Goal: Task Accomplishment & Management: Use online tool/utility

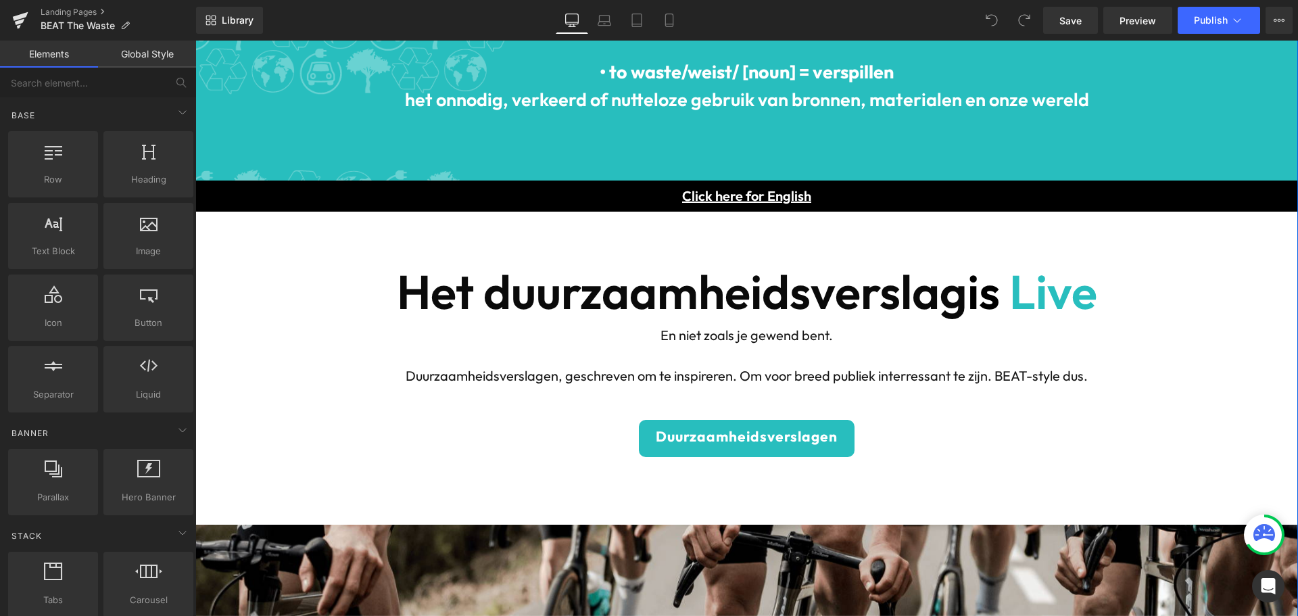
scroll to position [203, 0]
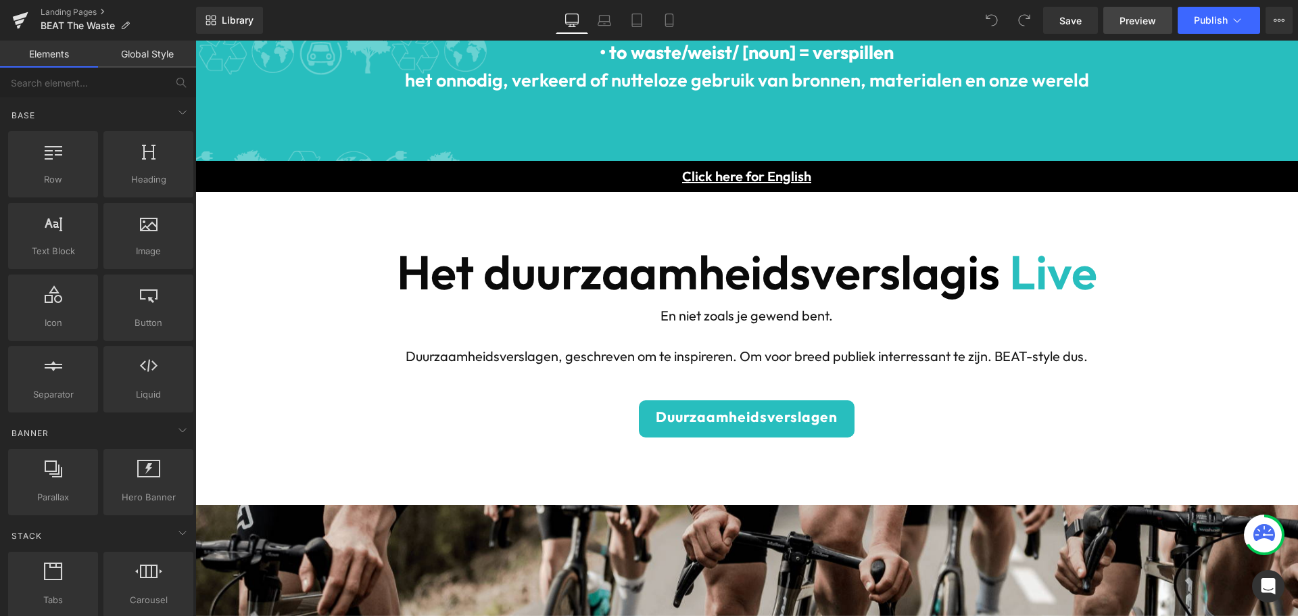
click at [1121, 19] on span "Preview" at bounding box center [1138, 21] width 37 height 14
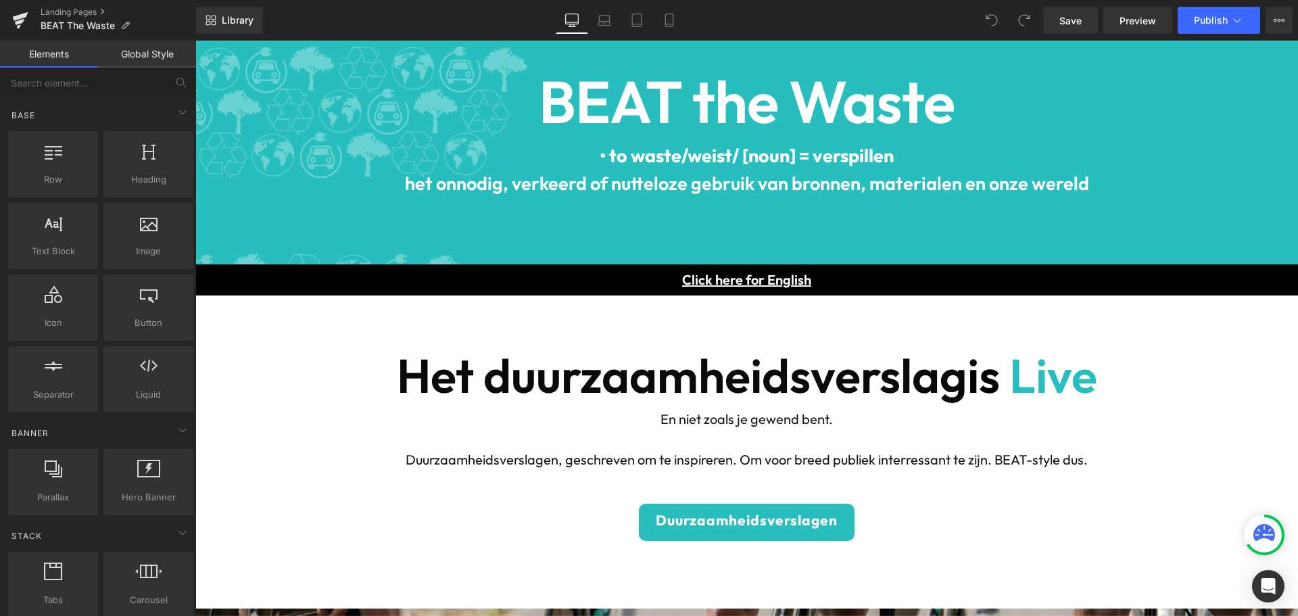
scroll to position [0, 0]
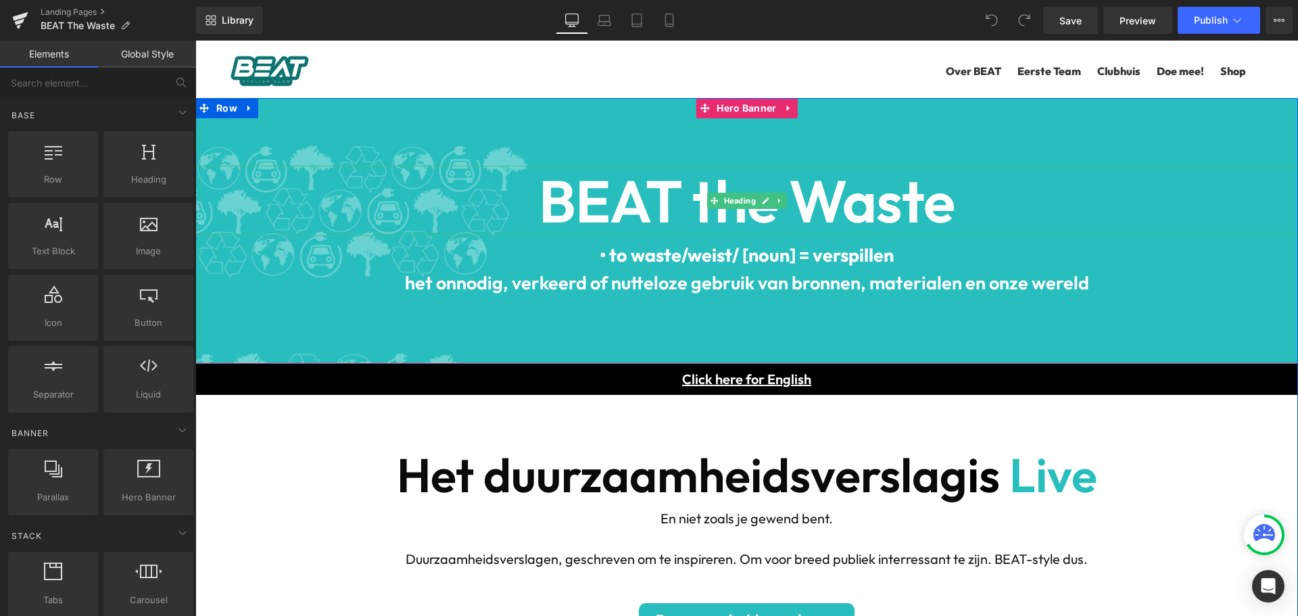
click at [700, 207] on b "BEAT the Waste" at bounding box center [747, 201] width 416 height 74
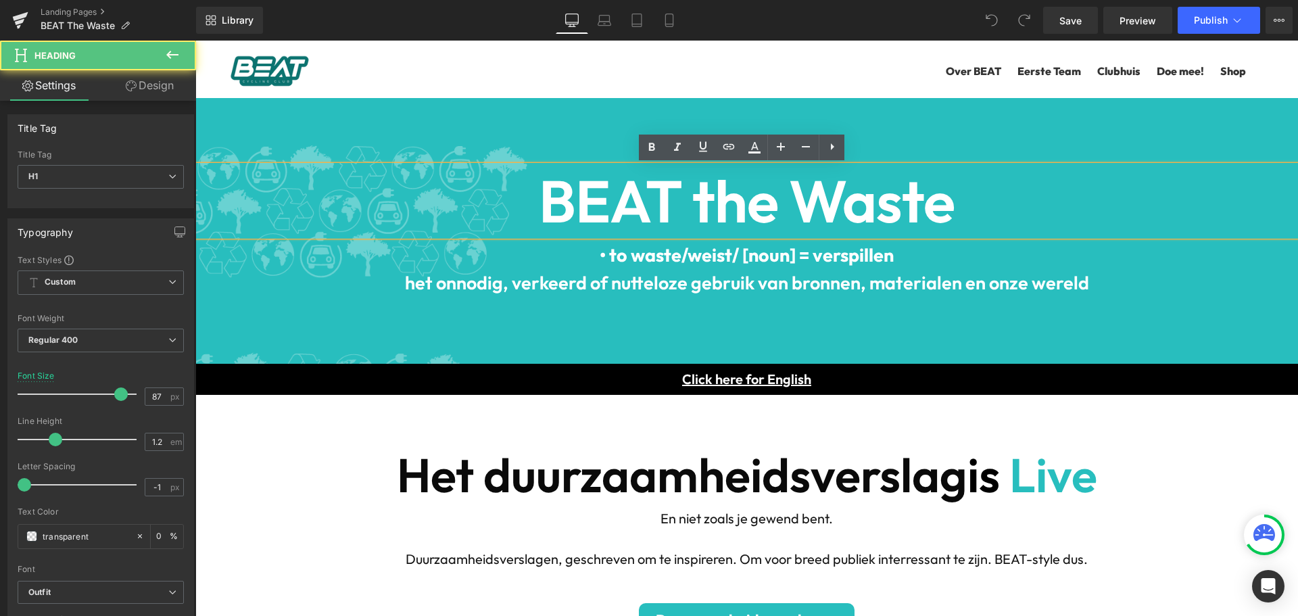
click at [715, 210] on b "BEAT the Waste" at bounding box center [747, 201] width 416 height 74
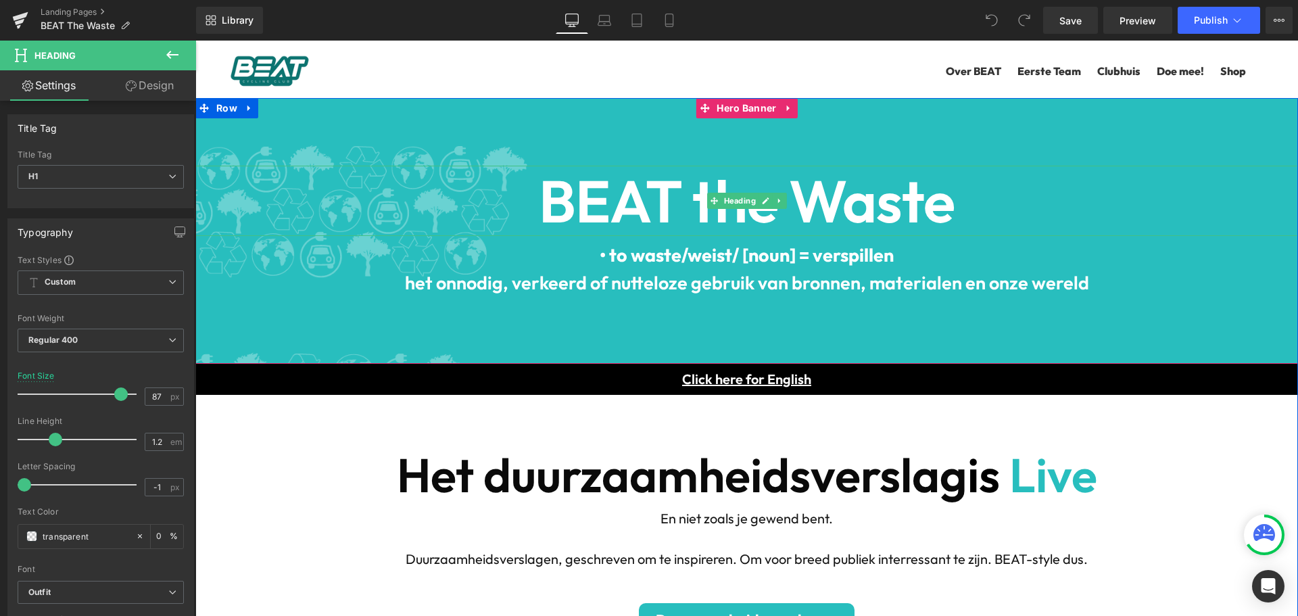
click at [666, 208] on b "BEAT the Waste" at bounding box center [747, 201] width 416 height 74
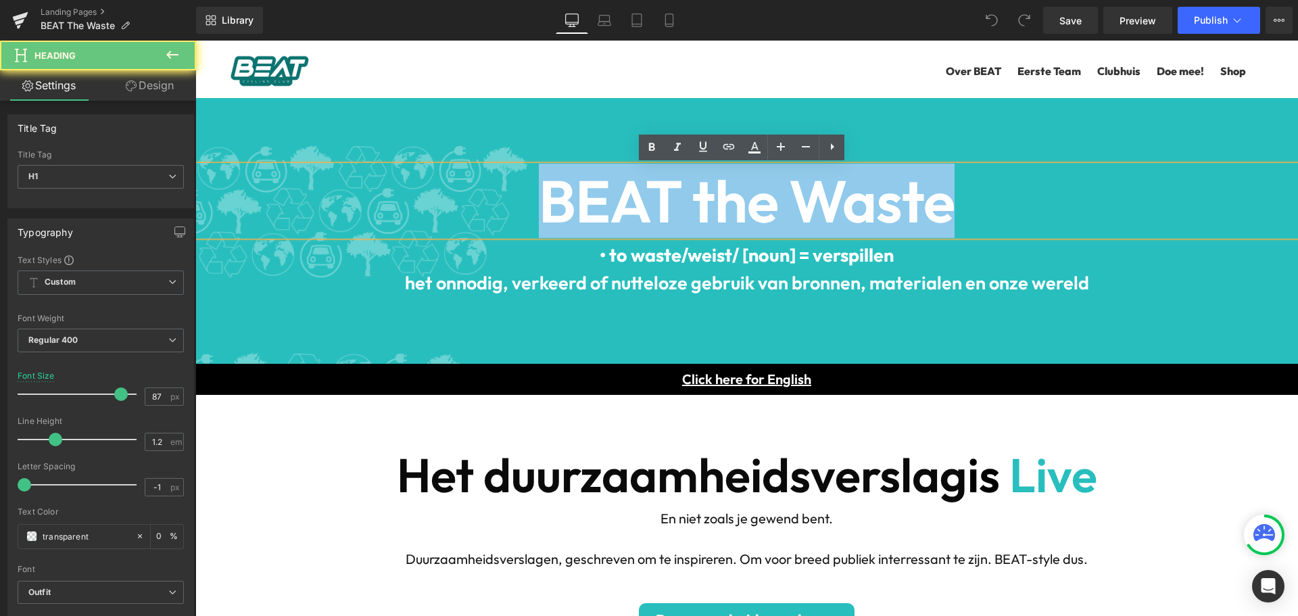
drag, startPoint x: 952, startPoint y: 200, endPoint x: 495, endPoint y: 191, distance: 457.2
click at [495, 191] on h1 "BEAT the Waste" at bounding box center [746, 201] width 1103 height 70
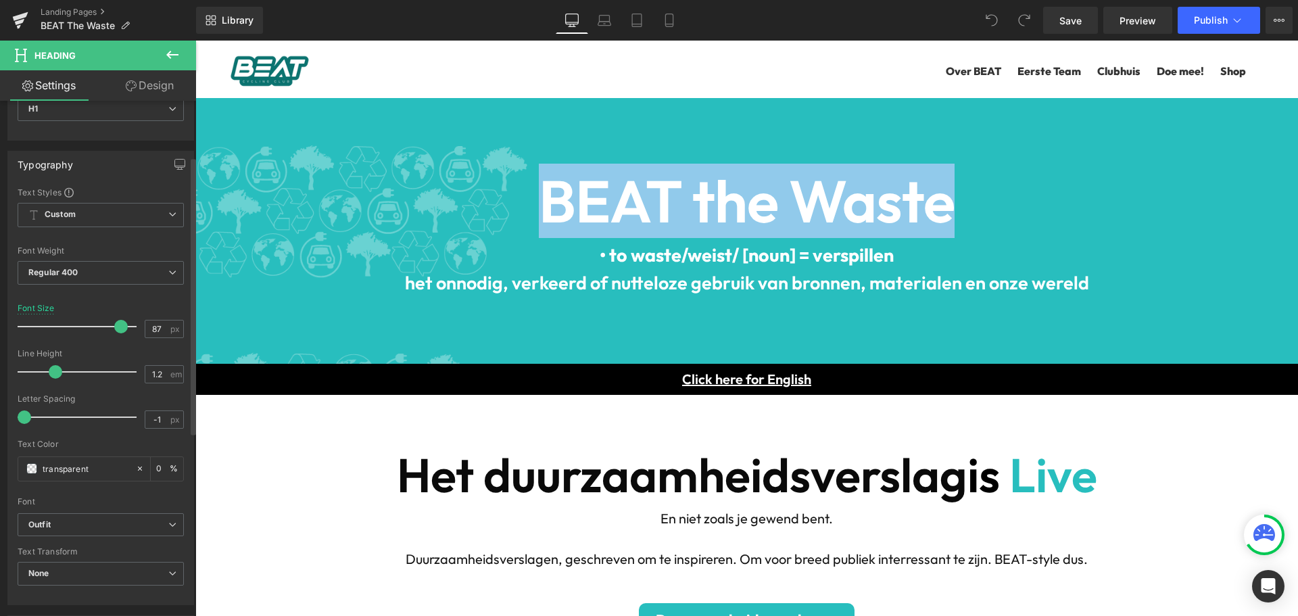
scroll to position [135, 0]
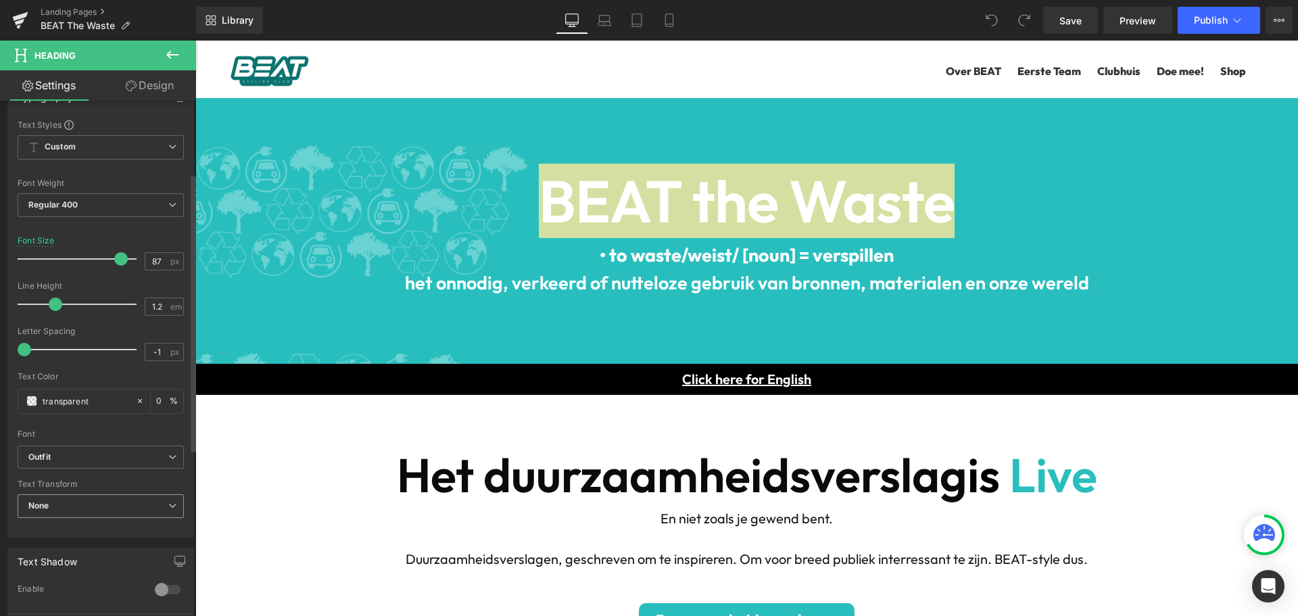
click at [91, 504] on span "None" at bounding box center [101, 506] width 166 height 24
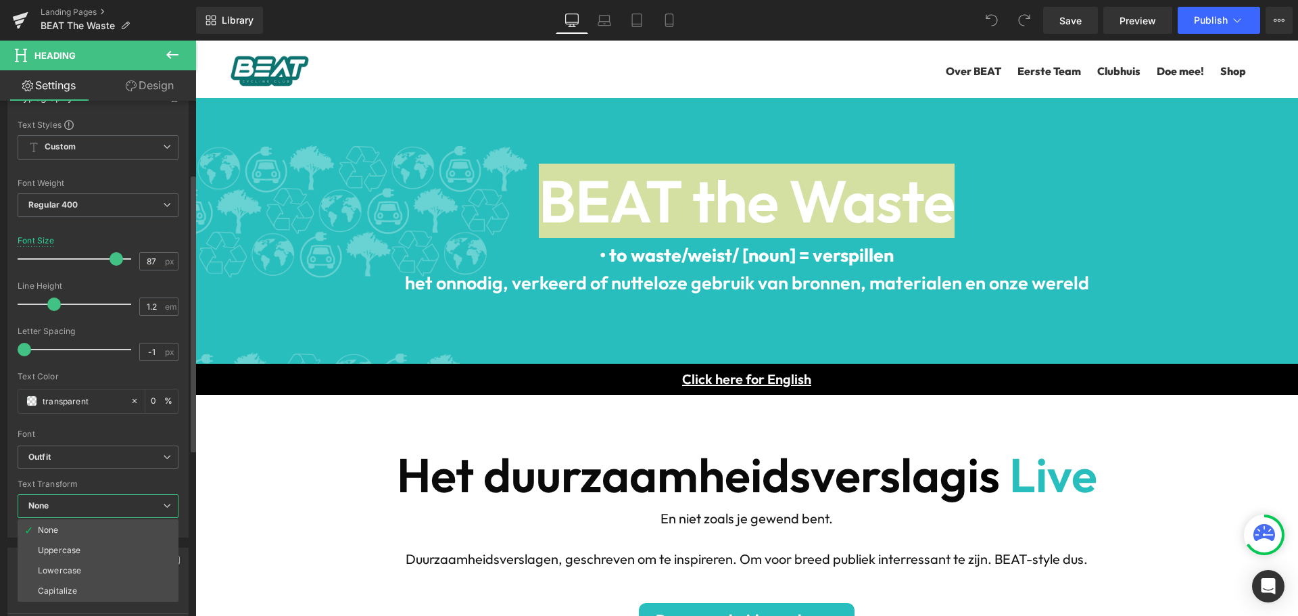
click at [91, 504] on span "None" at bounding box center [98, 506] width 161 height 24
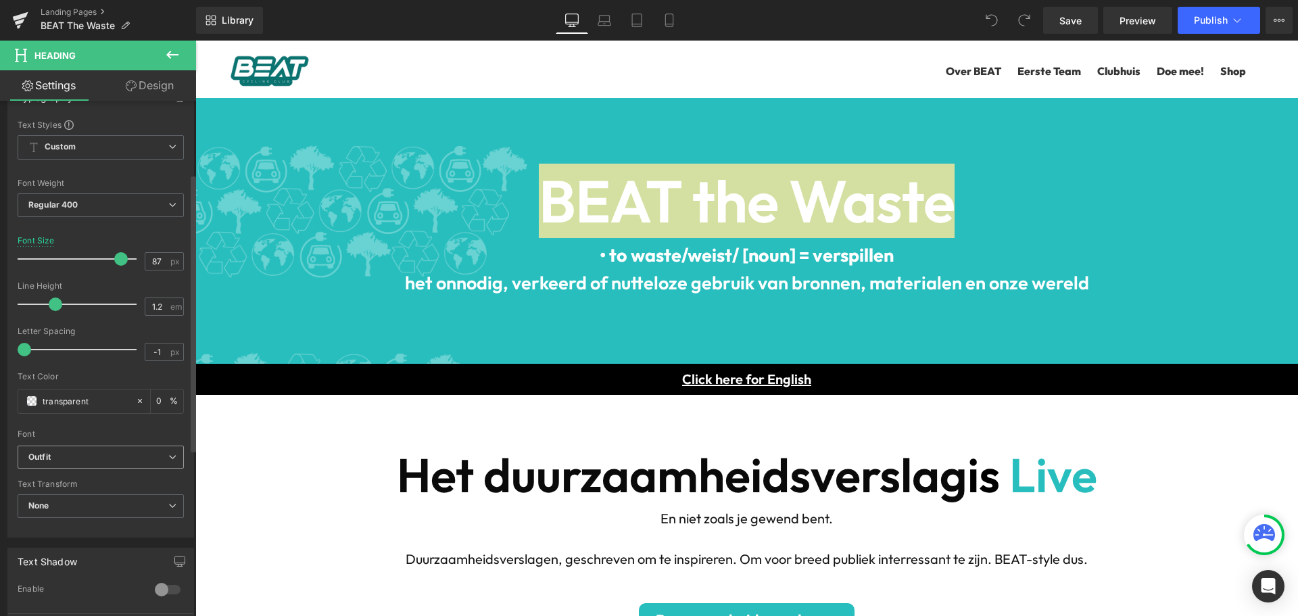
click at [103, 463] on b "Outfit" at bounding box center [98, 457] width 140 height 11
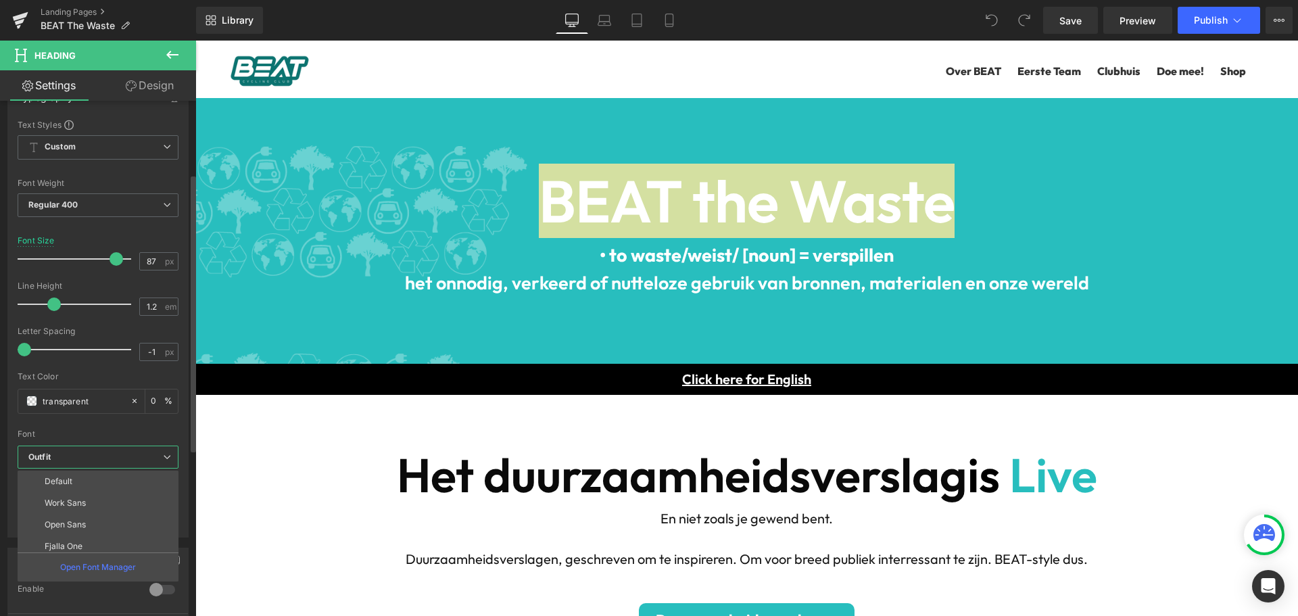
click at [103, 463] on b "Outfit" at bounding box center [95, 457] width 135 height 11
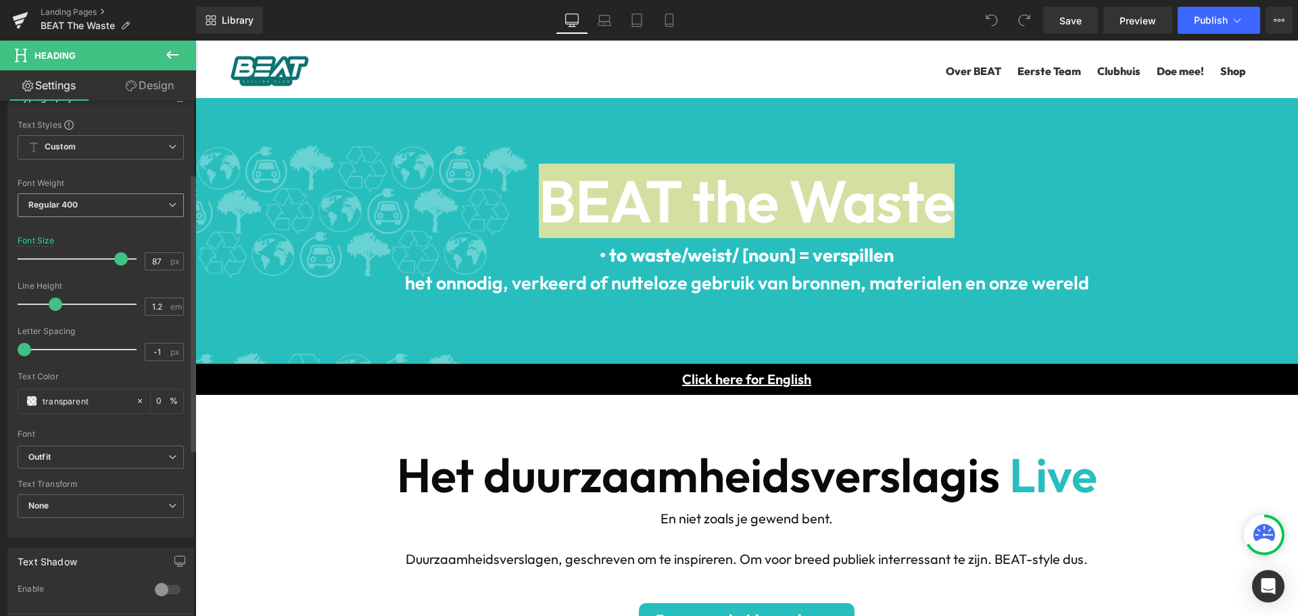
click at [128, 205] on span "Regular 400" at bounding box center [101, 205] width 166 height 24
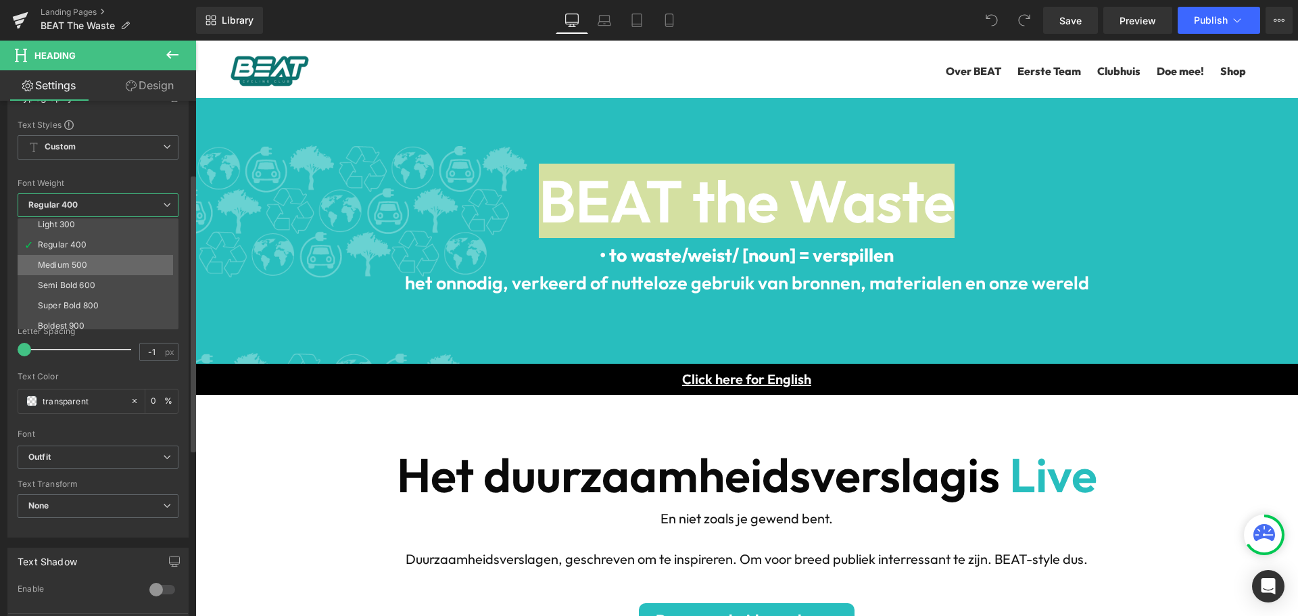
scroll to position [68, 0]
click at [92, 262] on div "Semi Bold 600" at bounding box center [66, 262] width 57 height 9
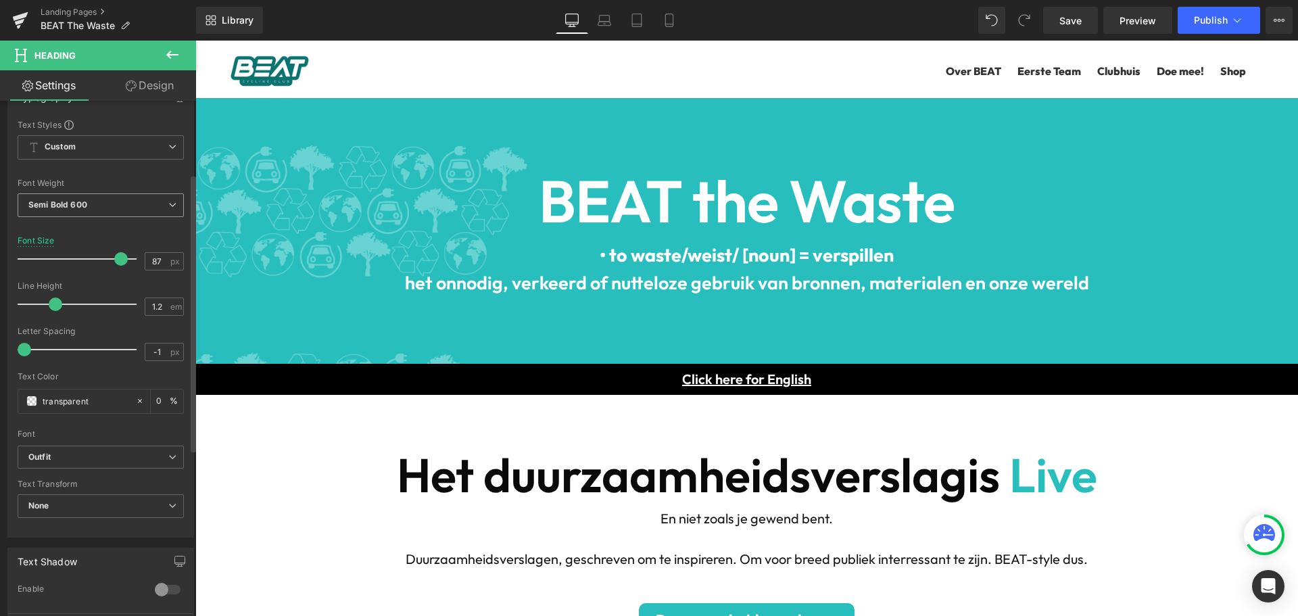
click at [110, 201] on span "Semi Bold 600" at bounding box center [101, 205] width 166 height 24
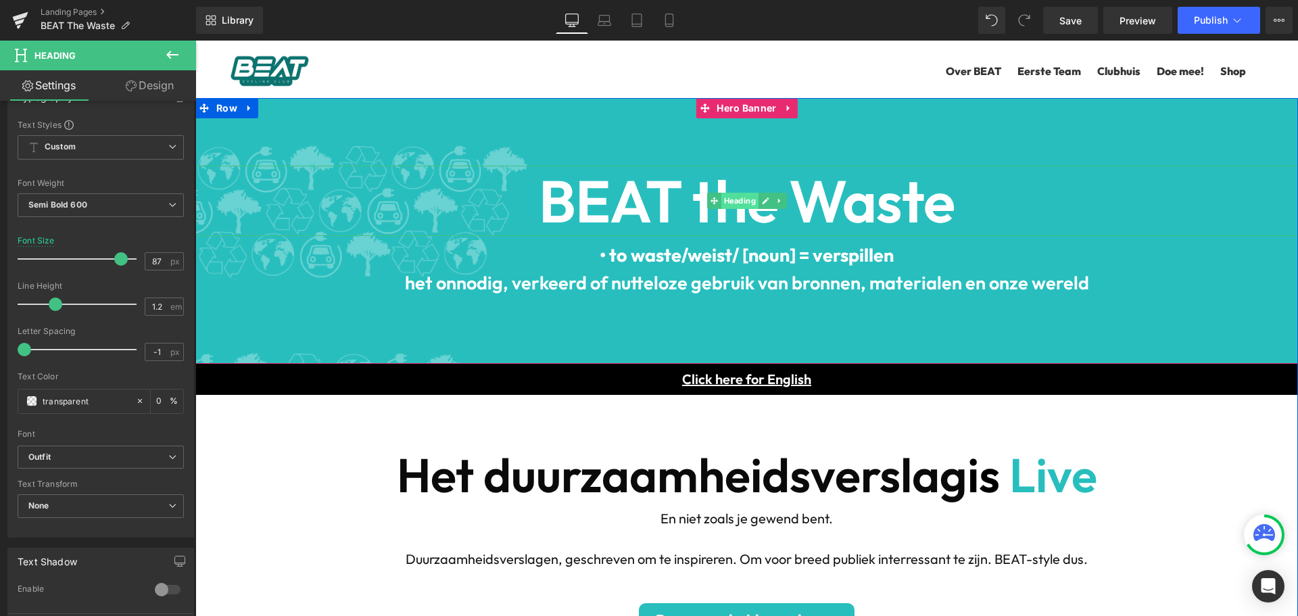
click at [742, 200] on span "Heading" at bounding box center [739, 201] width 37 height 16
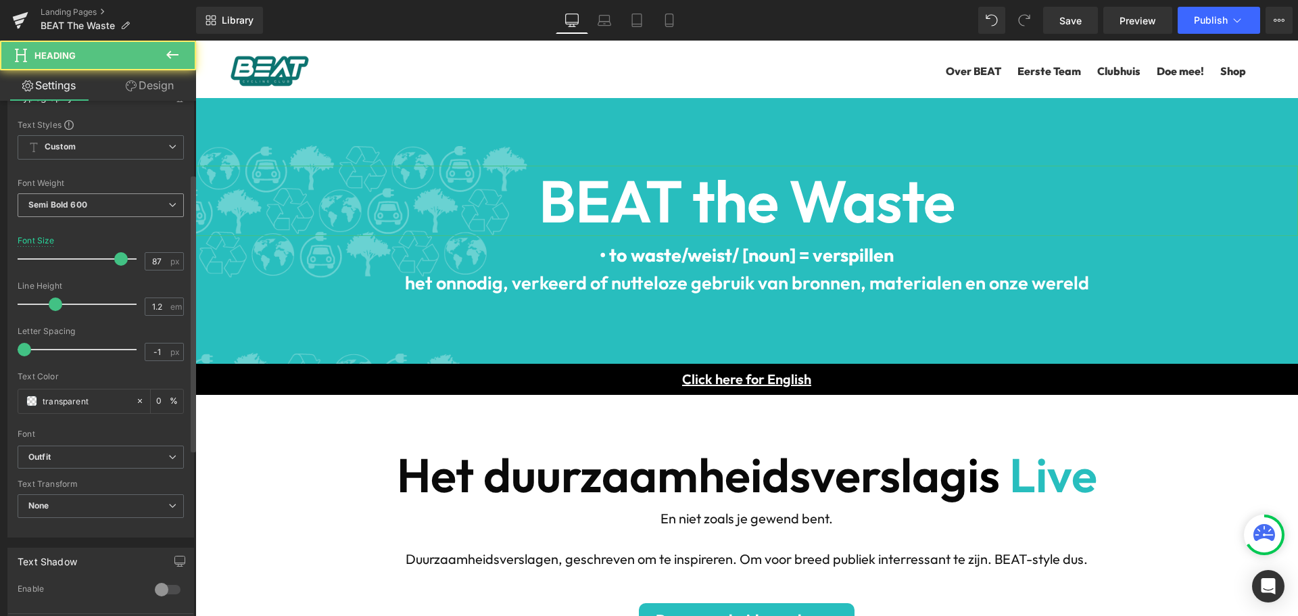
click at [70, 203] on b "Semi Bold 600" at bounding box center [57, 204] width 59 height 10
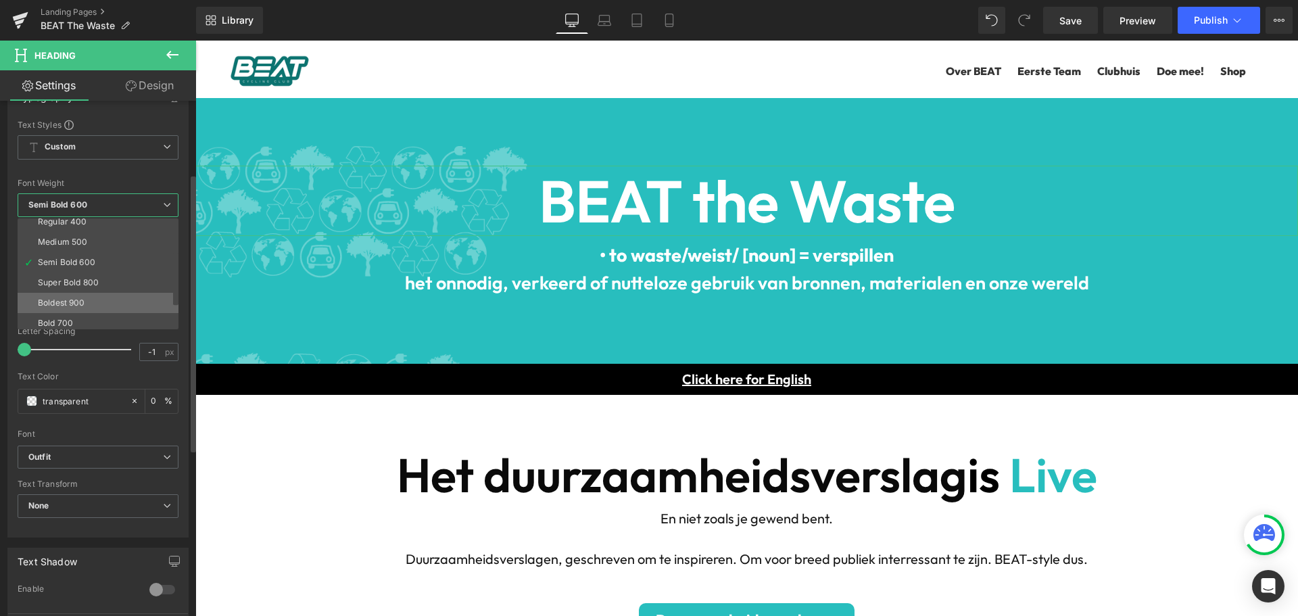
click at [60, 300] on div "Boldest 900" at bounding box center [61, 302] width 47 height 9
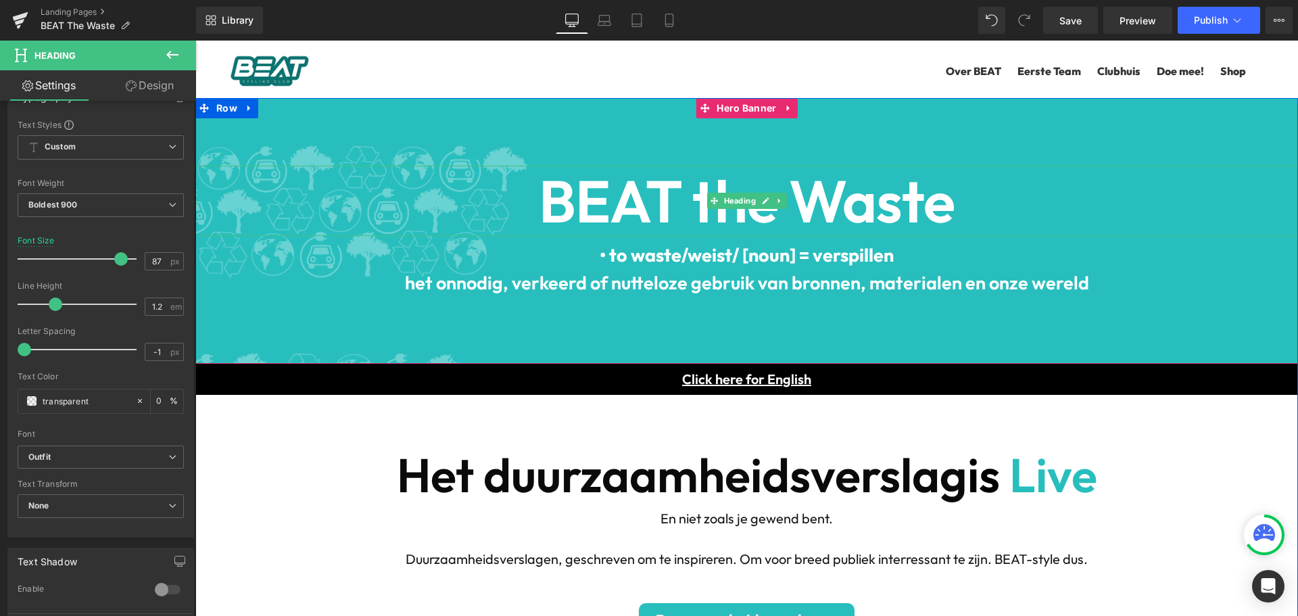
click at [677, 196] on b "BEAT the Waste" at bounding box center [747, 201] width 416 height 74
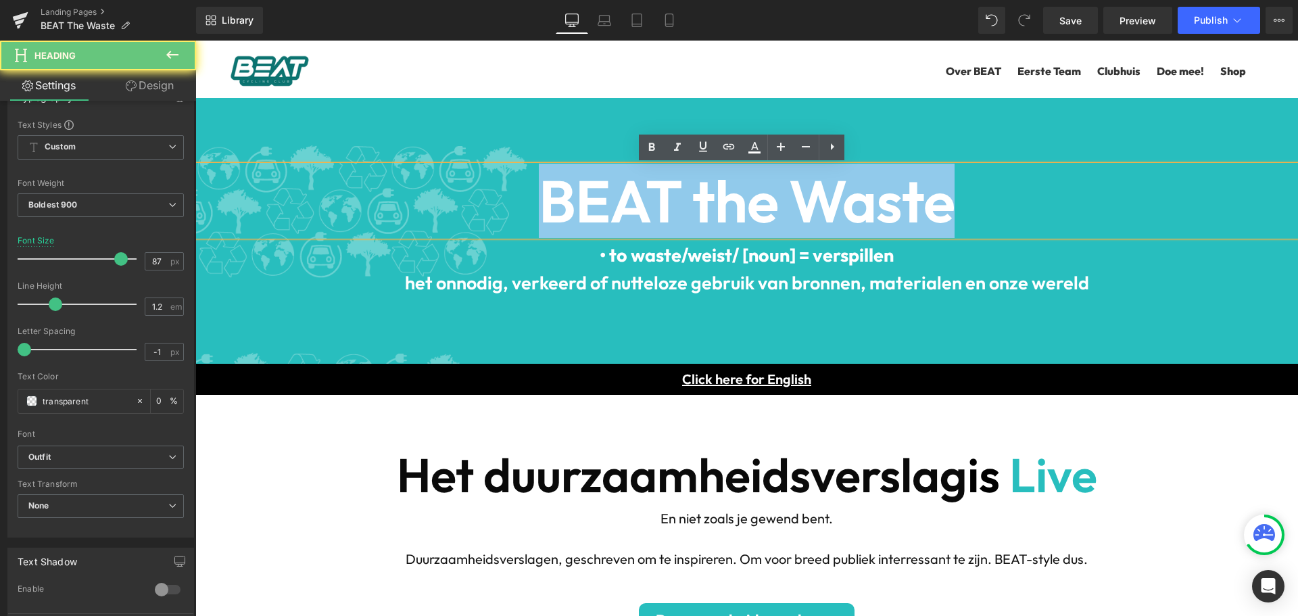
drag, startPoint x: 956, startPoint y: 202, endPoint x: 486, endPoint y: 191, distance: 470.1
click at [486, 191] on h1 "BEAT the Waste" at bounding box center [746, 201] width 1103 height 70
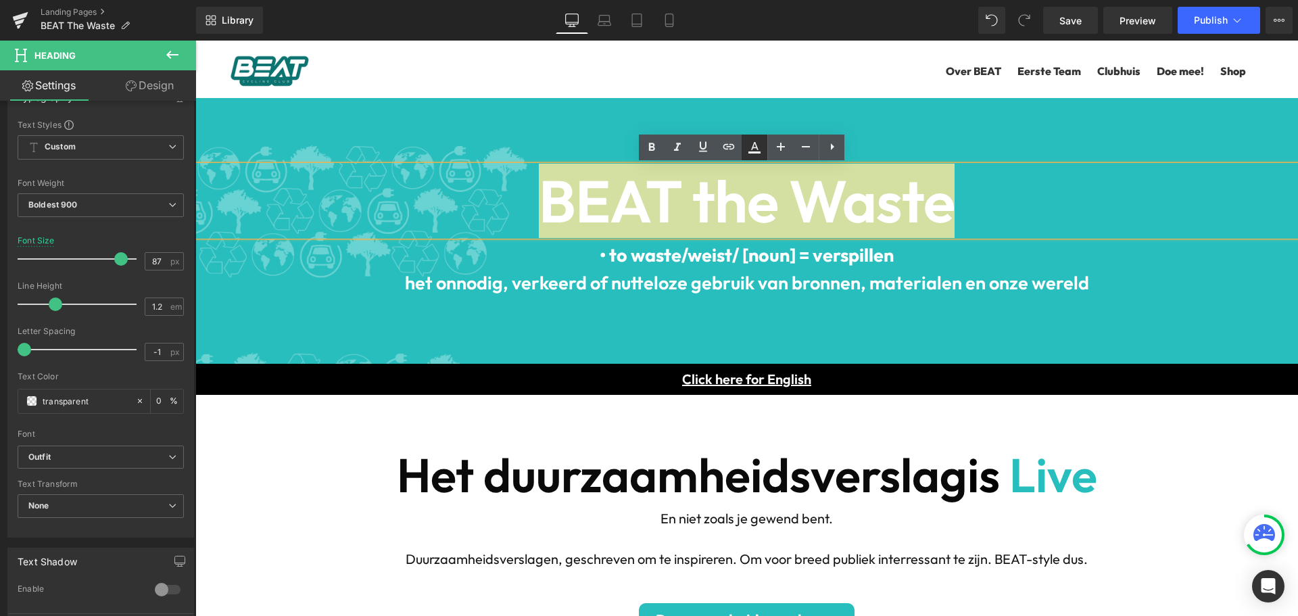
click at [749, 147] on icon at bounding box center [755, 147] width 16 height 16
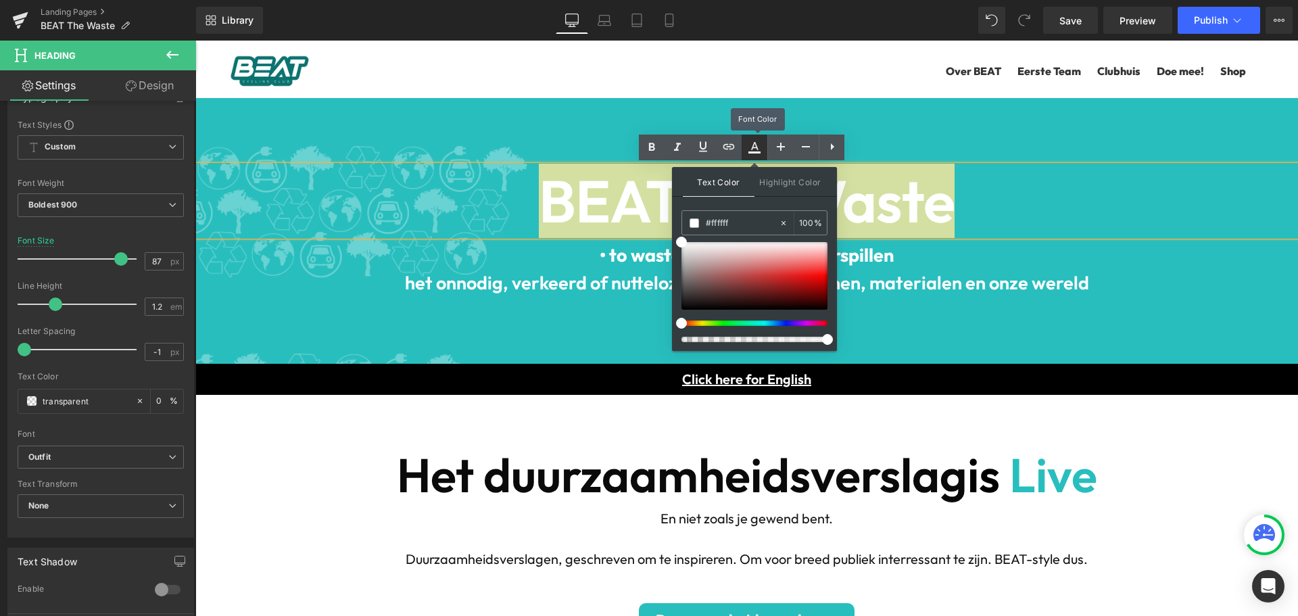
click at [748, 151] on icon at bounding box center [755, 147] width 16 height 16
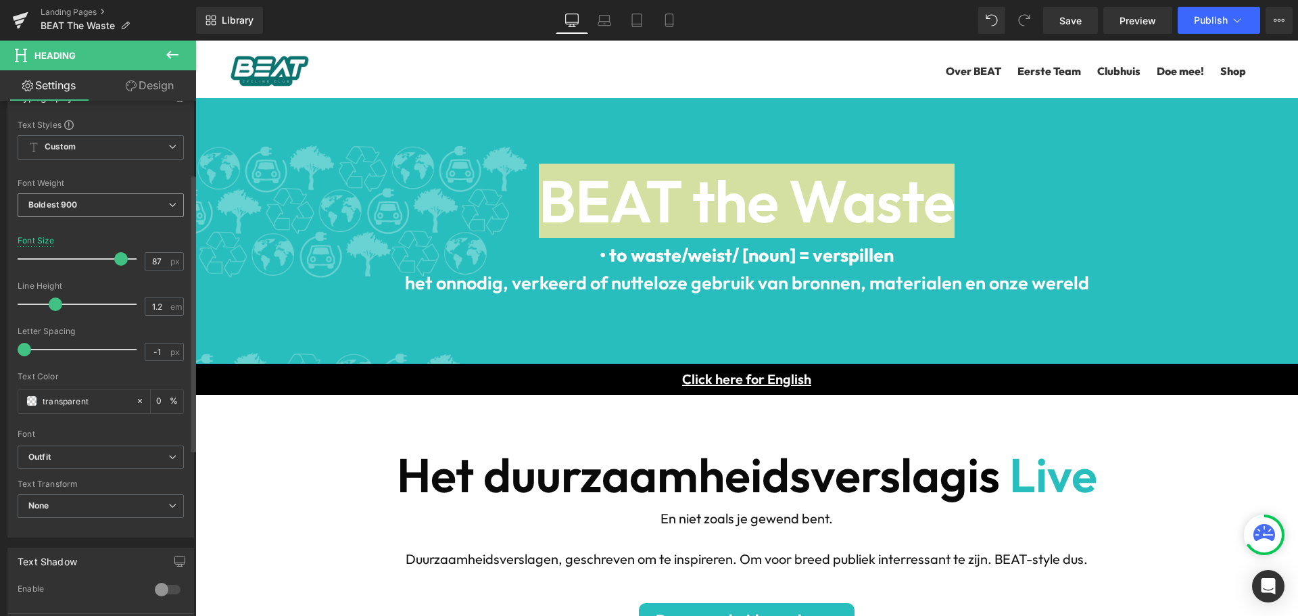
click at [92, 205] on span "Boldest 900" at bounding box center [101, 205] width 166 height 24
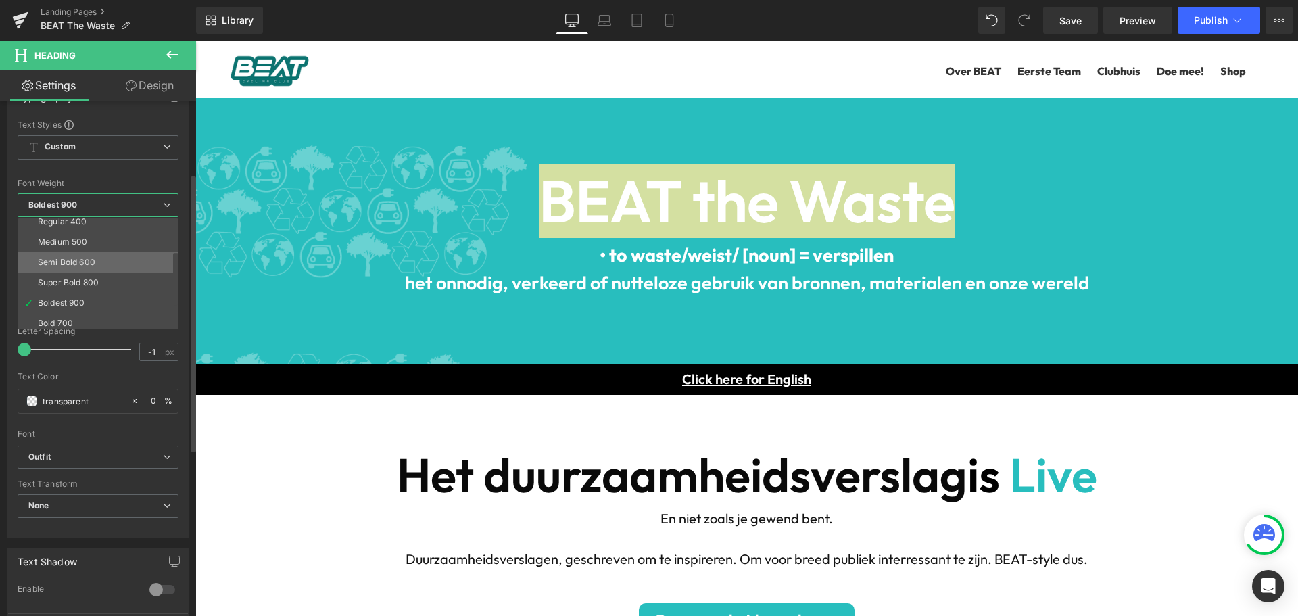
click at [78, 265] on div "Semi Bold 600" at bounding box center [66, 262] width 57 height 9
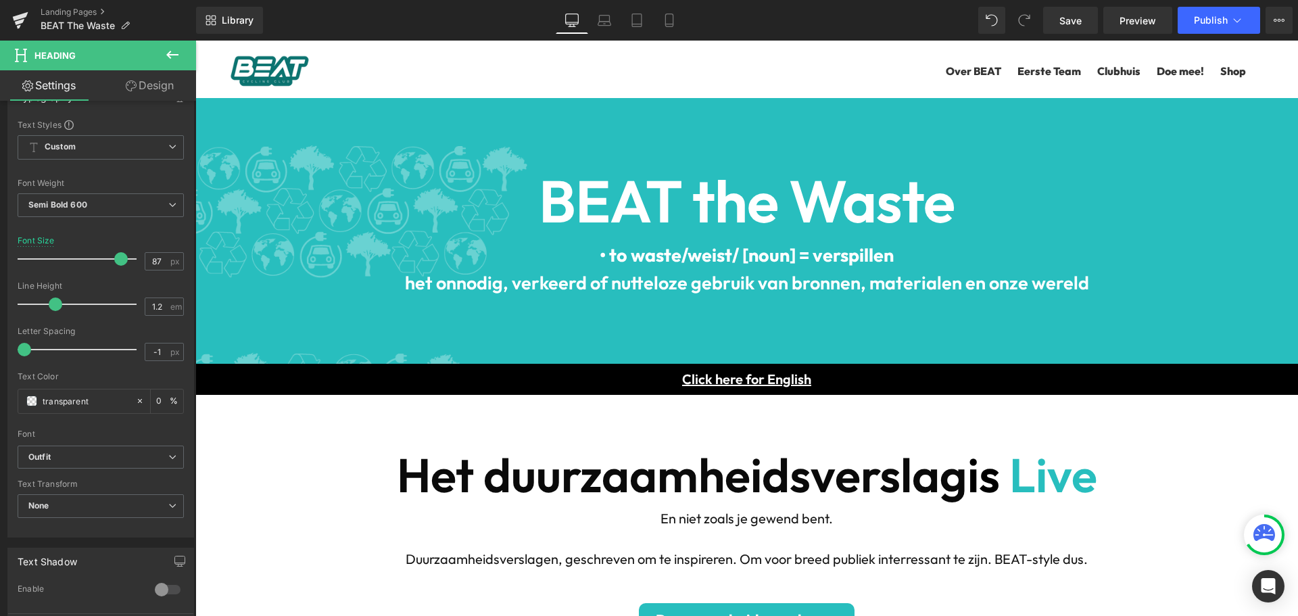
click at [666, 195] on b "BEAT the Waste" at bounding box center [747, 201] width 416 height 74
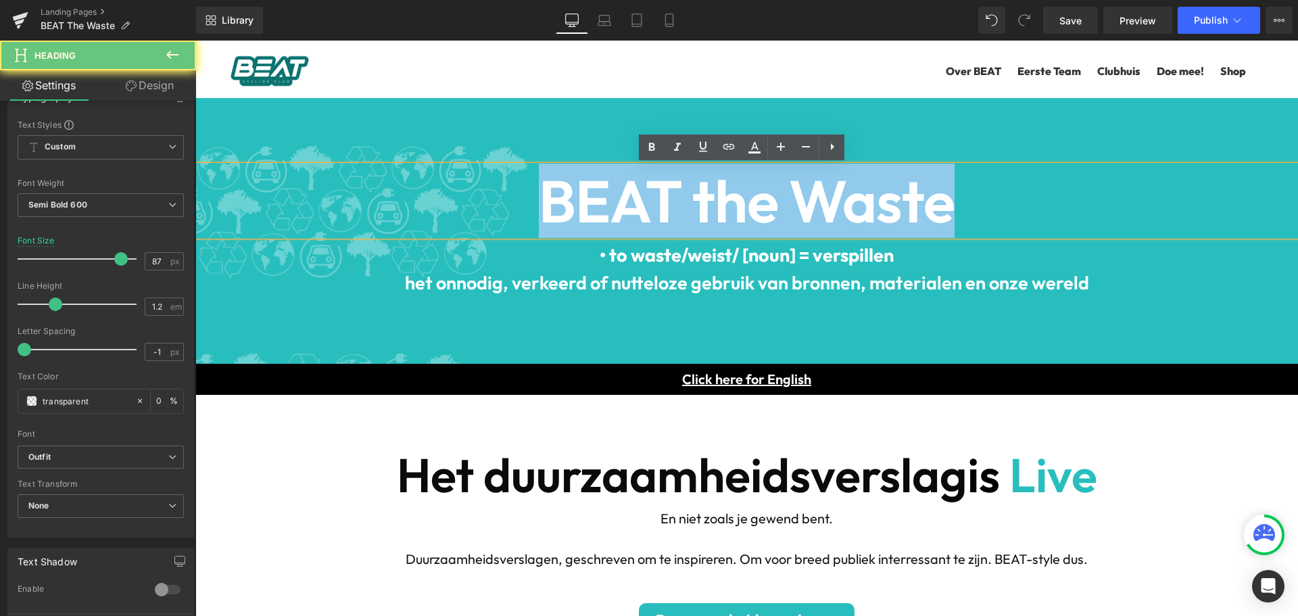
drag, startPoint x: 743, startPoint y: 194, endPoint x: 502, endPoint y: 192, distance: 240.1
click at [506, 192] on h1 "BEAT the Waste" at bounding box center [746, 201] width 1103 height 70
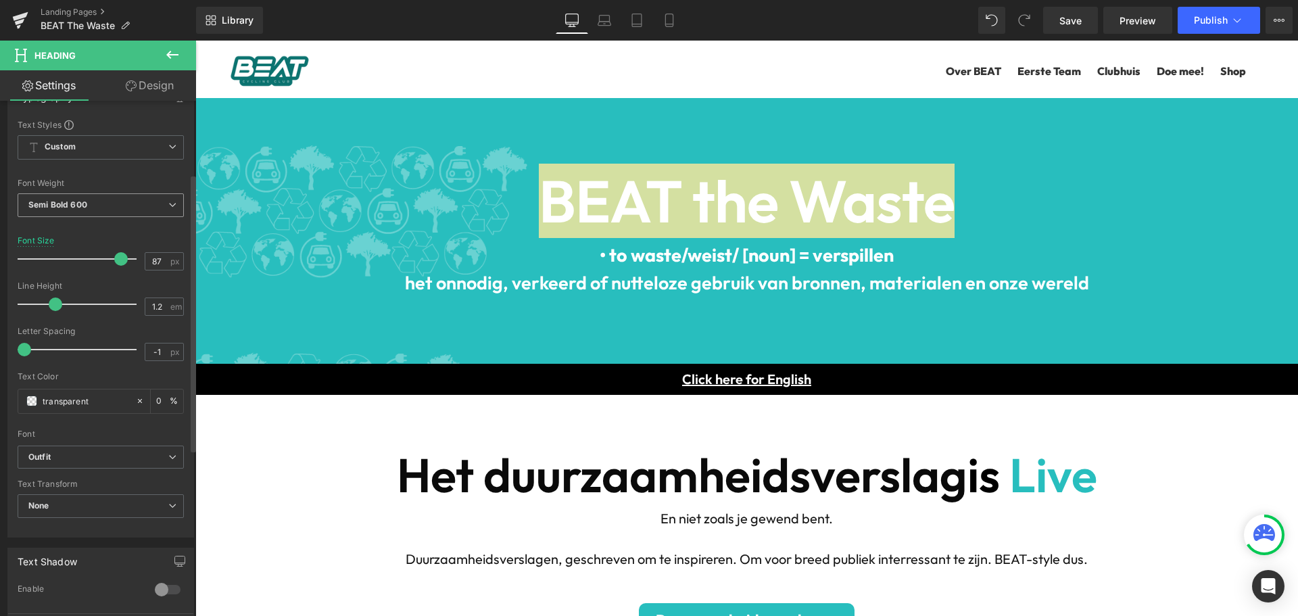
click at [125, 202] on span "Semi Bold 600" at bounding box center [101, 205] width 166 height 24
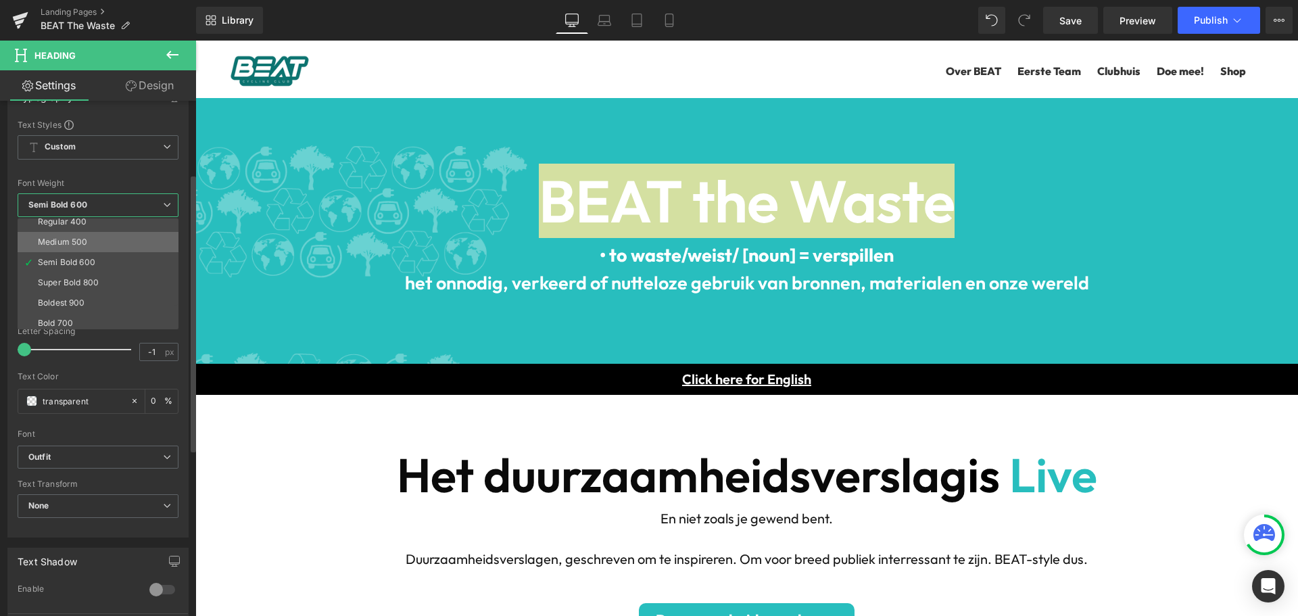
click at [99, 243] on li "Medium 500" at bounding box center [101, 242] width 167 height 20
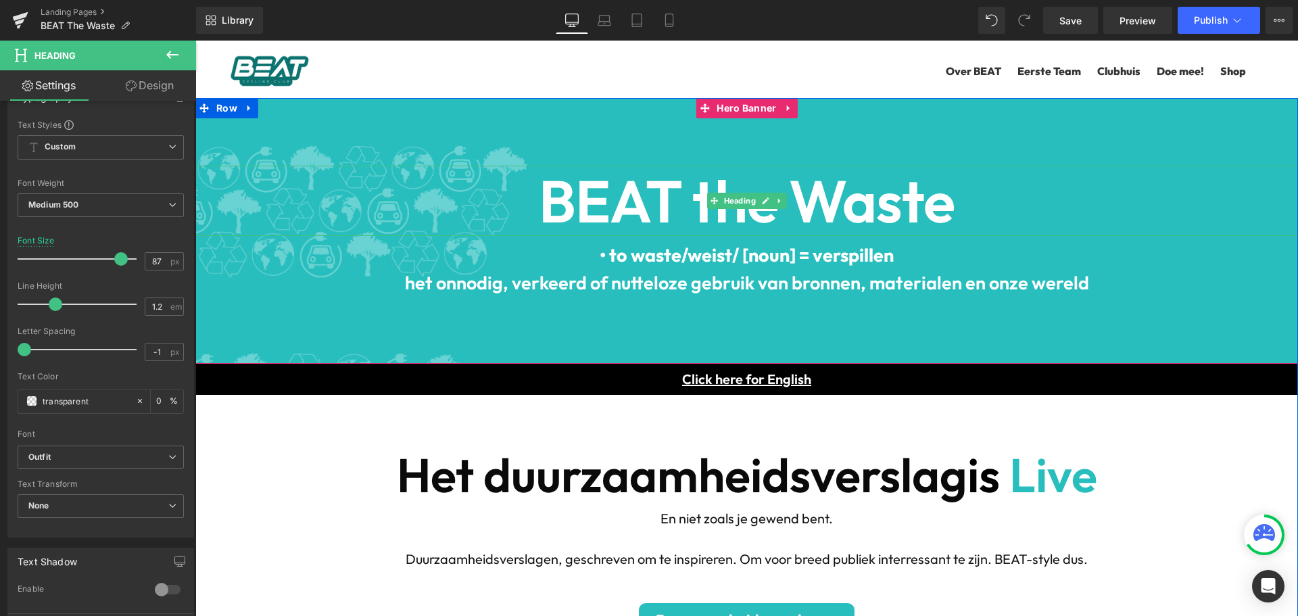
click at [803, 199] on b "BEAT the Waste" at bounding box center [747, 201] width 416 height 74
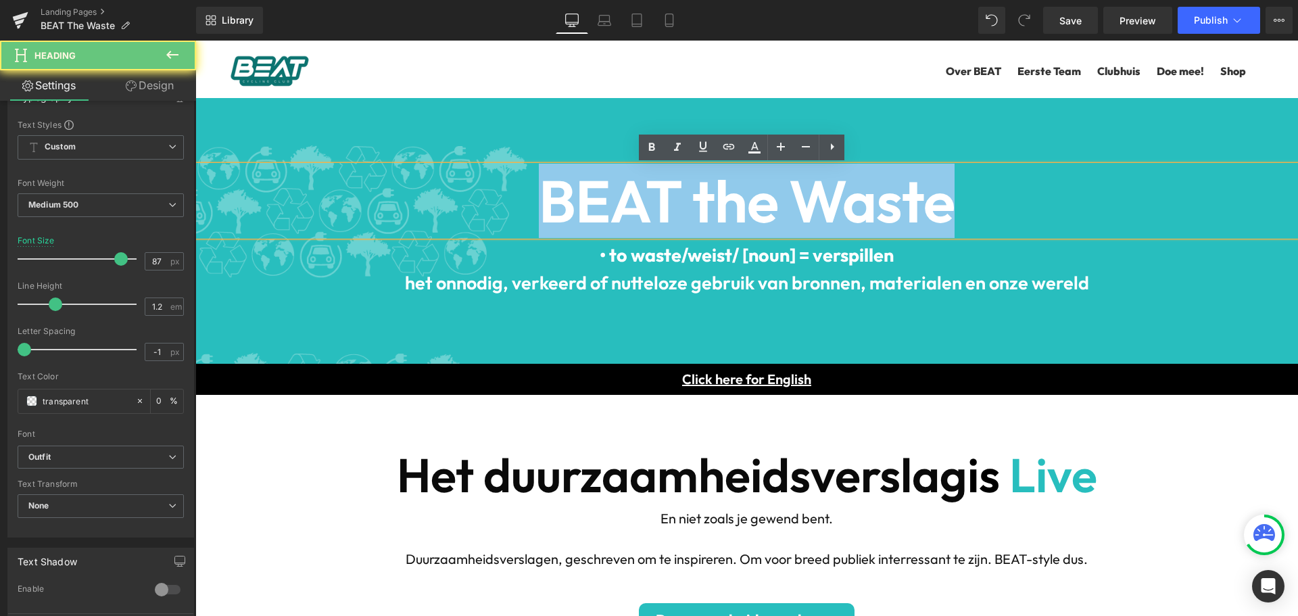
drag, startPoint x: 970, startPoint y: 206, endPoint x: 419, endPoint y: 191, distance: 550.6
click at [419, 191] on h1 "BEAT the Waste" at bounding box center [746, 201] width 1103 height 70
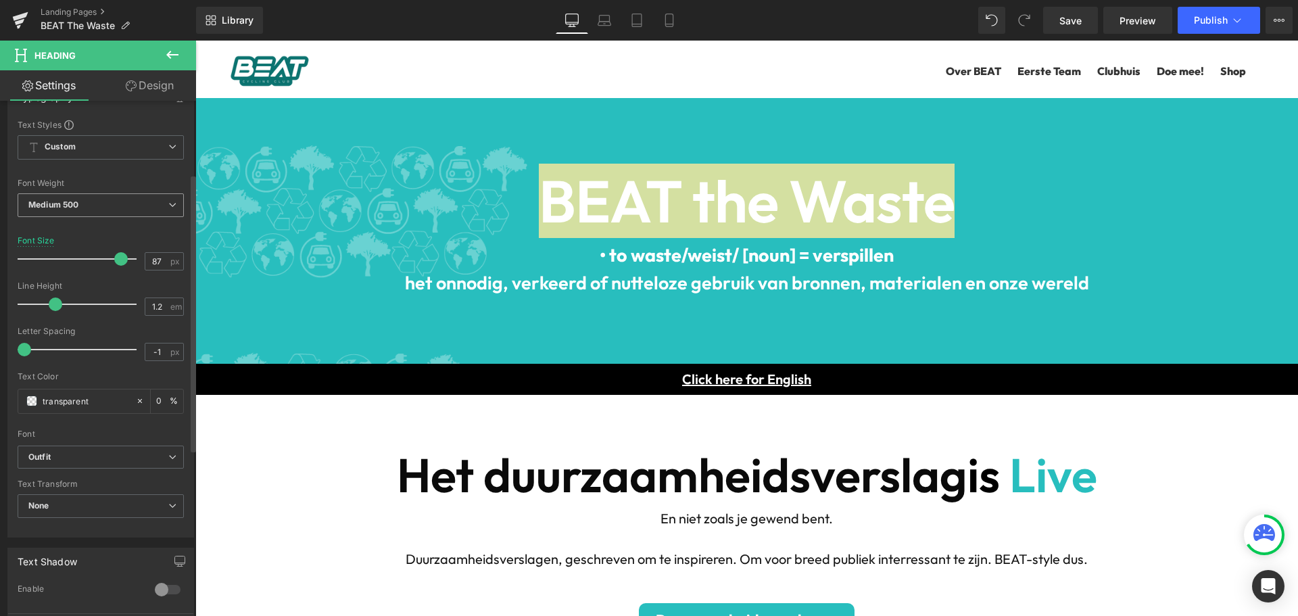
click at [150, 204] on span "Medium 500" at bounding box center [101, 205] width 166 height 24
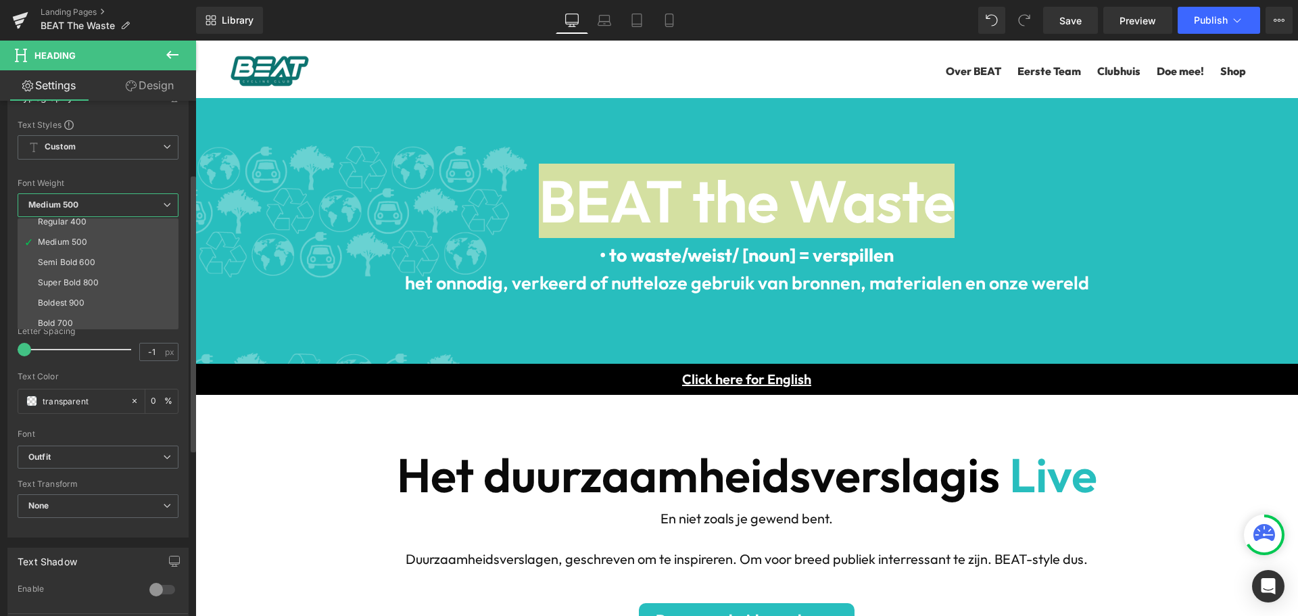
click at [117, 260] on li "Semi Bold 600" at bounding box center [101, 262] width 167 height 20
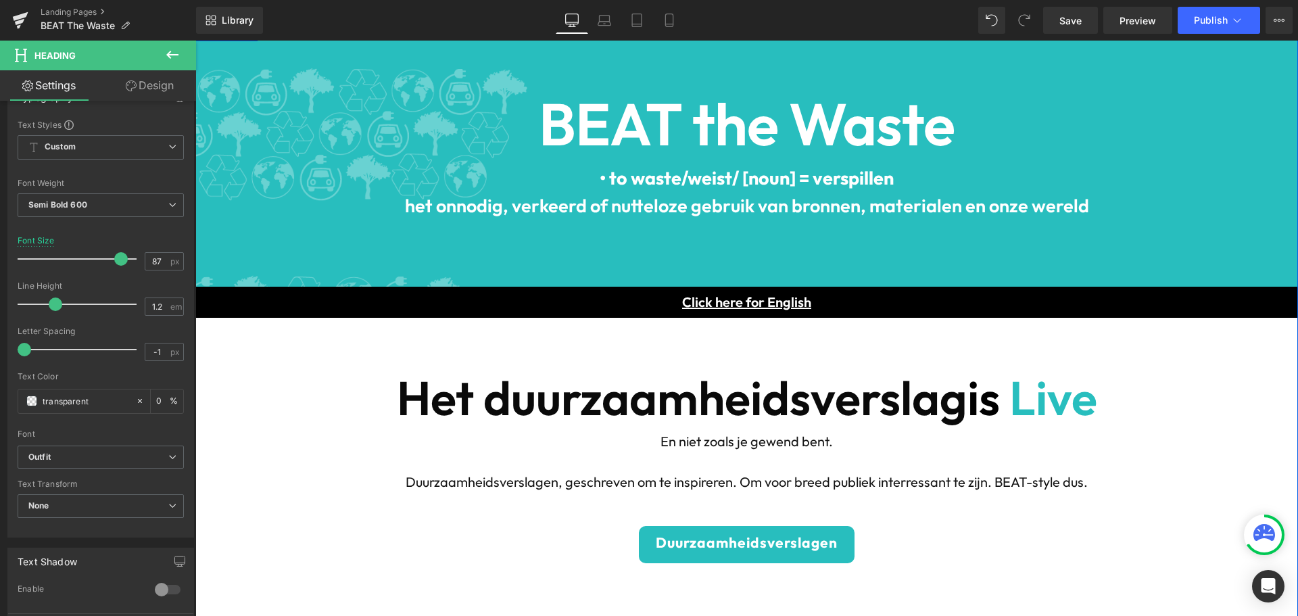
scroll to position [135, 0]
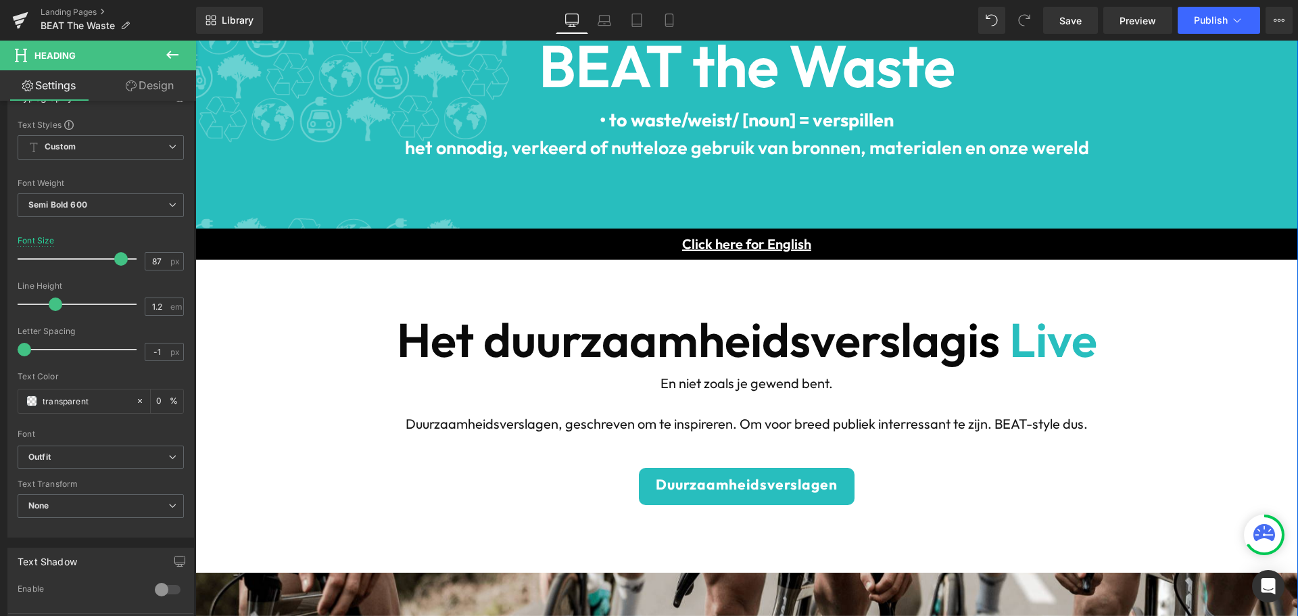
click at [617, 329] on b "Het duurzaamheidsverslag" at bounding box center [682, 340] width 571 height 60
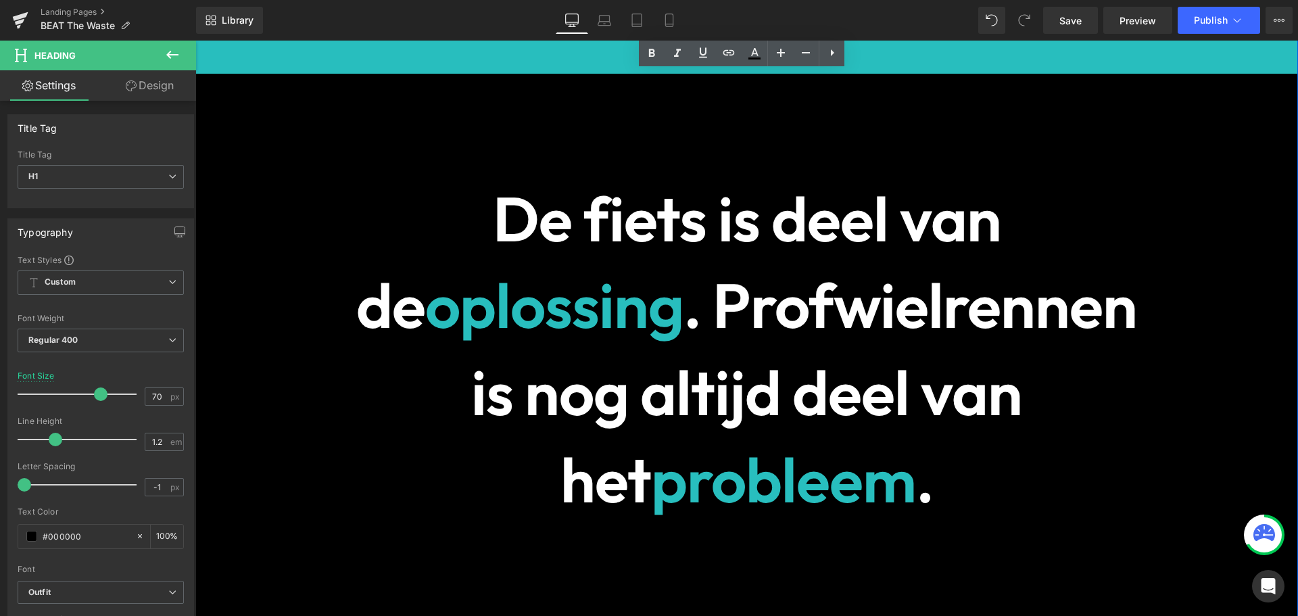
scroll to position [1961, 0]
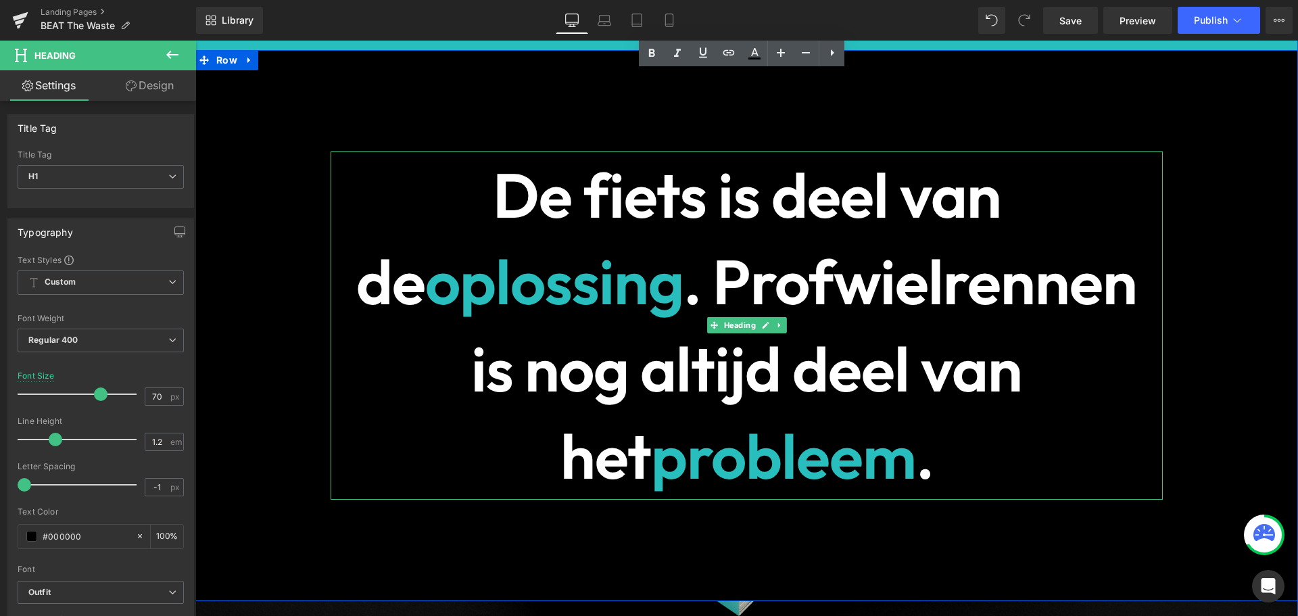
click at [670, 199] on span "De fiets is deel van de" at bounding box center [678, 239] width 645 height 166
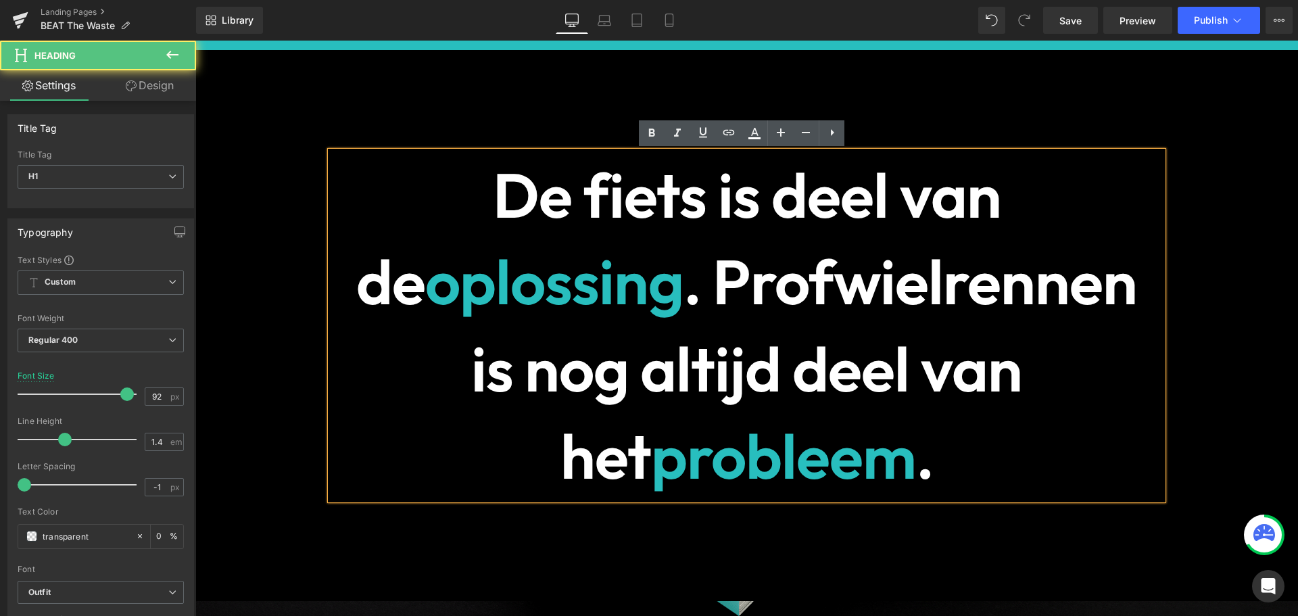
click at [626, 275] on span "oplossing" at bounding box center [554, 281] width 258 height 78
click at [808, 268] on span ". Profwielrennen is nog altijd deel van het" at bounding box center [804, 368] width 666 height 253
click at [812, 330] on span ". Profwielrennen is nog altijd deel van het" at bounding box center [804, 368] width 666 height 253
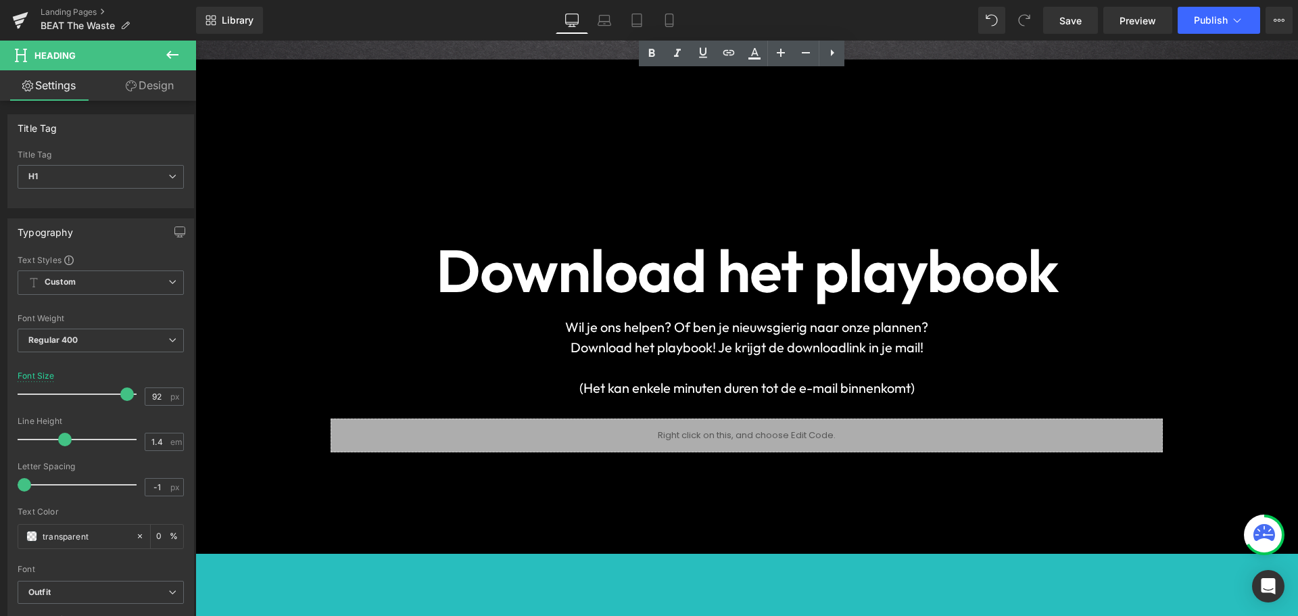
scroll to position [2840, 0]
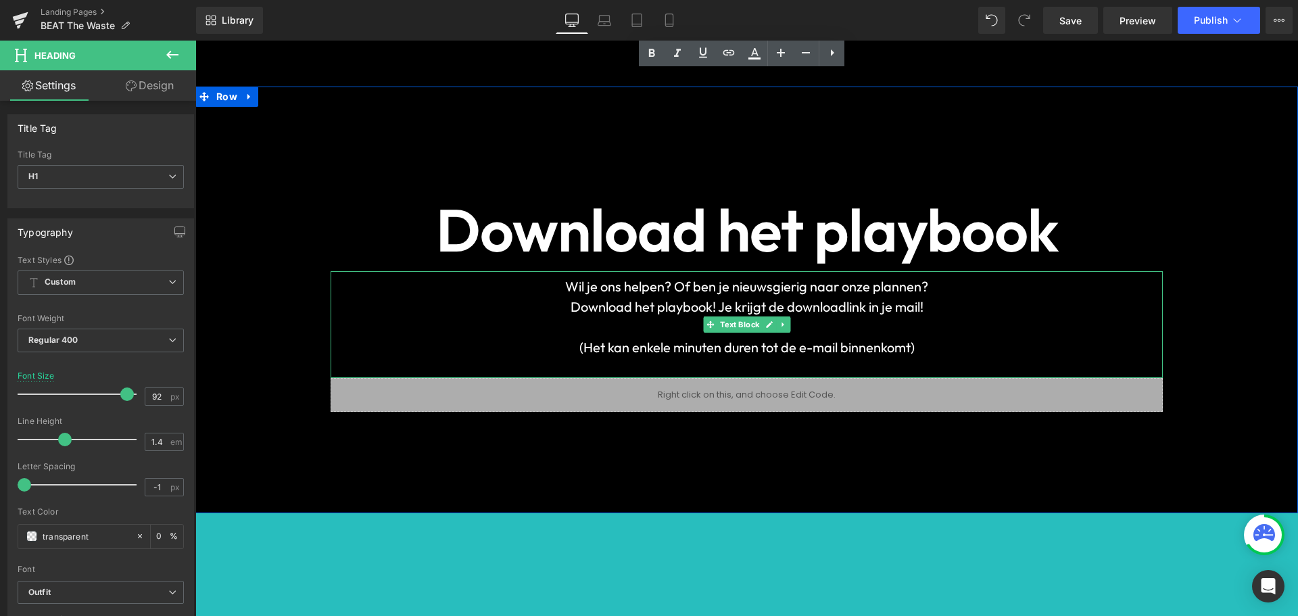
click at [691, 282] on font "Wil je ons helpen? Of ben je nieuwsgierig naar onze plannen?" at bounding box center [746, 286] width 363 height 17
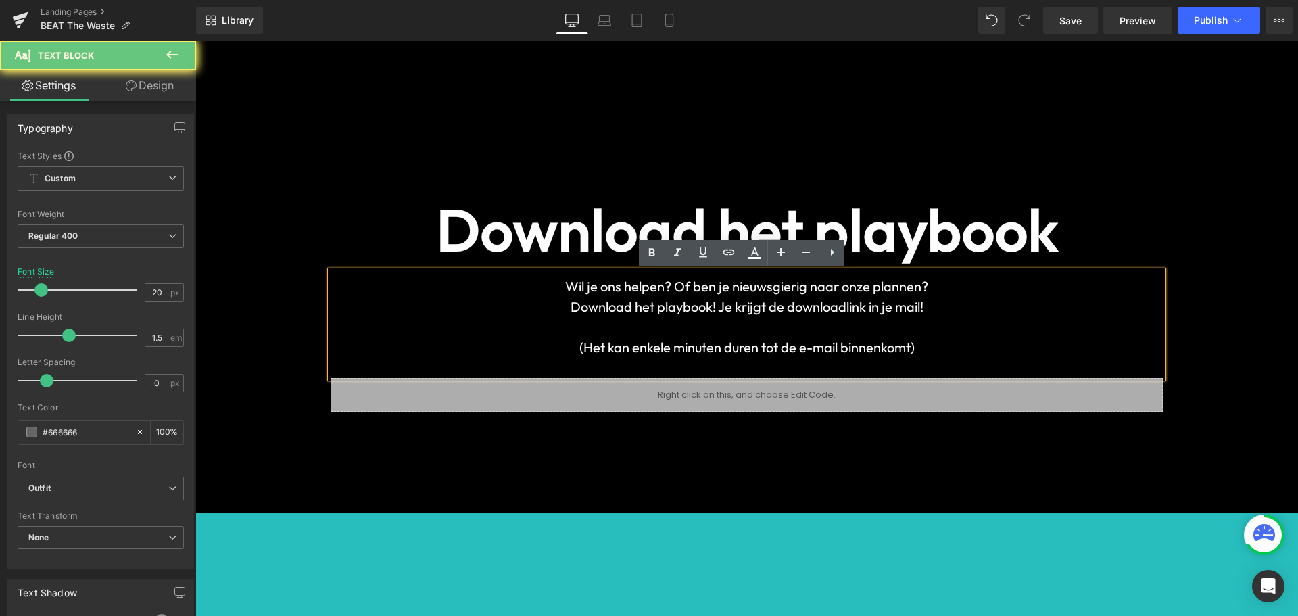
click at [885, 283] on font "Wil je ons helpen? Of ben je nieuwsgierig naar onze plannen?" at bounding box center [746, 286] width 363 height 17
click at [756, 295] on p "Wil je ons helpen? Of ben je nieuwsgierig naar onze plannen?" at bounding box center [747, 287] width 832 height 20
click at [713, 302] on font "Download het playbook! Je krijgt de downloadlink in je mail! (Het kan enkele mi…" at bounding box center [747, 326] width 353 height 57
click at [563, 295] on p "Wil je ons helpen? Of ben je nieuwsgierig naar onze plannen?" at bounding box center [747, 287] width 832 height 20
click at [811, 308] on font "Download het playbook! Je krijgt de downloadlink in je mail! (Het kan enkele mi…" at bounding box center [747, 326] width 353 height 57
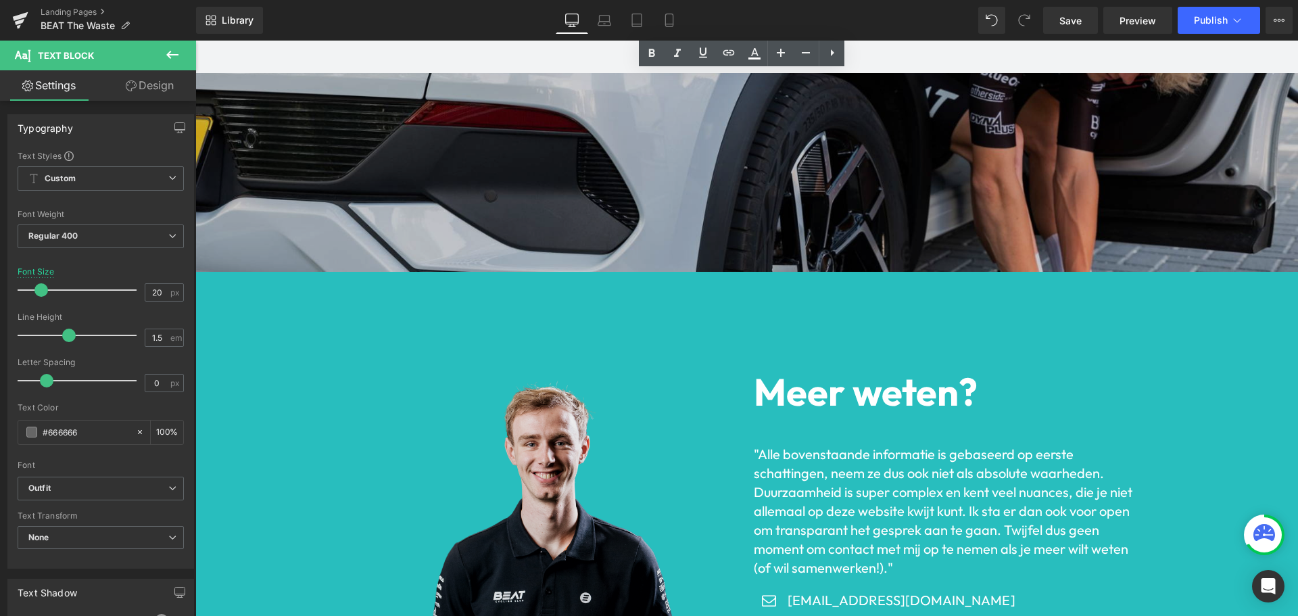
scroll to position [5342, 0]
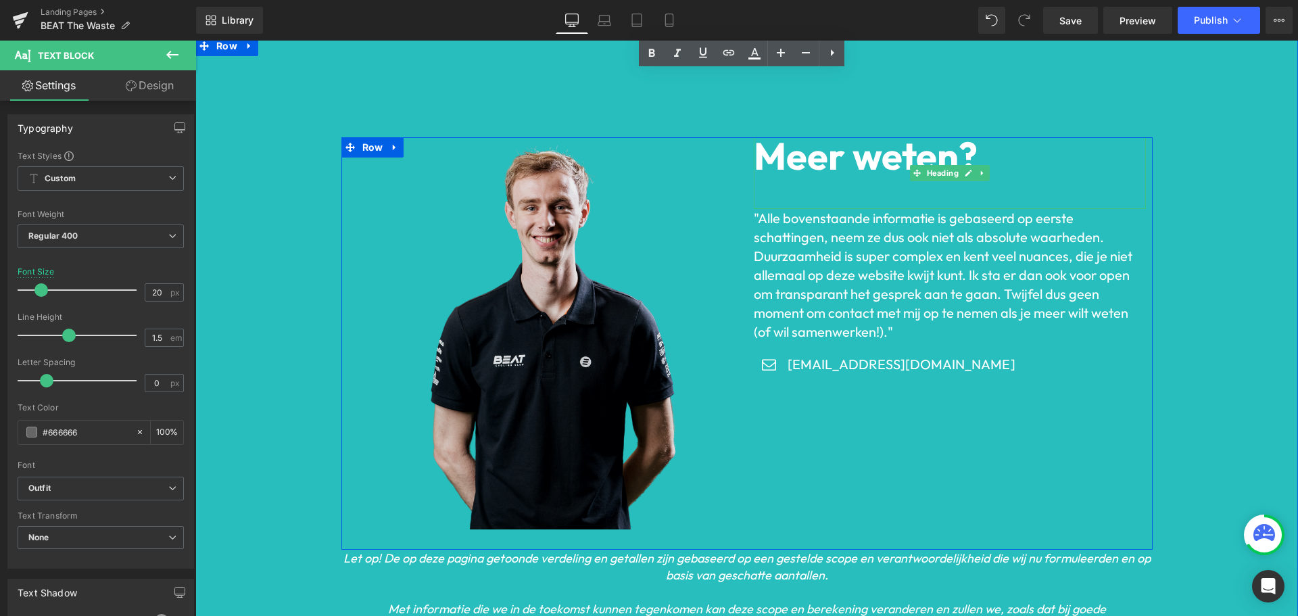
click at [836, 233] on font ""Alle bovenstaande informatie is gebaseerd op eerste schattingen, neem ze dus o…" at bounding box center [943, 275] width 379 height 131
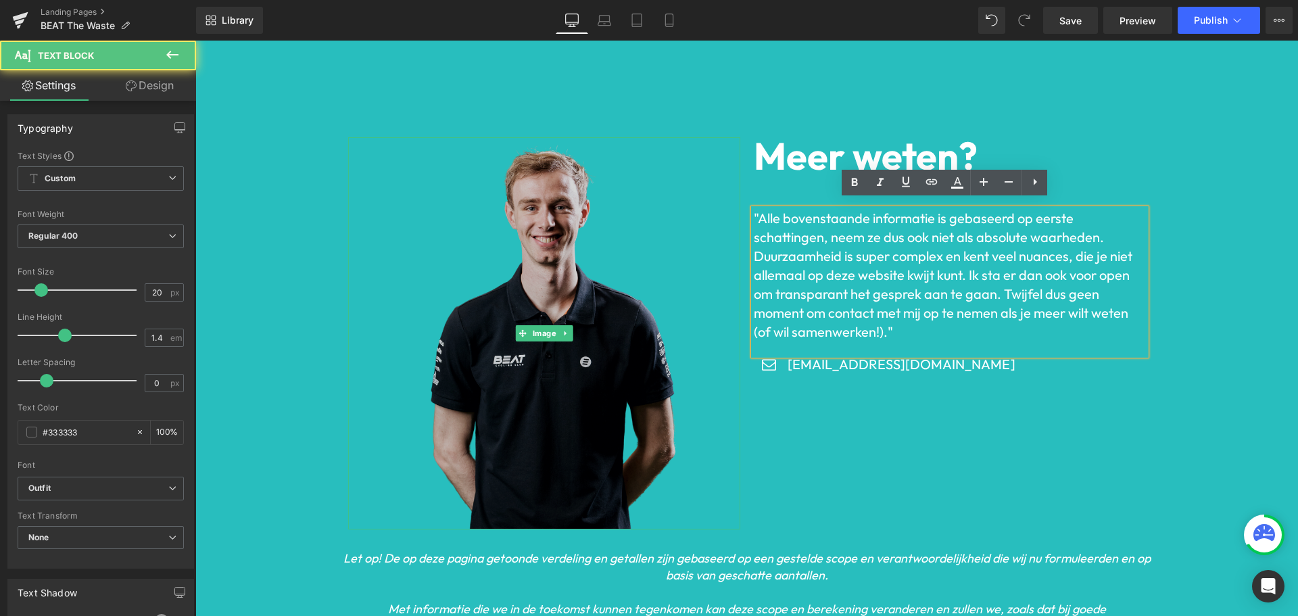
click at [617, 252] on img at bounding box center [544, 333] width 392 height 392
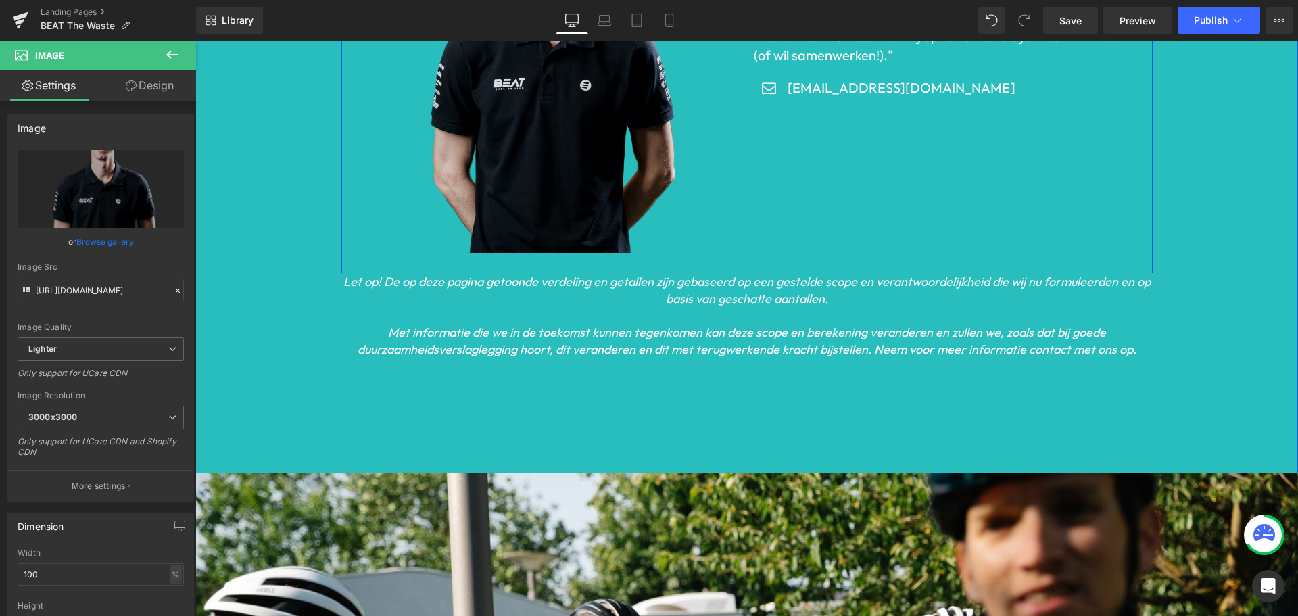
scroll to position [5748, 0]
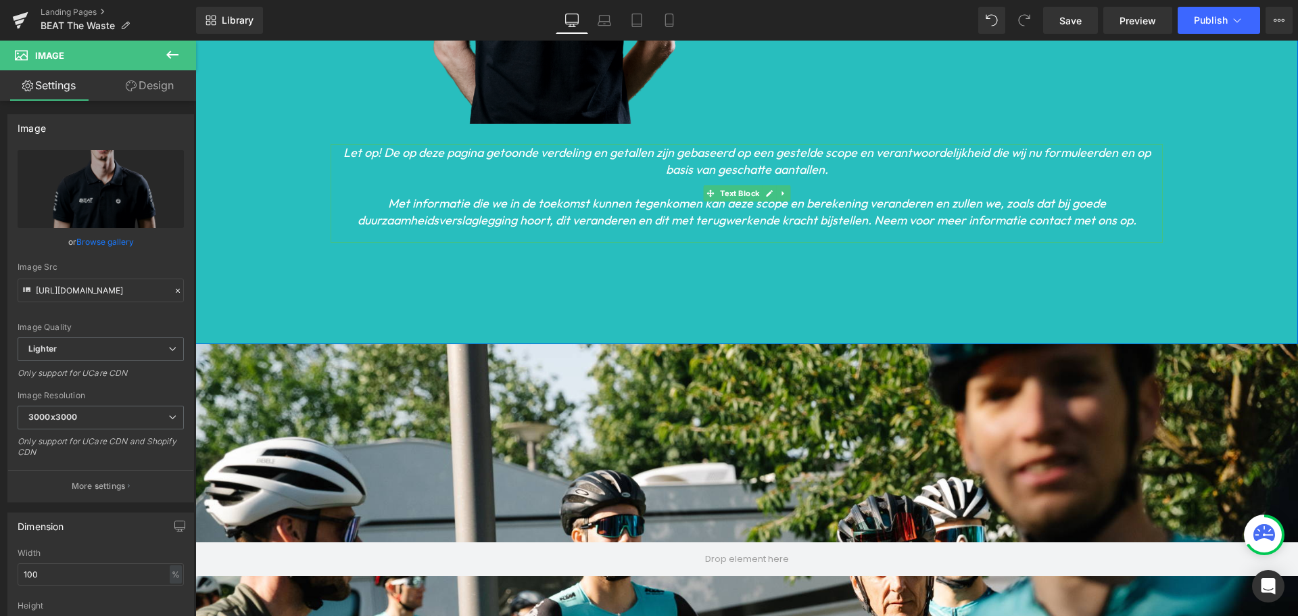
click at [582, 145] on icon "Let op! De op deze pagina getoonde verdeling en getallen zijn gebaseerd op een …" at bounding box center [747, 161] width 807 height 32
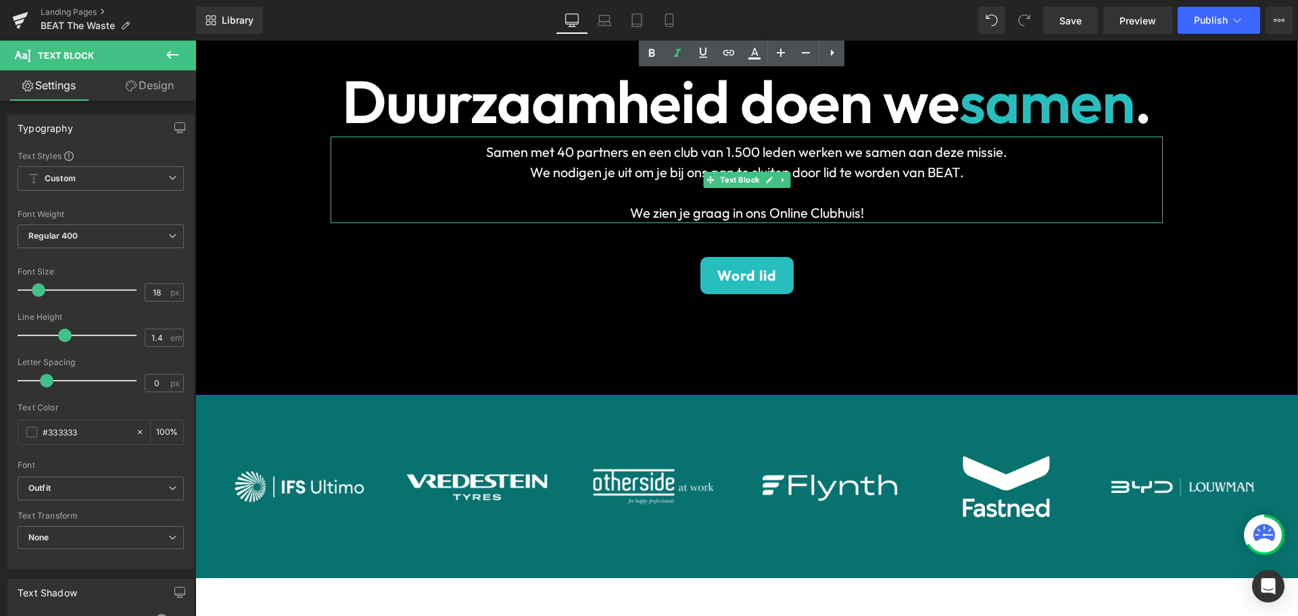
scroll to position [6492, 0]
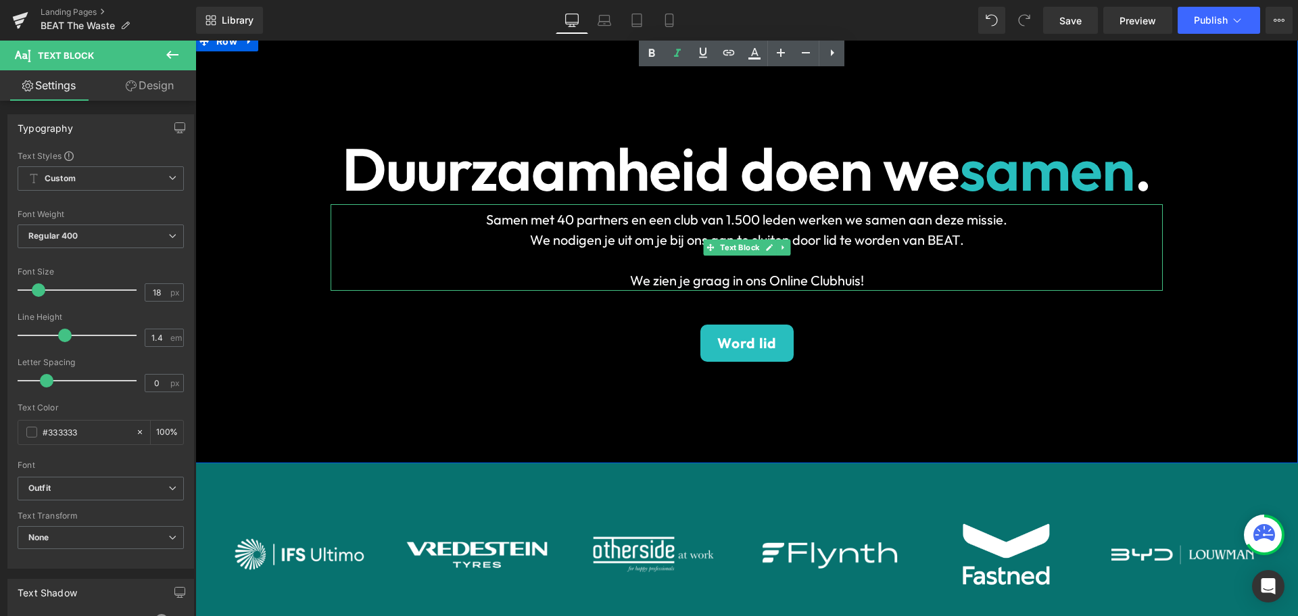
click at [653, 220] on font "Samen met 40 partners en een club van 1.500 leden werken we samen aan deze miss…" at bounding box center [746, 219] width 521 height 17
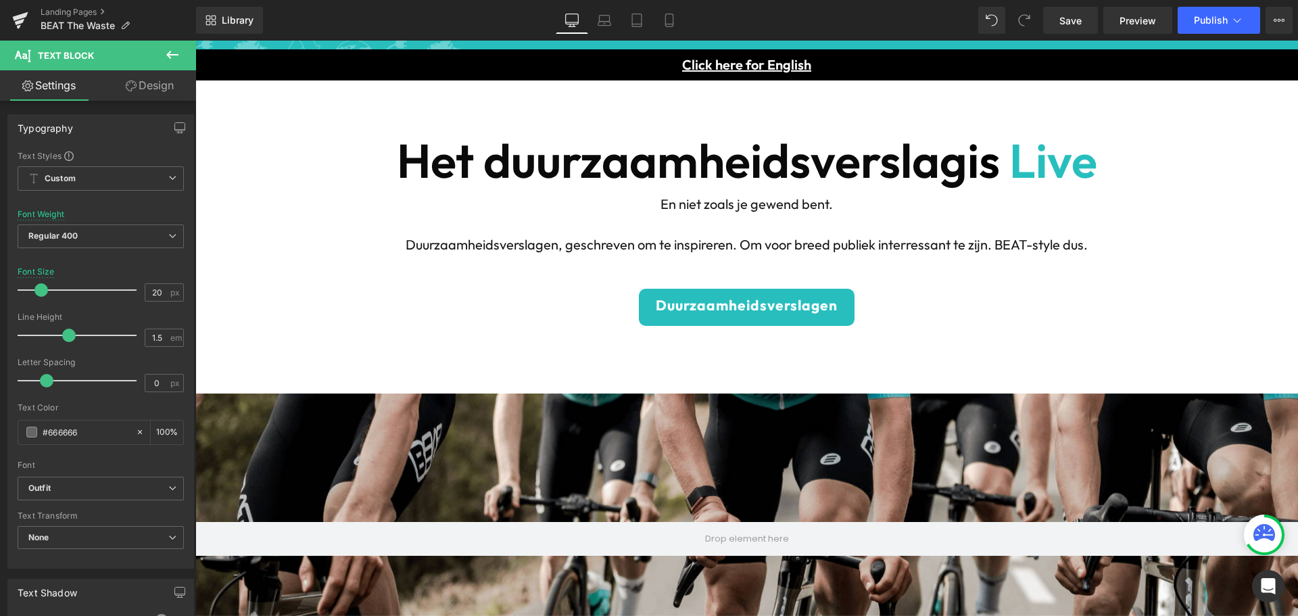
scroll to position [0, 0]
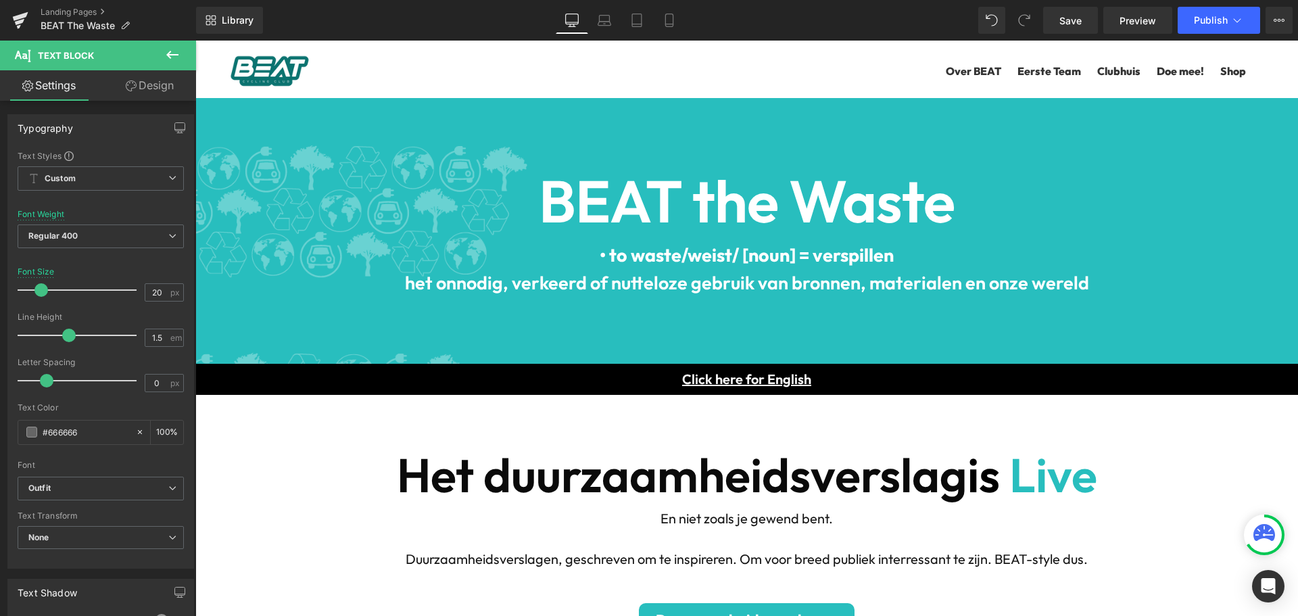
click at [615, 286] on b "het onnodig, verkeerd of nutteloze gebruik van bronnen, materialen en onze were…" at bounding box center [747, 282] width 684 height 23
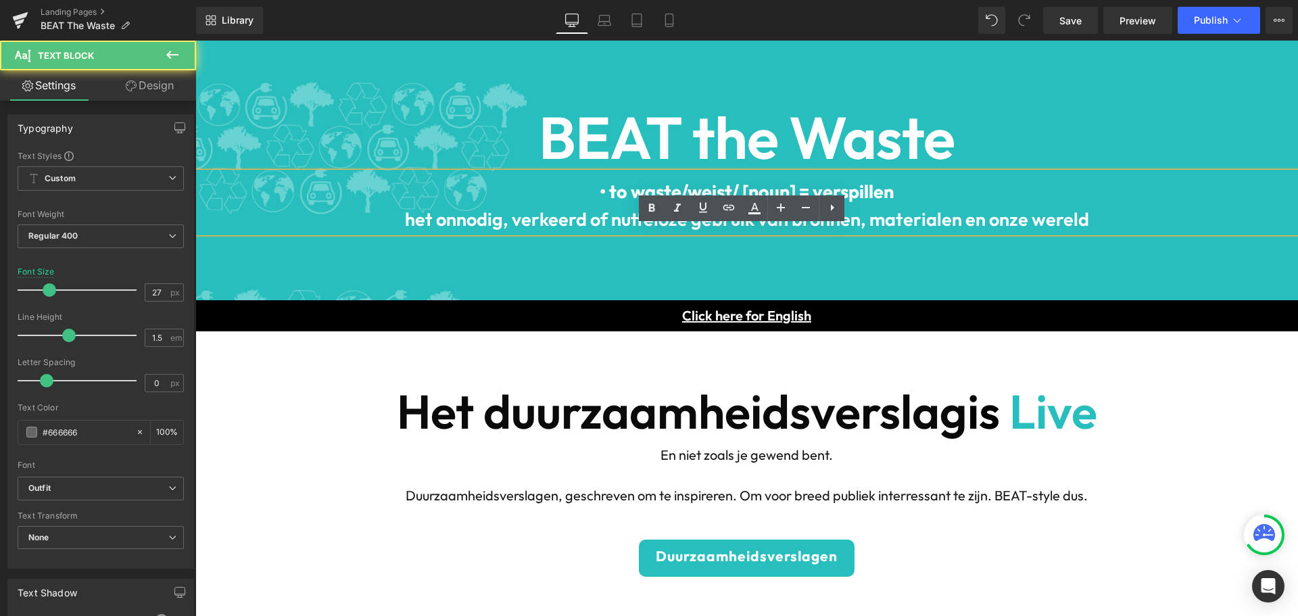
scroll to position [135, 0]
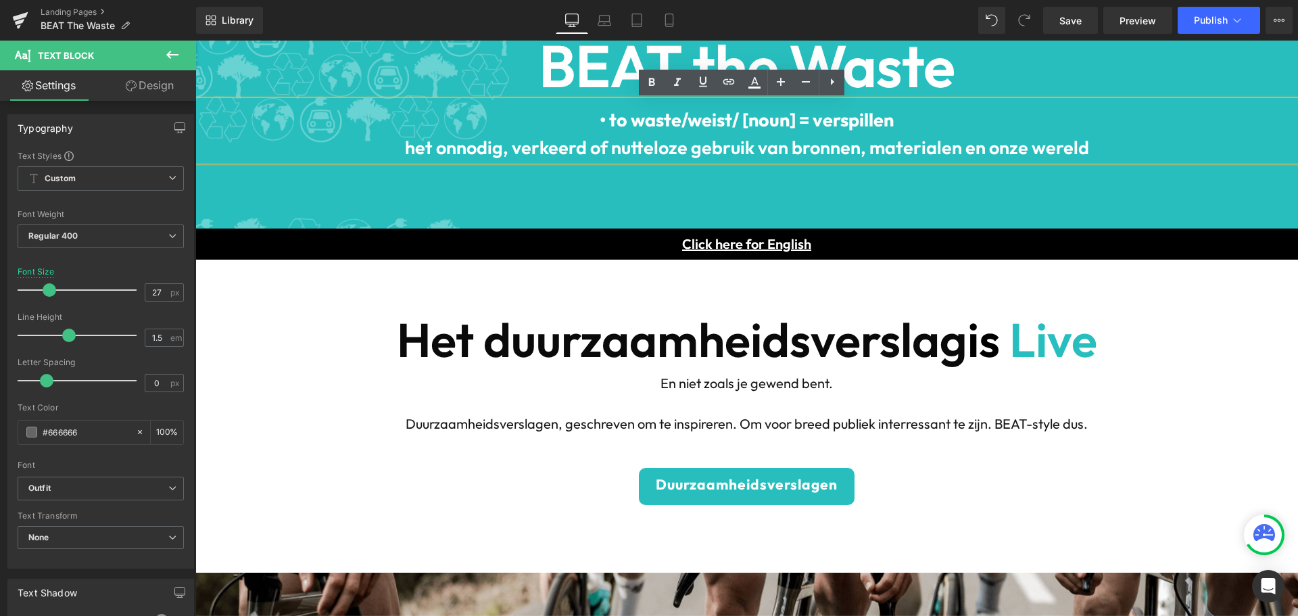
click at [617, 337] on b "Het duurzaamheidsverslag" at bounding box center [682, 340] width 571 height 60
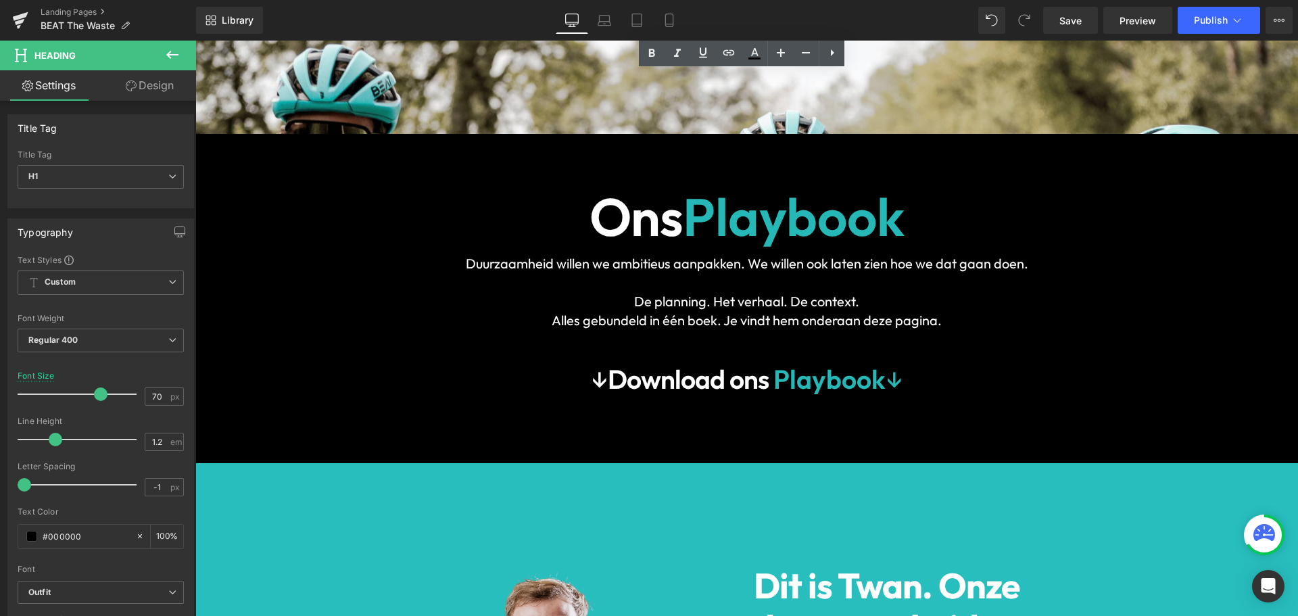
scroll to position [879, 0]
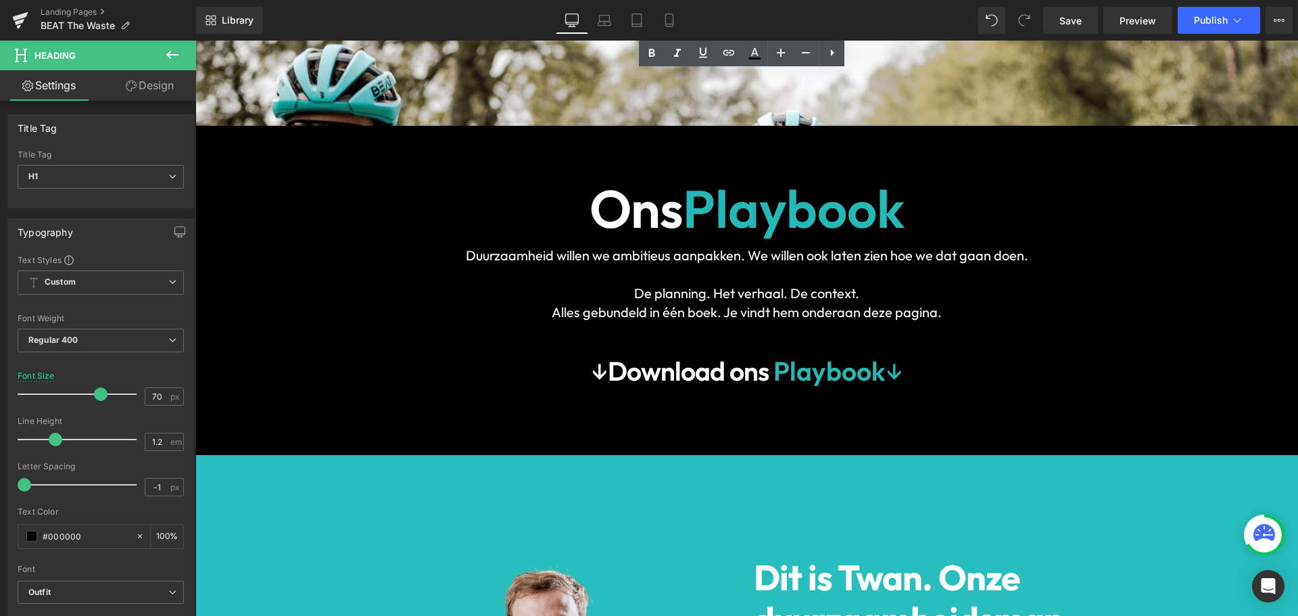
click at [588, 265] on p at bounding box center [747, 274] width 832 height 19
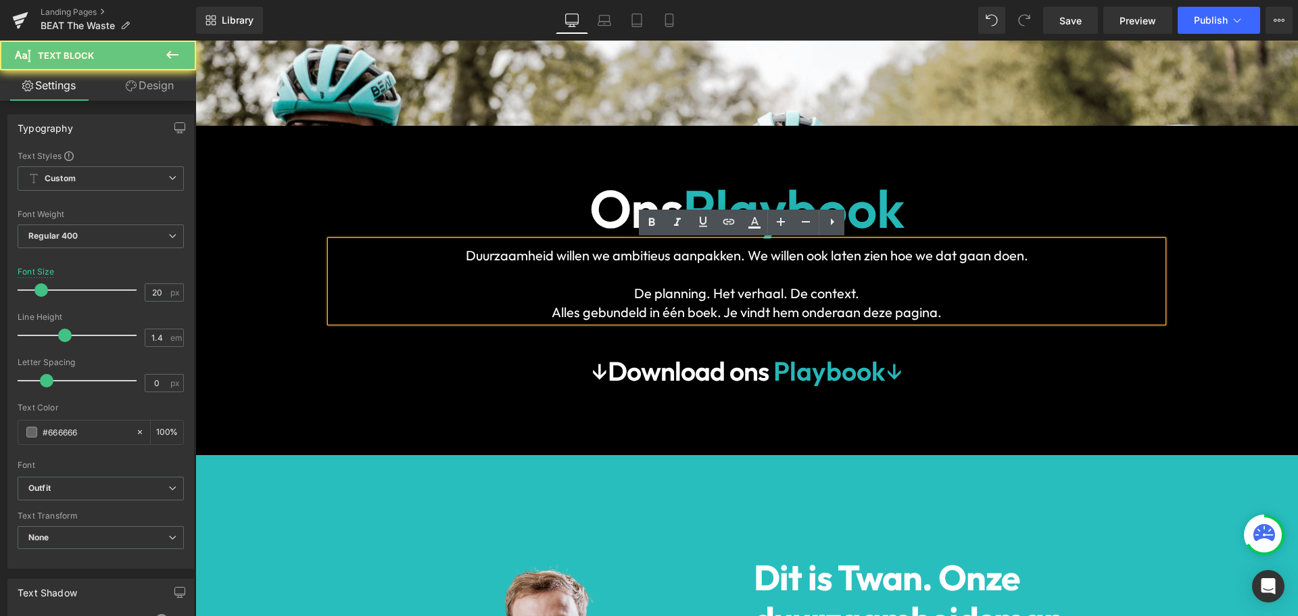
click at [699, 256] on font "Duurzaamheid willen we ambitieus aanpakken. We willen ook laten zien hoe we dat…" at bounding box center [747, 255] width 563 height 17
click at [644, 257] on font "Duurzaamheid willen we ambitieus aanpakken. We willen ook laten zien hoe we dat…" at bounding box center [747, 255] width 563 height 17
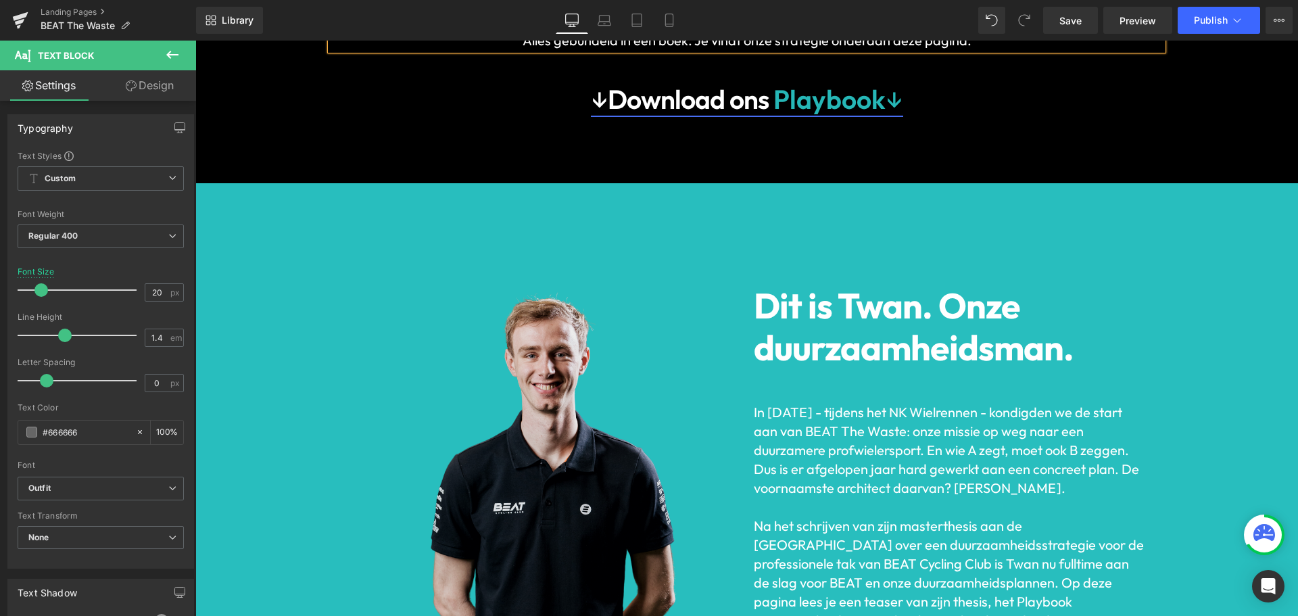
scroll to position [1169, 0]
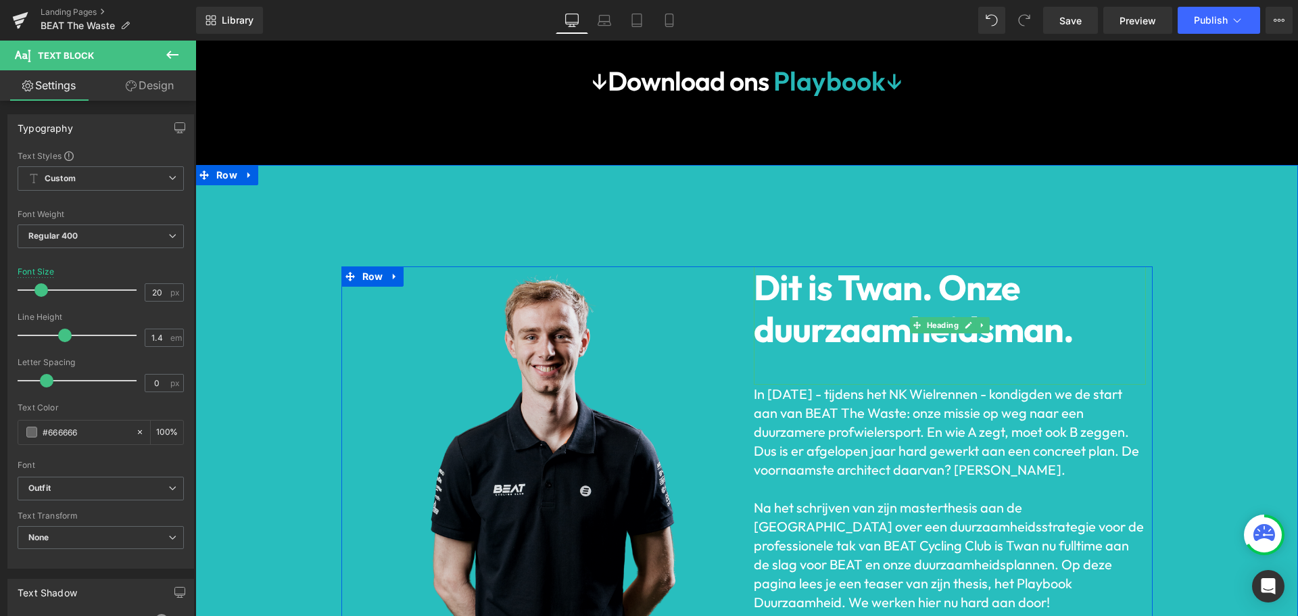
click at [786, 310] on span "Dit is Twan. Onze duurzaamheidsman." at bounding box center [914, 308] width 320 height 87
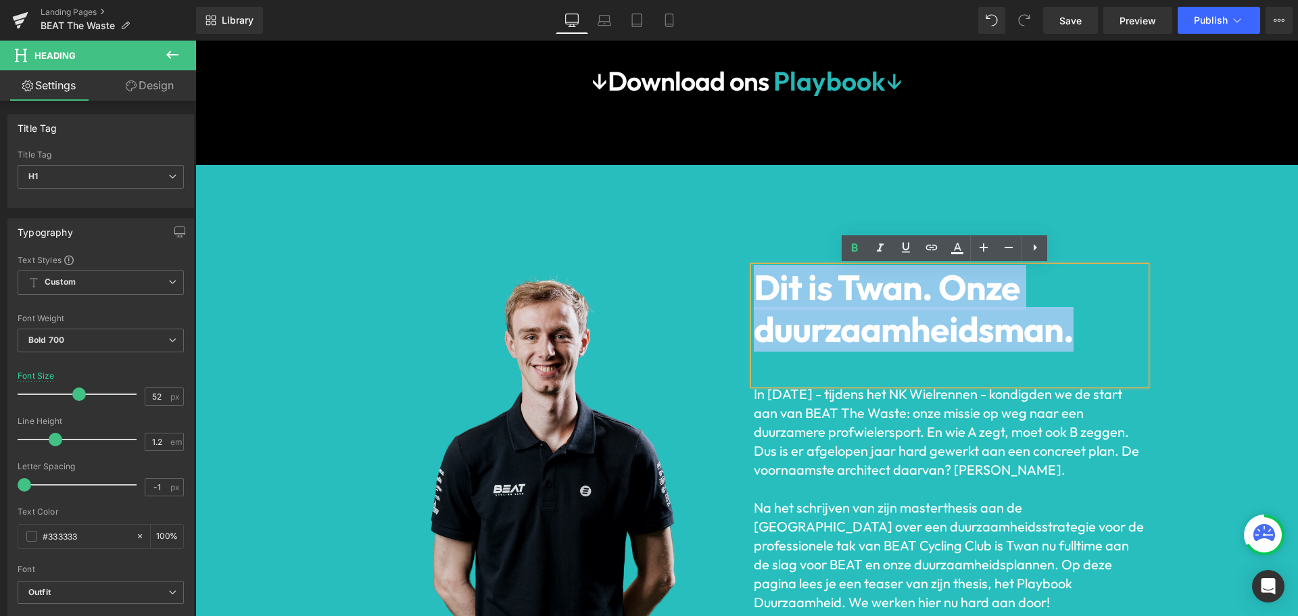
drag, startPoint x: 752, startPoint y: 289, endPoint x: 1066, endPoint y: 324, distance: 315.7
click at [1066, 324] on span "Dit is Twan. Onze duurzaamheidsman." at bounding box center [914, 308] width 320 height 87
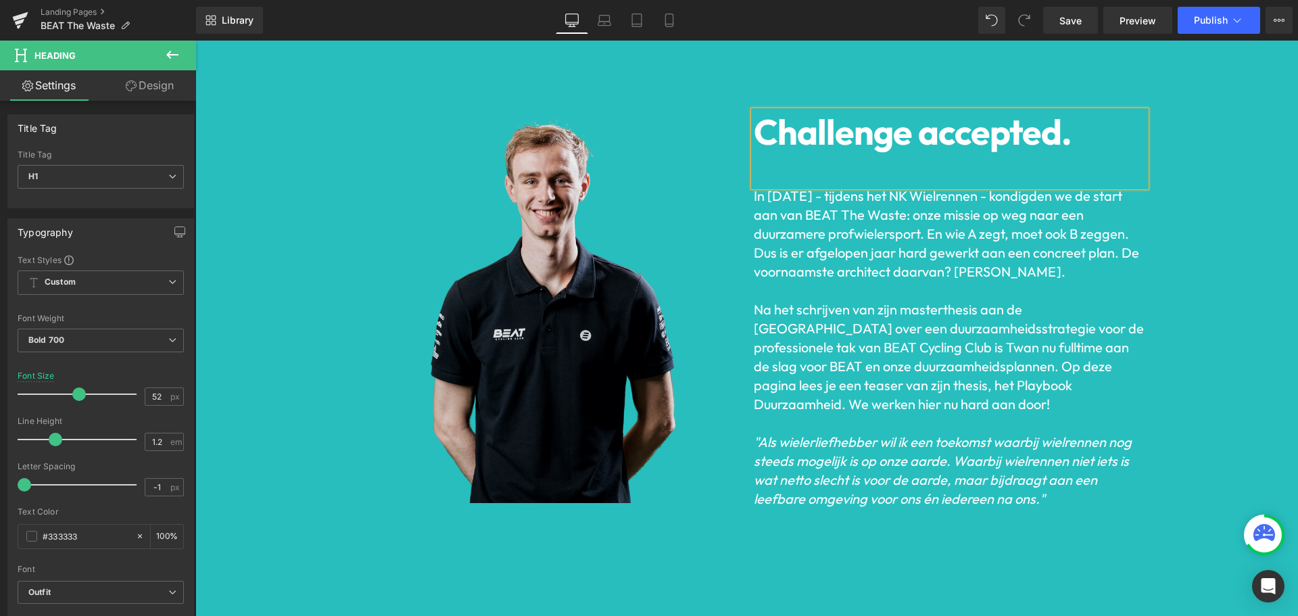
scroll to position [1331, 0]
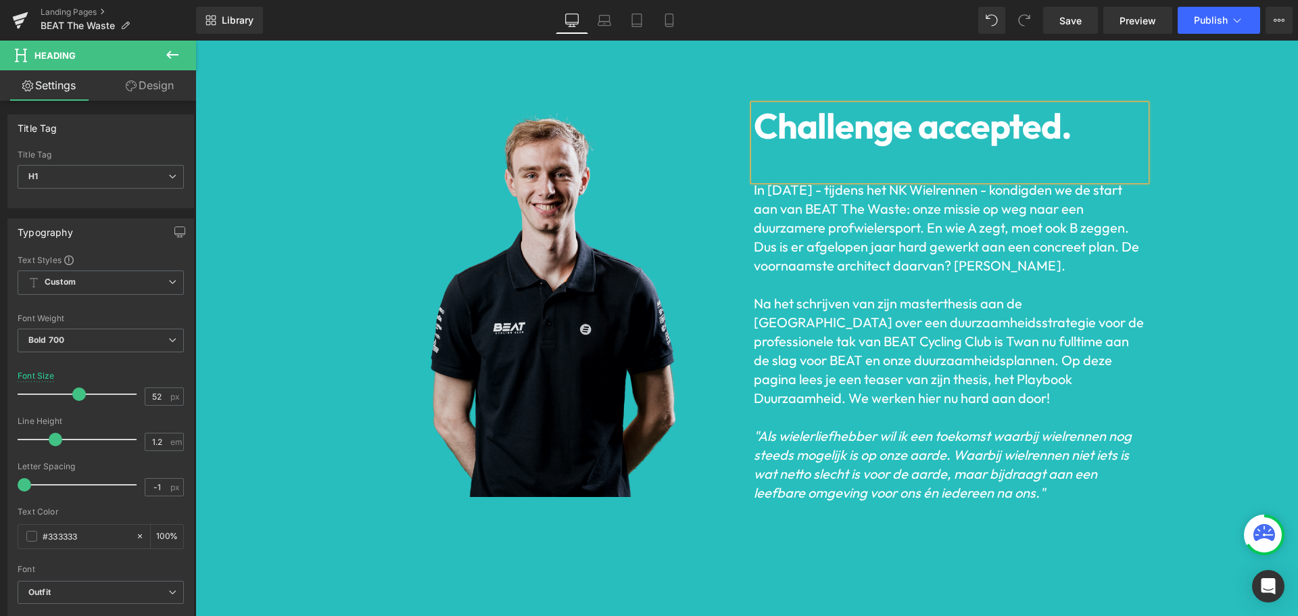
click at [901, 367] on font "Na het schrijven van zijn masterthesis aan de TU Delft over een duurzaamheidsst…" at bounding box center [949, 351] width 390 height 112
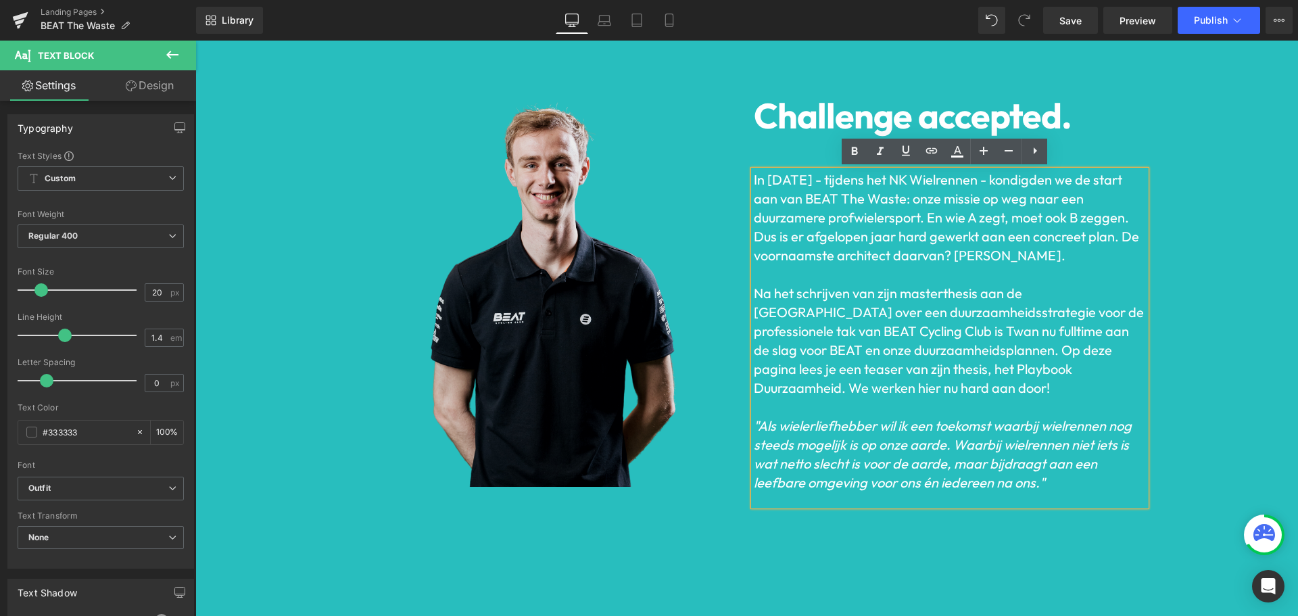
scroll to position [1342, 0]
click at [966, 208] on p "In juni 2022 - tijdens het NK Wielrennen - kondigden we de start aan van BEAT T…" at bounding box center [950, 217] width 392 height 95
click at [937, 220] on font "In juni 2022 - tijdens het NK Wielrennen - kondigden we de start aan van BEAT T…" at bounding box center [946, 216] width 385 height 93
click at [923, 216] on font "In juni 2022 - tijdens het NK Wielrennen - kondigden we de start aan van BEAT T…" at bounding box center [946, 216] width 385 height 93
click at [988, 231] on font "In juni 2022 - tijdens het NK Wielrennen - kondigden we de start aan van BEAT T…" at bounding box center [946, 216] width 385 height 93
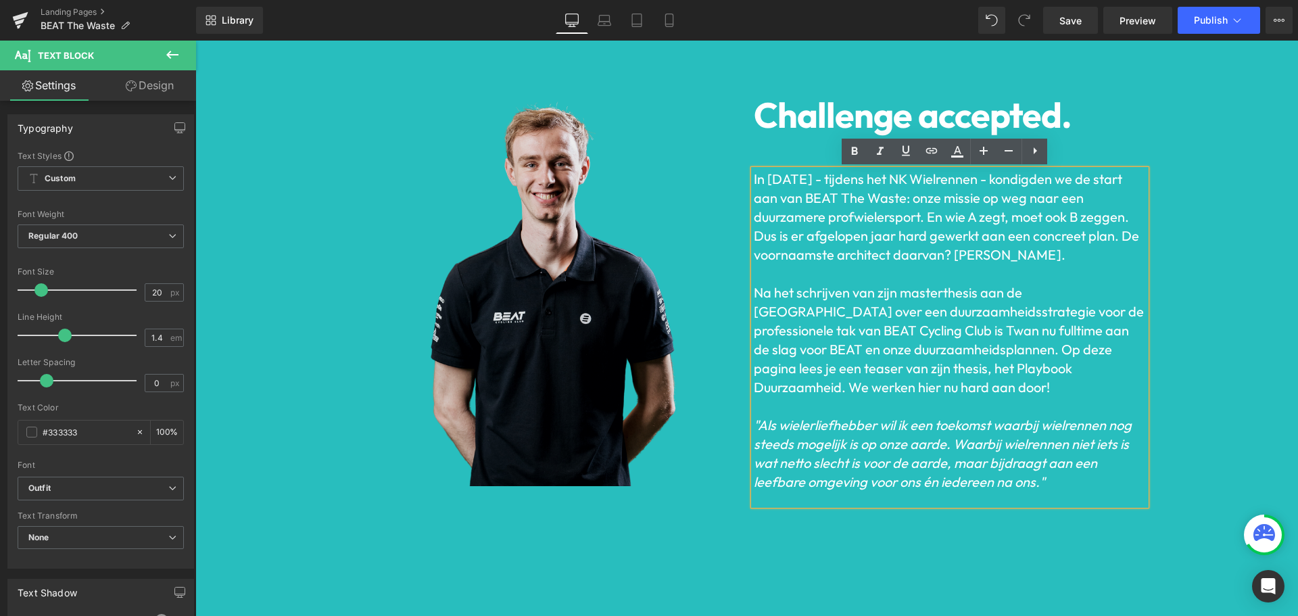
click at [937, 239] on font "In juni 2022 - tijdens het NK Wielrennen - kondigden we de start aan van BEAT T…" at bounding box center [946, 216] width 385 height 93
click at [921, 218] on font "In juni 2022 - tijdens het NK Wielrennen - kondigden we de start aan van BEAT T…" at bounding box center [946, 216] width 385 height 93
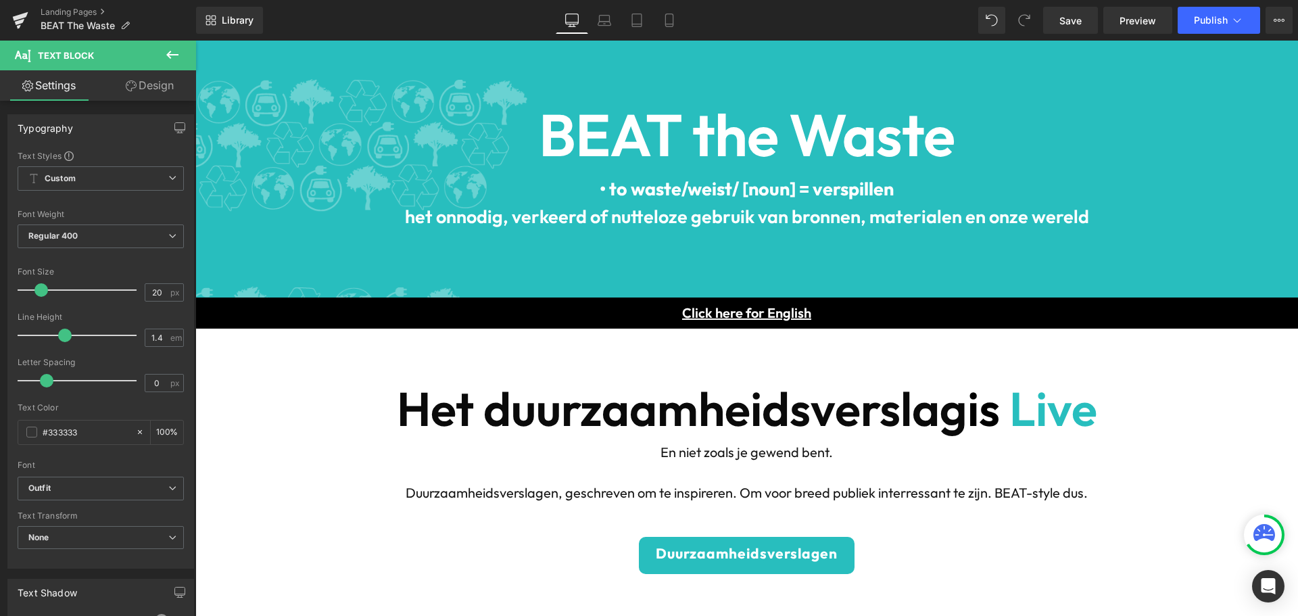
scroll to position [0, 0]
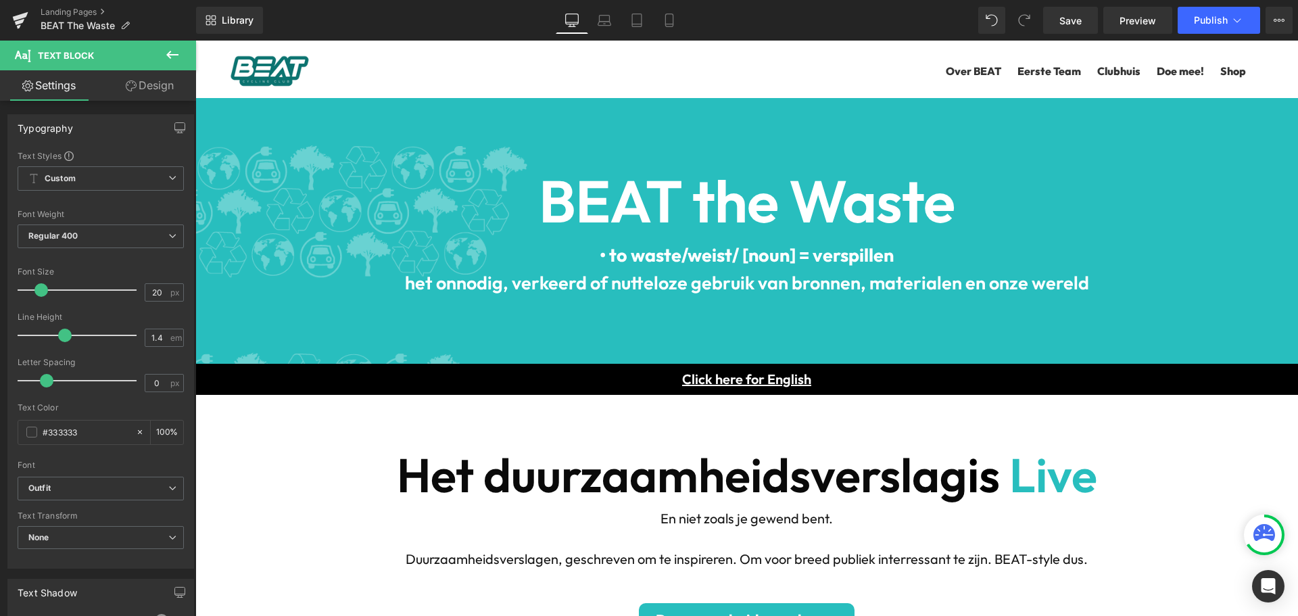
click at [914, 372] on p "Click here for English" at bounding box center [746, 379] width 1103 height 20
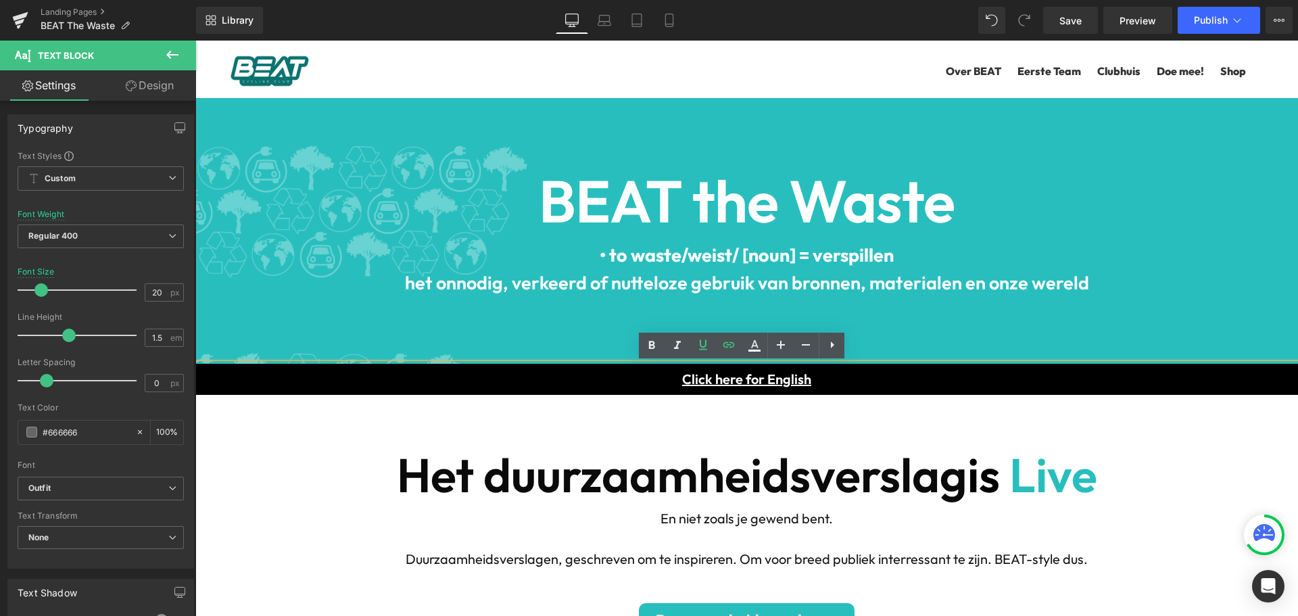
click at [521, 375] on p "Click here for English" at bounding box center [746, 379] width 1103 height 20
click at [627, 430] on div "Het duurzaamheidsverslag is Live Heading En niet zoals je gewend bent. Duurzaam…" at bounding box center [746, 551] width 1103 height 313
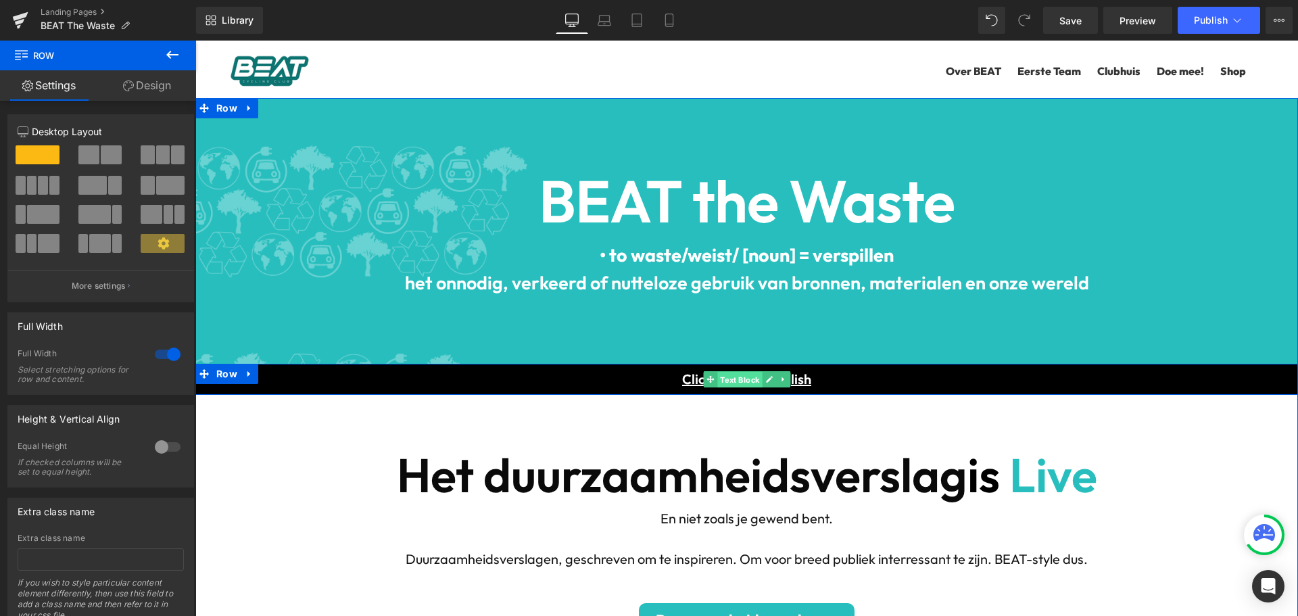
click at [730, 380] on span "Text Block" at bounding box center [739, 380] width 45 height 16
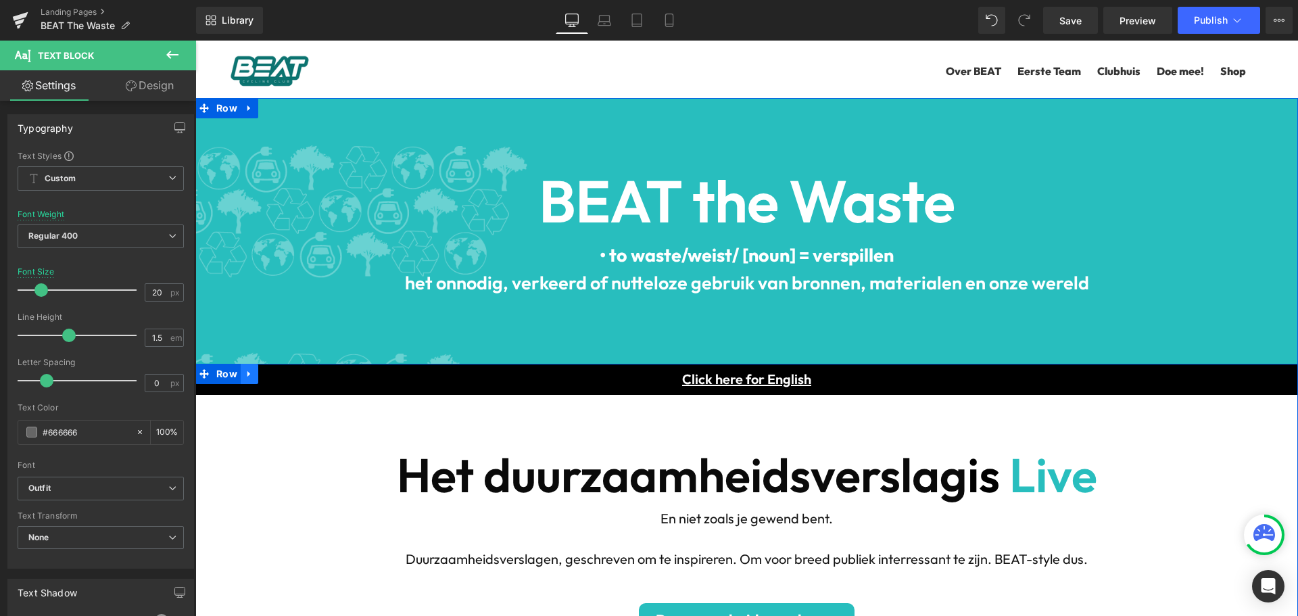
click at [248, 375] on icon at bounding box center [249, 374] width 3 height 6
click at [281, 374] on icon at bounding box center [284, 373] width 9 height 9
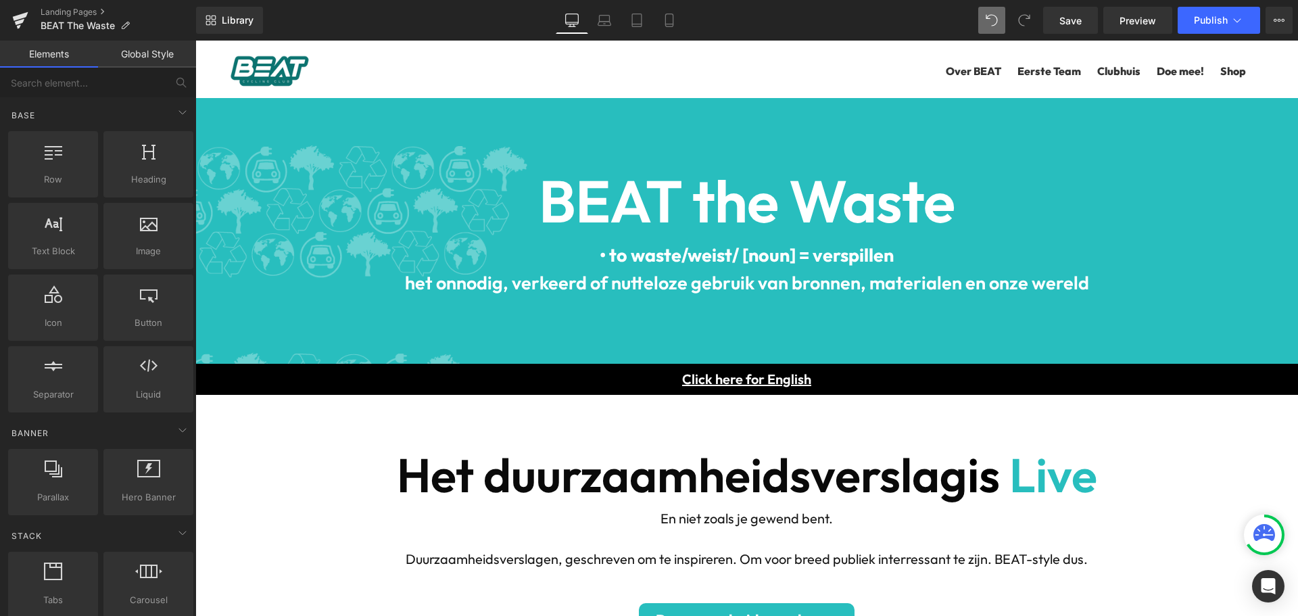
scroll to position [7575, 1093]
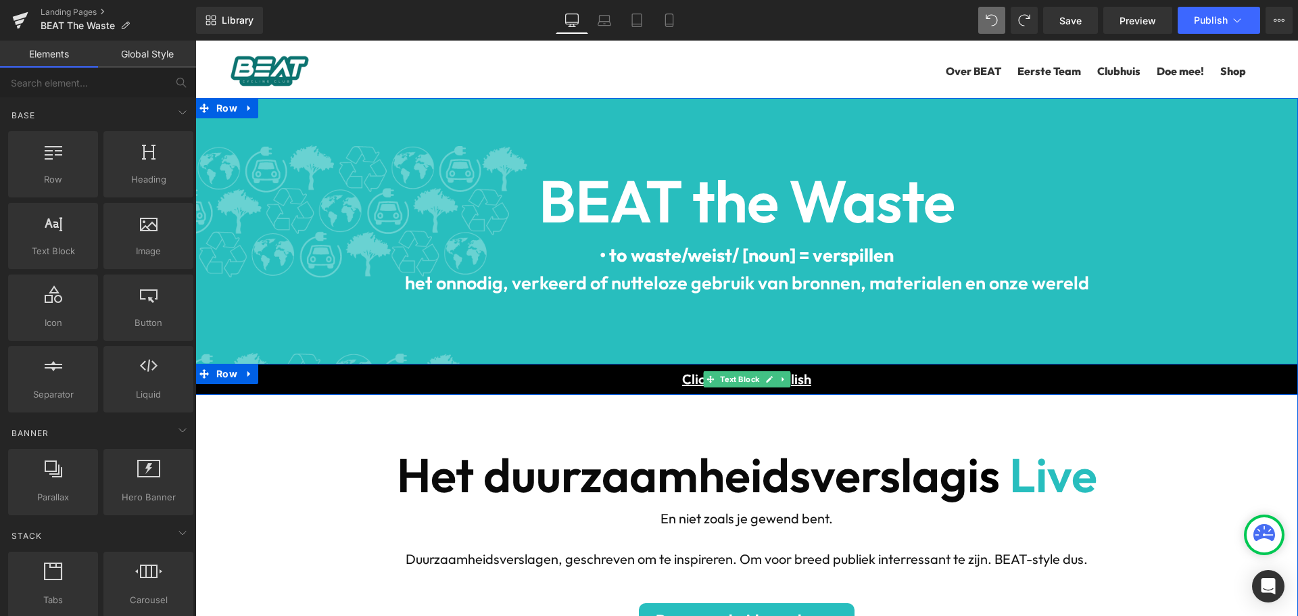
click at [312, 385] on p "Click here for English" at bounding box center [746, 379] width 1103 height 20
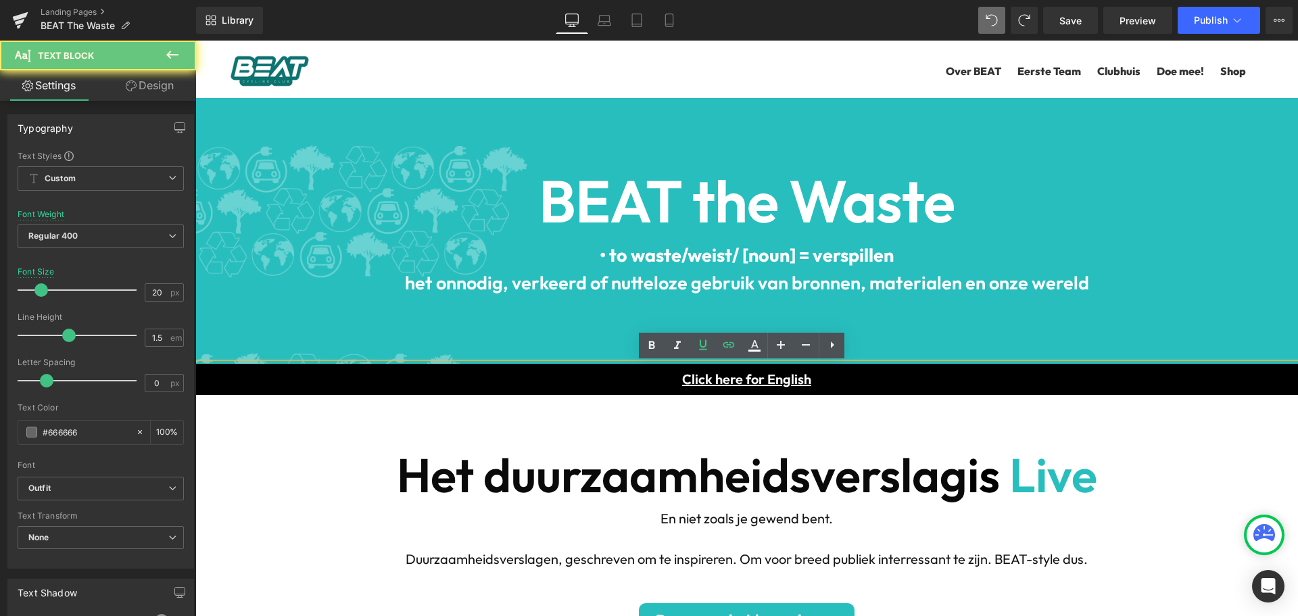
click at [894, 383] on p "Click here for English" at bounding box center [746, 379] width 1103 height 20
click at [738, 456] on b "Het duurzaamheidsverslag" at bounding box center [682, 475] width 571 height 60
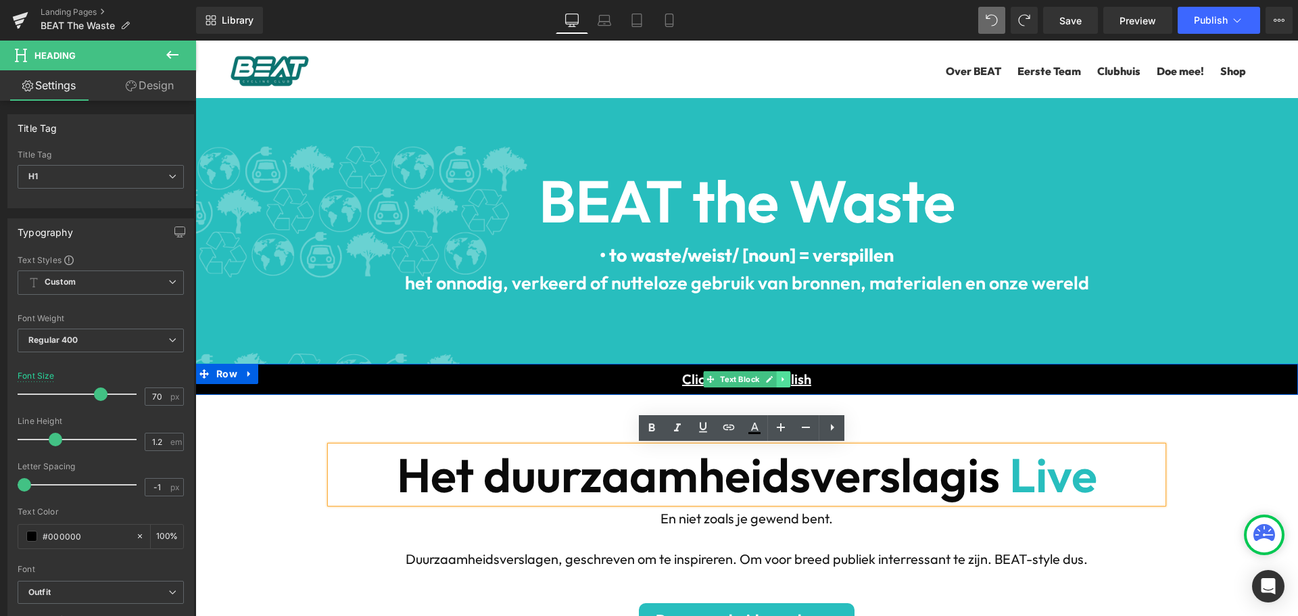
click at [780, 379] on icon at bounding box center [783, 379] width 7 height 8
click at [788, 379] on icon at bounding box center [789, 379] width 7 height 7
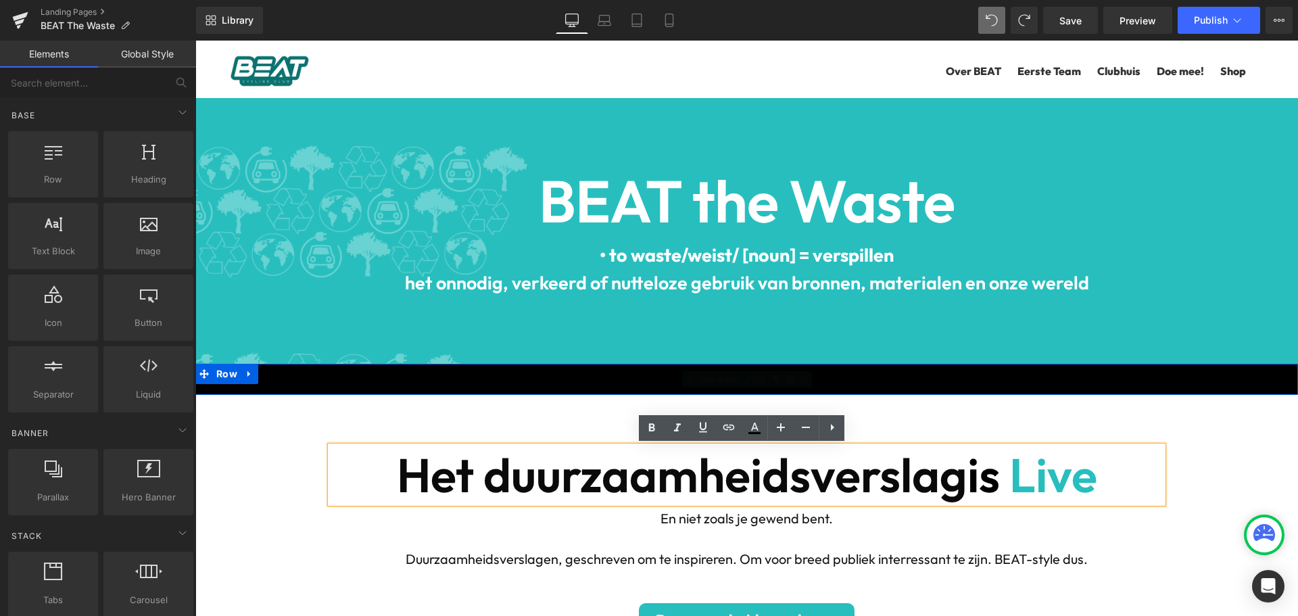
scroll to position [7577, 1093]
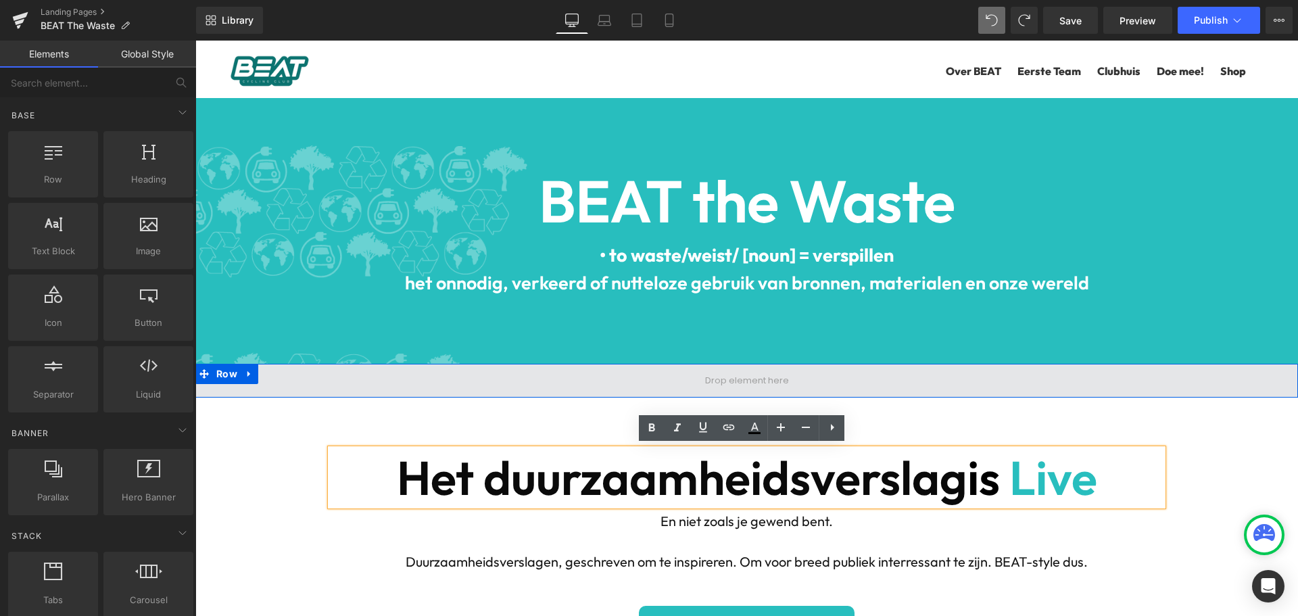
click at [772, 377] on span at bounding box center [747, 381] width 93 height 21
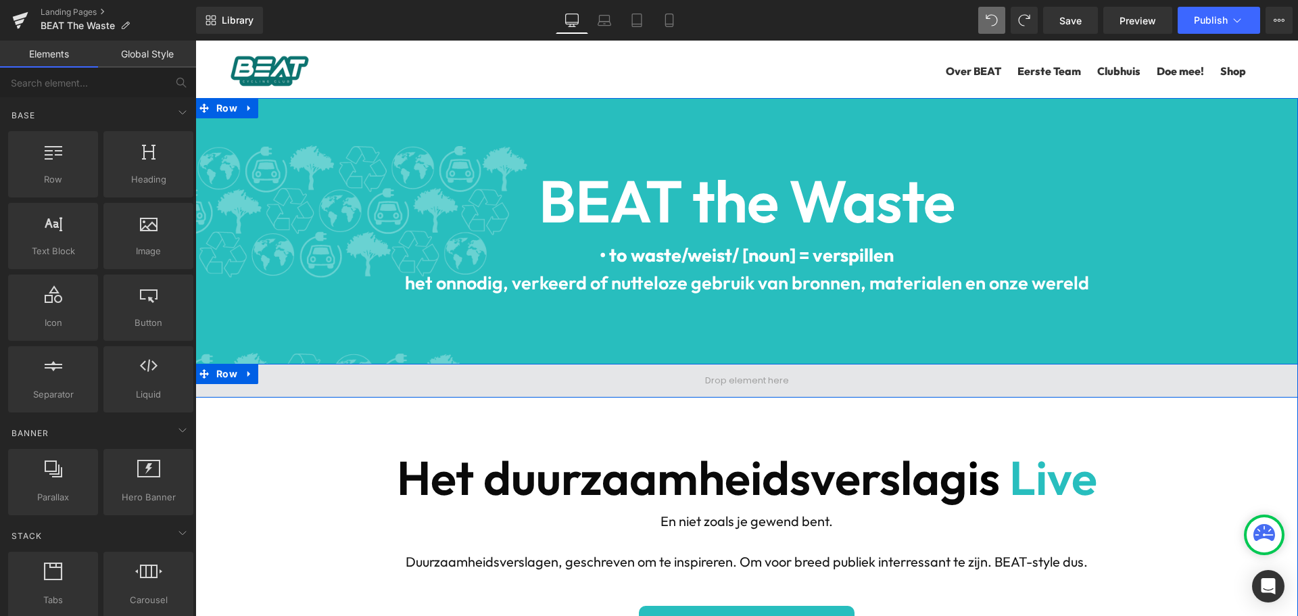
click at [489, 388] on span at bounding box center [746, 381] width 1103 height 34
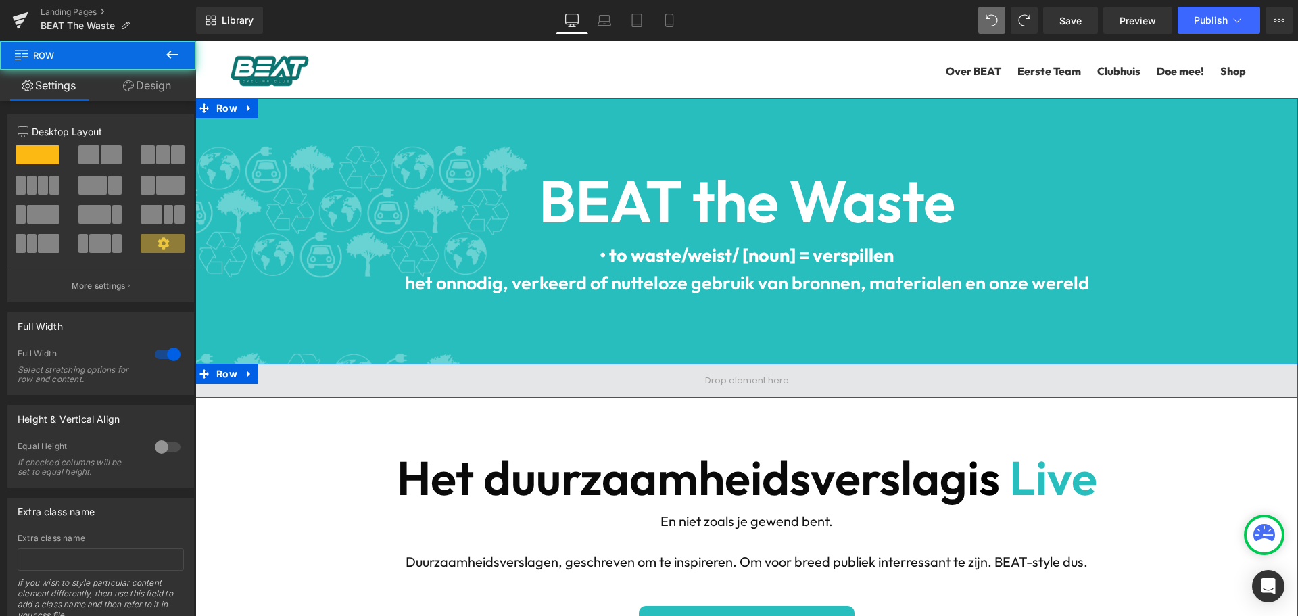
click at [707, 385] on span at bounding box center [747, 381] width 93 height 21
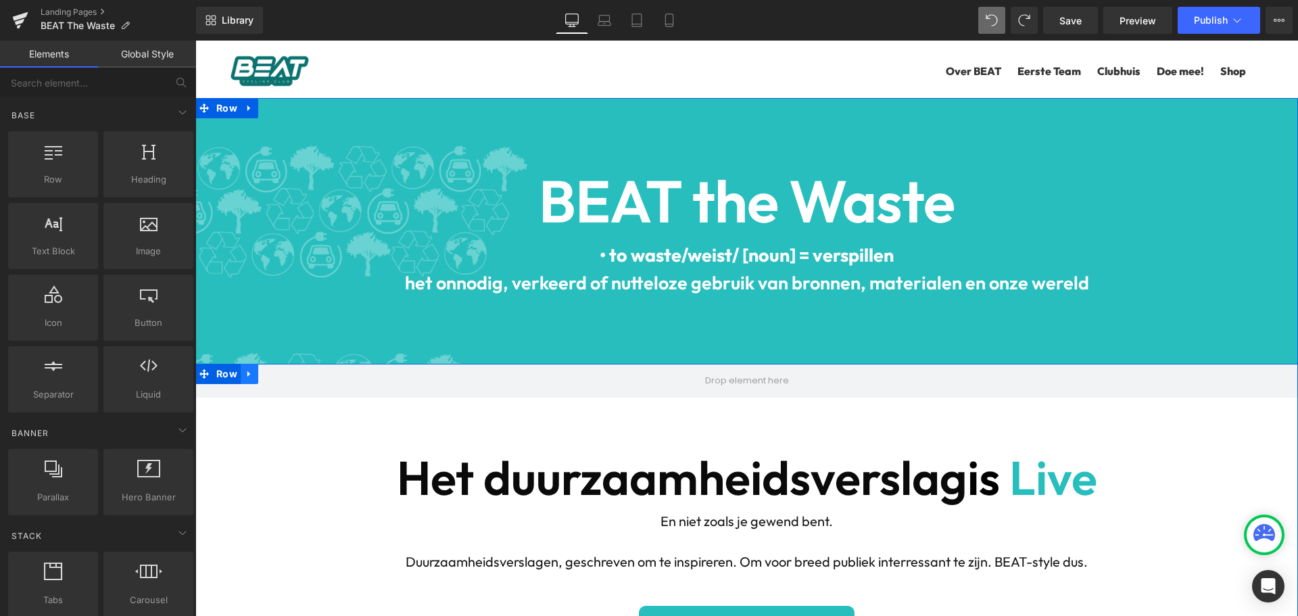
click at [248, 374] on icon at bounding box center [249, 374] width 9 height 10
click at [281, 374] on icon at bounding box center [284, 373] width 9 height 9
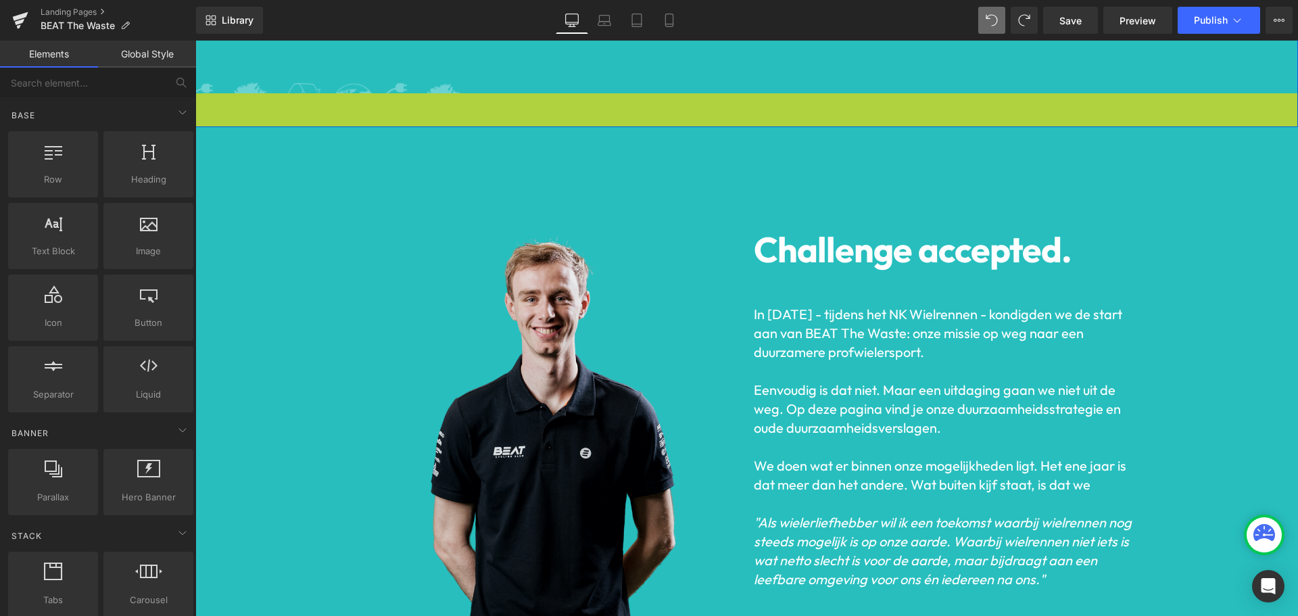
scroll to position [6638, 1093]
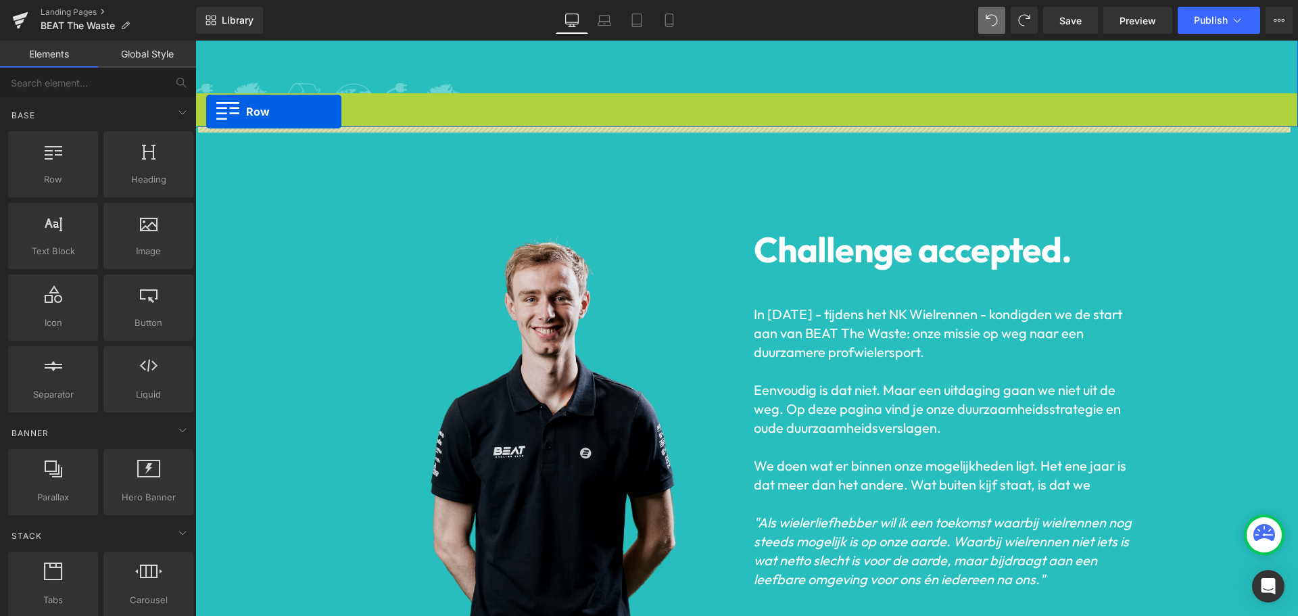
drag, startPoint x: 200, startPoint y: 100, endPoint x: 206, endPoint y: 112, distance: 13.0
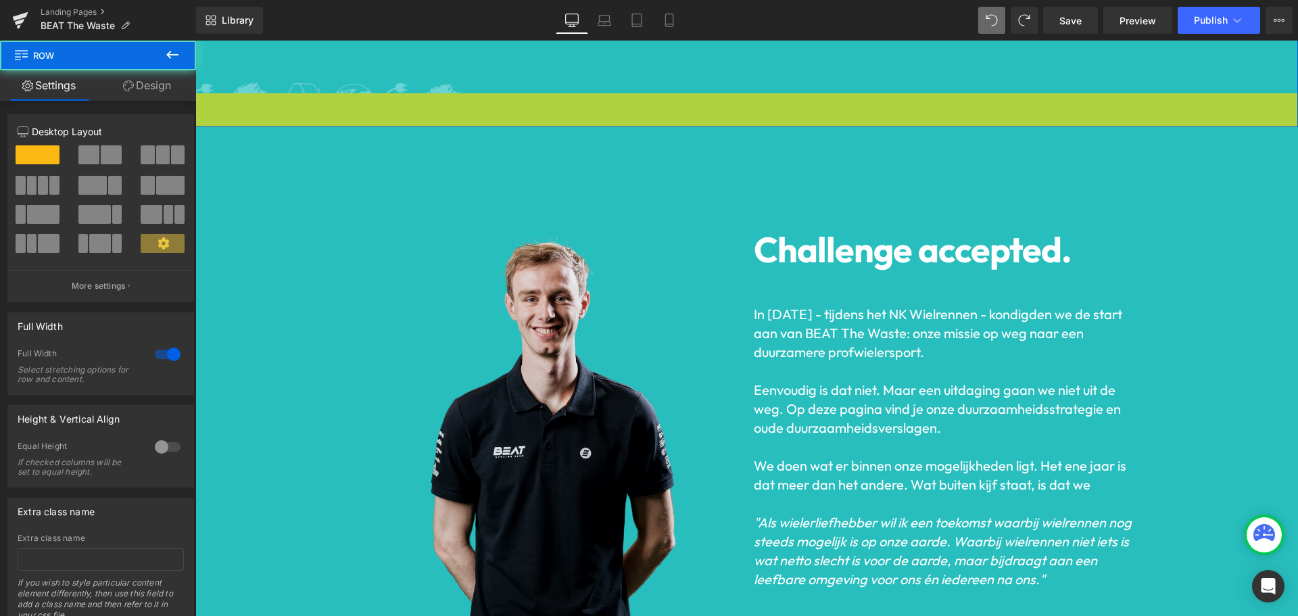
scroll to position [7577, 1093]
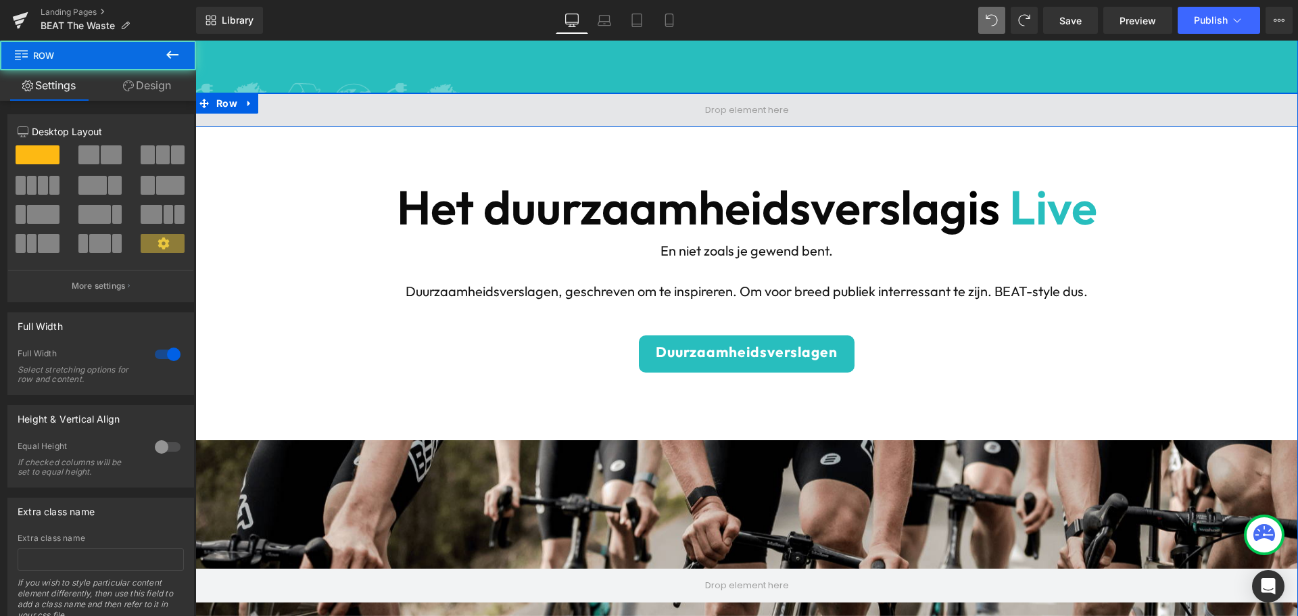
click at [335, 115] on span at bounding box center [746, 110] width 1103 height 34
click at [392, 114] on span at bounding box center [746, 110] width 1103 height 34
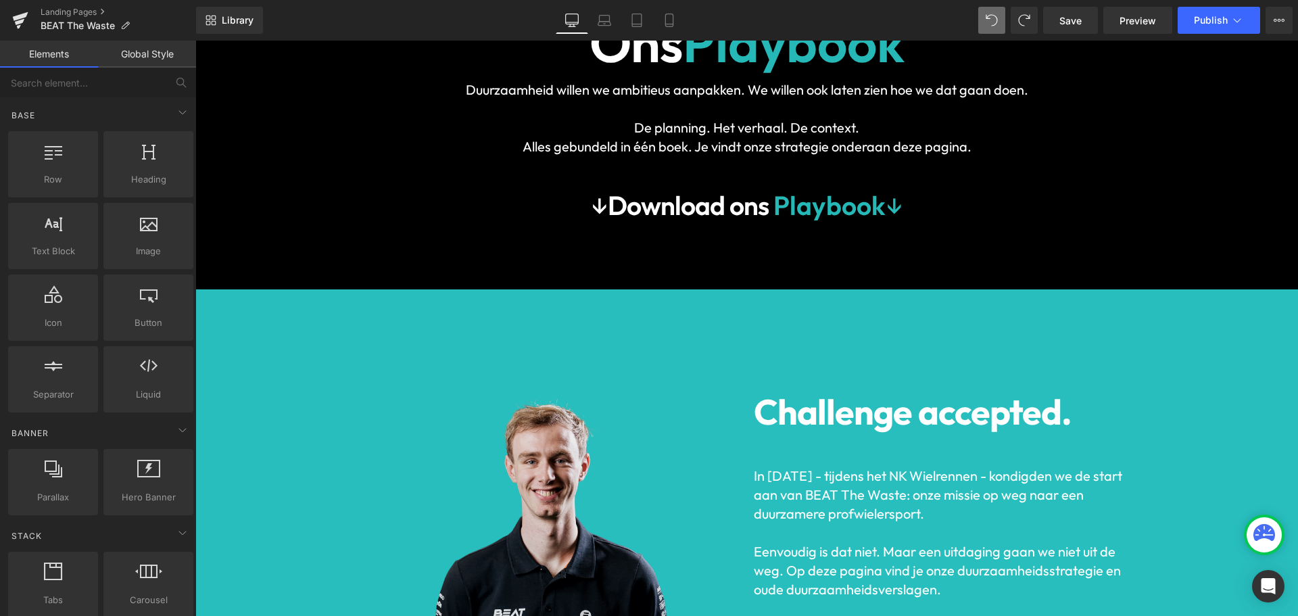
scroll to position [1150, 0]
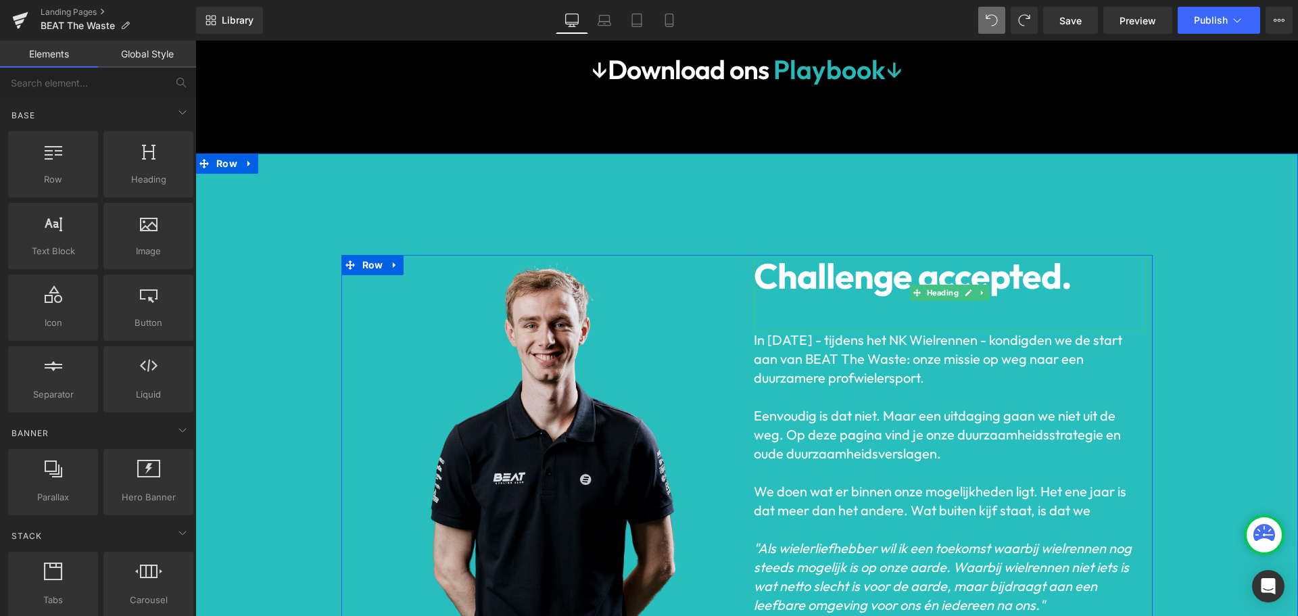
click at [880, 278] on span "Challenge accepted." at bounding box center [913, 276] width 318 height 45
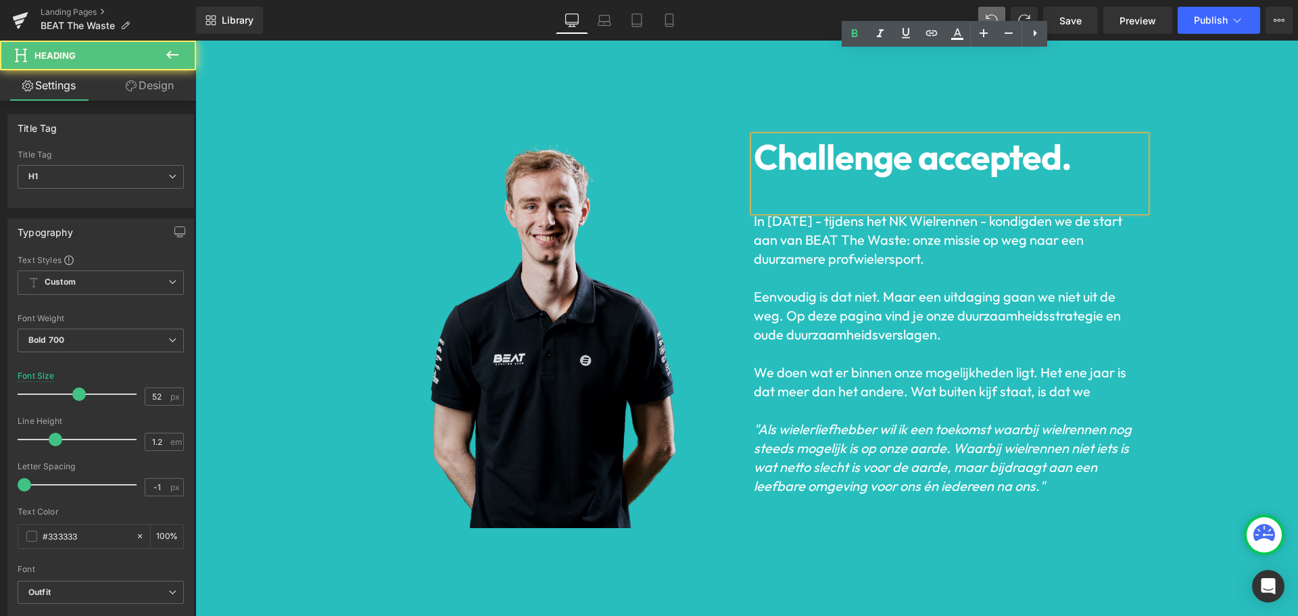
scroll to position [1352, 0]
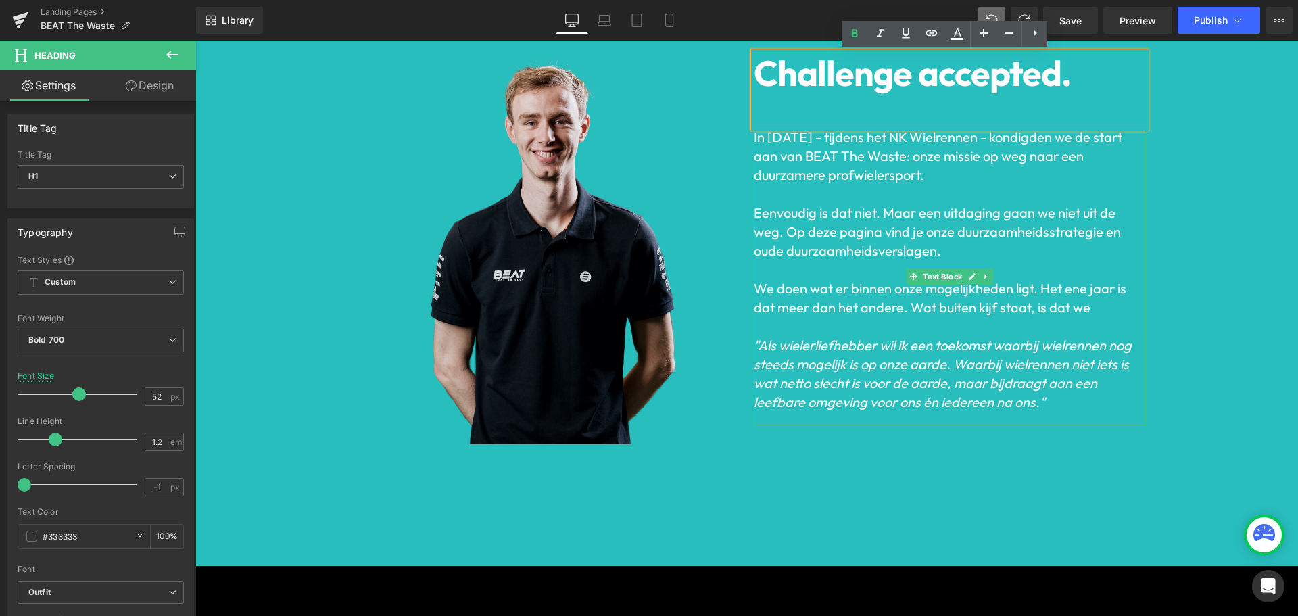
click at [896, 237] on font "Eenvoudig is dat niet. Maar een uitdaging gaan we niet uit de weg. Op deze pagi…" at bounding box center [937, 231] width 367 height 55
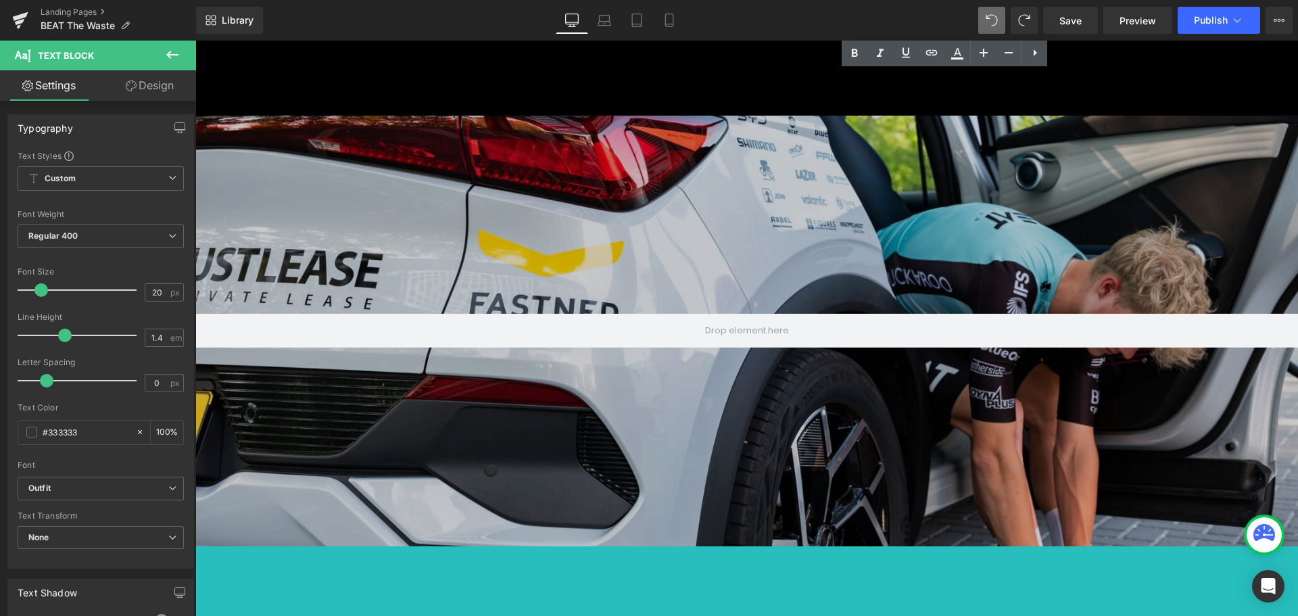
scroll to position [4598, 0]
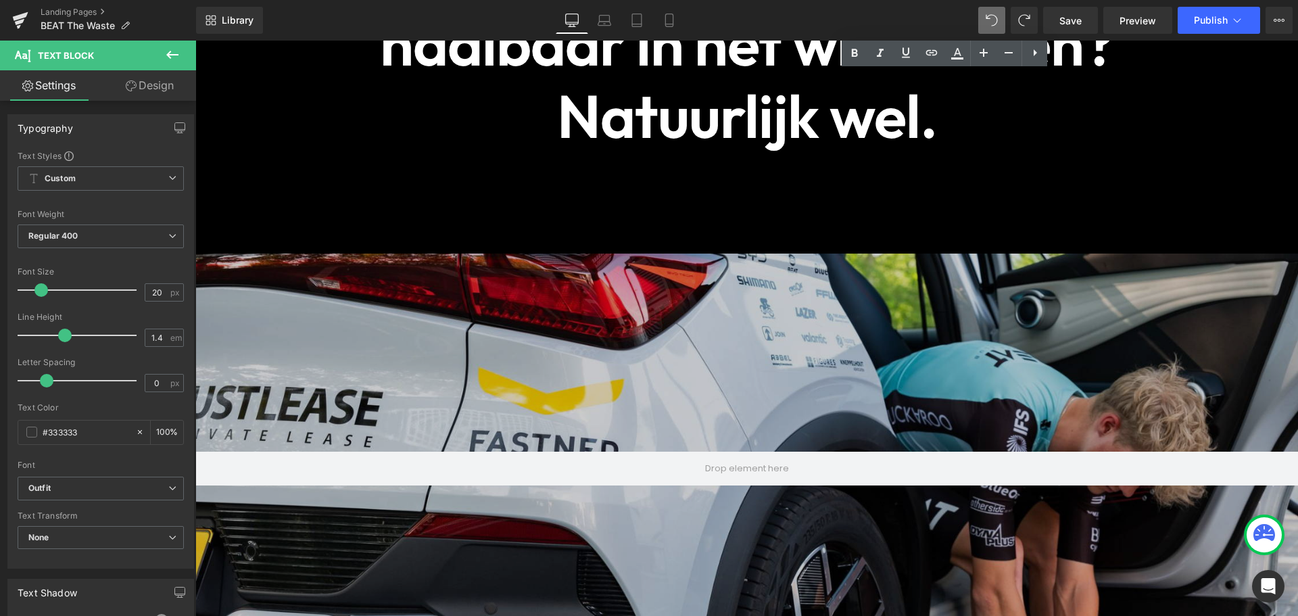
click at [751, 358] on div at bounding box center [746, 469] width 1103 height 431
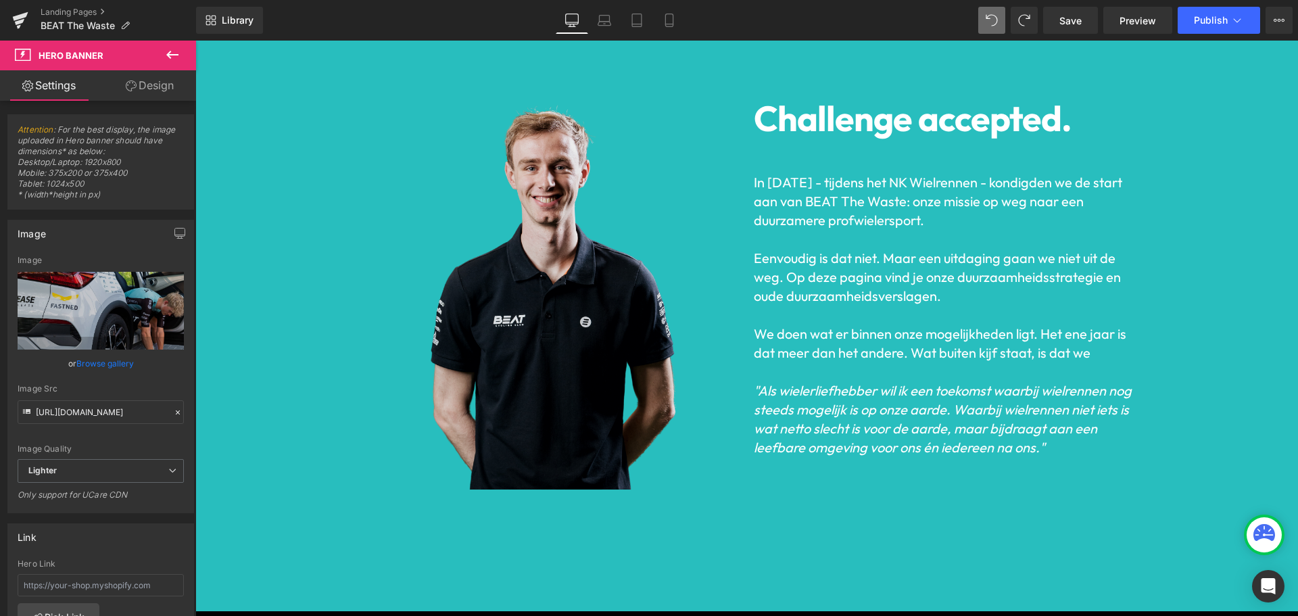
scroll to position [1150, 0]
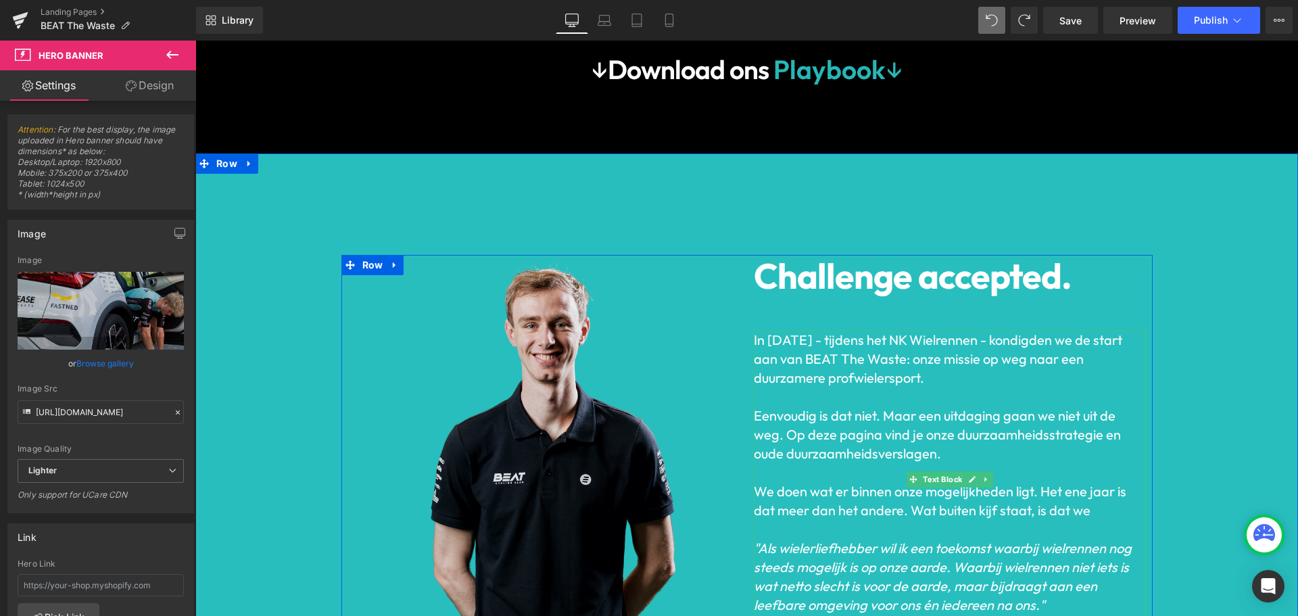
click at [1018, 513] on font "We doen wat er binnen onze mogelijkheden ligt. Het ene jaar is dat meer dan het…" at bounding box center [940, 501] width 373 height 36
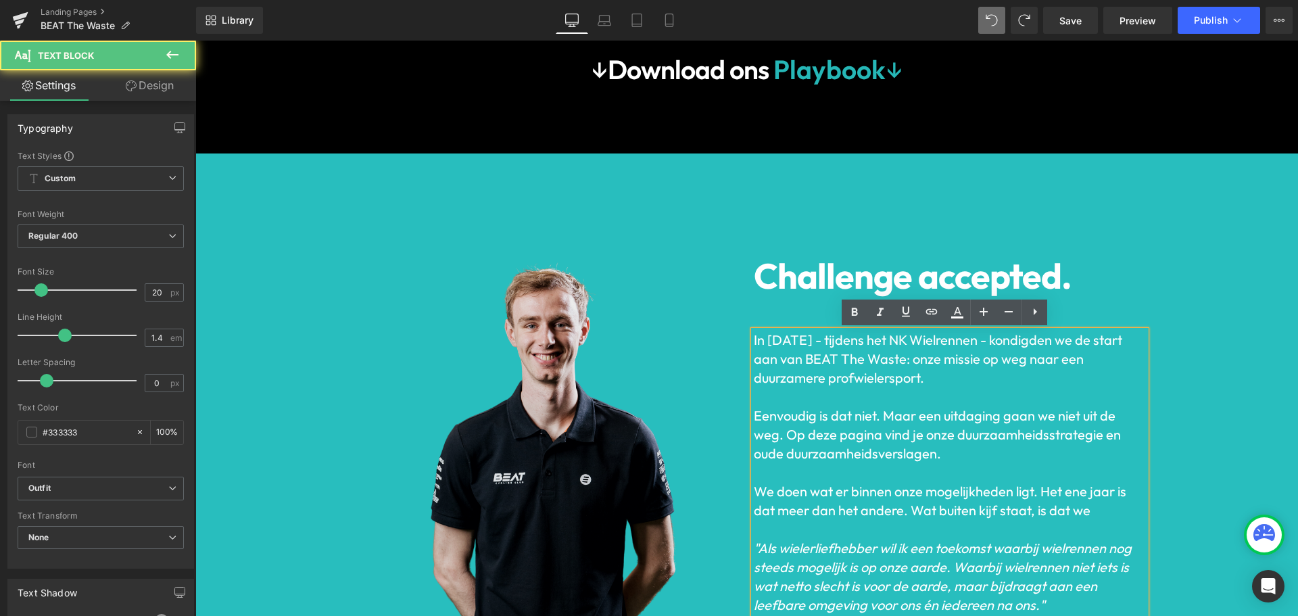
click at [1087, 515] on p "We doen wat er binnen onze mogelijkheden ligt. Het ene jaar is dat meer dan het…" at bounding box center [950, 501] width 392 height 76
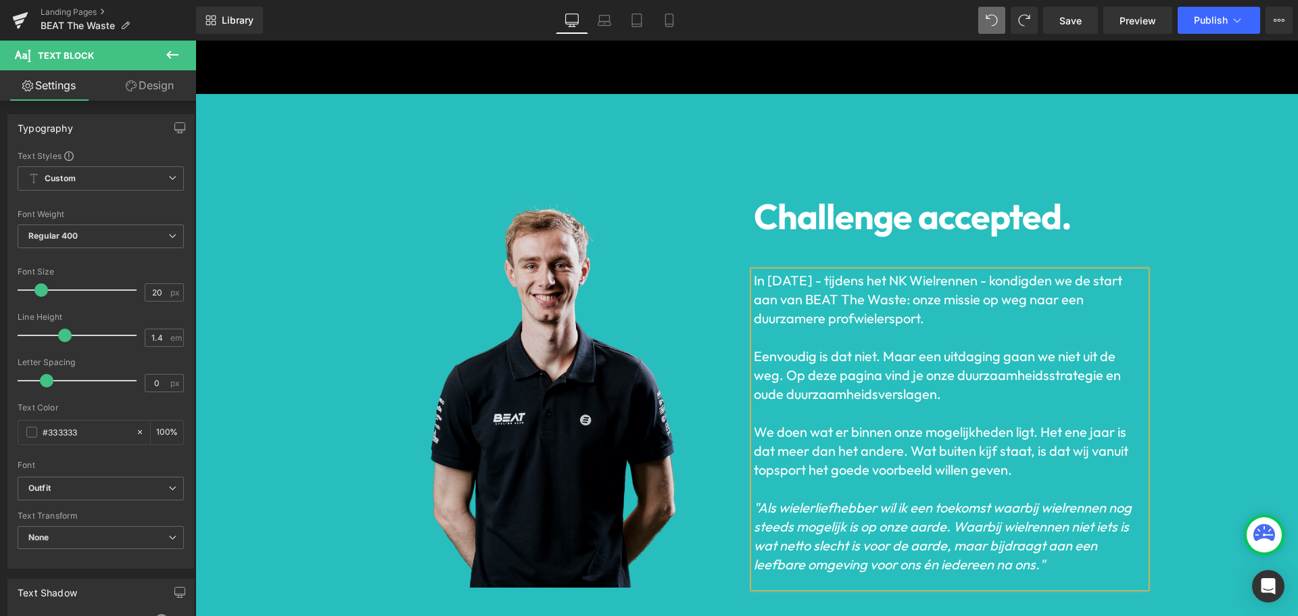
scroll to position [1208, 0]
drag, startPoint x: 1052, startPoint y: 569, endPoint x: 768, endPoint y: 513, distance: 290.1
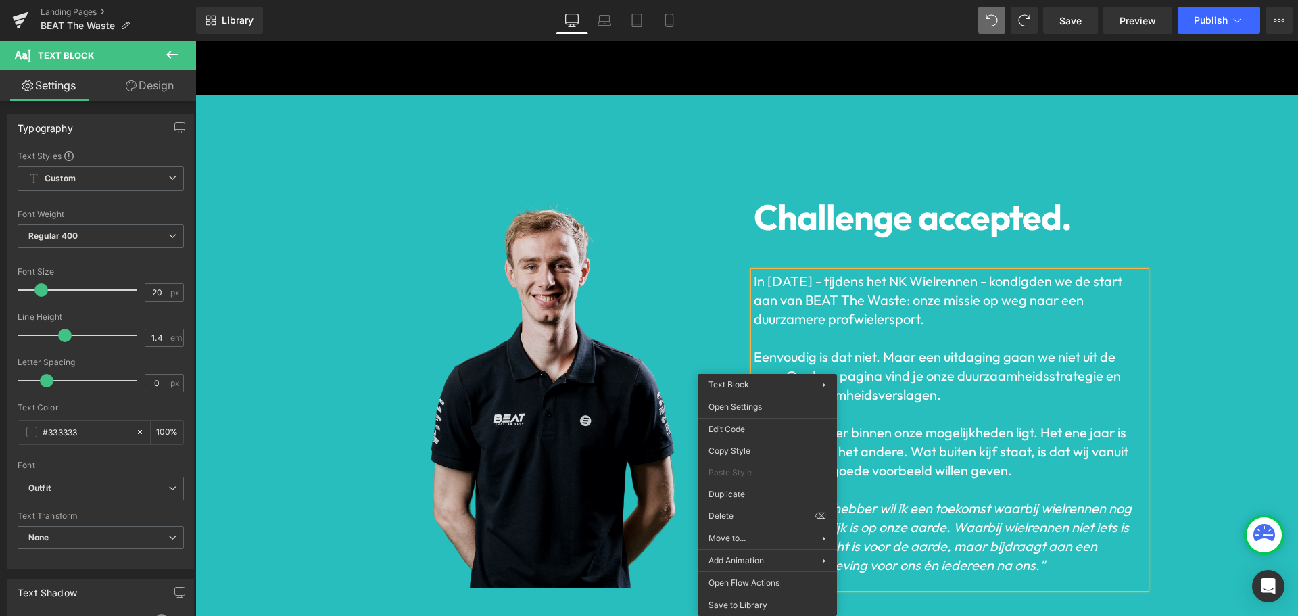
click at [950, 524] on font ""Als wielerliefhebber wil ik een toekomst waarbij wielrennen nog steeds mogelij…" at bounding box center [943, 537] width 378 height 74
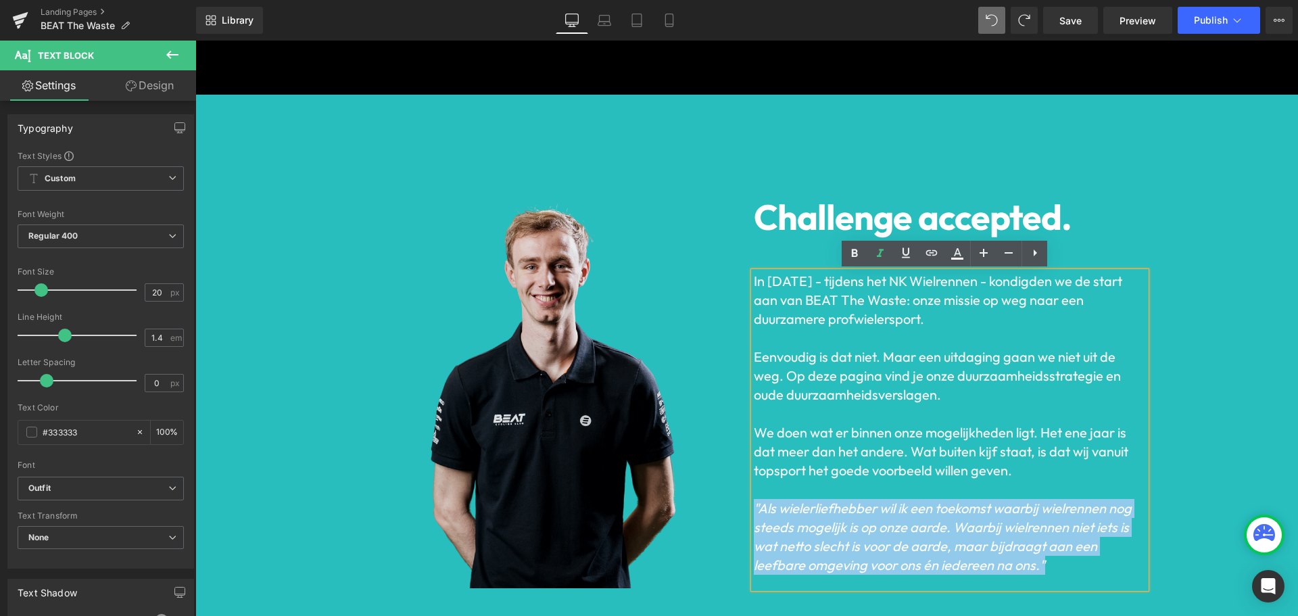
drag, startPoint x: 1051, startPoint y: 559, endPoint x: 745, endPoint y: 504, distance: 311.3
click at [747, 504] on div "Challenge accepted. Heading In juni 2022 - tijdens het NK Wielrennen - kondigde…" at bounding box center [950, 392] width 406 height 392
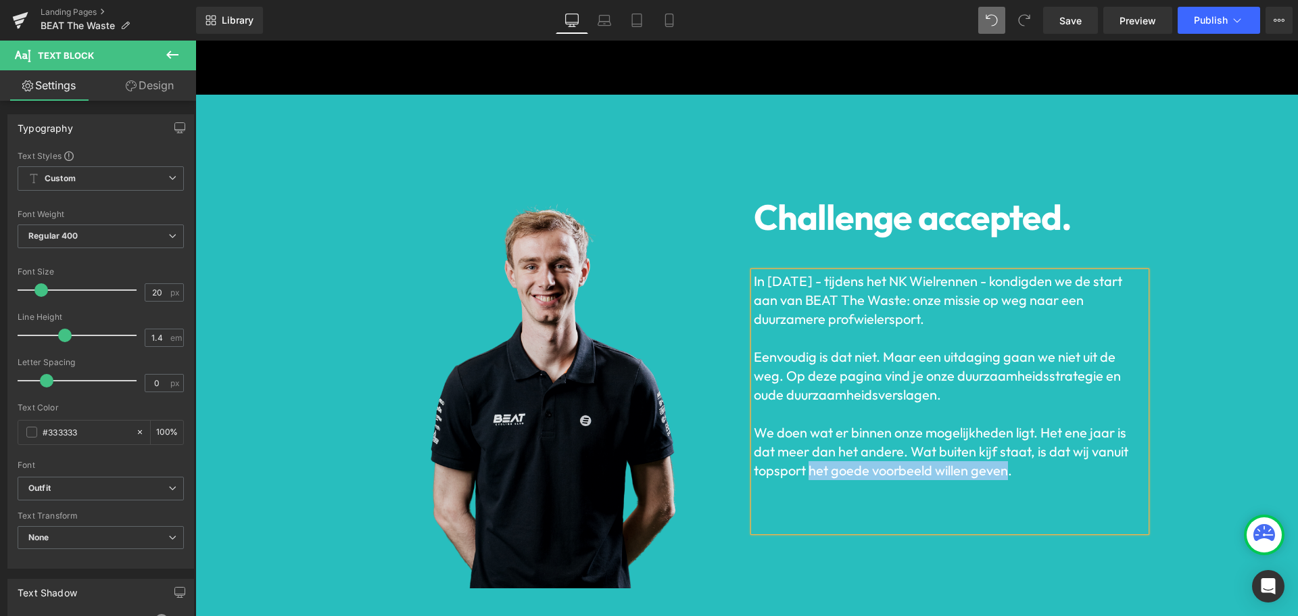
drag, startPoint x: 804, startPoint y: 473, endPoint x: 1003, endPoint y: 468, distance: 198.9
click at [1003, 468] on font "We doen wat er binnen onze mogelijkheden ligt. Het ene jaar is dat meer dan het…" at bounding box center [941, 451] width 375 height 55
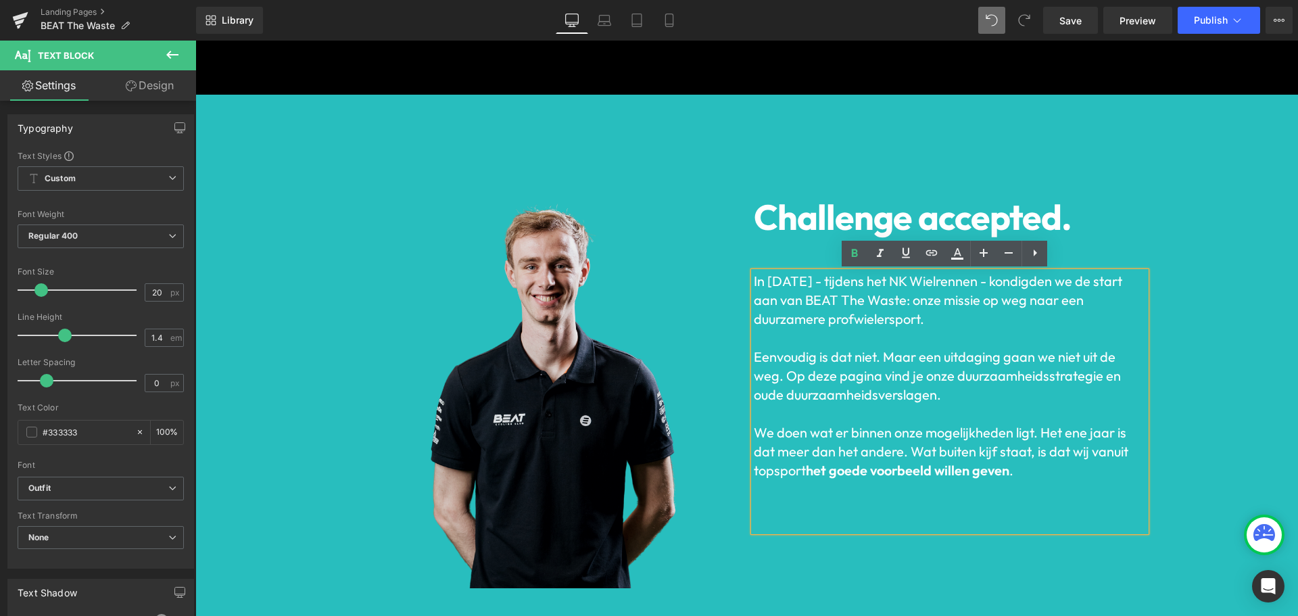
click at [982, 494] on p at bounding box center [950, 489] width 392 height 19
click at [920, 511] on p at bounding box center [950, 508] width 392 height 19
click at [935, 469] on strong "het goede voorbeeld willen geven" at bounding box center [908, 470] width 204 height 17
click at [909, 508] on p at bounding box center [950, 508] width 392 height 19
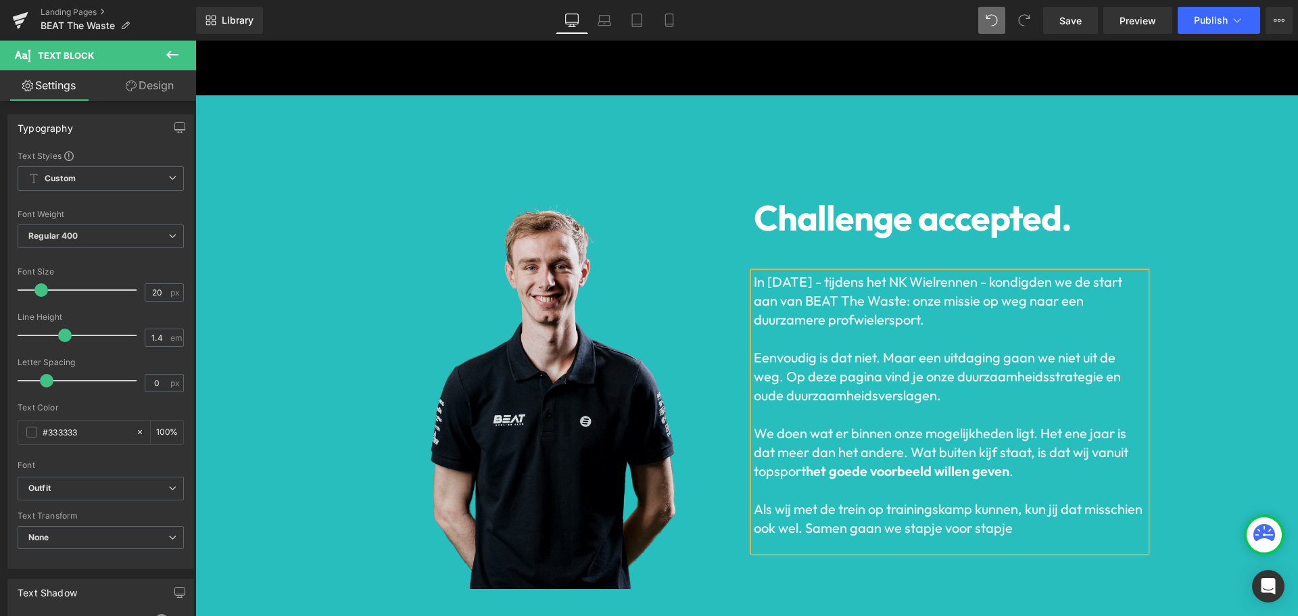
click at [851, 531] on font "Als wij met de trein op trainingskamp kunnen, kun jij dat misschien ook wel. Sa…" at bounding box center [948, 518] width 389 height 36
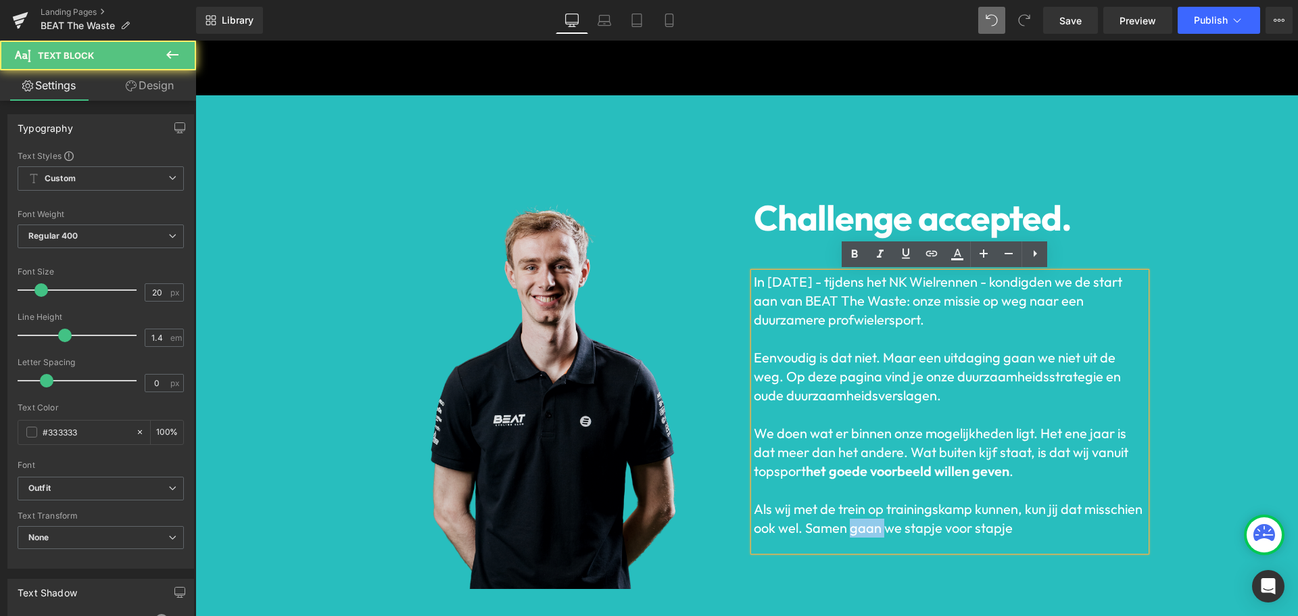
click at [851, 531] on font "Als wij met de trein op trainingskamp kunnen, kun jij dat misschien ook wel. Sa…" at bounding box center [948, 518] width 389 height 36
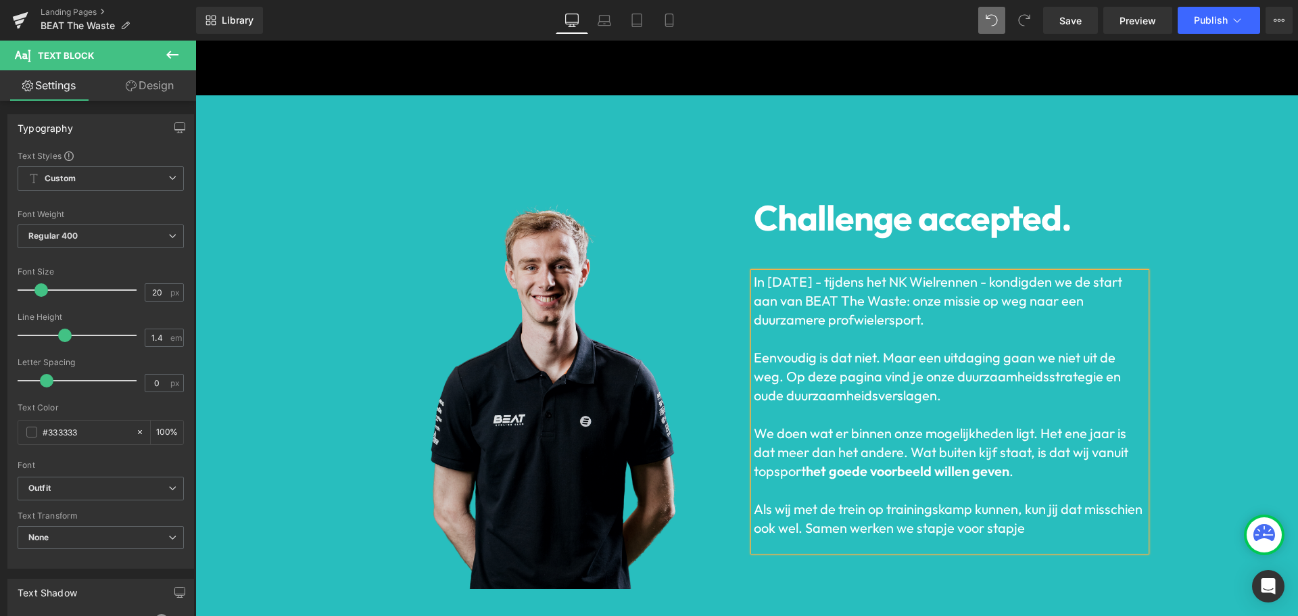
click at [794, 530] on font "Als wij met de trein op trainingskamp kunnen, kun jij dat misschien ook wel. Sa…" at bounding box center [948, 518] width 389 height 36
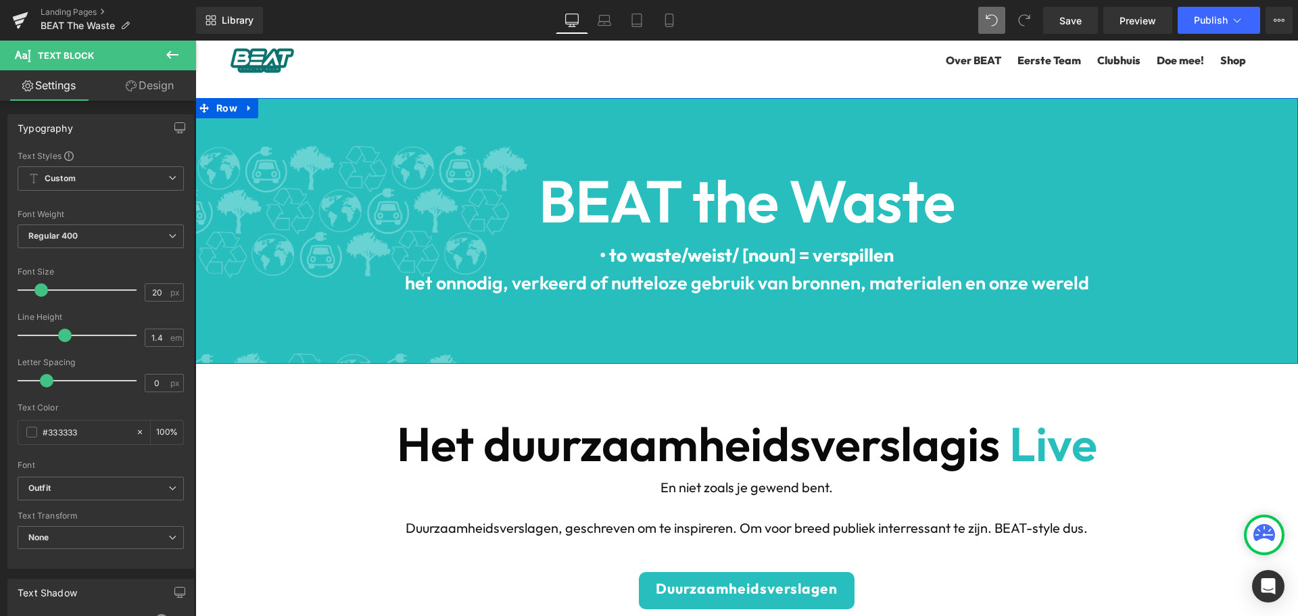
scroll to position [1367, 0]
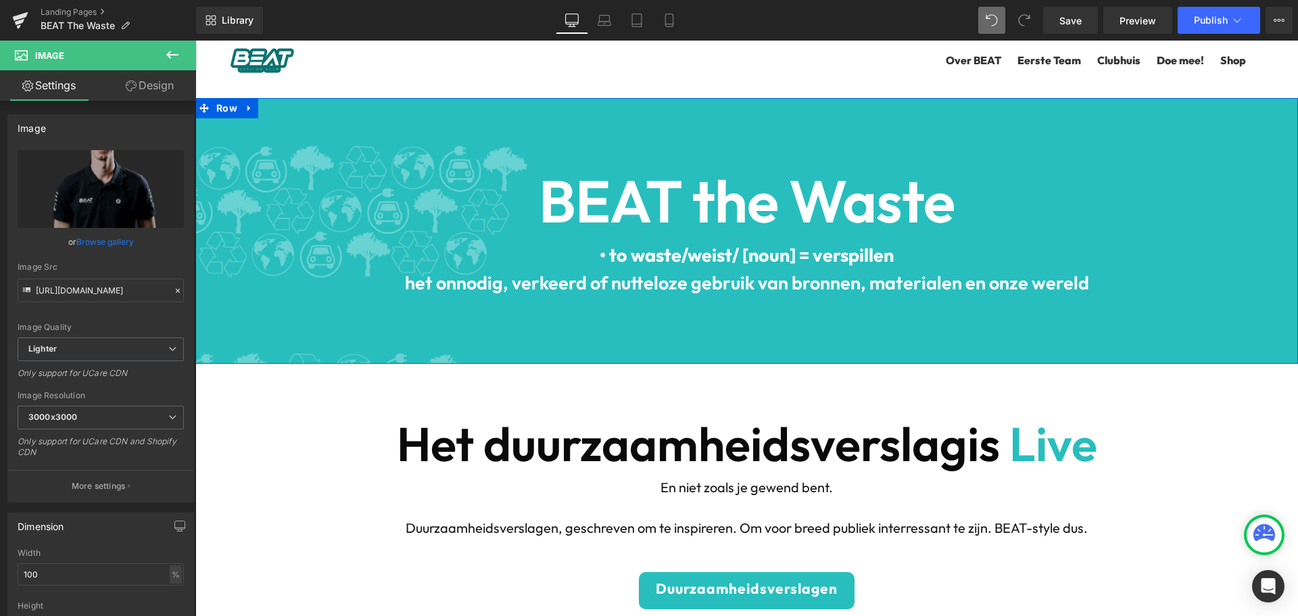
scroll to position [1232, 0]
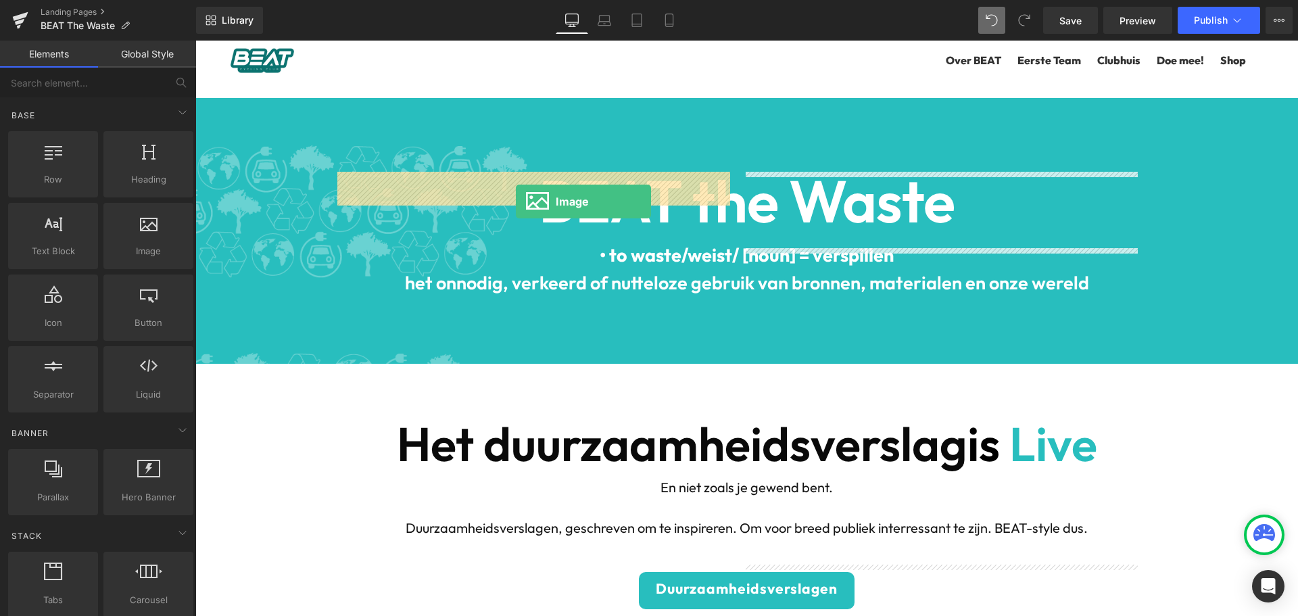
drag, startPoint x: 352, startPoint y: 285, endPoint x: 509, endPoint y: 197, distance: 179.3
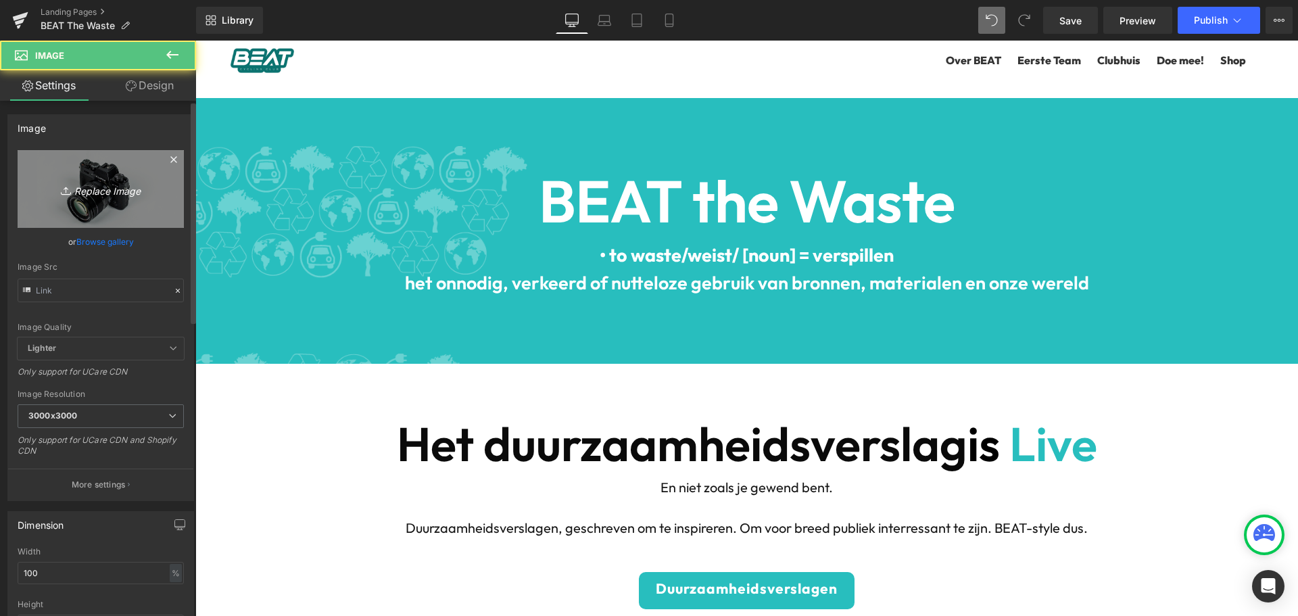
click at [109, 207] on link "Replace Image" at bounding box center [101, 189] width 166 height 78
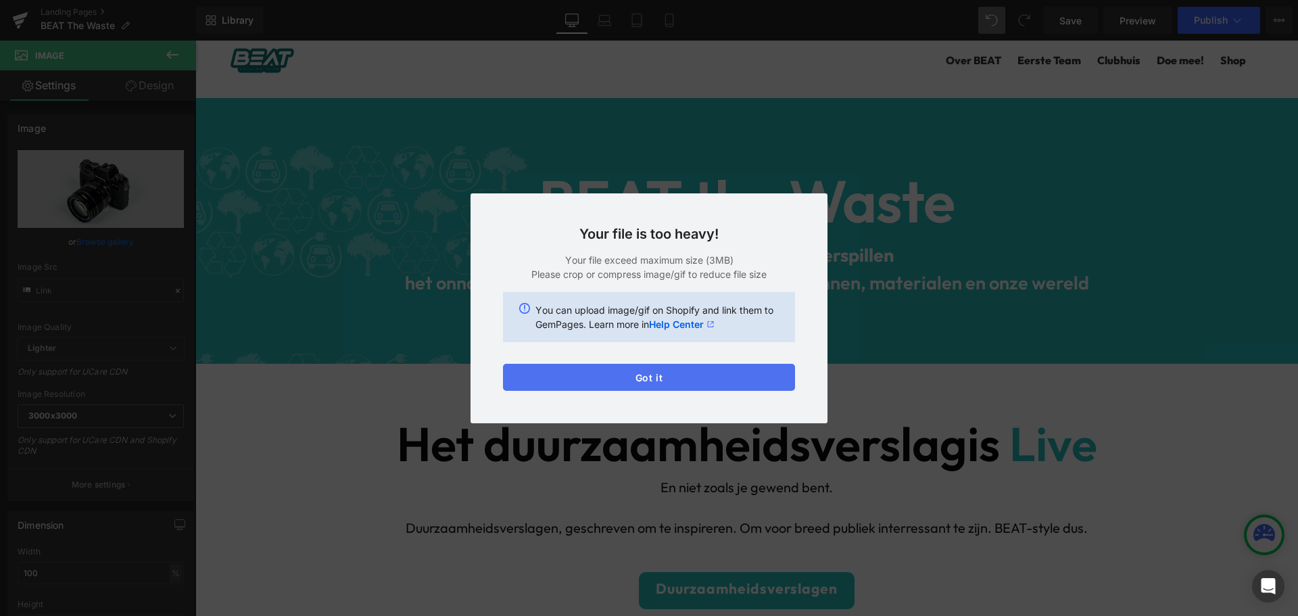
click at [586, 374] on button "Got it" at bounding box center [649, 377] width 292 height 27
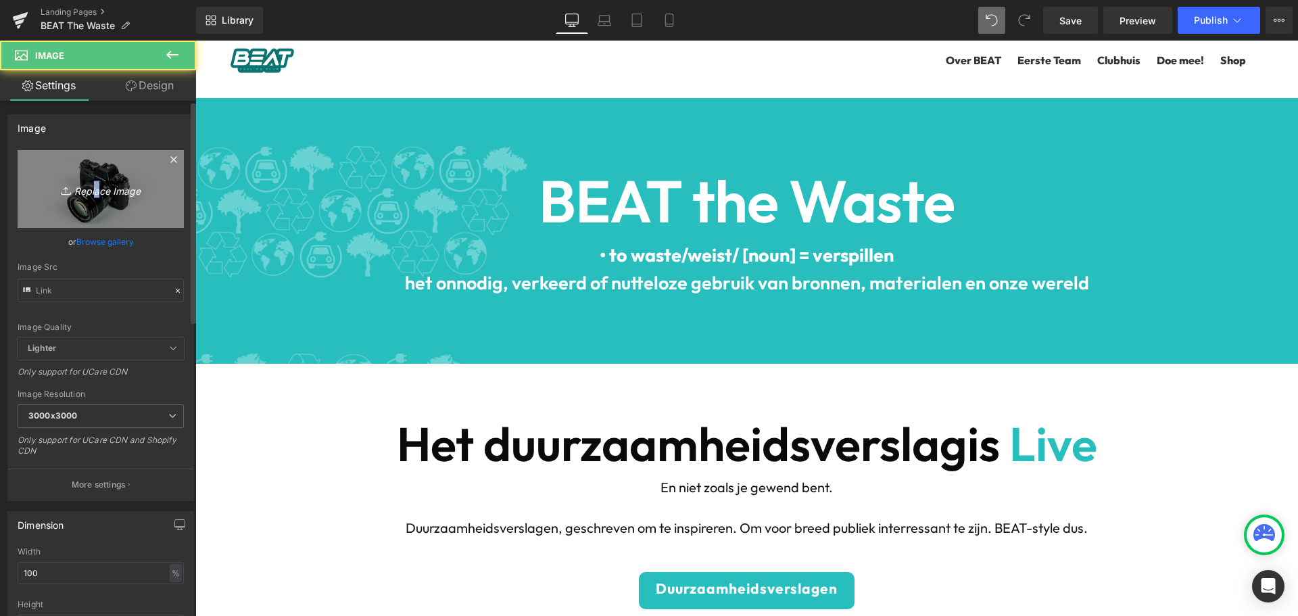
click at [92, 188] on icon "Replace Image" at bounding box center [101, 189] width 108 height 17
type input "C:\fakepath\btwc.jpg"
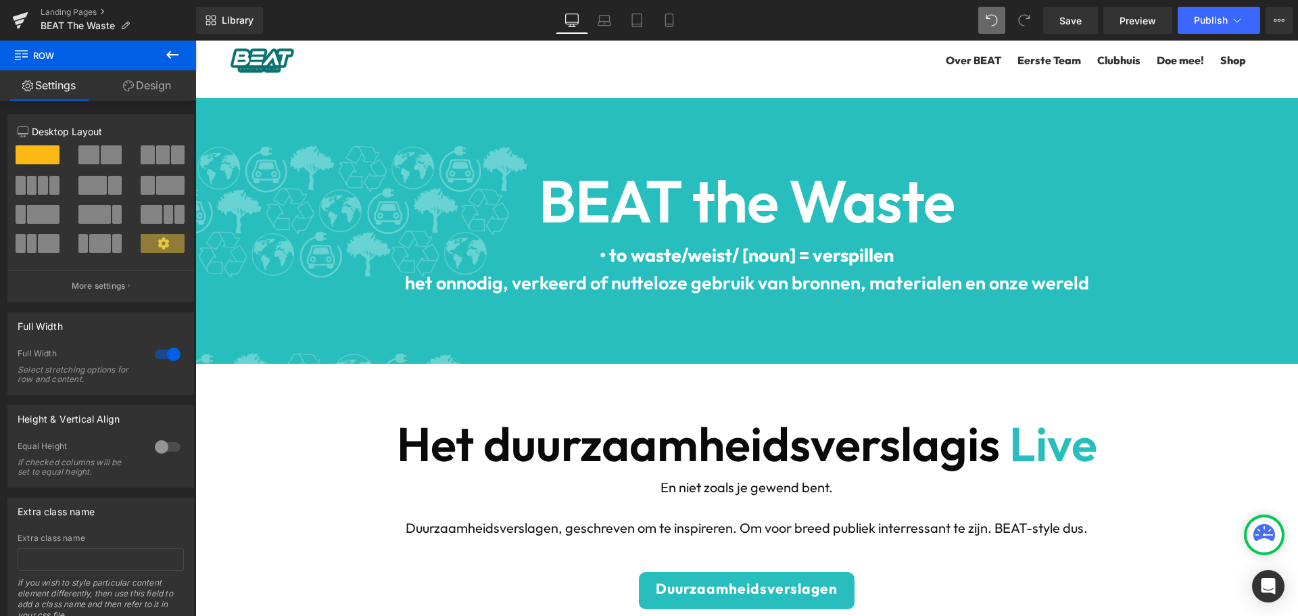
scroll to position [1435, 0]
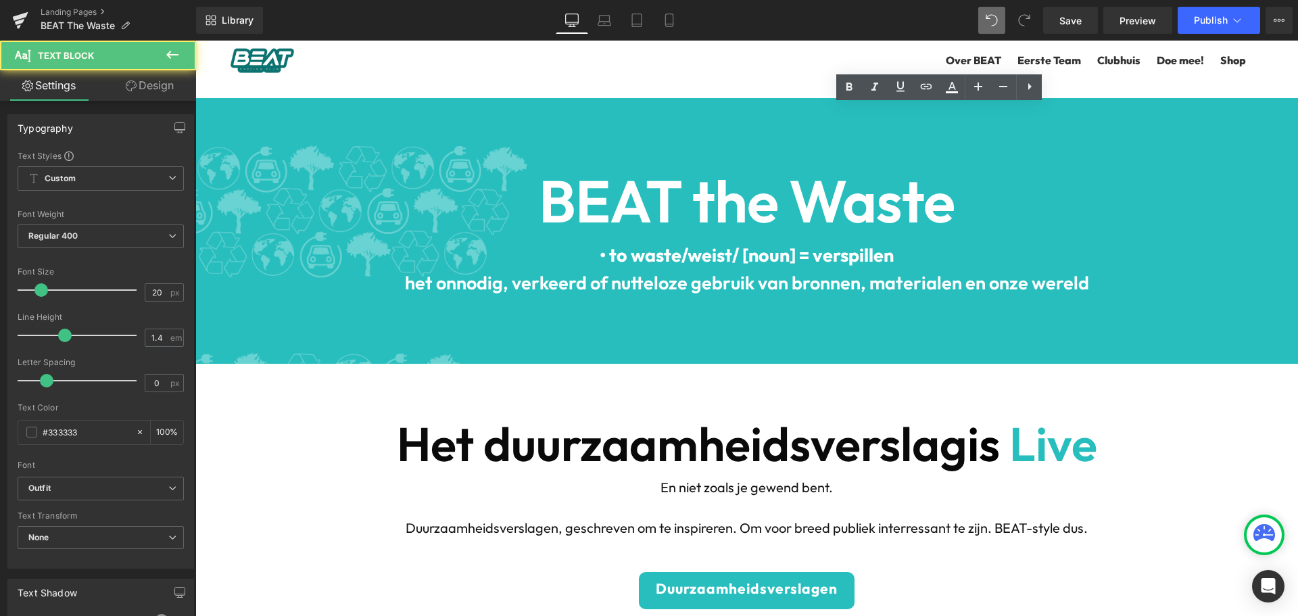
scroll to position [1300, 0]
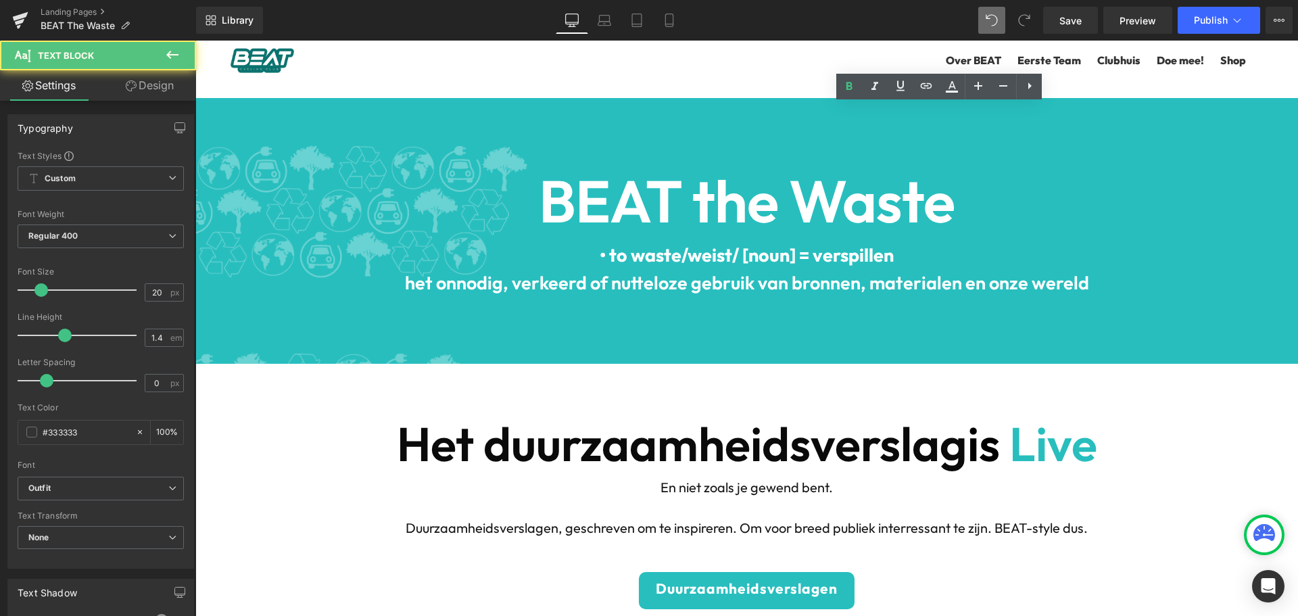
drag, startPoint x: 793, startPoint y: 183, endPoint x: 795, endPoint y: 192, distance: 9.2
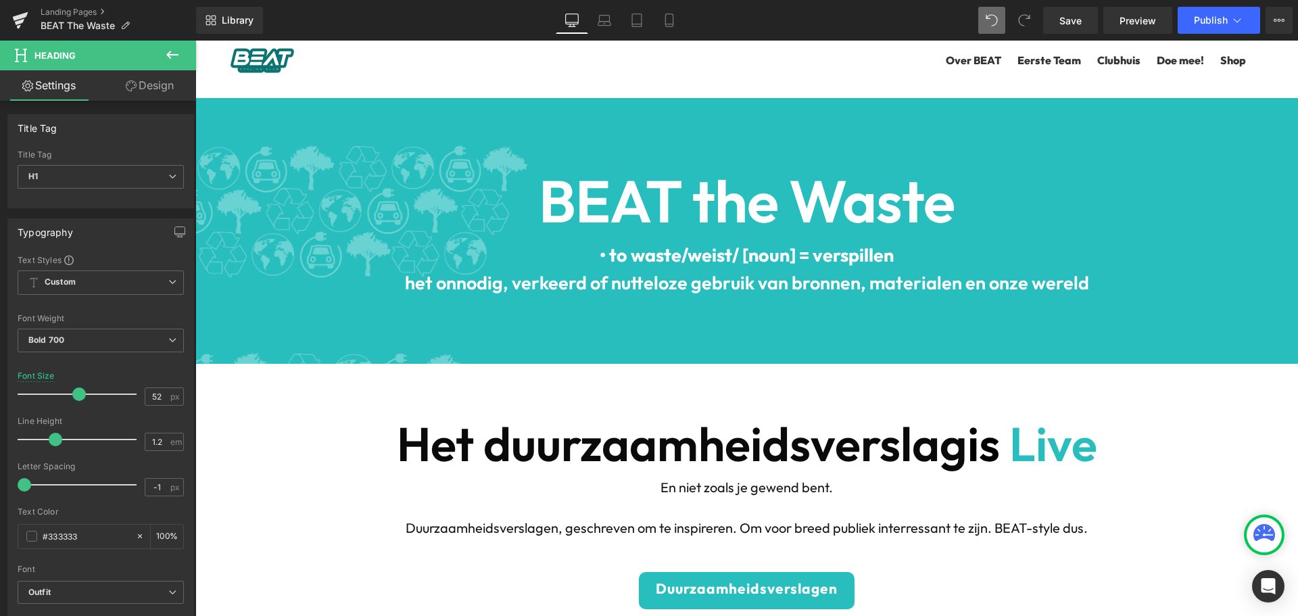
click at [137, 90] on link "Design" at bounding box center [150, 85] width 98 height 30
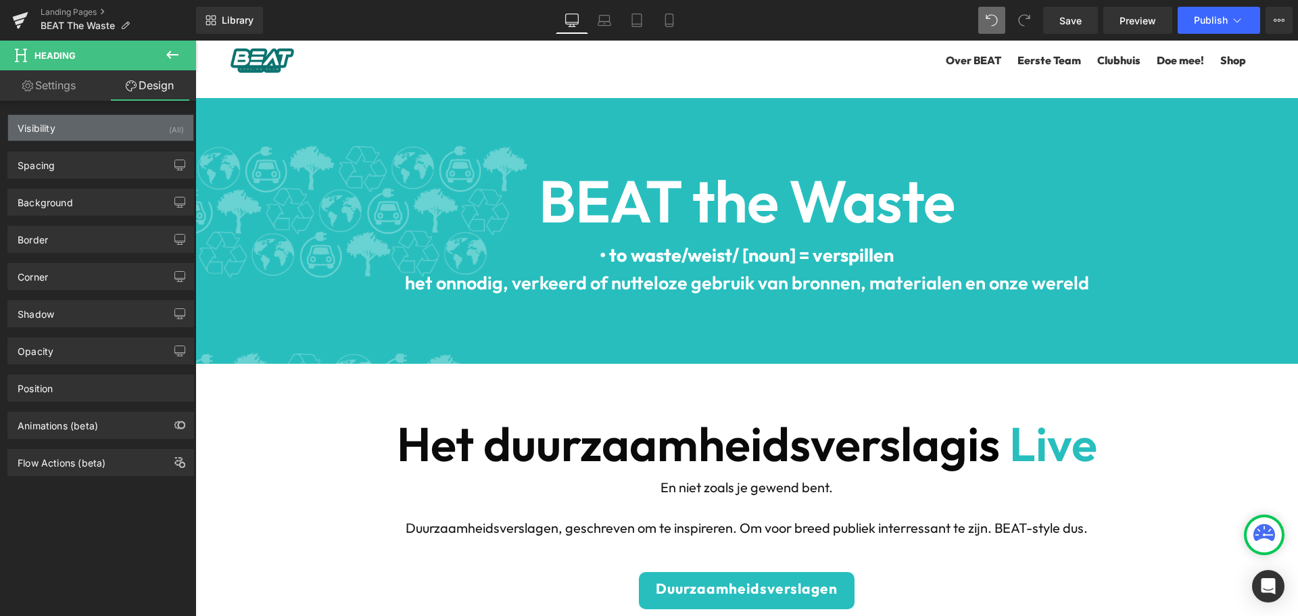
click at [110, 128] on div "Visibility (All)" at bounding box center [100, 128] width 185 height 26
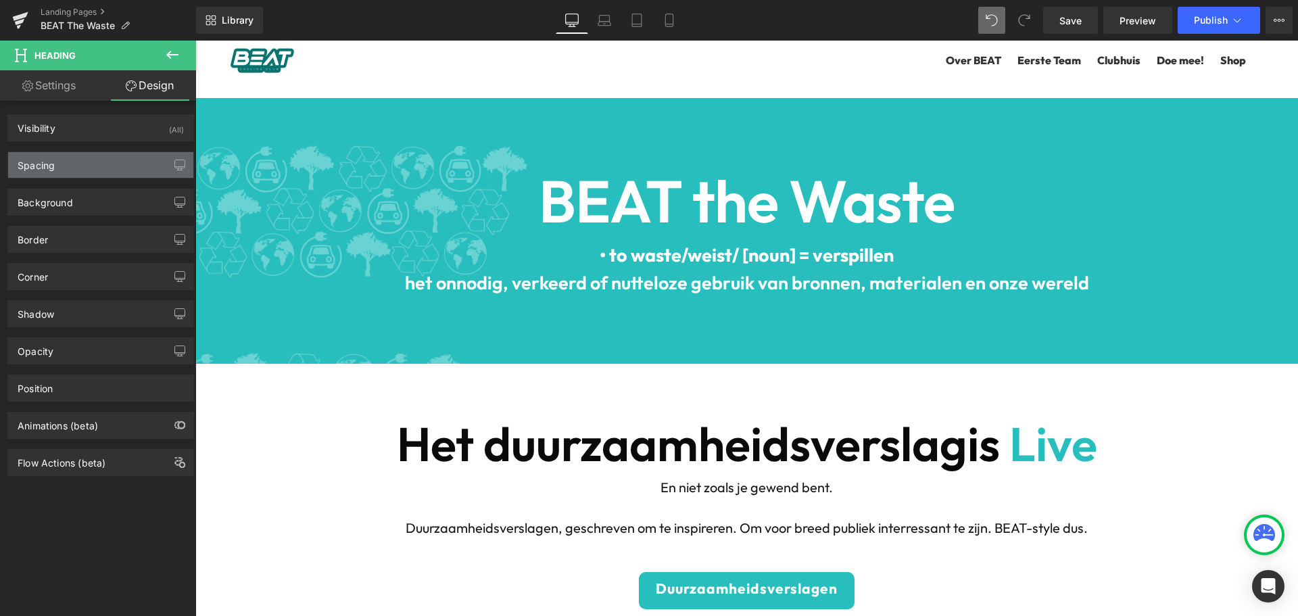
click at [97, 164] on div "Spacing" at bounding box center [100, 165] width 185 height 26
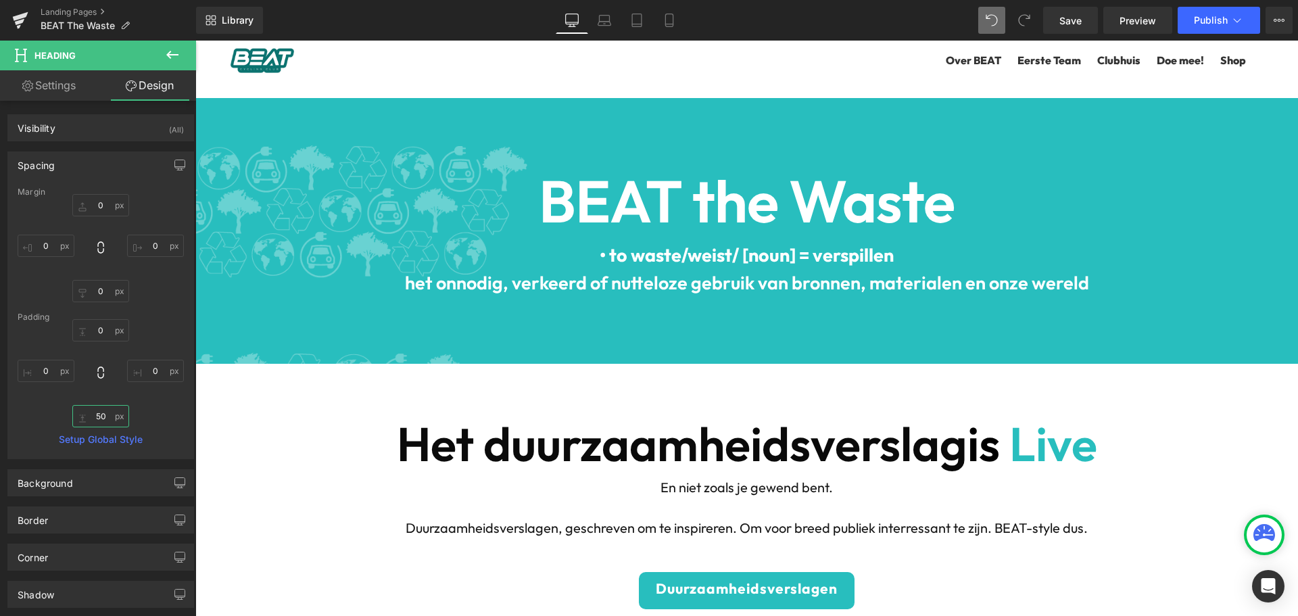
click at [99, 419] on input "50" at bounding box center [100, 416] width 57 height 22
type input "45"
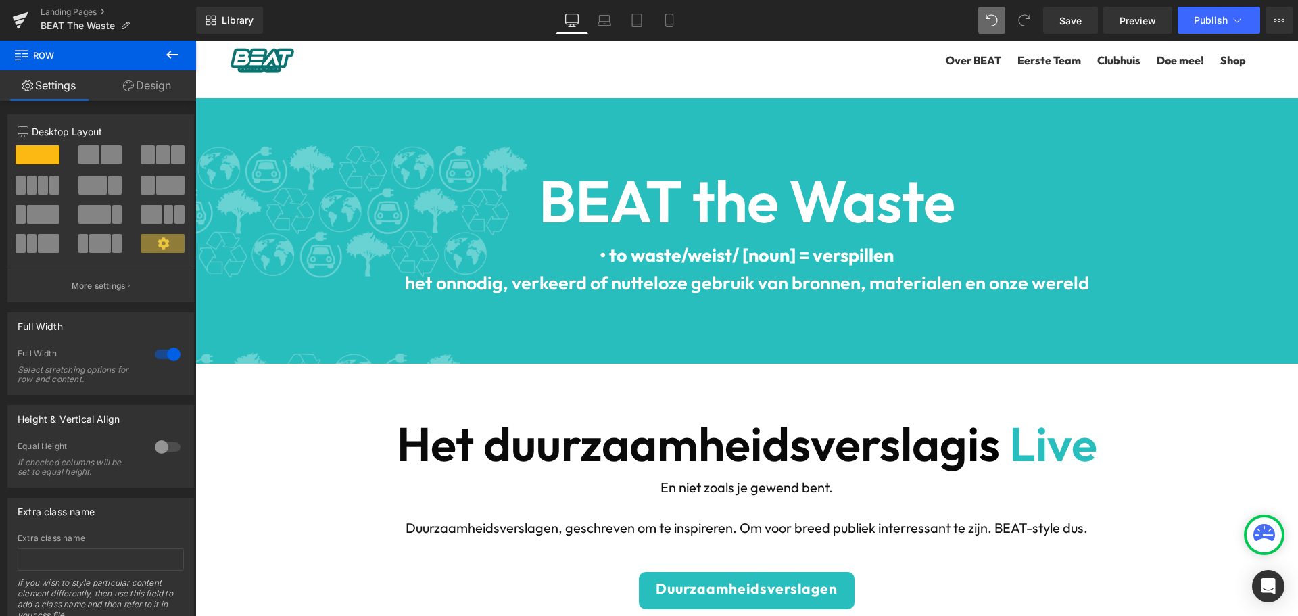
scroll to position [1638, 0]
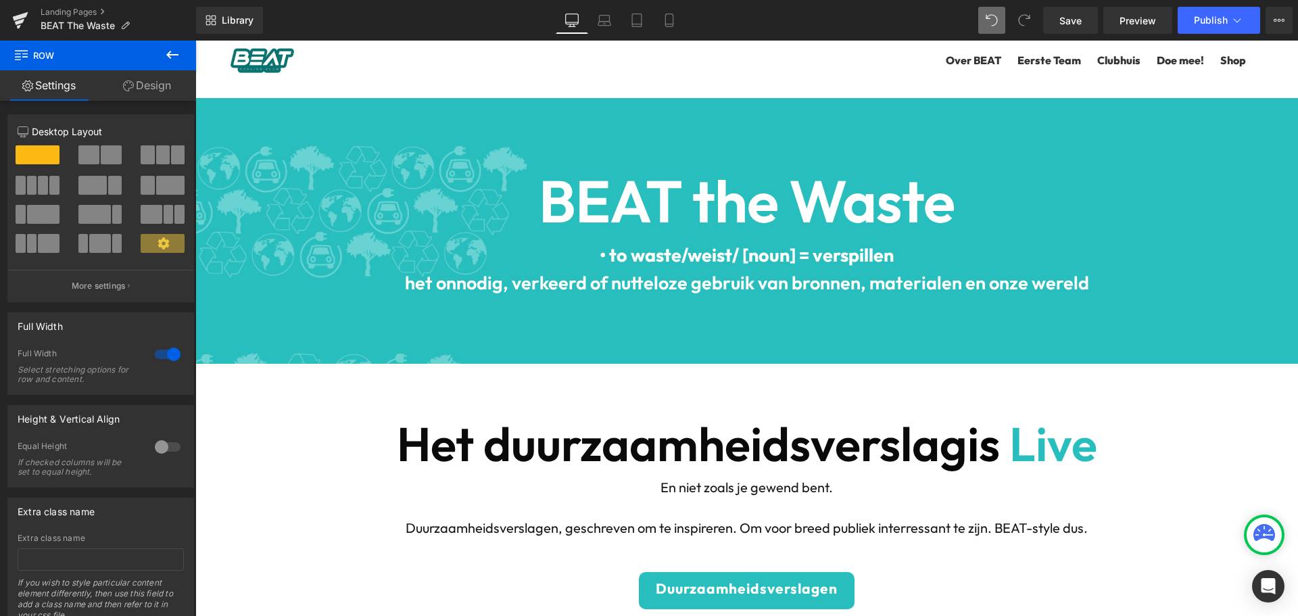
click at [174, 51] on icon at bounding box center [172, 55] width 16 height 16
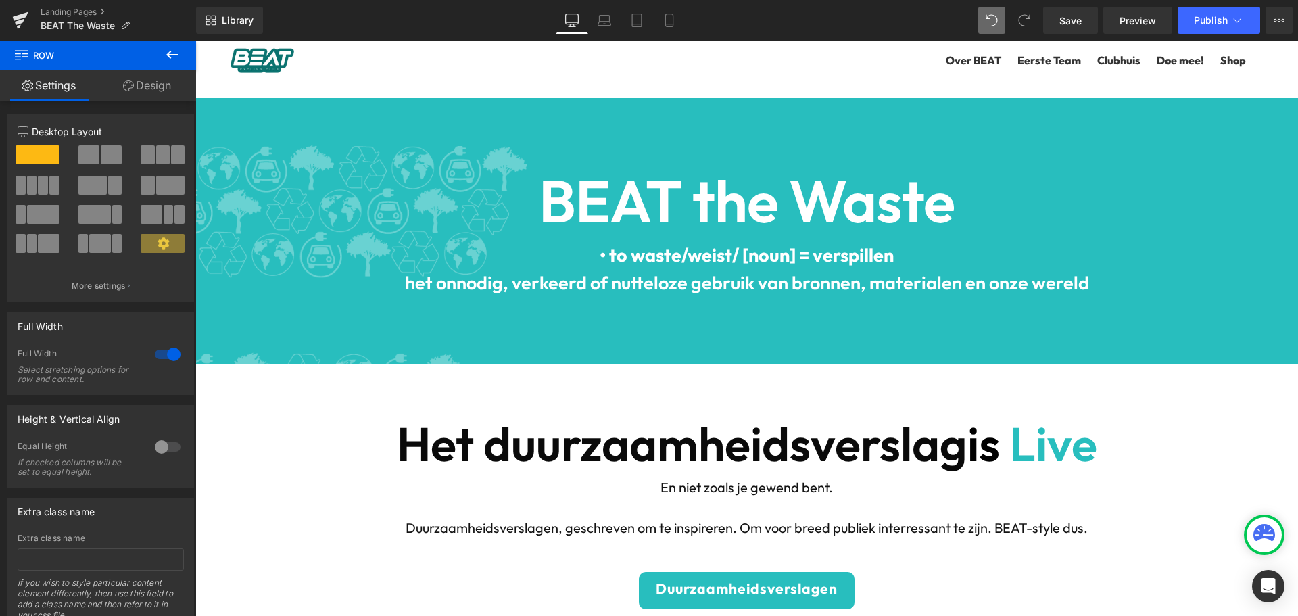
click at [172, 48] on icon at bounding box center [172, 55] width 16 height 16
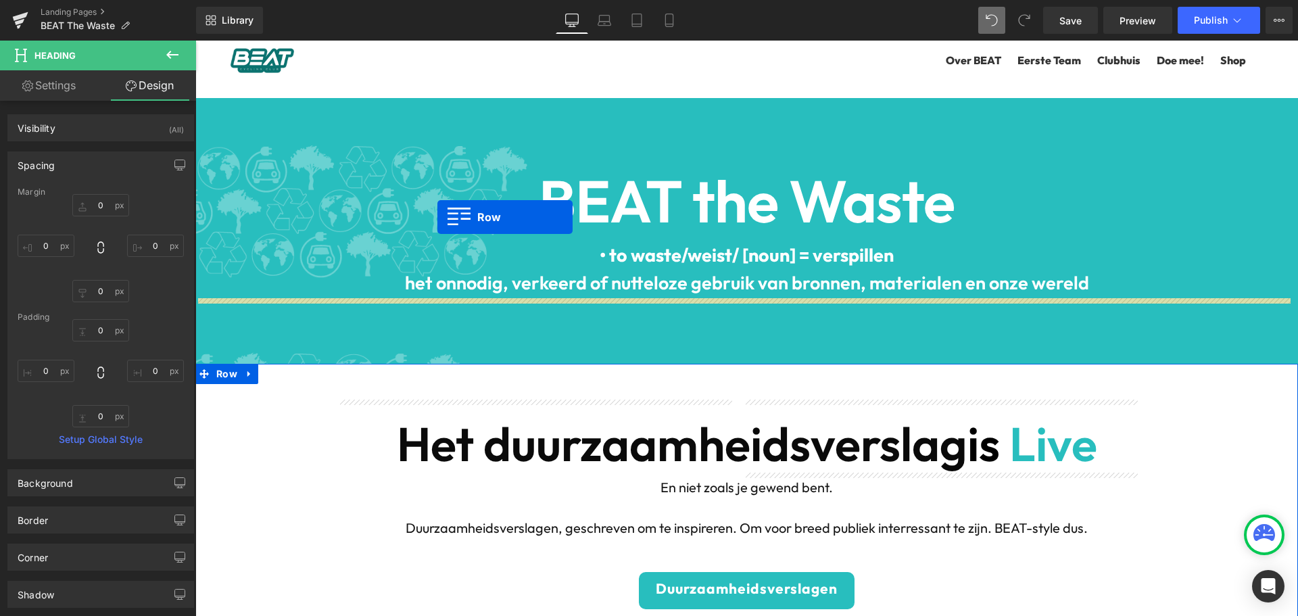
scroll to position [947, 0]
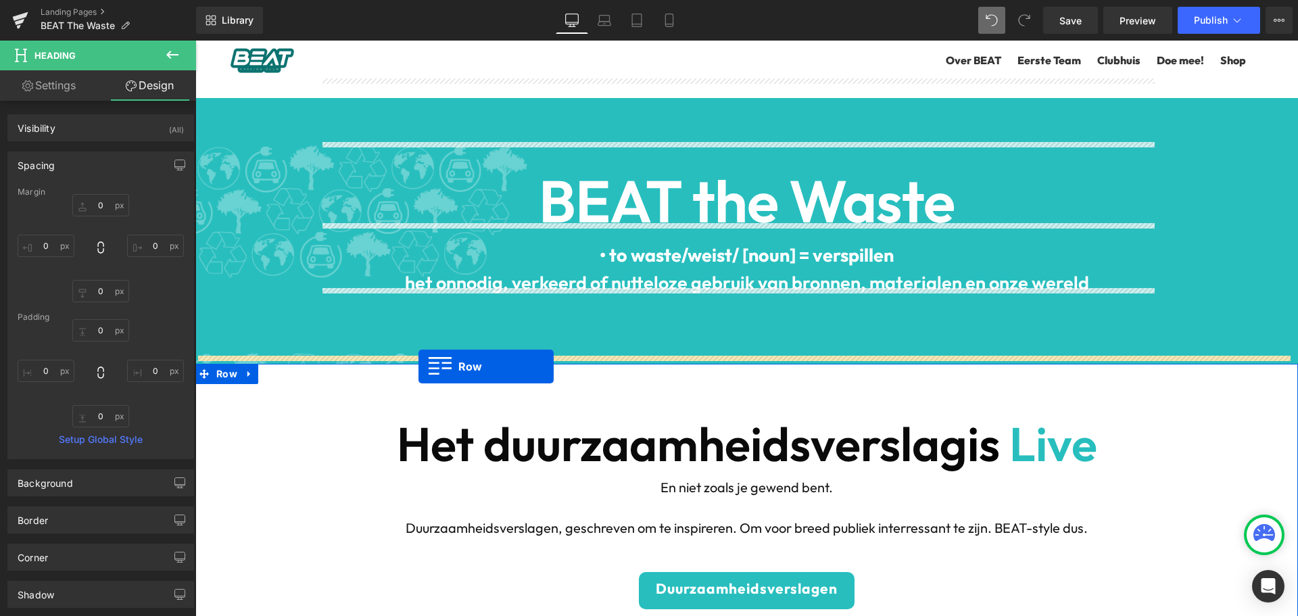
drag, startPoint x: 199, startPoint y: 302, endPoint x: 418, endPoint y: 367, distance: 227.7
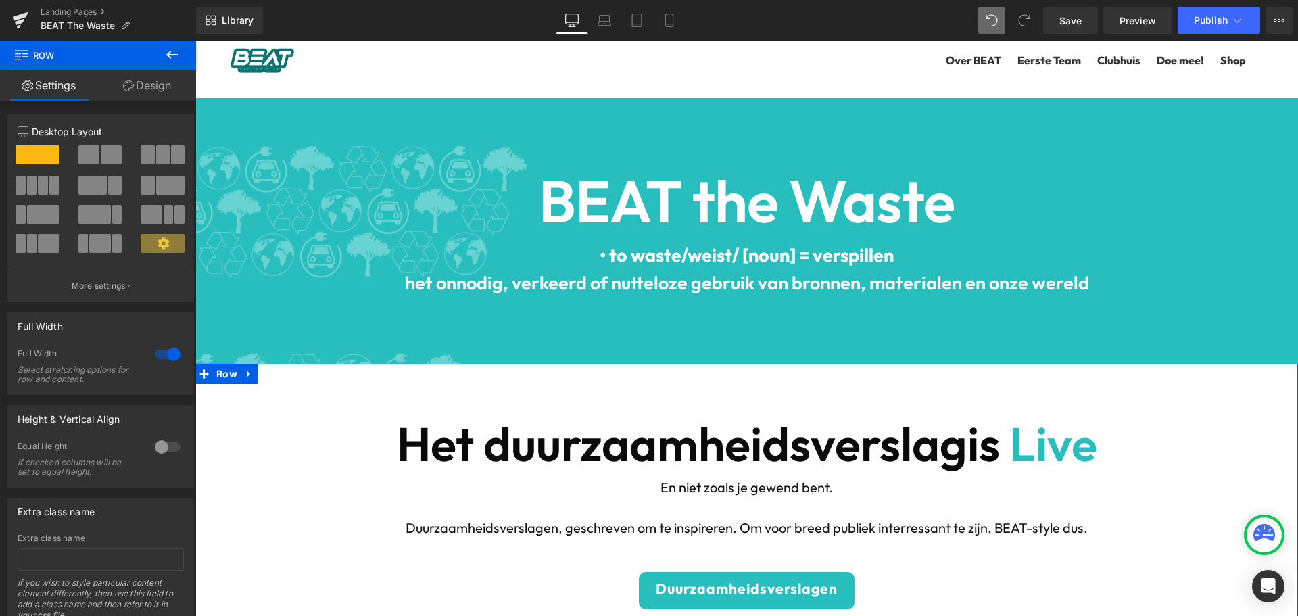
scroll to position [676, 0]
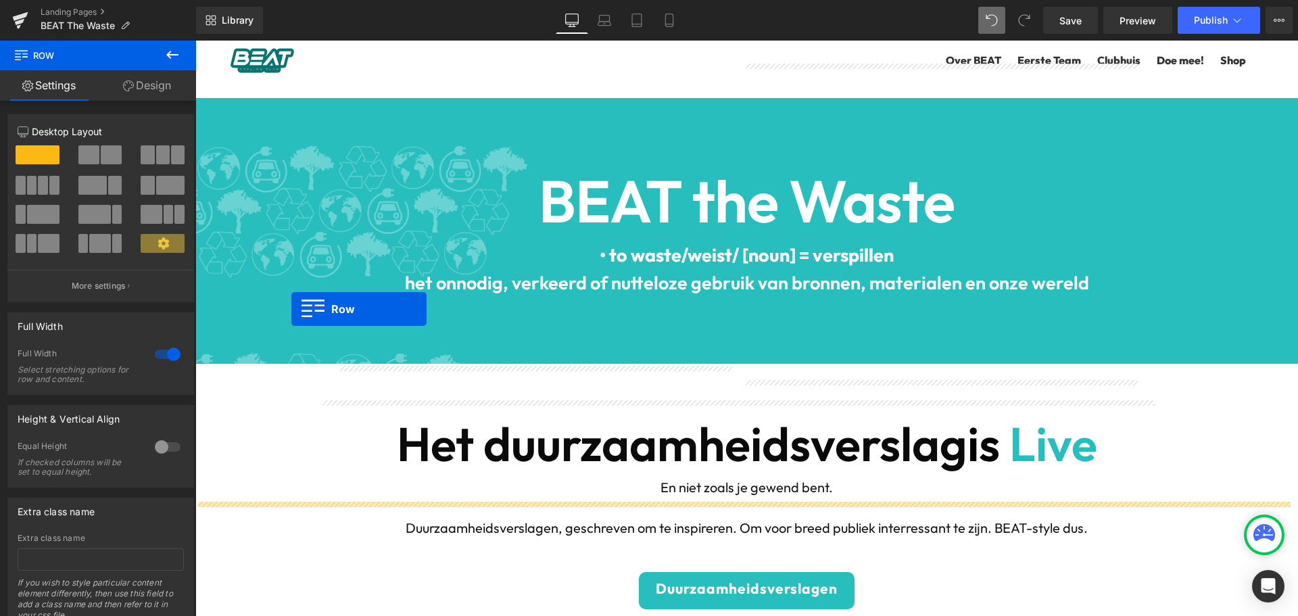
scroll to position [1893, 0]
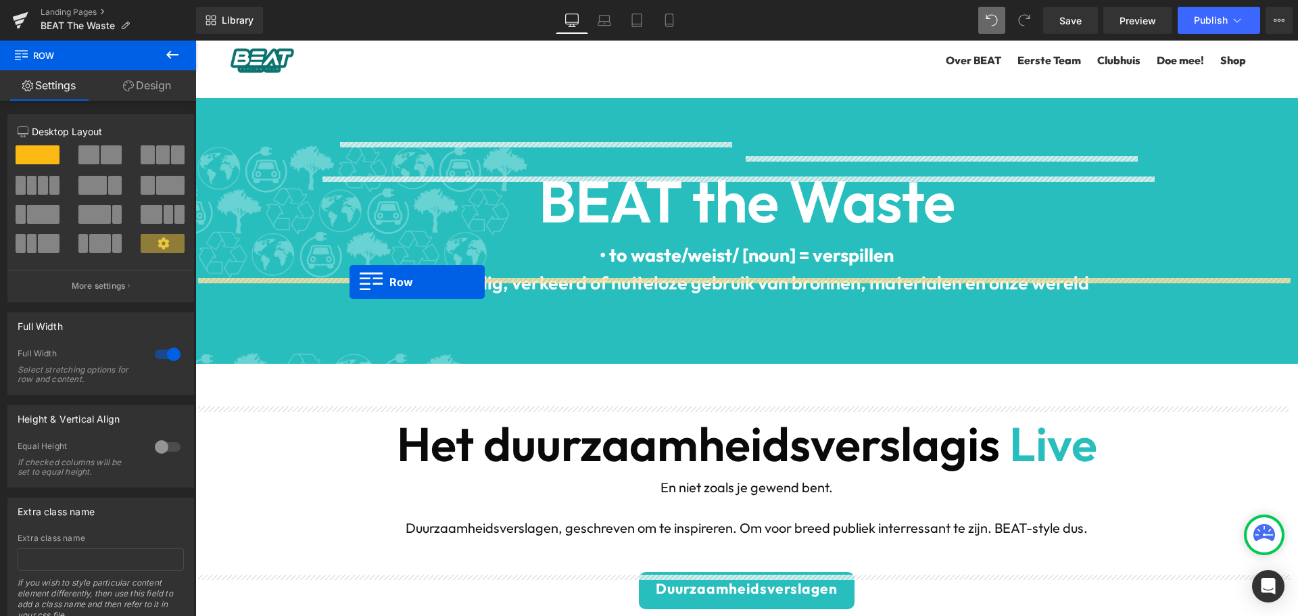
drag, startPoint x: 198, startPoint y: 308, endPoint x: 350, endPoint y: 282, distance: 153.6
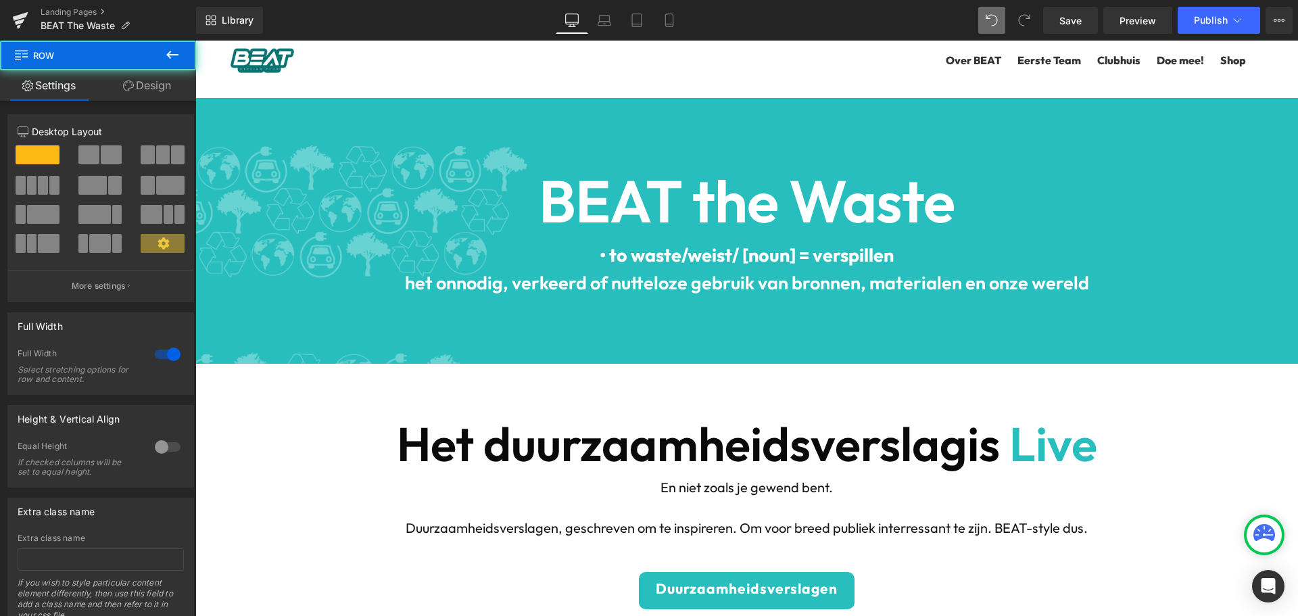
scroll to position [1995, 0]
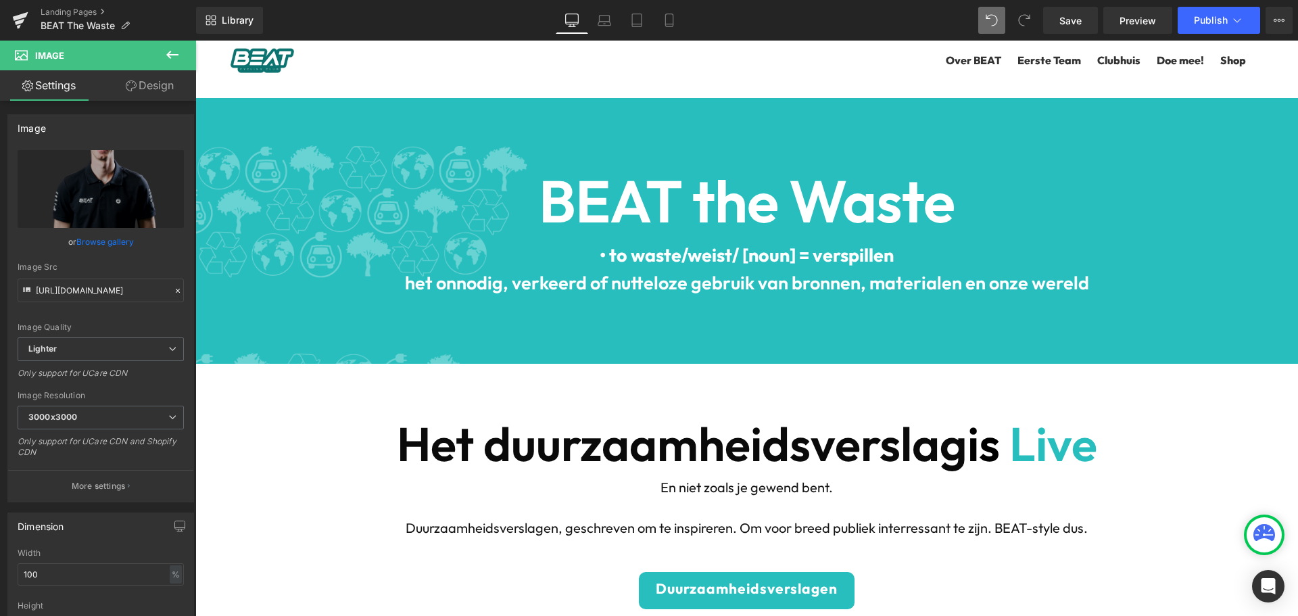
scroll to position [5451, 0]
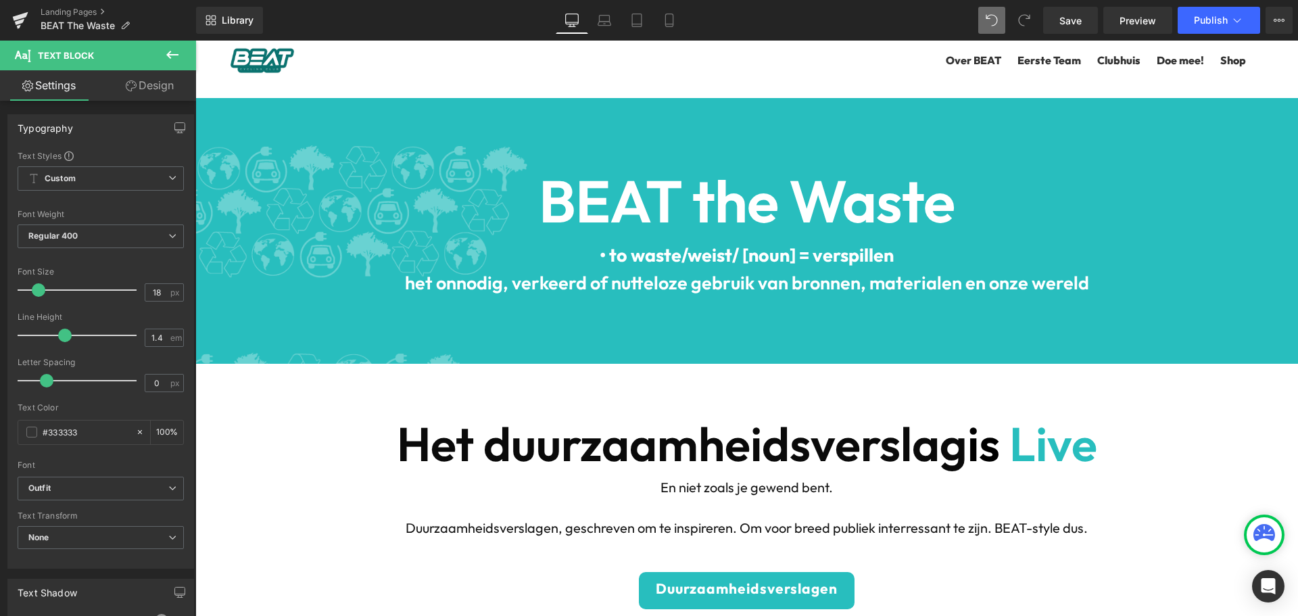
scroll to position [5112, 0]
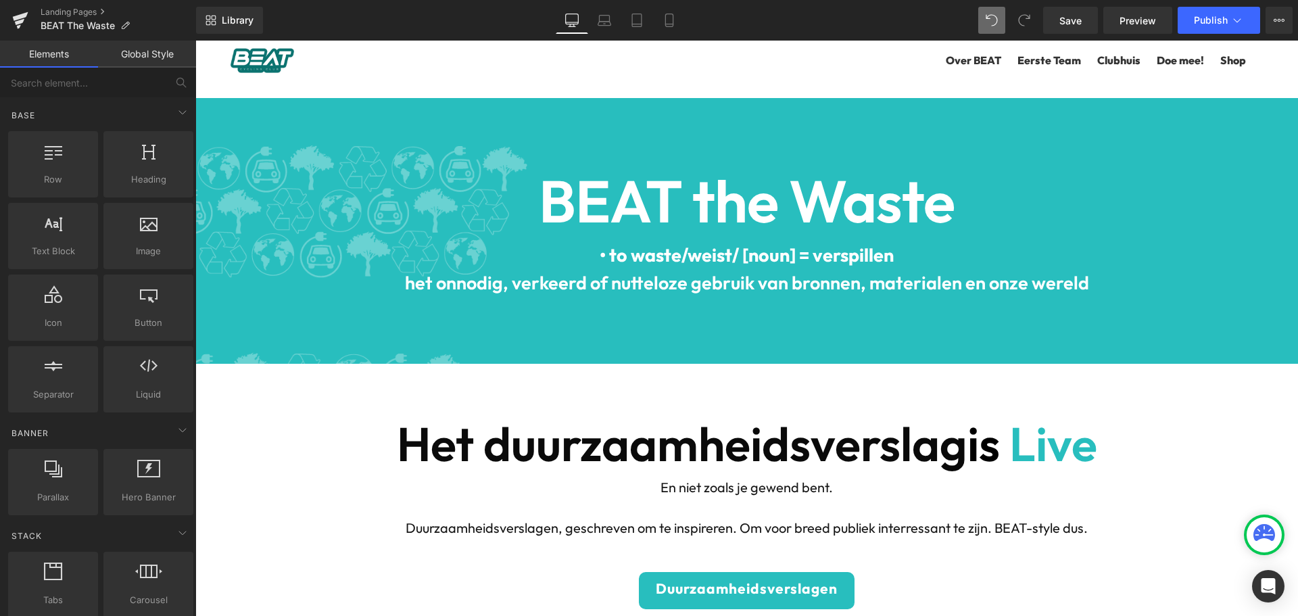
scroll to position [6826, 1093]
click at [729, 213] on b "BEAT the Waste" at bounding box center [747, 201] width 416 height 74
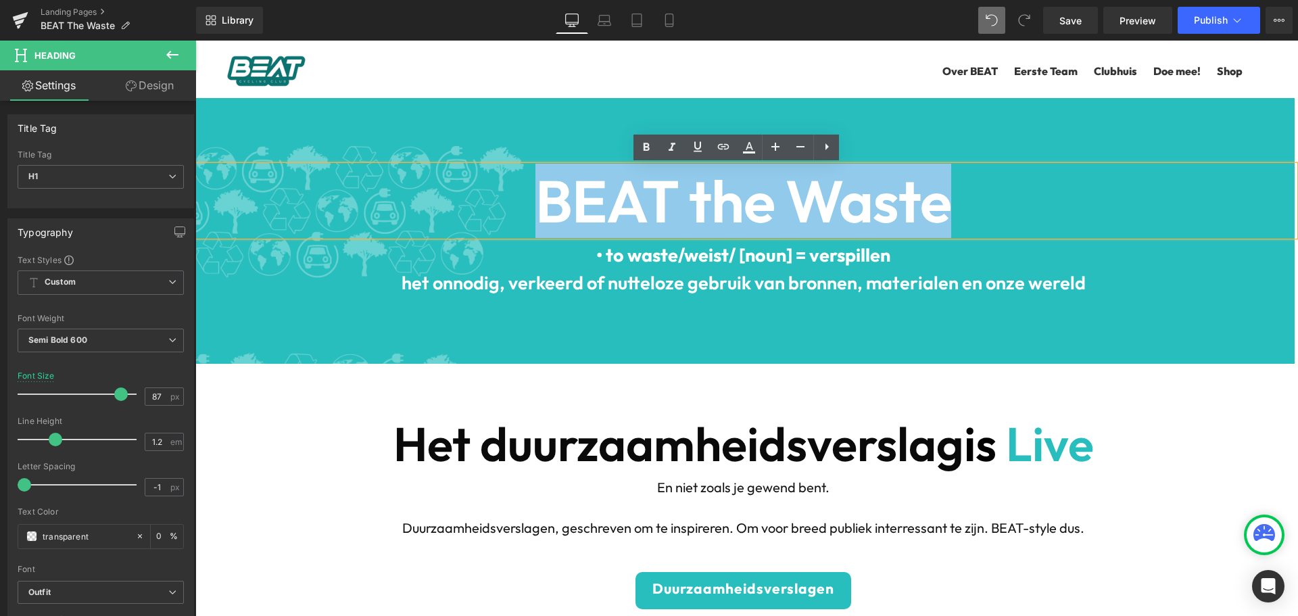
drag, startPoint x: 917, startPoint y: 197, endPoint x: 535, endPoint y: 200, distance: 382.1
click at [536, 200] on b "BEAT the Waste" at bounding box center [744, 201] width 416 height 74
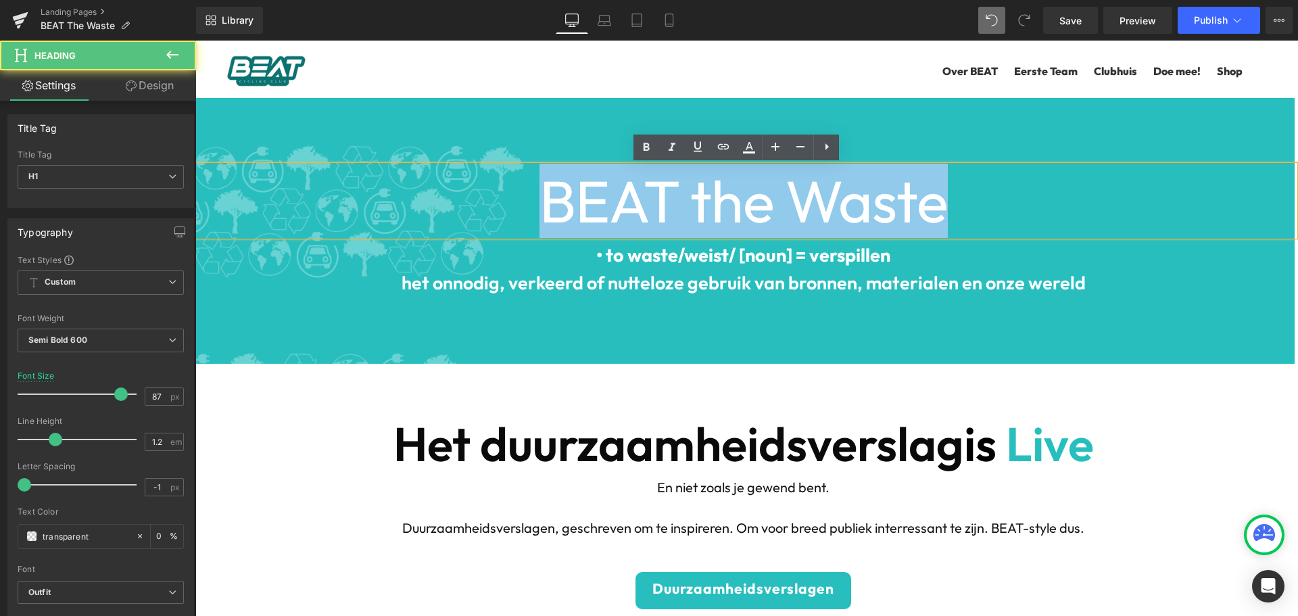
drag, startPoint x: 540, startPoint y: 195, endPoint x: 968, endPoint y: 210, distance: 427.7
click at [966, 210] on h1 "BEAT the Waste" at bounding box center [743, 201] width 1103 height 70
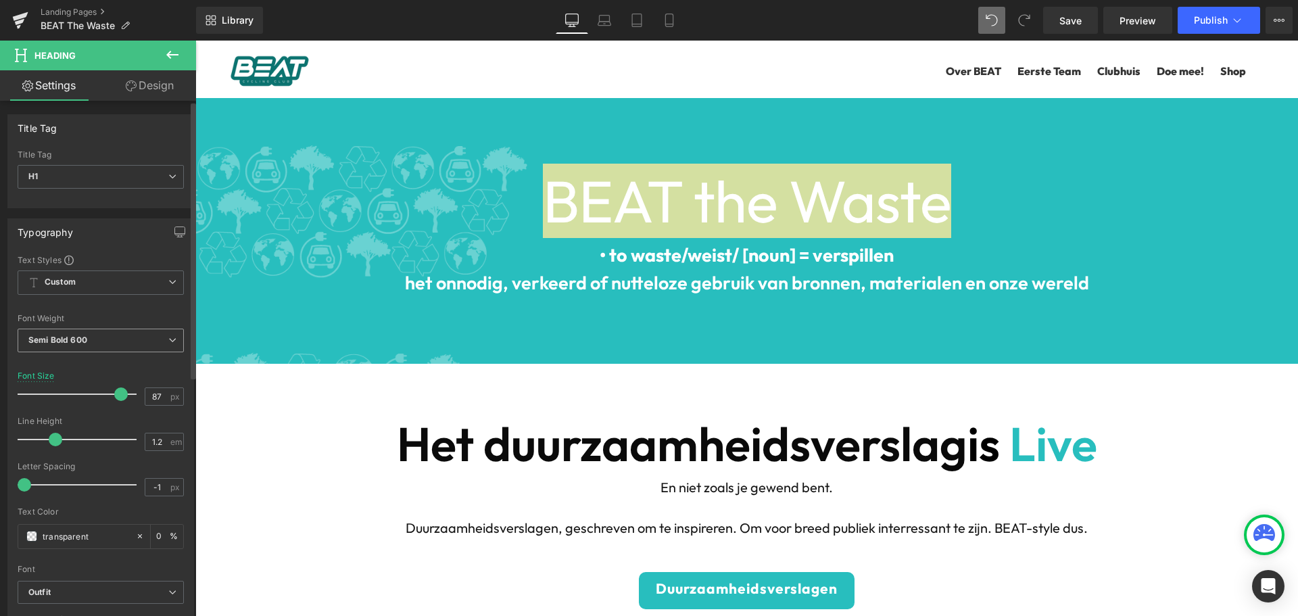
click at [95, 350] on span "Semi Bold 600" at bounding box center [101, 341] width 166 height 24
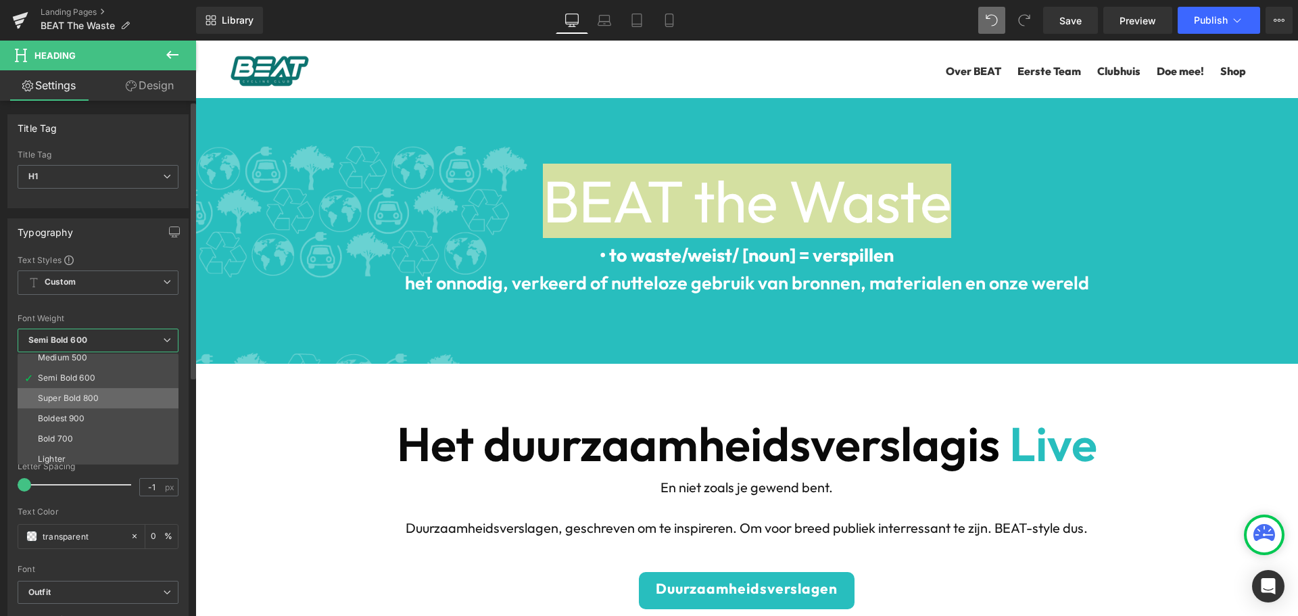
scroll to position [112, 0]
click at [87, 392] on li "Boldest 900" at bounding box center [101, 393] width 167 height 20
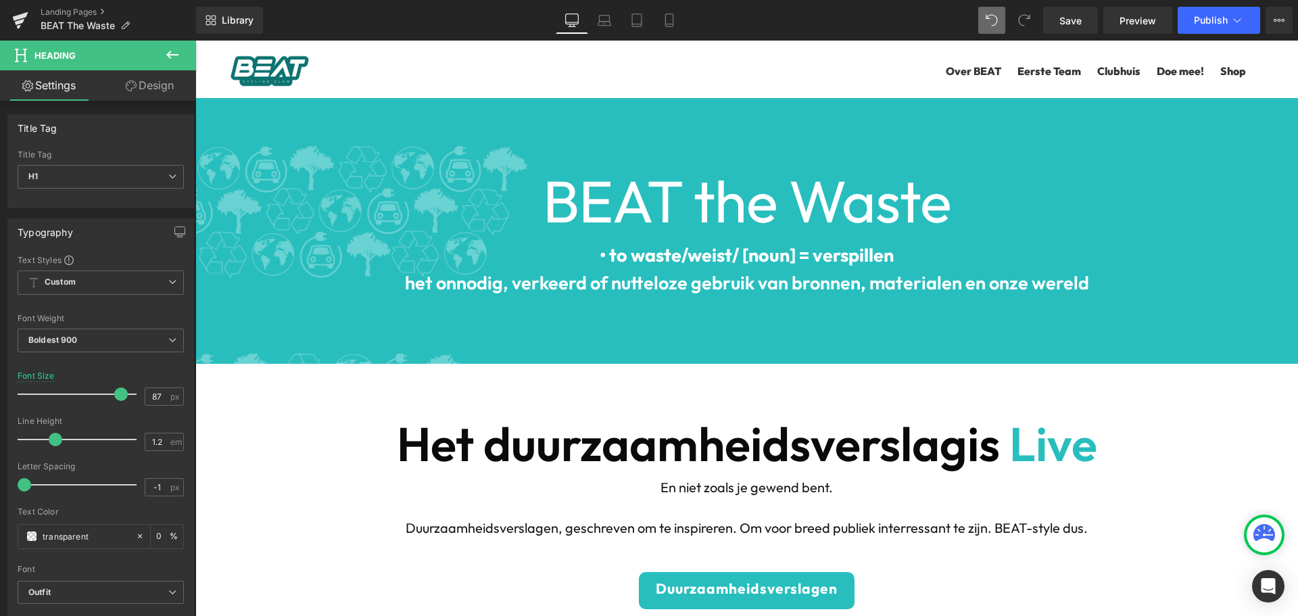
click at [759, 233] on div "BEAT the Waste Heading" at bounding box center [746, 201] width 1103 height 70
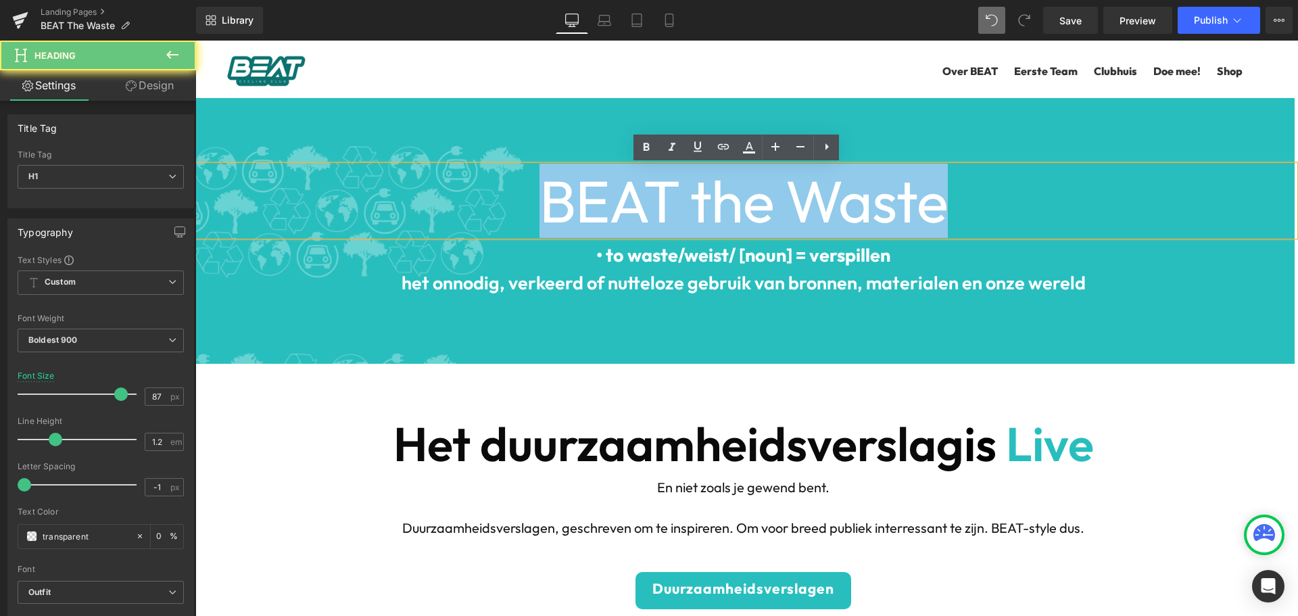
drag, startPoint x: 800, startPoint y: 201, endPoint x: 438, endPoint y: 209, distance: 361.9
click at [506, 200] on h1 "BEAT the Waste" at bounding box center [743, 201] width 1103 height 70
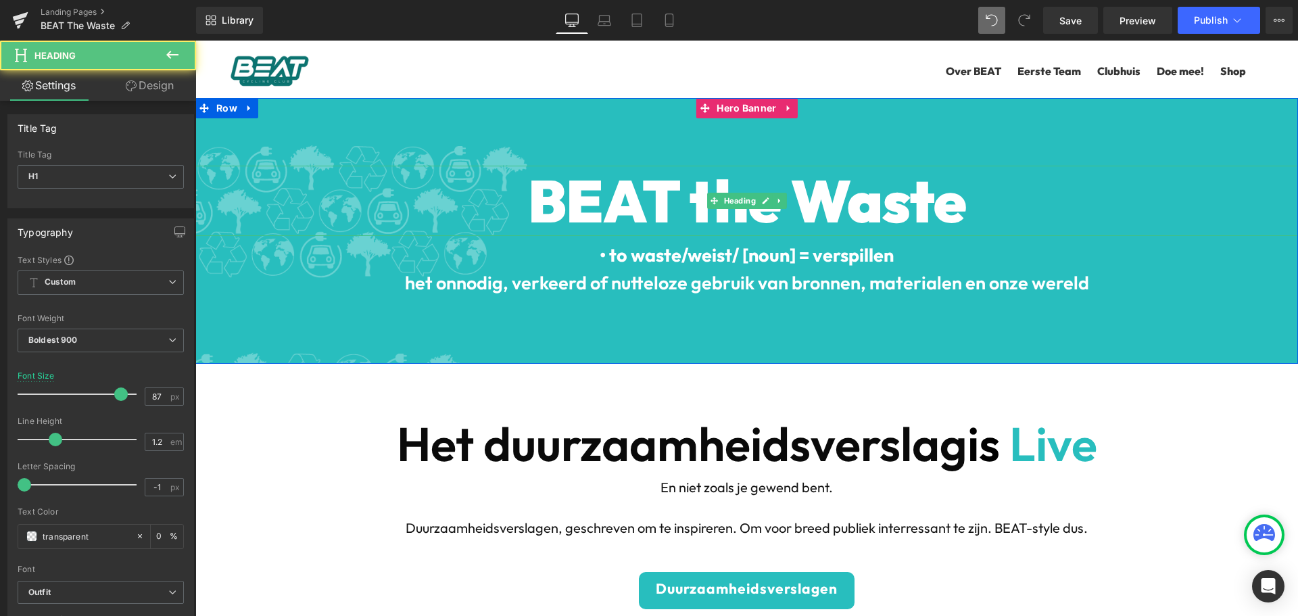
click at [697, 210] on font "BEAT the Waste" at bounding box center [747, 201] width 438 height 74
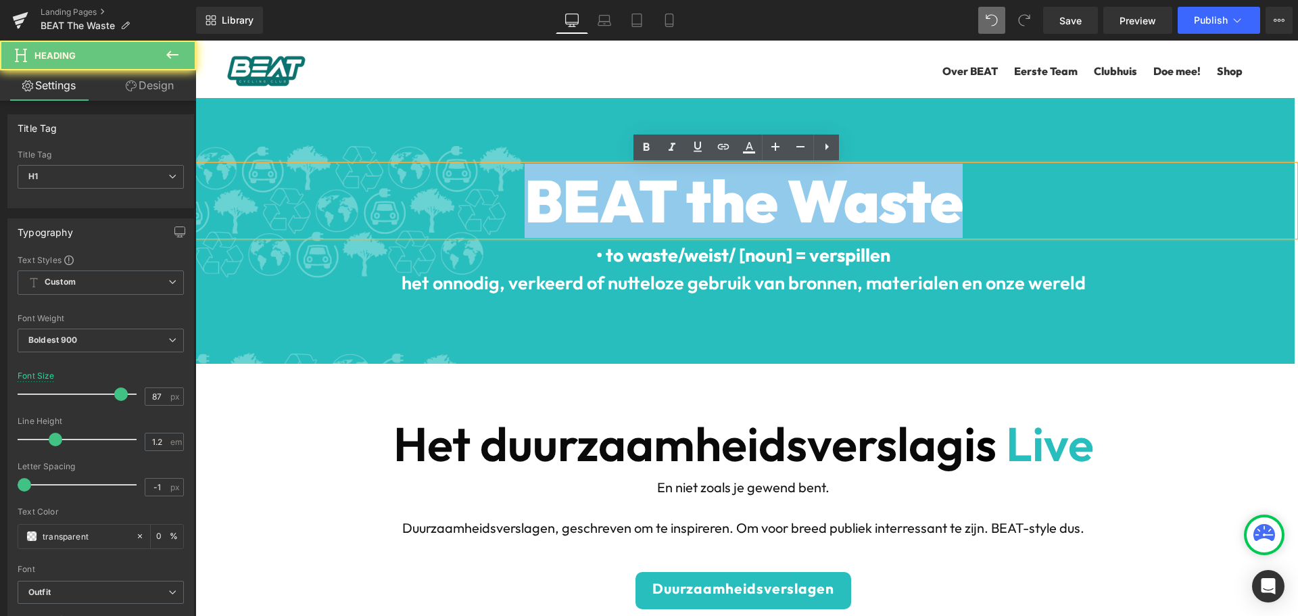
drag, startPoint x: 955, startPoint y: 206, endPoint x: 441, endPoint y: 206, distance: 513.9
click at [465, 202] on h1 "BEAT the Waste" at bounding box center [743, 201] width 1103 height 70
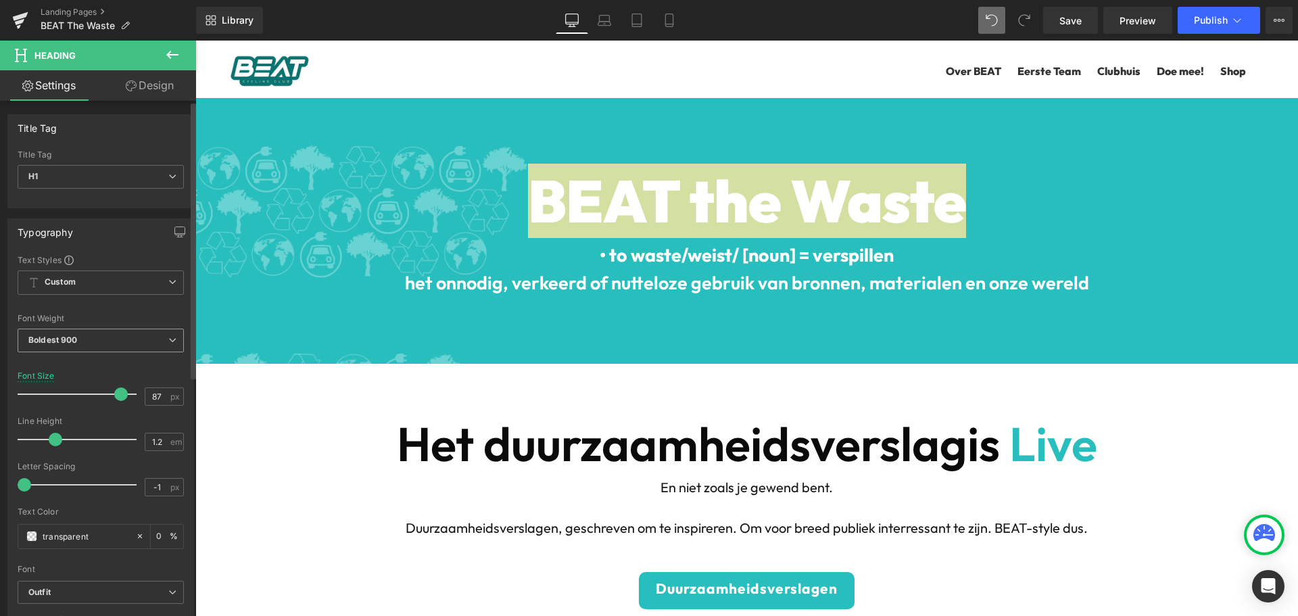
click at [54, 344] on b "Boldest 900" at bounding box center [52, 340] width 49 height 10
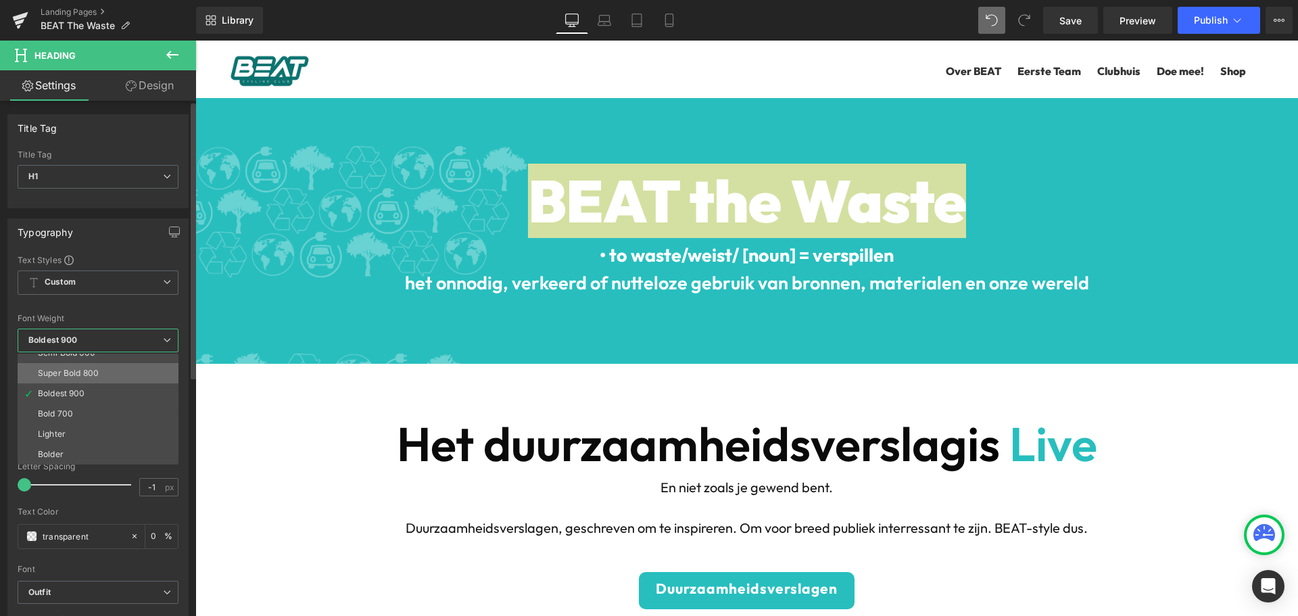
click at [72, 373] on div "Super Bold 800" at bounding box center [68, 373] width 61 height 9
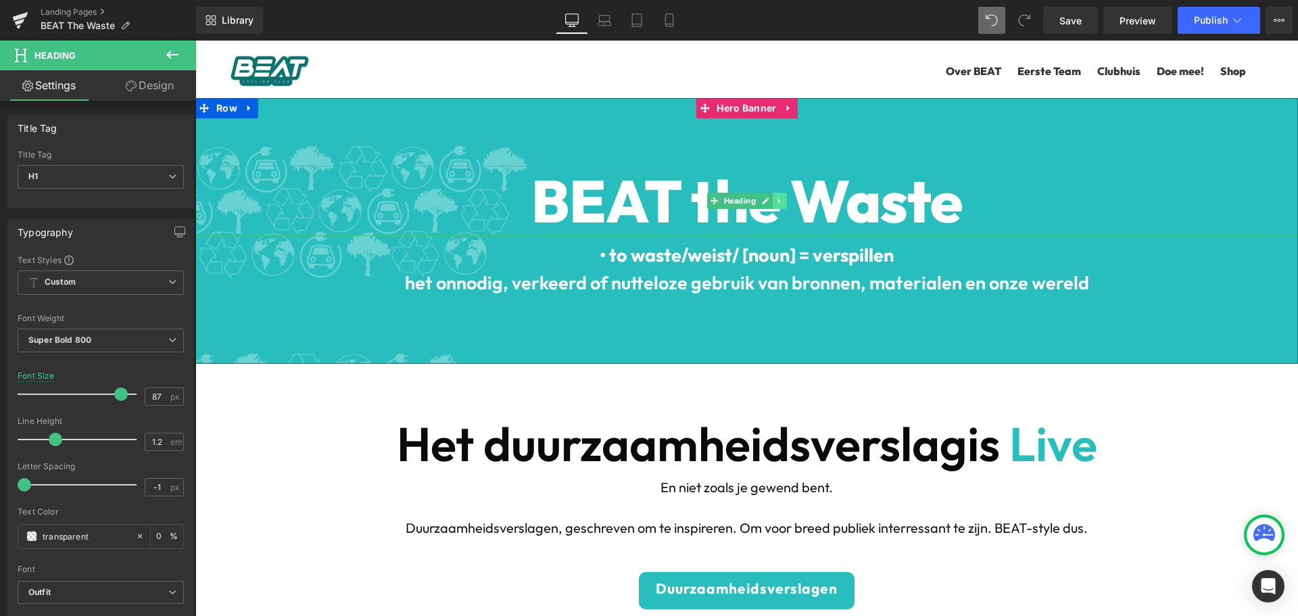
click at [773, 205] on link at bounding box center [780, 201] width 14 height 16
click at [893, 204] on font "BEAT the Waste" at bounding box center [747, 201] width 431 height 74
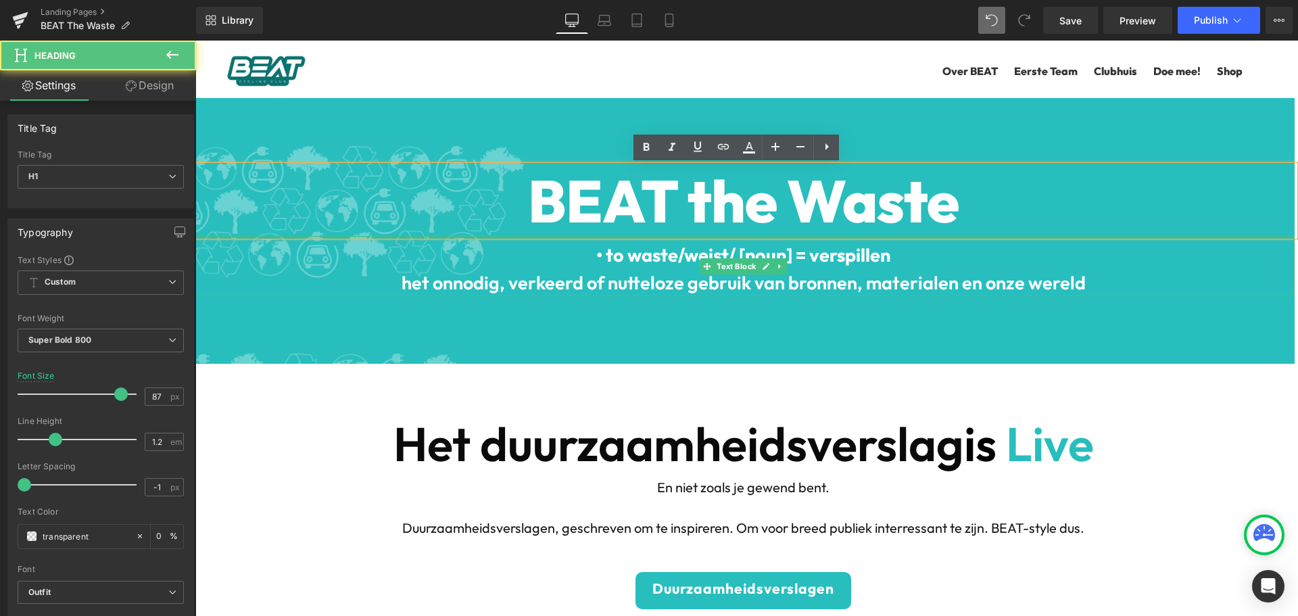
click at [790, 272] on b "het onnodig, verkeerd of nutteloze gebruik van bronnen, materialen en onze were…" at bounding box center [744, 282] width 684 height 23
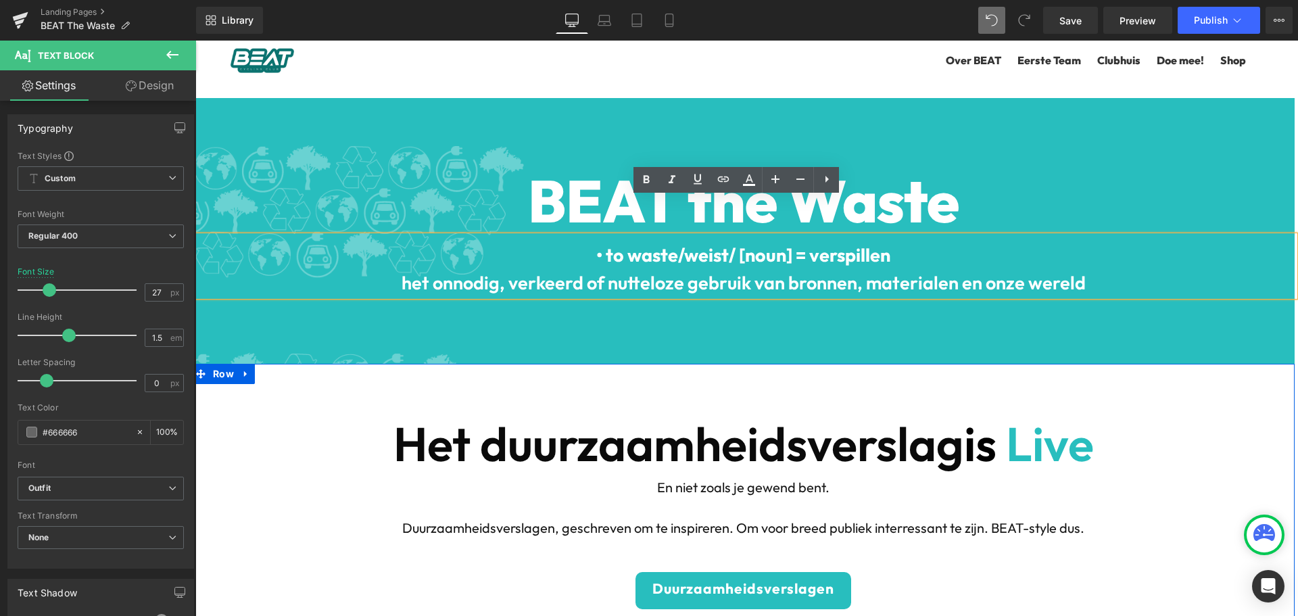
scroll to position [68, 0]
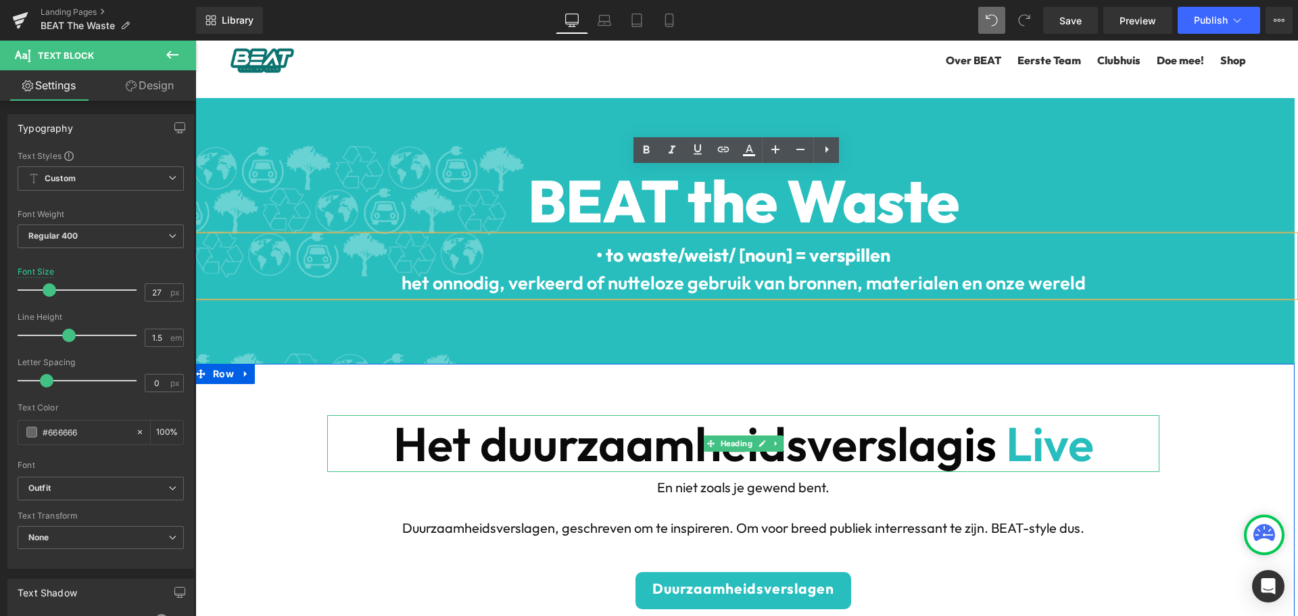
click at [536, 414] on b "Het duurzaamheidsverslag" at bounding box center [679, 444] width 571 height 60
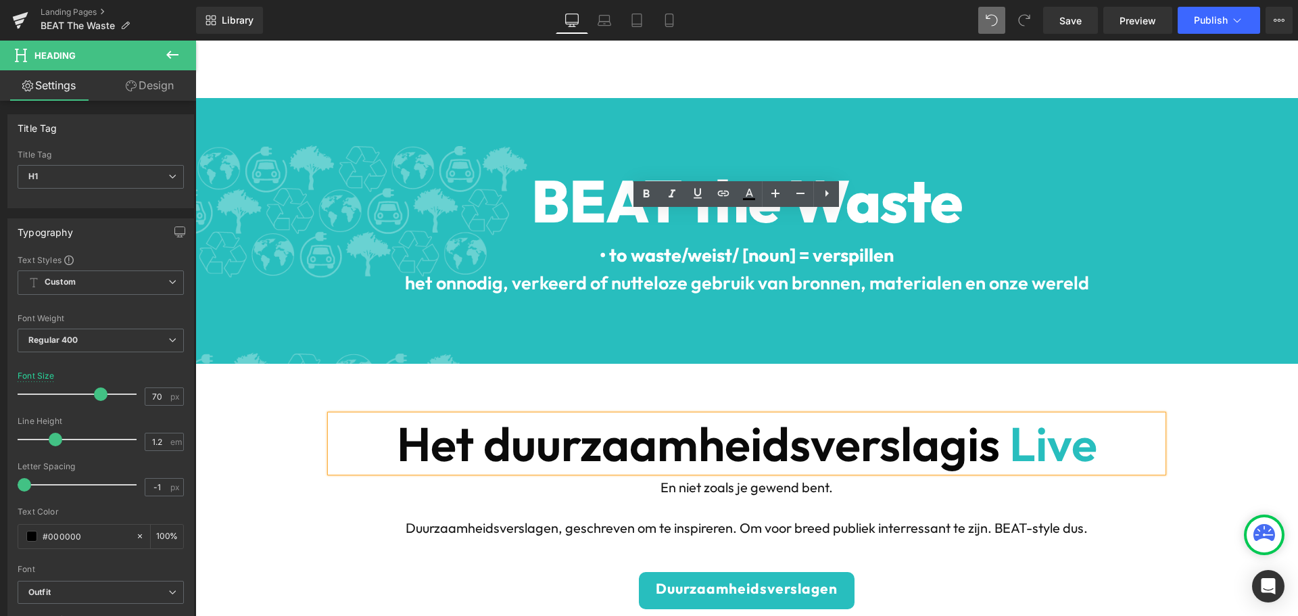
scroll to position [0, 0]
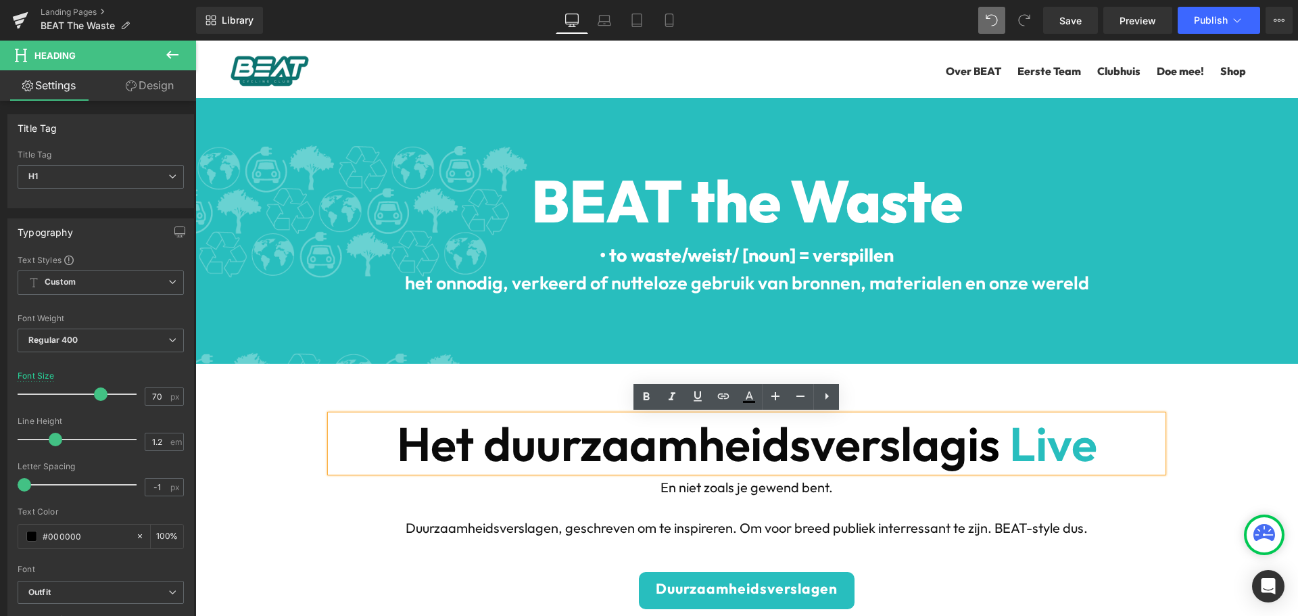
click at [410, 443] on b "Het duurzaamheidsverslag" at bounding box center [682, 444] width 571 height 60
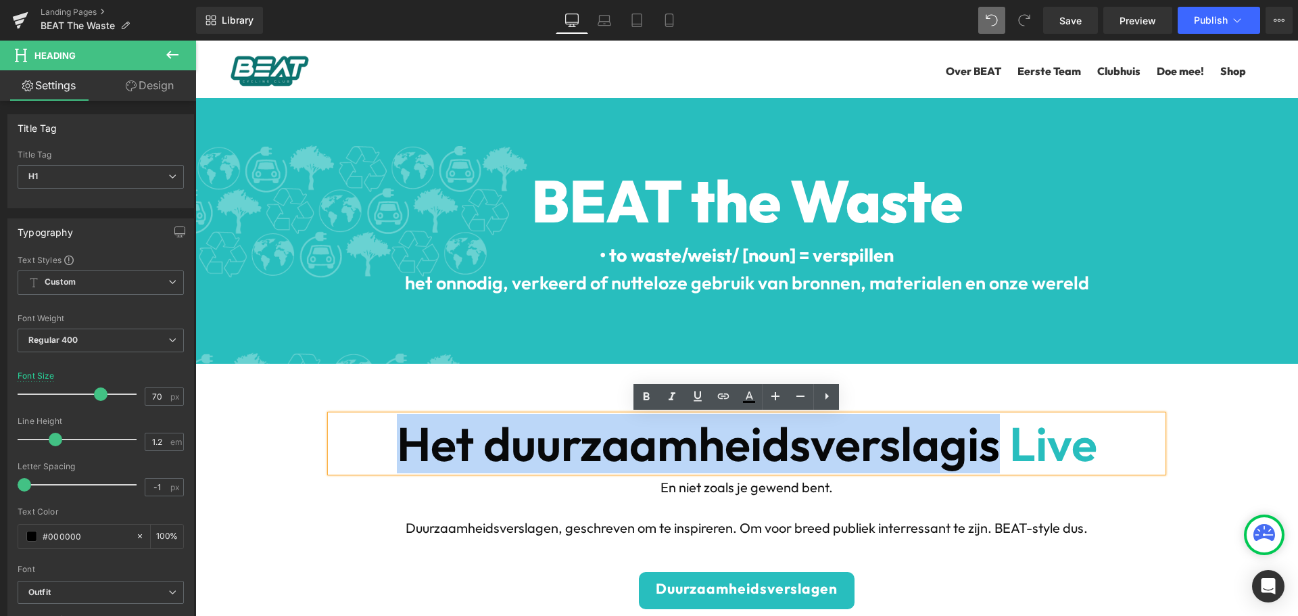
drag, startPoint x: 391, startPoint y: 441, endPoint x: 990, endPoint y: 439, distance: 599.2
click at [990, 439] on h1 "Het duurzaamheidsverslag is Live" at bounding box center [747, 443] width 832 height 57
click at [910, 440] on b "Het duurzaamheidsverslag" at bounding box center [682, 444] width 571 height 60
drag, startPoint x: 383, startPoint y: 436, endPoint x: 987, endPoint y: 443, distance: 604.6
click at [987, 443] on h1 "Het duurzaamheidsverslag is Live" at bounding box center [747, 443] width 832 height 57
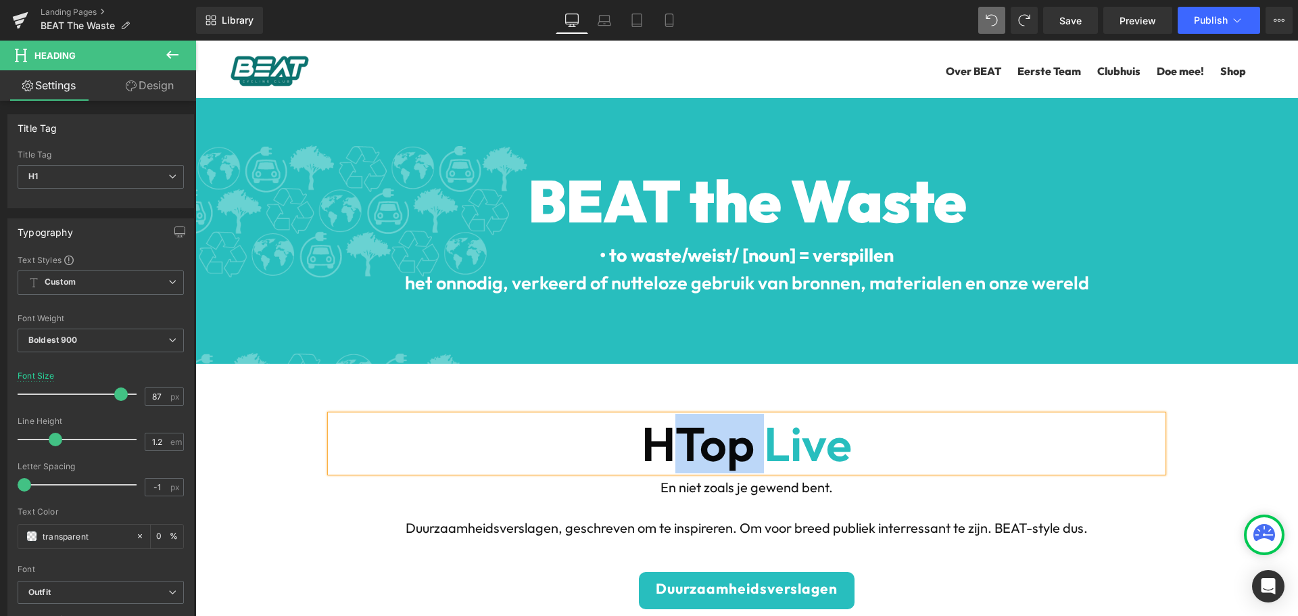
copy h1 "Top"
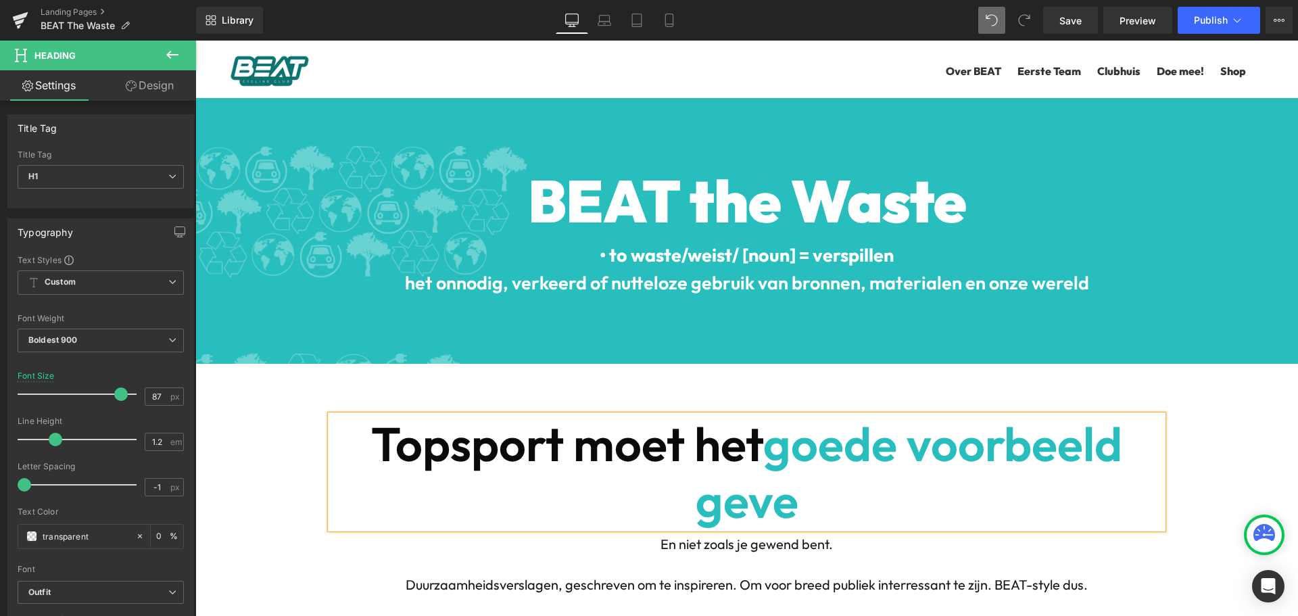
scroll to position [6451, 1093]
click at [738, 504] on b "goede voorbeeld geven" at bounding box center [902, 472] width 440 height 116
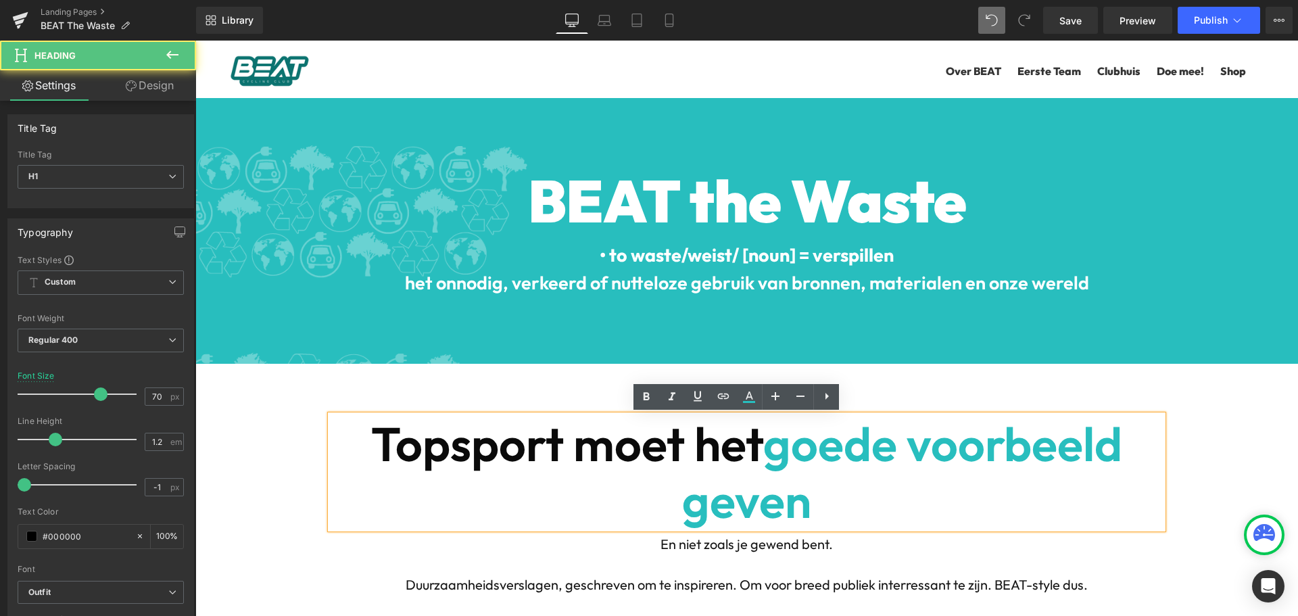
click at [724, 498] on b "goede voorbeeld geven" at bounding box center [902, 472] width 440 height 116
click at [753, 396] on icon at bounding box center [749, 397] width 16 height 16
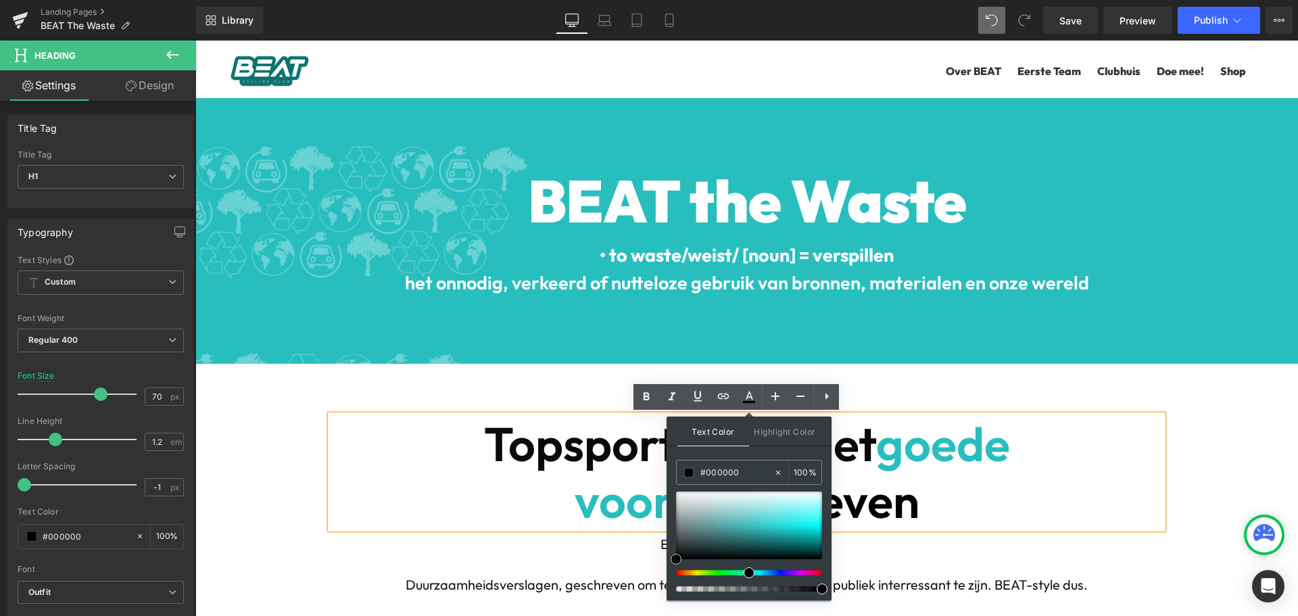
drag, startPoint x: 909, startPoint y: 585, endPoint x: 603, endPoint y: 595, distance: 306.5
click at [1027, 493] on h1 "Topsport moet het goede voorbeeld geven" at bounding box center [747, 472] width 832 height 114
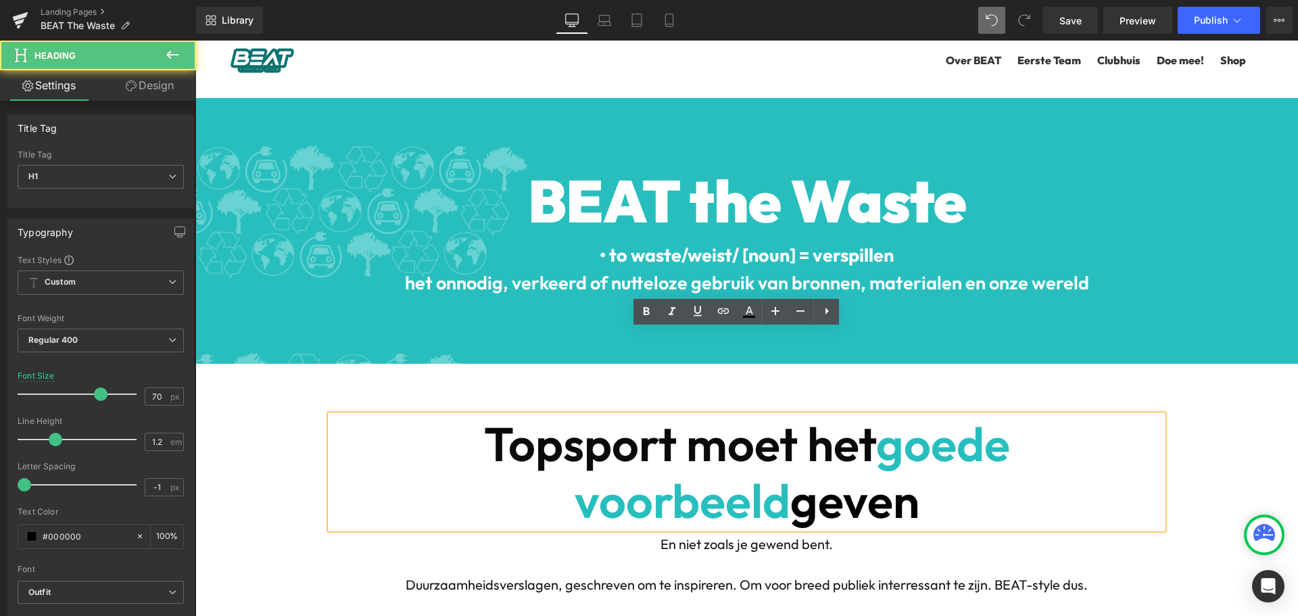
scroll to position [135, 0]
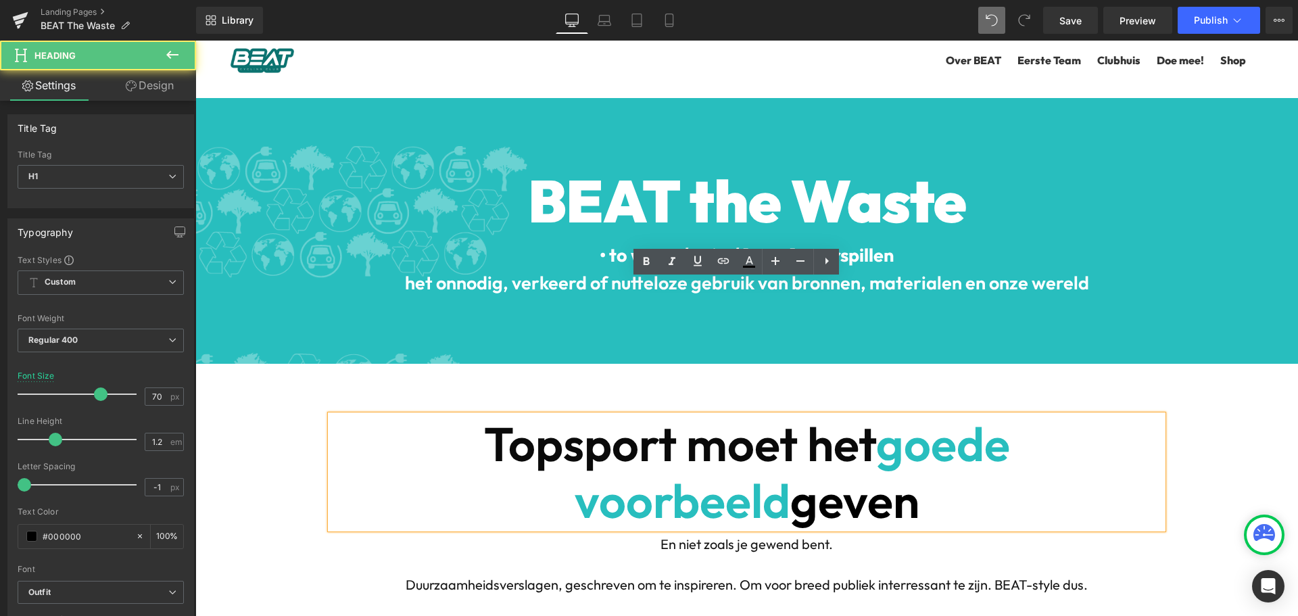
click at [905, 576] on span "Duurzaamheidsverslagen, geschreven om te inspireren. Om voor breed publiek inte…" at bounding box center [747, 584] width 682 height 17
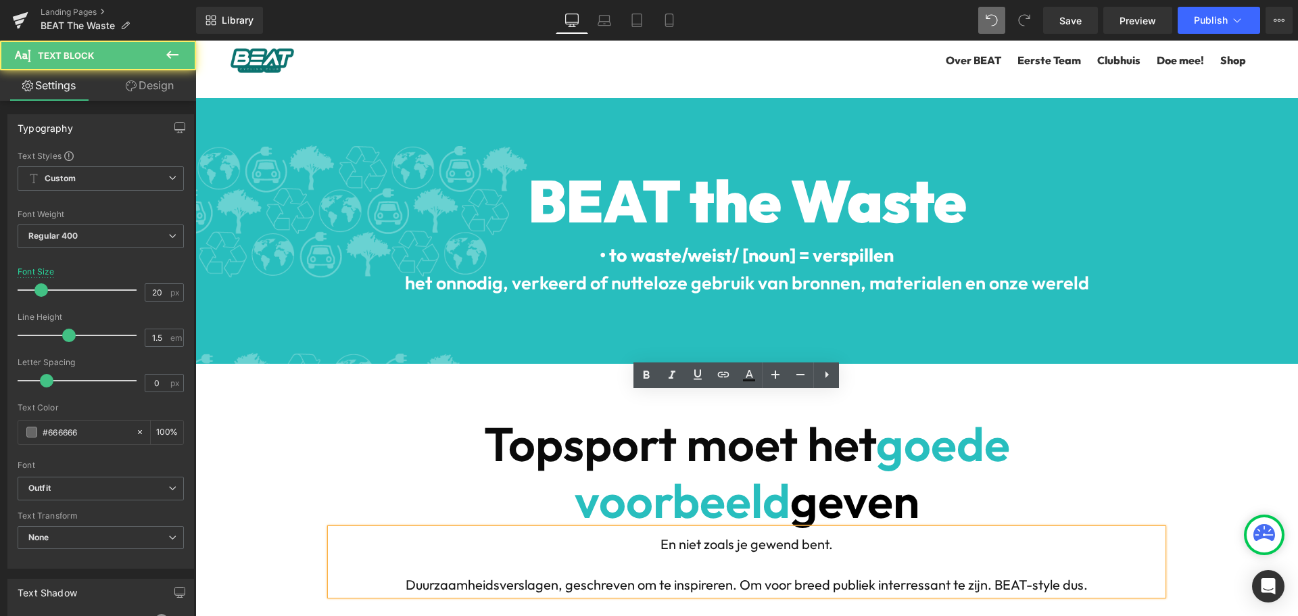
click at [653, 555] on p at bounding box center [747, 565] width 832 height 20
click at [672, 536] on span "En niet zoals je gewend bent." at bounding box center [747, 544] width 172 height 17
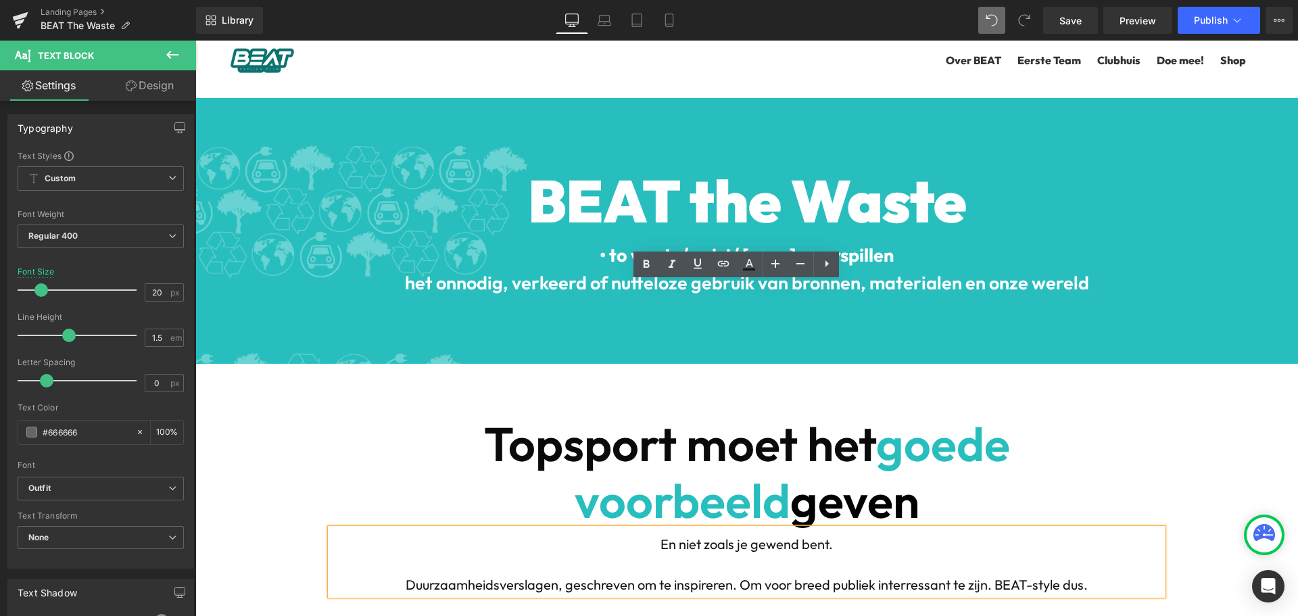
scroll to position [338, 0]
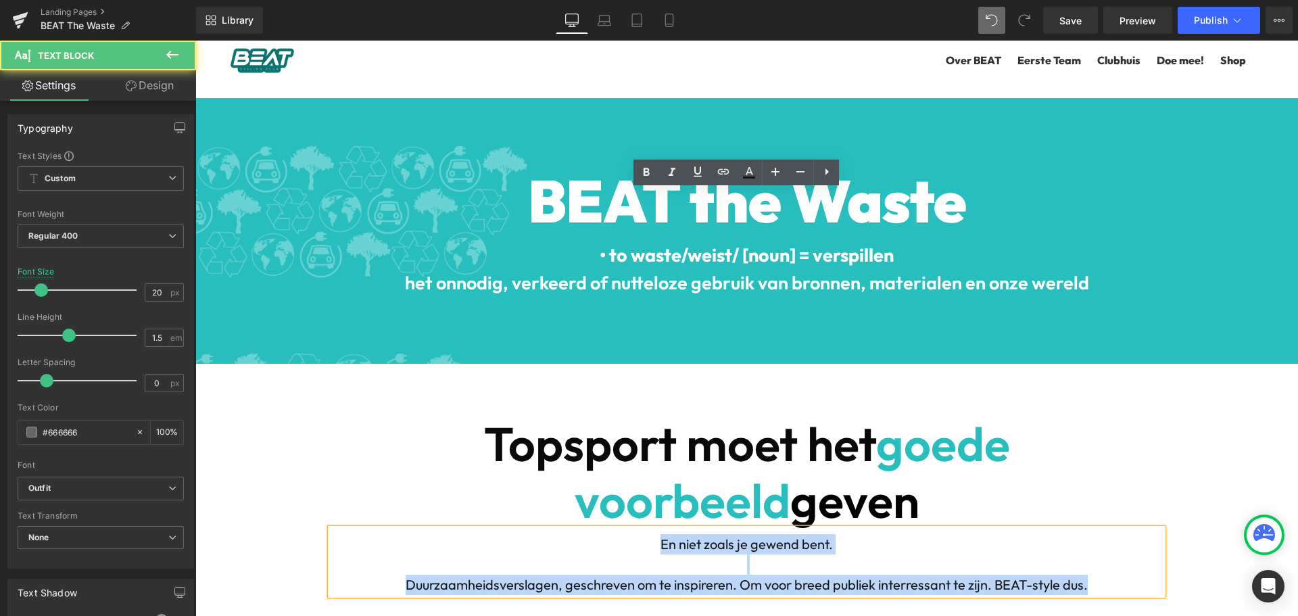
drag, startPoint x: 643, startPoint y: 206, endPoint x: 1111, endPoint y: 250, distance: 470.0
click at [1111, 529] on div "En niet zoals je gewend bent. Duurzaamheidsverslagen, geschreven om te inspirer…" at bounding box center [747, 562] width 832 height 66
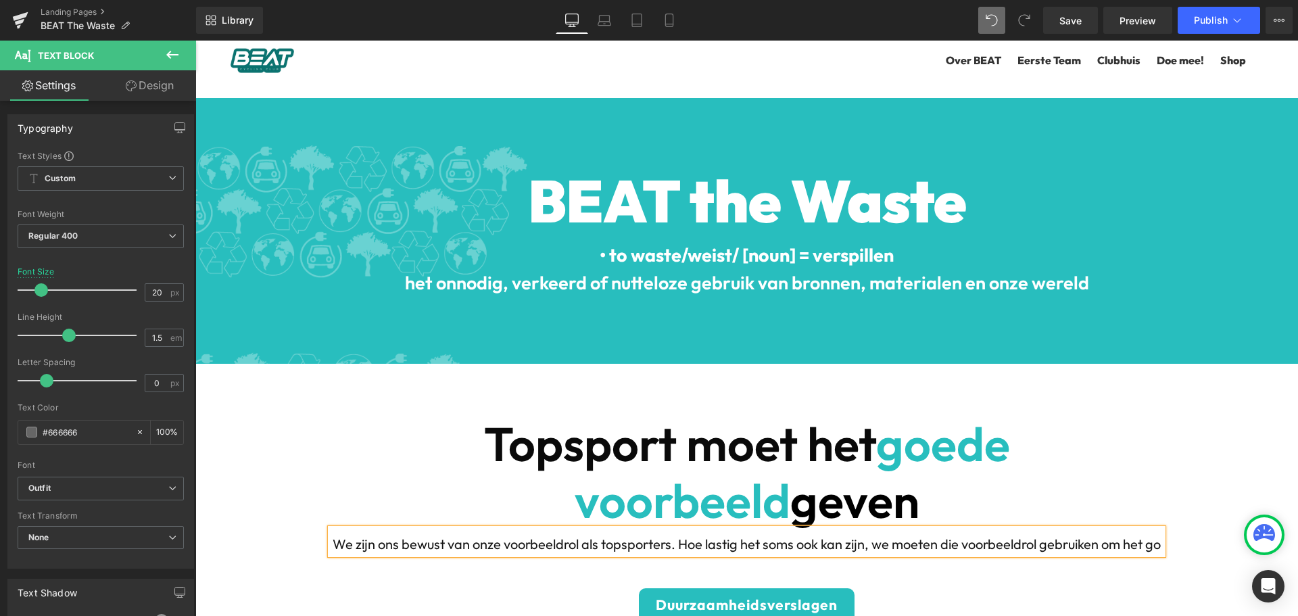
scroll to position [6431, 1093]
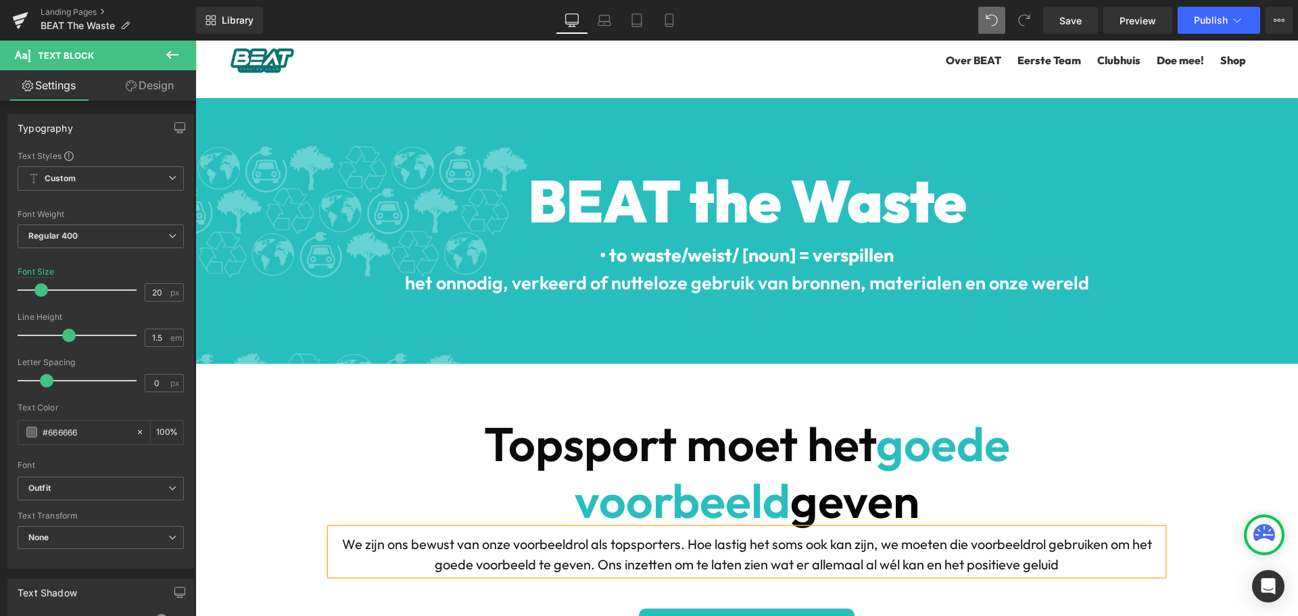
click at [1058, 534] on p "We zijn ons bewust van onze voorbeeldrol als topsporters. Hoe lastig het soms o…" at bounding box center [747, 554] width 832 height 41
click at [766, 615] on icon at bounding box center [769, 627] width 7 height 8
click at [773, 615] on icon at bounding box center [776, 627] width 7 height 8
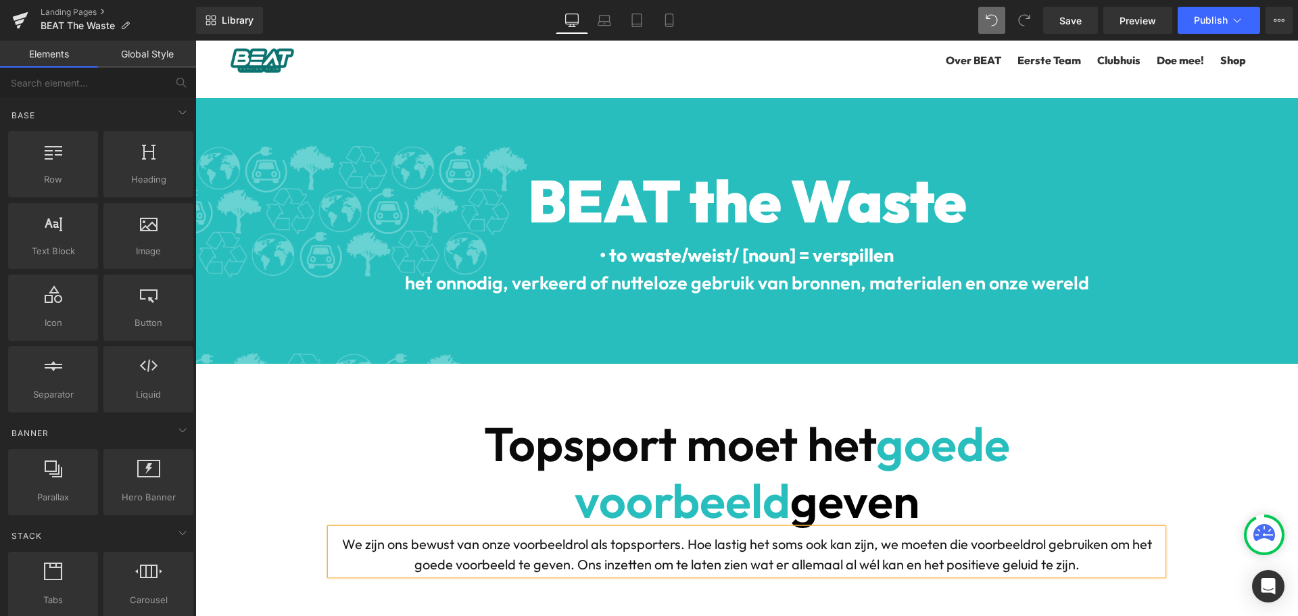
click at [820, 534] on p "We zijn ons bewust van onze voorbeeldrol als topsporters. Hoe lastig het soms o…" at bounding box center [747, 554] width 832 height 41
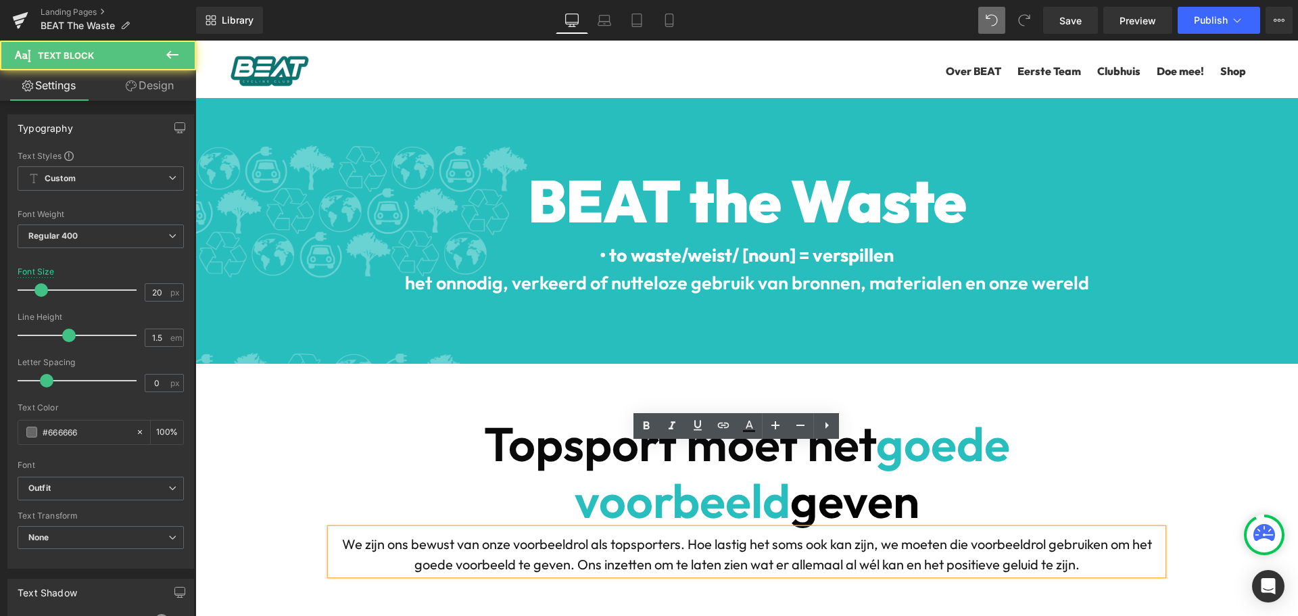
scroll to position [0, 0]
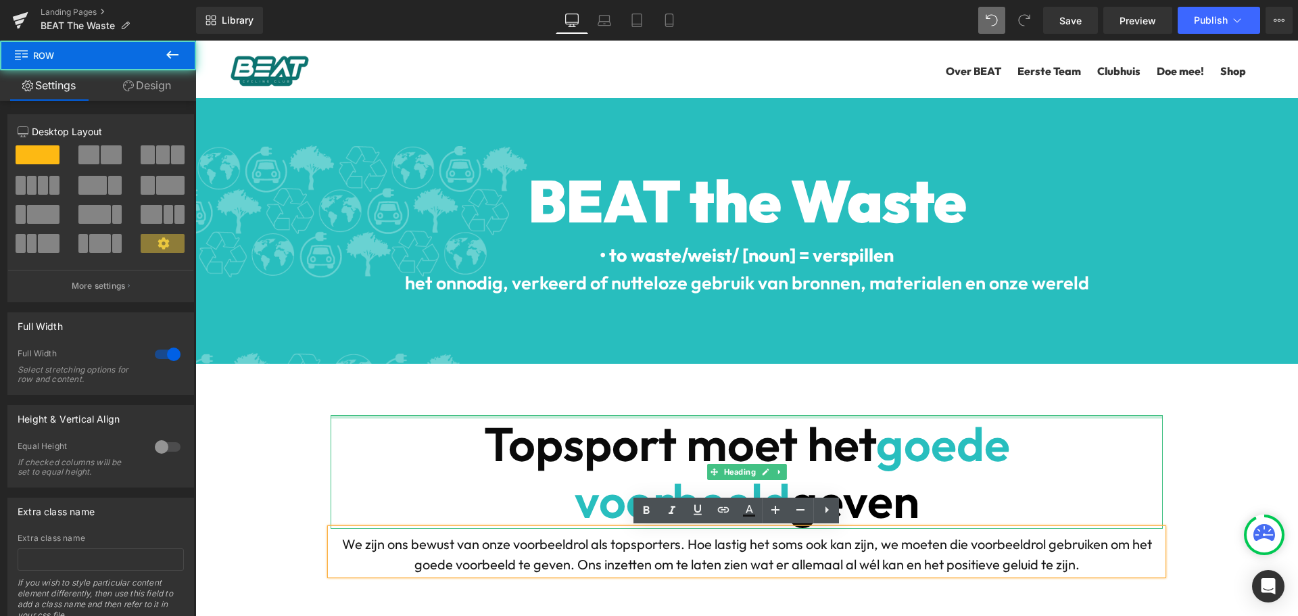
click at [832, 411] on div "Topsport moet het goede voorbeeld geven Heading We zijn ons bewust van onze voo…" at bounding box center [746, 503] width 1103 height 279
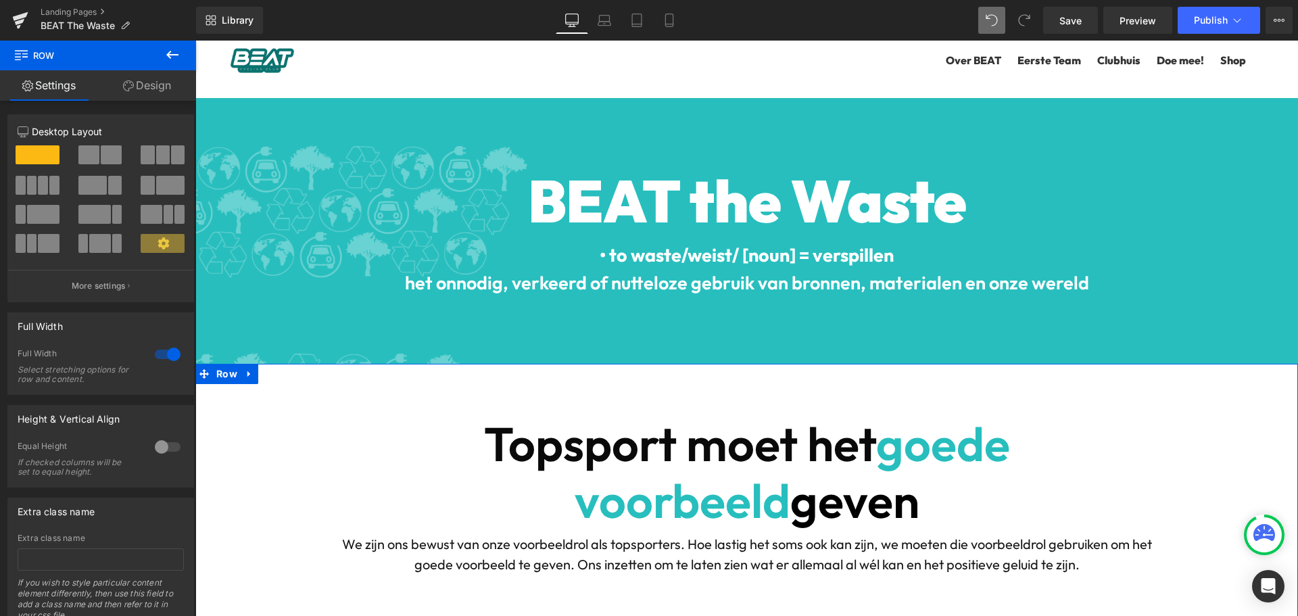
scroll to position [68, 0]
click at [548, 414] on b "Topsport moet het" at bounding box center [680, 444] width 392 height 60
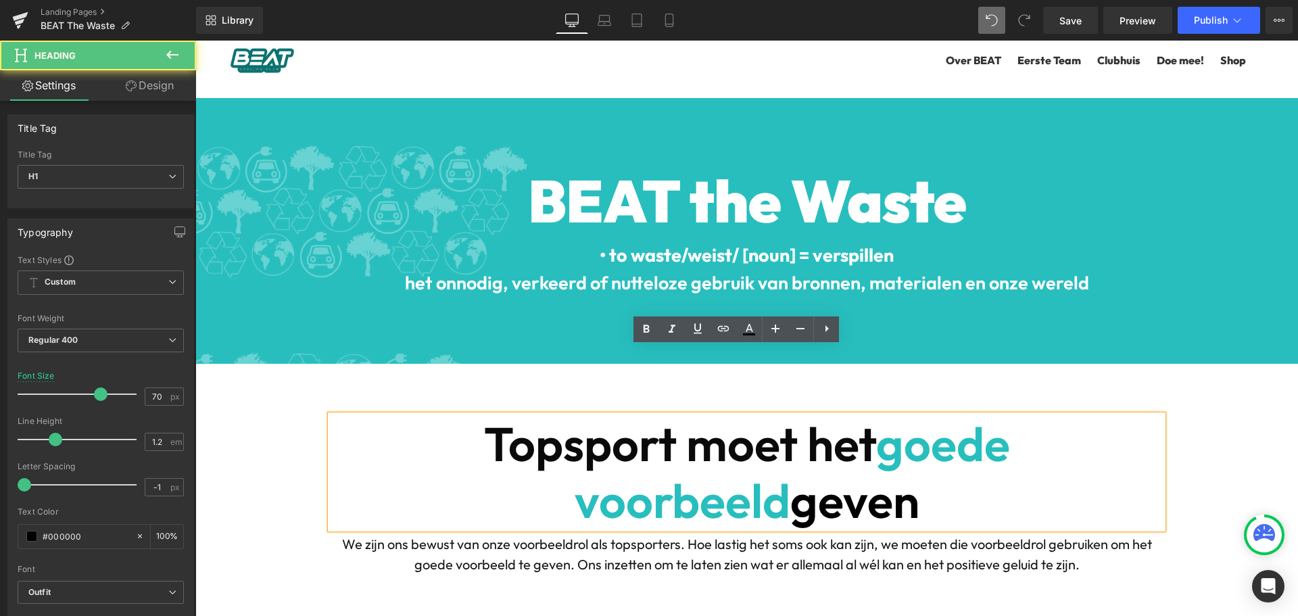
click at [640, 414] on b "Topsport moet het" at bounding box center [680, 444] width 392 height 60
click at [542, 414] on b "Topsport moet het" at bounding box center [680, 444] width 392 height 60
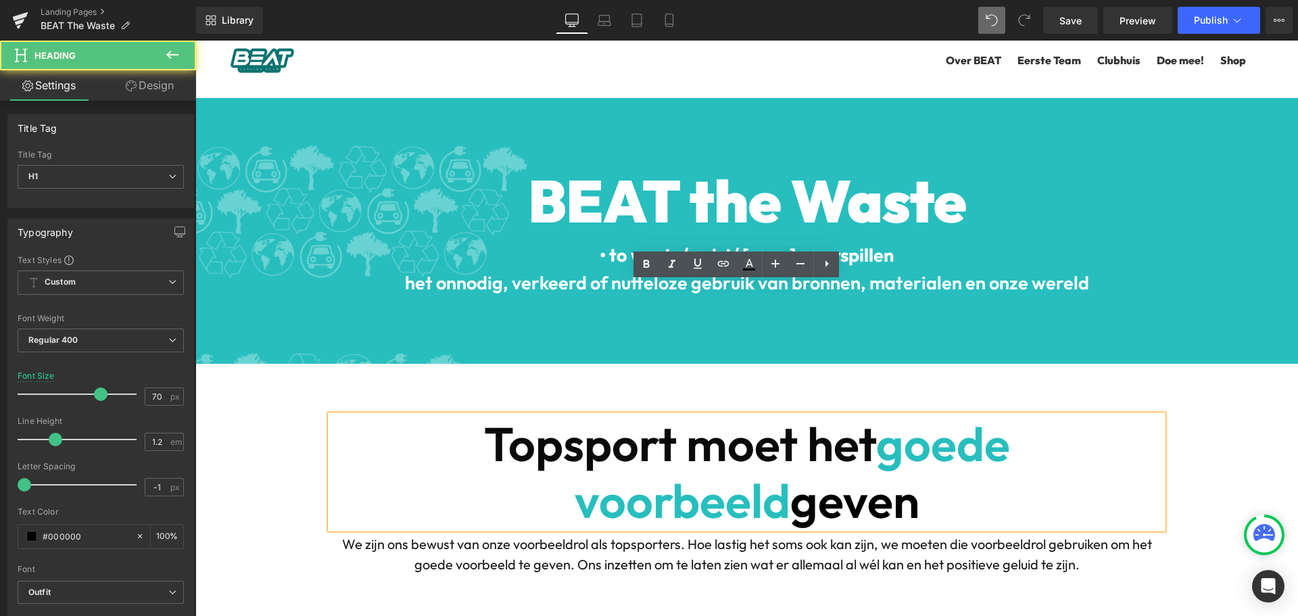
scroll to position [135, 0]
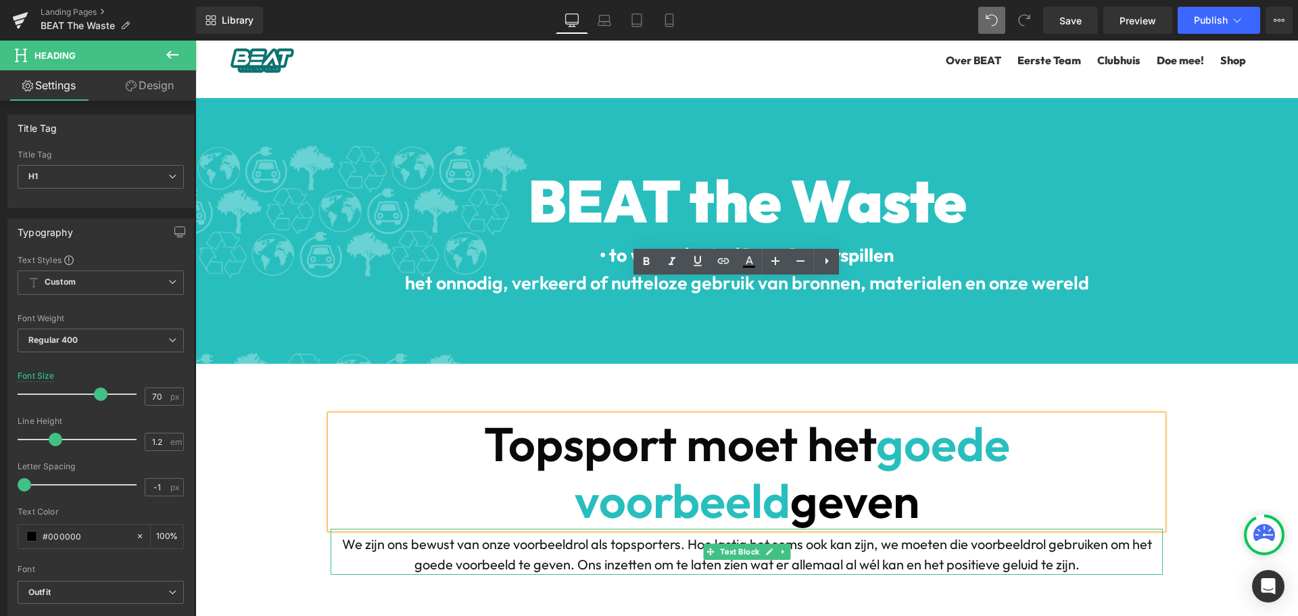
click at [442, 534] on p "We zijn ons bewust van onze voorbeeldrol als topsporters. Hoe lastig het soms o…" at bounding box center [747, 554] width 832 height 41
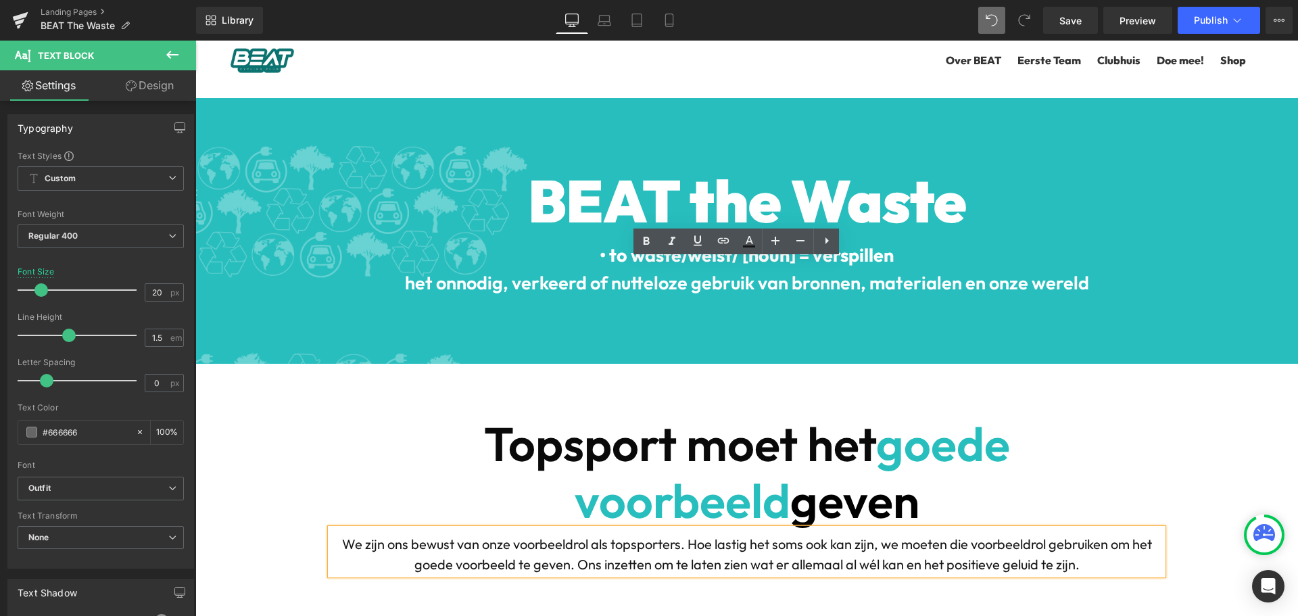
scroll to position [270, 0]
click at [750, 536] on span "We zijn ons bewust van onze voorbeeldrol als topsporters. Hoe lastig het soms o…" at bounding box center [747, 554] width 810 height 37
click at [862, 536] on span "We zijn ons bewust van onze voorbeeldrol als topsporters. Hoe lastig het soms o…" at bounding box center [747, 554] width 810 height 37
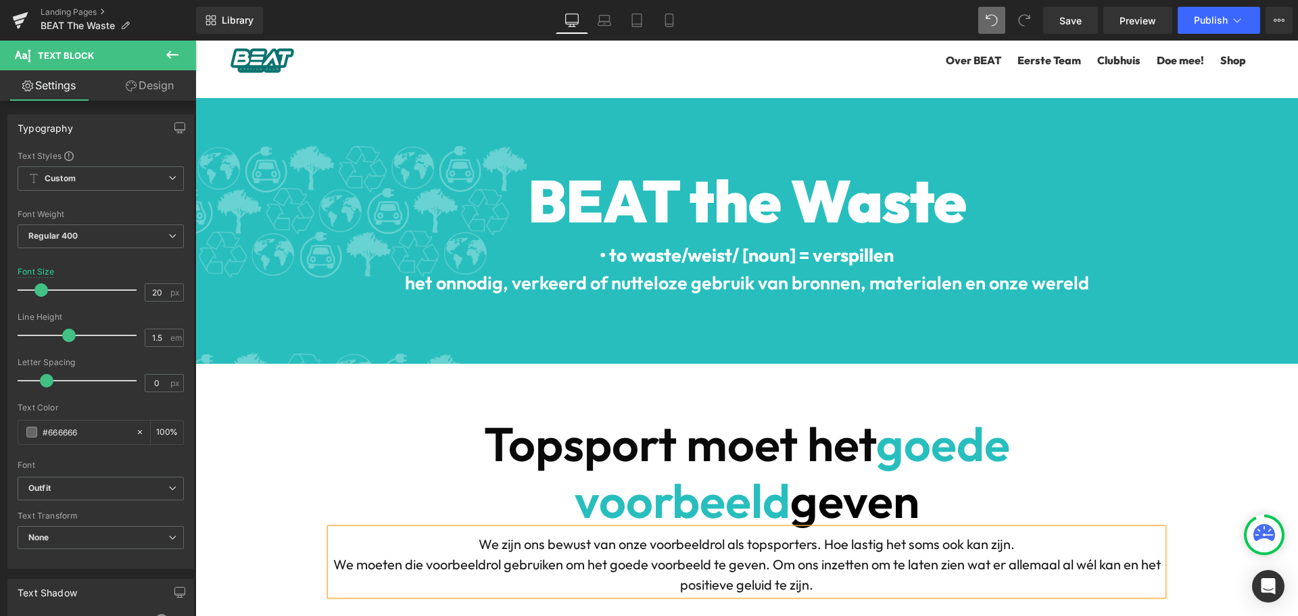
click at [826, 556] on span "We moeten die voorbeeldrol gebruiken om het goede voorbeeld te geven. Om ons in…" at bounding box center [747, 574] width 828 height 37
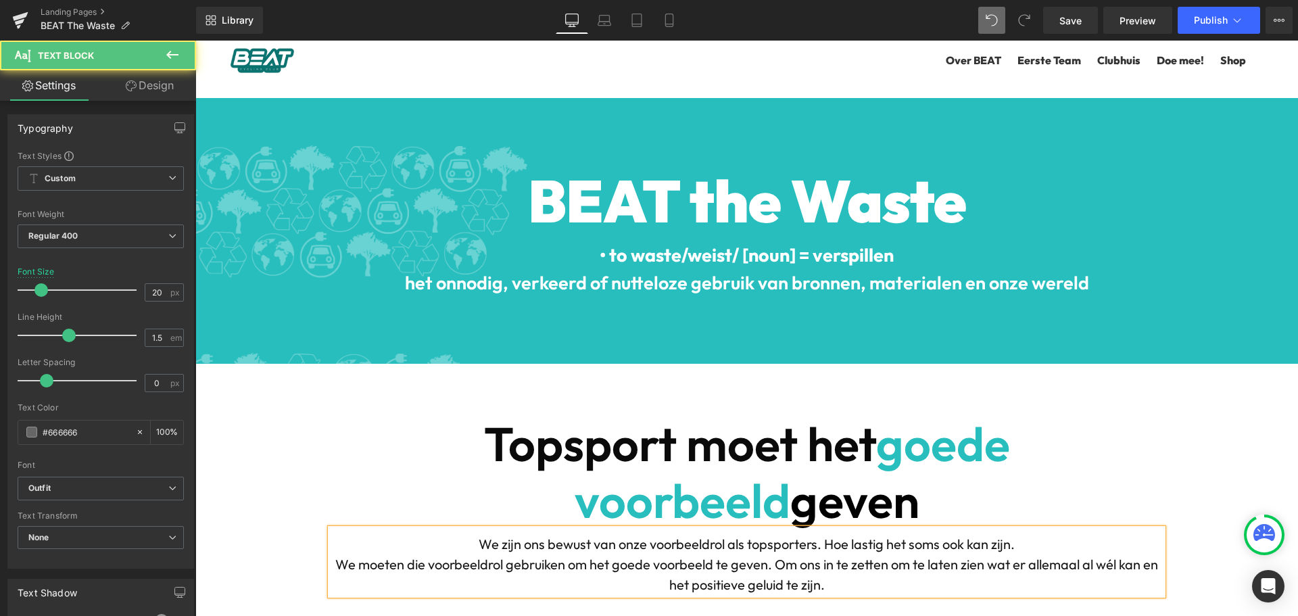
click at [886, 556] on span "We moeten die voorbeeldrol gebruiken om het goede voorbeeld te geven. Om ons in…" at bounding box center [746, 574] width 823 height 37
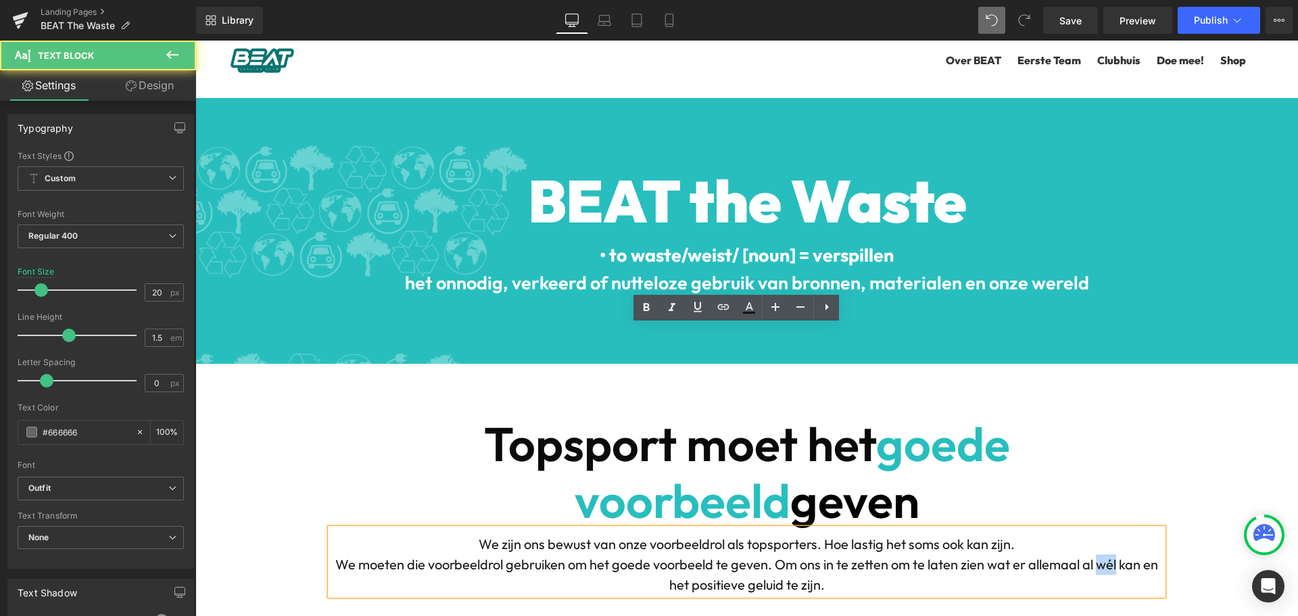
drag, startPoint x: 1088, startPoint y: 364, endPoint x: 1106, endPoint y: 364, distance: 17.6
click at [1106, 556] on span "We moeten die voorbeeldrol gebruiken om het goede voorbeeld te geven. Om ons in…" at bounding box center [746, 574] width 823 height 37
click at [1123, 534] on p "We zijn ons bewust van onze voorbeeldrol als topsporters. Hoe lastig het soms o…" at bounding box center [747, 544] width 832 height 20
click at [1054, 556] on span "We moeten die voorbeeldrol gebruiken om het goede voorbeeld te geven. Om ons in…" at bounding box center [746, 574] width 819 height 37
click at [1131, 556] on span "We moeten die voorbeeldrol gebruiken om het goede voorbeeld te geven. Om ons in…" at bounding box center [746, 574] width 819 height 37
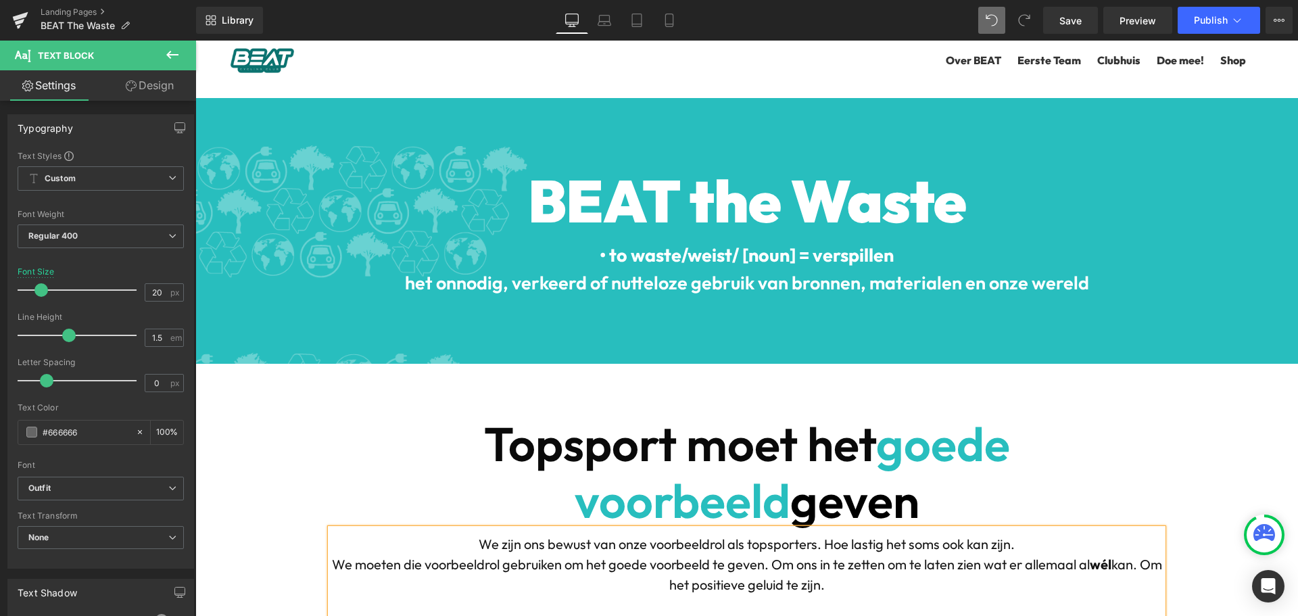
scroll to position [6421, 1093]
click at [739, 615] on span "Wij gaan ons best doen, en roepen iedereen op" at bounding box center [747, 625] width 281 height 17
click at [852, 615] on span "Wij gaan ons best doen en roepen iedereen op" at bounding box center [747, 625] width 277 height 17
click at [755, 615] on span "Wij gaan ons best doen en roepen iedereen, van andere ploegen tot onze lede op" at bounding box center [747, 625] width 482 height 17
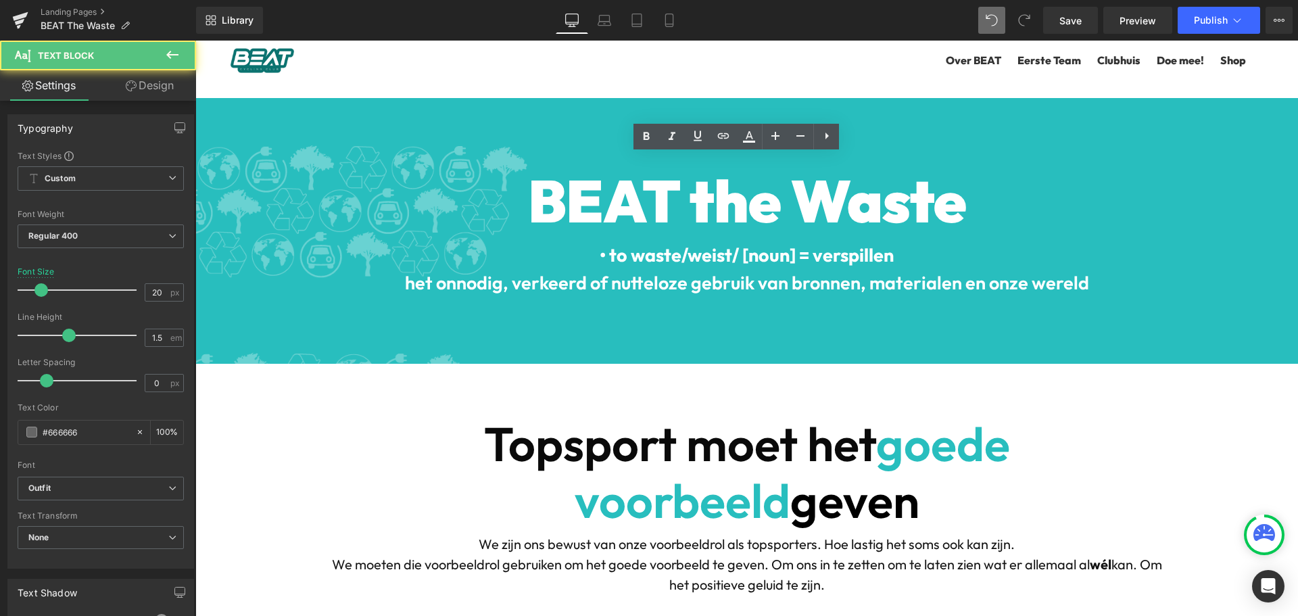
drag, startPoint x: 912, startPoint y: 164, endPoint x: 922, endPoint y: 166, distance: 9.8
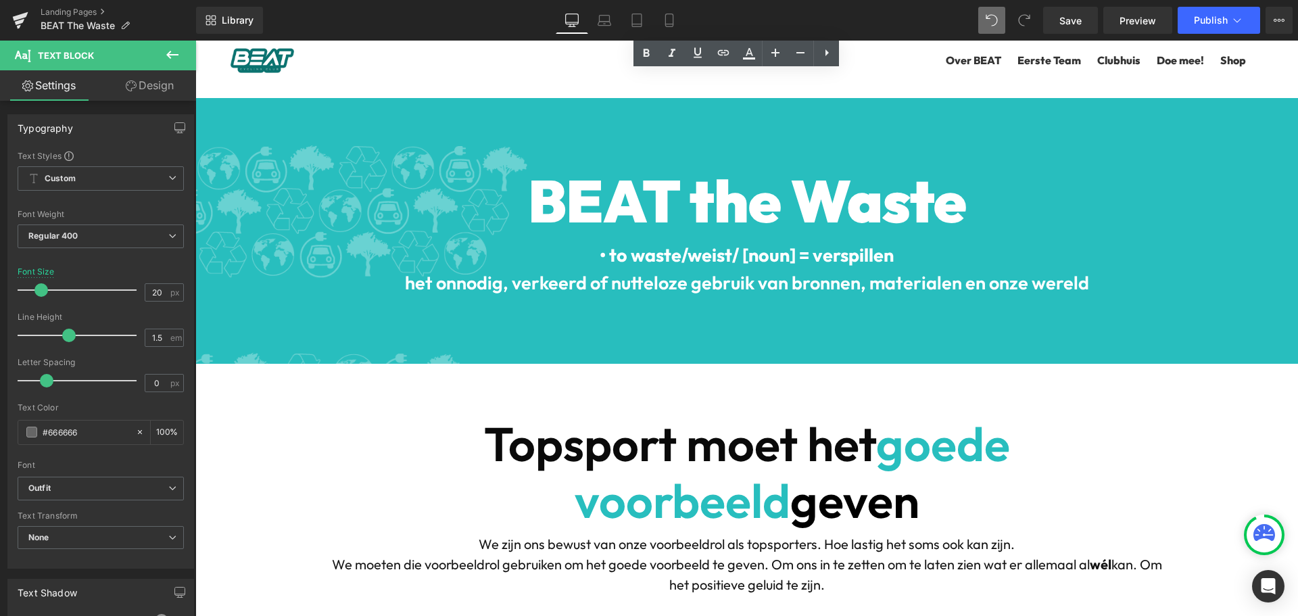
scroll to position [4057, 0]
click at [1077, 21] on span "Save" at bounding box center [1071, 21] width 22 height 14
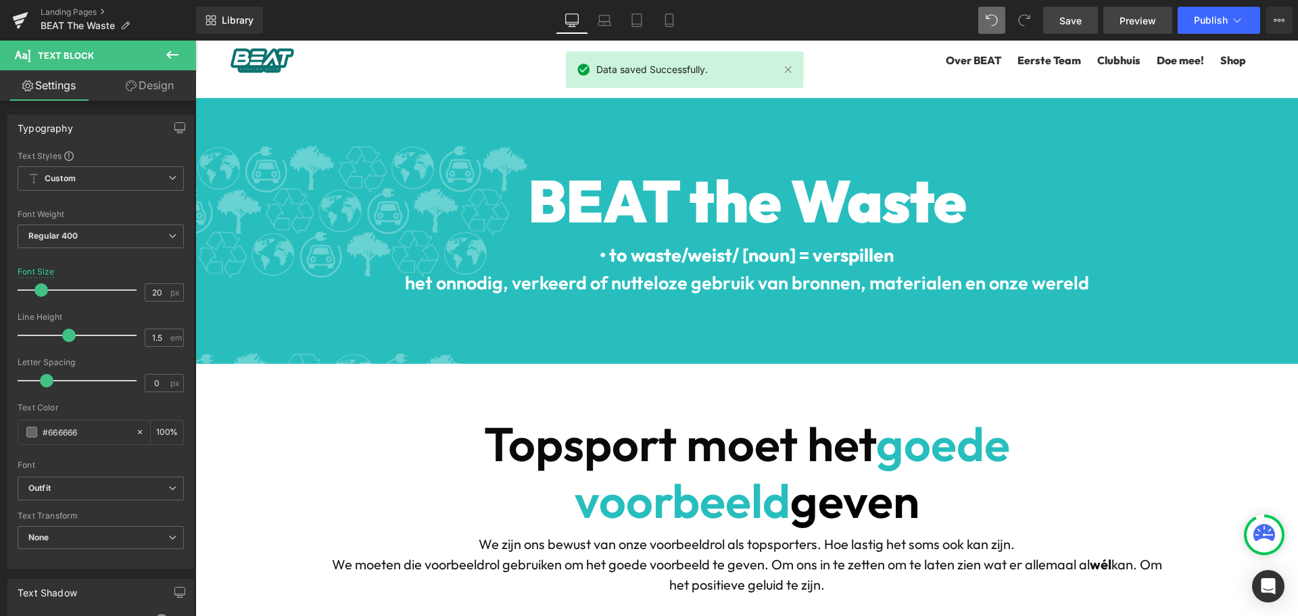
click at [1129, 16] on span "Preview" at bounding box center [1138, 21] width 37 height 14
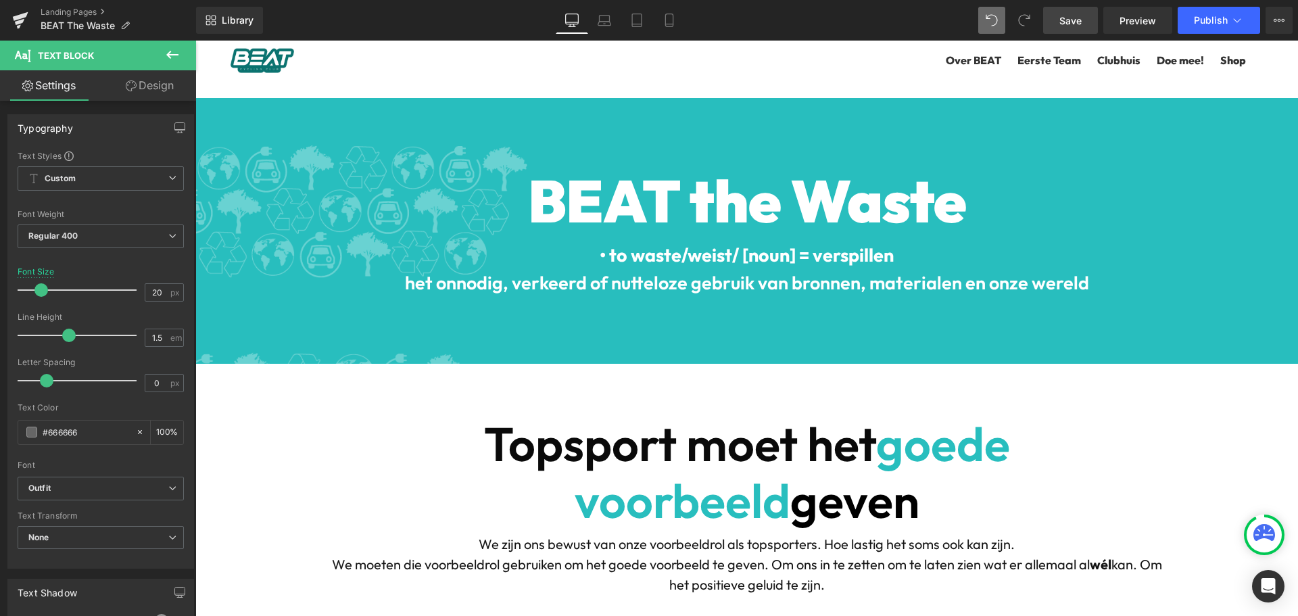
scroll to position [4937, 0]
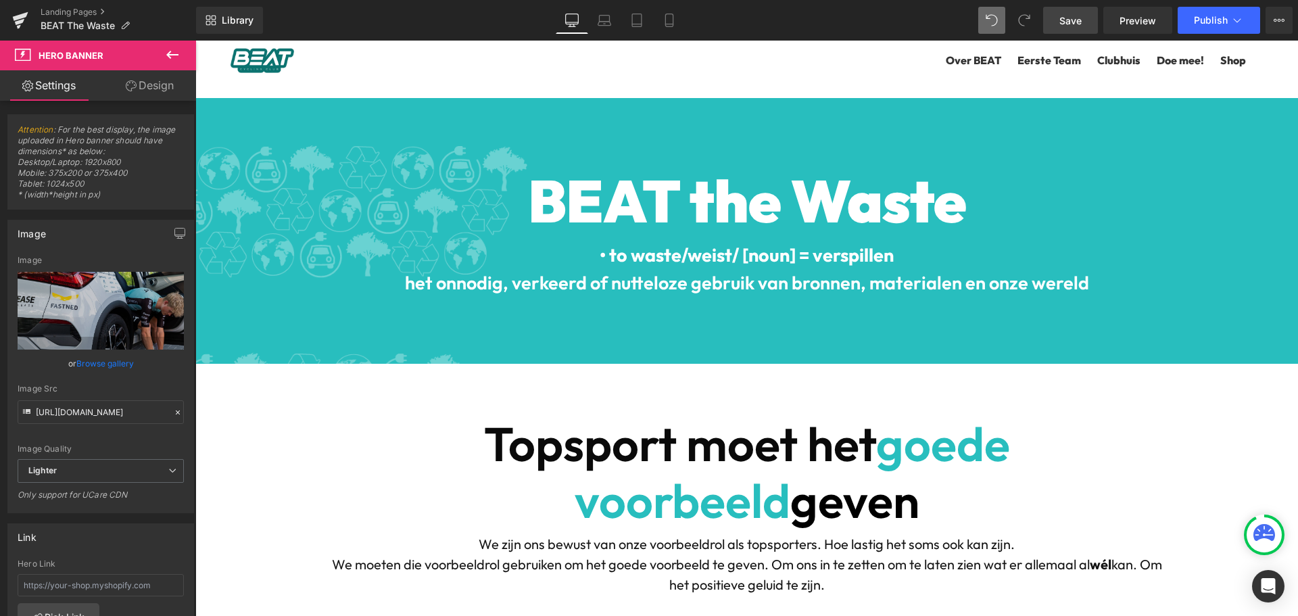
scroll to position [4057, 0]
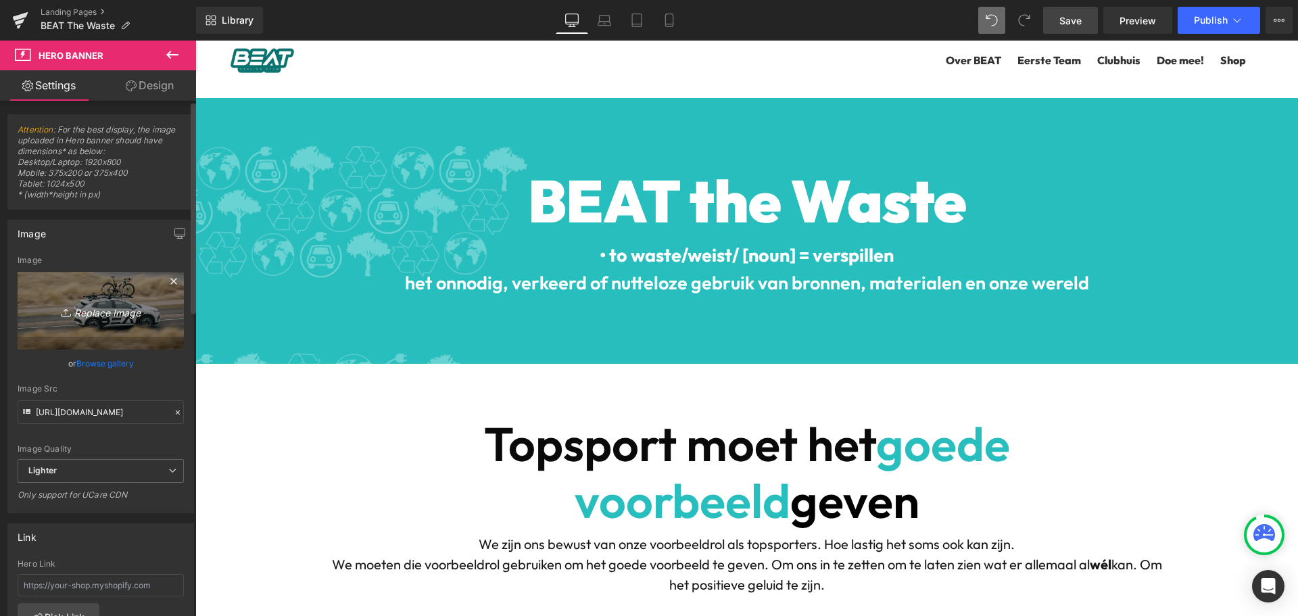
click at [137, 306] on icon "Replace Image" at bounding box center [101, 310] width 108 height 17
type input "C:\fakepath\DSCF7075.jpg"
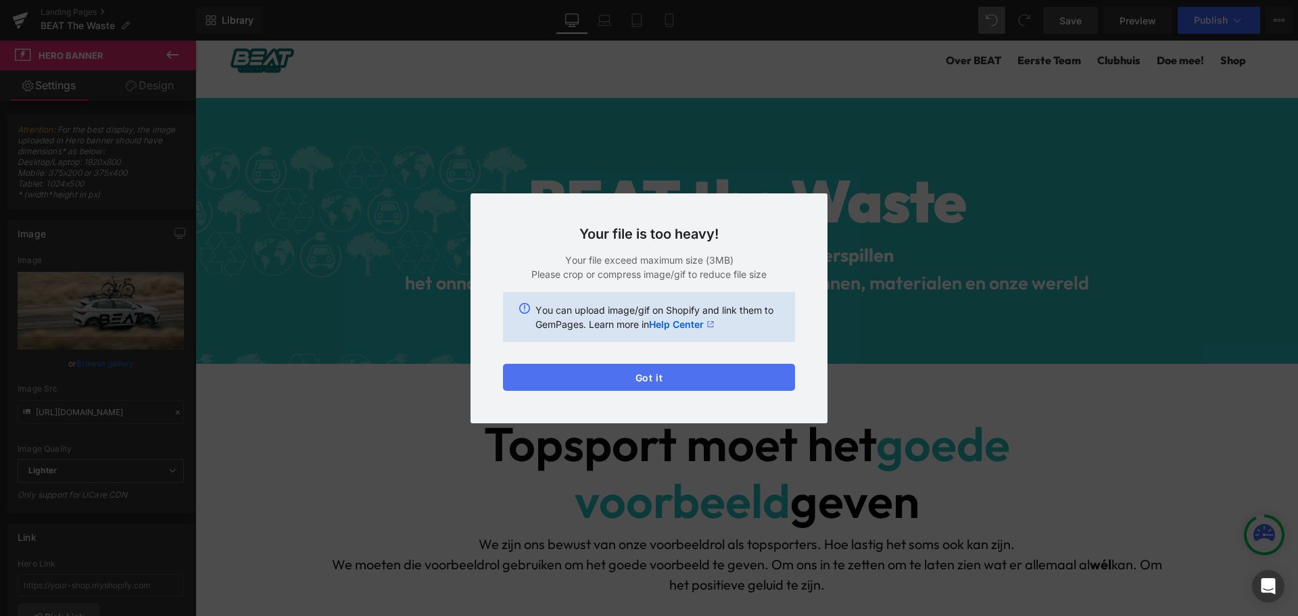
click at [653, 387] on button "Got it" at bounding box center [649, 377] width 292 height 27
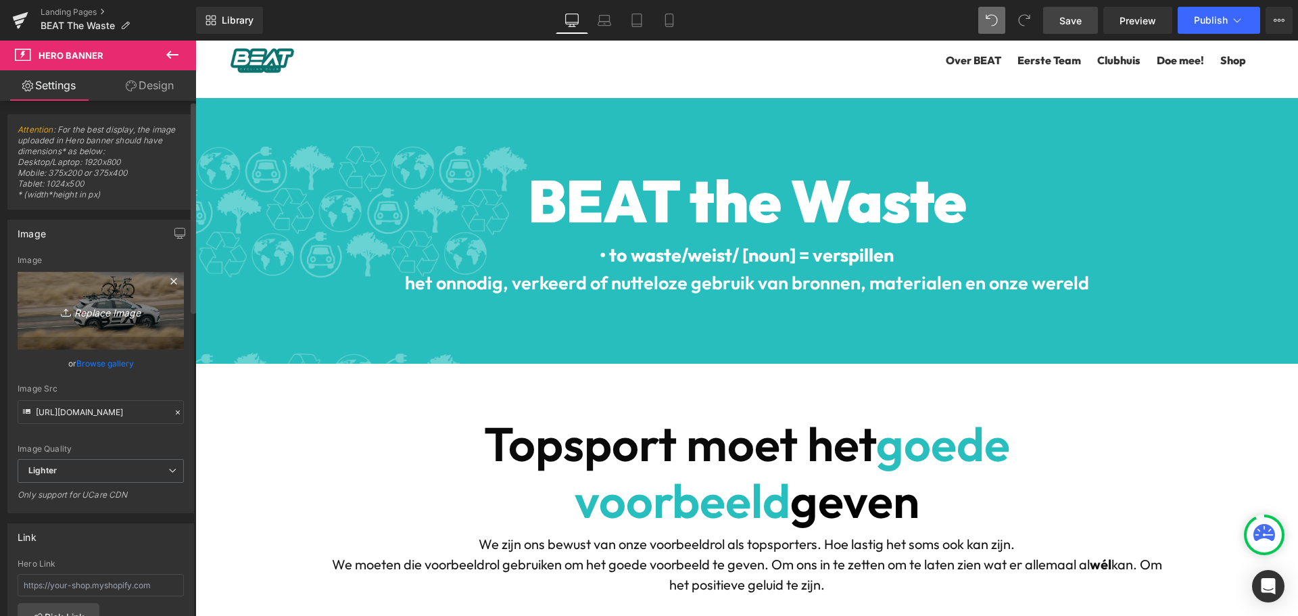
click at [108, 309] on icon "Replace Image" at bounding box center [101, 310] width 108 height 17
type input "C:\fakepath\DSCF7075resized.jpg"
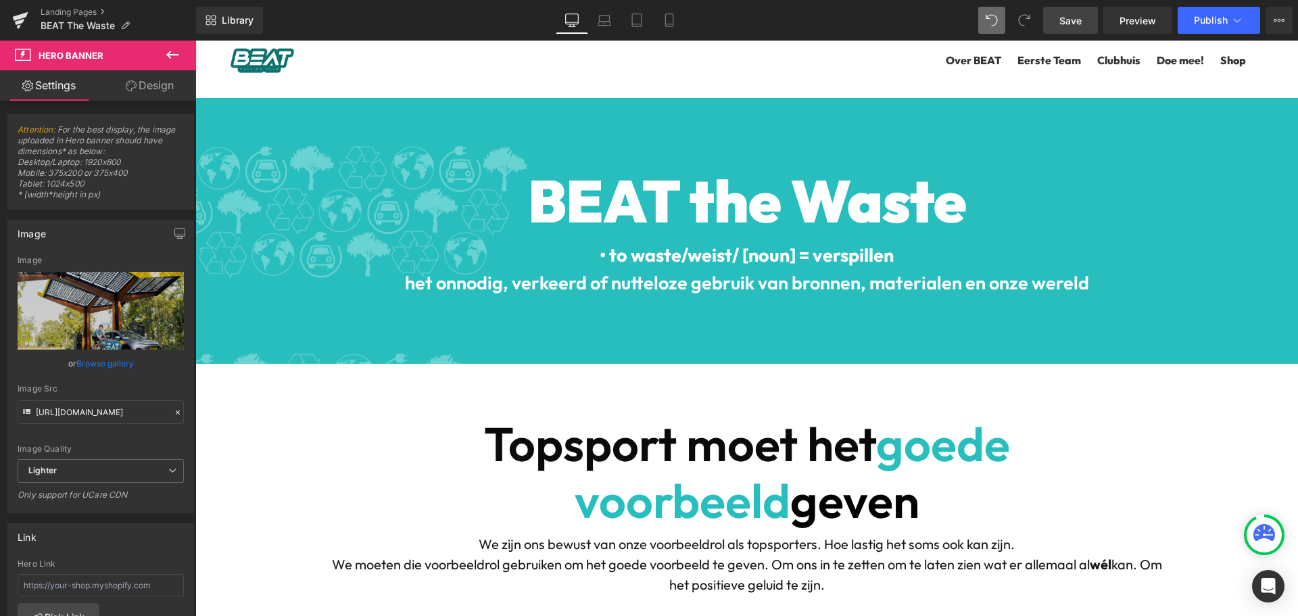
scroll to position [5072, 0]
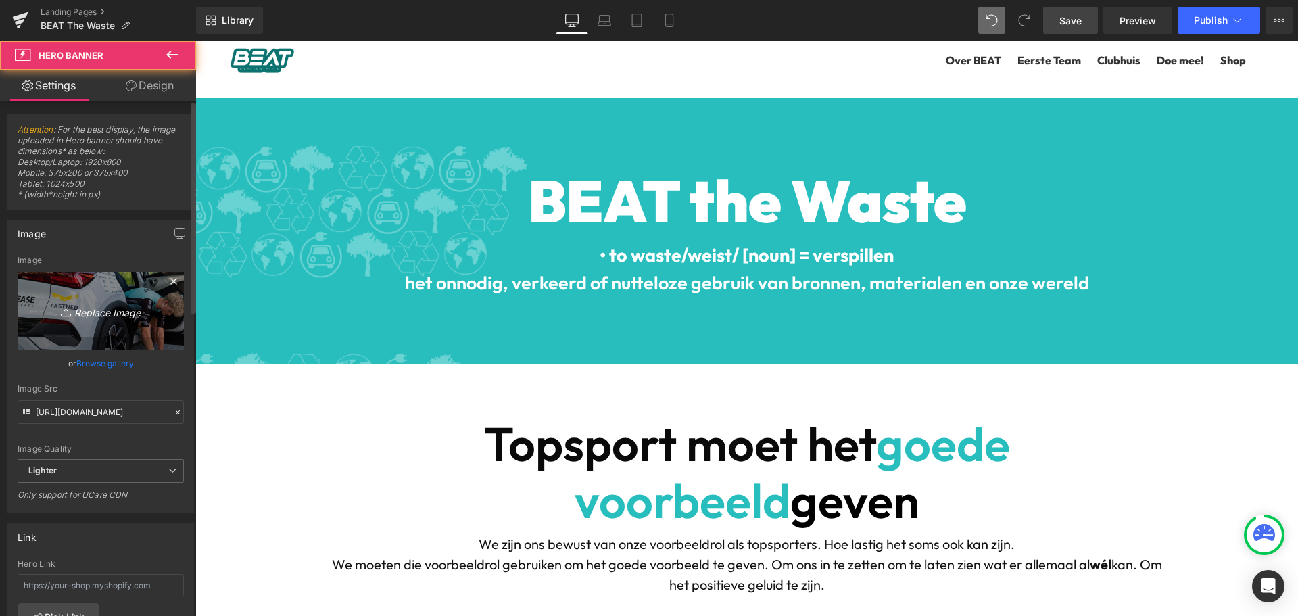
click at [111, 311] on icon "Replace Image" at bounding box center [101, 310] width 108 height 17
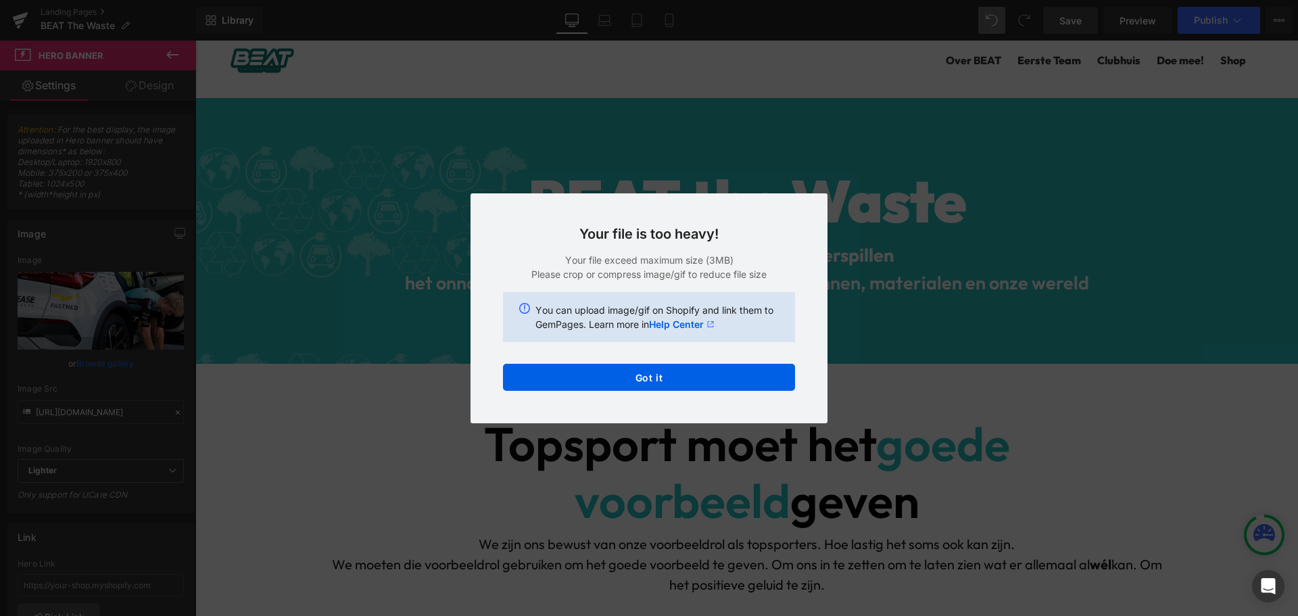
click at [583, 352] on div "Your file is too heavy! Your file exceed maximum size (3MB) Please crop or comp…" at bounding box center [649, 308] width 357 height 230
click at [579, 378] on button "Got it" at bounding box center [649, 377] width 292 height 27
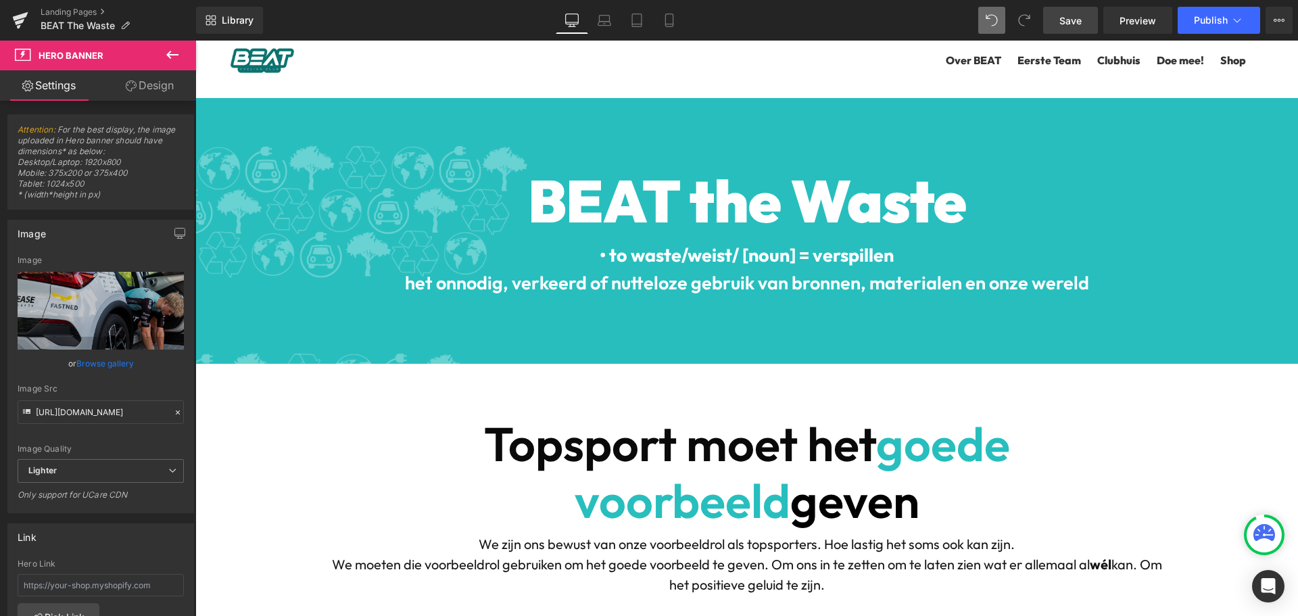
scroll to position [3381, 0]
click at [1081, 19] on span "Save" at bounding box center [1071, 21] width 22 height 14
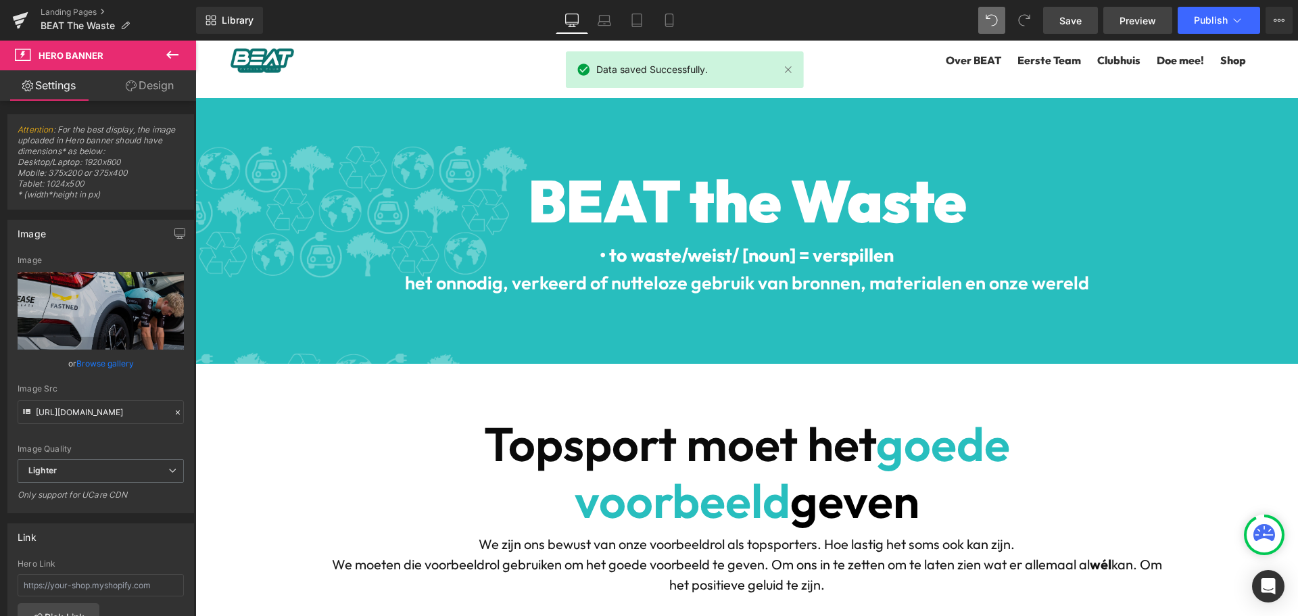
click at [1150, 24] on span "Preview" at bounding box center [1138, 21] width 37 height 14
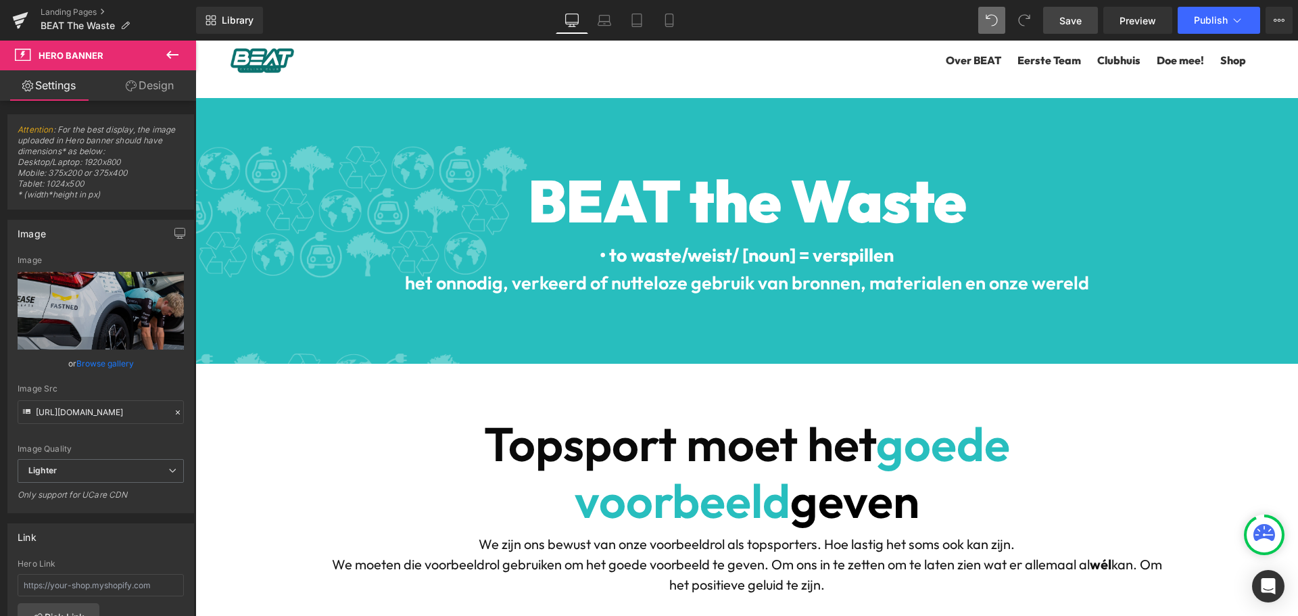
scroll to position [5342, 0]
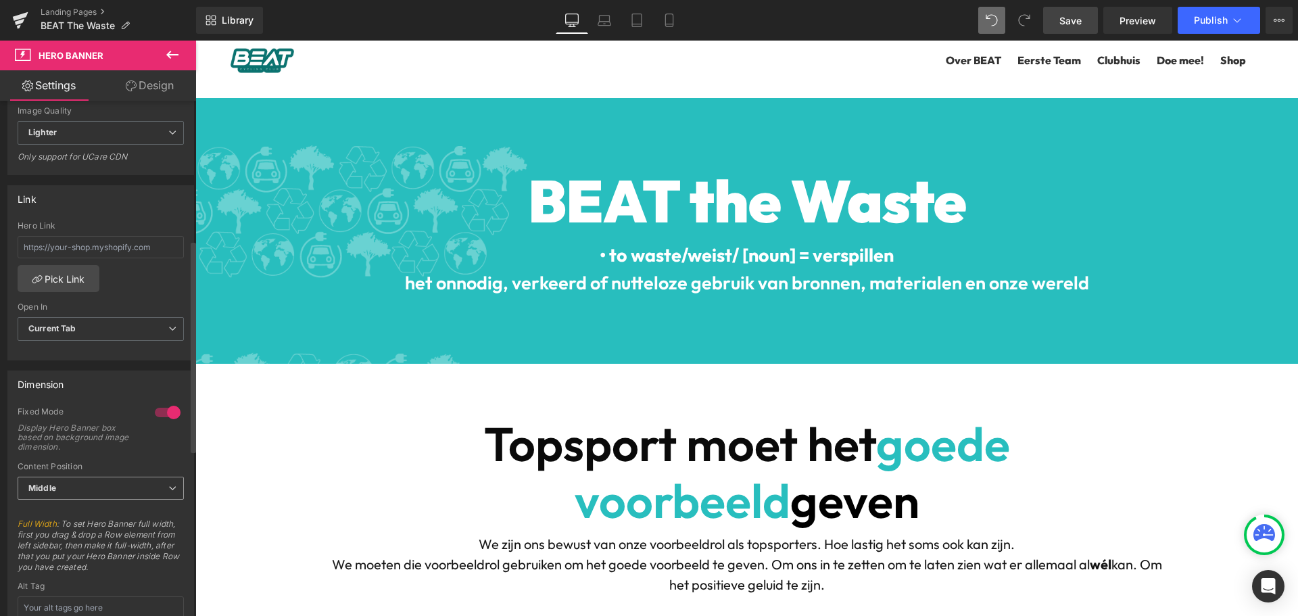
scroll to position [406, 0]
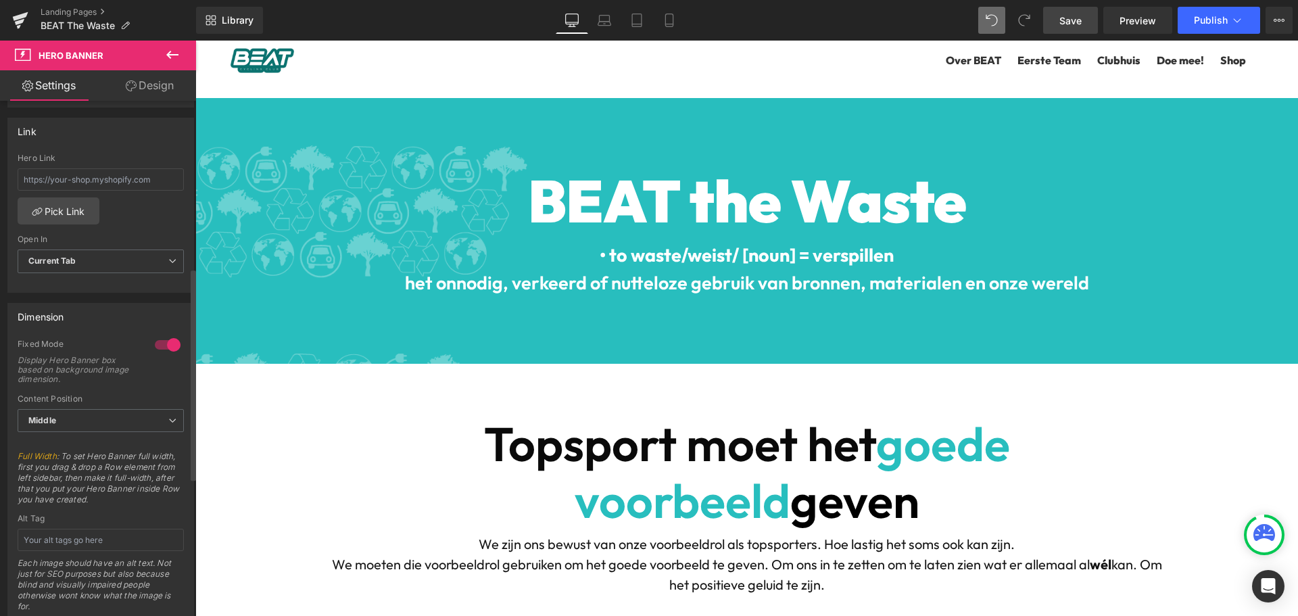
click at [172, 343] on div at bounding box center [167, 345] width 32 height 22
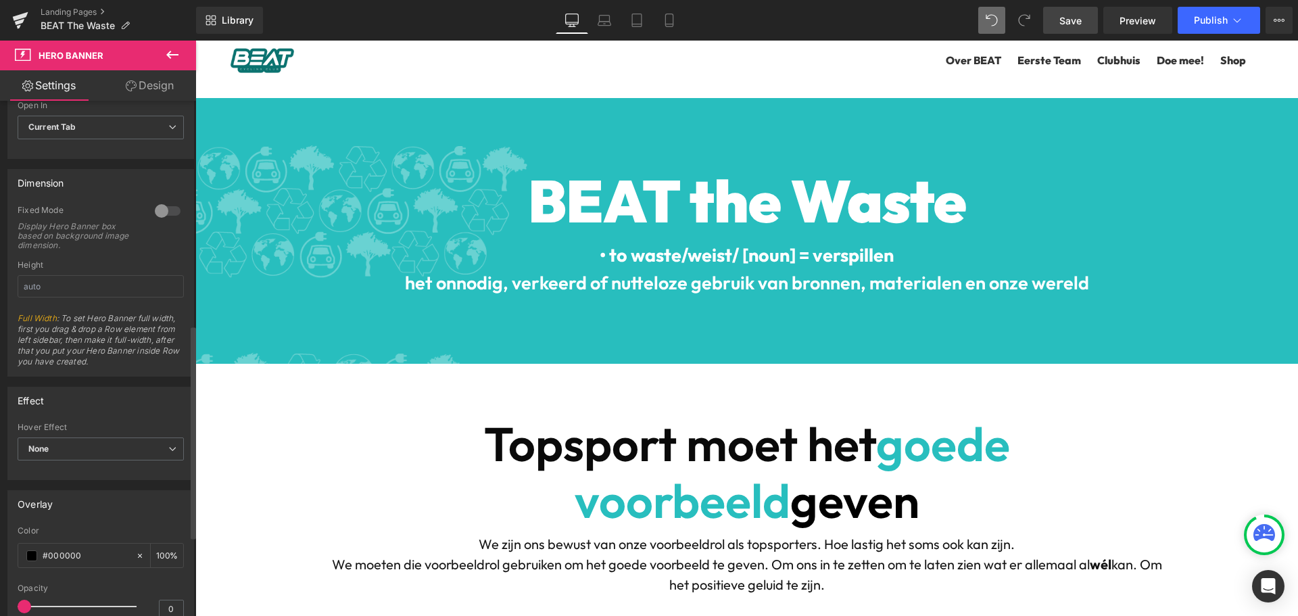
scroll to position [541, 0]
click at [101, 446] on span "None" at bounding box center [101, 448] width 166 height 24
click at [101, 446] on span "None" at bounding box center [98, 448] width 161 height 24
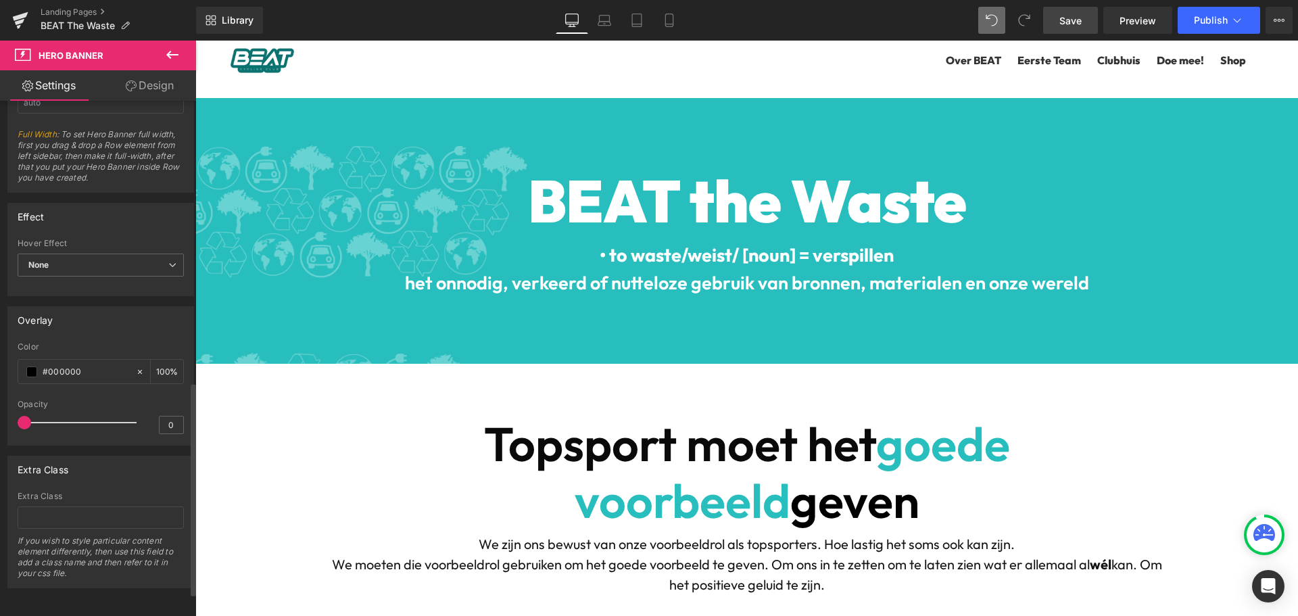
scroll to position [734, 0]
click at [1067, 20] on span "Save" at bounding box center [1071, 21] width 22 height 14
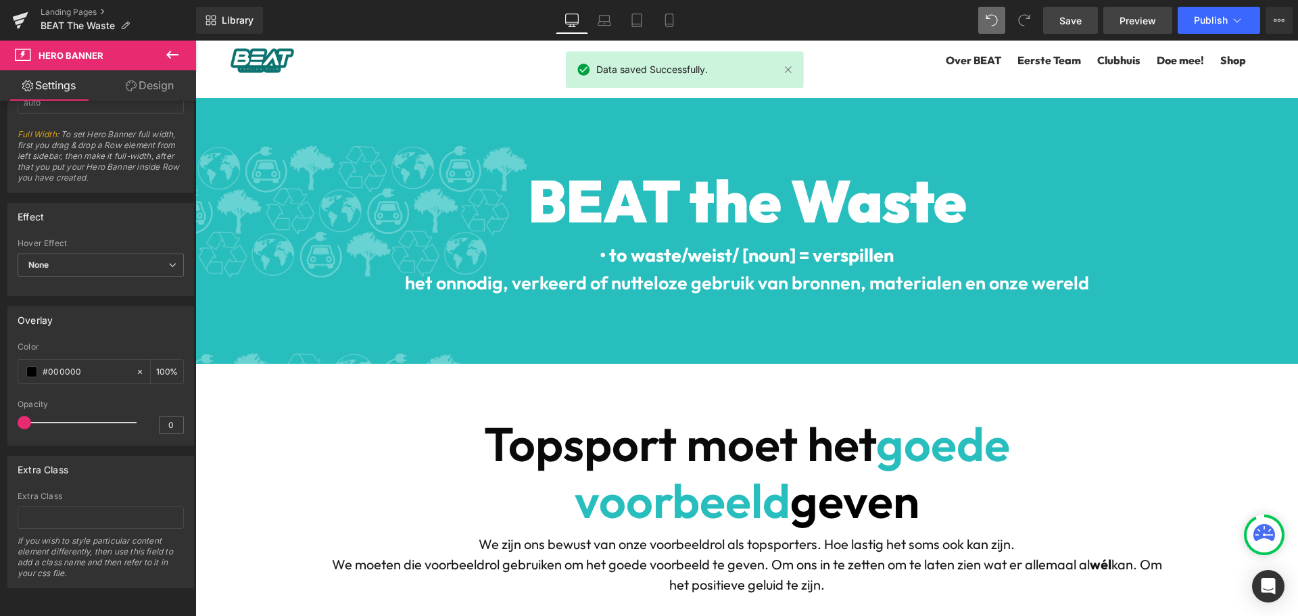
click at [1137, 16] on span "Preview" at bounding box center [1138, 21] width 37 height 14
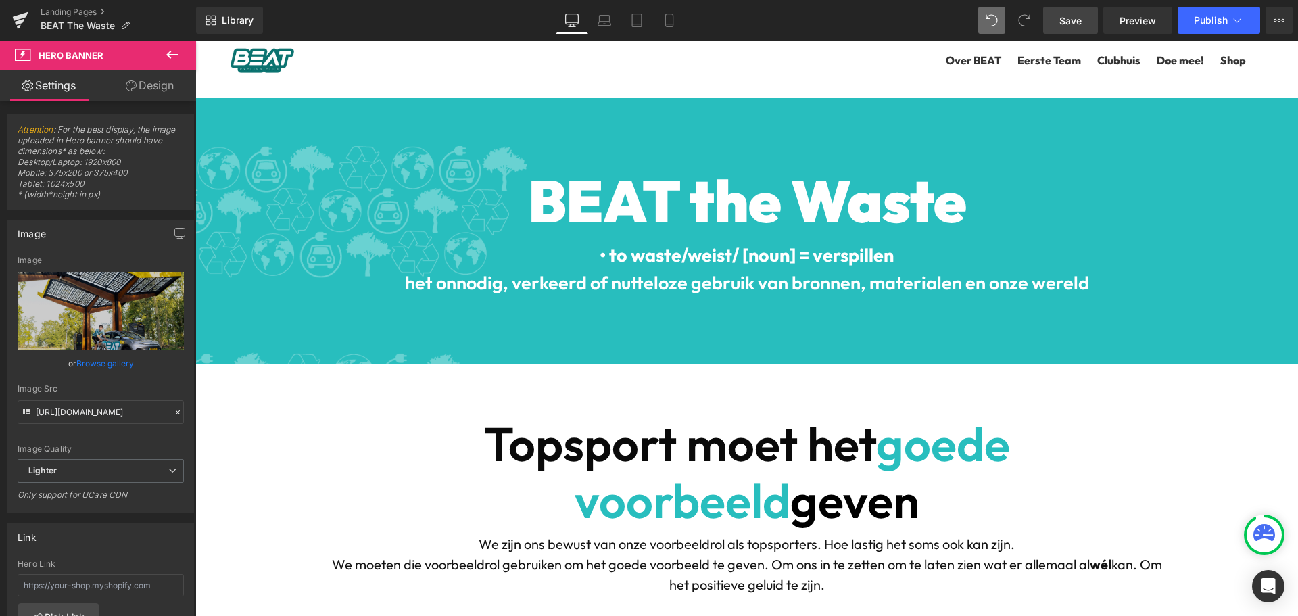
scroll to position [2164, 0]
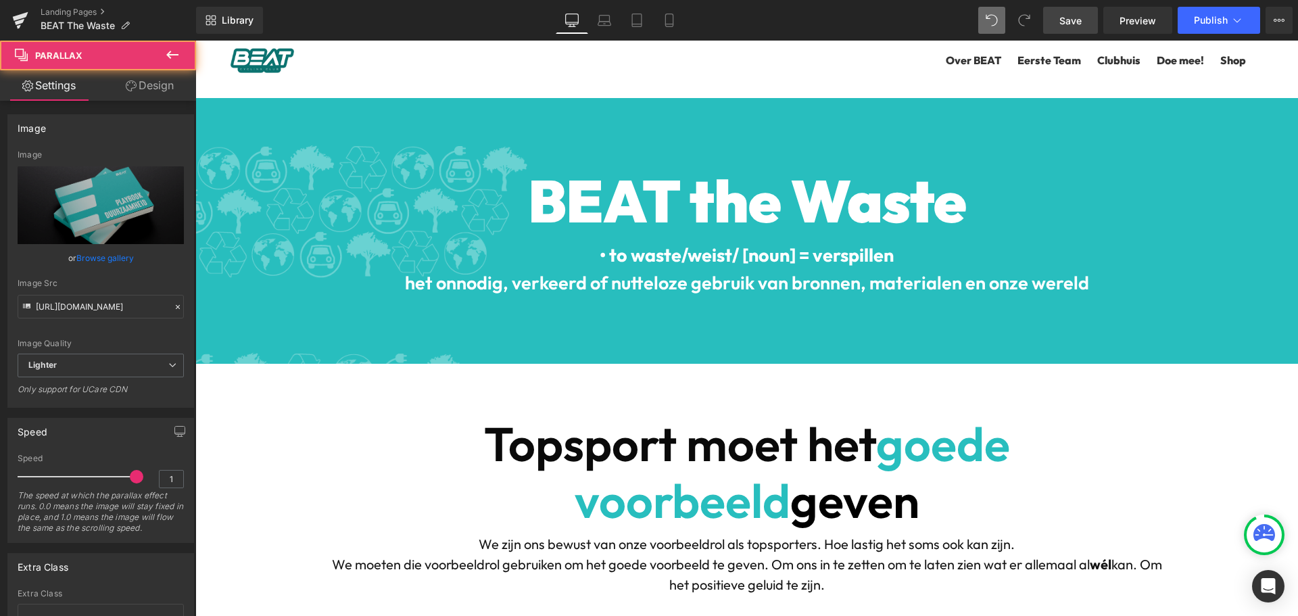
click at [195, 41] on div "190px" at bounding box center [195, 41] width 0 height 0
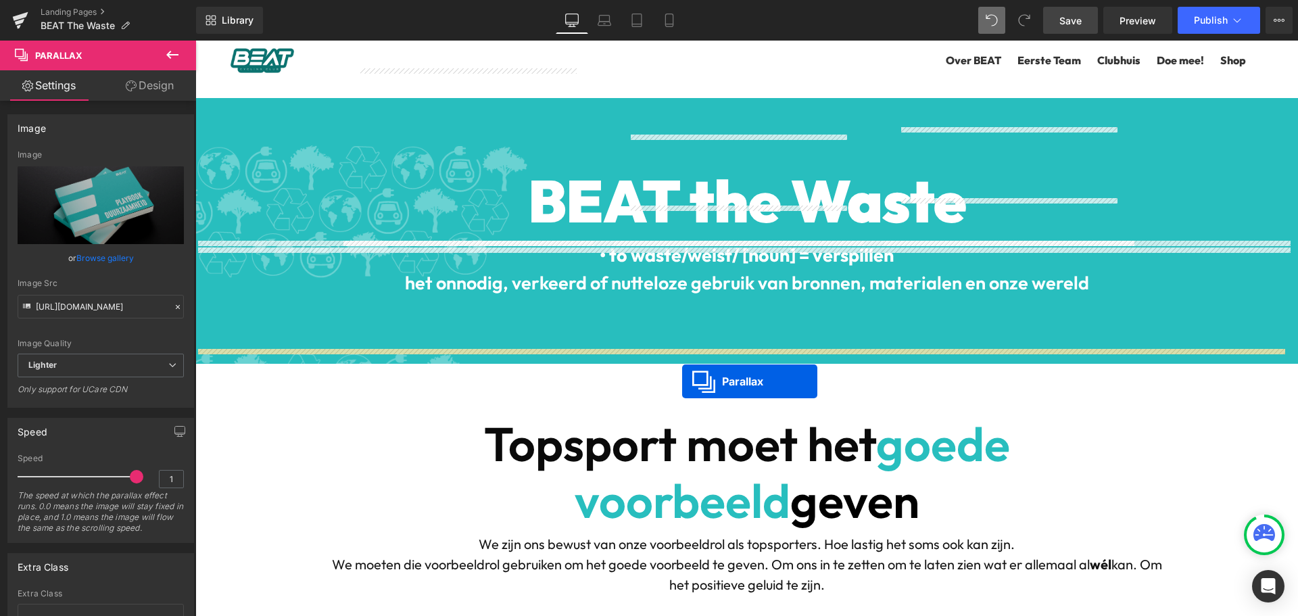
scroll to position [3932, 0]
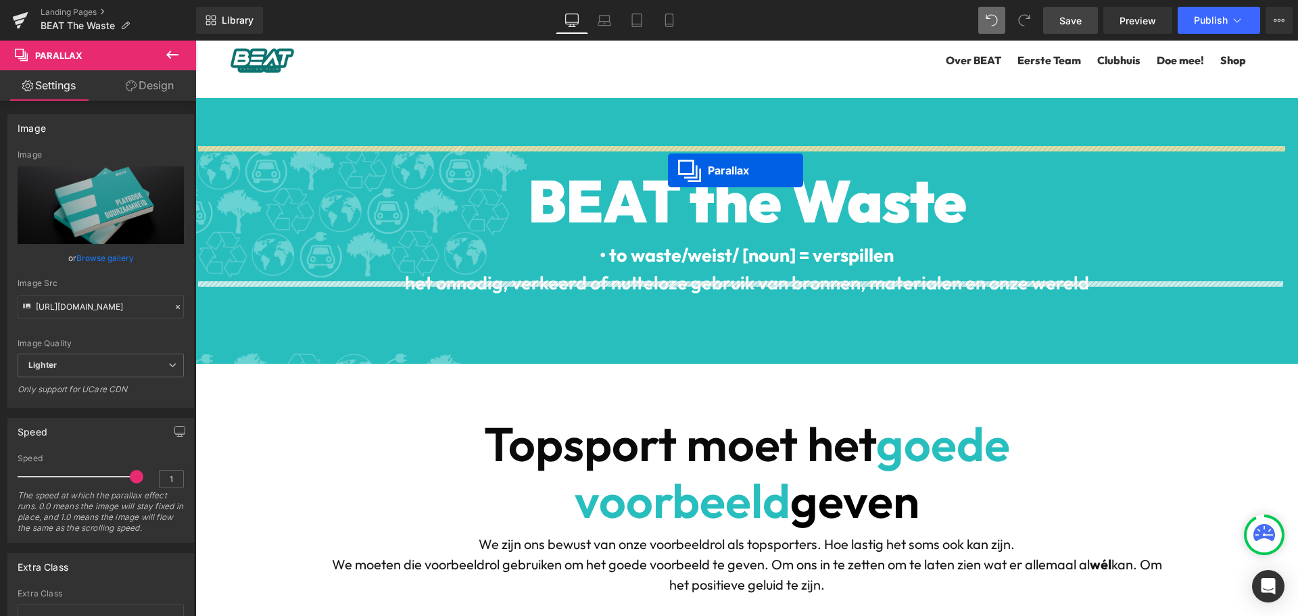
drag, startPoint x: 706, startPoint y: 197, endPoint x: 668, endPoint y: 168, distance: 48.2
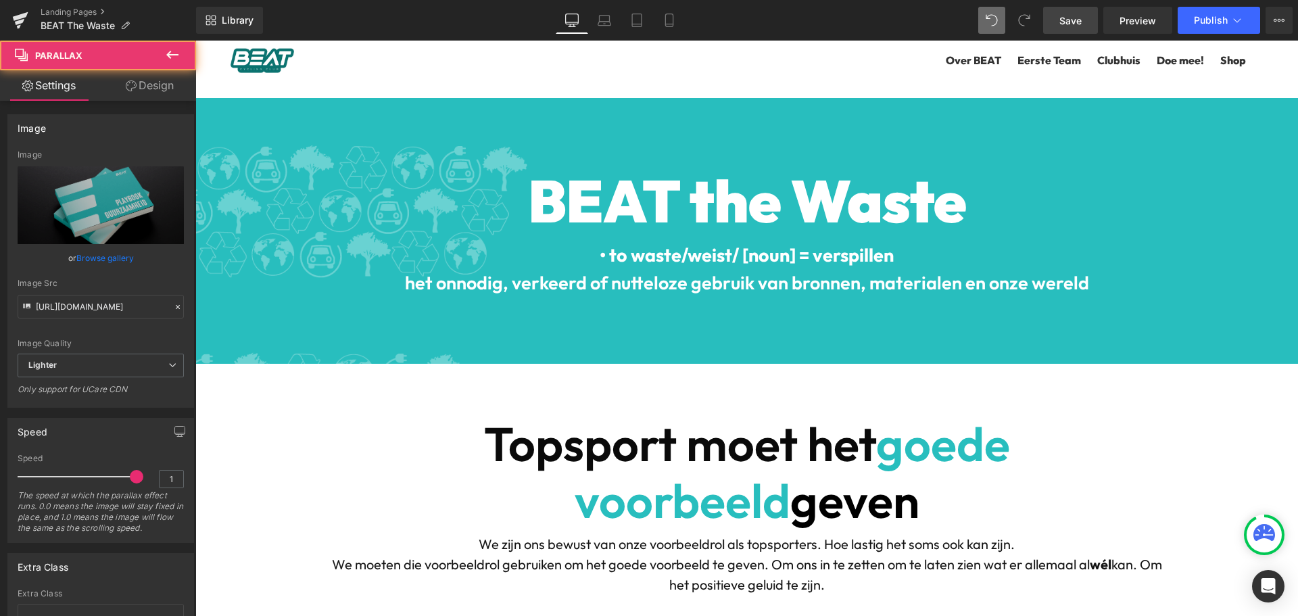
scroll to position [4101, 0]
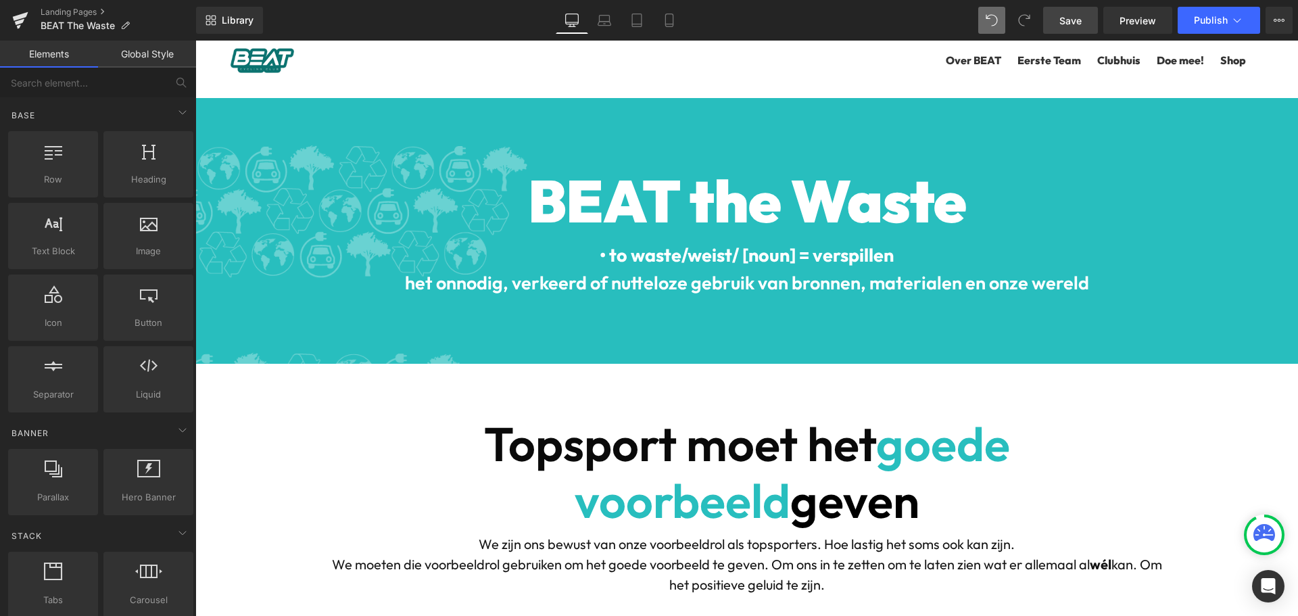
scroll to position [4034, 0]
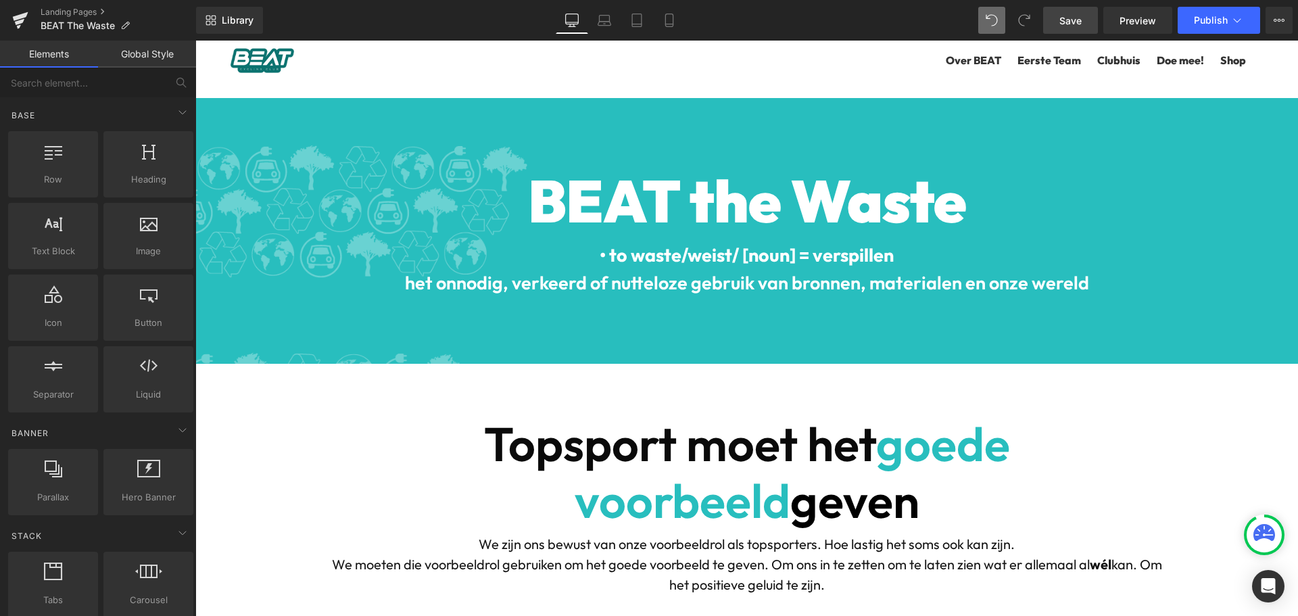
scroll to position [3899, 0]
click at [720, 218] on div at bounding box center [746, 328] width 1103 height 575
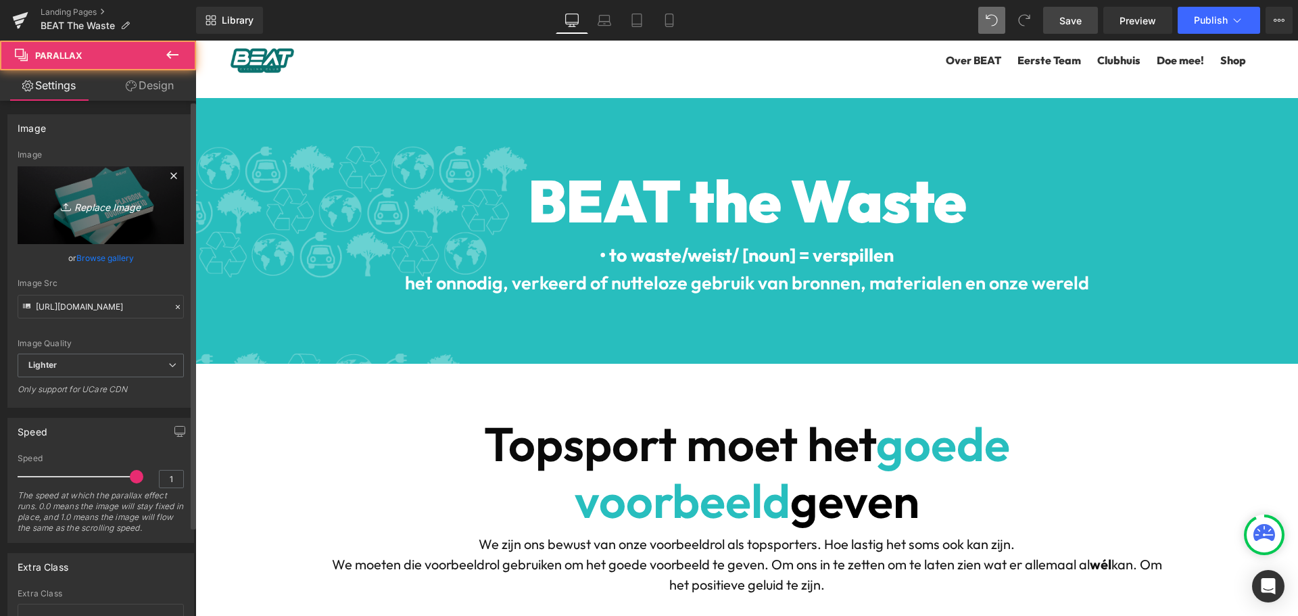
click at [87, 208] on icon "Replace Image" at bounding box center [101, 205] width 108 height 17
type input "C:\fakepath\DSCF7075resized.jpg"
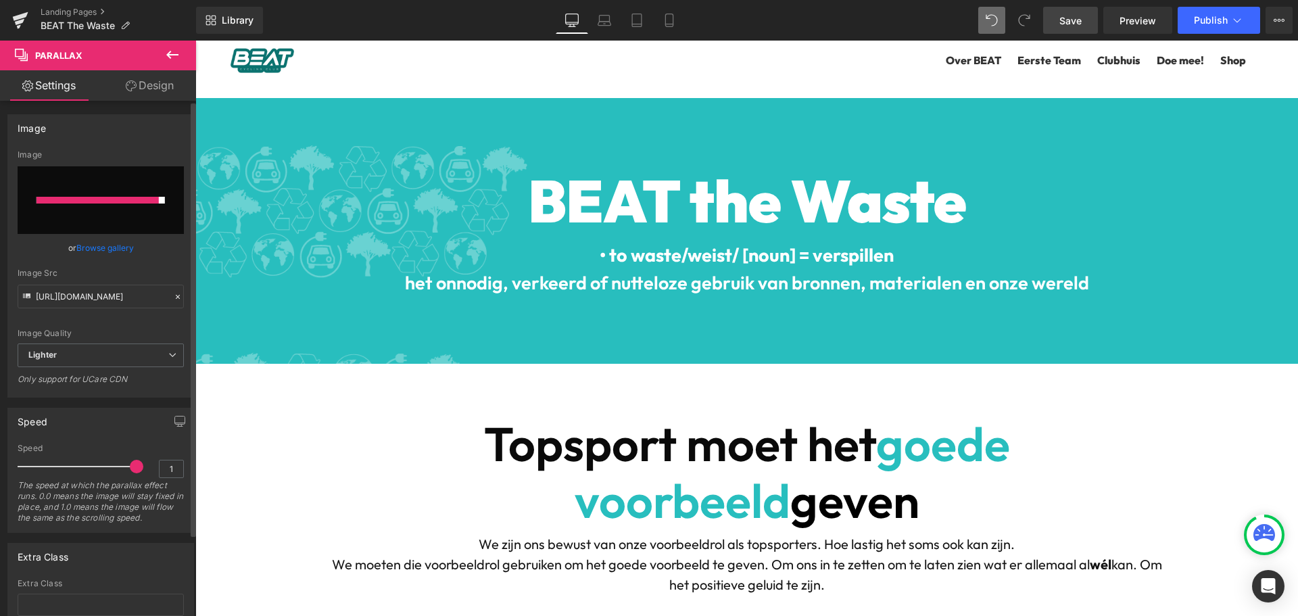
click at [114, 203] on div at bounding box center [98, 200] width 122 height 7
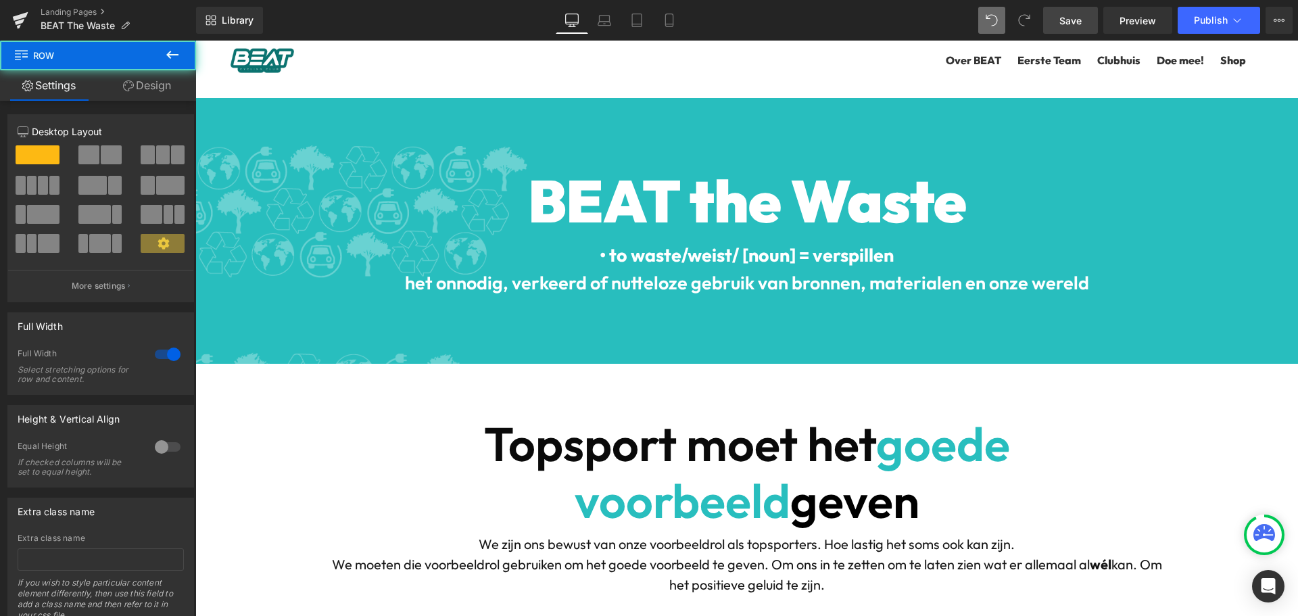
click at [143, 89] on link "Design" at bounding box center [147, 85] width 98 height 30
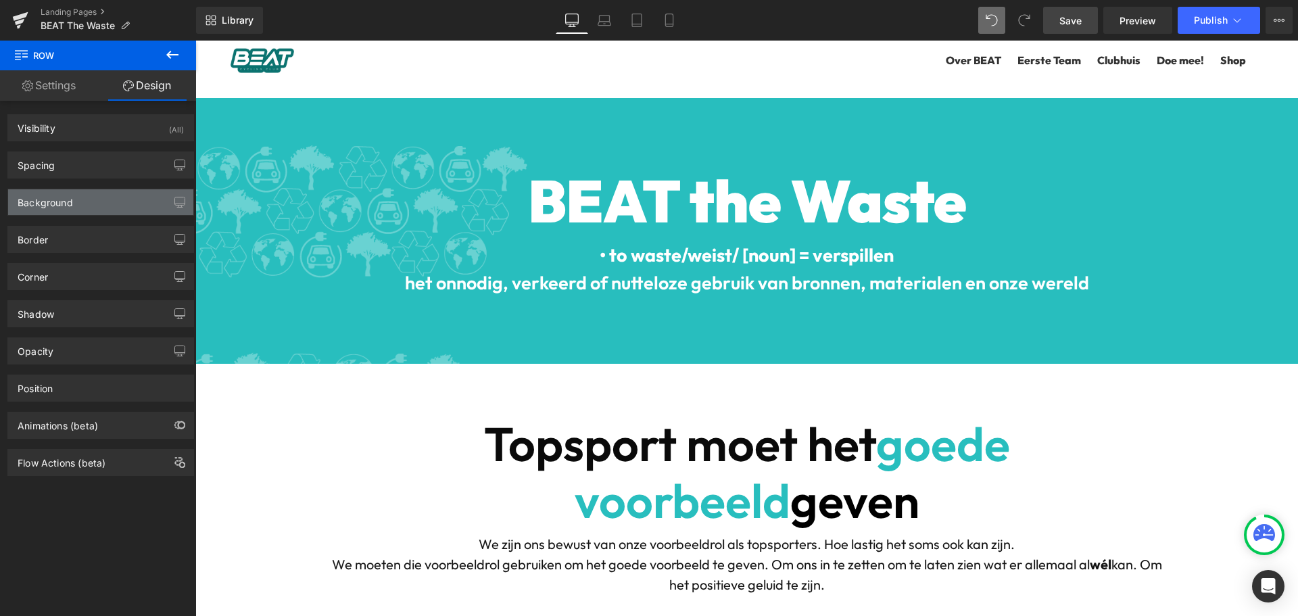
click at [84, 200] on div "Background" at bounding box center [100, 202] width 185 height 26
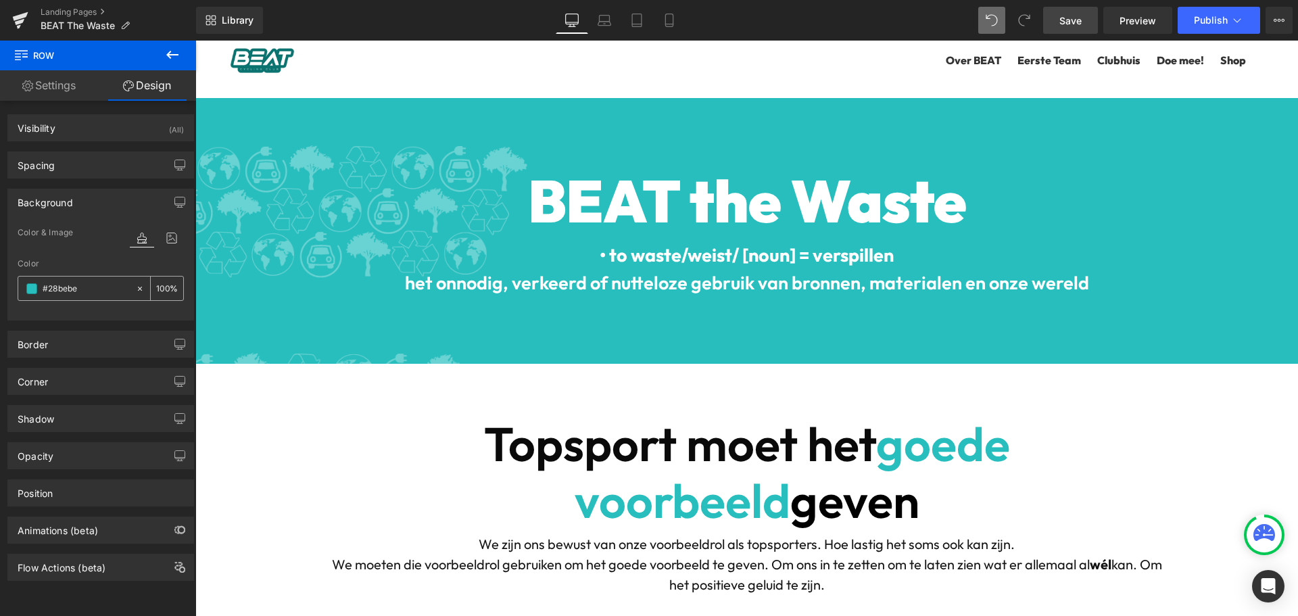
click at [64, 291] on input "#28bebe" at bounding box center [86, 288] width 87 height 15
type input "#07726F"
click at [1140, 304] on div "BEAT the Waste Heading • to waste /weist/ [noun] = verspillen het onnodig, verk…" at bounding box center [746, 231] width 1103 height 266
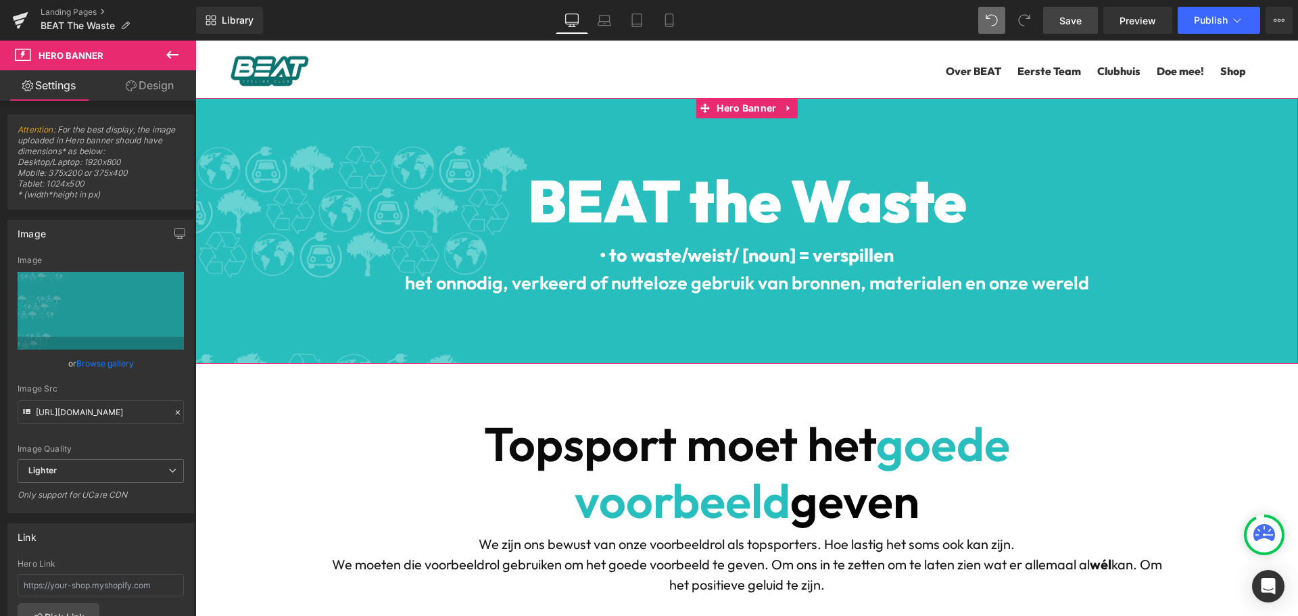
drag, startPoint x: 145, startPoint y: 91, endPoint x: 95, endPoint y: 121, distance: 58.2
click at [145, 91] on link "Design" at bounding box center [150, 85] width 98 height 30
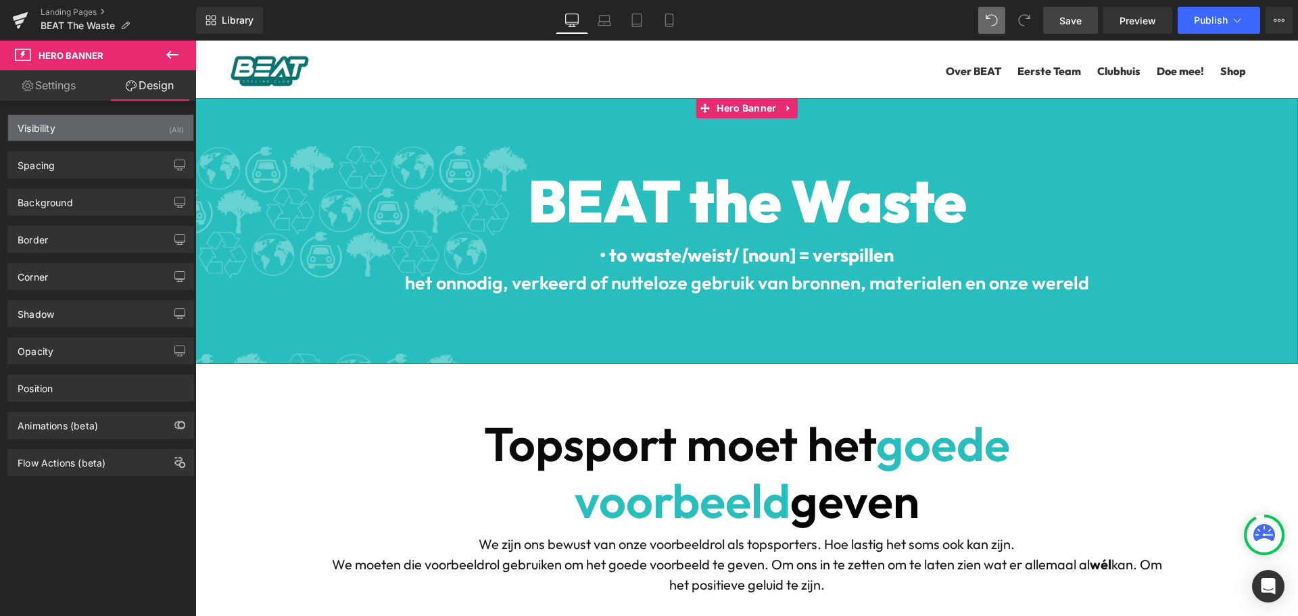
click at [95, 121] on div "Visibility (All)" at bounding box center [100, 128] width 185 height 26
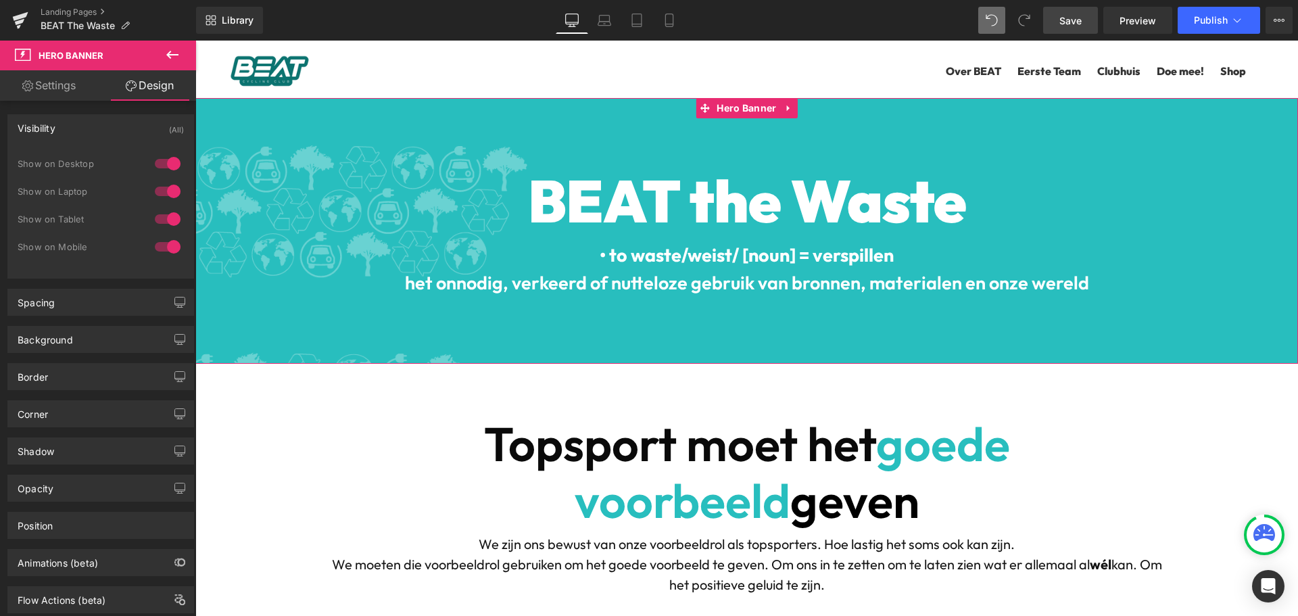
click at [95, 121] on div "Visibility (All)" at bounding box center [100, 128] width 185 height 26
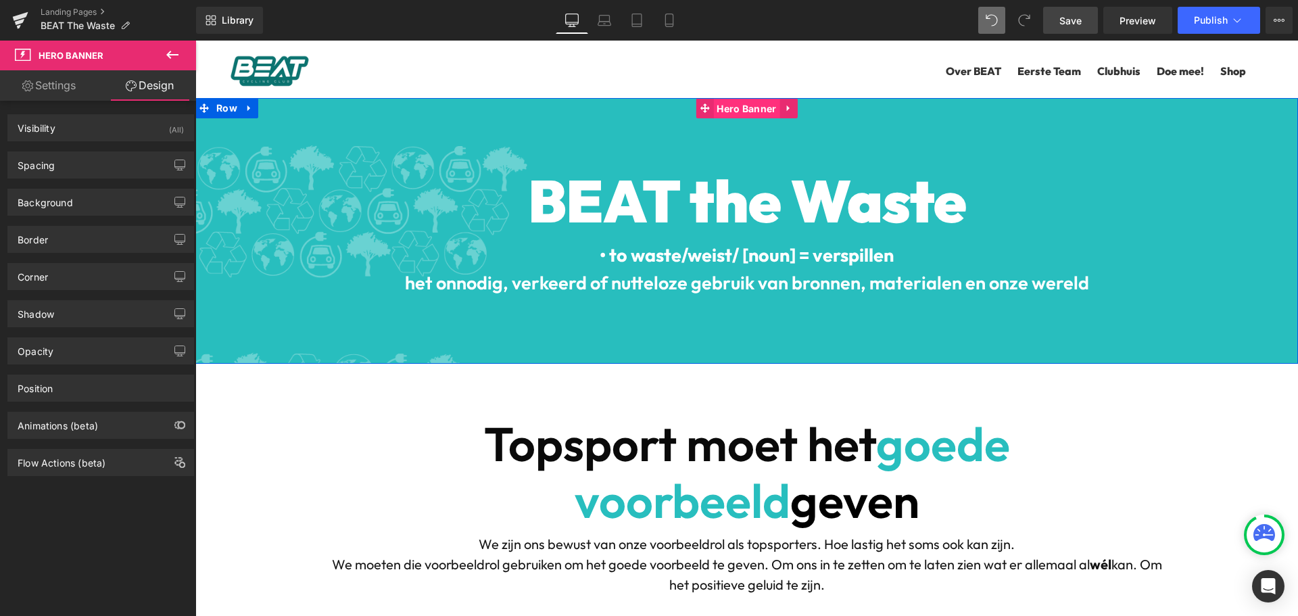
click at [738, 110] on span "Hero Banner" at bounding box center [746, 109] width 66 height 20
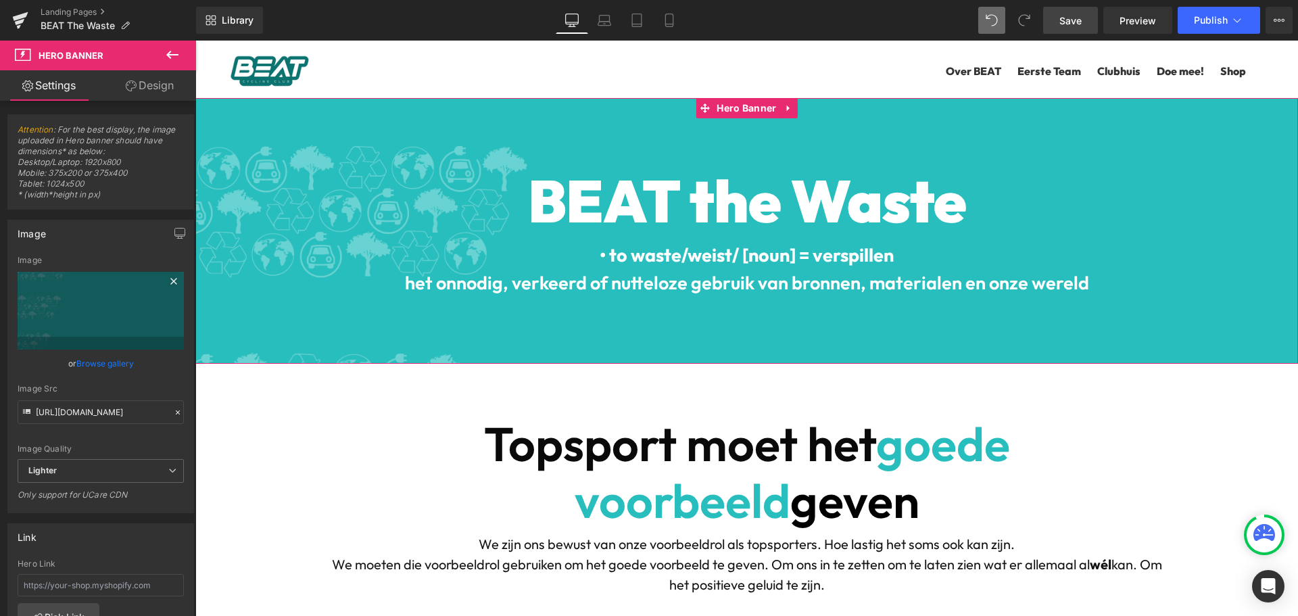
click at [166, 278] on icon at bounding box center [174, 281] width 16 height 16
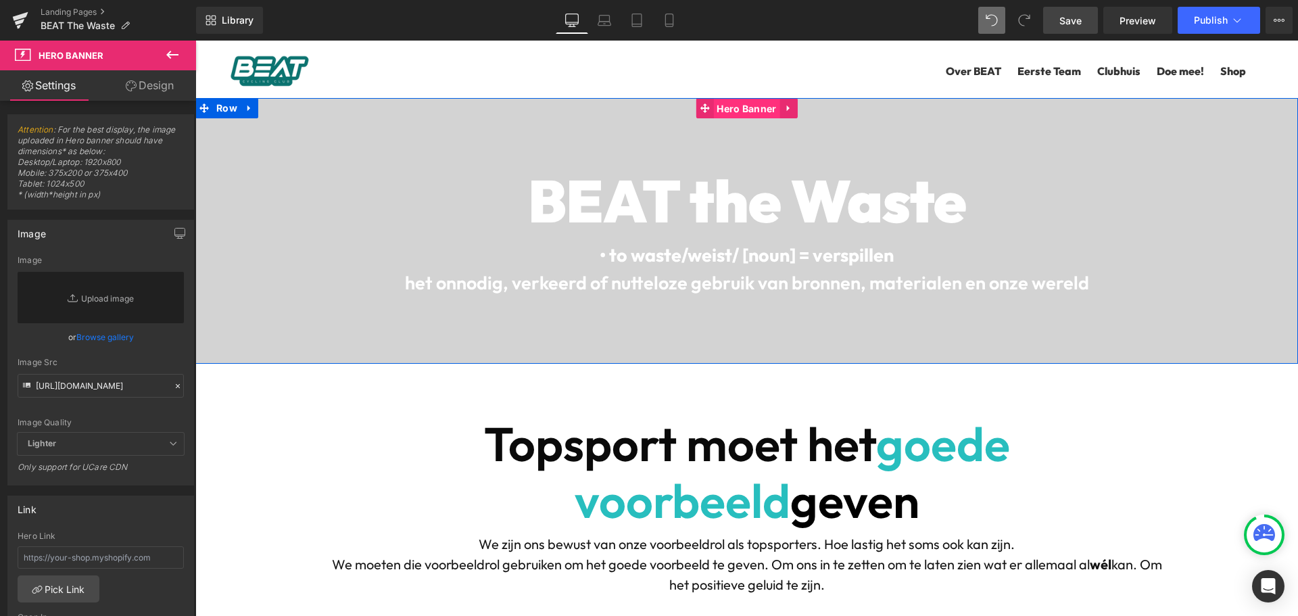
click at [732, 115] on span "Hero Banner" at bounding box center [746, 109] width 66 height 20
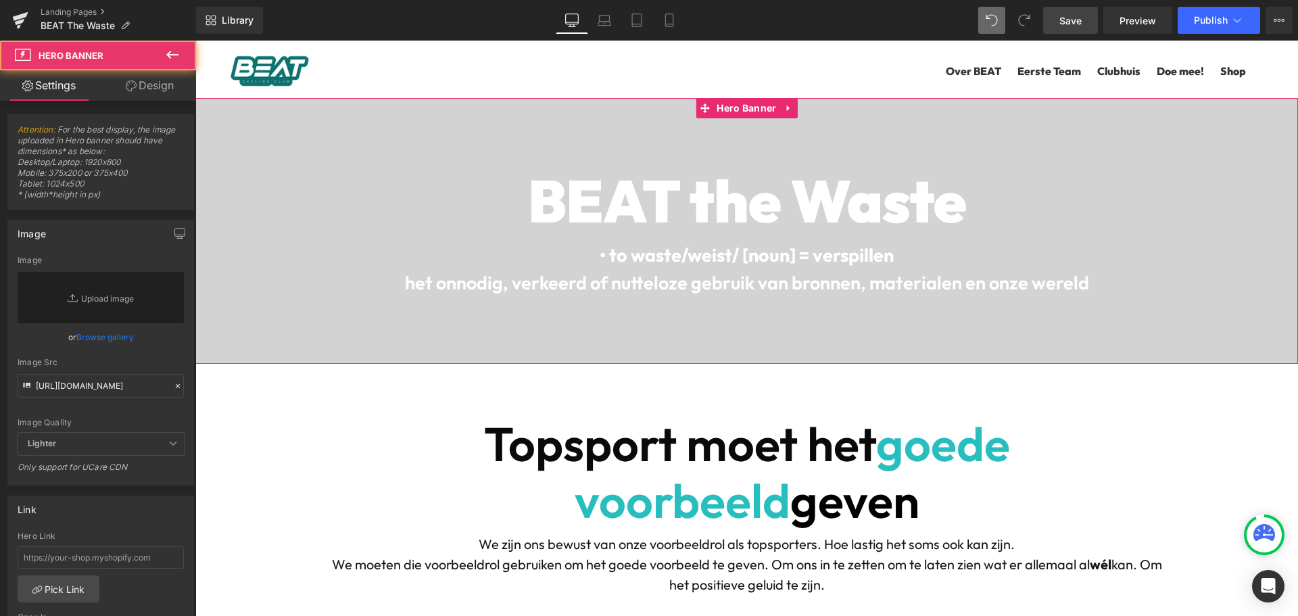
click at [126, 89] on icon at bounding box center [131, 85] width 11 height 11
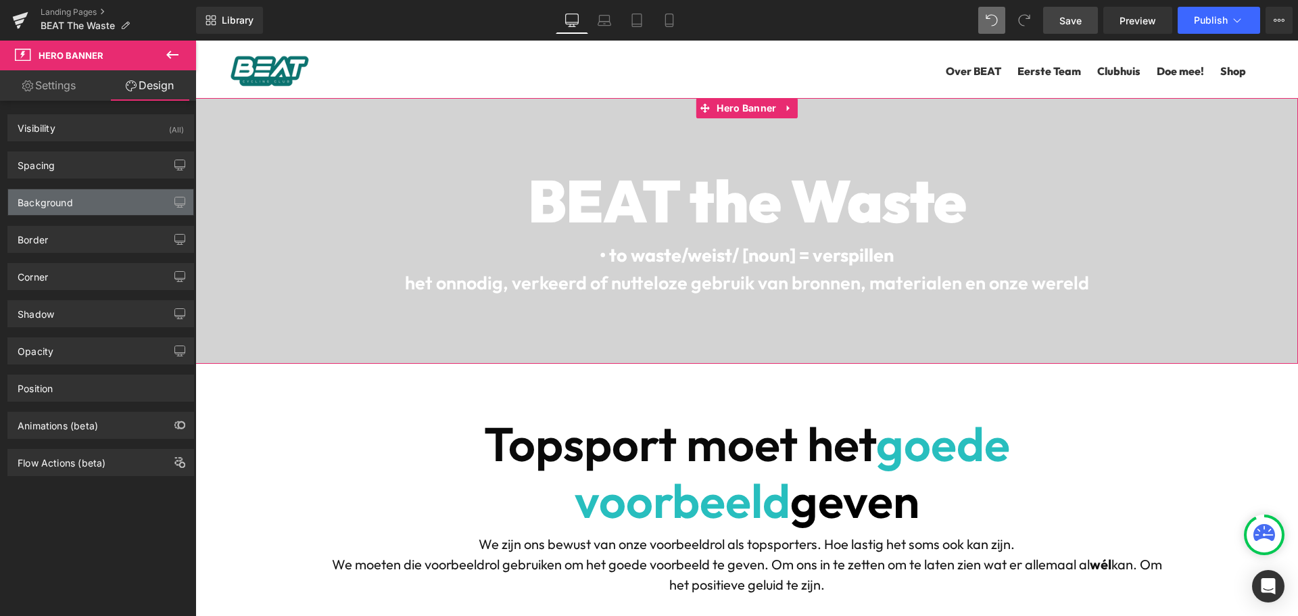
click at [96, 195] on div "Background" at bounding box center [100, 202] width 185 height 26
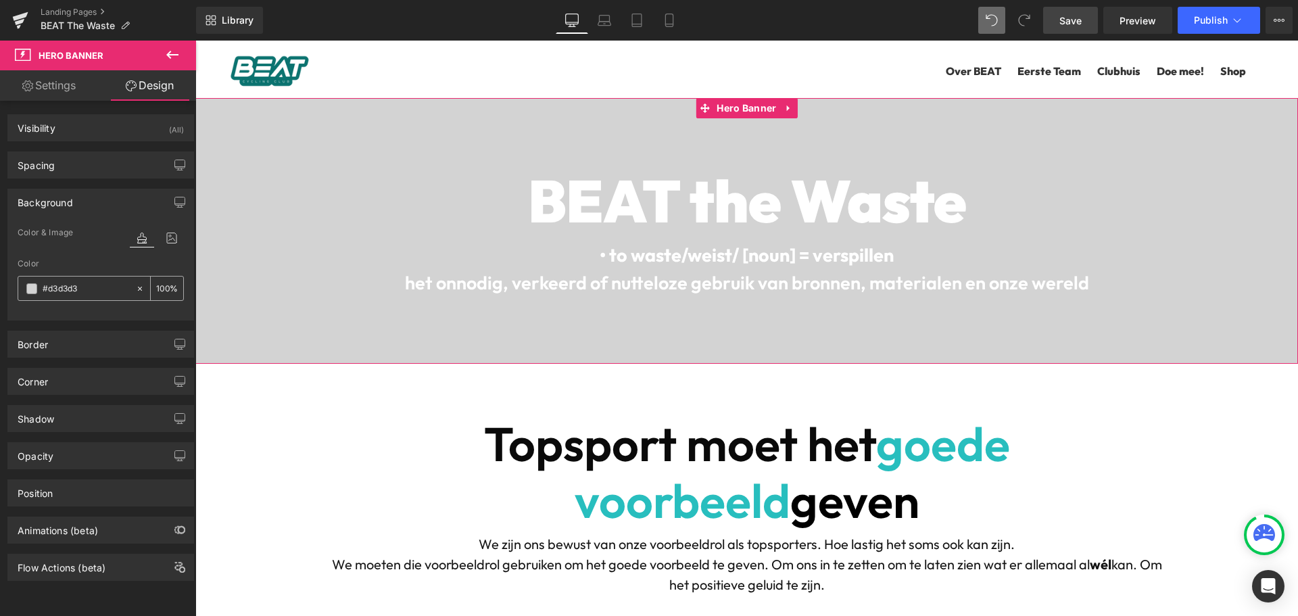
click at [57, 285] on input "text" at bounding box center [86, 288] width 87 height 15
type input "07726F"
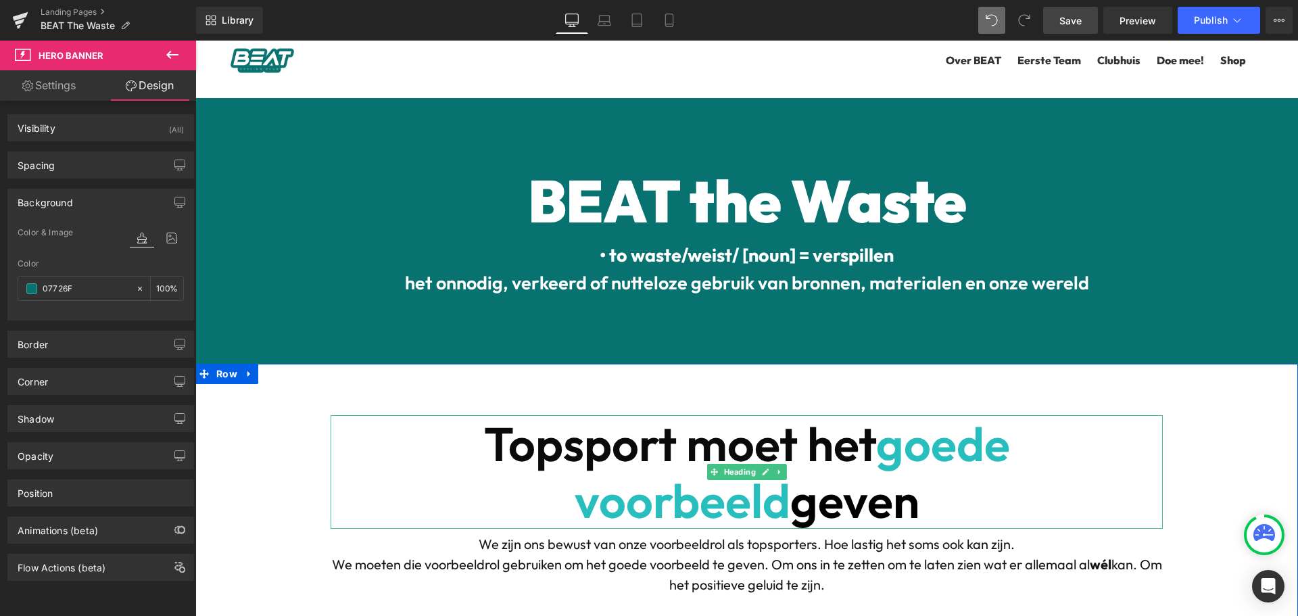
scroll to position [203, 0]
click at [830, 414] on b "goede voorbeeld" at bounding box center [793, 472] width 436 height 116
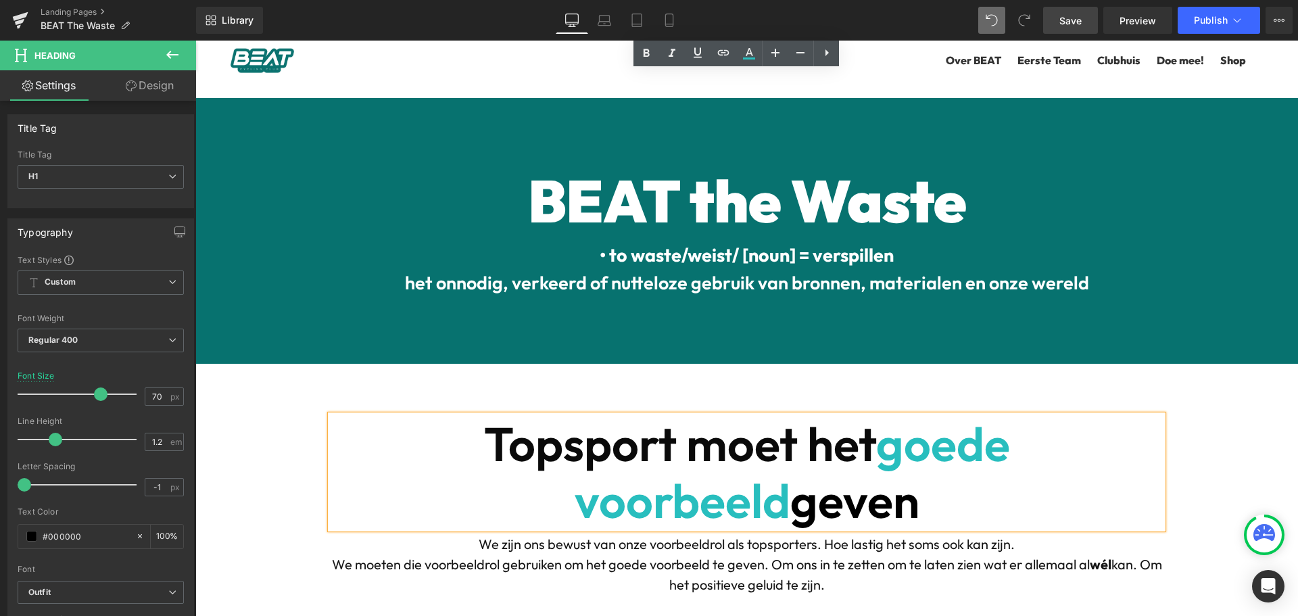
scroll to position [1014, 0]
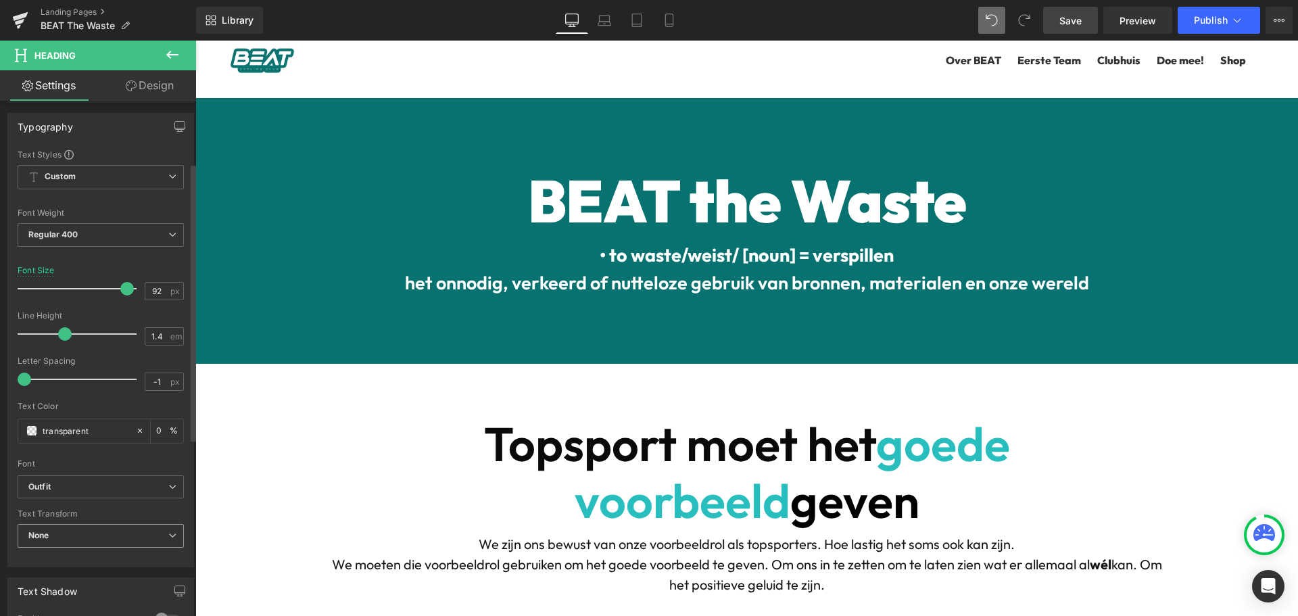
scroll to position [135, 0]
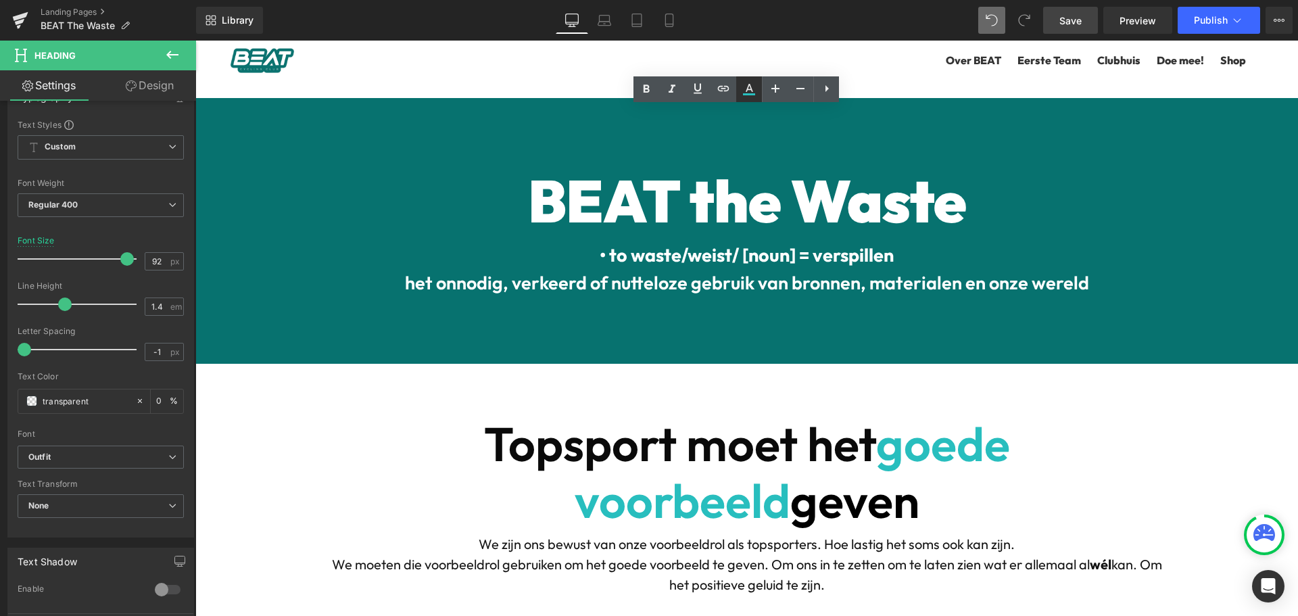
click at [749, 85] on icon at bounding box center [749, 88] width 7 height 8
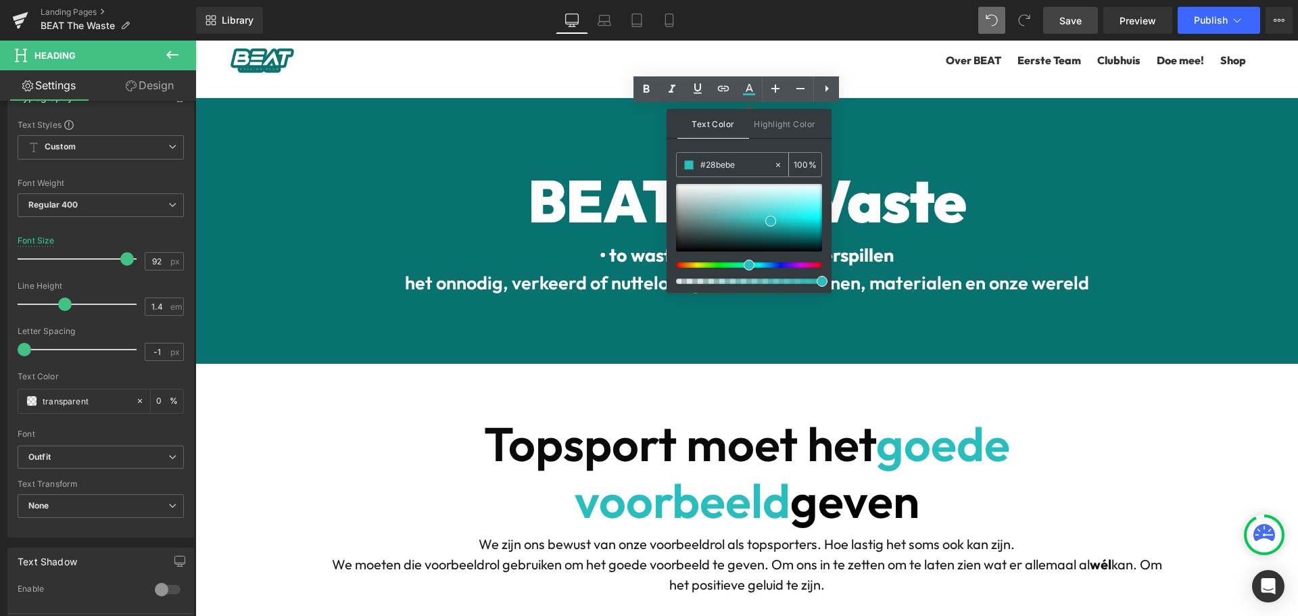
drag, startPoint x: 737, startPoint y: 164, endPoint x: 707, endPoint y: 163, distance: 30.4
click at [707, 163] on input "#ffffff" at bounding box center [737, 165] width 73 height 15
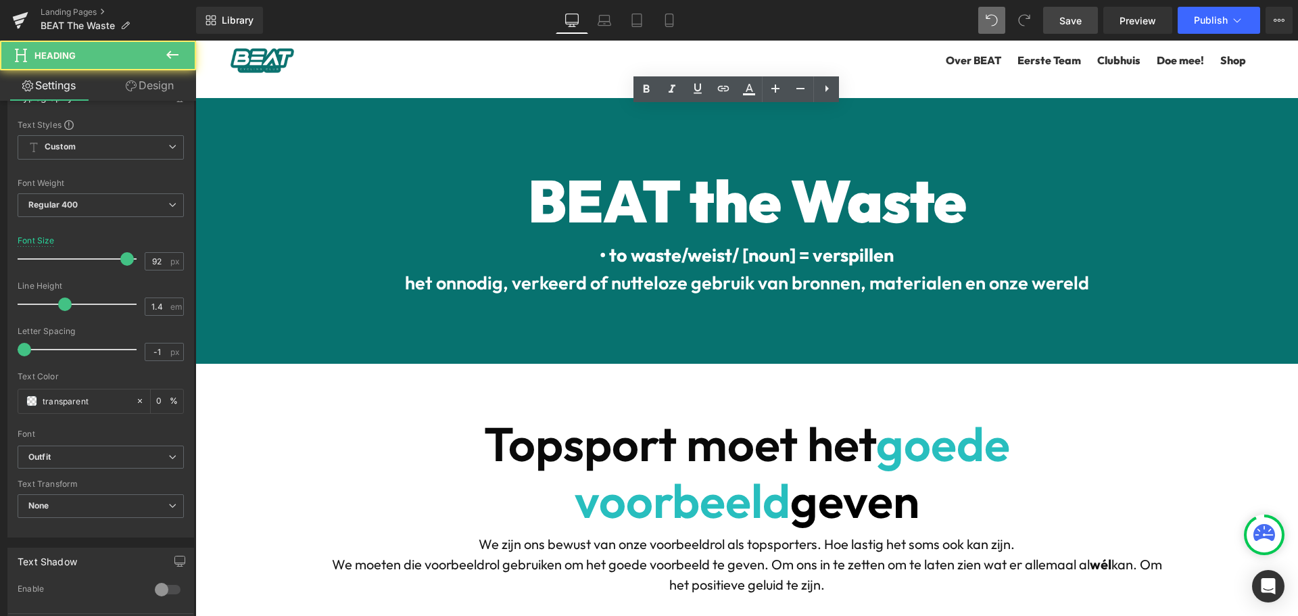
click at [751, 83] on icon at bounding box center [749, 89] width 16 height 16
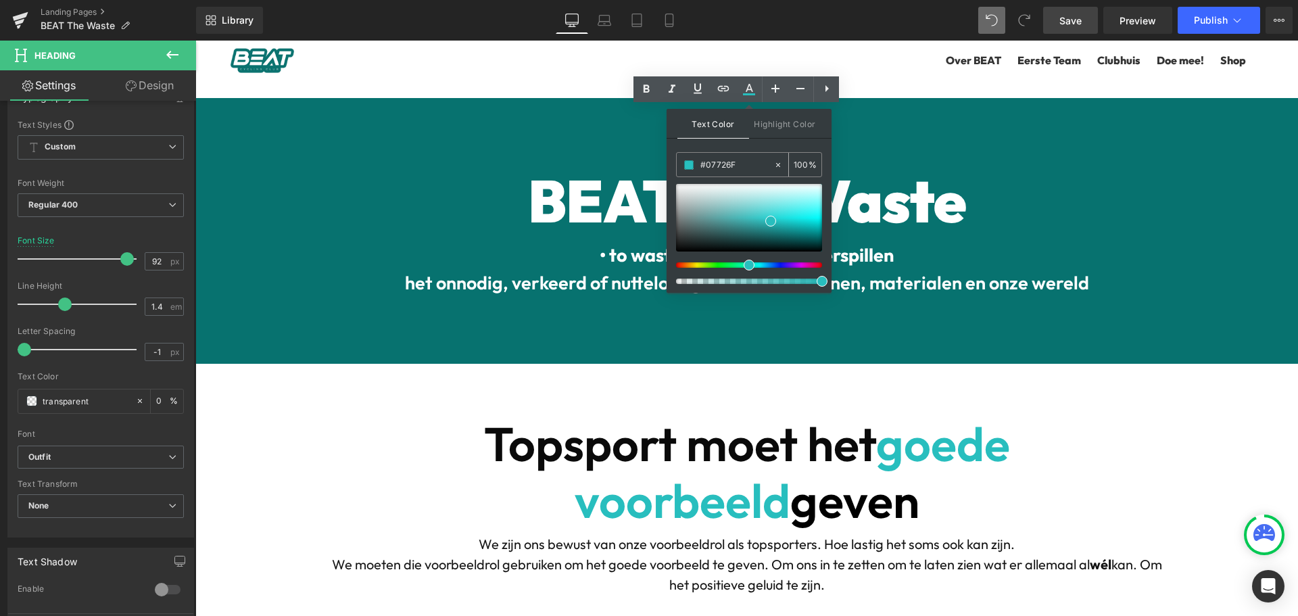
click at [714, 160] on input "#07726F" at bounding box center [737, 165] width 73 height 15
click at [715, 160] on input "#07726F" at bounding box center [737, 165] width 73 height 15
type input "#07726F"
click at [722, 128] on span "Text Color" at bounding box center [714, 124] width 72 height 30
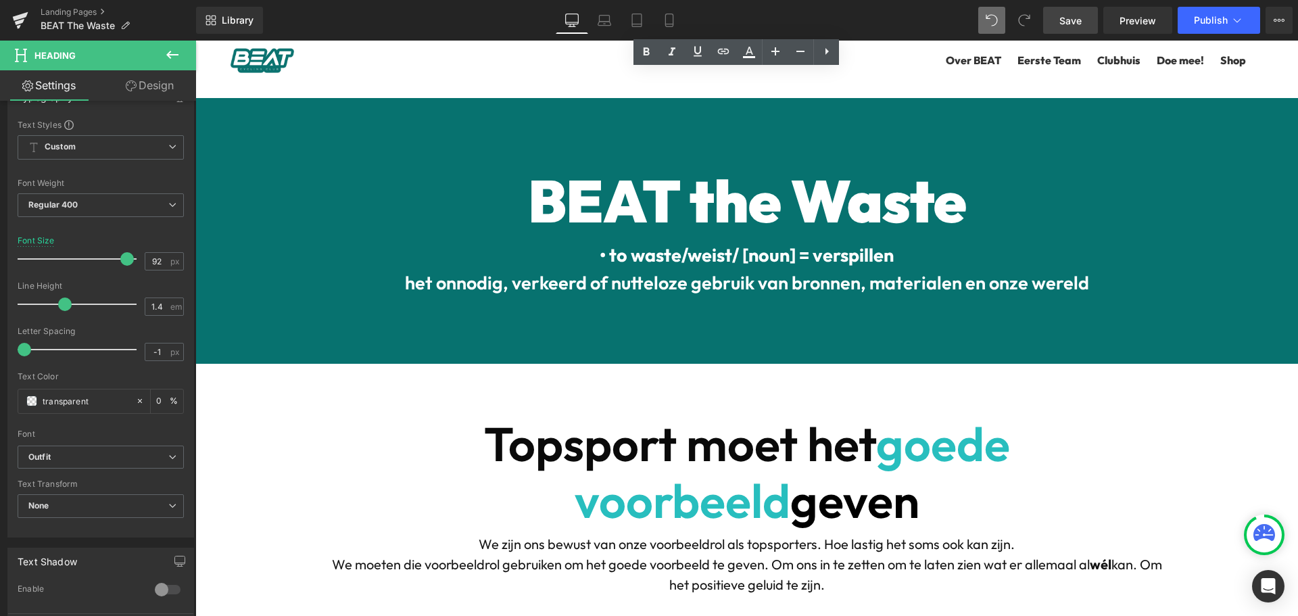
scroll to position [1150, 0]
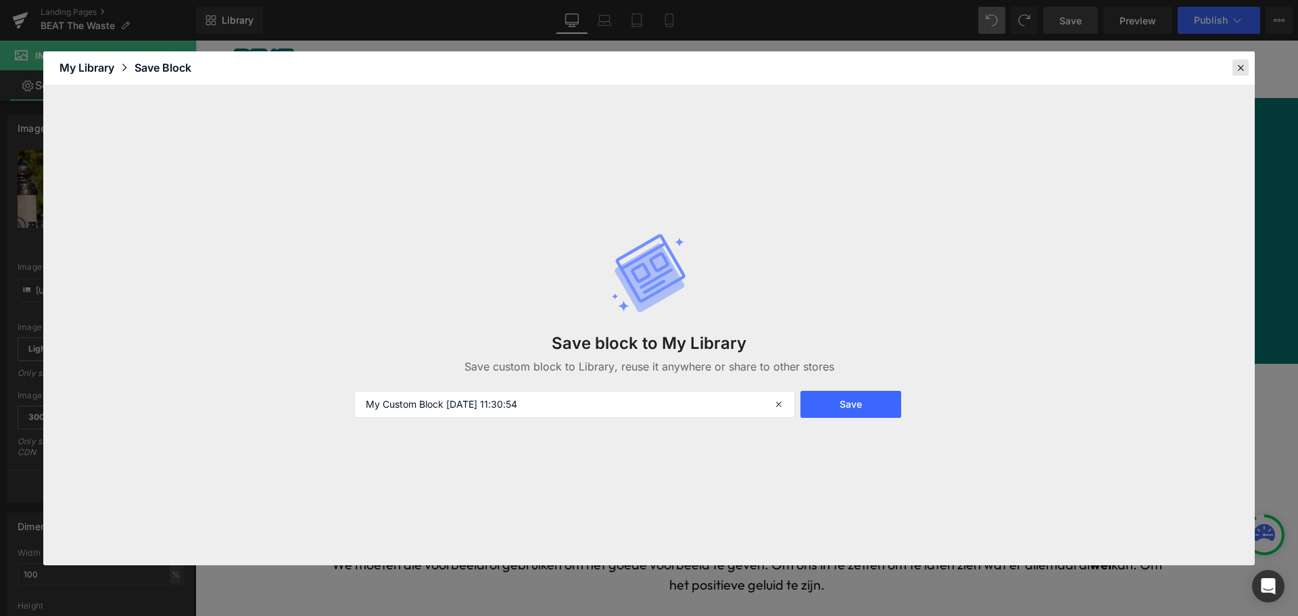
click at [1240, 63] on icon at bounding box center [1241, 68] width 12 height 12
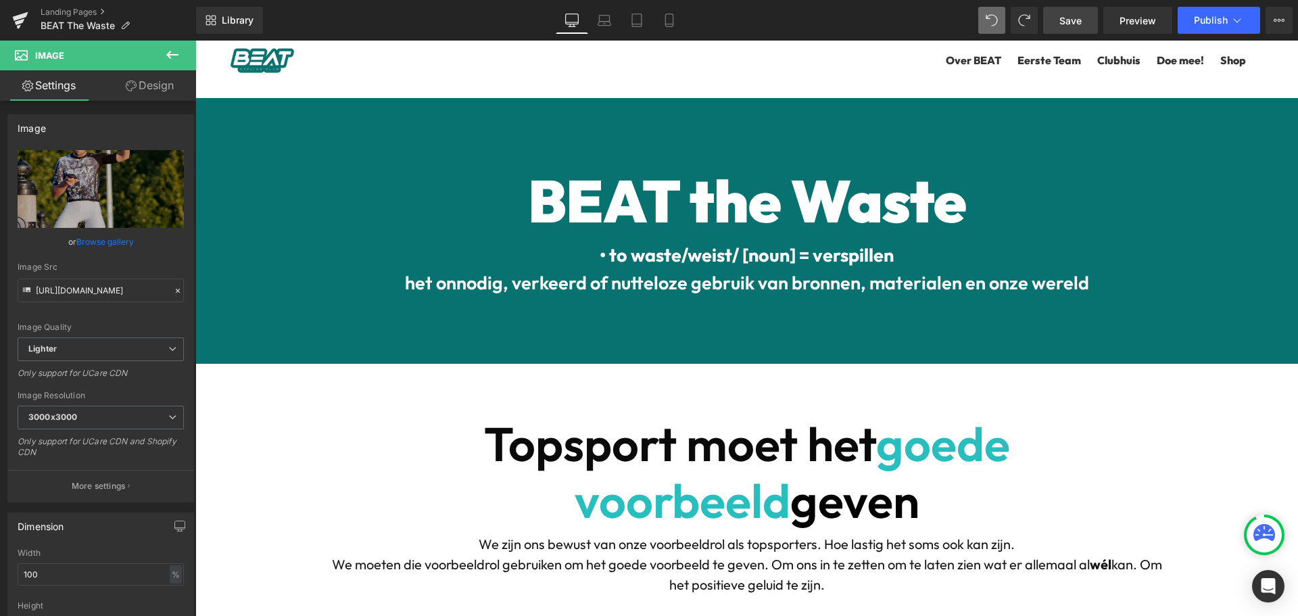
scroll to position [5736, 0]
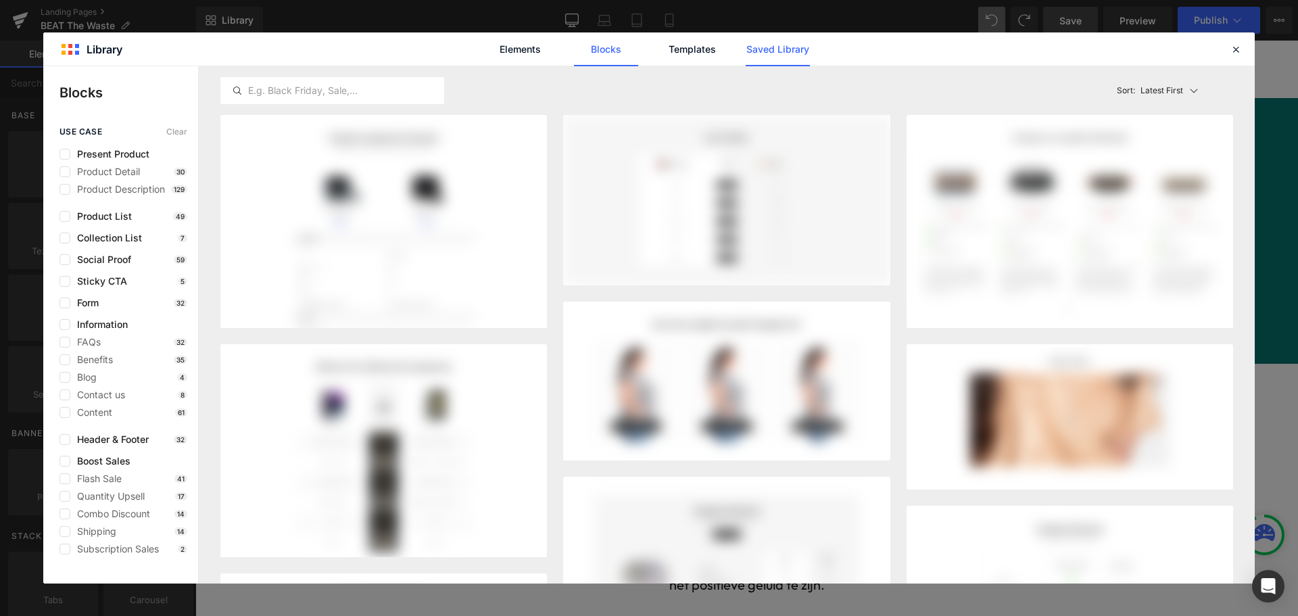
click at [797, 44] on link "Saved Library" at bounding box center [778, 49] width 64 height 34
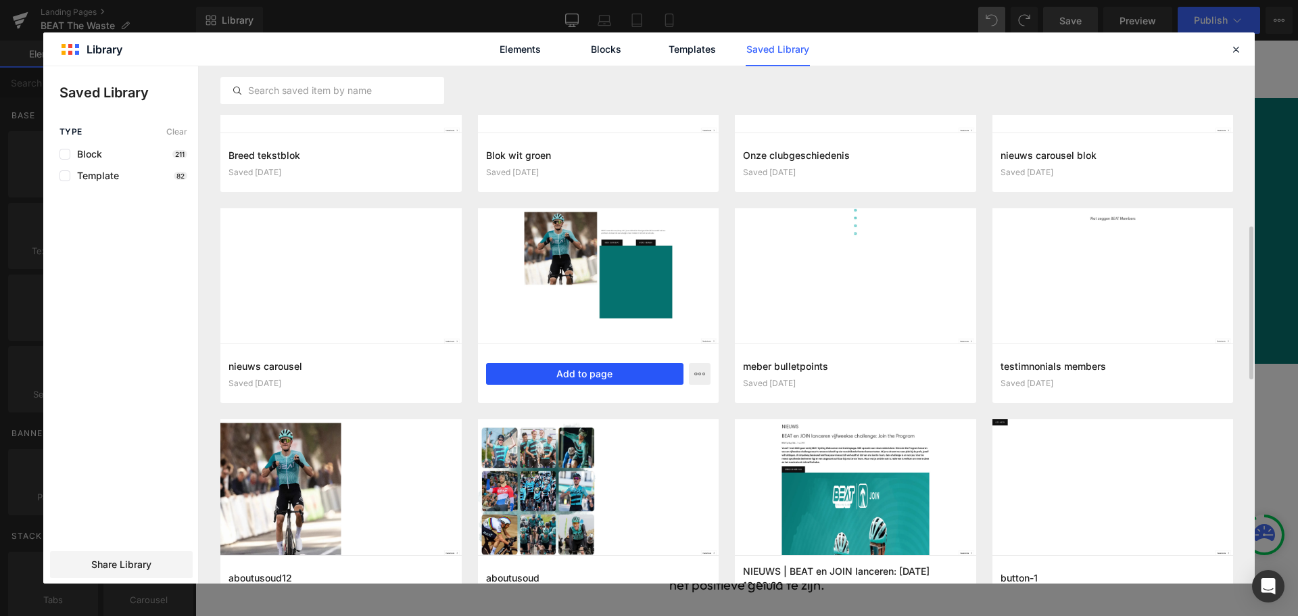
scroll to position [575, 0]
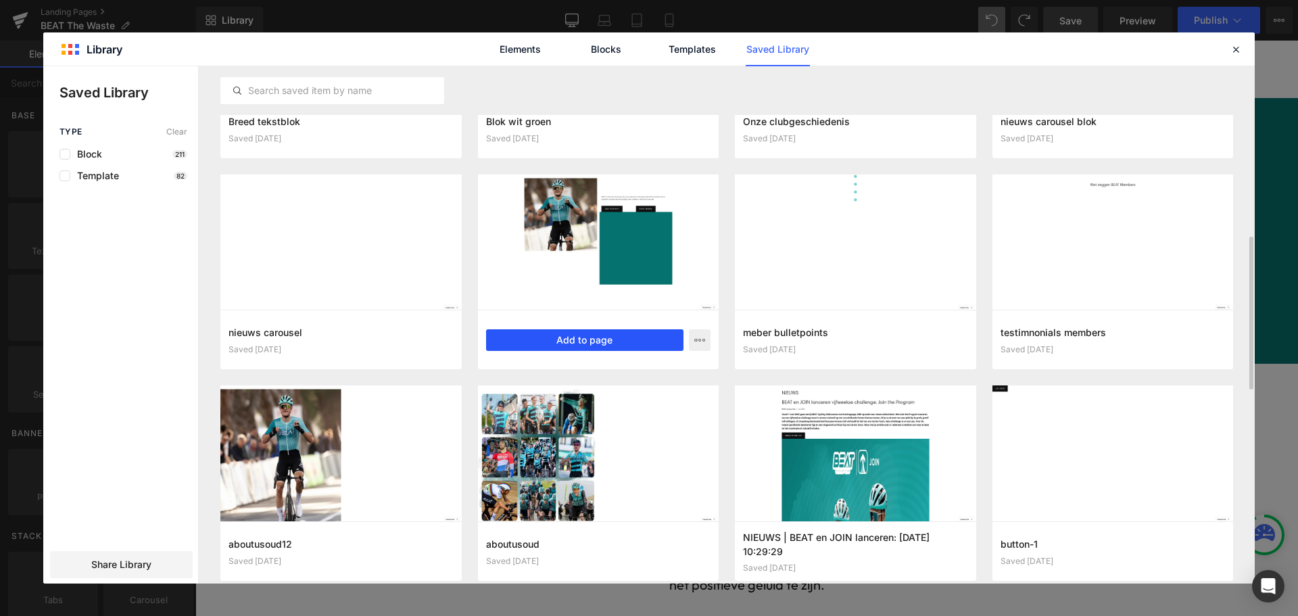
click at [569, 340] on button "Add to page" at bounding box center [585, 340] width 198 height 22
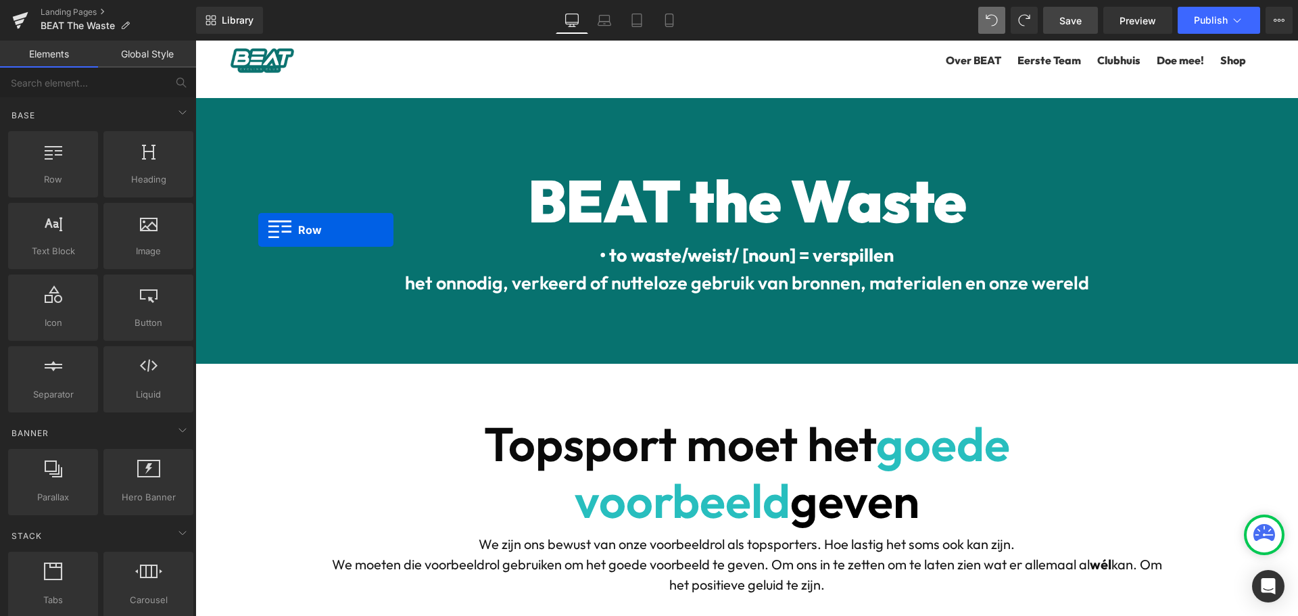
scroll to position [1367, 0]
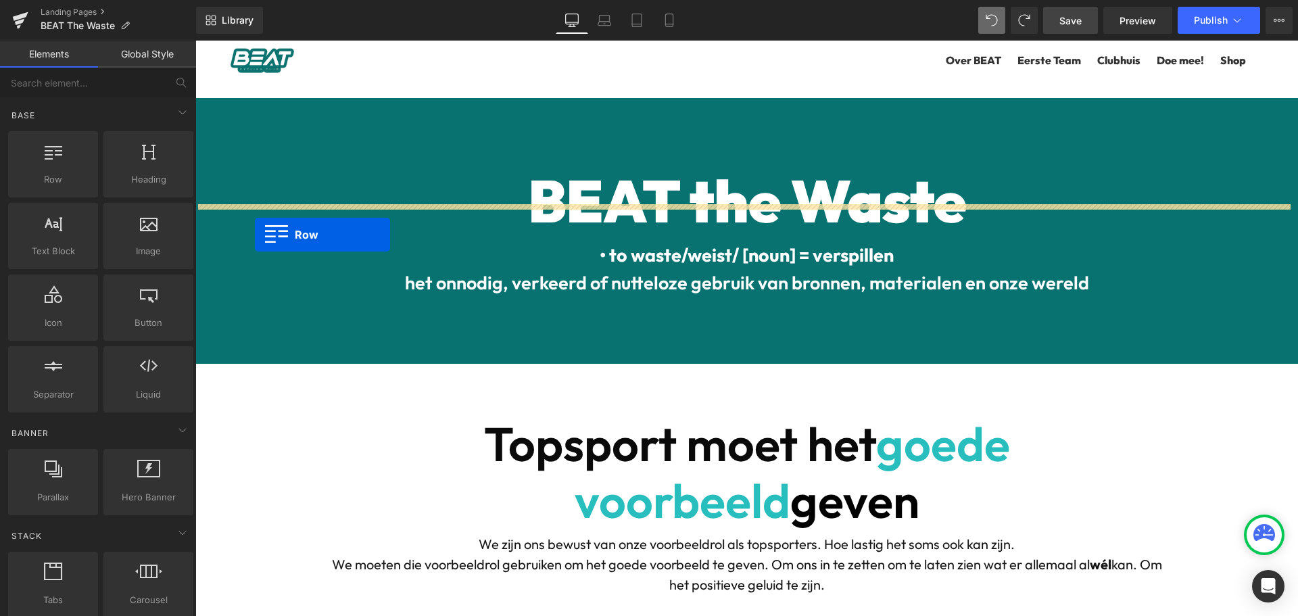
drag, startPoint x: 225, startPoint y: 187, endPoint x: 255, endPoint y: 212, distance: 38.9
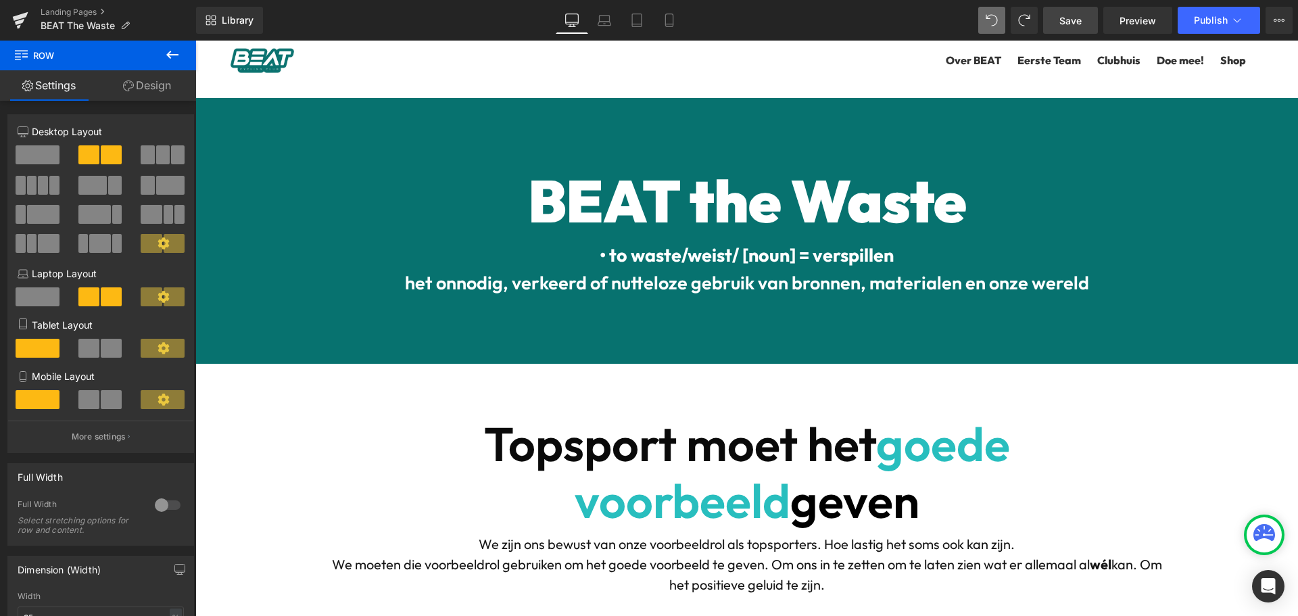
scroll to position [1570, 0]
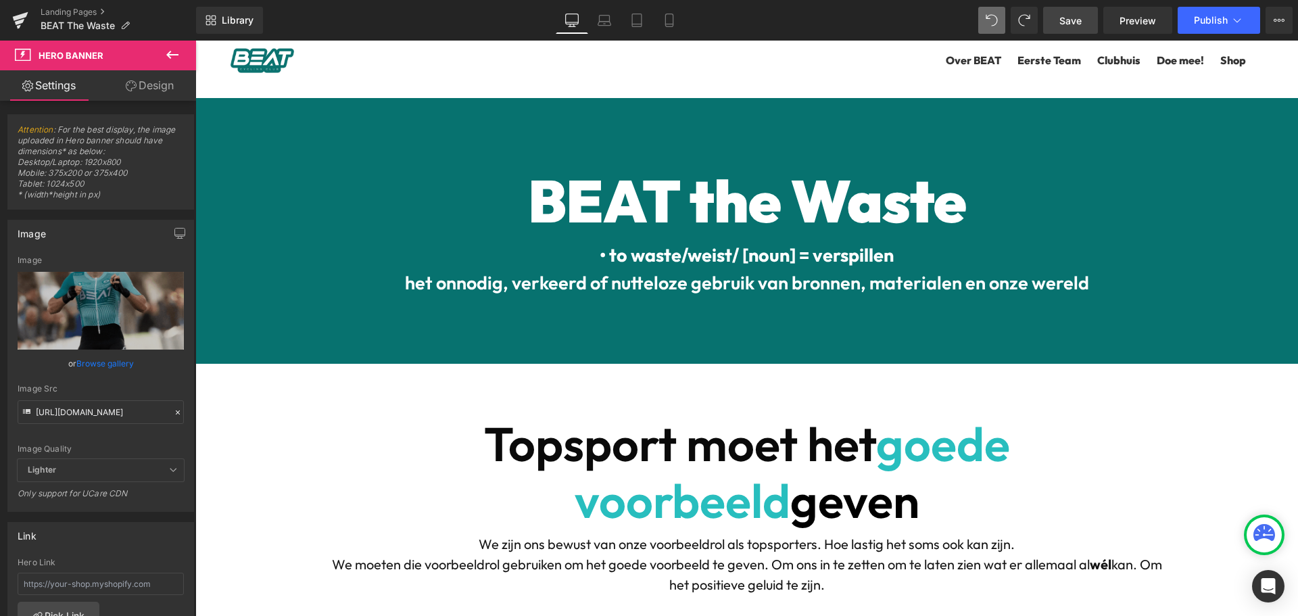
scroll to position [1367, 0]
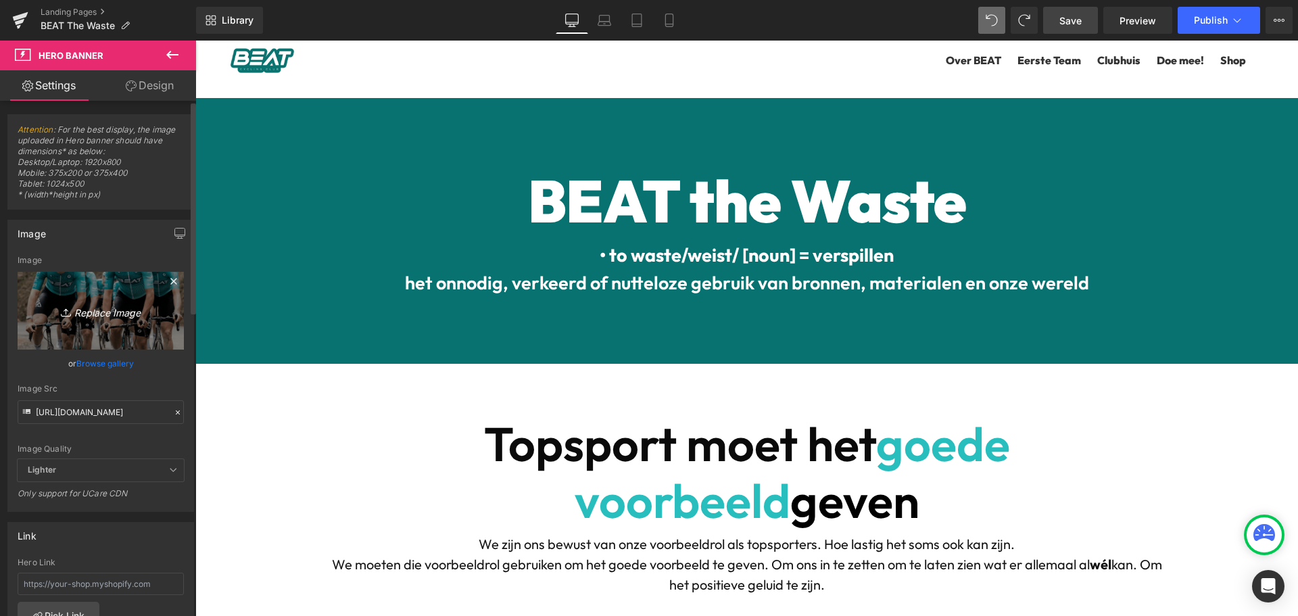
click at [79, 304] on icon "Replace Image" at bounding box center [101, 310] width 108 height 17
type input "C:\fakepath\btwc.jpg"
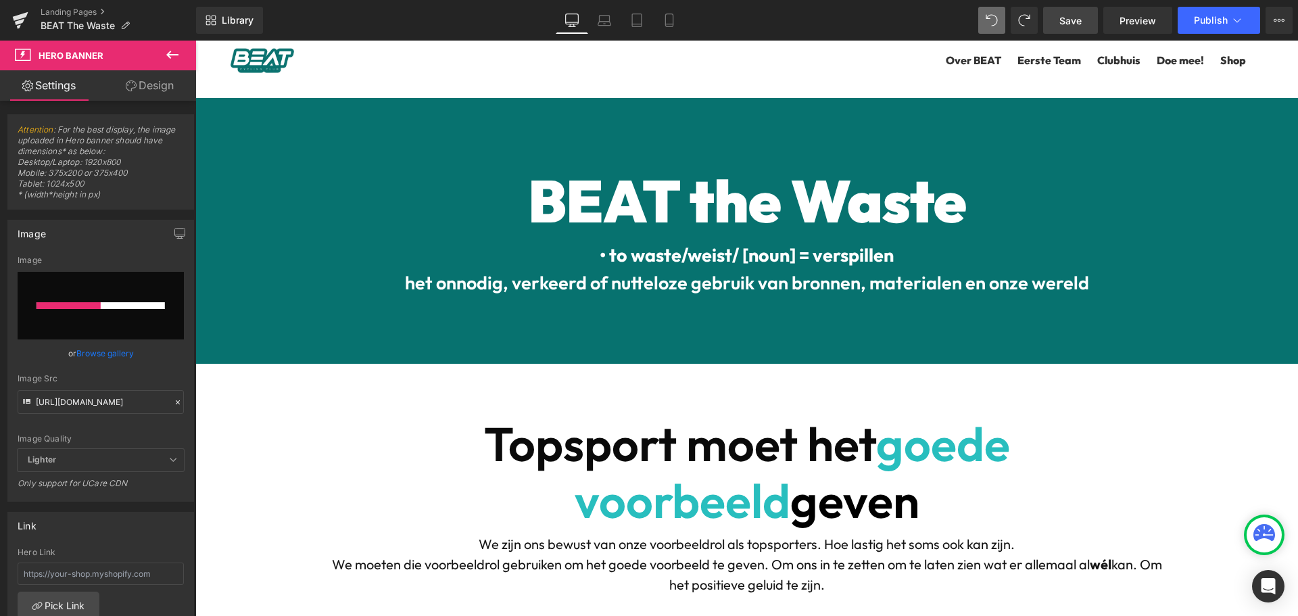
scroll to position [1570, 0]
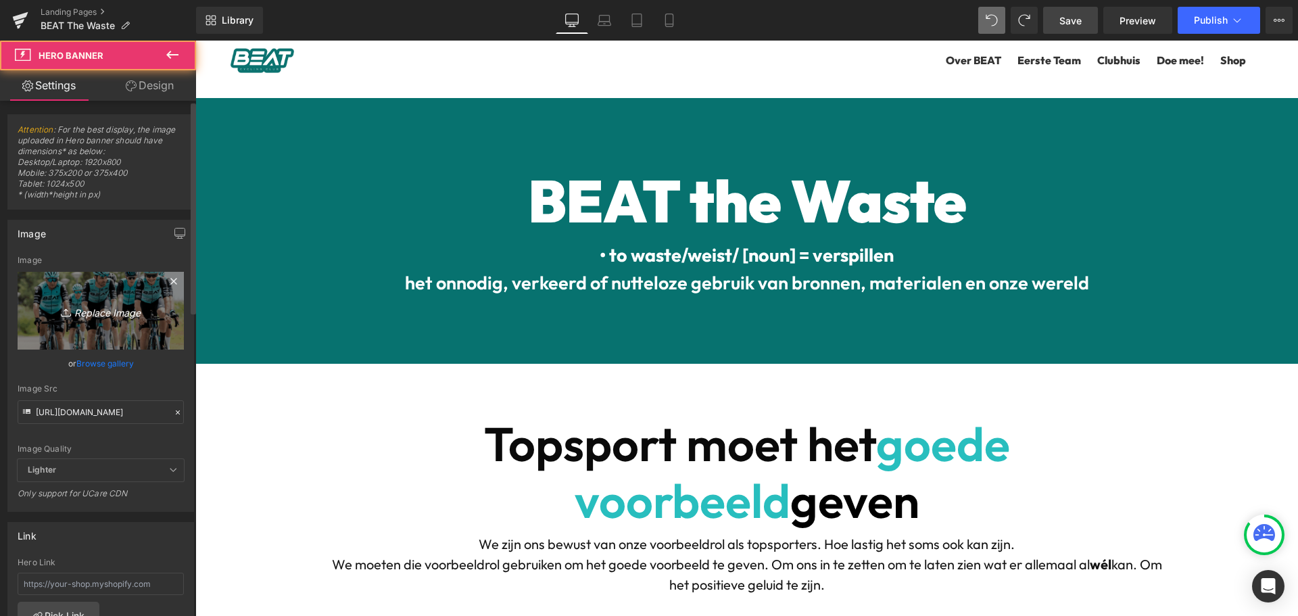
click at [85, 314] on icon "Replace Image" at bounding box center [101, 310] width 108 height 17
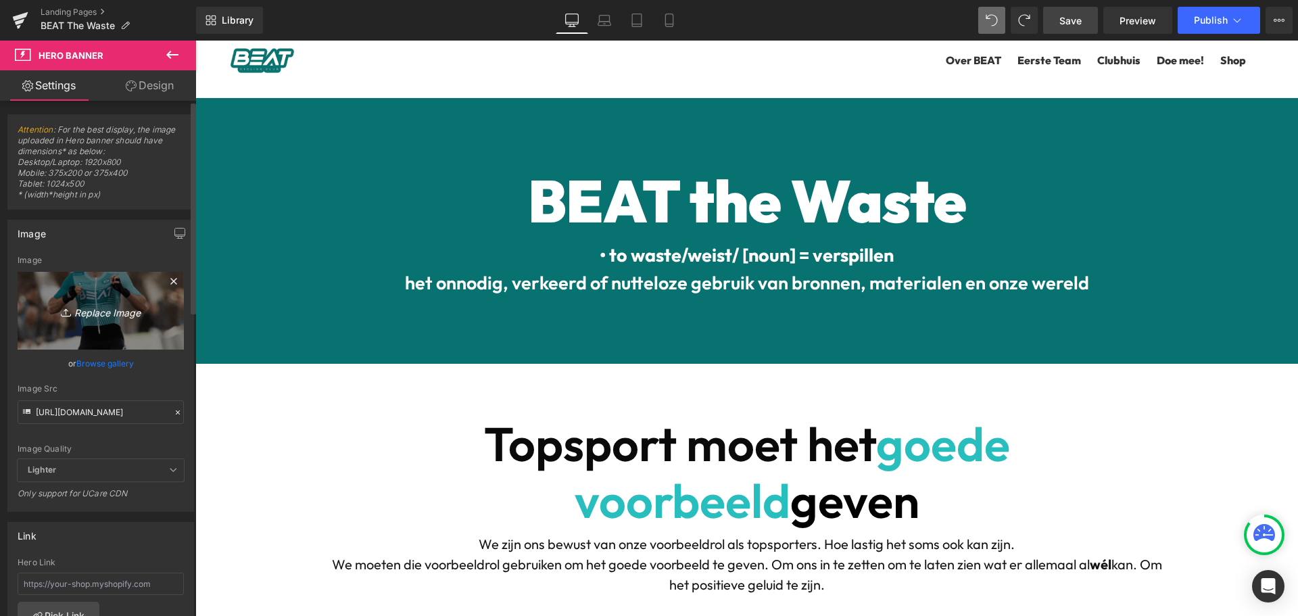
type input "C:\fakepath\btwc.jpg"
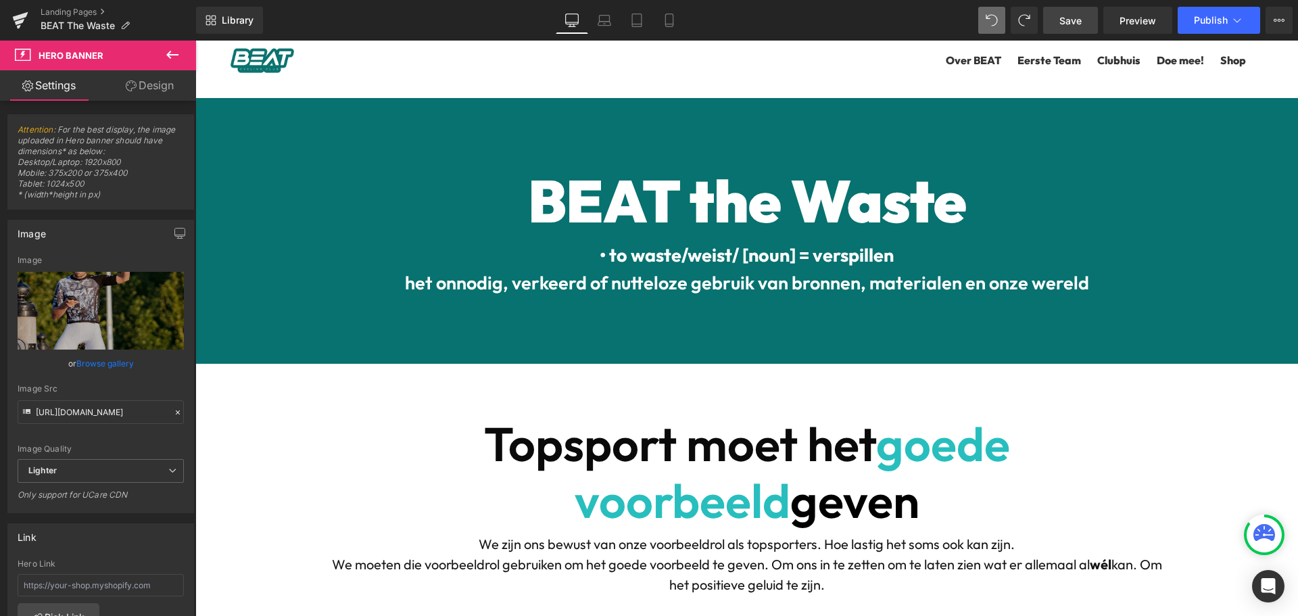
scroll to position [1503, 0]
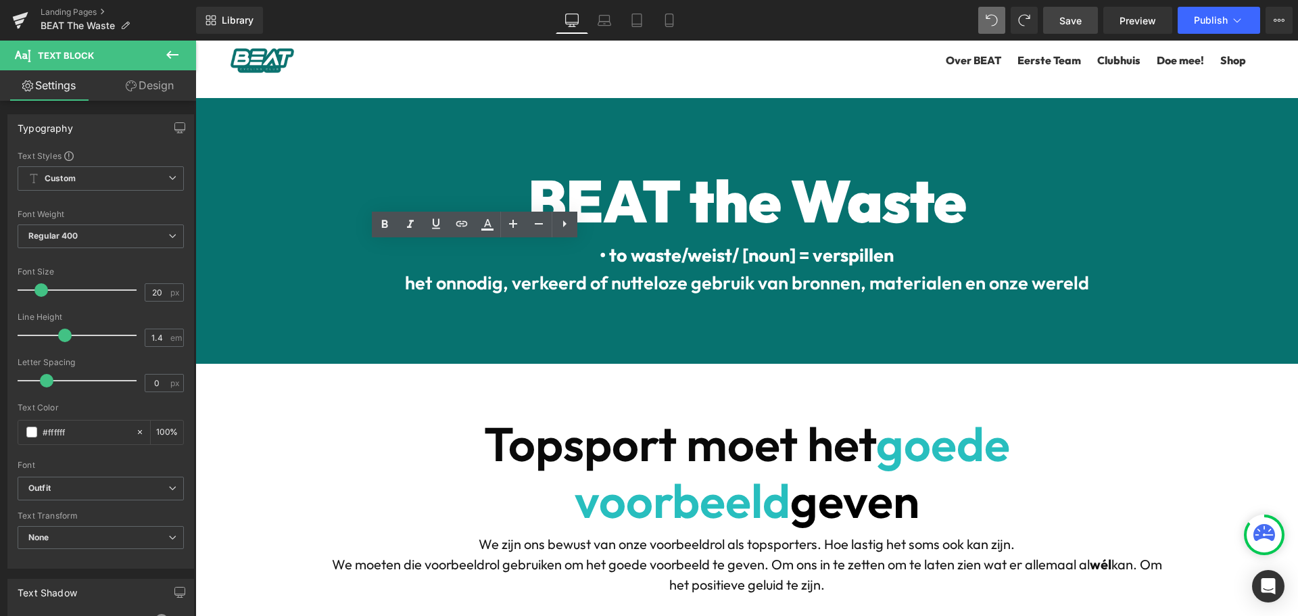
scroll to position [1570, 0]
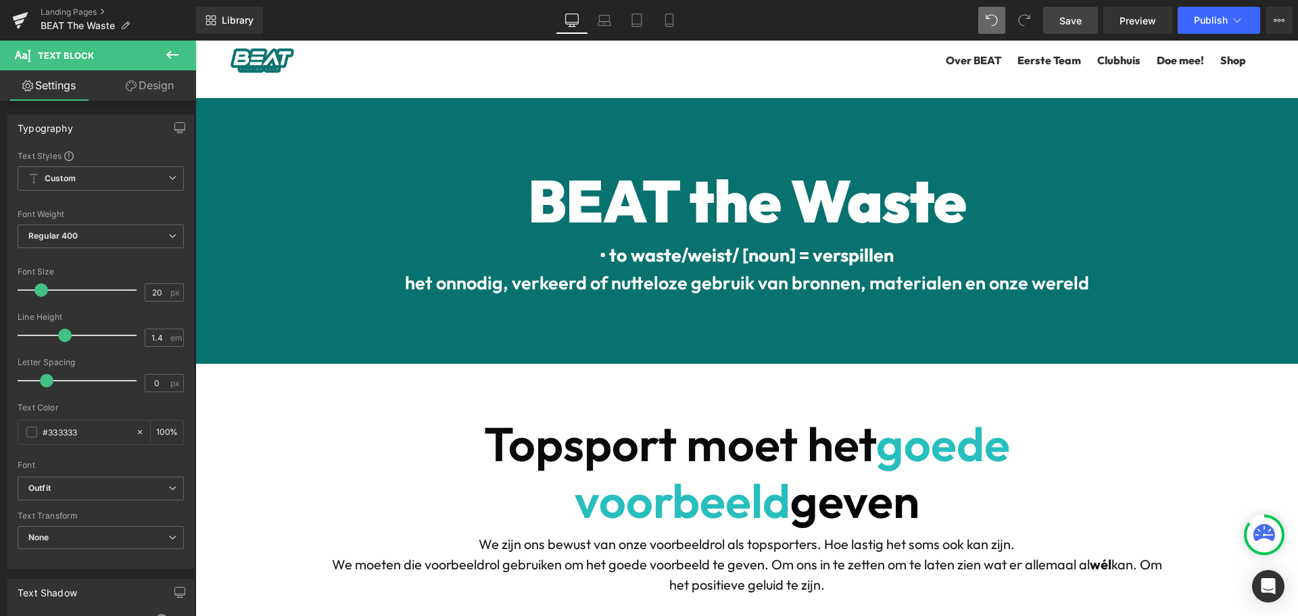
copy div "In juni 2022 - tijdens het NK Wielrennen - kondigden we de start aan van BEAT T…"
drag, startPoint x: 291, startPoint y: 306, endPoint x: 239, endPoint y: 277, distance: 60.6
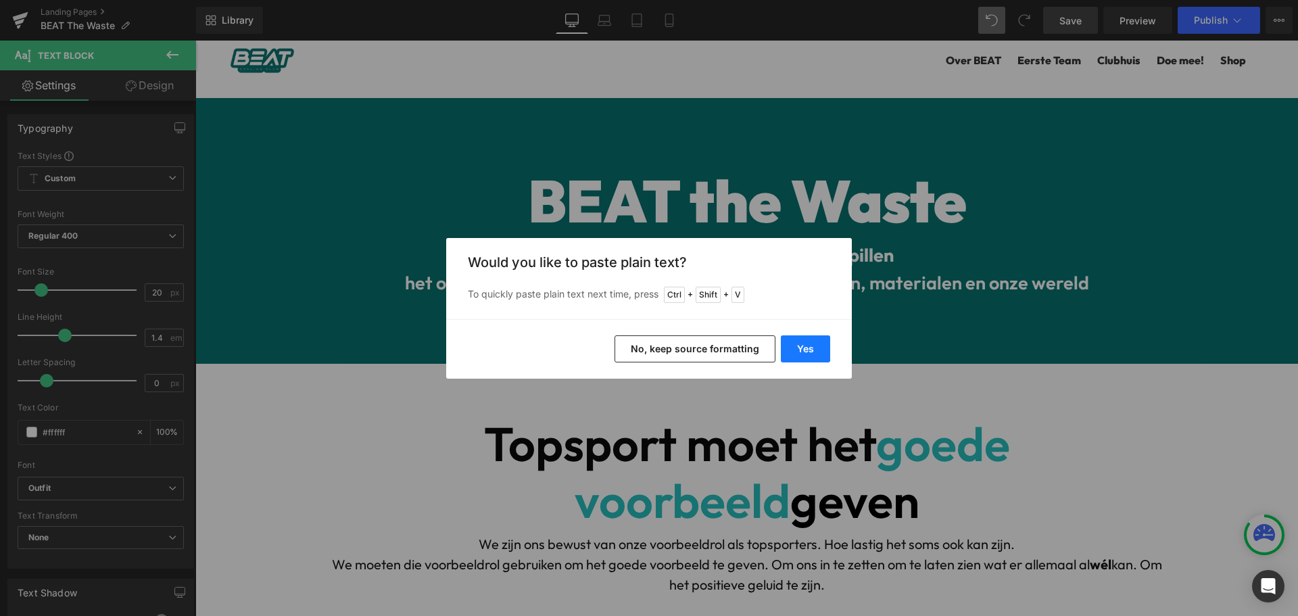
click at [813, 344] on button "Yes" at bounding box center [805, 348] width 49 height 27
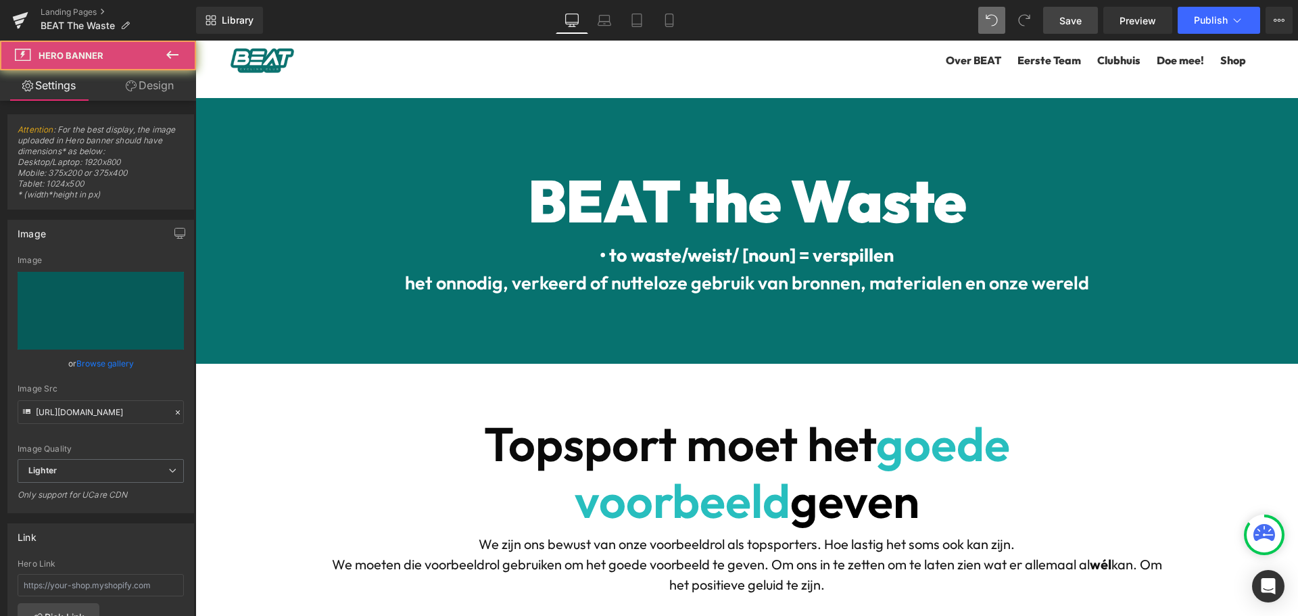
scroll to position [1416, 0]
click at [162, 78] on link "Design" at bounding box center [150, 85] width 98 height 30
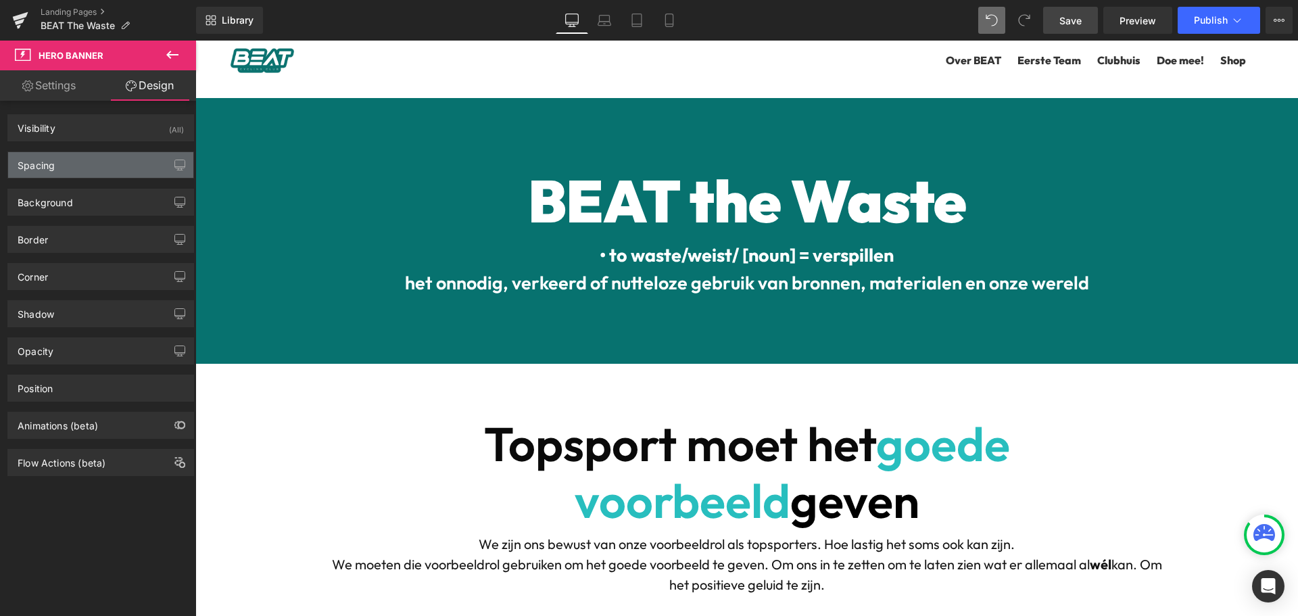
click at [92, 164] on div "Spacing" at bounding box center [100, 165] width 185 height 26
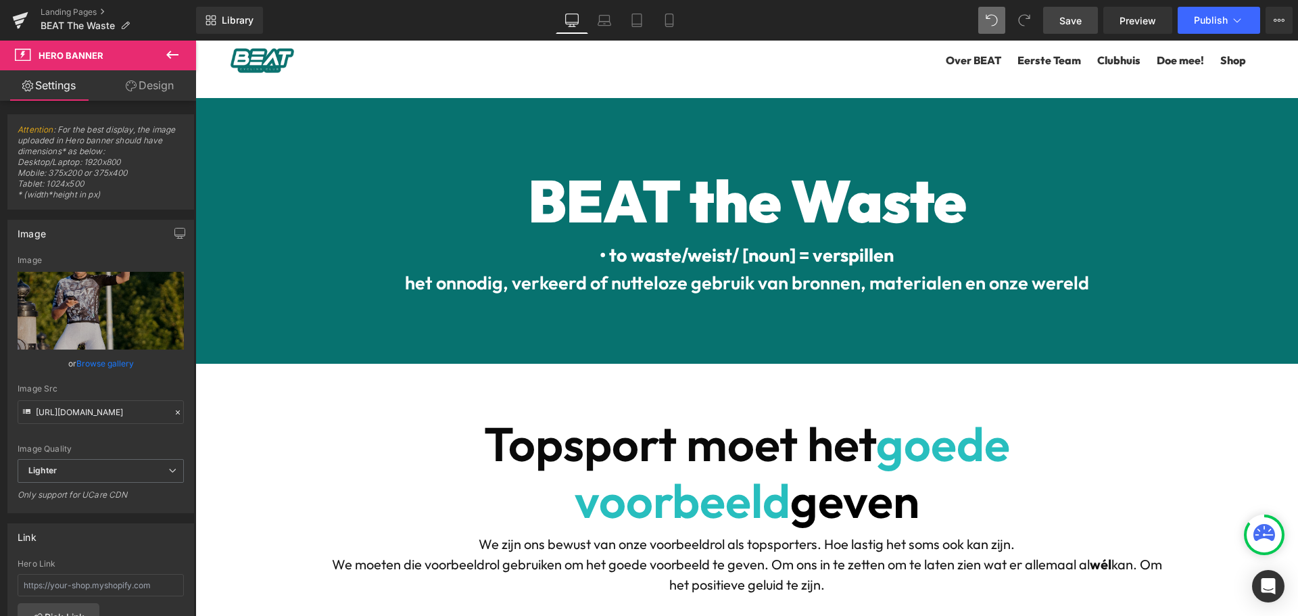
scroll to position [1484, 0]
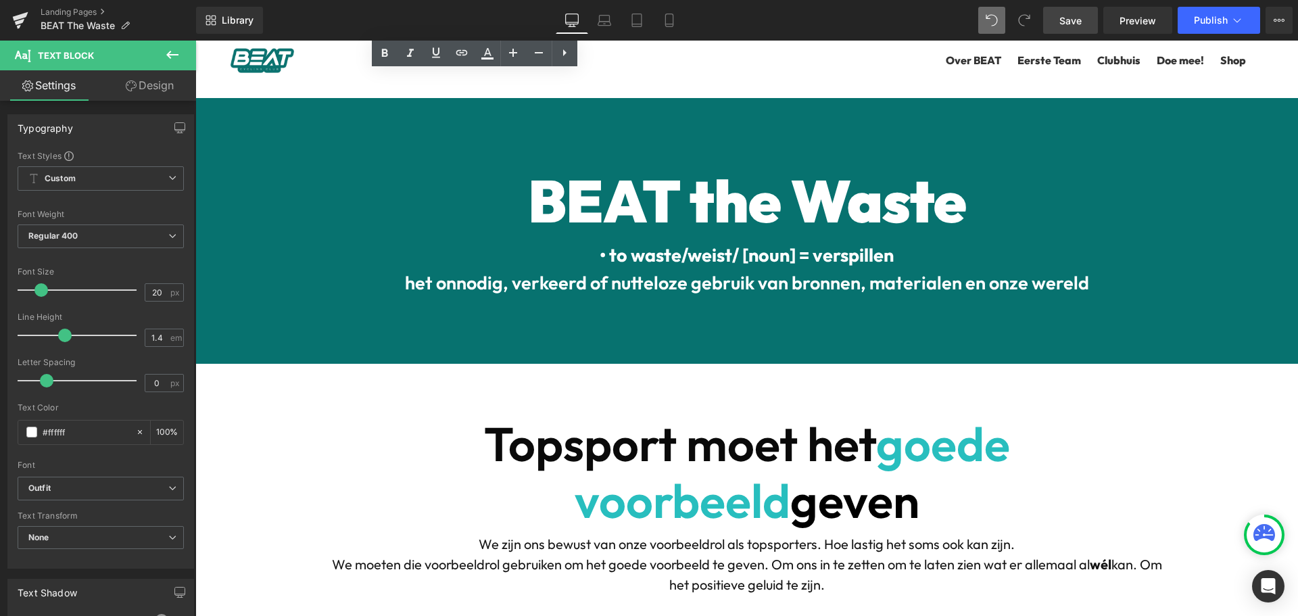
scroll to position [1687, 0]
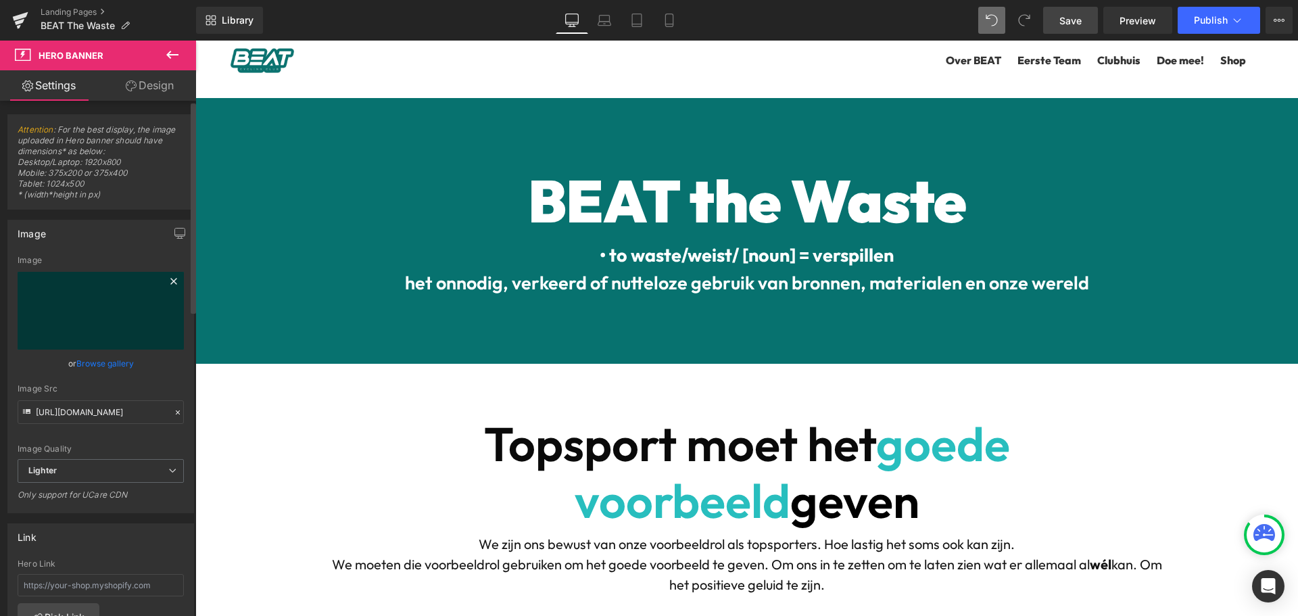
click at [166, 283] on icon at bounding box center [174, 281] width 16 height 16
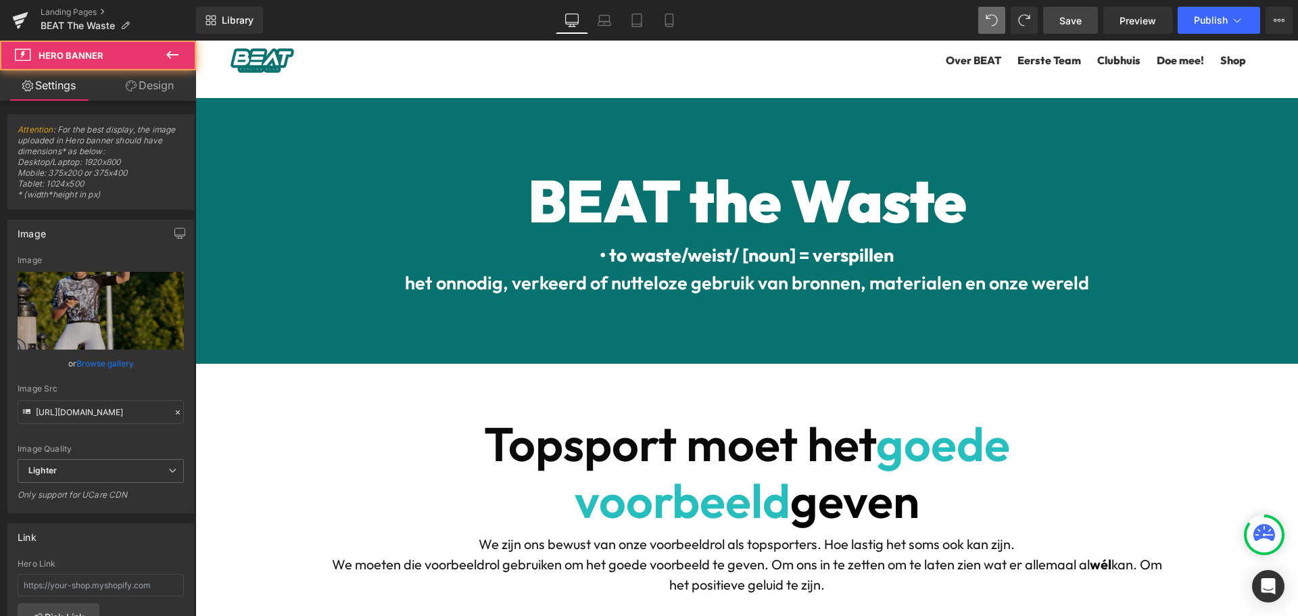
scroll to position [1542, 0]
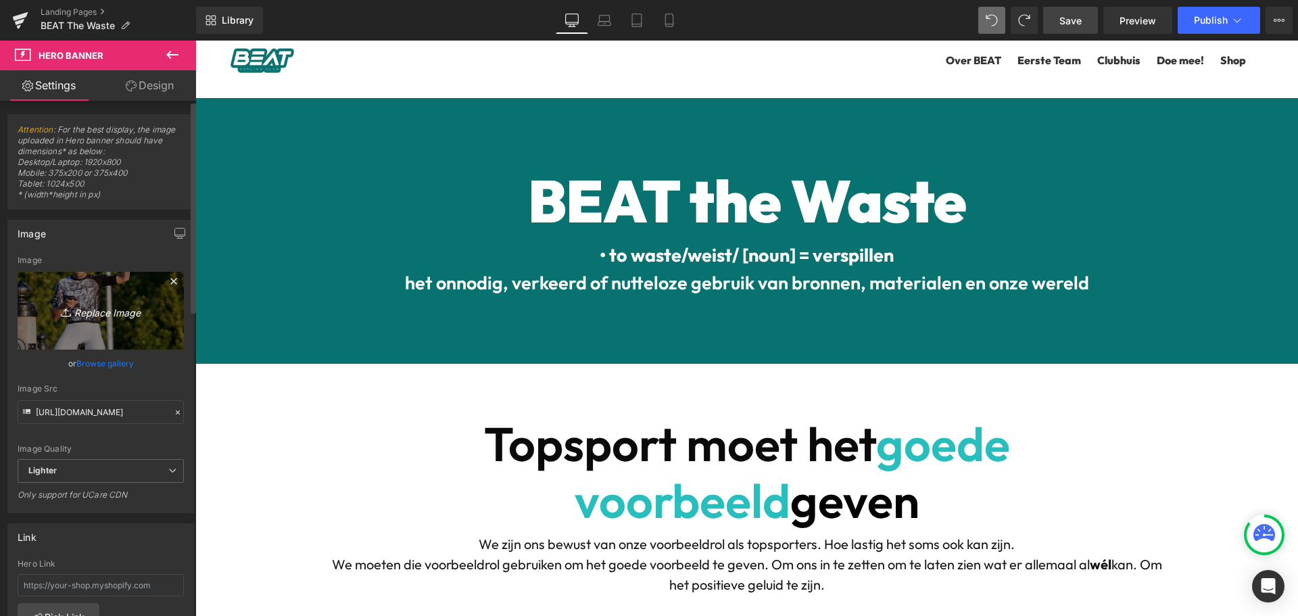
click at [91, 314] on icon "Replace Image" at bounding box center [101, 310] width 108 height 17
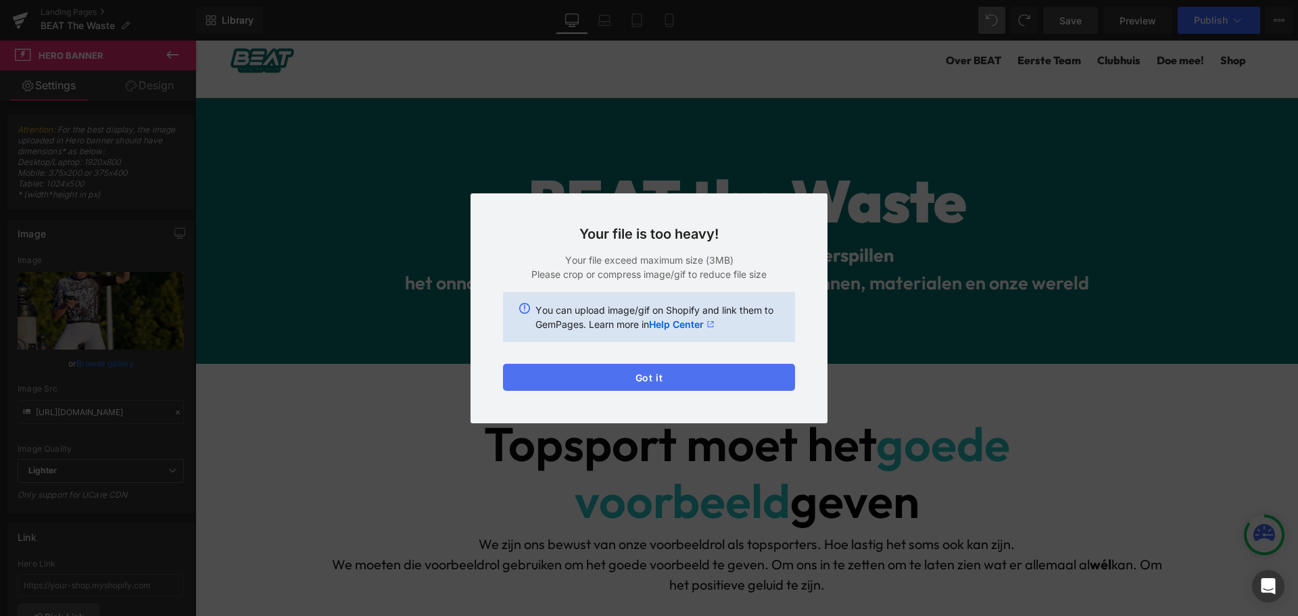
click at [664, 372] on button "Got it" at bounding box center [649, 377] width 292 height 27
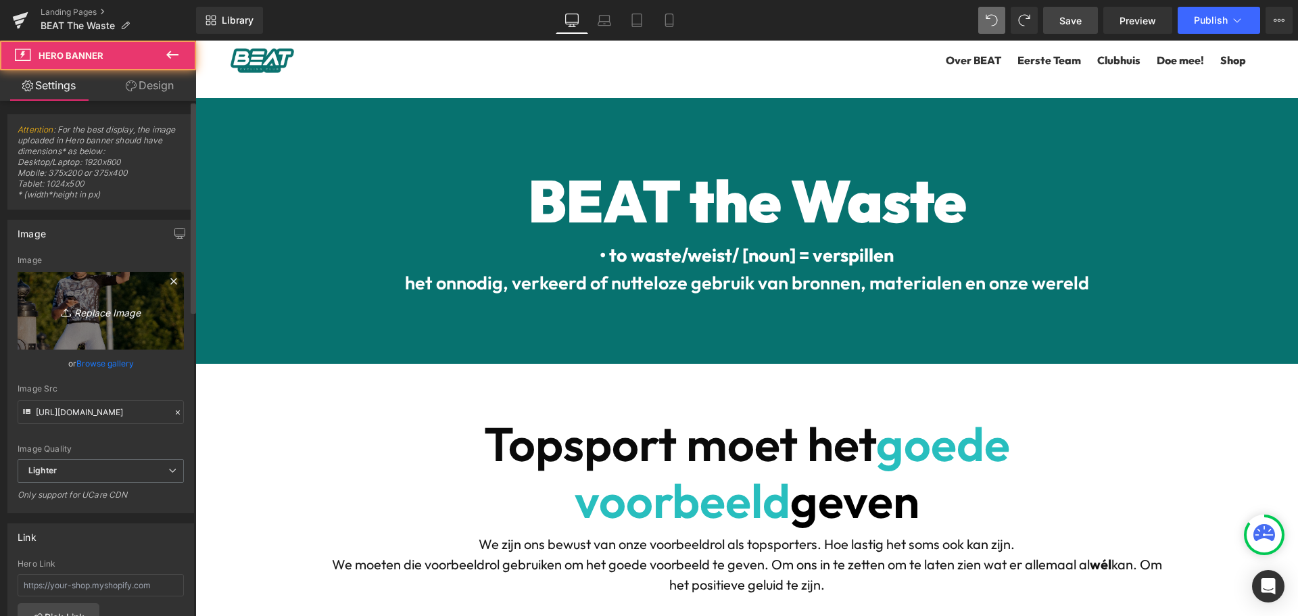
click at [106, 308] on icon "Replace Image" at bounding box center [101, 310] width 108 height 17
type input "C:\fakepath\DSCF7075resized.jpg"
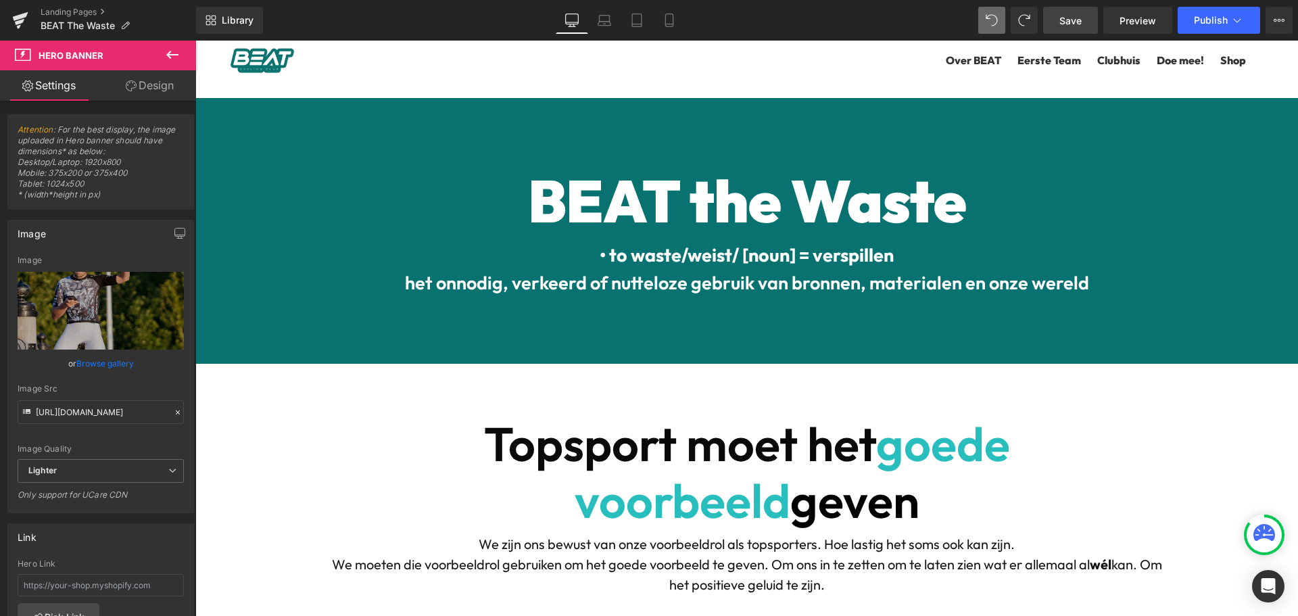
drag, startPoint x: 143, startPoint y: 93, endPoint x: 130, endPoint y: 210, distance: 117.1
click at [143, 93] on link "Design" at bounding box center [150, 85] width 98 height 30
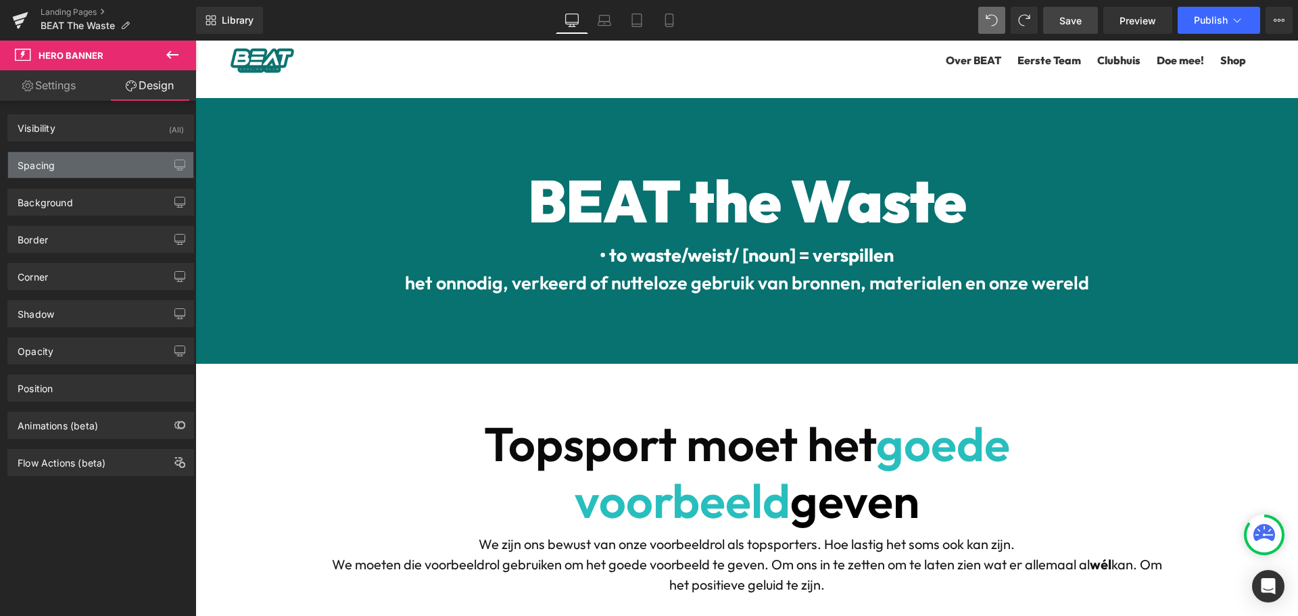
click at [76, 168] on div "Spacing" at bounding box center [100, 165] width 185 height 26
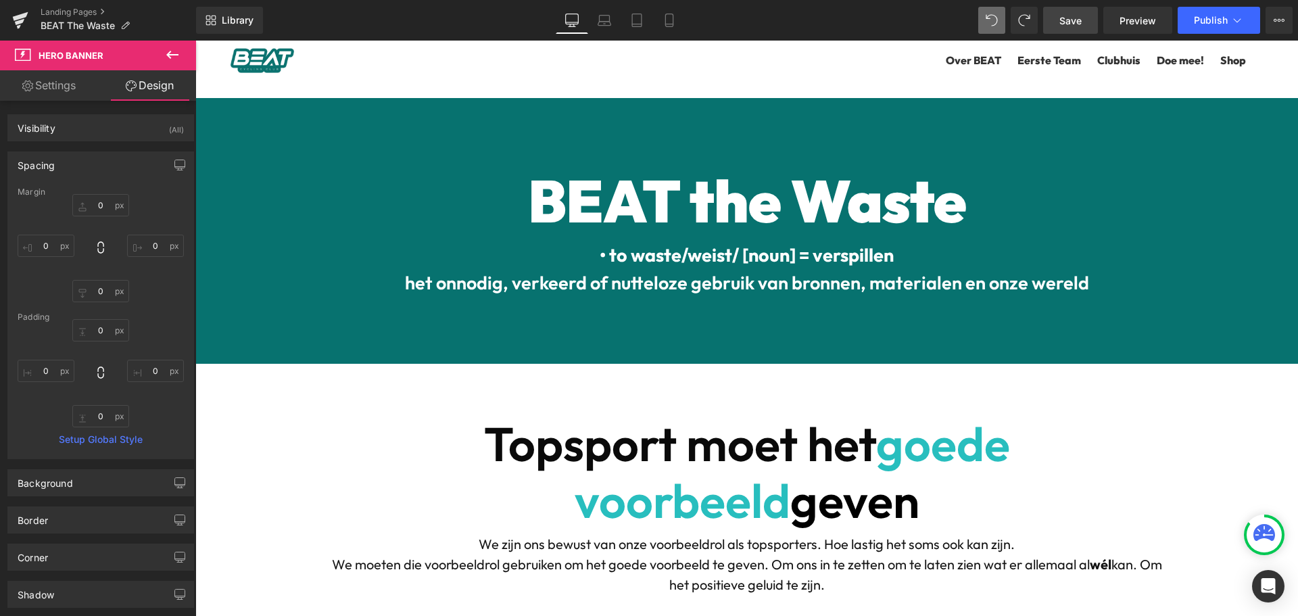
click at [70, 166] on div "Spacing" at bounding box center [100, 165] width 185 height 26
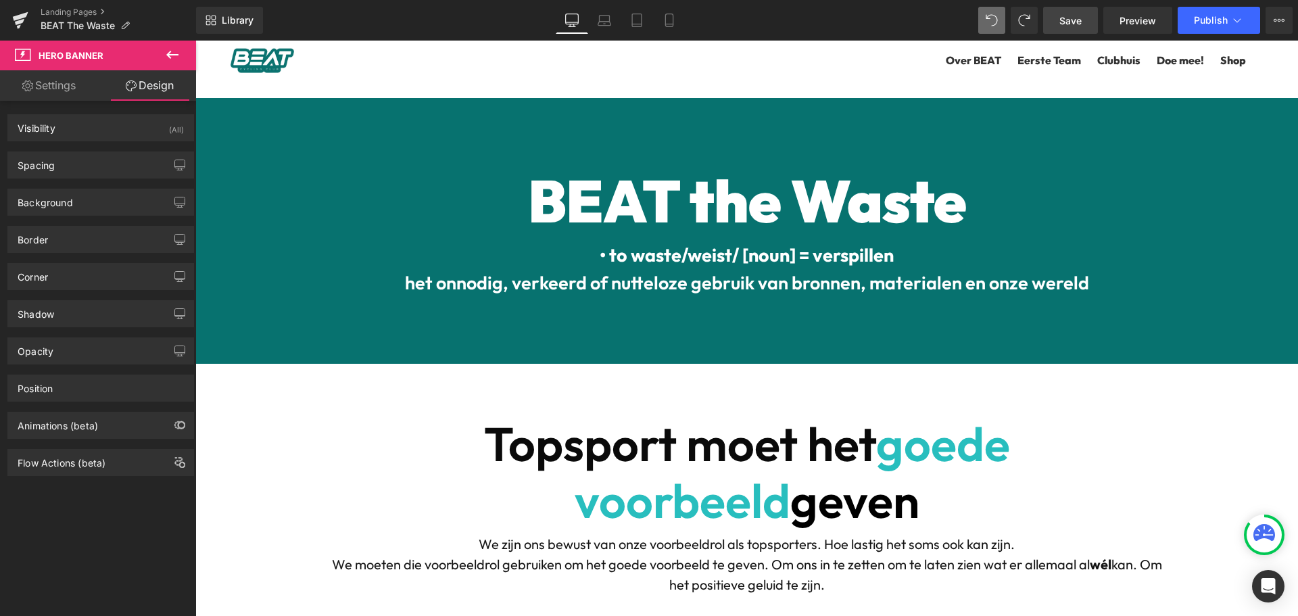
click at [66, 86] on link "Settings" at bounding box center [49, 85] width 98 height 30
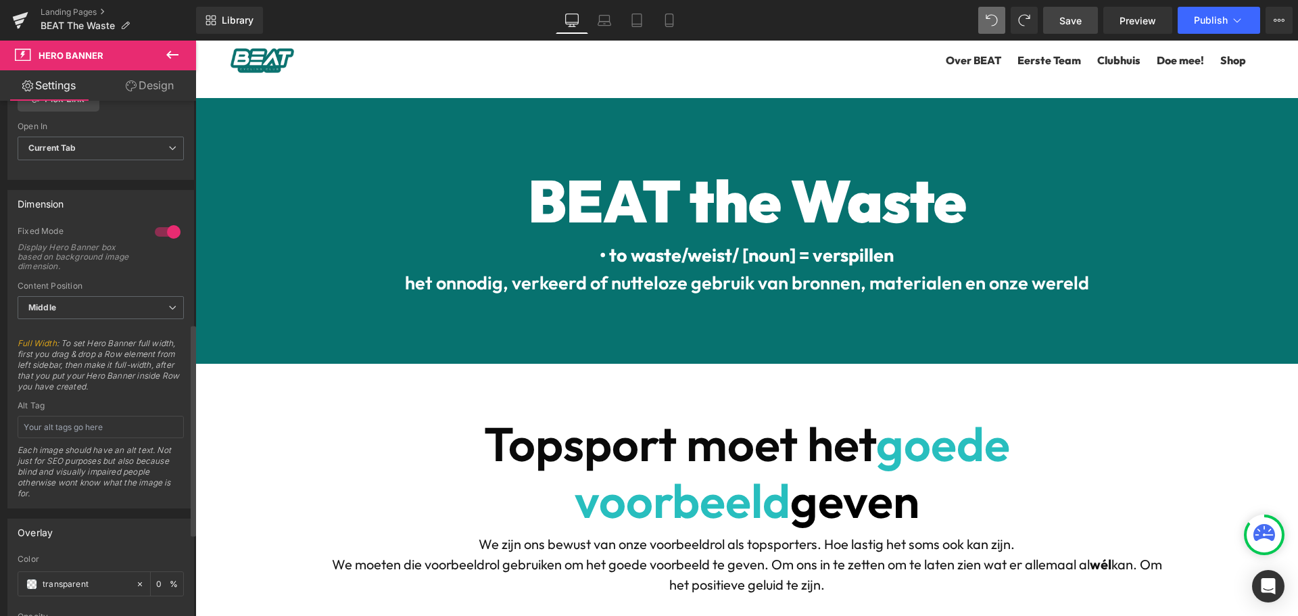
scroll to position [541, 0]
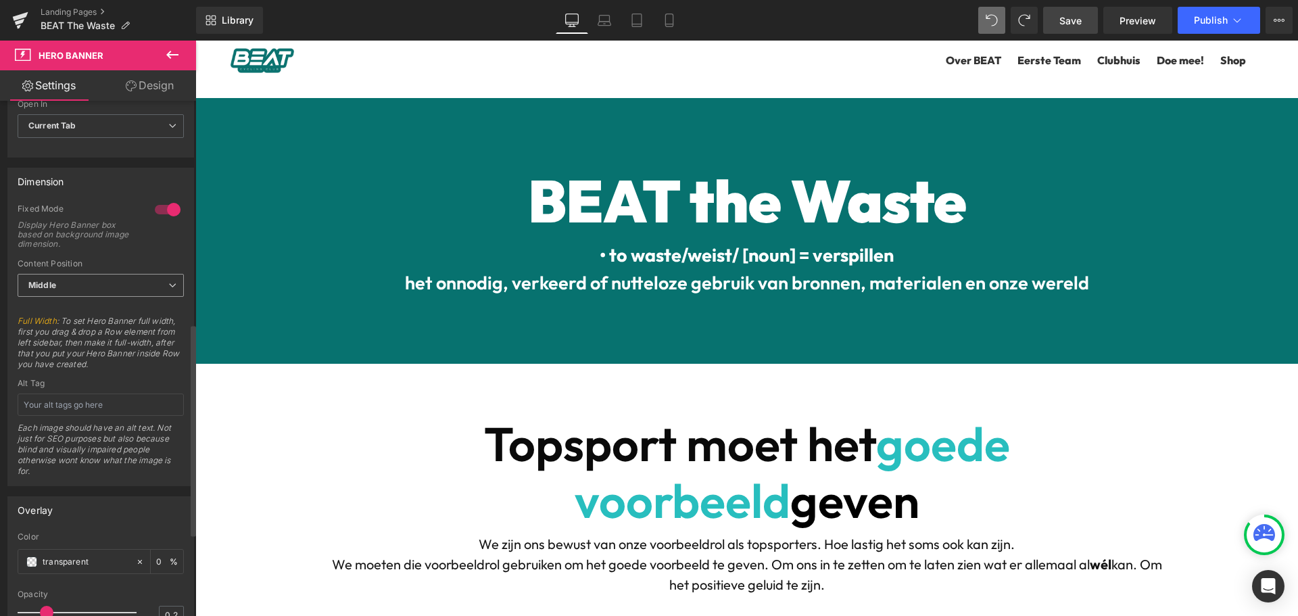
click at [87, 289] on span "Middle" at bounding box center [101, 286] width 166 height 24
click at [81, 381] on div "Alt Tag" at bounding box center [98, 383] width 161 height 9
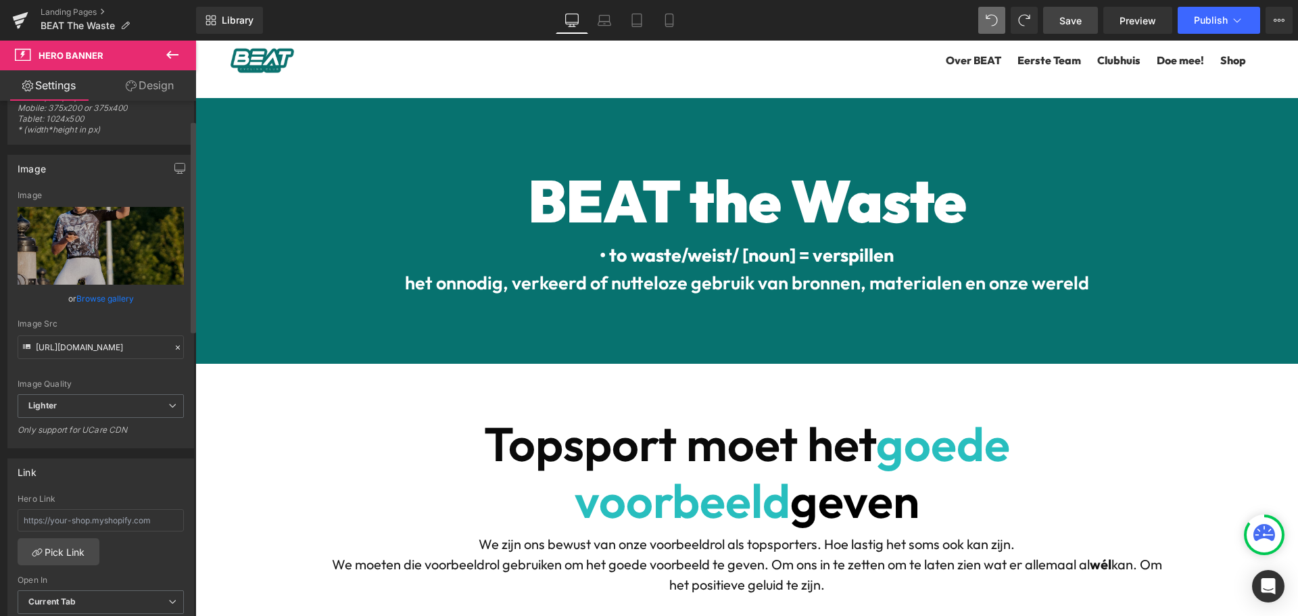
scroll to position [0, 0]
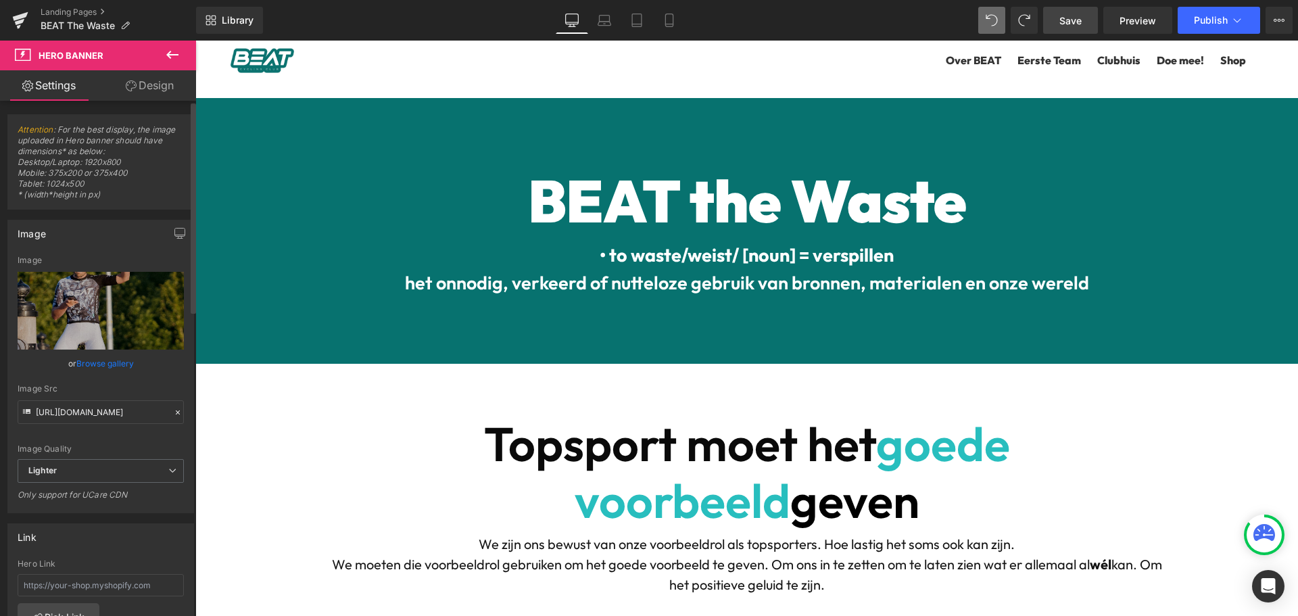
click at [70, 160] on span "Attention : For the best display, the image uploaded in Hero banner should have…" at bounding box center [101, 166] width 166 height 85
click at [151, 76] on link "Design" at bounding box center [150, 85] width 98 height 30
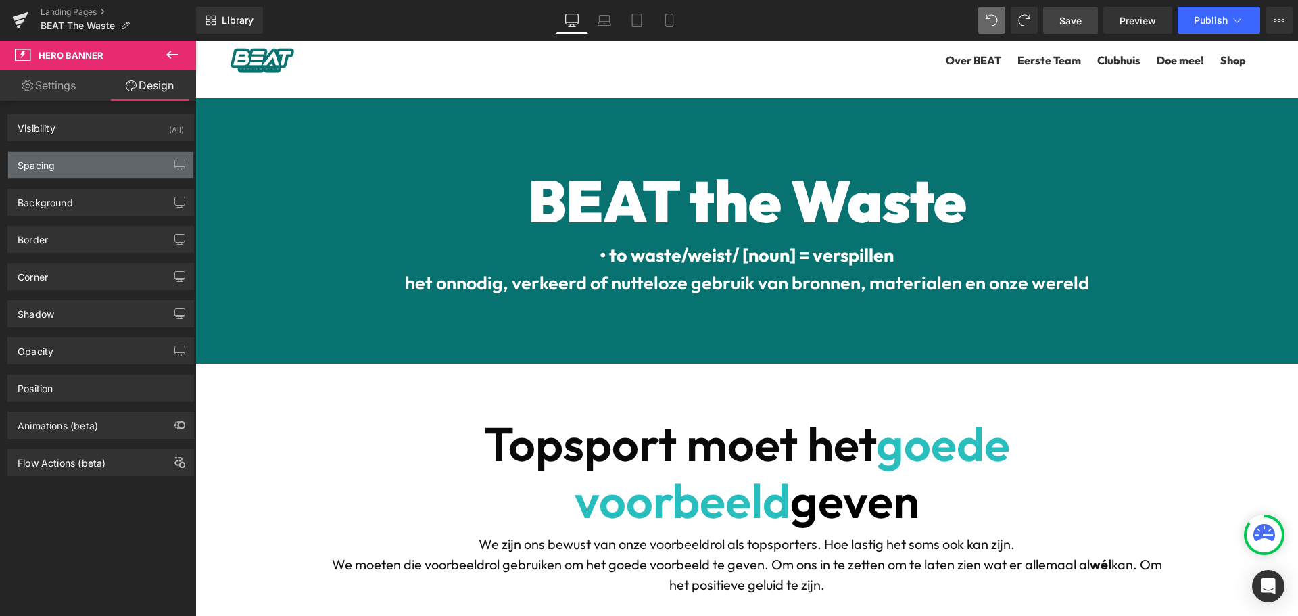
click at [55, 158] on div "Spacing" at bounding box center [100, 165] width 185 height 26
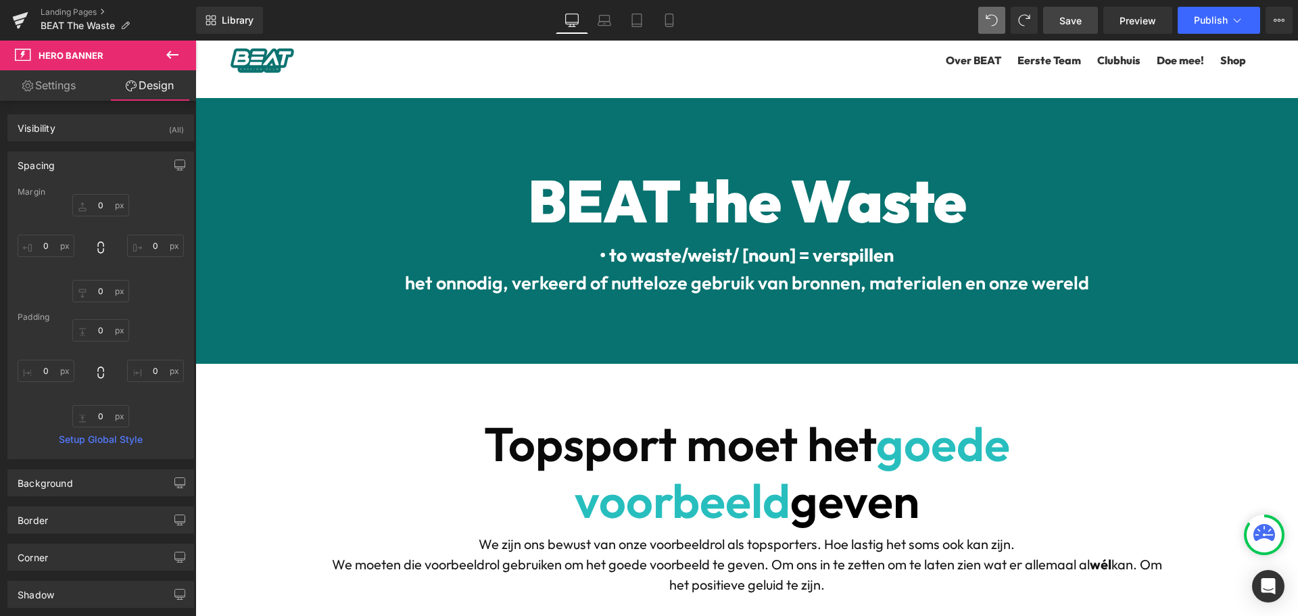
click at [53, 160] on div "Spacing" at bounding box center [36, 161] width 37 height 19
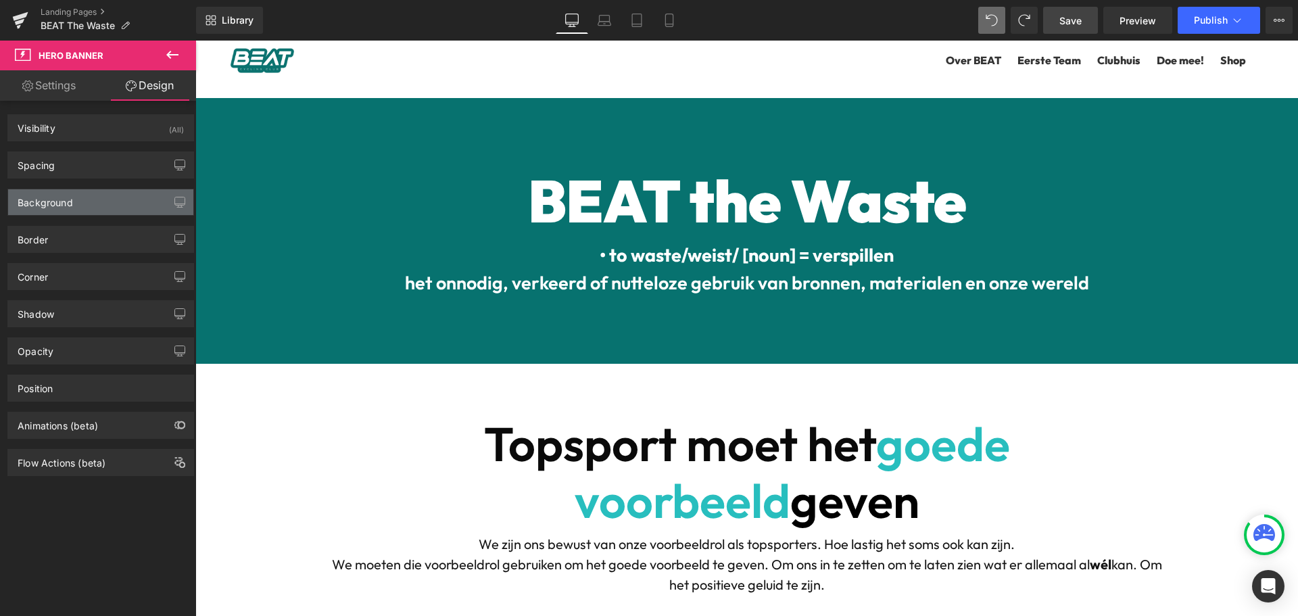
click at [54, 190] on div "Background" at bounding box center [45, 198] width 55 height 19
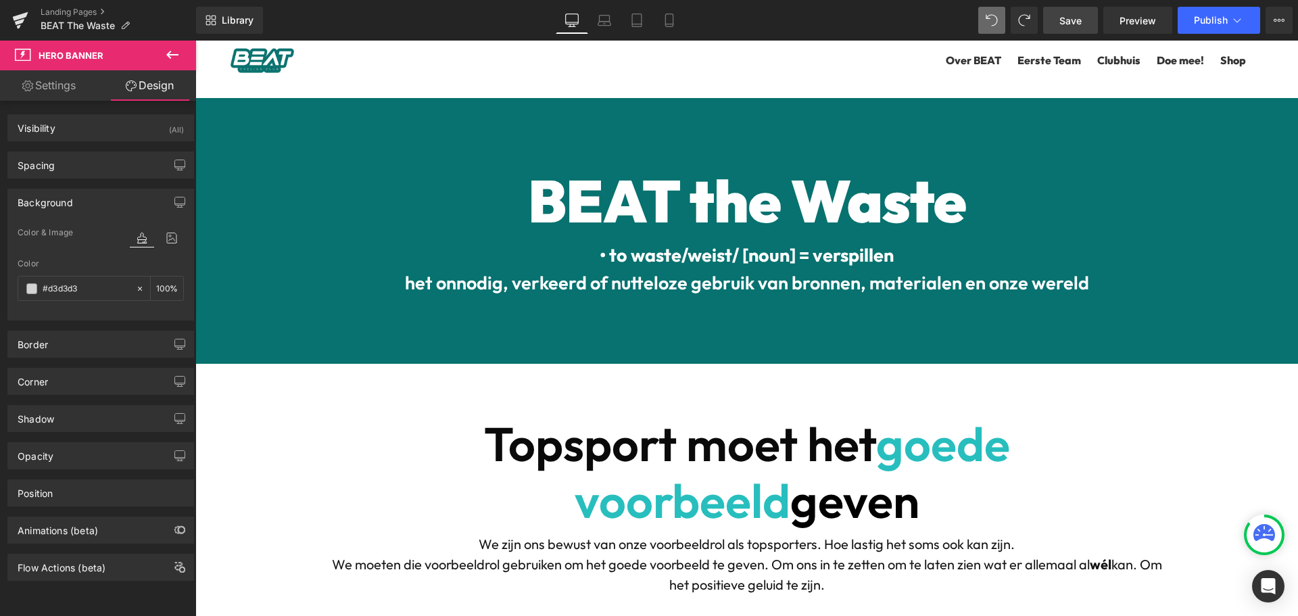
click at [50, 193] on div "Background" at bounding box center [45, 198] width 55 height 19
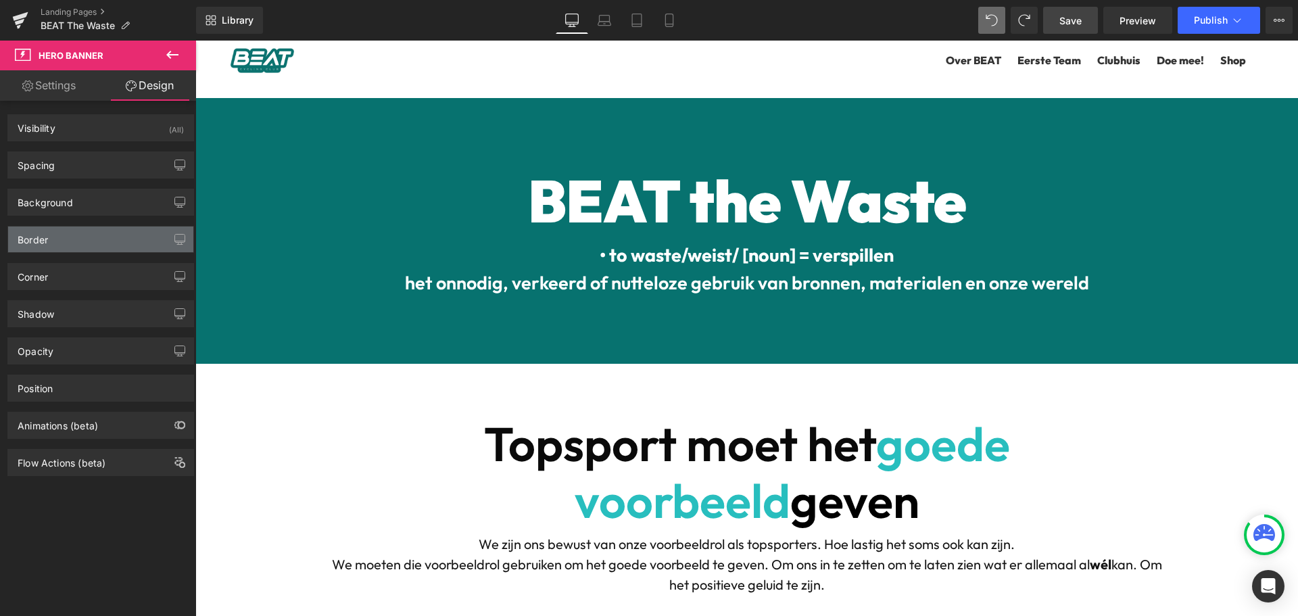
click at [56, 238] on div "Border" at bounding box center [100, 240] width 185 height 26
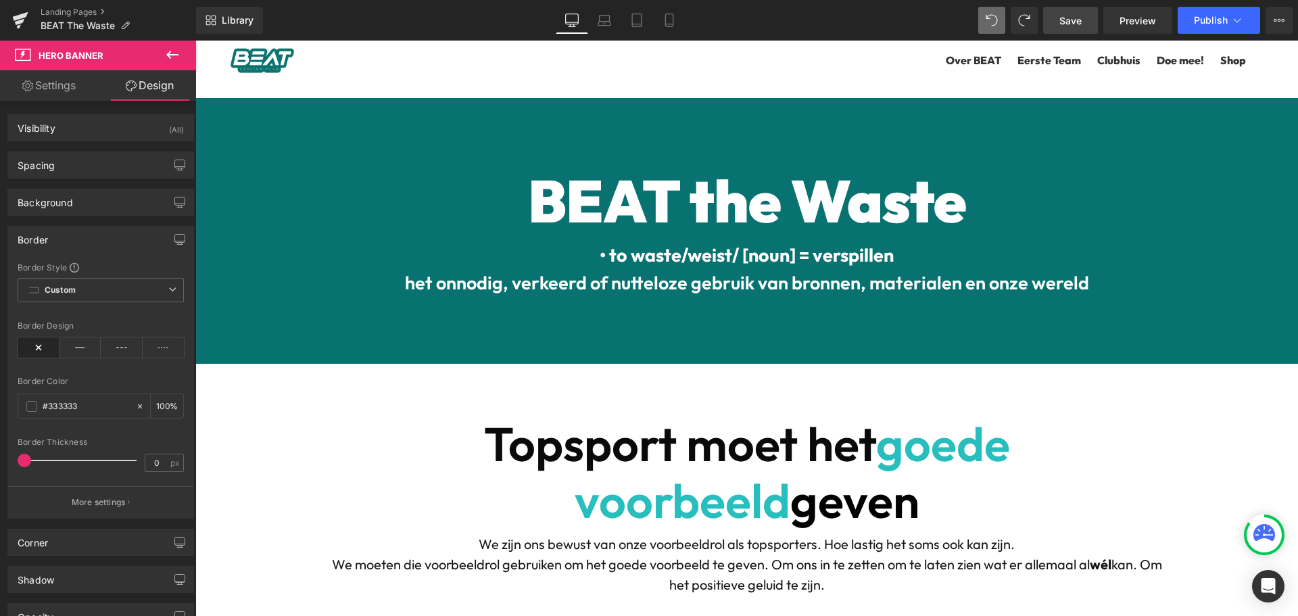
click at [56, 238] on div "Border" at bounding box center [100, 240] width 185 height 26
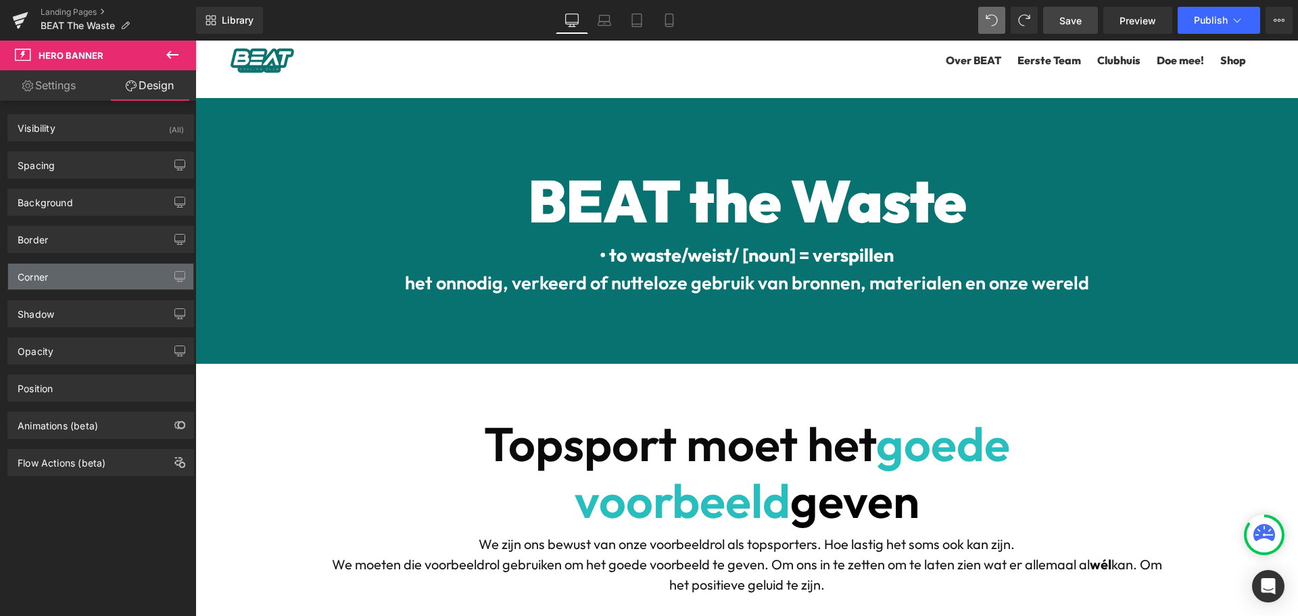
click at [48, 267] on div "Corner" at bounding box center [33, 273] width 30 height 19
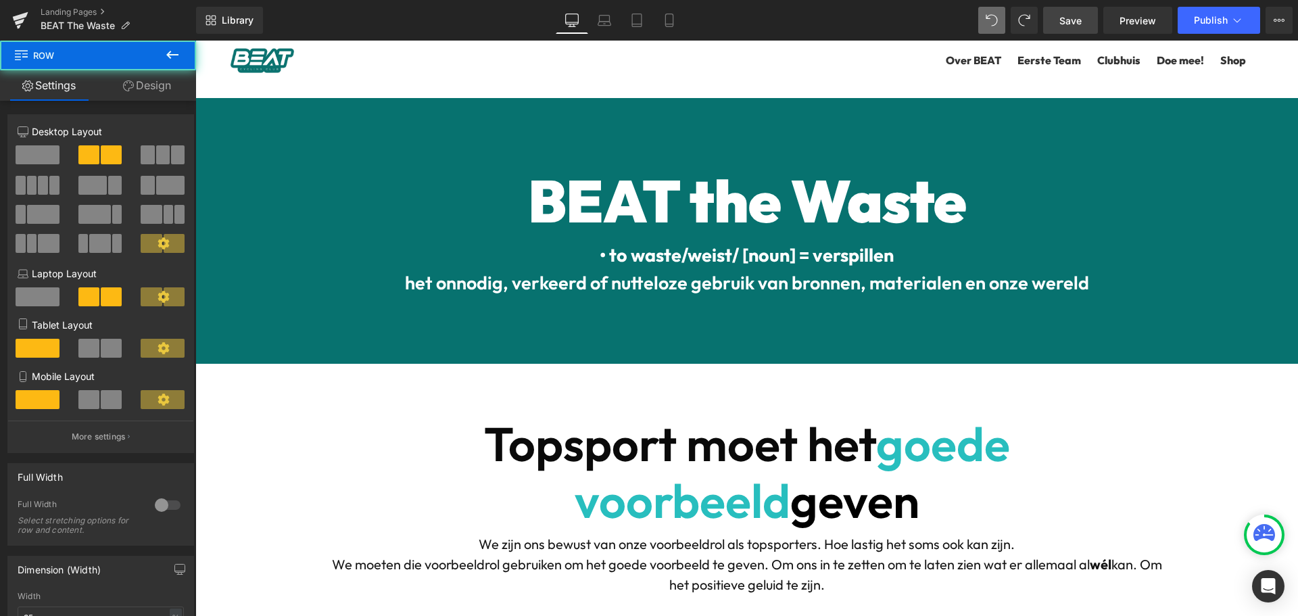
scroll to position [6850, 1093]
drag, startPoint x: 675, startPoint y: 554, endPoint x: 676, endPoint y: 534, distance: 19.6
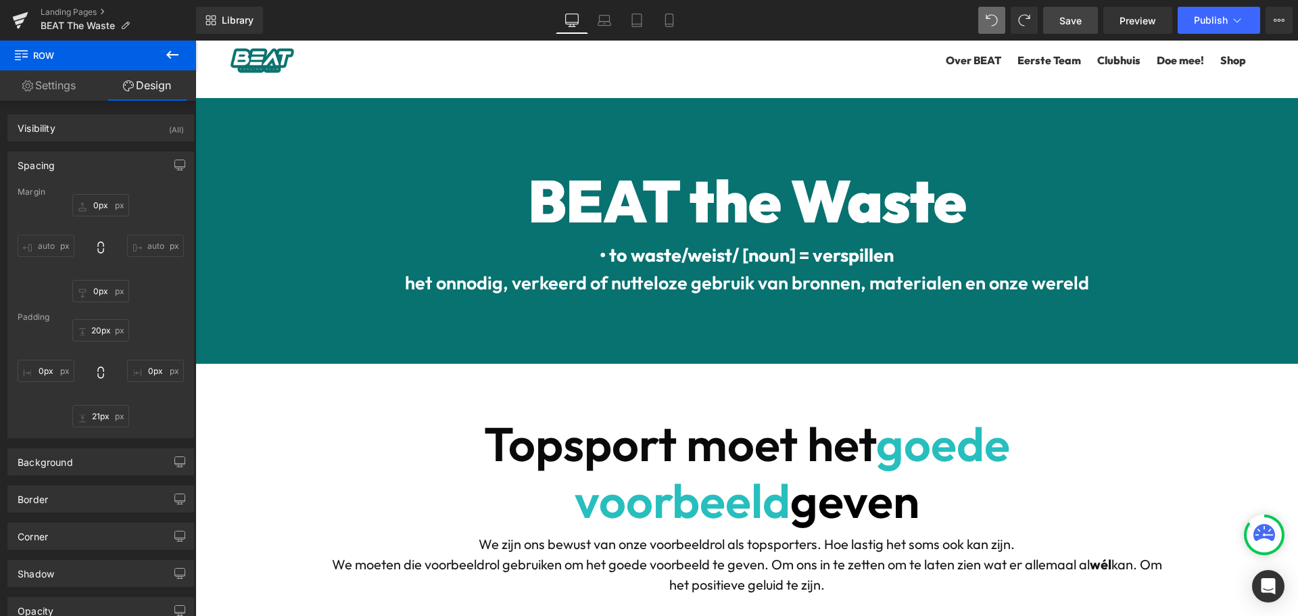
scroll to position [1473, 0]
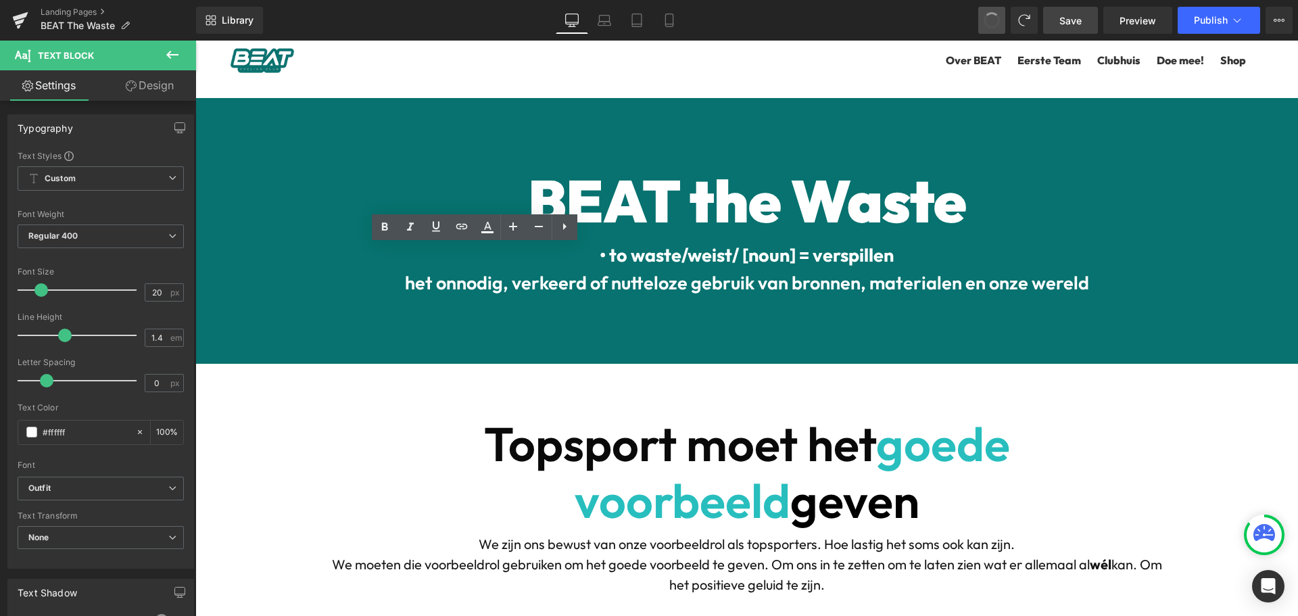
scroll to position [1482, 0]
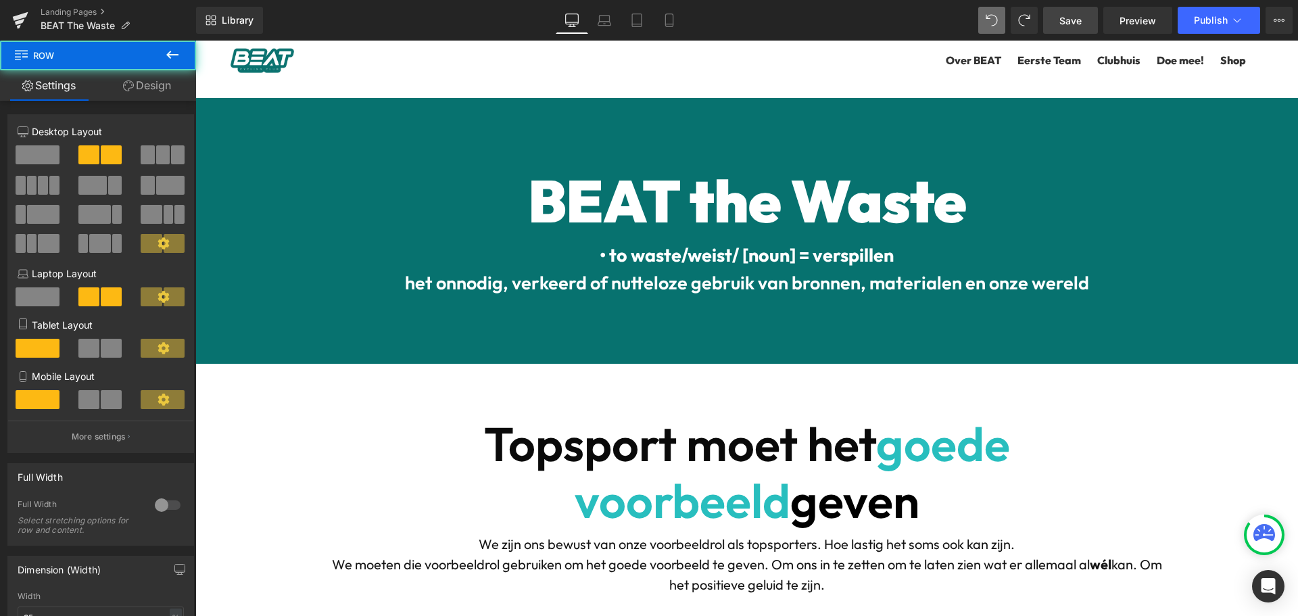
scroll to position [0, 0]
drag, startPoint x: 519, startPoint y: 355, endPoint x: 519, endPoint y: 372, distance: 16.9
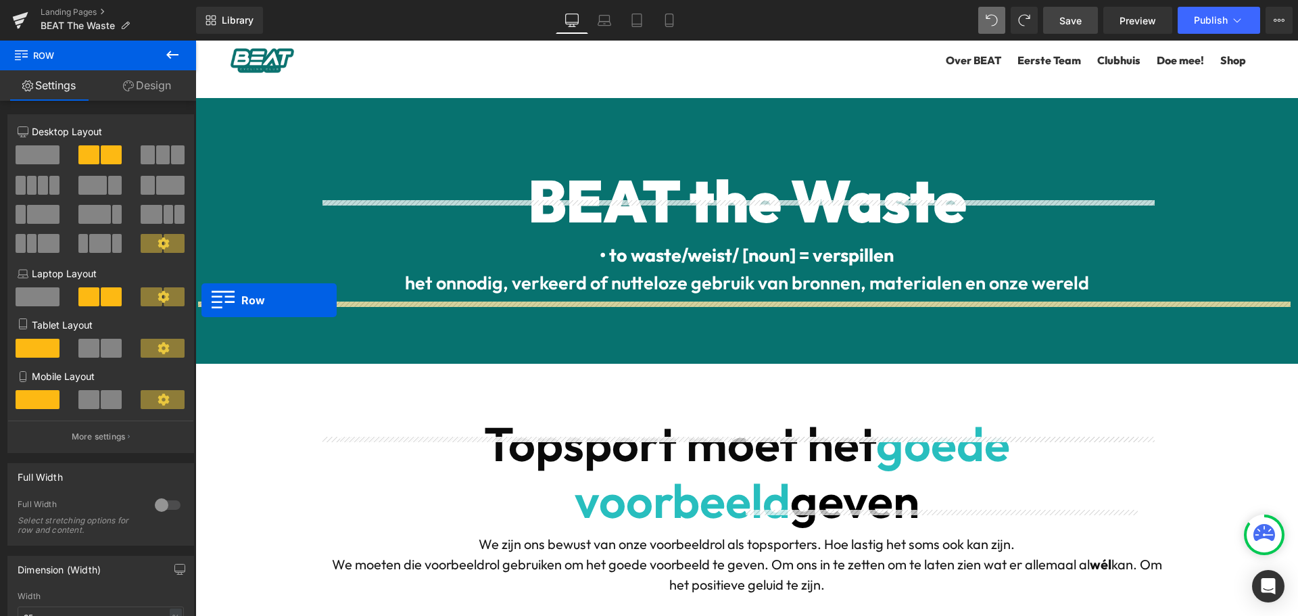
drag, startPoint x: 220, startPoint y: 311, endPoint x: 202, endPoint y: 300, distance: 21.2
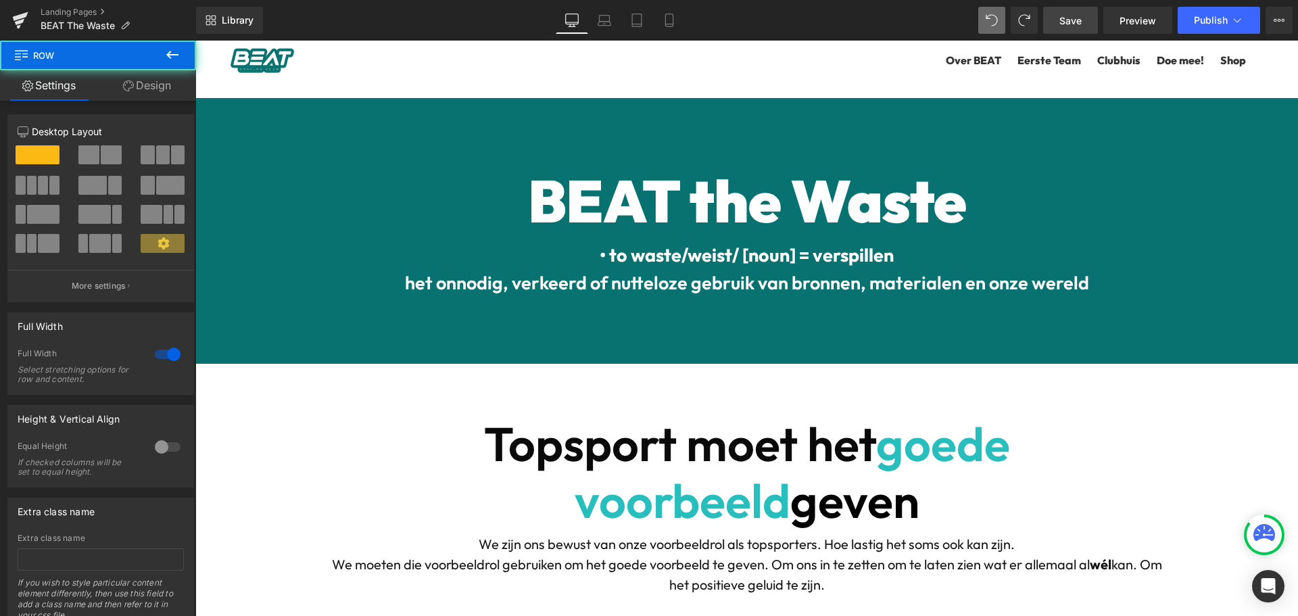
click at [155, 78] on link "Design" at bounding box center [147, 85] width 98 height 30
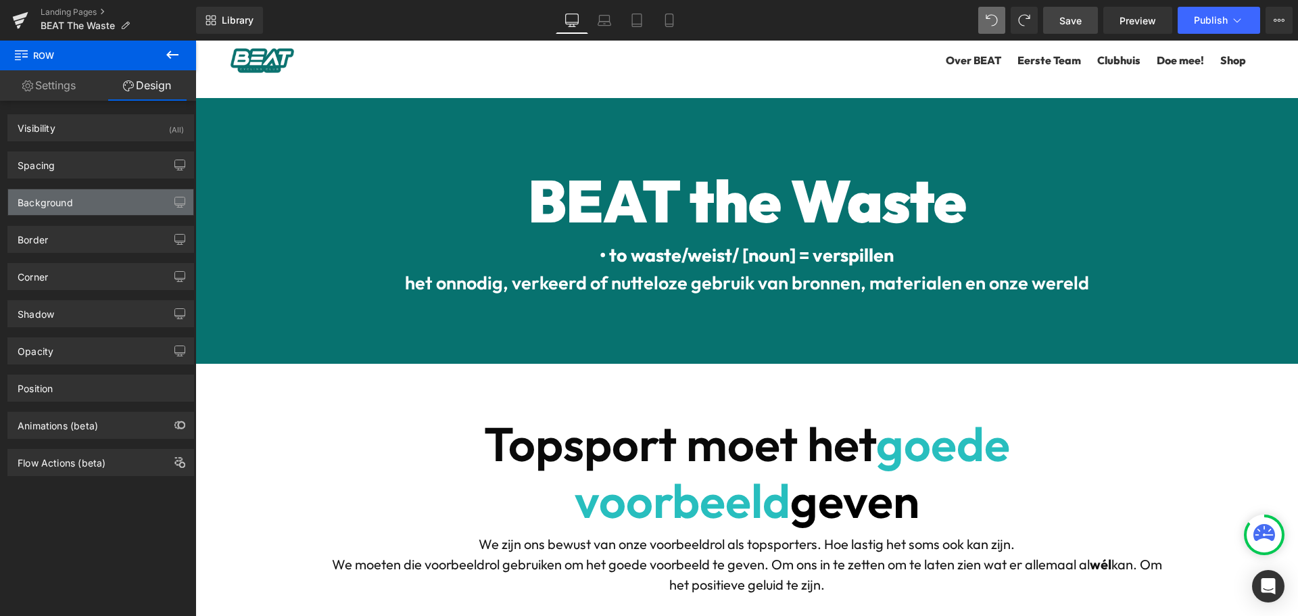
click at [71, 199] on div "Background" at bounding box center [45, 198] width 55 height 19
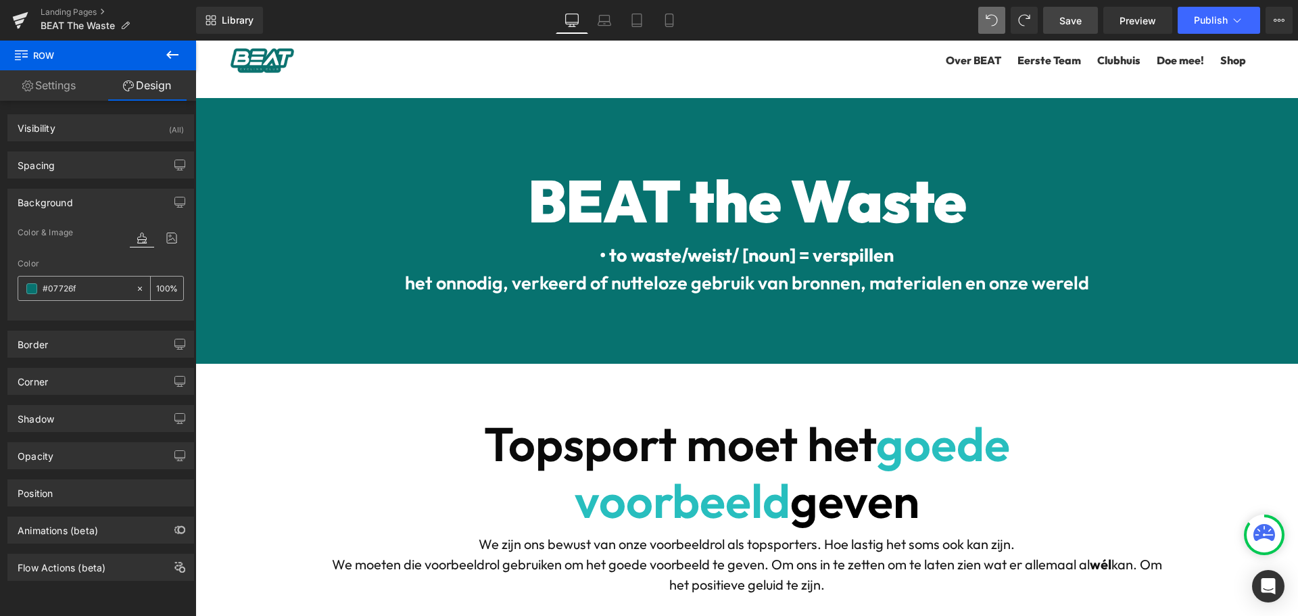
click at [53, 288] on input "text" at bounding box center [86, 288] width 87 height 15
type input "FFFFFF"
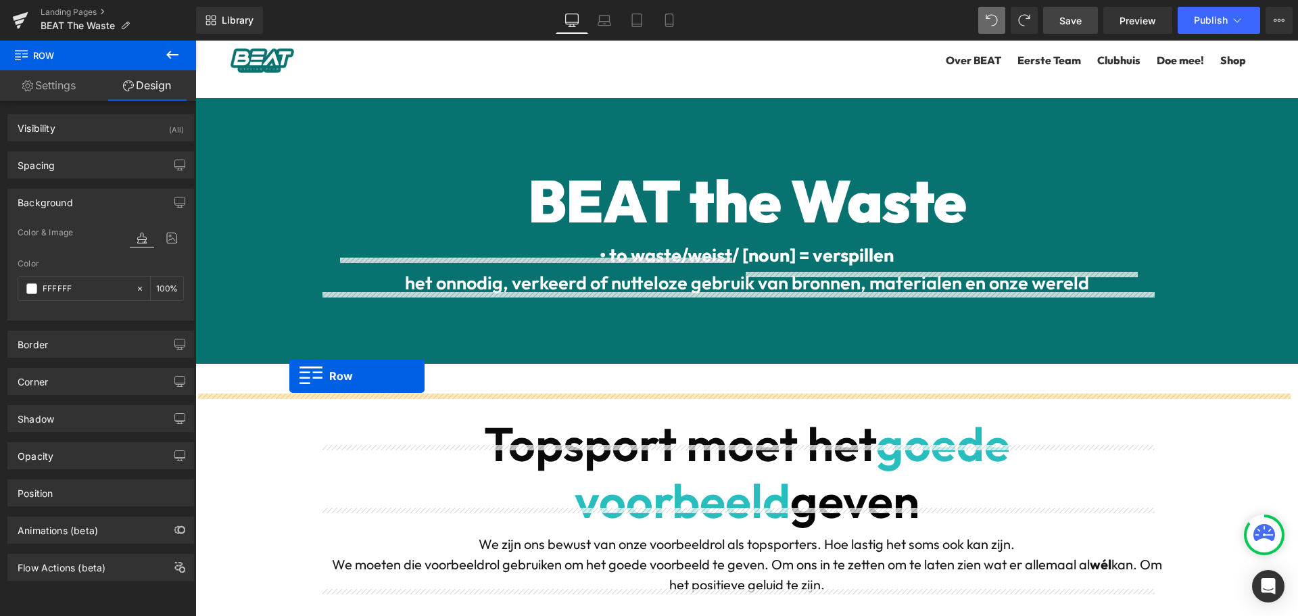
drag, startPoint x: 227, startPoint y: 109, endPoint x: 289, endPoint y: 376, distance: 274.4
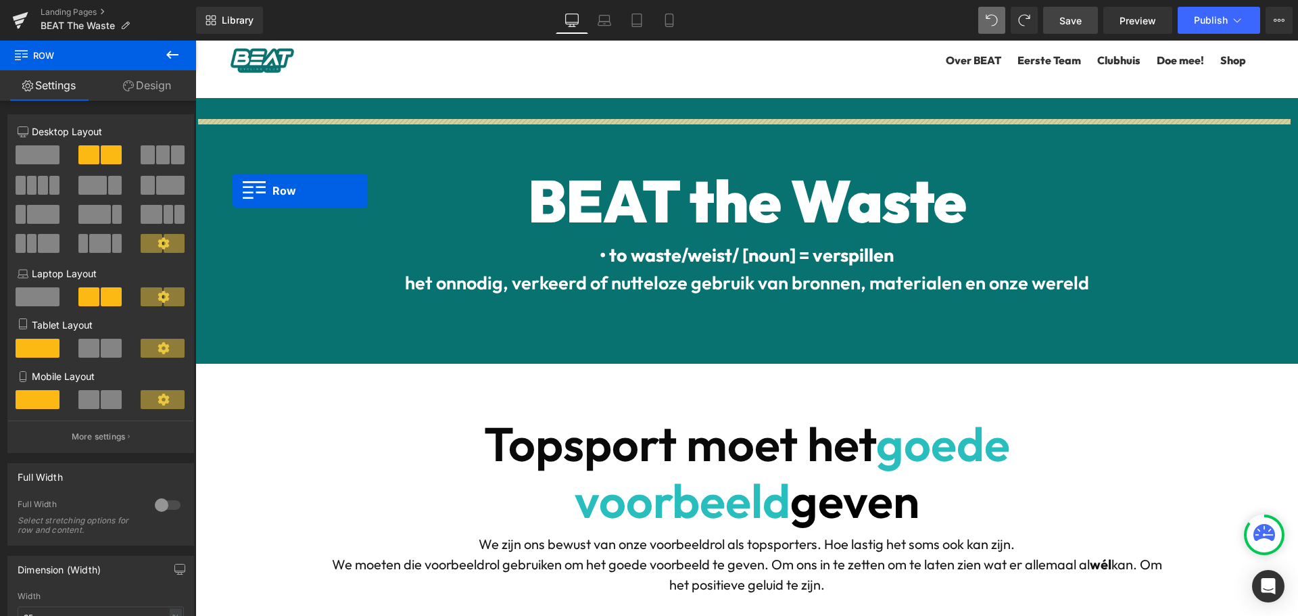
drag, startPoint x: 224, startPoint y: 400, endPoint x: 233, endPoint y: 191, distance: 209.8
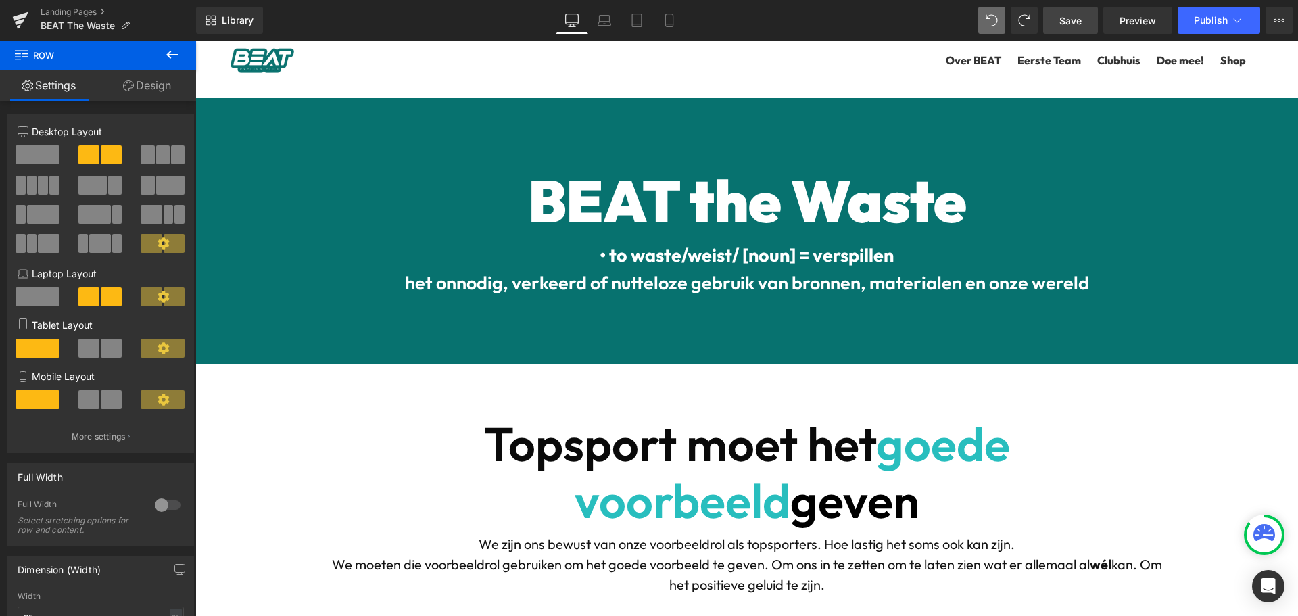
click at [166, 85] on link "Design" at bounding box center [147, 85] width 98 height 30
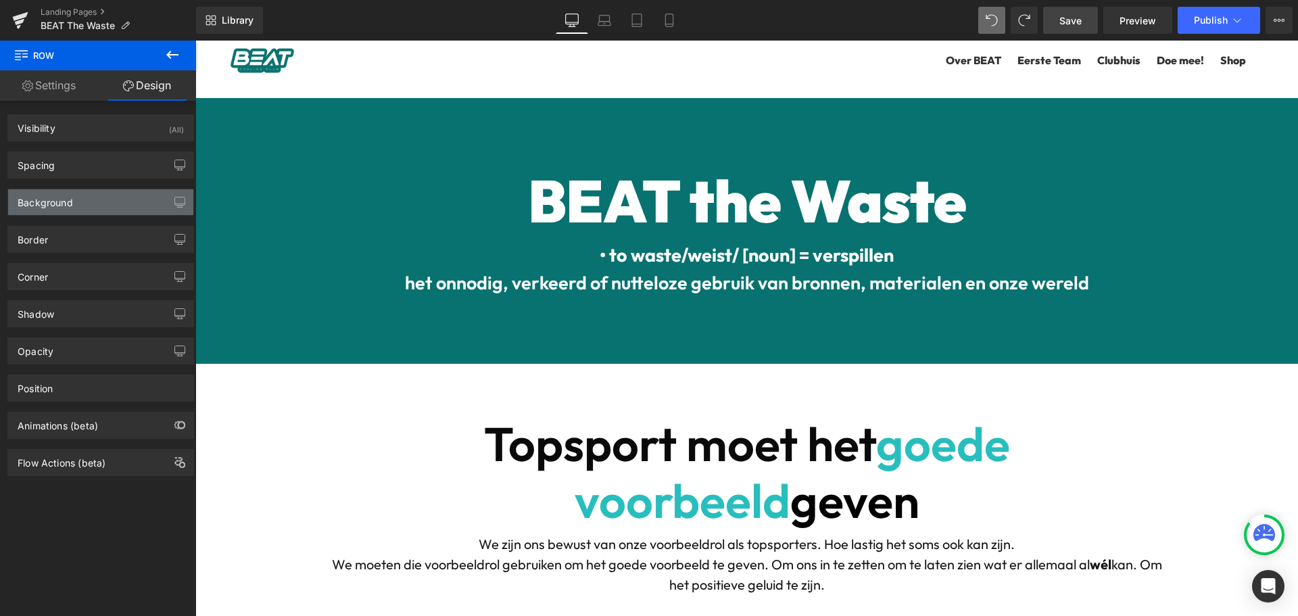
click at [72, 199] on div "Background" at bounding box center [45, 198] width 55 height 19
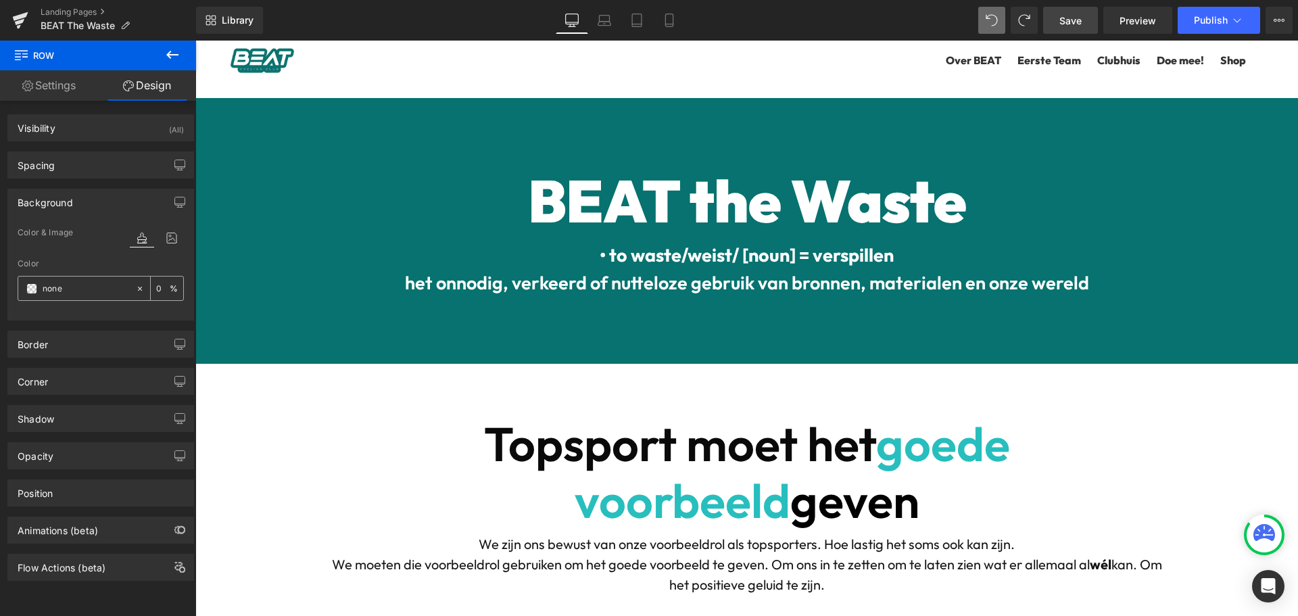
click at [55, 288] on input "none" at bounding box center [86, 288] width 87 height 15
click at [55, 289] on input "none" at bounding box center [86, 288] width 87 height 15
type input "FFFFFF"
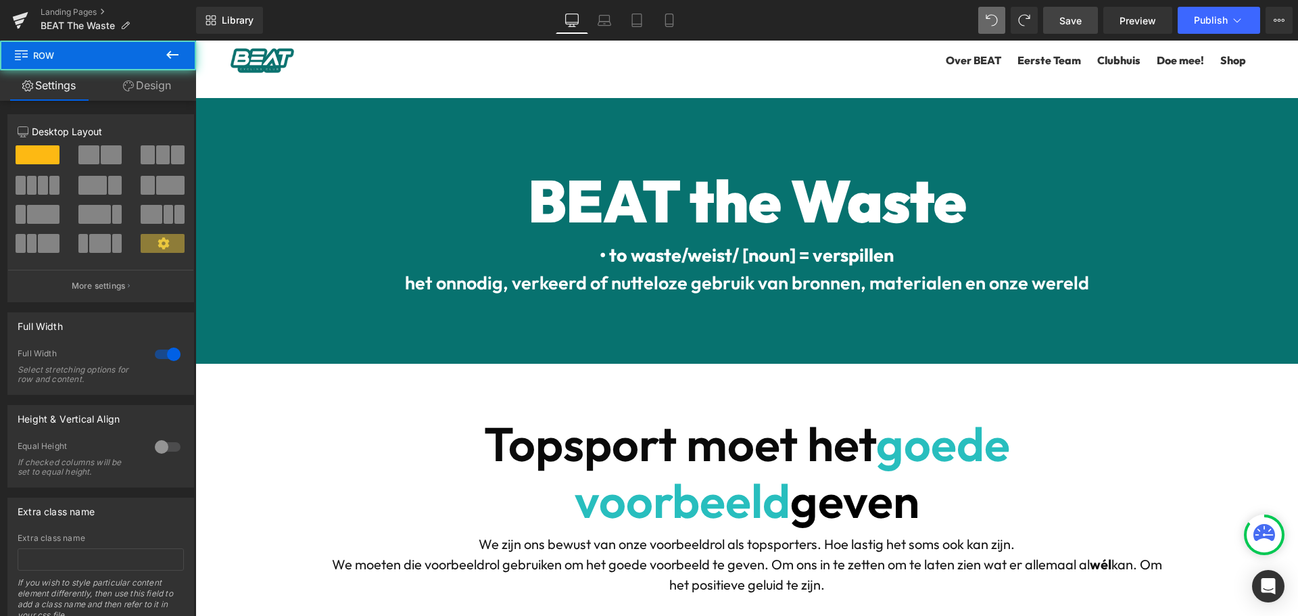
scroll to position [1317, 0]
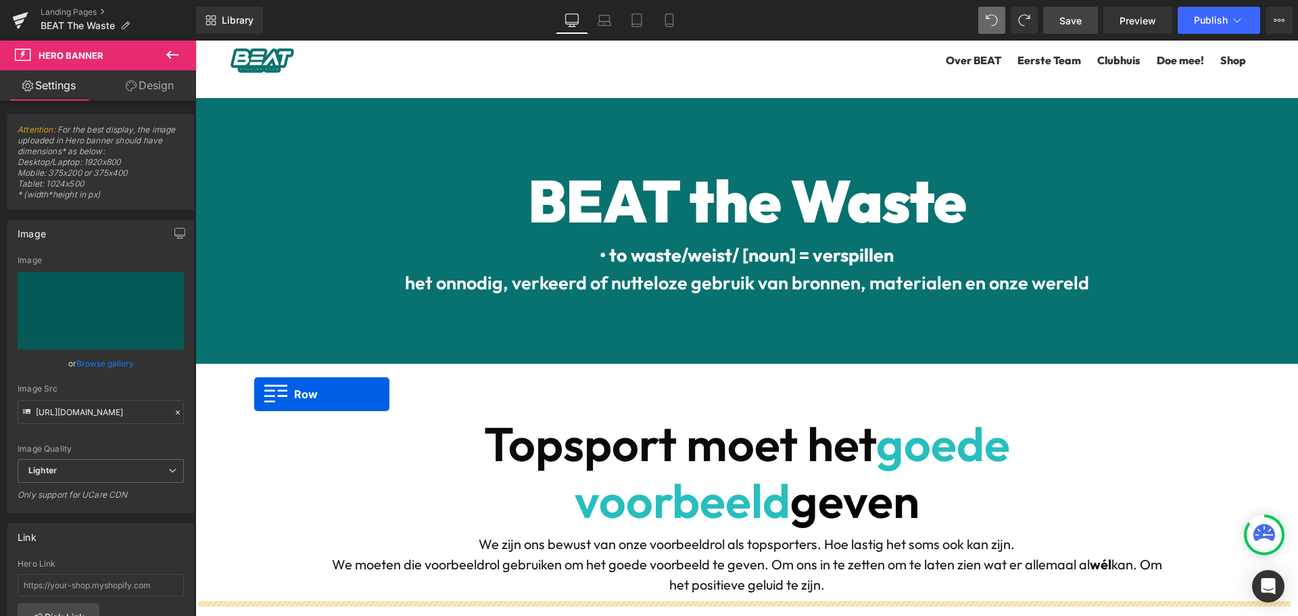
scroll to position [1655, 0]
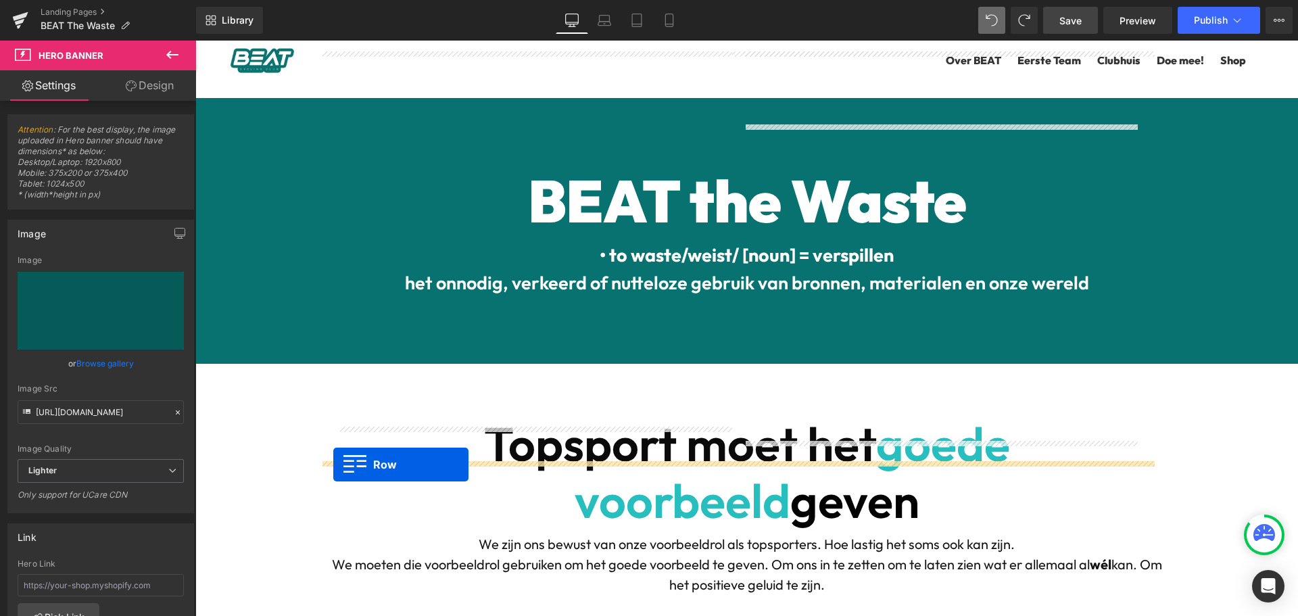
drag, startPoint x: 221, startPoint y: 263, endPoint x: 333, endPoint y: 465, distance: 230.7
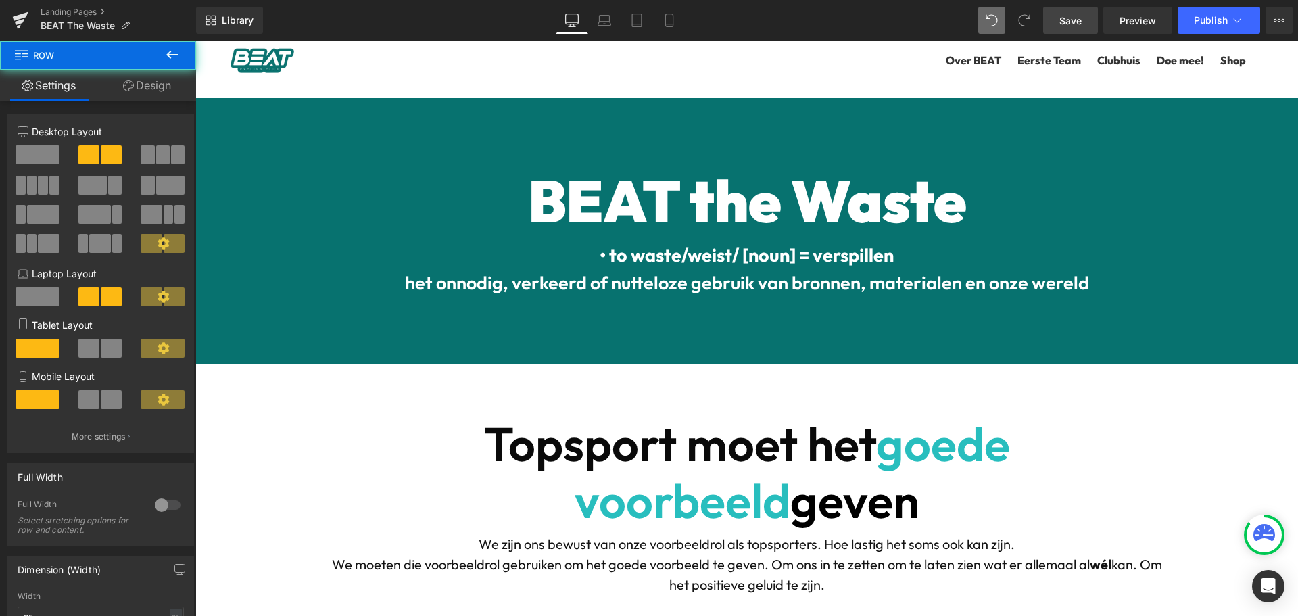
scroll to position [1419, 0]
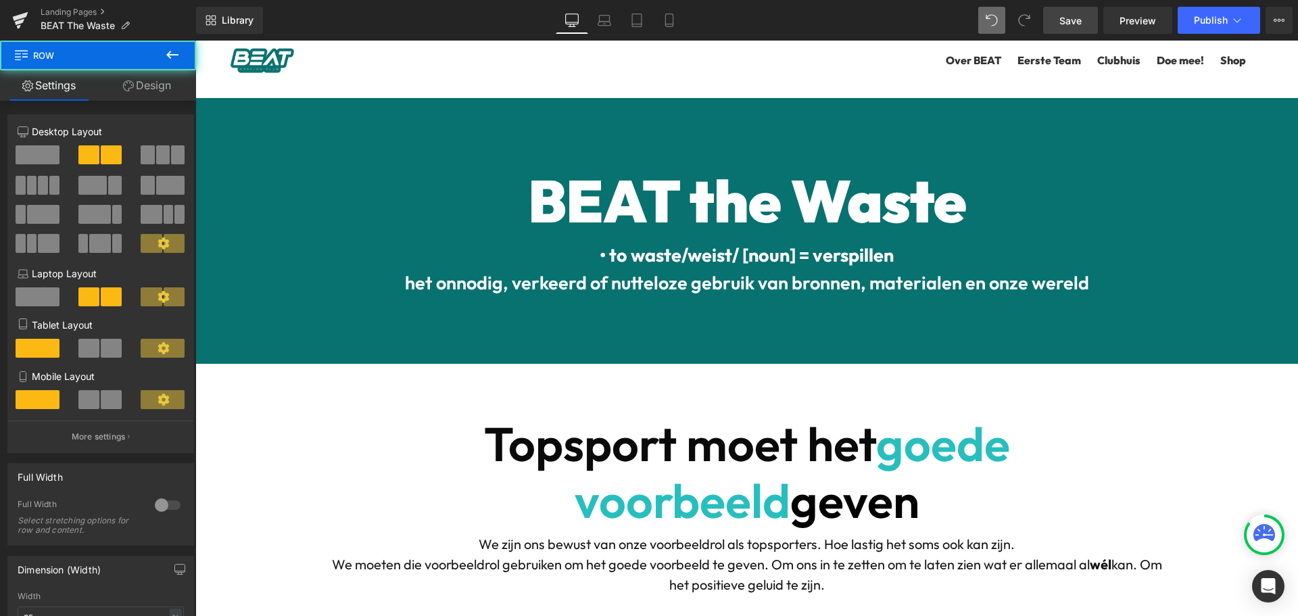
click at [175, 89] on link "Design" at bounding box center [147, 85] width 98 height 30
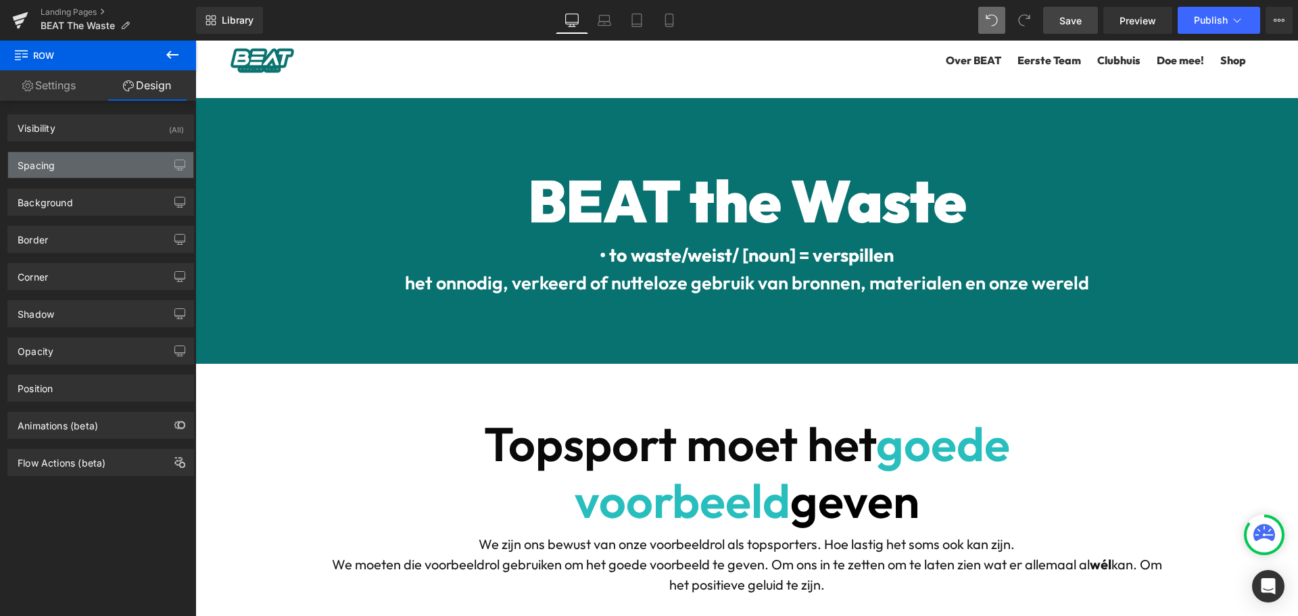
click at [81, 156] on div "Spacing" at bounding box center [100, 165] width 185 height 26
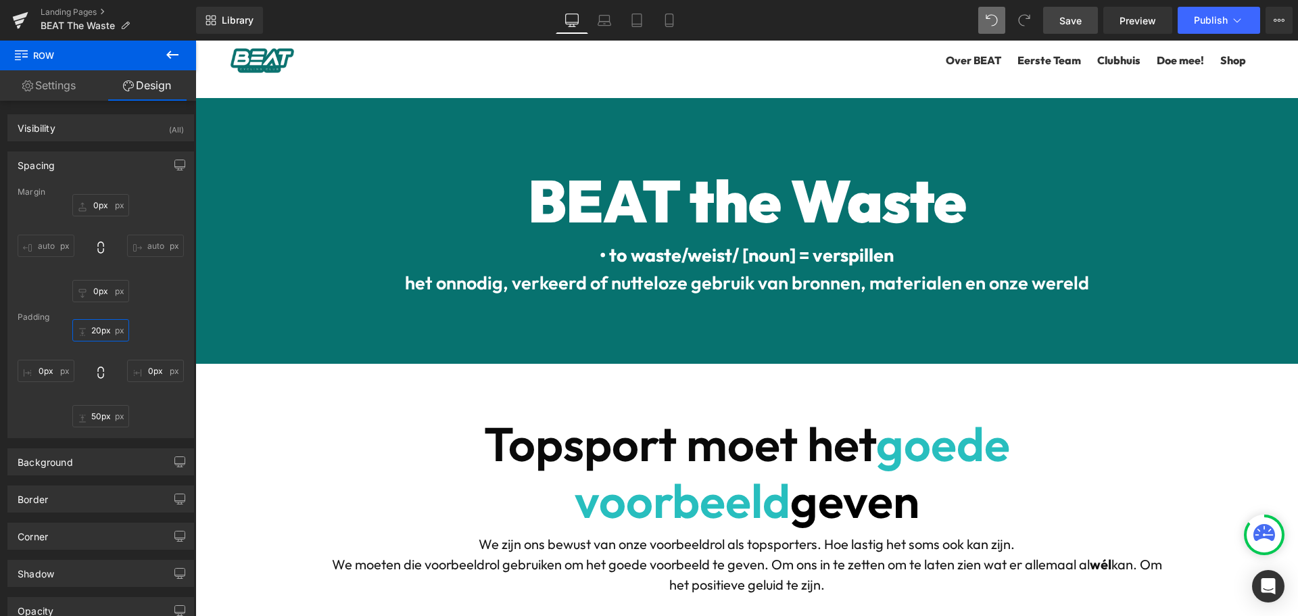
click at [94, 330] on input "20px" at bounding box center [100, 330] width 57 height 22
type input "0"
click at [93, 415] on input "50px" at bounding box center [100, 416] width 57 height 22
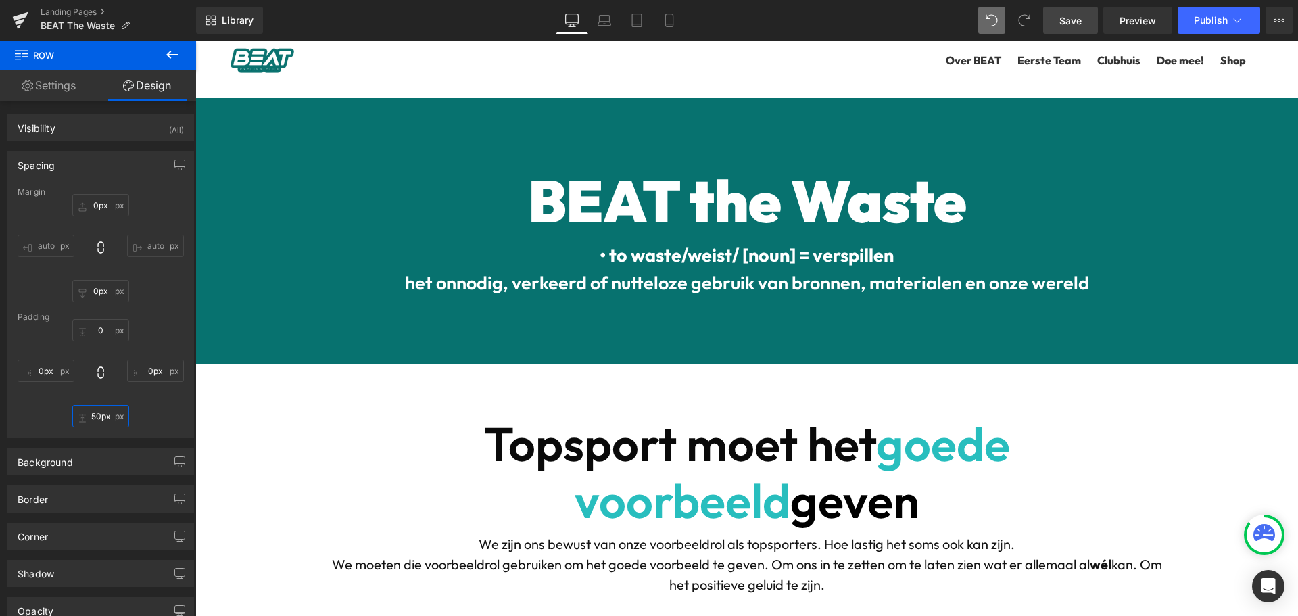
click at [93, 415] on input "50px" at bounding box center [100, 416] width 57 height 22
type input "0"
click at [162, 409] on div "0 0px 0 0px" at bounding box center [101, 373] width 166 height 108
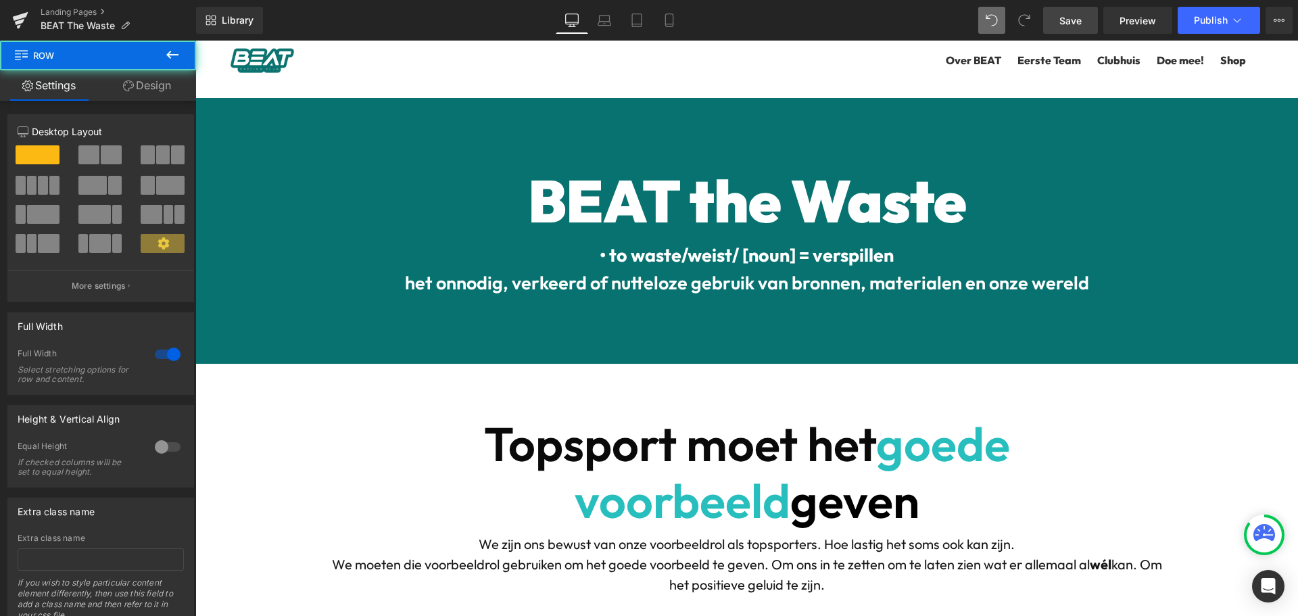
drag, startPoint x: 258, startPoint y: 310, endPoint x: 247, endPoint y: 269, distance: 42.8
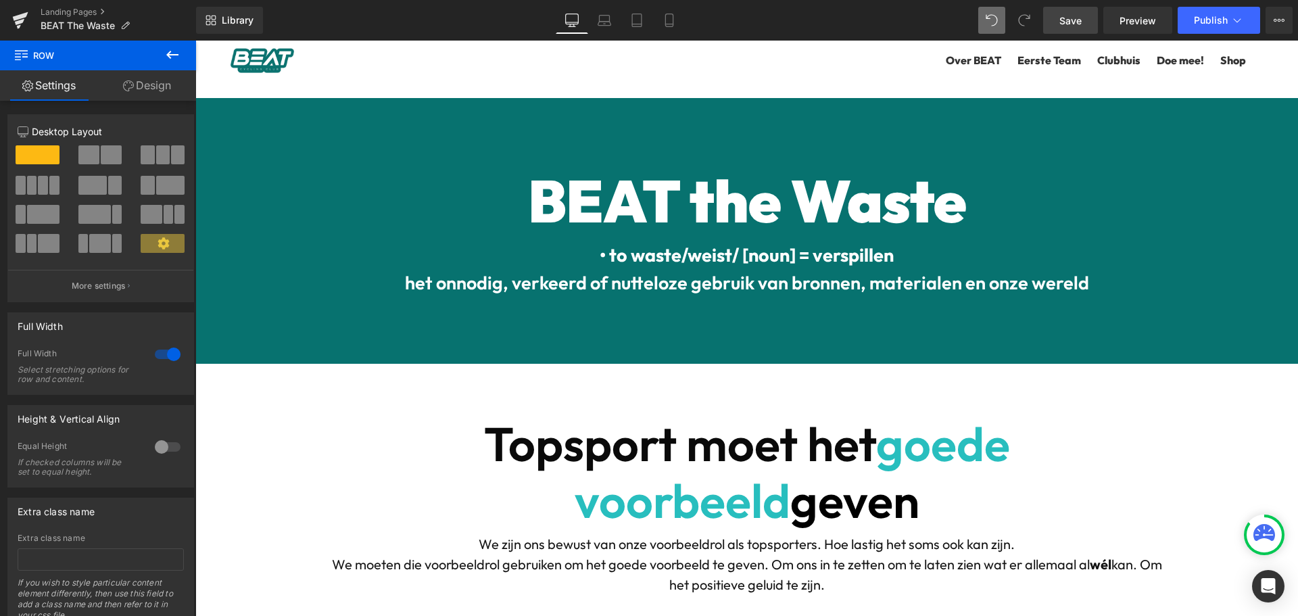
click at [141, 76] on link "Design" at bounding box center [147, 85] width 98 height 30
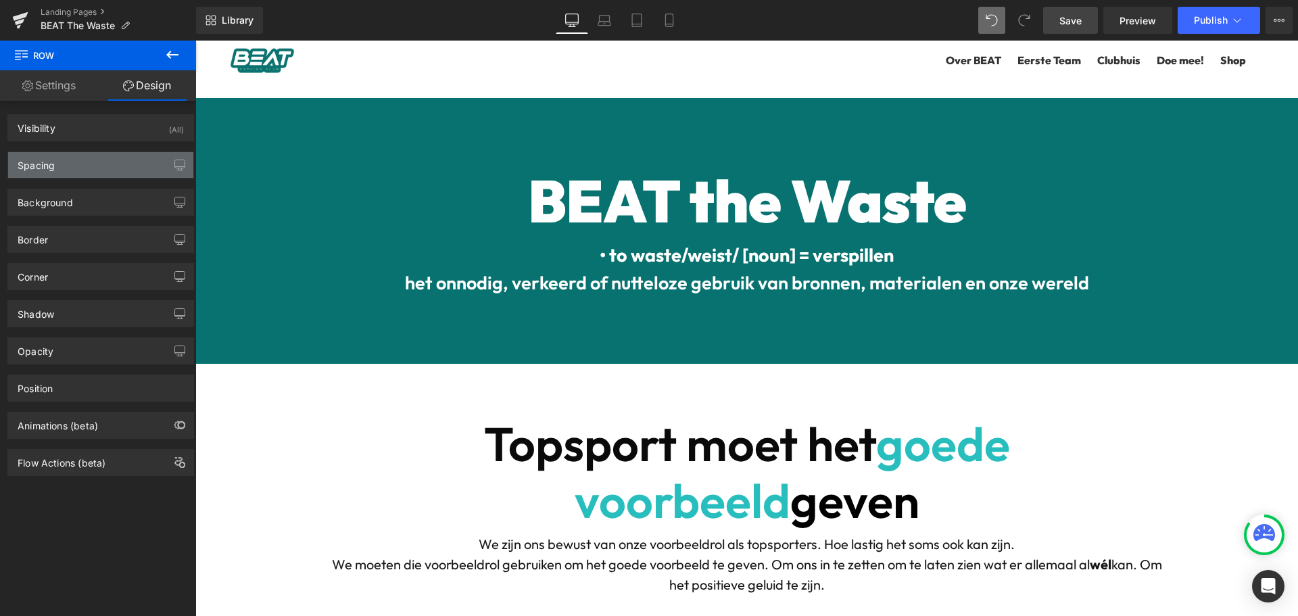
drag, startPoint x: 94, startPoint y: 158, endPoint x: 85, endPoint y: 182, distance: 25.2
click at [94, 158] on div "Spacing" at bounding box center [100, 165] width 185 height 26
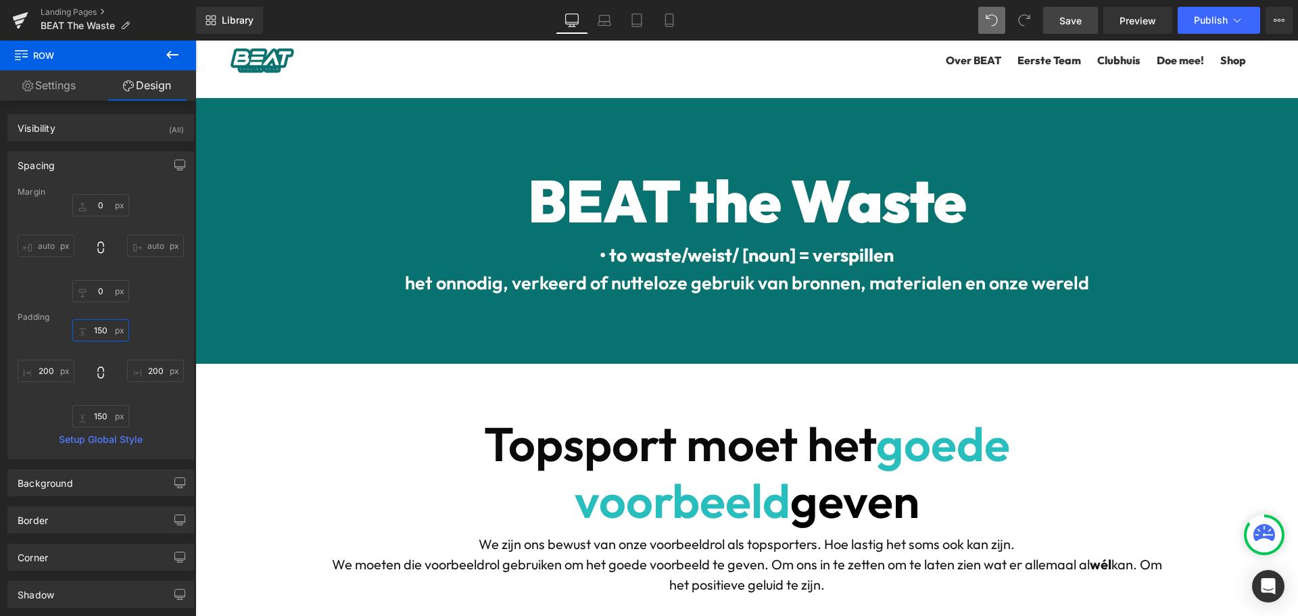
click at [95, 327] on input "150" at bounding box center [100, 330] width 57 height 22
type input "50"
click at [37, 373] on input "200" at bounding box center [46, 371] width 57 height 22
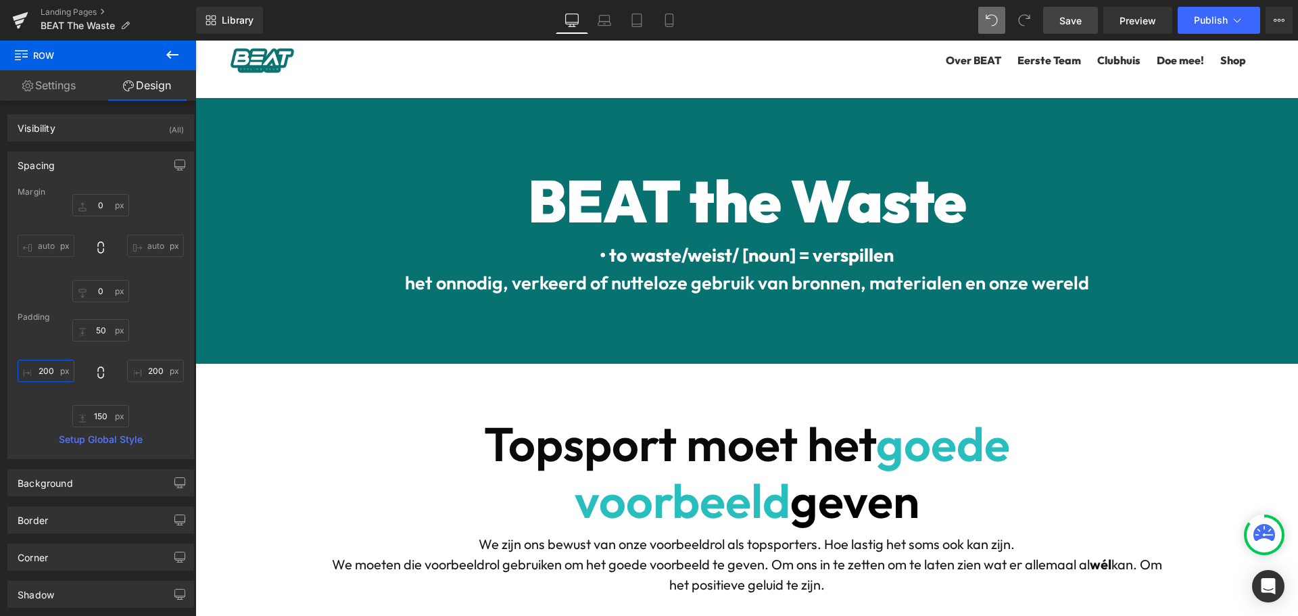
click at [45, 370] on input "200" at bounding box center [46, 371] width 57 height 22
type input "50"
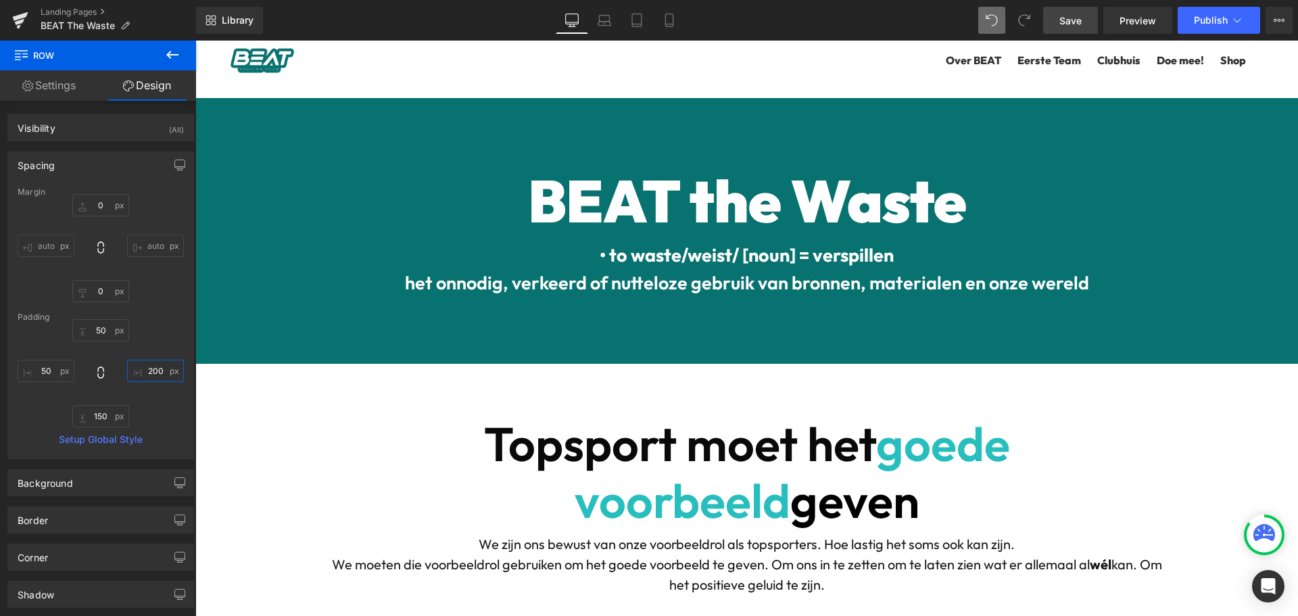
click at [150, 371] on input "200" at bounding box center [155, 371] width 57 height 22
type input "50"
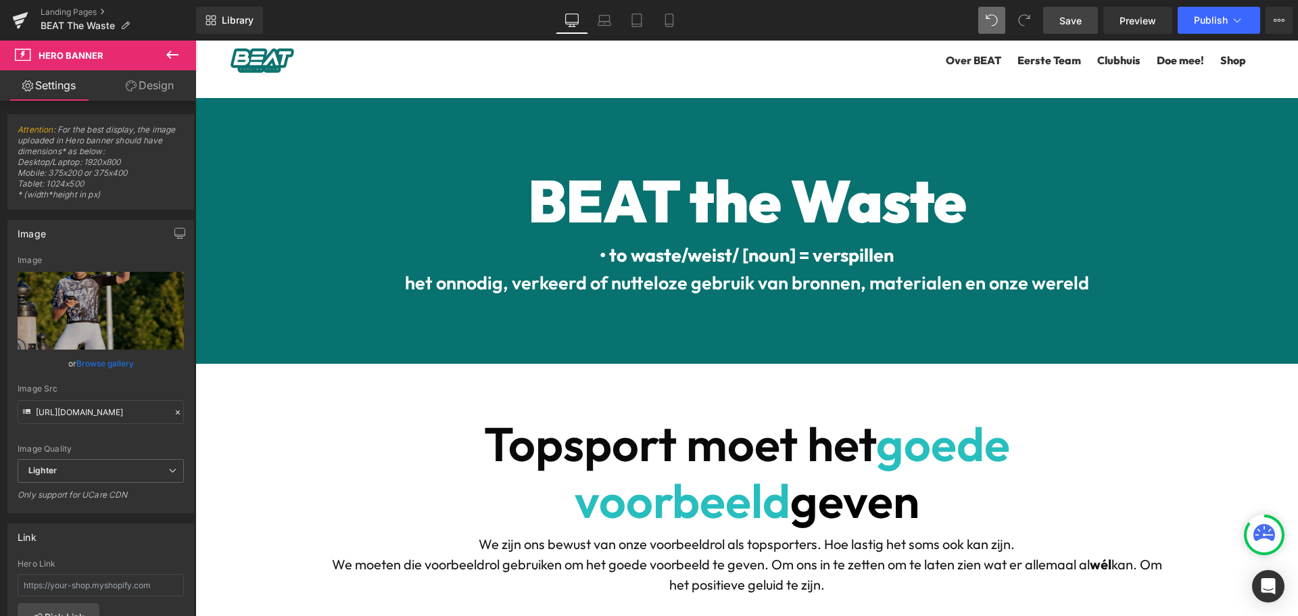
scroll to position [1554, 0]
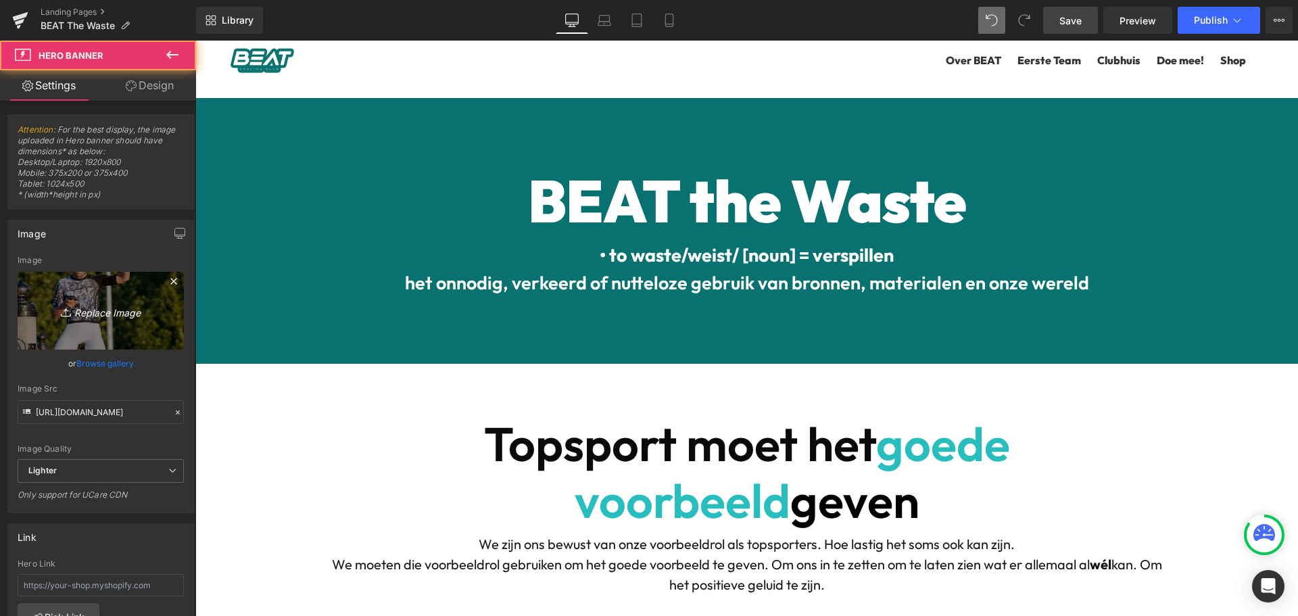
click at [97, 318] on icon "Replace Image" at bounding box center [101, 310] width 108 height 17
type input "C:\fakepath\btwc.jpg"
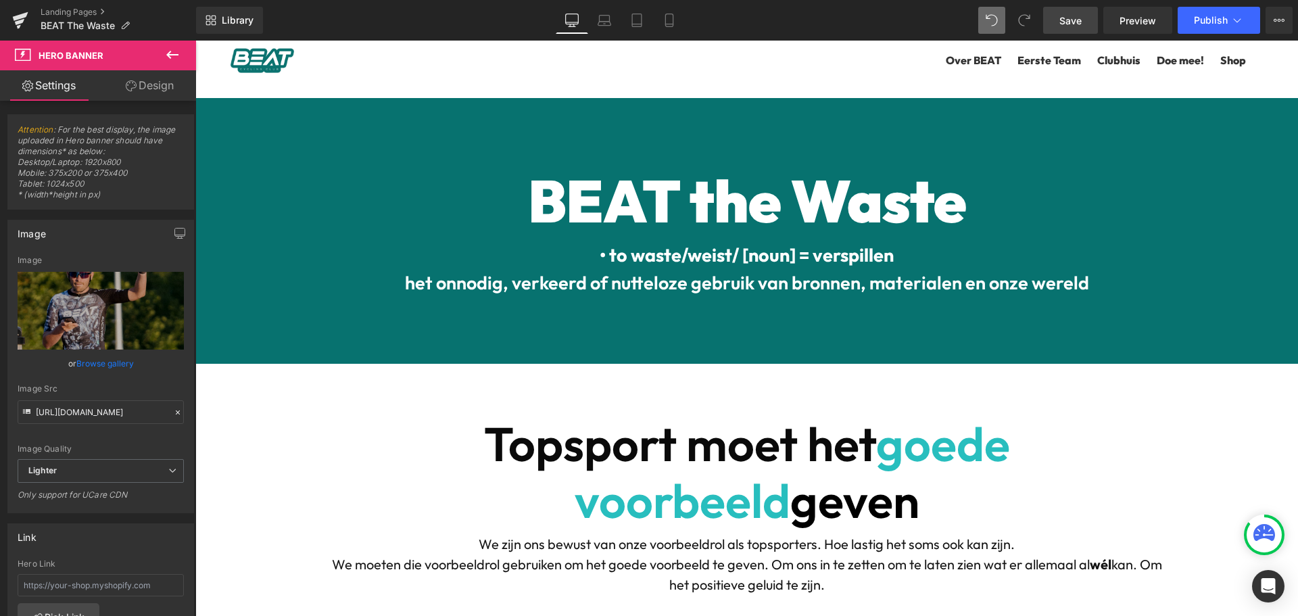
scroll to position [1757, 0]
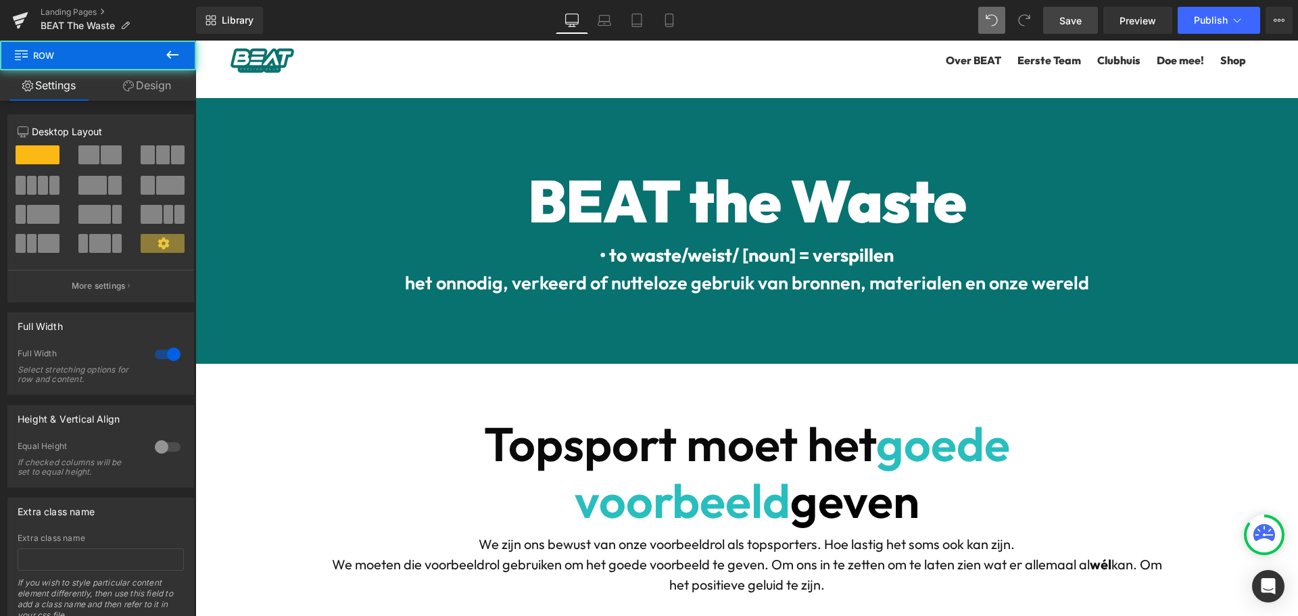
drag, startPoint x: 151, startPoint y: 89, endPoint x: 130, endPoint y: 124, distance: 41.5
click at [151, 88] on link "Design" at bounding box center [147, 85] width 98 height 30
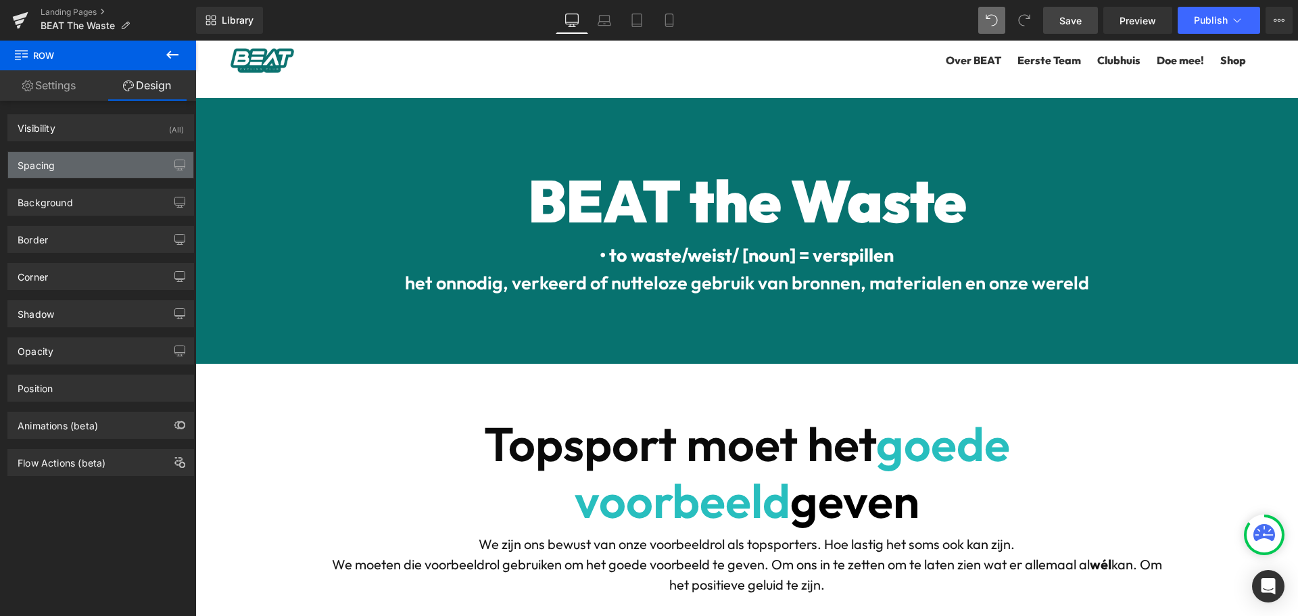
click at [80, 166] on div "Spacing" at bounding box center [100, 165] width 185 height 26
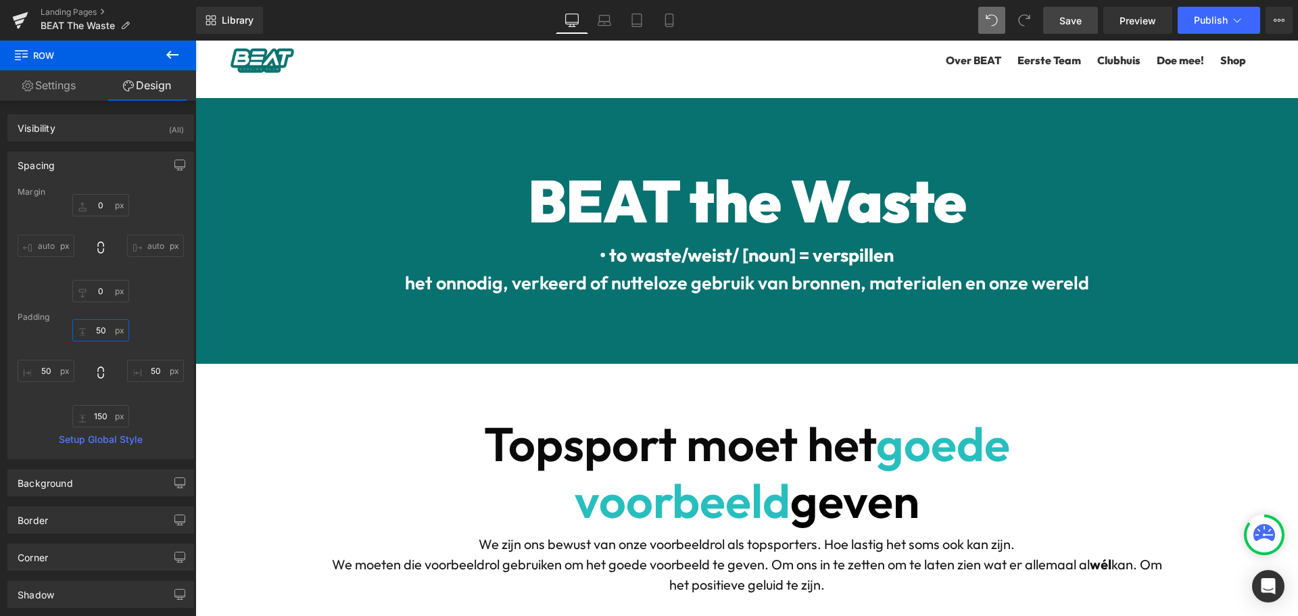
click at [101, 325] on input "50" at bounding box center [100, 330] width 57 height 22
type input "75"
click at [95, 415] on input "150" at bounding box center [100, 416] width 57 height 22
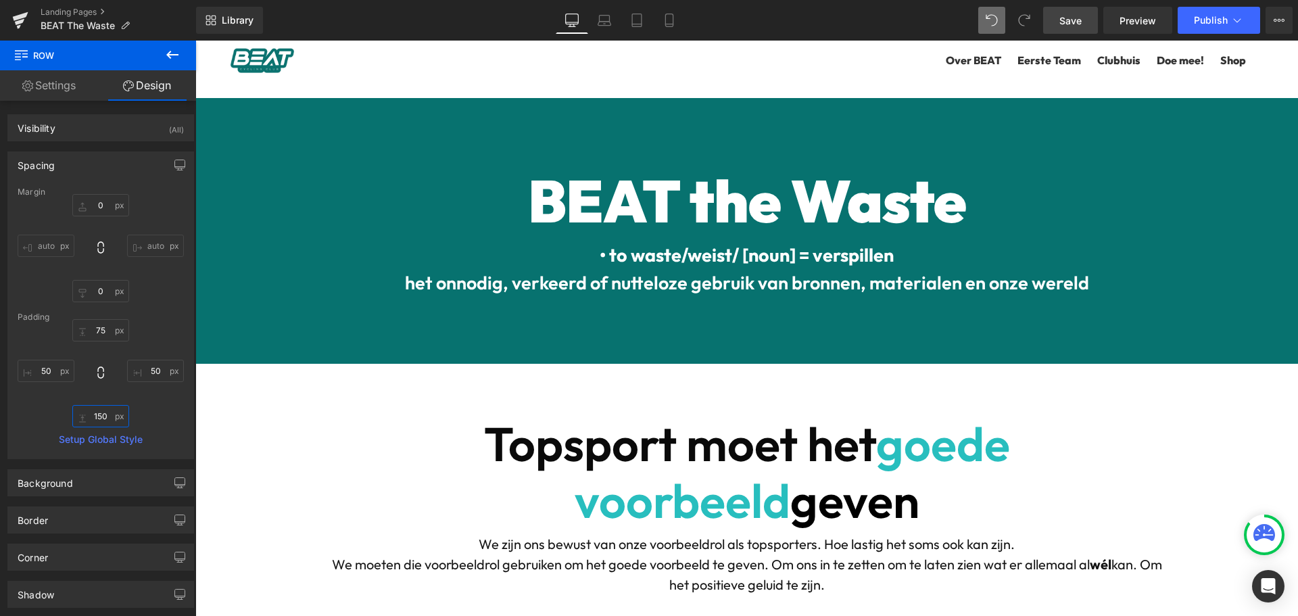
click at [95, 415] on input "150" at bounding box center [100, 416] width 57 height 22
type input "75"
click at [16, 417] on div "Margin 0 auto 0 auto Padding 75 50 75 50 Setup Global Style" at bounding box center [100, 322] width 185 height 271
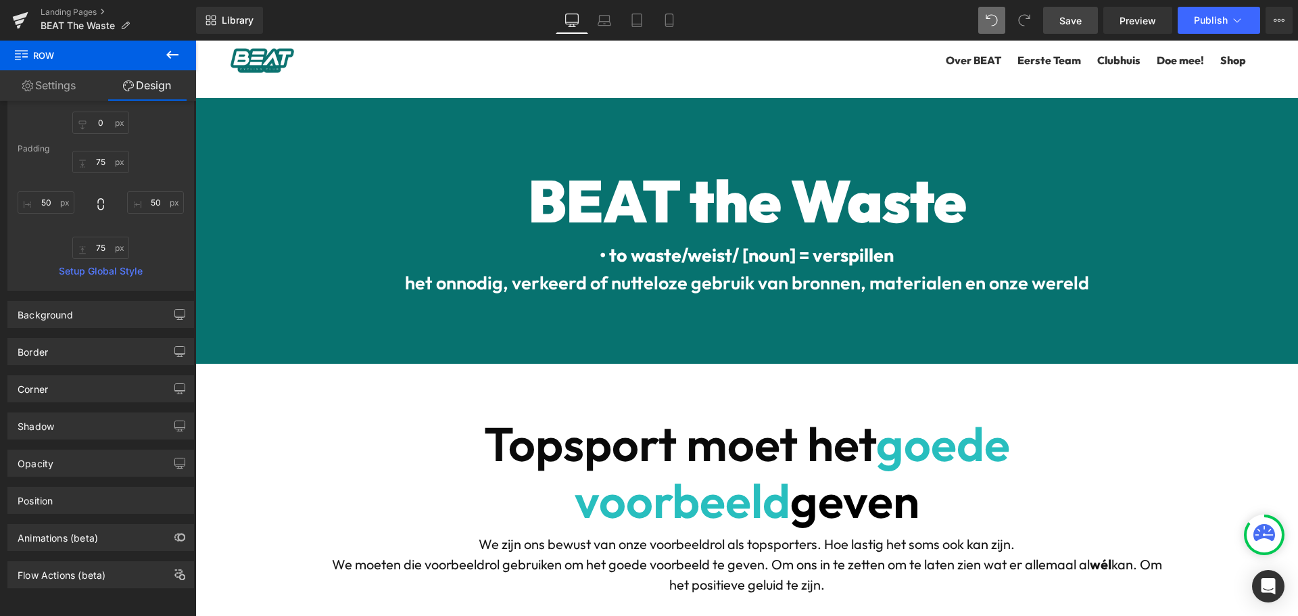
scroll to position [1961, 0]
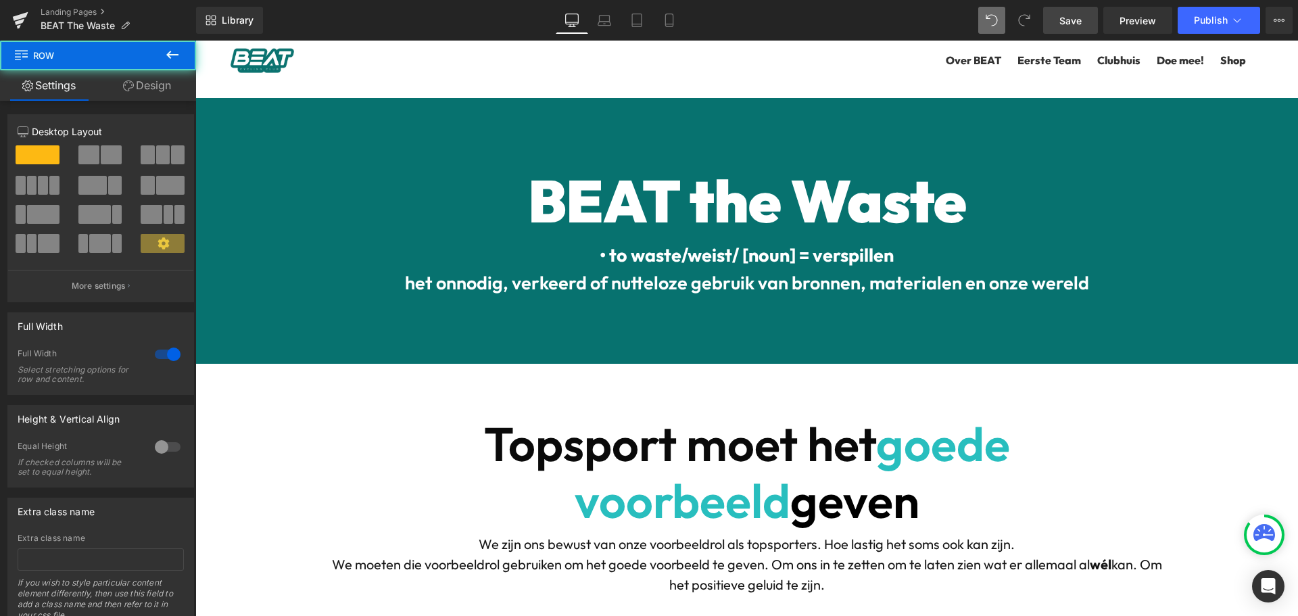
click at [141, 83] on link "Design" at bounding box center [147, 85] width 98 height 30
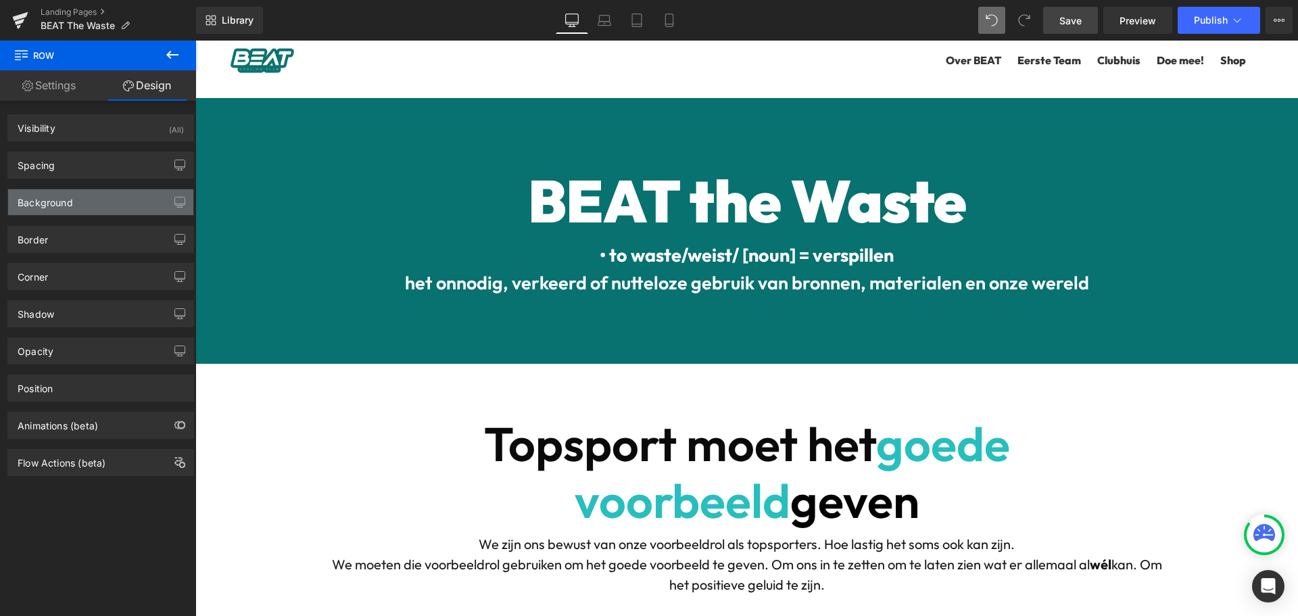
click at [91, 197] on div "Background" at bounding box center [100, 202] width 185 height 26
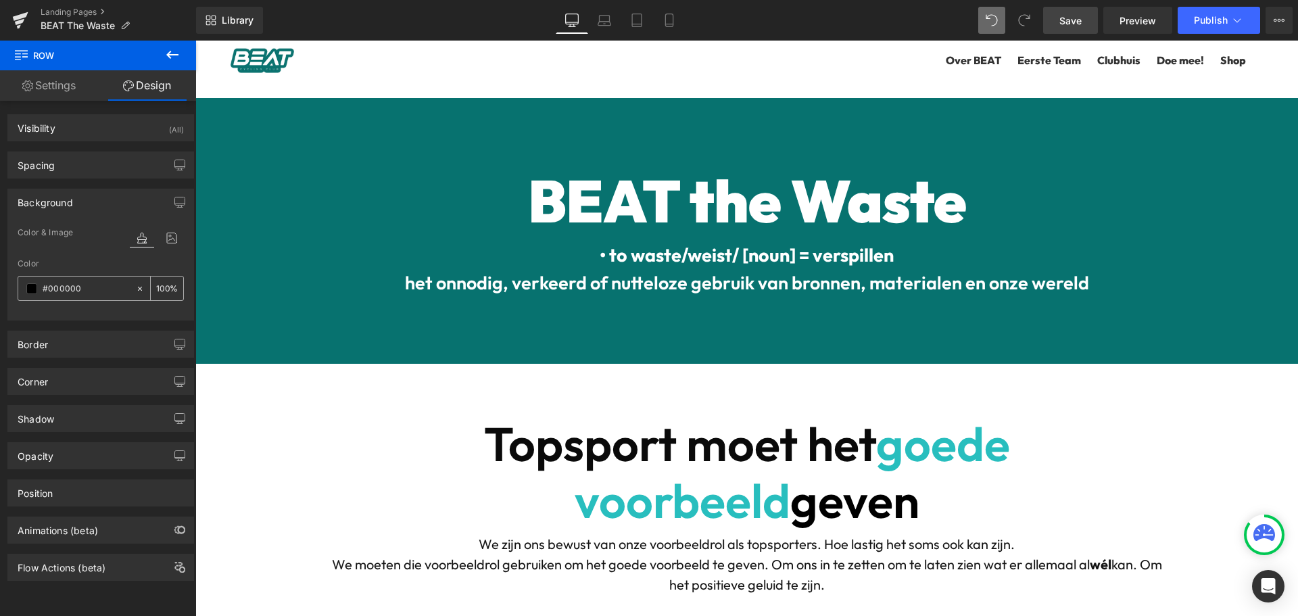
click at [57, 289] on input "#000000" at bounding box center [86, 288] width 87 height 15
click at [56, 287] on input "#000000" at bounding box center [86, 288] width 87 height 15
type input "07726F"
click at [195, 41] on div at bounding box center [195, 41] width 0 height 0
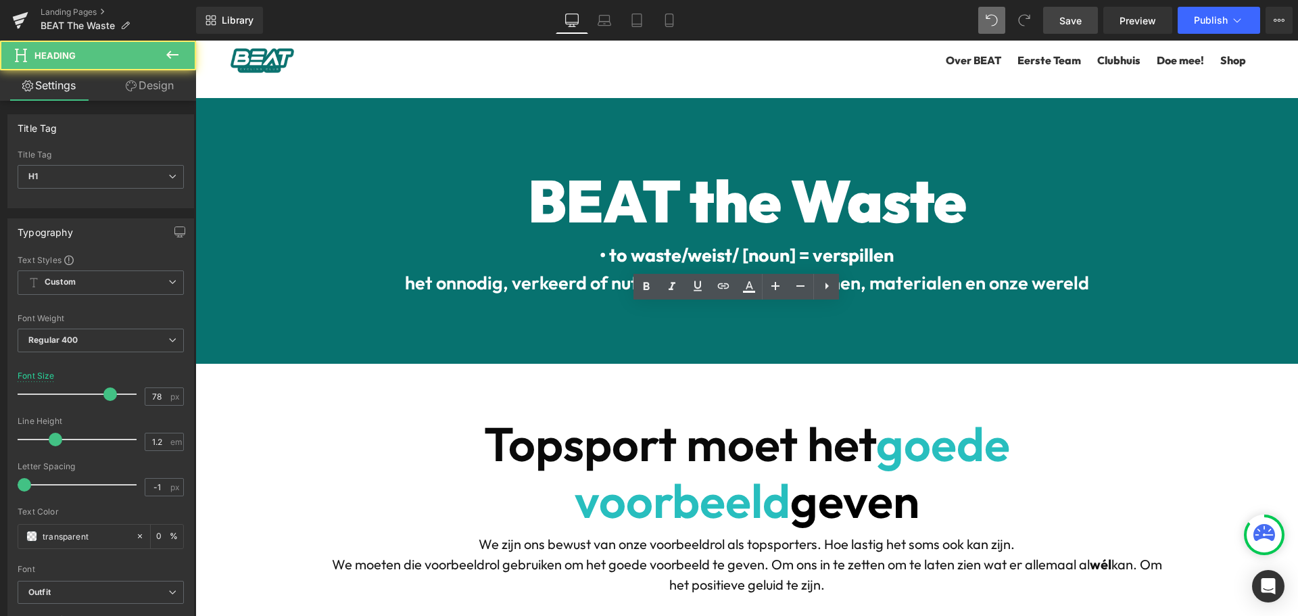
drag, startPoint x: 891, startPoint y: 274, endPoint x: 686, endPoint y: 267, distance: 205.0
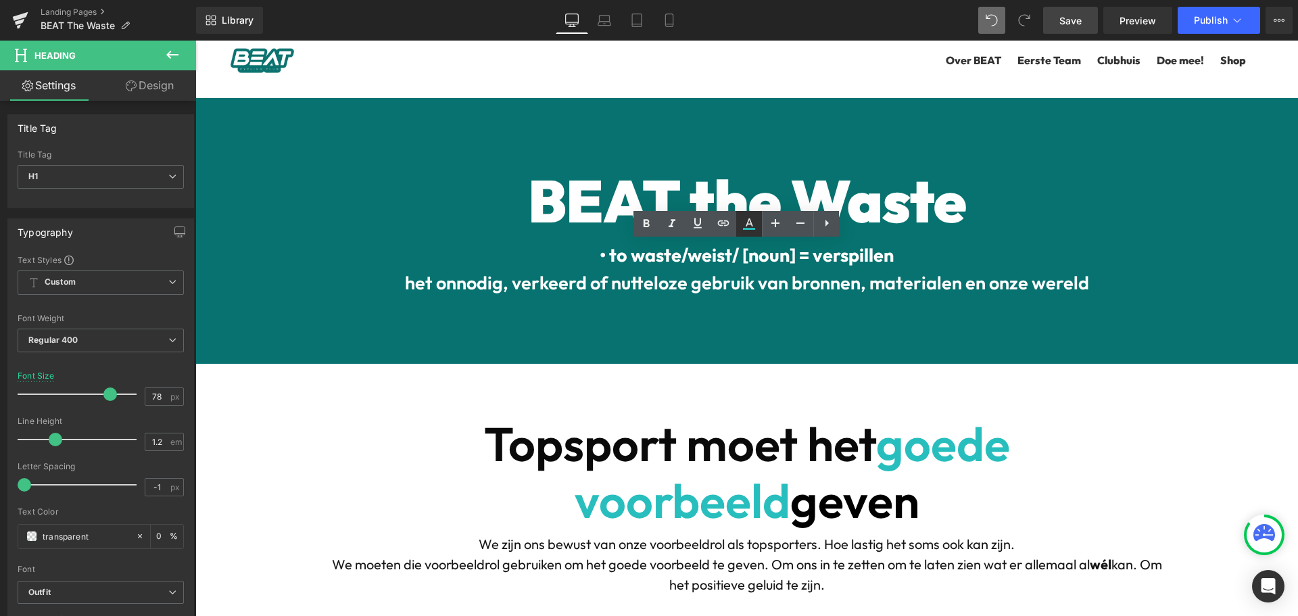
click at [748, 228] on icon at bounding box center [749, 229] width 12 height 2
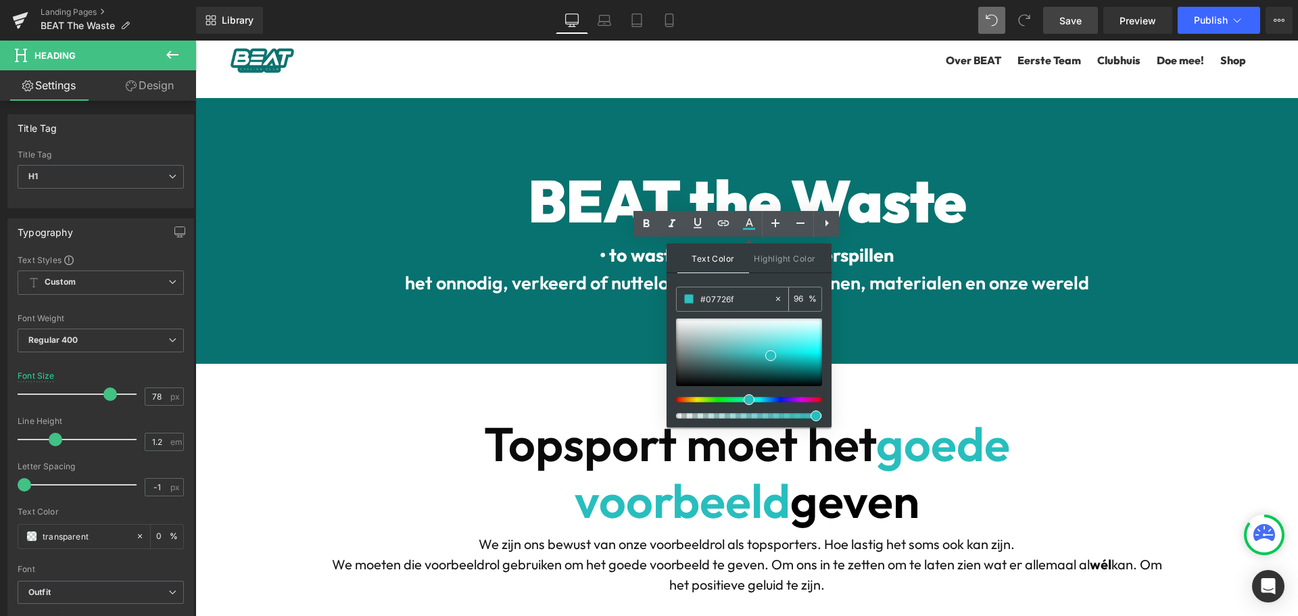
click at [720, 289] on div "#07726f" at bounding box center [725, 299] width 97 height 24
click at [720, 296] on input "#07726f" at bounding box center [737, 298] width 73 height 15
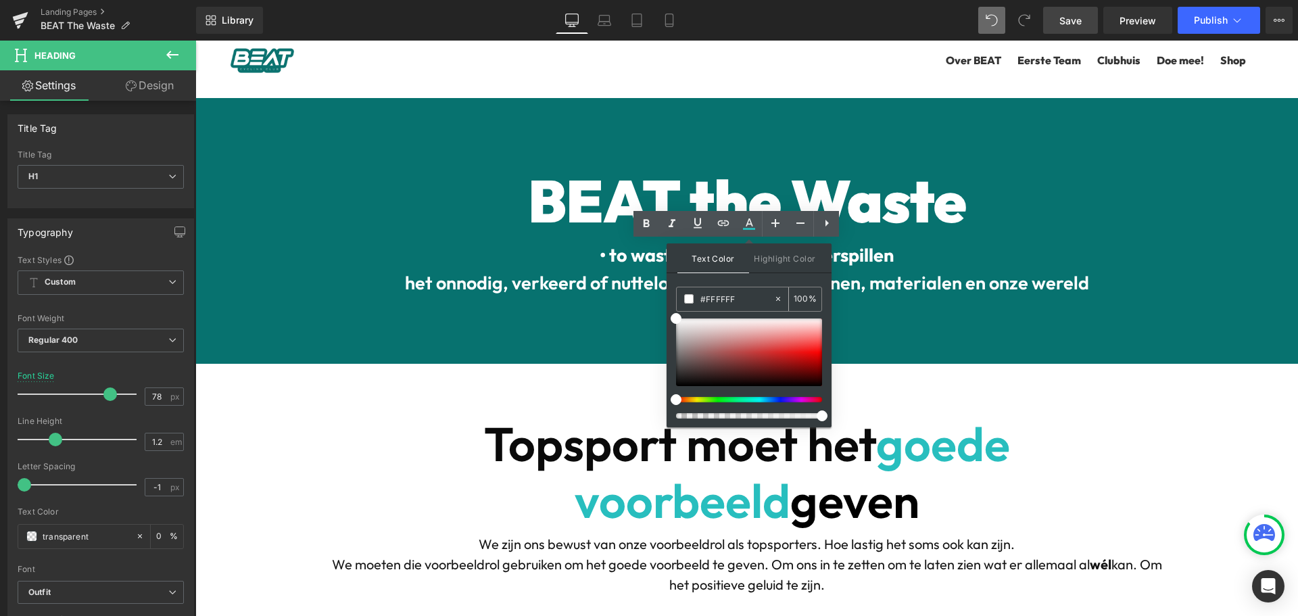
type input "#FFFFFF"
click at [709, 256] on span "Text Color" at bounding box center [714, 258] width 72 height 30
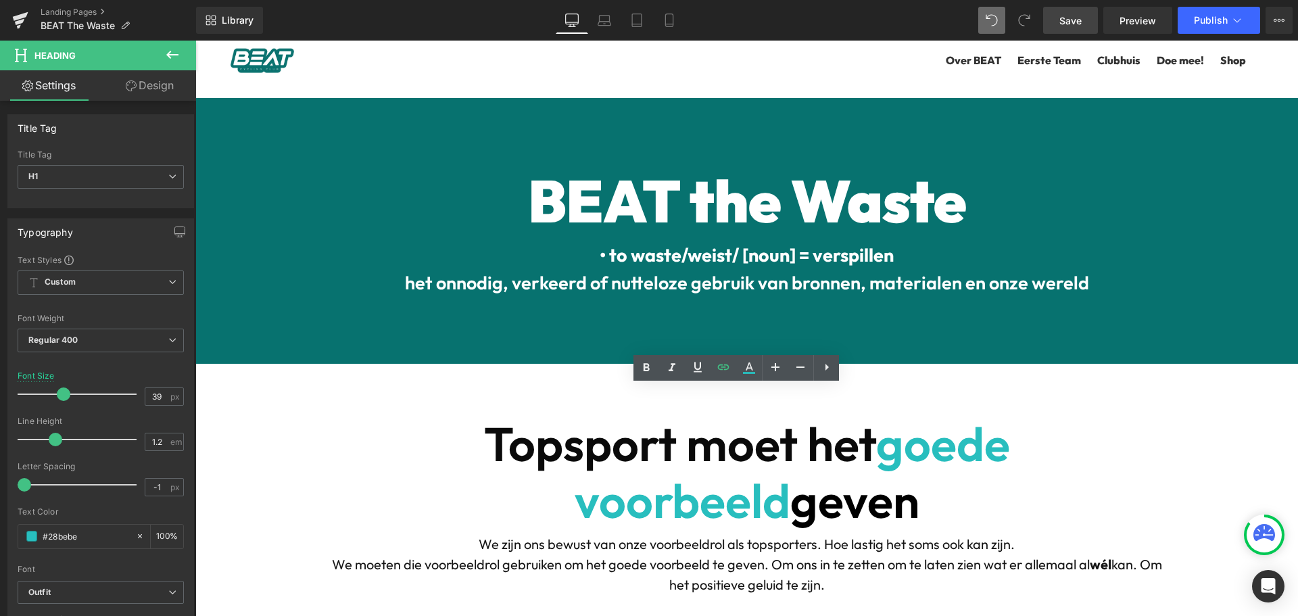
drag, startPoint x: 901, startPoint y: 436, endPoint x: 758, endPoint y: 430, distance: 143.5
click at [747, 372] on icon at bounding box center [749, 368] width 16 height 16
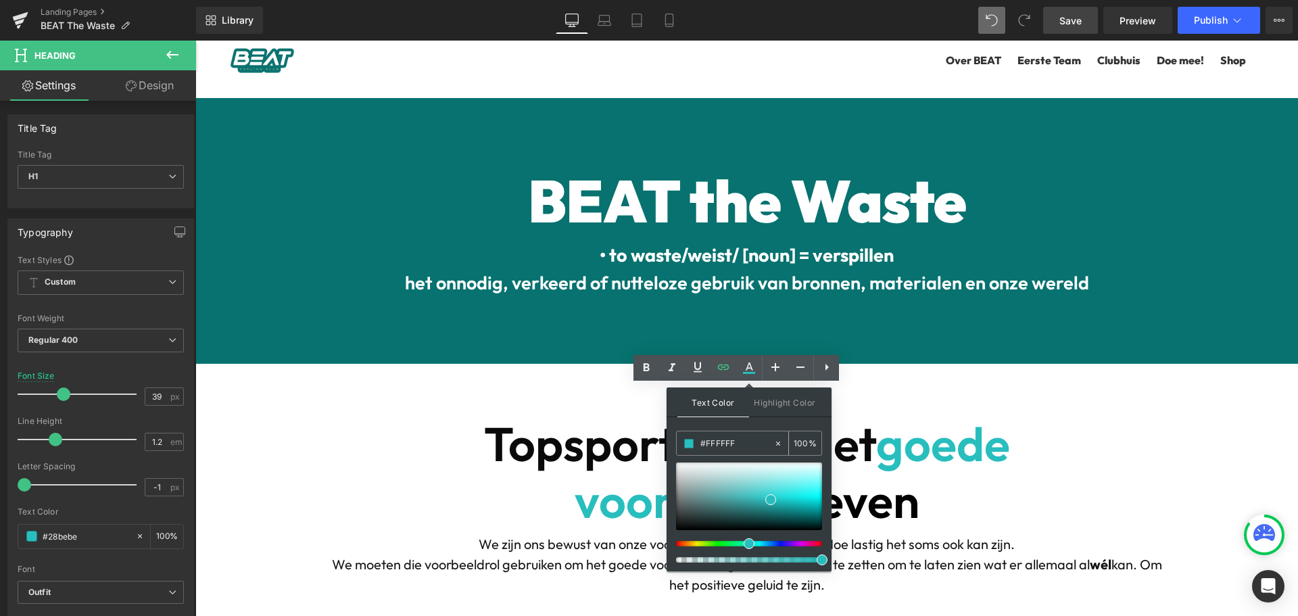
click at [713, 439] on input "#FFFFFF" at bounding box center [737, 443] width 73 height 15
click at [722, 443] on input "#FFFFFF" at bounding box center [737, 443] width 73 height 15
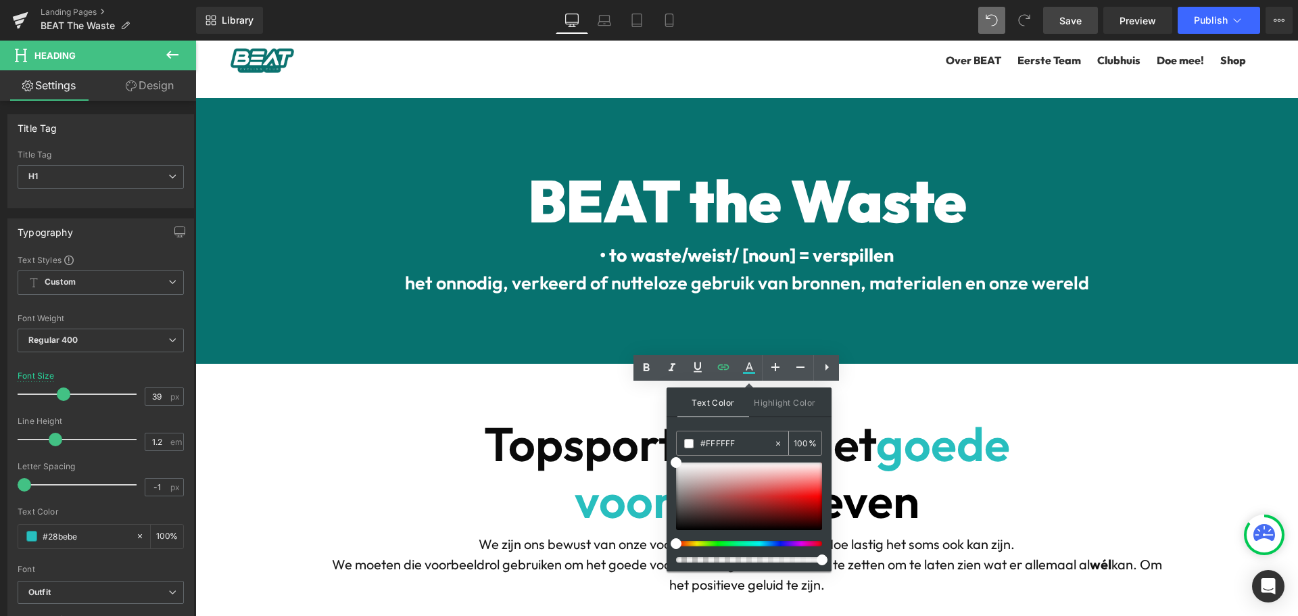
type input "#FFFFFF"
click at [726, 401] on span "Text Color" at bounding box center [714, 402] width 72 height 30
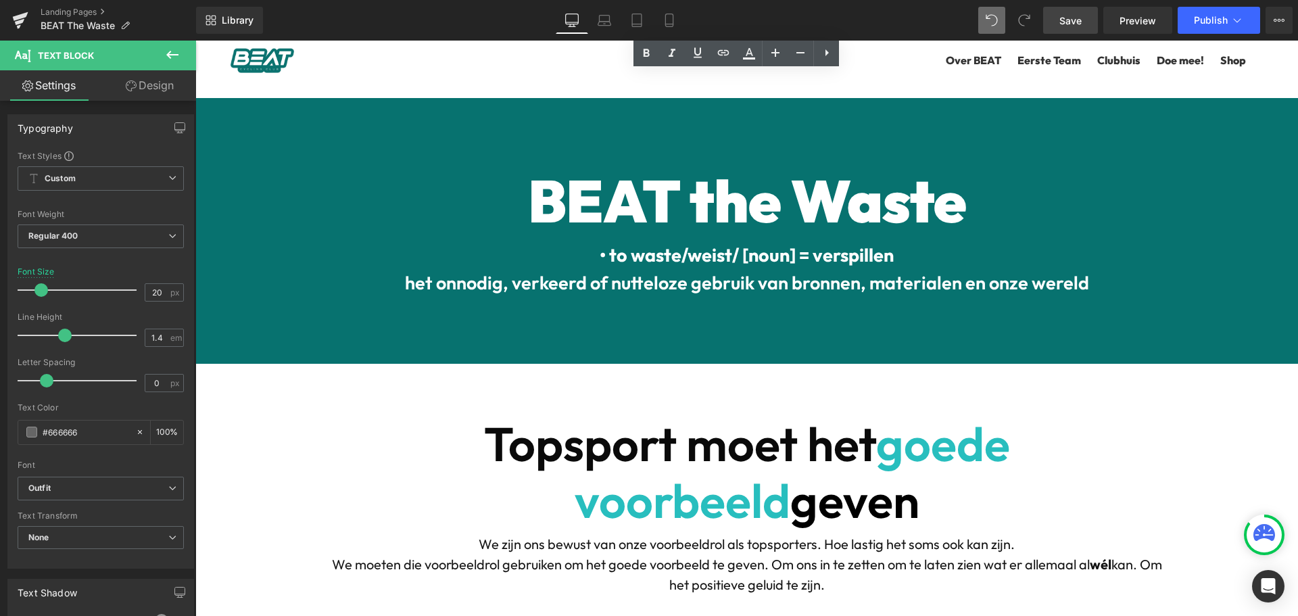
scroll to position [3178, 0]
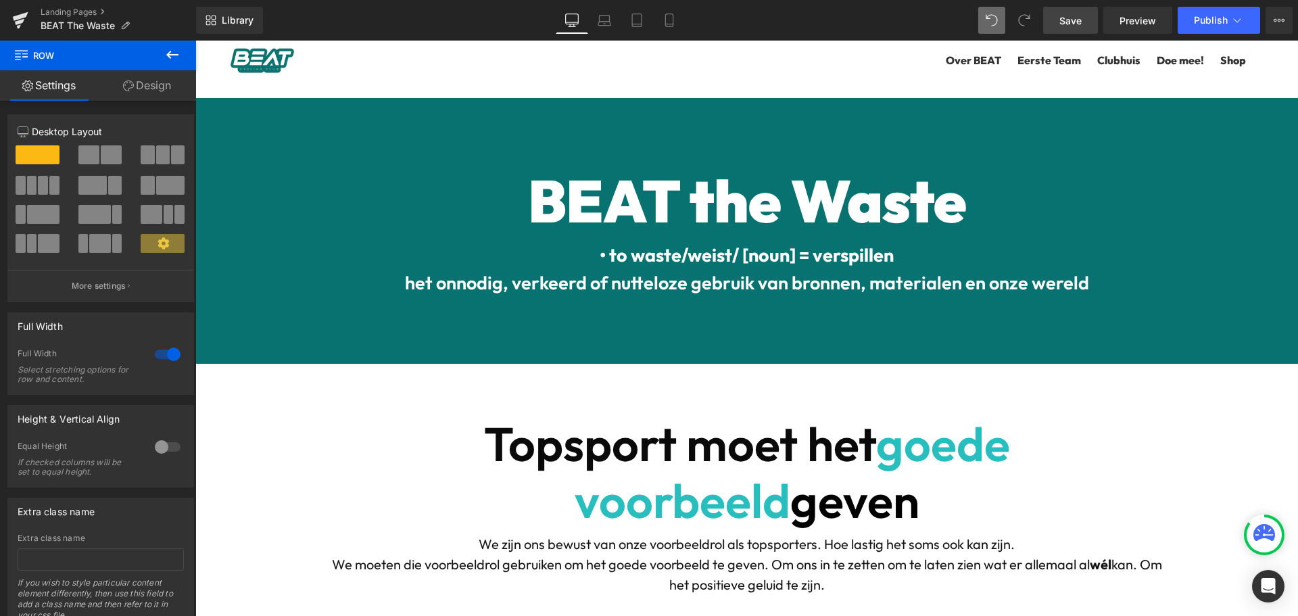
click at [163, 91] on link "Design" at bounding box center [147, 85] width 98 height 30
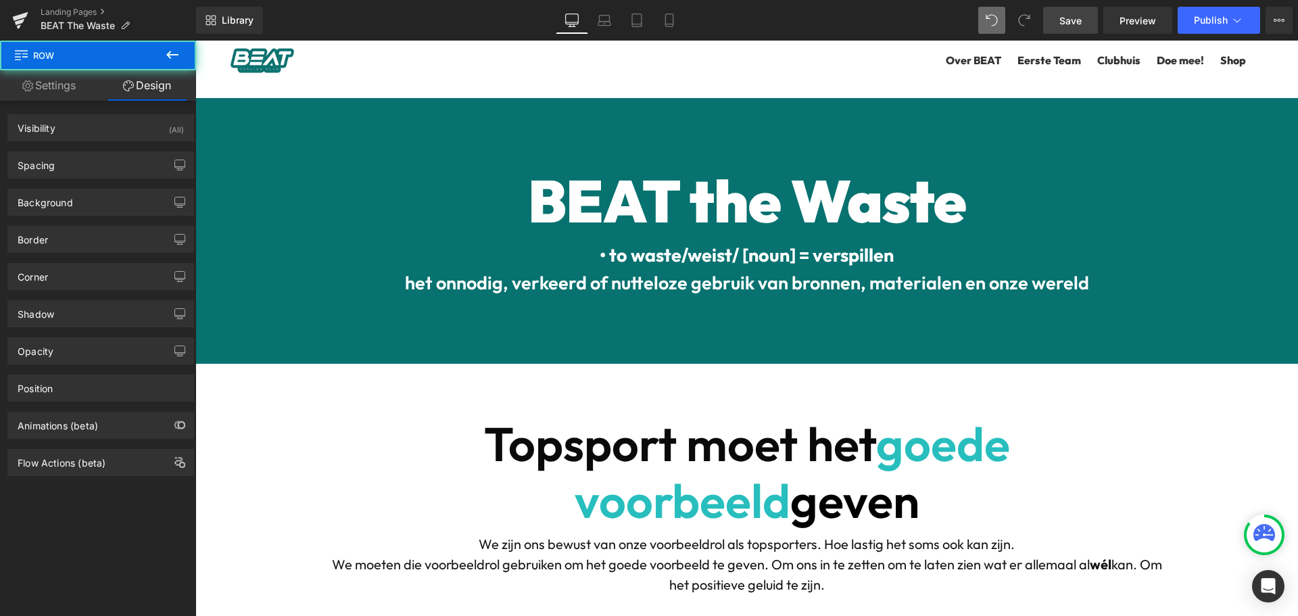
click at [63, 85] on link "Settings" at bounding box center [49, 85] width 98 height 30
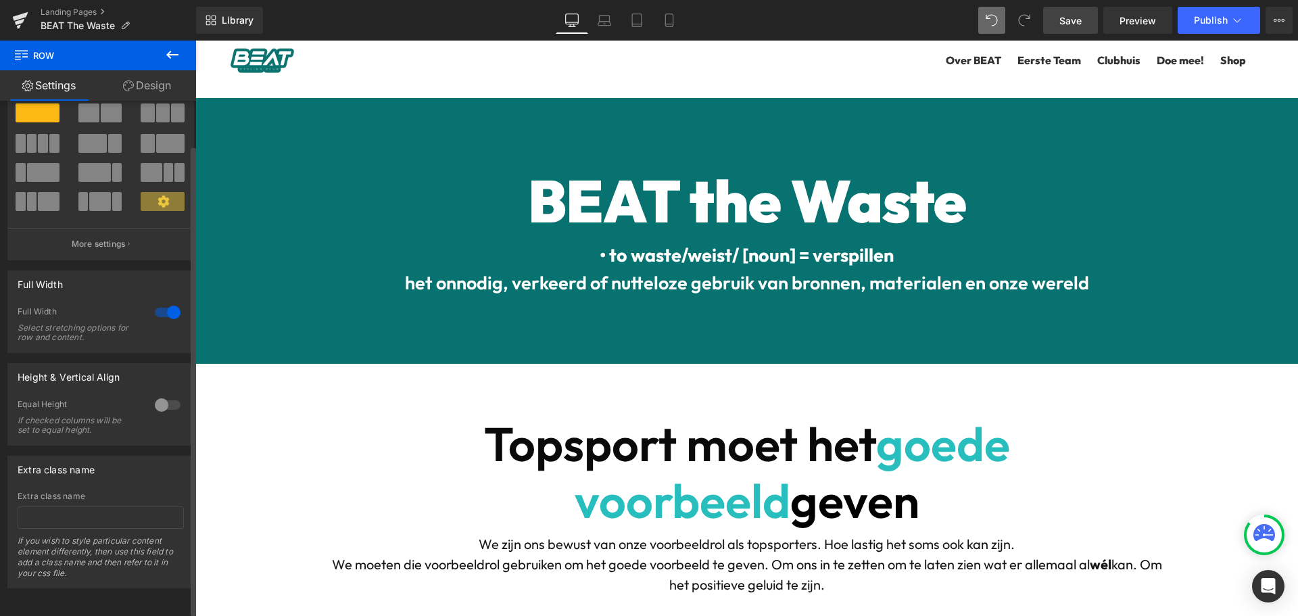
scroll to position [0, 0]
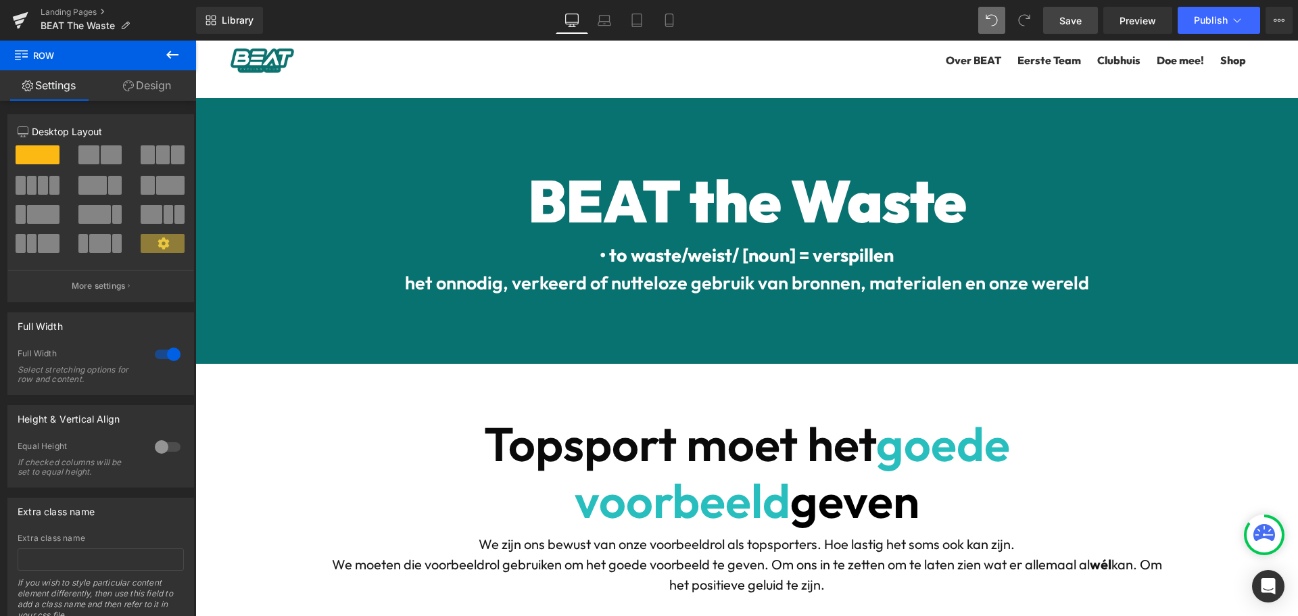
click at [131, 75] on link "Design" at bounding box center [147, 85] width 98 height 30
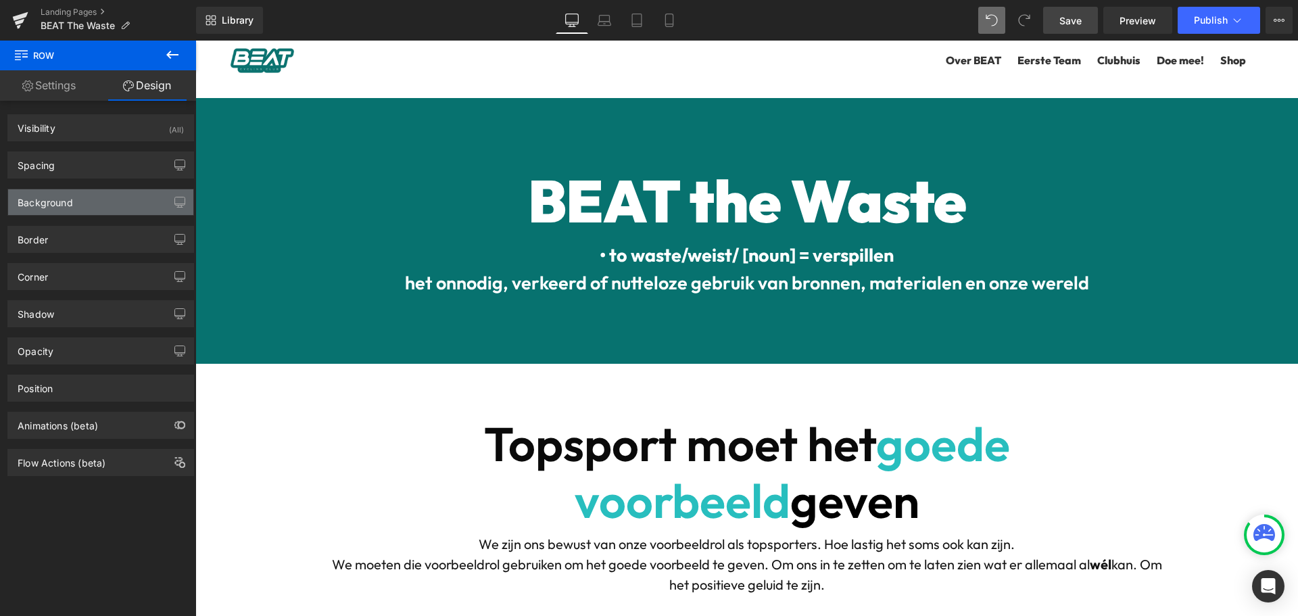
click at [66, 201] on div "Background" at bounding box center [45, 198] width 55 height 19
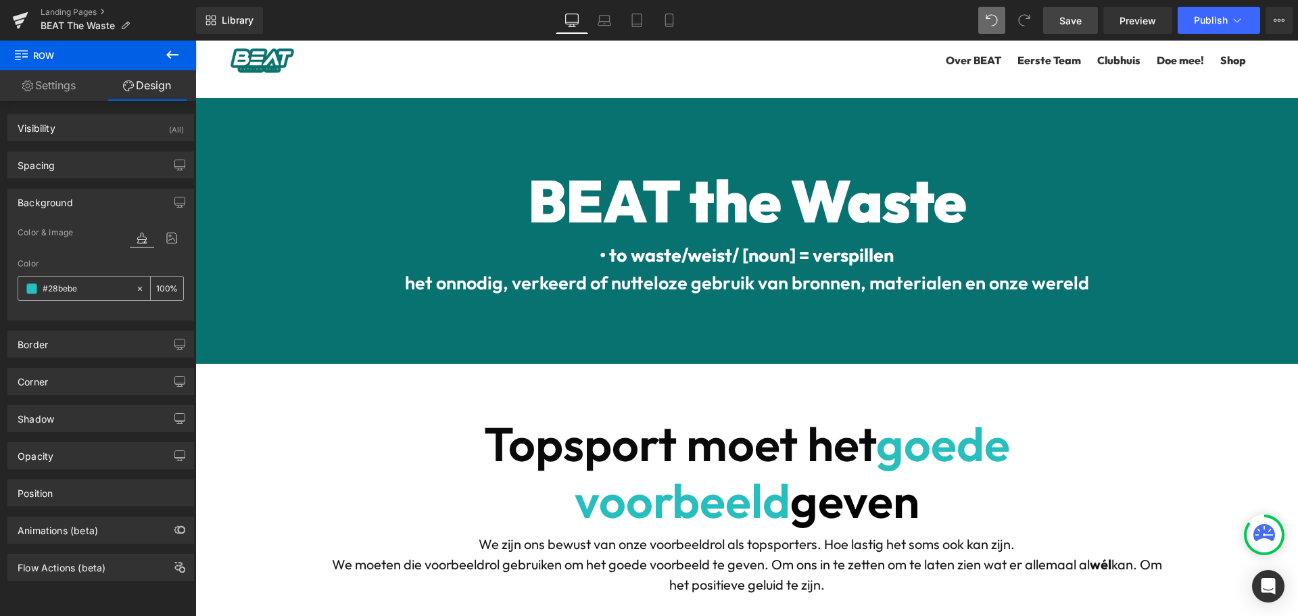
click at [66, 291] on input "#28bebe" at bounding box center [86, 288] width 87 height 15
type input "07726F"
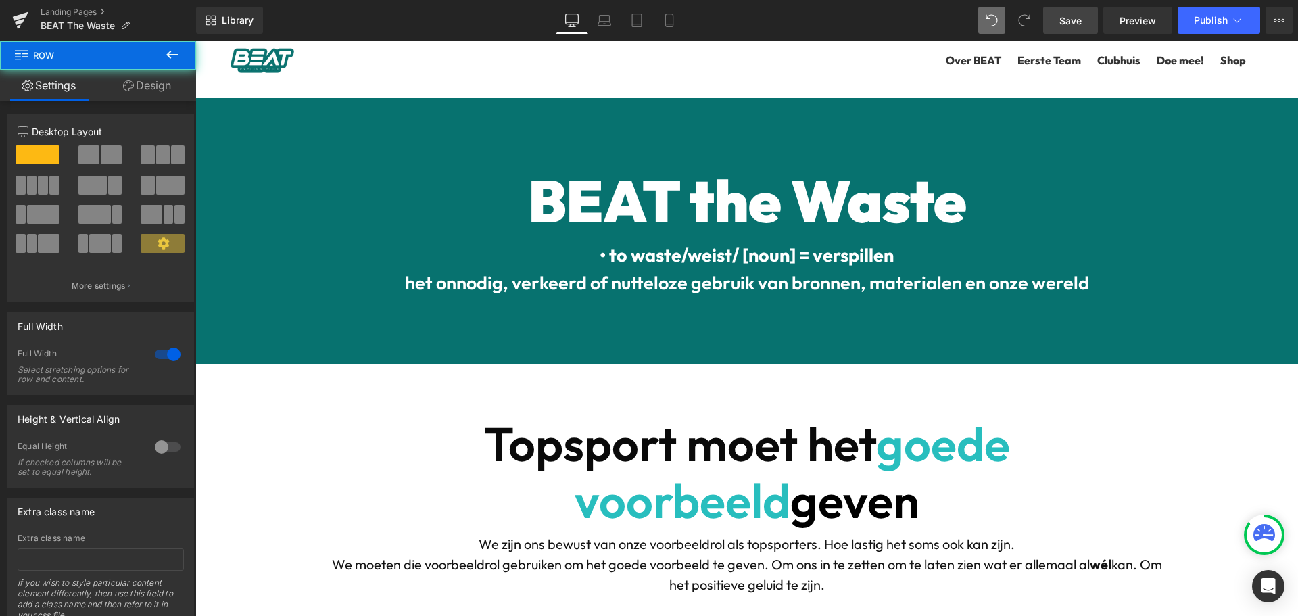
click at [162, 84] on link "Design" at bounding box center [147, 85] width 98 height 30
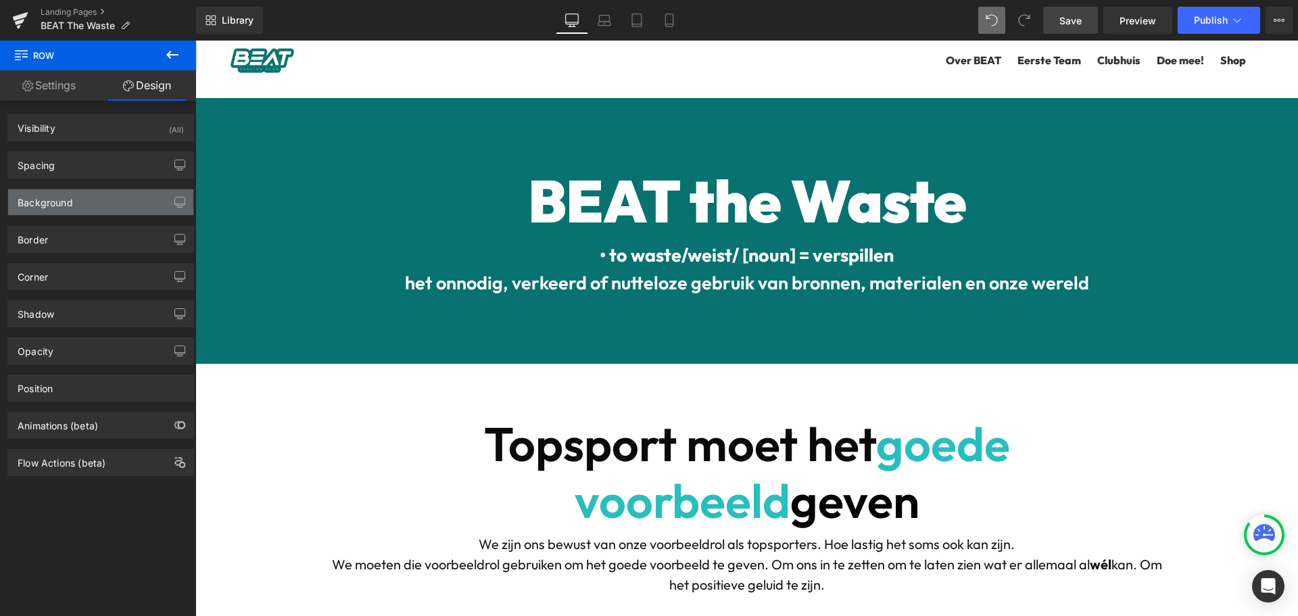
click at [71, 199] on div "Background" at bounding box center [45, 198] width 55 height 19
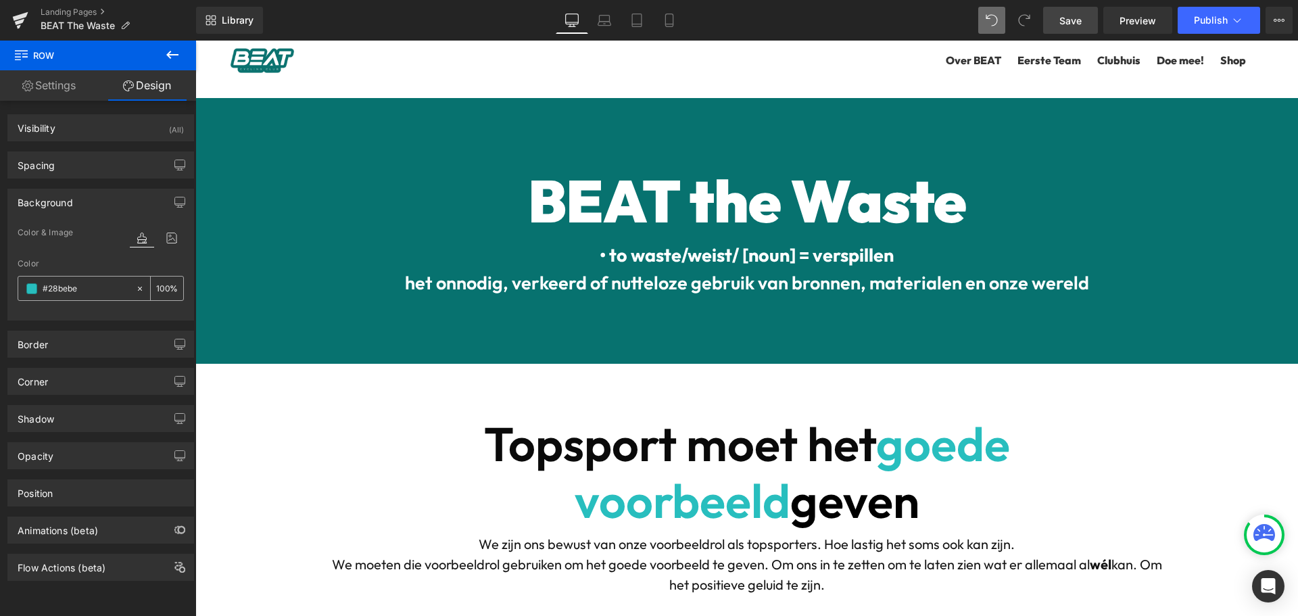
click at [59, 289] on input "#28bebe" at bounding box center [86, 288] width 87 height 15
type input "07726F"
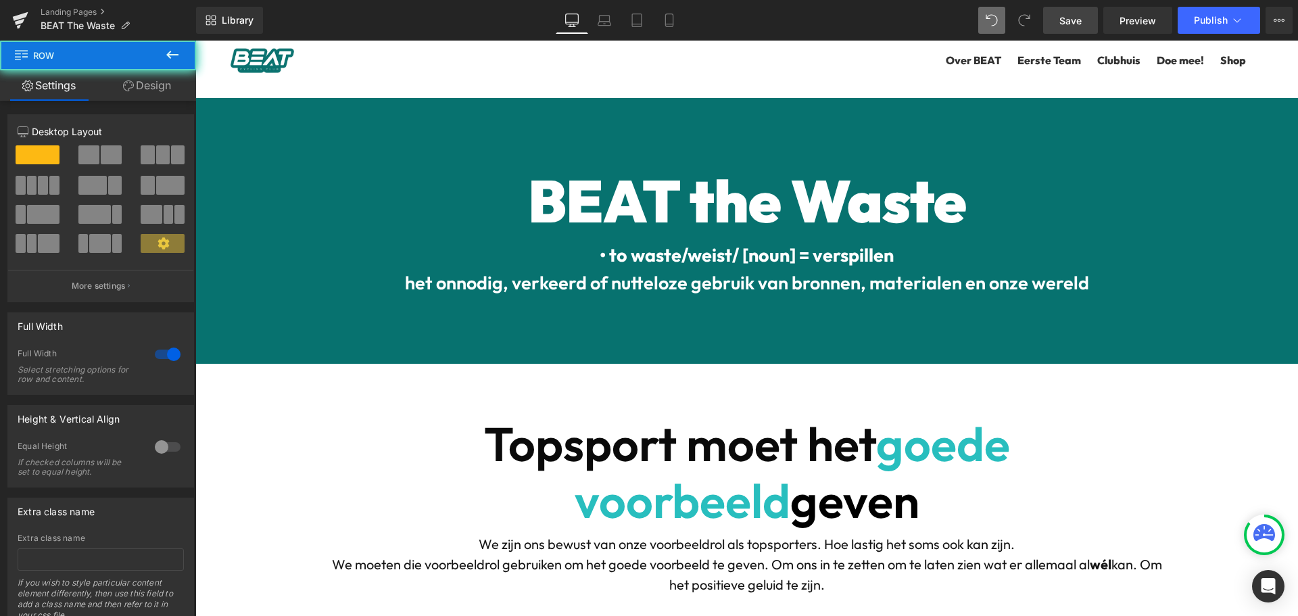
click at [151, 90] on link "Design" at bounding box center [147, 85] width 98 height 30
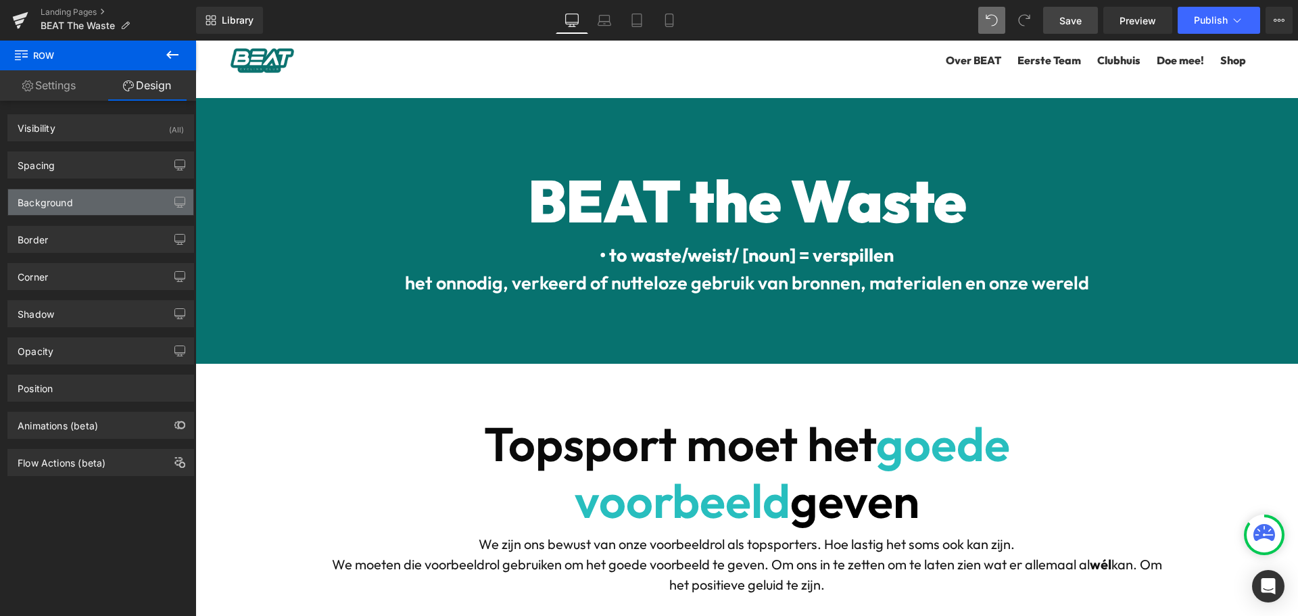
click at [68, 205] on div "Background" at bounding box center [45, 198] width 55 height 19
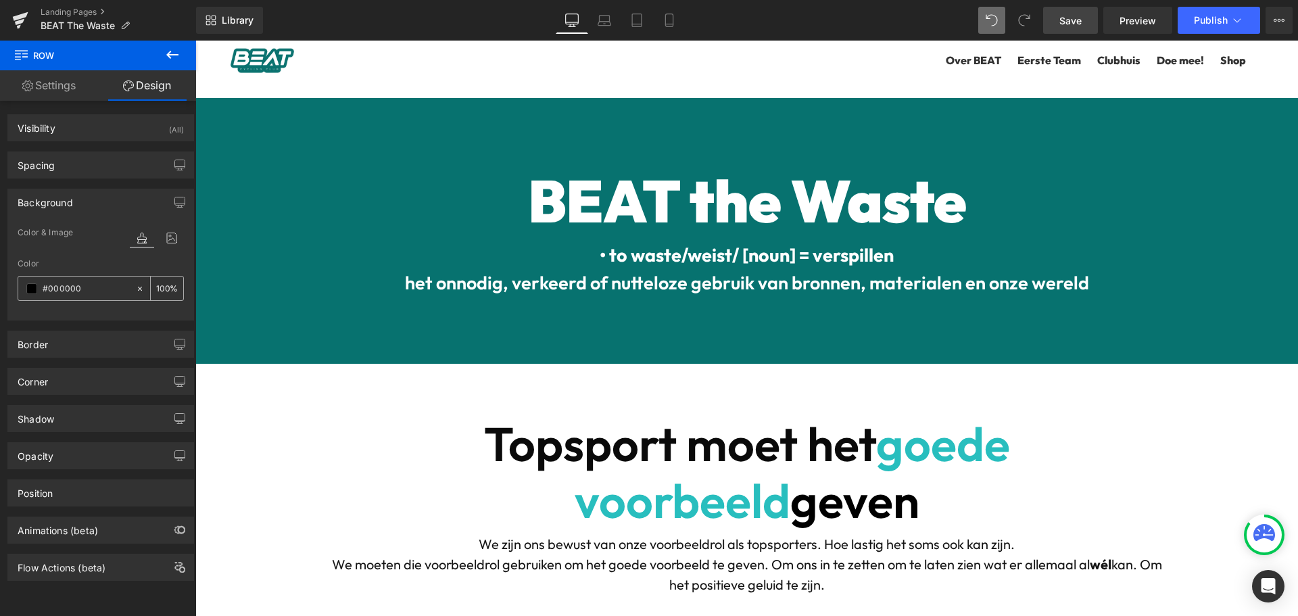
click at [56, 289] on input "#000000" at bounding box center [86, 288] width 87 height 15
type input "FFFFFF"
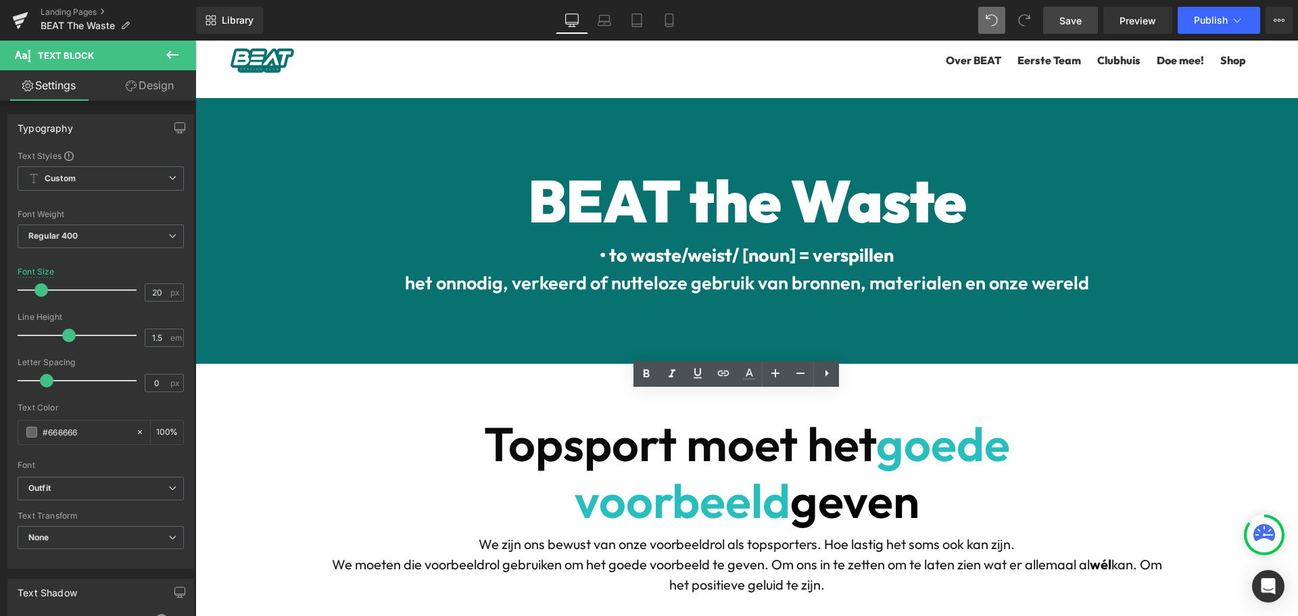
drag, startPoint x: 914, startPoint y: 481, endPoint x: 546, endPoint y: 394, distance: 378.2
click at [748, 376] on icon at bounding box center [749, 374] width 16 height 16
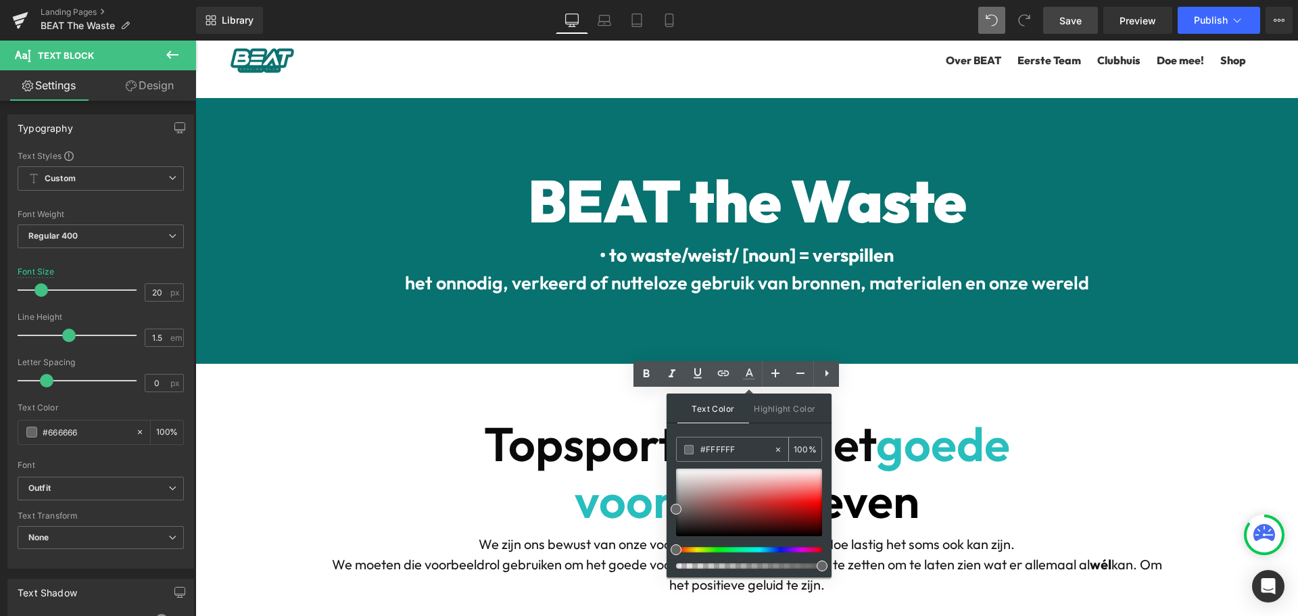
drag, startPoint x: 738, startPoint y: 446, endPoint x: 705, endPoint y: 448, distance: 33.2
click at [705, 448] on input "#FFFFFF" at bounding box center [737, 449] width 73 height 15
type input "#000000"
click at [716, 406] on span "Text Color" at bounding box center [714, 409] width 72 height 30
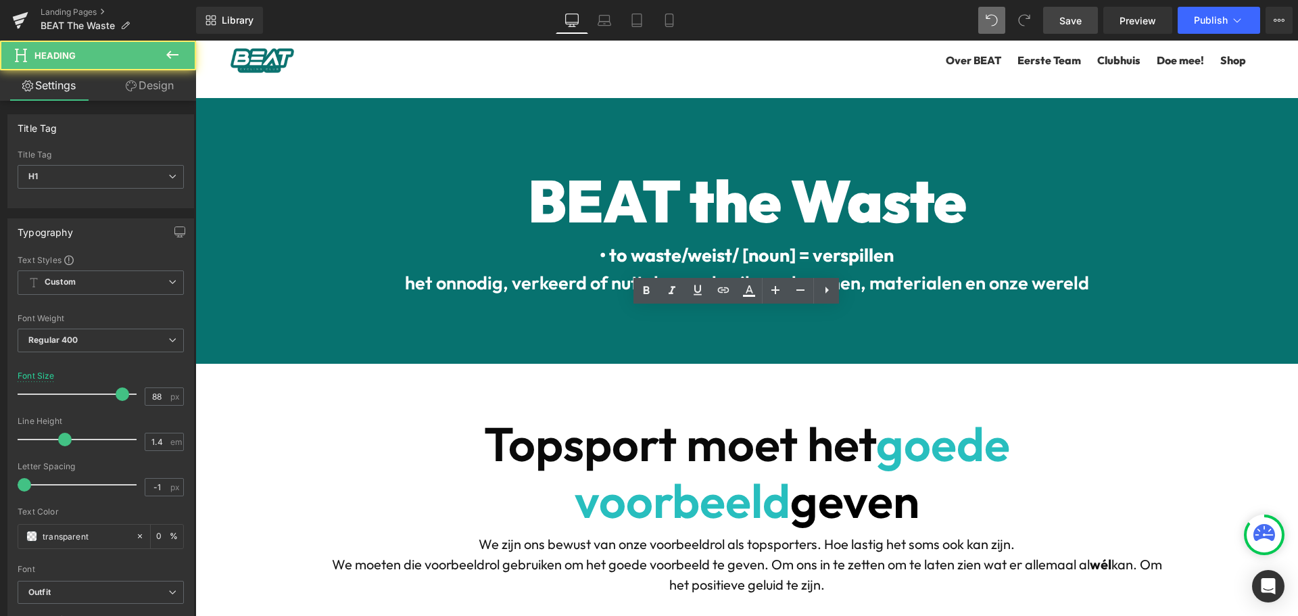
drag, startPoint x: 1000, startPoint y: 387, endPoint x: 335, endPoint y: 346, distance: 666.7
drag, startPoint x: 1101, startPoint y: 351, endPoint x: 374, endPoint y: 373, distance: 727.3
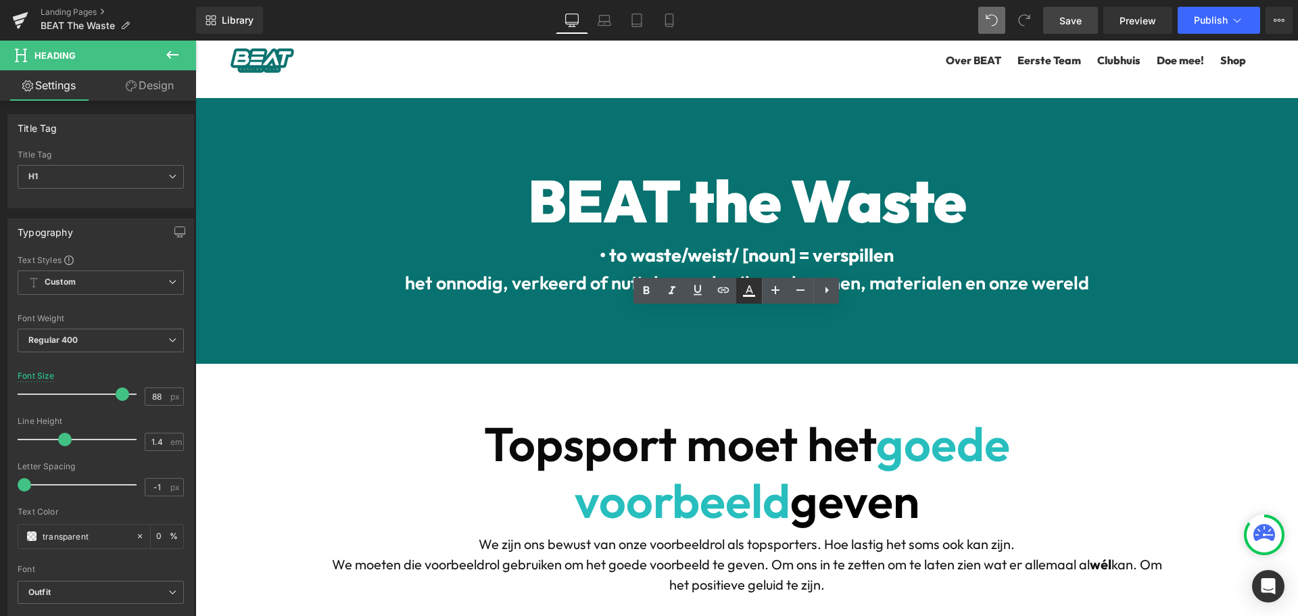
click at [750, 286] on icon at bounding box center [749, 289] width 7 height 8
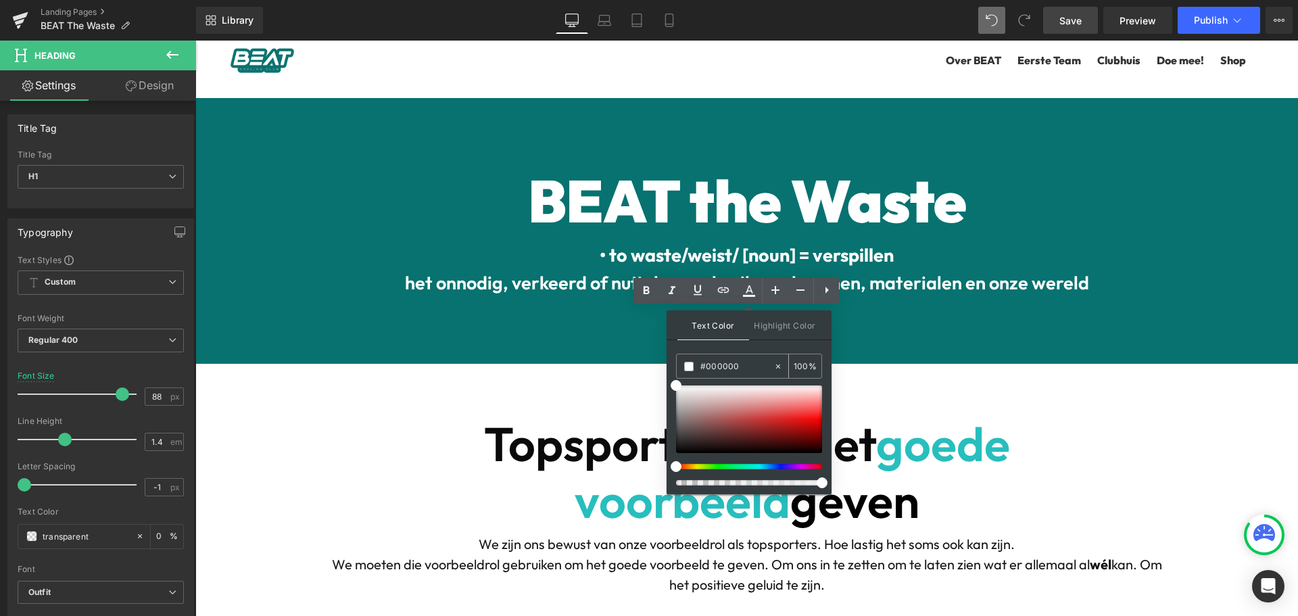
drag, startPoint x: 718, startPoint y: 365, endPoint x: 704, endPoint y: 365, distance: 14.2
click at [704, 365] on input "#000000" at bounding box center [737, 366] width 73 height 15
type input "#000000"
click at [704, 321] on span "Text Color" at bounding box center [714, 325] width 72 height 30
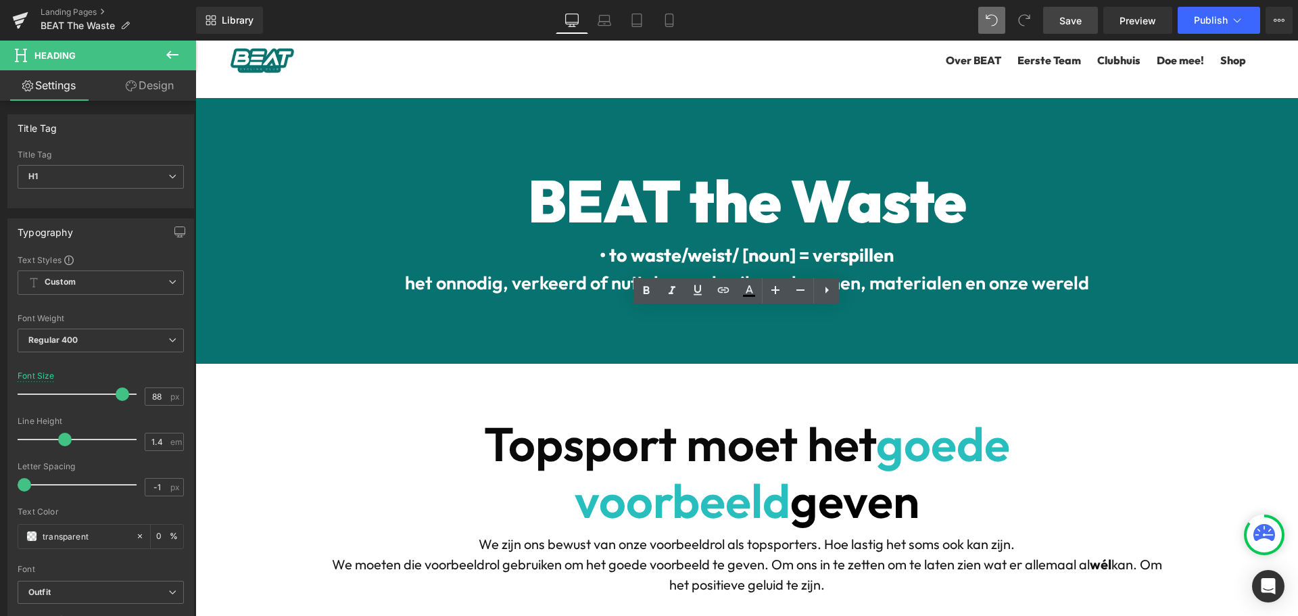
click at [1082, 24] on span "Save" at bounding box center [1071, 21] width 22 height 14
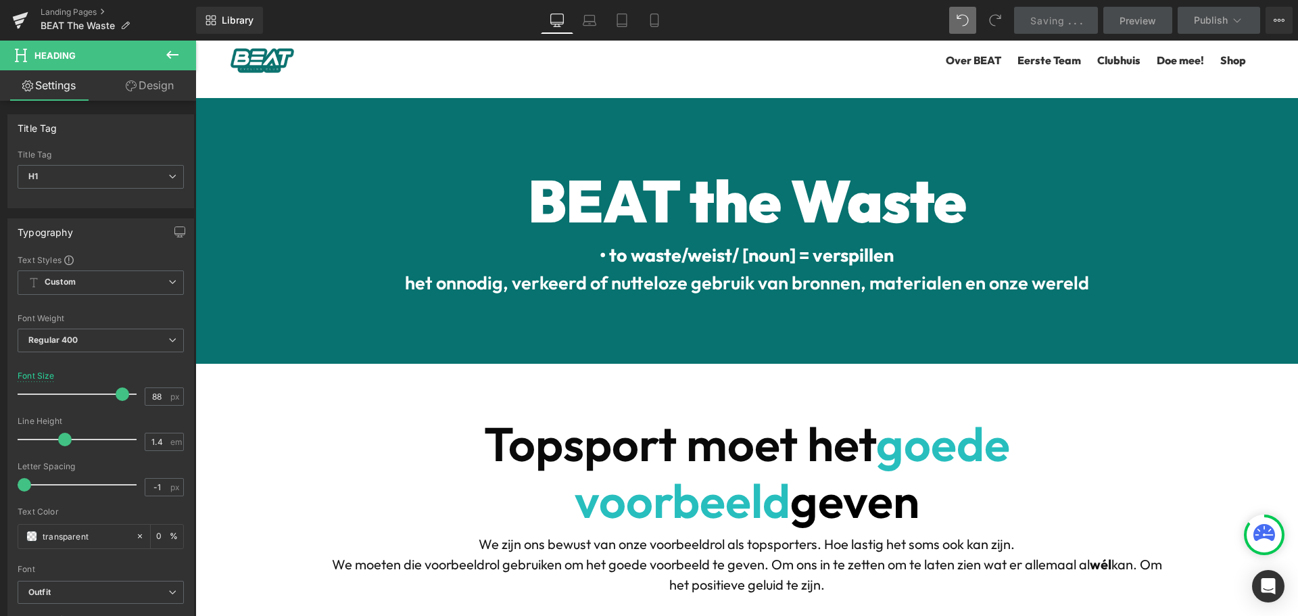
scroll to position [2367, 0]
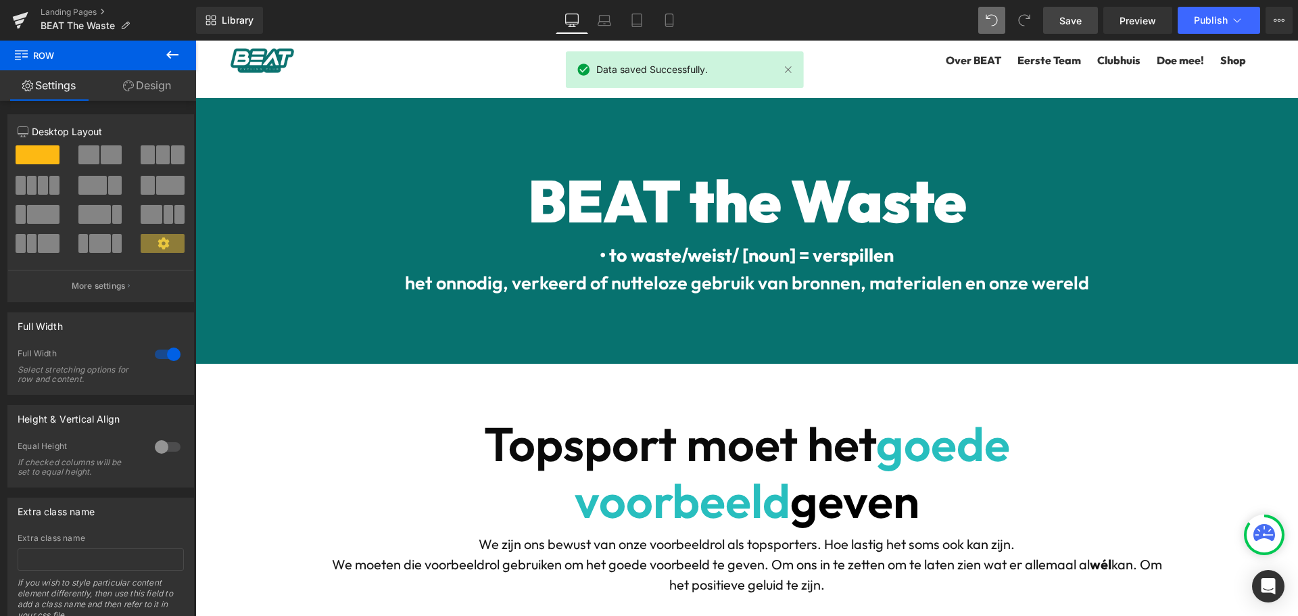
scroll to position [6212, 1093]
drag, startPoint x: 647, startPoint y: 456, endPoint x: 665, endPoint y: 370, distance: 87.7
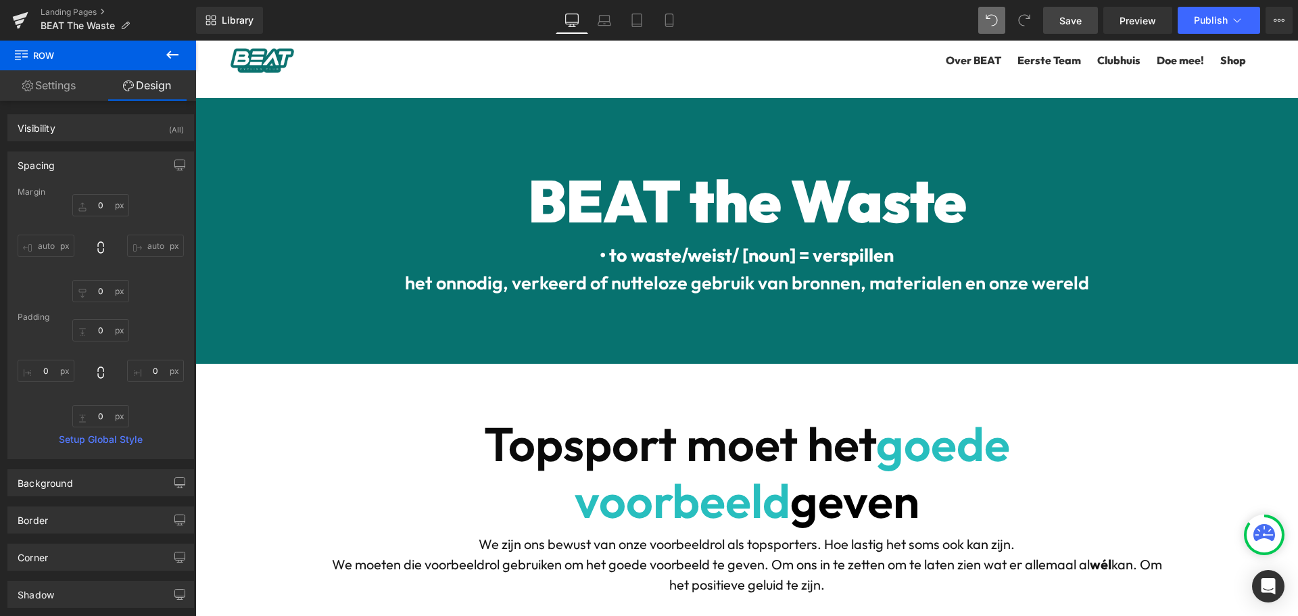
scroll to position [2570, 0]
click at [1091, 21] on link "Save" at bounding box center [1070, 20] width 55 height 27
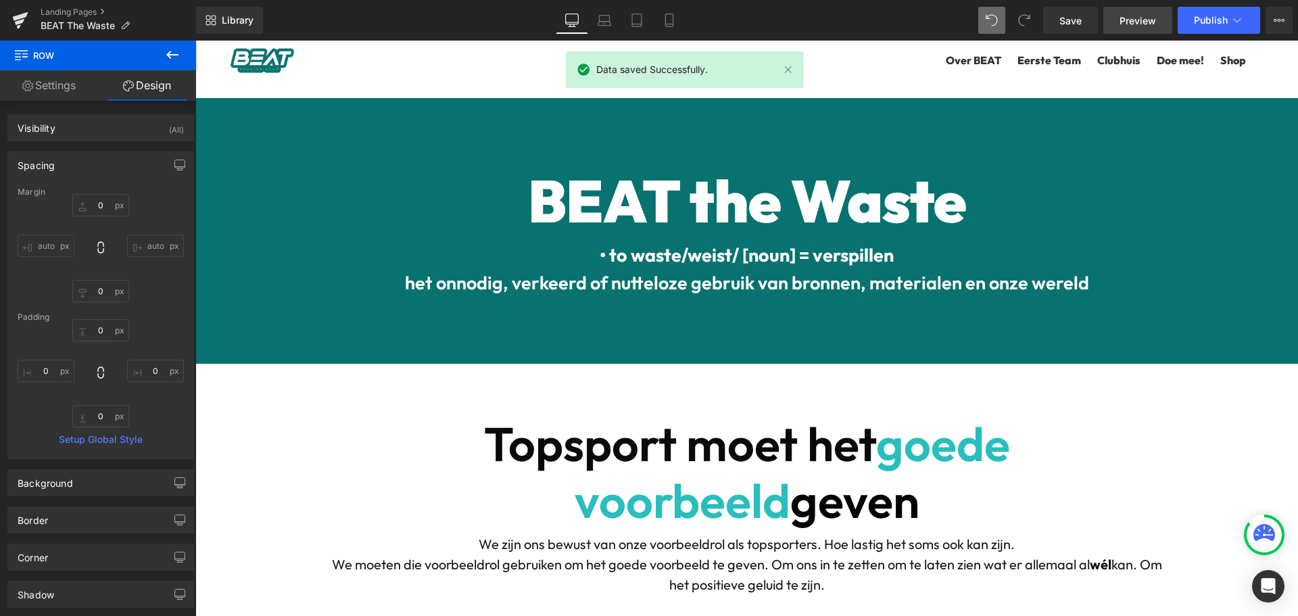
click at [1146, 22] on span "Preview" at bounding box center [1138, 21] width 37 height 14
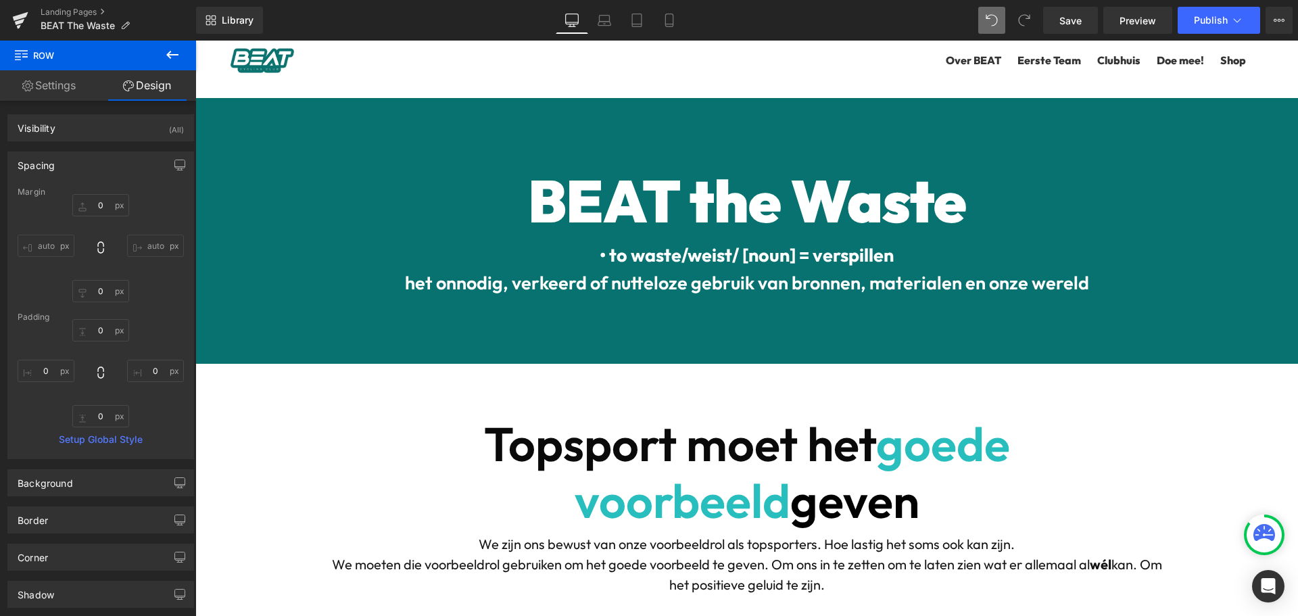
scroll to position [3787, 0]
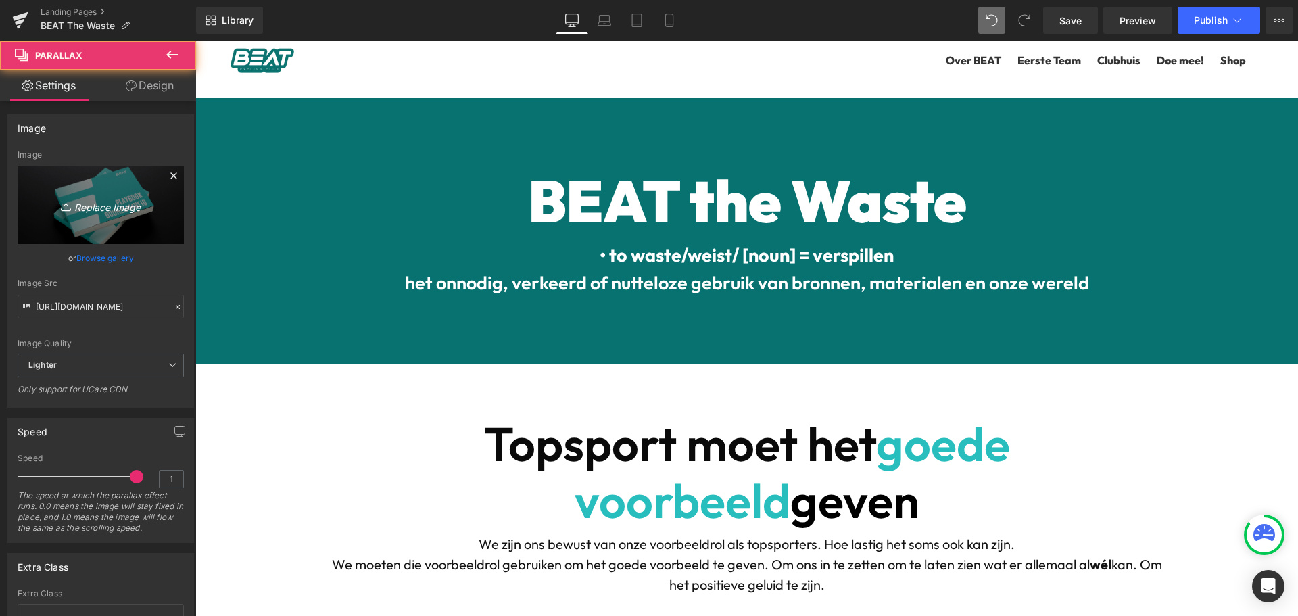
click at [120, 211] on icon "Replace Image" at bounding box center [101, 205] width 108 height 17
type input "C:\fakepath\DSCF7075resized.jpg"
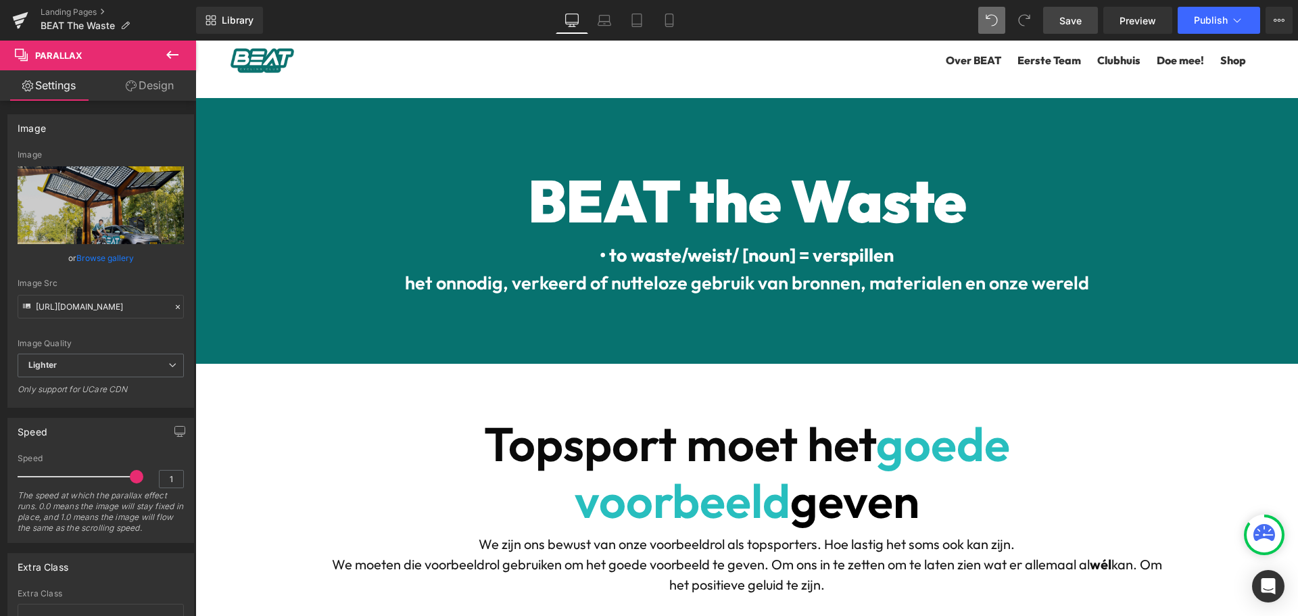
click at [1082, 21] on span "Save" at bounding box center [1071, 21] width 22 height 14
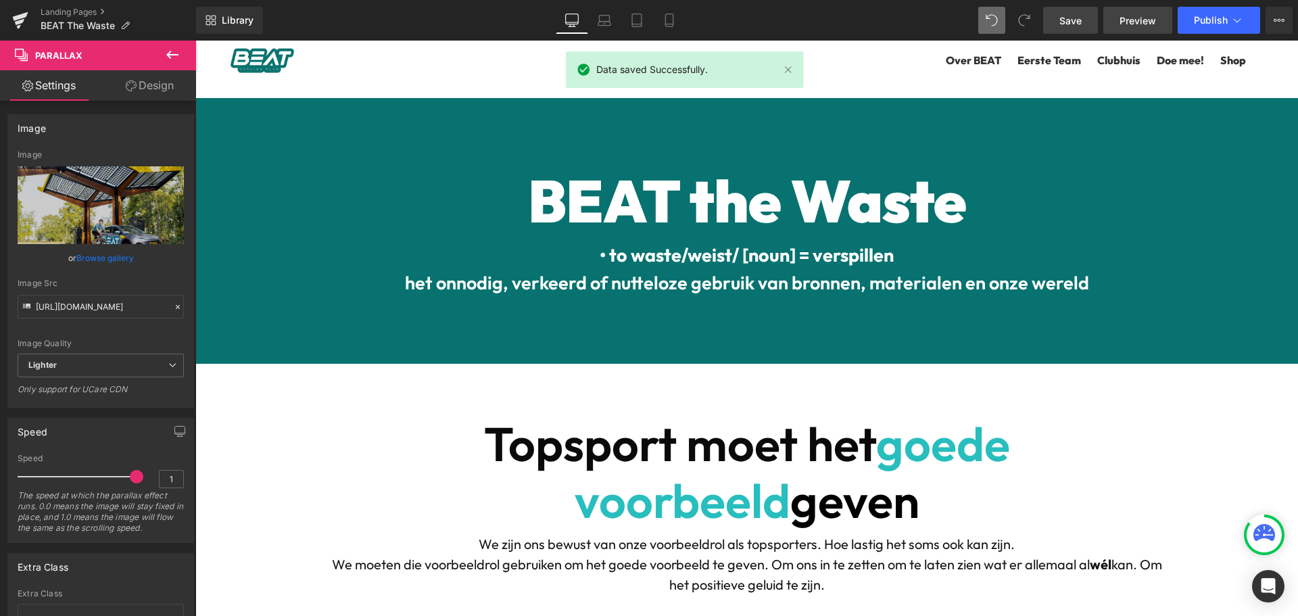
click at [1122, 20] on span "Preview" at bounding box center [1138, 21] width 37 height 14
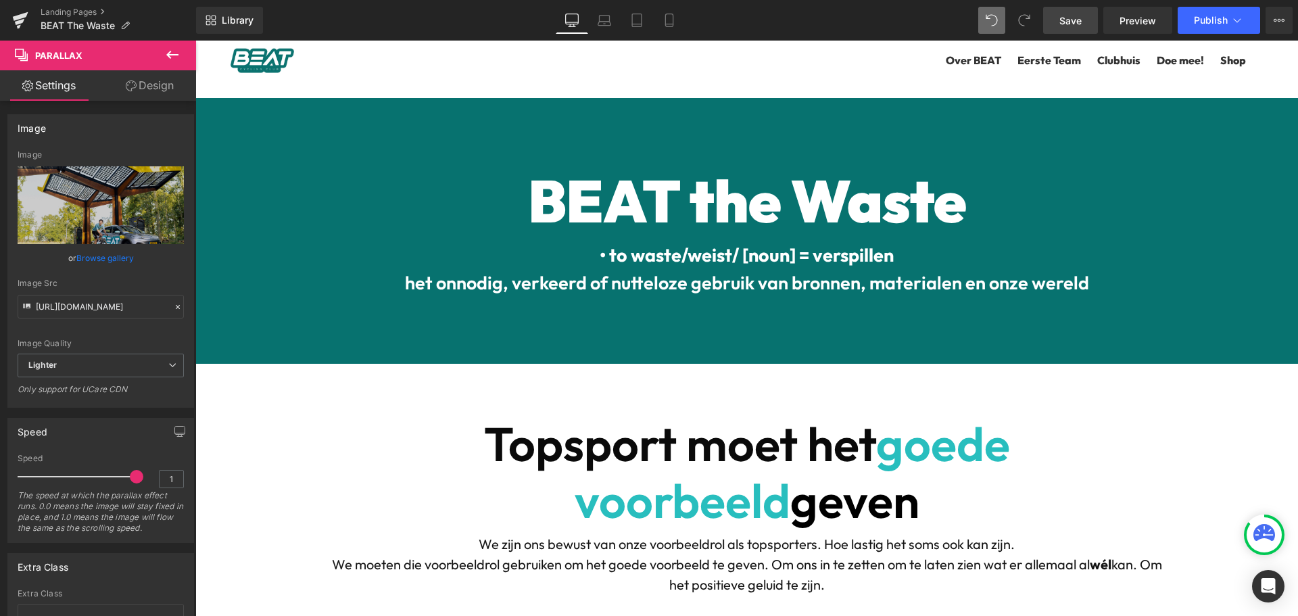
scroll to position [0, 0]
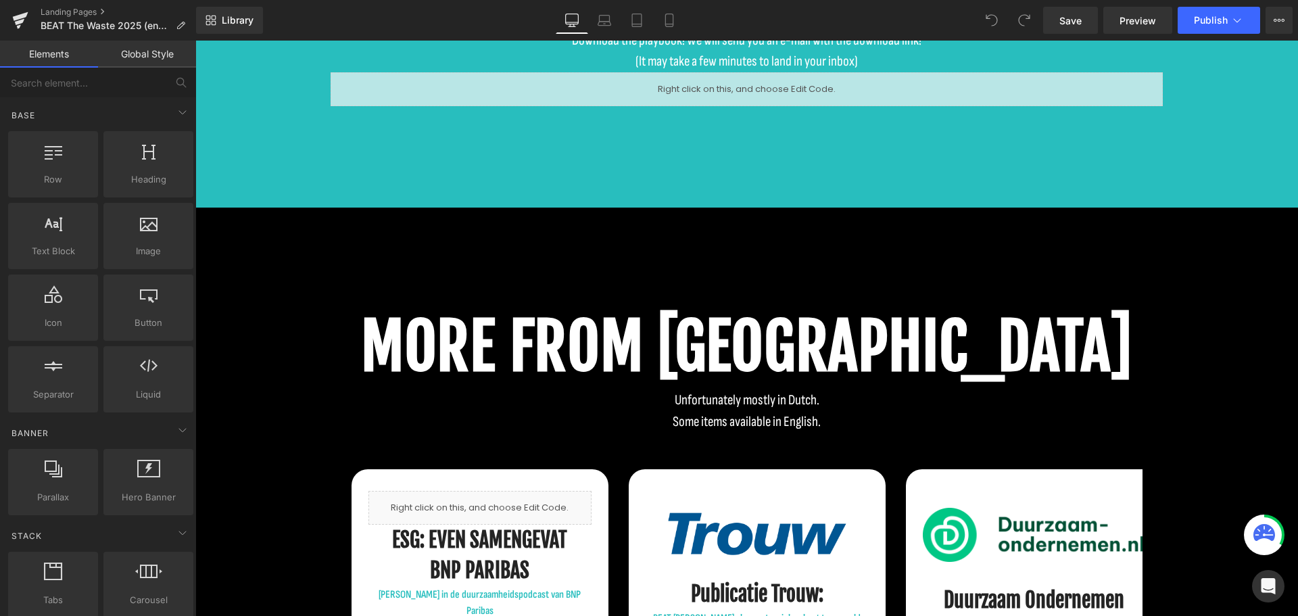
scroll to position [2840, 0]
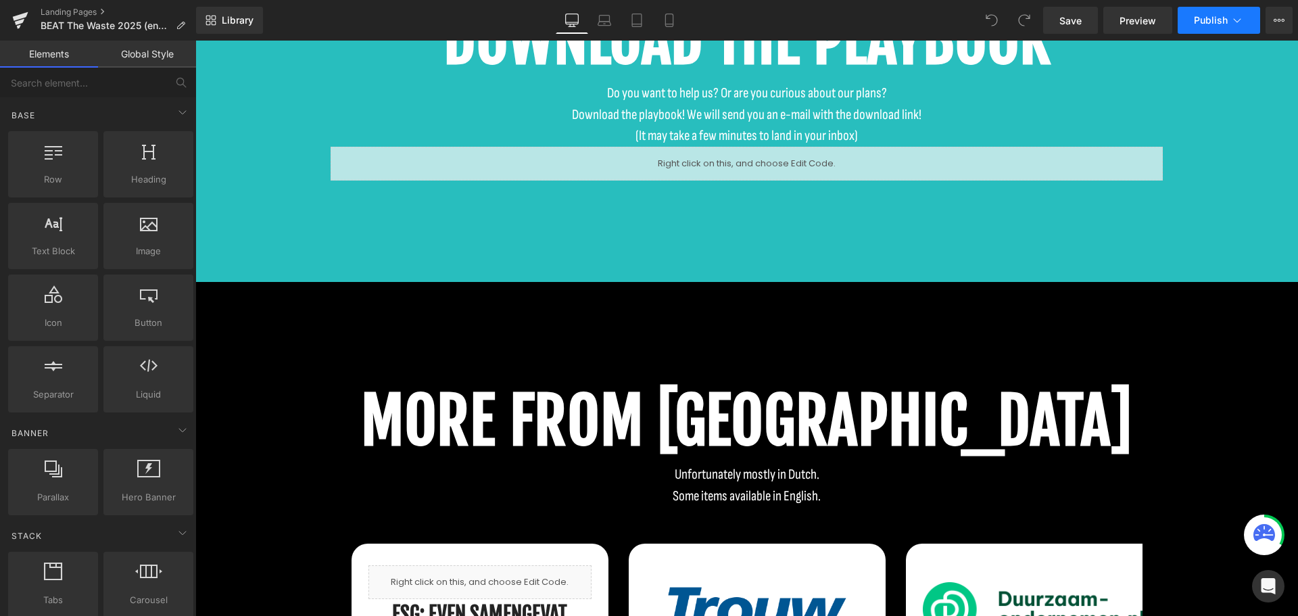
click at [1236, 16] on icon at bounding box center [1238, 21] width 14 height 14
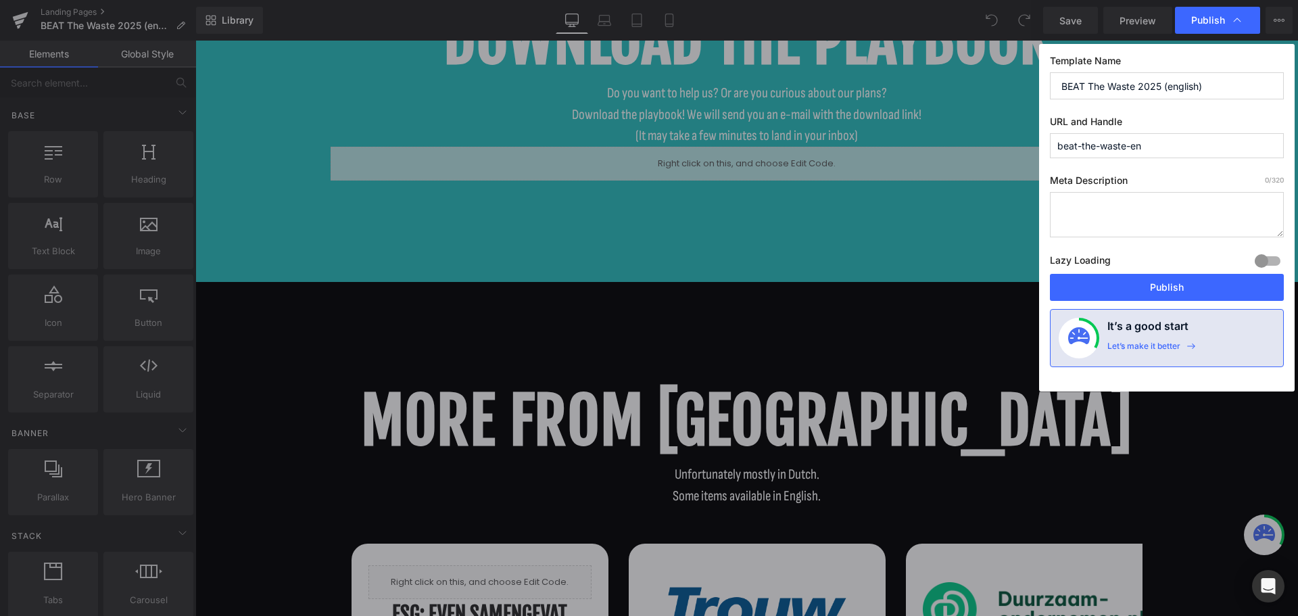
drag, startPoint x: 1236, startPoint y: 16, endPoint x: 980, endPoint y: 14, distance: 256.3
click at [1236, 16] on icon at bounding box center [1238, 21] width 14 height 14
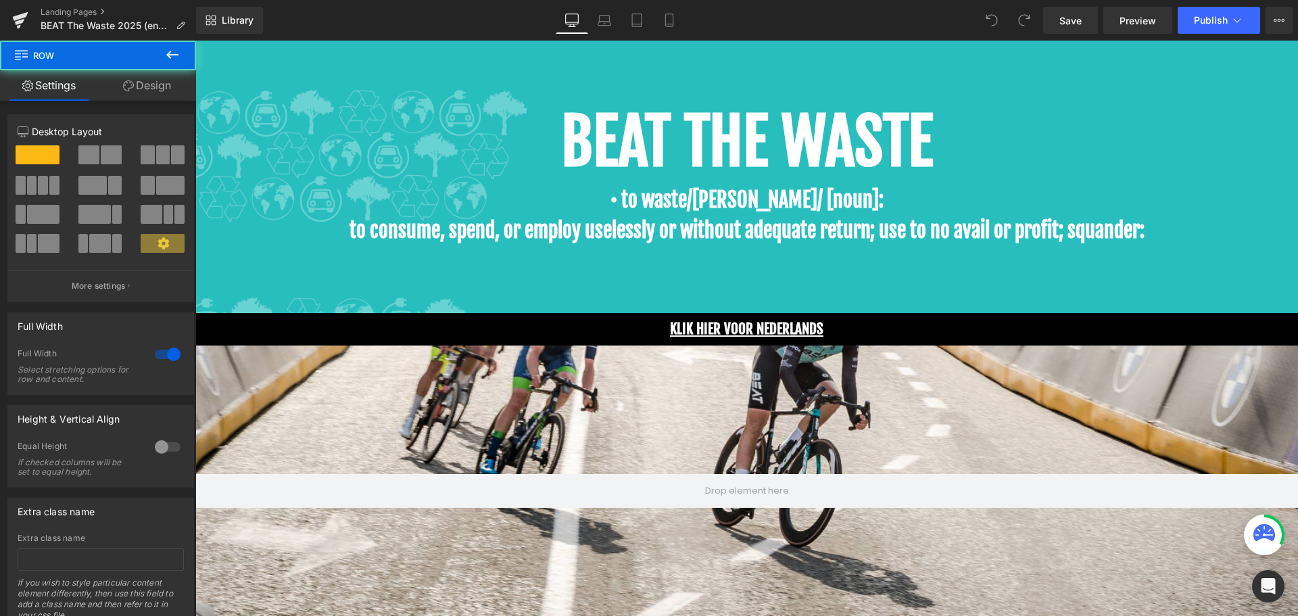
scroll to position [0, 0]
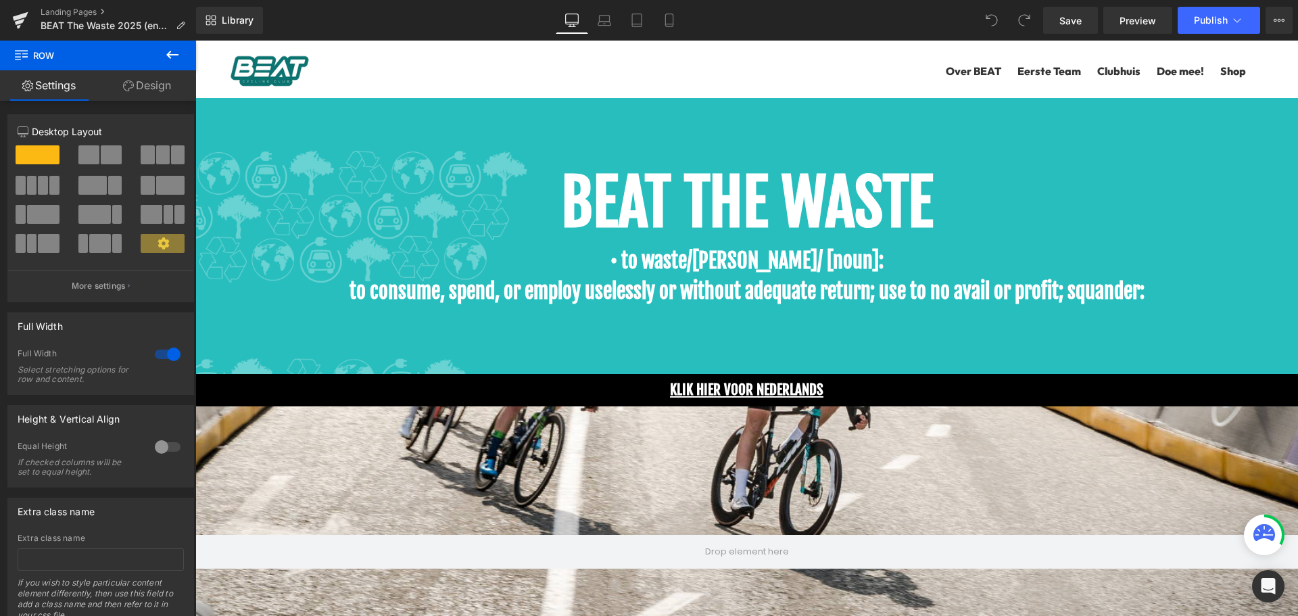
drag, startPoint x: 668, startPoint y: 270, endPoint x: 653, endPoint y: 147, distance: 124.6
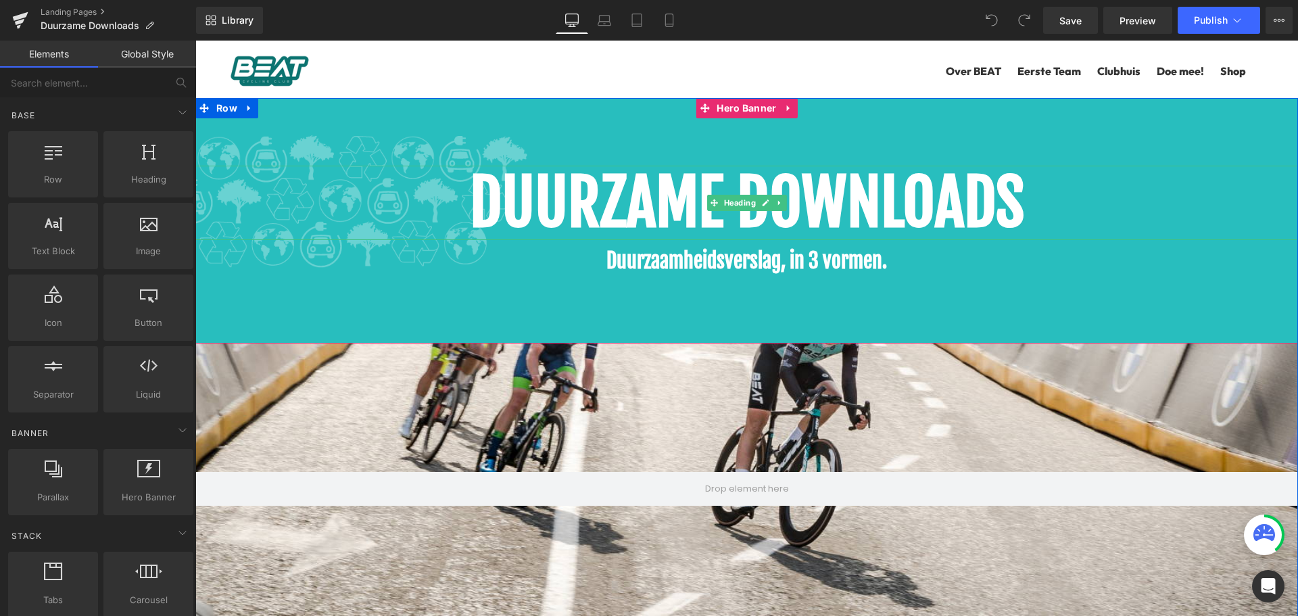
scroll to position [7406, 1093]
click at [1195, 217] on h1 "DUURZAME DOWNLOADS" at bounding box center [746, 203] width 1103 height 74
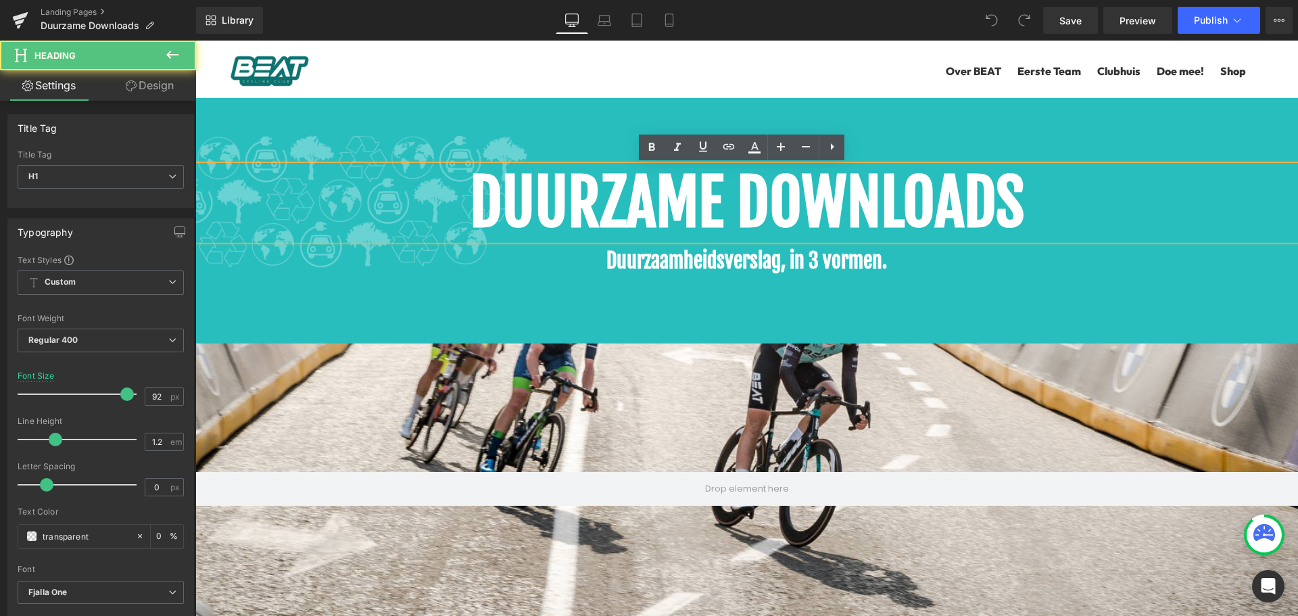
click at [325, 124] on div at bounding box center [746, 220] width 1103 height 245
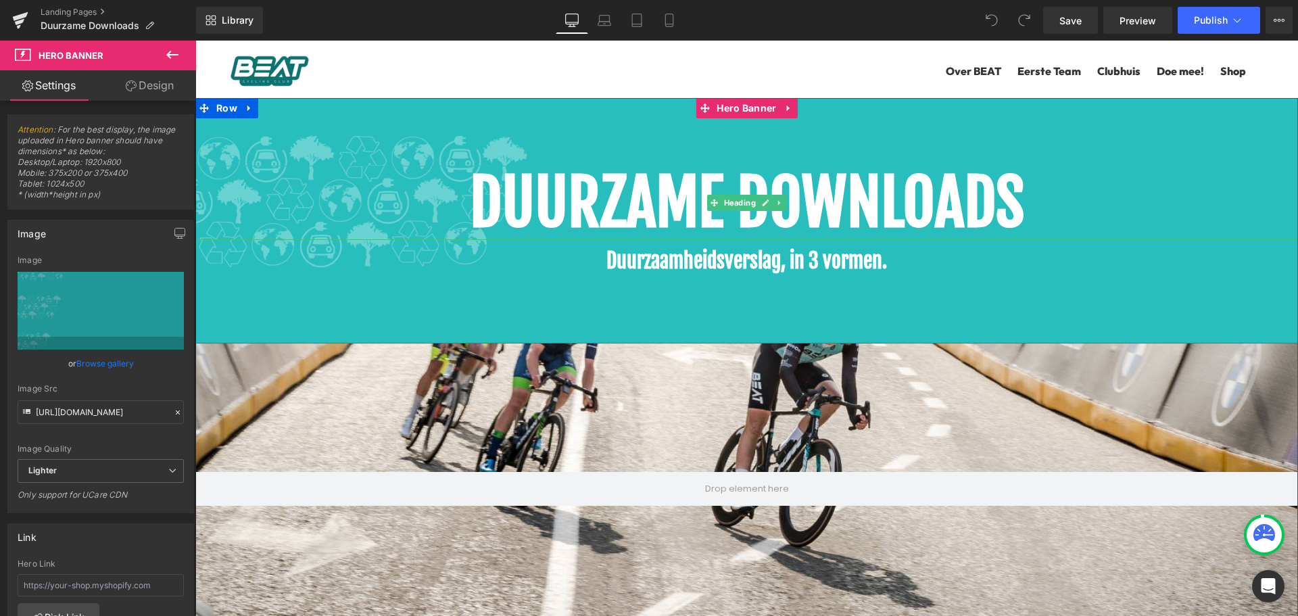
click at [724, 215] on b "DUURZAME DOWNLOADS" at bounding box center [747, 203] width 555 height 78
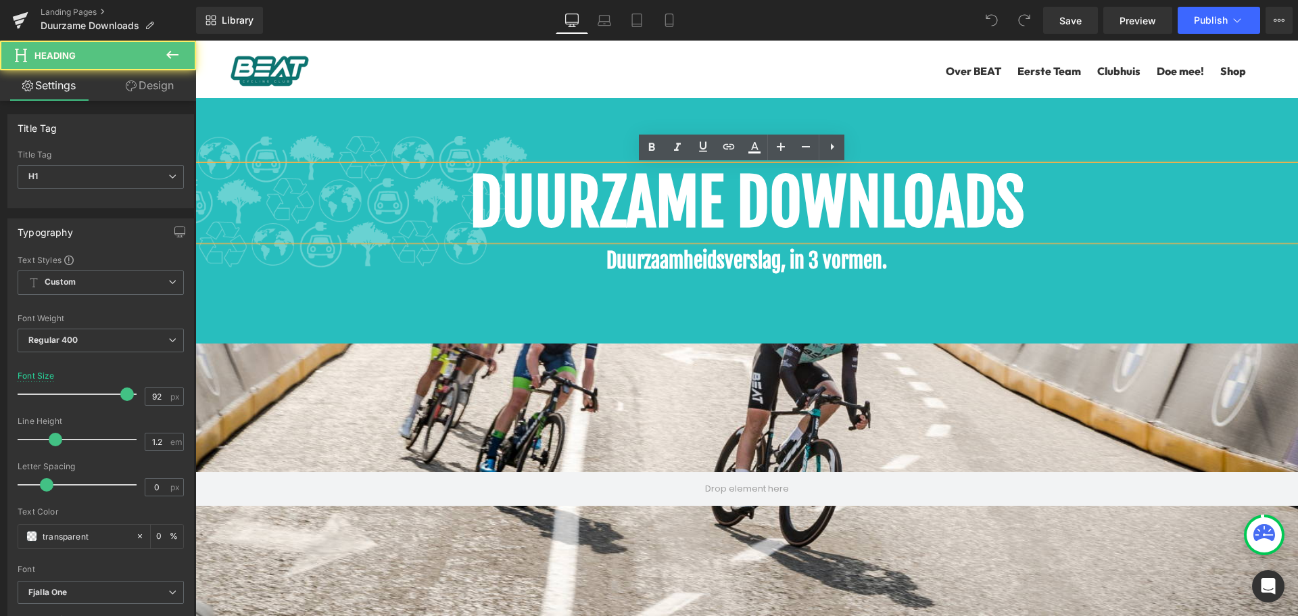
click at [747, 308] on div at bounding box center [746, 220] width 1103 height 245
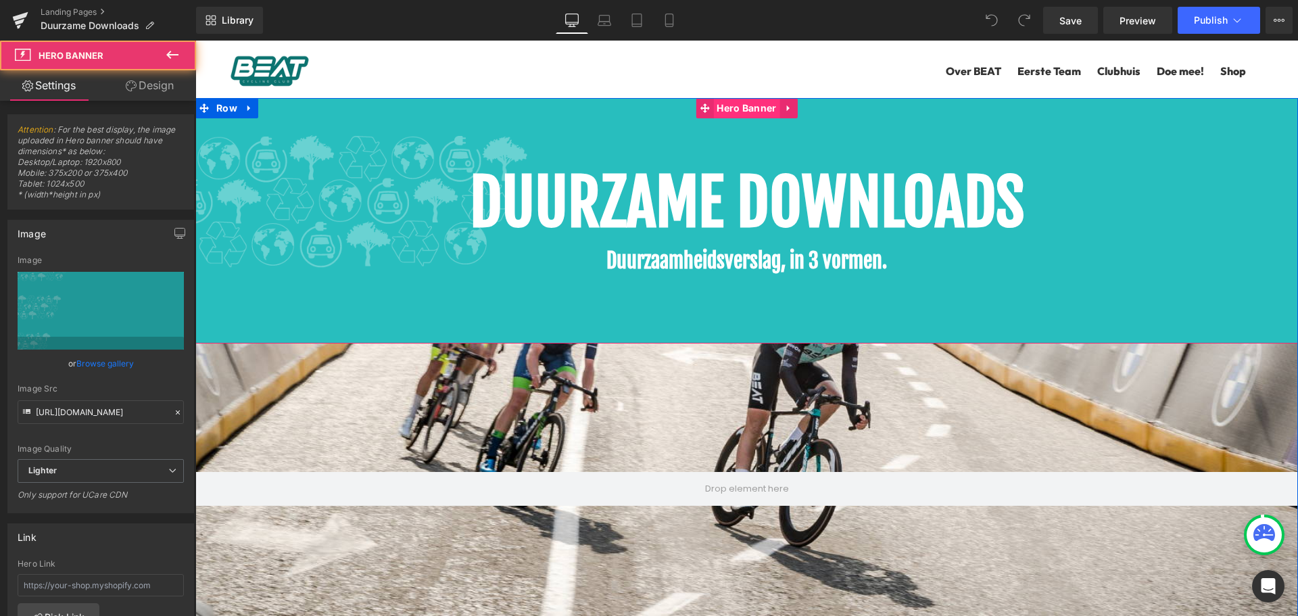
click at [736, 106] on span "Hero Banner" at bounding box center [746, 108] width 66 height 20
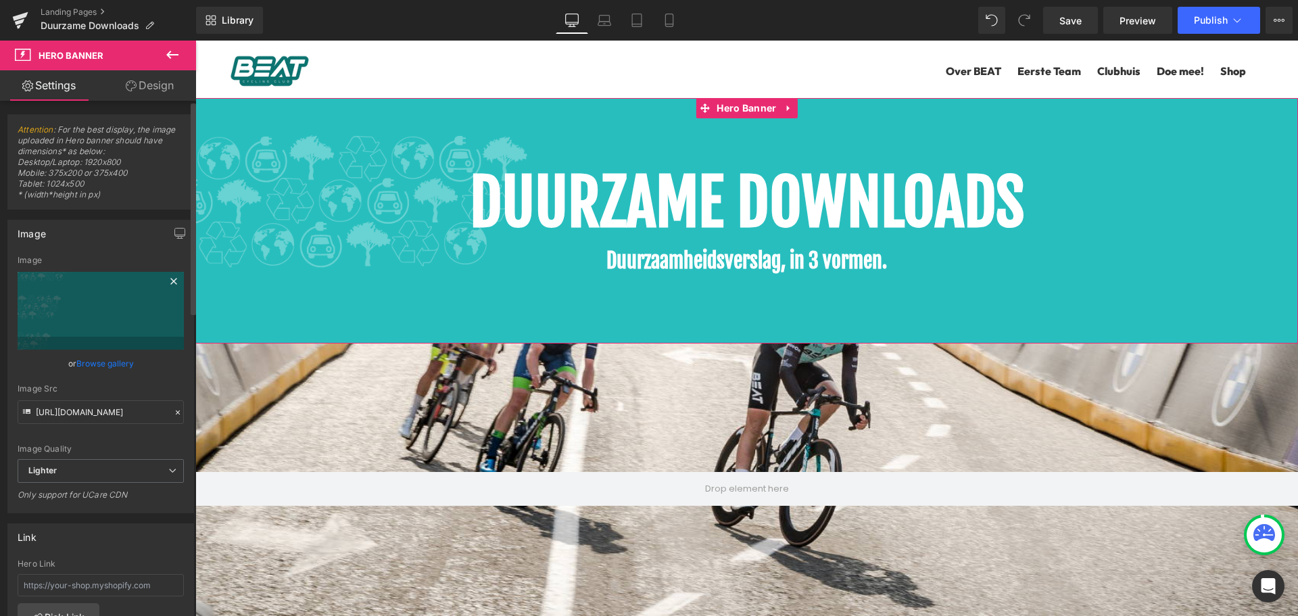
click at [166, 281] on icon at bounding box center [174, 281] width 16 height 16
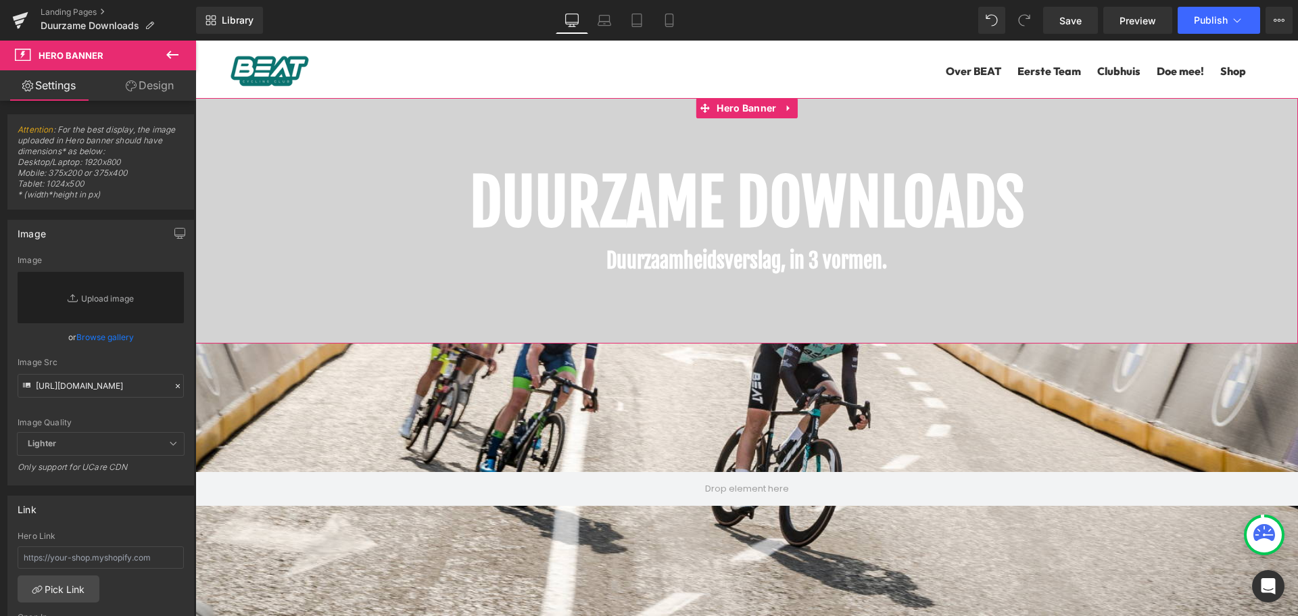
drag, startPoint x: 161, startPoint y: 95, endPoint x: 128, endPoint y: 245, distance: 153.7
click at [160, 95] on link "Design" at bounding box center [150, 85] width 98 height 30
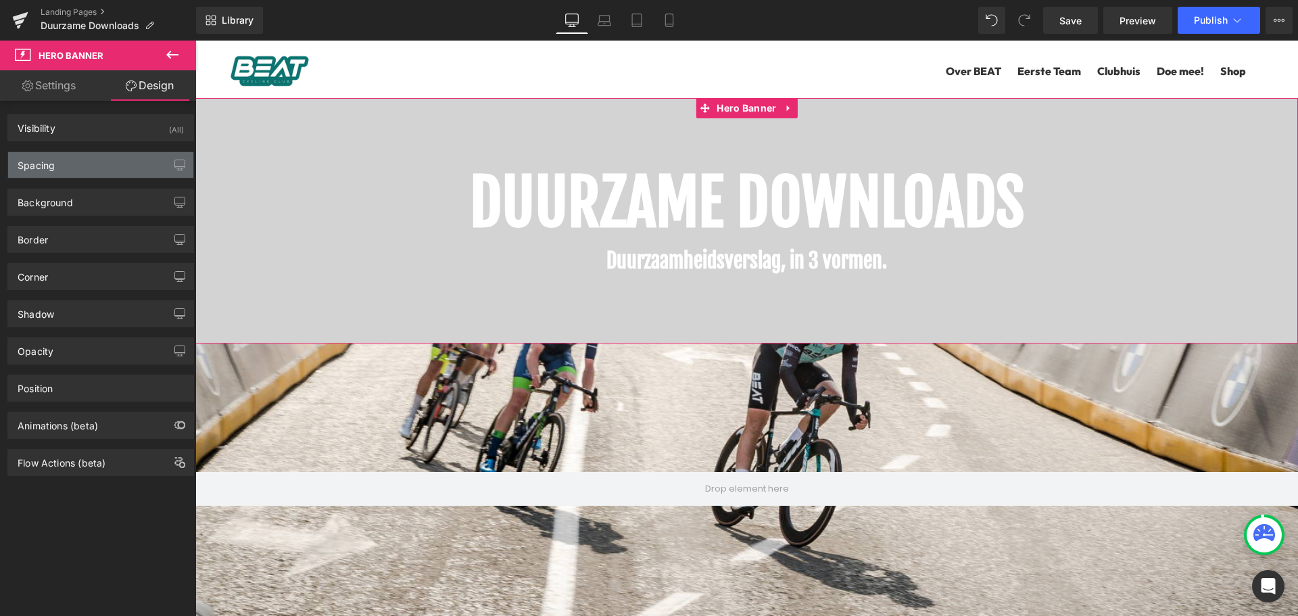
click at [83, 165] on div "Spacing" at bounding box center [100, 165] width 185 height 26
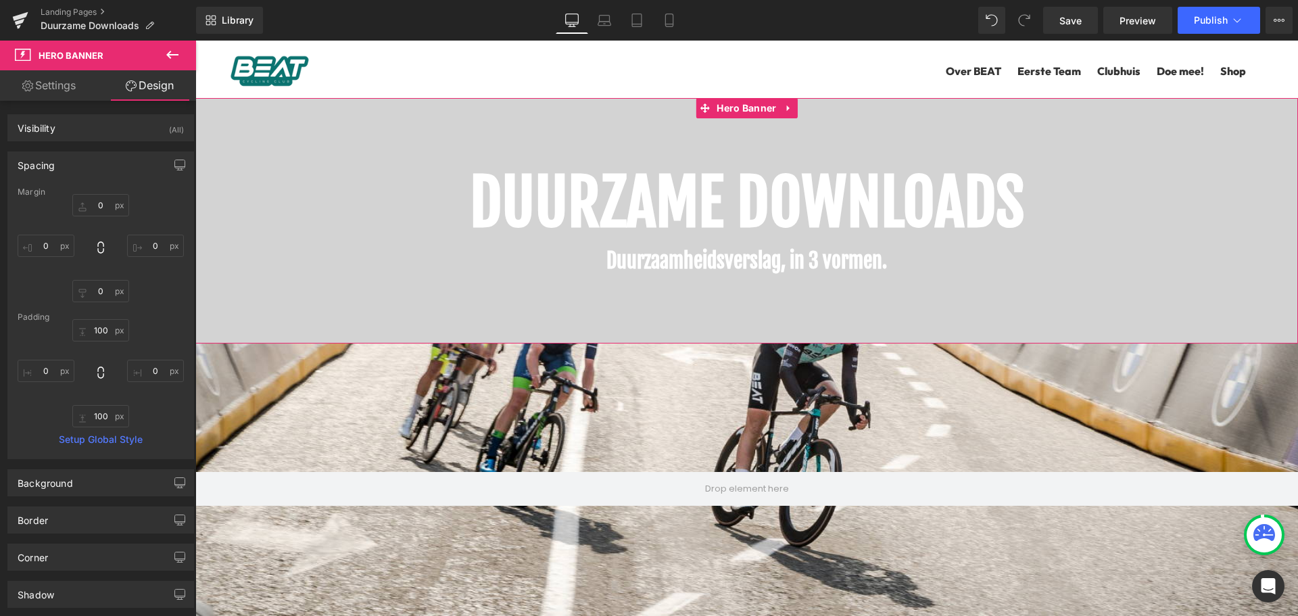
click at [74, 161] on div "Spacing" at bounding box center [100, 165] width 185 height 26
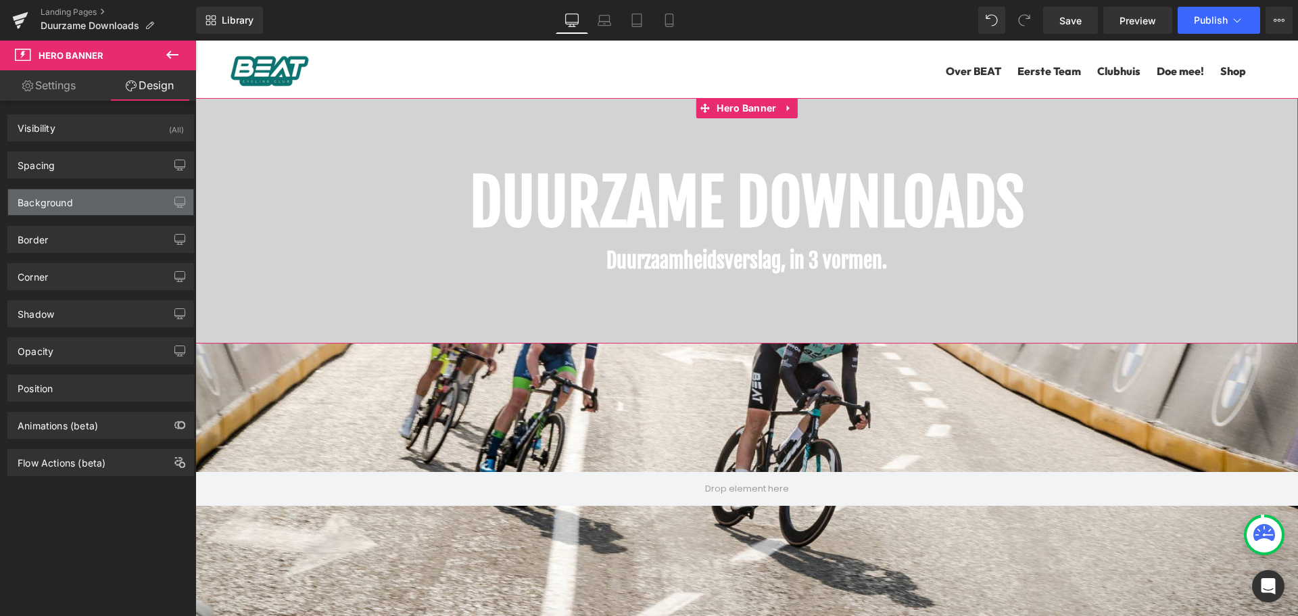
click at [70, 204] on div "Background" at bounding box center [45, 198] width 55 height 19
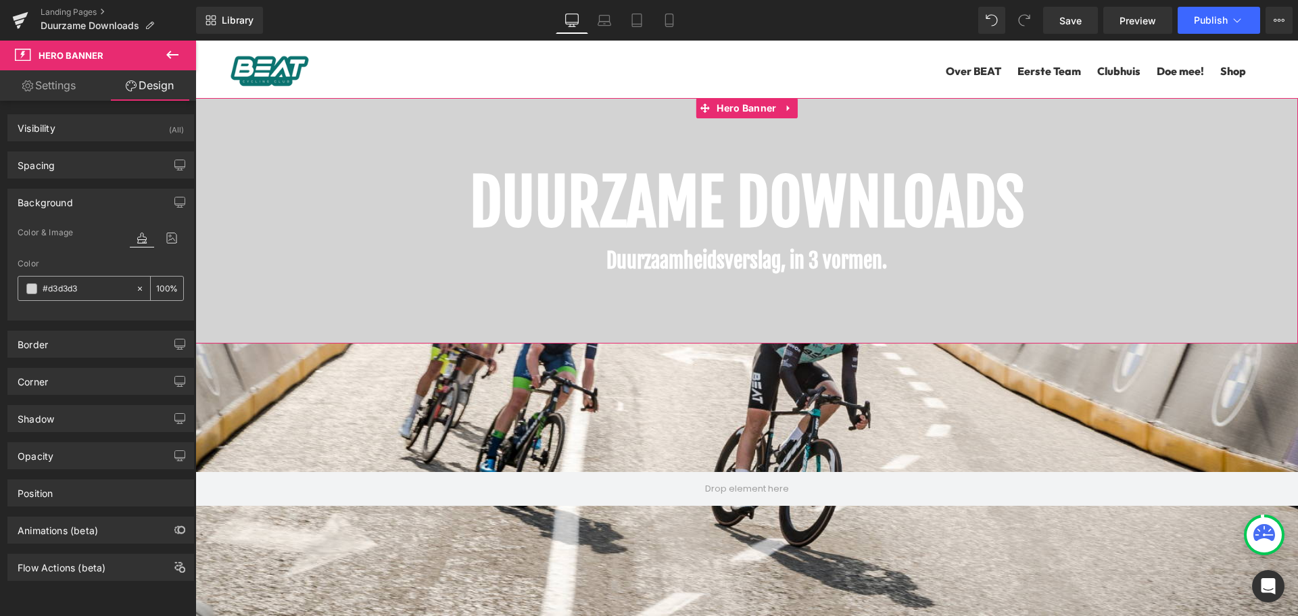
click at [64, 285] on input "text" at bounding box center [86, 288] width 87 height 15
type input "07726F"
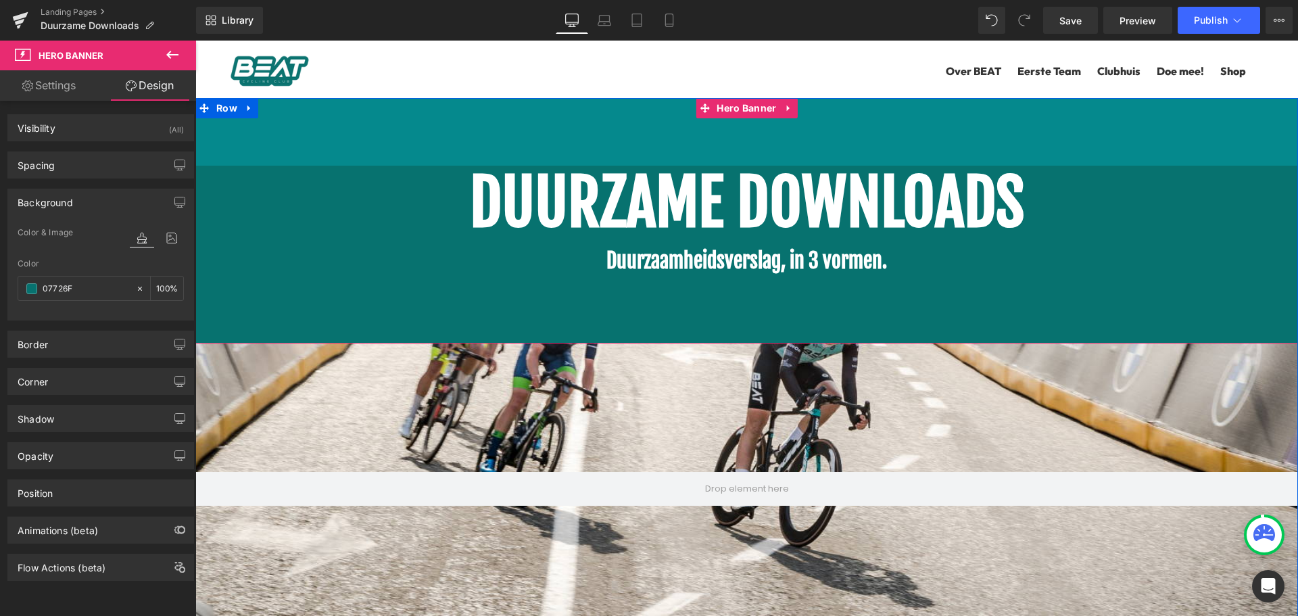
click at [670, 196] on b "DUURZAME DOWNLOADS" at bounding box center [747, 203] width 555 height 78
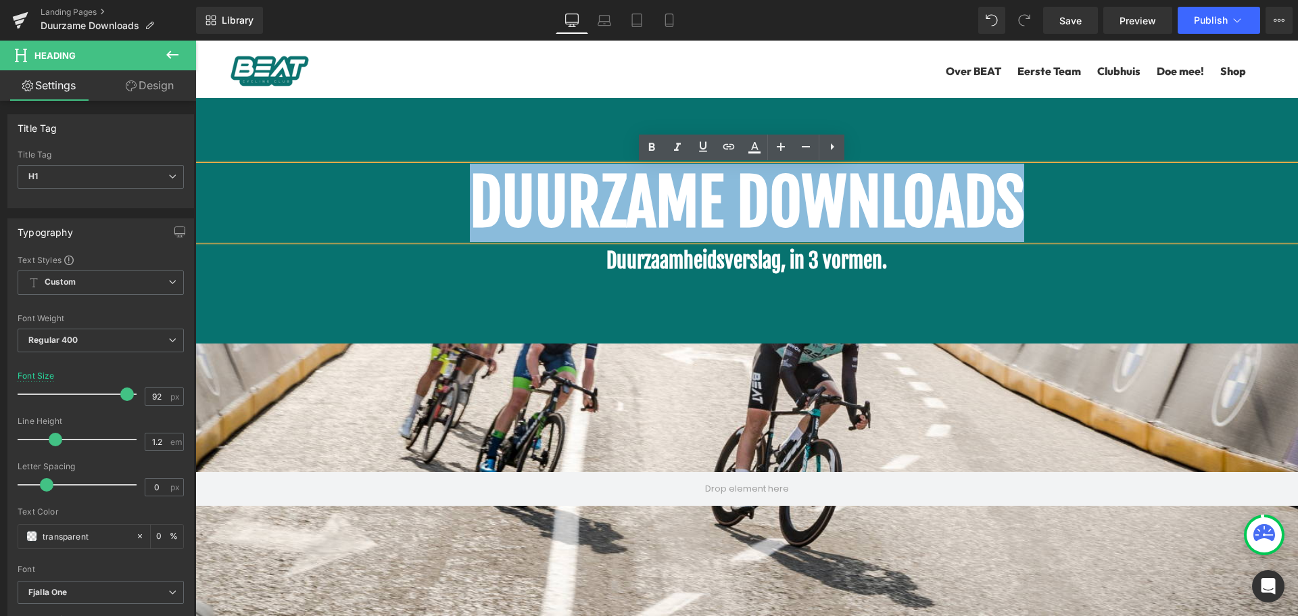
drag, startPoint x: 982, startPoint y: 191, endPoint x: 438, endPoint y: 197, distance: 543.7
click at [454, 195] on h1 "DUURZAME DOWNLOADS" at bounding box center [746, 203] width 1103 height 74
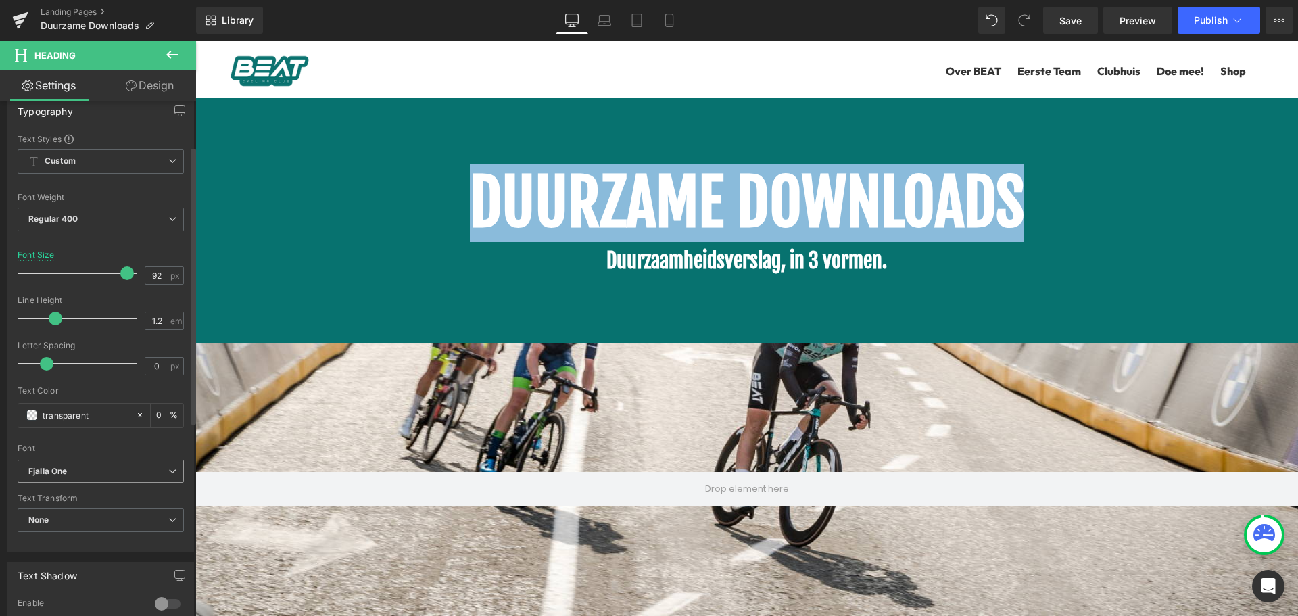
scroll to position [135, 0]
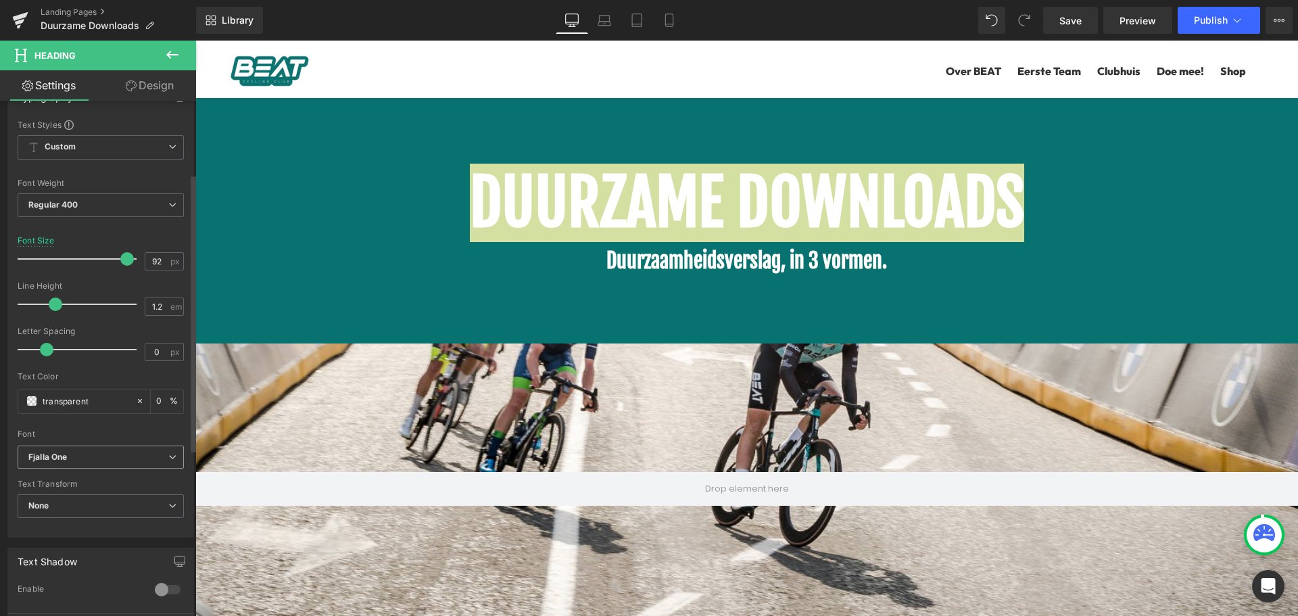
click at [70, 453] on b "Fjalla One" at bounding box center [98, 457] width 140 height 11
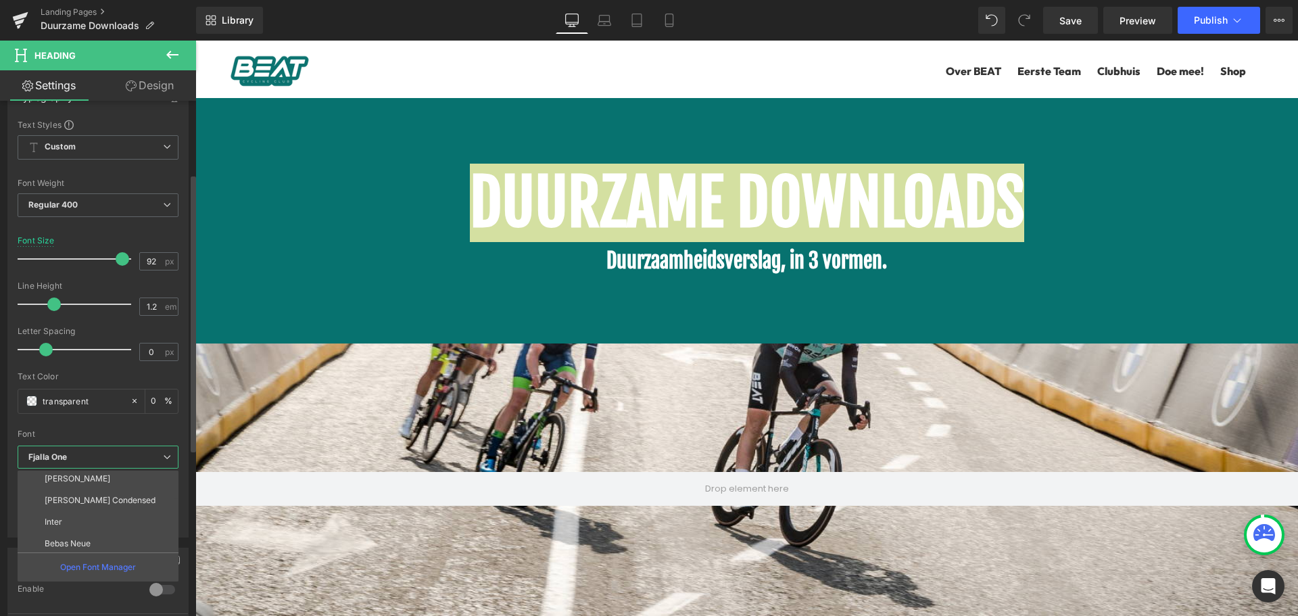
scroll to position [68, 0]
click at [58, 458] on icon "Fjalla One" at bounding box center [47, 457] width 39 height 11
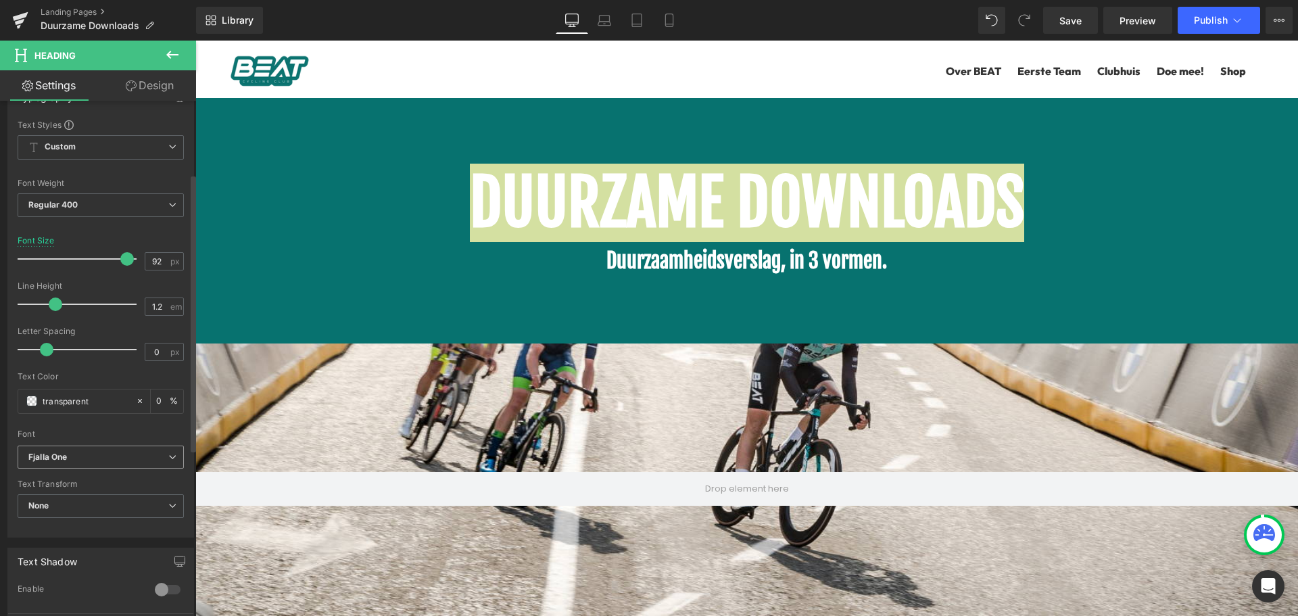
click at [58, 458] on icon "Fjalla One" at bounding box center [47, 457] width 39 height 11
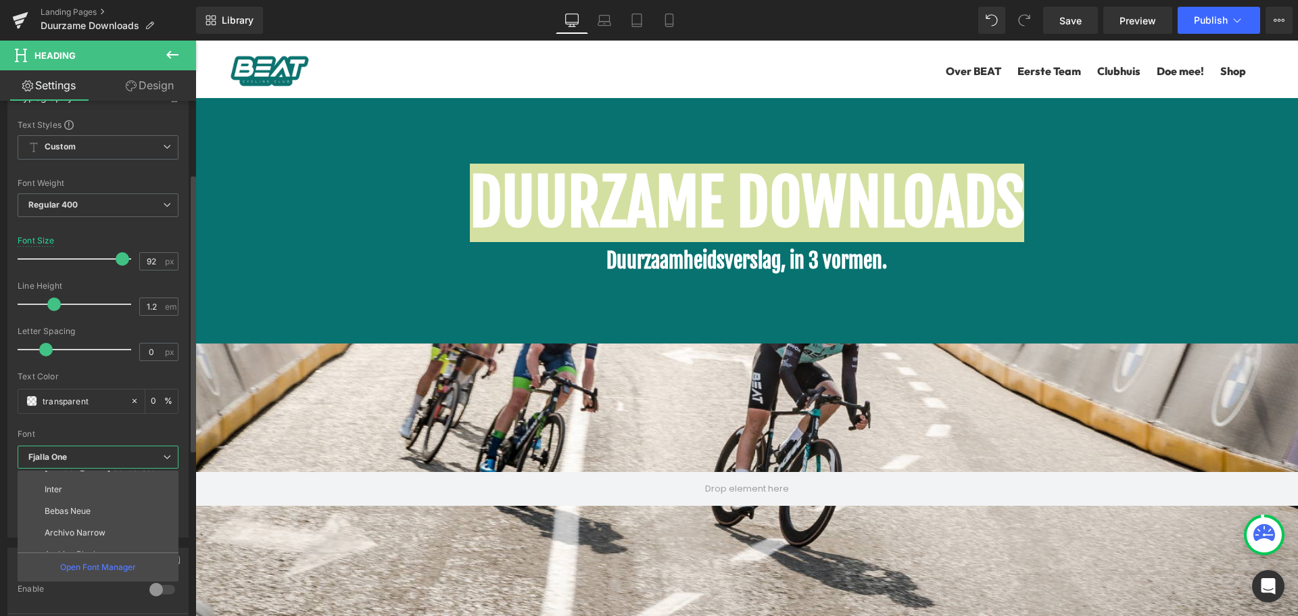
scroll to position [200, 0]
click at [76, 534] on li "Outfit" at bounding box center [101, 541] width 167 height 22
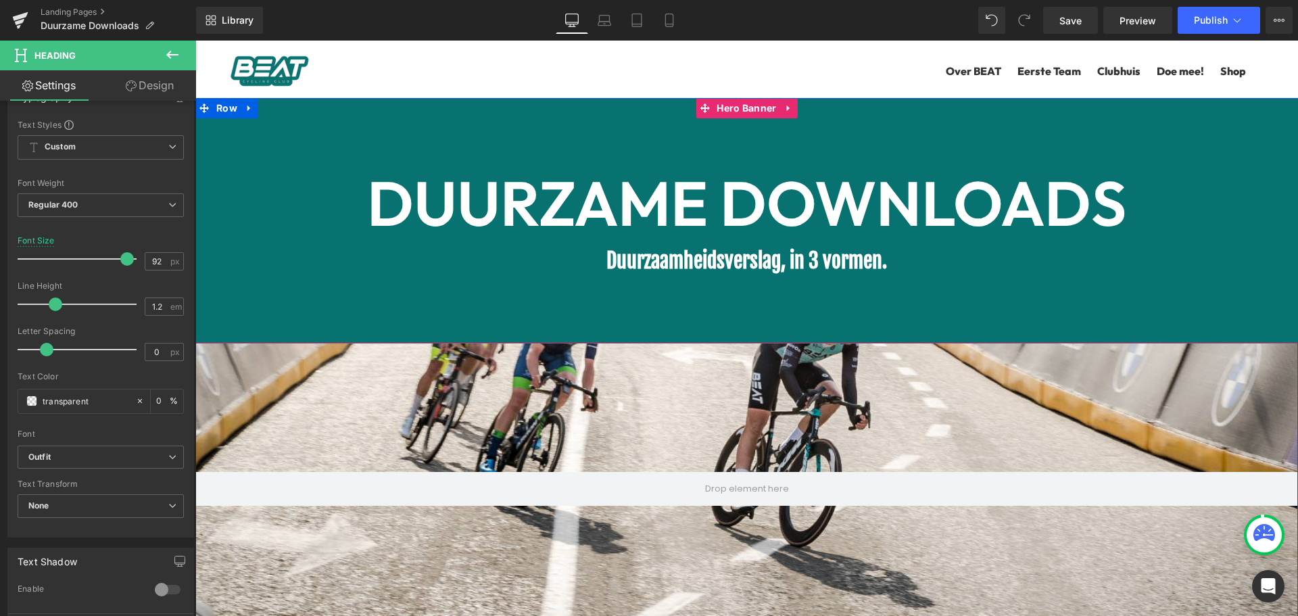
click at [488, 204] on b "DUURZAME DOWNLOADS" at bounding box center [746, 203] width 759 height 78
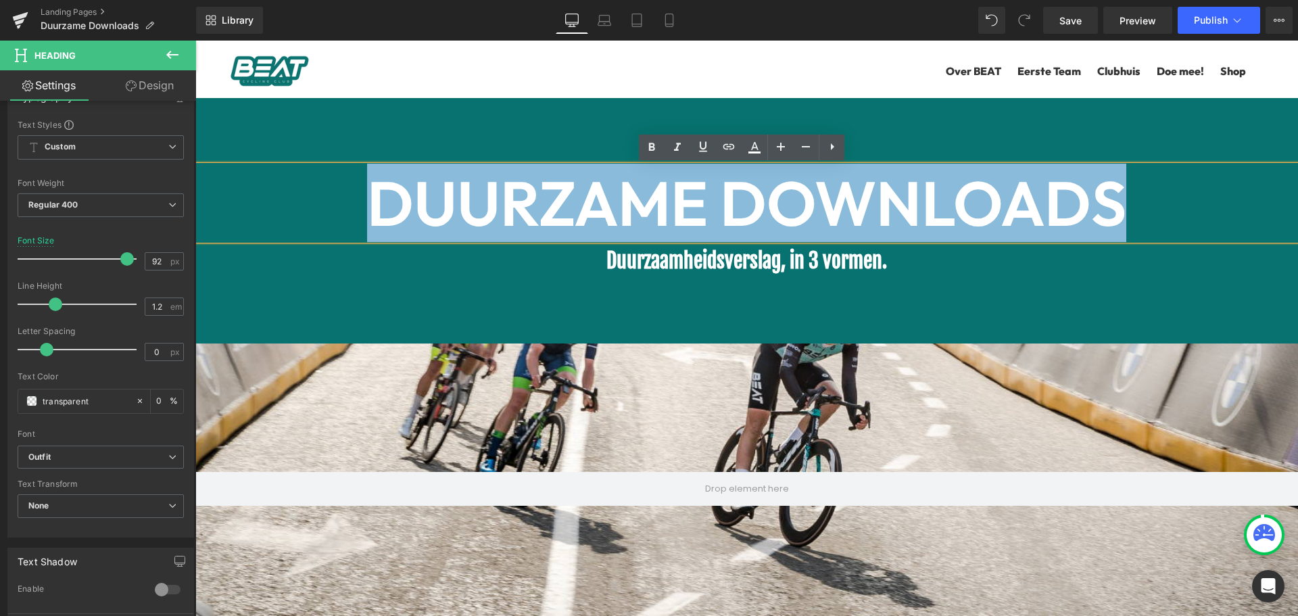
drag, startPoint x: 362, startPoint y: 196, endPoint x: 1141, endPoint y: 172, distance: 778.7
click at [1139, 172] on h1 "DUURZAME DOWNLOADS" at bounding box center [746, 203] width 1103 height 74
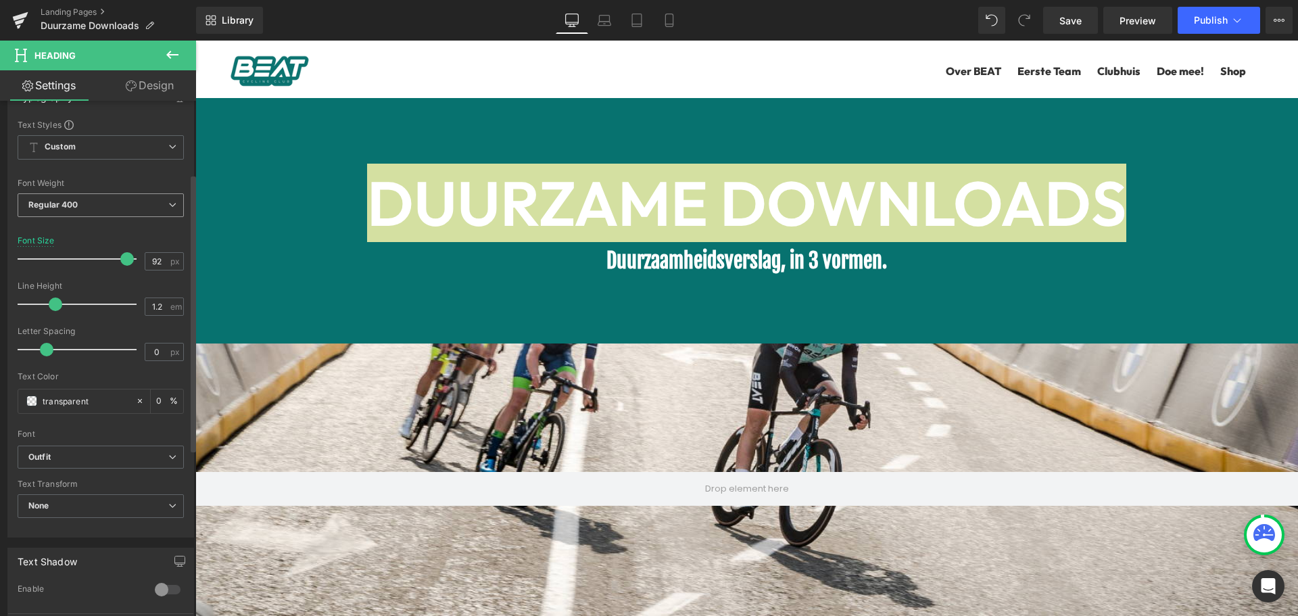
click at [89, 199] on span "Regular 400" at bounding box center [101, 205] width 166 height 24
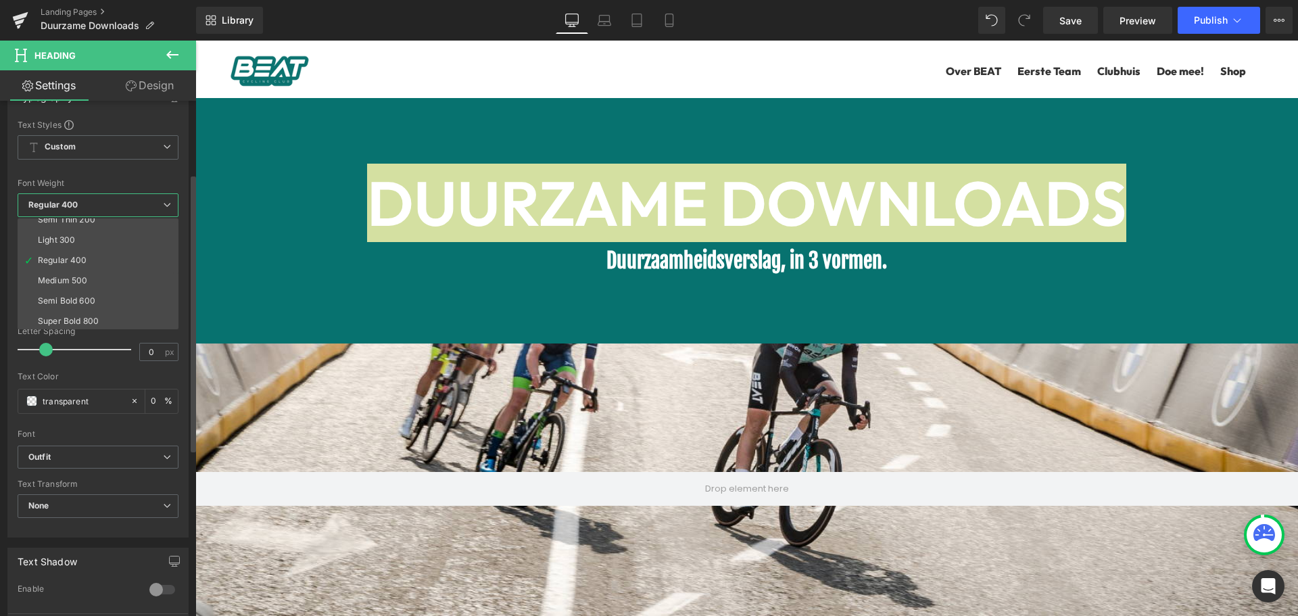
scroll to position [68, 0]
click at [95, 262] on div "Semi Bold 600" at bounding box center [66, 262] width 57 height 9
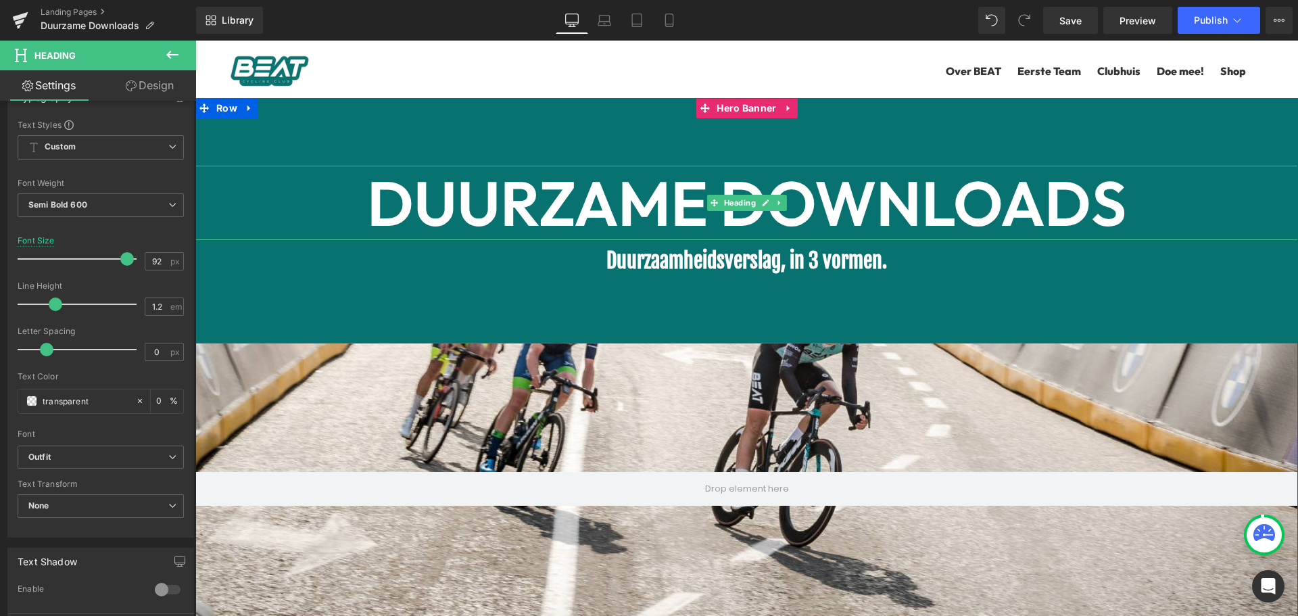
click at [477, 210] on b "DUURZAME DOWNLOADS" at bounding box center [746, 203] width 759 height 78
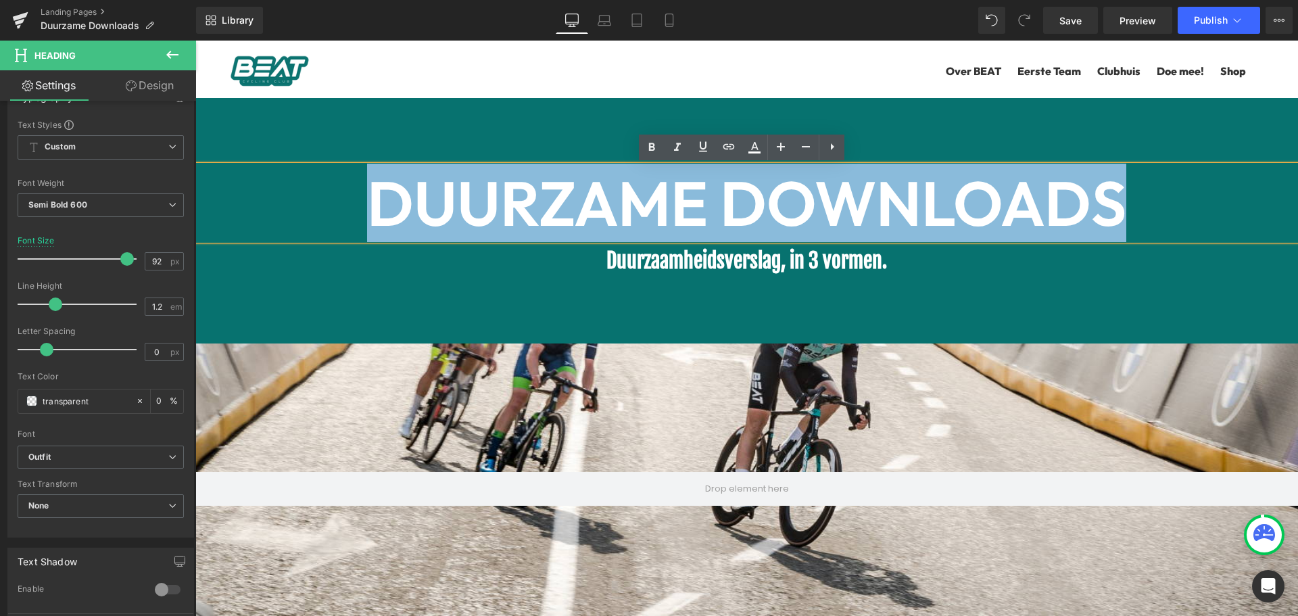
drag, startPoint x: 384, startPoint y: 204, endPoint x: 1150, endPoint y: 210, distance: 766.2
click at [1150, 210] on h1 "DUURZAME DOWNLOADS" at bounding box center [746, 203] width 1103 height 74
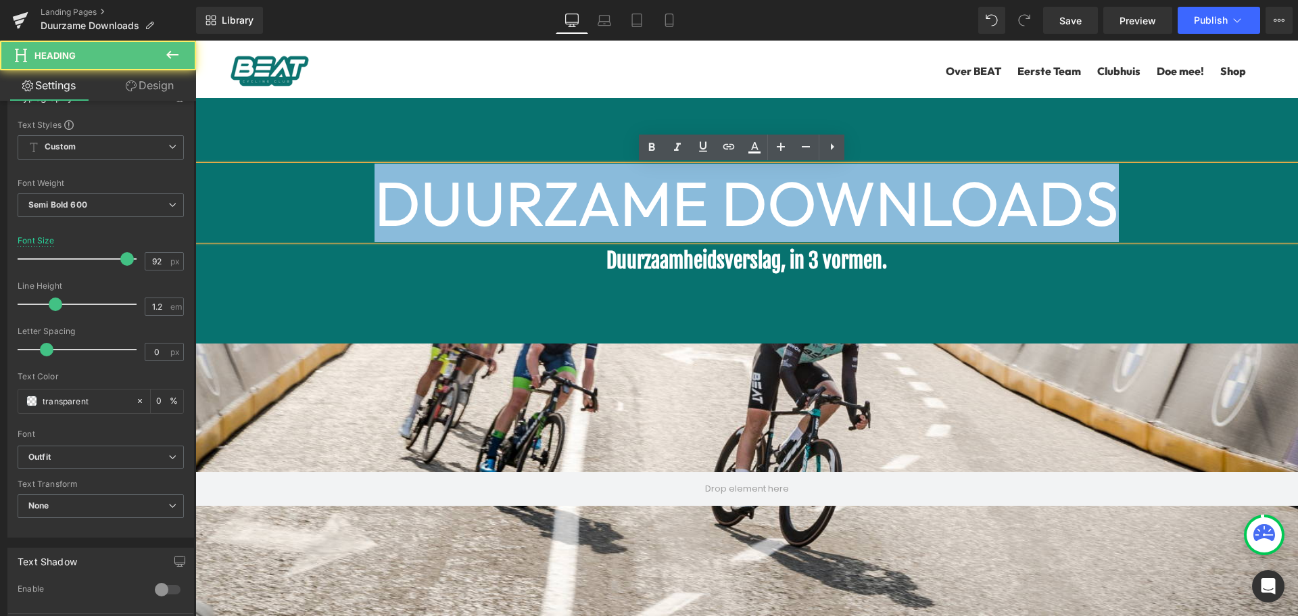
drag, startPoint x: 1145, startPoint y: 208, endPoint x: 268, endPoint y: 222, distance: 876.5
click at [285, 223] on h1 "DUURZAME DOWNLOADS" at bounding box center [746, 203] width 1103 height 74
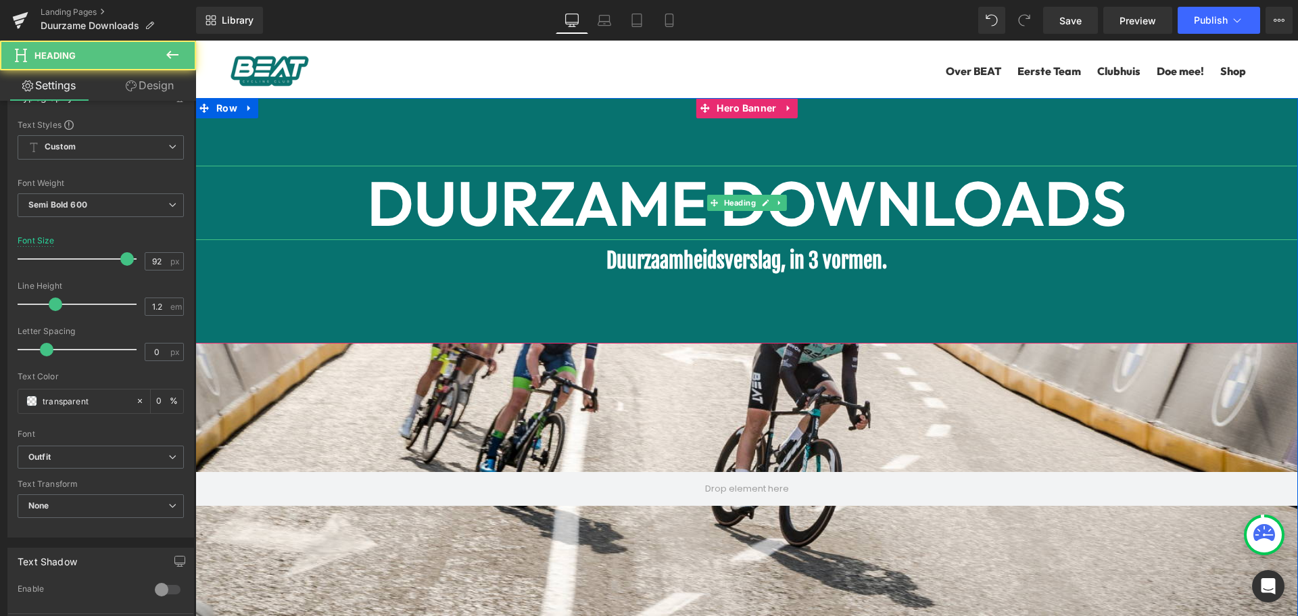
click at [539, 201] on font "DUURZAME DOWNLOADS" at bounding box center [746, 203] width 759 height 78
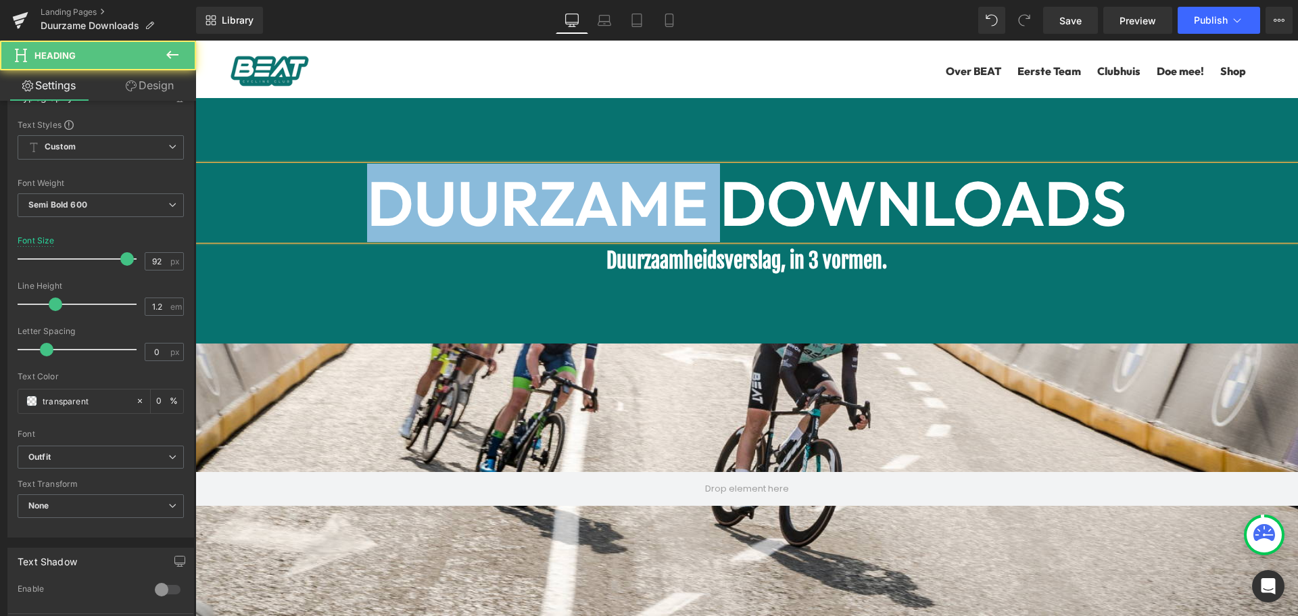
click at [539, 201] on font "DUURZAME DOWNLOADS" at bounding box center [746, 203] width 759 height 78
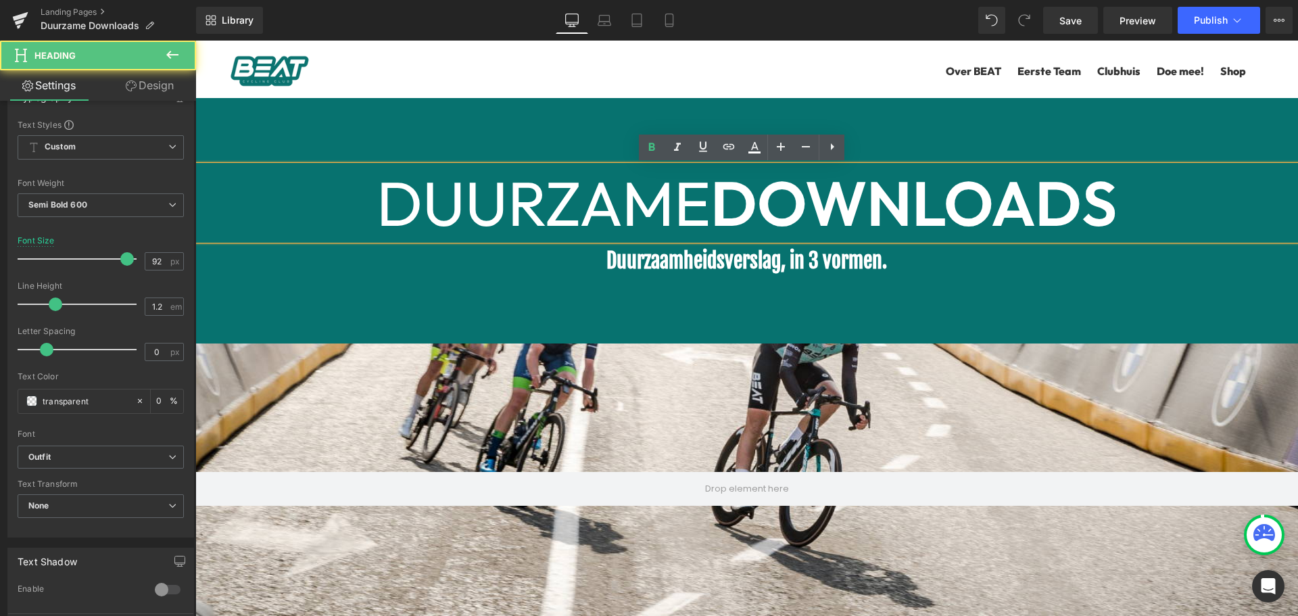
click at [571, 206] on span "DUURZAME" at bounding box center [544, 203] width 334 height 78
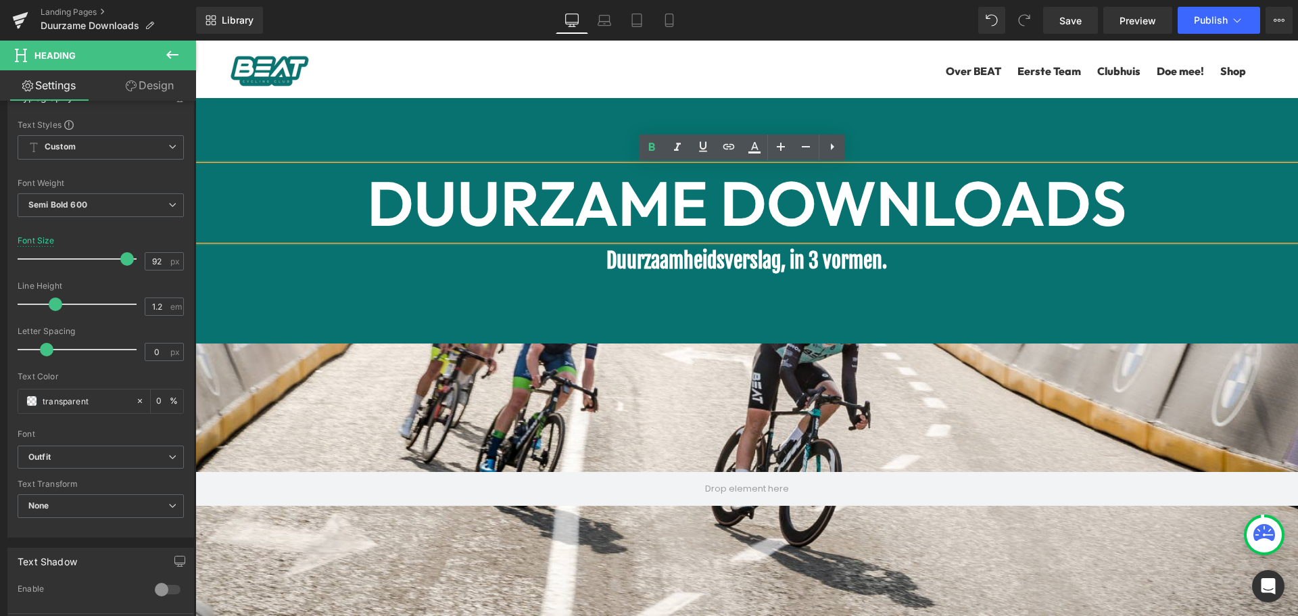
click at [707, 207] on font "DUURZAME DOWNLOADS" at bounding box center [746, 203] width 759 height 78
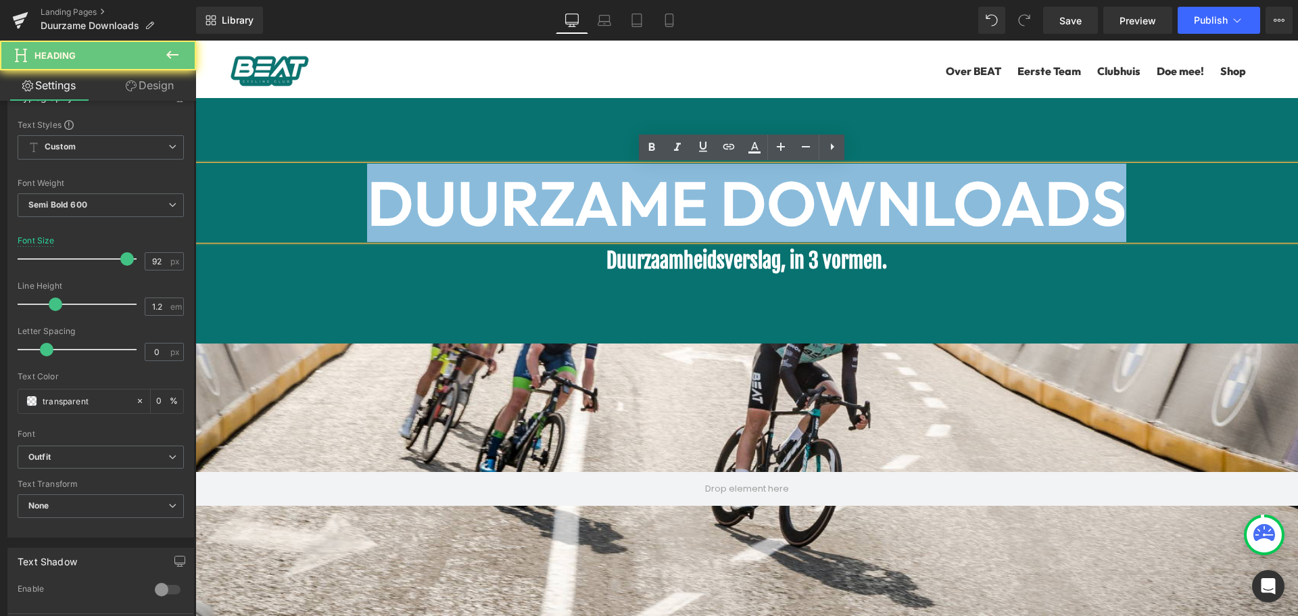
drag, startPoint x: 1151, startPoint y: 200, endPoint x: 183, endPoint y: 216, distance: 968.5
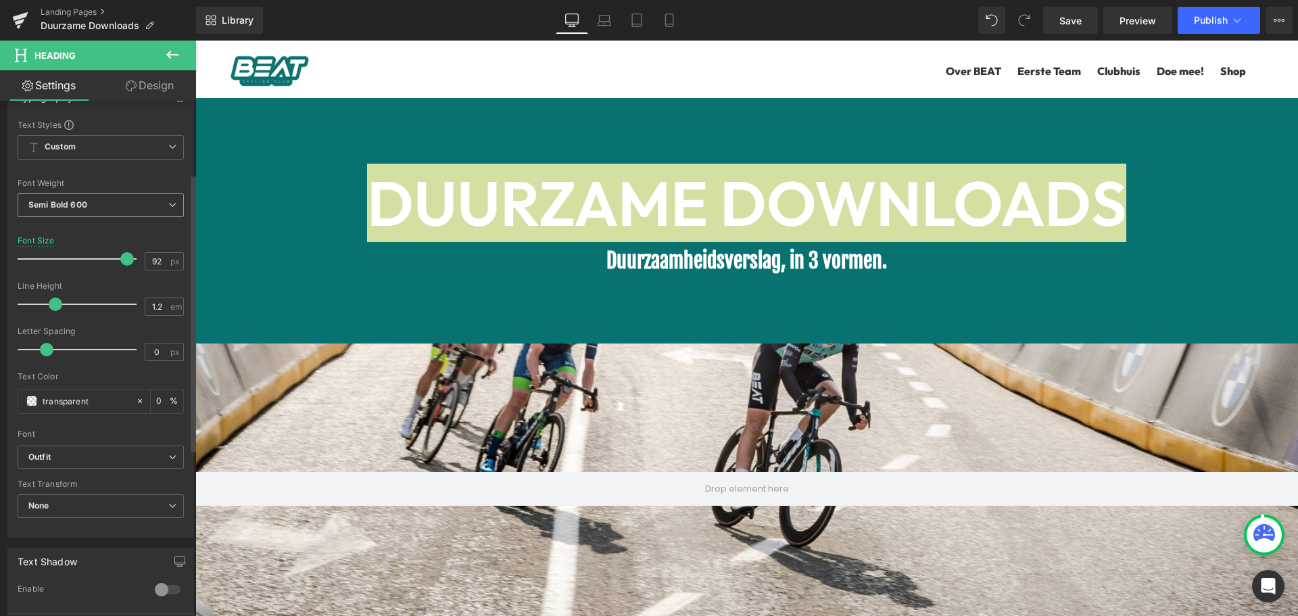
click at [74, 210] on span "Semi Bold 600" at bounding box center [101, 205] width 166 height 24
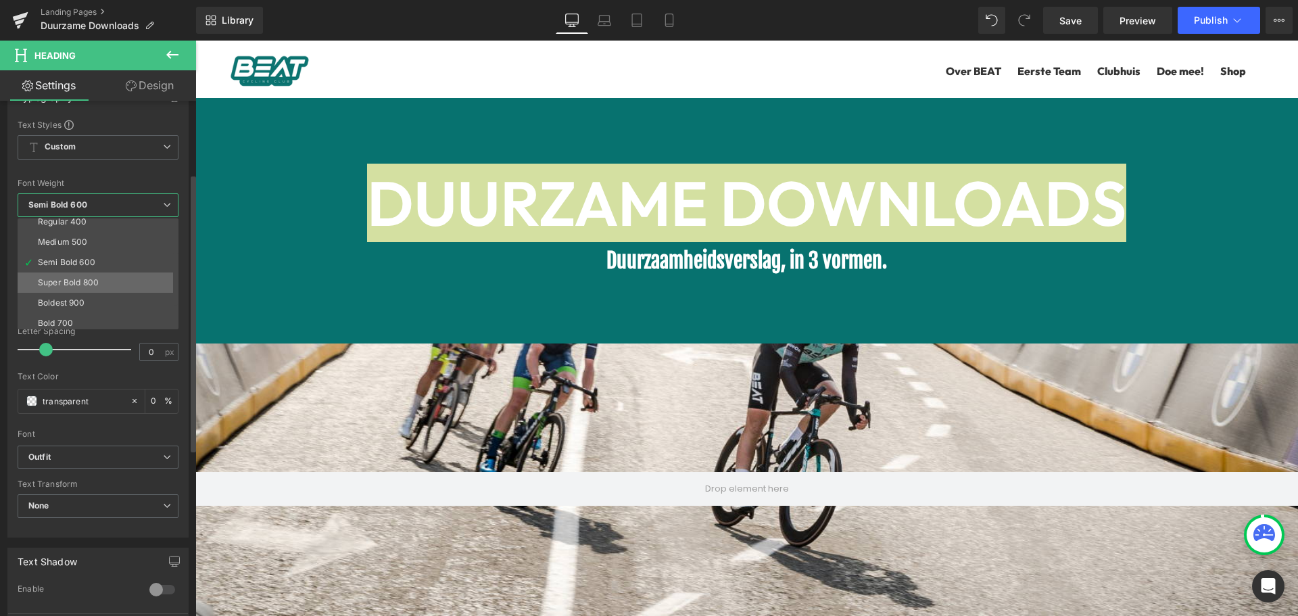
click at [82, 285] on div "Super Bold 800" at bounding box center [68, 282] width 61 height 9
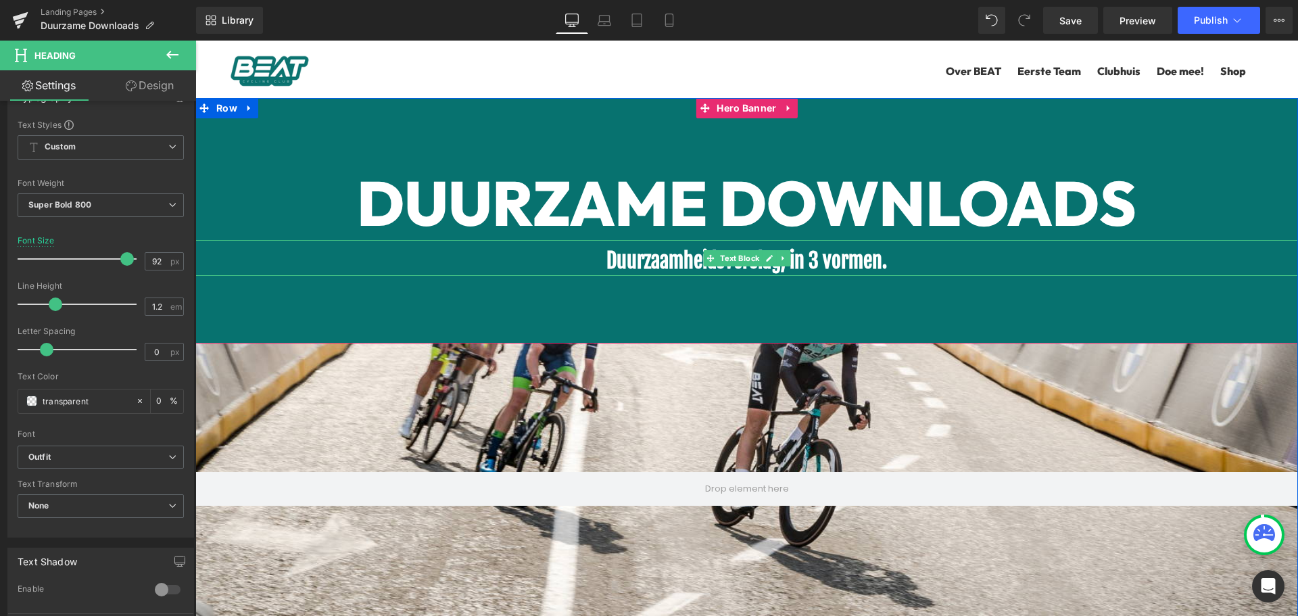
click at [679, 265] on b "Duurzaamheidsverslag, in 3 vormen." at bounding box center [747, 260] width 281 height 25
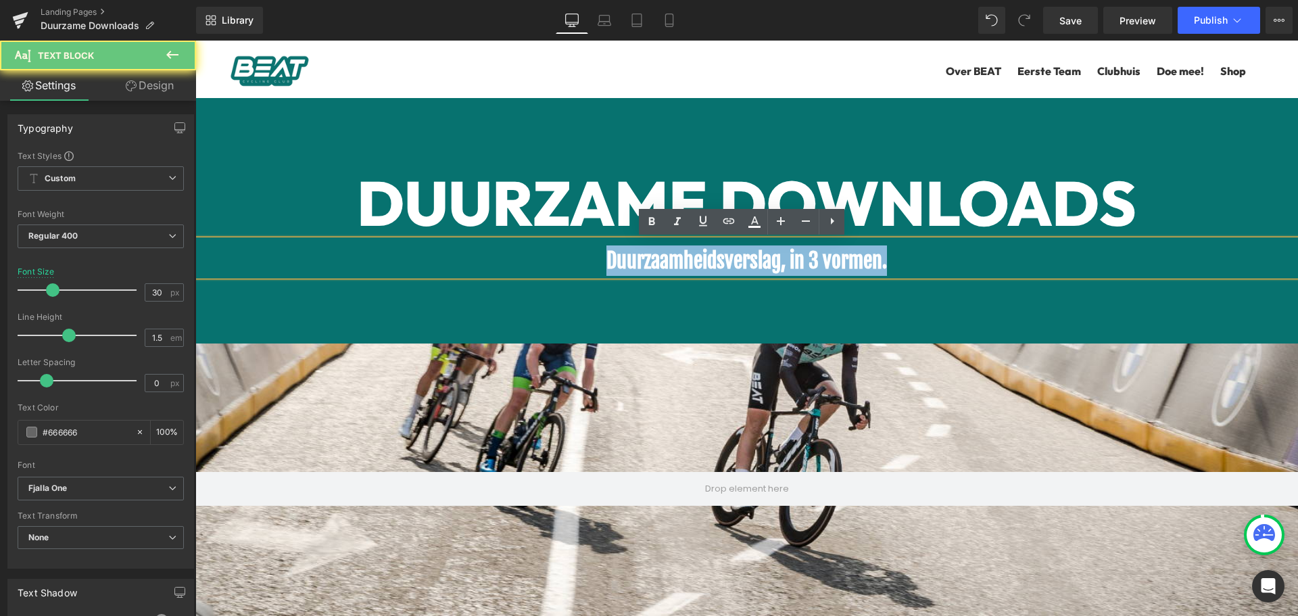
drag, startPoint x: 902, startPoint y: 260, endPoint x: 478, endPoint y: 254, distance: 424.1
click at [496, 254] on p "Duurzaamheidsverslag, in 3 vormen." at bounding box center [746, 260] width 1103 height 30
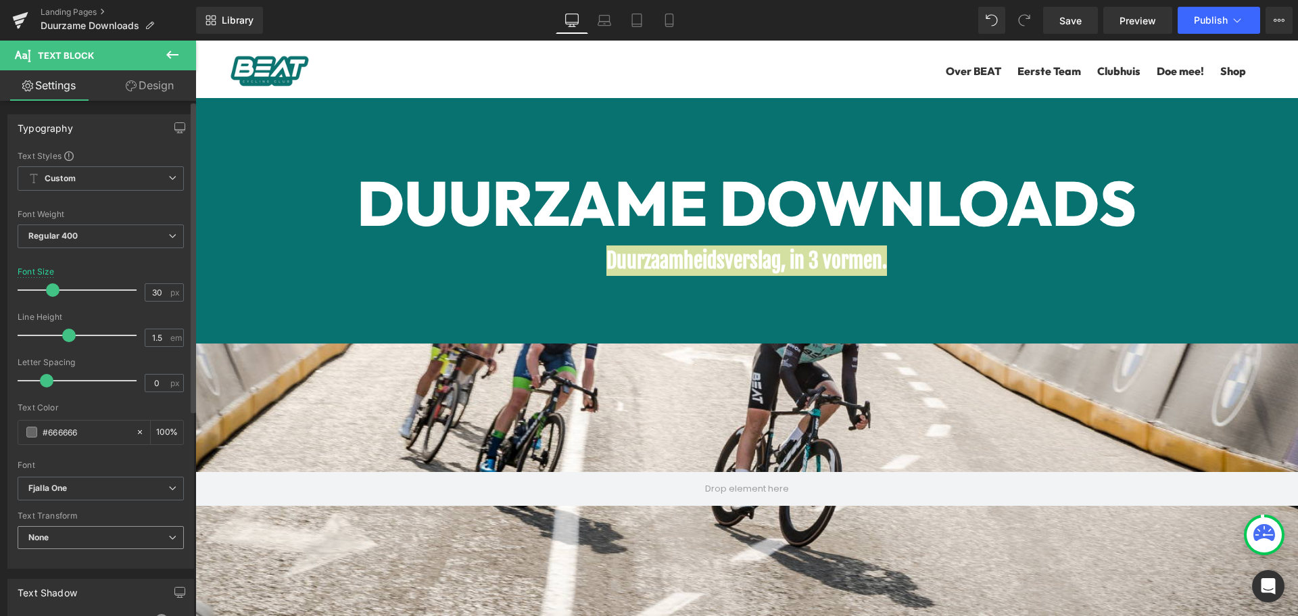
click at [105, 531] on span "None" at bounding box center [101, 538] width 166 height 24
click at [97, 469] on div "Font" at bounding box center [101, 465] width 166 height 9
click at [93, 487] on b "Fjalla One" at bounding box center [98, 488] width 140 height 11
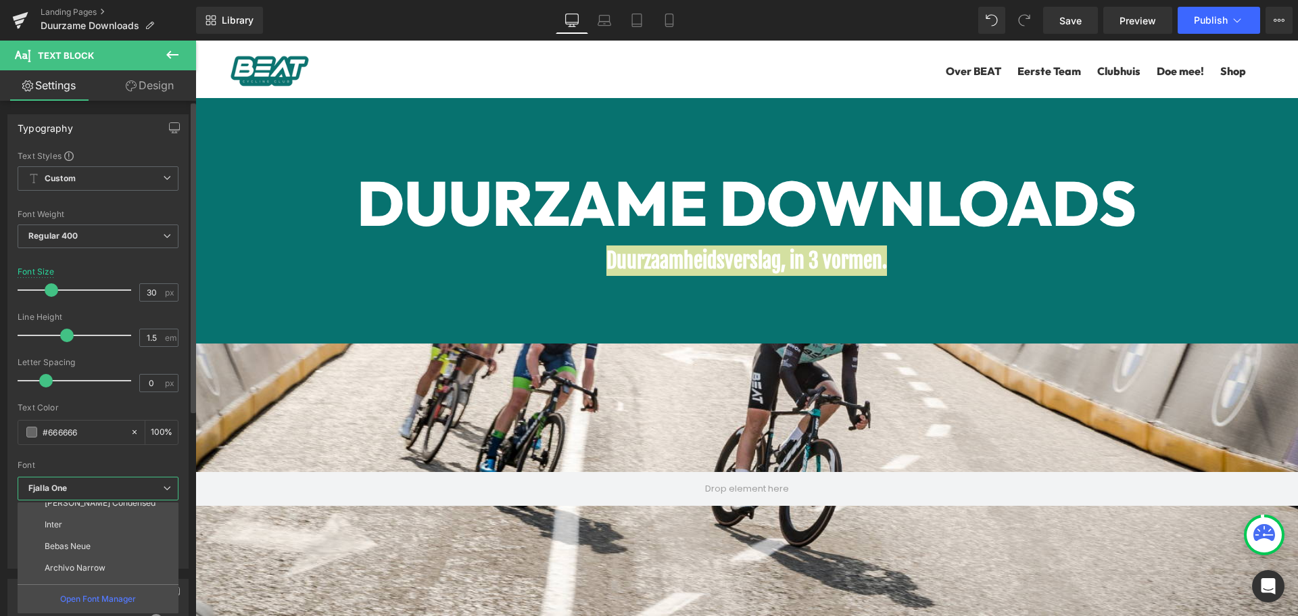
scroll to position [200, 0]
click at [86, 570] on li "Outfit" at bounding box center [101, 573] width 167 height 22
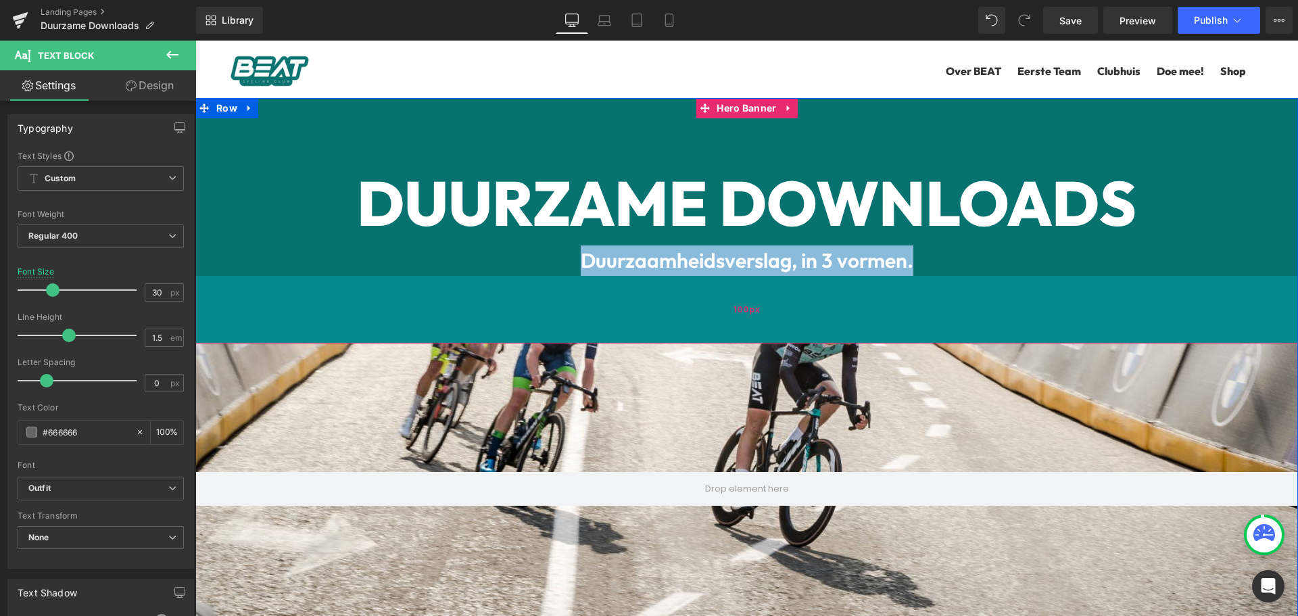
click at [657, 287] on div "100px" at bounding box center [746, 310] width 1103 height 68
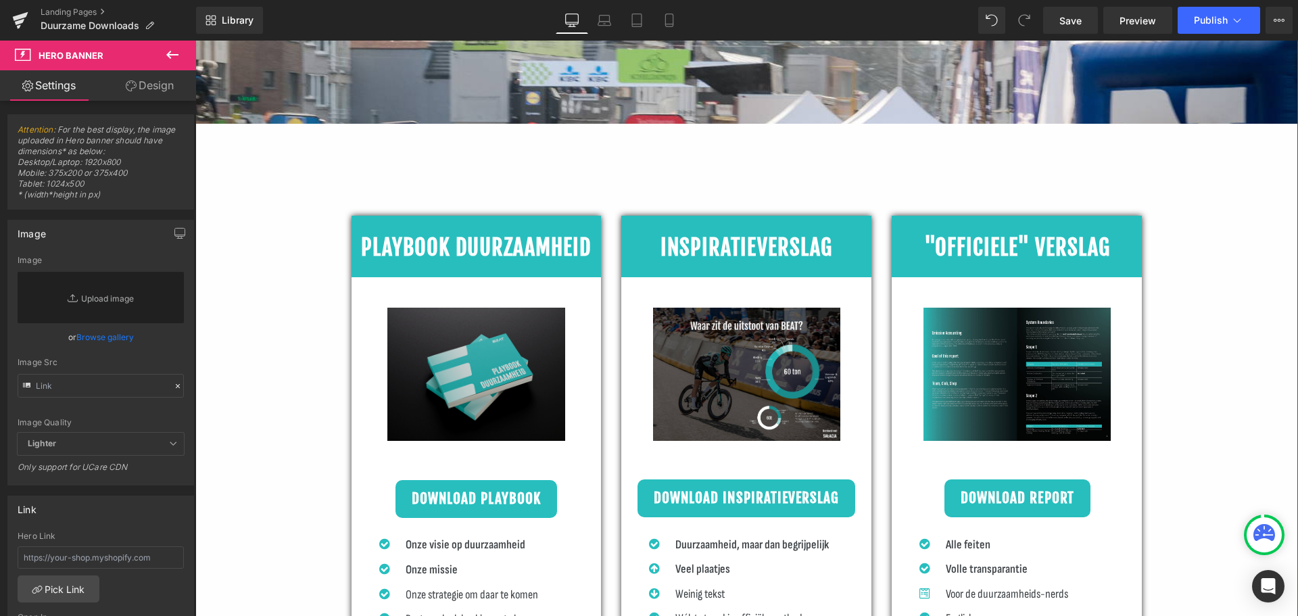
scroll to position [609, 0]
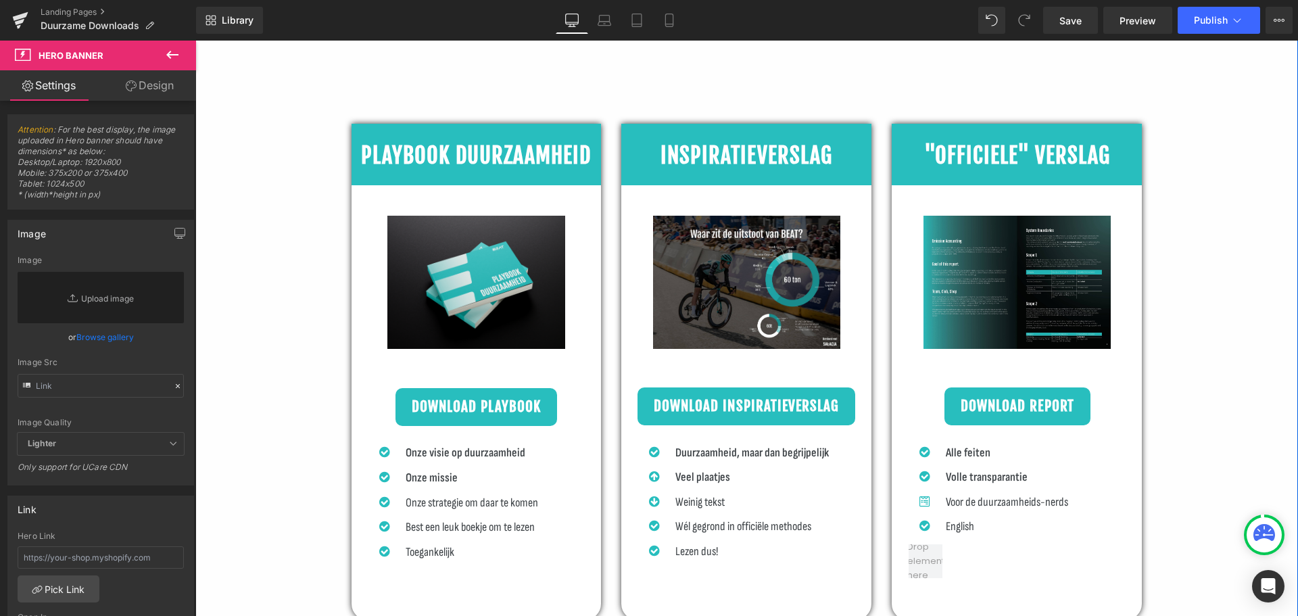
click at [444, 160] on div "PLAYBOOK DUURZAAMHEID Heading" at bounding box center [477, 156] width 250 height 24
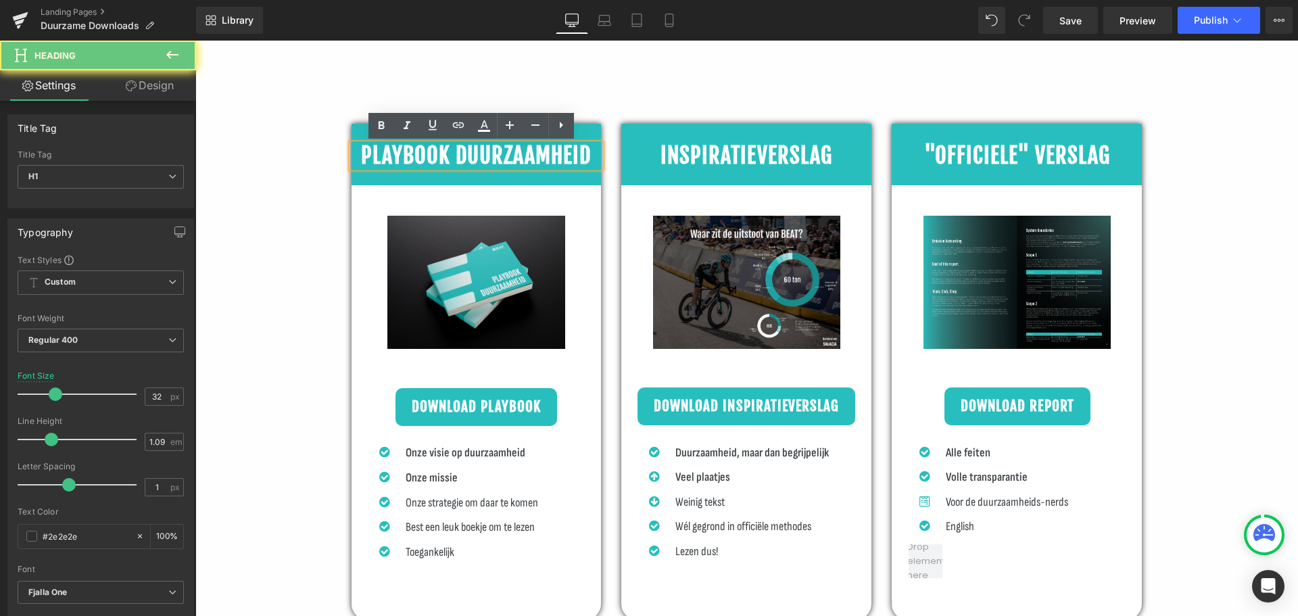
click at [516, 157] on b "PLAYBOOK DUURZAAMHEID" at bounding box center [476, 155] width 230 height 27
click at [529, 160] on b "PLAYBOOK DUURZAAMHEID" at bounding box center [476, 155] width 230 height 27
drag, startPoint x: 360, startPoint y: 154, endPoint x: 609, endPoint y: 155, distance: 248.2
click at [609, 155] on div "PLAYBOOK DUURZAAMHEID Heading Row Image Text Block Download Playbook Button Ico…" at bounding box center [747, 355] width 811 height 544
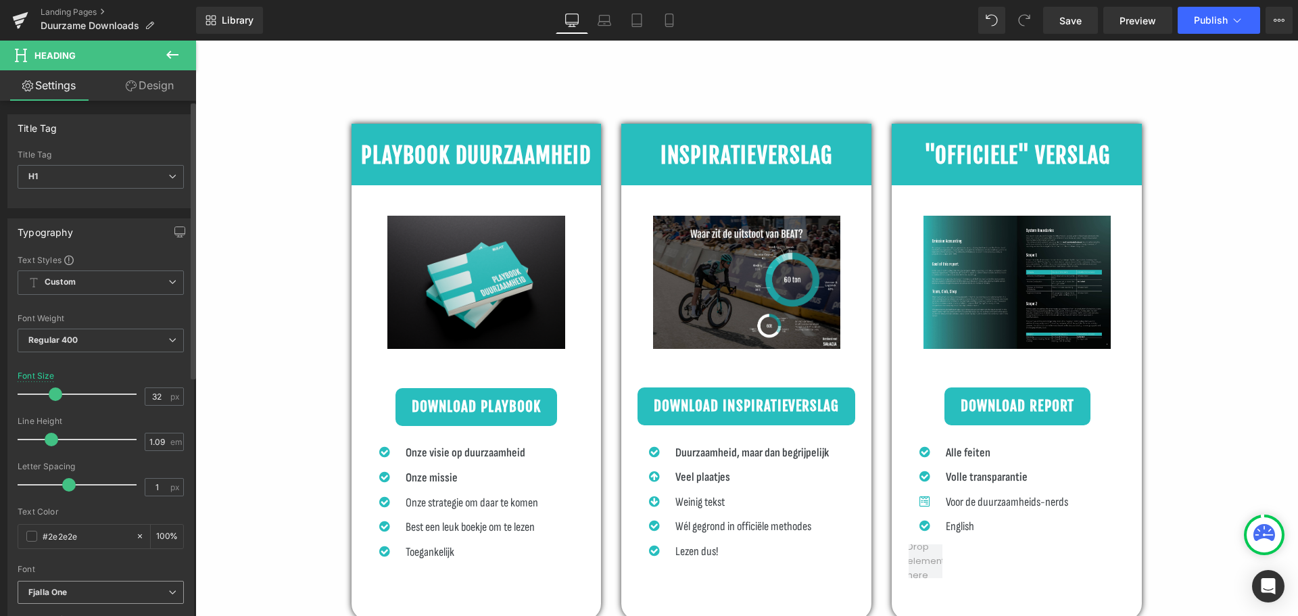
click at [53, 597] on icon "Fjalla One" at bounding box center [47, 592] width 39 height 11
click at [171, 566] on div "Font" at bounding box center [98, 569] width 161 height 9
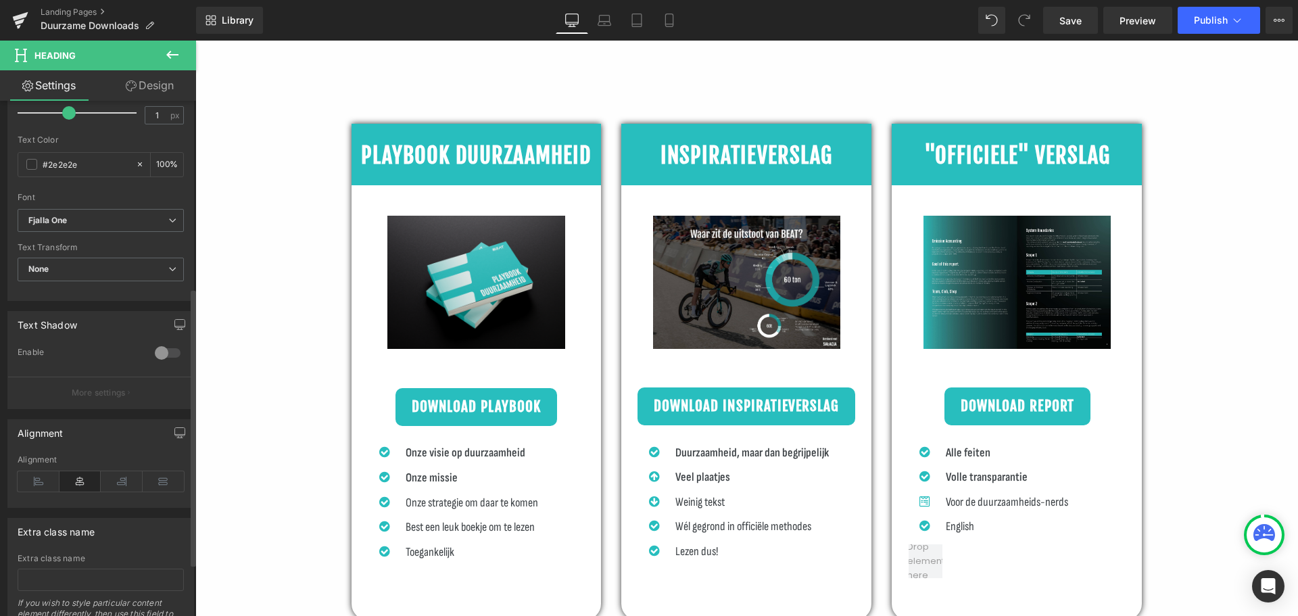
scroll to position [406, 0]
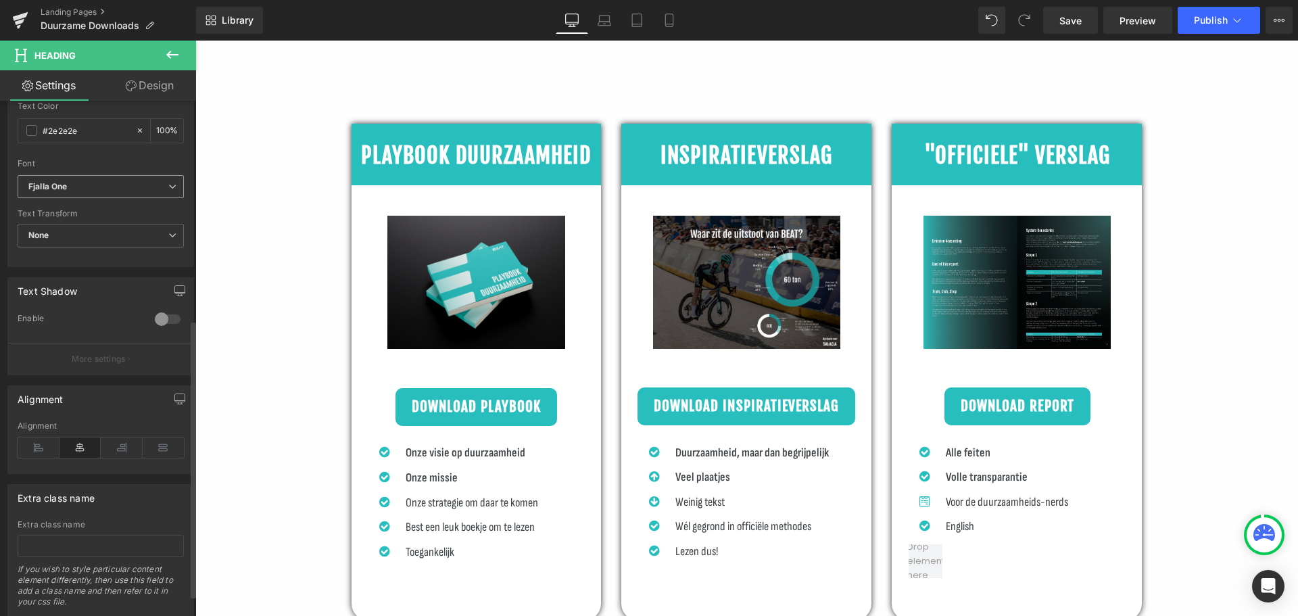
click at [114, 183] on b "Fjalla One" at bounding box center [98, 186] width 140 height 11
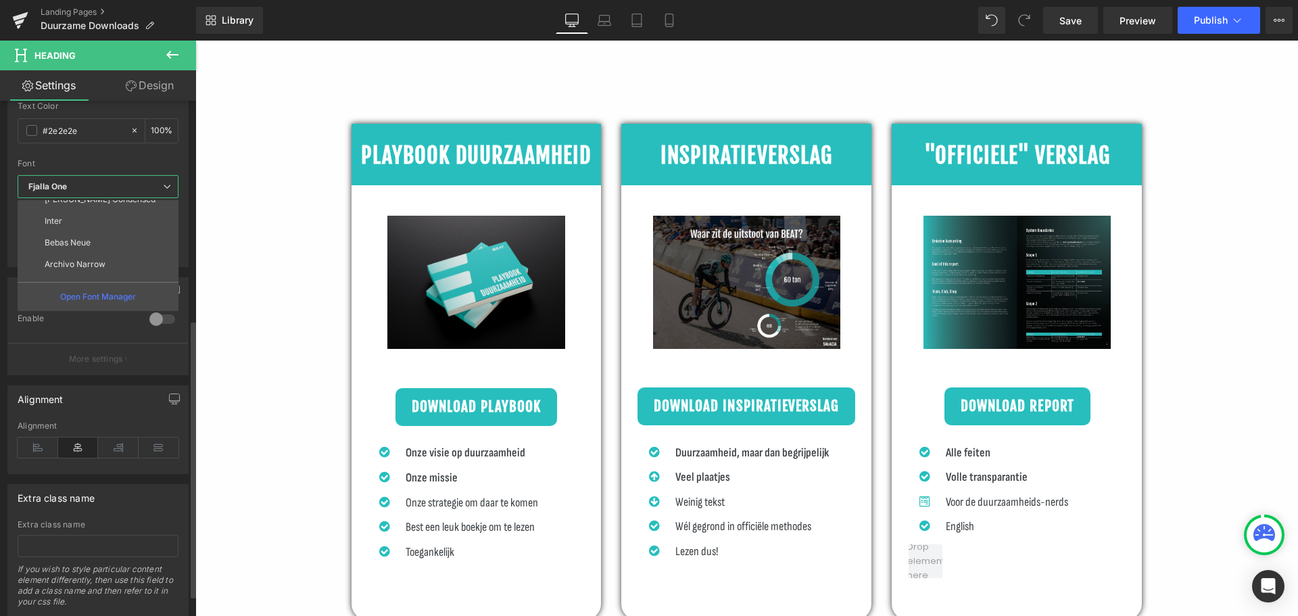
scroll to position [200, 0]
click at [93, 274] on li "Outfit" at bounding box center [101, 271] width 167 height 22
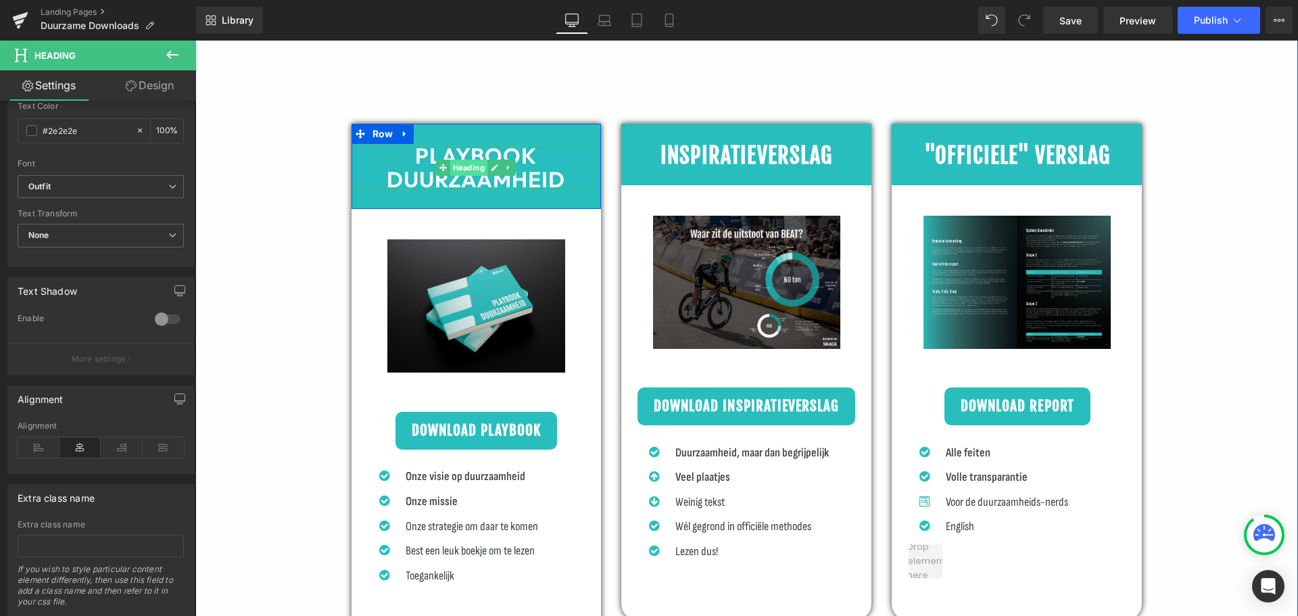
click at [474, 171] on span "Heading" at bounding box center [468, 168] width 37 height 16
click at [552, 173] on b "PLAYBOOK DUURZAAMHEID" at bounding box center [476, 167] width 179 height 51
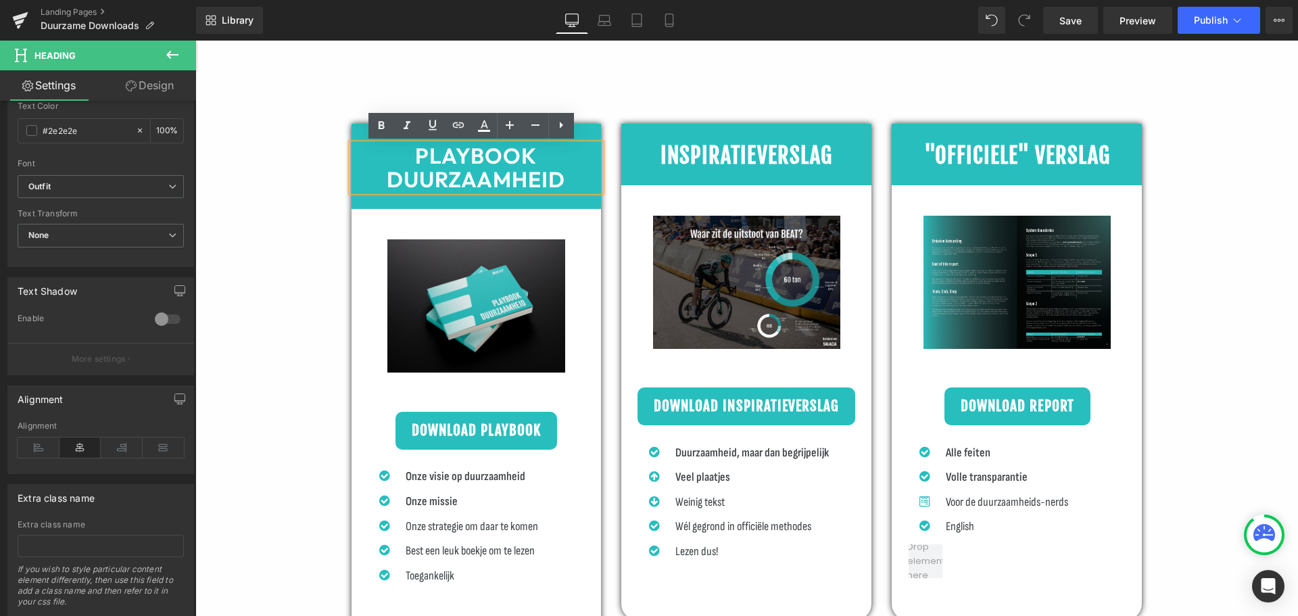
drag, startPoint x: 565, startPoint y: 178, endPoint x: 355, endPoint y: 149, distance: 212.2
click at [355, 149] on h1 "PLAYBOOK DUURZAAMHEID" at bounding box center [477, 167] width 250 height 47
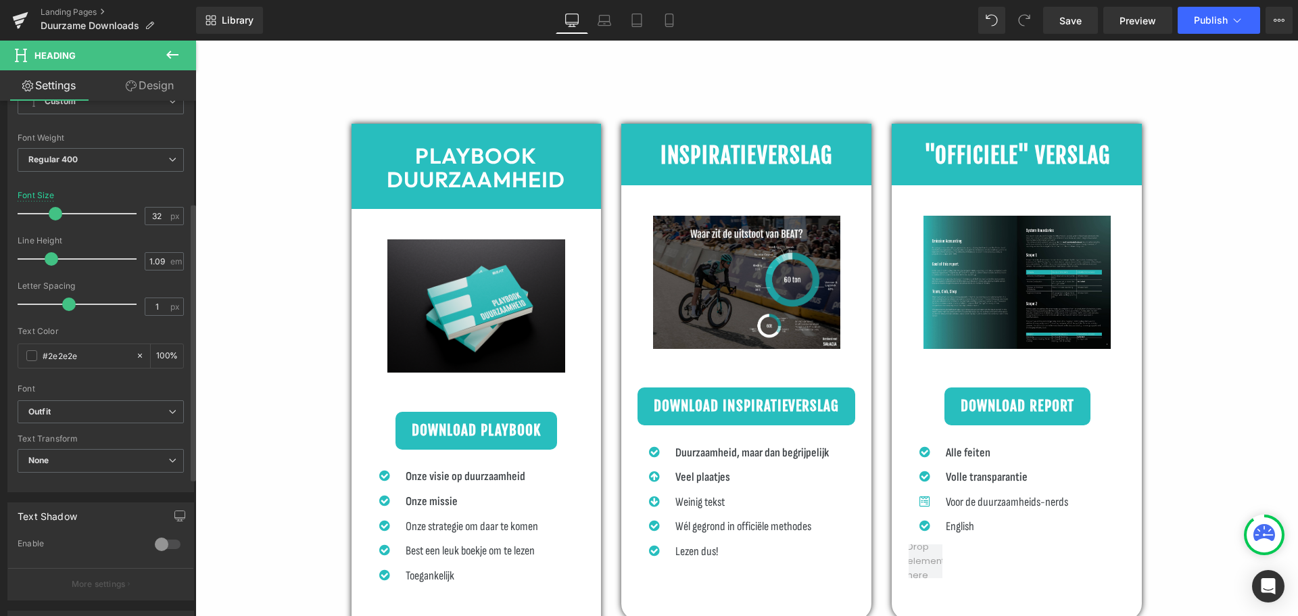
scroll to position [135, 0]
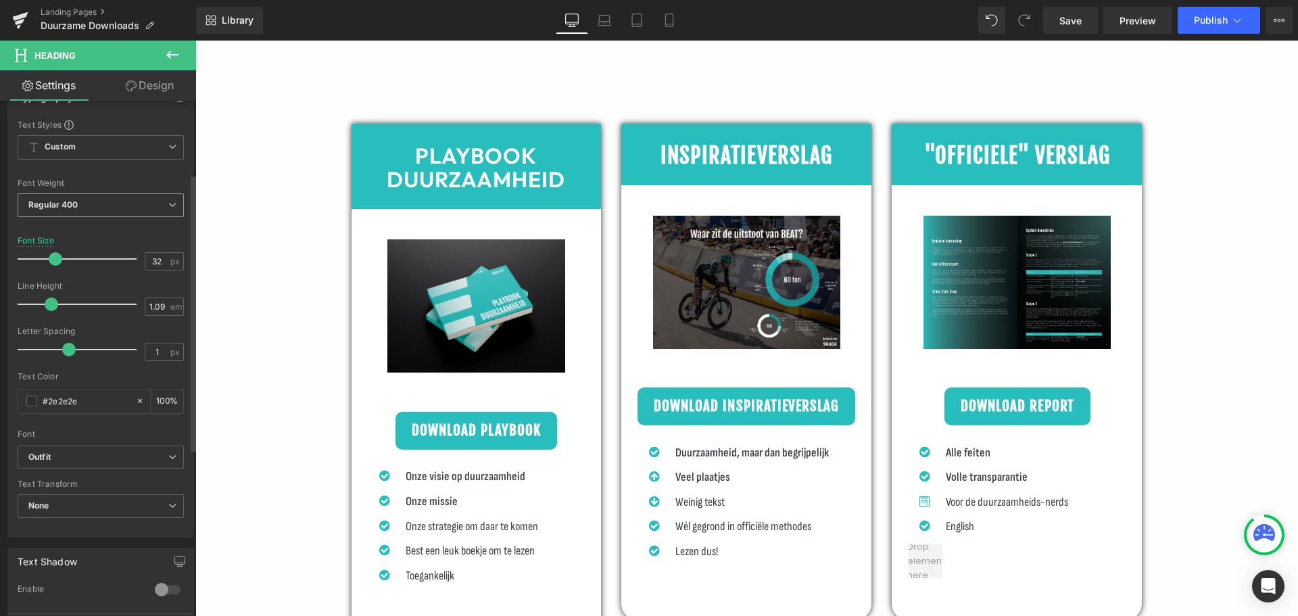
click at [72, 197] on span "Regular 400" at bounding box center [101, 205] width 166 height 24
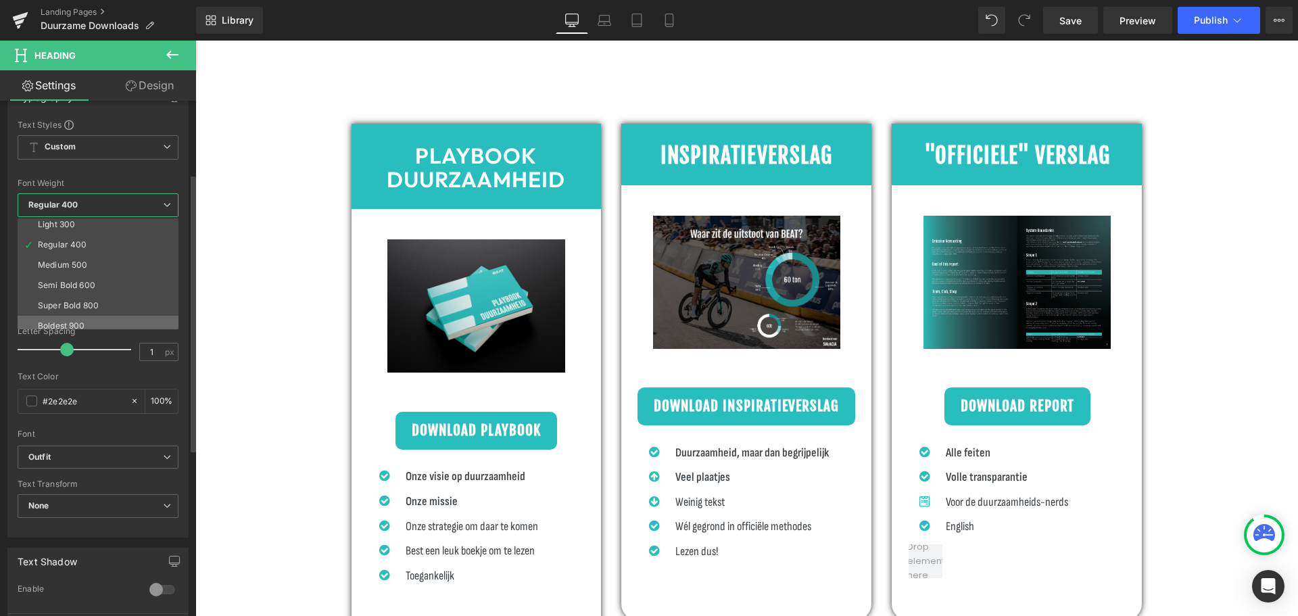
scroll to position [68, 0]
click at [102, 278] on li "Super Bold 800" at bounding box center [101, 283] width 167 height 20
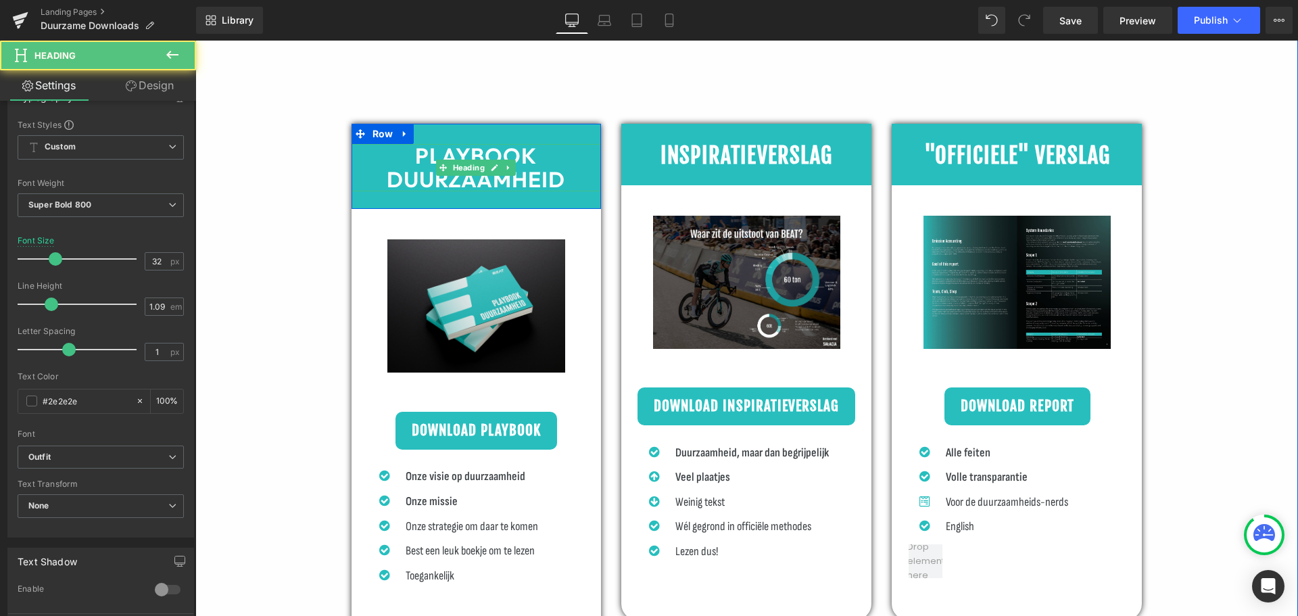
click at [532, 154] on b "PLAYBOOK DUURZAAMHEID" at bounding box center [476, 167] width 179 height 51
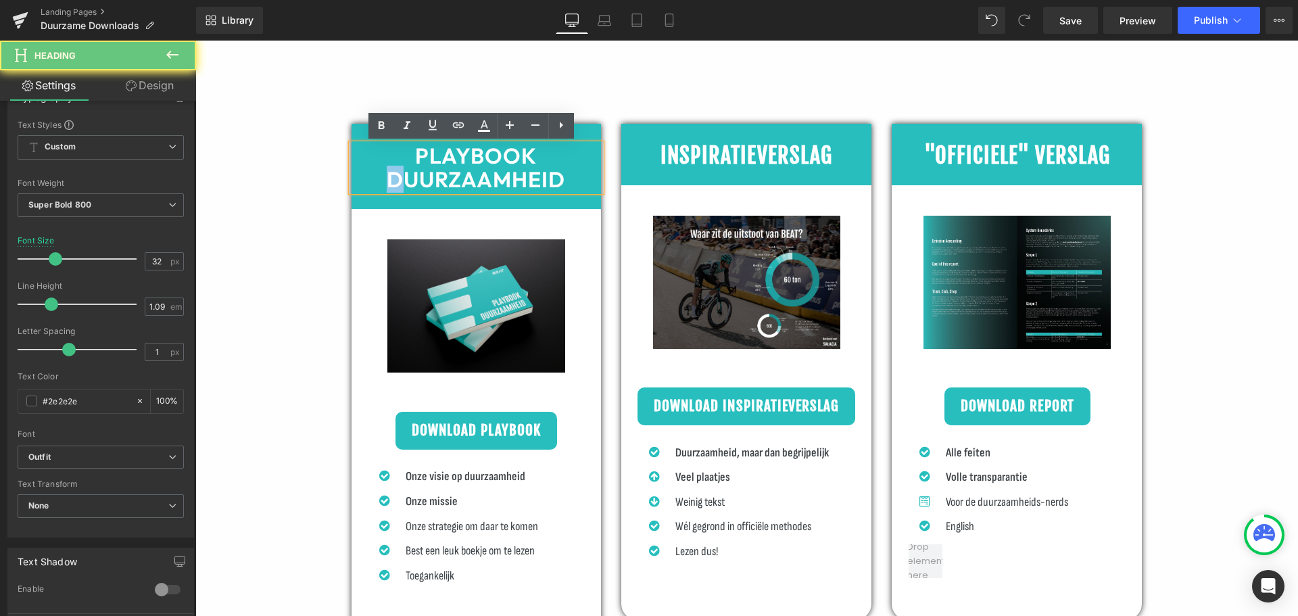
click at [532, 154] on b "PLAYBOOK DUURZAAMHEID" at bounding box center [476, 167] width 179 height 51
drag, startPoint x: 564, startPoint y: 172, endPoint x: 338, endPoint y: 141, distance: 228.0
click at [342, 141] on div "PLAYBOOK DUURZAAMHEID Heading Row Image Text Block Download Playbook Button Ico…" at bounding box center [477, 373] width 270 height 540
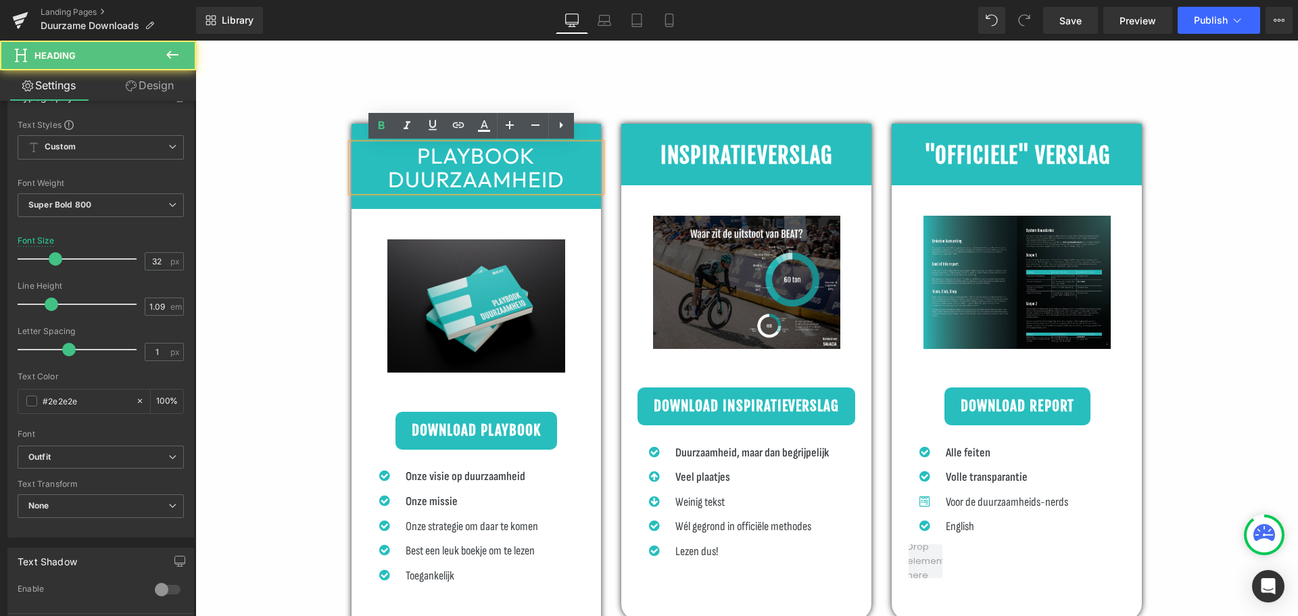
click at [504, 166] on span "PLAYBOOK DUURZAAMHEID" at bounding box center [476, 167] width 177 height 51
drag, startPoint x: 555, startPoint y: 180, endPoint x: 308, endPoint y: 147, distance: 249.0
click at [310, 147] on div "PLAYBOOK DUURZAAMHEID Heading Row Image Text Block Download Playbook Button Ico…" at bounding box center [746, 392] width 1103 height 720
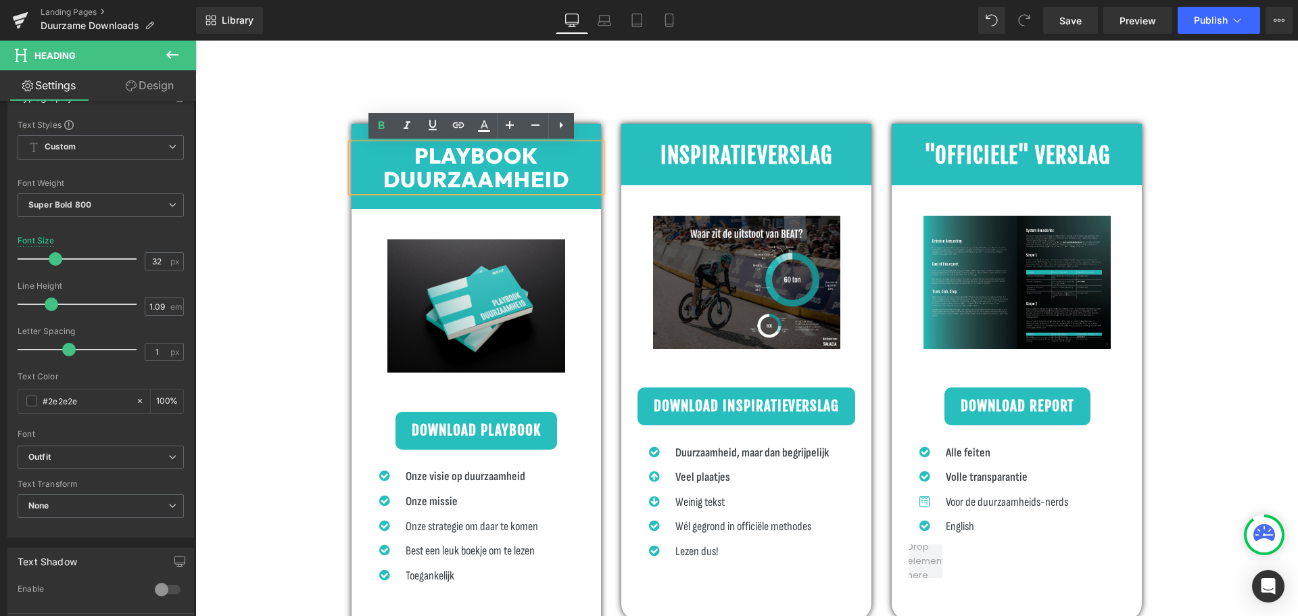
click at [427, 163] on span "PLAYBOOK DUURZAAMHEID" at bounding box center [476, 167] width 186 height 51
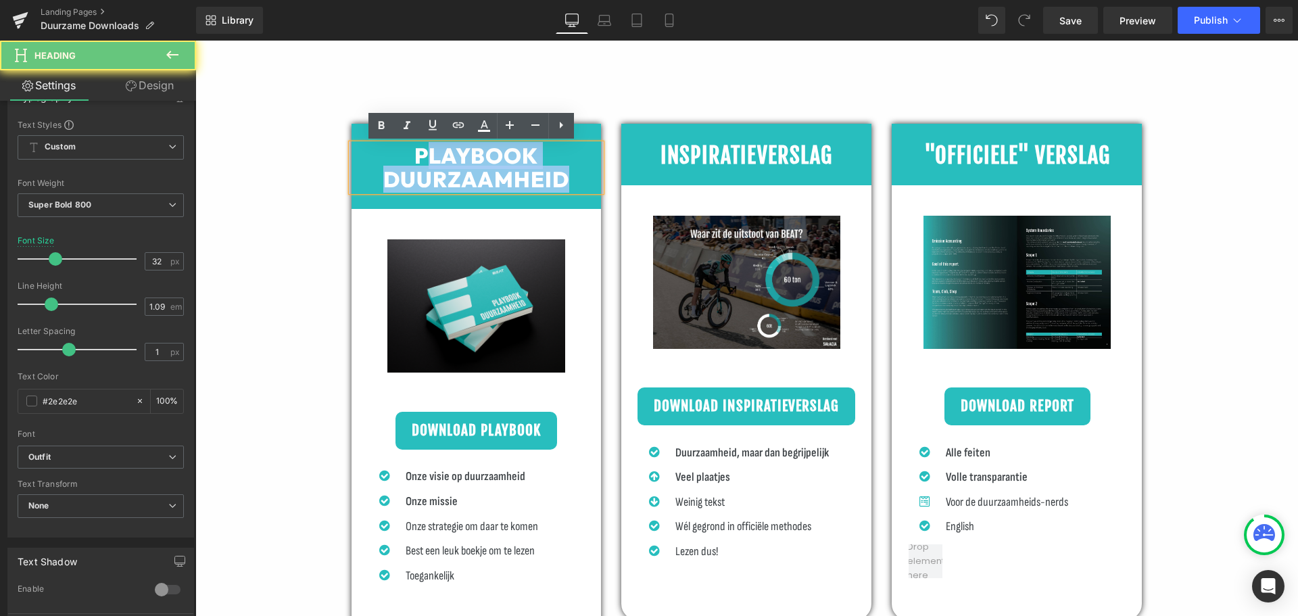
drag, startPoint x: 414, startPoint y: 156, endPoint x: 550, endPoint y: 183, distance: 138.6
click at [550, 183] on span "PLAYBOOK DUURZAAMHEID" at bounding box center [476, 167] width 186 height 51
click at [569, 181] on h1 "PLAYBOOK DUURZAAMHEID" at bounding box center [477, 167] width 250 height 47
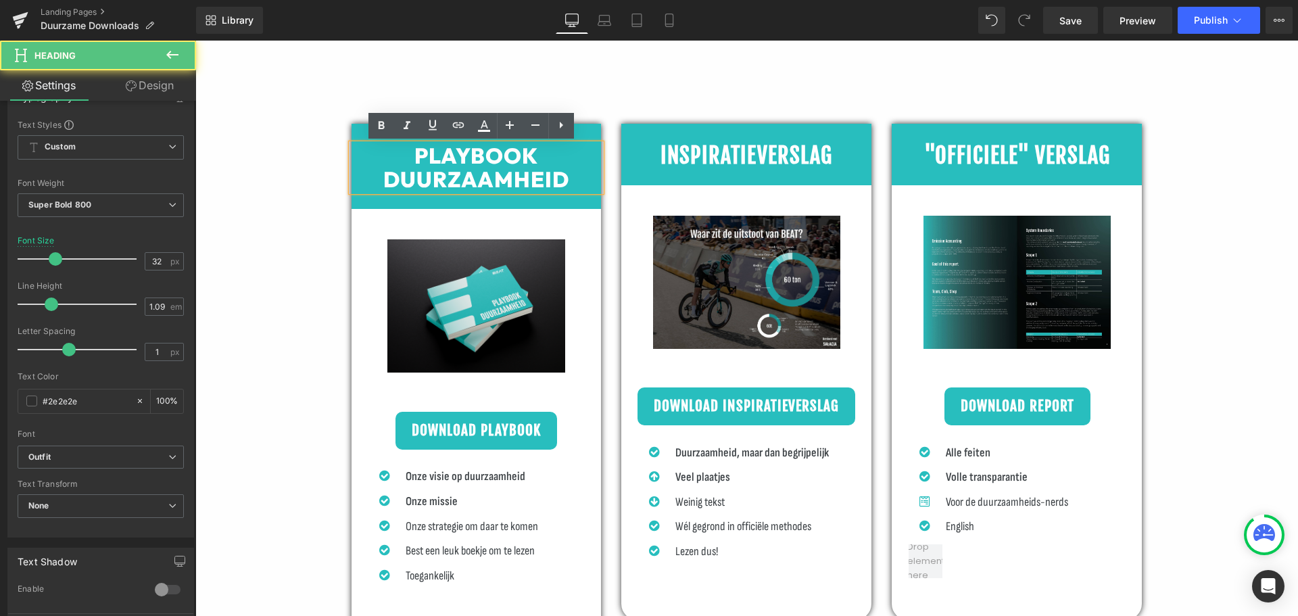
drag, startPoint x: 569, startPoint y: 181, endPoint x: 390, endPoint y: 153, distance: 181.4
click at [390, 153] on h1 "PLAYBOOK DUURZAAMHEID" at bounding box center [477, 167] width 250 height 47
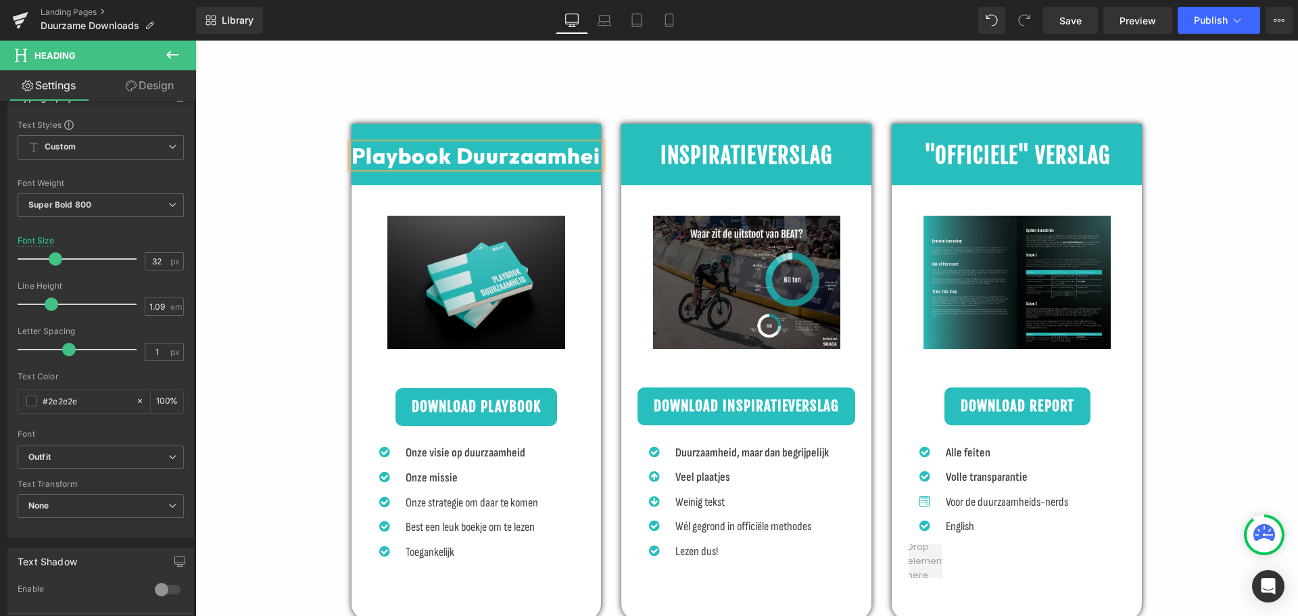
scroll to position [7429, 1093]
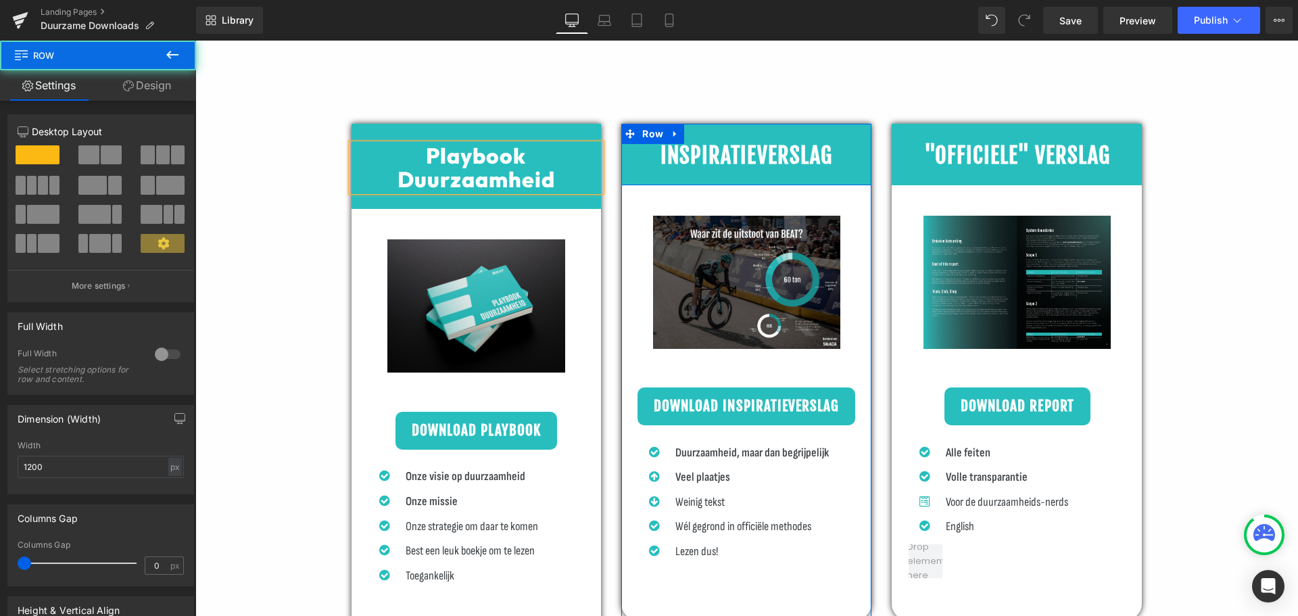
click at [747, 135] on div "INSPIRATIEVERSLAG Heading Row" at bounding box center [746, 155] width 250 height 62
click at [748, 154] on span "Heading" at bounding box center [739, 156] width 37 height 16
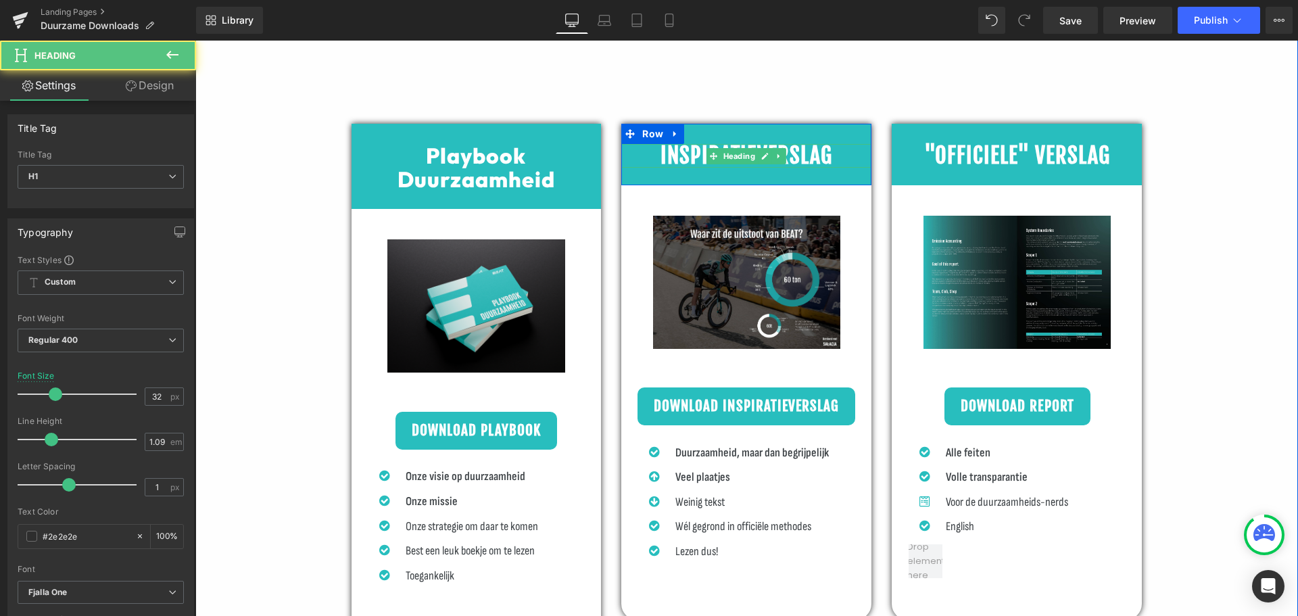
click at [818, 151] on b "INSPIRATIEVERSLAG" at bounding box center [747, 155] width 172 height 27
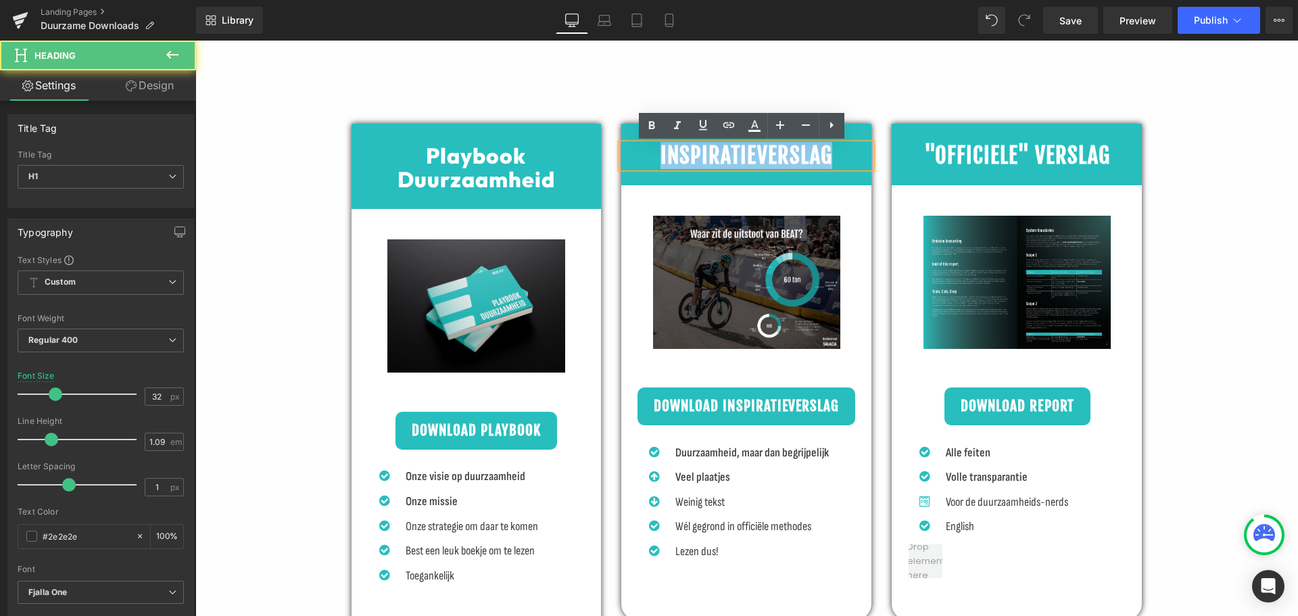
drag, startPoint x: 824, startPoint y: 155, endPoint x: 552, endPoint y: 149, distance: 272.6
click at [550, 149] on div "Playbook Duurzaamheid Heading Row Image Text Block Download Playbook Button Ico…" at bounding box center [747, 366] width 811 height 567
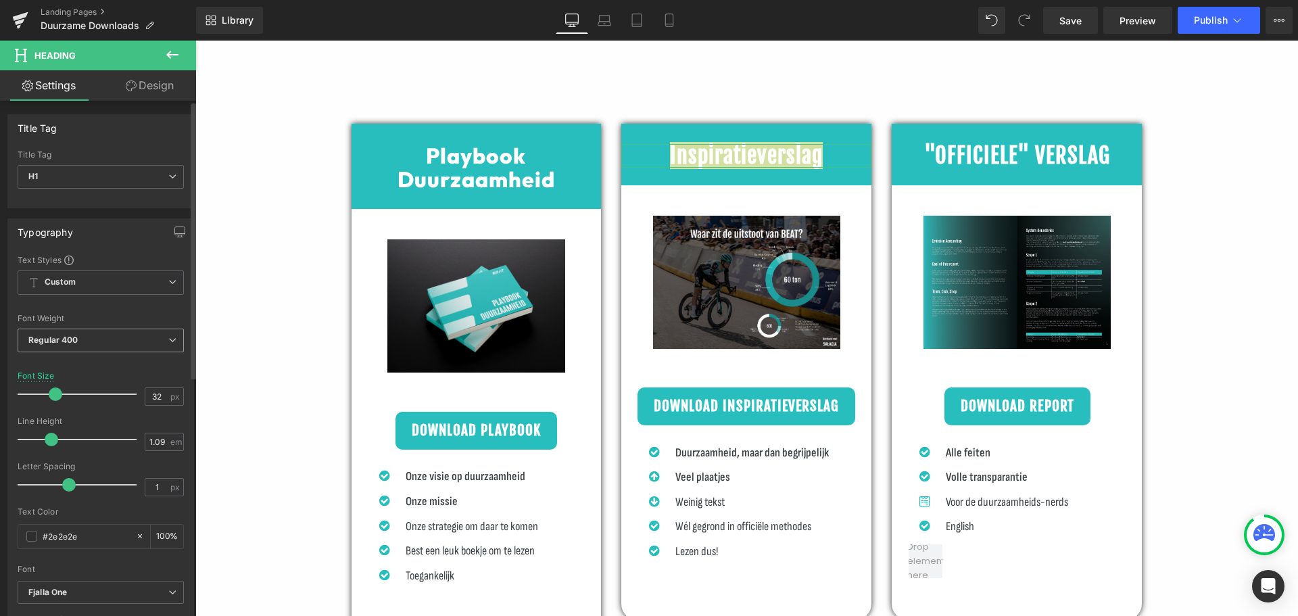
click at [72, 337] on b "Regular 400" at bounding box center [53, 340] width 50 height 10
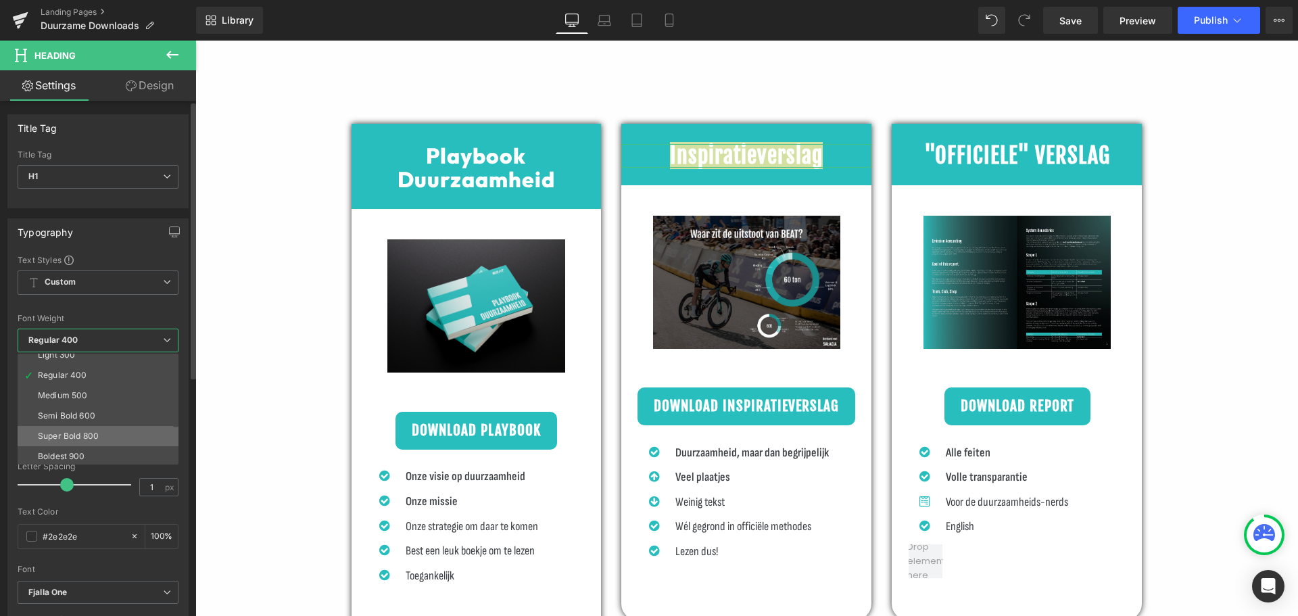
scroll to position [68, 0]
click at [95, 418] on div "Super Bold 800" at bounding box center [68, 417] width 61 height 9
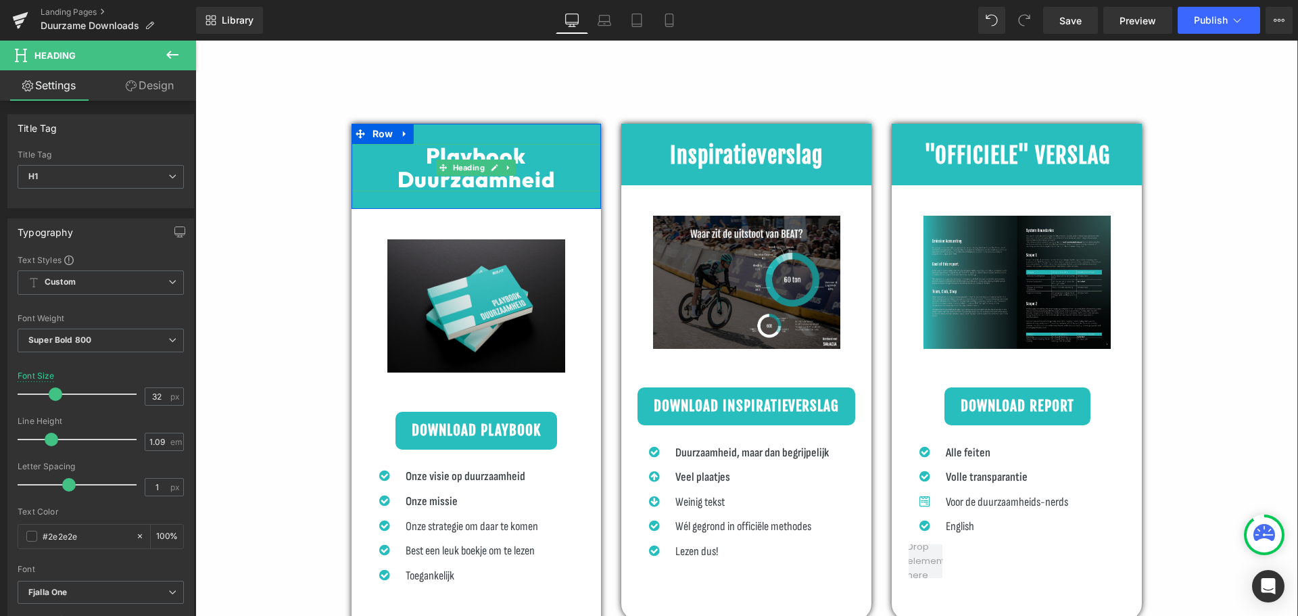
click at [489, 191] on div at bounding box center [477, 189] width 250 height 3
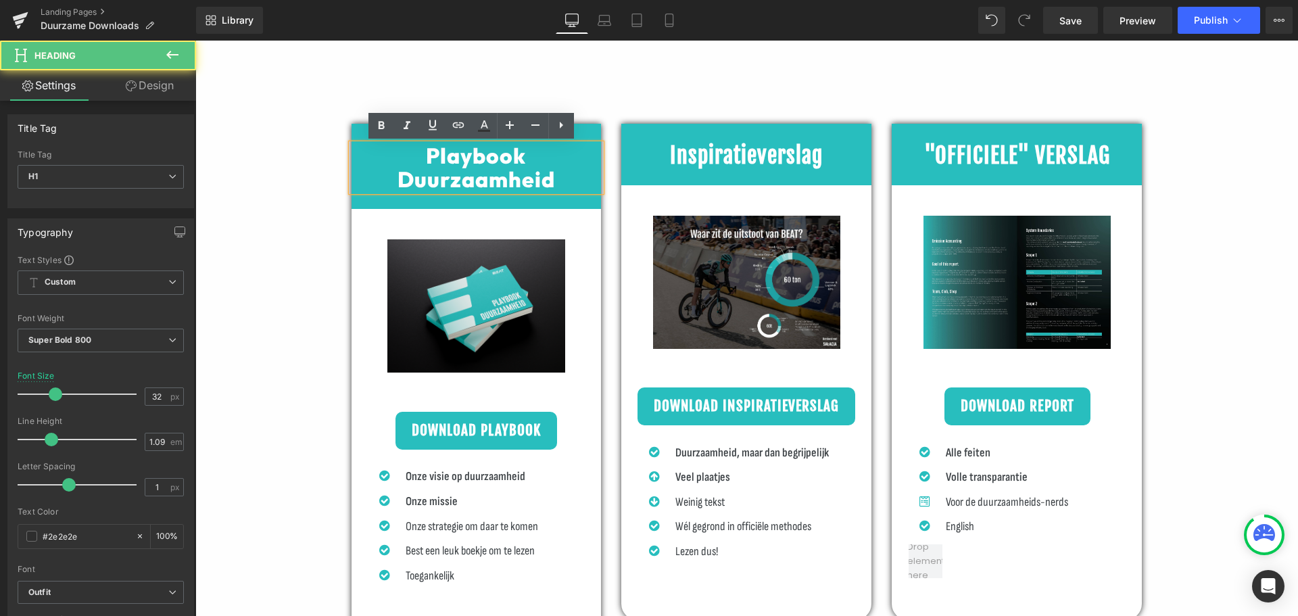
click at [488, 178] on span "Playbook Duurzaamheid" at bounding box center [477, 167] width 158 height 51
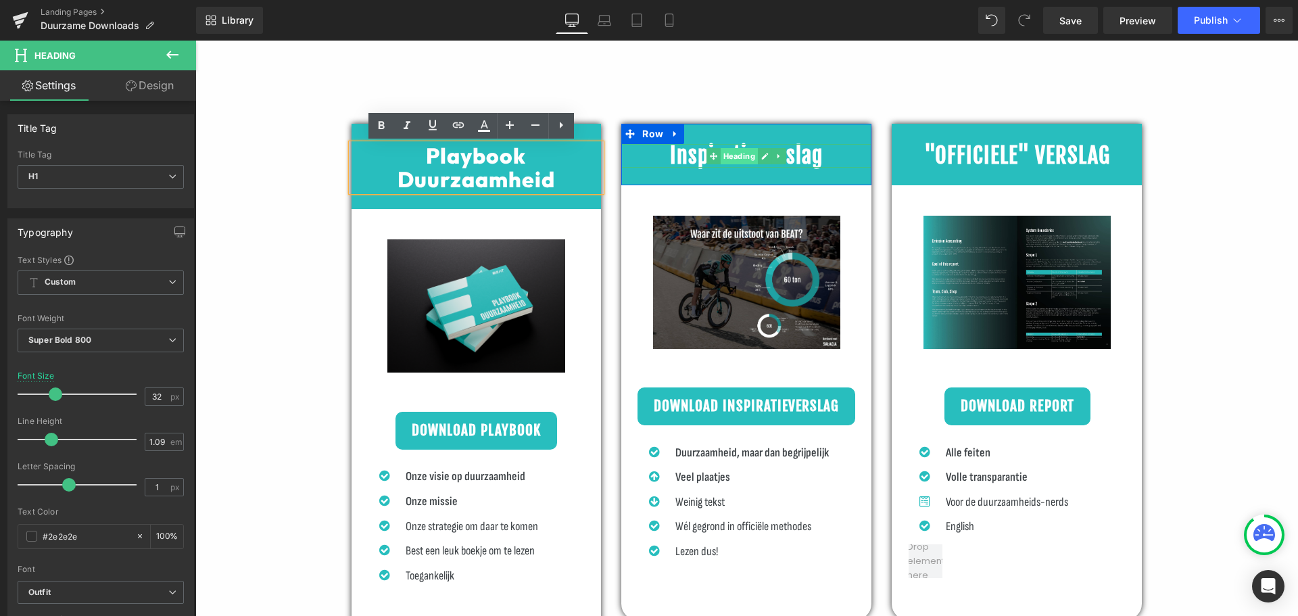
click at [732, 154] on span "Heading" at bounding box center [739, 156] width 37 height 16
click at [815, 153] on b "Inspiratieverslag" at bounding box center [746, 155] width 153 height 27
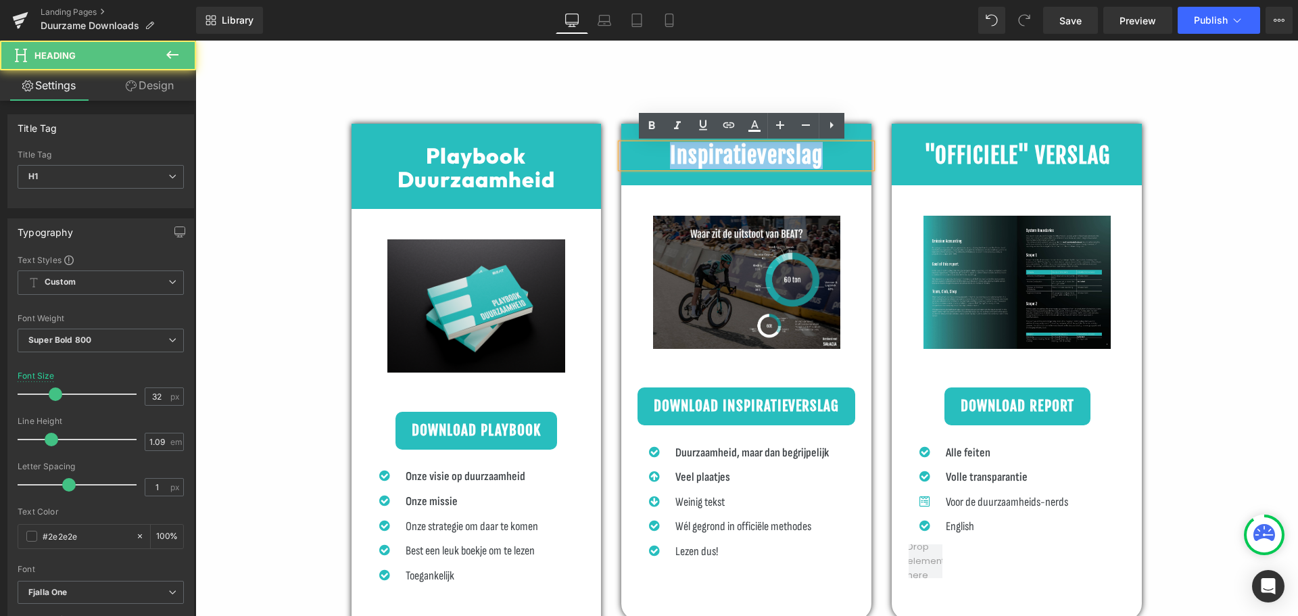
drag, startPoint x: 818, startPoint y: 154, endPoint x: 650, endPoint y: 148, distance: 168.5
click at [663, 147] on h1 "Inspiratieverslag" at bounding box center [746, 156] width 250 height 24
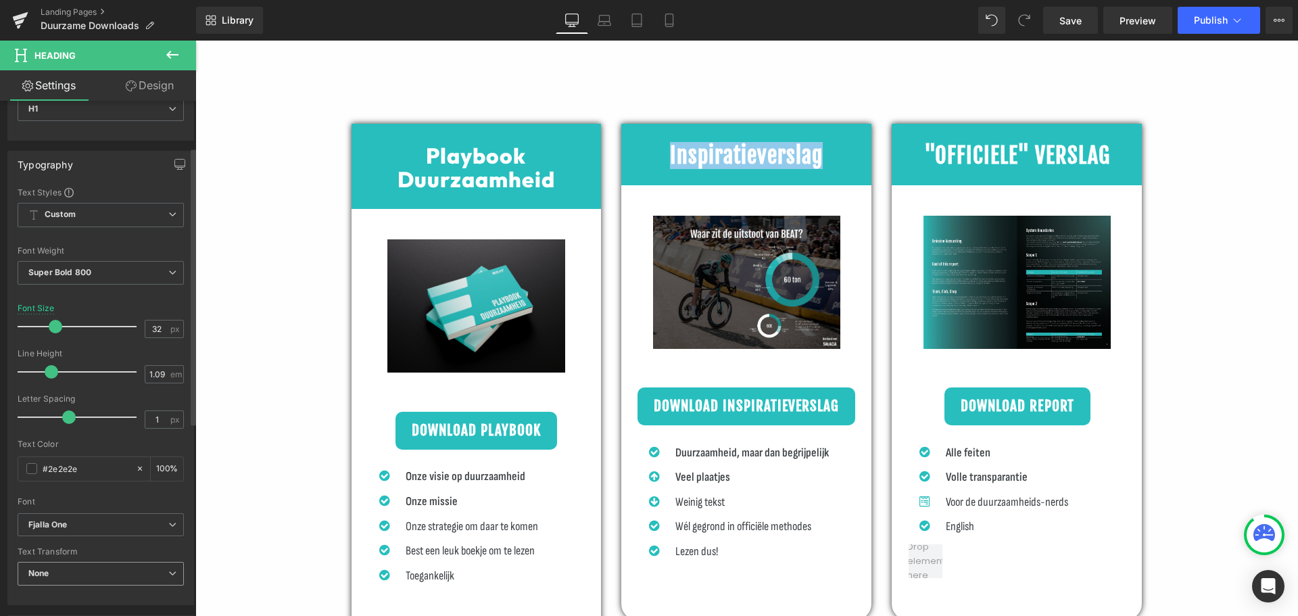
scroll to position [135, 0]
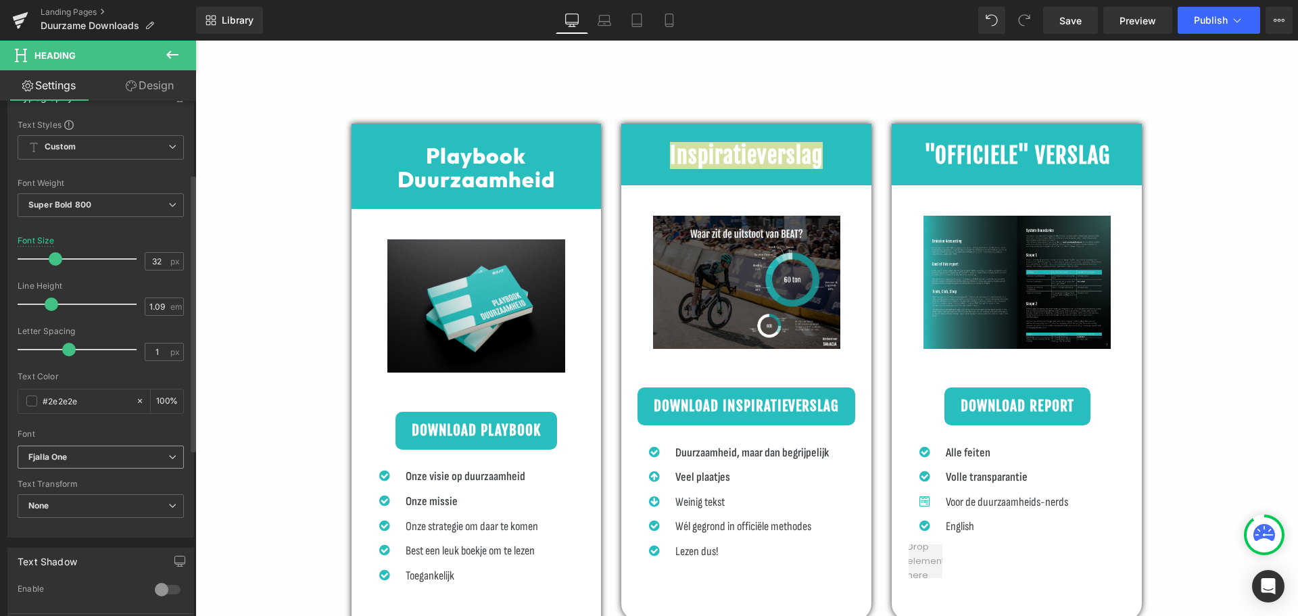
click at [76, 450] on span "Fjalla One" at bounding box center [101, 458] width 166 height 24
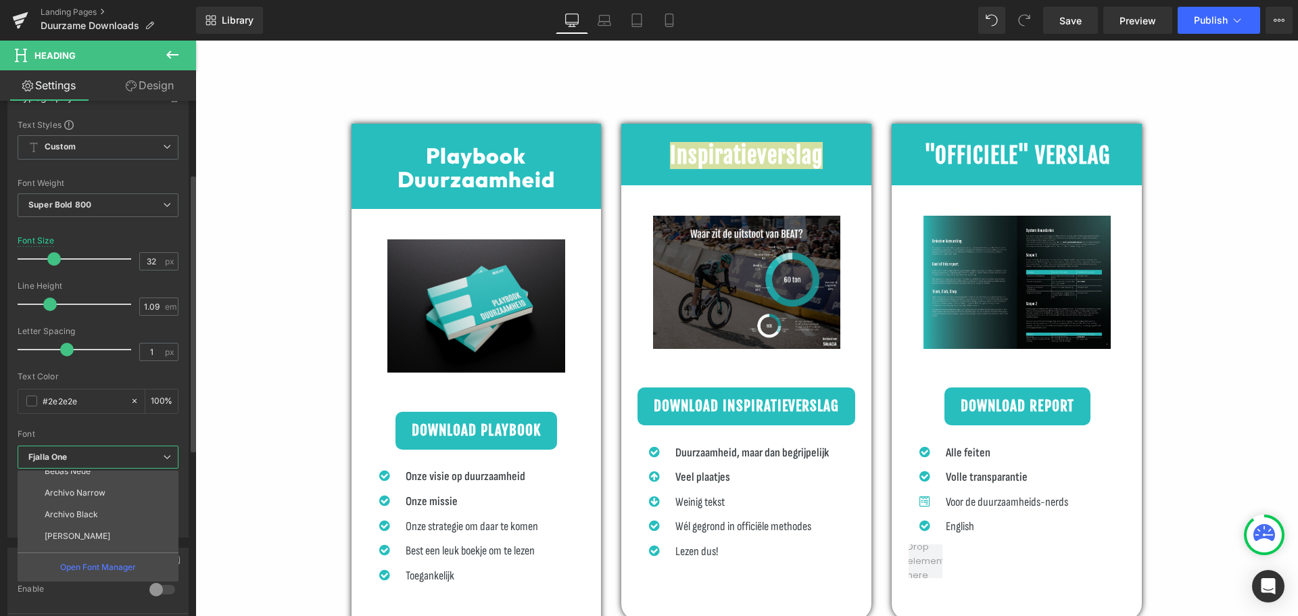
scroll to position [200, 0]
click at [66, 536] on li "Outfit" at bounding box center [101, 541] width 167 height 22
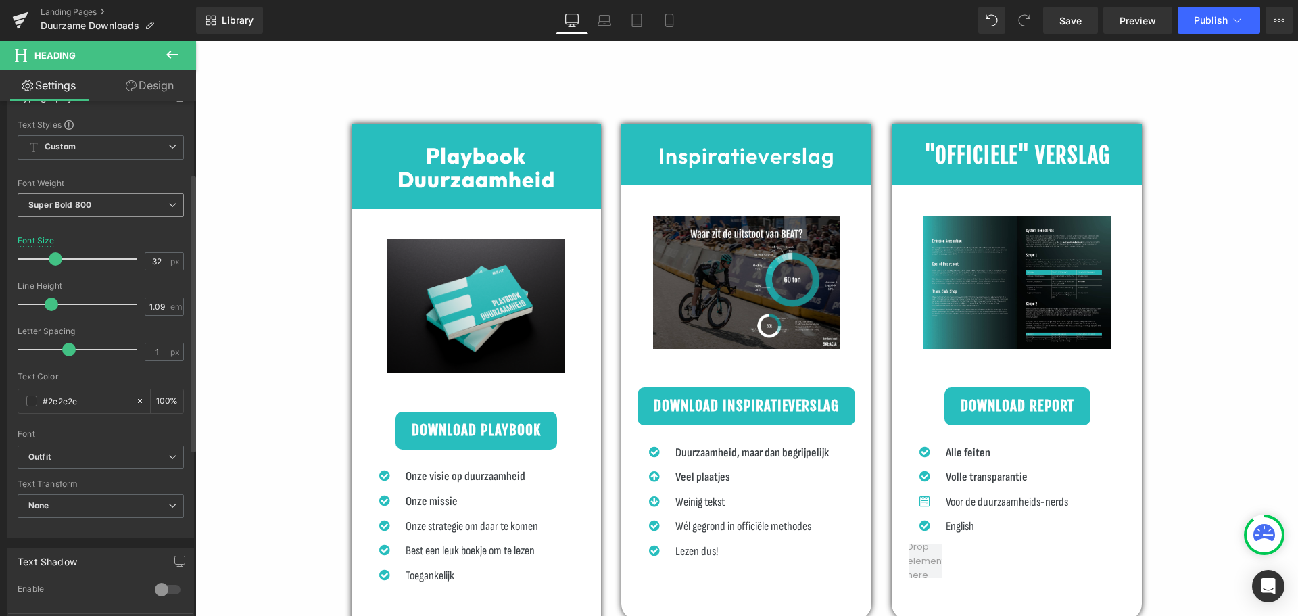
click at [116, 205] on span "Super Bold 800" at bounding box center [101, 205] width 166 height 24
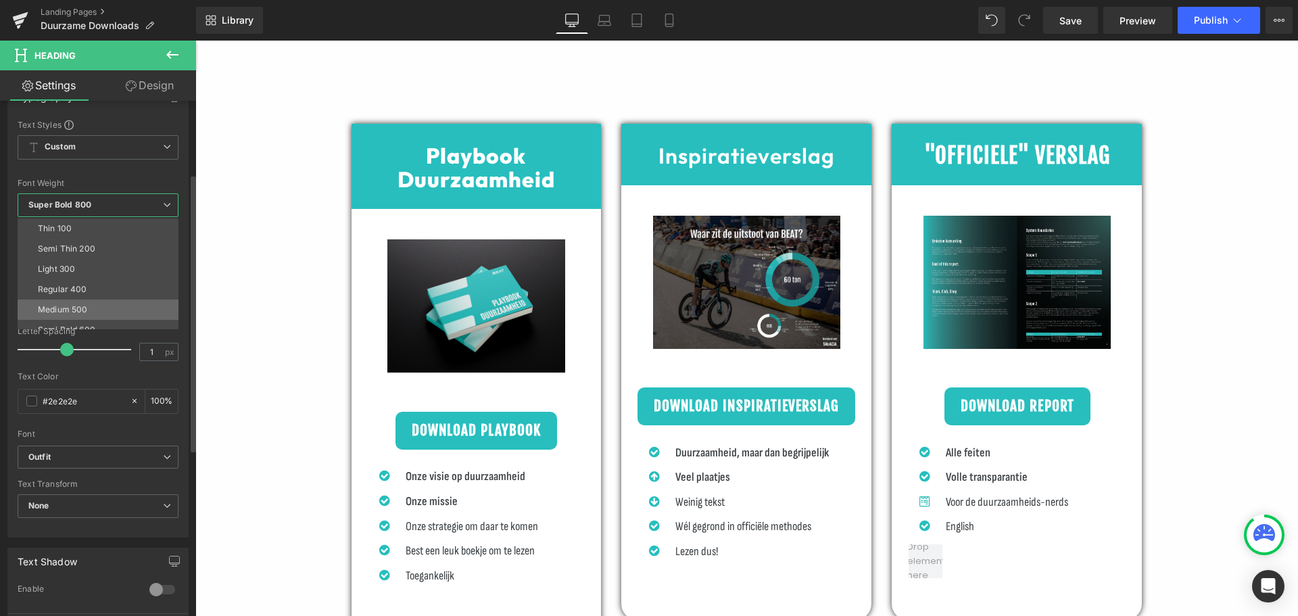
scroll to position [68, 0]
click at [95, 283] on div "Super Bold 800" at bounding box center [68, 282] width 61 height 9
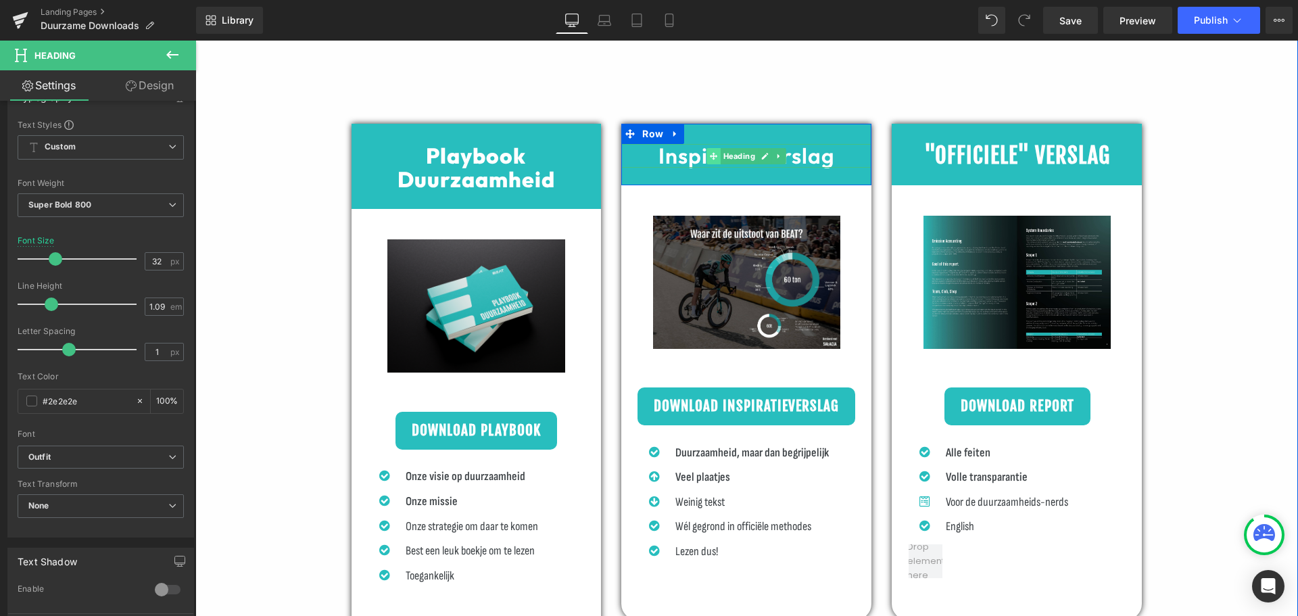
click at [710, 154] on icon at bounding box center [713, 155] width 7 height 7
click at [670, 156] on b "Inspiratieverslag" at bounding box center [747, 155] width 177 height 27
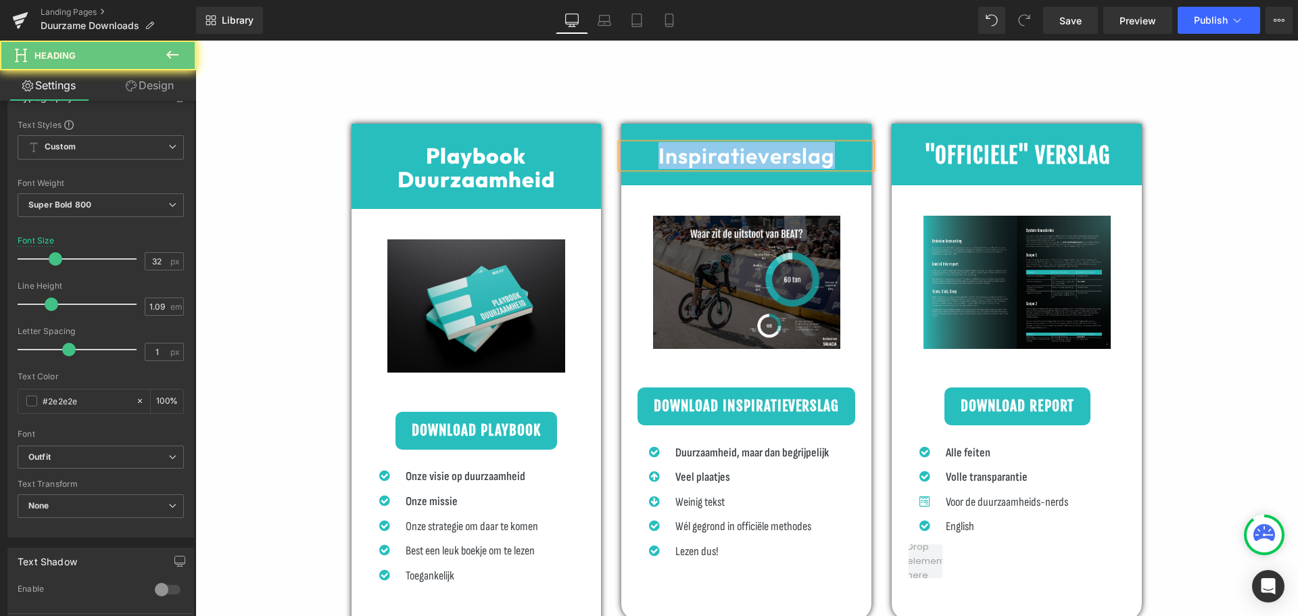
click at [670, 156] on b "Inspiratieverslag" at bounding box center [747, 155] width 177 height 27
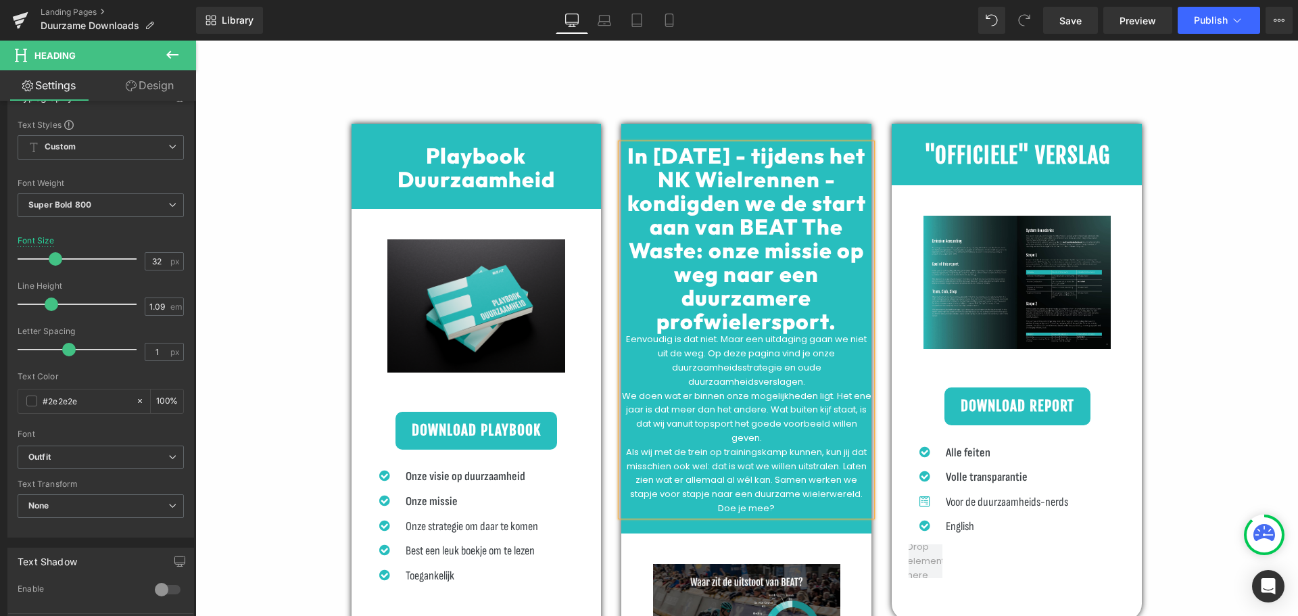
scroll to position [7429, 1093]
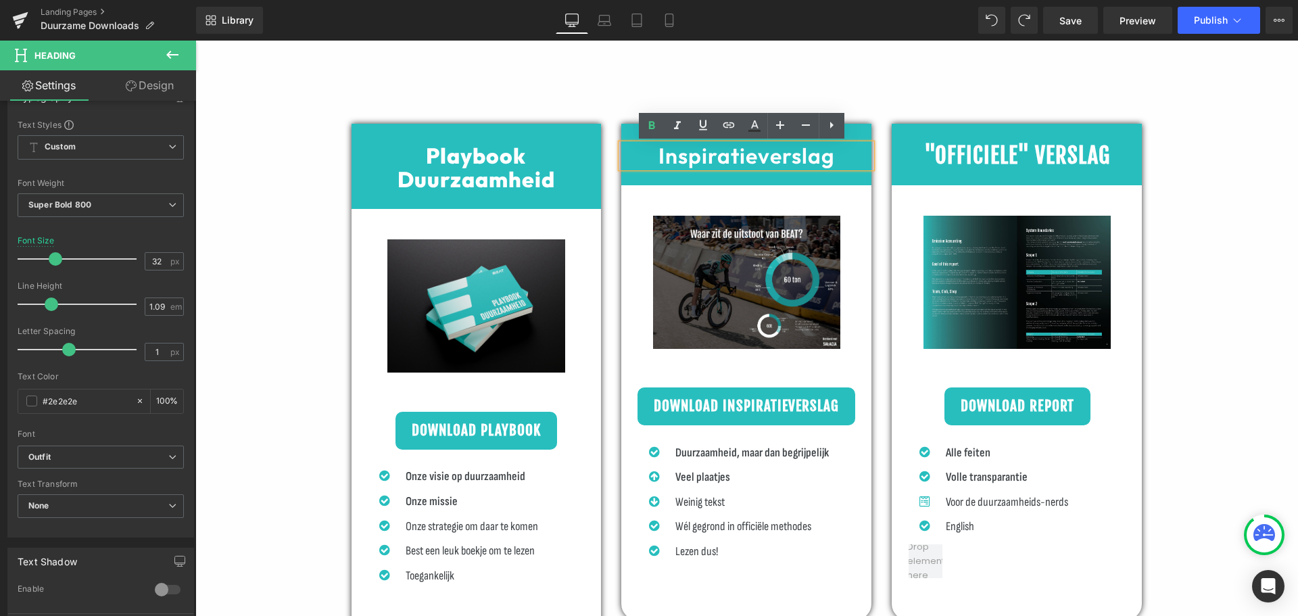
click at [723, 161] on strong "Inspiratieverslag" at bounding box center [747, 155] width 177 height 27
click at [731, 159] on span "Inspiratieverslag" at bounding box center [746, 155] width 171 height 27
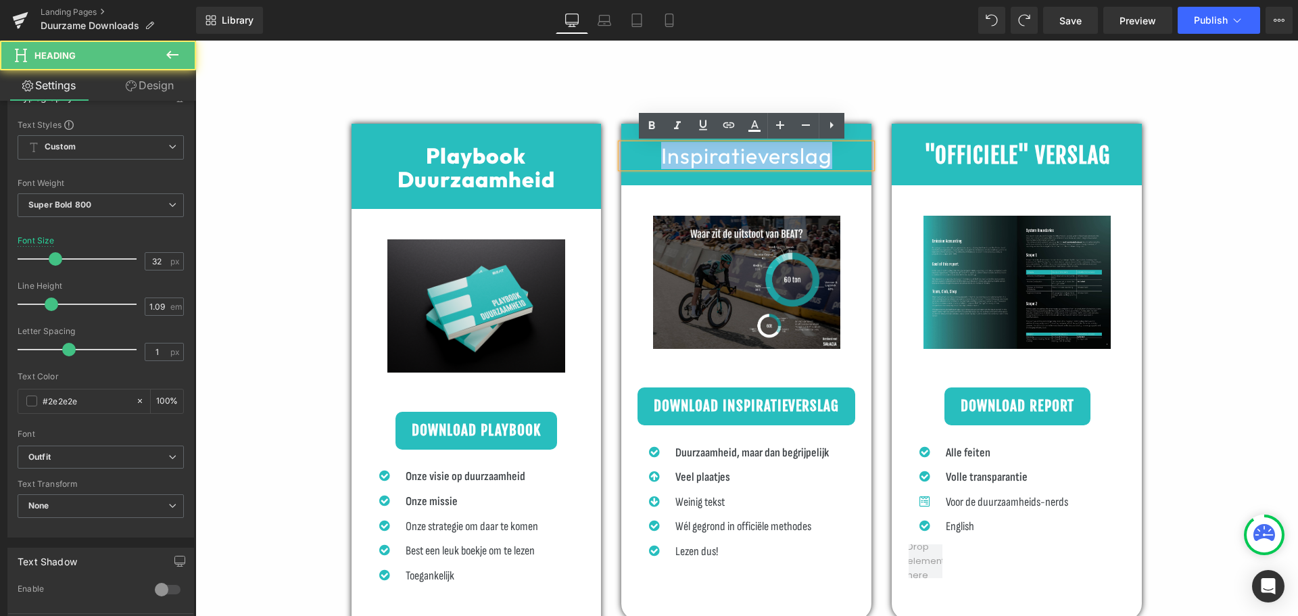
click at [731, 159] on span "Inspiratieverslag" at bounding box center [746, 155] width 171 height 27
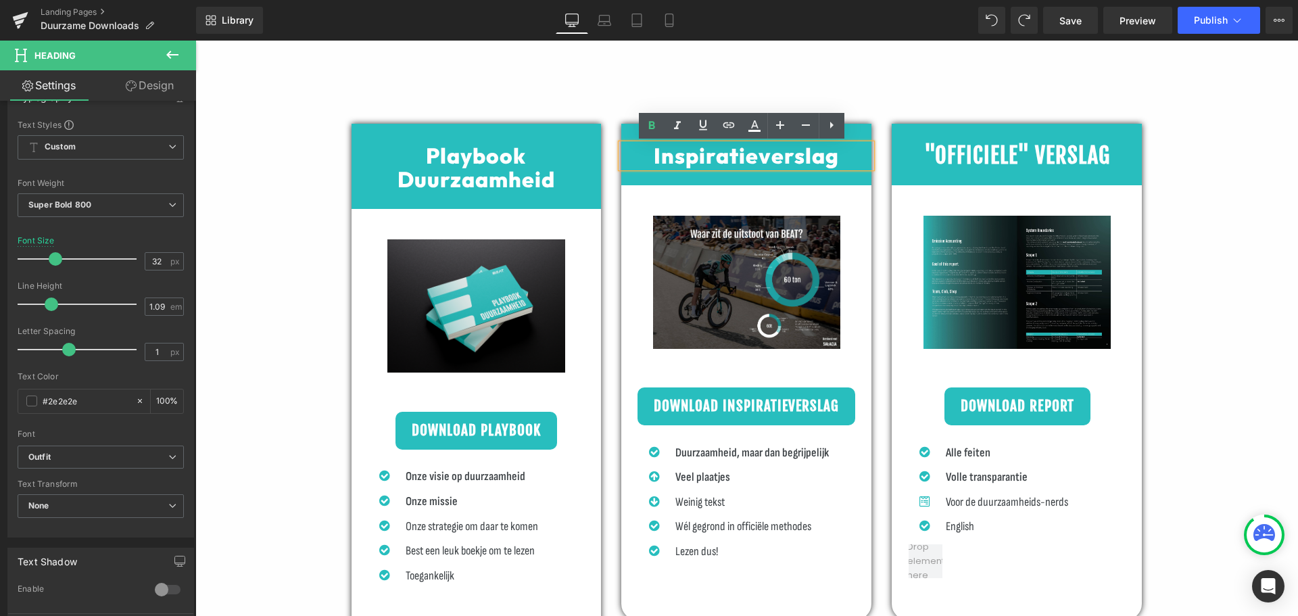
click at [960, 162] on b ""OFFICIELE" VERSLAG" at bounding box center [1017, 155] width 186 height 27
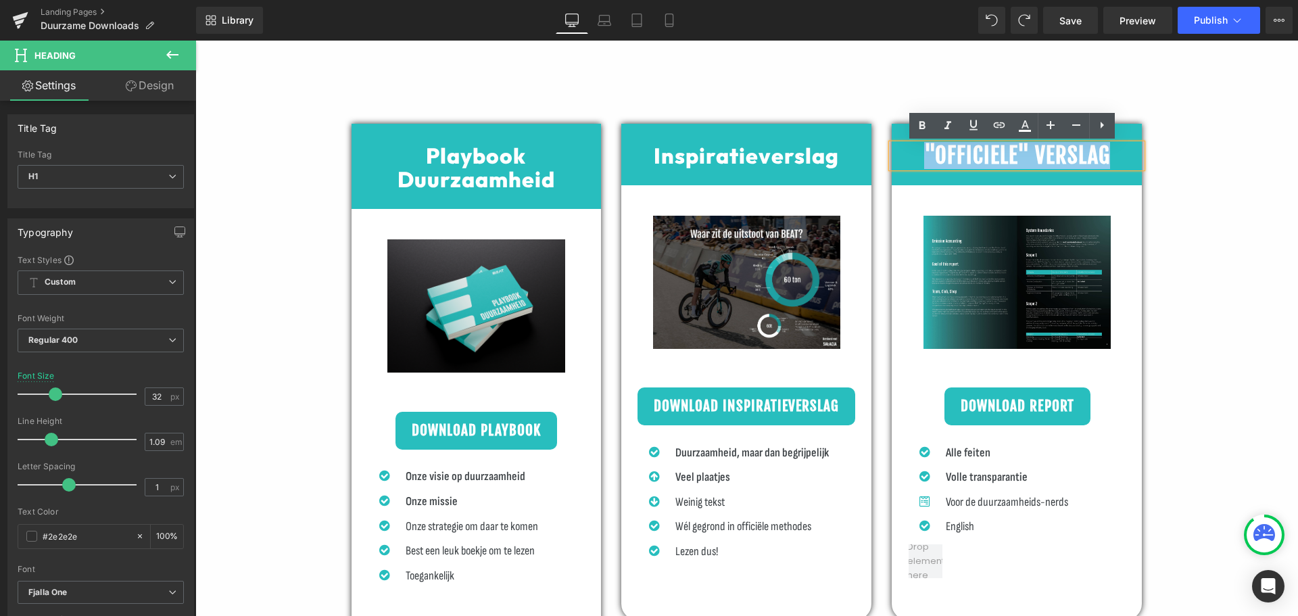
drag, startPoint x: 1104, startPoint y: 150, endPoint x: 920, endPoint y: 152, distance: 184.0
click at [922, 152] on h1 ""OFFICIELE" VERSLAG" at bounding box center [1017, 156] width 250 height 24
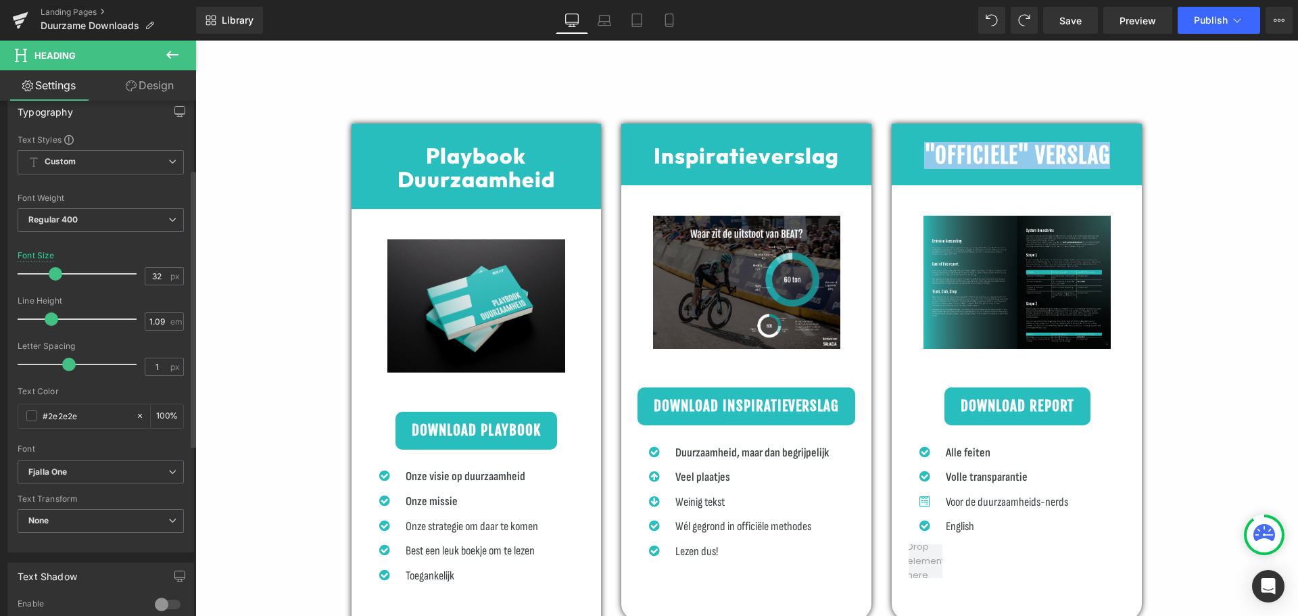
scroll to position [135, 0]
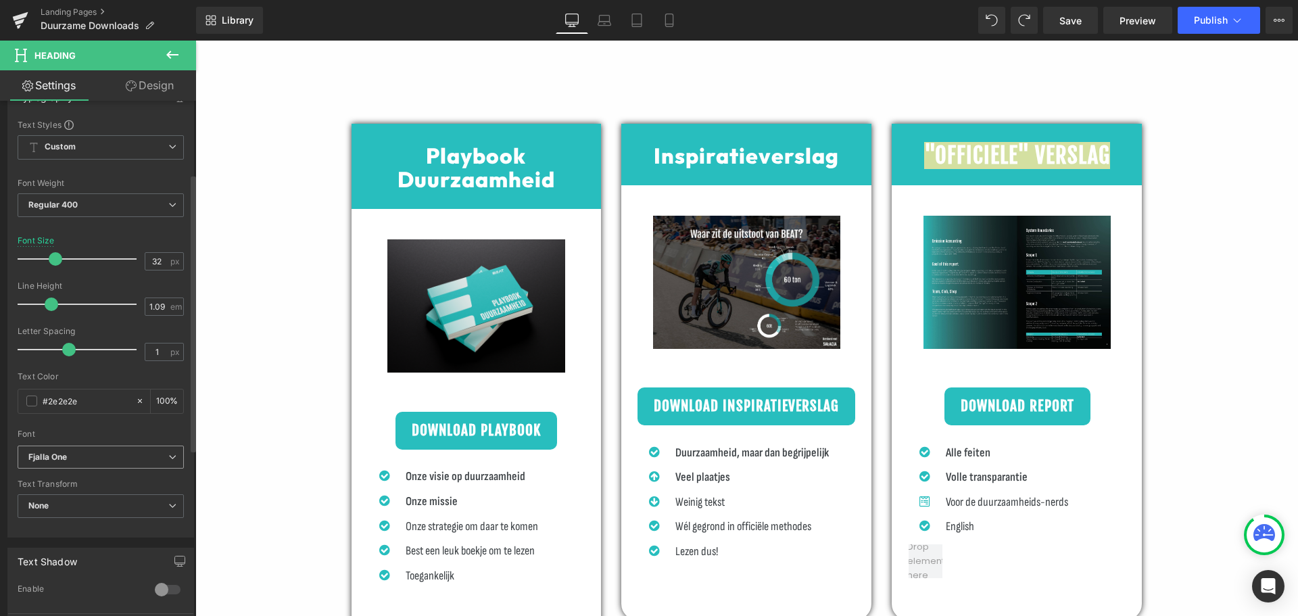
click at [82, 454] on b "Fjalla One" at bounding box center [98, 457] width 140 height 11
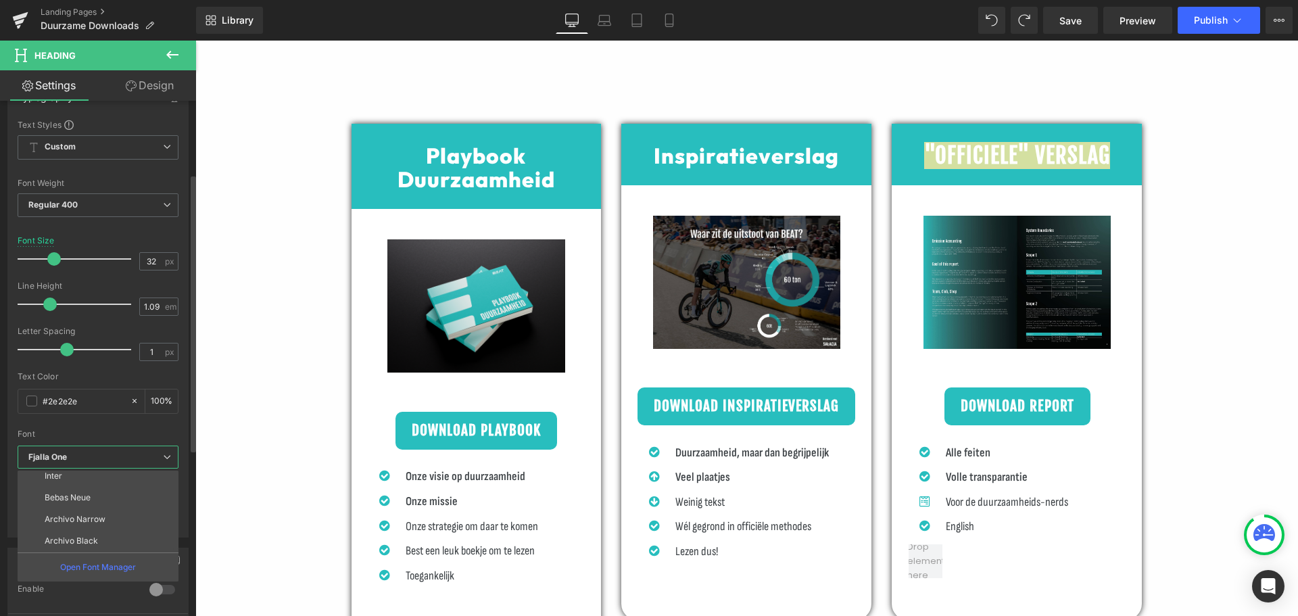
scroll to position [200, 0]
click at [67, 540] on li "Outfit" at bounding box center [101, 541] width 167 height 22
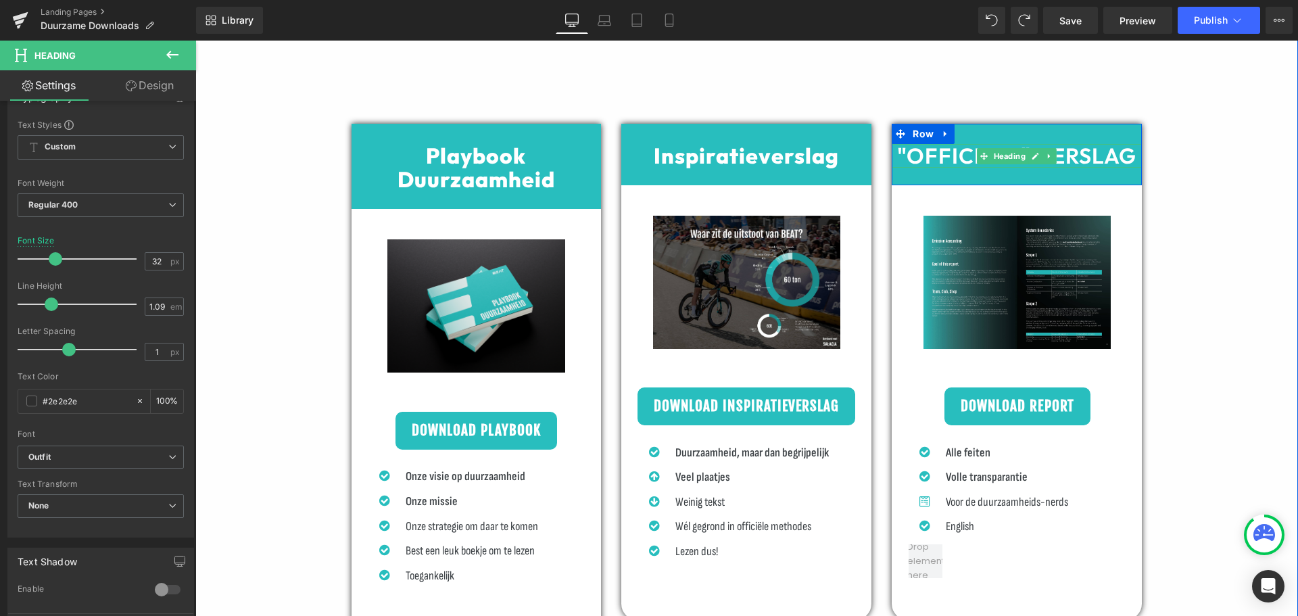
click at [951, 154] on b ""OFFICIELE" VERSLAG" at bounding box center [1016, 155] width 239 height 27
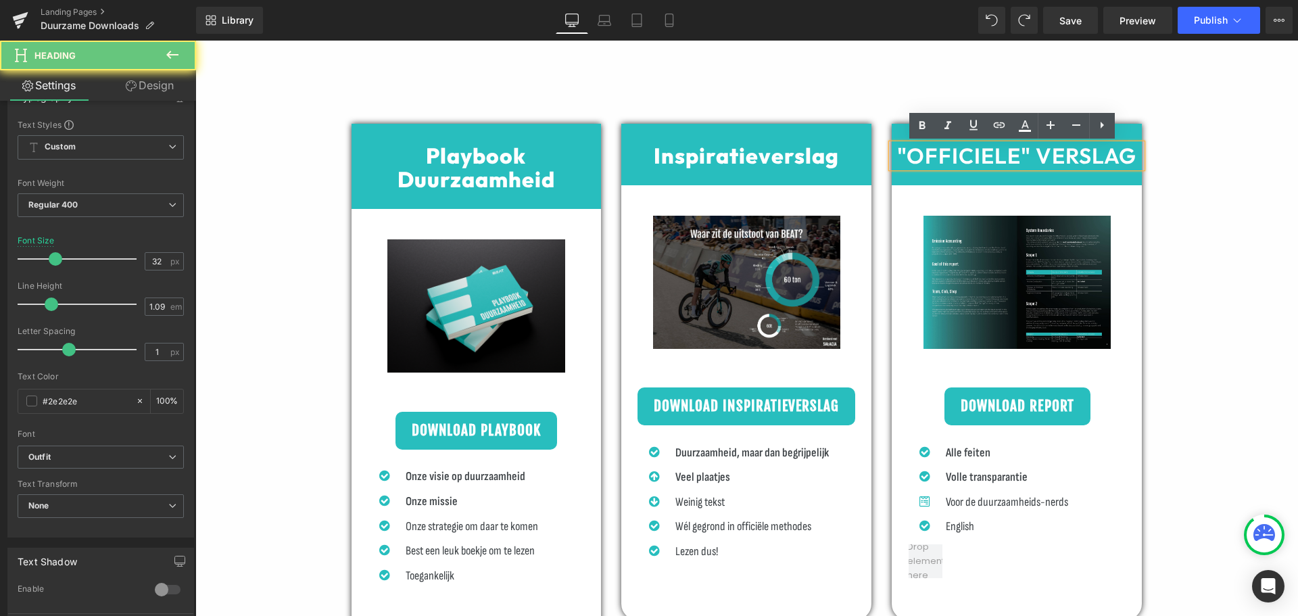
click at [897, 151] on b ""OFFICIELE" VERSLAG" at bounding box center [1016, 155] width 239 height 27
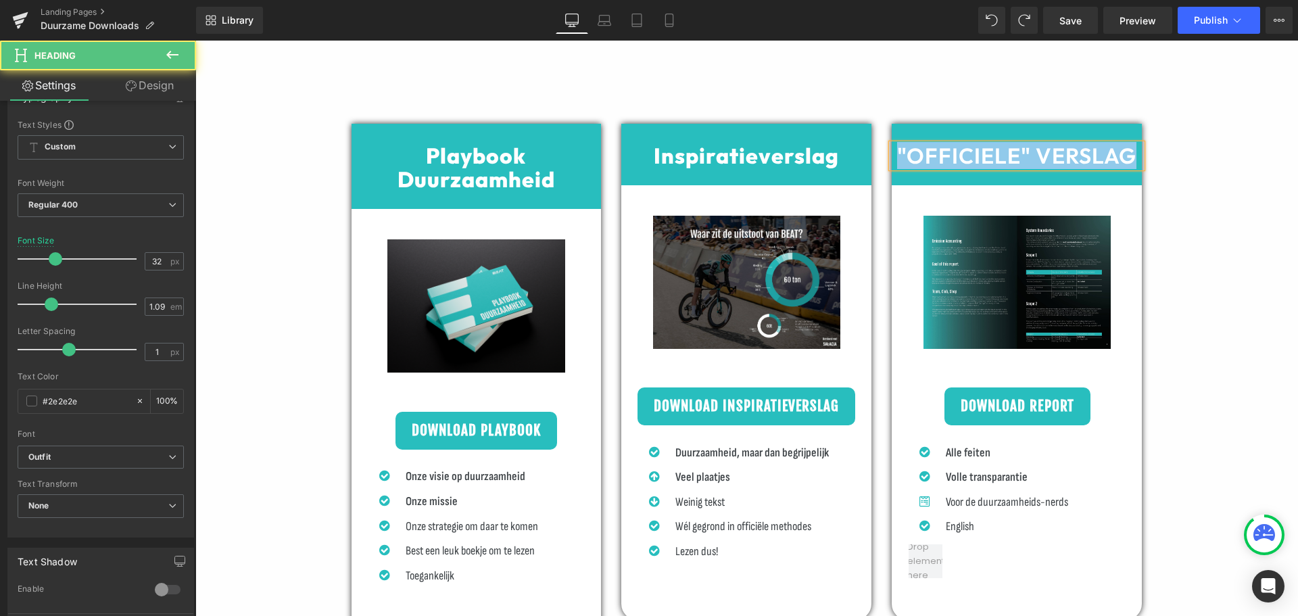
drag, startPoint x: 892, startPoint y: 147, endPoint x: 1139, endPoint y: 157, distance: 247.7
click at [1139, 157] on div ""OFFICIELE" VERSLAG" at bounding box center [1017, 156] width 250 height 24
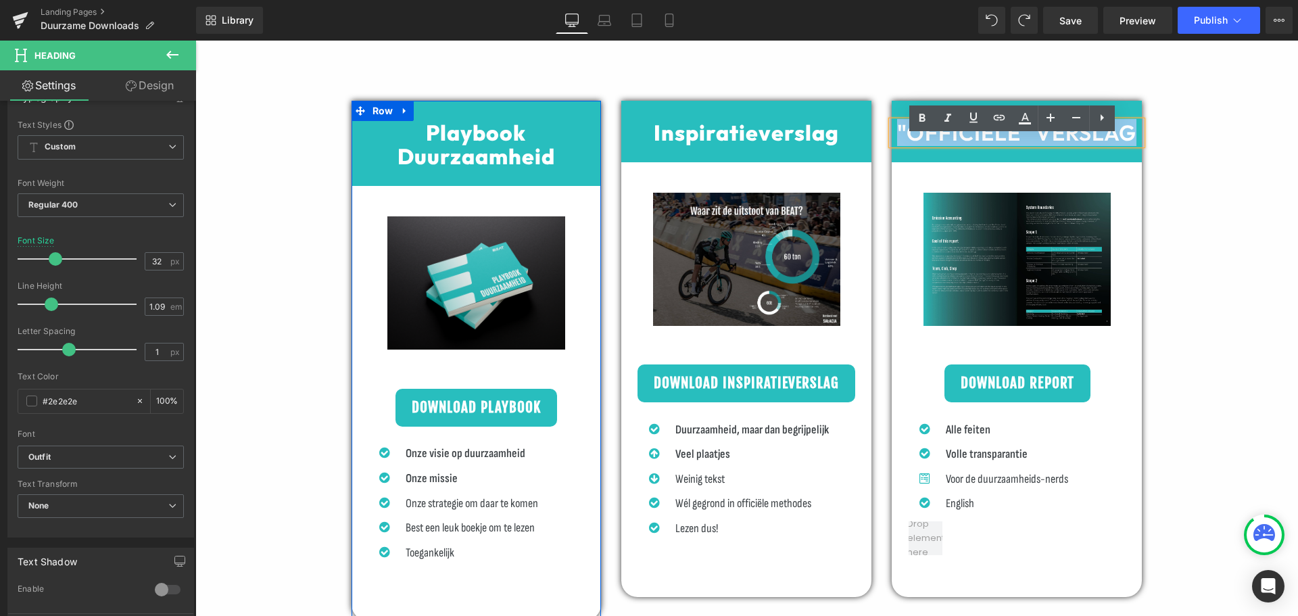
scroll to position [609, 0]
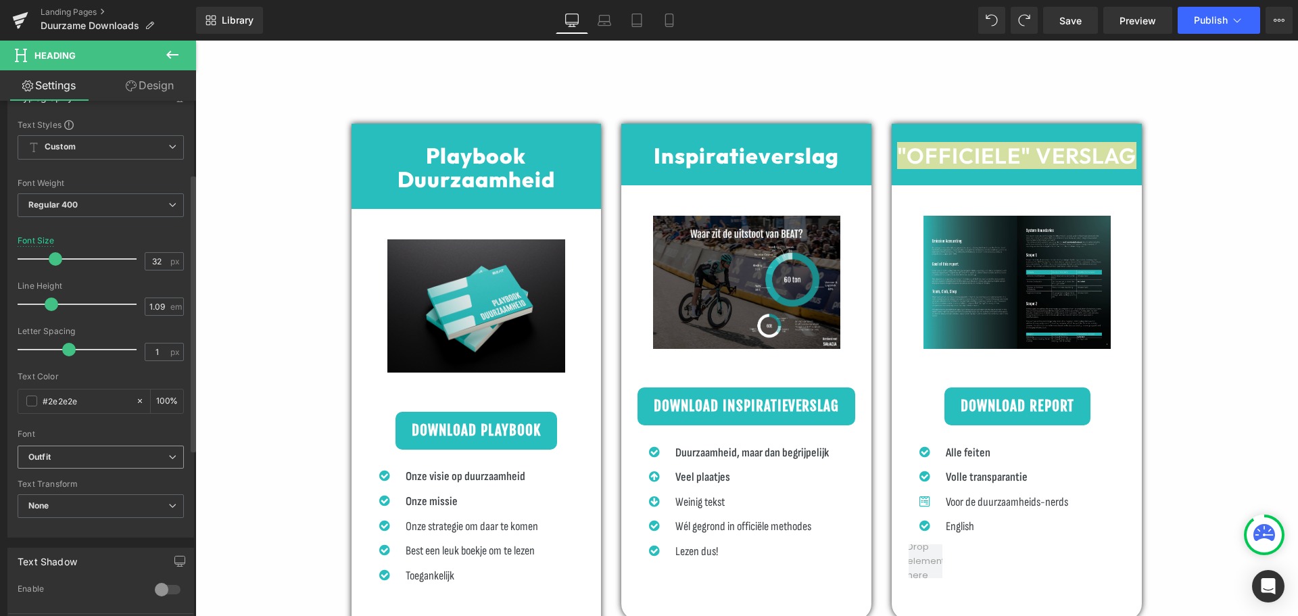
click at [69, 458] on b "Outfit" at bounding box center [98, 457] width 140 height 11
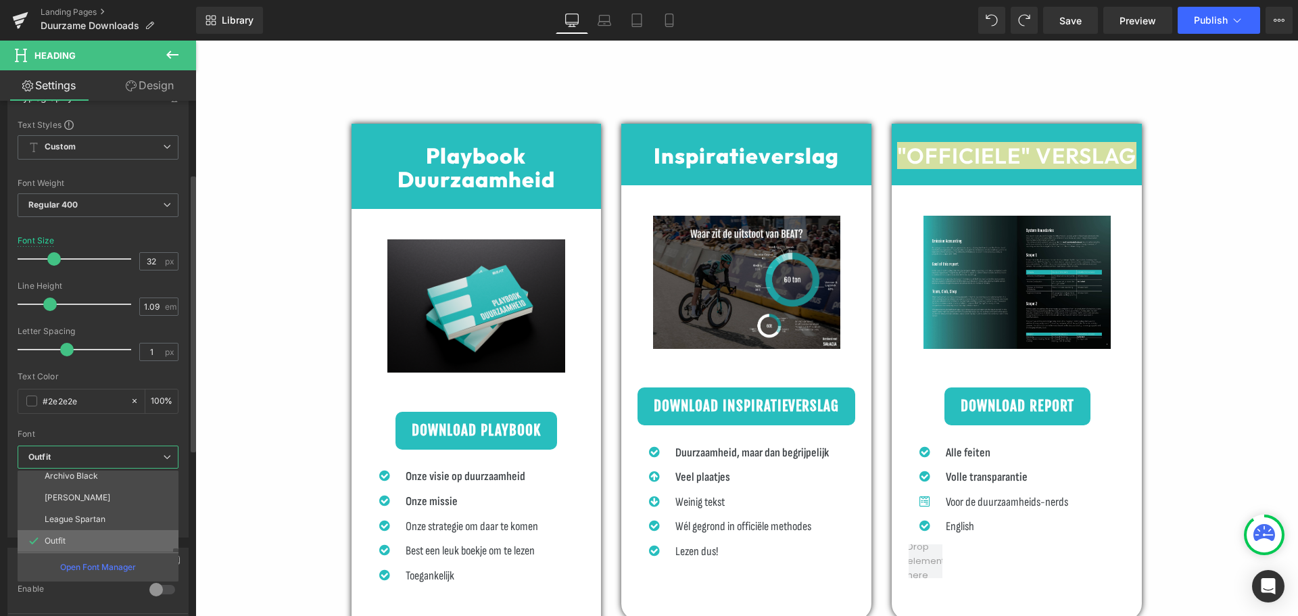
click at [53, 536] on li "Outfit" at bounding box center [101, 541] width 167 height 22
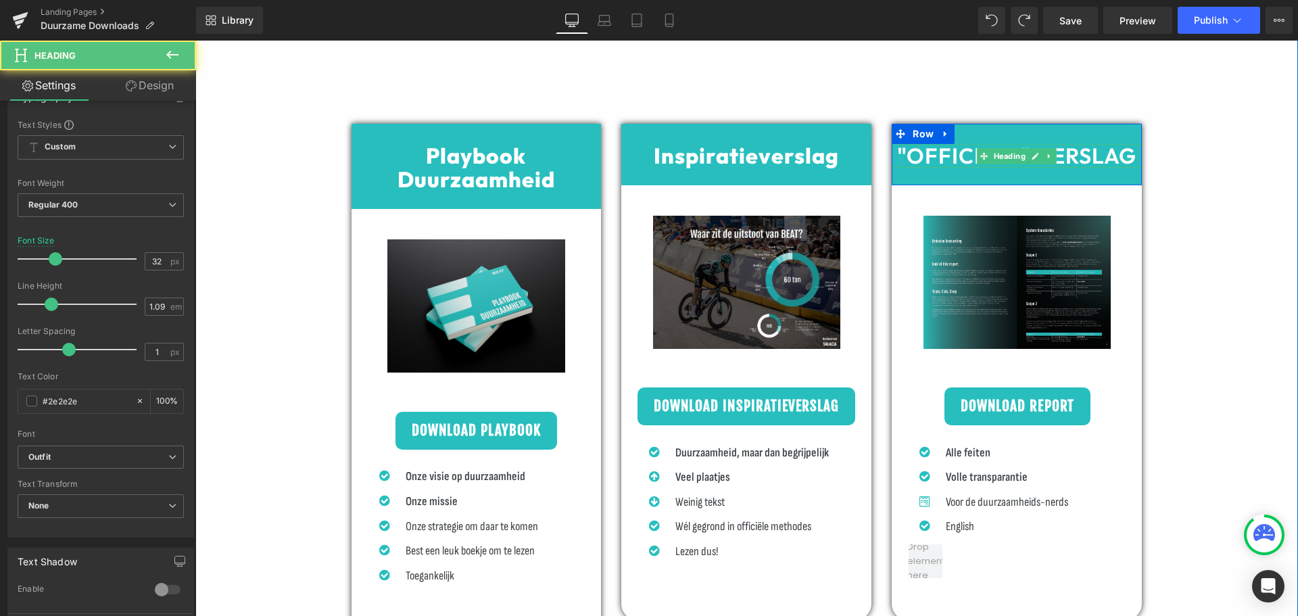
click at [951, 162] on b ""OFFICIELE" VERSLAG" at bounding box center [1016, 155] width 239 height 27
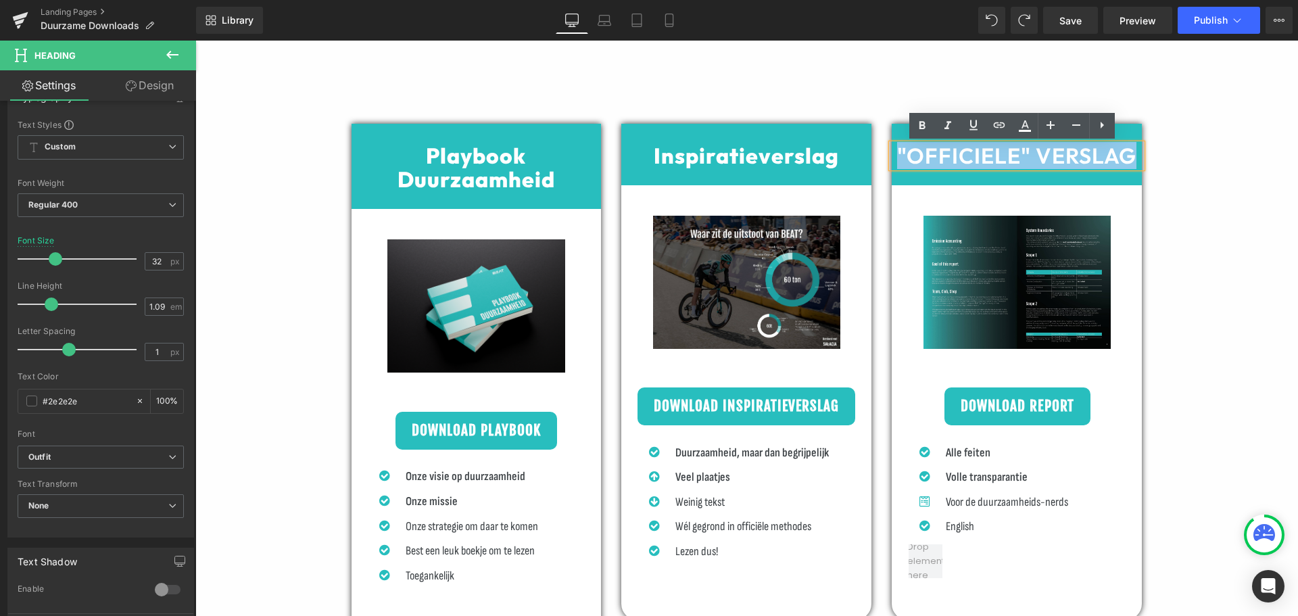
drag, startPoint x: 901, startPoint y: 154, endPoint x: 1140, endPoint y: 158, distance: 238.7
click at [1140, 157] on div ""OFFICIELE" VERSLAG" at bounding box center [1017, 156] width 250 height 24
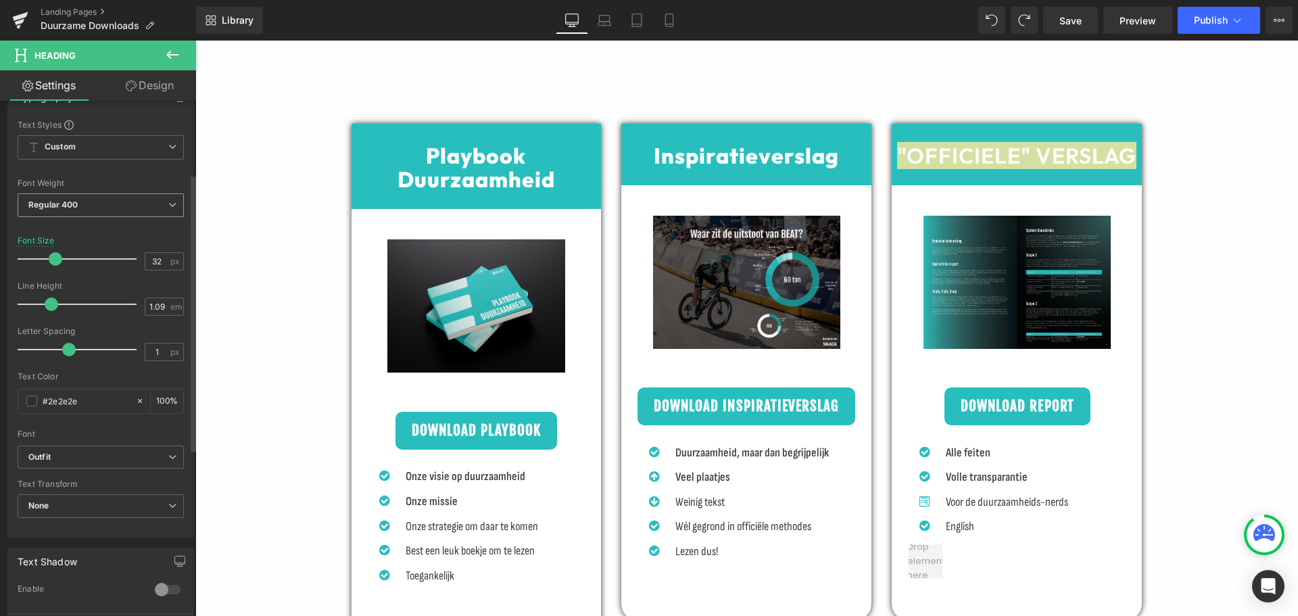
click at [99, 206] on span "Regular 400" at bounding box center [101, 205] width 166 height 24
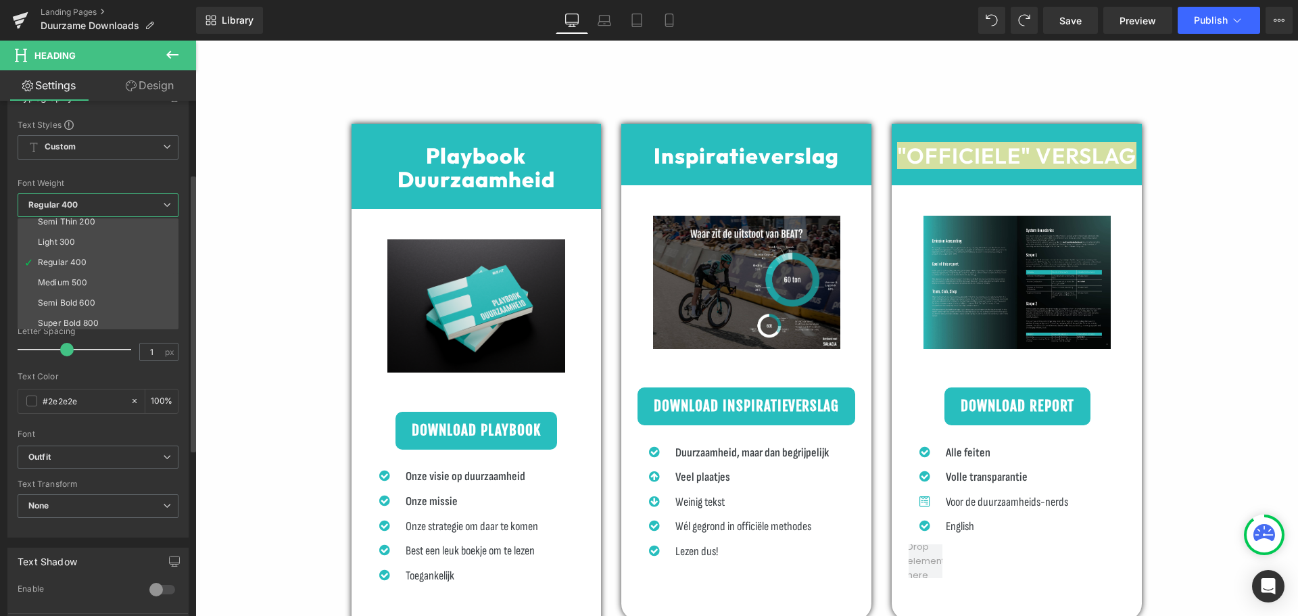
scroll to position [68, 0]
click at [103, 277] on li "Super Bold 800" at bounding box center [101, 283] width 167 height 20
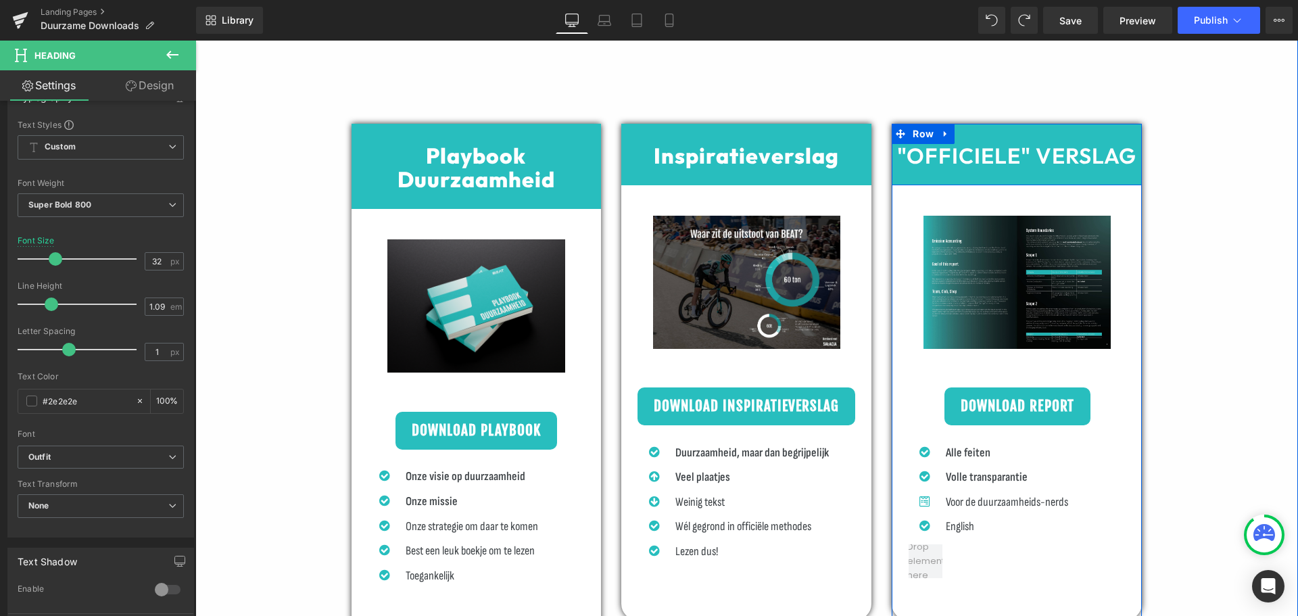
click at [978, 154] on span at bounding box center [985, 156] width 14 height 16
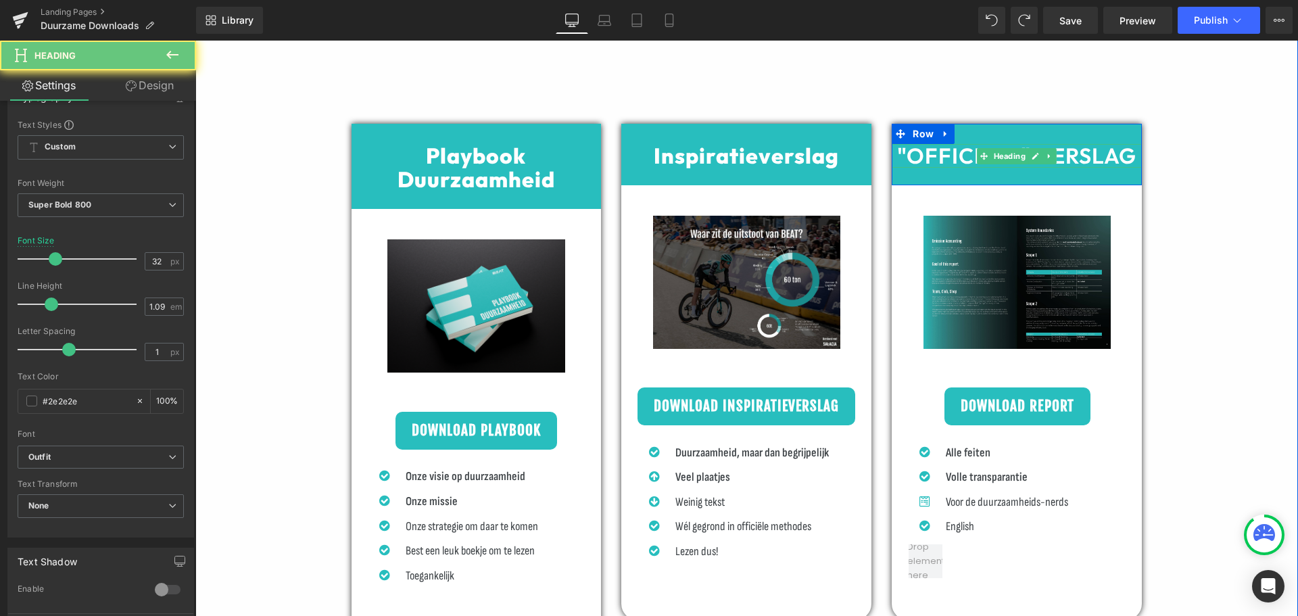
click at [941, 159] on b ""OFFICIELE" VERSLAG" at bounding box center [1016, 155] width 239 height 27
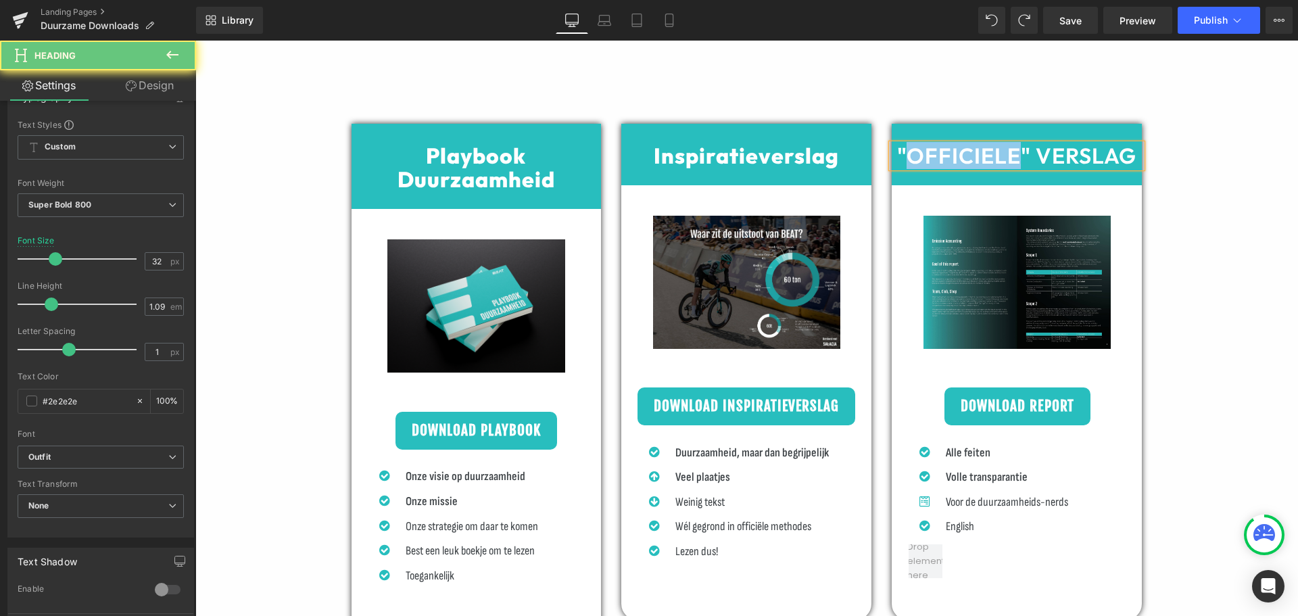
click at [940, 159] on b ""OFFICIELE" VERSLAG" at bounding box center [1016, 155] width 239 height 27
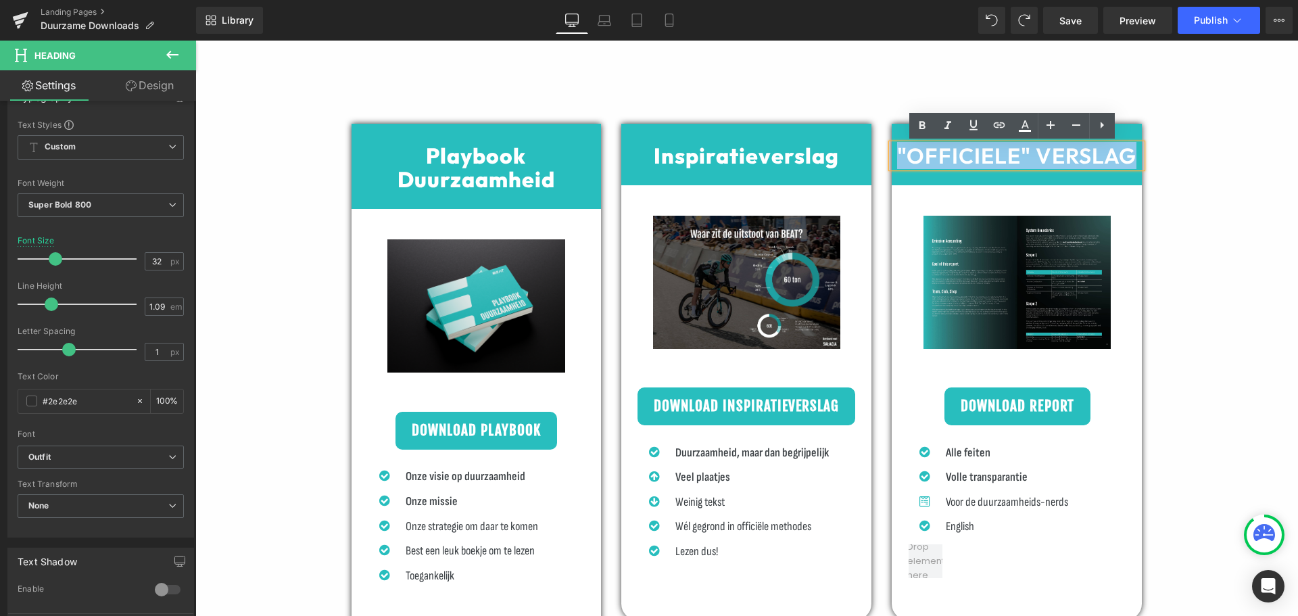
drag, startPoint x: 890, startPoint y: 153, endPoint x: 1163, endPoint y: 152, distance: 273.2
click at [1162, 153] on div "Playbook Duurzaamheid Heading Row Image Text Block Download Playbook Button Ico…" at bounding box center [746, 392] width 1103 height 720
click at [1108, 151] on span ""OFFICIELE" VERSLAG" at bounding box center [1017, 155] width 234 height 27
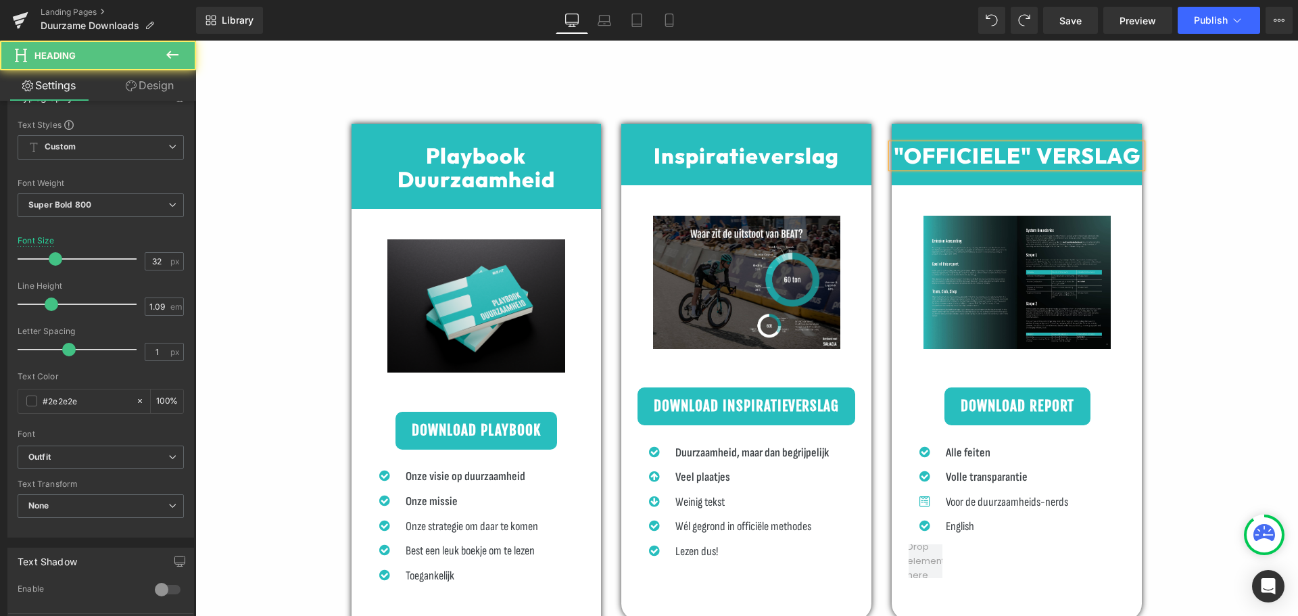
click at [1066, 154] on span ""OFFICIELE" VERSLAG" at bounding box center [1017, 155] width 247 height 27
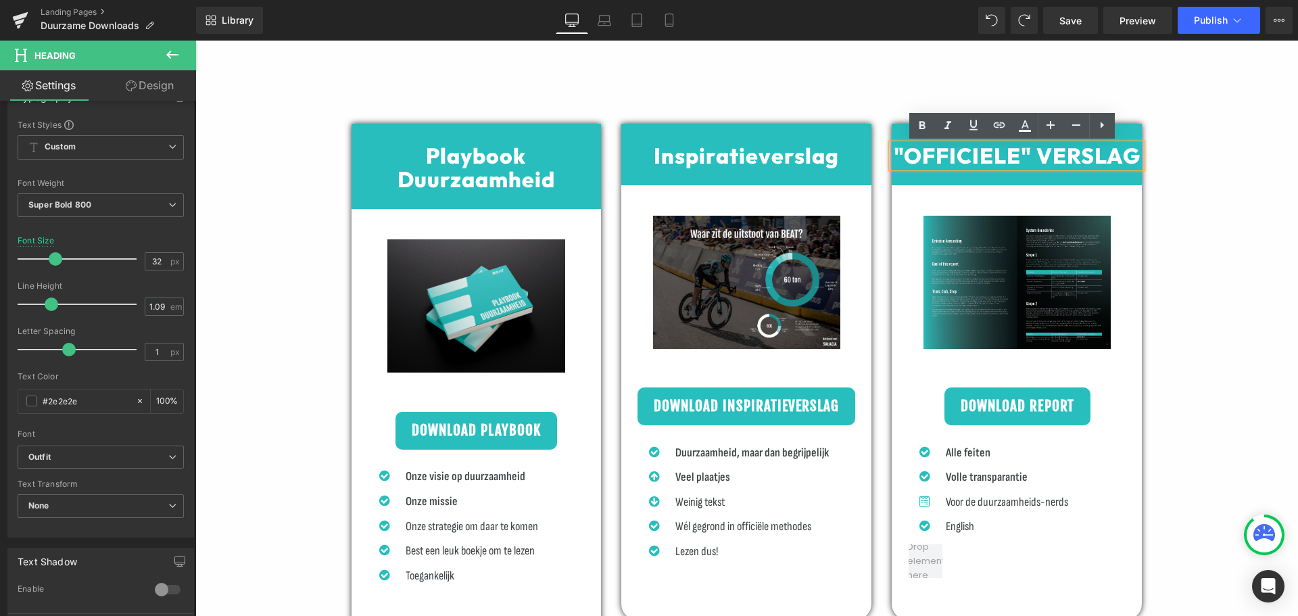
click at [966, 156] on span ""OFFICIELE" VERSLAG" at bounding box center [1017, 155] width 247 height 27
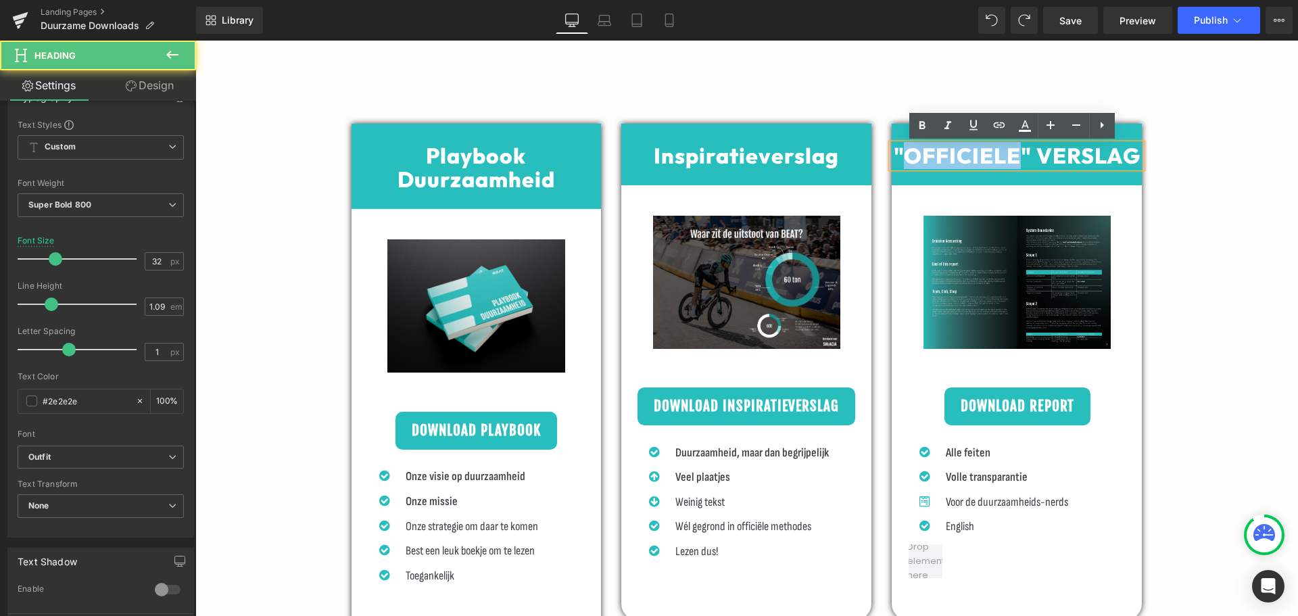
click at [966, 156] on span ""OFFICIELE" VERSLAG" at bounding box center [1017, 155] width 247 height 27
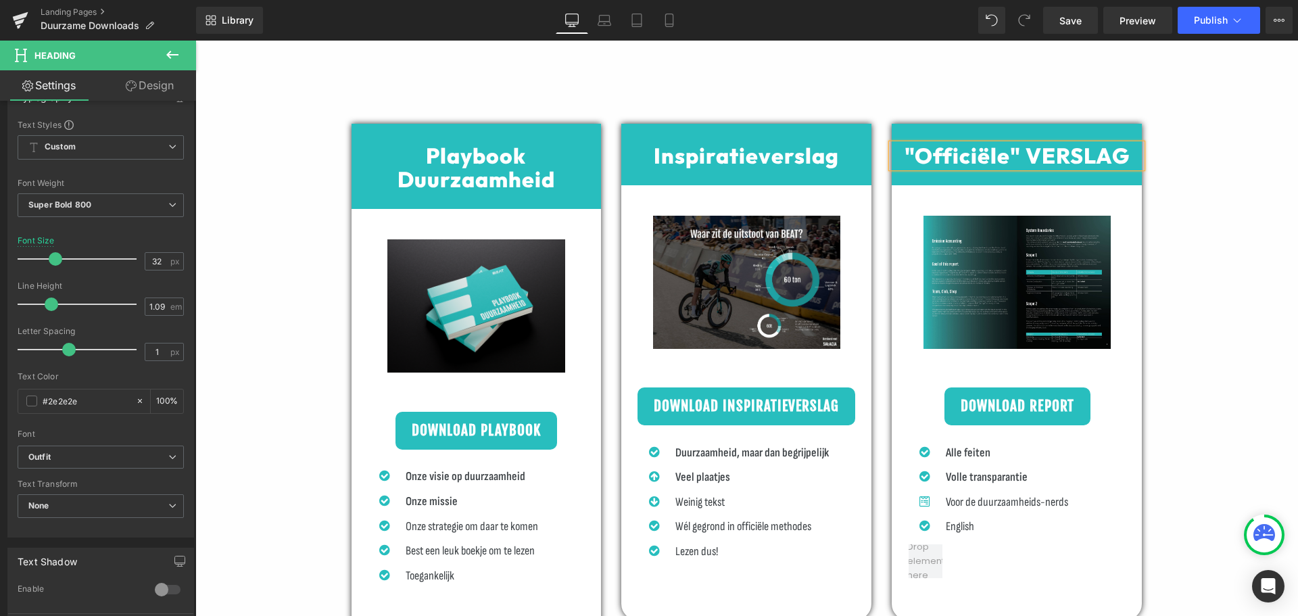
click at [1064, 158] on span ""Officiële" VERSLAG" at bounding box center [1017, 155] width 225 height 27
click at [1061, 154] on span ""Officiële" VERSLAG" at bounding box center [1017, 155] width 225 height 27
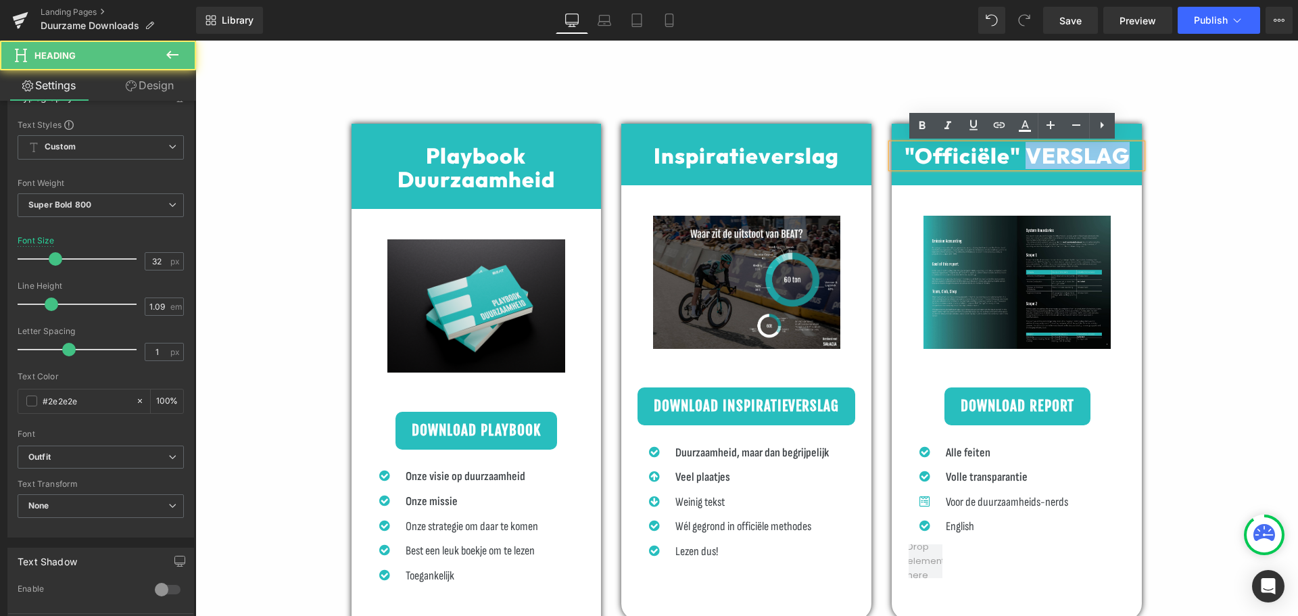
click at [1061, 154] on span ""Officiële" VERSLAG" at bounding box center [1017, 155] width 225 height 27
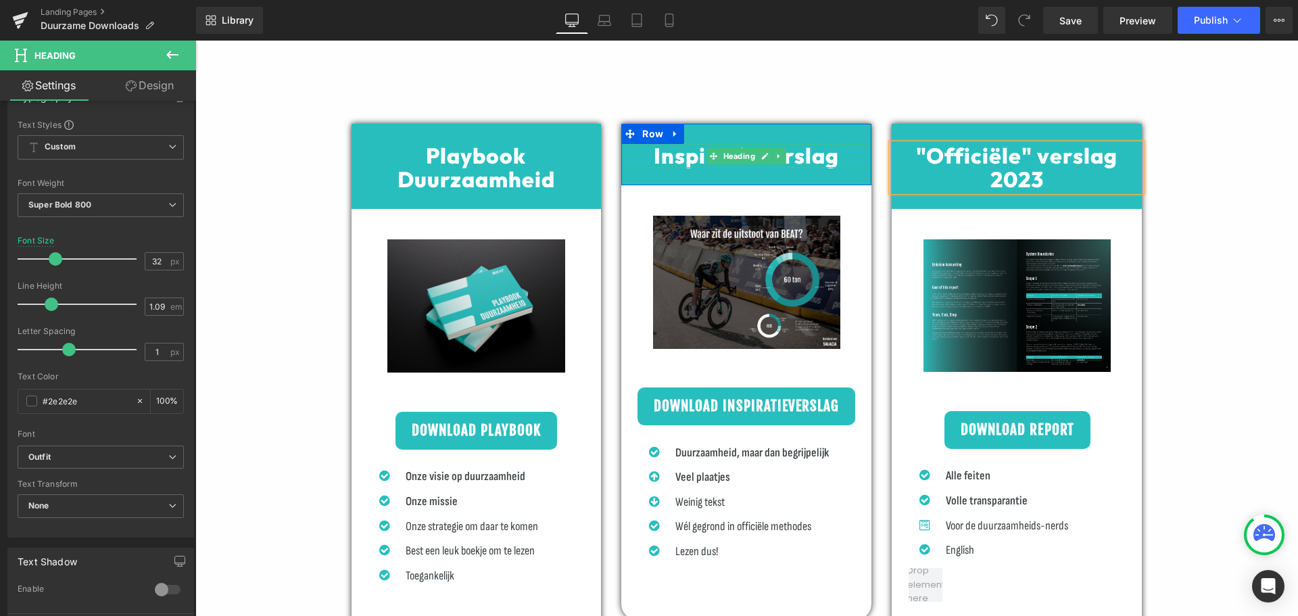
click at [835, 154] on h1 "Inspiratieverslag" at bounding box center [746, 156] width 250 height 24
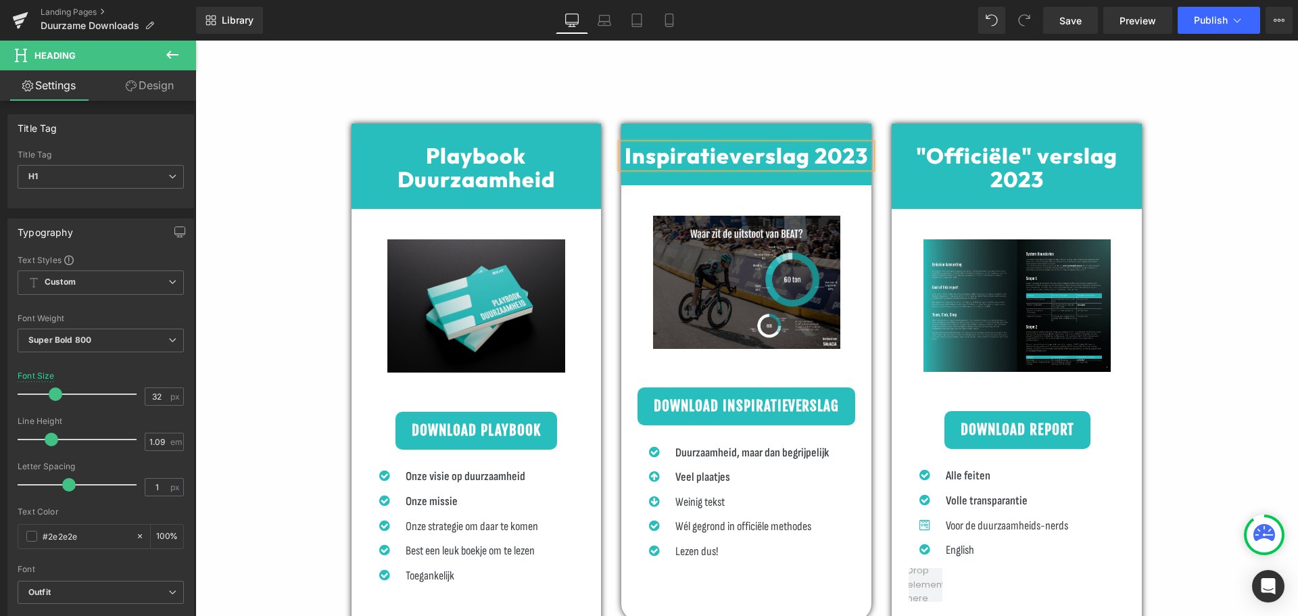
click at [803, 149] on span "Inspiratieverslag 2023" at bounding box center [746, 155] width 243 height 27
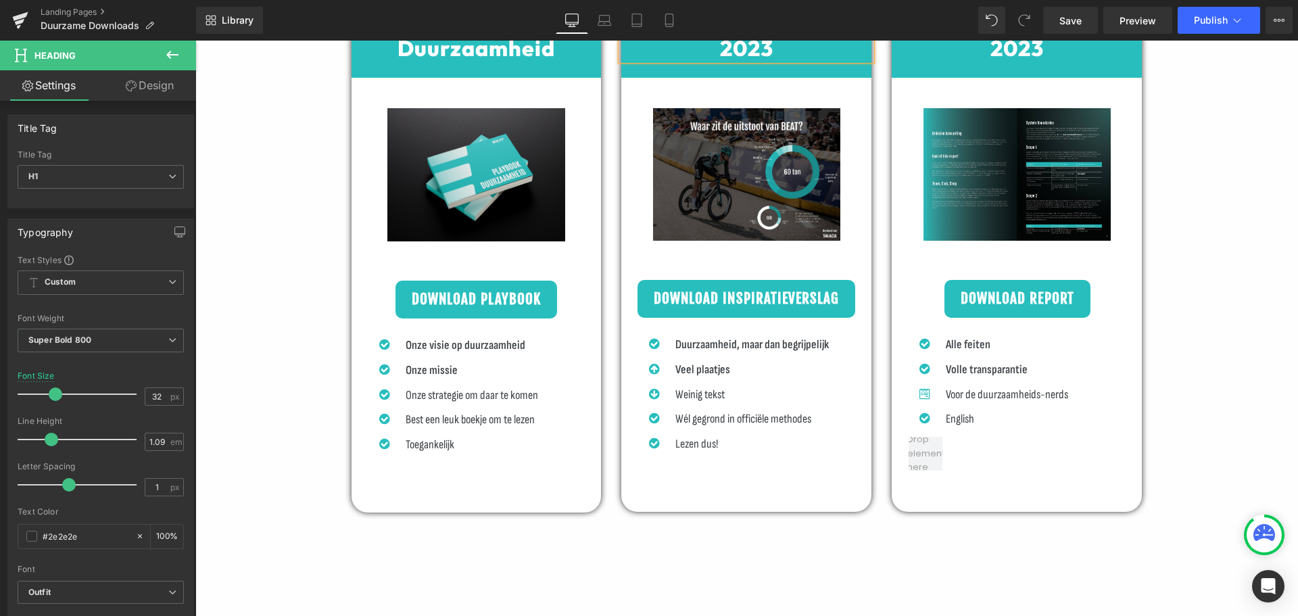
scroll to position [744, 0]
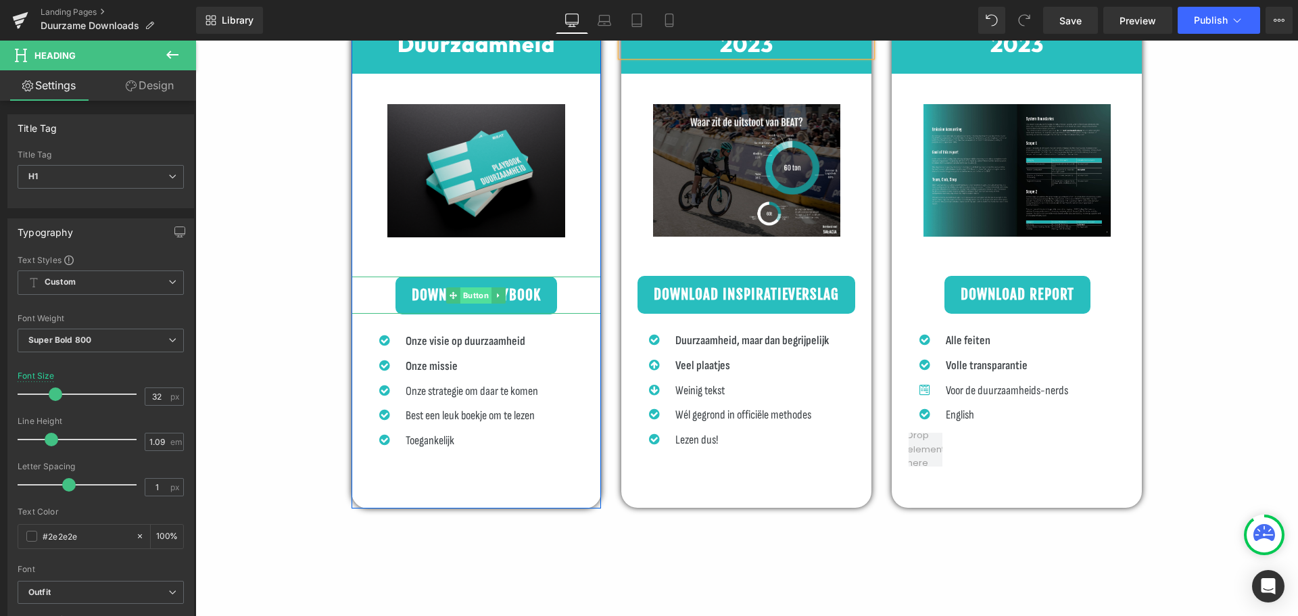
click at [461, 293] on span "Button" at bounding box center [476, 295] width 31 height 16
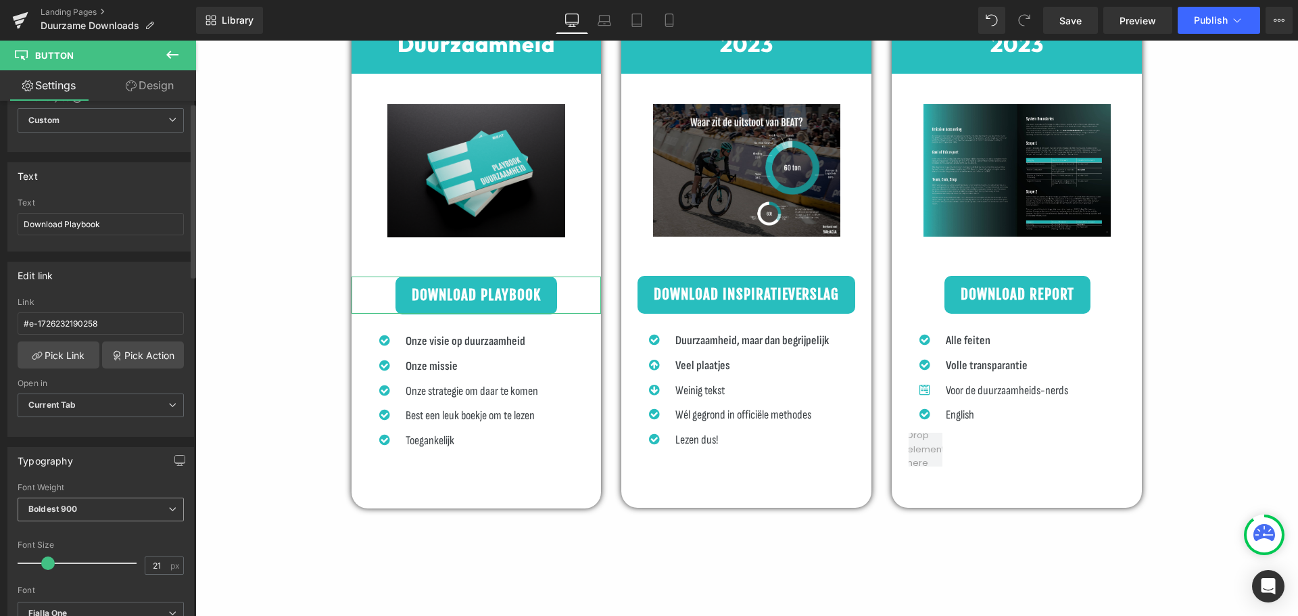
scroll to position [0, 0]
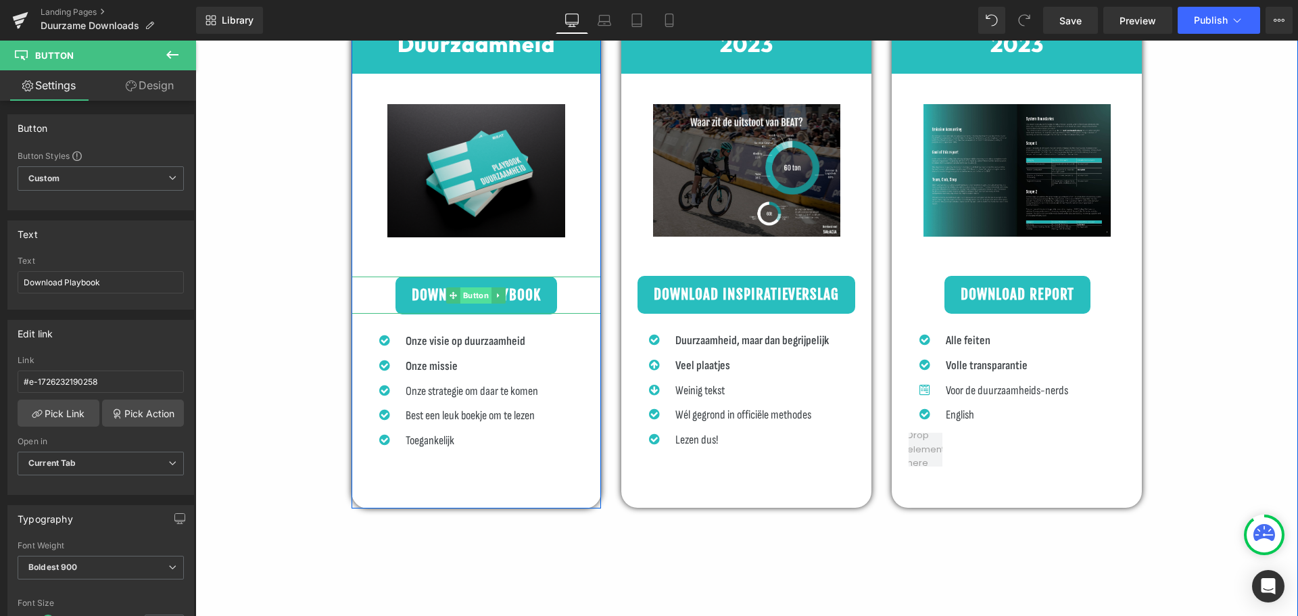
click at [463, 291] on span "Button" at bounding box center [476, 295] width 31 height 16
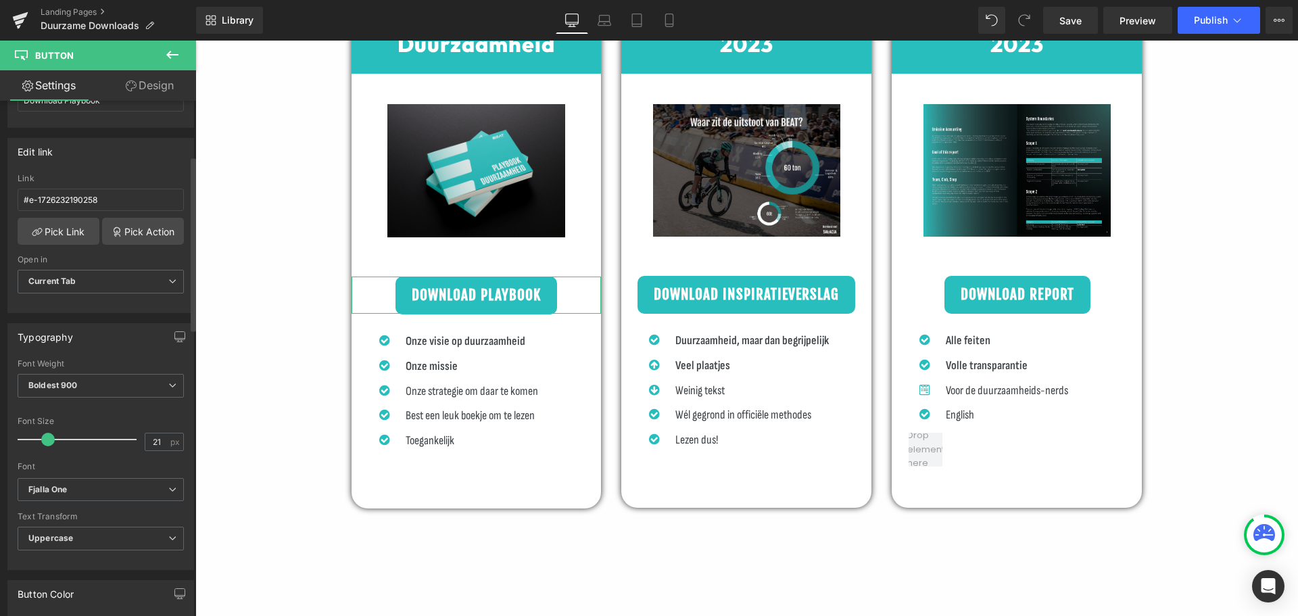
scroll to position [203, 0]
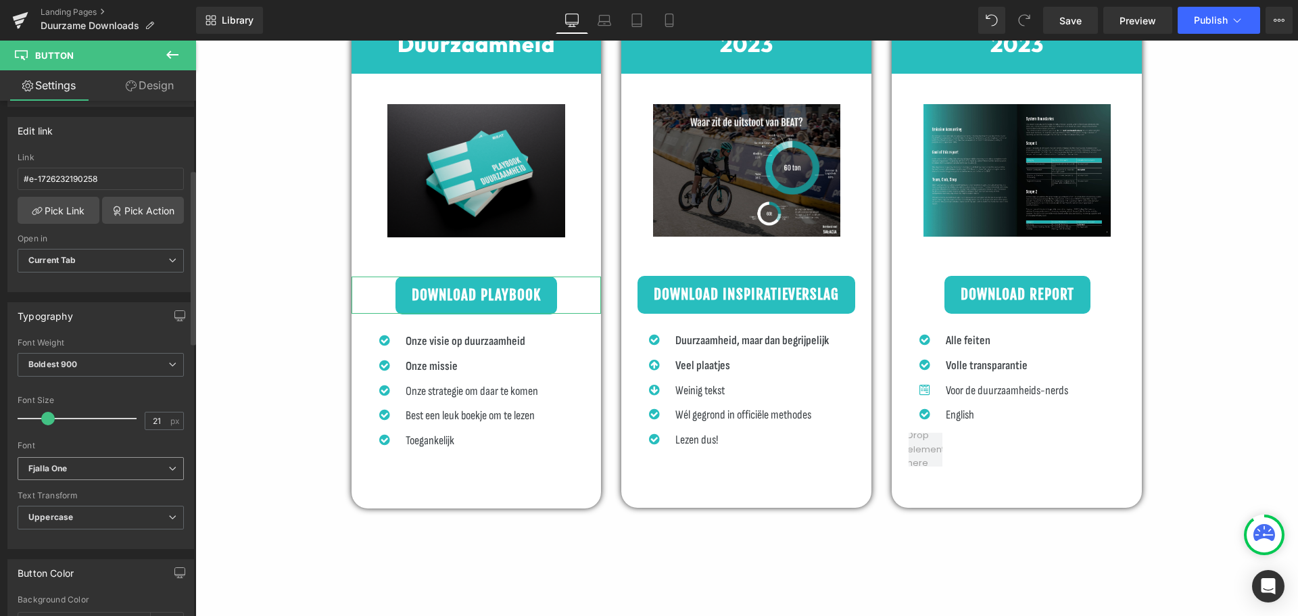
click at [108, 466] on b "Fjalla One" at bounding box center [98, 468] width 140 height 11
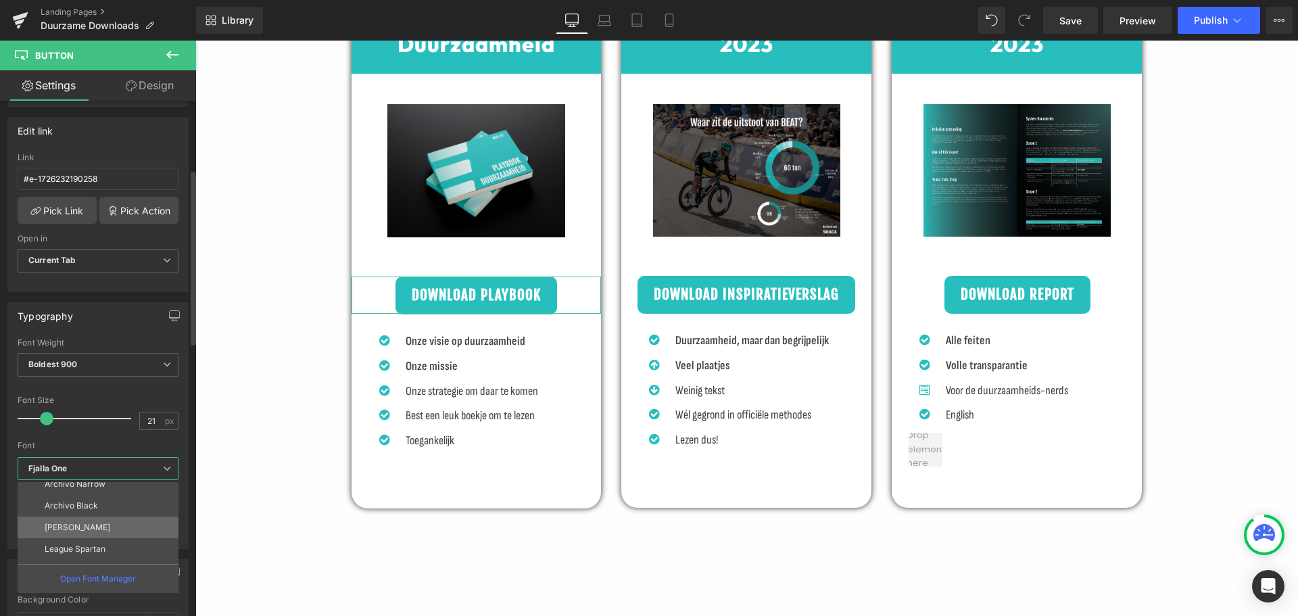
scroll to position [200, 0]
click at [73, 551] on li "Outfit" at bounding box center [101, 553] width 167 height 22
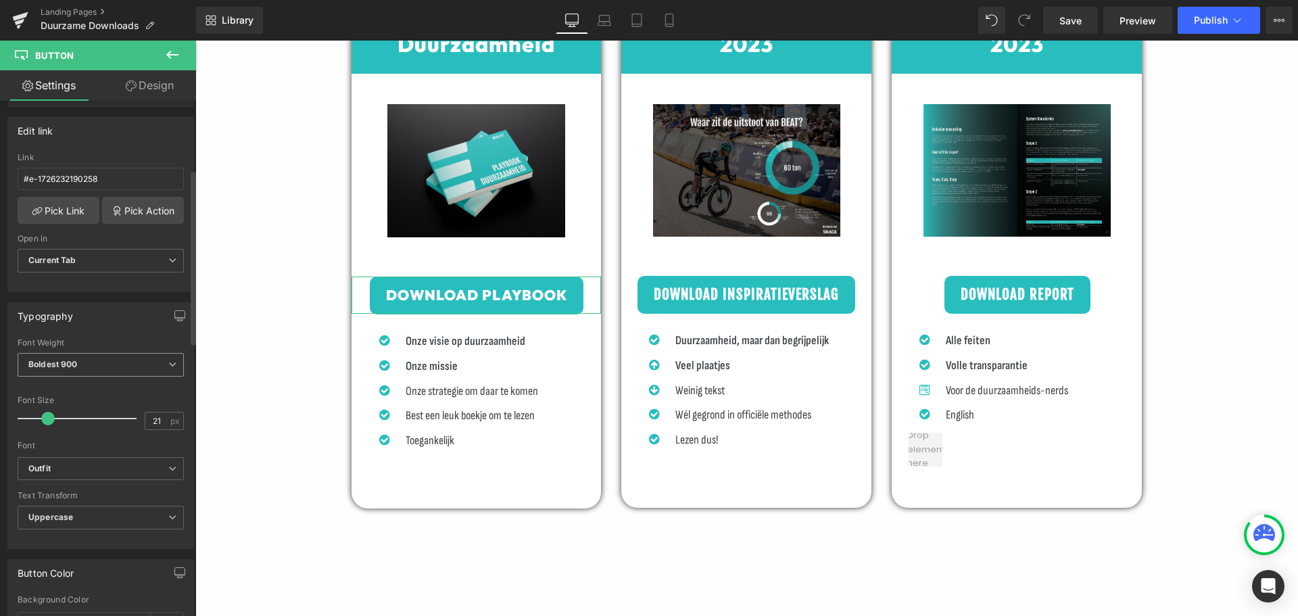
click at [123, 359] on span "Boldest 900" at bounding box center [101, 365] width 166 height 24
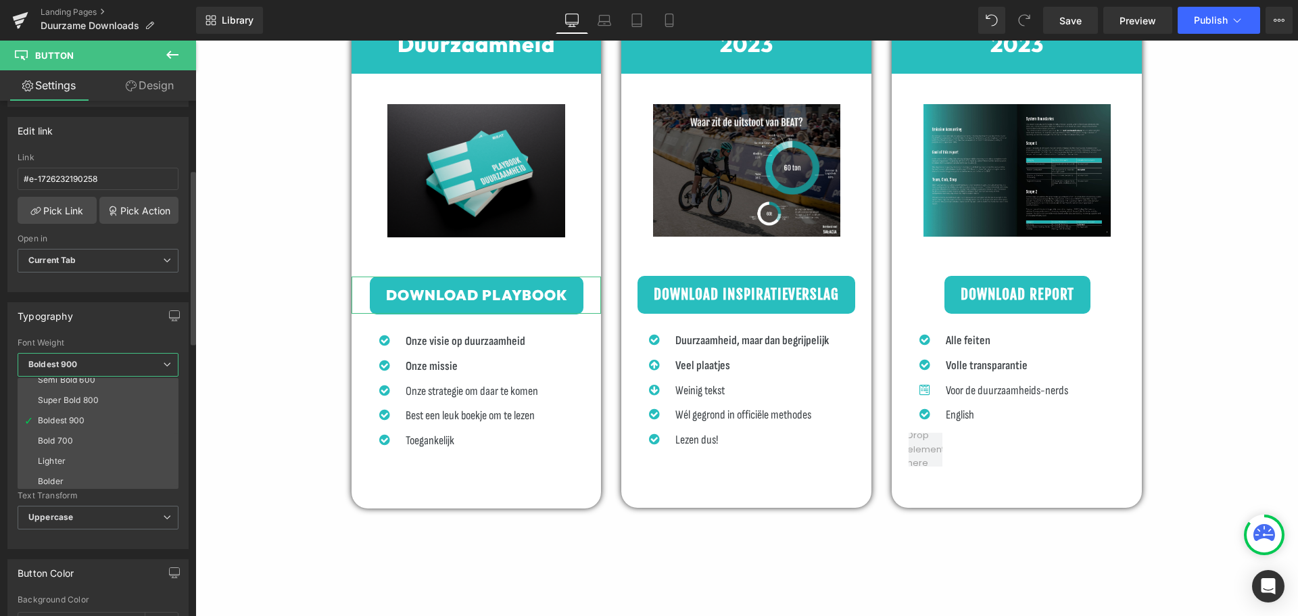
scroll to position [112, 0]
click at [97, 399] on div "Super Bold 800" at bounding box center [68, 397] width 61 height 9
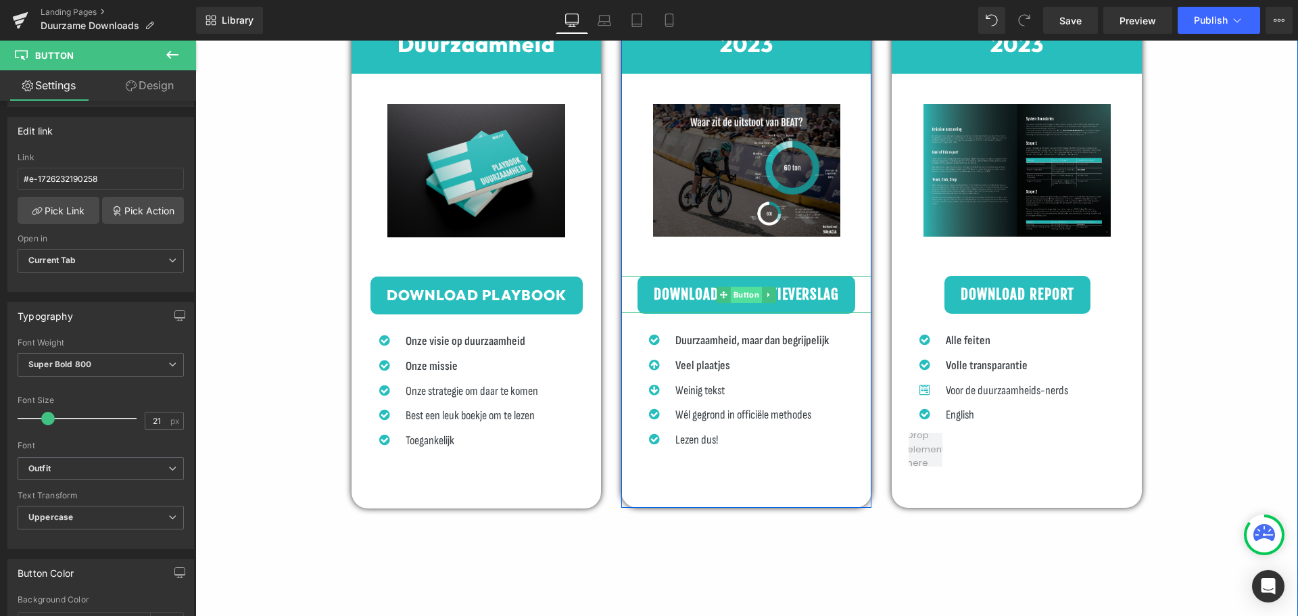
click at [745, 294] on span "Button" at bounding box center [746, 295] width 31 height 16
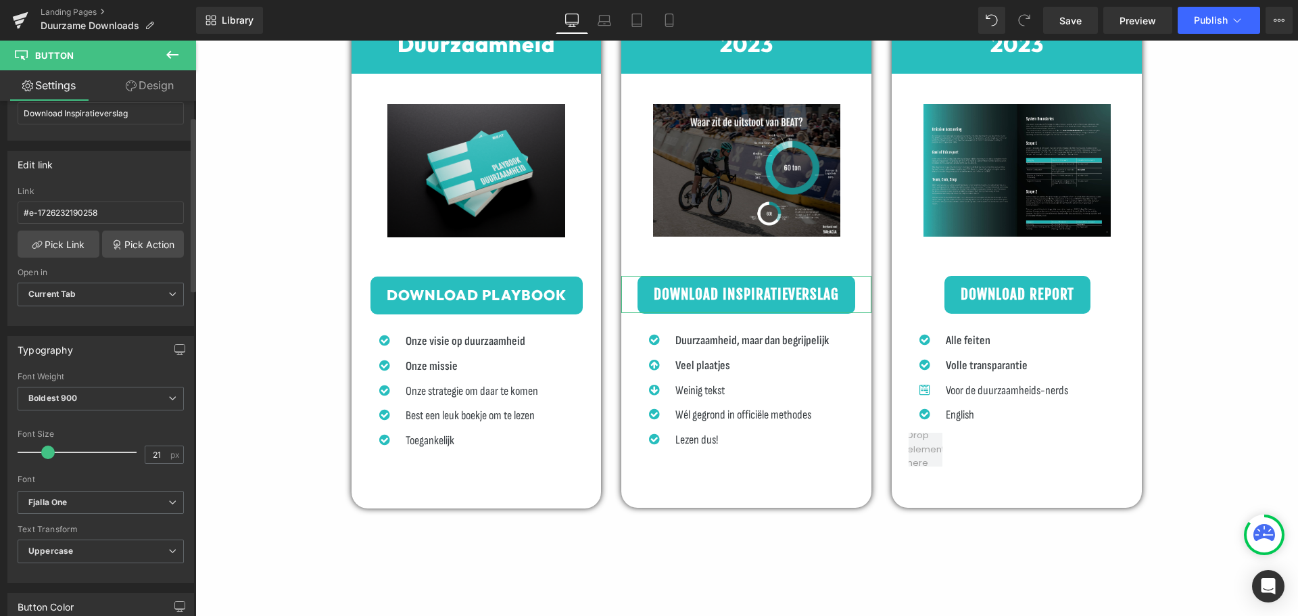
scroll to position [203, 0]
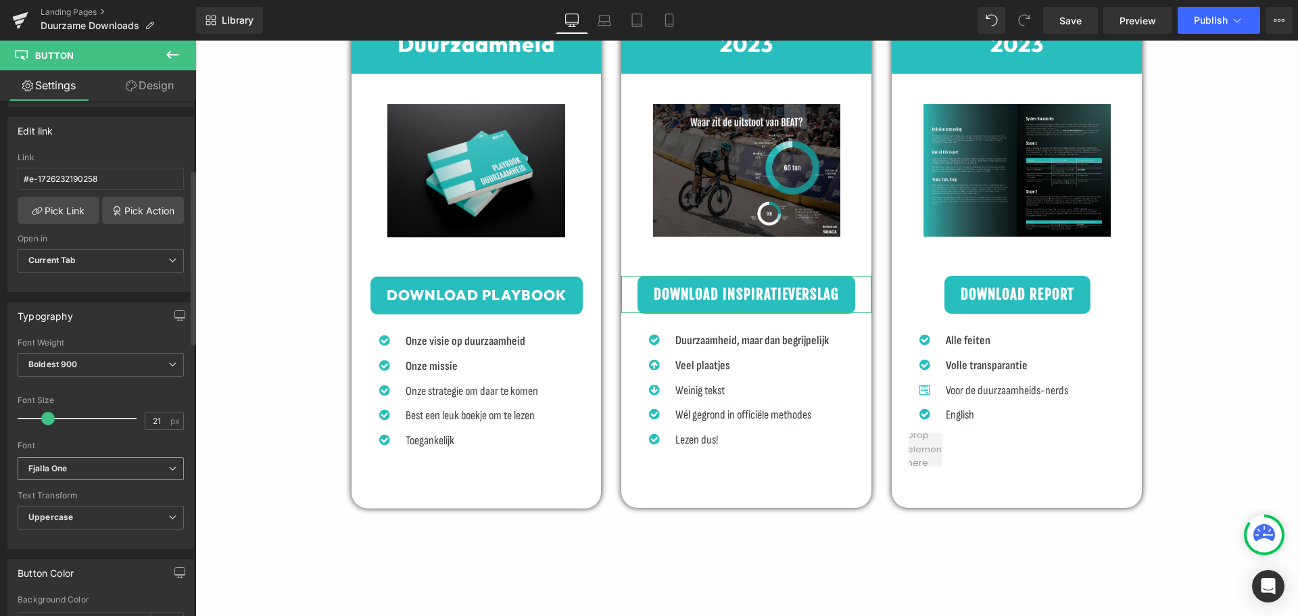
click at [53, 461] on span "Fjalla One" at bounding box center [101, 469] width 166 height 24
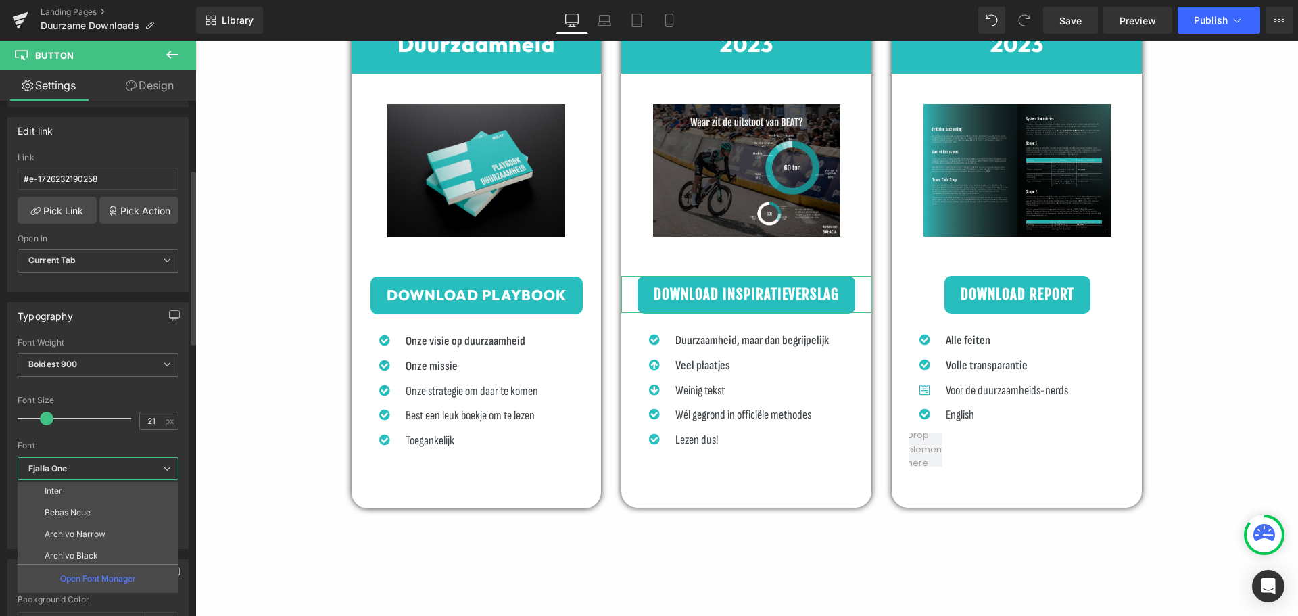
scroll to position [200, 0]
click at [74, 545] on li "Outfit" at bounding box center [101, 553] width 167 height 22
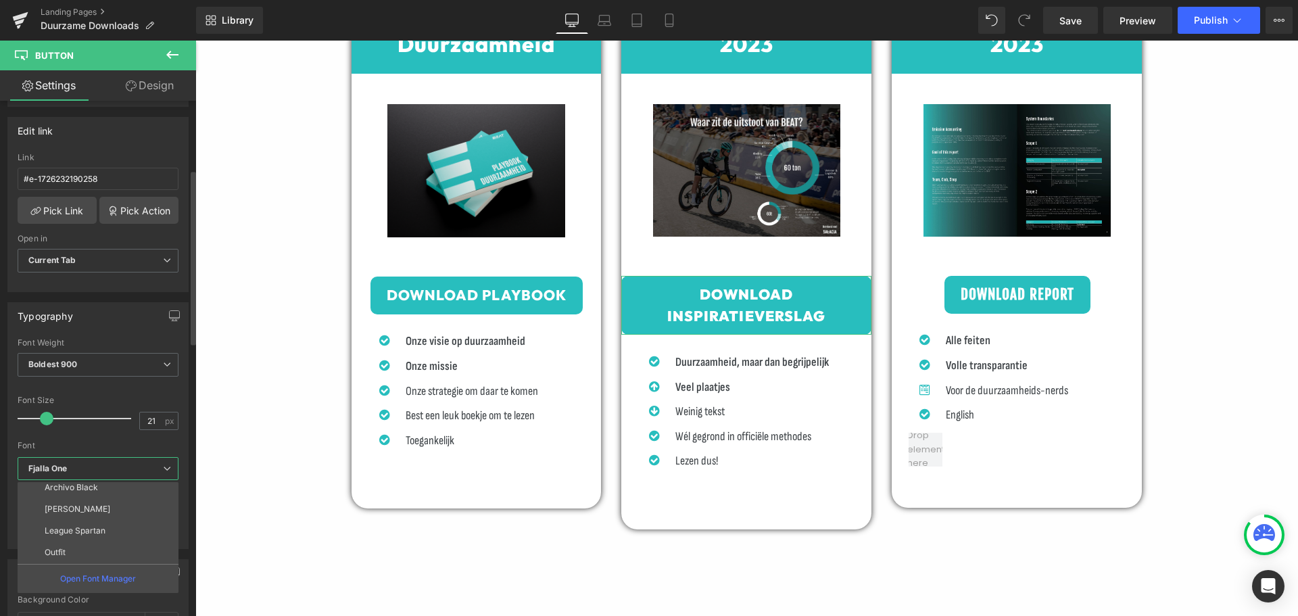
scroll to position [7450, 1093]
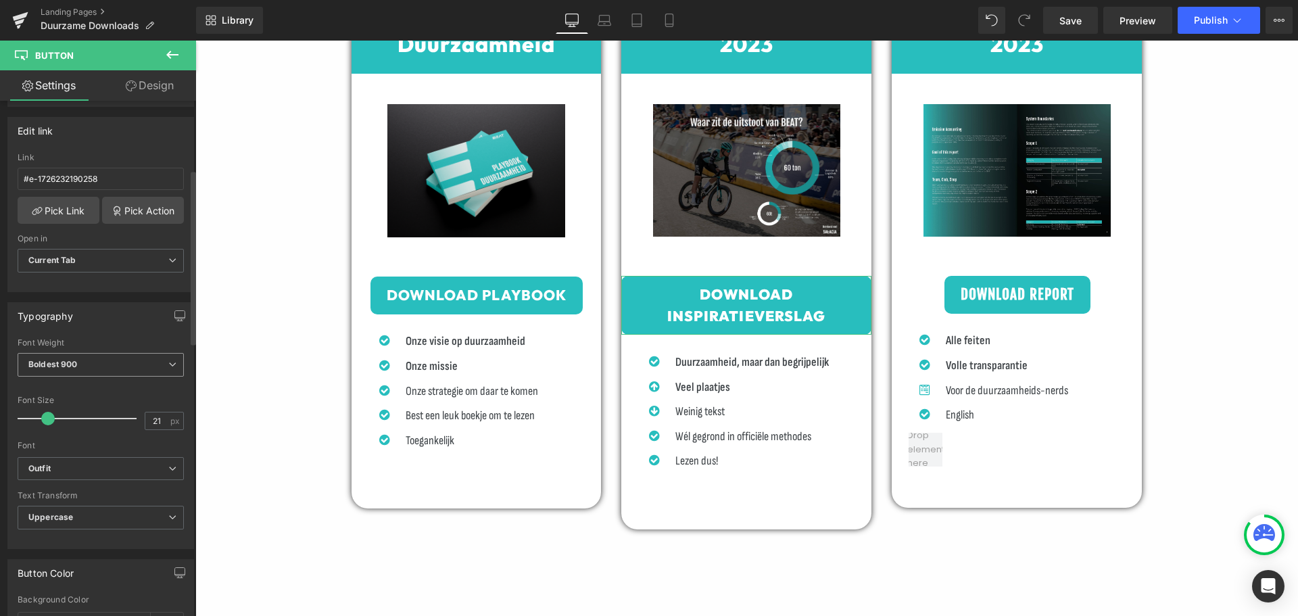
click at [116, 371] on span "Boldest 900" at bounding box center [101, 365] width 166 height 24
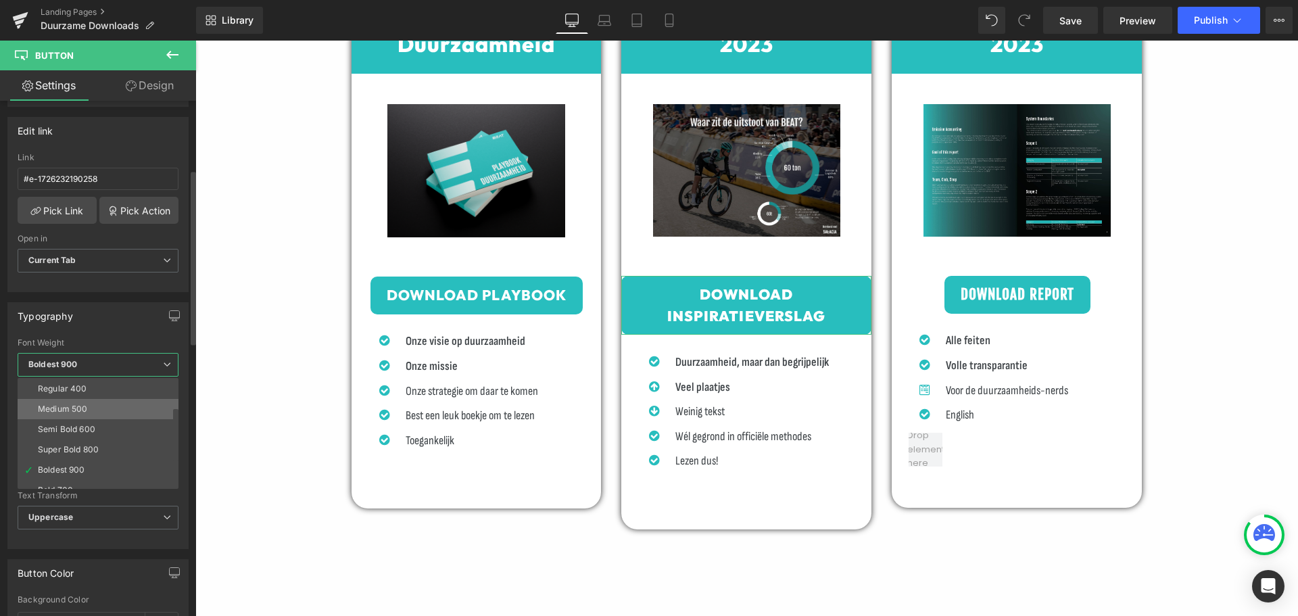
scroll to position [112, 0]
click at [105, 400] on li "Super Bold 800" at bounding box center [101, 397] width 167 height 20
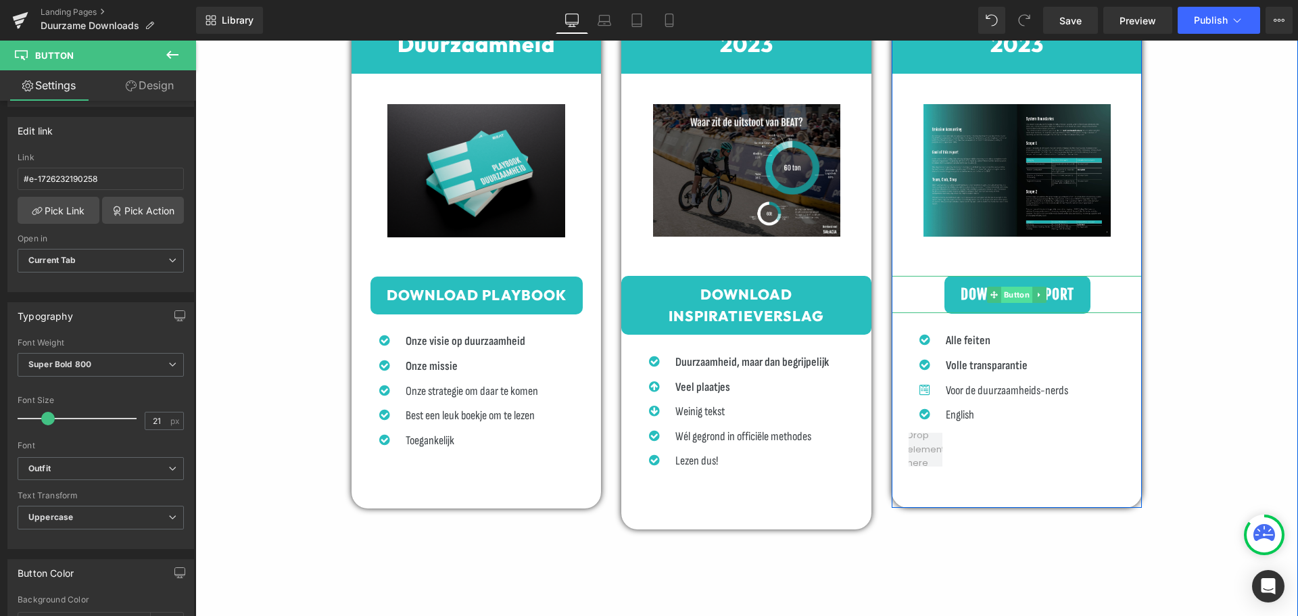
click at [1013, 290] on span "Button" at bounding box center [1017, 295] width 31 height 16
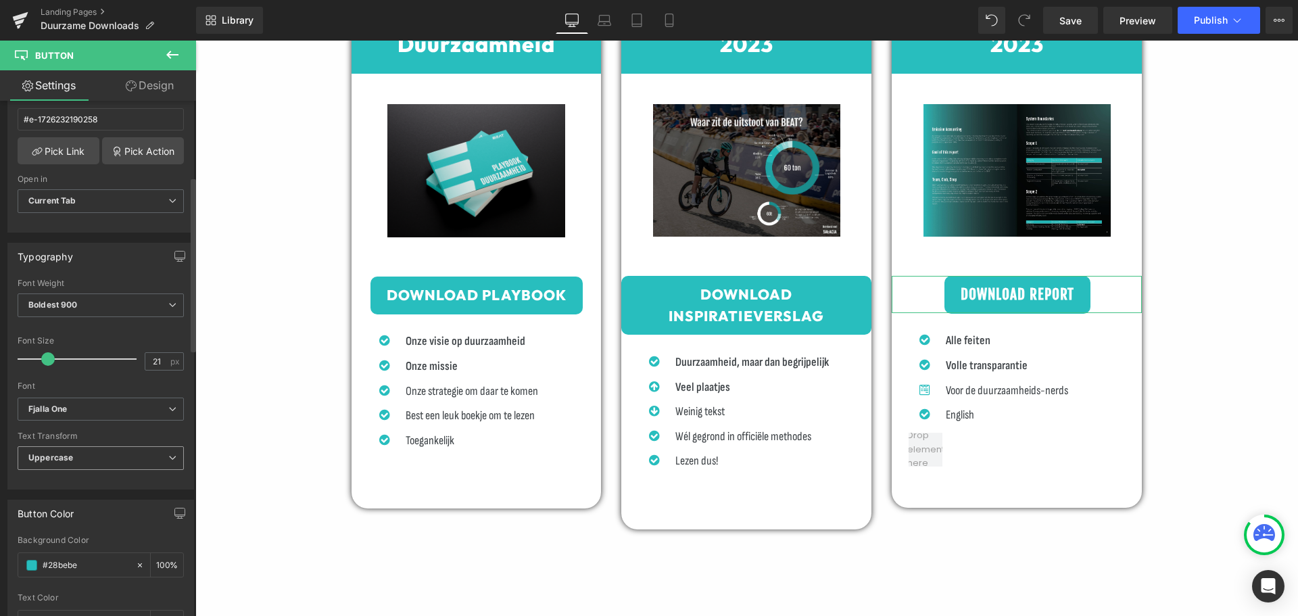
scroll to position [270, 0]
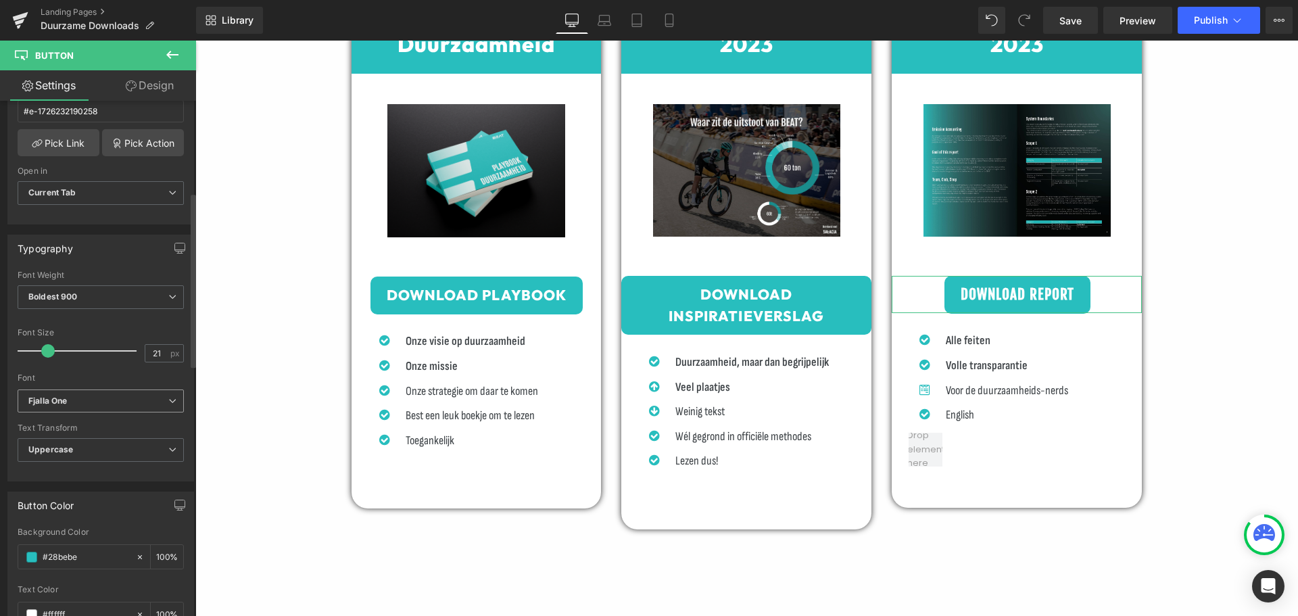
click at [116, 400] on b "Fjalla One" at bounding box center [98, 401] width 140 height 11
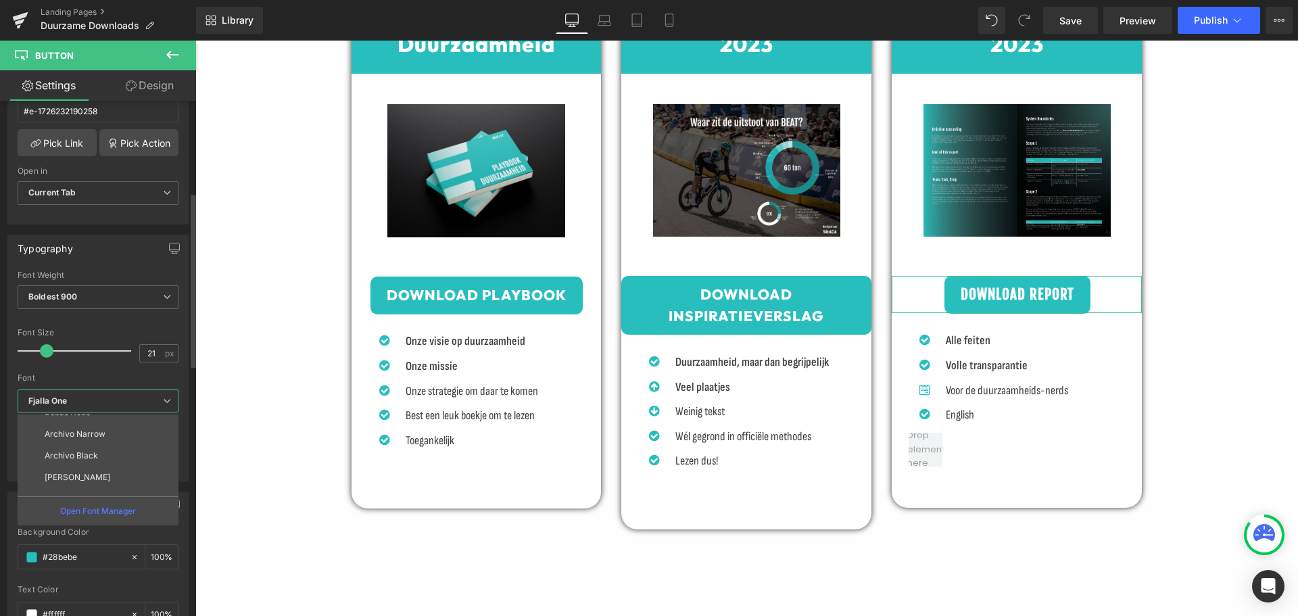
scroll to position [200, 0]
click at [89, 482] on li "Outfit" at bounding box center [101, 485] width 167 height 22
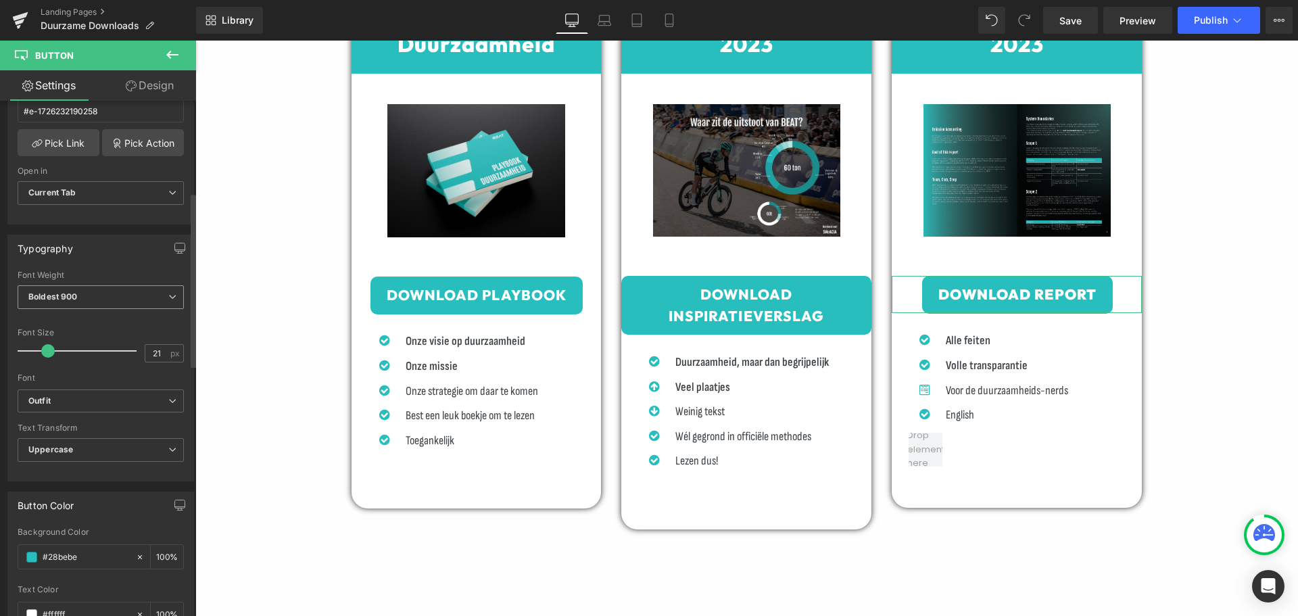
click at [109, 298] on span "Boldest 900" at bounding box center [101, 297] width 166 height 24
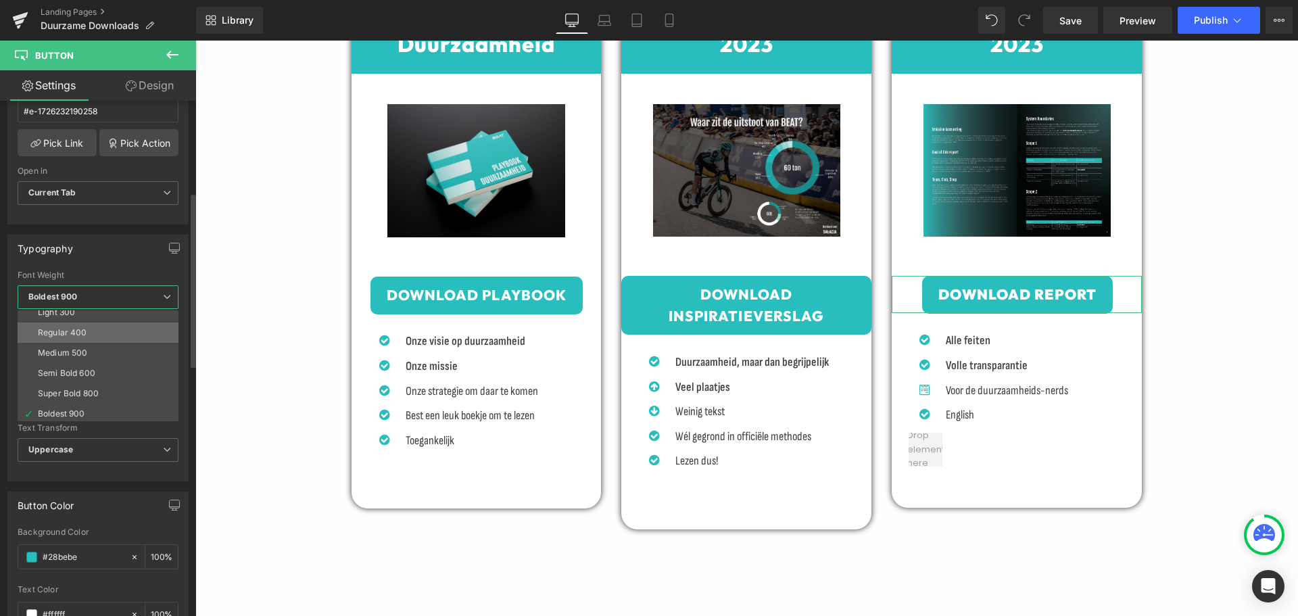
scroll to position [112, 0]
click at [112, 331] on li "Super Bold 800" at bounding box center [101, 330] width 167 height 20
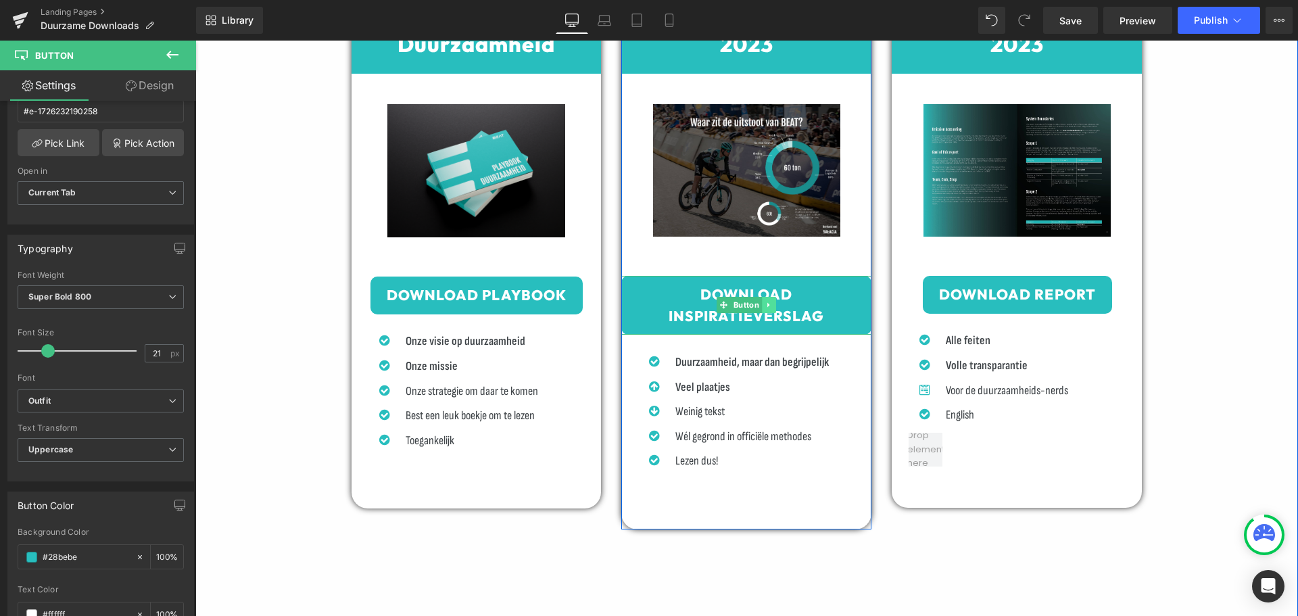
click at [770, 301] on link at bounding box center [770, 305] width 14 height 16
click at [717, 304] on link "Button" at bounding box center [718, 305] width 45 height 16
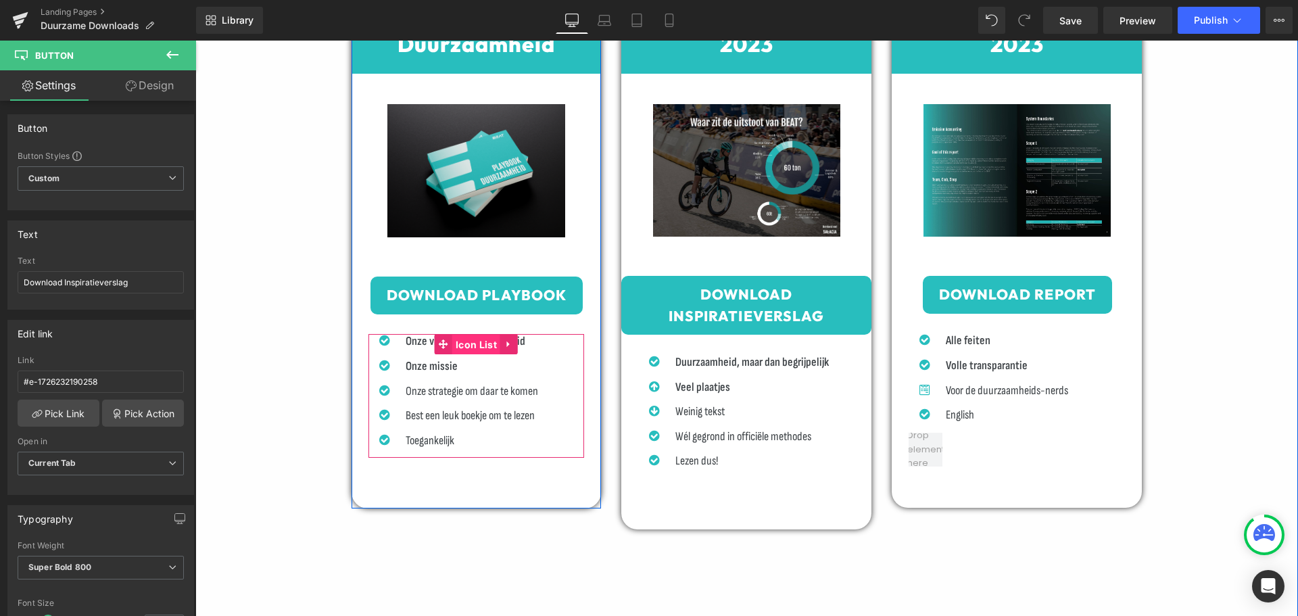
click at [458, 339] on span "Icon List" at bounding box center [476, 345] width 48 height 20
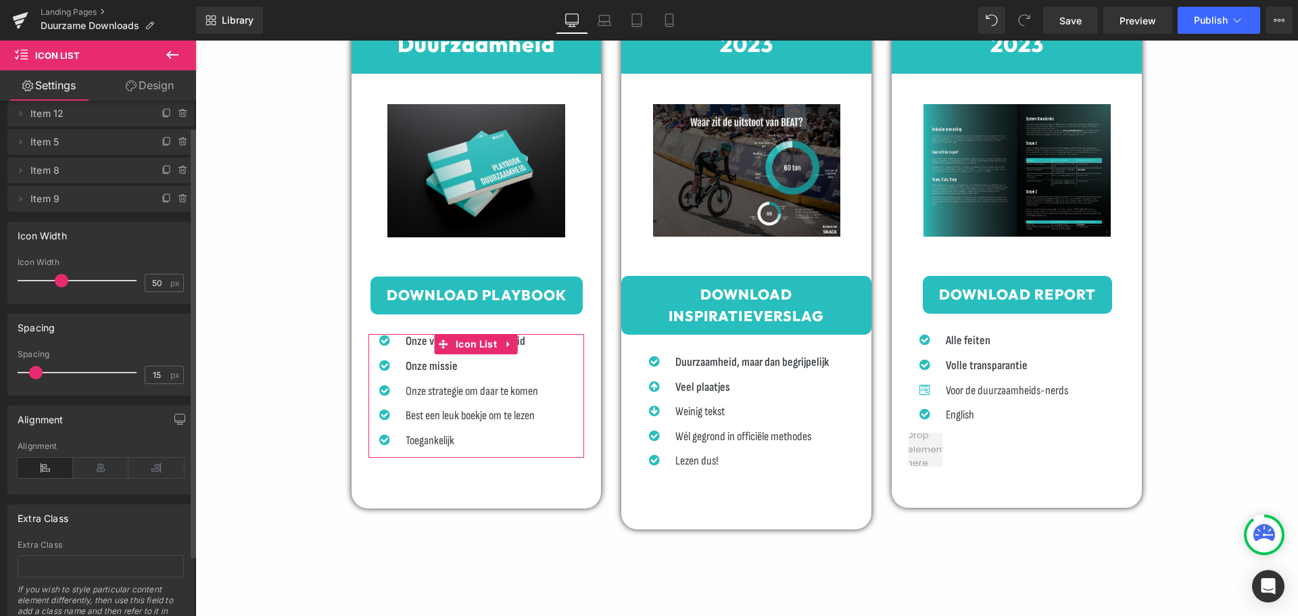
scroll to position [0, 0]
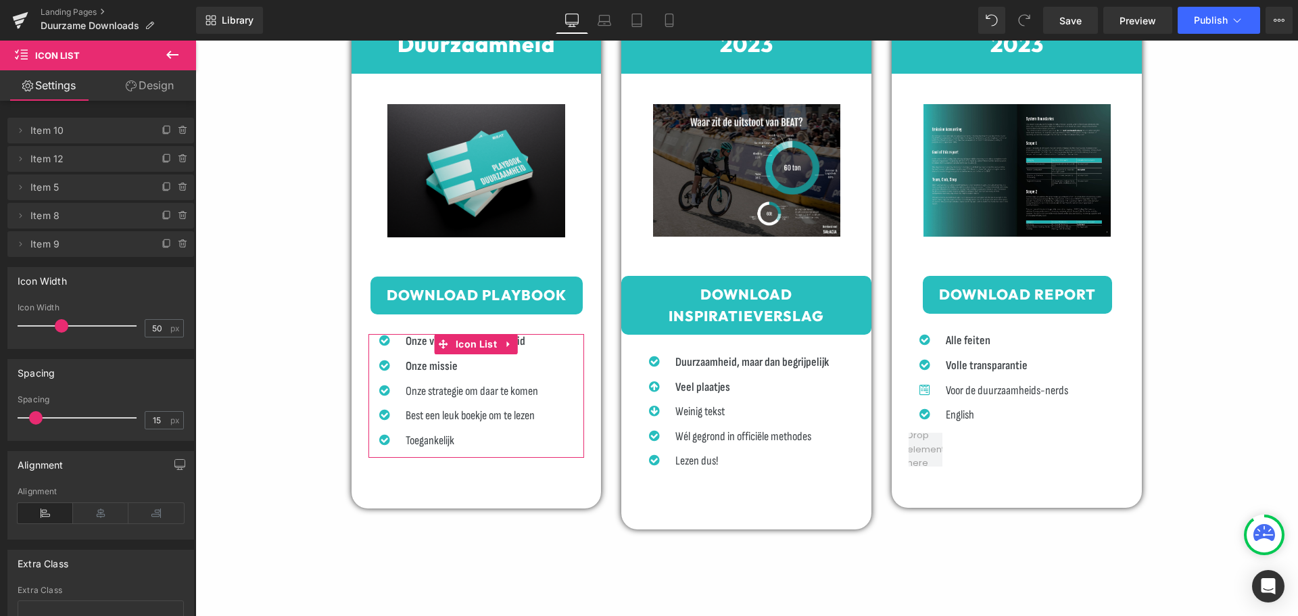
click at [149, 86] on link "Design" at bounding box center [150, 85] width 98 height 30
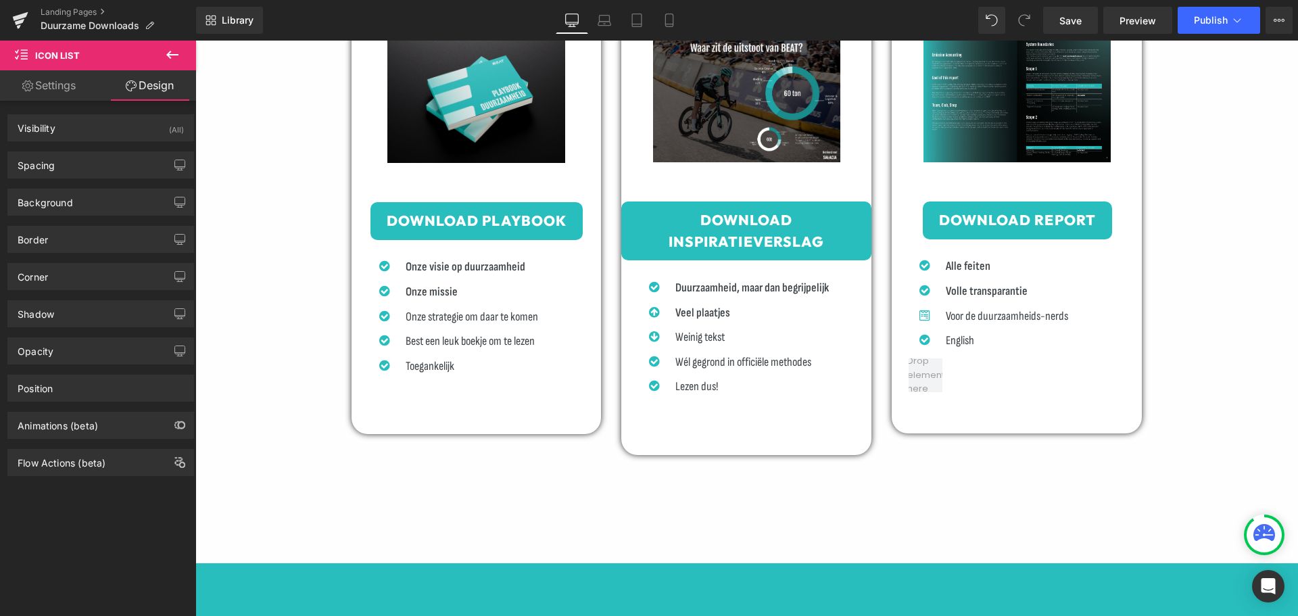
scroll to position [811, 0]
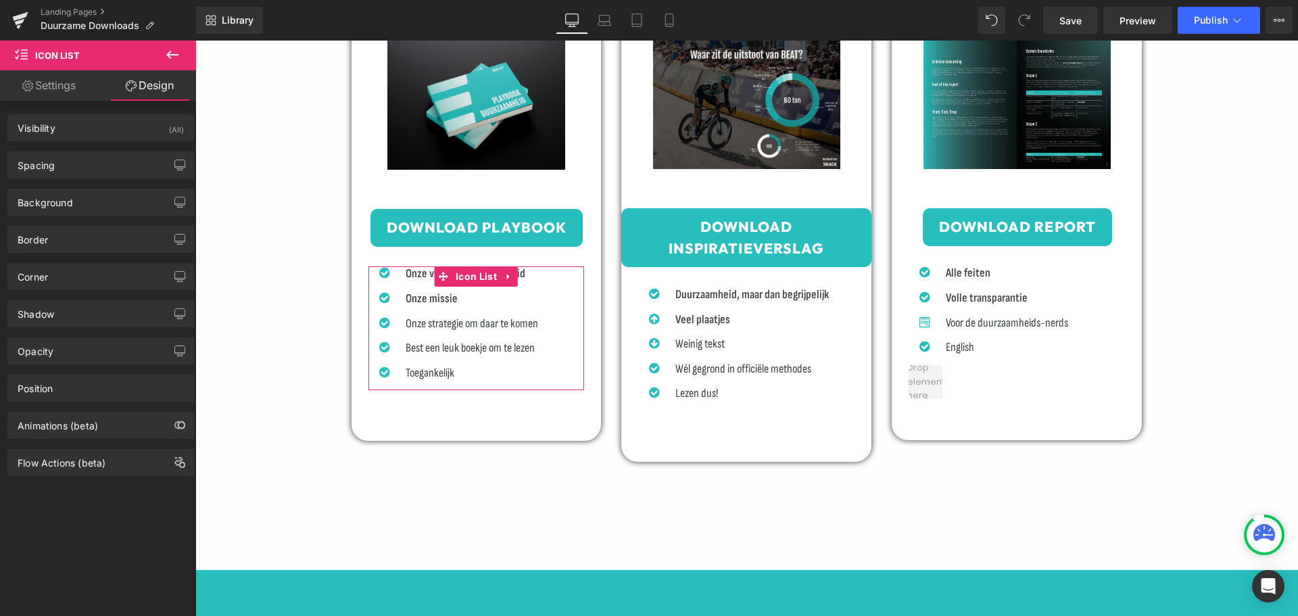
click at [73, 529] on div "Visibility (All) 0|0|0|0 1 Show on Desktop 1 Show on Laptop 1 Show on Tablet 1 …" at bounding box center [101, 361] width 202 height 521
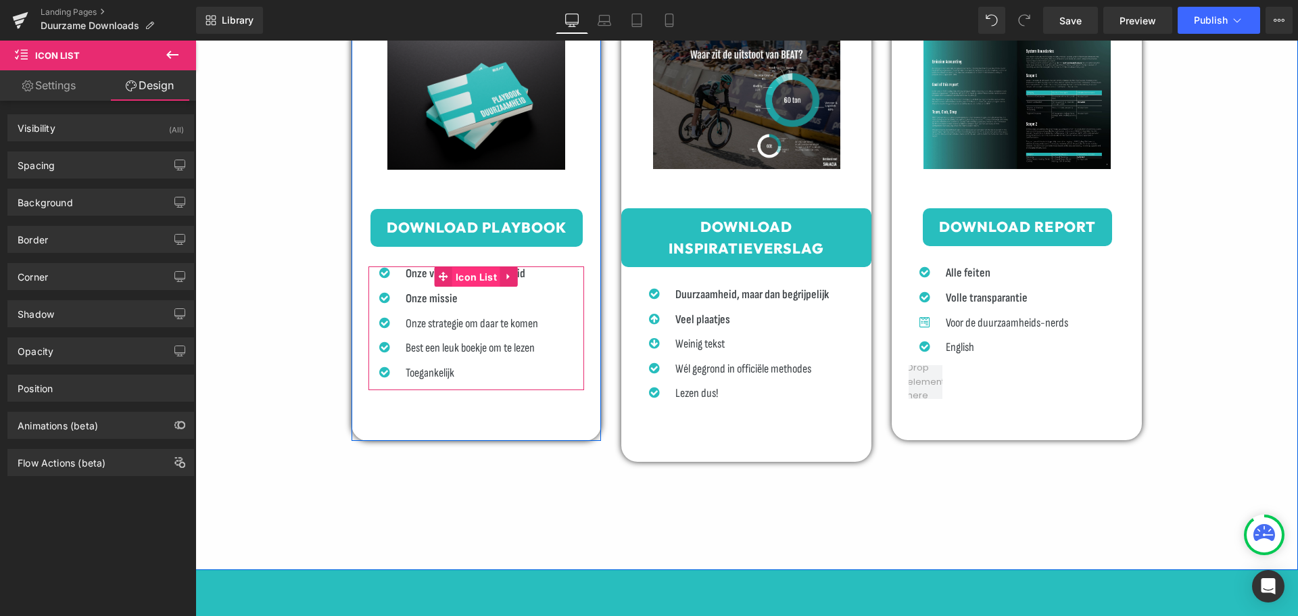
click at [470, 277] on span "Icon List" at bounding box center [476, 277] width 48 height 20
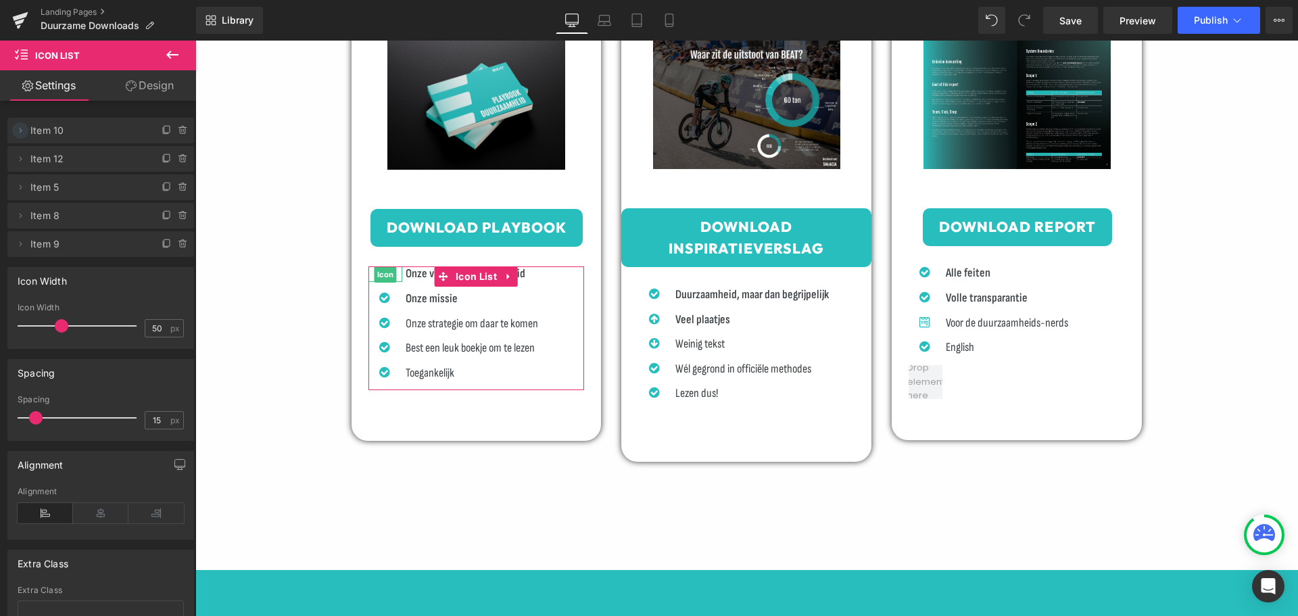
click at [20, 127] on icon at bounding box center [20, 130] width 11 height 11
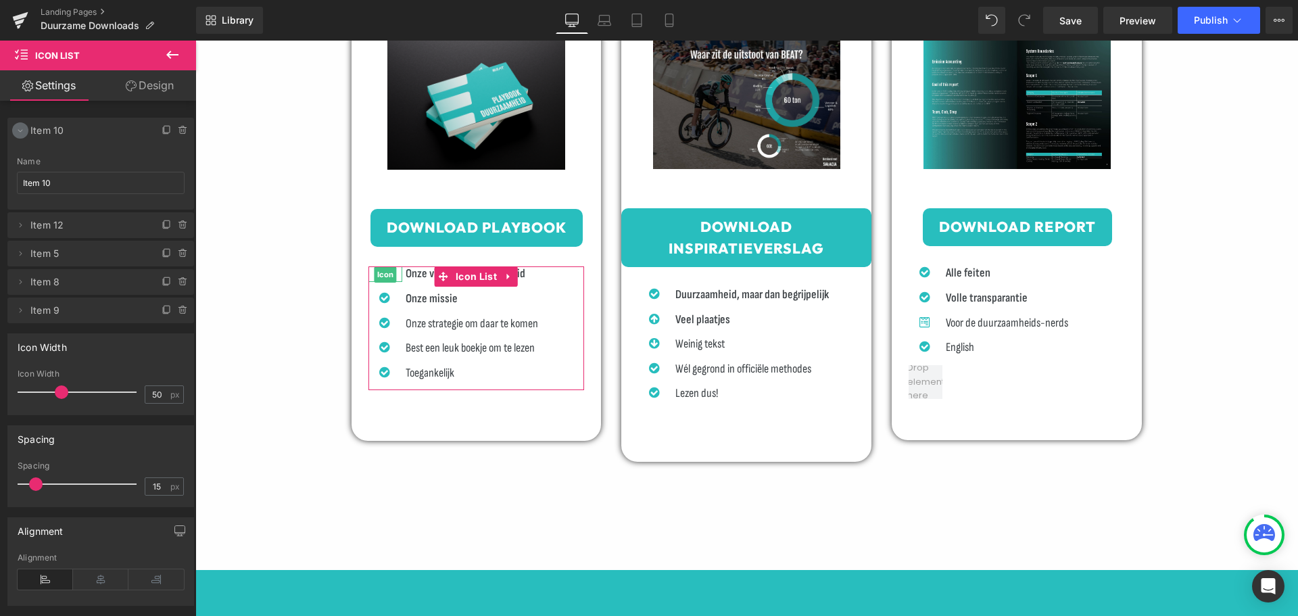
click at [20, 130] on icon at bounding box center [20, 130] width 11 height 11
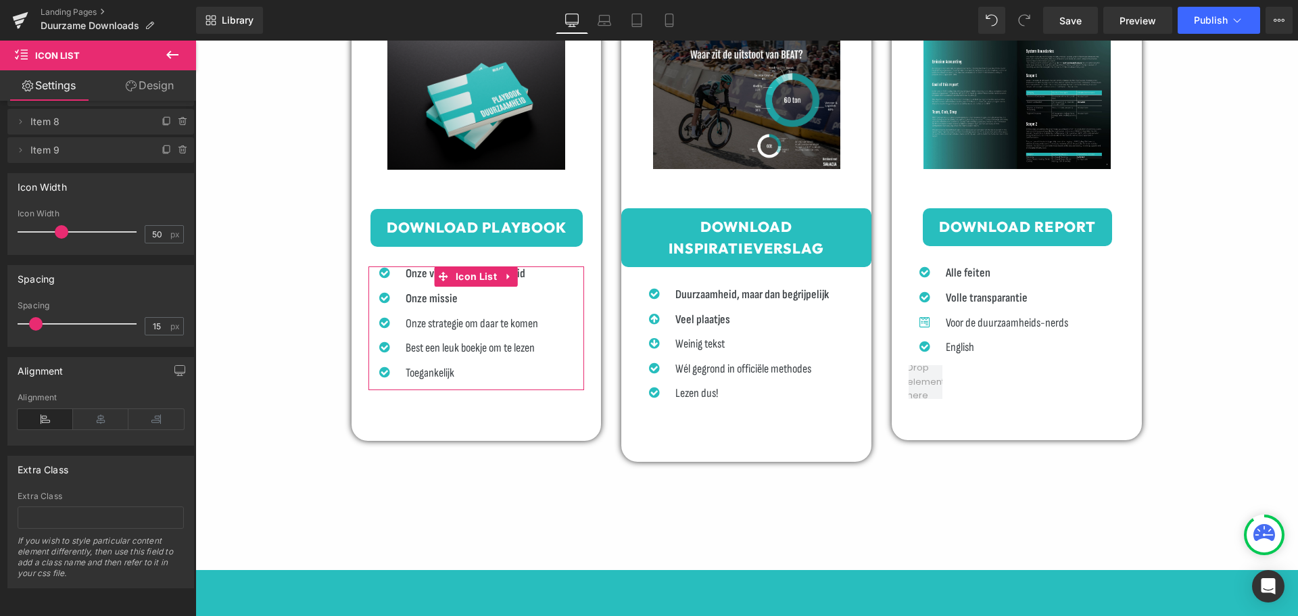
scroll to position [104, 0]
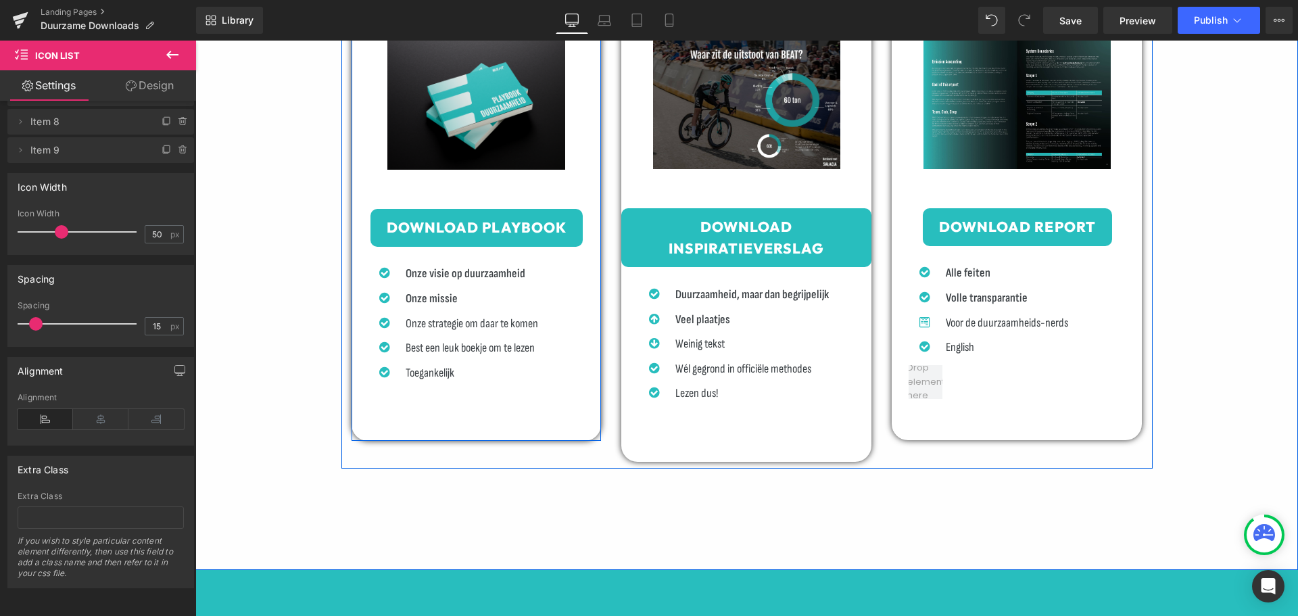
click at [476, 369] on div "Toegankelijk Text Block" at bounding box center [470, 373] width 136 height 15
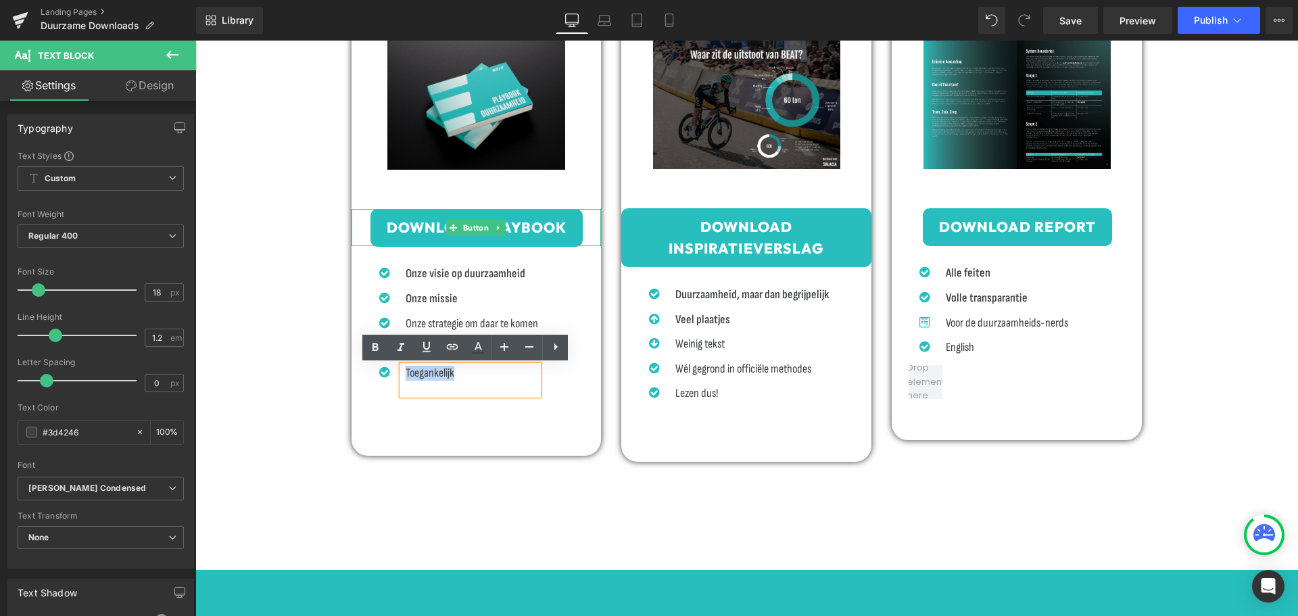
drag, startPoint x: 427, startPoint y: 351, endPoint x: 356, endPoint y: 229, distance: 141.8
click at [356, 229] on div "Playbook Duurzaamheid Heading Row Image Text Block Download Playbook Button Ico…" at bounding box center [477, 163] width 250 height 484
click at [431, 507] on div "Playbook Duurzaamheid Heading Row Image Text Block Download Playbook Button Ico…" at bounding box center [746, 199] width 1103 height 741
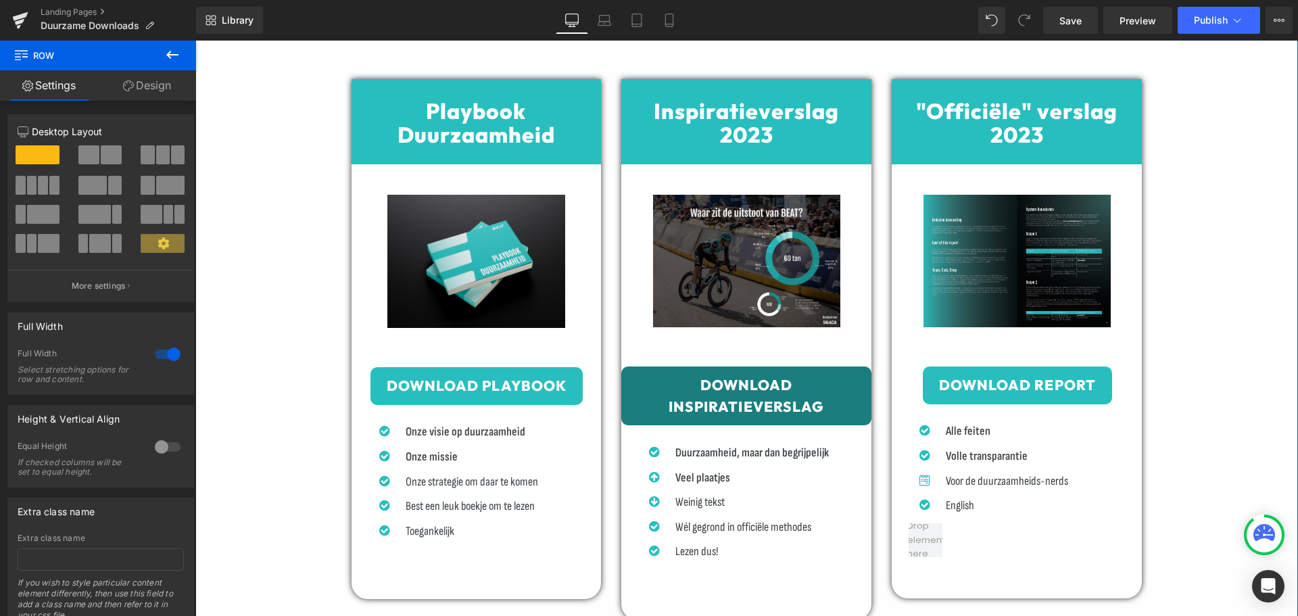
scroll to position [676, 0]
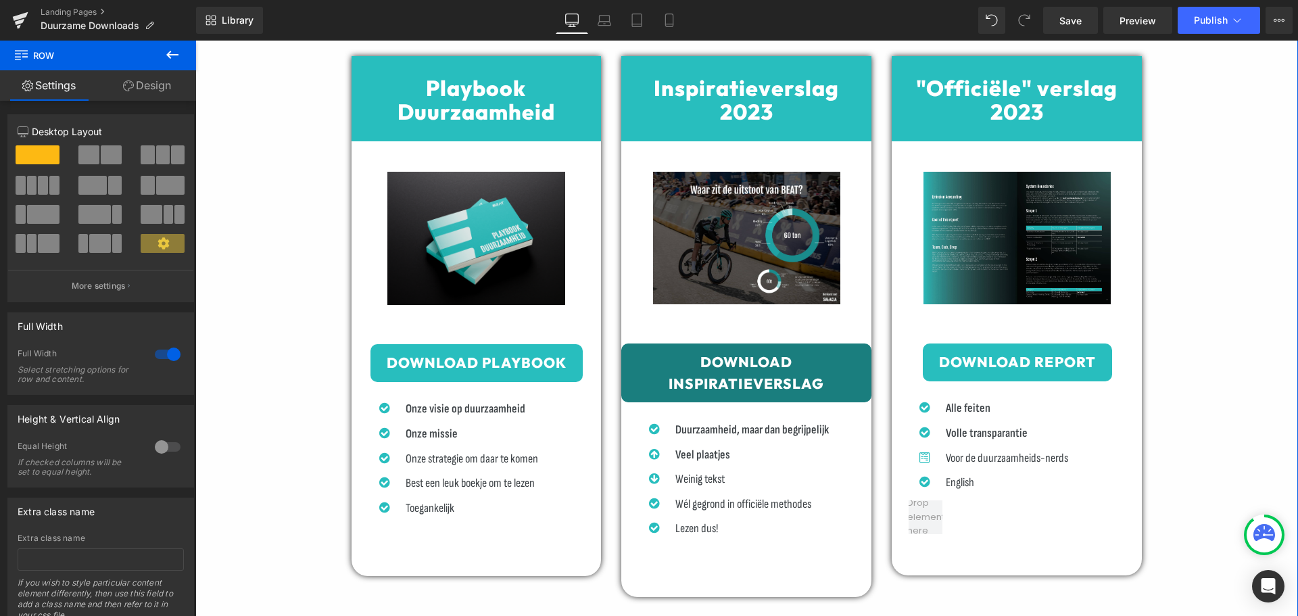
click at [738, 372] on div "Download Inspiratieverslag Button" at bounding box center [746, 373] width 250 height 59
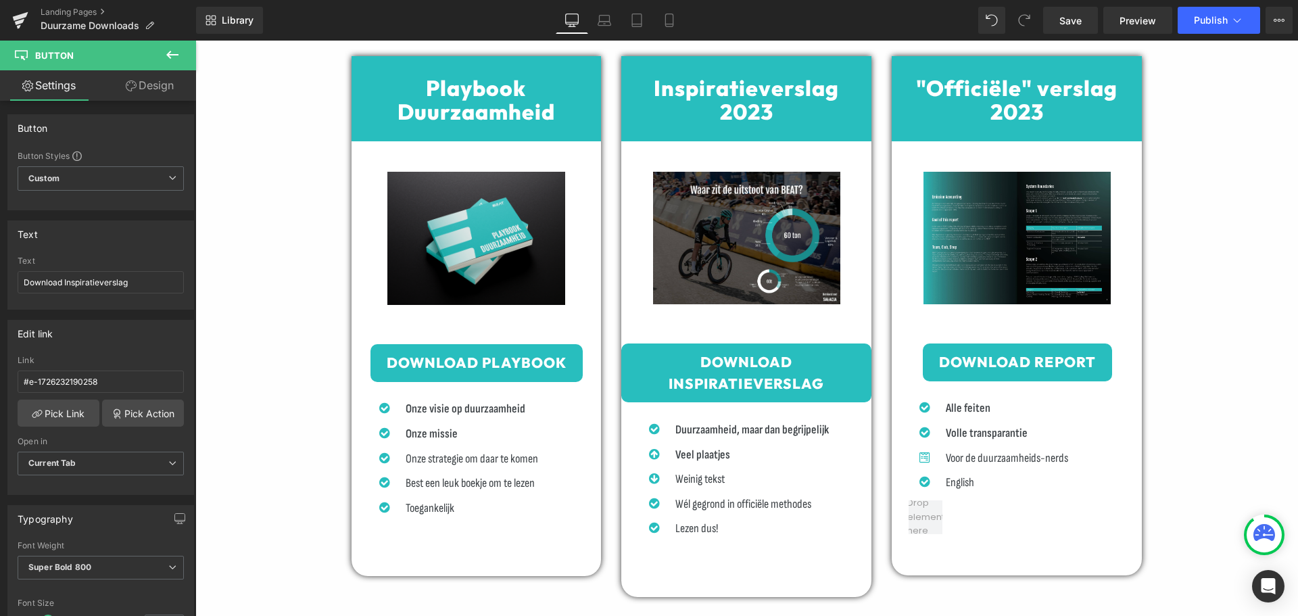
click at [466, 452] on div "Onze strategie om daar te komen Text Block" at bounding box center [470, 459] width 136 height 15
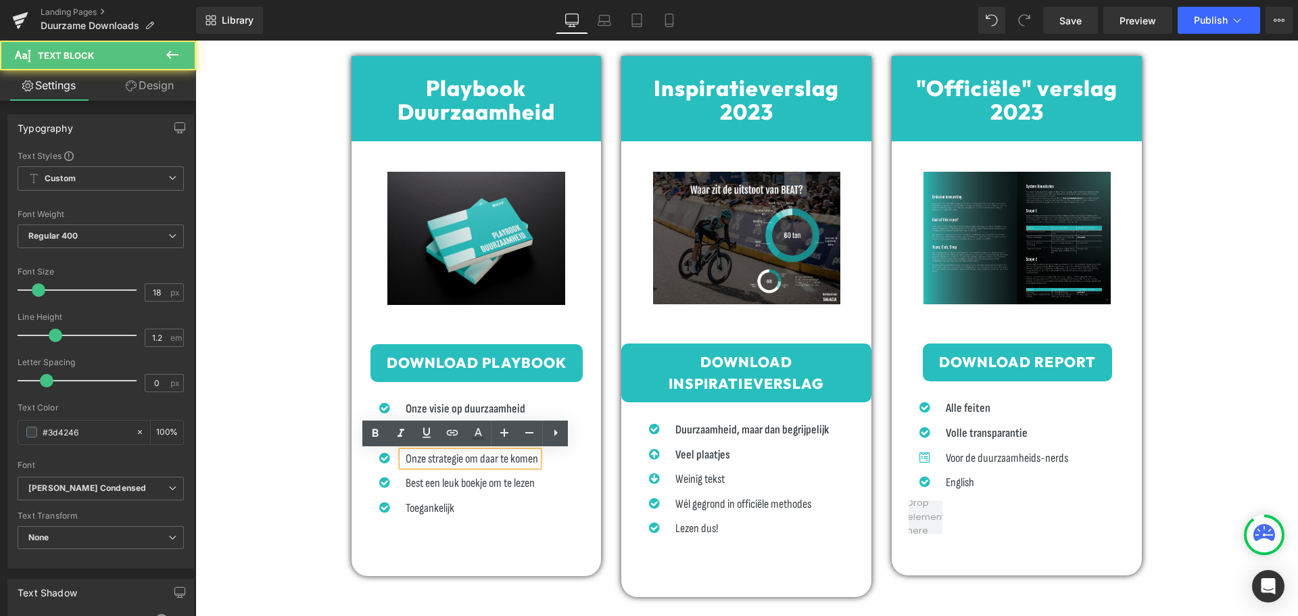
click at [455, 400] on div "Playbook Duurzaamheid Heading Row Image Text Block Download Playbook Button Ico…" at bounding box center [477, 290] width 250 height 469
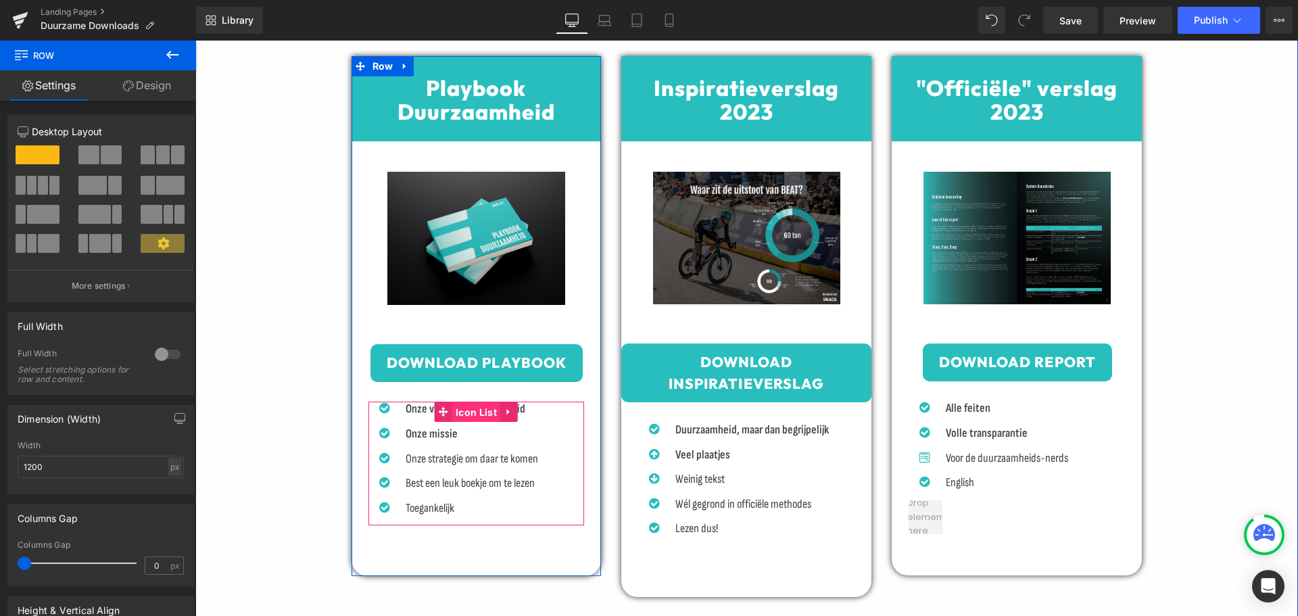
click at [460, 409] on span "Icon List" at bounding box center [476, 412] width 48 height 20
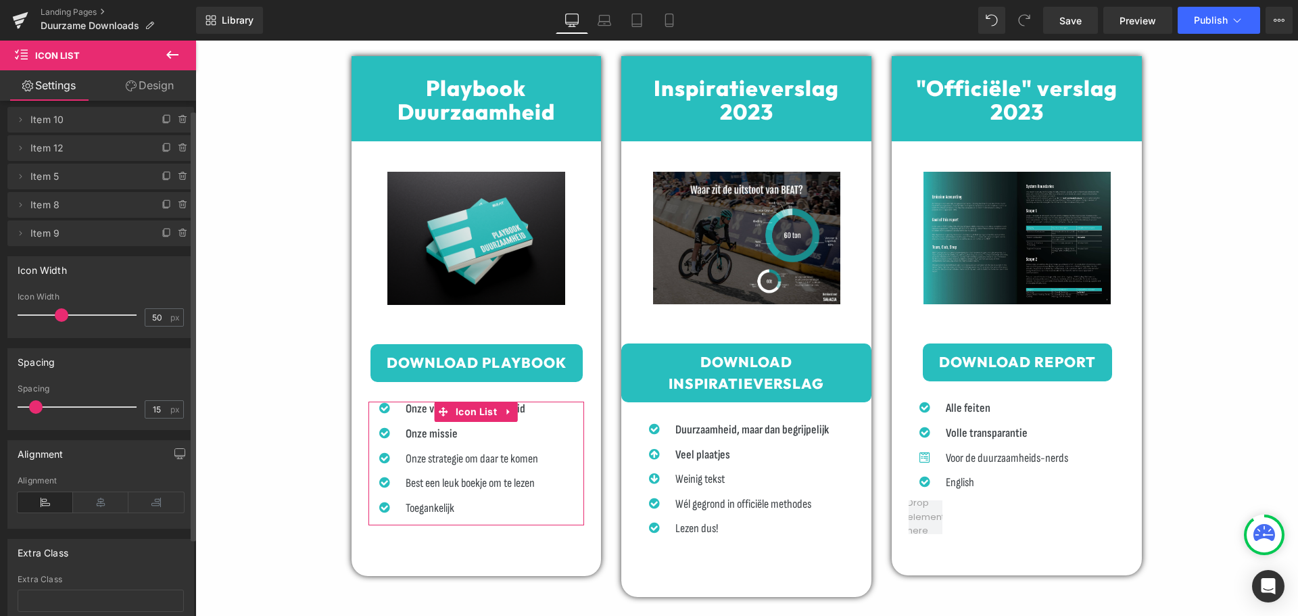
scroll to position [0, 0]
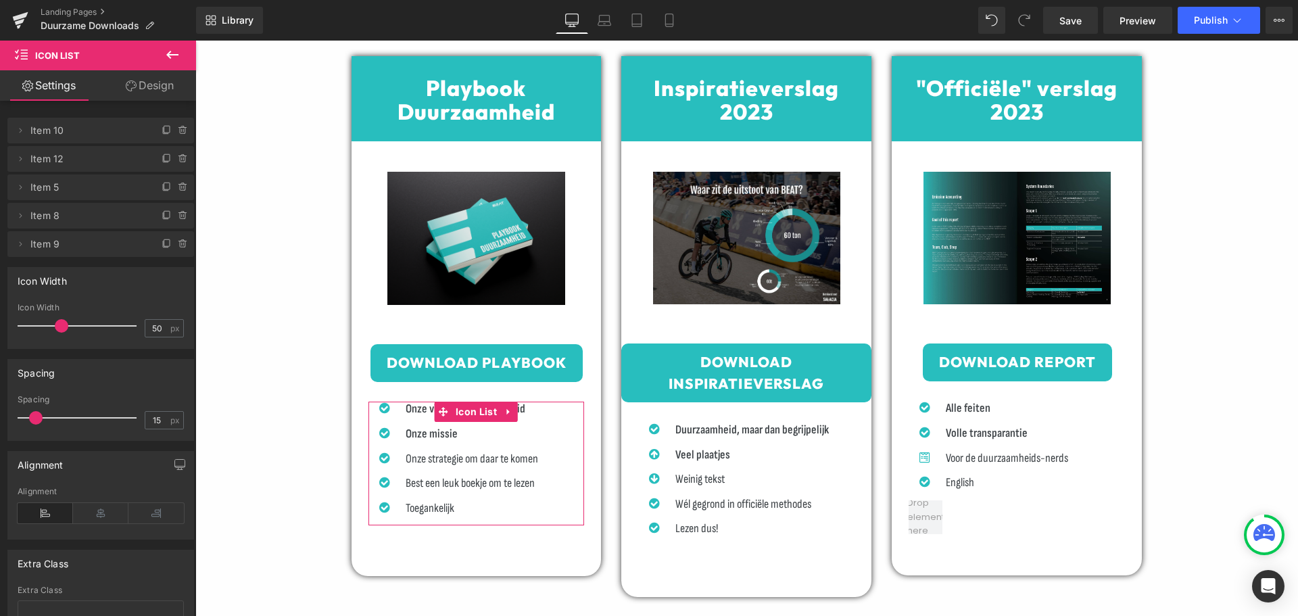
click at [139, 93] on link "Design" at bounding box center [150, 85] width 98 height 30
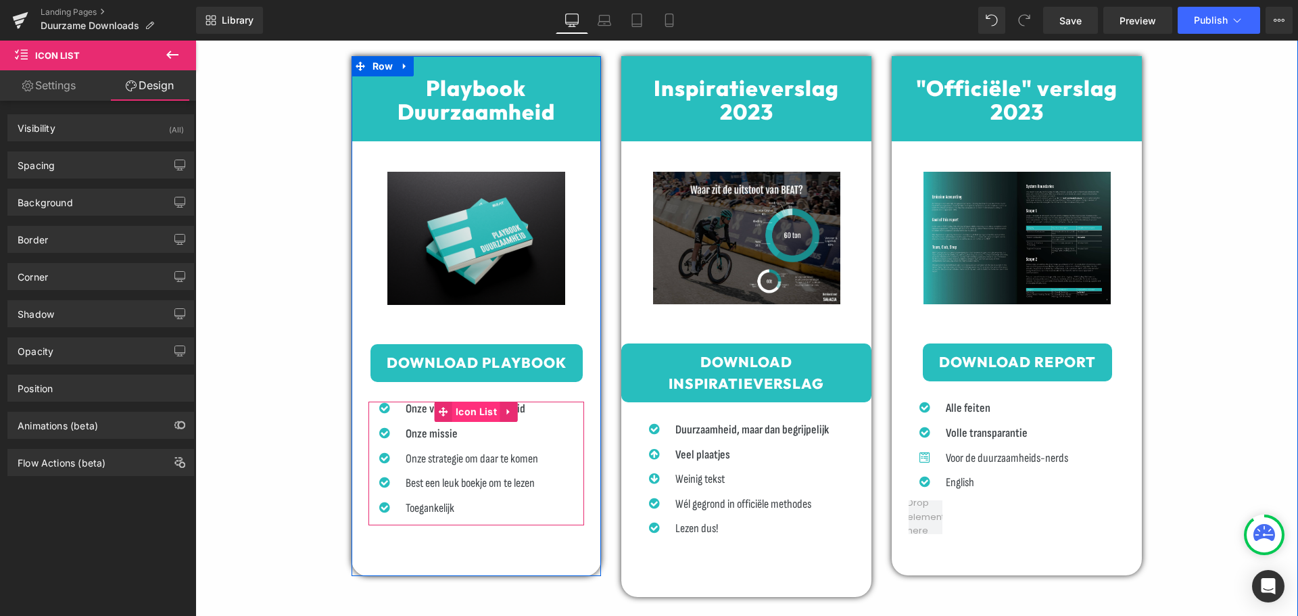
click at [467, 408] on span "Icon List" at bounding box center [476, 412] width 48 height 20
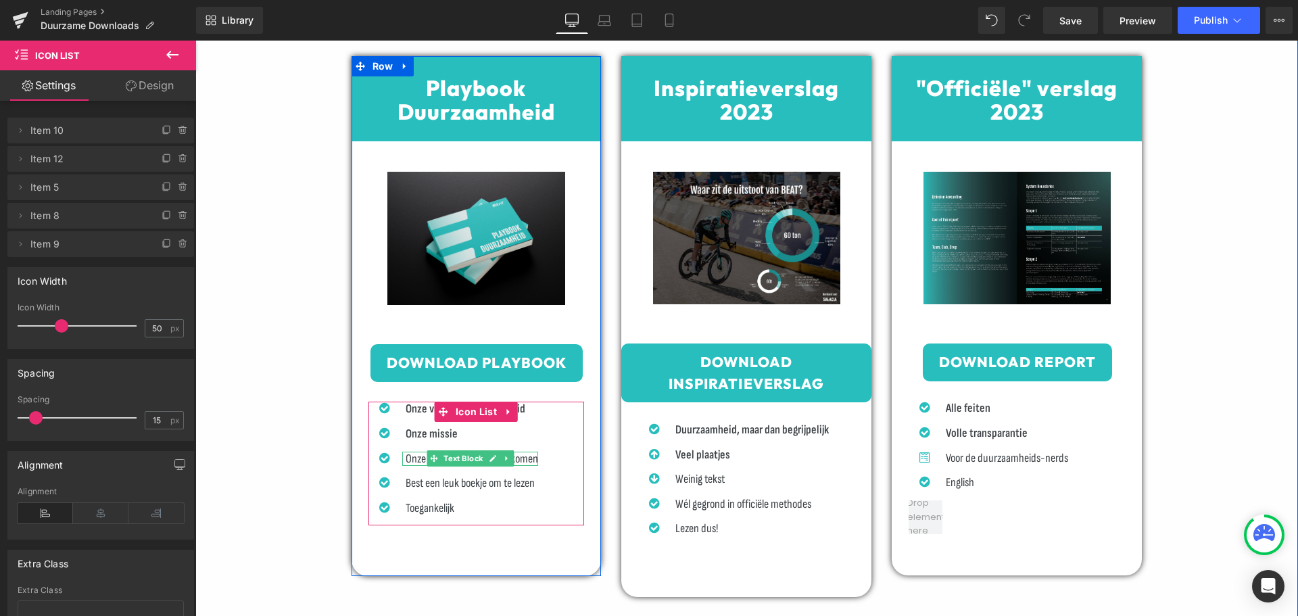
click at [430, 461] on icon at bounding box center [433, 458] width 7 height 7
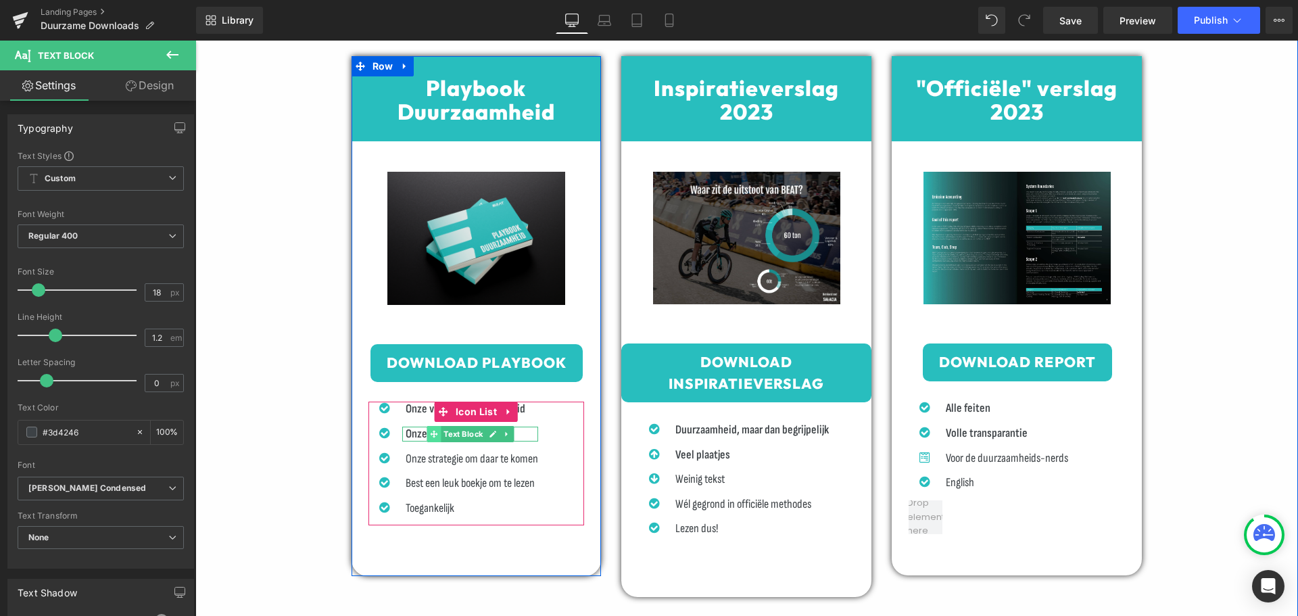
click at [430, 433] on icon at bounding box center [433, 434] width 7 height 8
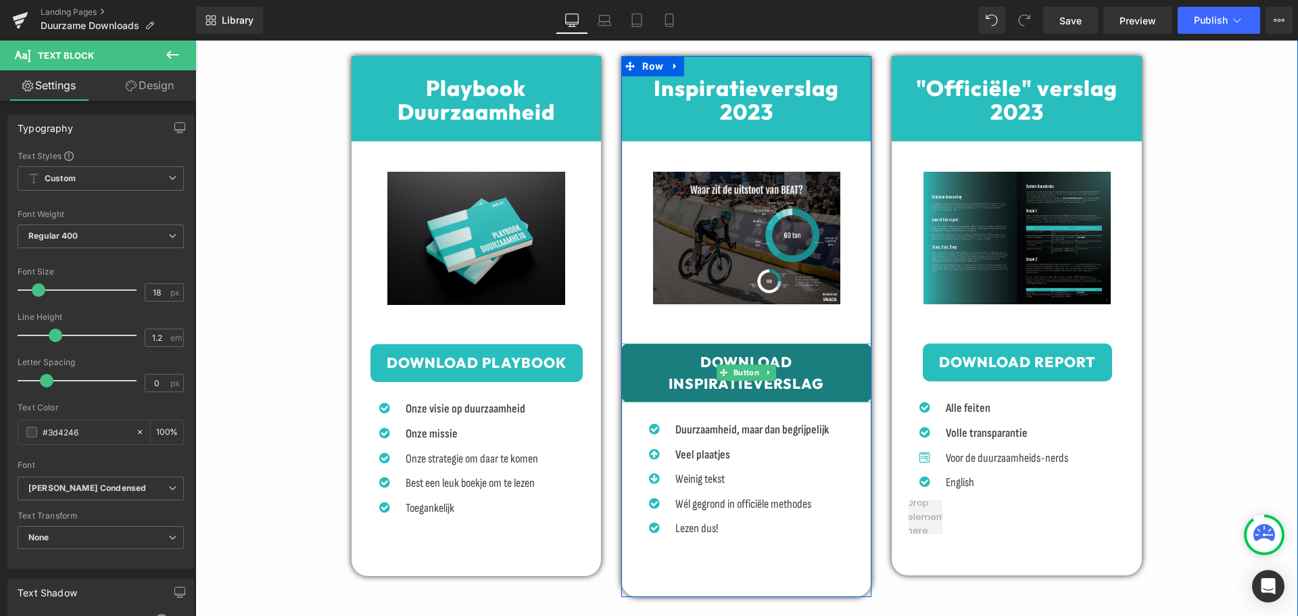
click at [731, 362] on span "Download Inspiratieverslag" at bounding box center [747, 373] width 218 height 43
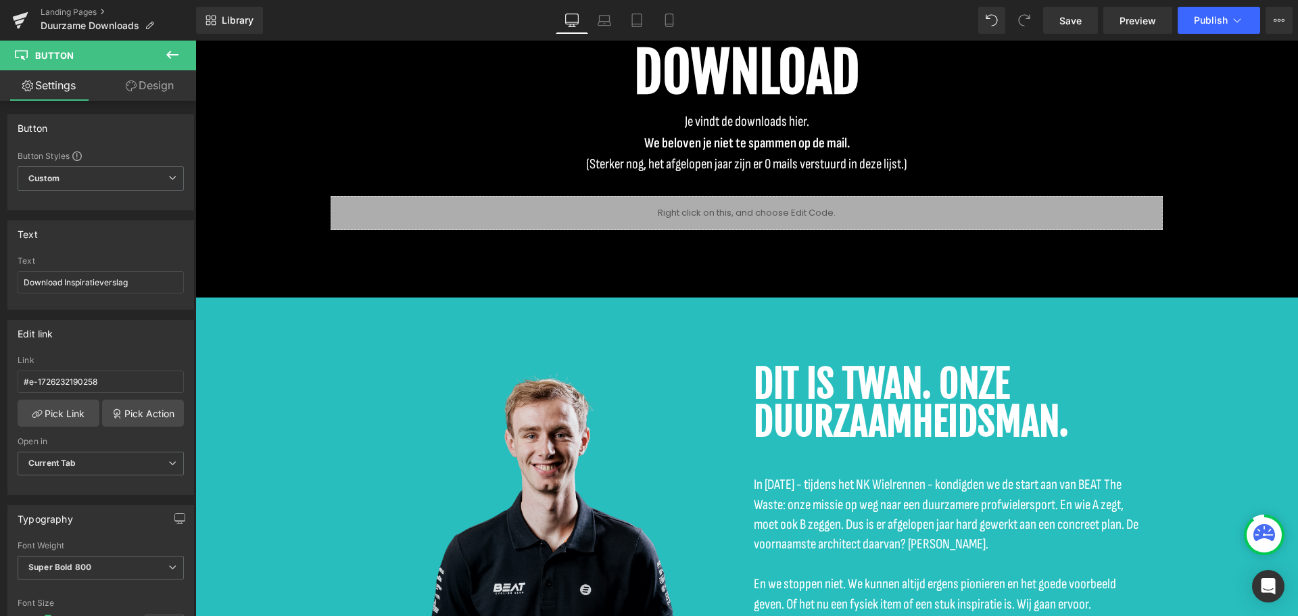
scroll to position [2627, 0]
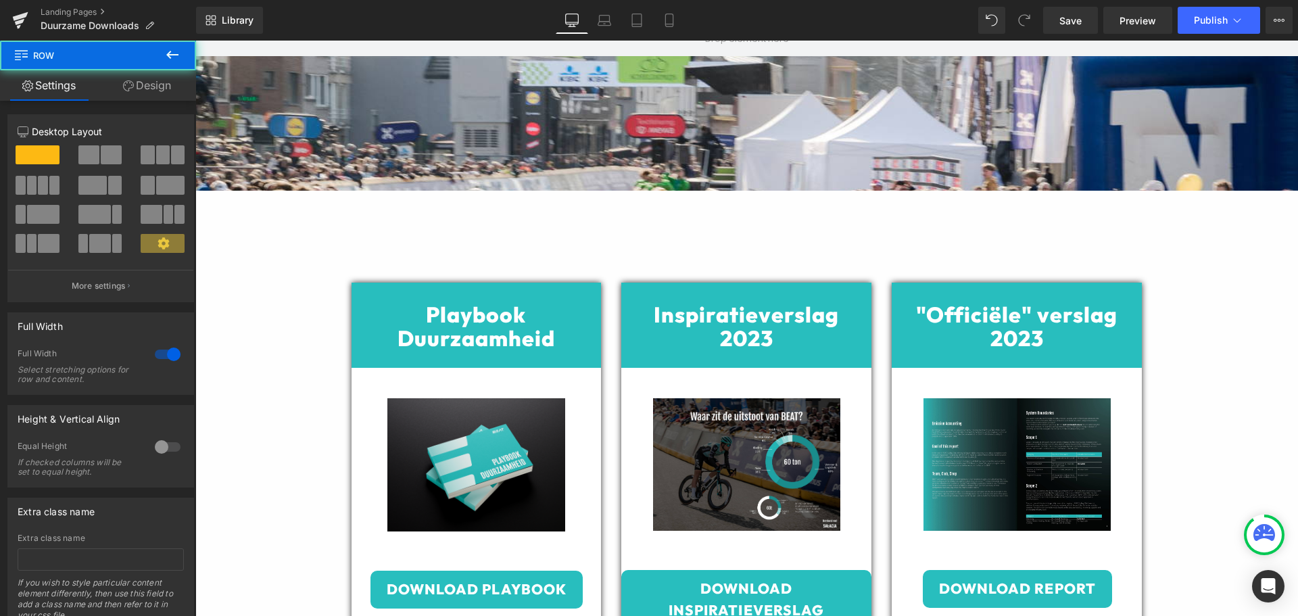
drag, startPoint x: 1171, startPoint y: 429, endPoint x: 1135, endPoint y: 311, distance: 123.5
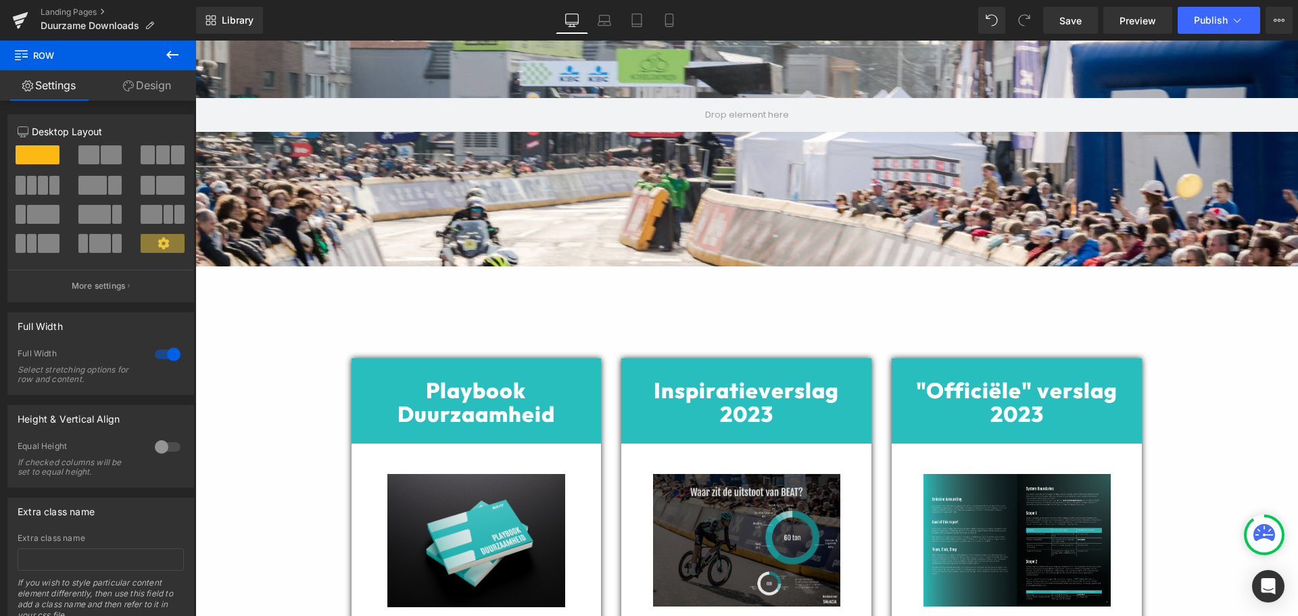
scroll to position [499, 0]
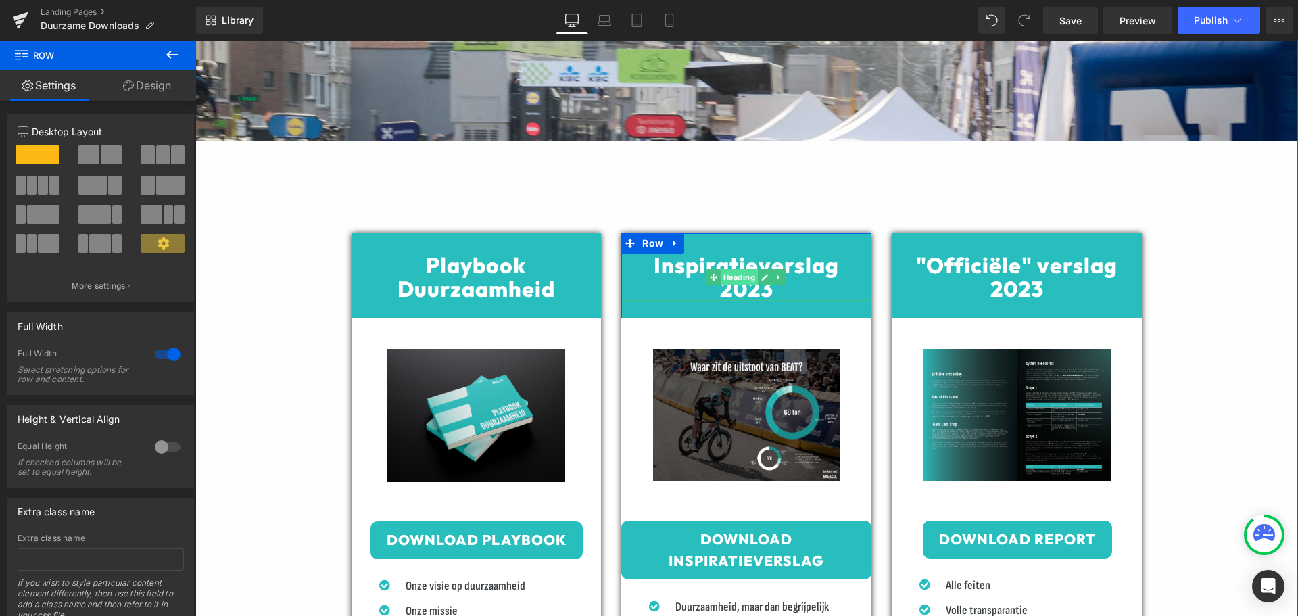
click at [736, 279] on span "Heading" at bounding box center [739, 277] width 37 height 16
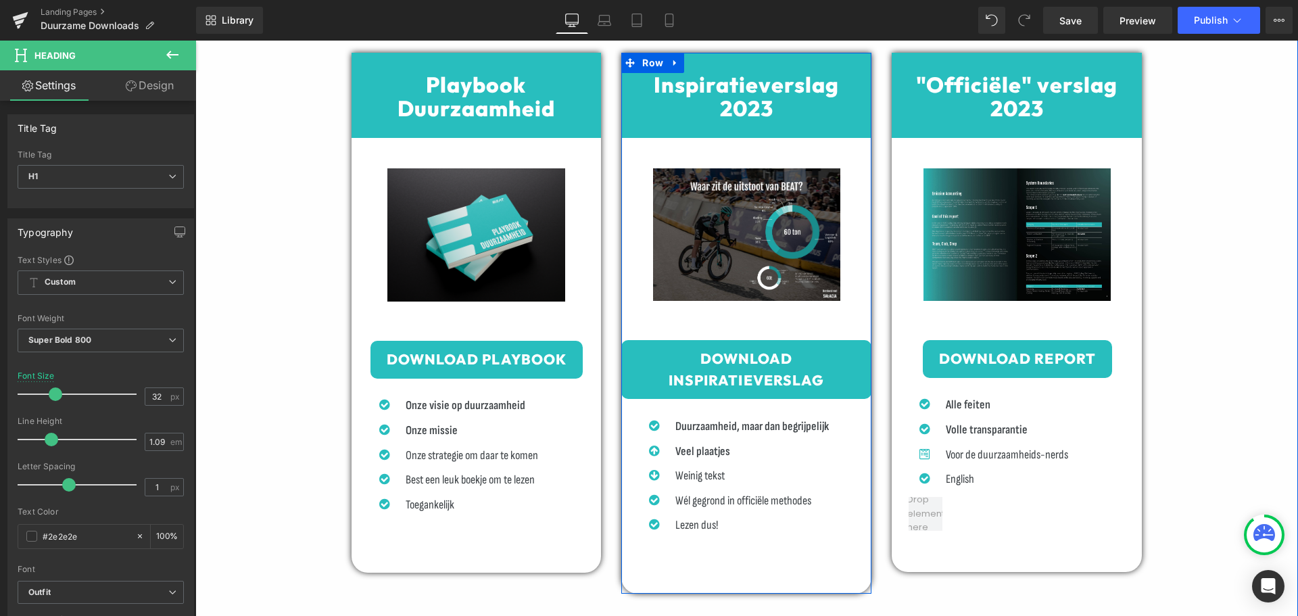
scroll to position [702, 0]
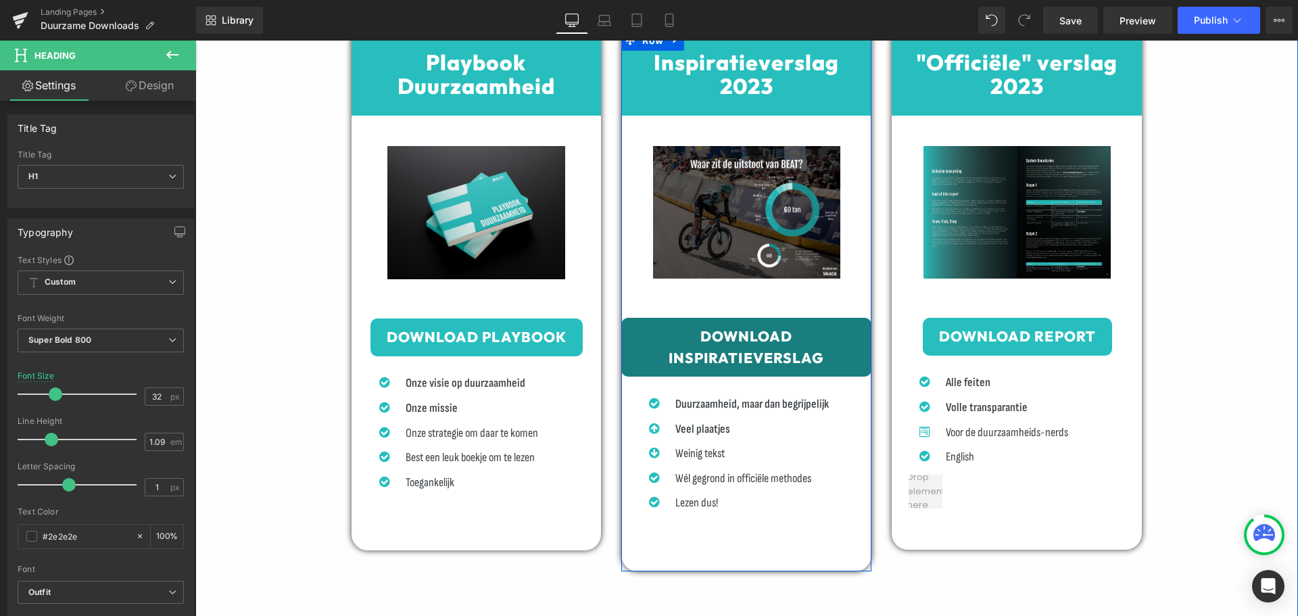
click at [738, 345] on div "Download Inspiratieverslag Button" at bounding box center [746, 347] width 250 height 59
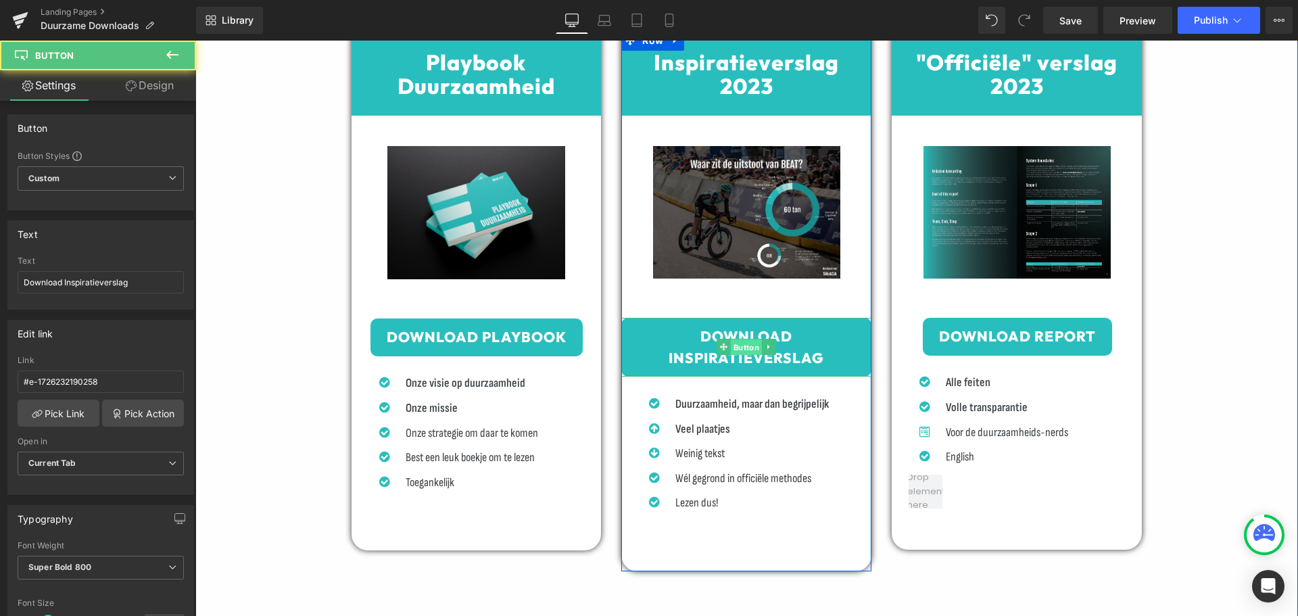
click at [738, 345] on span "Button" at bounding box center [746, 347] width 31 height 16
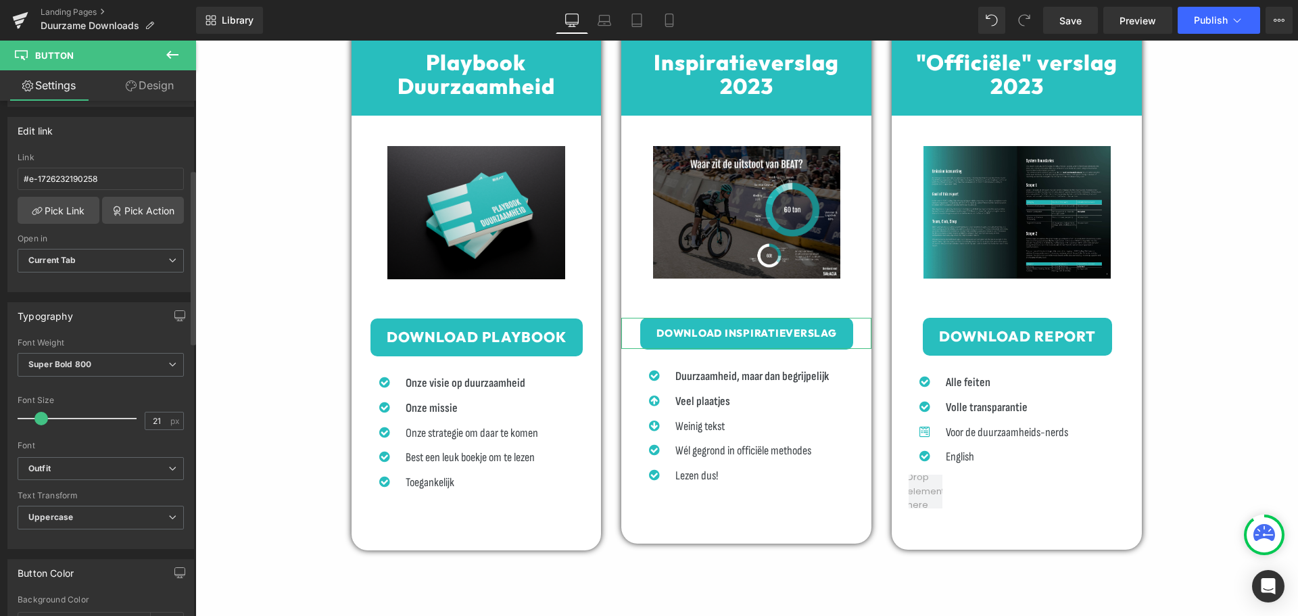
scroll to position [7429, 1093]
click at [41, 420] on span at bounding box center [43, 419] width 14 height 14
click at [37, 417] on span at bounding box center [44, 419] width 14 height 14
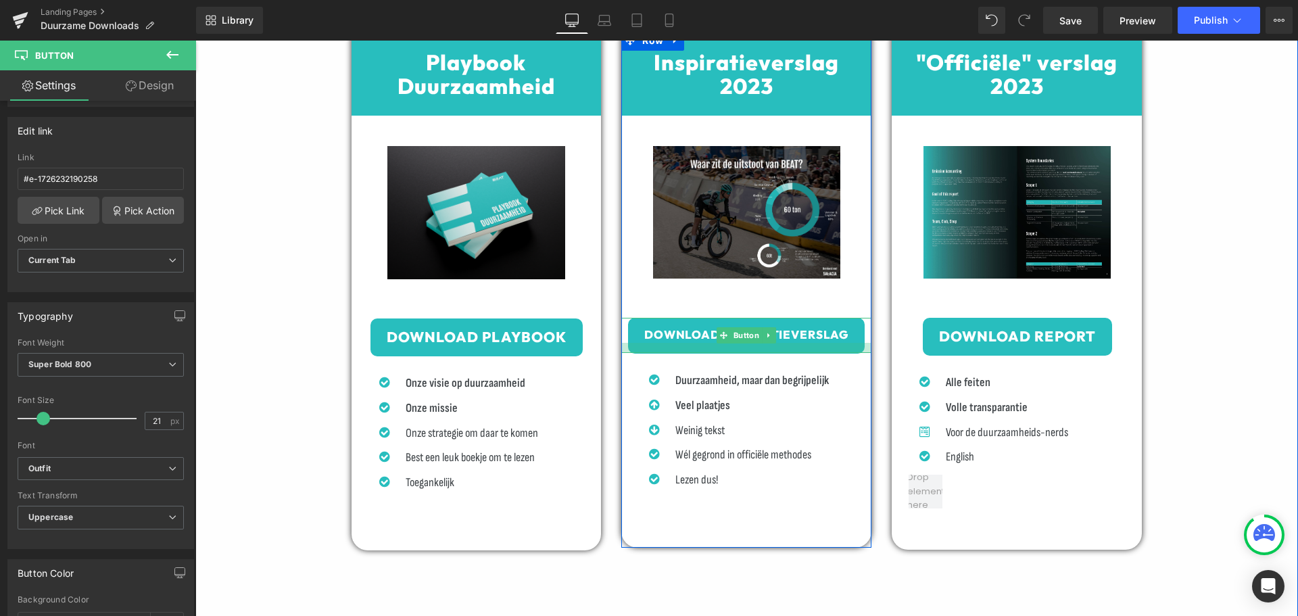
click at [743, 352] on div at bounding box center [746, 348] width 250 height 10
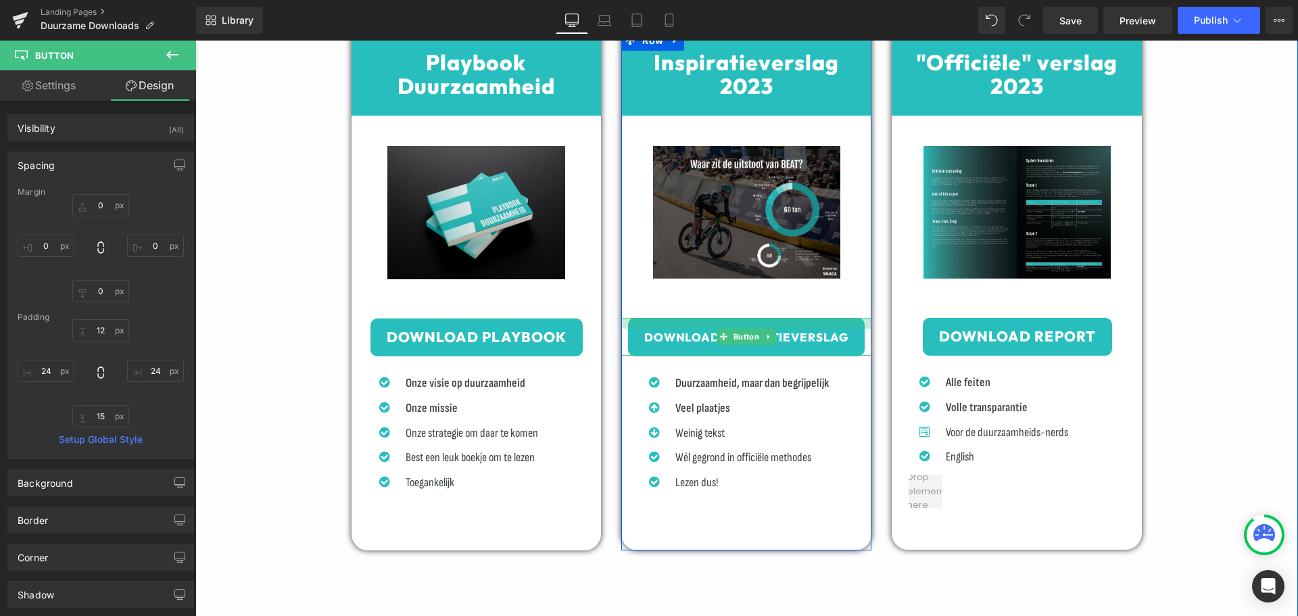
click at [749, 321] on div at bounding box center [746, 323] width 250 height 11
click at [736, 336] on span "Button" at bounding box center [746, 337] width 31 height 16
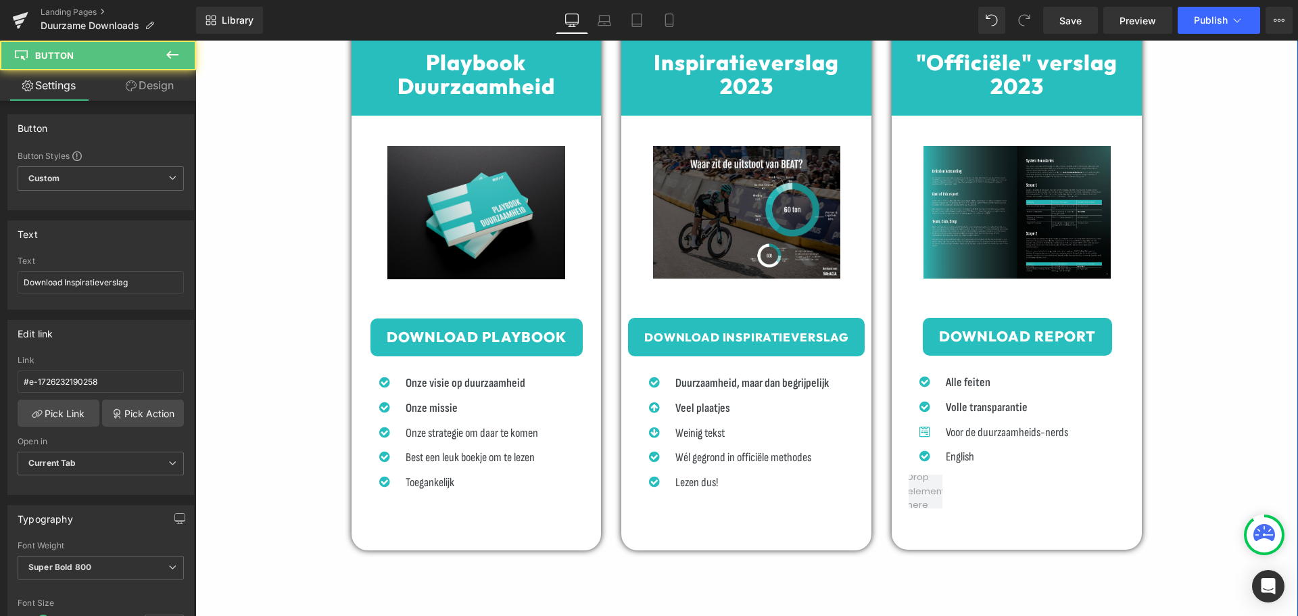
click at [1239, 274] on div "Playbook Duurzaamheid Heading Row Image Text Block Download Playbook Button Ico…" at bounding box center [746, 298] width 1103 height 720
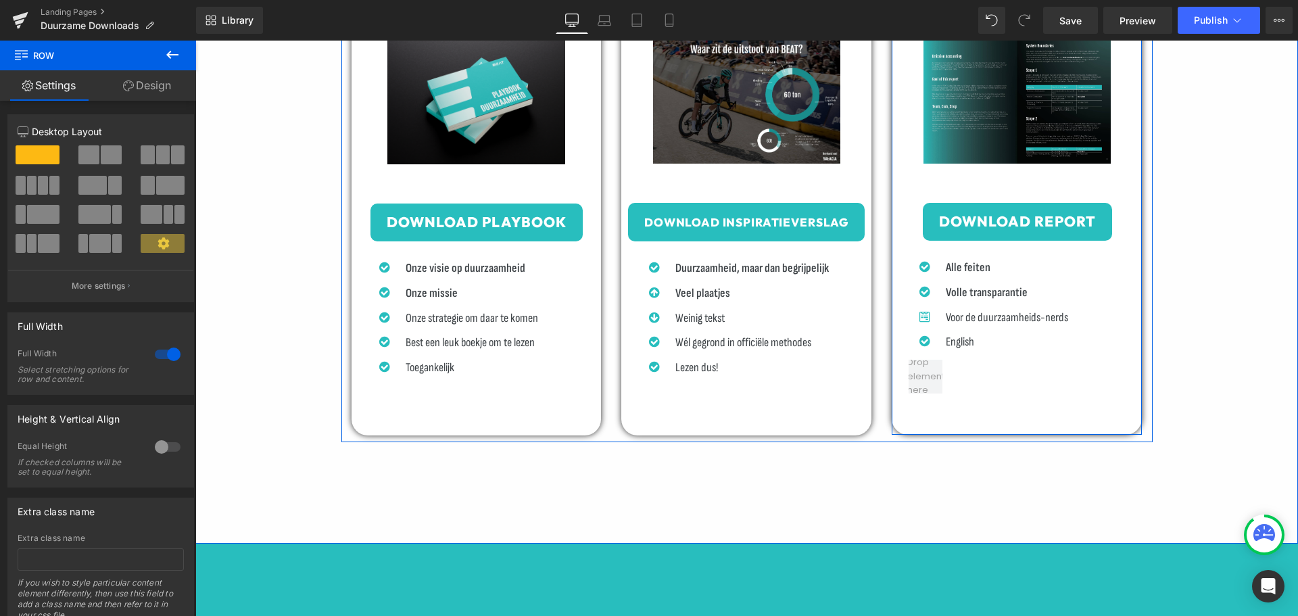
scroll to position [837, 0]
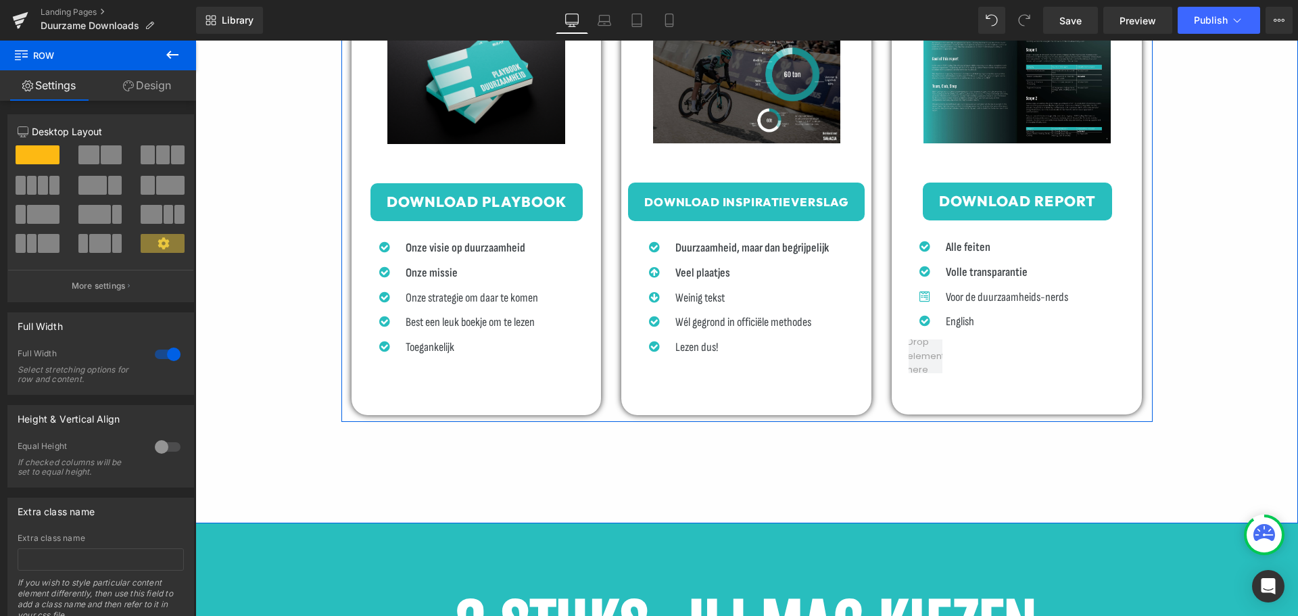
click at [874, 255] on div "Inspiratieverslag 2023 Heading Row Image Text Block Download Inspiratieverslag …" at bounding box center [746, 145] width 270 height 540
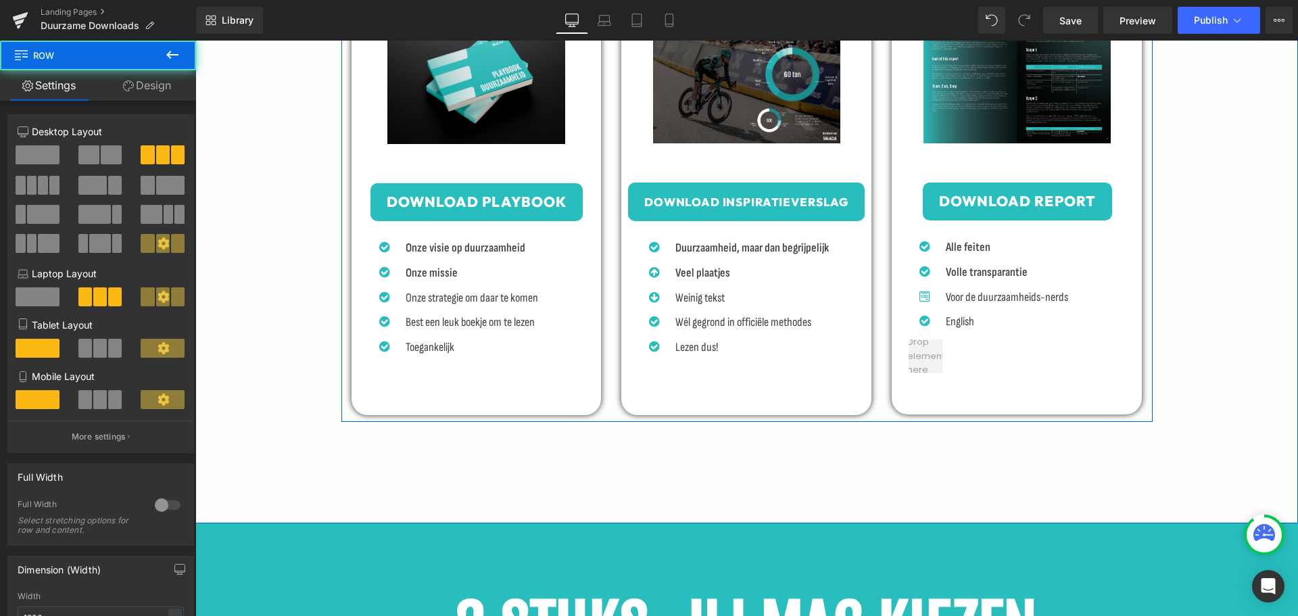
click at [871, 458] on div "Playbook Duurzaamheid Heading Row Image Text Block Download Playbook Button Ico…" at bounding box center [746, 163] width 1103 height 720
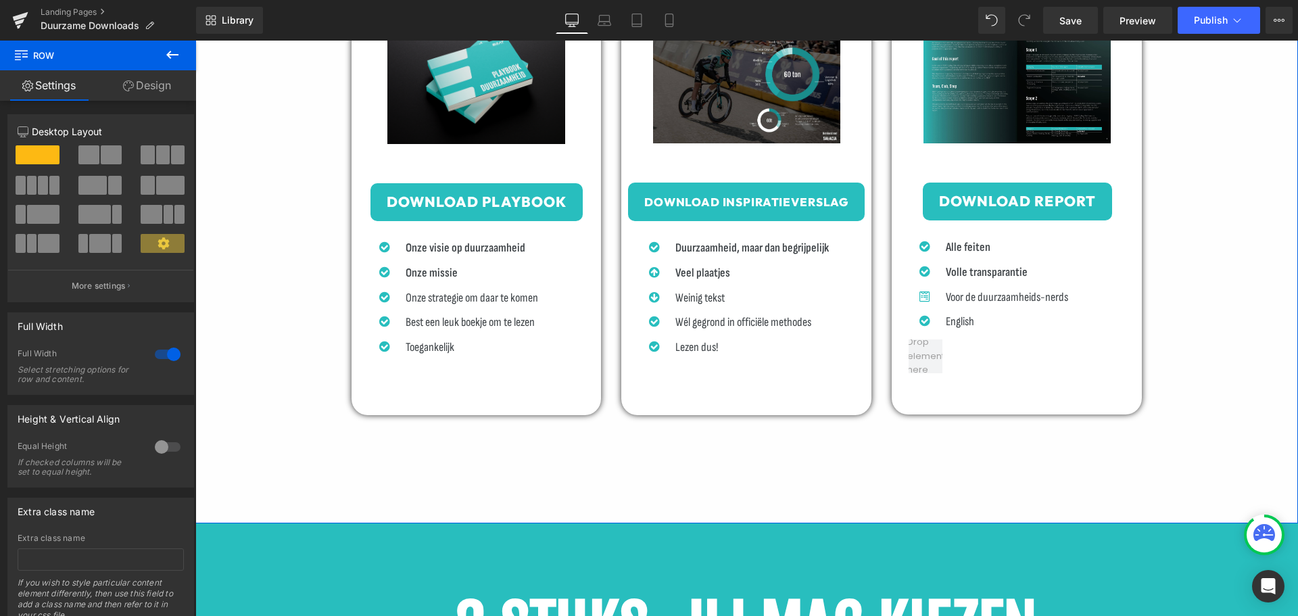
click at [685, 458] on div "Playbook Duurzaamheid Heading Row Image Text Block Download Playbook Button Ico…" at bounding box center [746, 163] width 1103 height 720
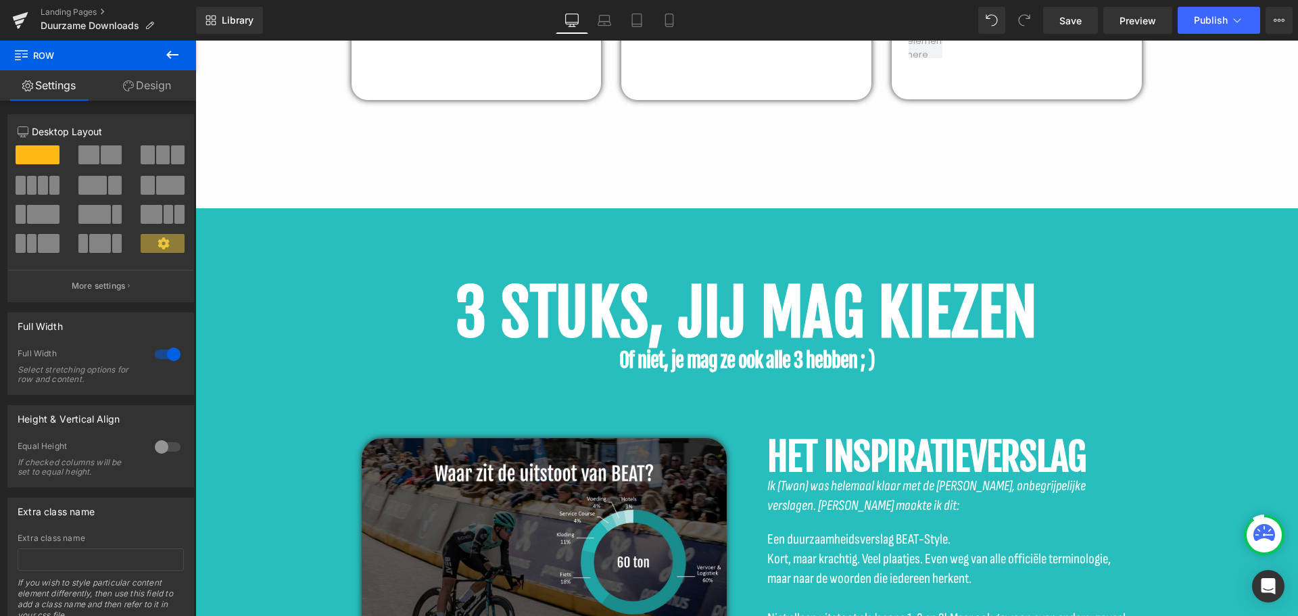
scroll to position [1175, 0]
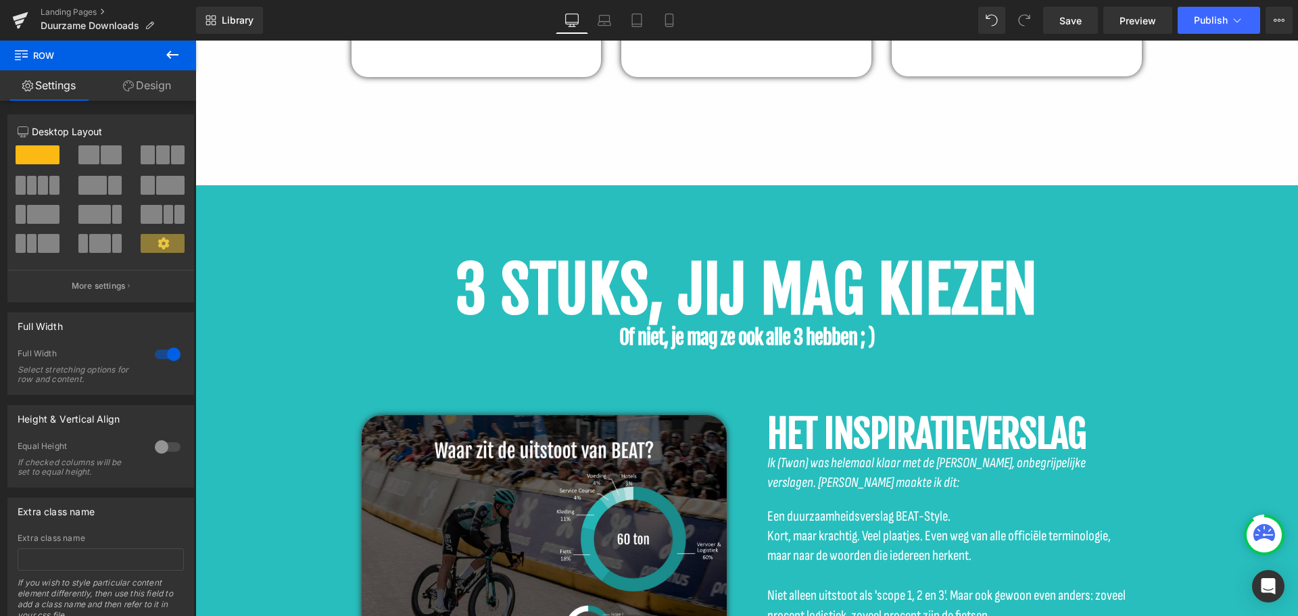
click at [690, 251] on b "3 STUKS, JIJ MAG KIEZEN" at bounding box center [747, 290] width 582 height 78
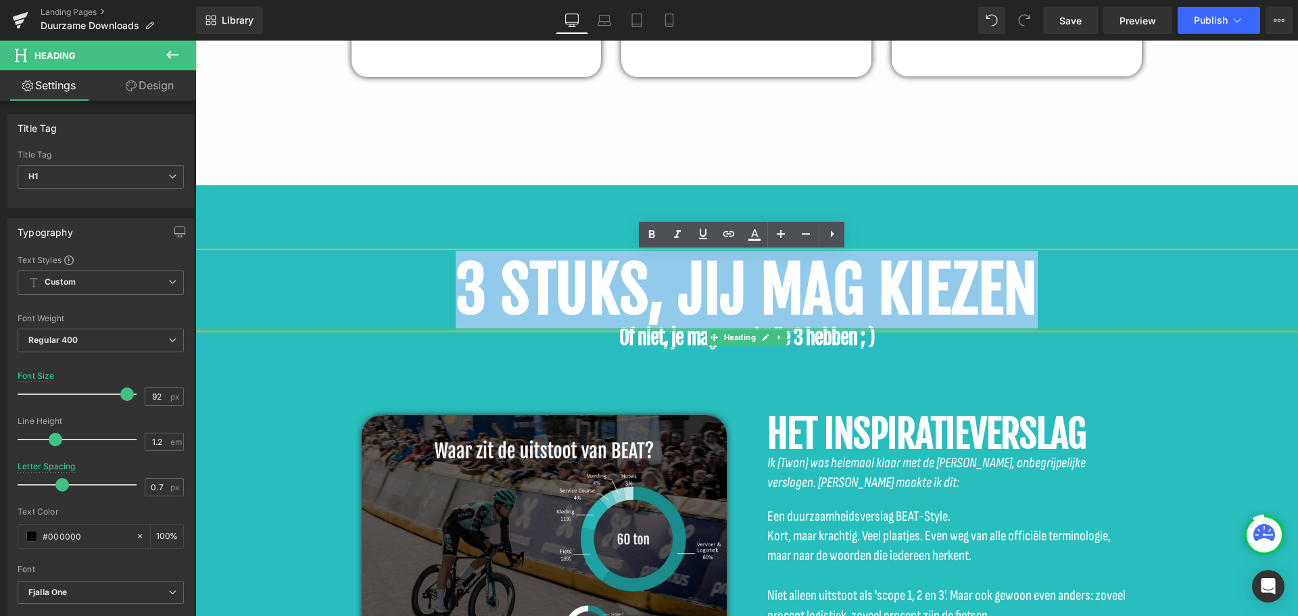
drag, startPoint x: 548, startPoint y: 287, endPoint x: 1089, endPoint y: 365, distance: 546.0
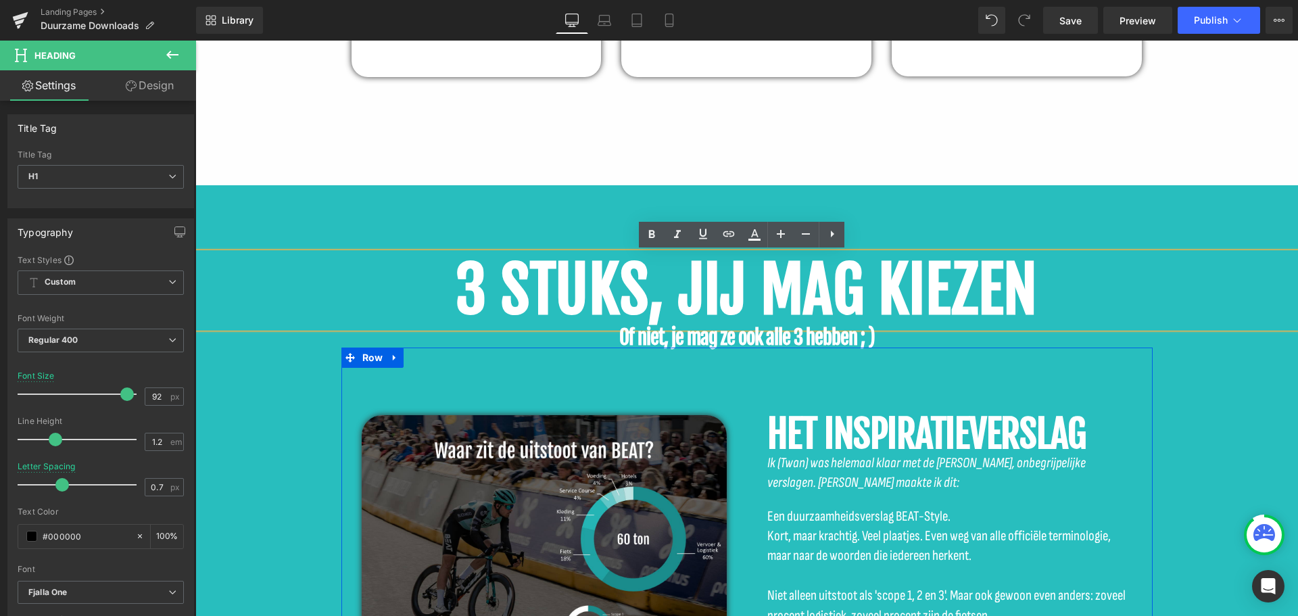
click at [1004, 396] on div "Image HET INSPIRATIEVERSLAG Heading Ik (Twan) was helemaal klaar met de saaie, …" at bounding box center [747, 589] width 811 height 482
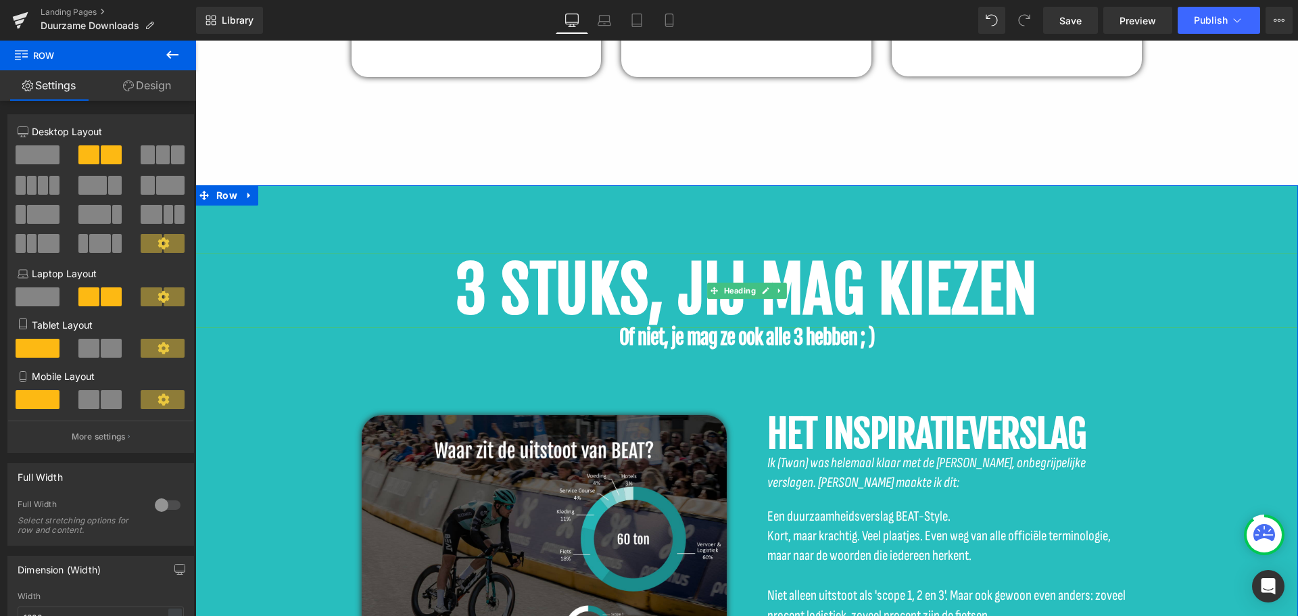
click at [657, 293] on b "3 STUKS, JIJ MAG KIEZEN" at bounding box center [747, 290] width 582 height 78
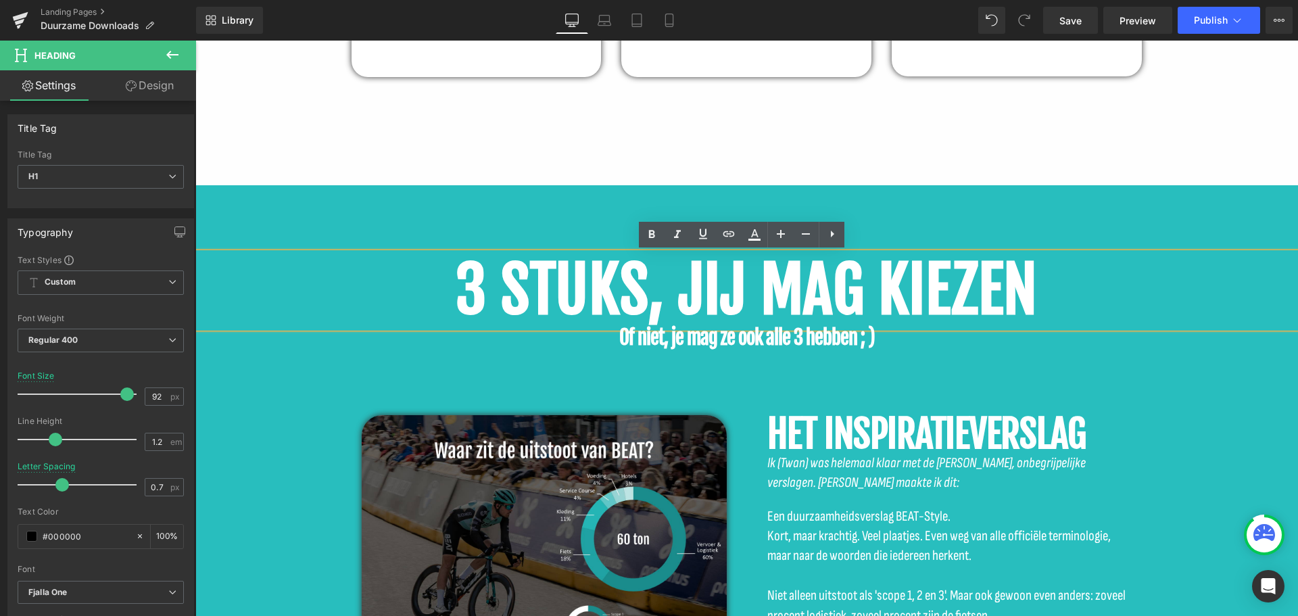
click at [1185, 298] on h1 "3 STUKS, JIJ MAG KIEZEN" at bounding box center [746, 290] width 1103 height 74
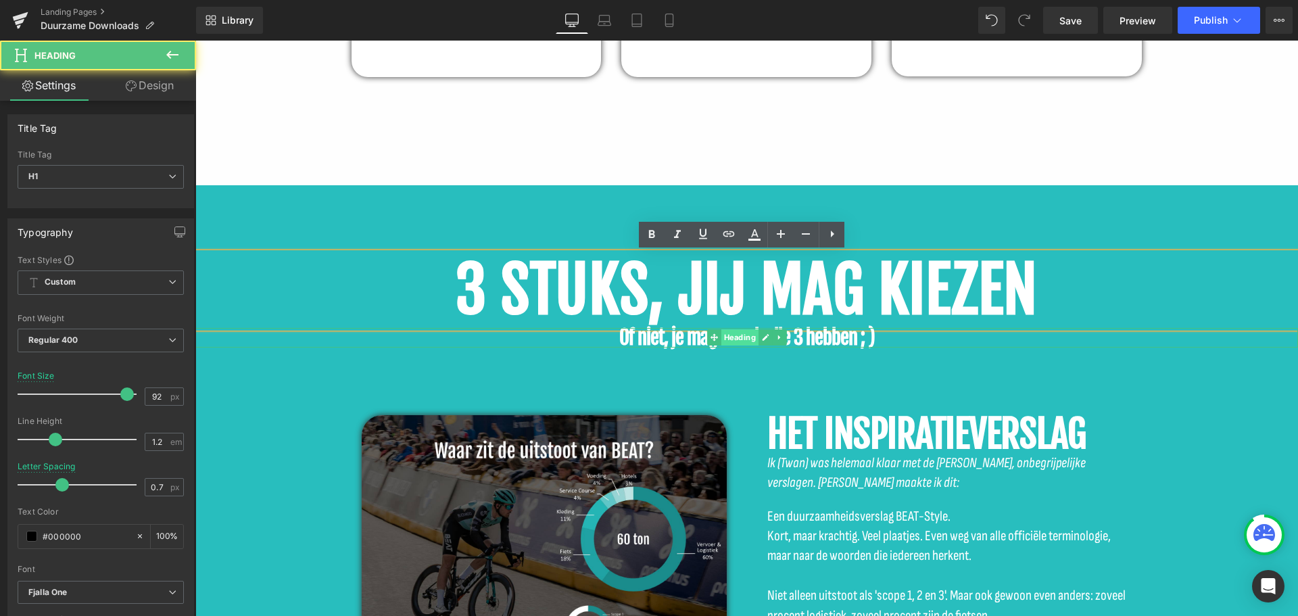
click at [723, 339] on span "Heading" at bounding box center [739, 337] width 37 height 16
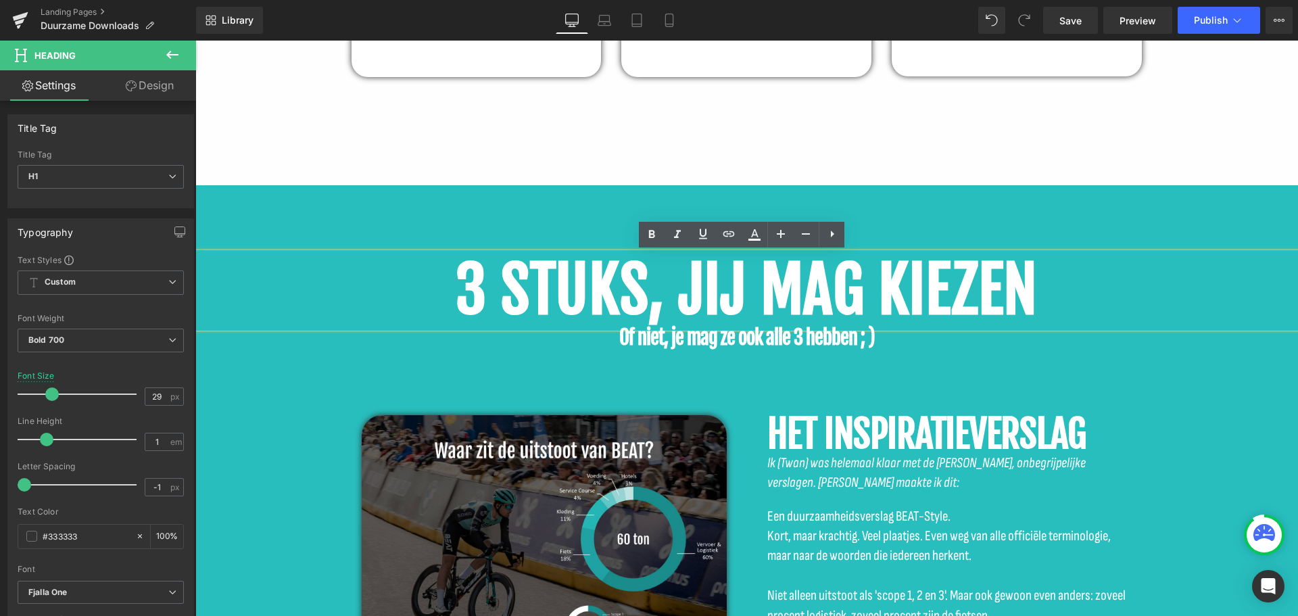
click at [674, 285] on b "3 STUKS, JIJ MAG KIEZEN" at bounding box center [747, 290] width 582 height 78
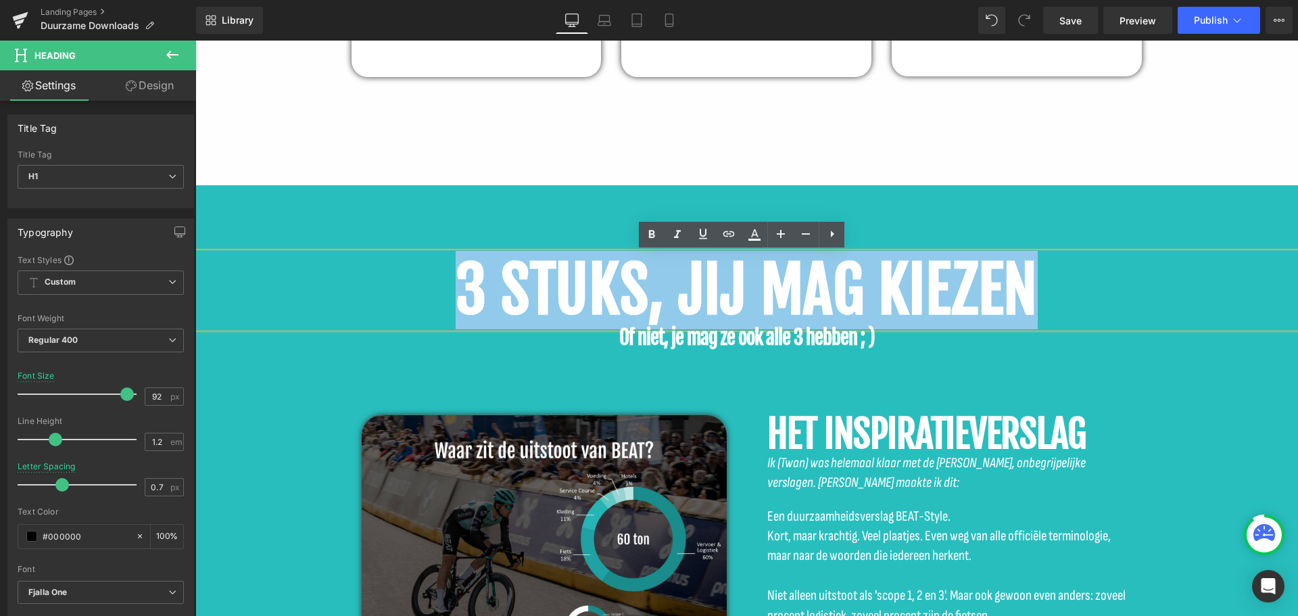
drag, startPoint x: 1055, startPoint y: 272, endPoint x: 293, endPoint y: 266, distance: 762.2
click at [306, 263] on h1 "3 STUKS, JIJ MAG KIEZEN" at bounding box center [746, 290] width 1103 height 74
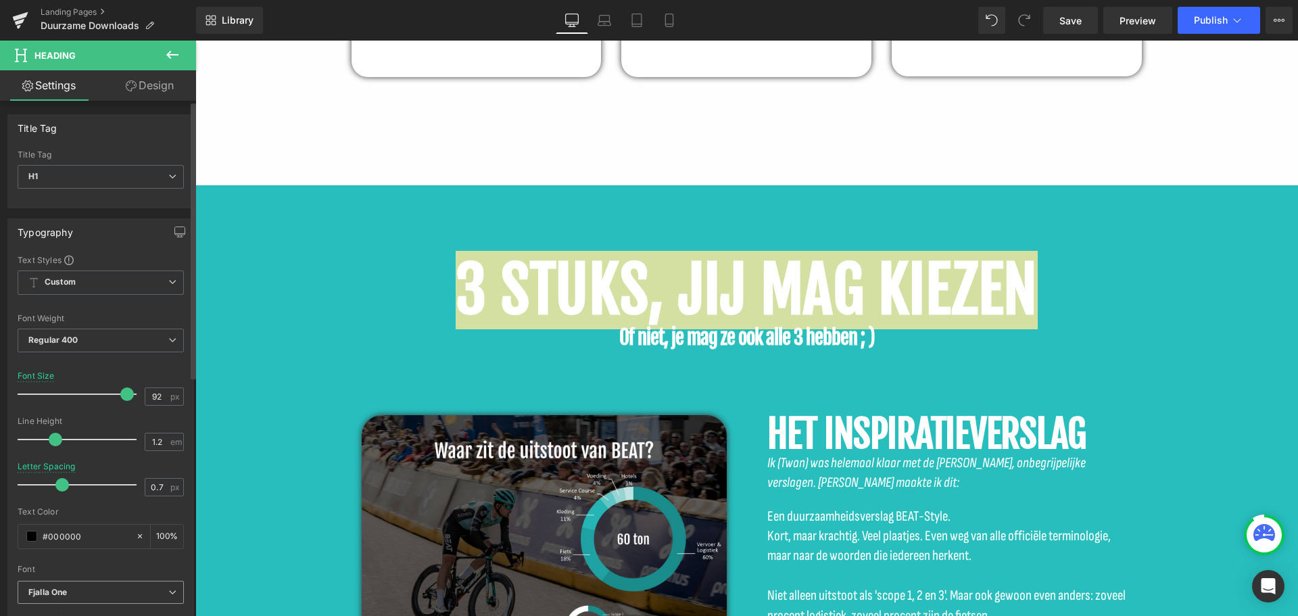
click at [75, 592] on b "Fjalla One" at bounding box center [98, 592] width 140 height 11
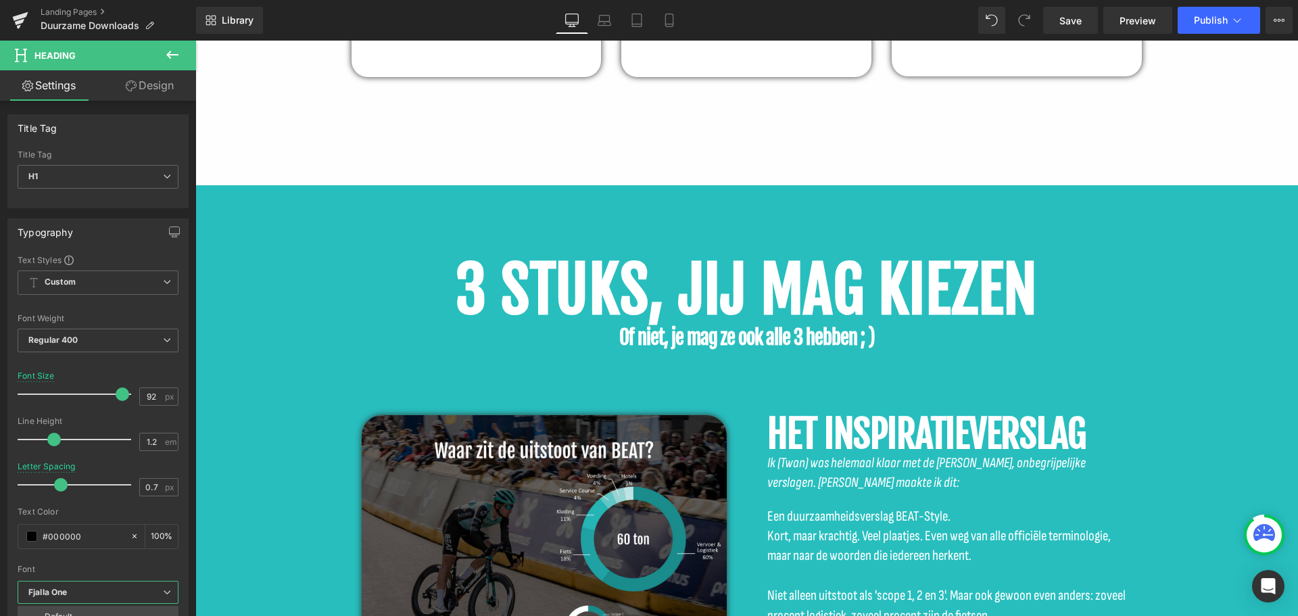
drag, startPoint x: 682, startPoint y: 189, endPoint x: 680, endPoint y: 200, distance: 10.9
click at [740, 293] on span "Heading" at bounding box center [739, 291] width 37 height 16
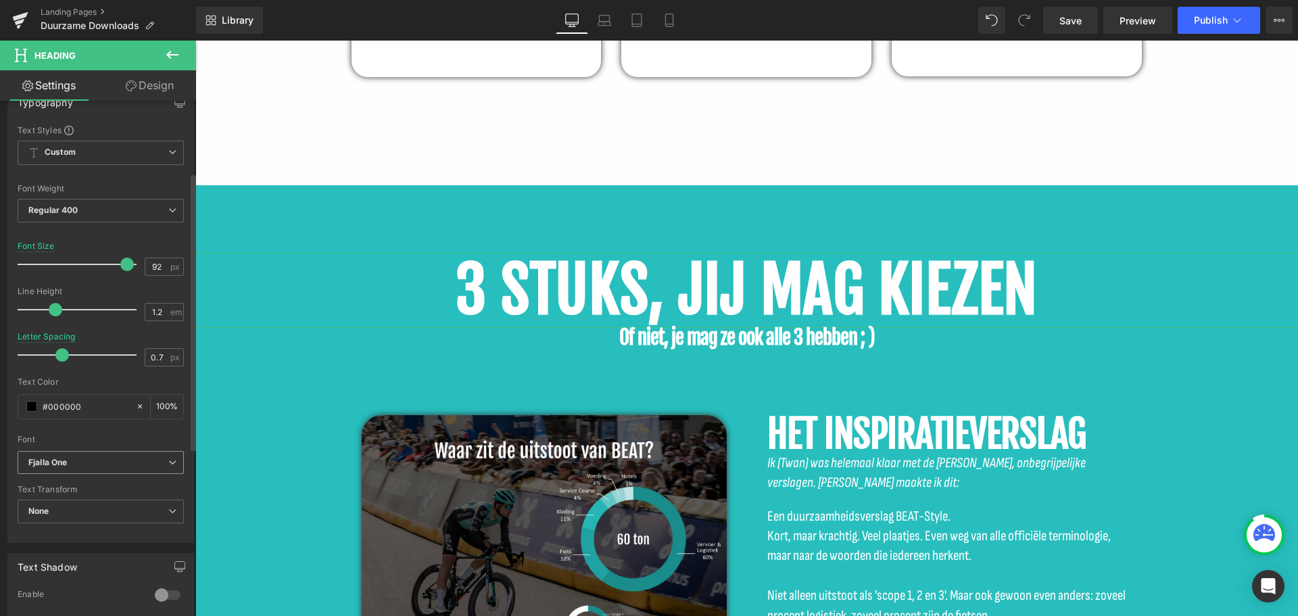
scroll to position [135, 0]
click at [106, 452] on b "Fjalla One" at bounding box center [98, 457] width 140 height 11
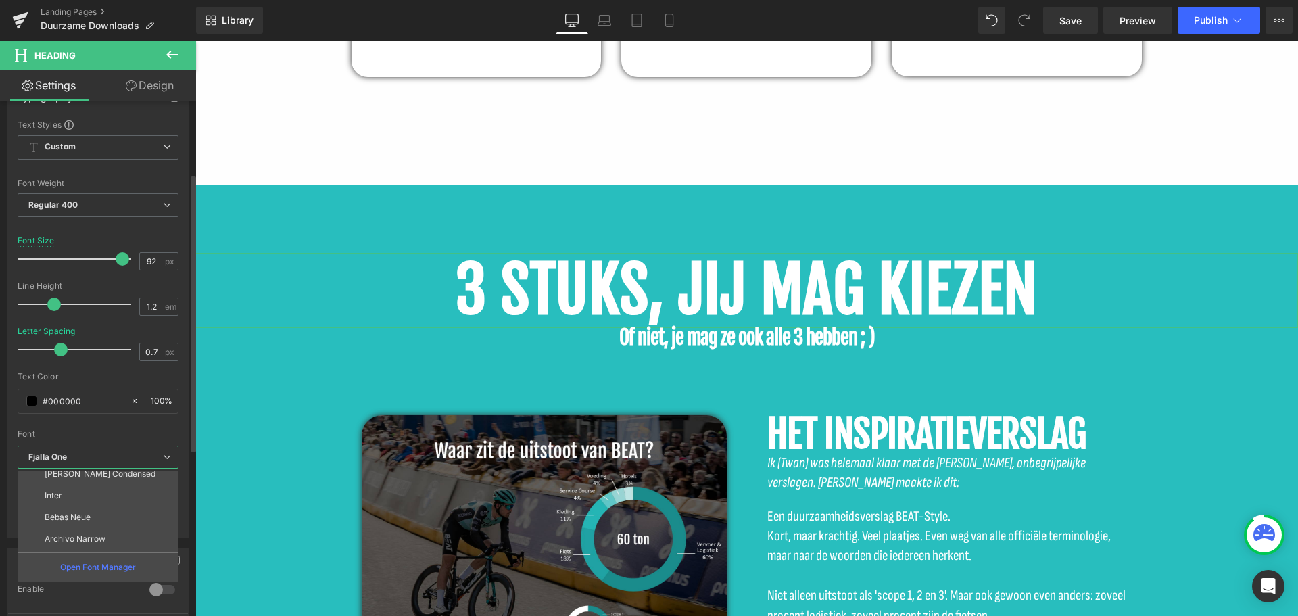
scroll to position [200, 0]
click at [75, 540] on li "Outfit" at bounding box center [101, 541] width 167 height 22
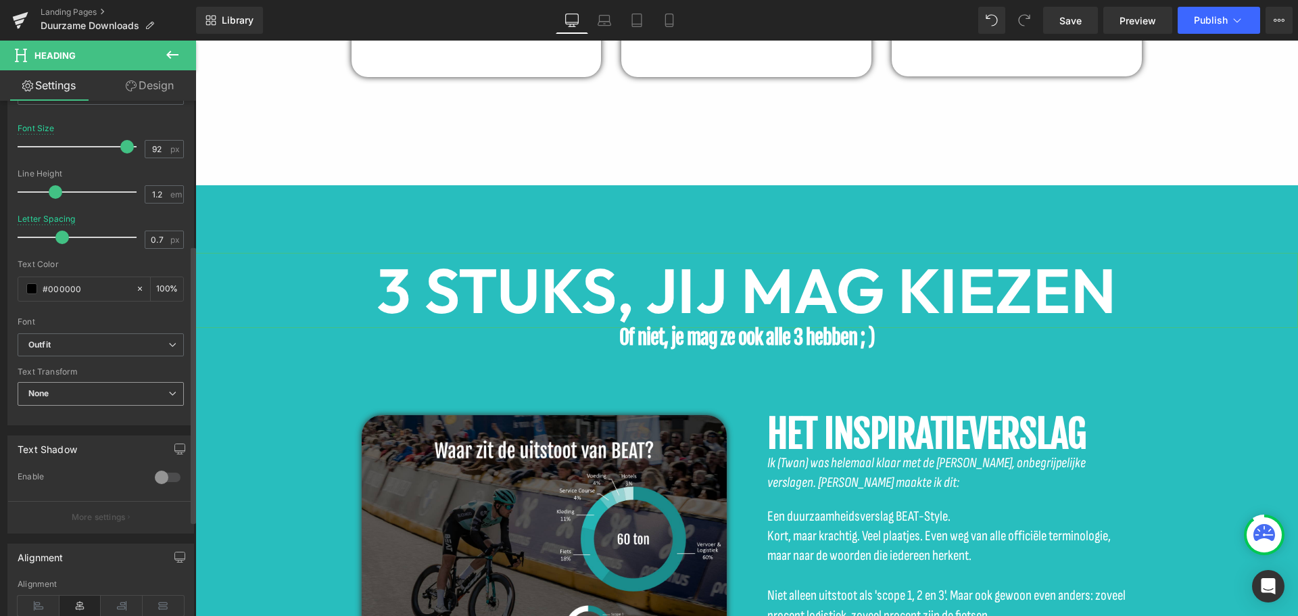
scroll to position [270, 0]
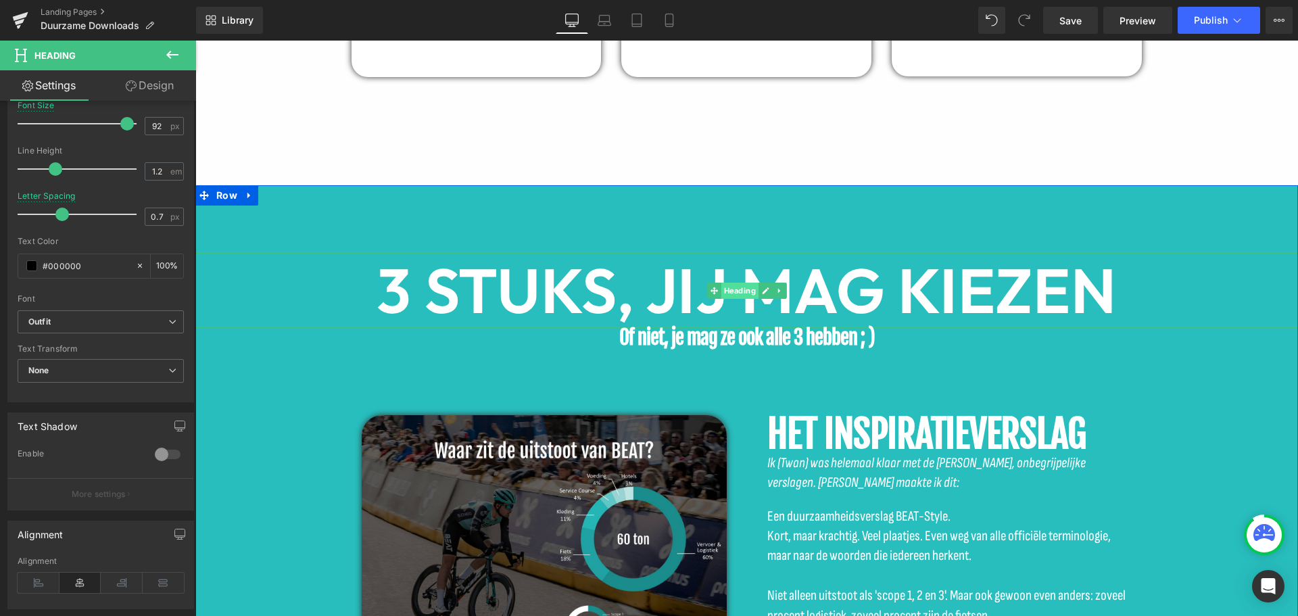
click at [732, 290] on span "Heading" at bounding box center [739, 291] width 37 height 16
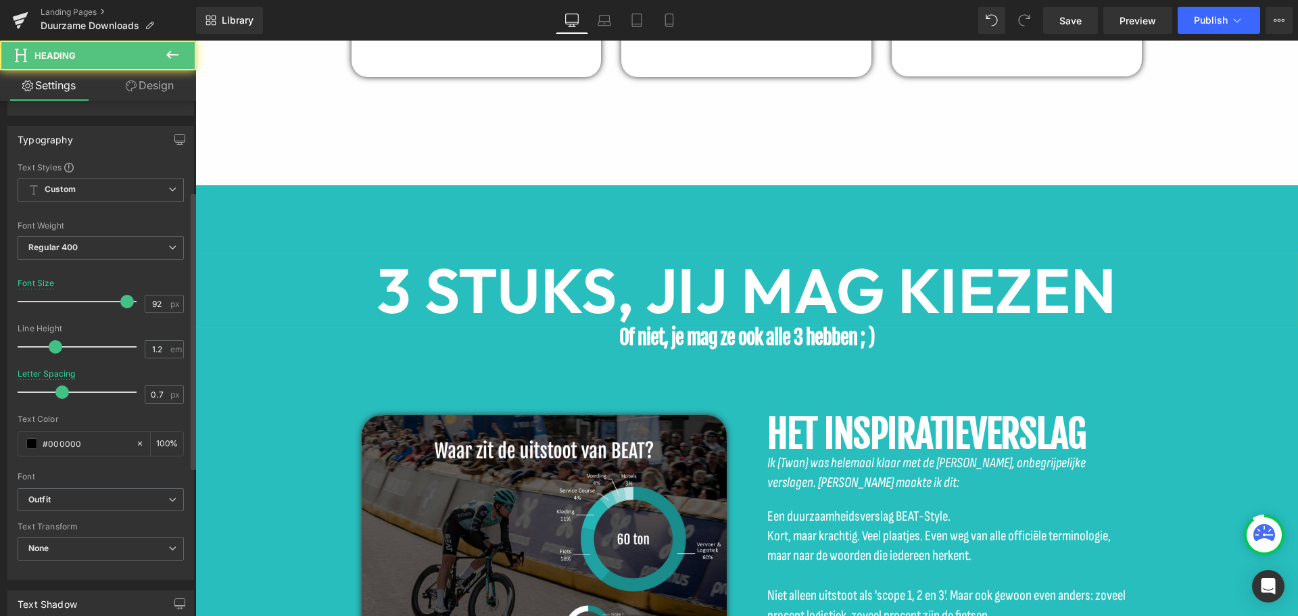
scroll to position [68, 0]
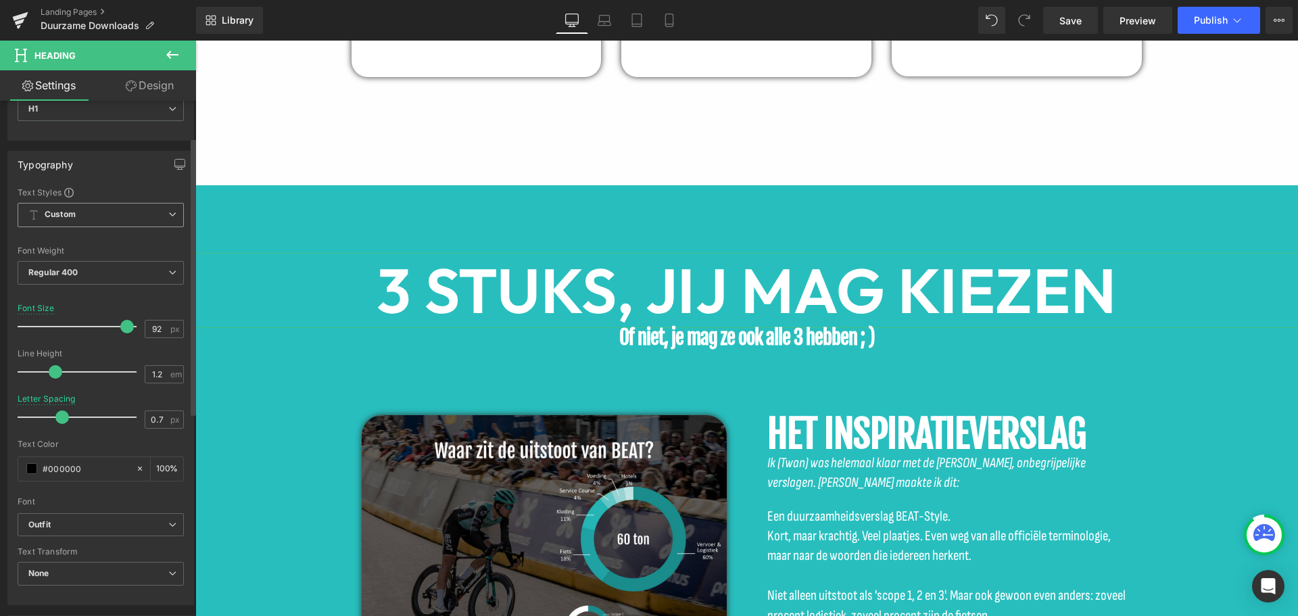
click at [66, 213] on b "Custom" at bounding box center [60, 214] width 31 height 11
click at [64, 263] on span "Regular 400" at bounding box center [101, 273] width 166 height 24
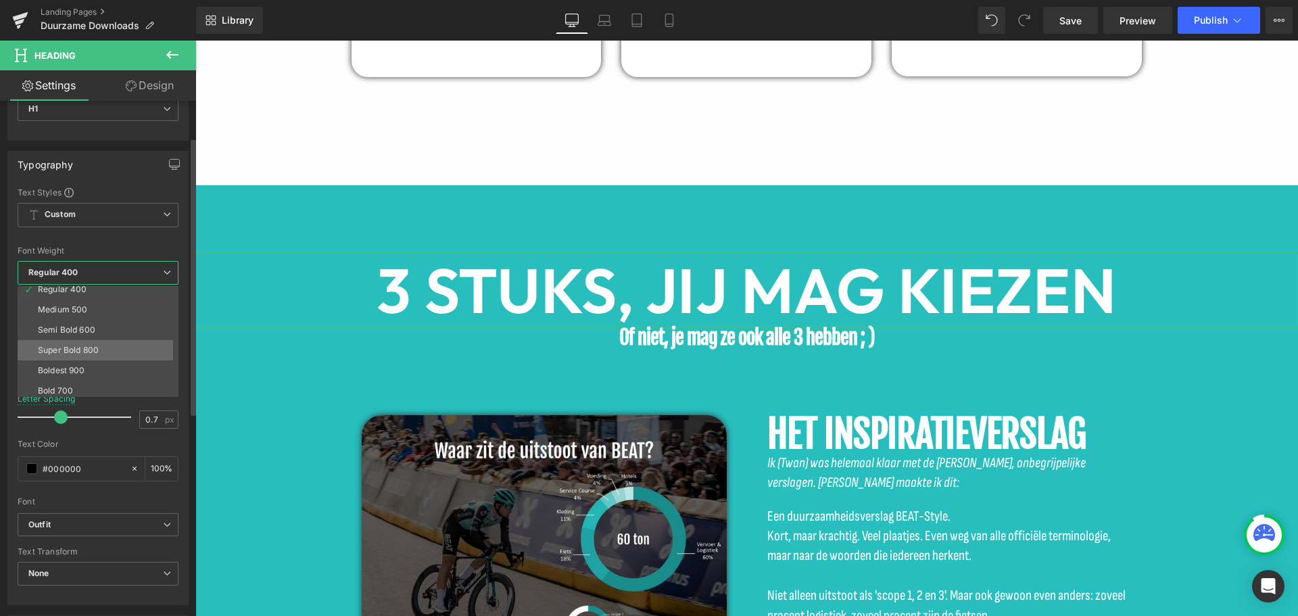
click at [87, 347] on div "Super Bold 800" at bounding box center [68, 350] width 61 height 9
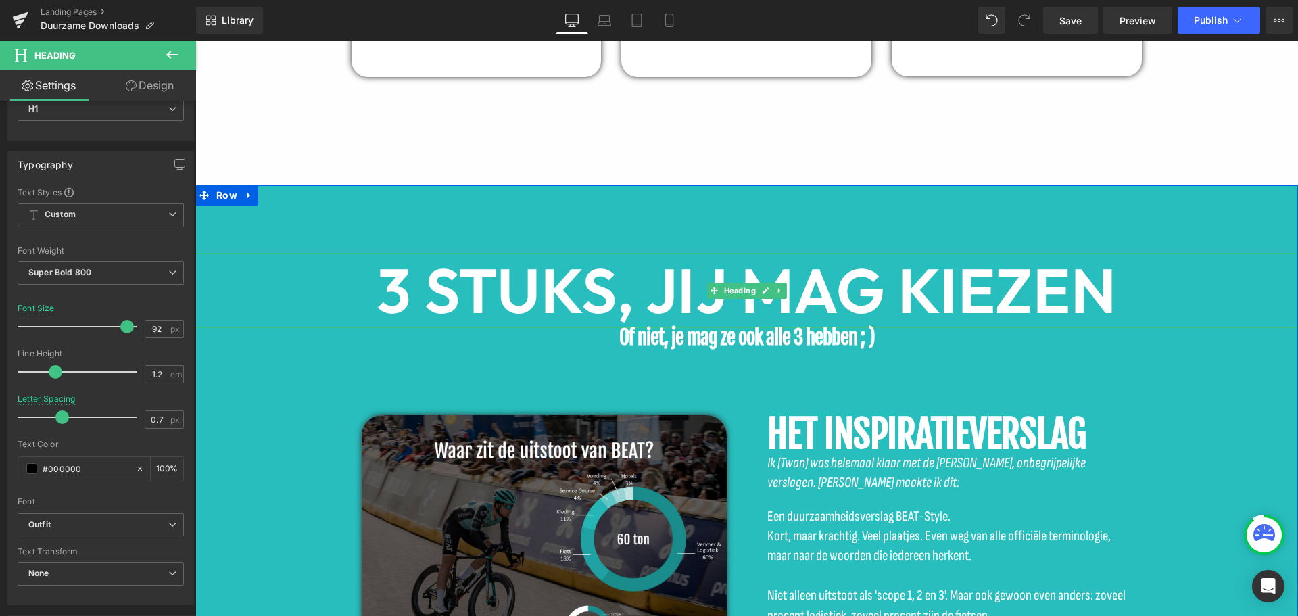
click at [557, 288] on b "3 STUKS, JIJ MAG KIEZEN" at bounding box center [747, 290] width 740 height 78
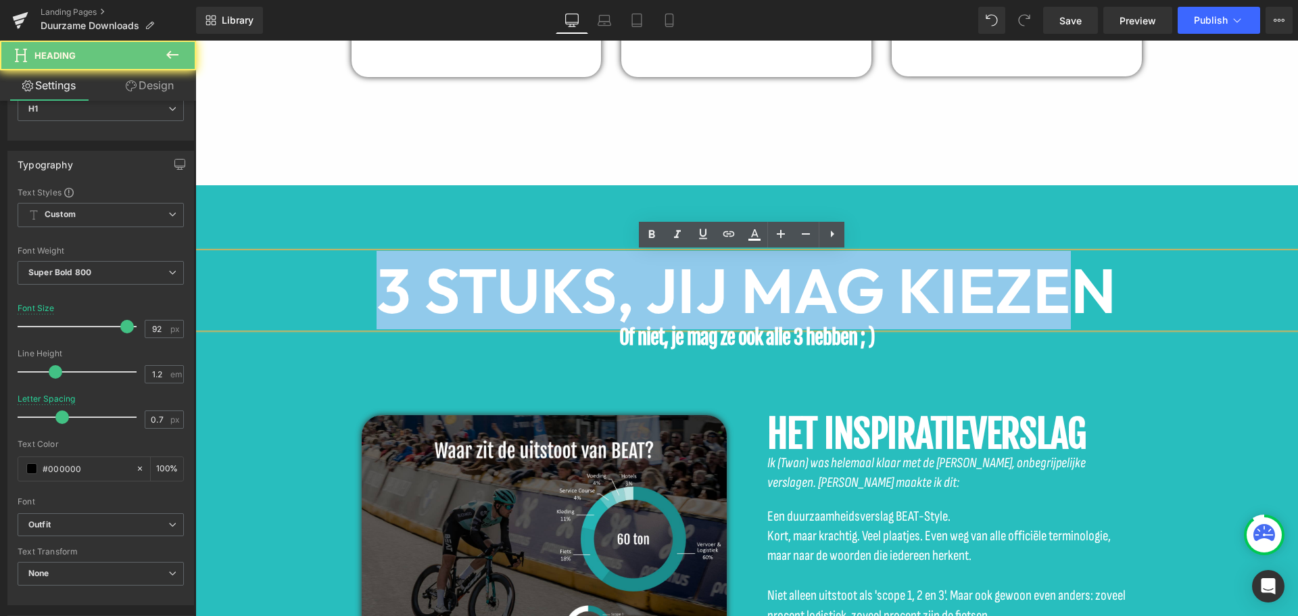
drag, startPoint x: 365, startPoint y: 282, endPoint x: 1073, endPoint y: 285, distance: 707.4
click at [1073, 285] on h1 "3 STUKS, JIJ MAG KIEZEN" at bounding box center [746, 290] width 1103 height 74
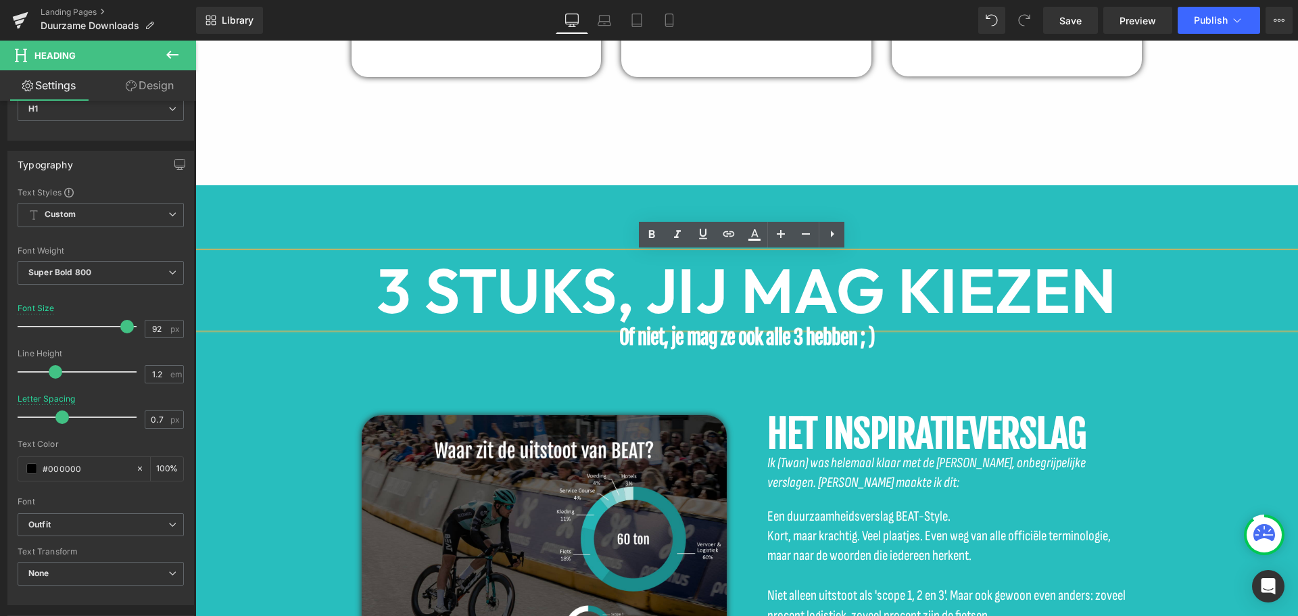
click at [1108, 287] on b "3 STUKS, JIJ MAG KIEZEN" at bounding box center [747, 290] width 740 height 78
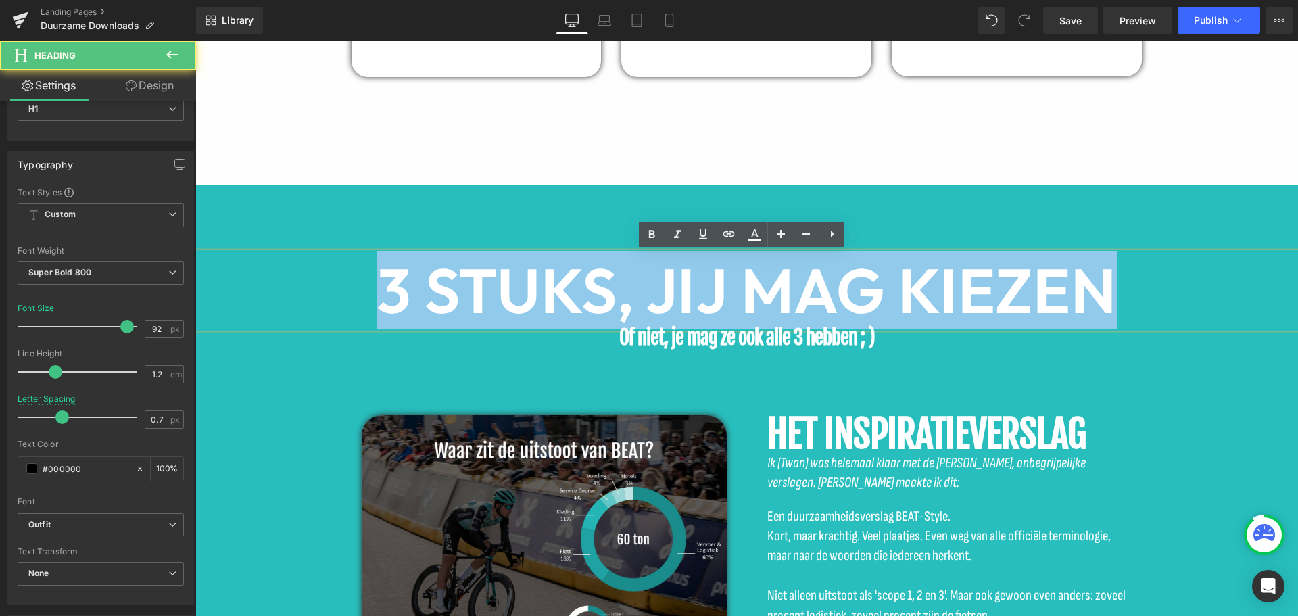
drag, startPoint x: 1111, startPoint y: 285, endPoint x: 270, endPoint y: 283, distance: 840.6
click at [308, 282] on h1 "3 STUKS, JIJ MAG KIEZEN" at bounding box center [746, 290] width 1103 height 74
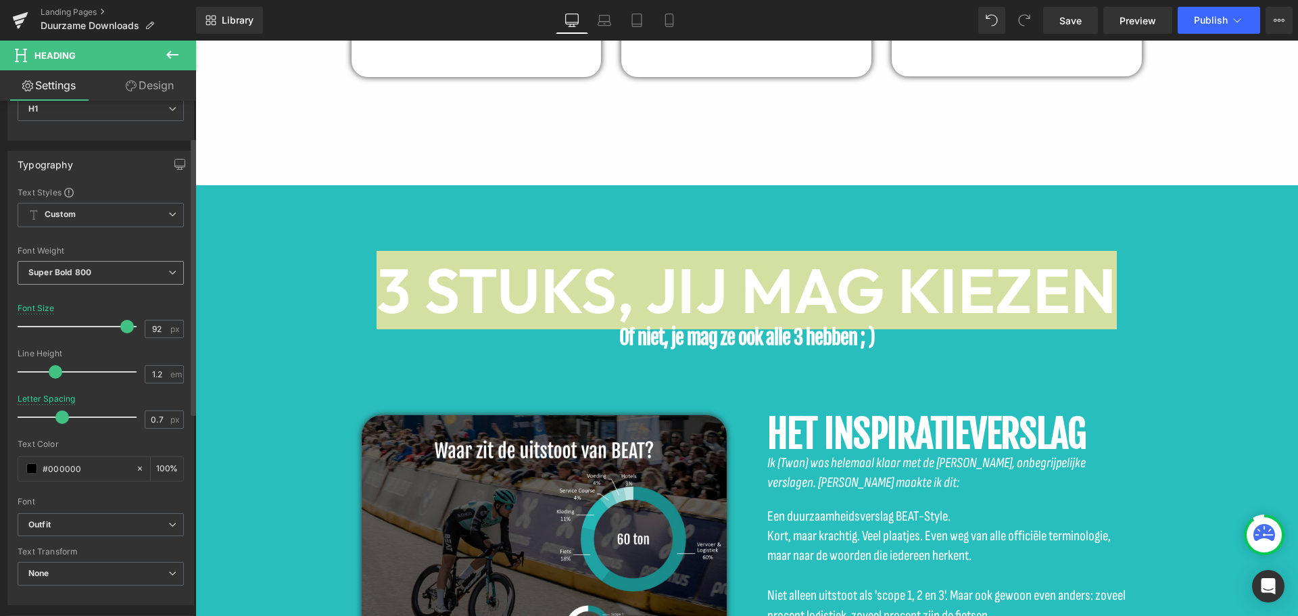
click at [132, 268] on span "Super Bold 800" at bounding box center [101, 273] width 166 height 24
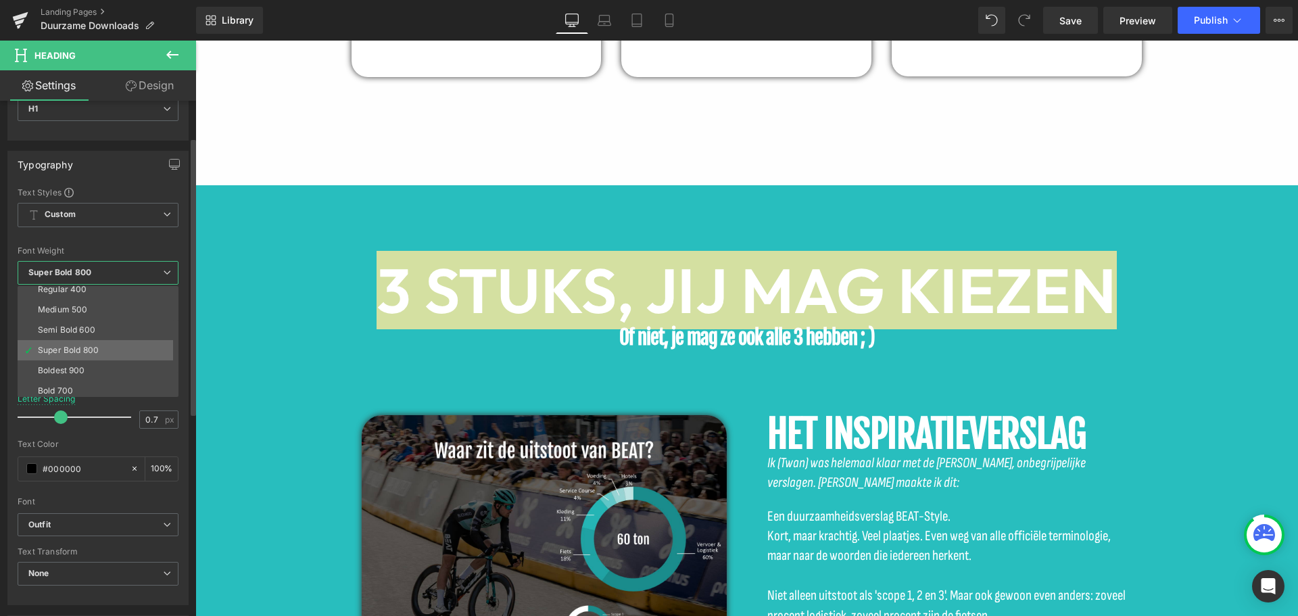
click at [91, 349] on div "Super Bold 800" at bounding box center [68, 350] width 61 height 9
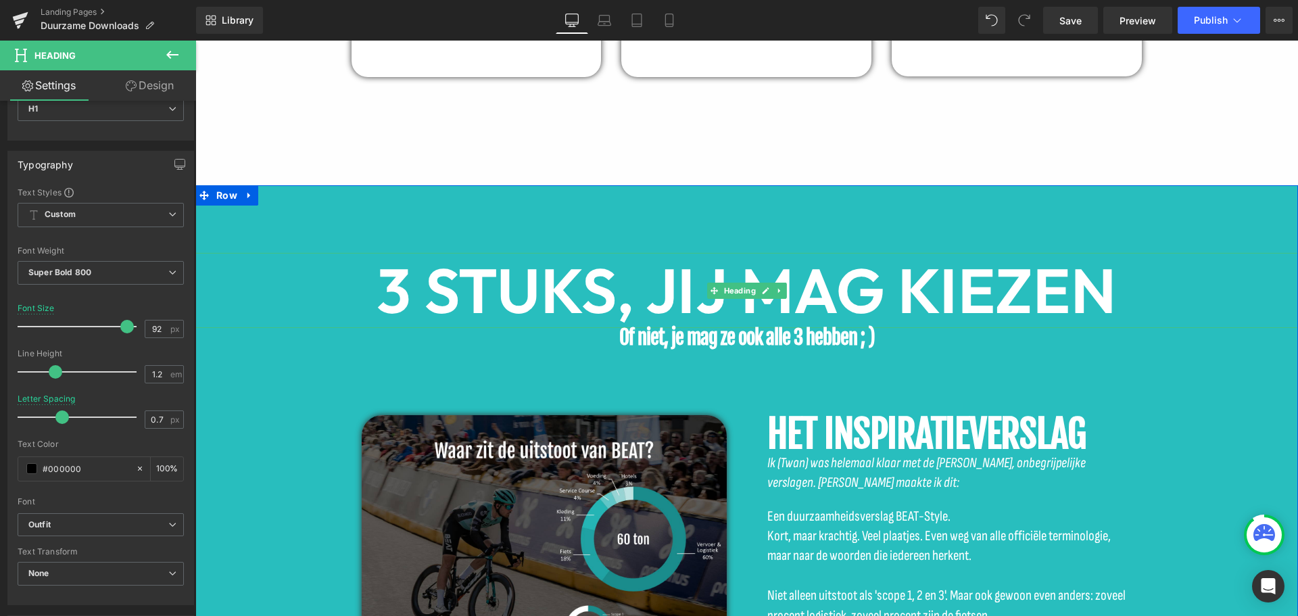
click at [415, 290] on b "3 STUKS, JIJ MAG KIEZEN" at bounding box center [747, 290] width 740 height 78
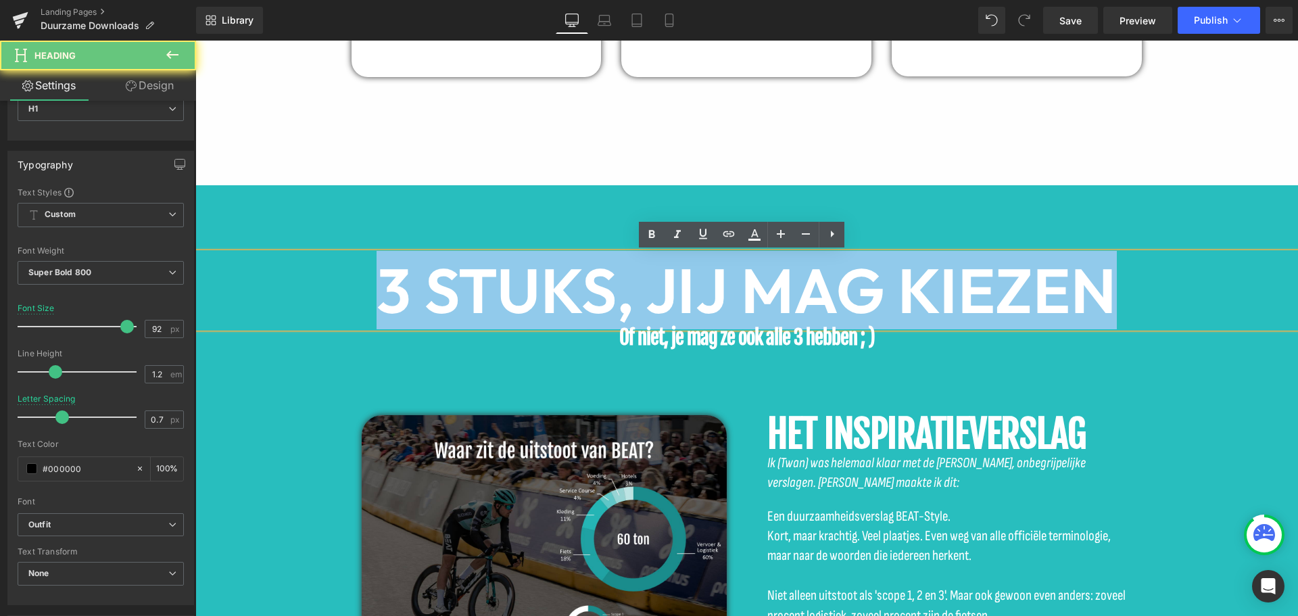
drag, startPoint x: 370, startPoint y: 285, endPoint x: 1123, endPoint y: 291, distance: 753.4
click at [1123, 291] on h1 "3 STUKS, JIJ MAG KIEZEN" at bounding box center [746, 290] width 1103 height 74
click at [557, 281] on b "3 STUKS, JIJ MAG KIEZEN" at bounding box center [747, 290] width 740 height 78
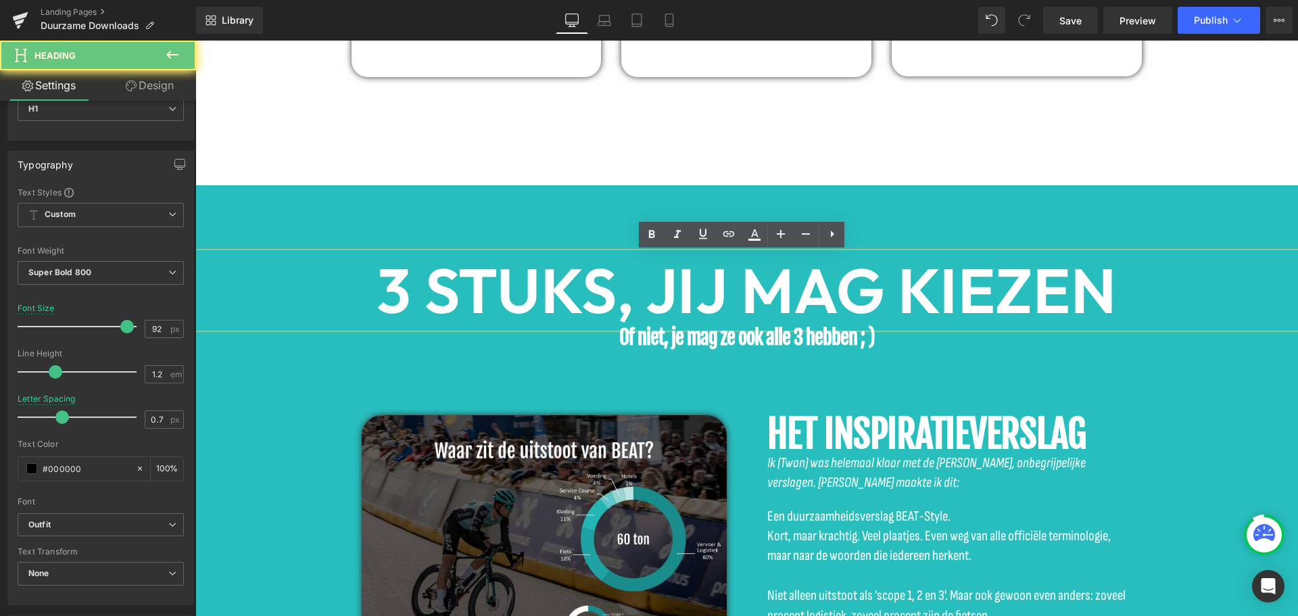
click at [457, 276] on b "3 STUKS, JIJ MAG KIEZEN" at bounding box center [747, 290] width 740 height 78
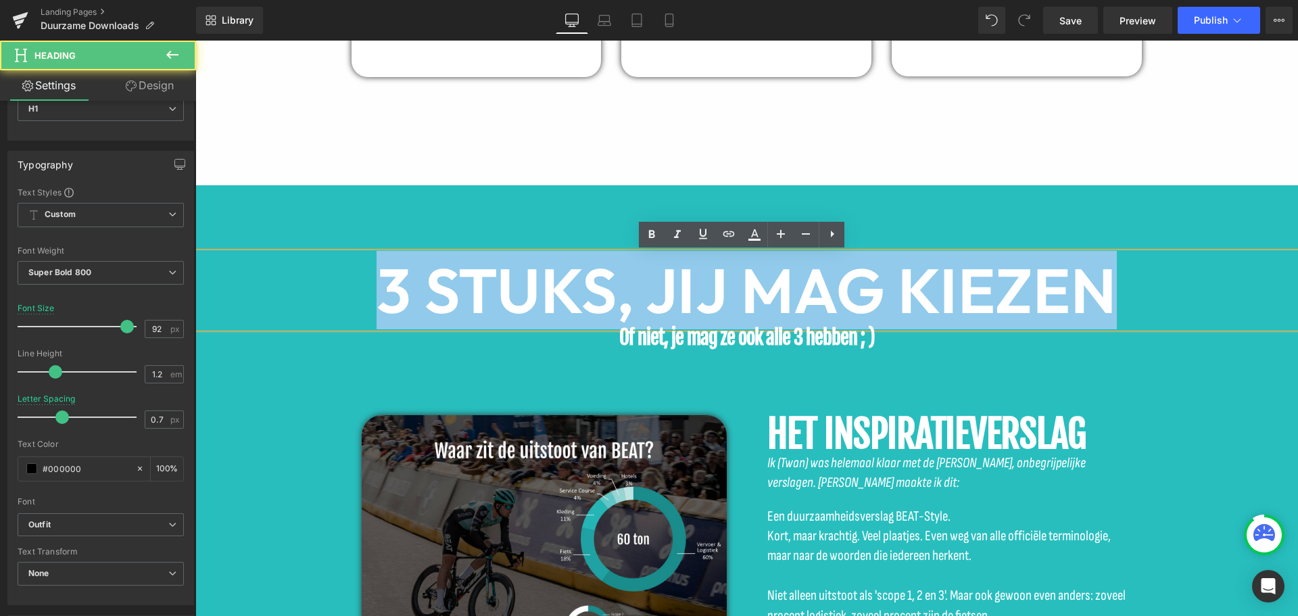
drag, startPoint x: 356, startPoint y: 283, endPoint x: 1249, endPoint y: 278, distance: 893.3
click at [1248, 279] on h1 "3 STUKS, JIJ MAG KIEZEN" at bounding box center [746, 290] width 1103 height 74
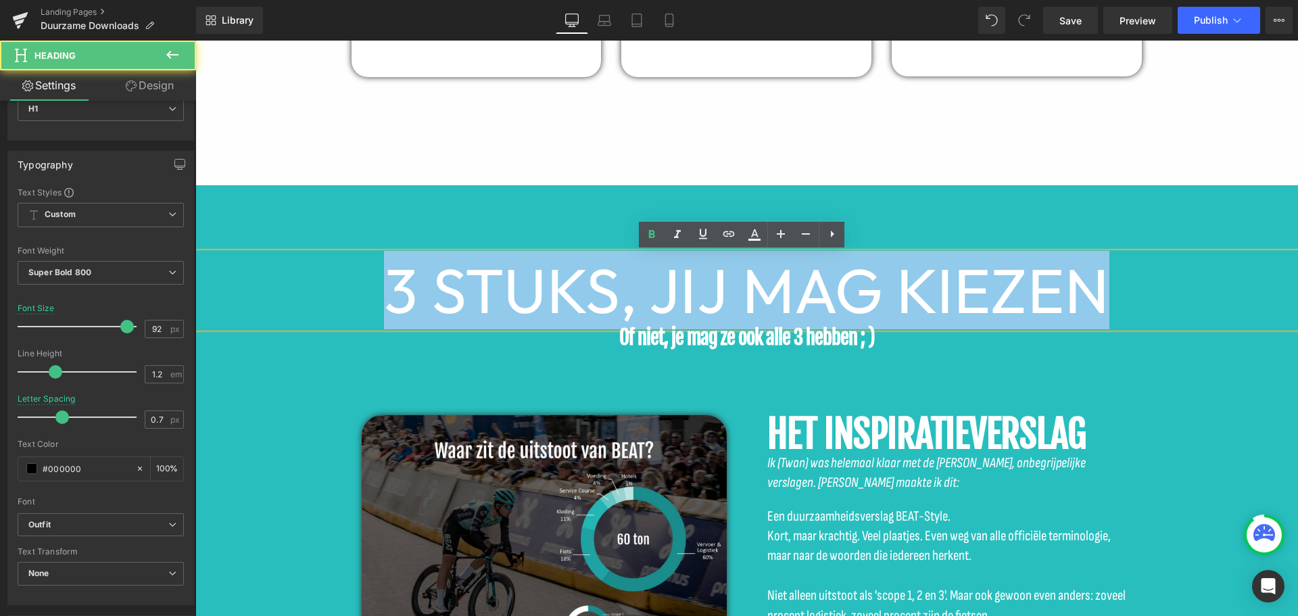
drag, startPoint x: 361, startPoint y: 270, endPoint x: 1298, endPoint y: 293, distance: 936.9
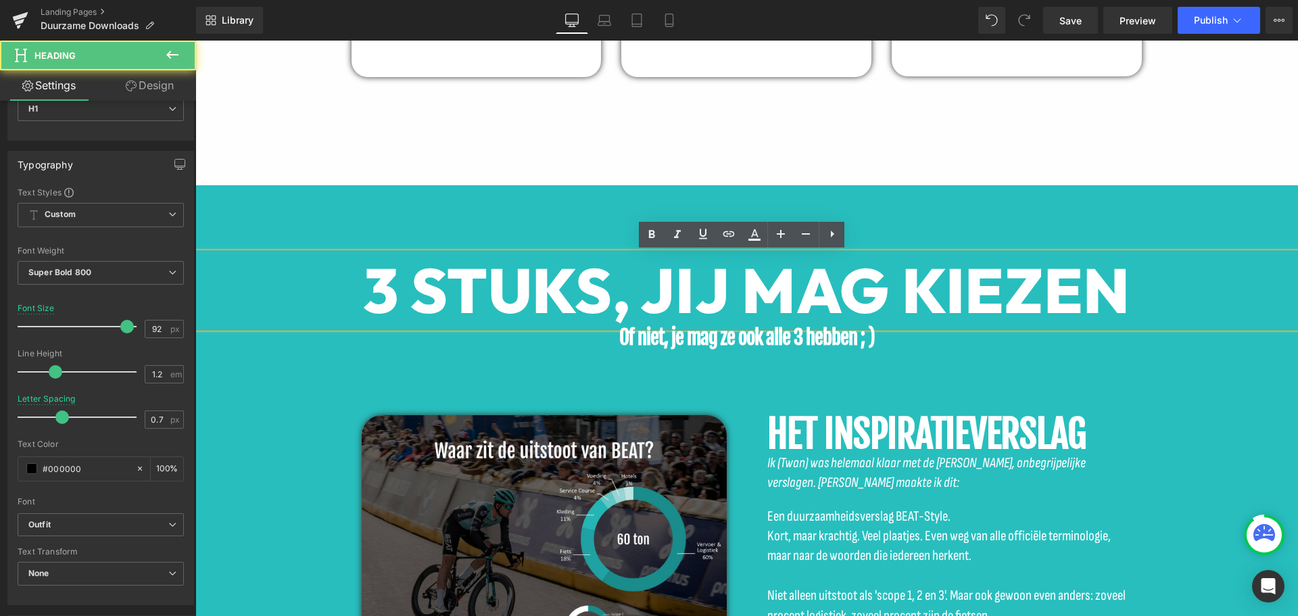
click at [516, 292] on span "3 STUKS, JIJ MAG KIEZEN" at bounding box center [747, 290] width 768 height 78
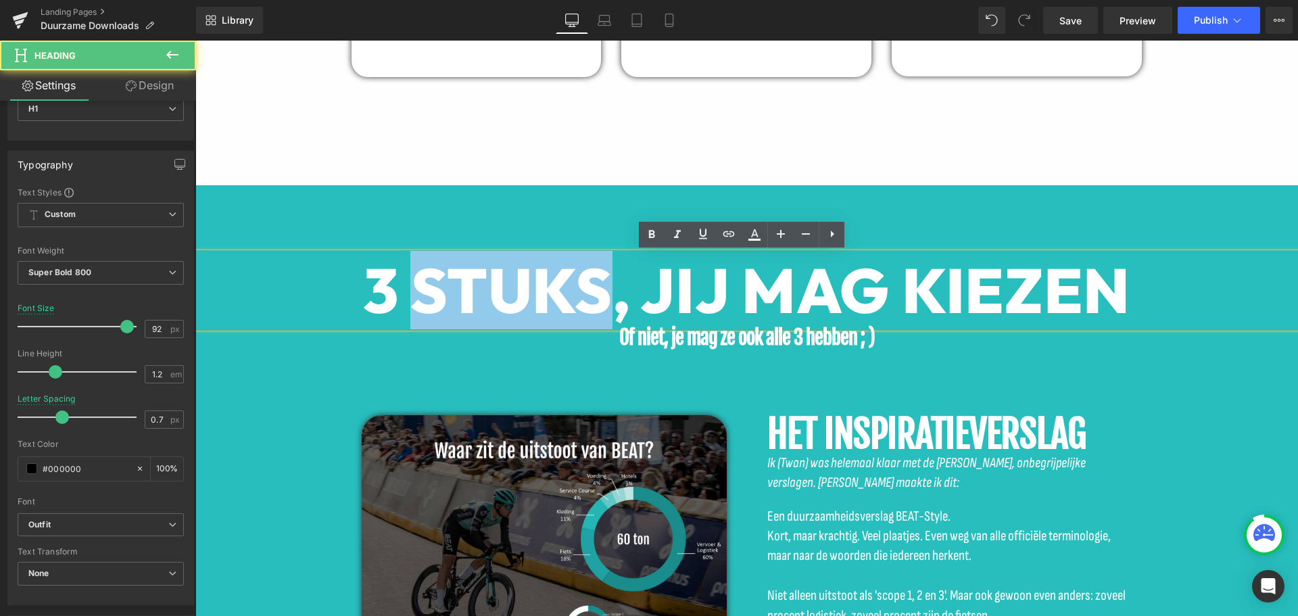
click at [516, 292] on span "3 STUKS, JIJ MAG KIEZEN" at bounding box center [747, 290] width 768 height 78
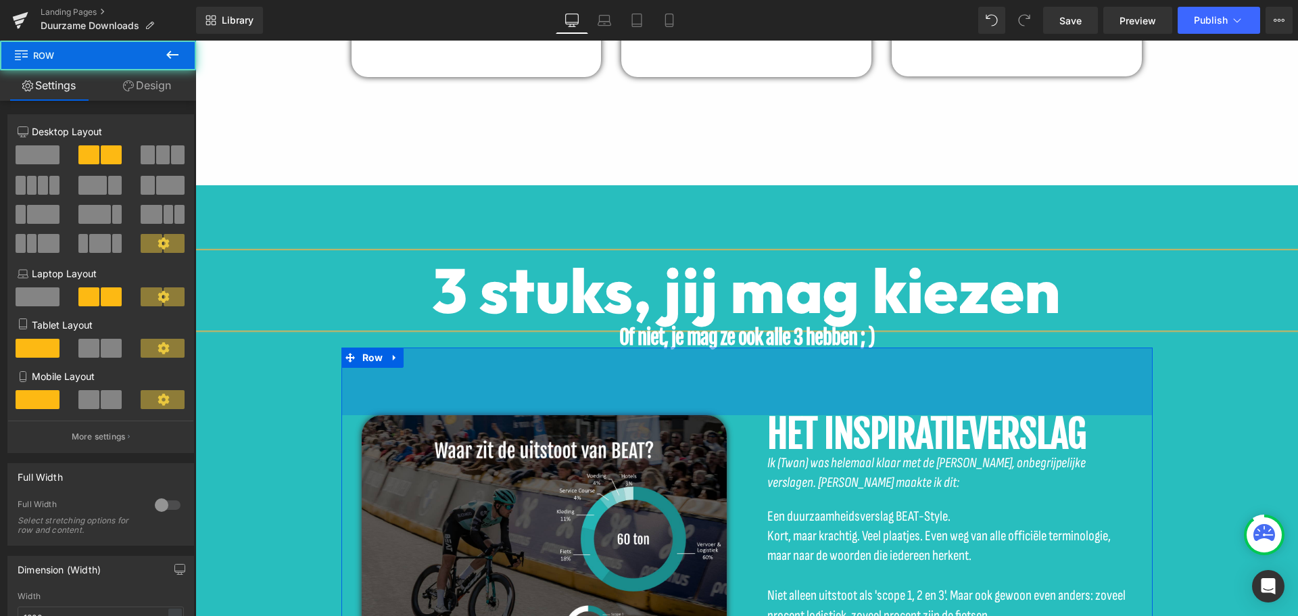
click at [774, 348] on div "Image HET INSPIRATIEVERSLAG Heading Ik (Twan) was helemaal klaar met de saaie, …" at bounding box center [747, 589] width 811 height 482
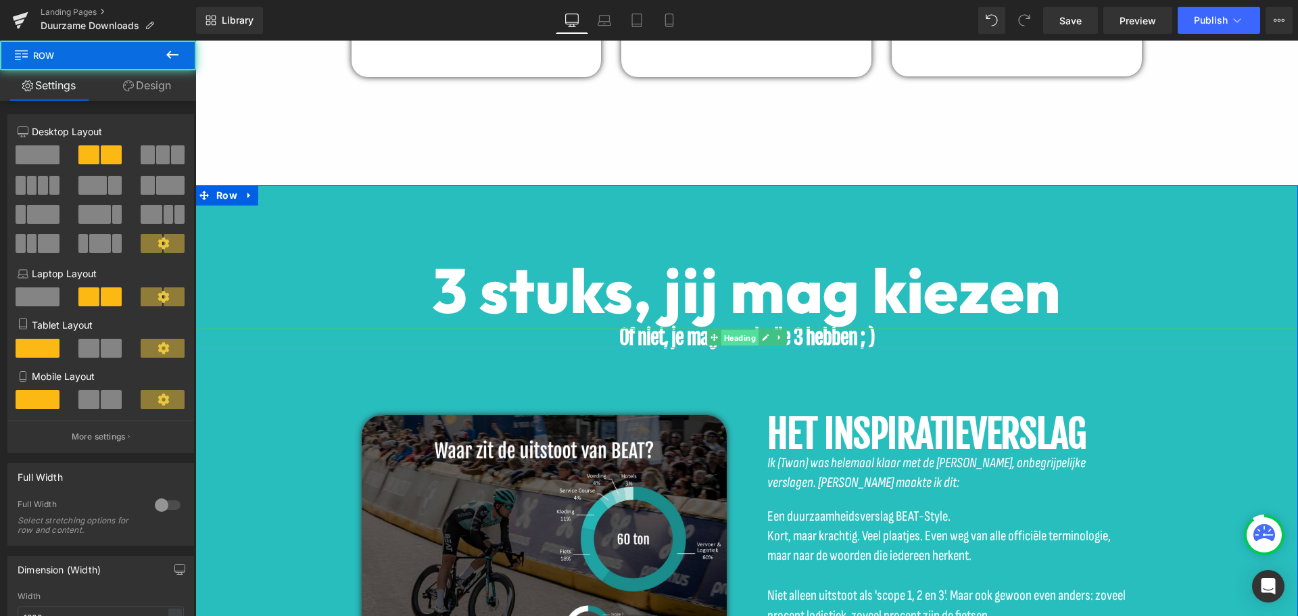
click at [751, 340] on span "Heading" at bounding box center [739, 338] width 37 height 16
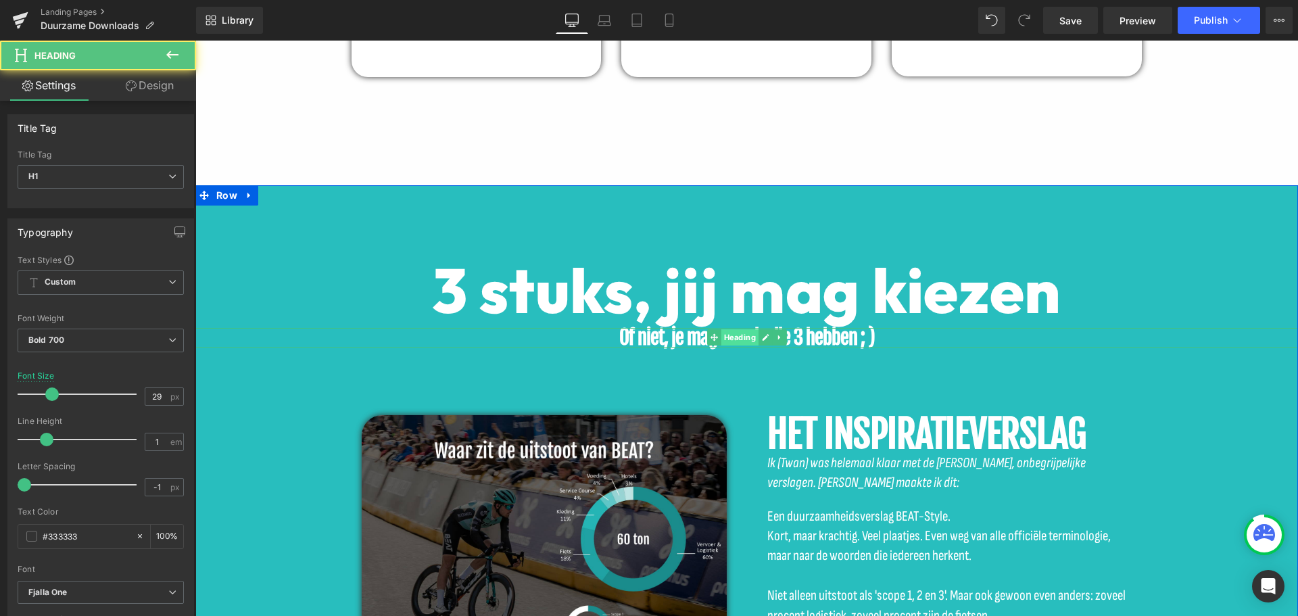
click at [732, 337] on span "Heading" at bounding box center [739, 337] width 37 height 16
click at [834, 342] on font "Of niet, je mag ze ook alle 3 hebben ; )" at bounding box center [747, 337] width 256 height 24
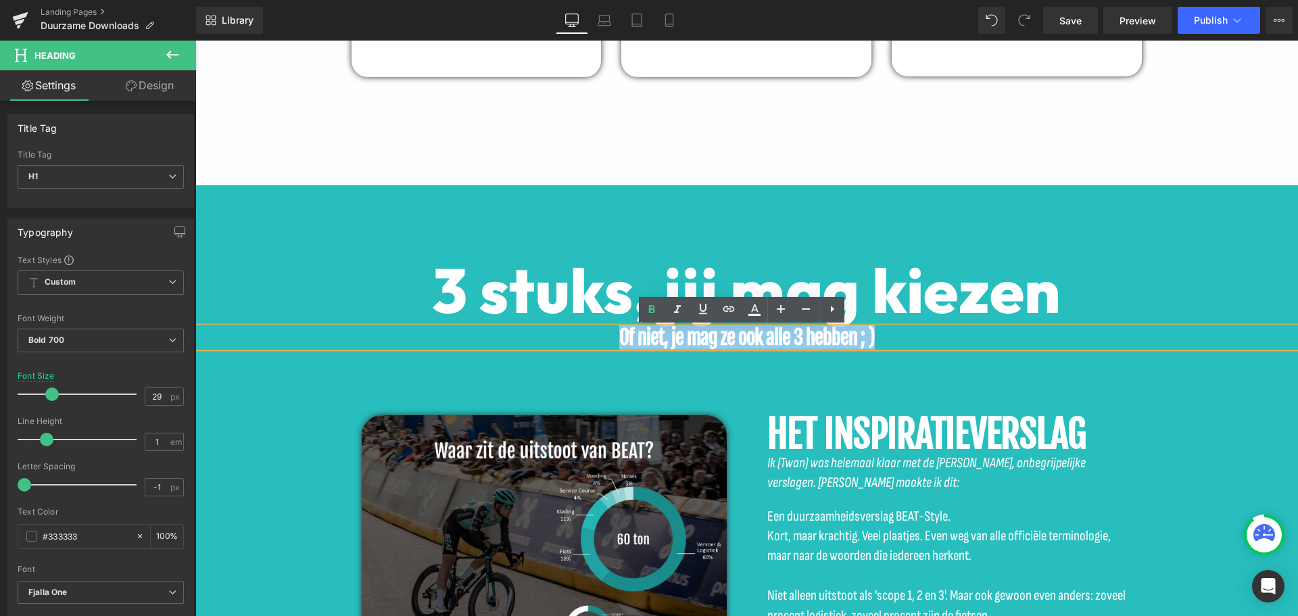
drag, startPoint x: 878, startPoint y: 338, endPoint x: 578, endPoint y: 331, distance: 300.3
click at [594, 331] on h1 "Of niet, je mag ze ook alle 3 hebben ; )" at bounding box center [746, 338] width 1103 height 20
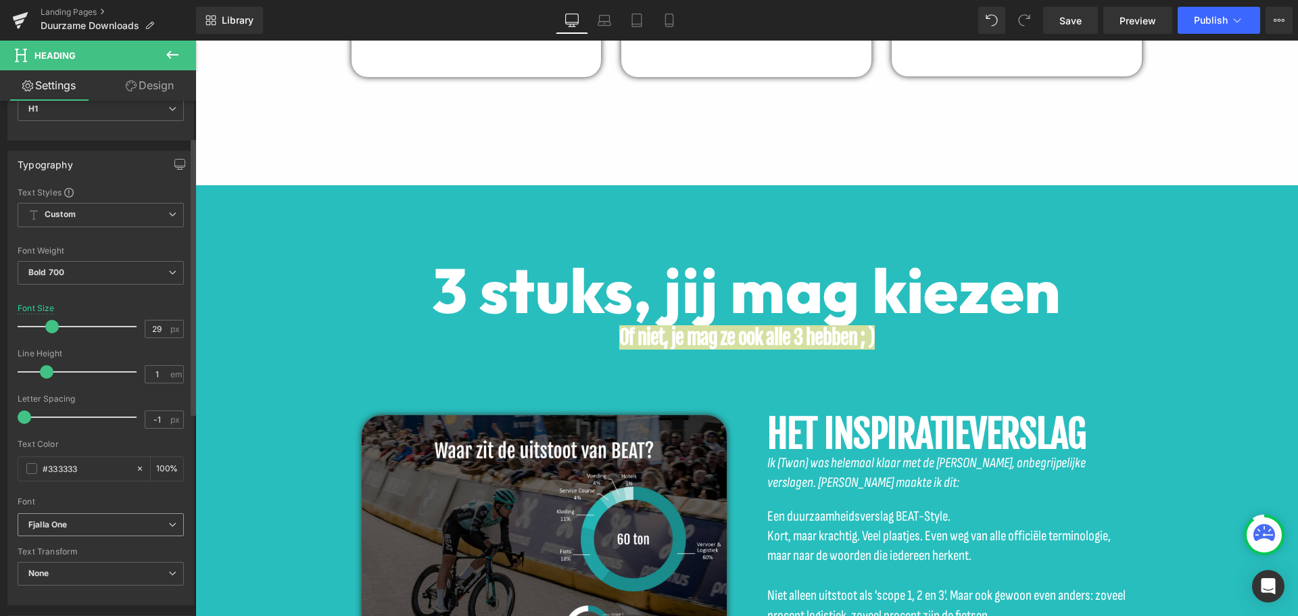
click at [94, 527] on b "Fjalla One" at bounding box center [98, 524] width 140 height 11
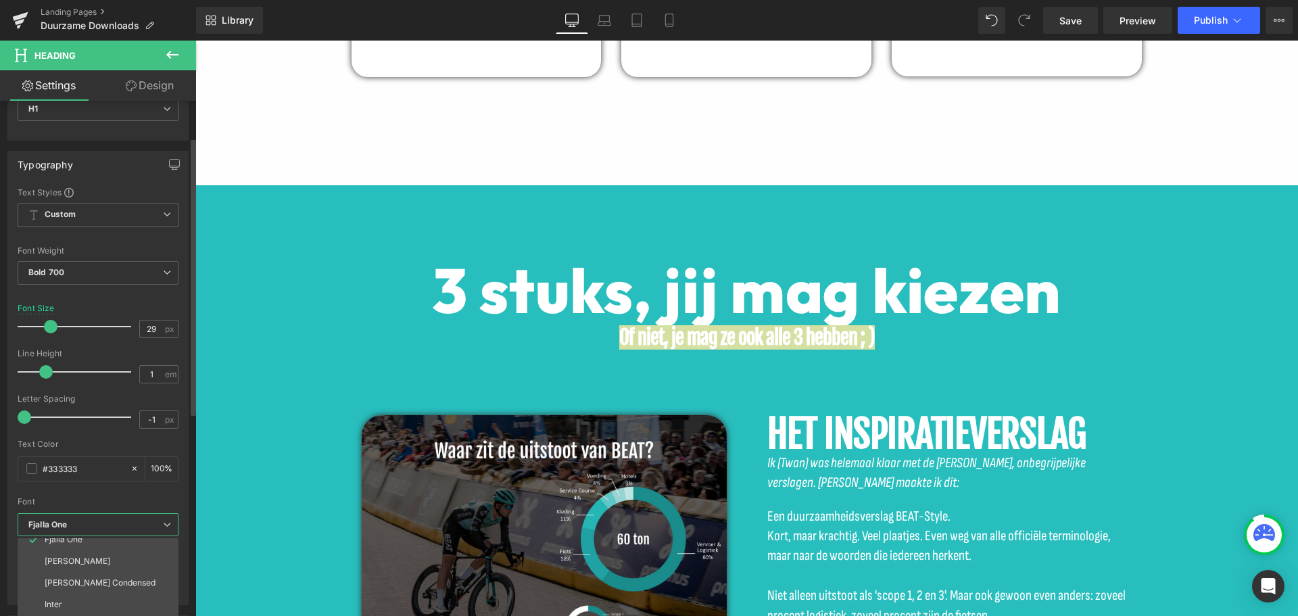
scroll to position [200, 0]
click at [78, 603] on li "Outfit" at bounding box center [101, 609] width 167 height 22
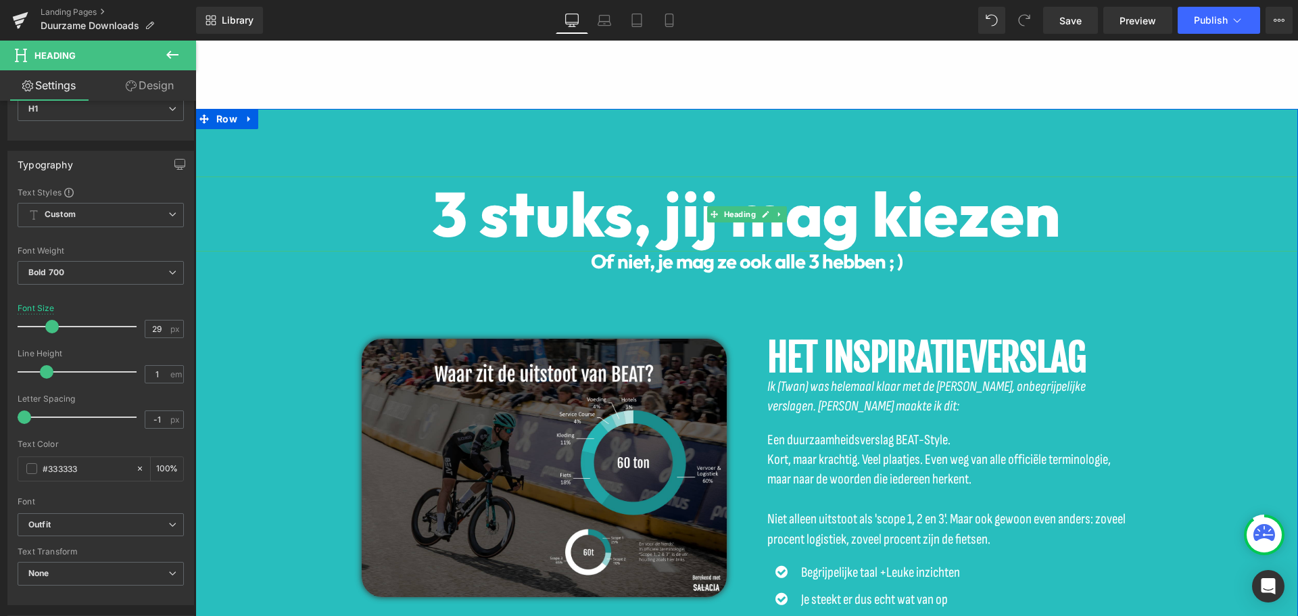
scroll to position [1311, 0]
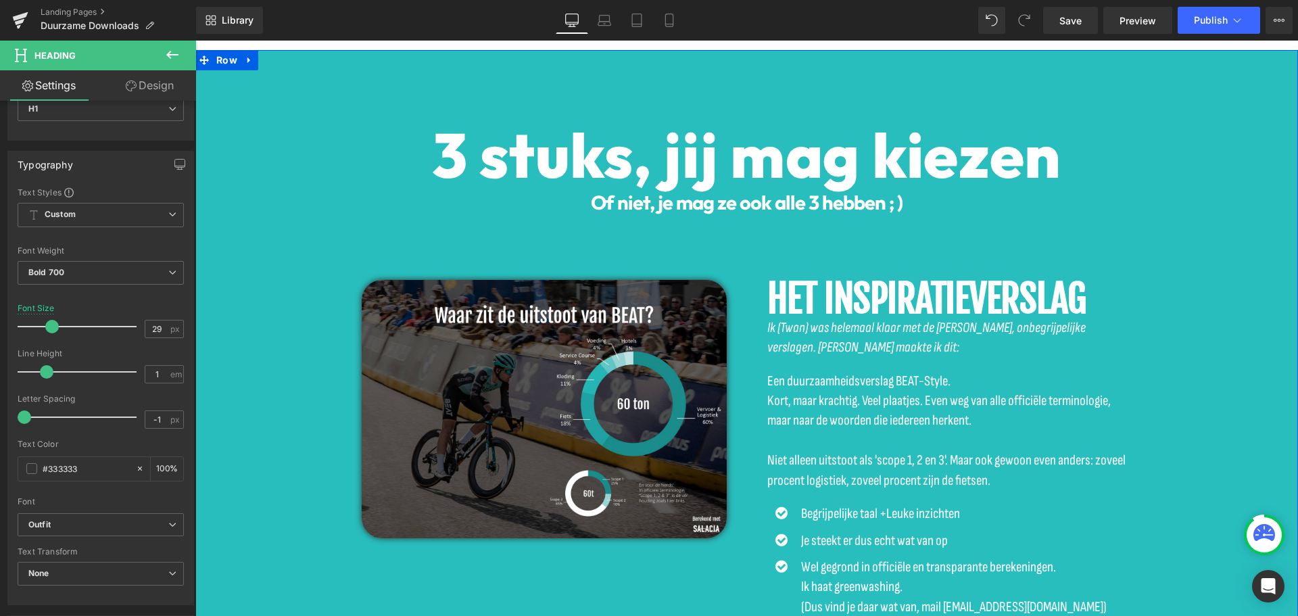
click at [851, 308] on font "HET INSPIRATIEVERSLAG" at bounding box center [927, 298] width 319 height 47
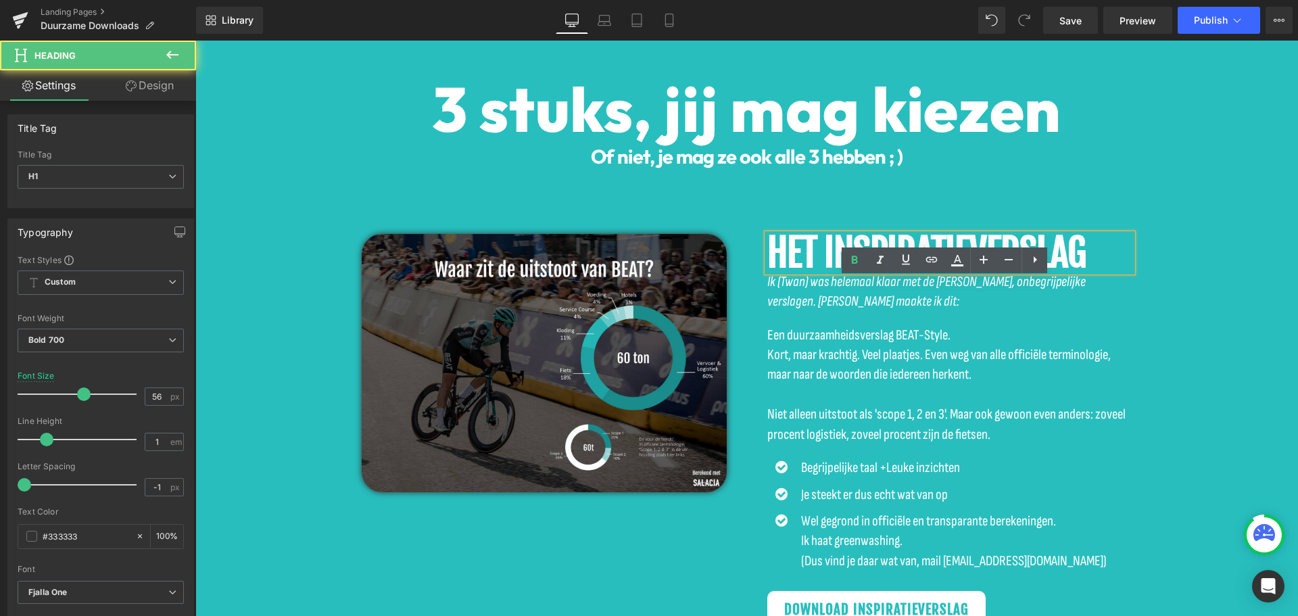
scroll to position [1378, 0]
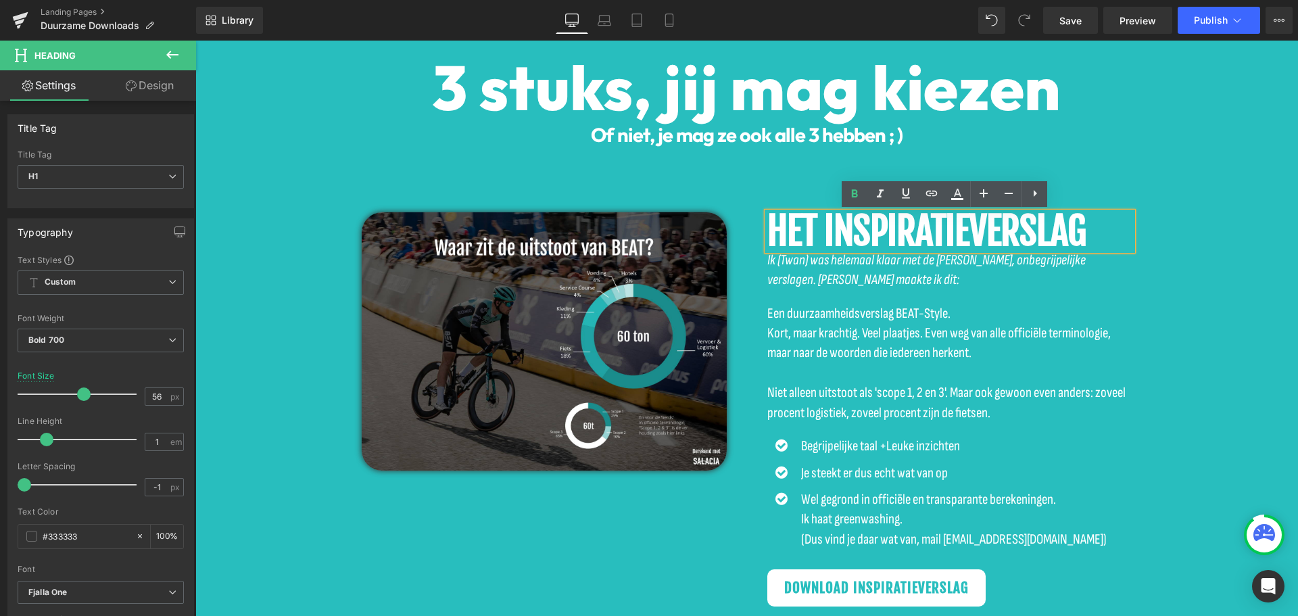
click at [993, 233] on font "HET INSPIRATIEVERSLAG" at bounding box center [927, 231] width 319 height 47
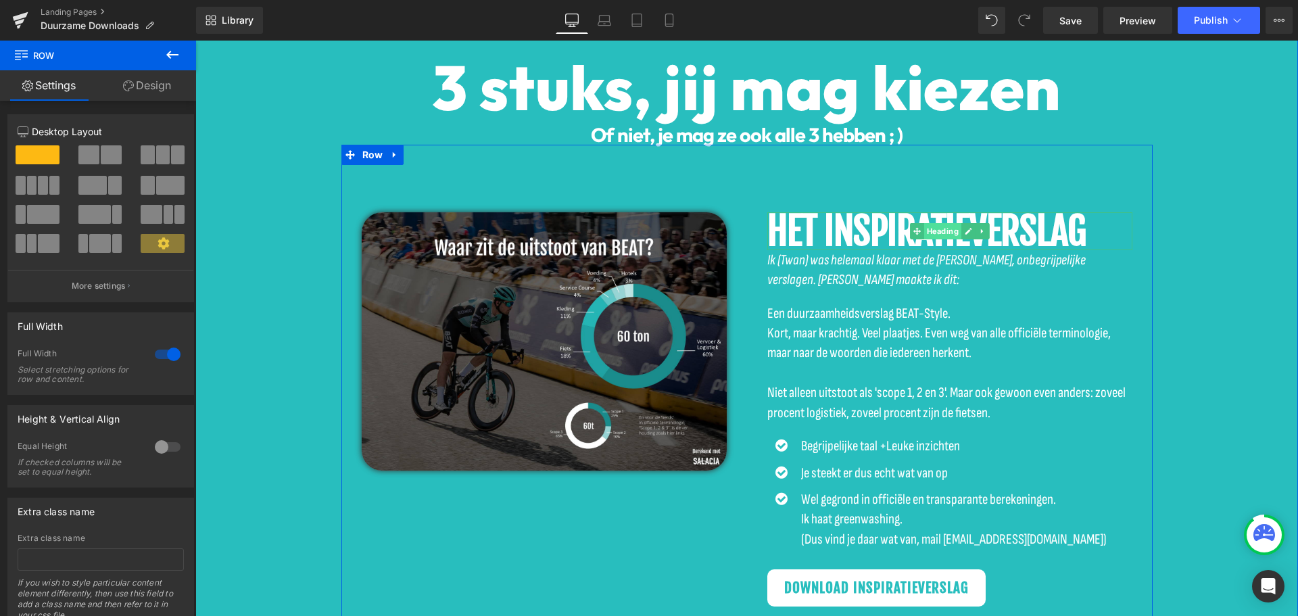
click at [945, 229] on span "Heading" at bounding box center [942, 231] width 37 height 16
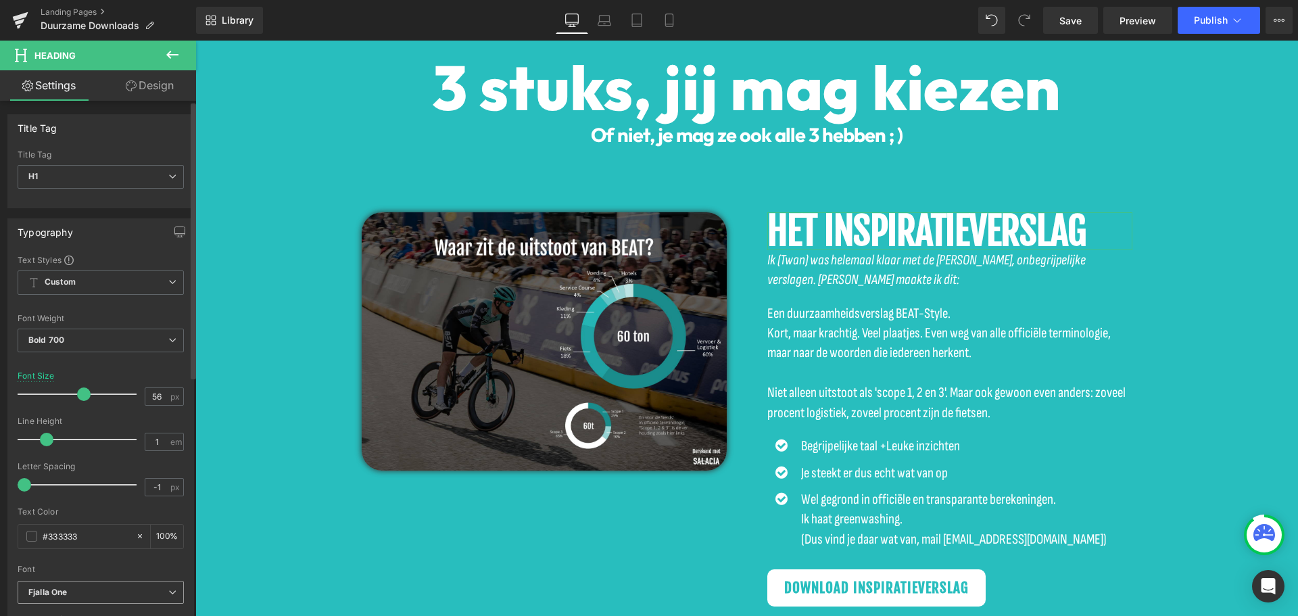
click at [70, 594] on b "Fjalla One" at bounding box center [98, 592] width 140 height 11
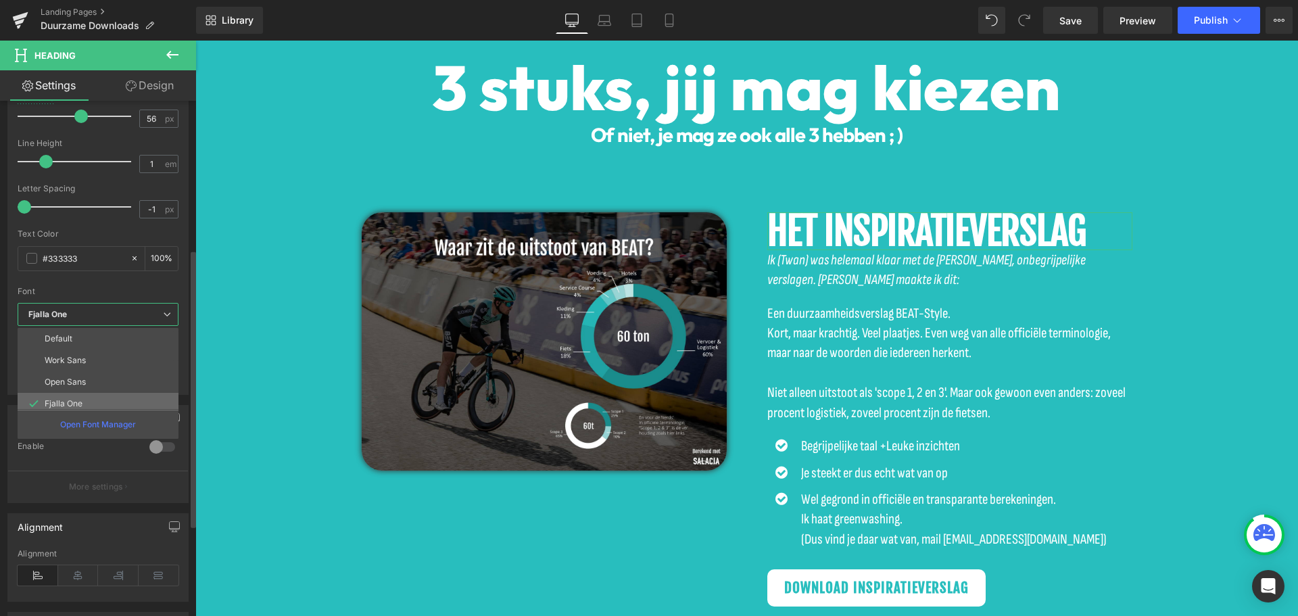
scroll to position [279, 0]
click at [97, 404] on li "Fjalla One" at bounding box center [101, 403] width 167 height 22
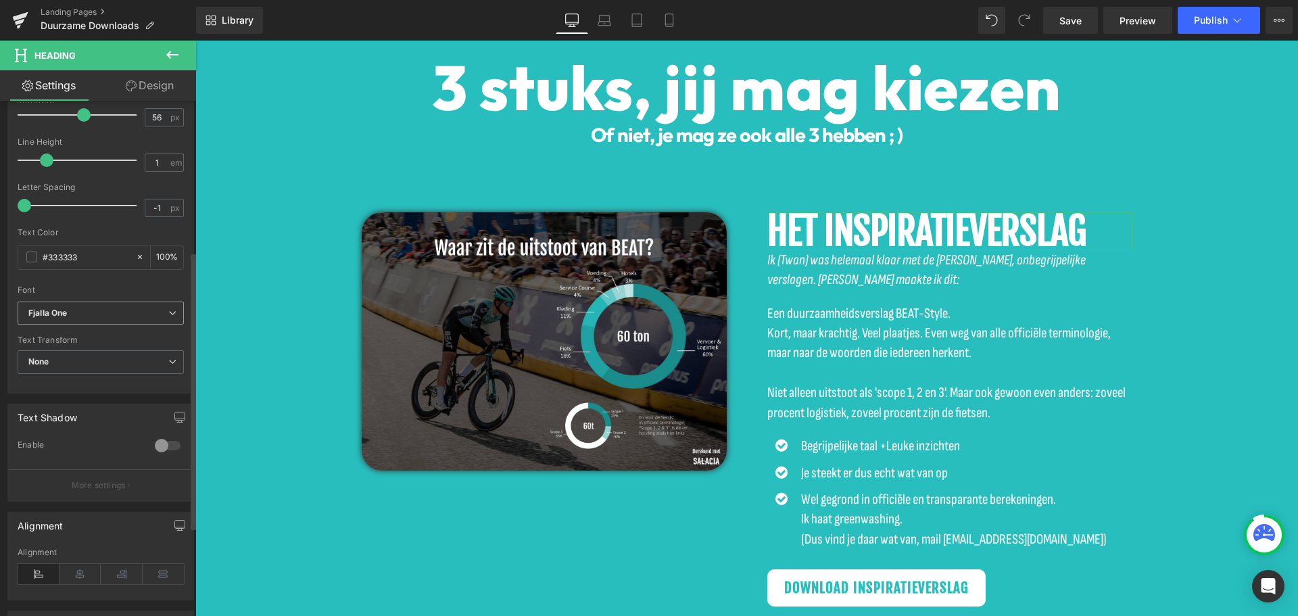
click at [95, 315] on b "Fjalla One" at bounding box center [98, 313] width 140 height 11
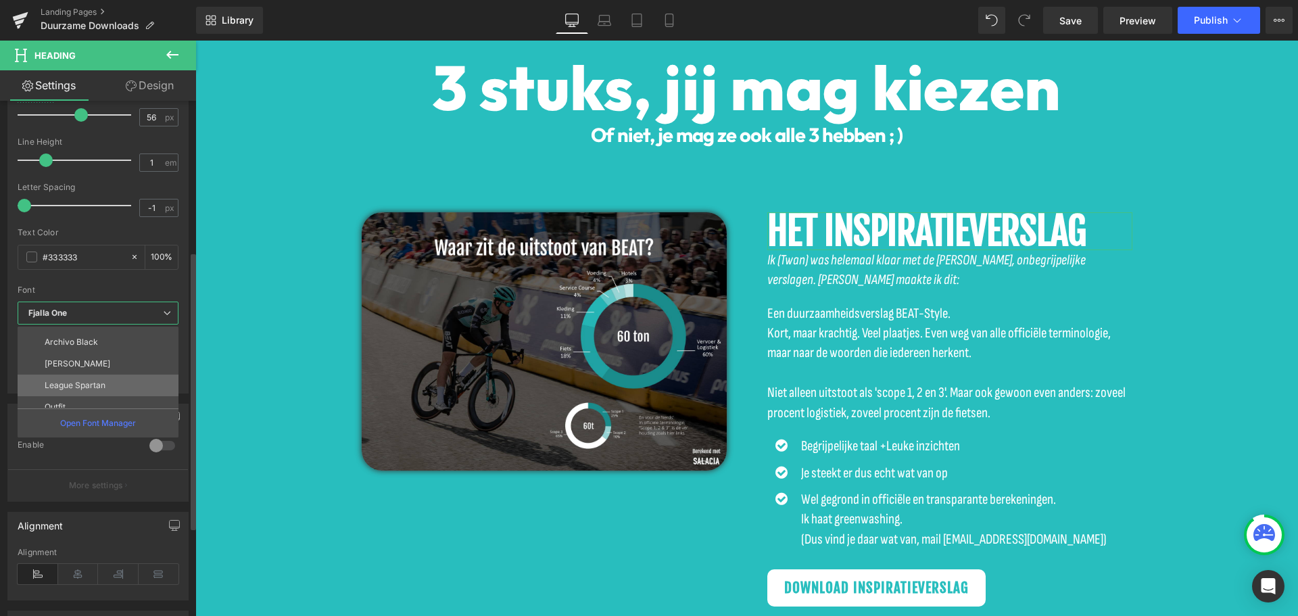
scroll to position [200, 0]
click at [76, 394] on li "Outfit" at bounding box center [101, 397] width 167 height 22
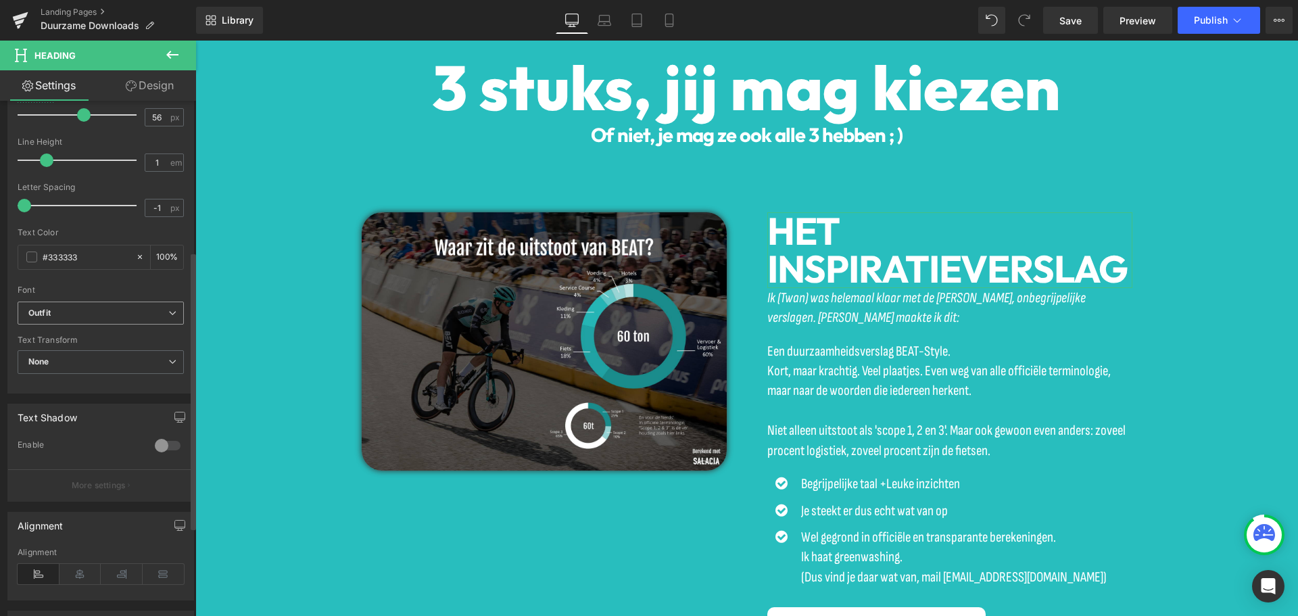
scroll to position [7467, 1093]
click at [913, 245] on span at bounding box center [917, 250] width 14 height 16
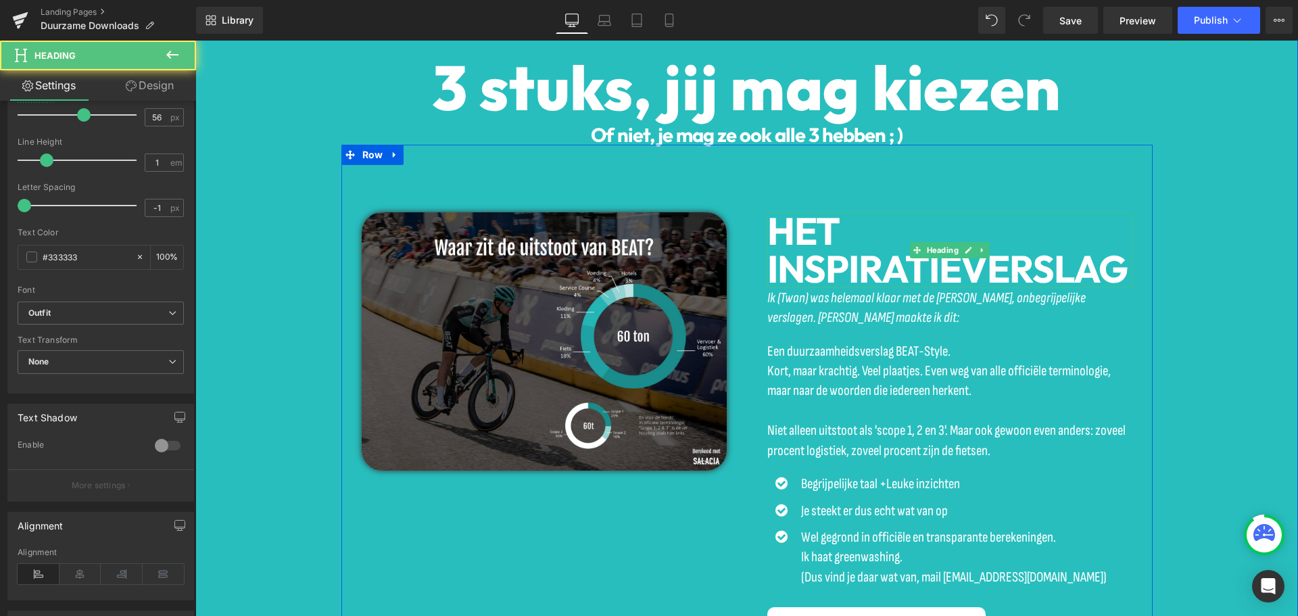
click at [909, 268] on font "HET INSPIRATIEVERSLAG" at bounding box center [948, 250] width 360 height 86
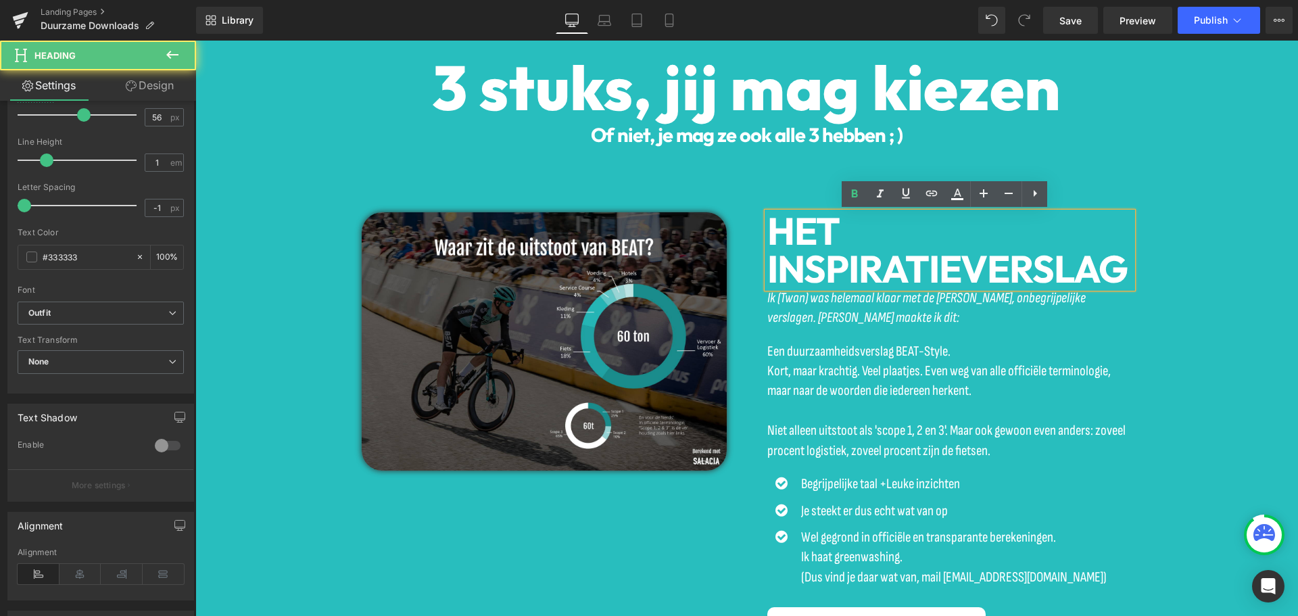
drag, startPoint x: 1113, startPoint y: 268, endPoint x: 761, endPoint y: 240, distance: 352.8
click at [768, 240] on div "HET INSPIRATIEVERSLAG" at bounding box center [950, 250] width 365 height 76
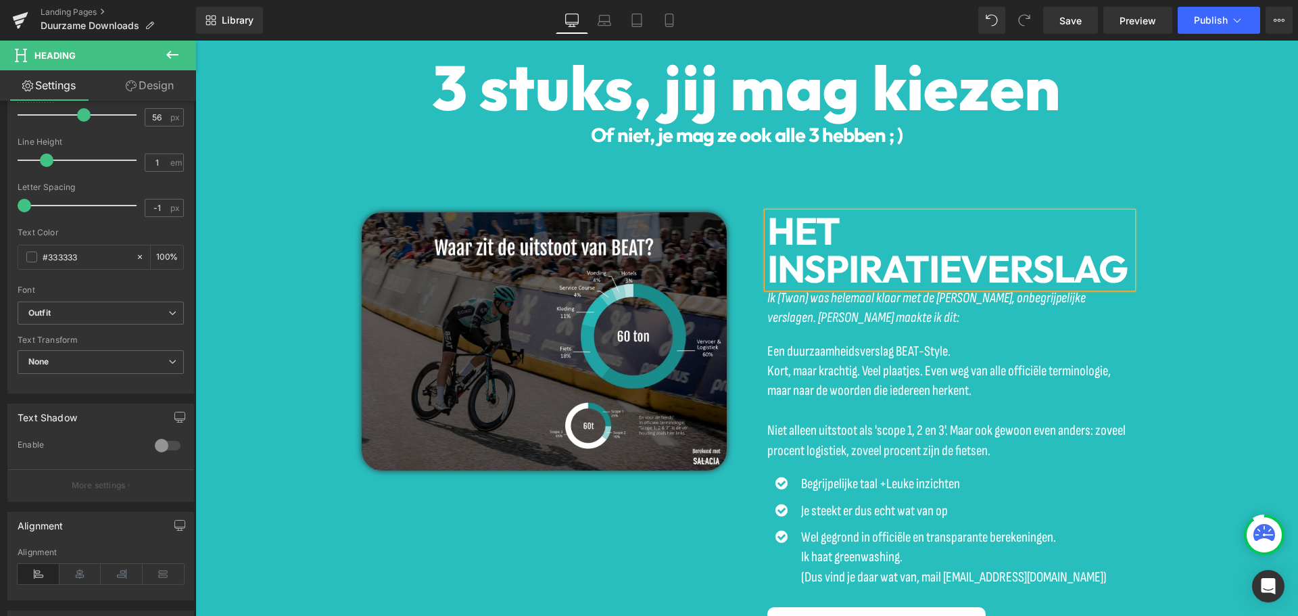
scroll to position [7429, 1093]
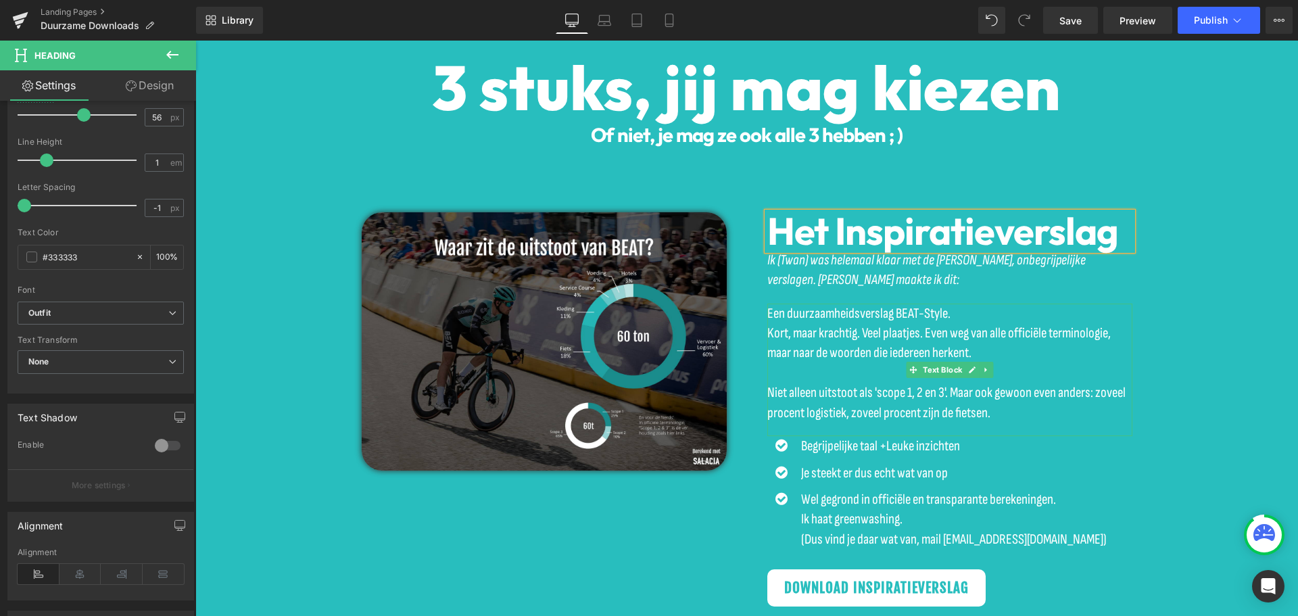
click at [920, 379] on p at bounding box center [950, 373] width 365 height 20
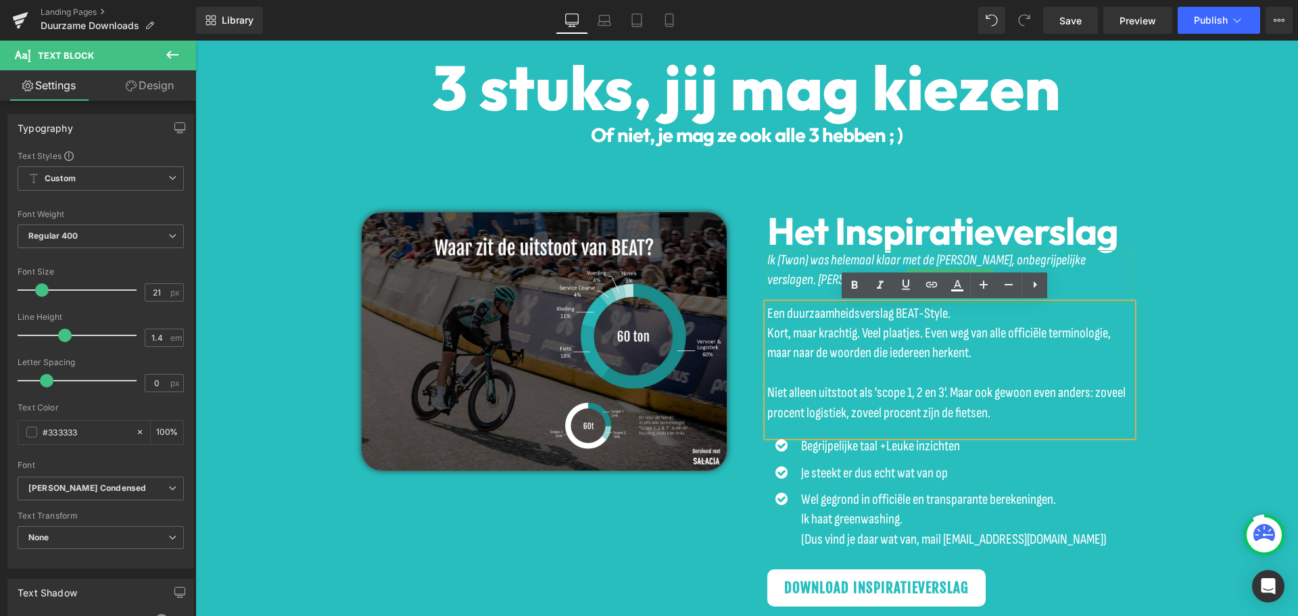
click at [802, 267] on icon "Ik (Twan) was helemaal klaar met de saaie, onbegrijpelijke verslagen. Dus maakt…" at bounding box center [927, 270] width 319 height 37
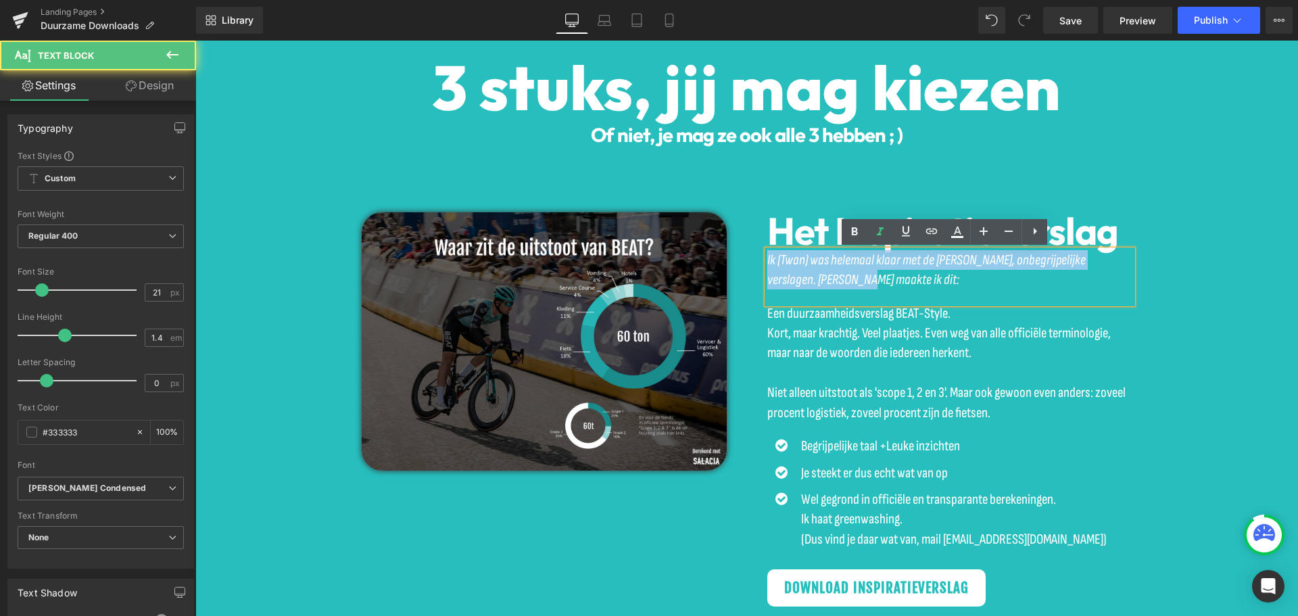
drag, startPoint x: 797, startPoint y: 271, endPoint x: 755, endPoint y: 253, distance: 45.7
click at [755, 253] on div "Het Inspiratieverslag Heading Ik (Twan) was helemaal klaar met de saaie, onbegr…" at bounding box center [950, 409] width 406 height 394
click at [919, 285] on p "Ik (Twan) was helemaal klaar met de saaie, onbegrijpelijke verslagen. Dus maakt…" at bounding box center [950, 270] width 365 height 40
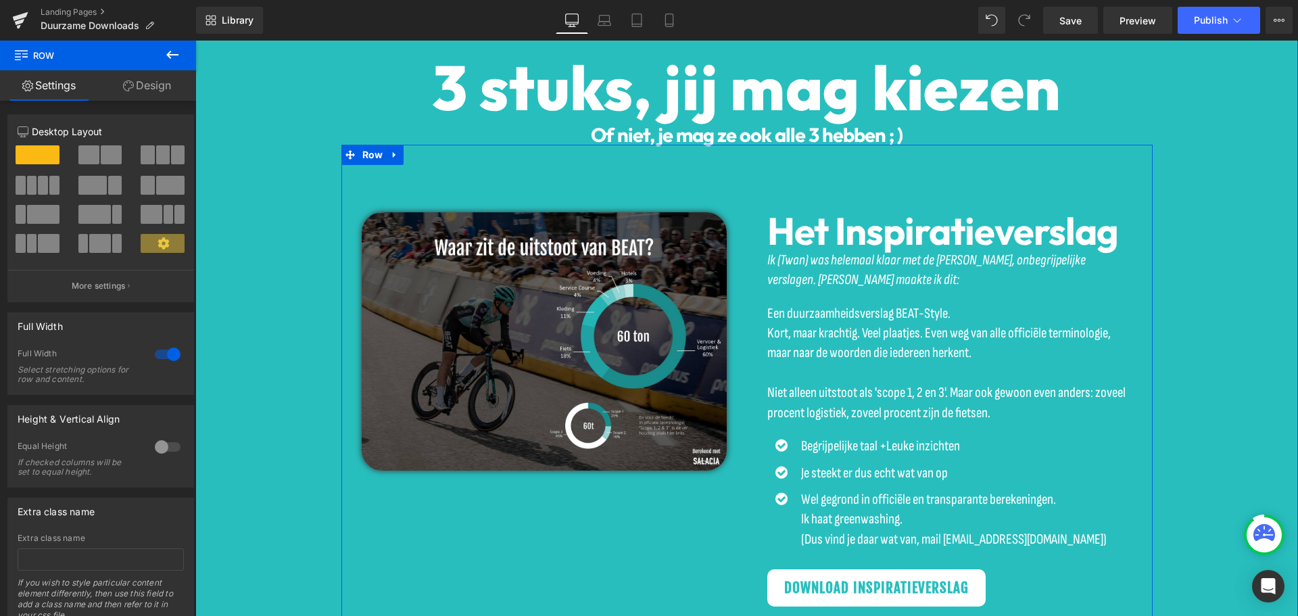
click at [761, 261] on div "Het Inspiratieverslag Heading Ik (Twan) was helemaal klaar met de saaie, onbegr…" at bounding box center [950, 409] width 406 height 394
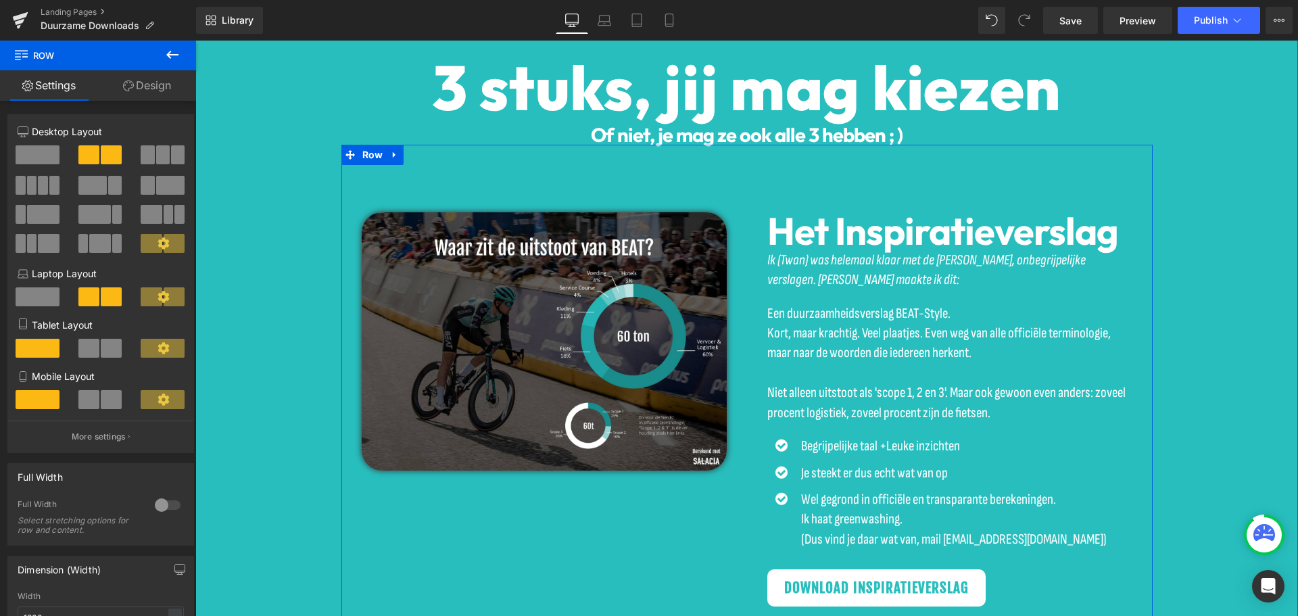
click at [789, 271] on icon "Ik (Twan) was helemaal klaar met de saaie, onbegrijpelijke verslagen. Dus maakt…" at bounding box center [927, 270] width 319 height 37
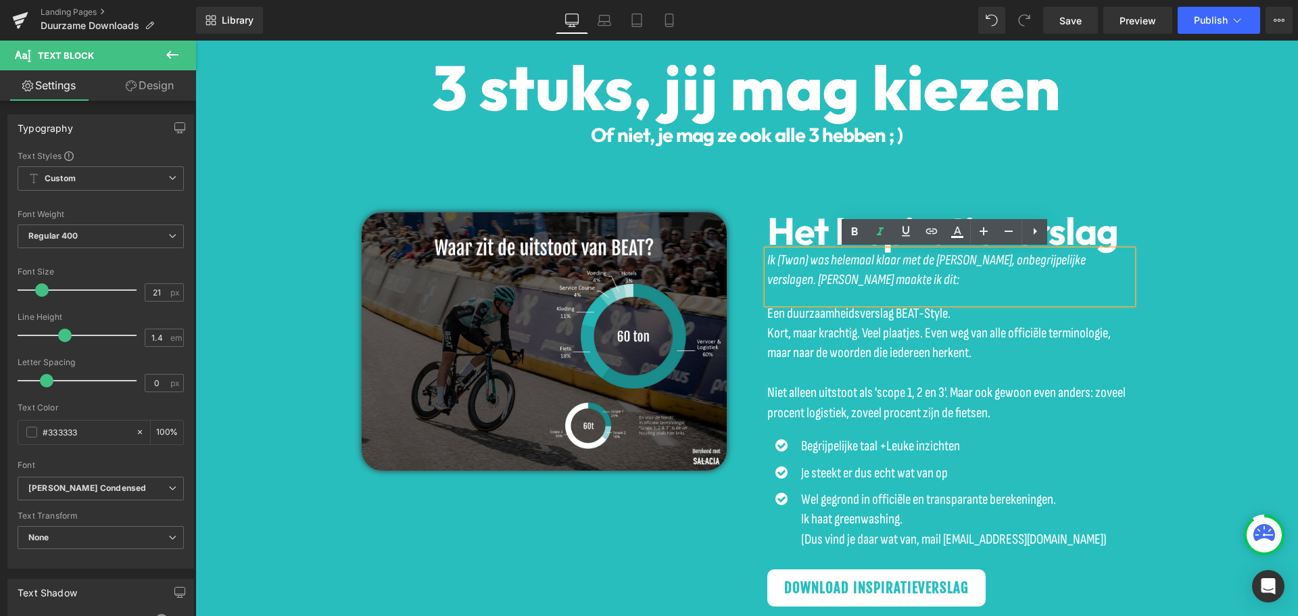
click at [1102, 544] on div "Icon Begrijpelijke taal + Leuke inzichten Text Block Icon Je steekt er dus echt…" at bounding box center [950, 496] width 365 height 120
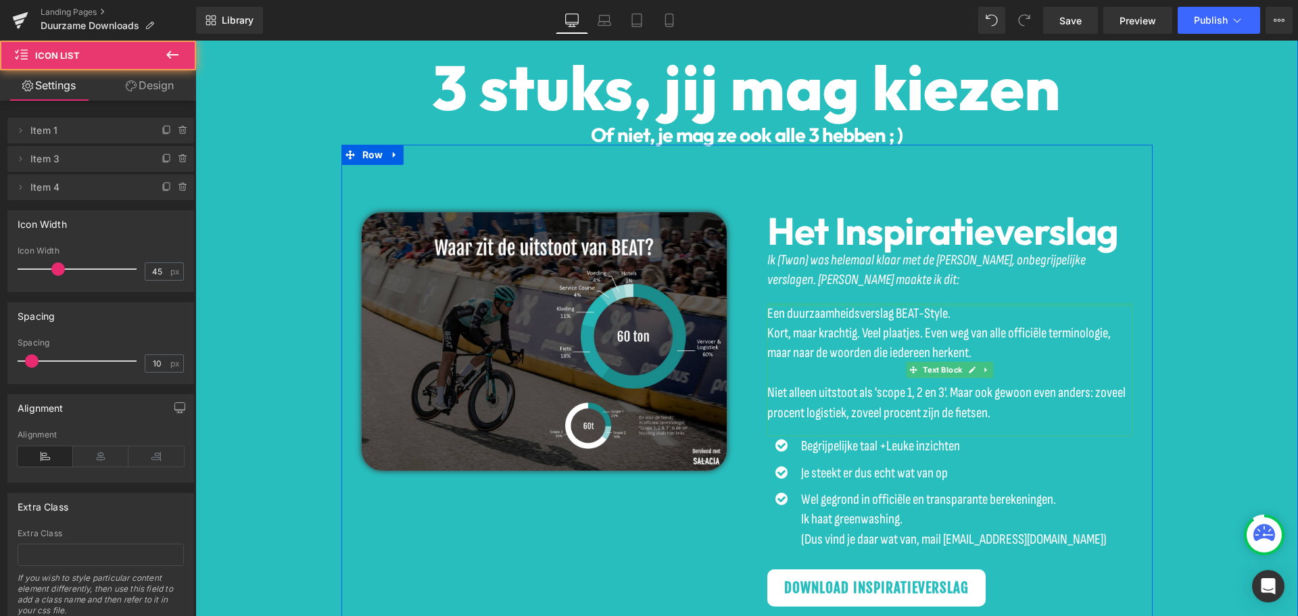
click at [907, 313] on span "Een duurzaamheidsverslag BEAT-Style." at bounding box center [859, 313] width 183 height 17
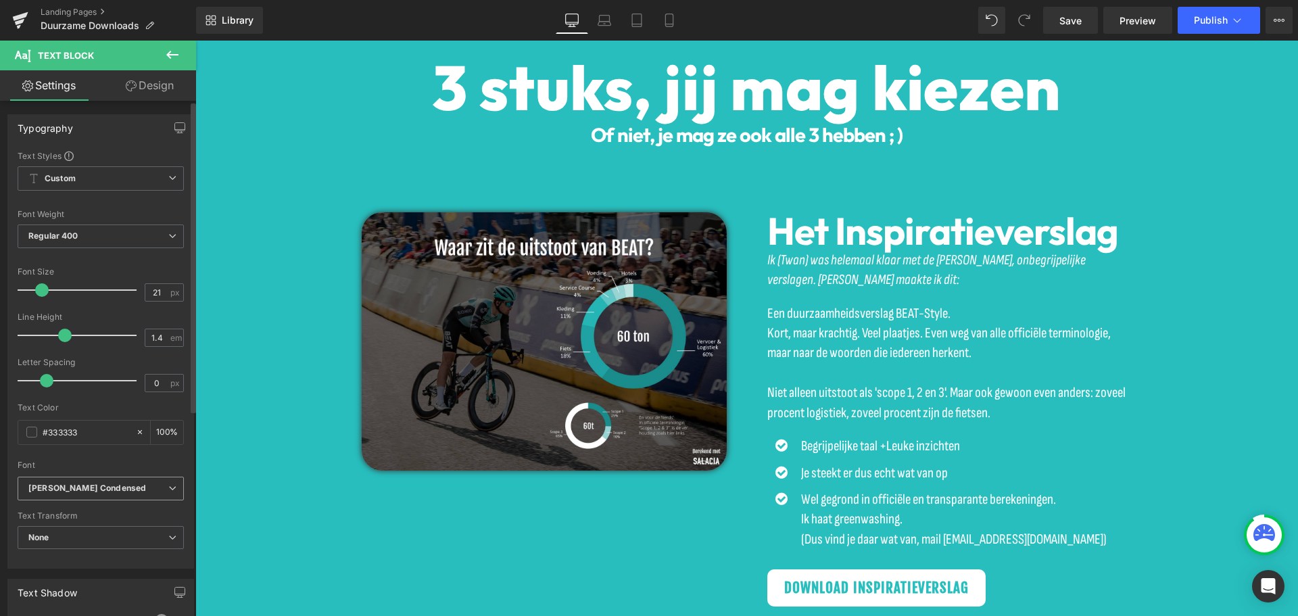
click at [72, 484] on icon "Sofia Sans Condensed" at bounding box center [87, 488] width 118 height 11
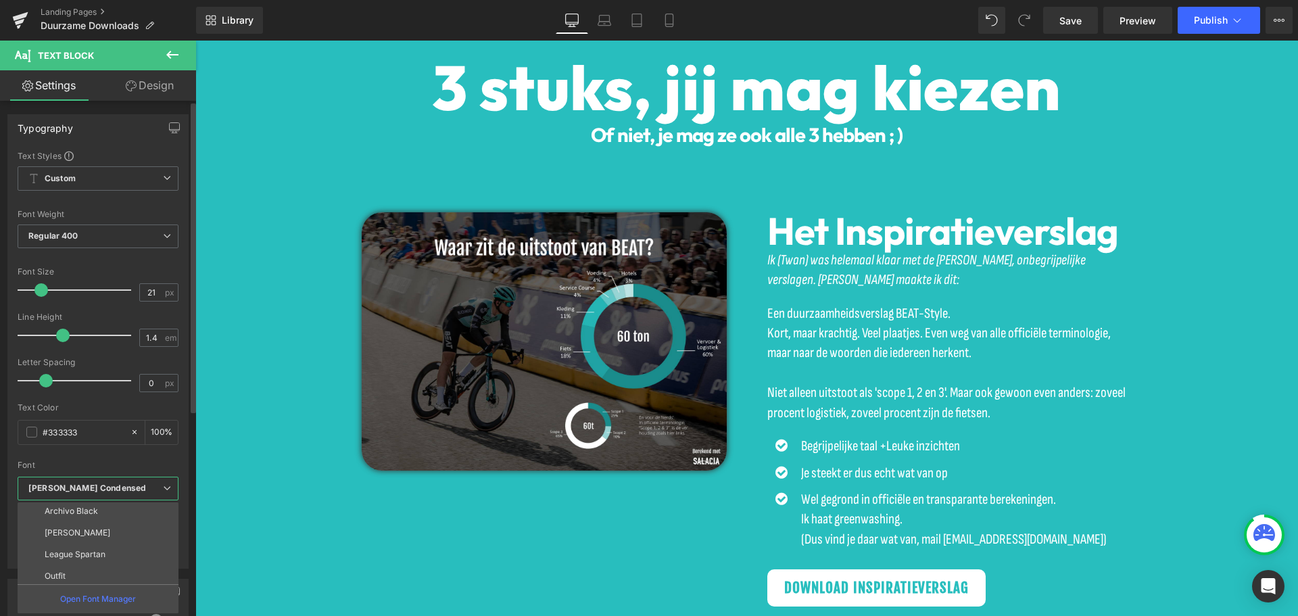
scroll to position [200, 0]
click at [75, 569] on li "Outfit" at bounding box center [101, 573] width 167 height 22
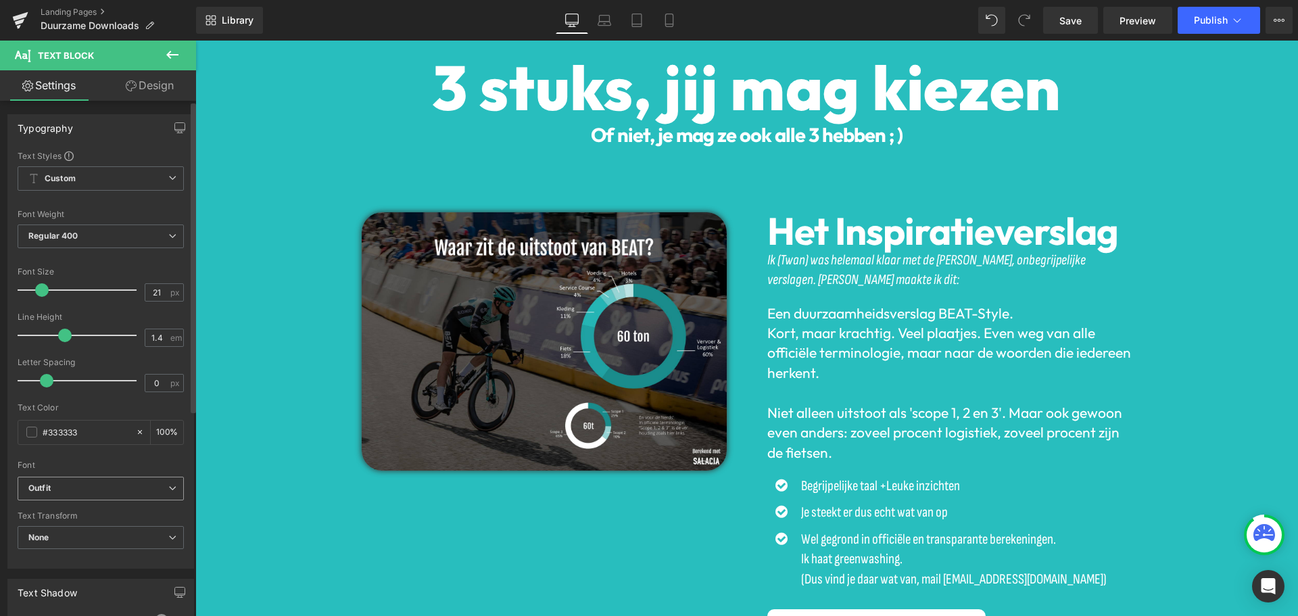
scroll to position [7469, 1093]
click at [837, 271] on p "Ik (Twan) was helemaal klaar met de saaie, onbegrijpelijke verslagen. Dus maakt…" at bounding box center [950, 270] width 365 height 40
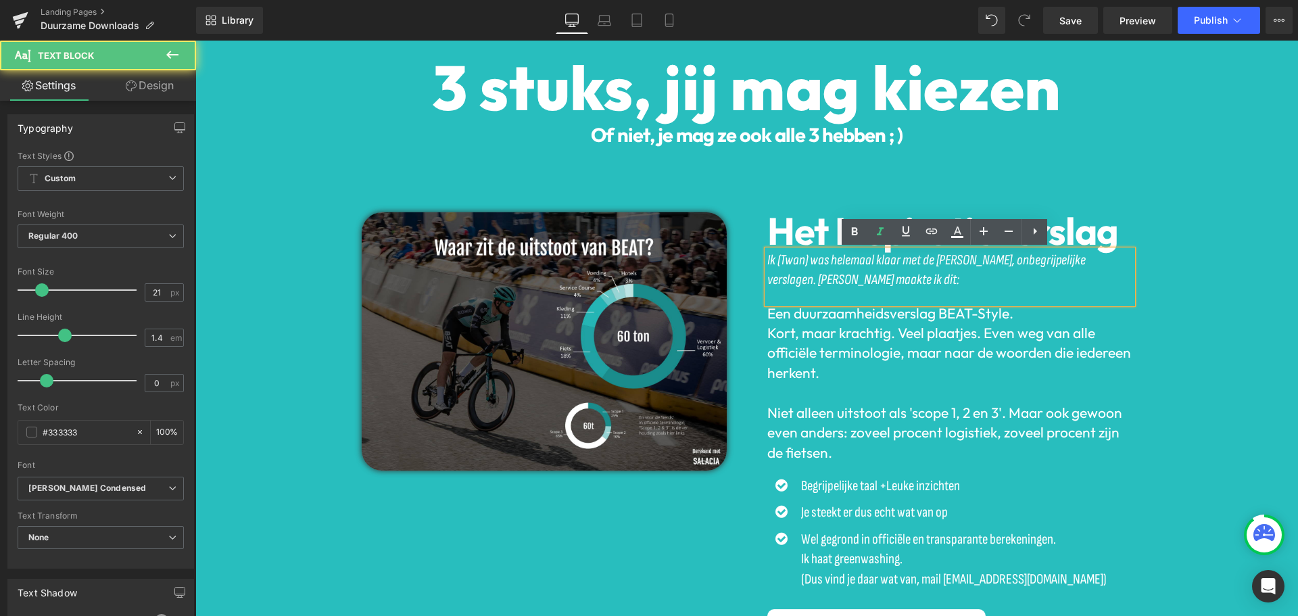
click at [989, 293] on div "Ik (Twan) was helemaal klaar met de saaie, onbegrijpelijke verslagen. Dus maakt…" at bounding box center [950, 276] width 365 height 53
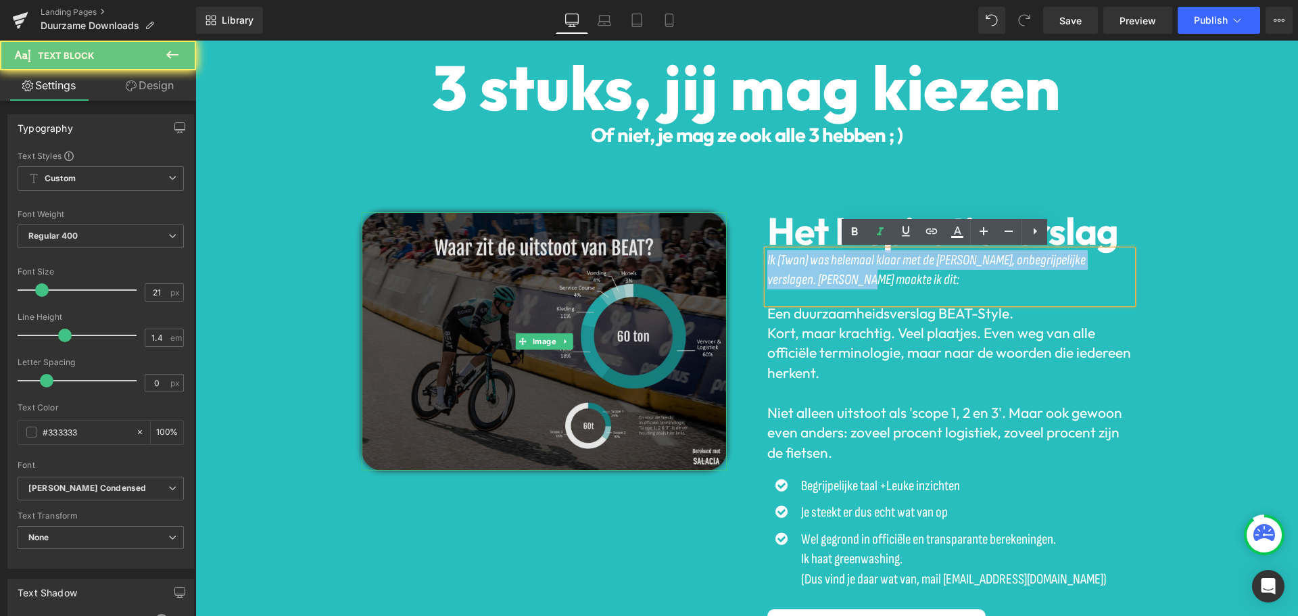
drag, startPoint x: 891, startPoint y: 284, endPoint x: 559, endPoint y: 253, distance: 332.8
click at [563, 254] on div "Image Het Inspiratieverslag Heading Ik (Twan) was helemaal klaar met de saaie, …" at bounding box center [747, 406] width 811 height 522
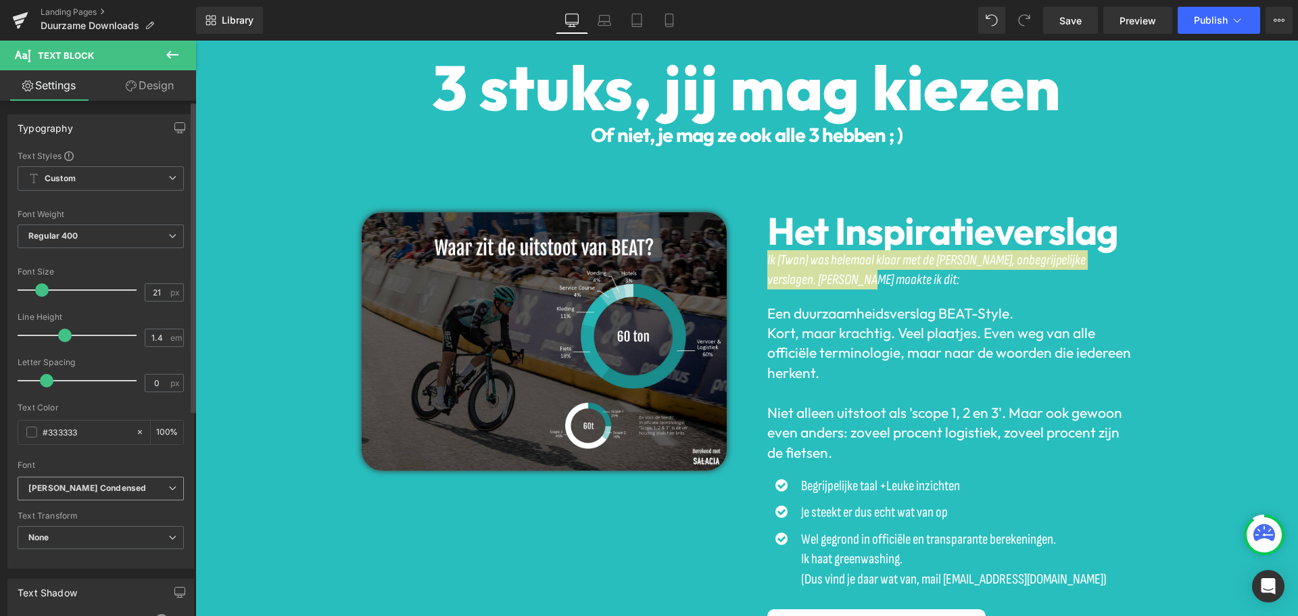
click at [80, 492] on icon "Sofia Sans Condensed" at bounding box center [87, 488] width 118 height 11
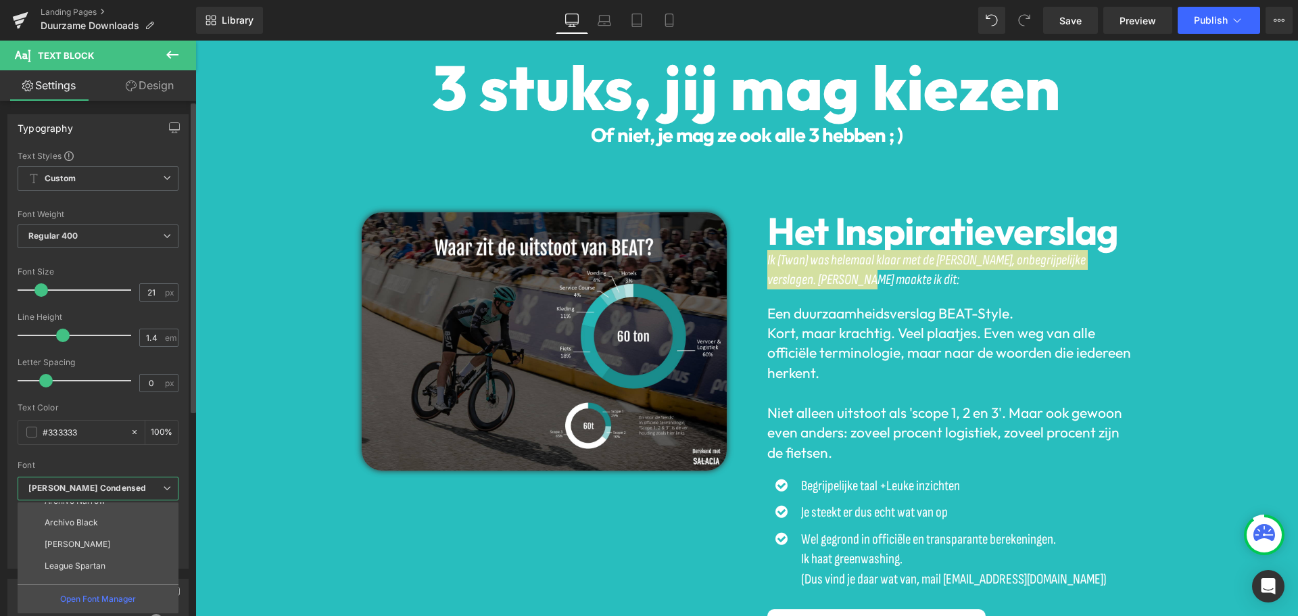
scroll to position [200, 0]
click at [79, 569] on li "Outfit" at bounding box center [101, 573] width 167 height 22
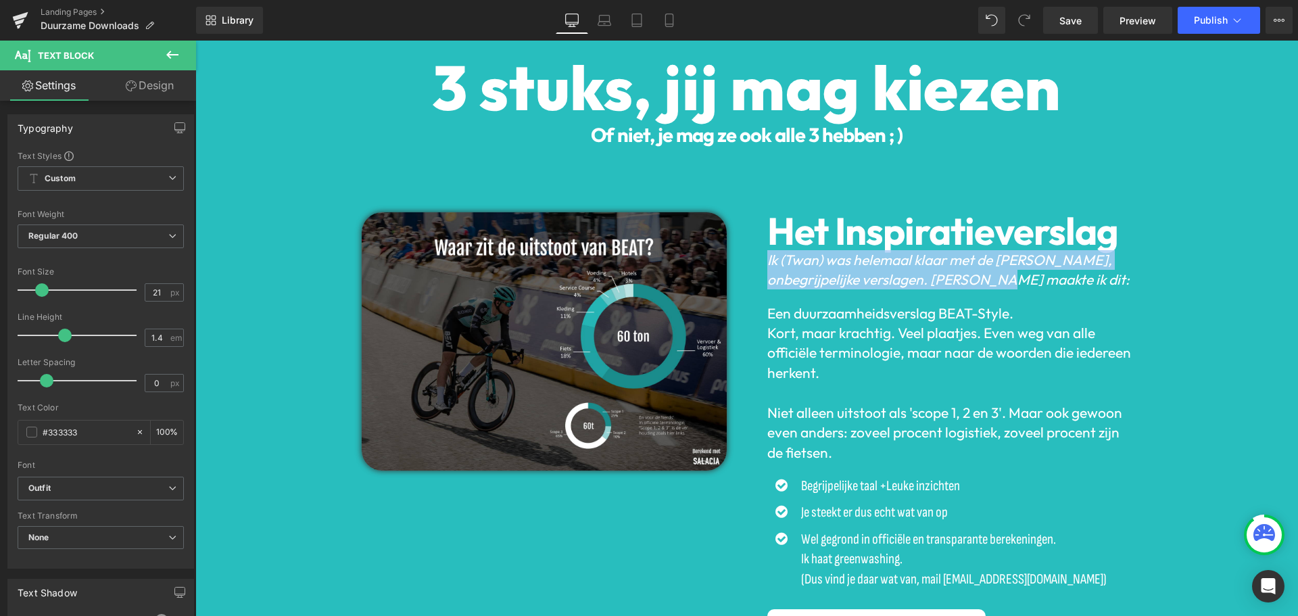
click at [947, 341] on span "Kort, maar krachtig. Veel plaatjes. Even weg van alle officiële terminologie, m…" at bounding box center [950, 352] width 364 height 57
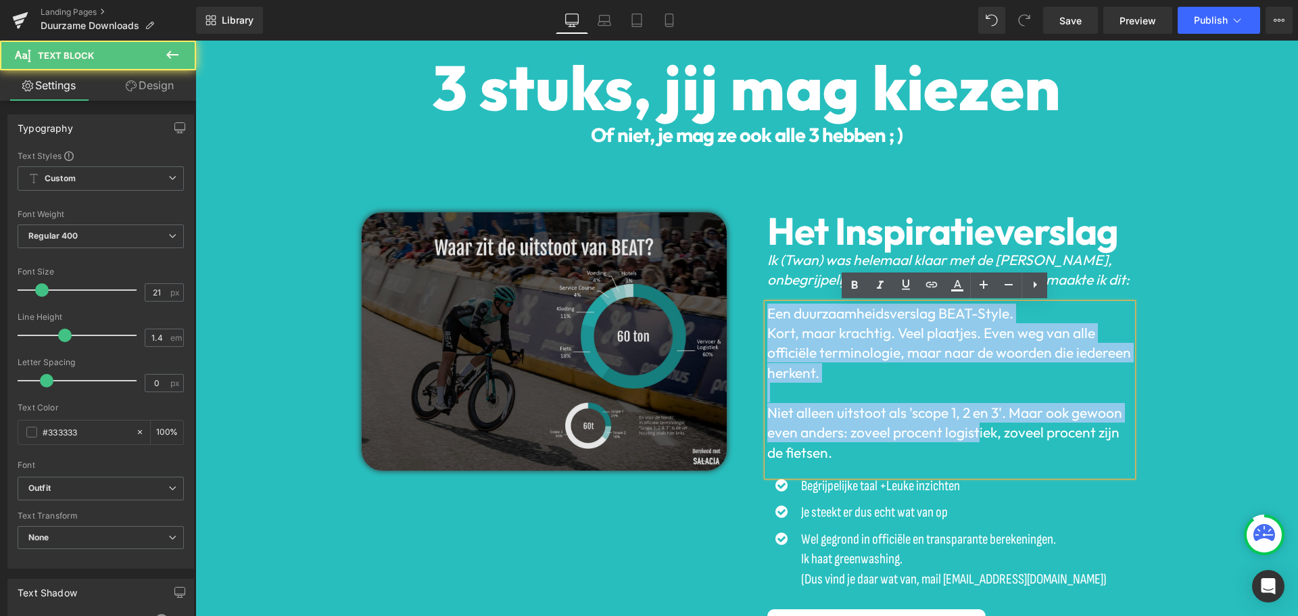
drag, startPoint x: 974, startPoint y: 429, endPoint x: 688, endPoint y: 285, distance: 319.7
click at [688, 285] on div "Image Het Inspiratieverslag Heading Ik (Twan) was helemaal klaar met de saaie, …" at bounding box center [747, 406] width 811 height 522
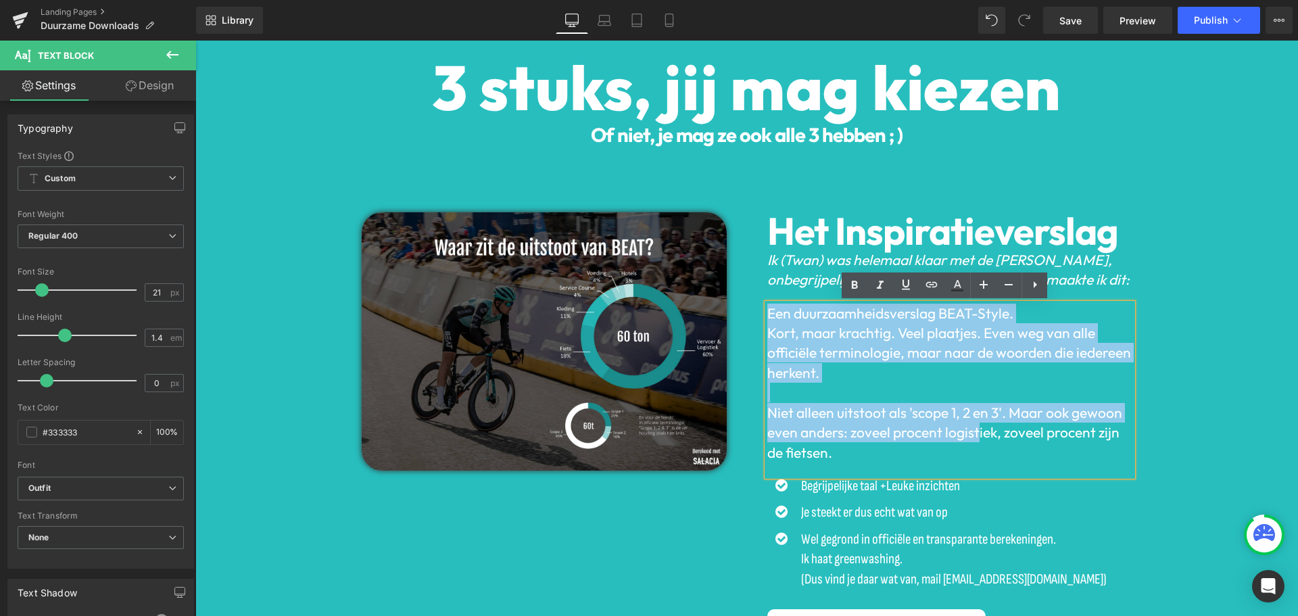
click at [1025, 415] on span "Niet alleen uitstoot als 'scope 1, 2 en 3'. Maar ook gewoon even anders: zoveel…" at bounding box center [945, 432] width 355 height 57
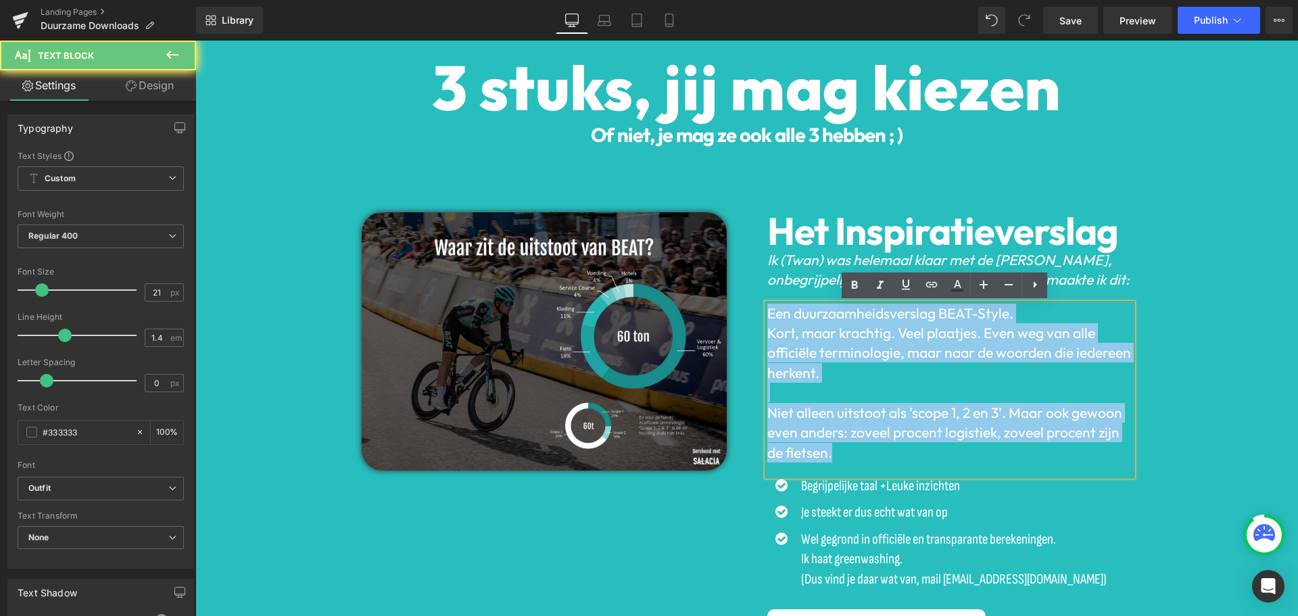
drag, startPoint x: 889, startPoint y: 436, endPoint x: 728, endPoint y: 263, distance: 236.3
click at [728, 263] on div "Image Het Inspiratieverslag Heading Ik (Twan) was helemaal klaar met de saaie, …" at bounding box center [747, 406] width 811 height 522
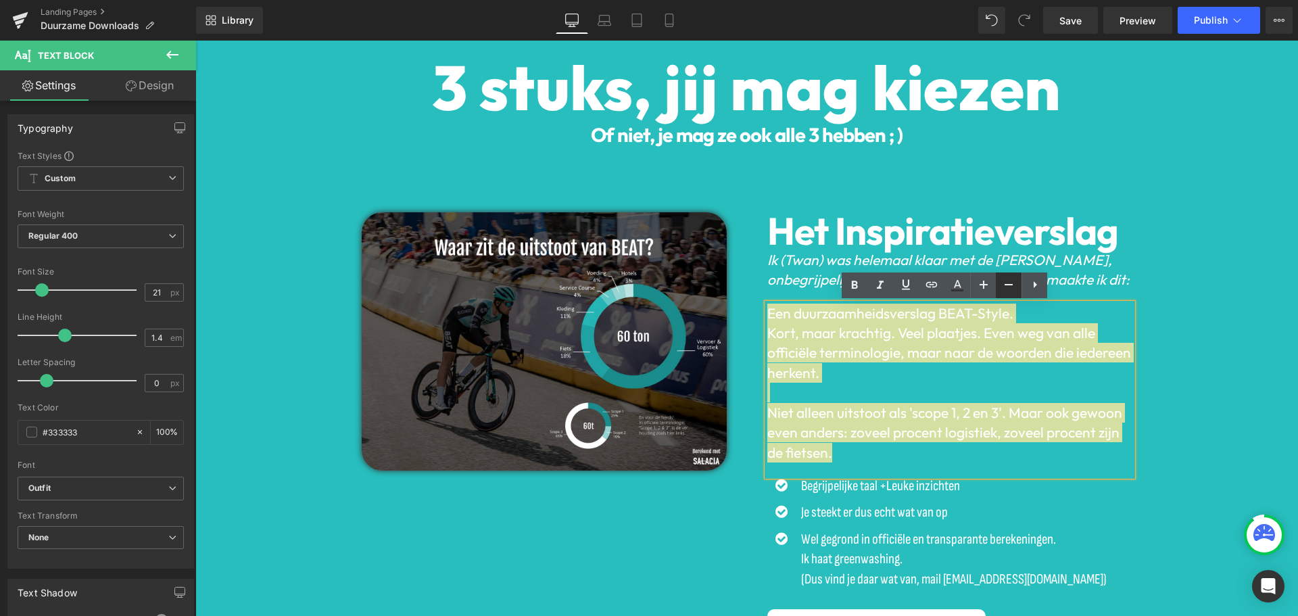
click at [1013, 287] on icon at bounding box center [1009, 285] width 16 height 16
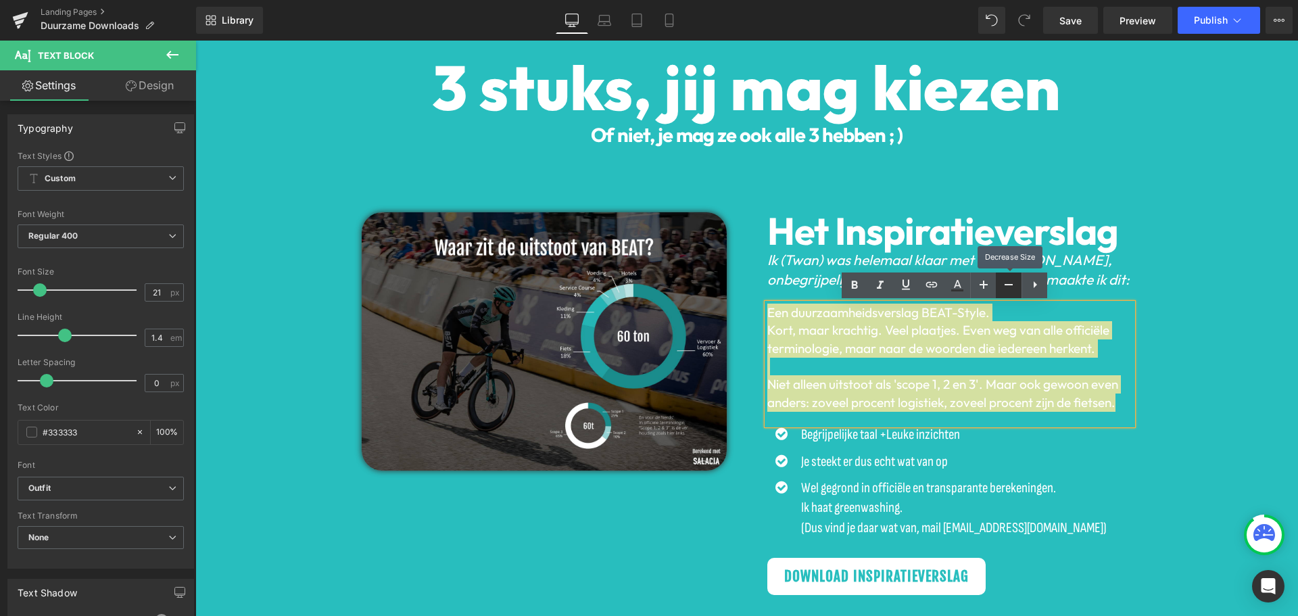
scroll to position [7418, 1093]
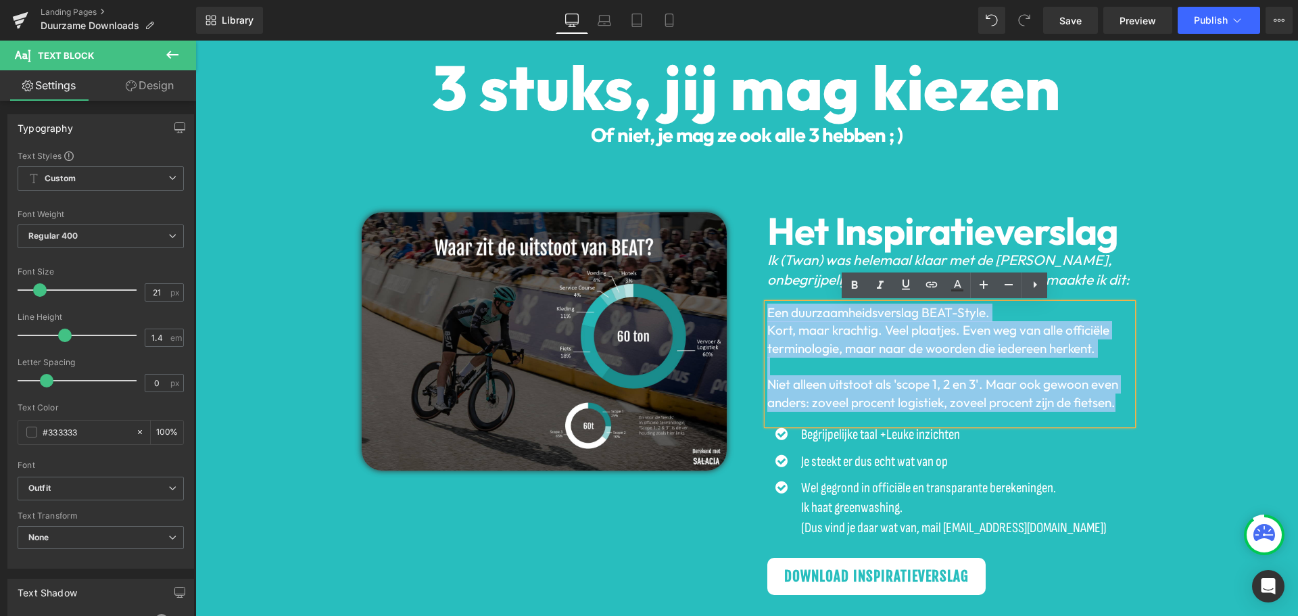
click at [966, 370] on p at bounding box center [950, 366] width 365 height 18
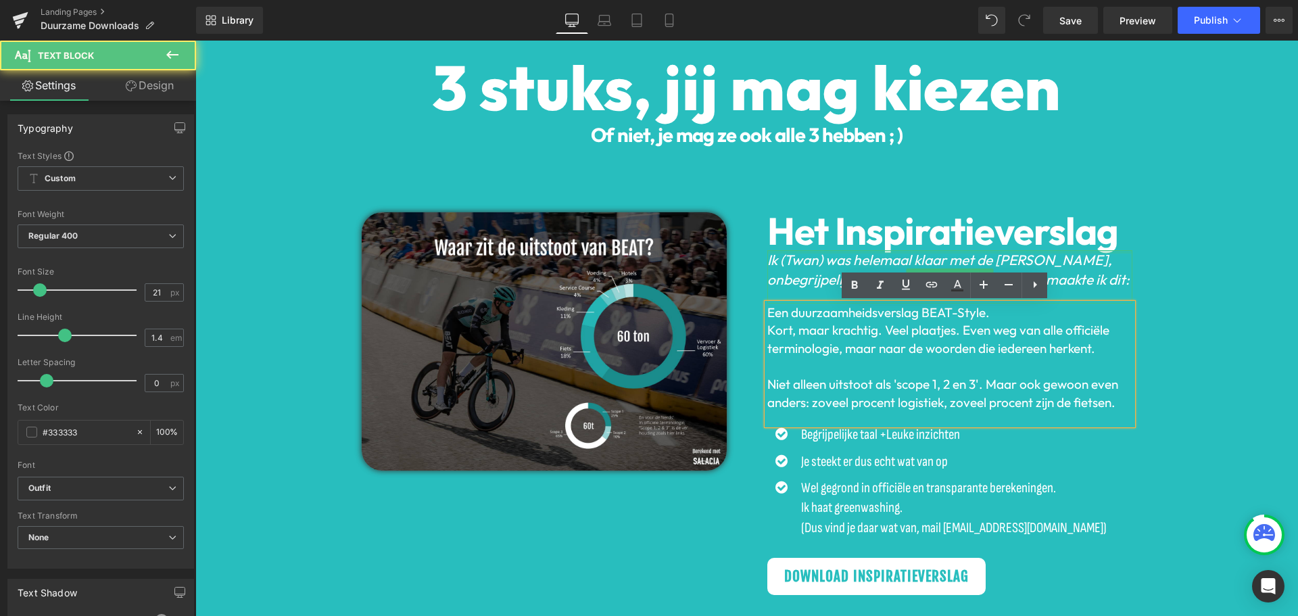
click at [1056, 269] on p "Ik (Twan) was helemaal klaar met de saaie, onbegrijpelijke verslagen. Dus maakt…" at bounding box center [950, 270] width 365 height 40
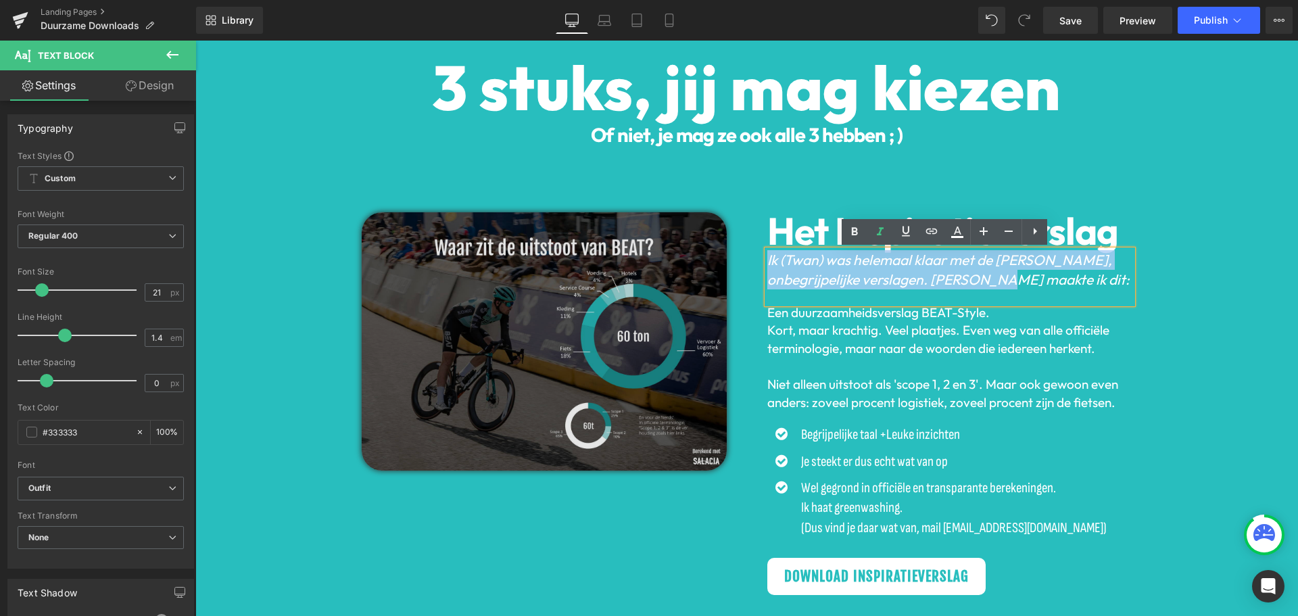
drag, startPoint x: 968, startPoint y: 283, endPoint x: 715, endPoint y: 262, distance: 253.7
click at [715, 262] on div "Image Het Inspiratieverslag Heading Ik (Twan) was helemaal klaar met de saaie, …" at bounding box center [747, 380] width 811 height 471
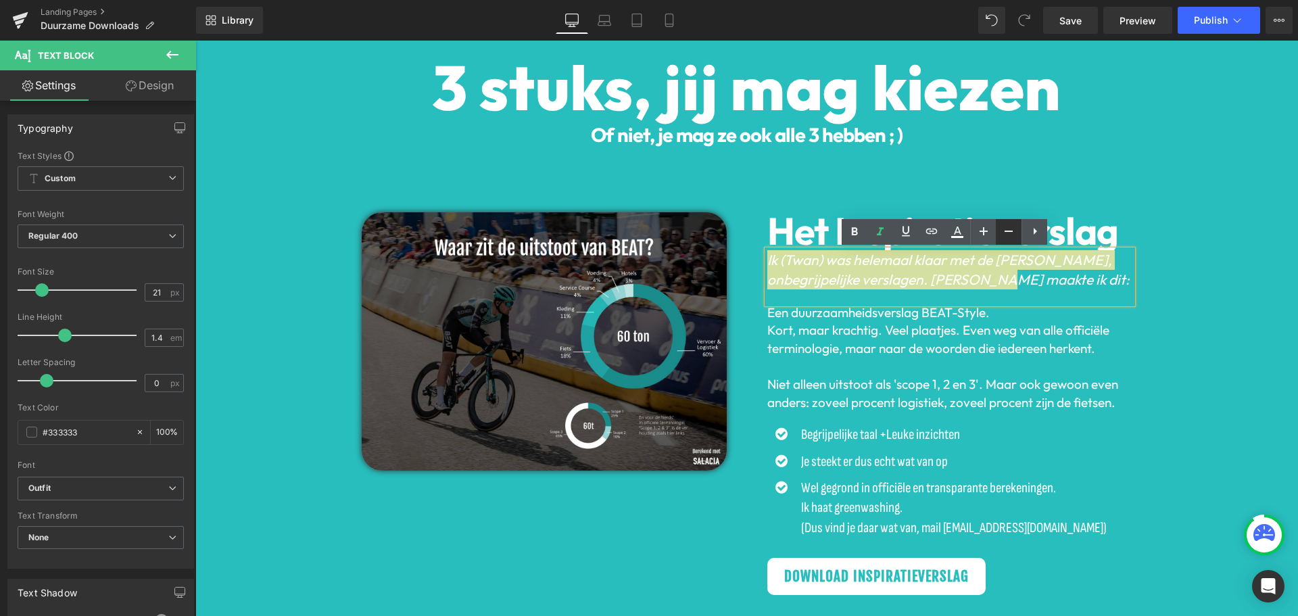
drag, startPoint x: 1010, startPoint y: 232, endPoint x: 817, endPoint y: 227, distance: 193.5
click at [1010, 232] on icon at bounding box center [1009, 231] width 16 height 16
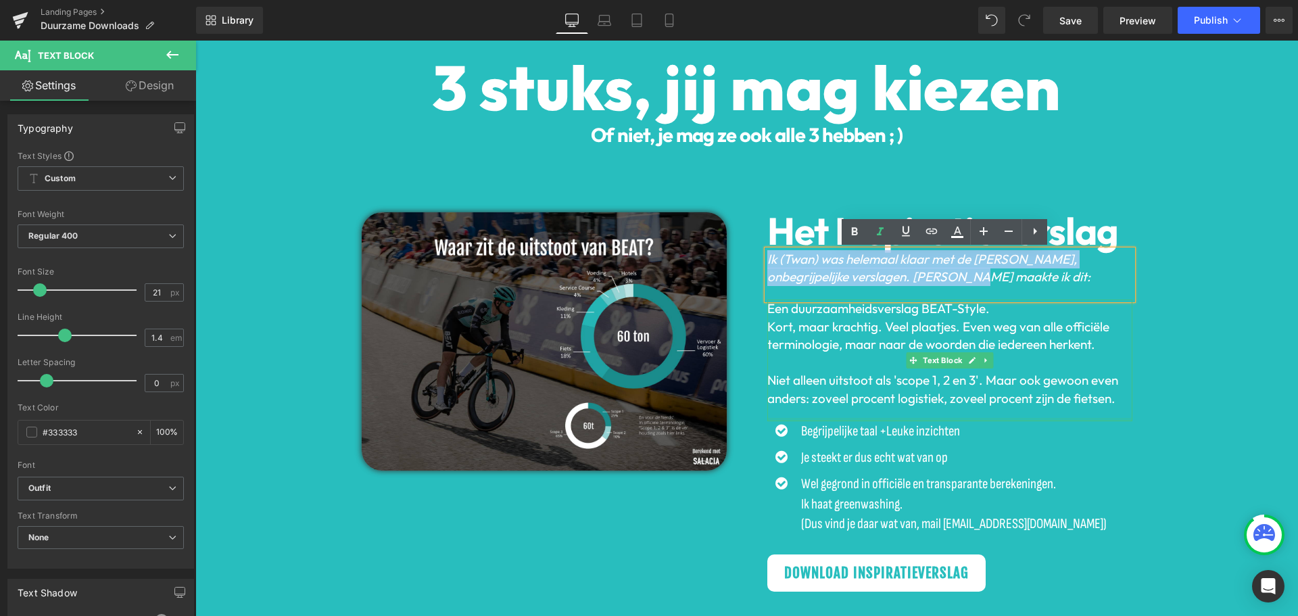
click at [987, 420] on div at bounding box center [950, 419] width 365 height 3
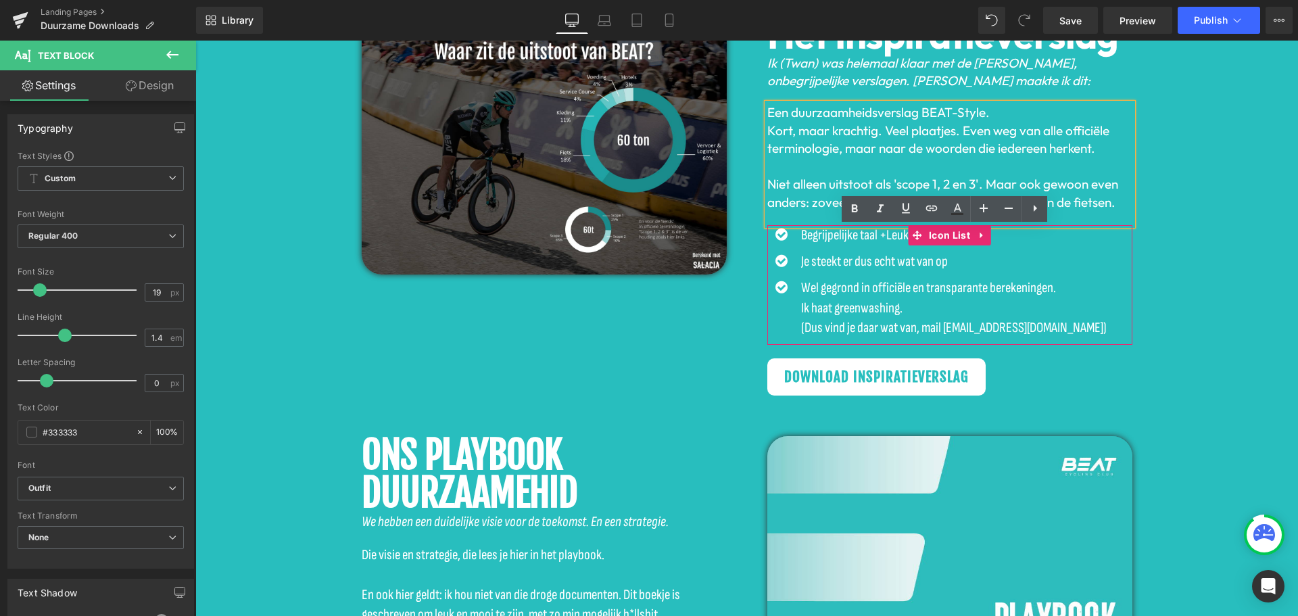
scroll to position [1581, 0]
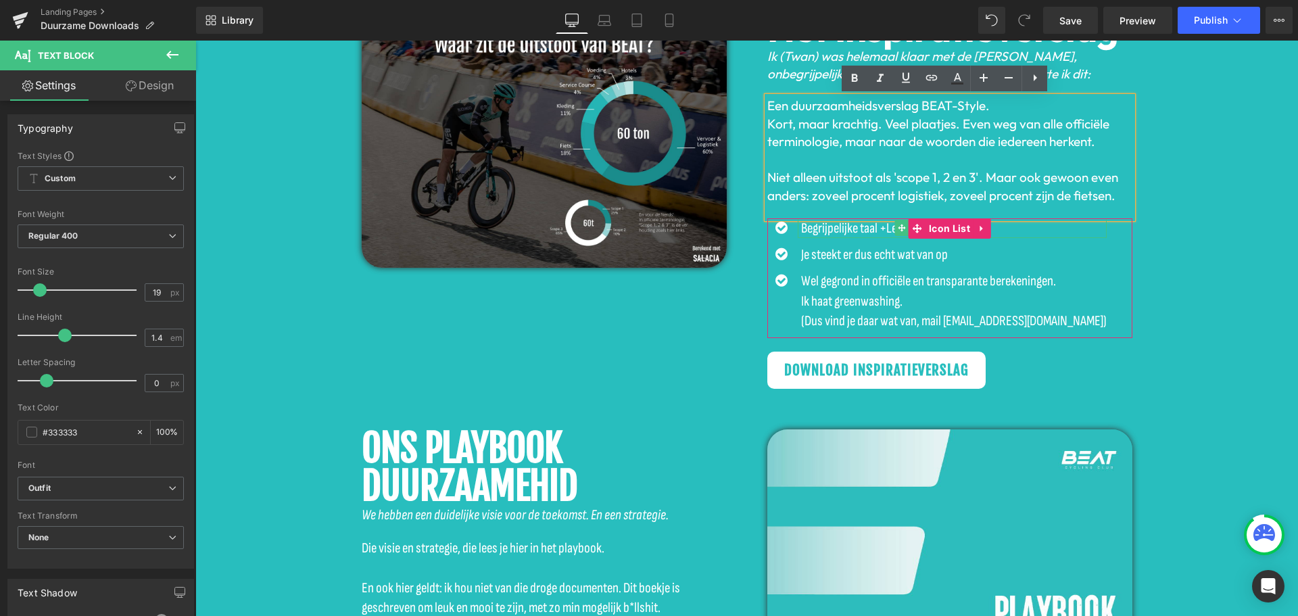
click at [849, 227] on span "Begrijpelijke taal +" at bounding box center [843, 228] width 85 height 17
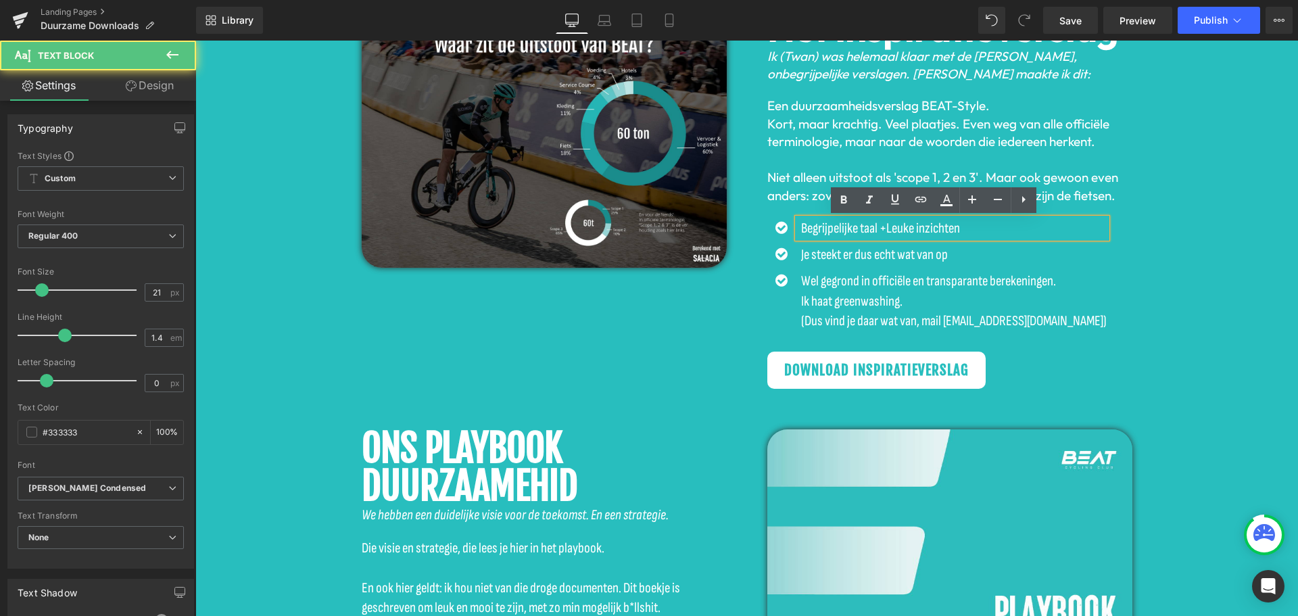
click at [1133, 202] on div "Het Inspiratieverslag Heading Ik (Twan) was helemaal klaar met de saaie, onbegr…" at bounding box center [950, 198] width 406 height 379
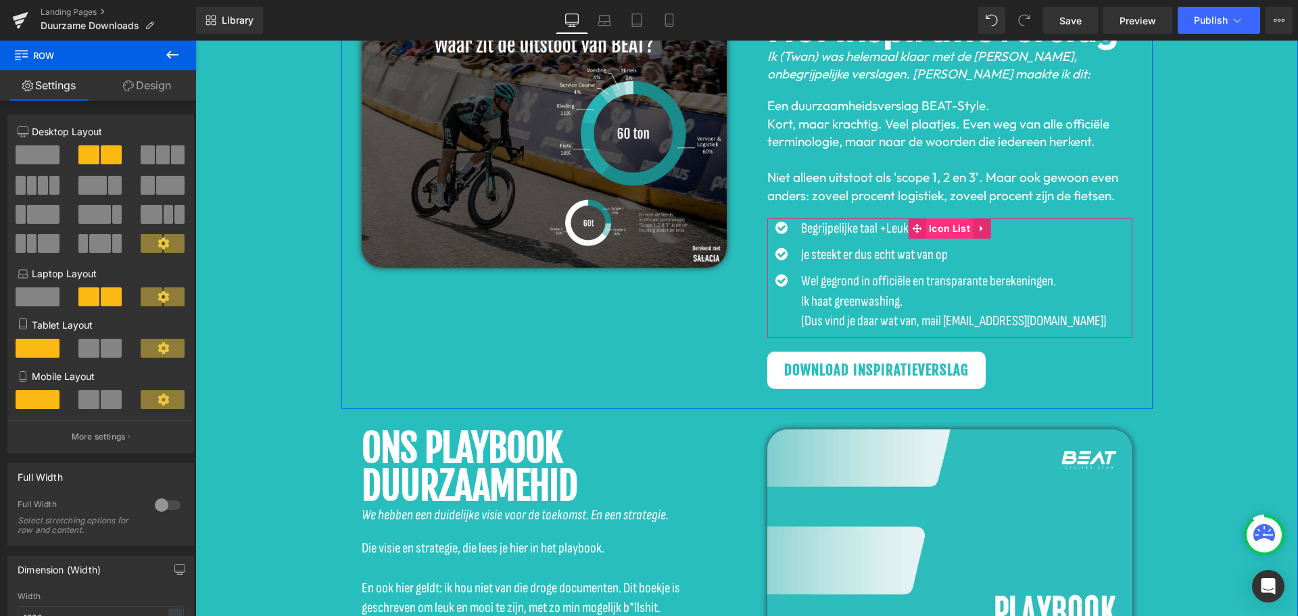
click at [936, 227] on span "Icon List" at bounding box center [950, 228] width 48 height 20
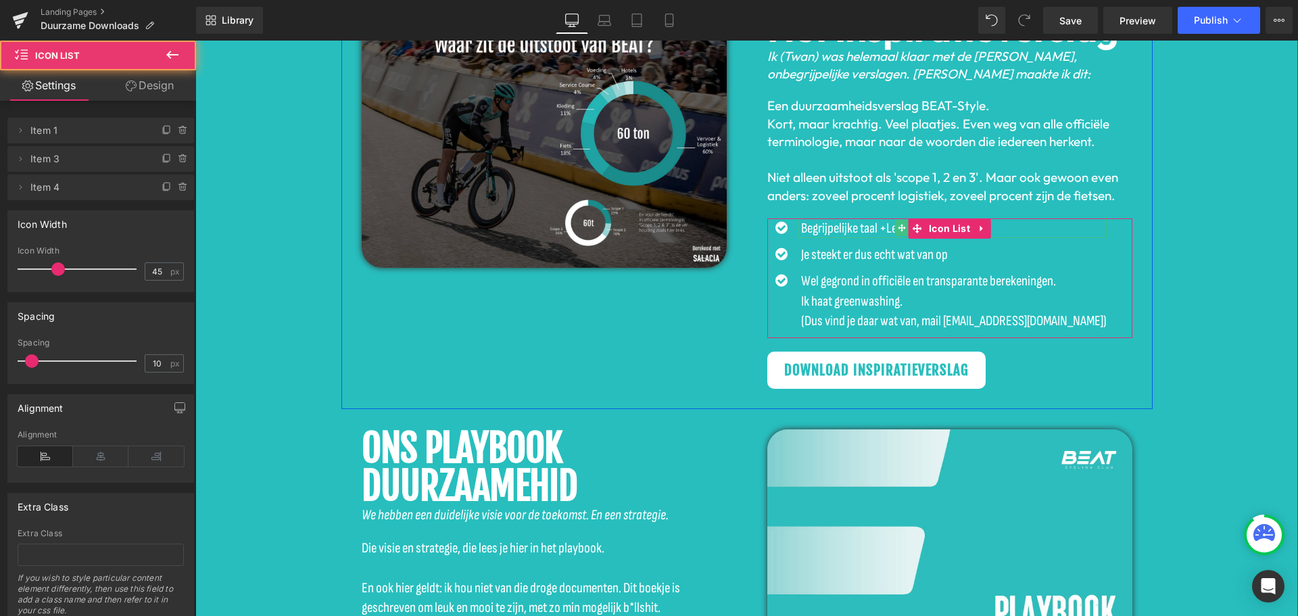
click at [849, 222] on span "Begrijpelijke taal +" at bounding box center [843, 228] width 85 height 17
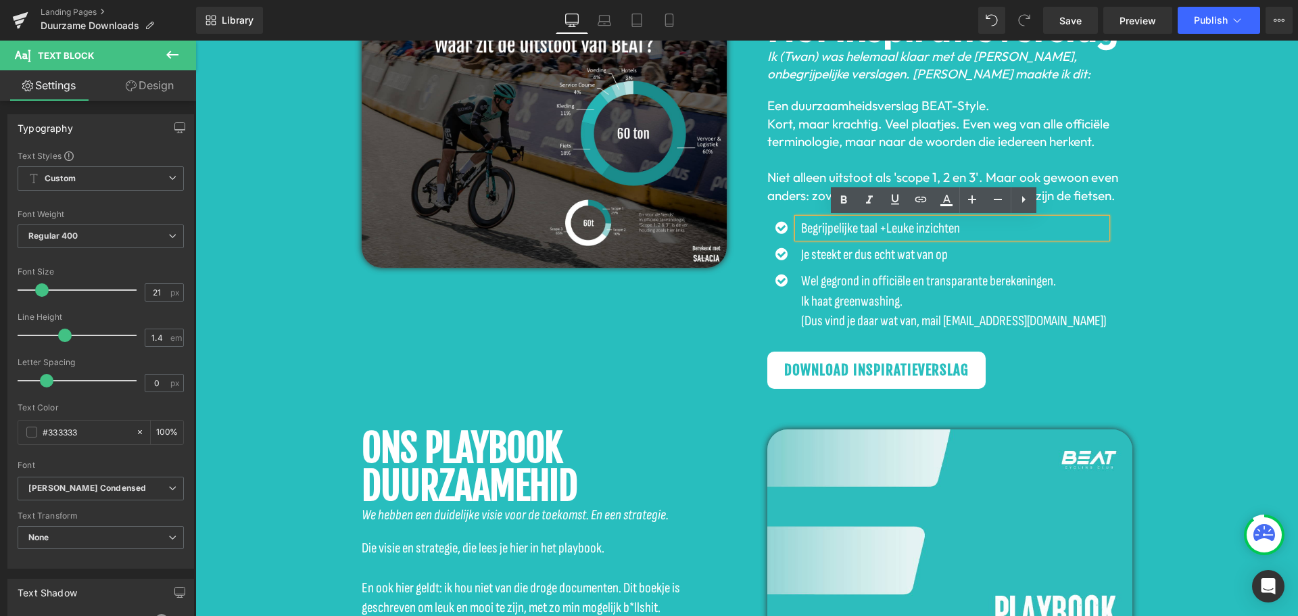
click at [922, 261] on span "Text Block" at bounding box center [944, 255] width 45 height 16
click at [1229, 233] on div "3 stuks, jij mag kiezen Heading Of niet, je mag ze ook alle 3 hebben ; ) Headin…" at bounding box center [746, 457] width 1103 height 1220
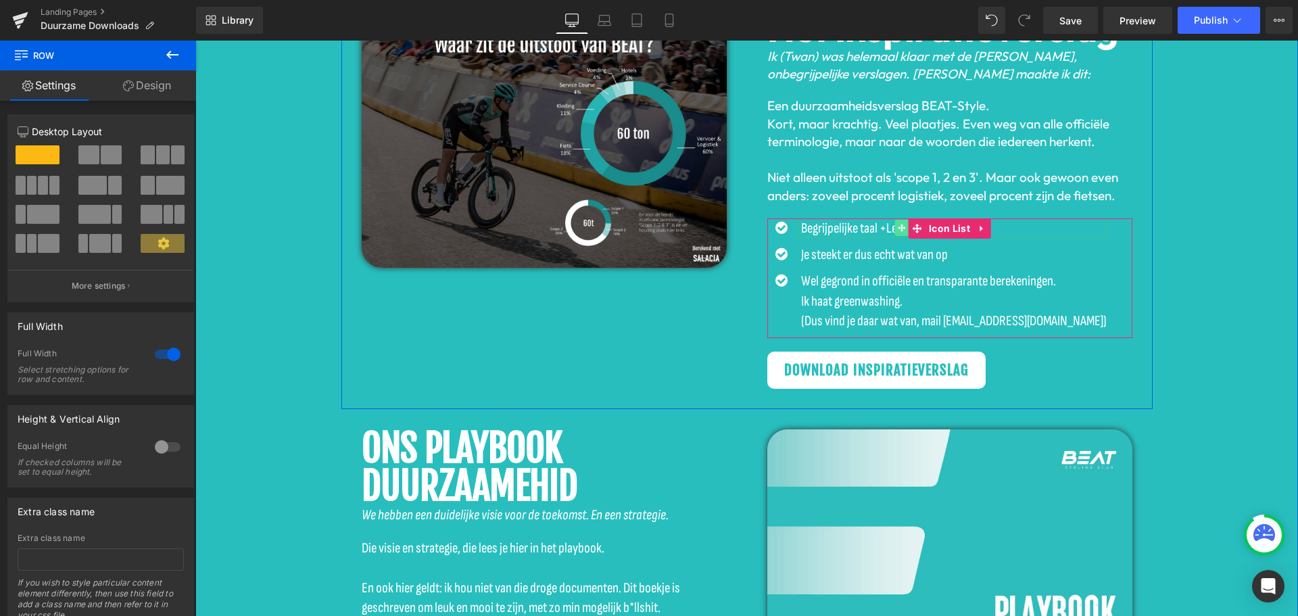
click at [899, 225] on icon at bounding box center [902, 228] width 7 height 8
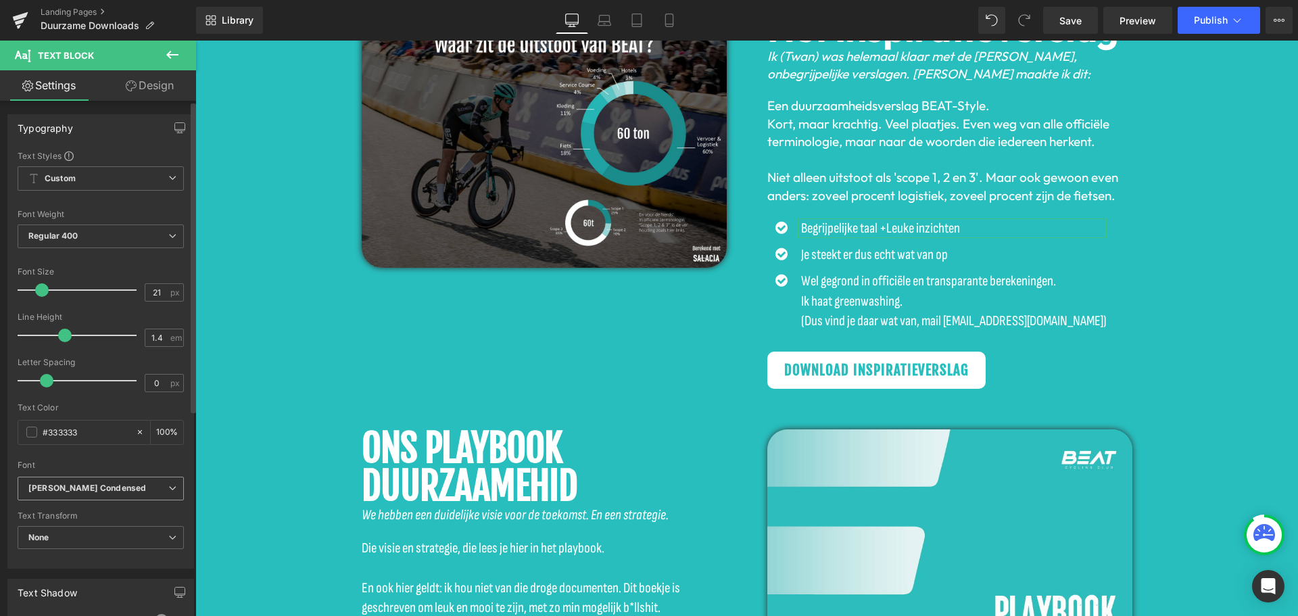
click at [131, 486] on b "Sofia Sans Condensed" at bounding box center [98, 488] width 140 height 11
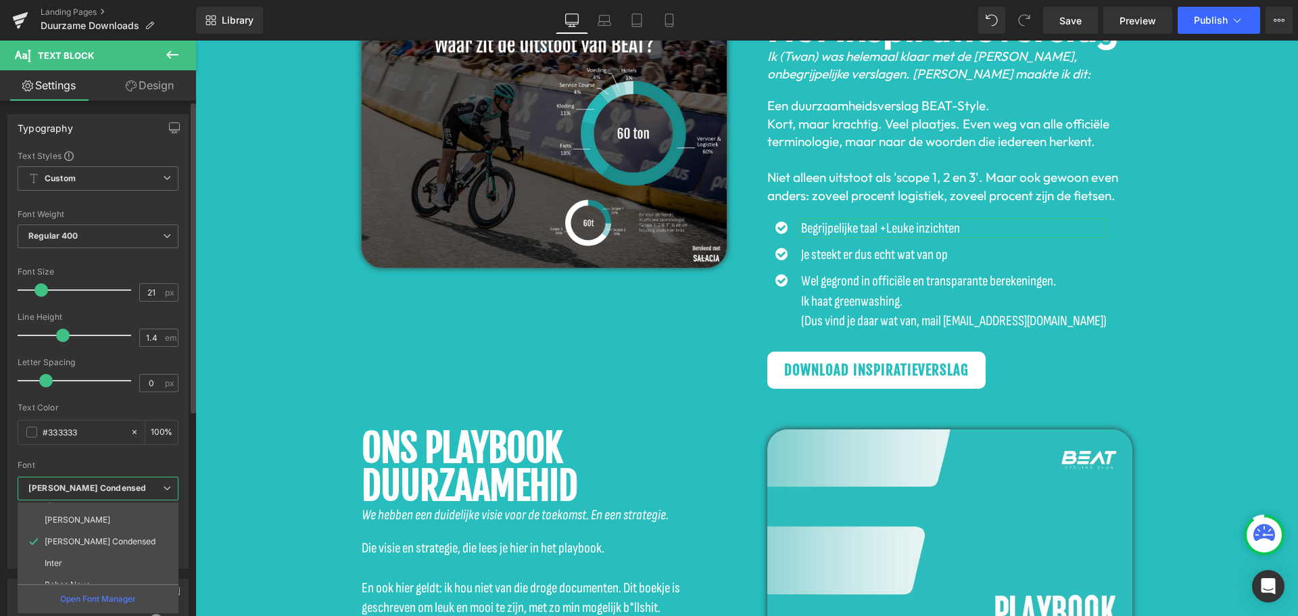
scroll to position [200, 0]
click at [85, 565] on li "Outfit" at bounding box center [101, 573] width 167 height 22
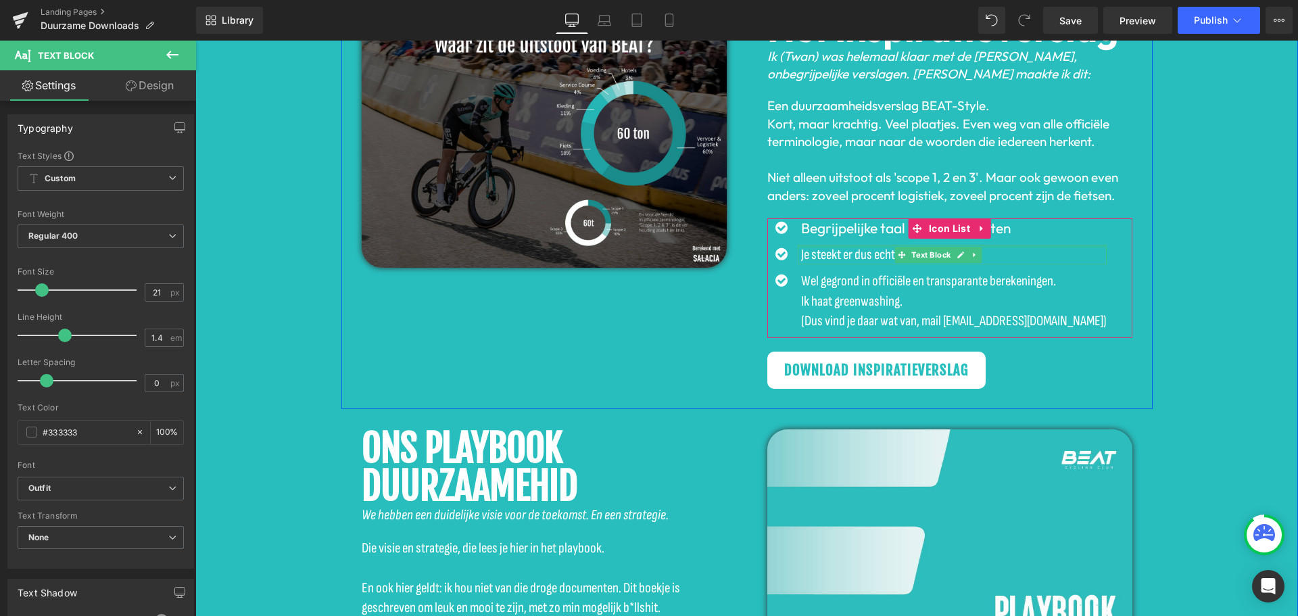
click at [870, 256] on span "Je steekt er dus echt wat van op" at bounding box center [874, 254] width 147 height 17
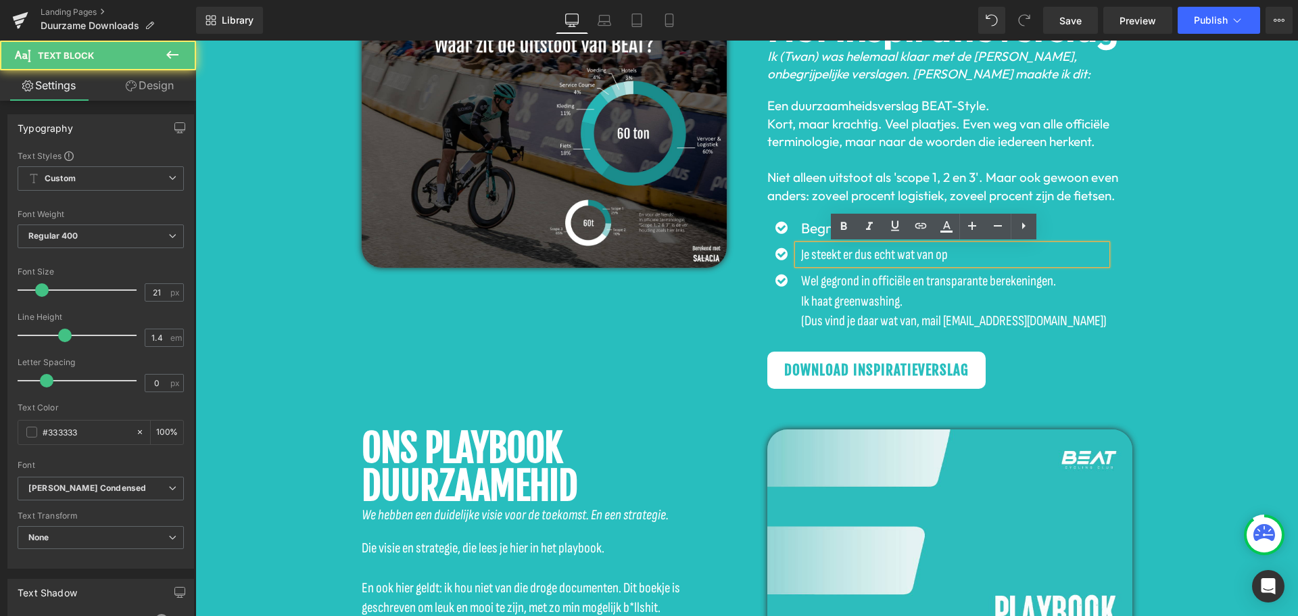
click at [964, 284] on span "Wel gegrond in officiële en transparante berekeningen. Ik haat greenwashing. (D…" at bounding box center [954, 301] width 306 height 57
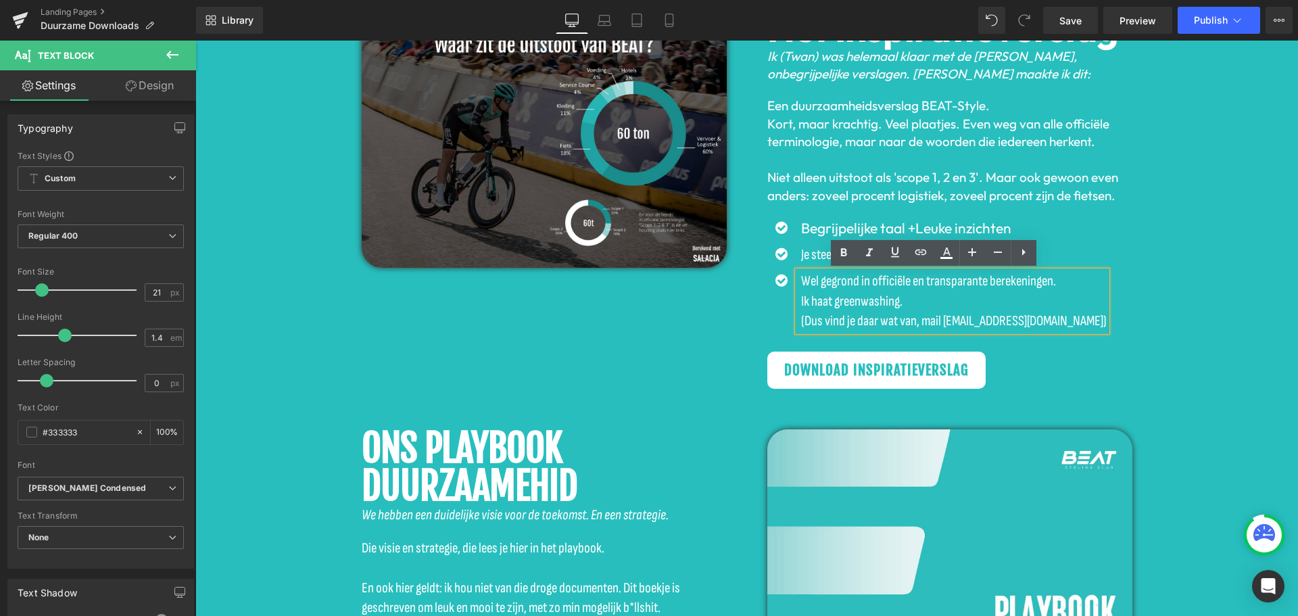
click at [920, 293] on p "Wel gegrond in officiële en transparante berekeningen. Ik haat greenwashing. (D…" at bounding box center [954, 301] width 306 height 60
click at [1284, 296] on div "3 stuks, jij mag kiezen Heading Of niet, je mag ze ook alle 3 hebben ; ) Headin…" at bounding box center [746, 457] width 1103 height 1220
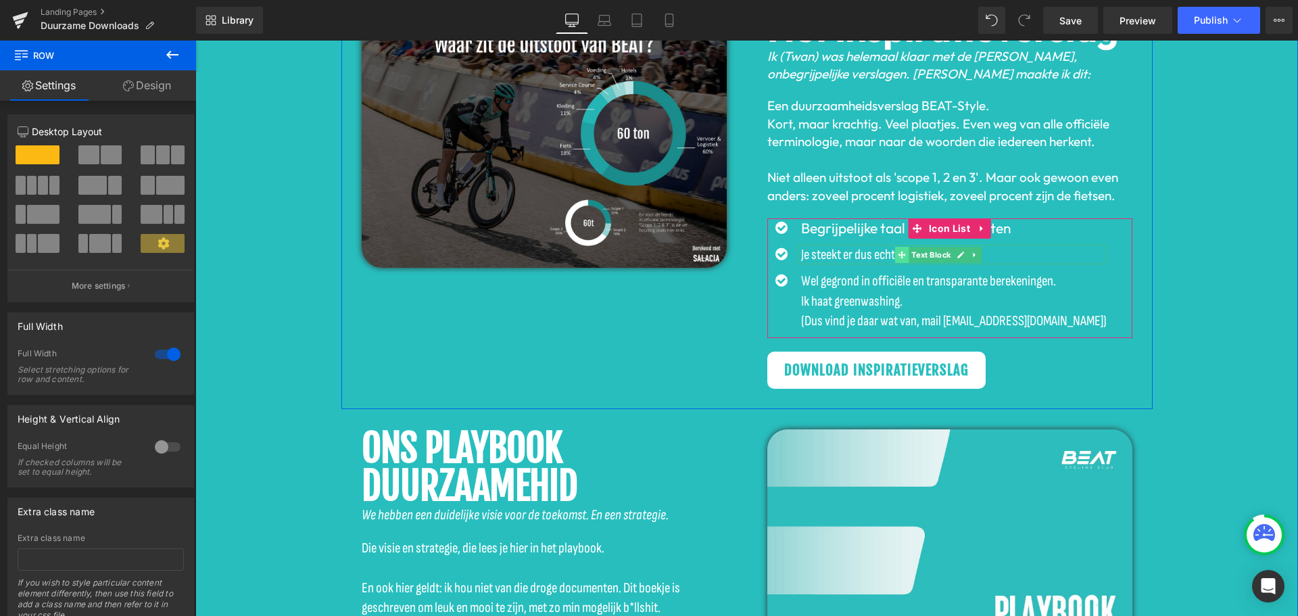
click at [899, 254] on icon at bounding box center [902, 255] width 7 height 8
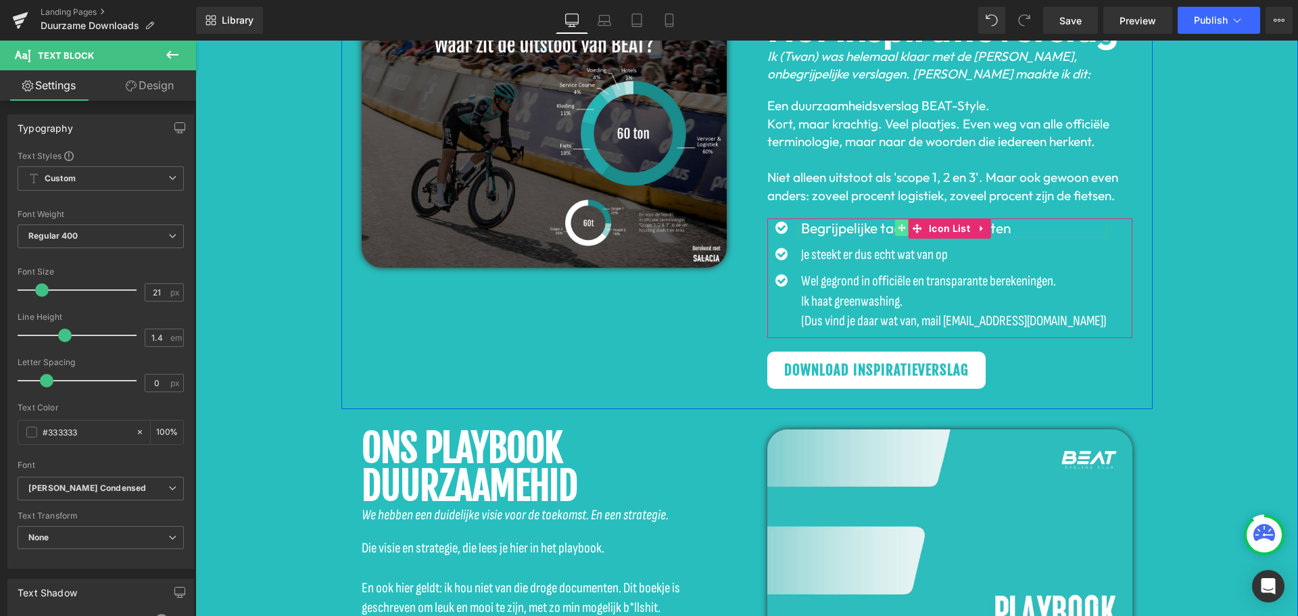
click at [895, 229] on span at bounding box center [902, 228] width 14 height 16
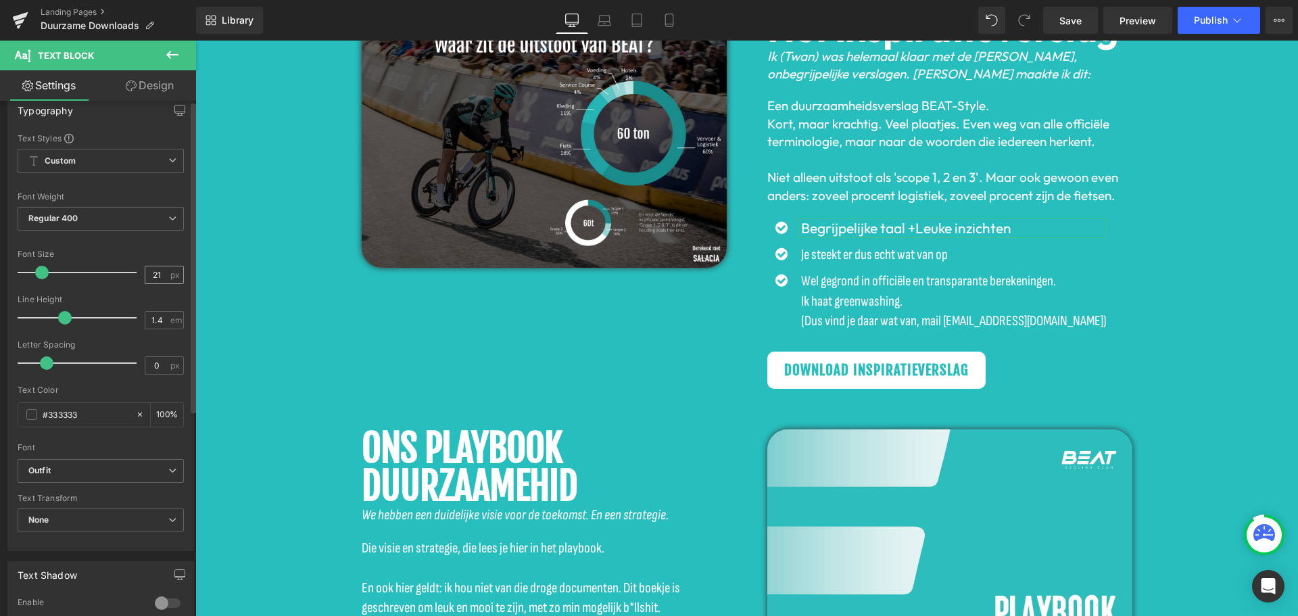
scroll to position [0, 0]
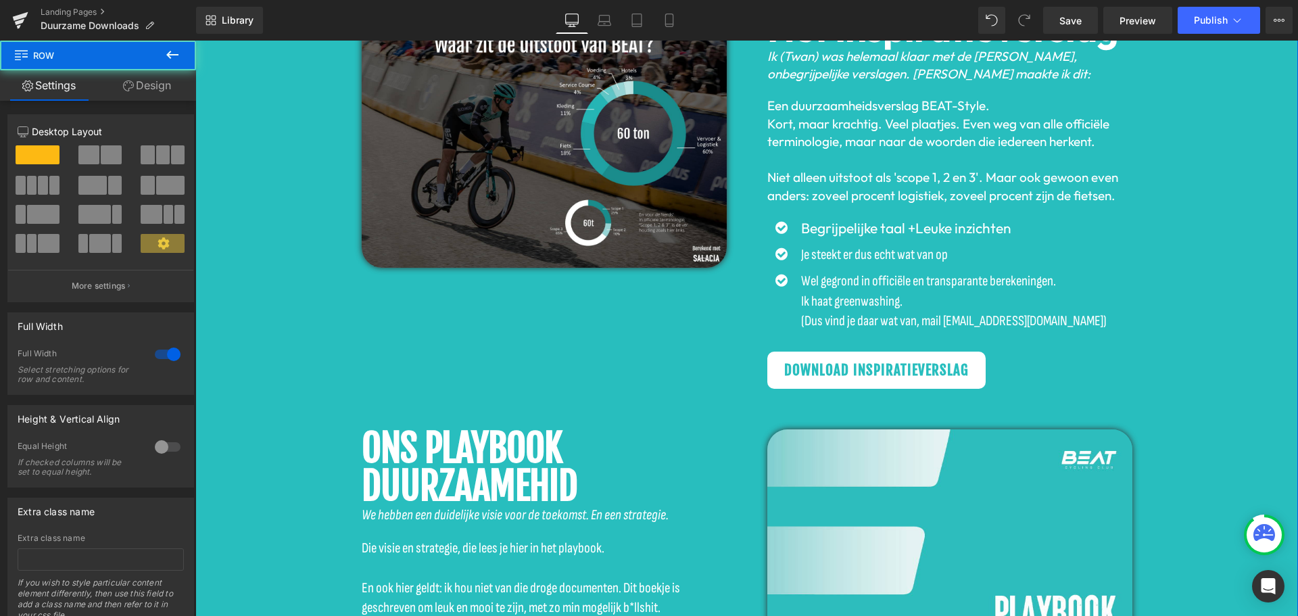
click at [1149, 298] on div "3 stuks, jij mag kiezen Heading Of niet, je mag ze ook alle 3 hebben ; ) Headin…" at bounding box center [746, 457] width 1103 height 1220
click at [1190, 278] on div "3 stuks, jij mag kiezen Heading Of niet, je mag ze ook alle 3 hebben ; ) Headin…" at bounding box center [746, 457] width 1103 height 1220
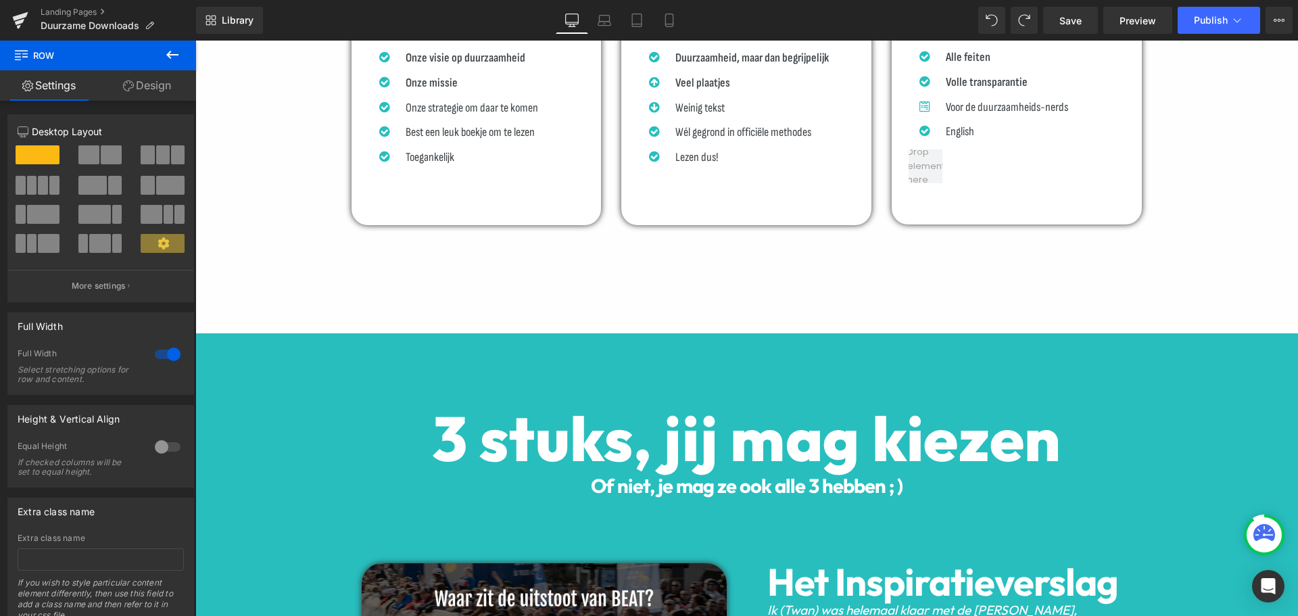
scroll to position [1243, 0]
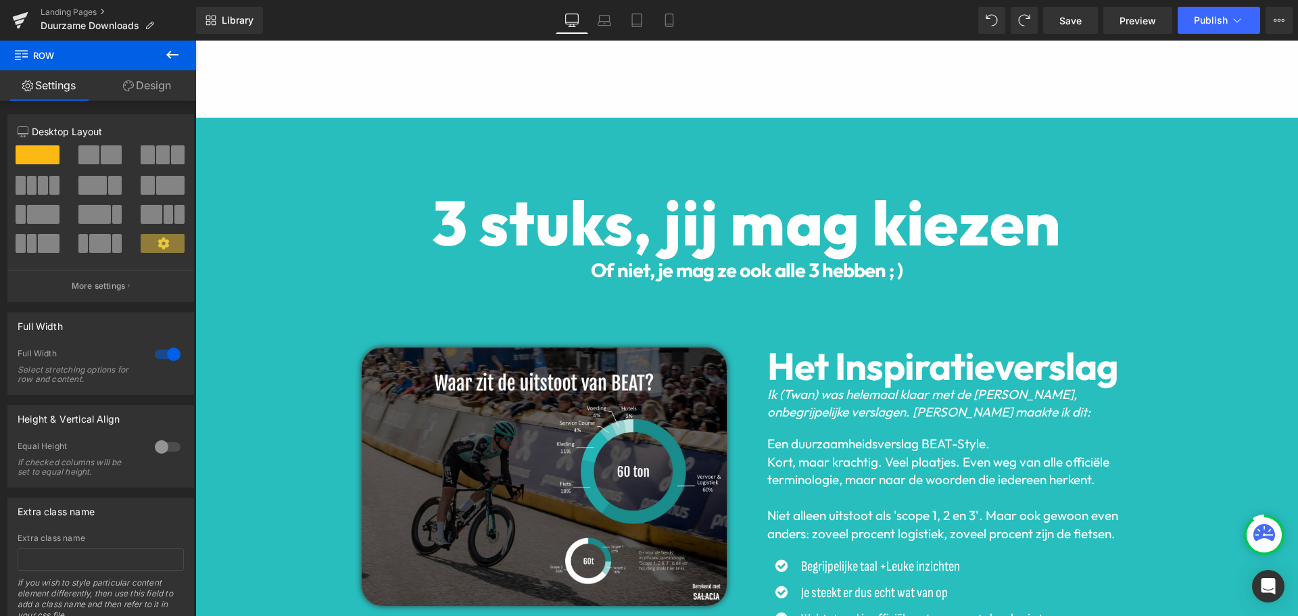
click at [248, 128] on icon at bounding box center [249, 128] width 3 height 6
click at [280, 126] on icon at bounding box center [284, 128] width 9 height 10
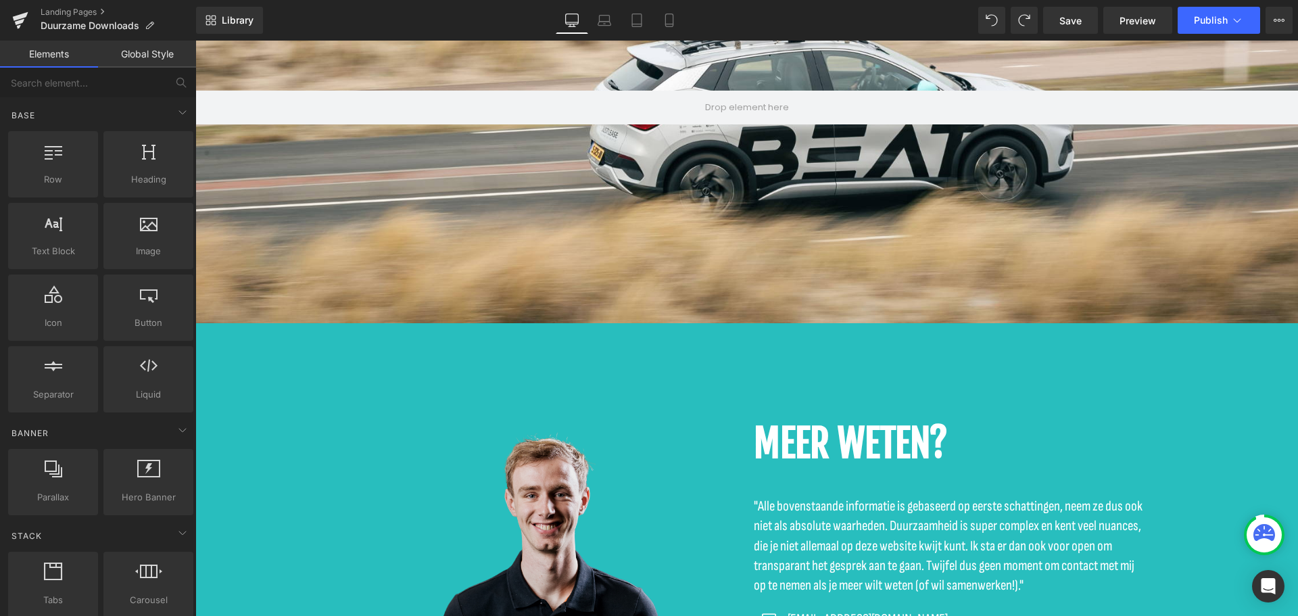
scroll to position [2393, 0]
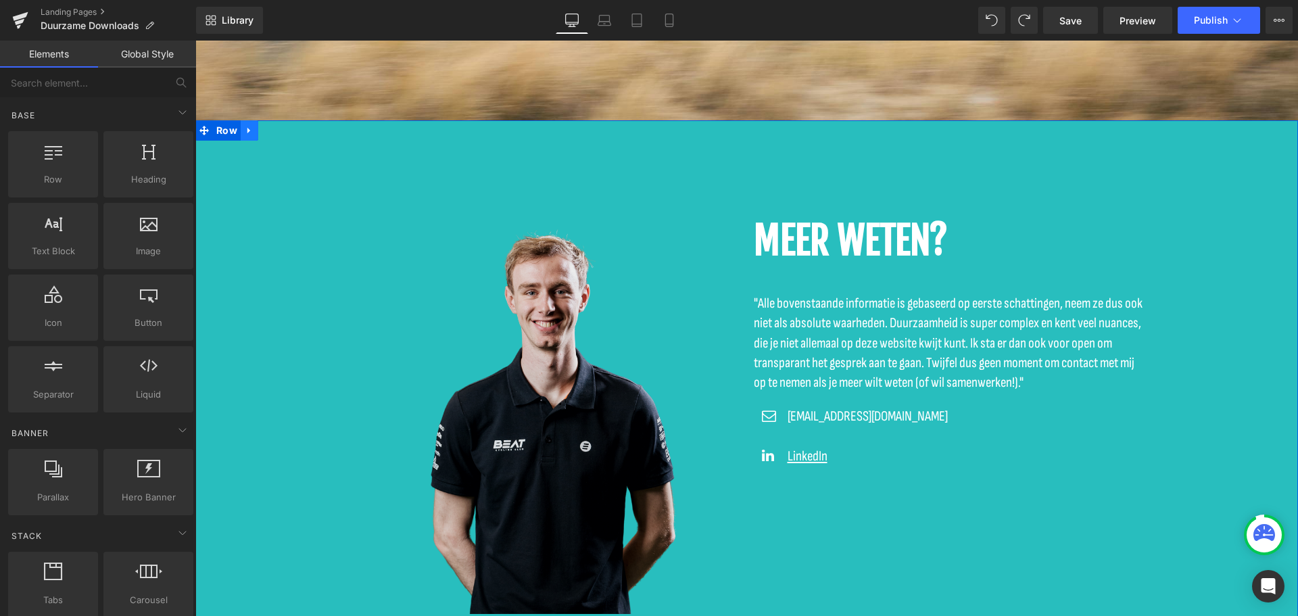
click at [249, 124] on link at bounding box center [250, 130] width 18 height 20
click at [280, 125] on icon at bounding box center [284, 130] width 9 height 10
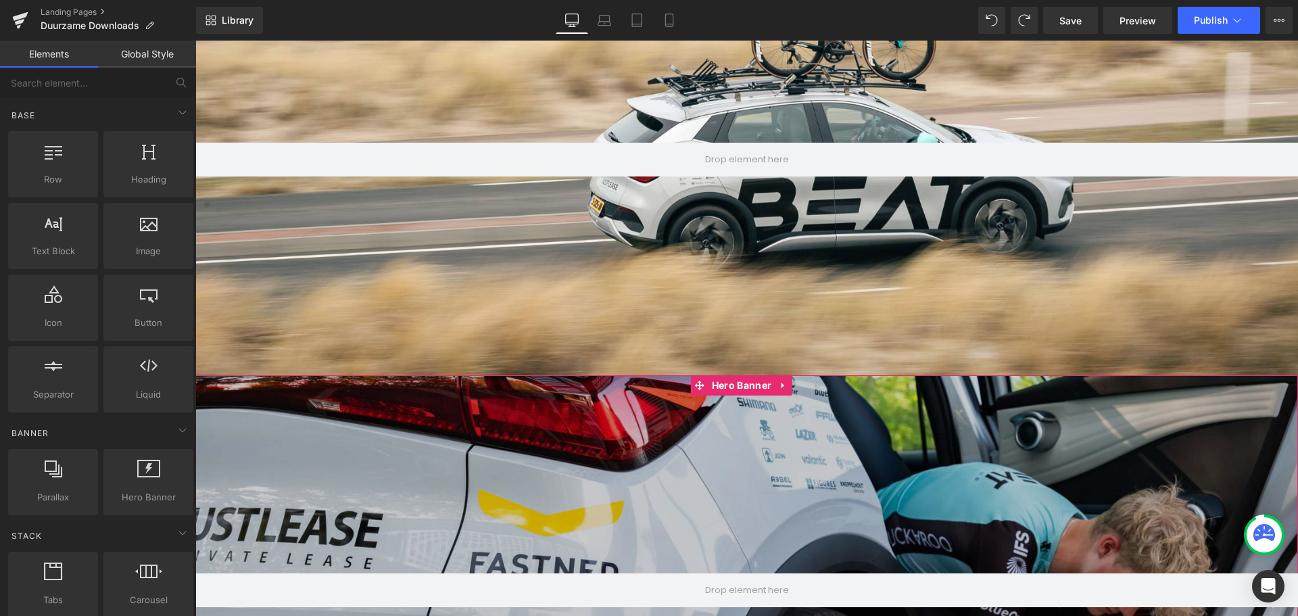
scroll to position [2190, 0]
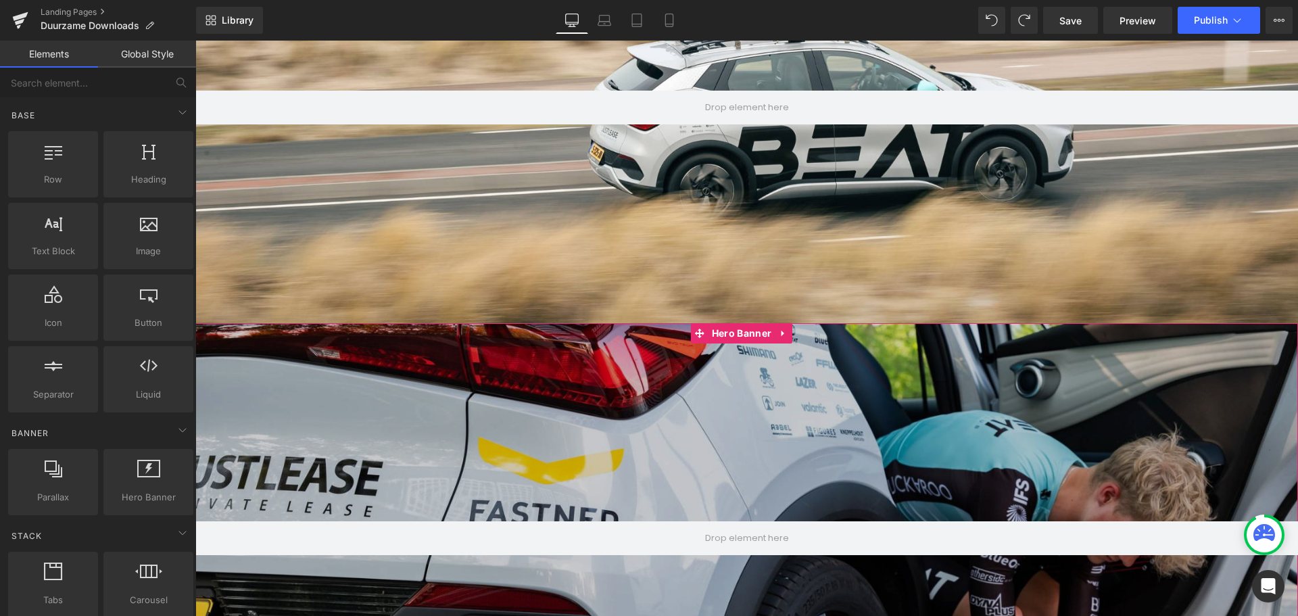
click at [379, 448] on div at bounding box center [746, 538] width 1103 height 431
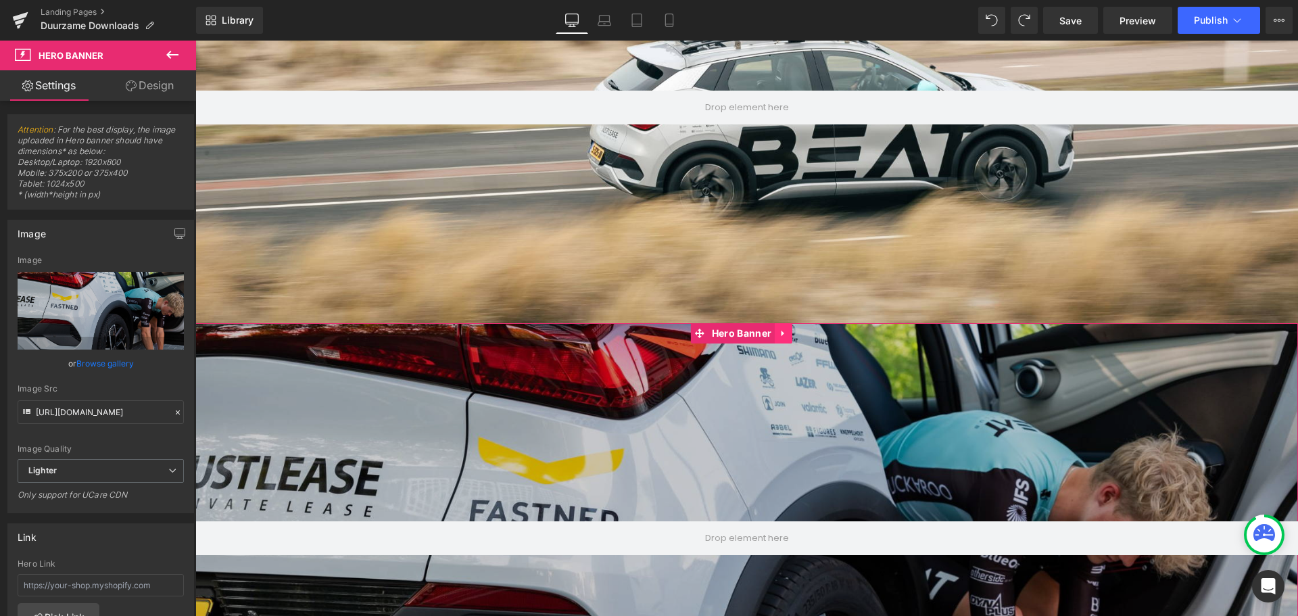
click at [781, 329] on icon at bounding box center [783, 333] width 9 height 10
click at [796, 329] on icon at bounding box center [792, 333] width 9 height 9
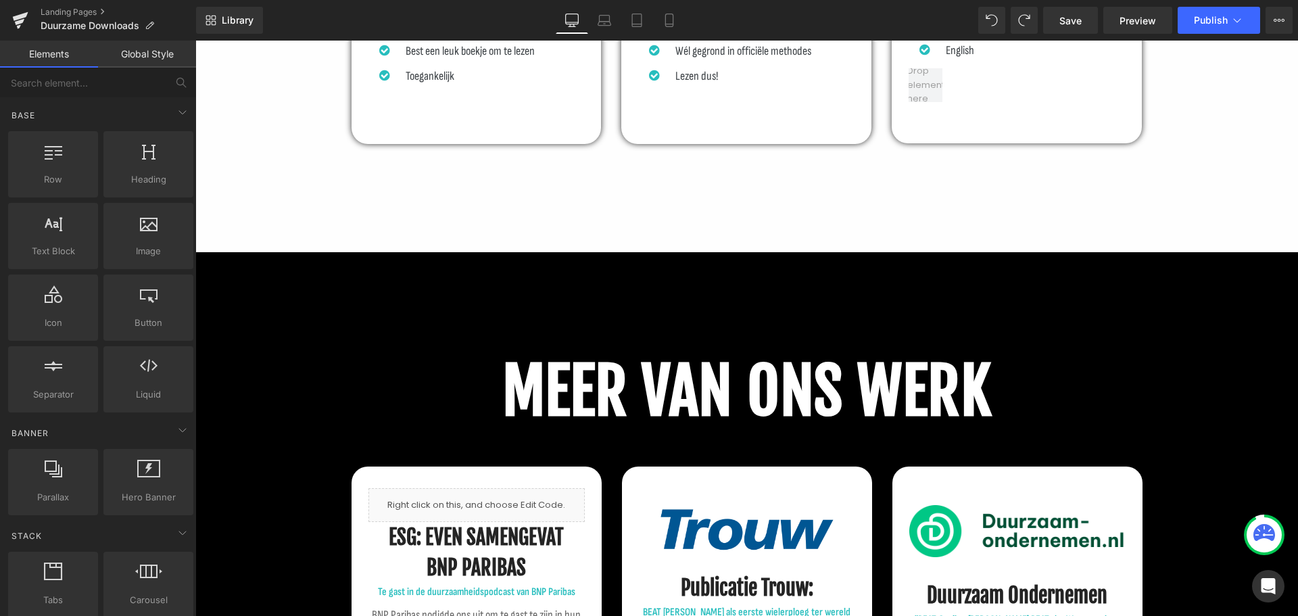
scroll to position [1040, 0]
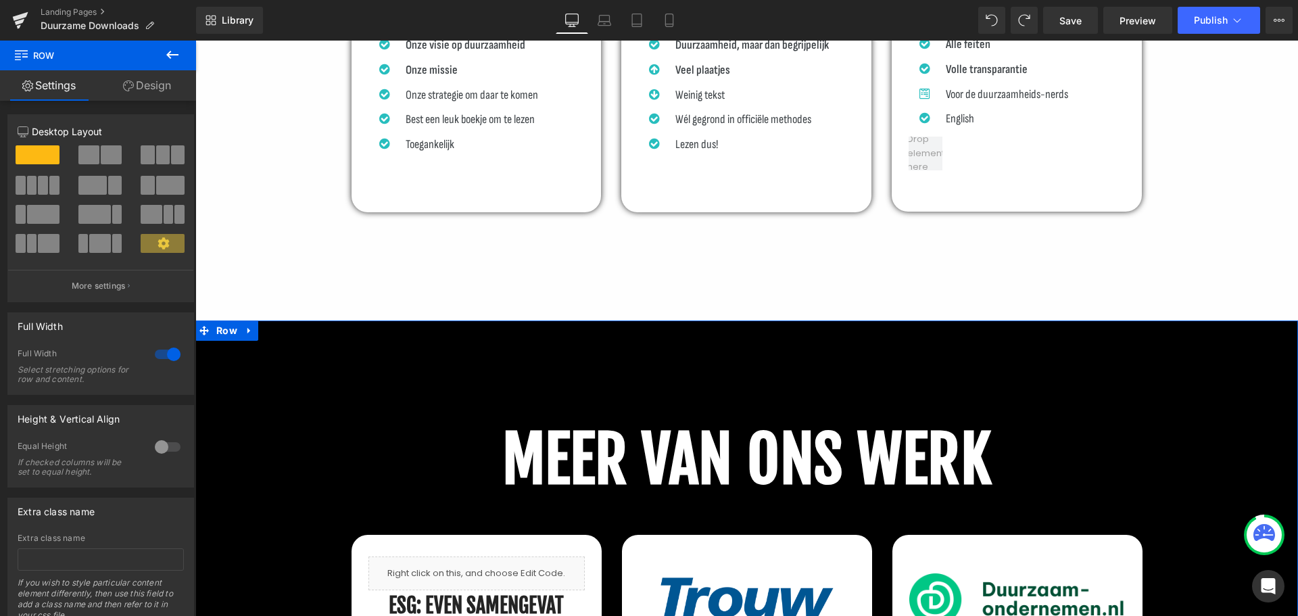
click at [135, 91] on link "Design" at bounding box center [147, 85] width 98 height 30
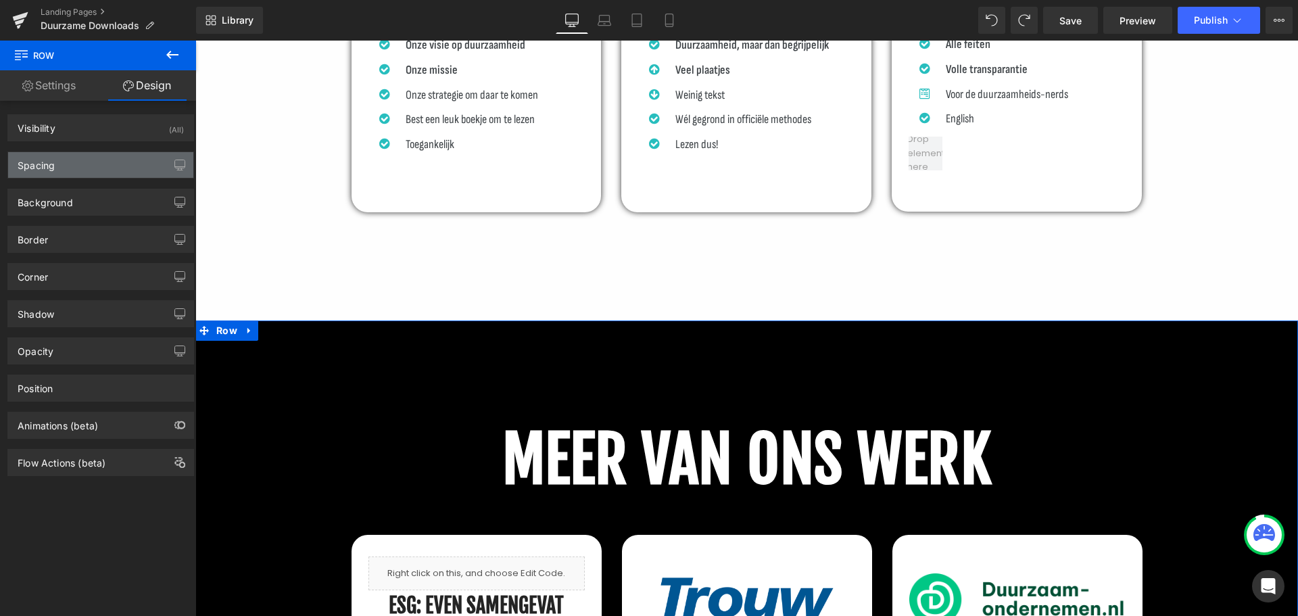
click at [108, 162] on div "Spacing" at bounding box center [100, 165] width 185 height 26
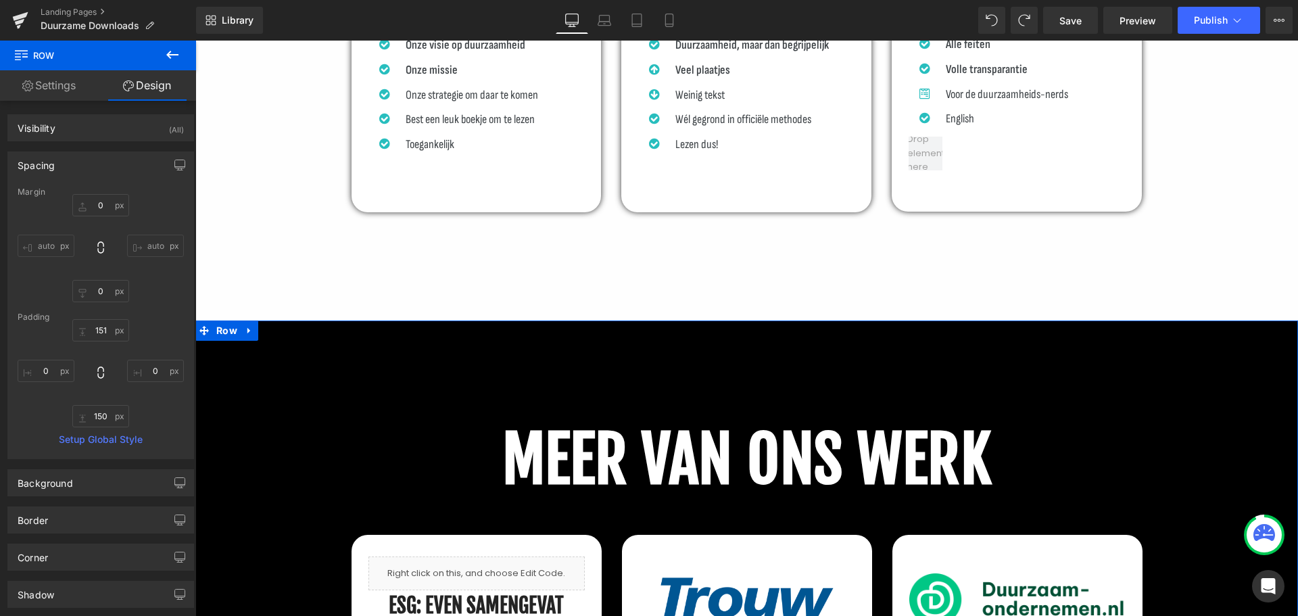
click at [87, 159] on div "Spacing" at bounding box center [100, 165] width 185 height 26
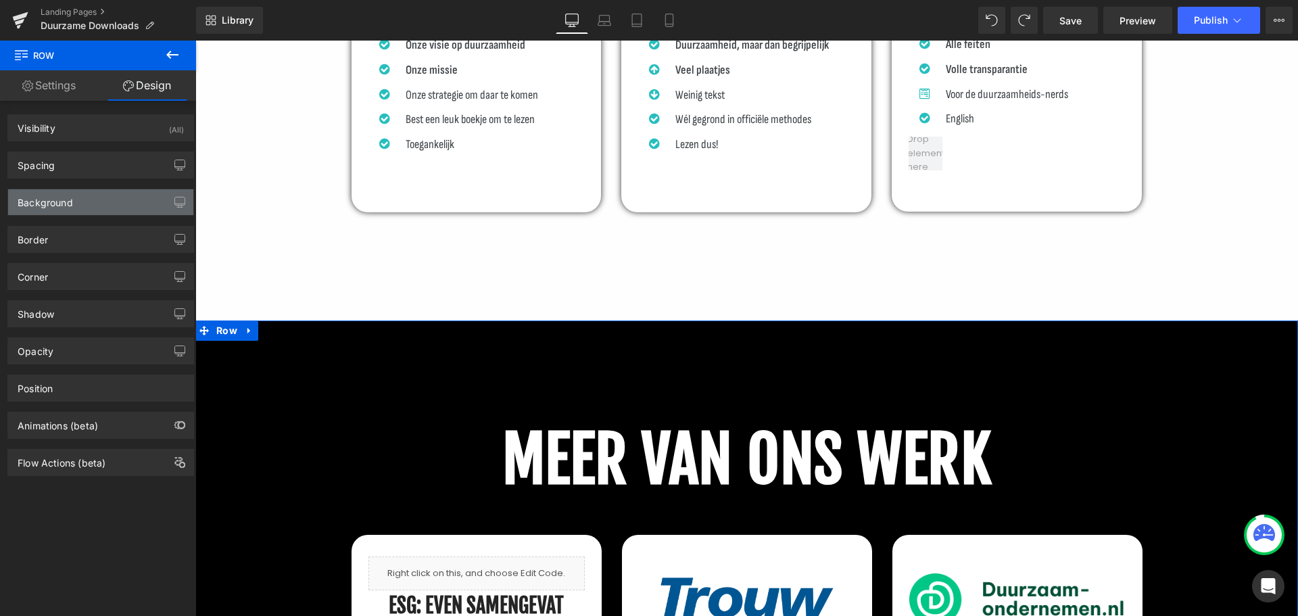
click at [94, 202] on div "Background" at bounding box center [100, 202] width 185 height 26
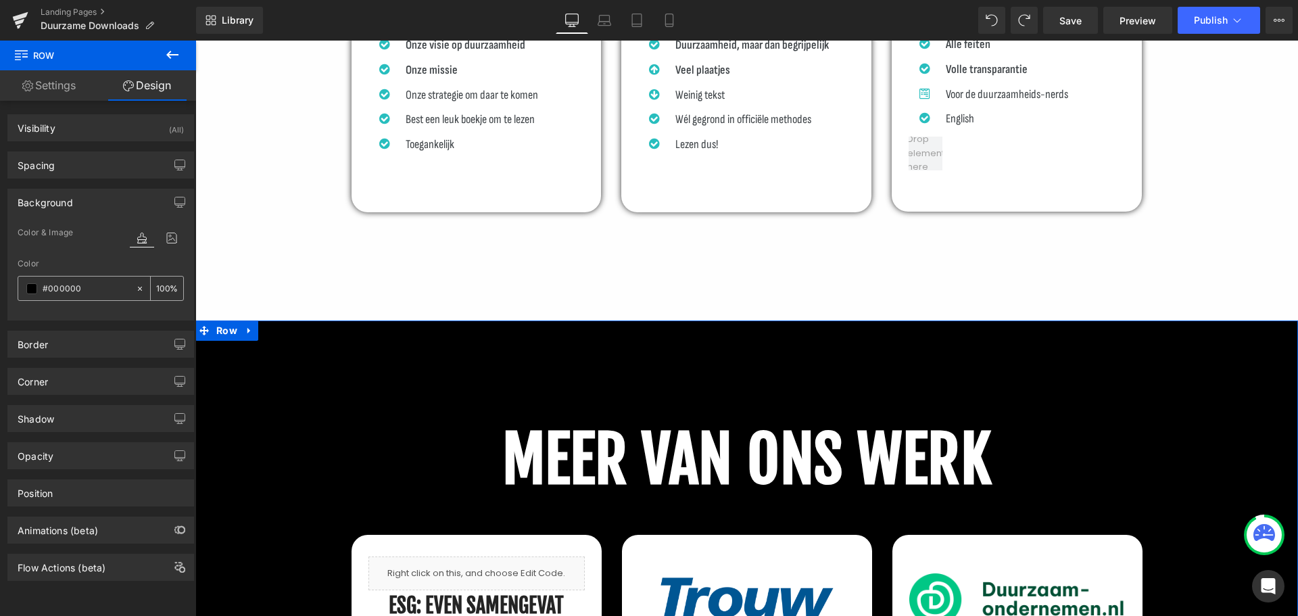
click at [60, 285] on input "text" at bounding box center [86, 288] width 87 height 15
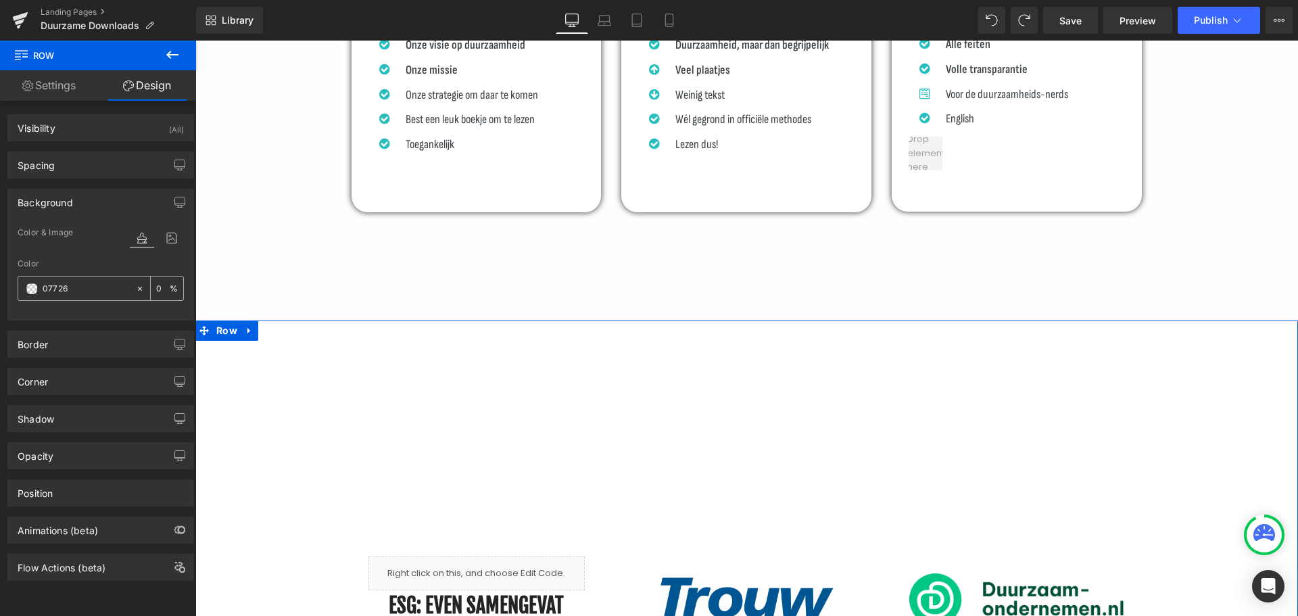
type input "07726f"
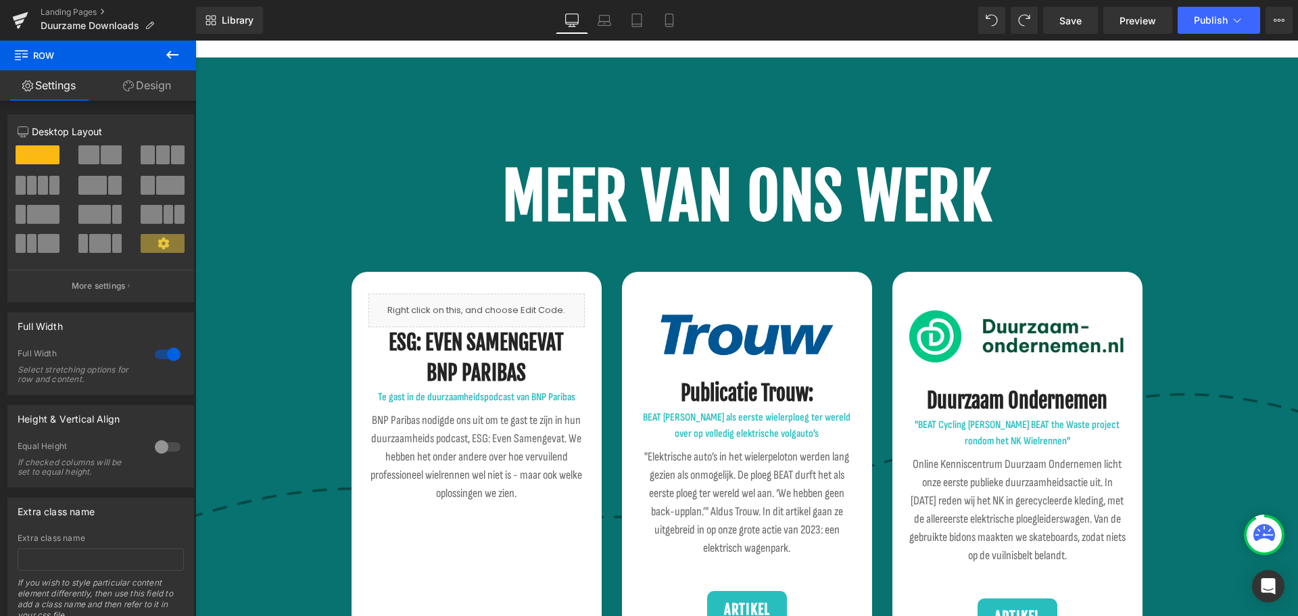
scroll to position [1311, 0]
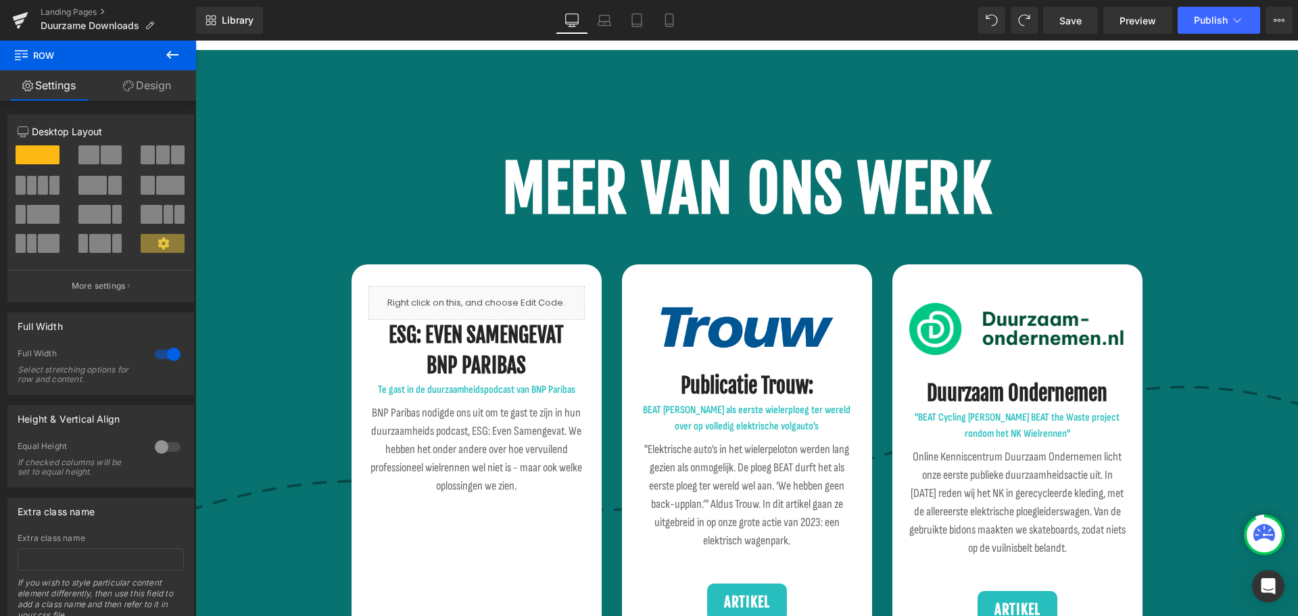
click at [560, 164] on b "MEER VAN ONS WERK" at bounding box center [747, 189] width 490 height 78
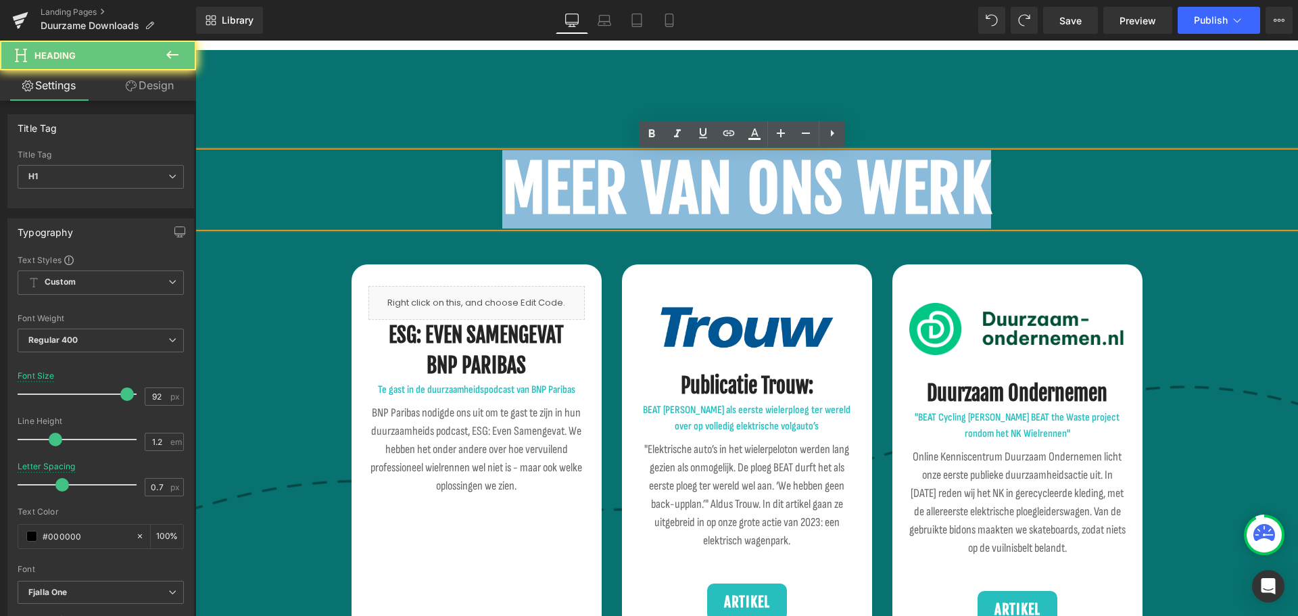
drag, startPoint x: 504, startPoint y: 175, endPoint x: 1078, endPoint y: 204, distance: 574.8
click at [1078, 202] on h1 "MEER VAN ONS WERK" at bounding box center [746, 189] width 1103 height 74
click at [983, 188] on b "MEER VAN ONS WERK" at bounding box center [747, 189] width 490 height 78
drag, startPoint x: 997, startPoint y: 185, endPoint x: 285, endPoint y: 170, distance: 711.6
click at [285, 170] on h1 "MEER VAN ONS WERK" at bounding box center [746, 189] width 1103 height 74
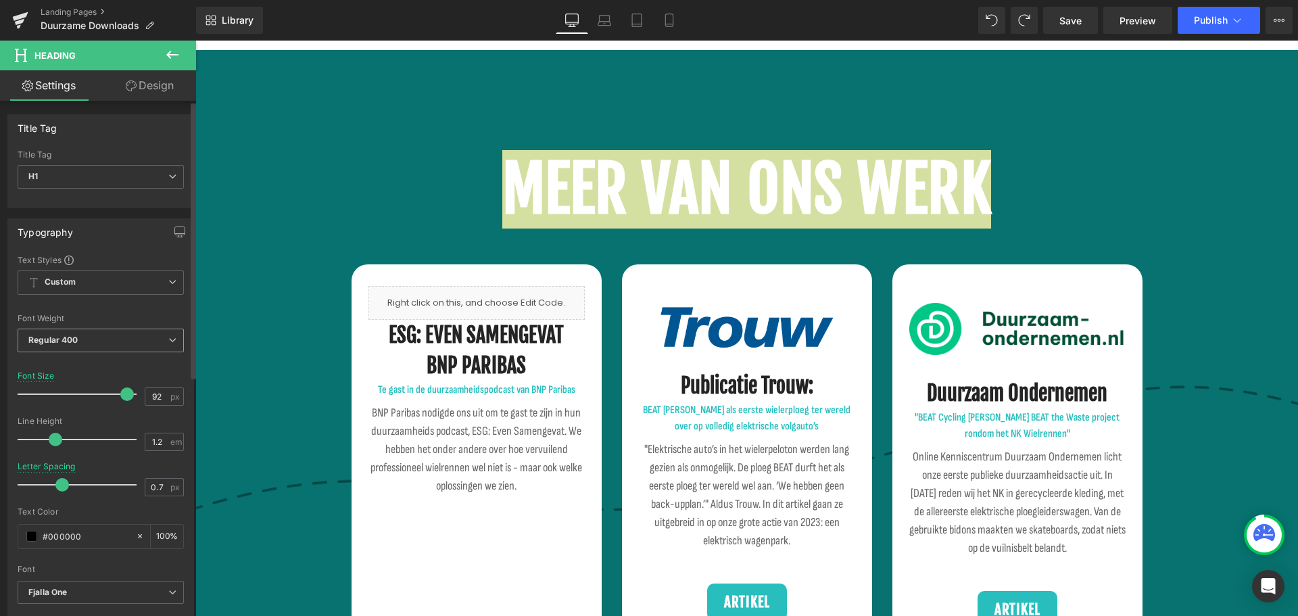
click at [93, 329] on span "Regular 400" at bounding box center [101, 341] width 166 height 24
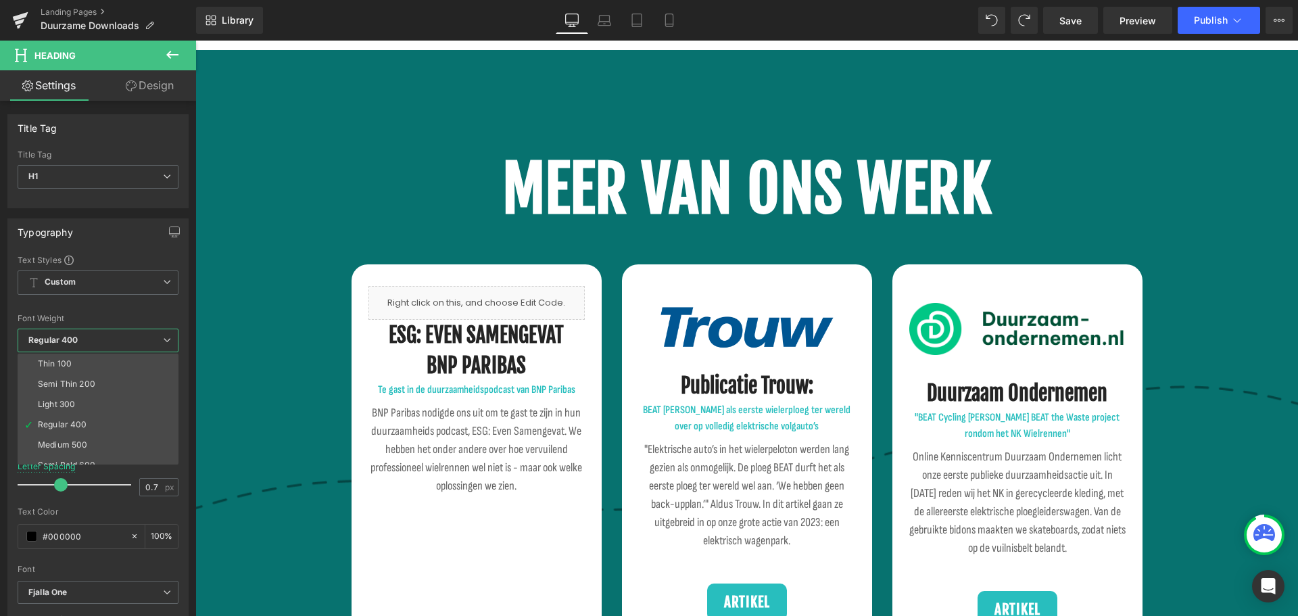
click at [719, 195] on body "Ga door naar item Sluiten Over BEAT Eerste Team Clubhuis Doe mee! Shop Winkelwa…" at bounding box center [746, 538] width 1103 height 3617
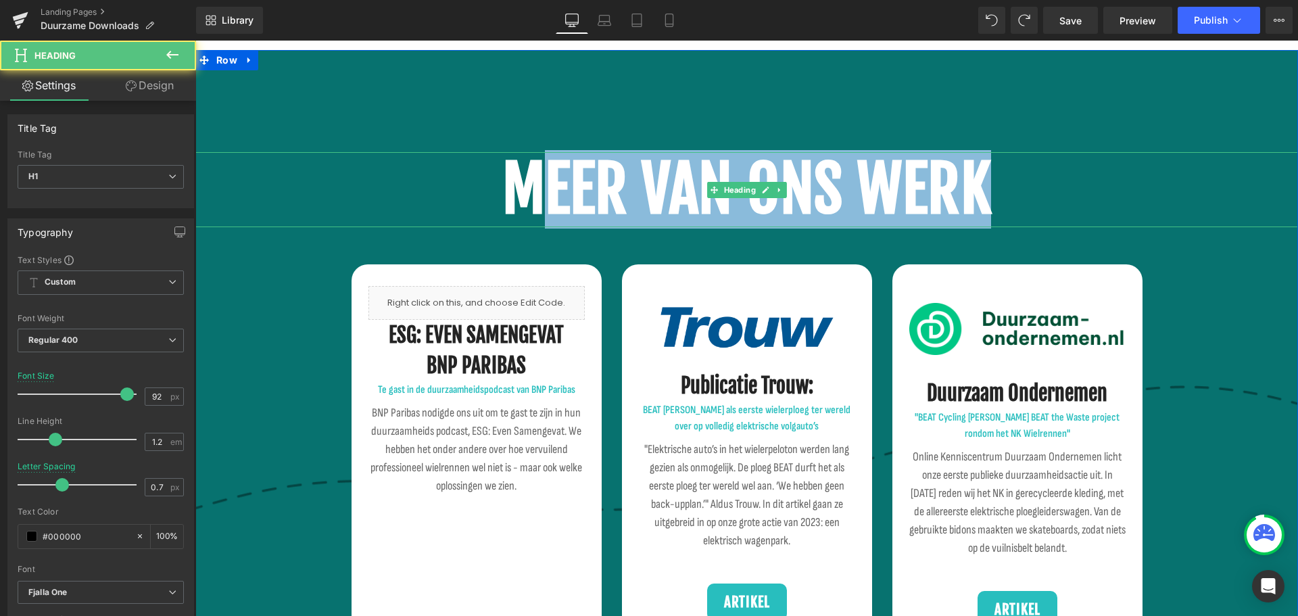
drag, startPoint x: 547, startPoint y: 174, endPoint x: 1104, endPoint y: 190, distance: 556.8
click at [1104, 190] on h1 "MEER VAN ONS WERK" at bounding box center [746, 189] width 1103 height 74
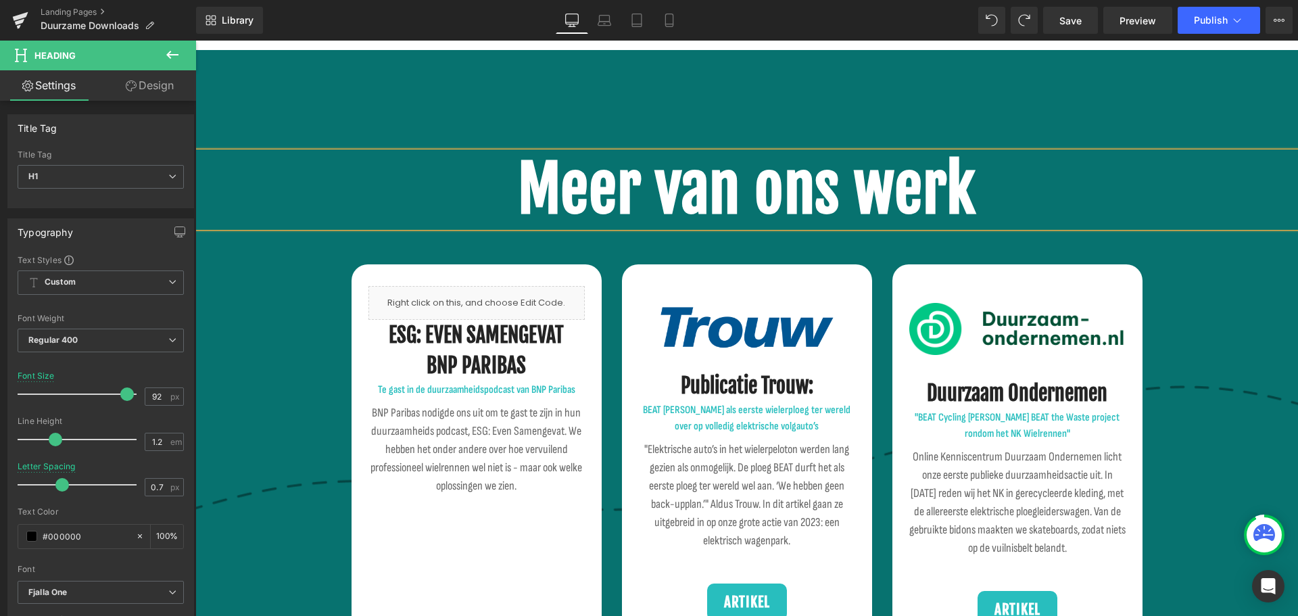
drag, startPoint x: 816, startPoint y: -82, endPoint x: 504, endPoint y: 187, distance: 411.4
click at [498, 185] on h1 "Meer van ons werk" at bounding box center [746, 189] width 1103 height 74
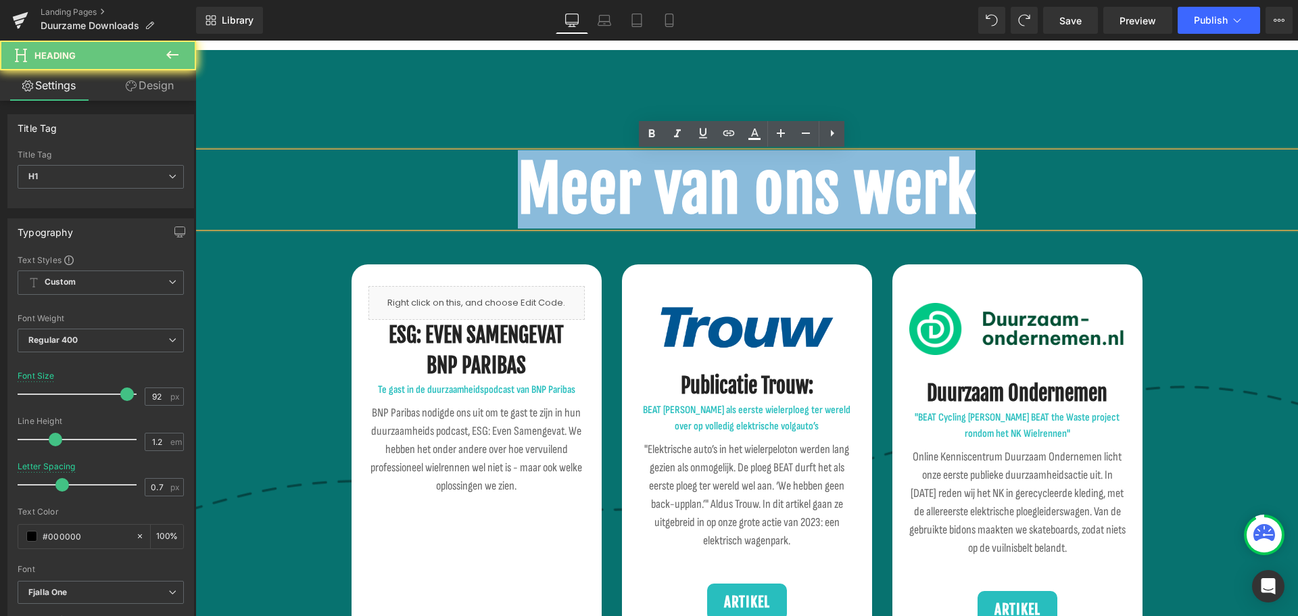
drag, startPoint x: 578, startPoint y: 183, endPoint x: 1092, endPoint y: 197, distance: 514.8
click at [1100, 192] on h1 "Meer van ons werk" at bounding box center [746, 189] width 1103 height 74
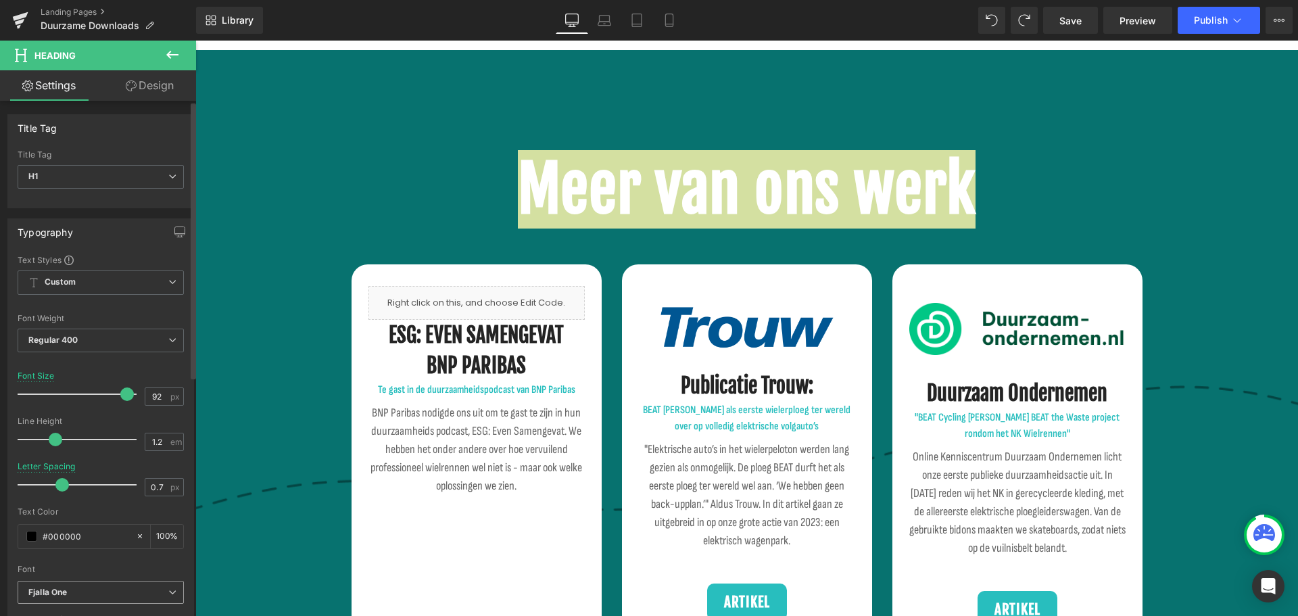
click at [62, 592] on icon "Fjalla One" at bounding box center [47, 592] width 39 height 11
click at [112, 581] on span "Fjalla One" at bounding box center [98, 593] width 161 height 24
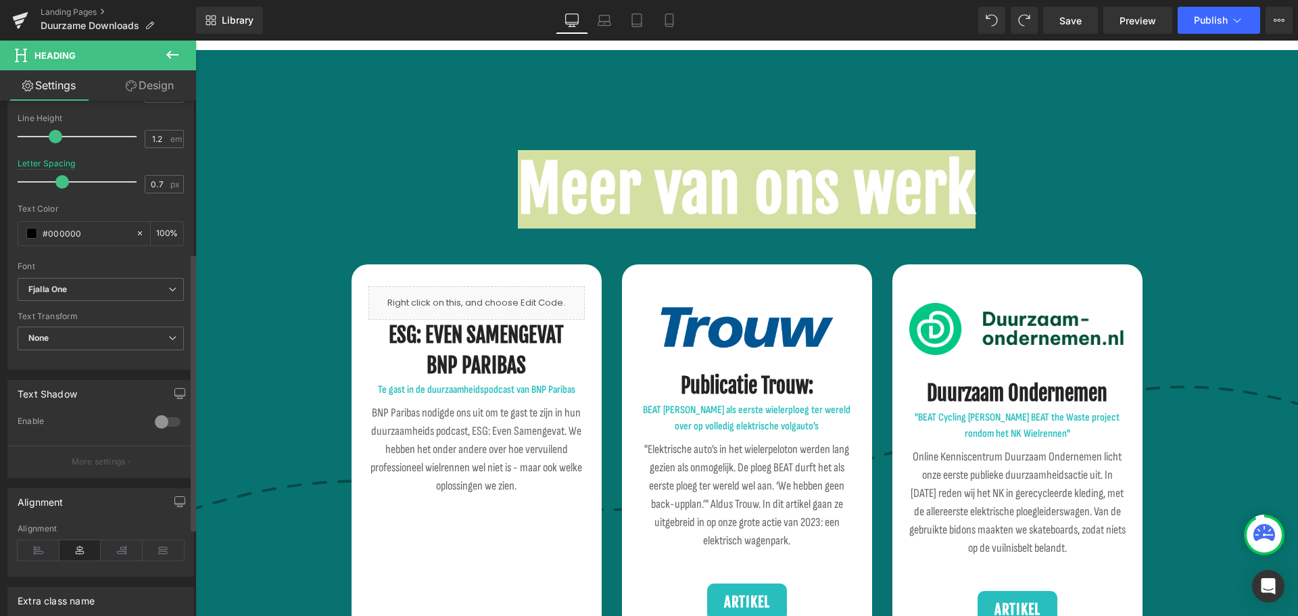
scroll to position [338, 0]
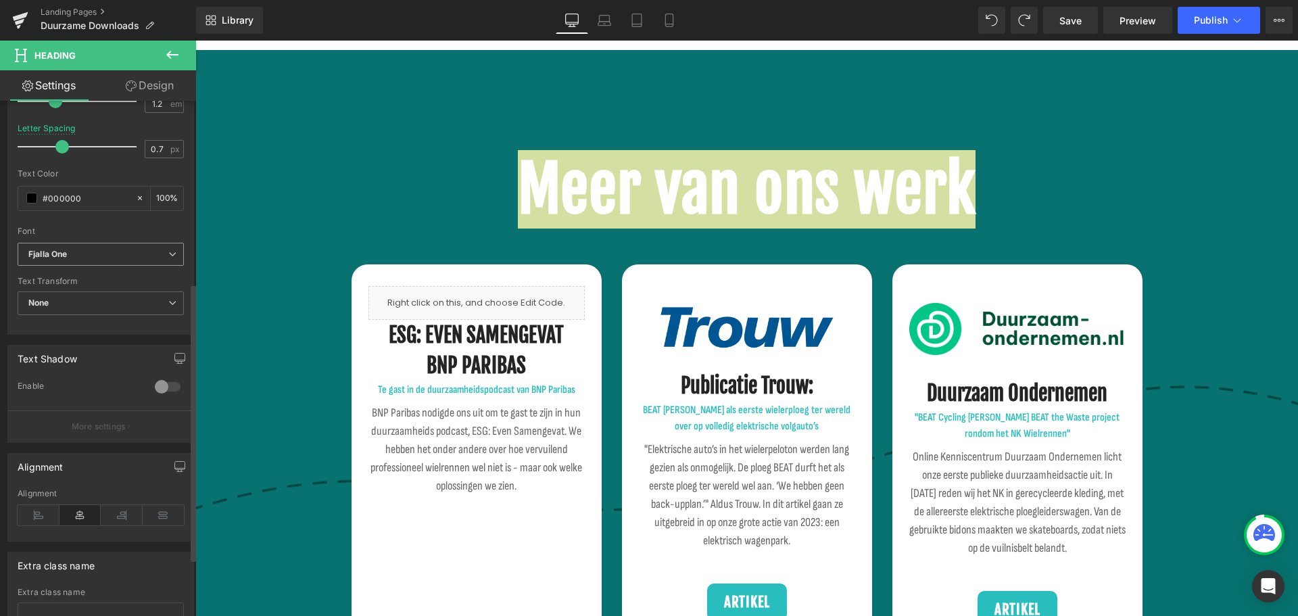
click at [119, 256] on b "Fjalla One" at bounding box center [98, 254] width 140 height 11
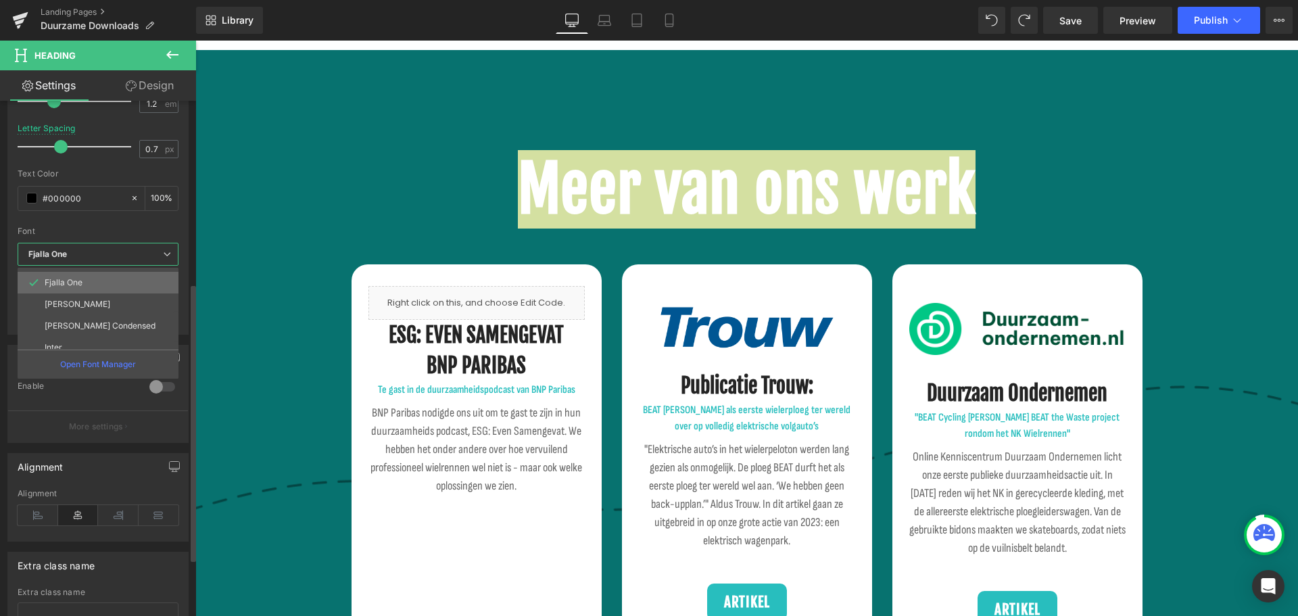
scroll to position [200, 0]
click at [93, 333] on li "Outfit" at bounding box center [101, 338] width 167 height 22
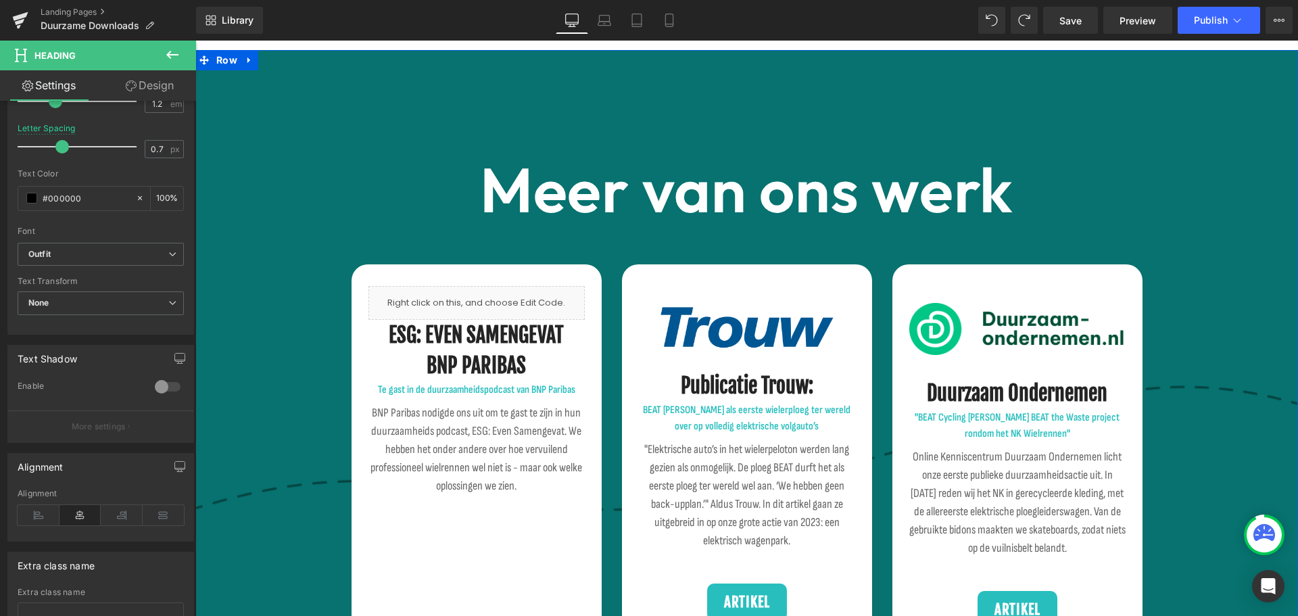
click at [625, 197] on b "Meer van ons werk" at bounding box center [747, 189] width 534 height 78
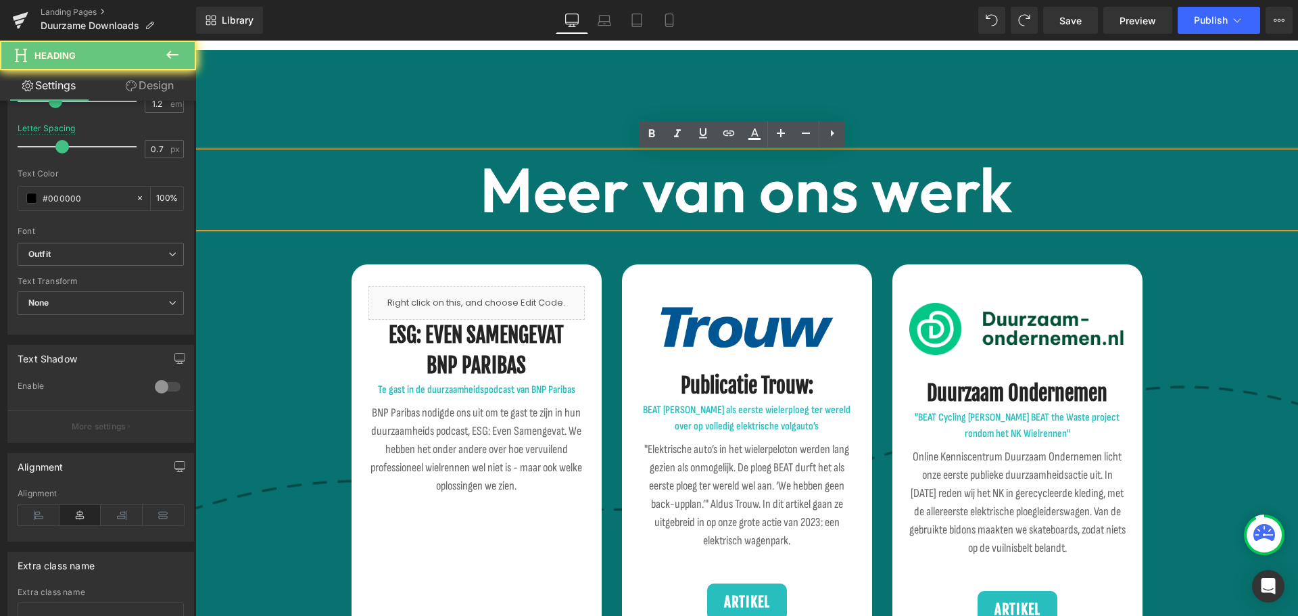
click at [989, 193] on b "Meer van ons werk" at bounding box center [747, 189] width 534 height 78
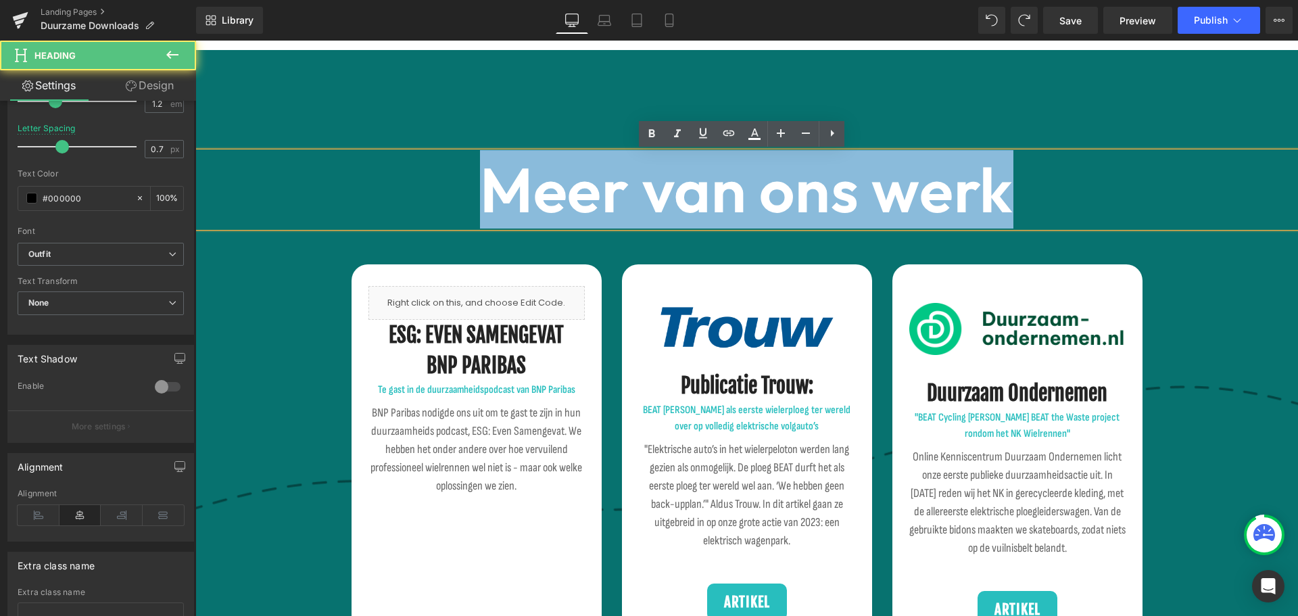
drag, startPoint x: 493, startPoint y: 177, endPoint x: 414, endPoint y: 178, distance: 79.1
click at [414, 178] on h1 "Meer van ons werk" at bounding box center [746, 189] width 1103 height 74
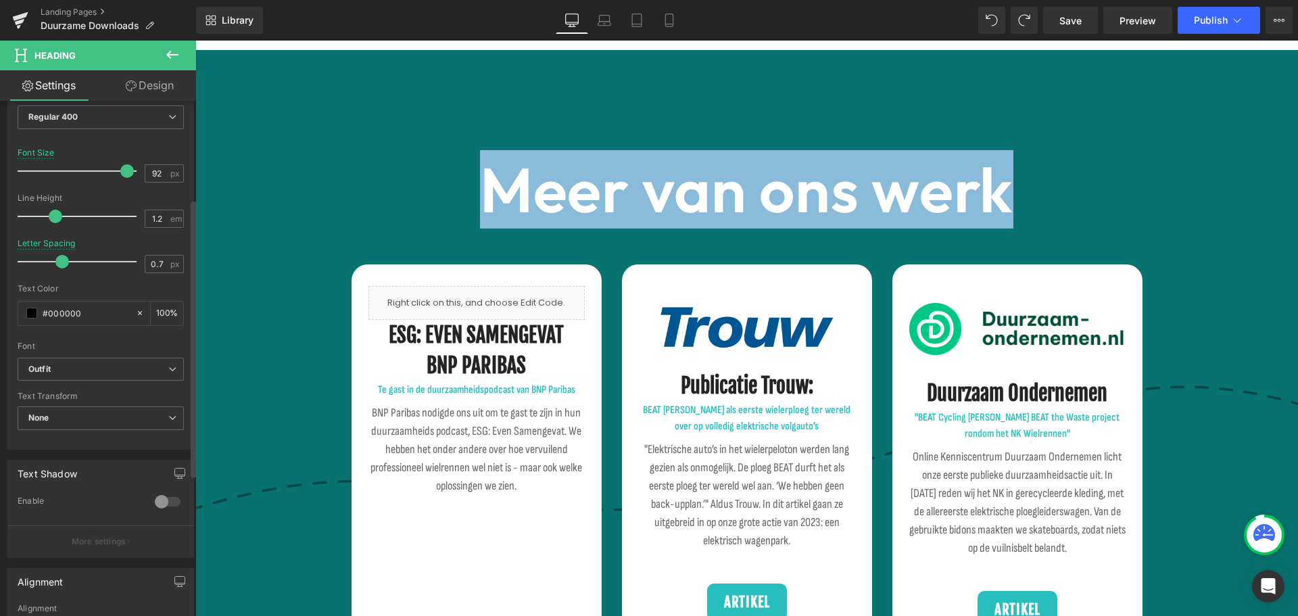
scroll to position [135, 0]
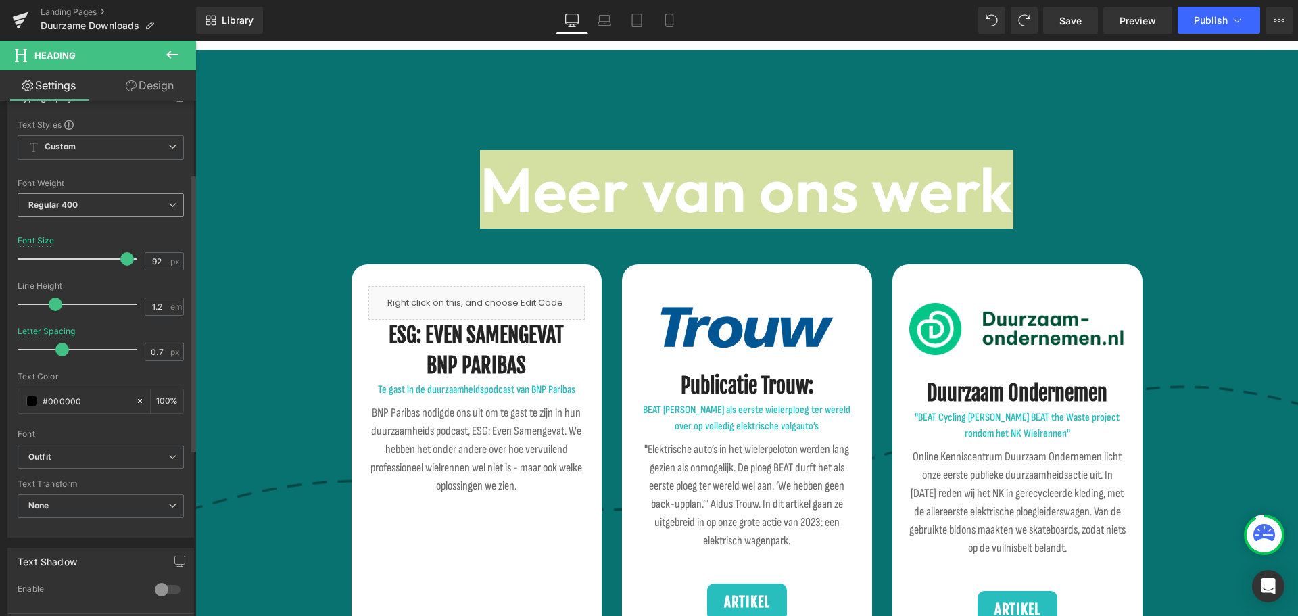
click at [87, 201] on span "Regular 400" at bounding box center [101, 205] width 166 height 24
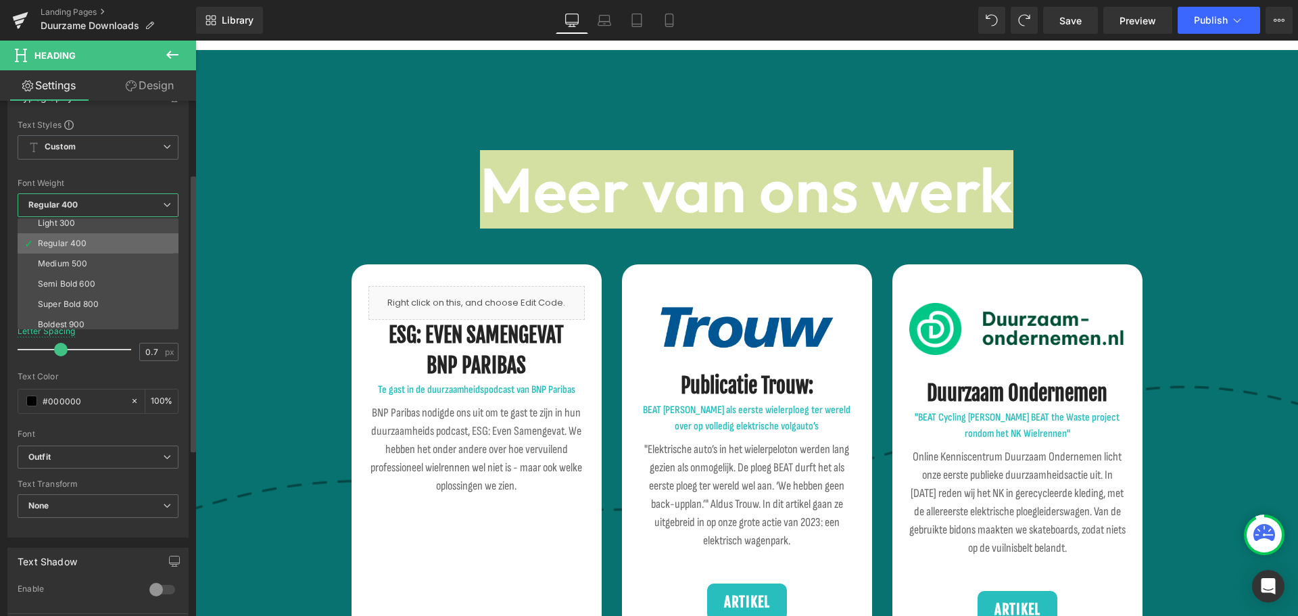
scroll to position [68, 0]
click at [95, 260] on li "Semi Bold 600" at bounding box center [101, 262] width 167 height 20
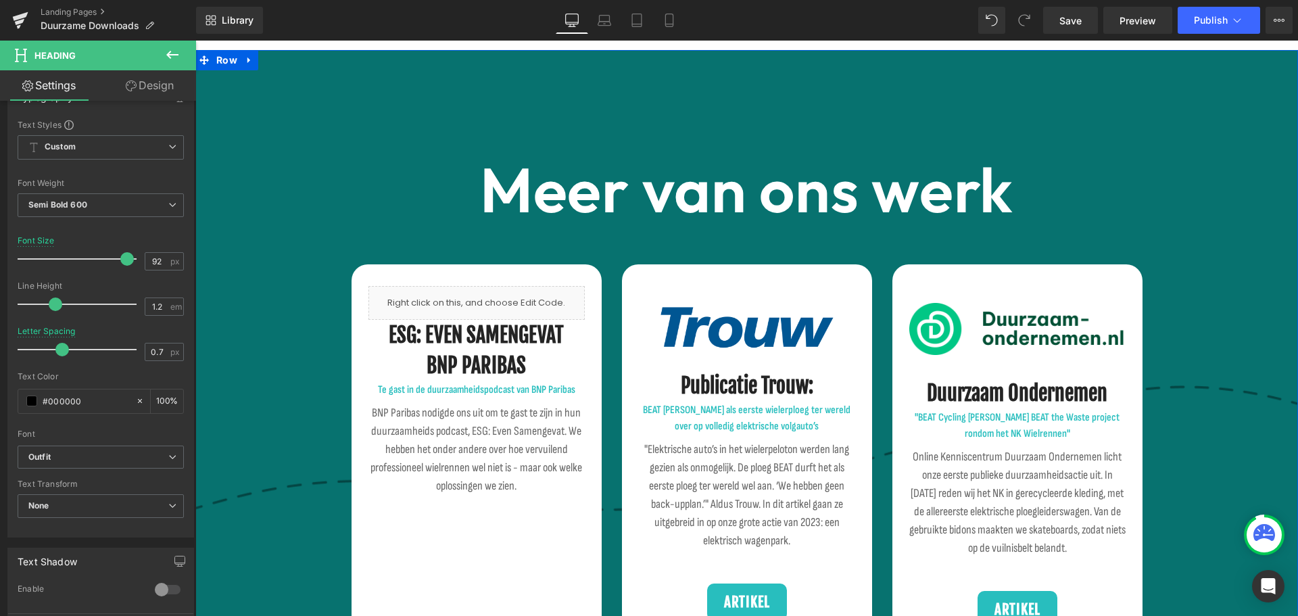
click at [733, 204] on b "Meer van ons werk" at bounding box center [747, 189] width 534 height 78
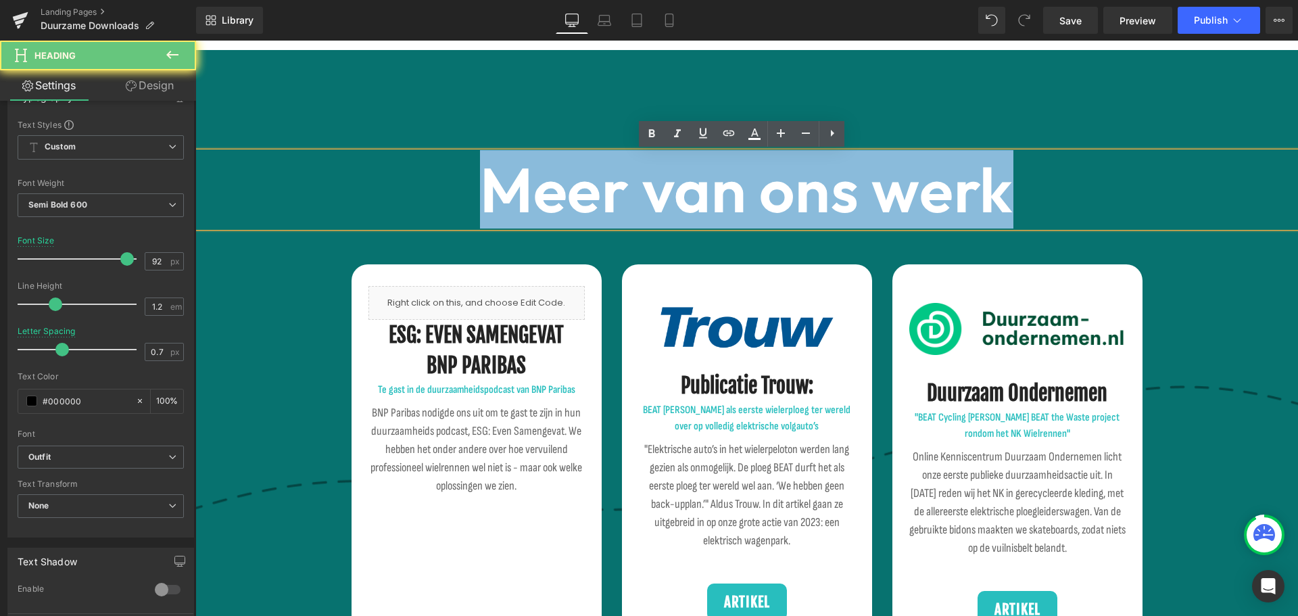
drag, startPoint x: 570, startPoint y: 151, endPoint x: 329, endPoint y: 138, distance: 241.1
click at [331, 138] on div "Meer van ons werk Heading Liquid ESG: EVEN SAMENGEVAT BNP PARIBAS Heading Te ga…" at bounding box center [746, 410] width 1103 height 721
click at [323, 189] on h1 "Meer van ons werk" at bounding box center [746, 189] width 1103 height 74
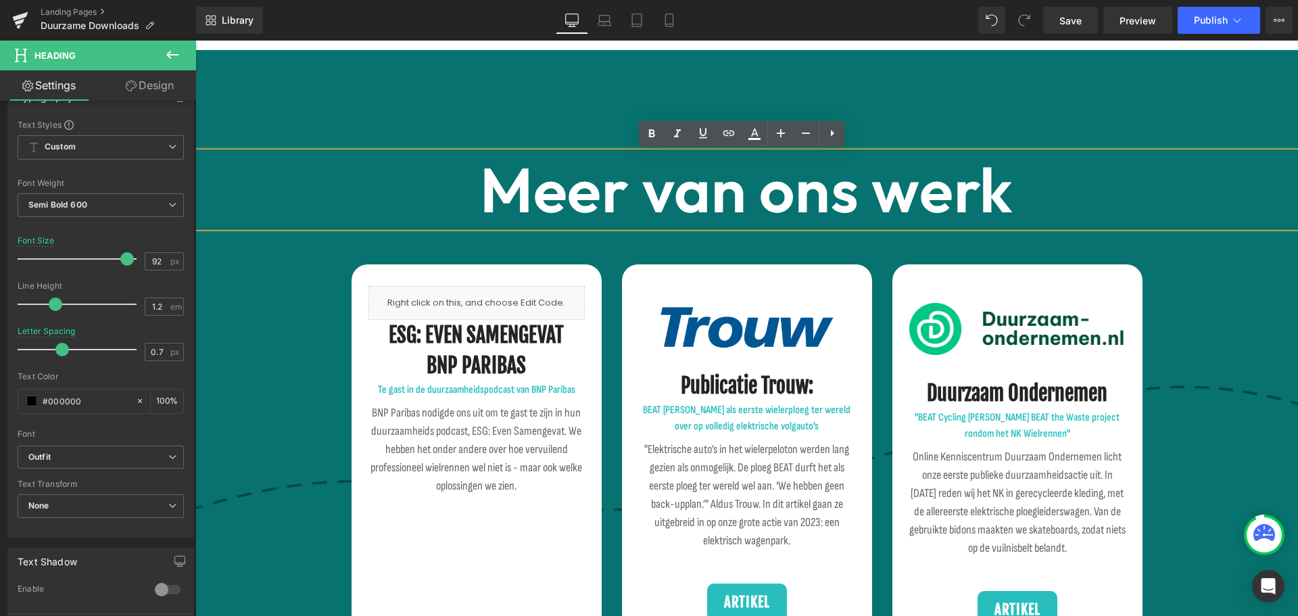
click at [569, 124] on div "Meer van ons werk Heading Liquid ESG: EVEN SAMENGEVAT BNP PARIBAS Heading Te ga…" at bounding box center [746, 410] width 1103 height 721
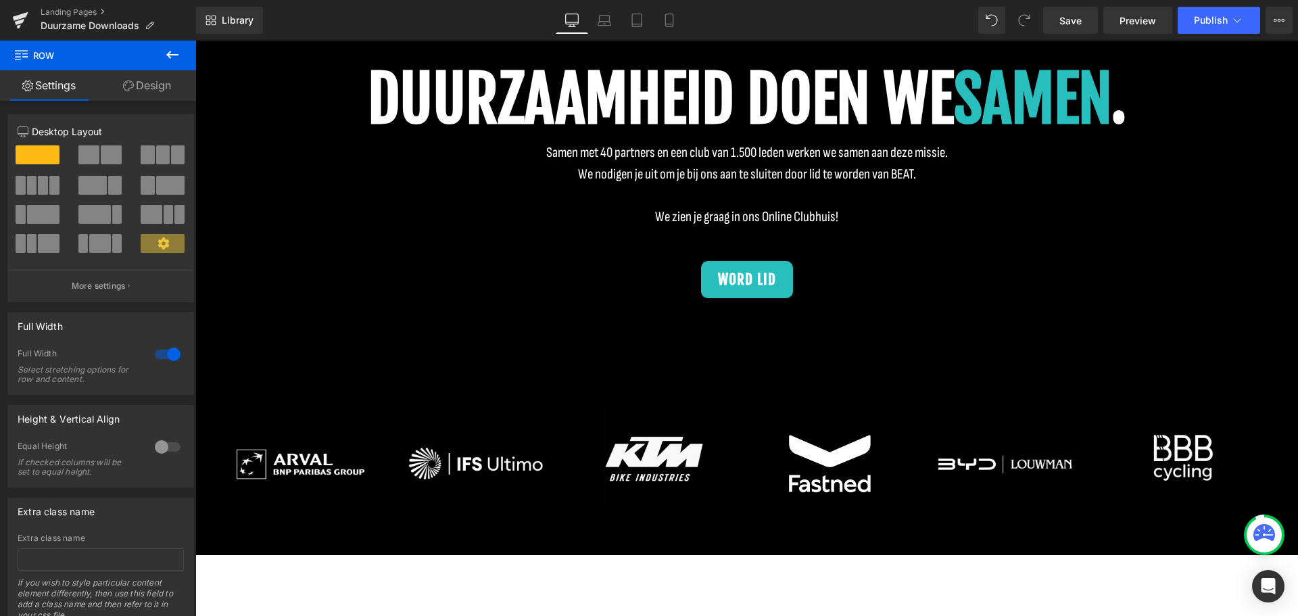
scroll to position [2556, 0]
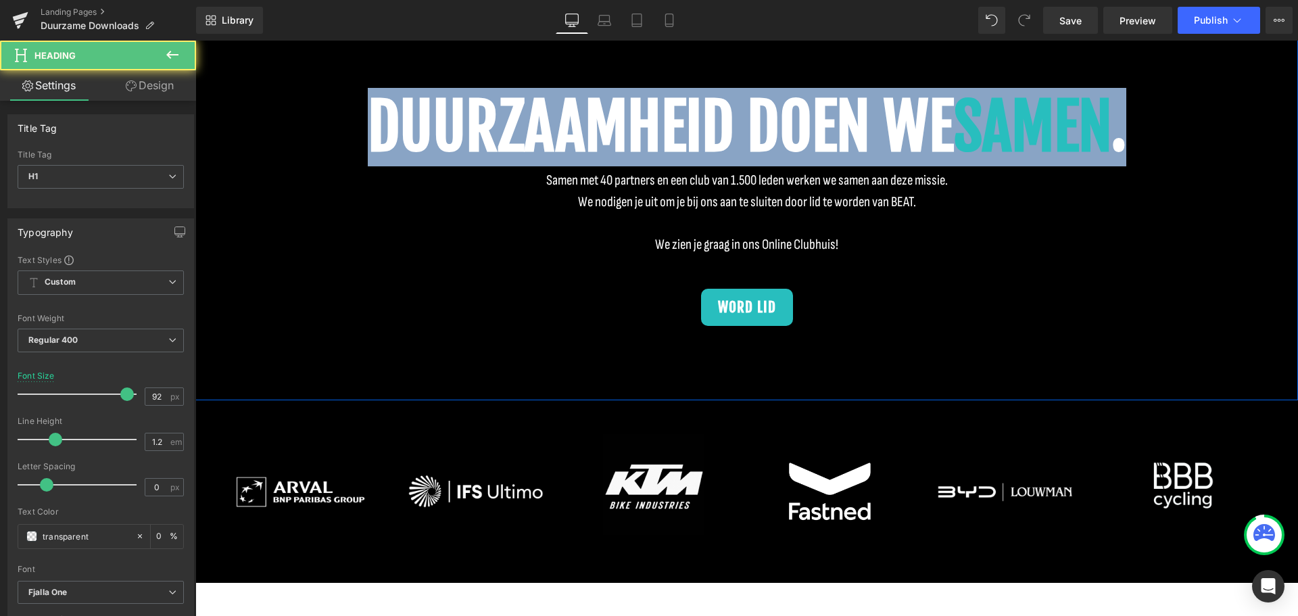
drag, startPoint x: 354, startPoint y: 85, endPoint x: 1153, endPoint y: 53, distance: 800.0
click at [1153, 53] on div "DUURZAAMHEID DOEN WE SAMEN . Heading Samen met 40 partners en een club van 1.50…" at bounding box center [746, 194] width 1103 height 413
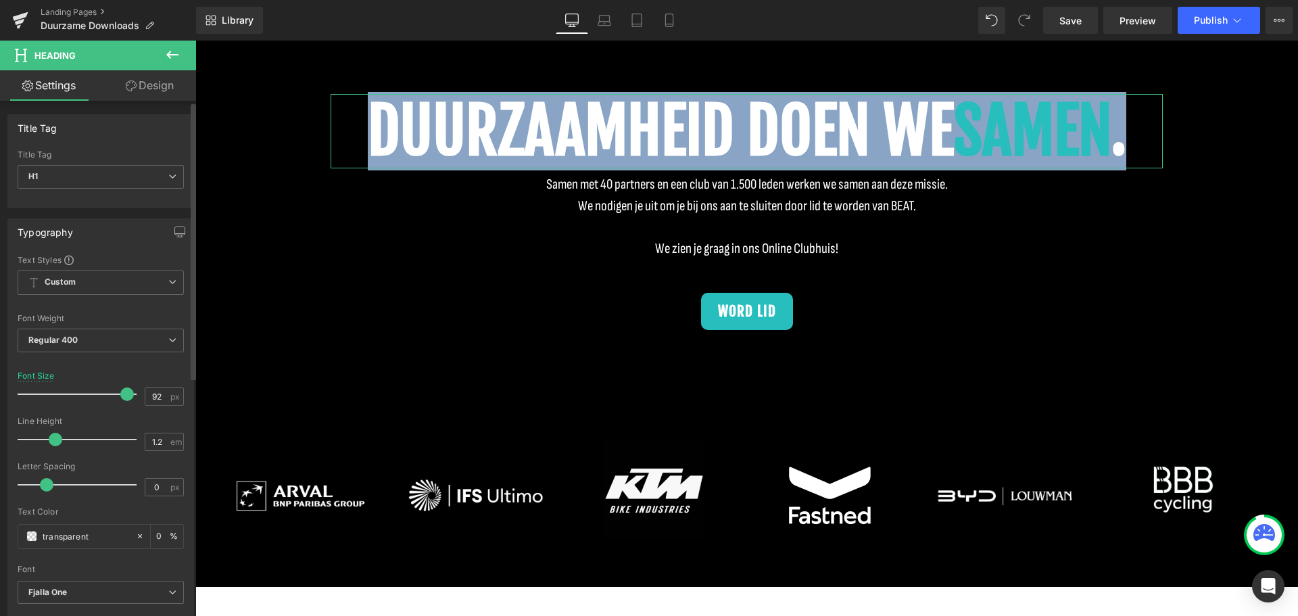
scroll to position [68, 0]
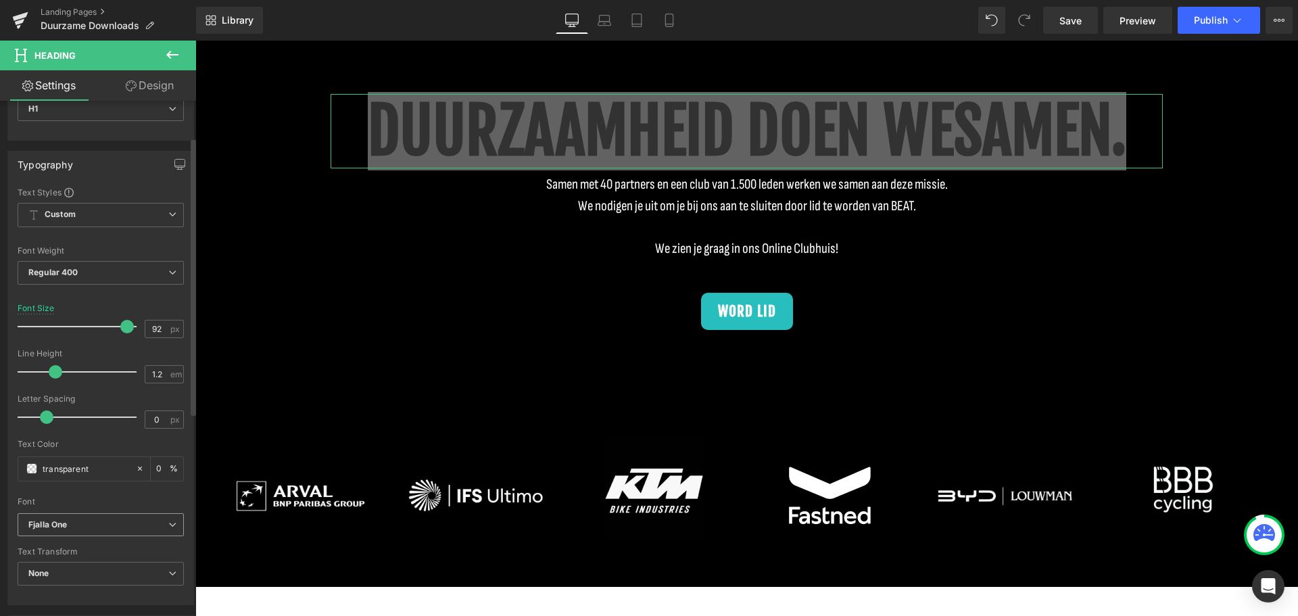
click at [82, 519] on b "Fjalla One" at bounding box center [98, 524] width 140 height 11
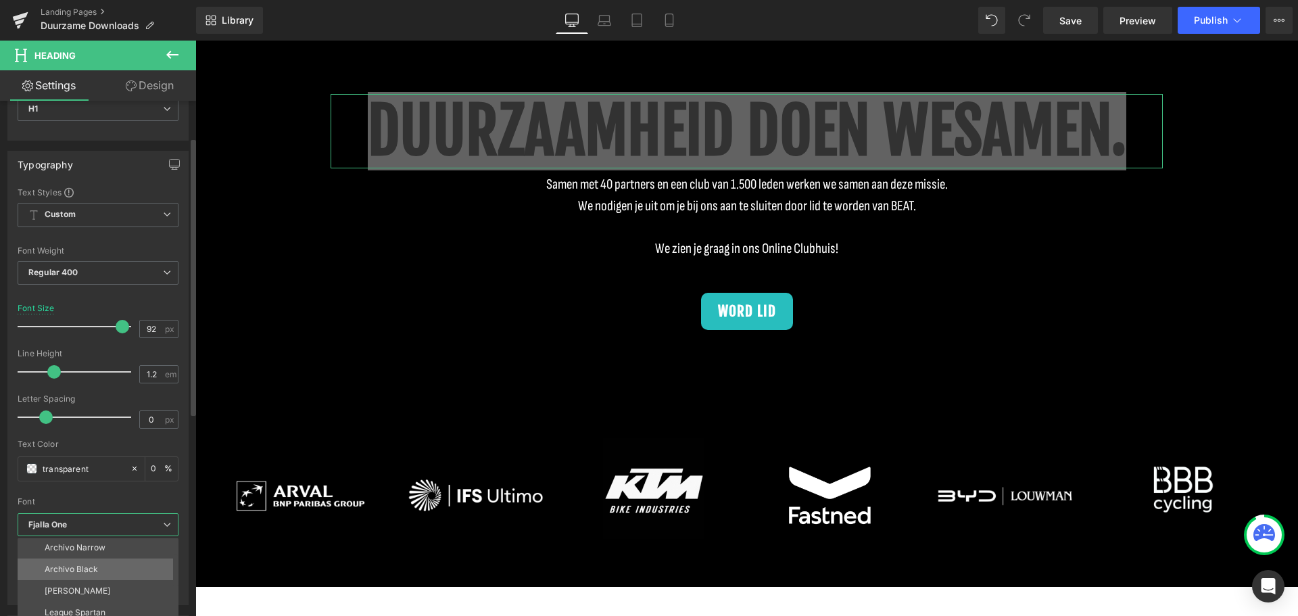
scroll to position [200, 0]
click at [177, 490] on div at bounding box center [98, 492] width 161 height 9
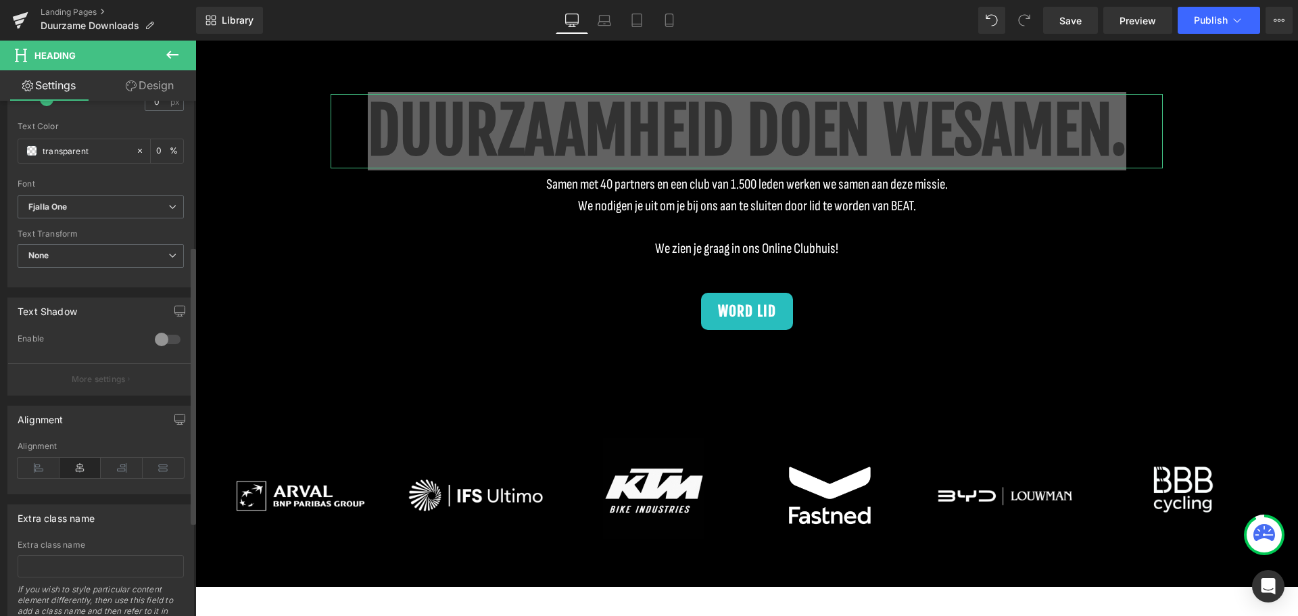
scroll to position [406, 0]
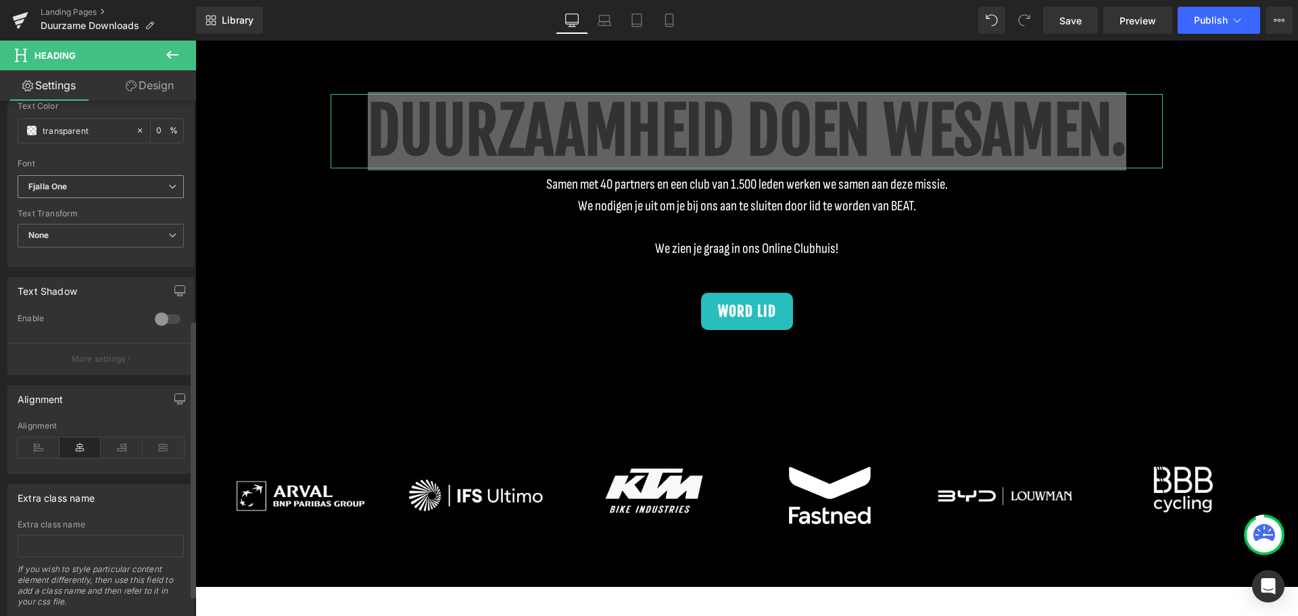
click at [101, 181] on b "Fjalla One" at bounding box center [98, 186] width 140 height 11
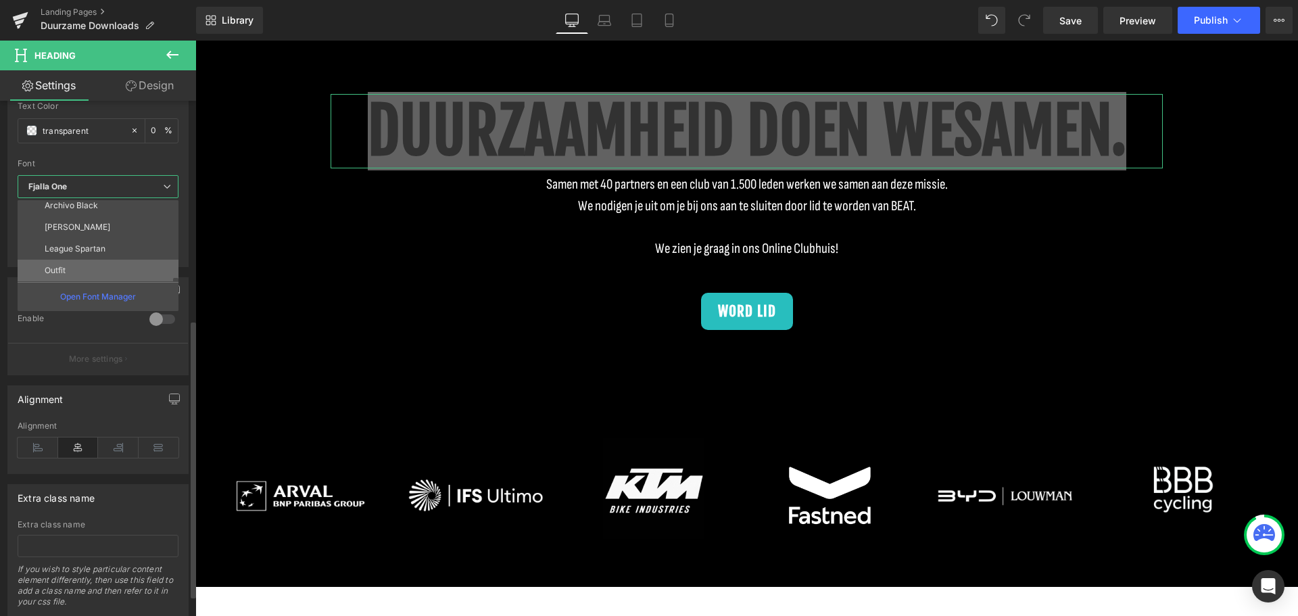
click at [83, 272] on li "Outfit" at bounding box center [101, 271] width 167 height 22
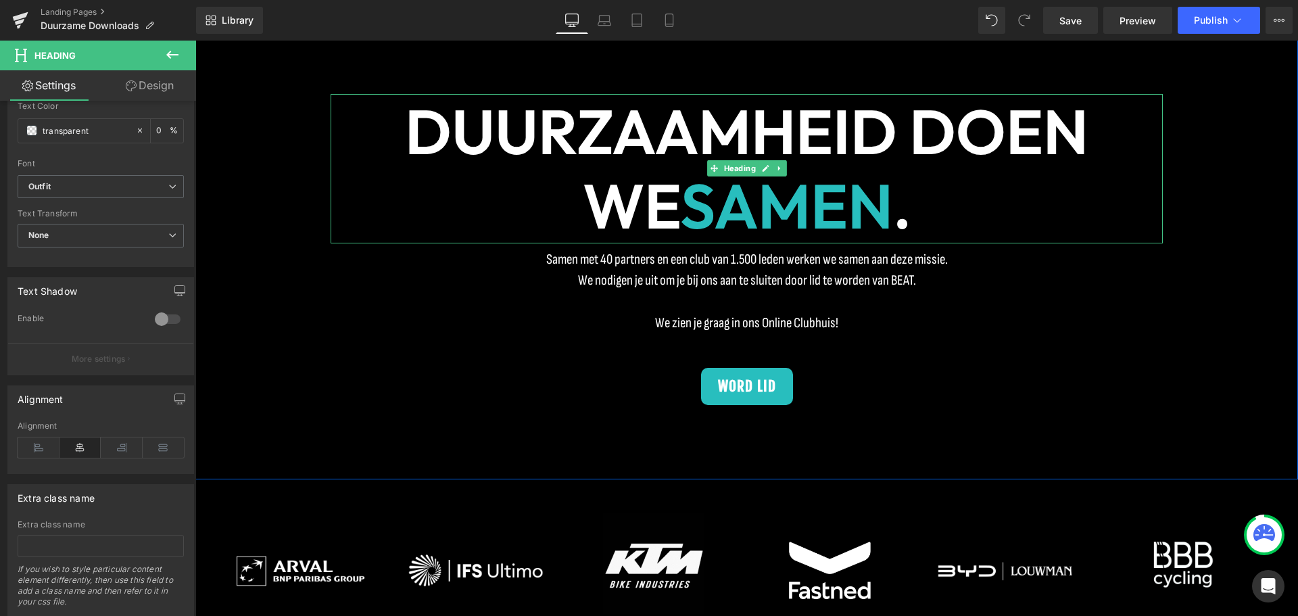
click at [523, 122] on span "DUURZAAMHEID DOEN WE" at bounding box center [747, 168] width 684 height 153
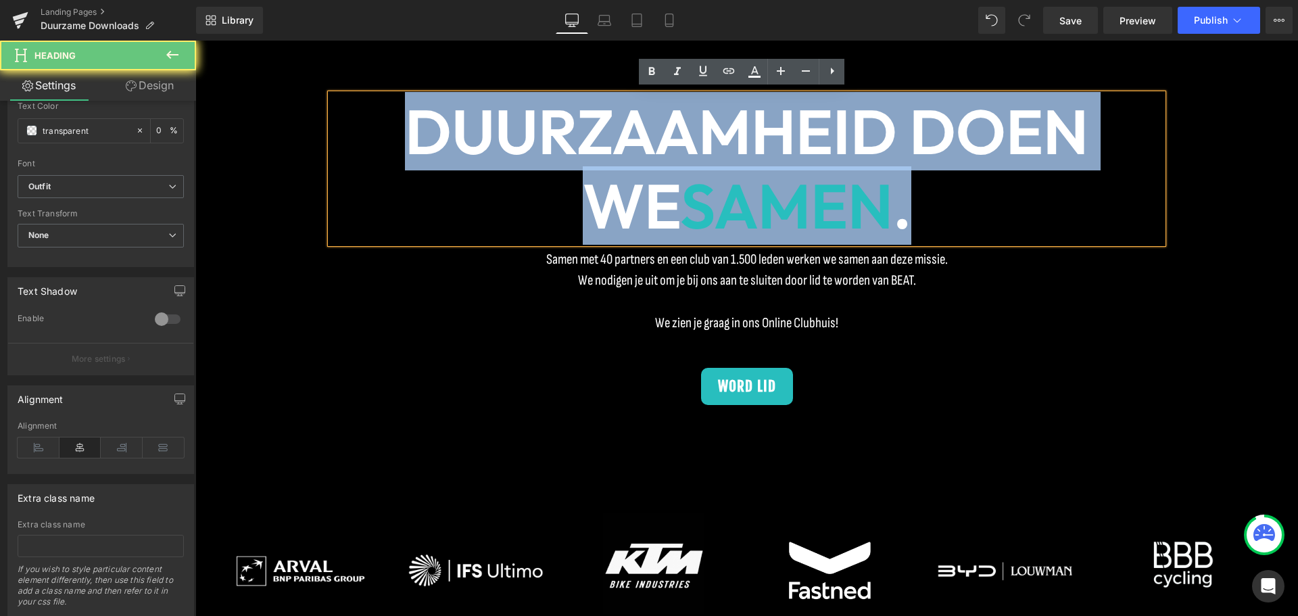
drag, startPoint x: 562, startPoint y: 147, endPoint x: 304, endPoint y: 103, distance: 261.3
click at [304, 103] on div "DUURZAAMHEID DOEN WE SAMEN . Heading Samen met 40 partners en een club van 1.50…" at bounding box center [746, 236] width 1103 height 488
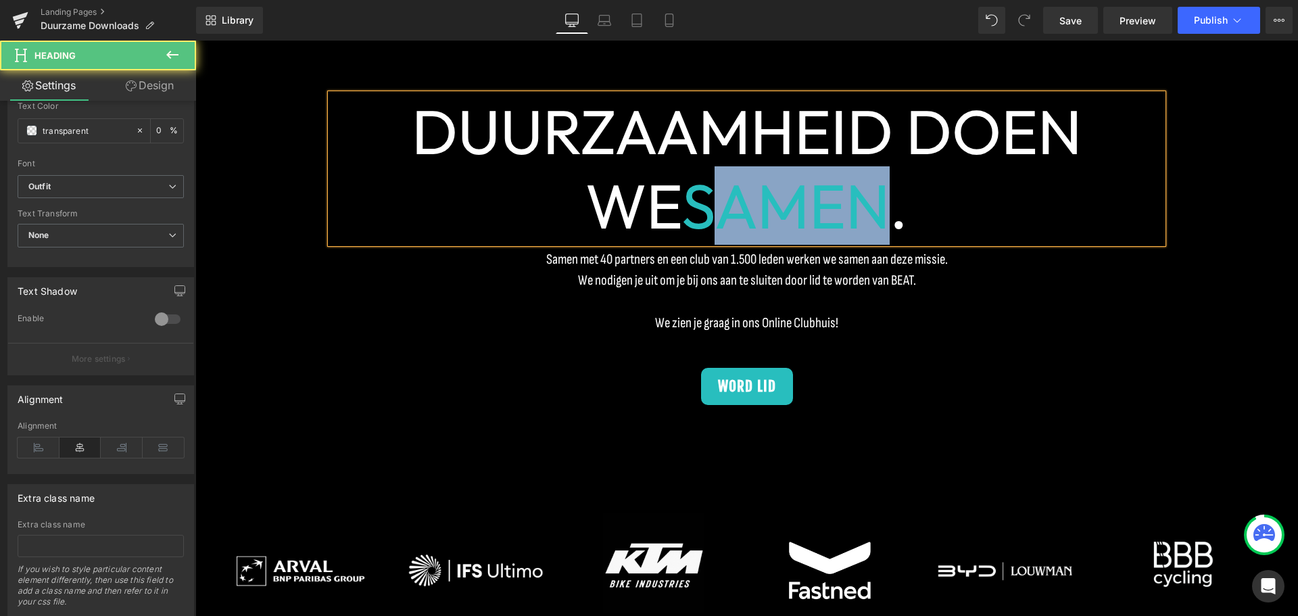
drag, startPoint x: 839, startPoint y: 189, endPoint x: 820, endPoint y: 193, distance: 19.9
click at [661, 176] on h1 "DUURZAAMHEID DOEN WE SAMEN ." at bounding box center [747, 168] width 832 height 149
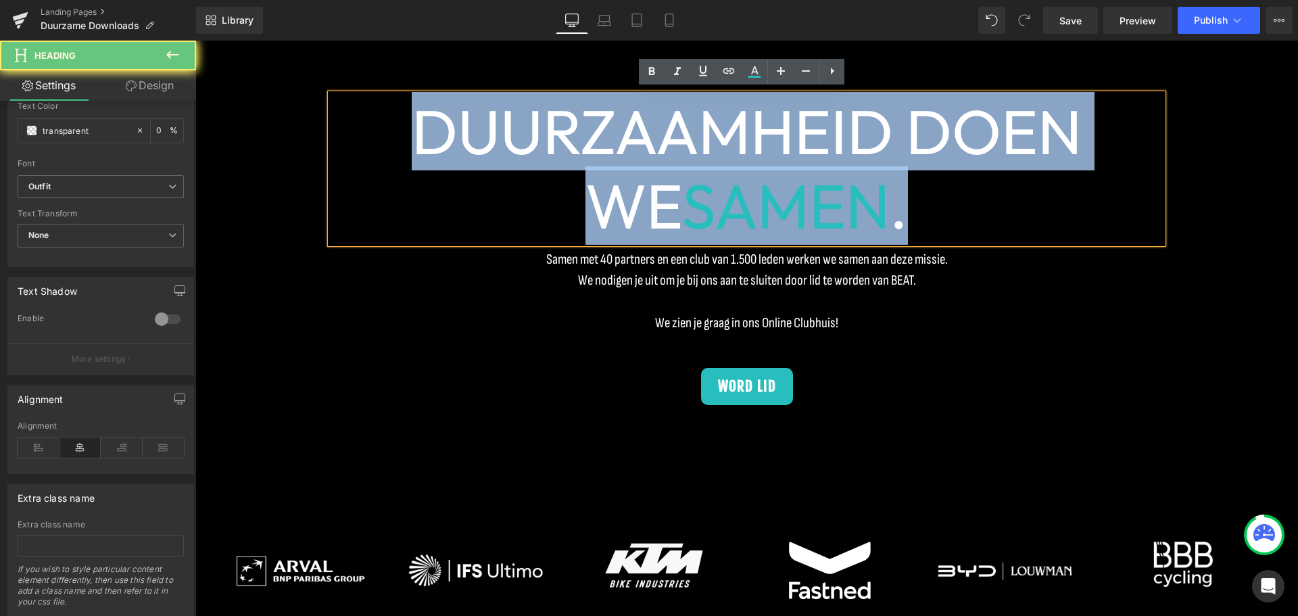
drag, startPoint x: 911, startPoint y: 195, endPoint x: 305, endPoint y: 126, distance: 609.8
click at [305, 126] on div "DUURZAAMHEID DOEN WE SAMEN . Heading Samen met 40 partners en een club van 1.50…" at bounding box center [746, 236] width 1103 height 488
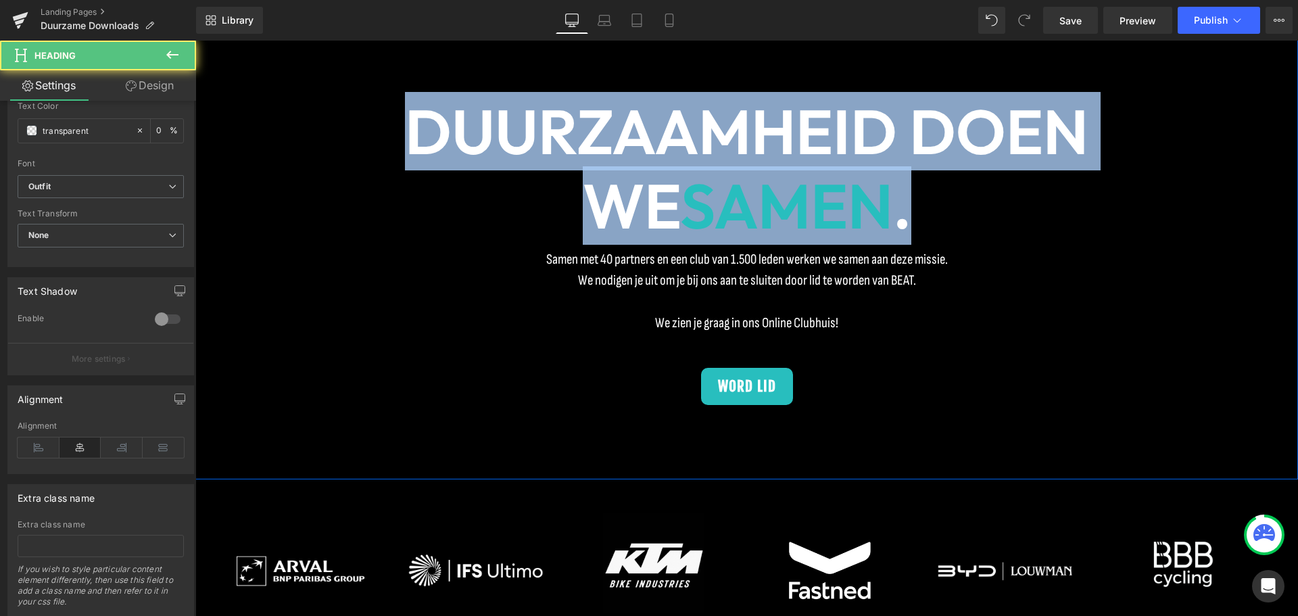
drag, startPoint x: 869, startPoint y: 178, endPoint x: 303, endPoint y: 140, distance: 567.3
click at [302, 133] on div "DUURZAAMHEID DOEN WE SAMEN . Heading Samen met 40 partners en een club van 1.50…" at bounding box center [746, 236] width 1103 height 488
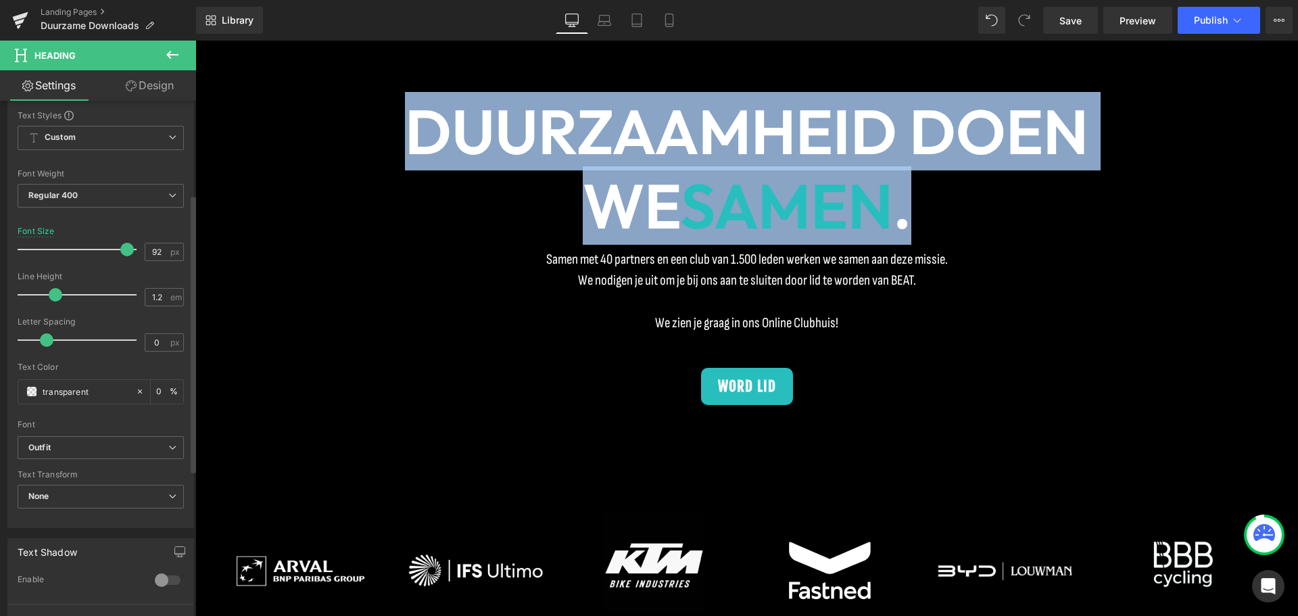
scroll to position [135, 0]
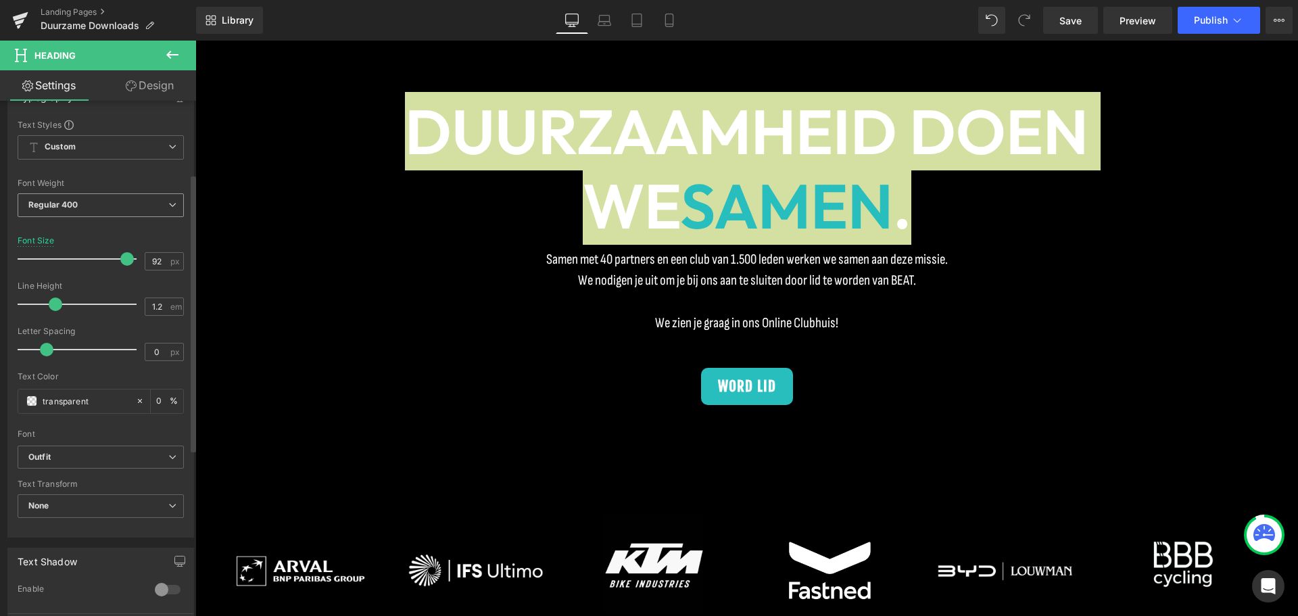
click at [137, 195] on div "Font Weight Regular 400 Thin 100 Semi Thin 200 Light 300 Regular 400 Medium 500…" at bounding box center [101, 206] width 166 height 54
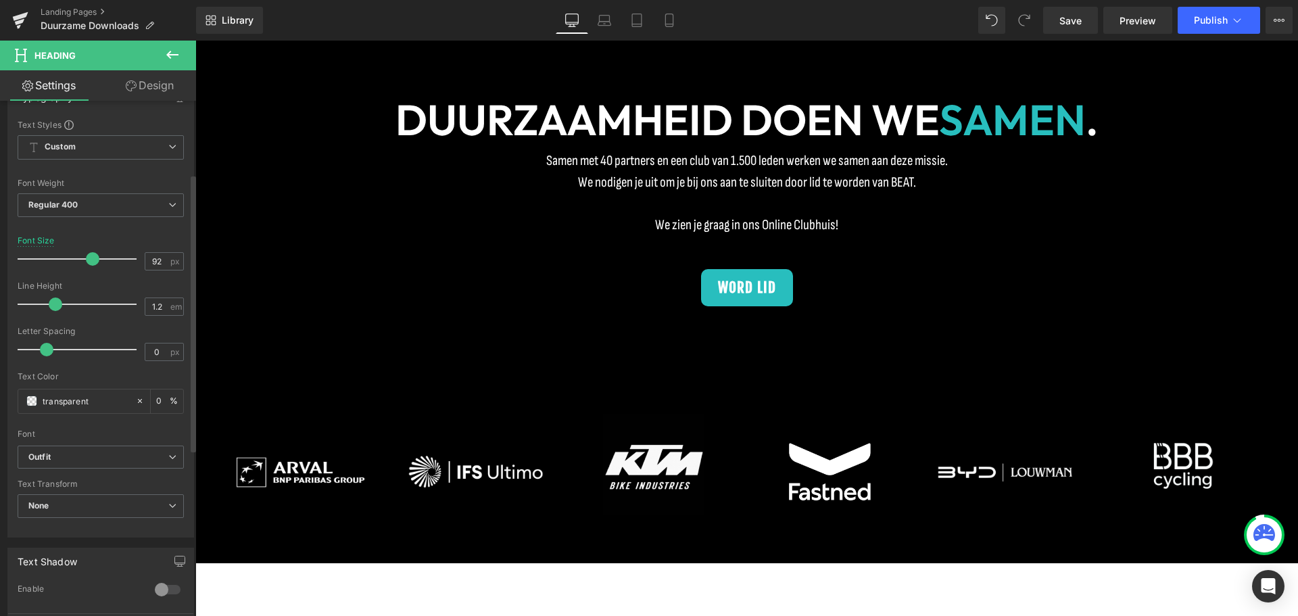
scroll to position [3589, 1093]
drag, startPoint x: 120, startPoint y: 259, endPoint x: 88, endPoint y: 254, distance: 32.9
click at [88, 254] on span at bounding box center [93, 259] width 14 height 14
click at [104, 207] on span "Regular 400" at bounding box center [101, 205] width 166 height 24
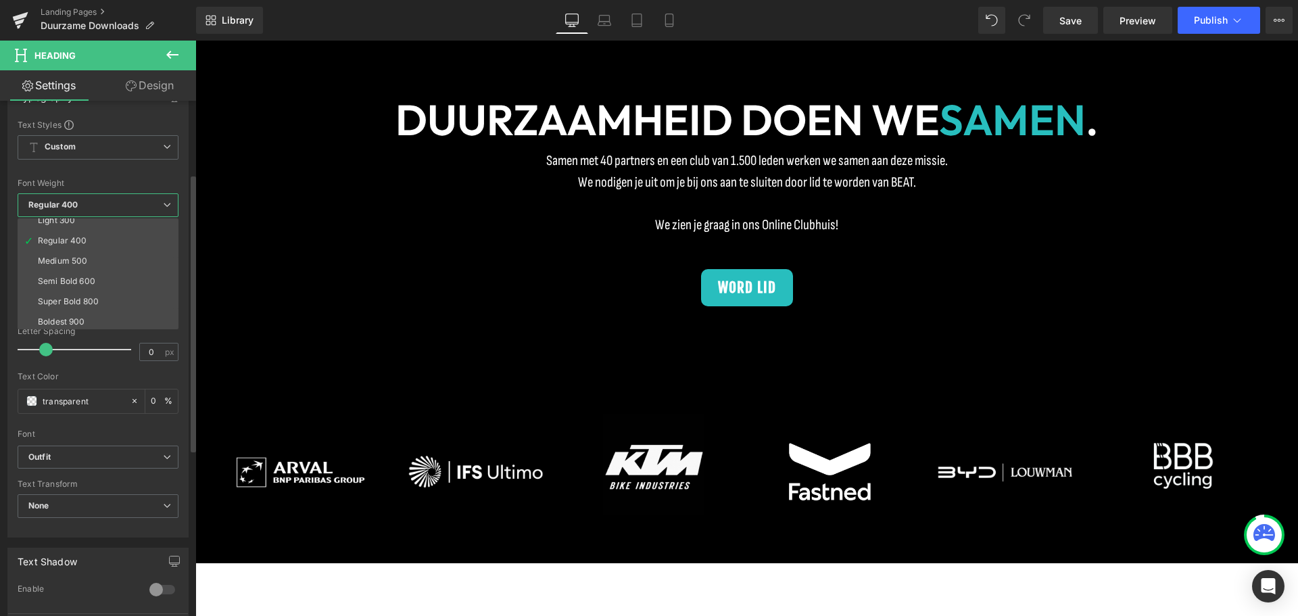
scroll to position [112, 0]
click at [105, 243] on li "Super Bold 800" at bounding box center [101, 238] width 167 height 20
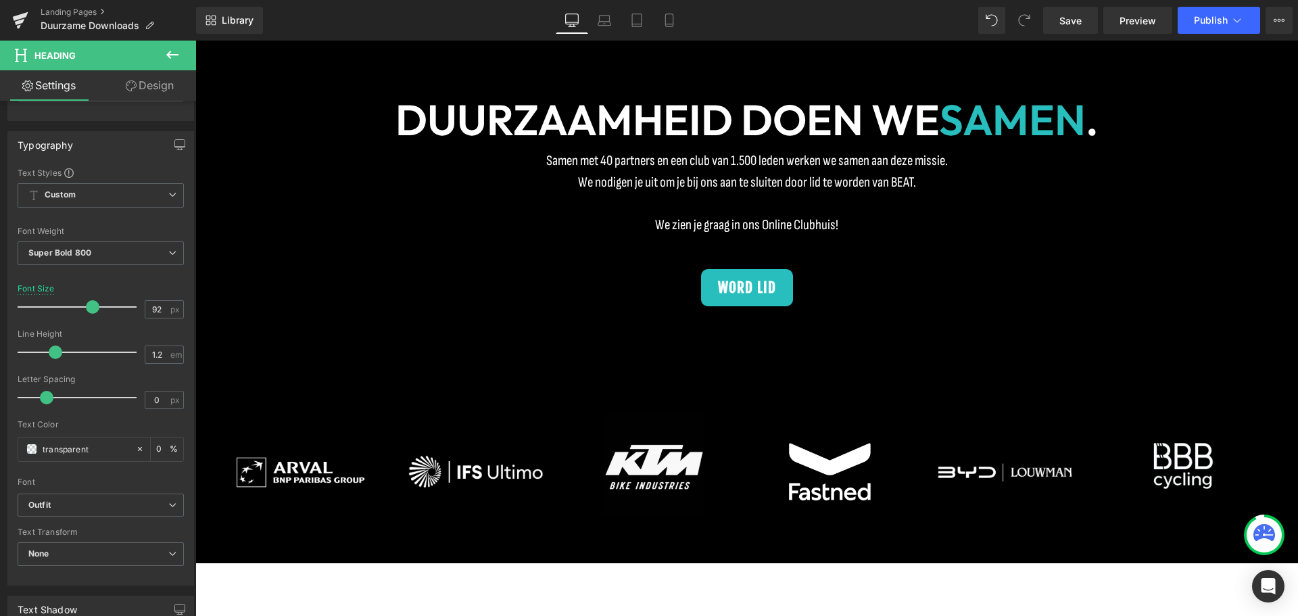
scroll to position [0, 0]
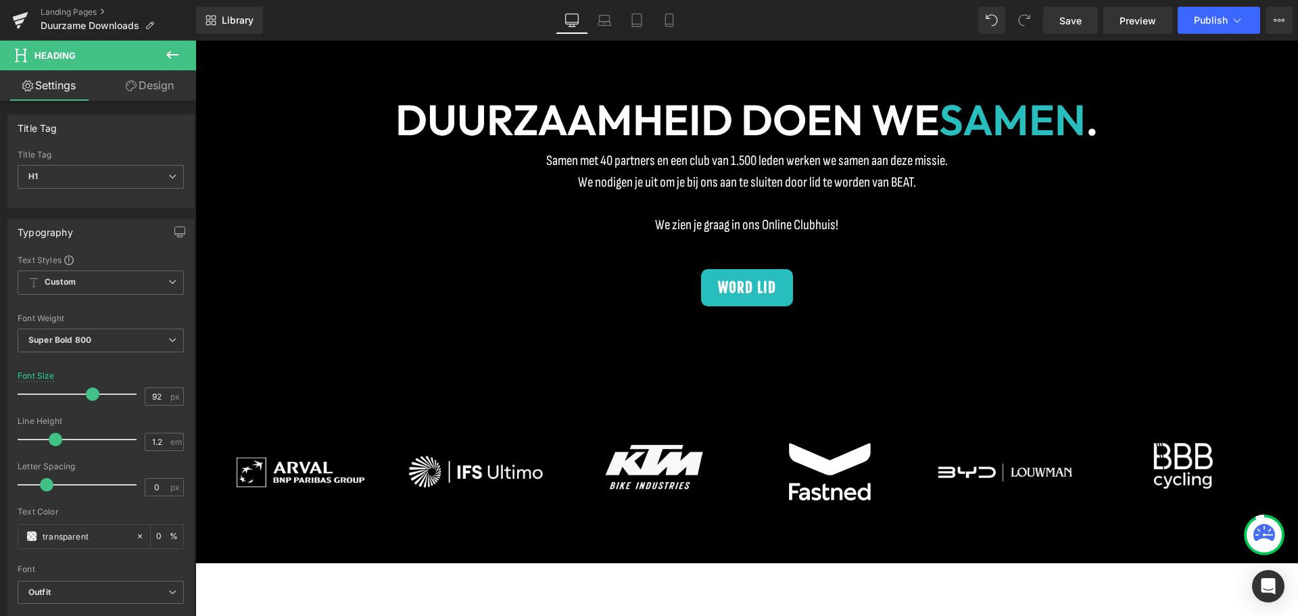
click at [696, 120] on div at bounding box center [746, 328] width 1103 height 575
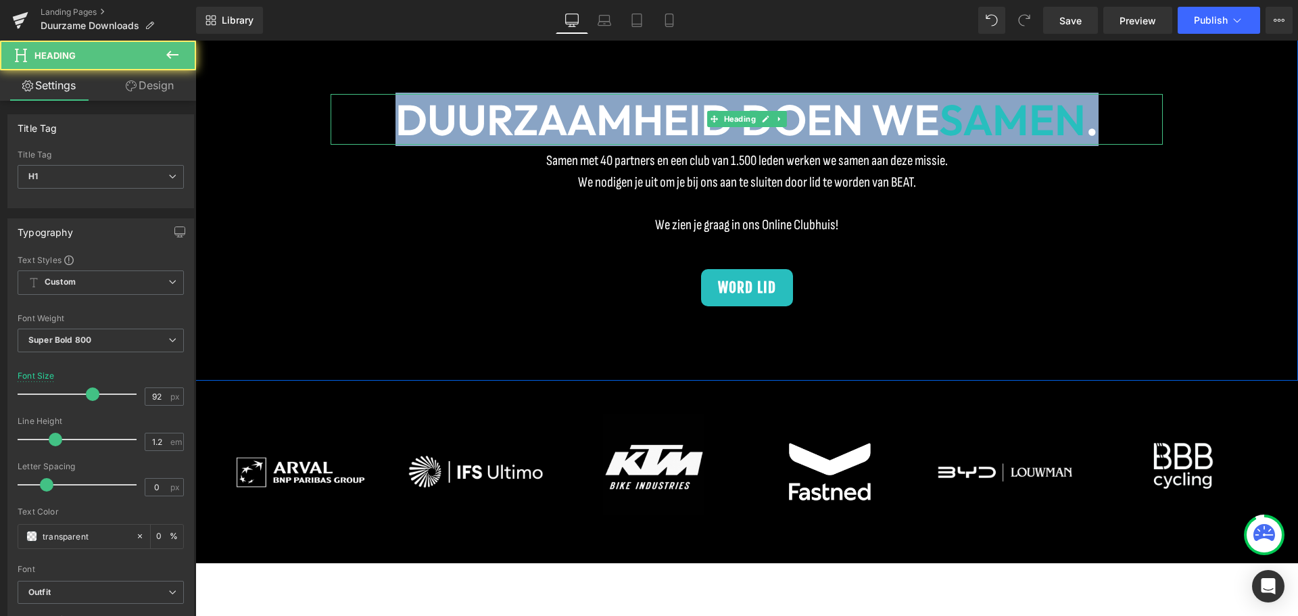
drag, startPoint x: 1120, startPoint y: 108, endPoint x: 392, endPoint y: 122, distance: 728.5
click at [392, 122] on h1 "DUURZAAMHEID DOEN WE SAMEN ." at bounding box center [747, 119] width 832 height 51
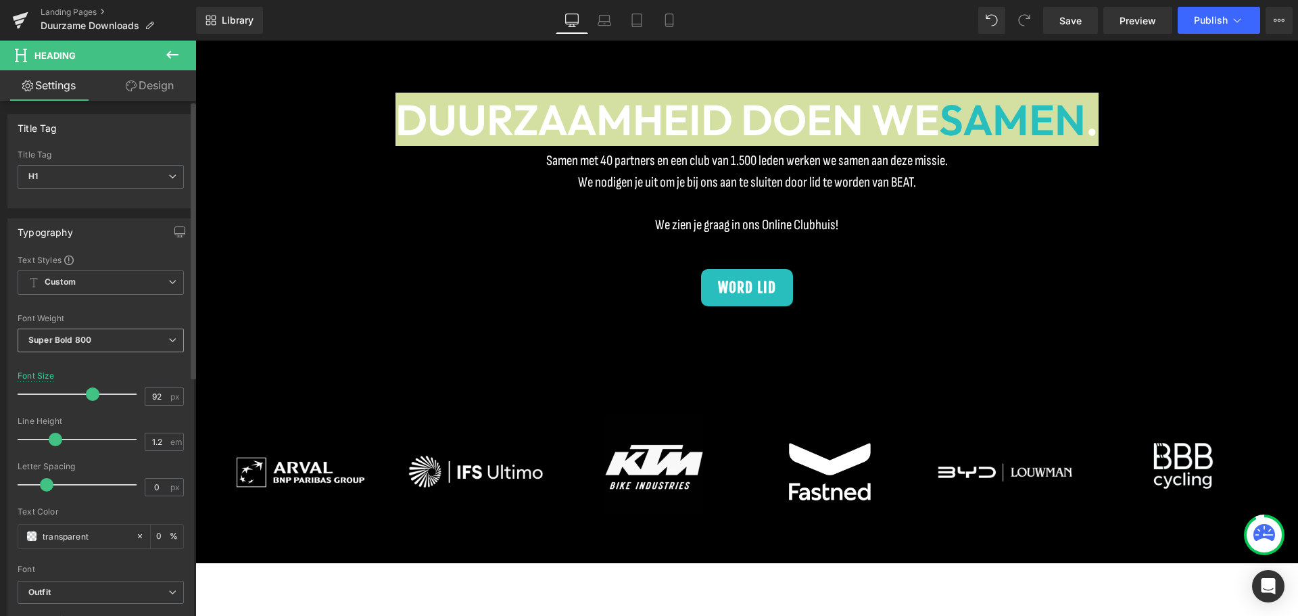
click at [145, 337] on span "Super Bold 800" at bounding box center [101, 341] width 166 height 24
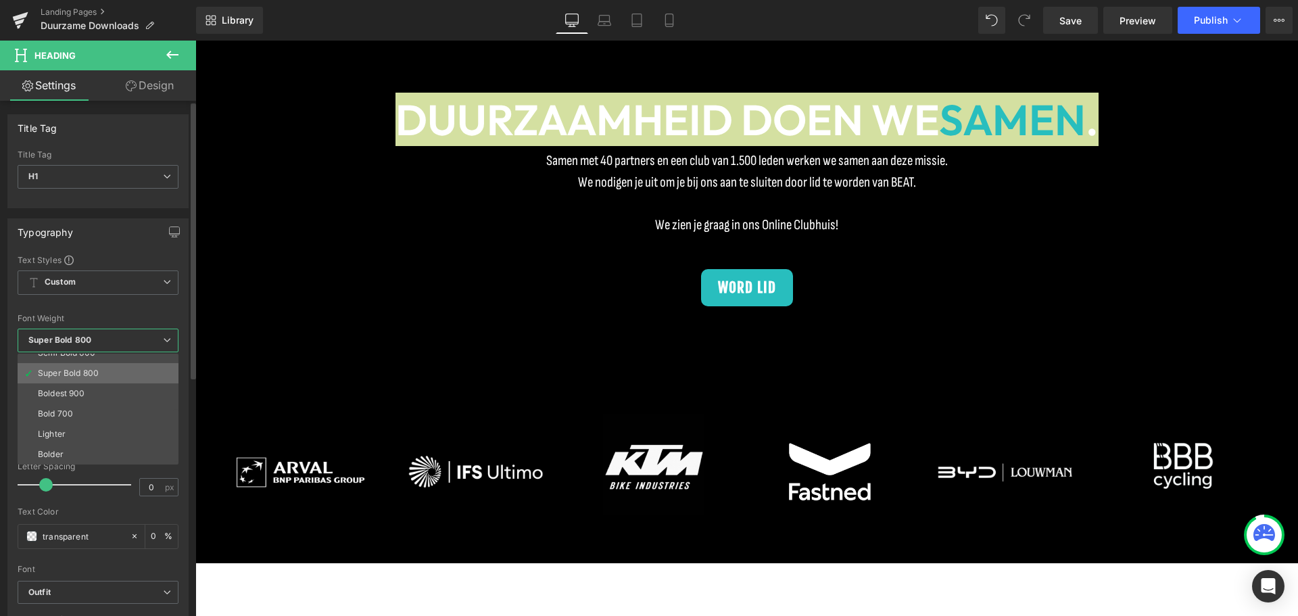
scroll to position [45, 0]
click at [93, 438] on div "Super Bold 800" at bounding box center [68, 440] width 61 height 9
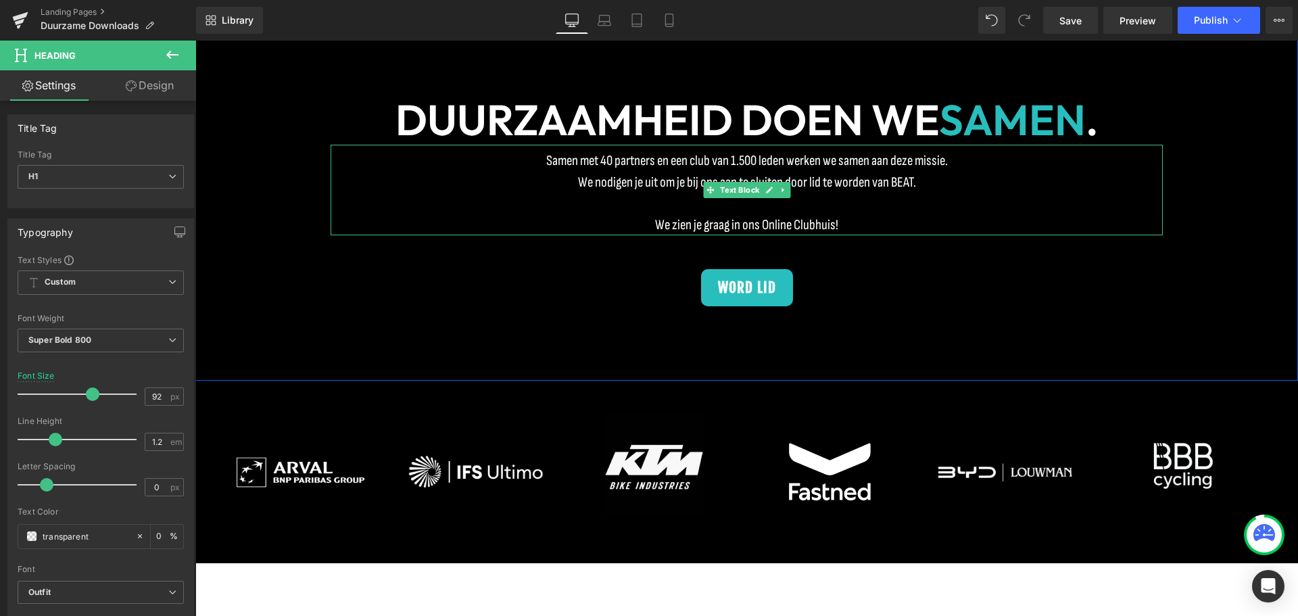
click at [582, 158] on font "Samen met 40 partners en een club van 1.500 leden werken we samen aan deze miss…" at bounding box center [747, 160] width 402 height 17
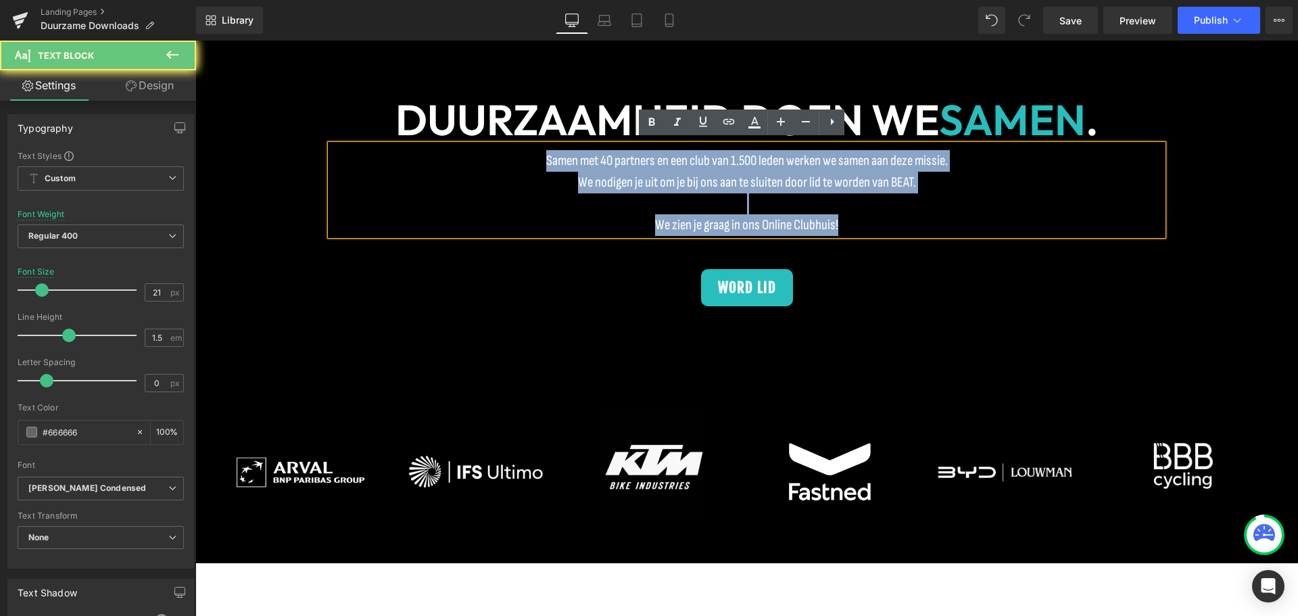
drag, startPoint x: 535, startPoint y: 153, endPoint x: 997, endPoint y: 210, distance: 465.4
click at [997, 210] on div "Samen met 40 partners en een club van 1.500 leden werken we samen aan deze miss…" at bounding box center [747, 190] width 832 height 91
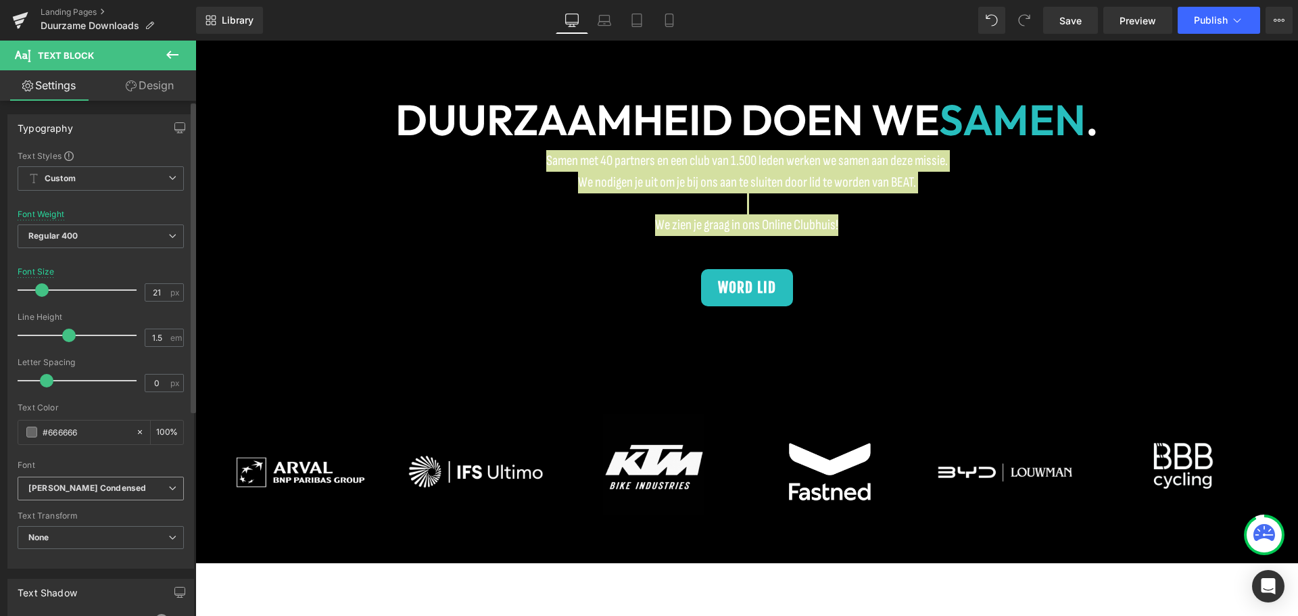
click at [68, 492] on icon "Sofia Sans Condensed" at bounding box center [87, 488] width 118 height 11
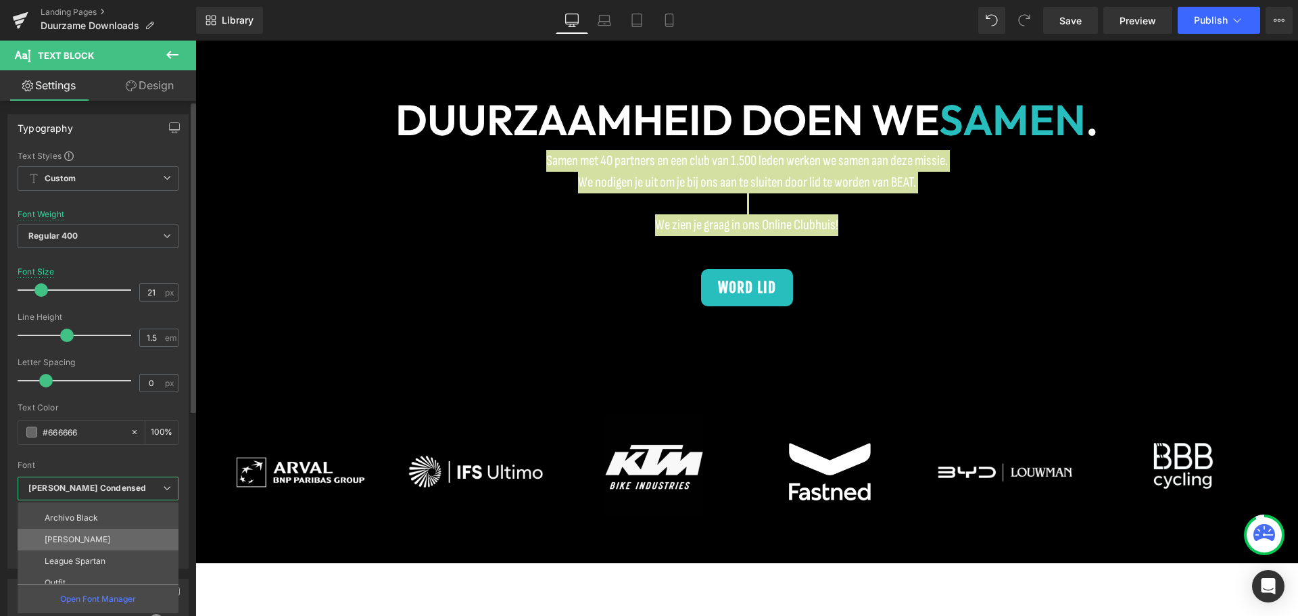
scroll to position [200, 0]
click at [58, 563] on li "Outfit" at bounding box center [101, 573] width 167 height 22
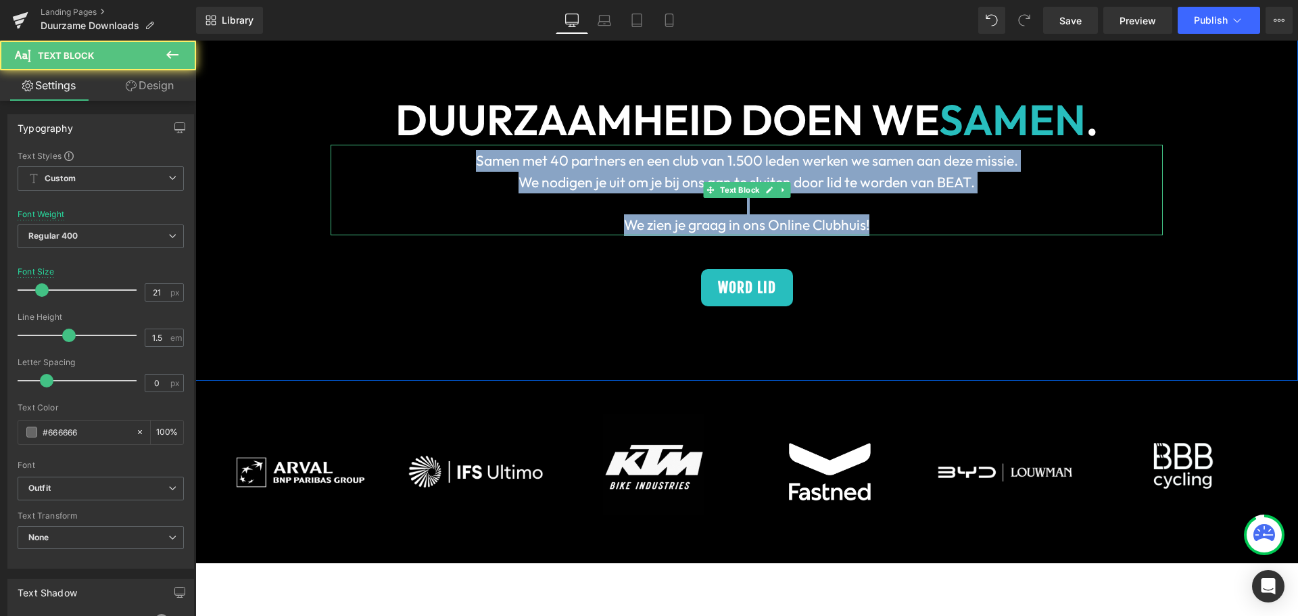
click at [582, 220] on p "We zien je graag in ons Online Clubhuis!" at bounding box center [747, 225] width 832 height 22
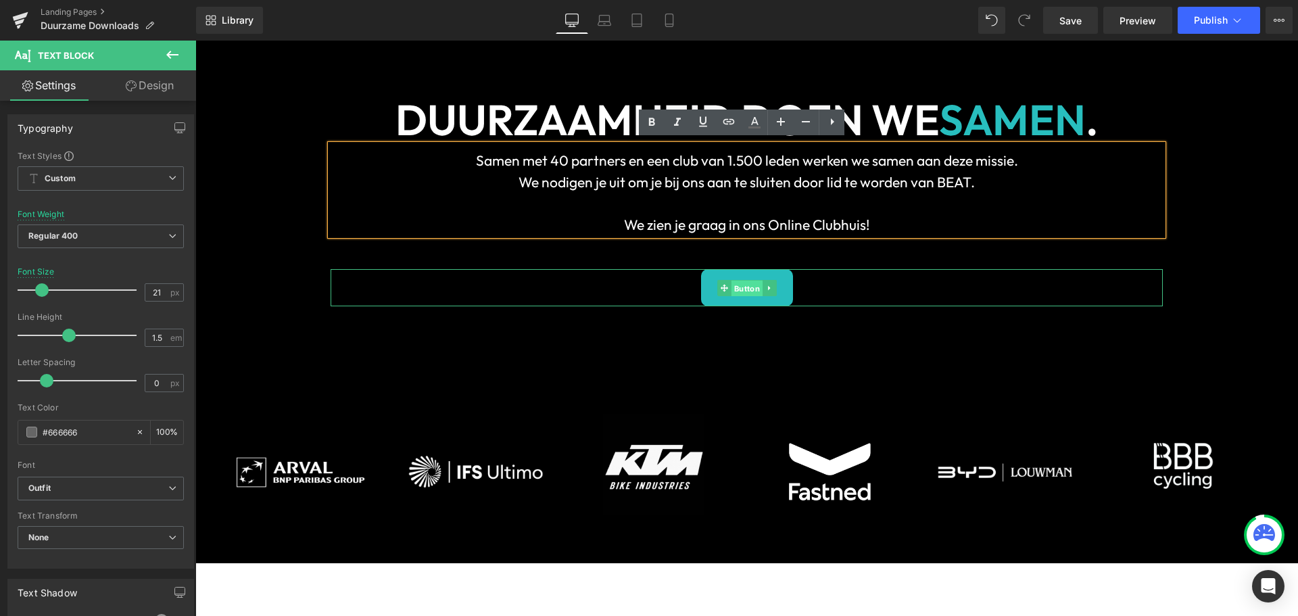
click at [745, 283] on span "Button" at bounding box center [746, 289] width 31 height 16
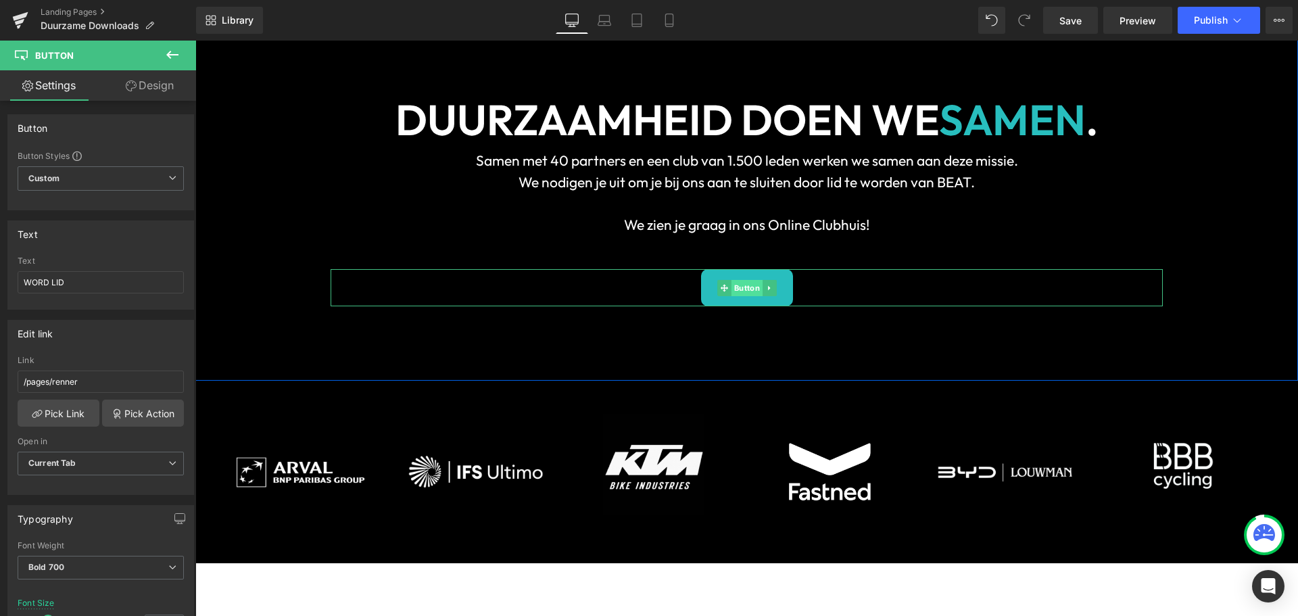
click at [743, 285] on span "Button" at bounding box center [746, 288] width 31 height 16
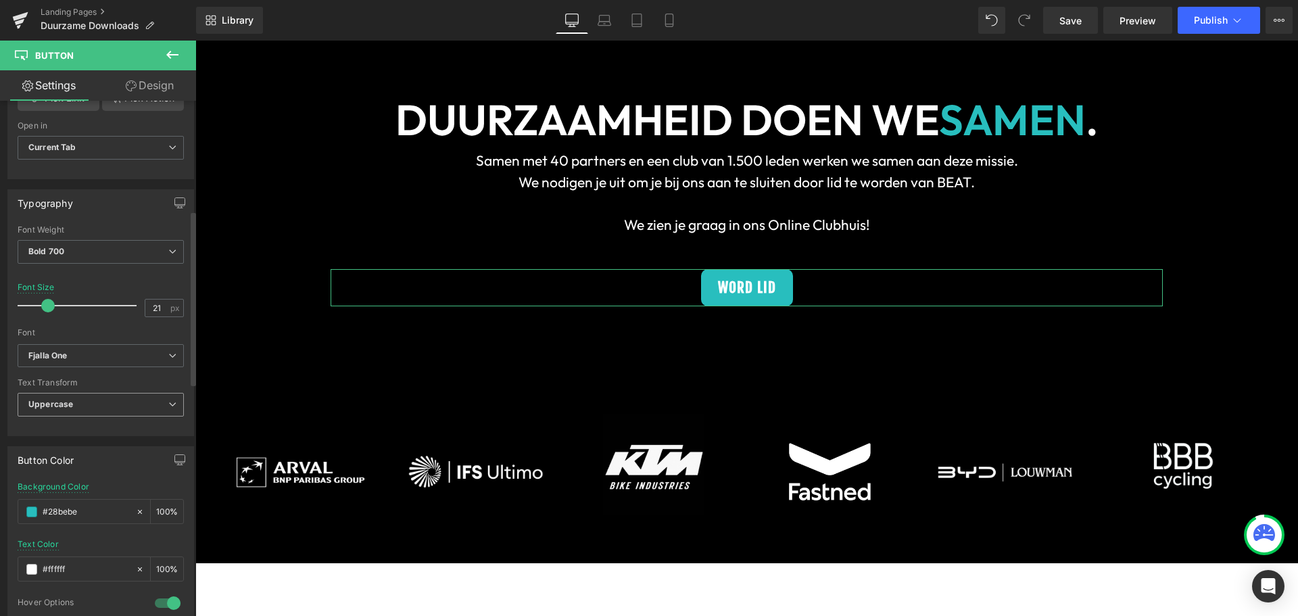
scroll to position [338, 0]
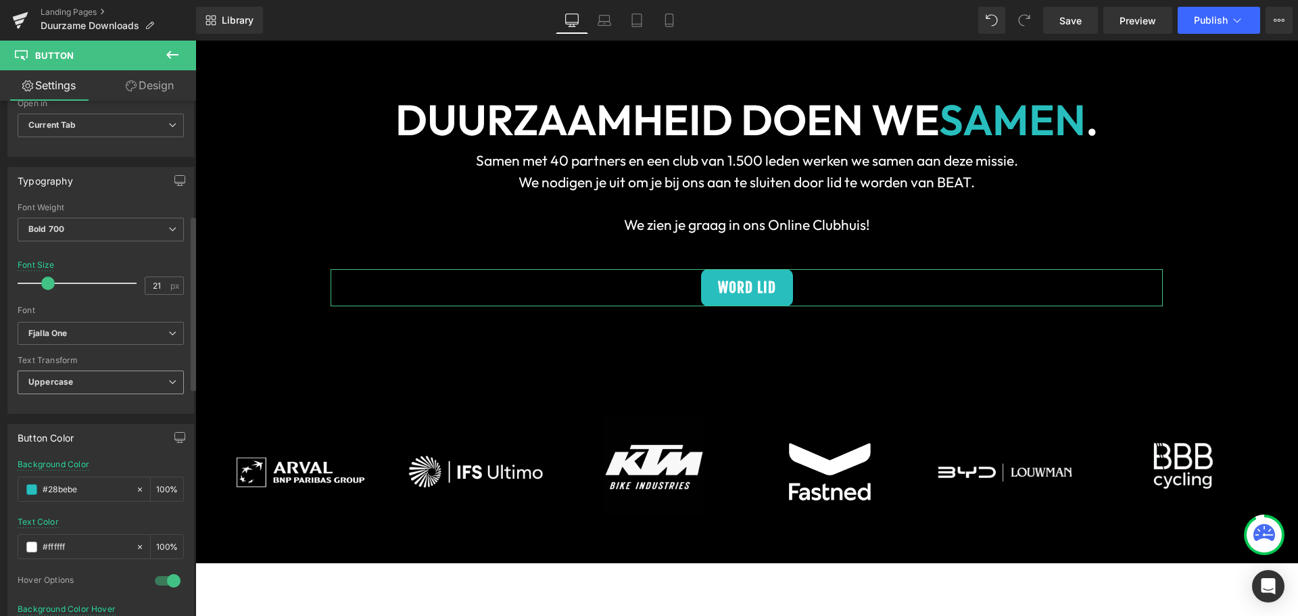
click at [79, 383] on span "Uppercase" at bounding box center [101, 383] width 166 height 24
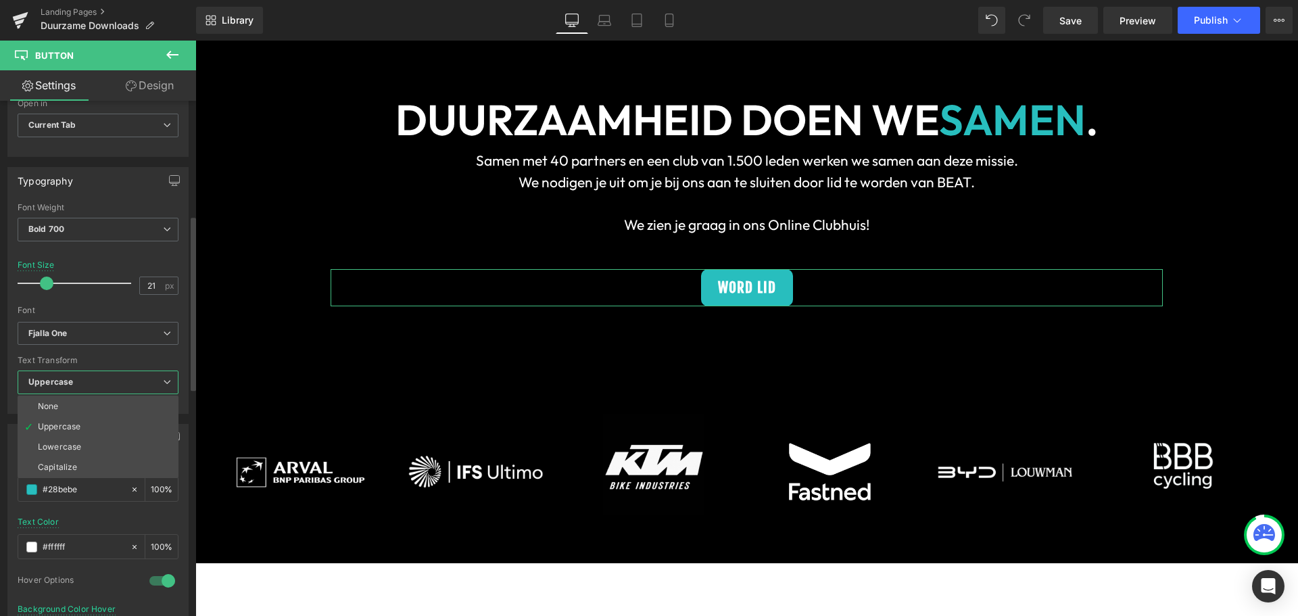
click at [97, 385] on span "Uppercase" at bounding box center [98, 383] width 161 height 24
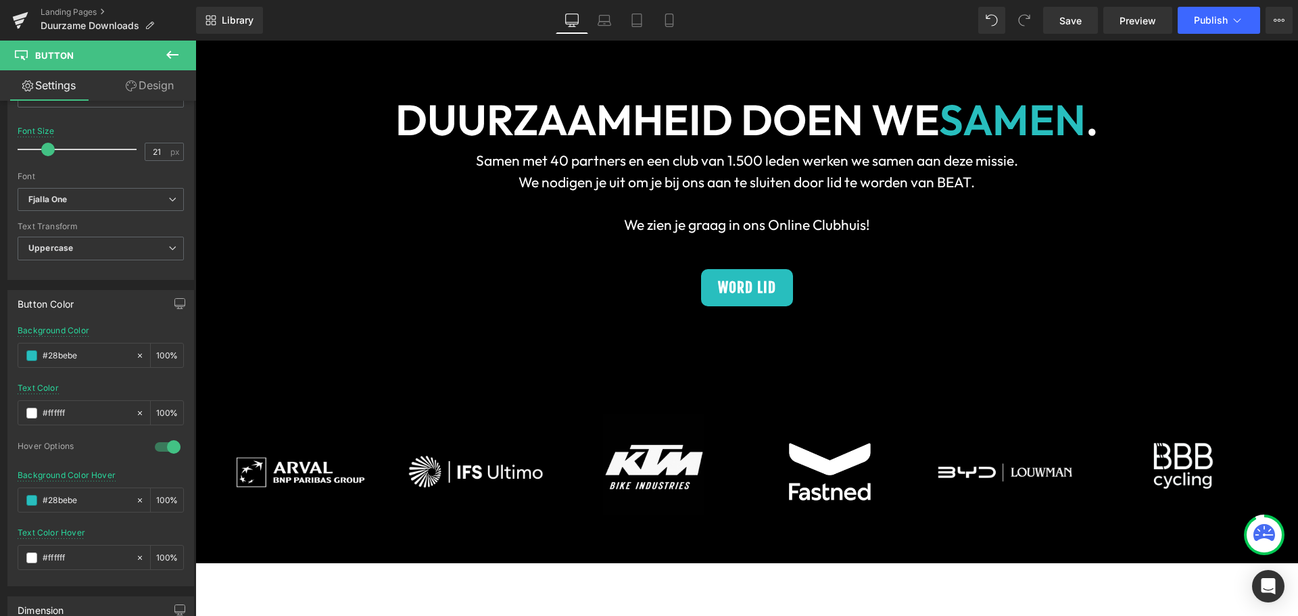
scroll to position [473, 0]
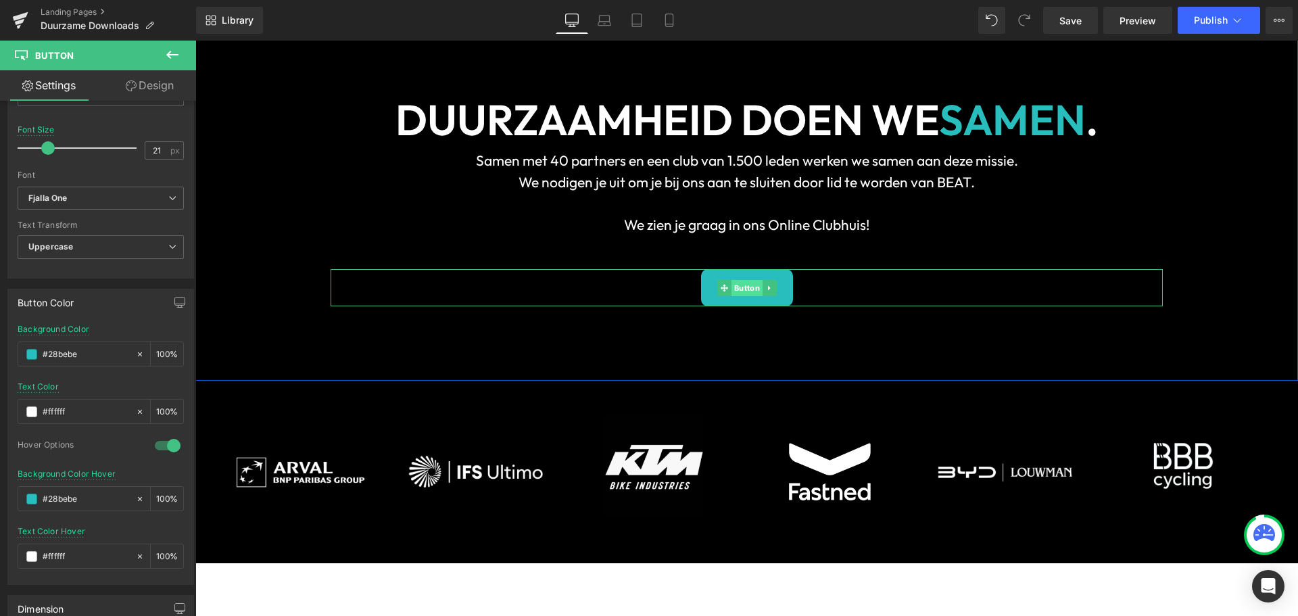
click at [743, 285] on span "Button" at bounding box center [746, 288] width 31 height 16
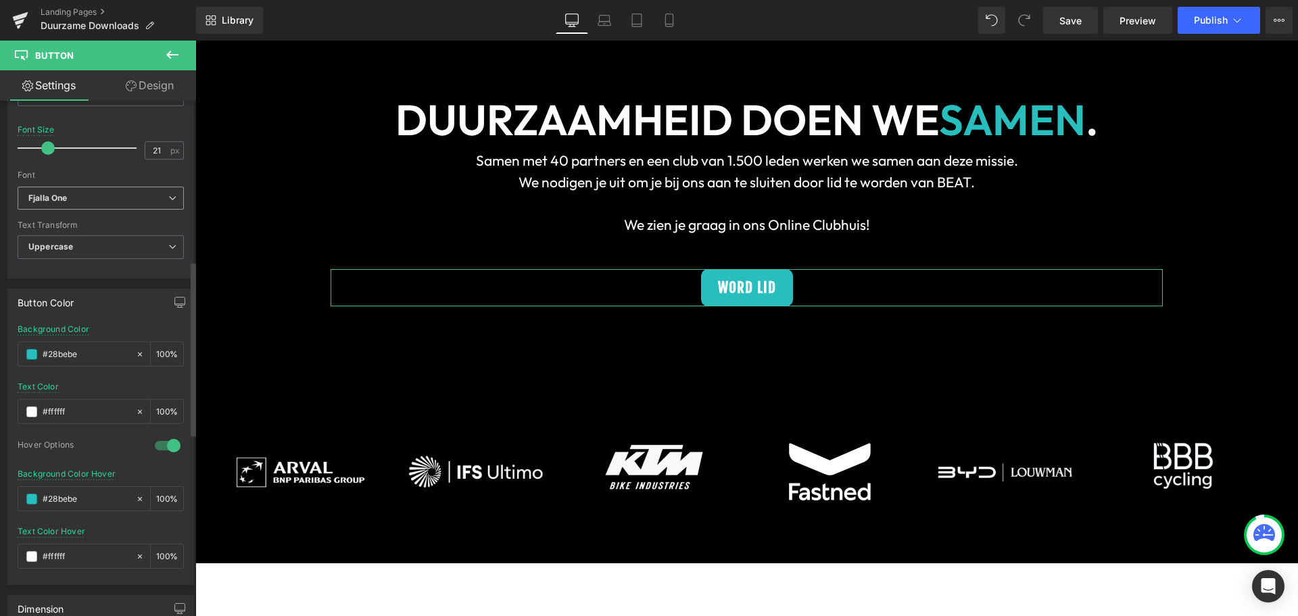
click at [108, 199] on b "Fjalla One" at bounding box center [98, 198] width 140 height 11
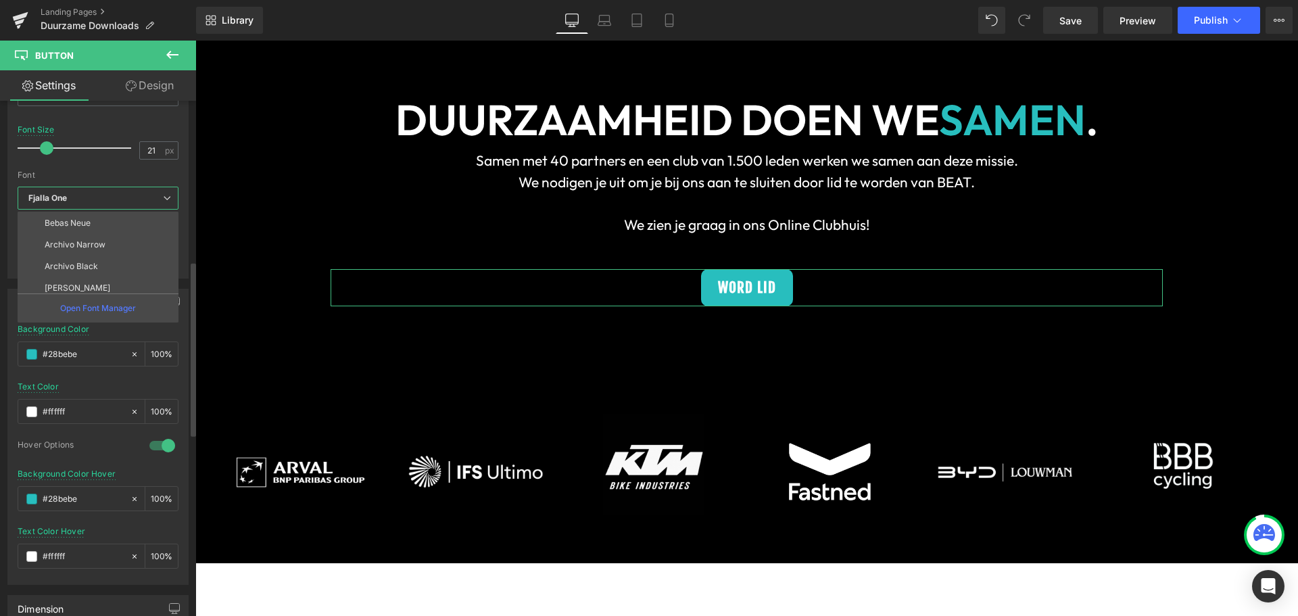
scroll to position [200, 0]
click at [90, 279] on li "Outfit" at bounding box center [101, 282] width 167 height 22
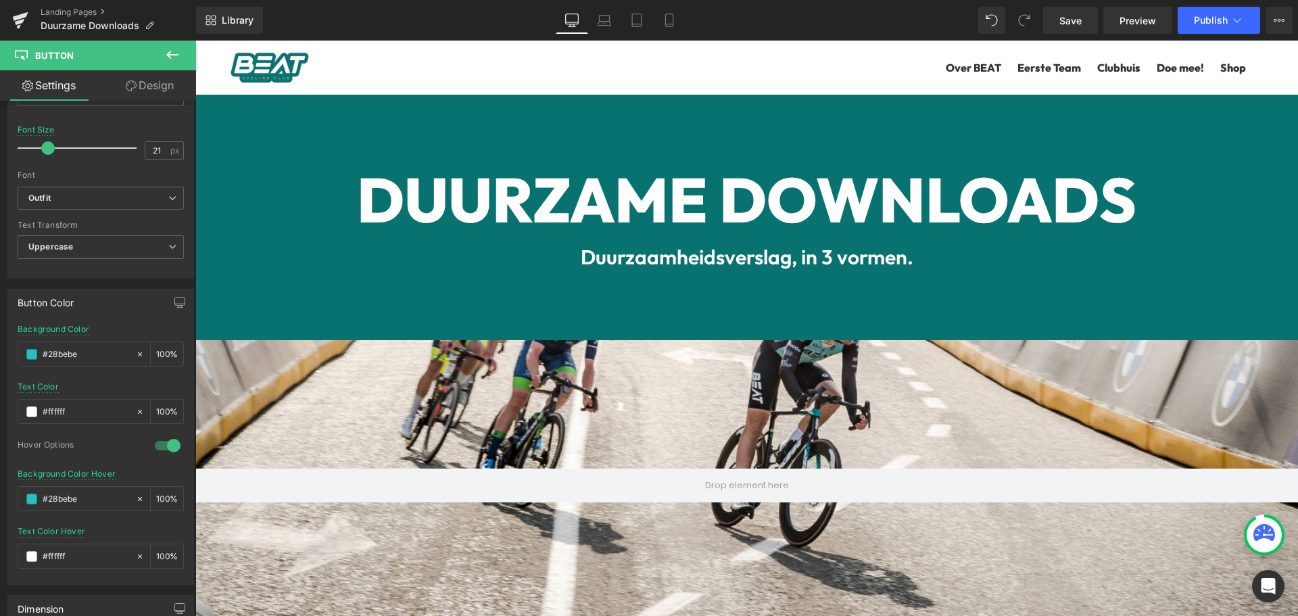
scroll to position [0, 0]
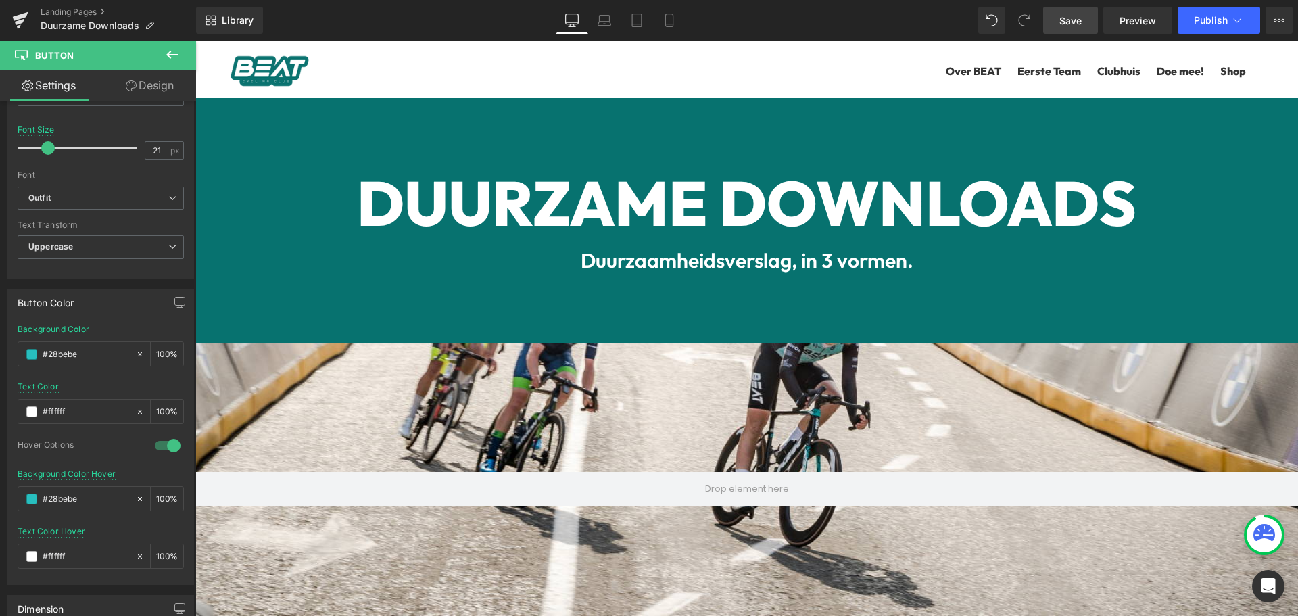
click at [1087, 23] on link "Save" at bounding box center [1070, 20] width 55 height 27
click at [791, 71] on div at bounding box center [685, 70] width 238 height 38
click at [1074, 14] on span "Save" at bounding box center [1071, 21] width 22 height 14
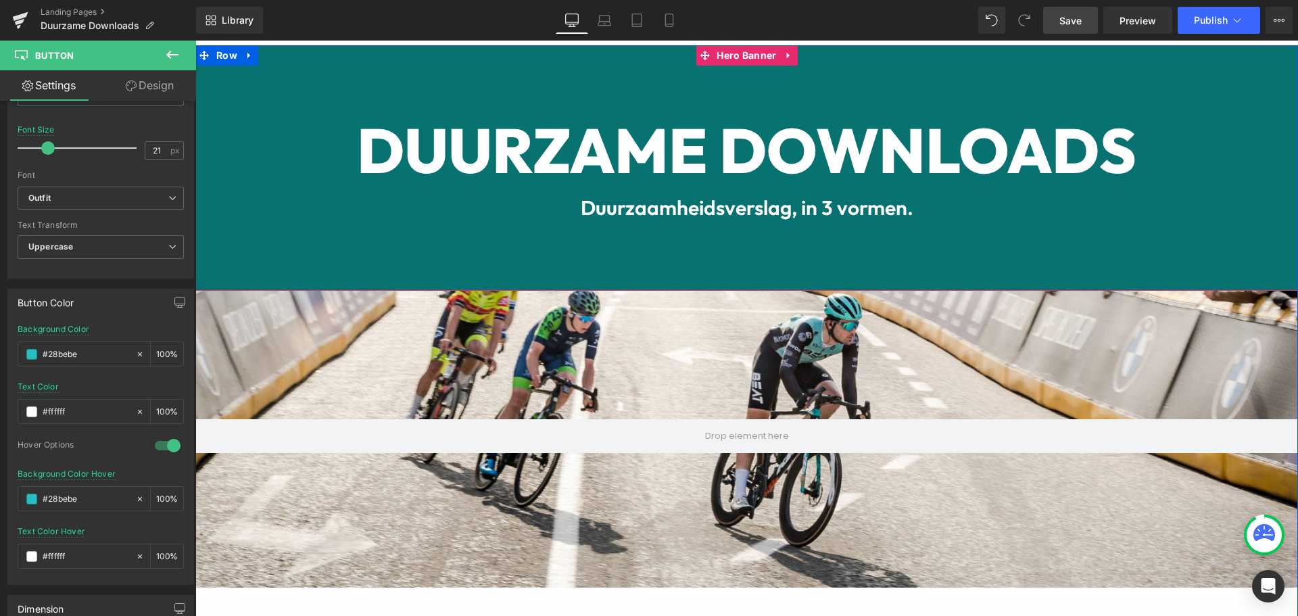
scroll to position [68, 0]
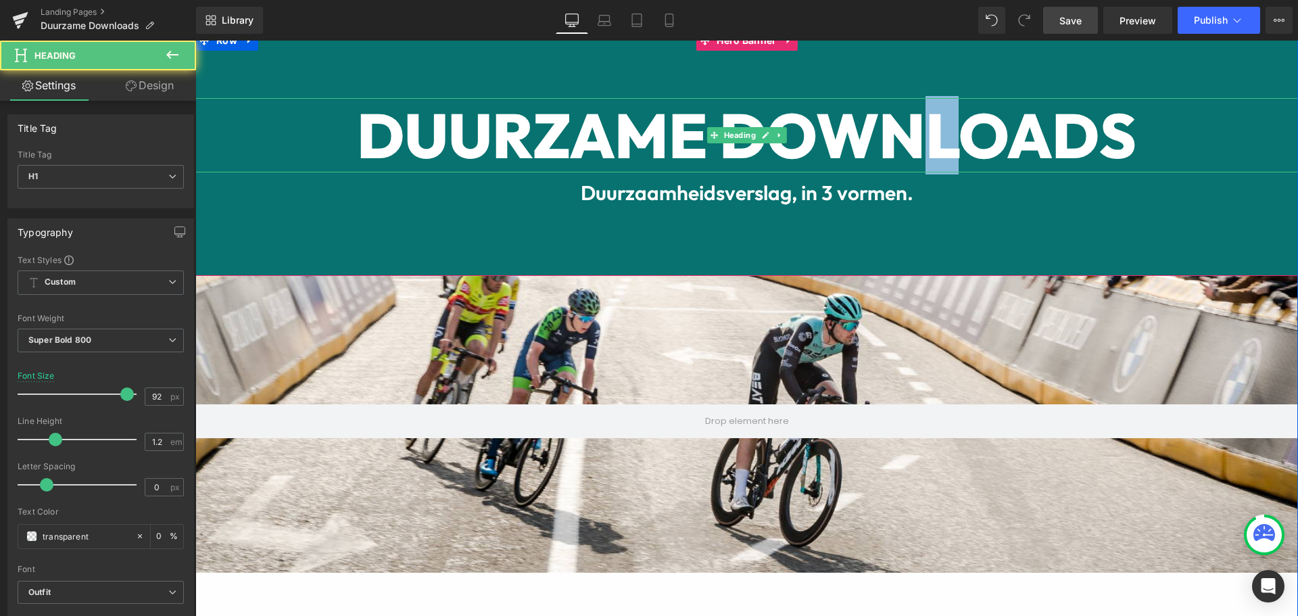
drag, startPoint x: 962, startPoint y: 124, endPoint x: 918, endPoint y: 128, distance: 43.4
click at [918, 128] on font "DUURZAME DOWNLOADS" at bounding box center [747, 135] width 780 height 78
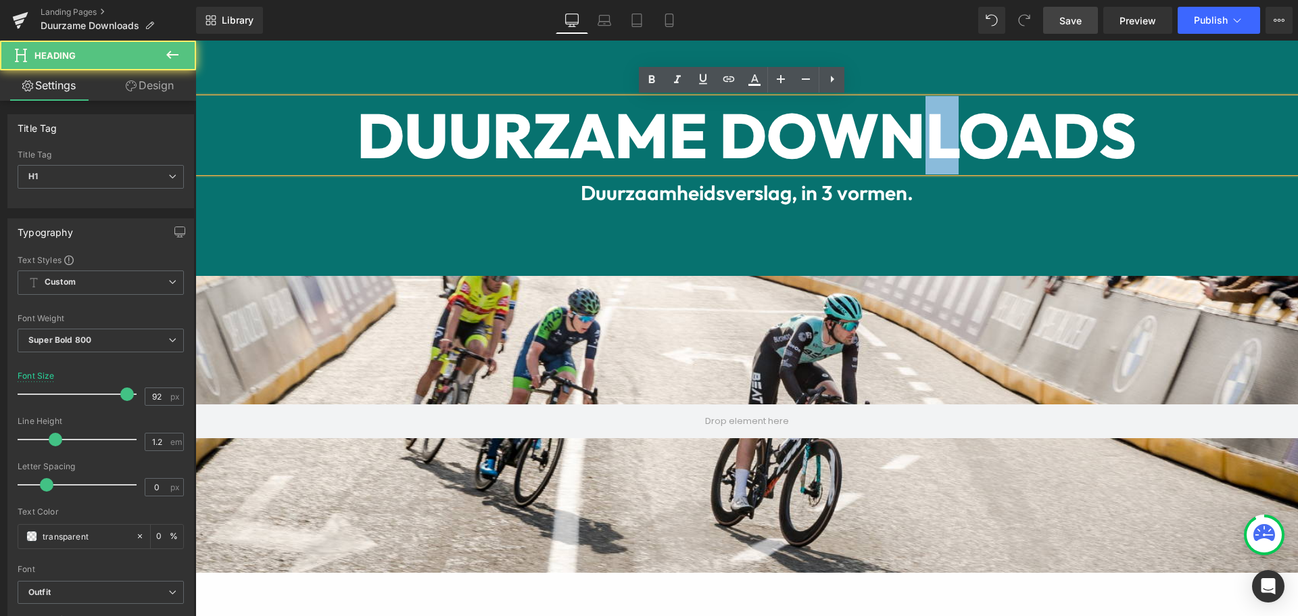
click at [919, 132] on font "DUURZAME DOWNLOADS" at bounding box center [747, 135] width 780 height 78
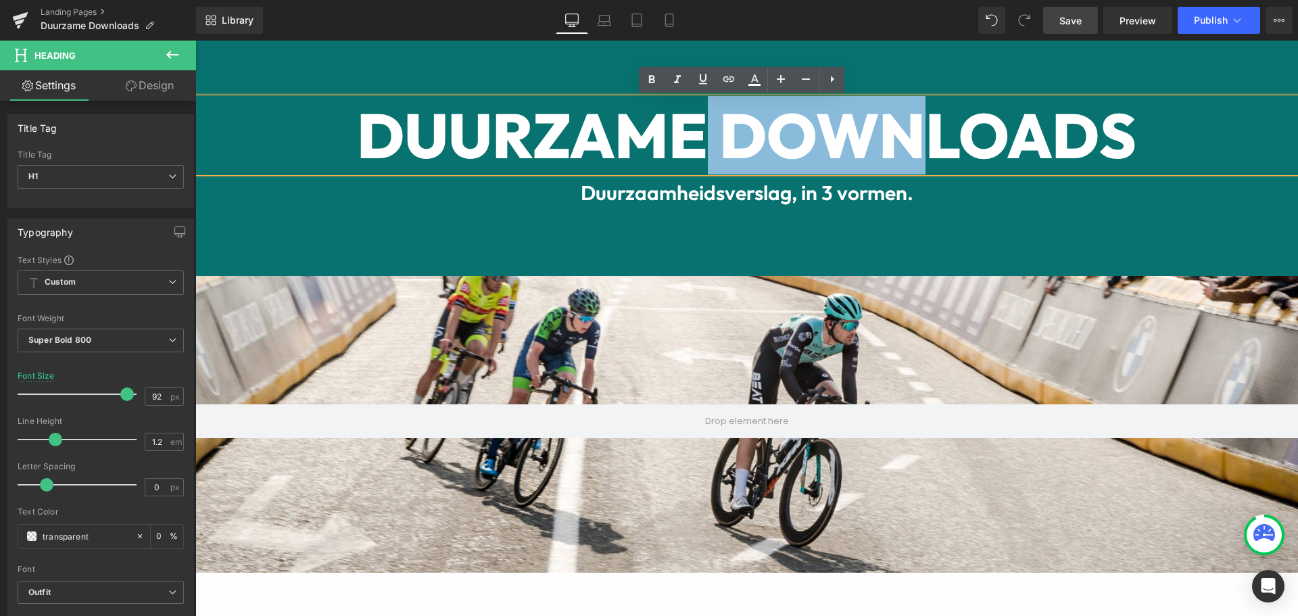
drag, startPoint x: 915, startPoint y: 139, endPoint x: 707, endPoint y: 135, distance: 208.3
click at [707, 135] on font "DUURZAME DOWNLOADS" at bounding box center [747, 135] width 780 height 78
click at [724, 137] on font "DUURZAME DOWNLOADS" at bounding box center [747, 135] width 780 height 78
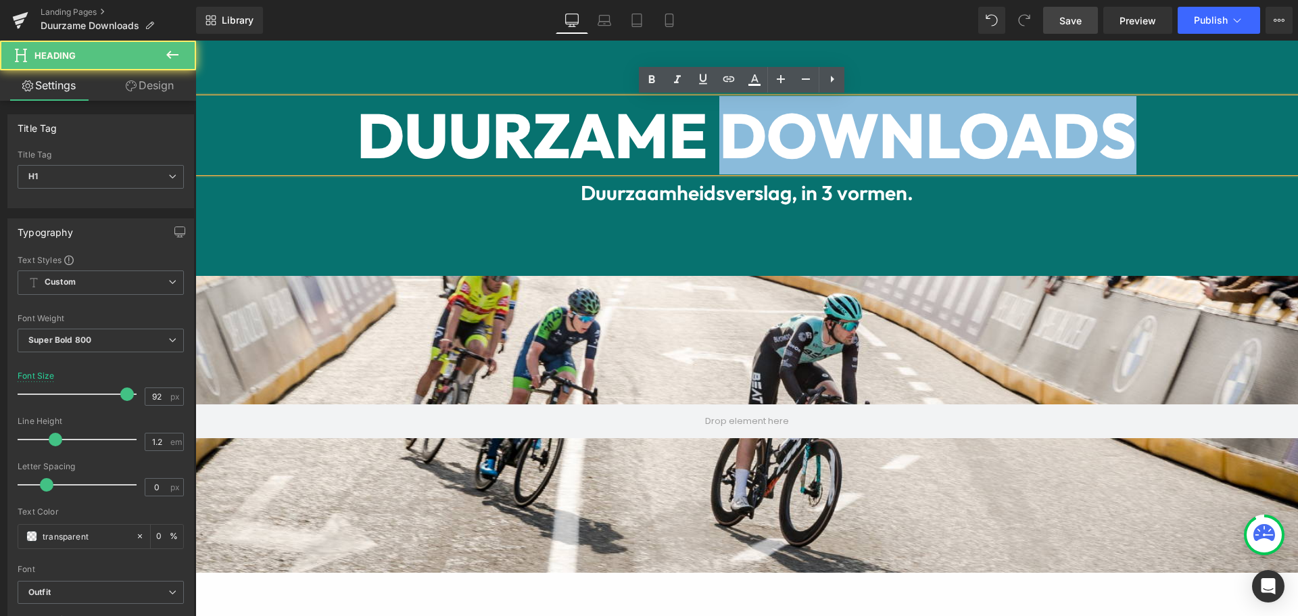
drag, startPoint x: 736, startPoint y: 135, endPoint x: 891, endPoint y: 105, distance: 156.9
click at [891, 105] on font "DUURZAME DOWNLOADS" at bounding box center [747, 135] width 780 height 78
click at [919, 128] on font "DUURZAME DOWNLOADS" at bounding box center [747, 135] width 780 height 78
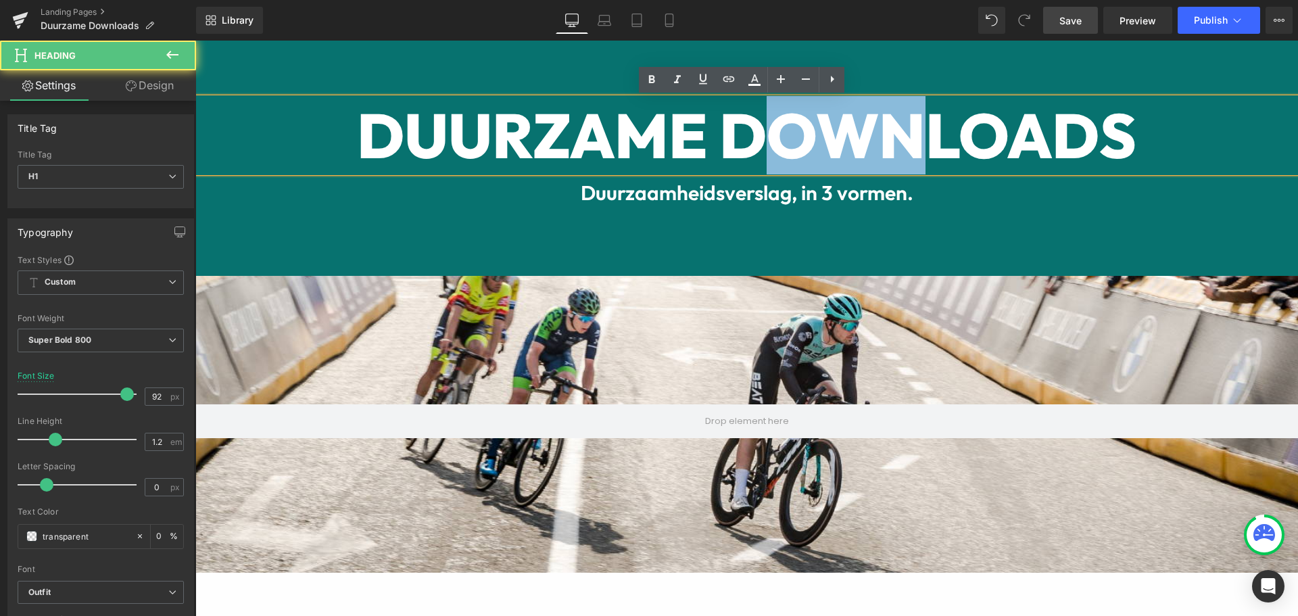
drag, startPoint x: 782, startPoint y: 132, endPoint x: 739, endPoint y: 135, distance: 43.4
click at [739, 135] on font "DUURZAME DOWNLOADS" at bounding box center [747, 135] width 780 height 78
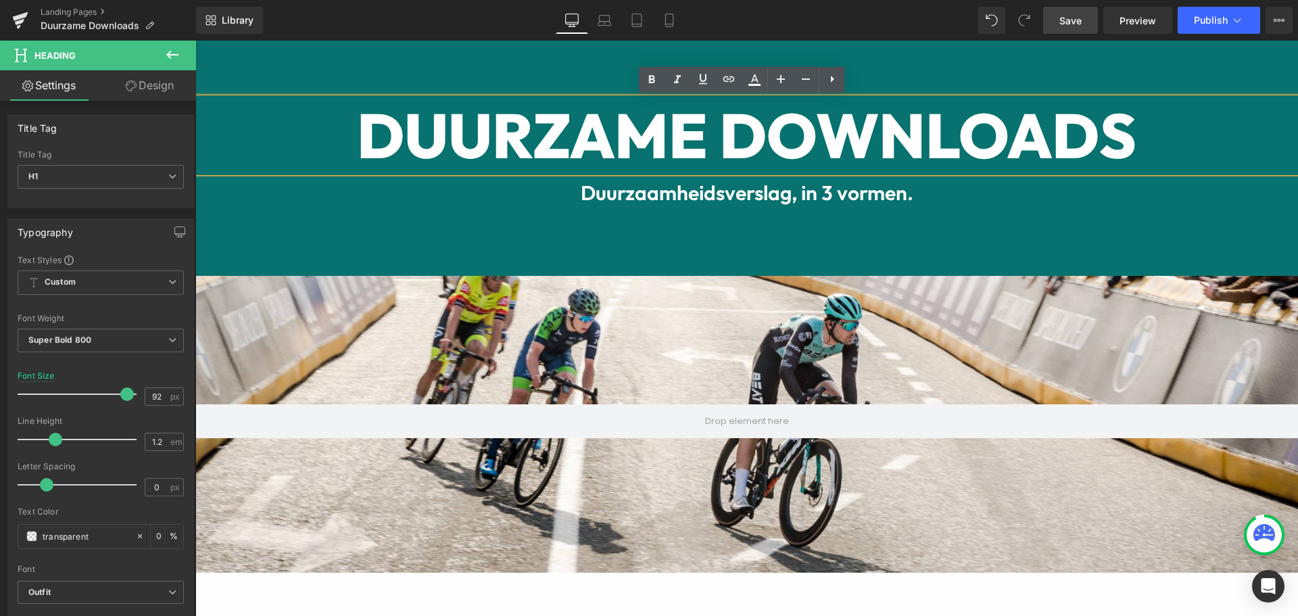
click at [721, 143] on font "DUURZAME DOWNLOADS" at bounding box center [747, 135] width 780 height 78
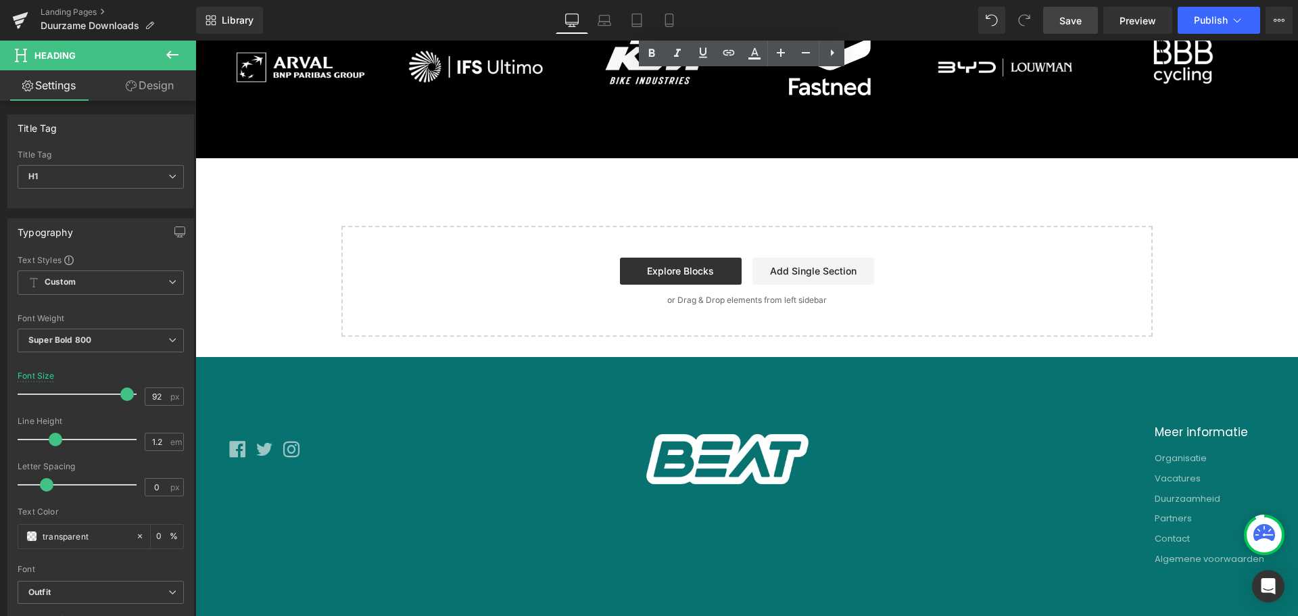
scroll to position [3013, 0]
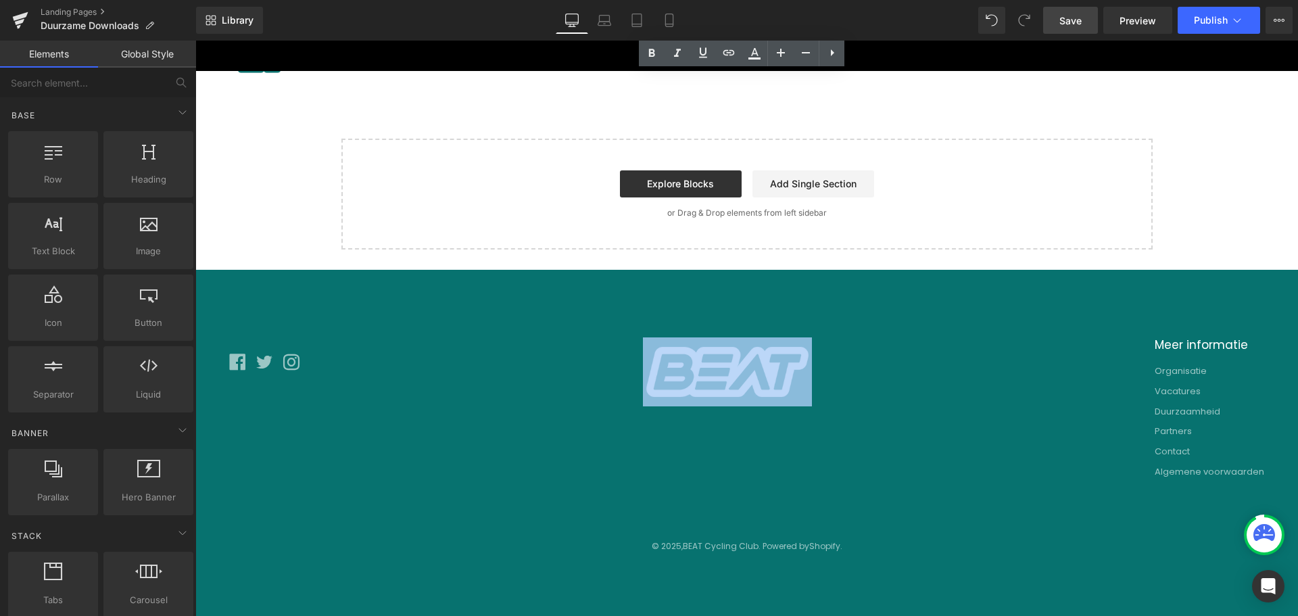
drag, startPoint x: 464, startPoint y: 308, endPoint x: 902, endPoint y: 371, distance: 442.8
click at [892, 370] on footer "Meer informatie Organisatie Vacatures Duurzaamheid Partners Contact Algemene vo…" at bounding box center [746, 445] width 1103 height 350
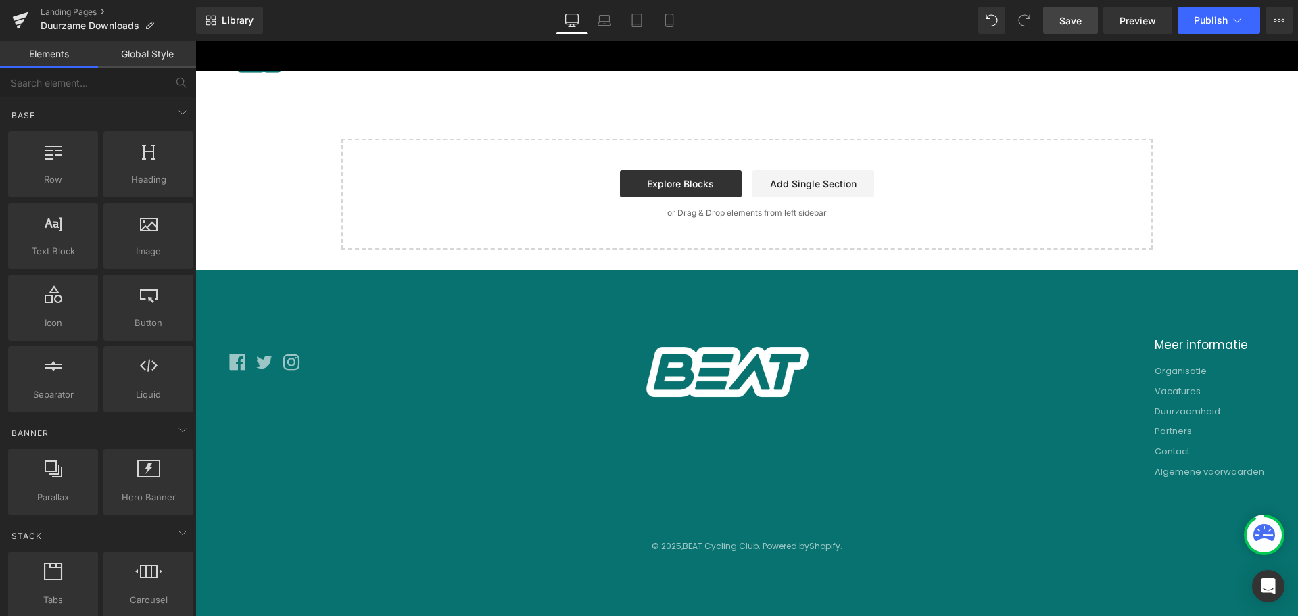
click at [935, 375] on div "Meer informatie Organisatie Vacatures Duurzaamheid Partners Contact Algemene vo…" at bounding box center [747, 412] width 1056 height 151
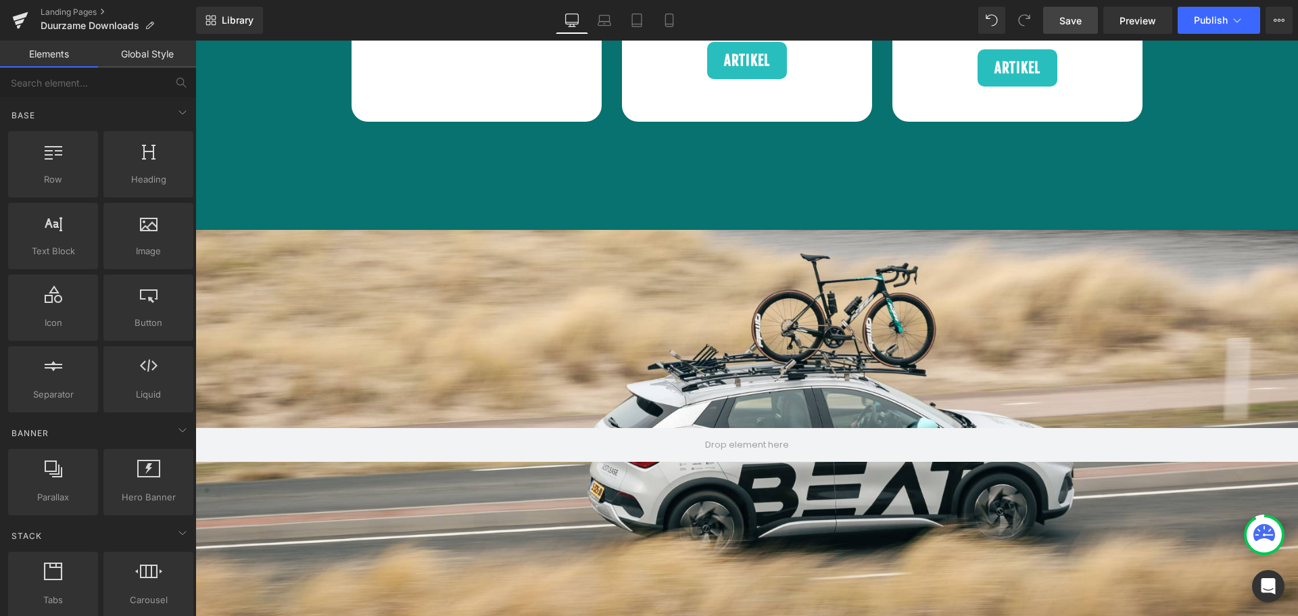
scroll to position [1390, 0]
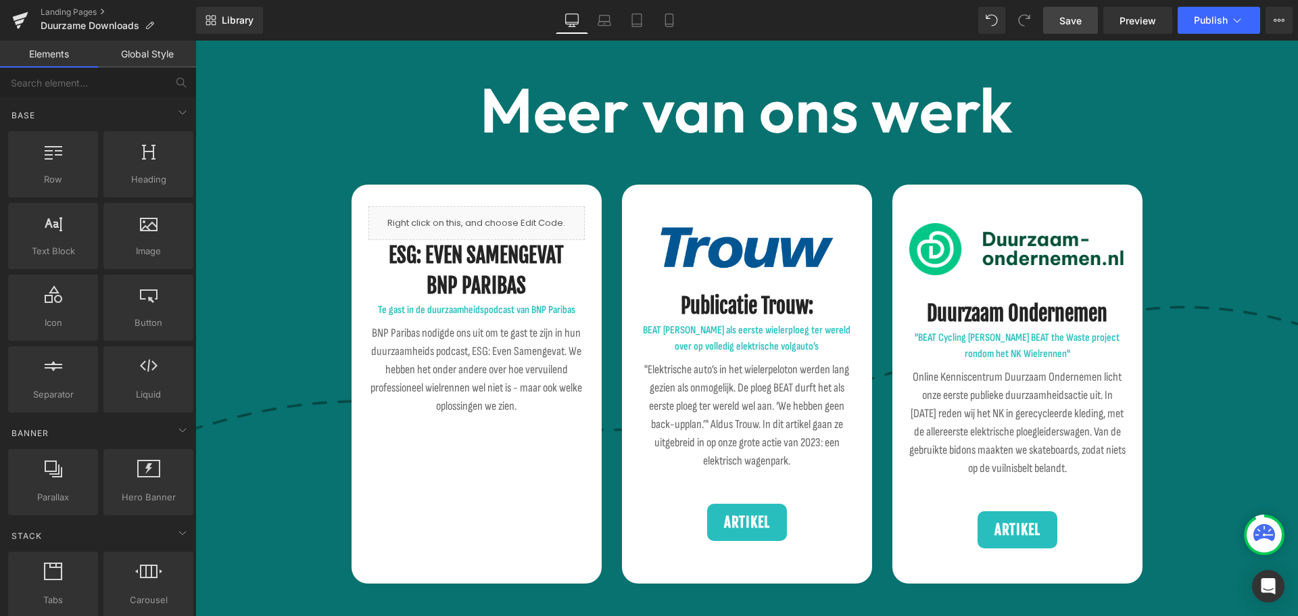
click at [1070, 26] on span "Save" at bounding box center [1071, 21] width 22 height 14
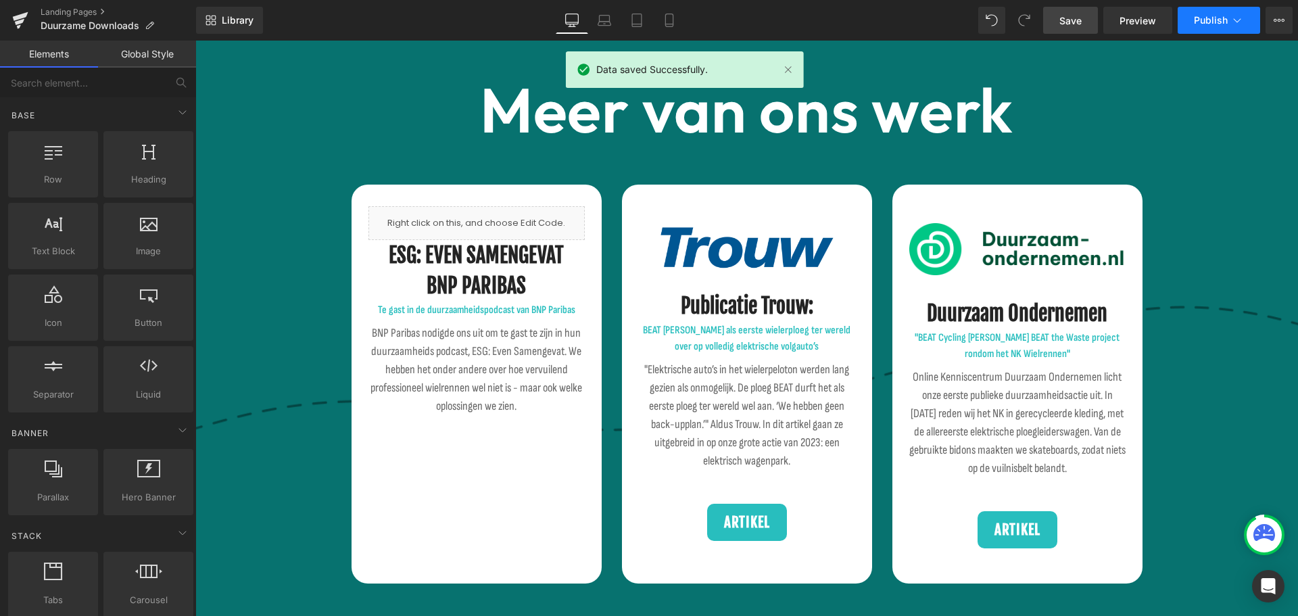
click at [1251, 14] on button "Publish" at bounding box center [1219, 20] width 83 height 27
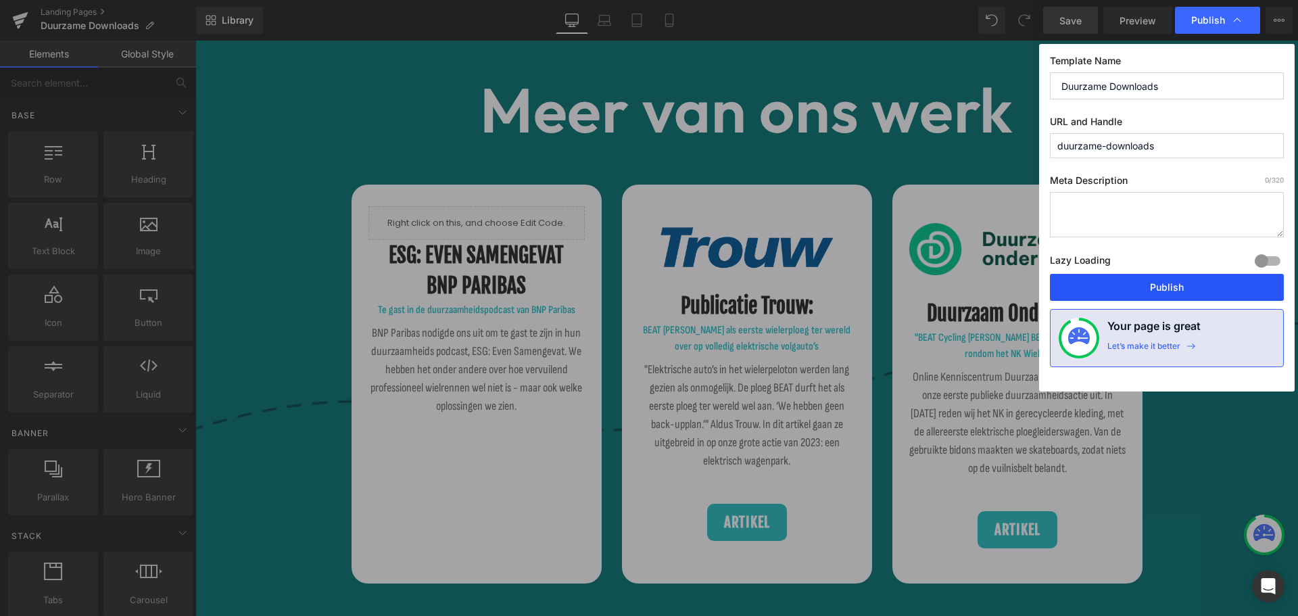
click at [1152, 284] on button "Publish" at bounding box center [1167, 287] width 234 height 27
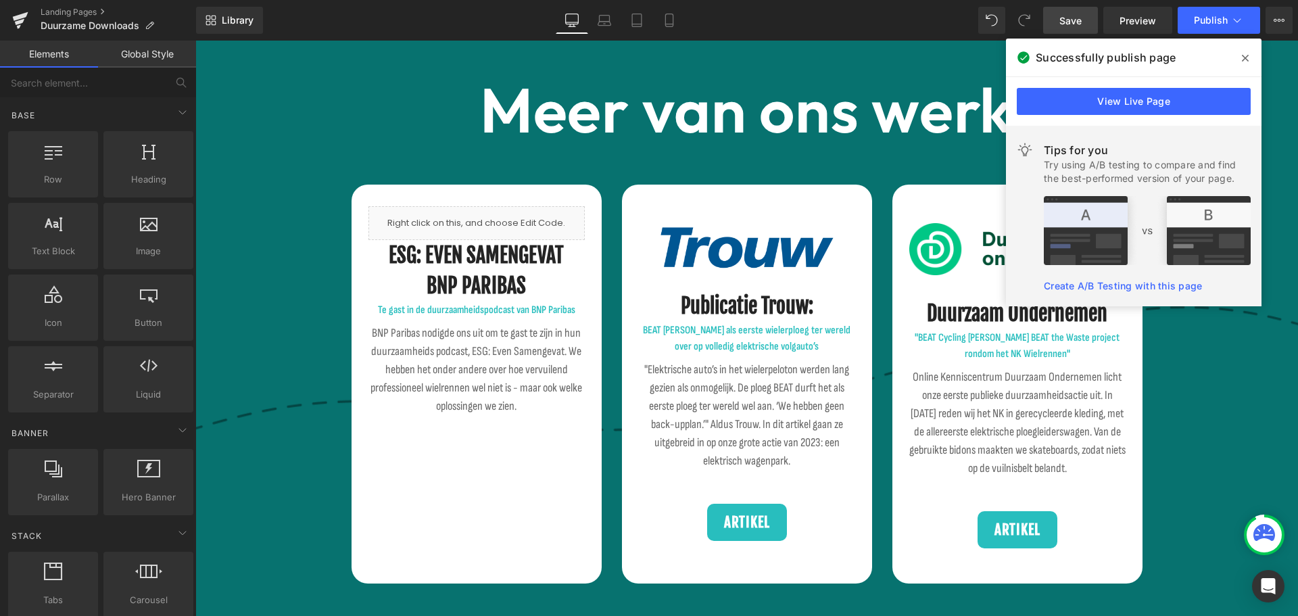
drag, startPoint x: 1242, startPoint y: 53, endPoint x: 1017, endPoint y: 10, distance: 229.3
click at [1242, 53] on icon at bounding box center [1245, 58] width 7 height 11
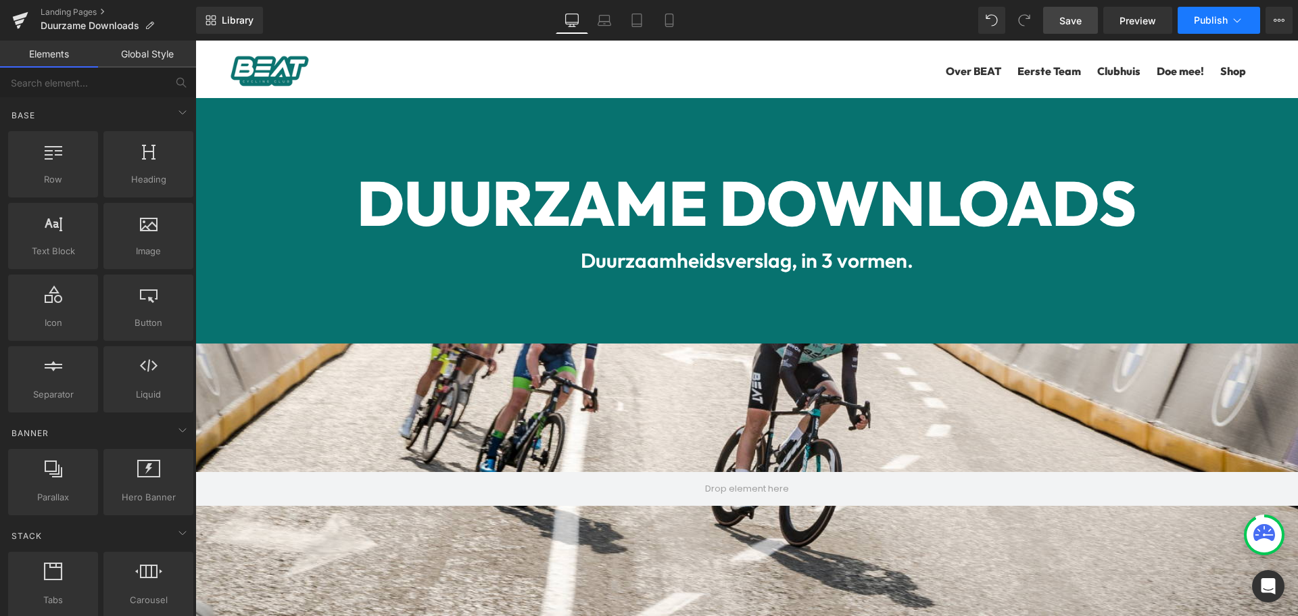
click at [1209, 13] on button "Publish" at bounding box center [1219, 20] width 83 height 27
click at [1073, 18] on span "Save" at bounding box center [1071, 21] width 22 height 14
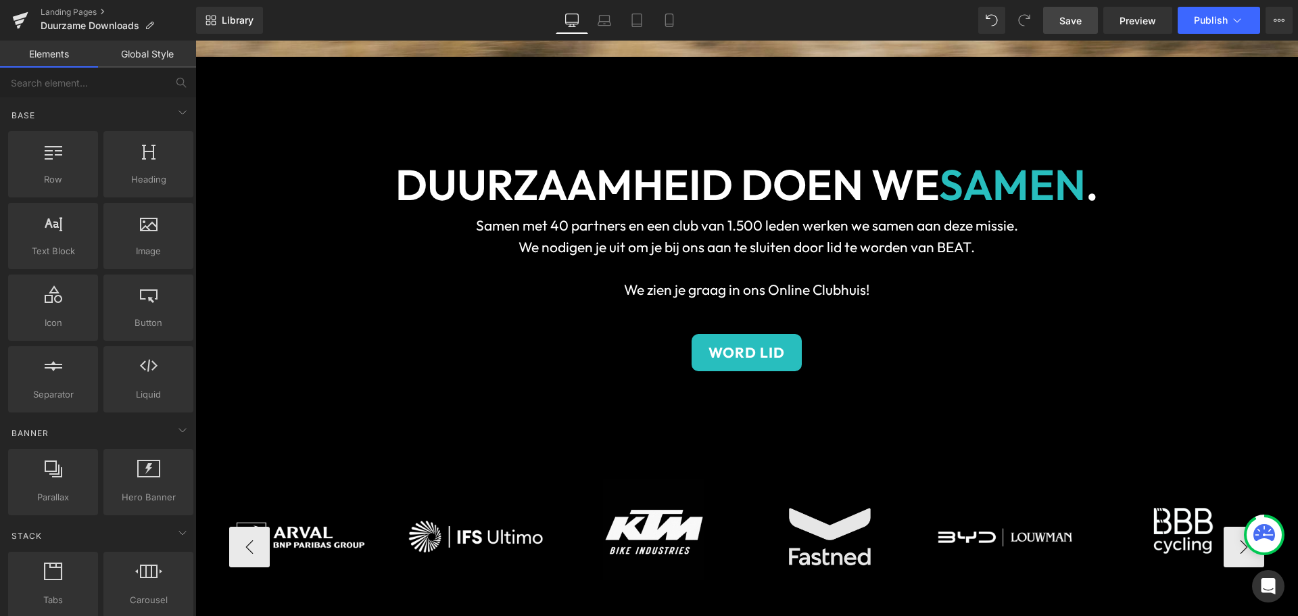
scroll to position [2269, 0]
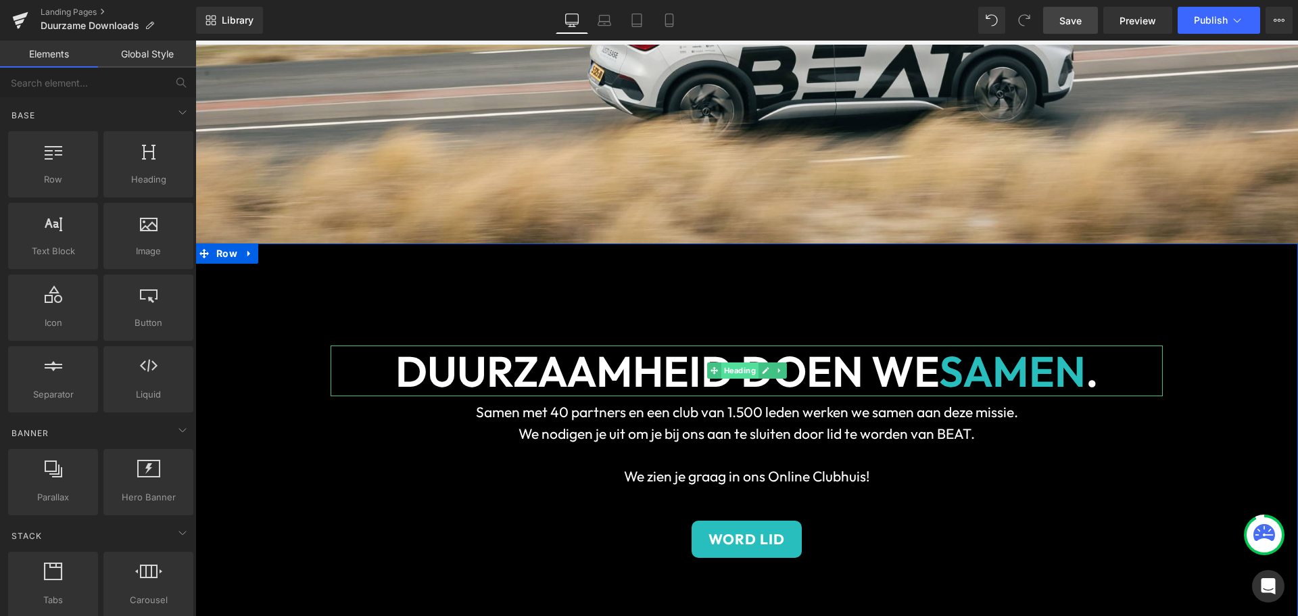
click at [732, 364] on span "Heading" at bounding box center [739, 370] width 37 height 16
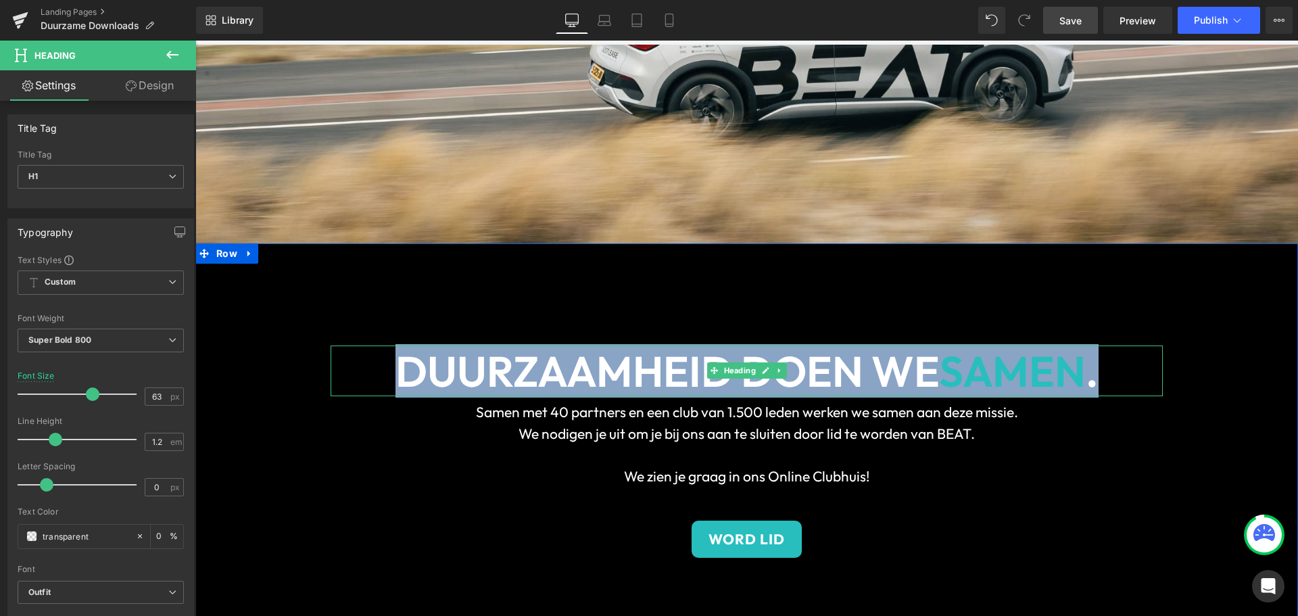
drag, startPoint x: 385, startPoint y: 369, endPoint x: 1193, endPoint y: 356, distance: 808.2
click at [1193, 356] on div "DUURZAAMHEID DOEN WE SAMEN . Heading Samen met 40 partners en een club van 1.50…" at bounding box center [746, 438] width 1103 height 390
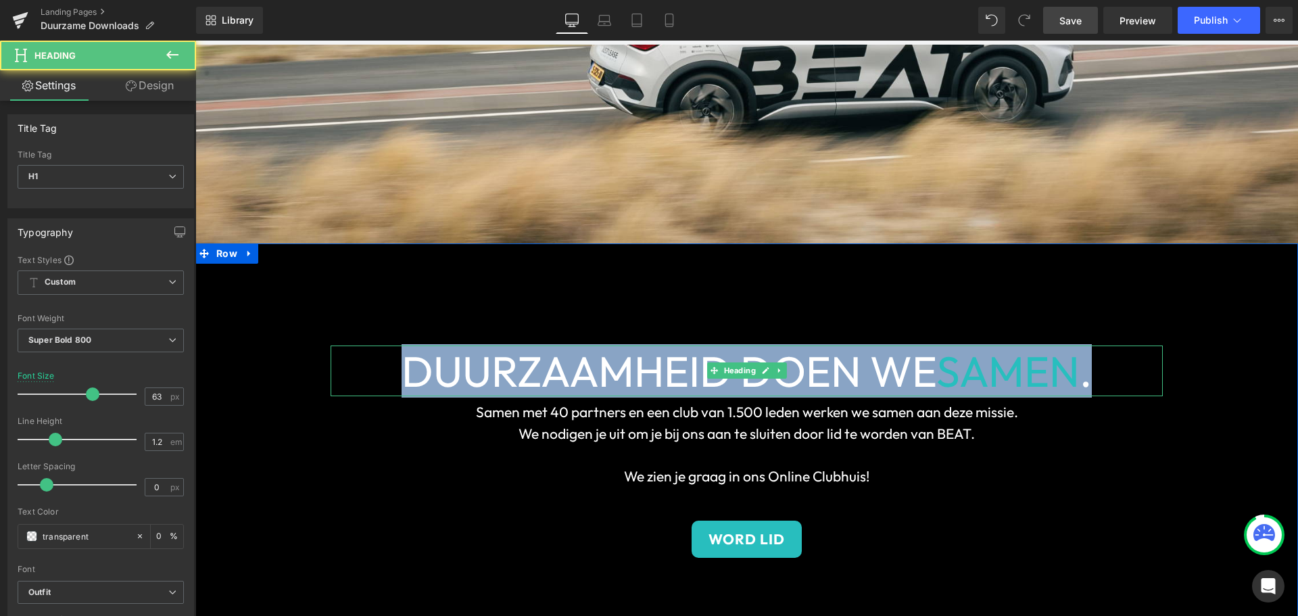
drag, startPoint x: 391, startPoint y: 370, endPoint x: 1256, endPoint y: 380, distance: 865.7
click at [1254, 381] on div "DUURZAAMHEID DOEN WE SAMEN . Heading Samen met 40 partners en een club van 1.50…" at bounding box center [746, 438] width 1103 height 390
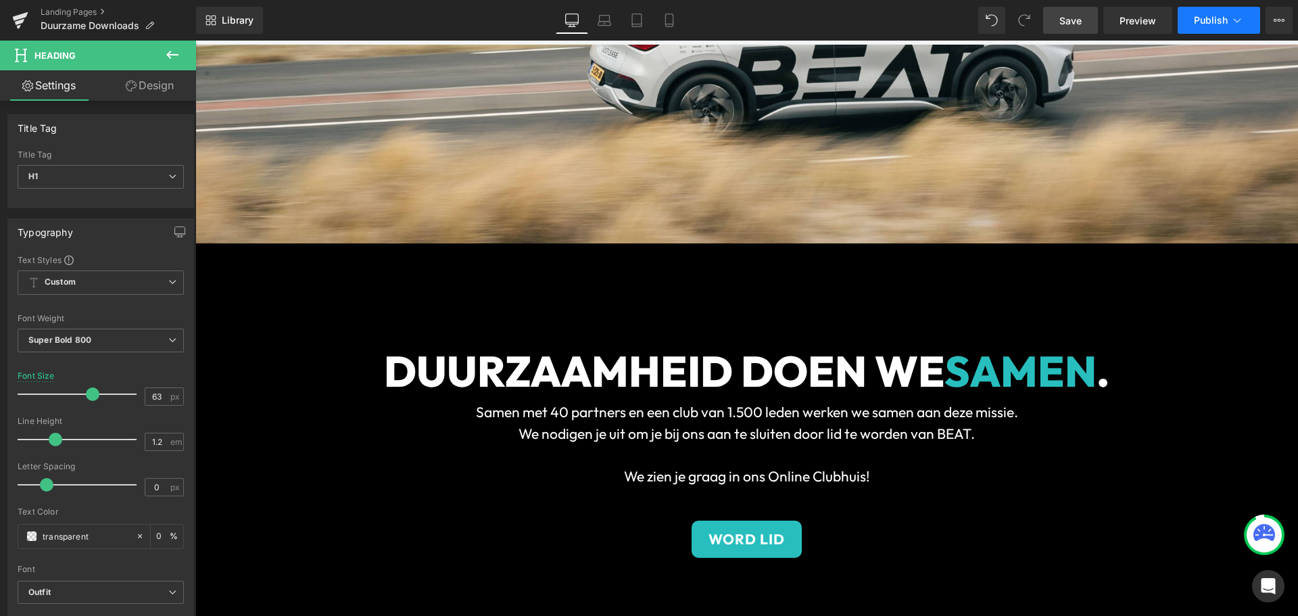
click at [1204, 19] on span "Publish" at bounding box center [1211, 20] width 34 height 11
click at [1067, 20] on span "Save" at bounding box center [1071, 21] width 22 height 14
click at [1201, 20] on span "Publish" at bounding box center [1211, 20] width 34 height 11
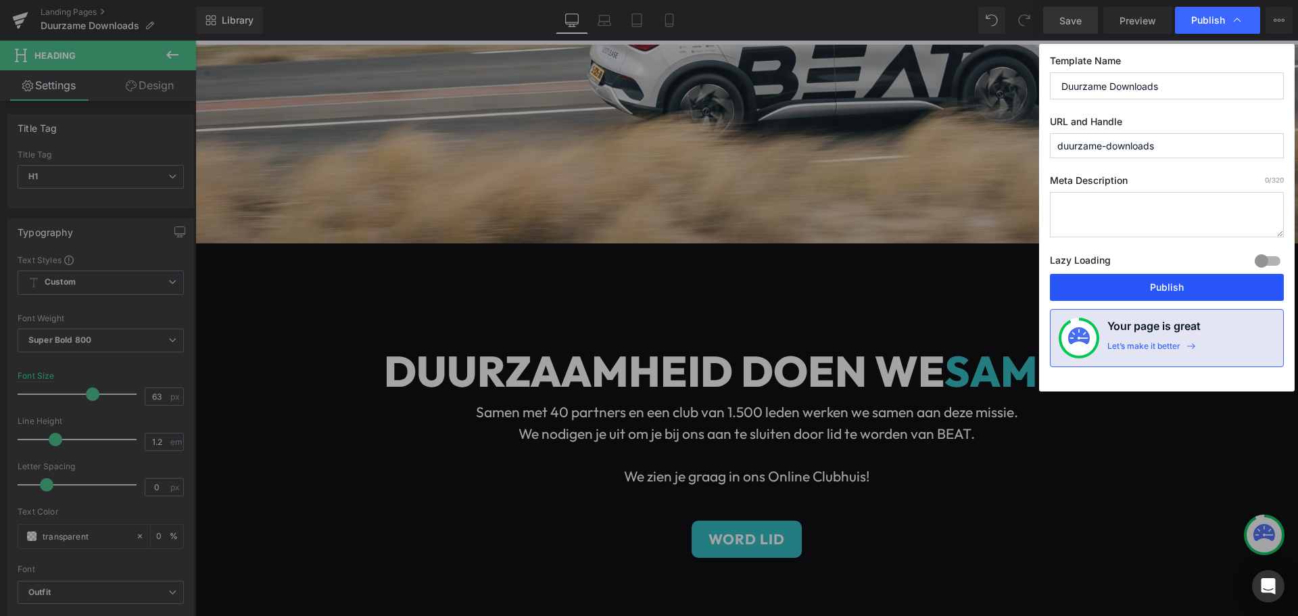
click at [1181, 296] on button "Publish" at bounding box center [1167, 287] width 234 height 27
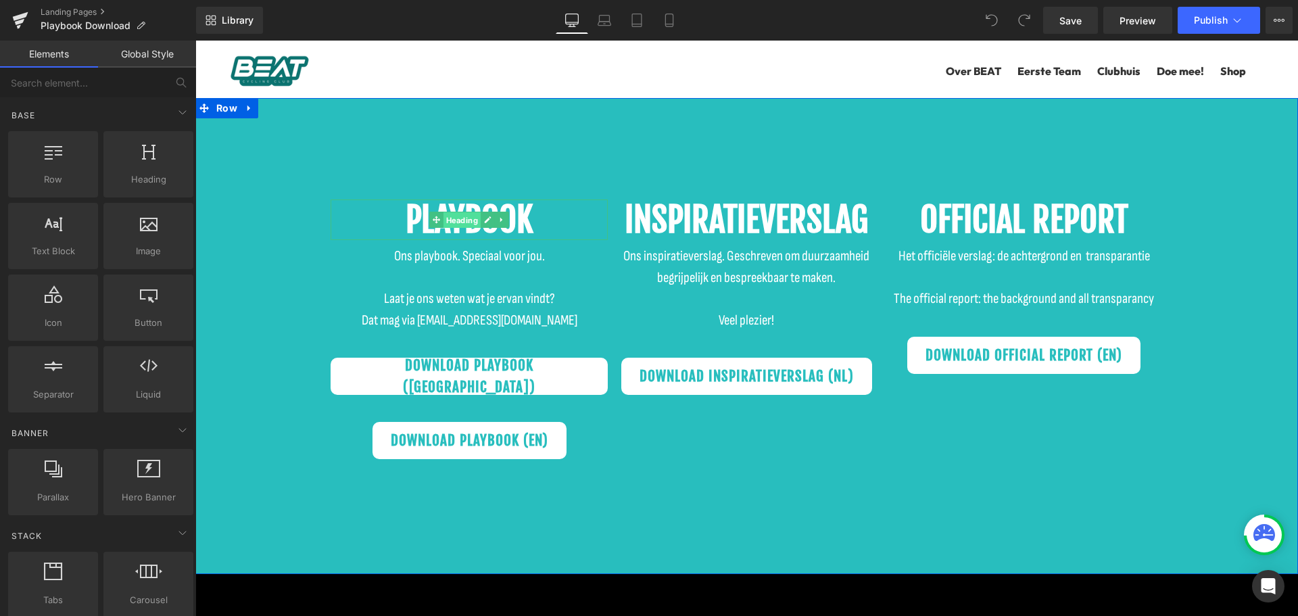
click at [462, 220] on span "Heading" at bounding box center [462, 220] width 37 height 16
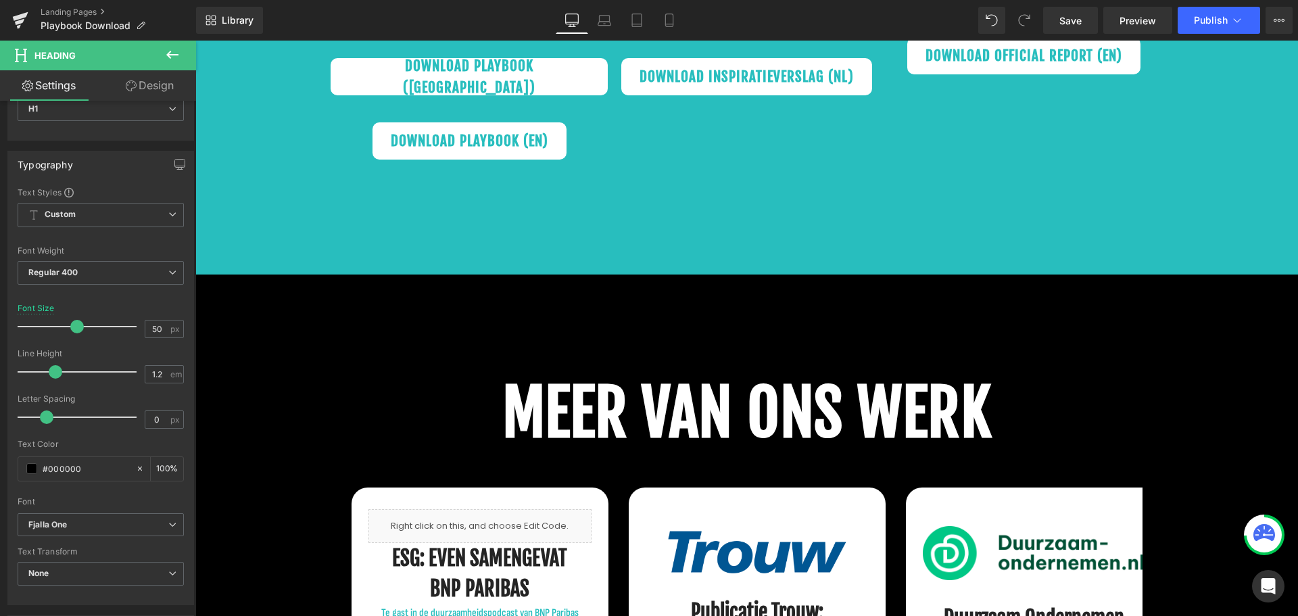
scroll to position [68, 0]
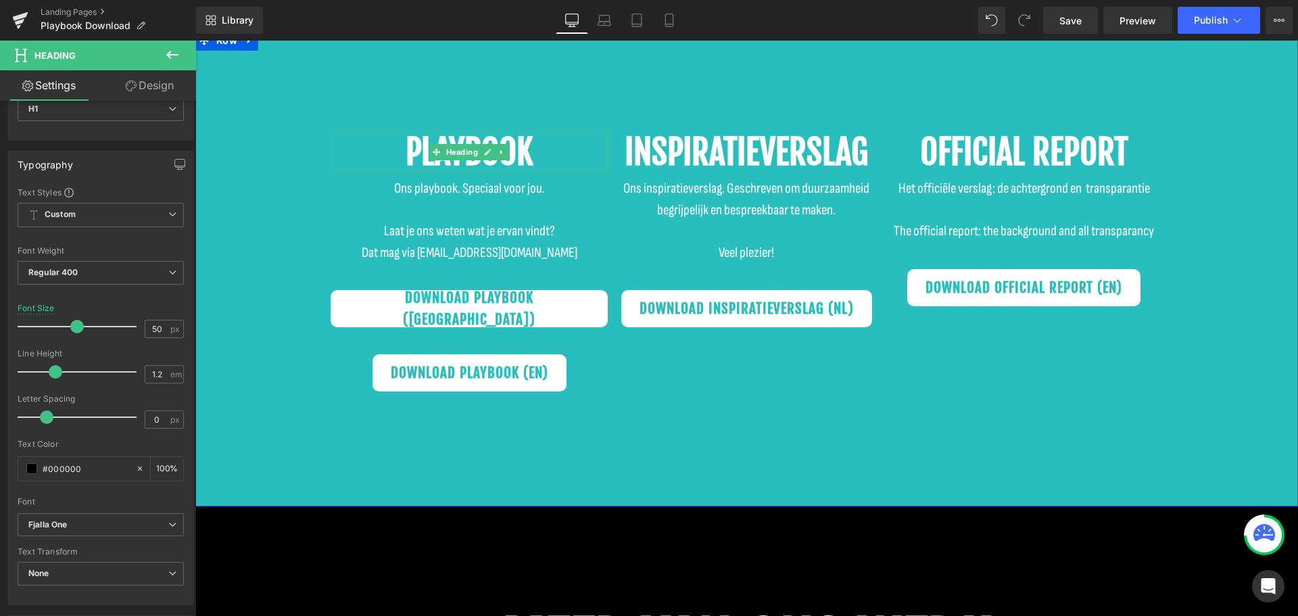
click at [440, 141] on b "PLAYBOOK" at bounding box center [470, 152] width 128 height 42
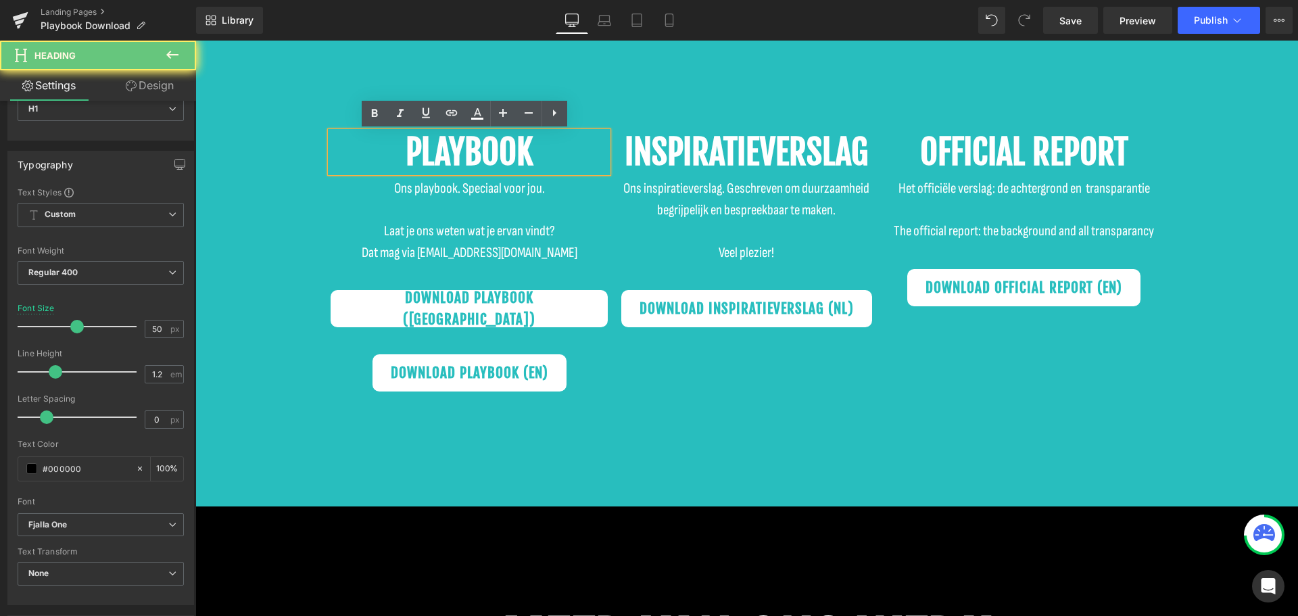
click at [452, 150] on b "PLAYBOOK" at bounding box center [470, 152] width 128 height 42
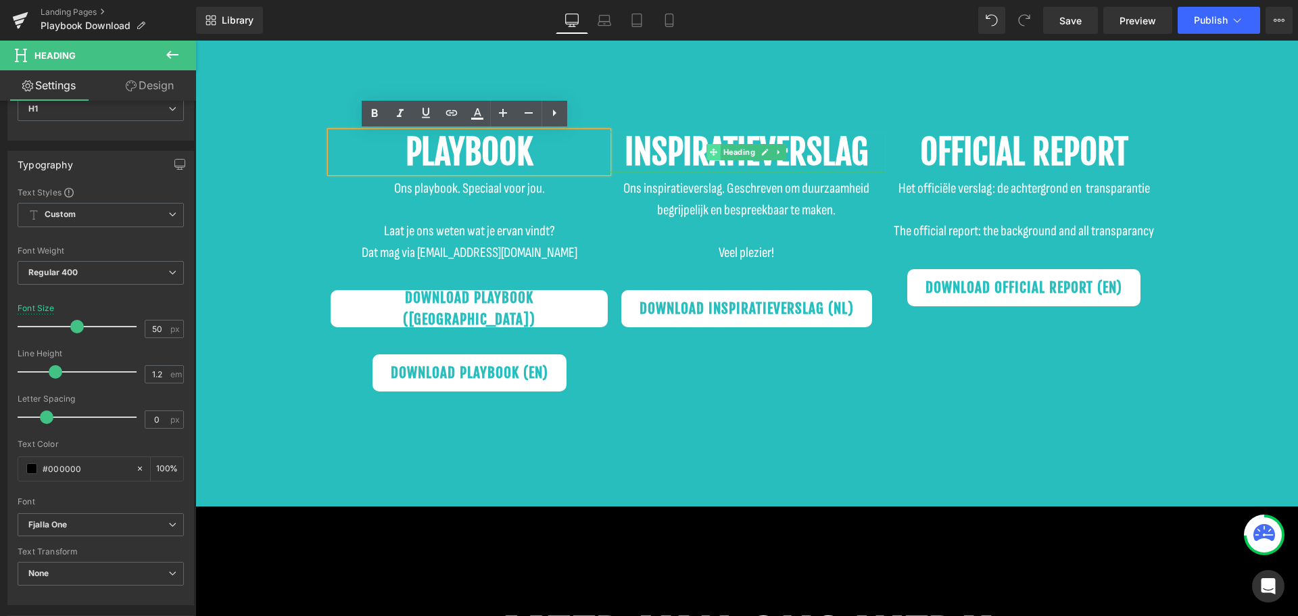
click at [710, 150] on icon at bounding box center [713, 151] width 7 height 7
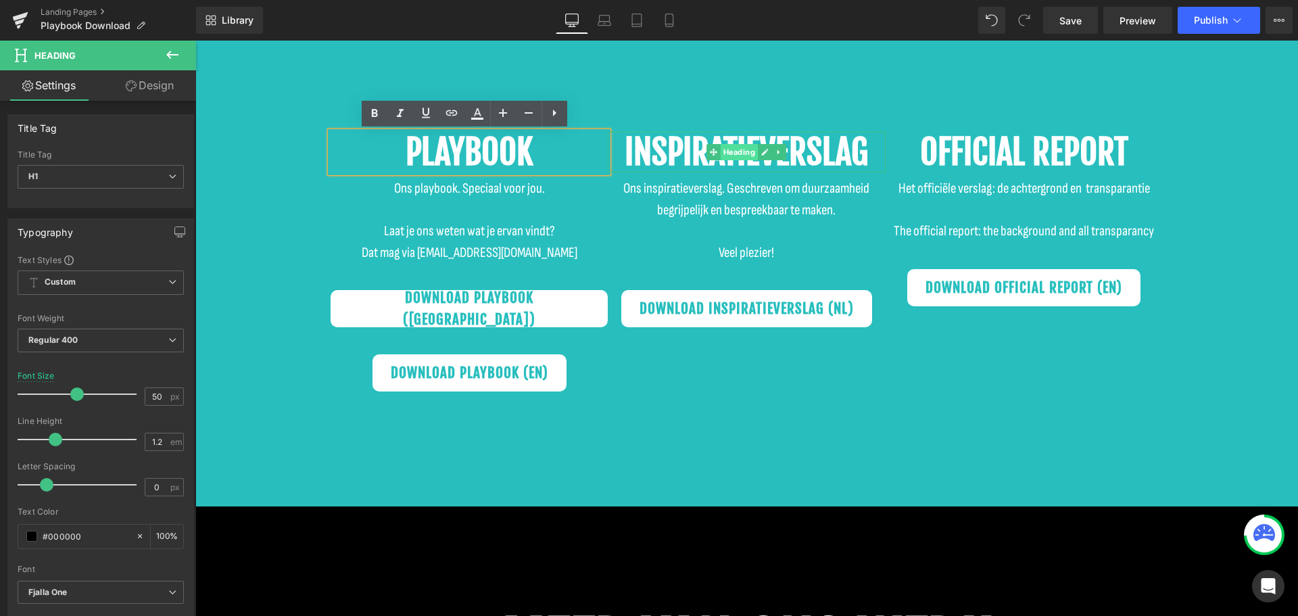
click at [749, 149] on span "Heading" at bounding box center [739, 152] width 37 height 16
click at [721, 47] on div "PLAYBOOK Heading Ons playbook. Speciaal voor jou. Laat je ons weten wat je erva…" at bounding box center [746, 268] width 1103 height 476
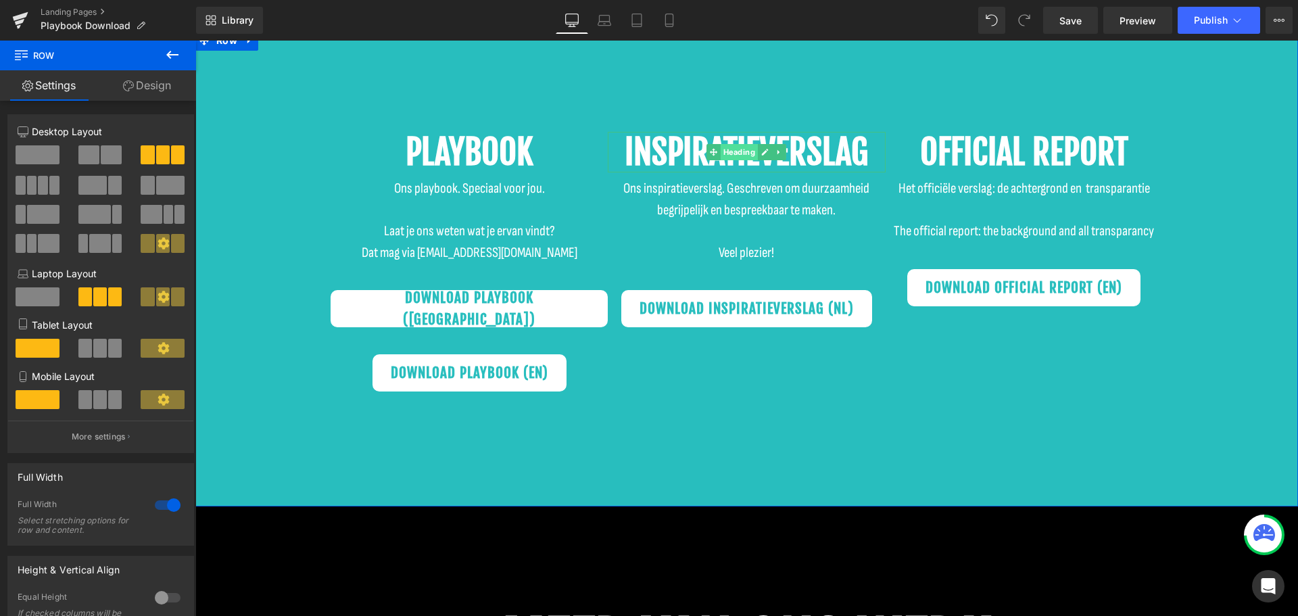
click at [745, 148] on span "Heading" at bounding box center [739, 152] width 37 height 16
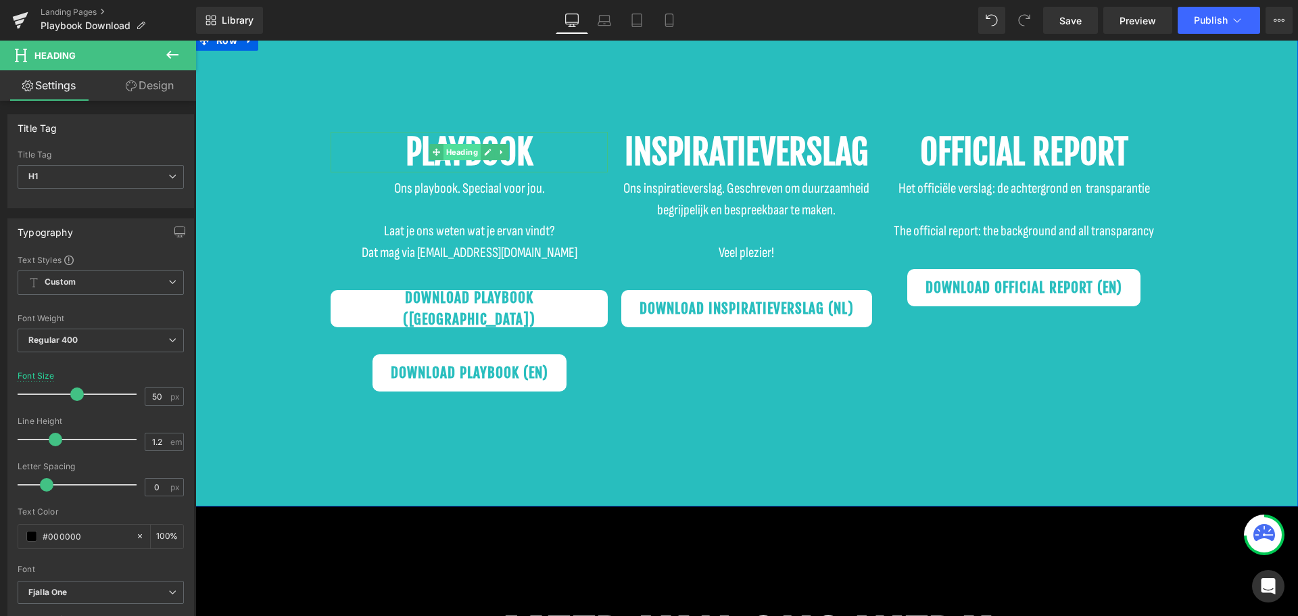
click at [461, 151] on span "Heading" at bounding box center [462, 152] width 37 height 16
click at [469, 150] on span "Heading" at bounding box center [462, 152] width 37 height 16
click at [60, 596] on icon "Fjalla One" at bounding box center [47, 592] width 39 height 11
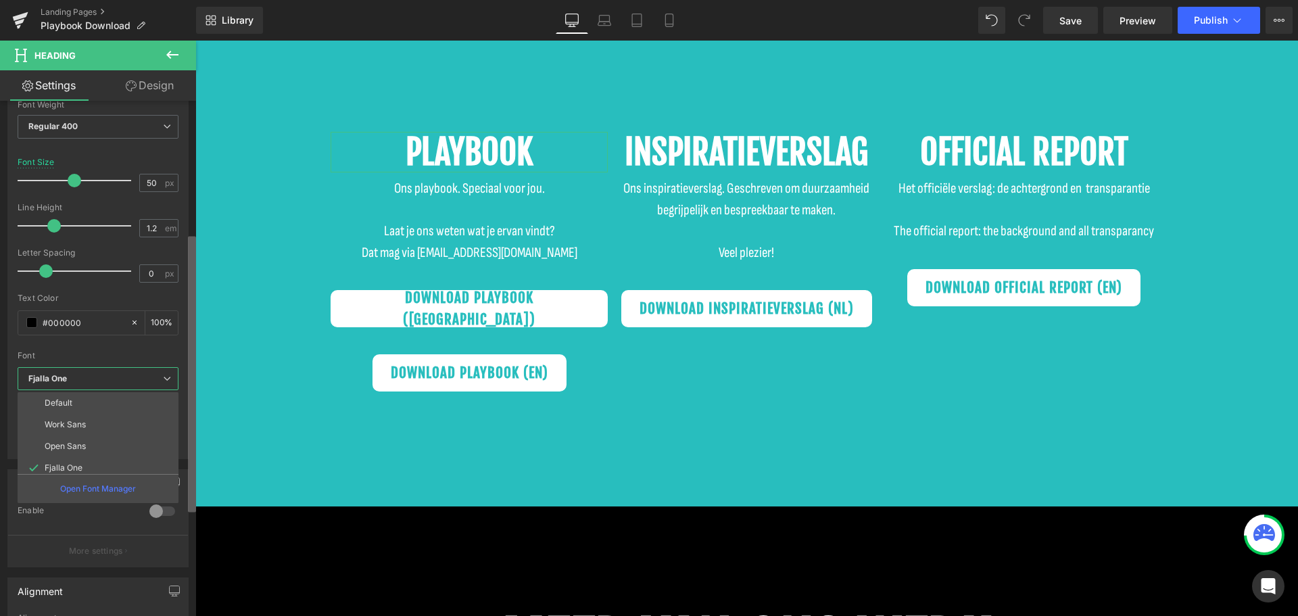
scroll to position [246, 0]
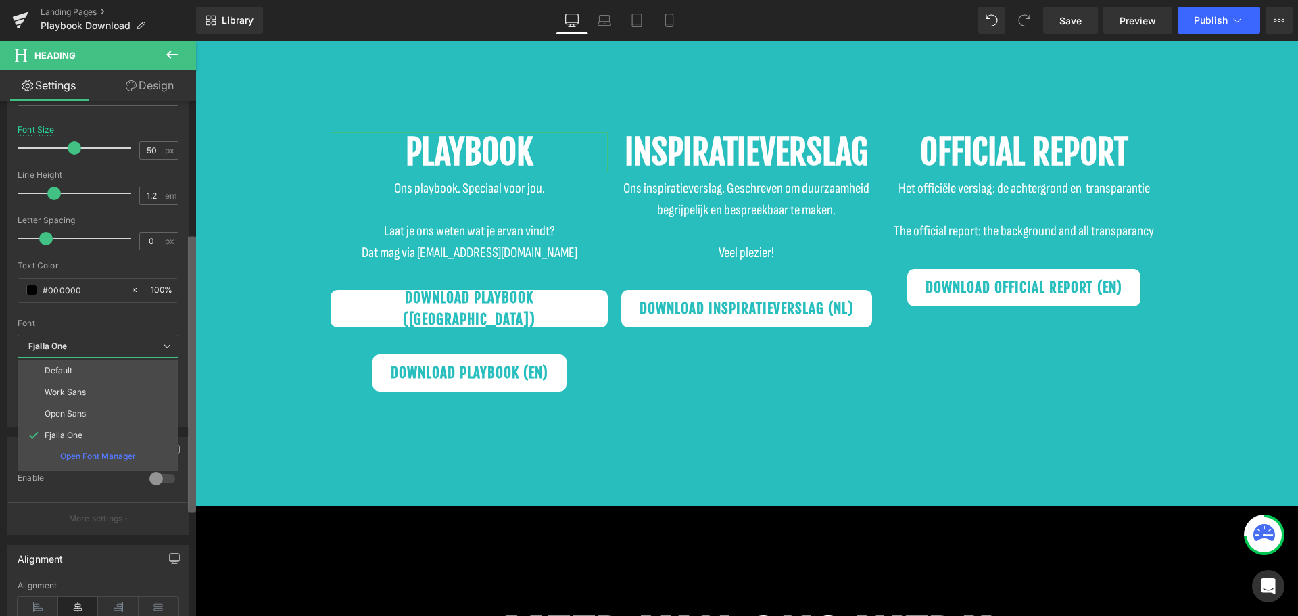
click at [191, 385] on b at bounding box center [192, 375] width 8 height 276
click at [95, 428] on li "Outfit" at bounding box center [101, 430] width 167 height 22
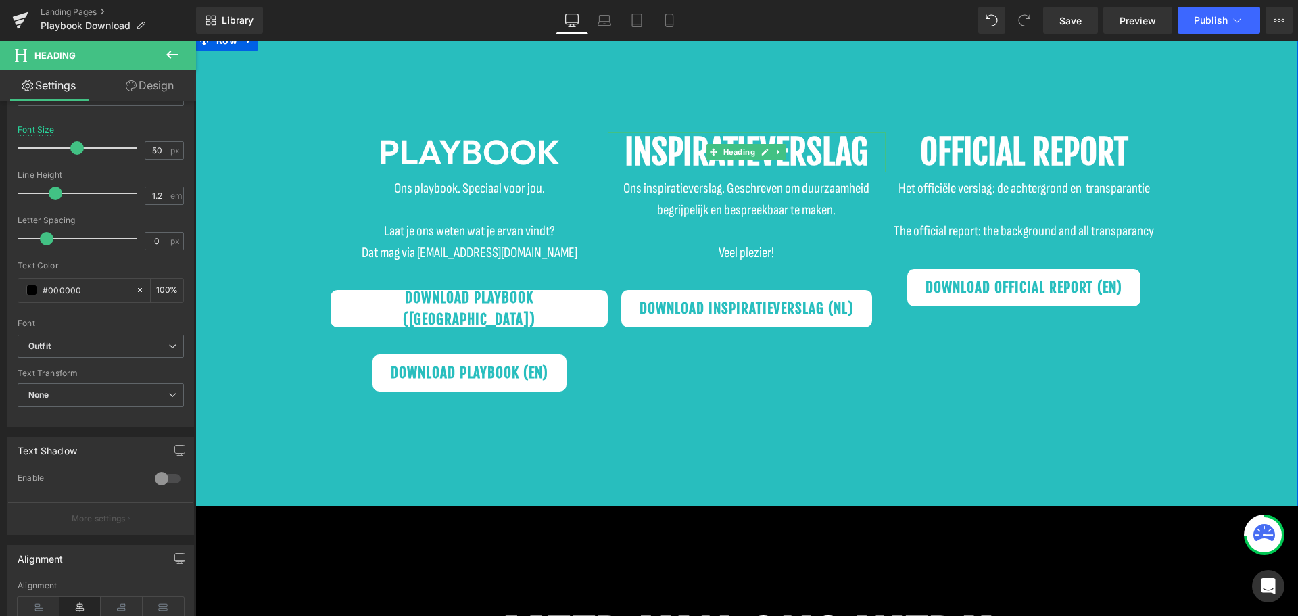
click at [713, 143] on b "INSPIRATIE" at bounding box center [692, 152] width 135 height 42
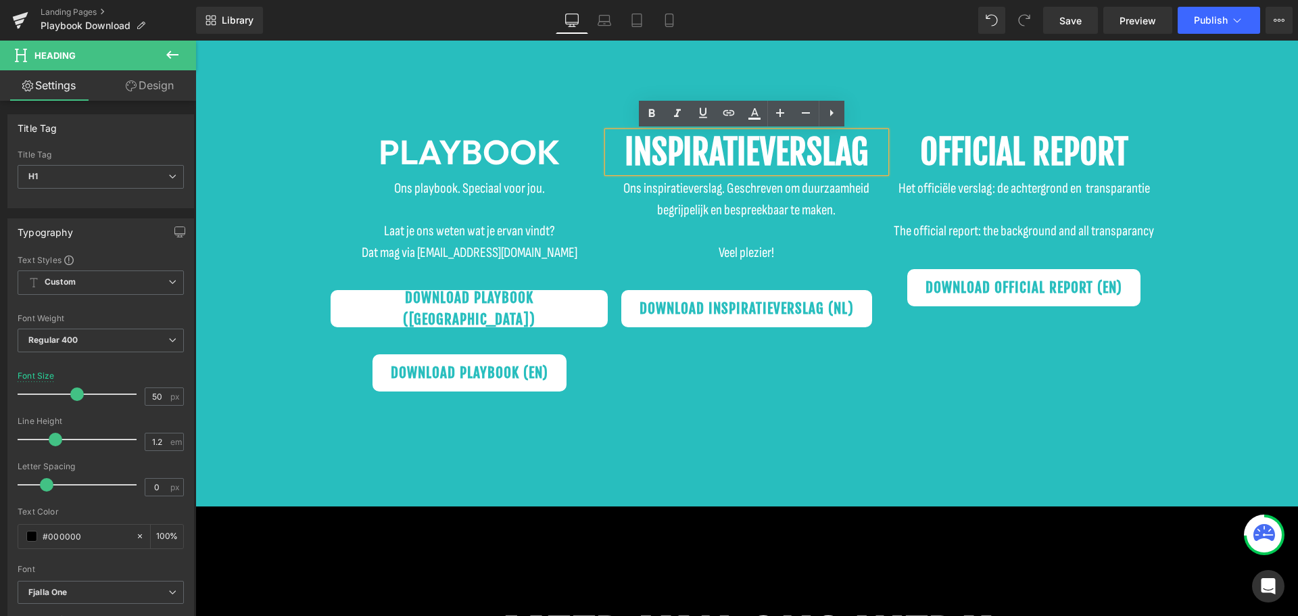
click at [716, 446] on div "PLAYBOOK Heading Ons playbook. Speciaal voor jou. Laat je ons weten wat je erva…" at bounding box center [746, 268] width 1103 height 476
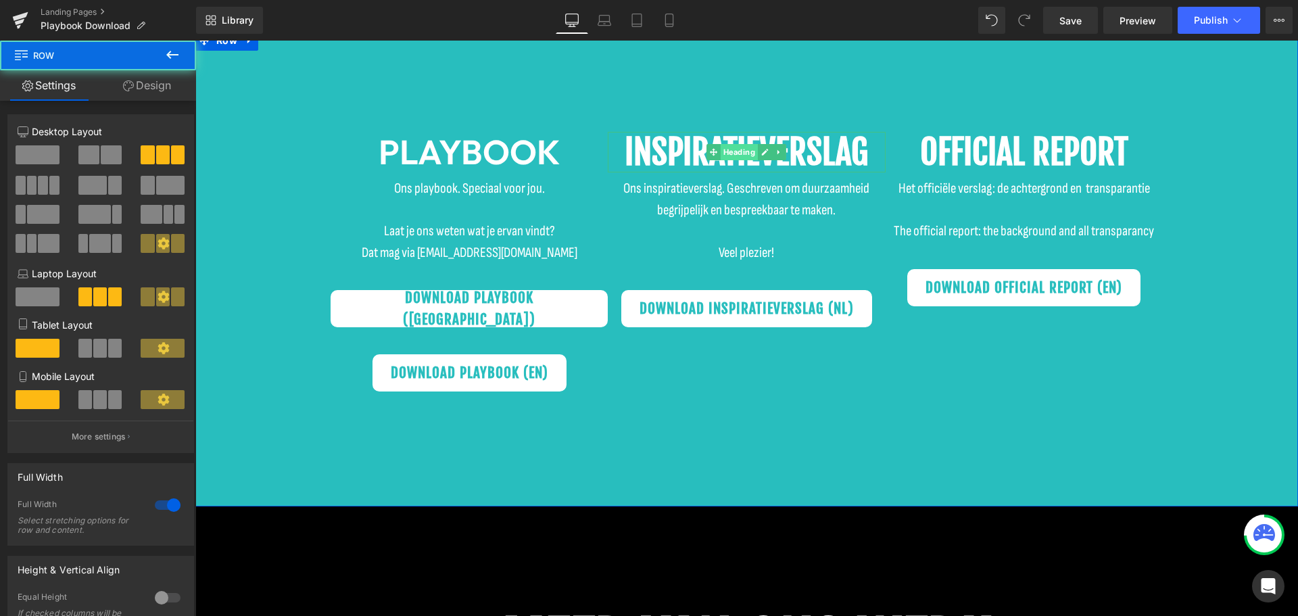
click at [738, 147] on span "Heading" at bounding box center [739, 152] width 37 height 16
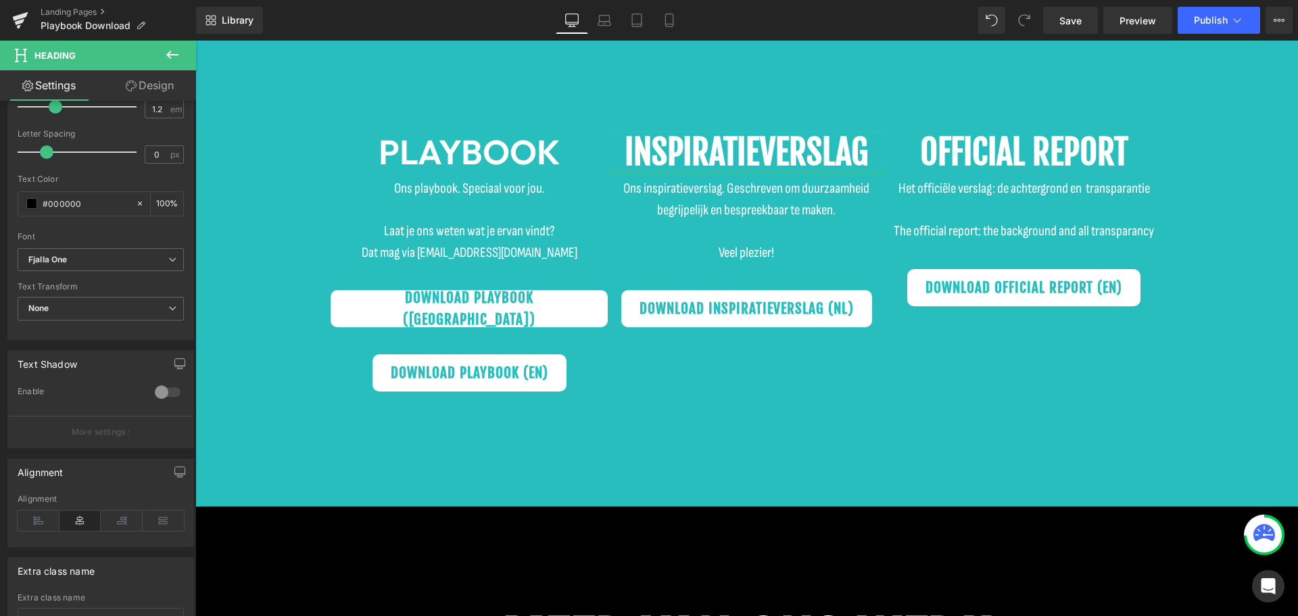
click at [177, 524] on div "Title Tag H1 H2 H3 H4 H5 H6 Title Tag H1 H1 H2 H3 H4 H5 H6 Typography Text Styl…" at bounding box center [98, 361] width 196 height 521
click at [126, 306] on span "None" at bounding box center [101, 310] width 166 height 24
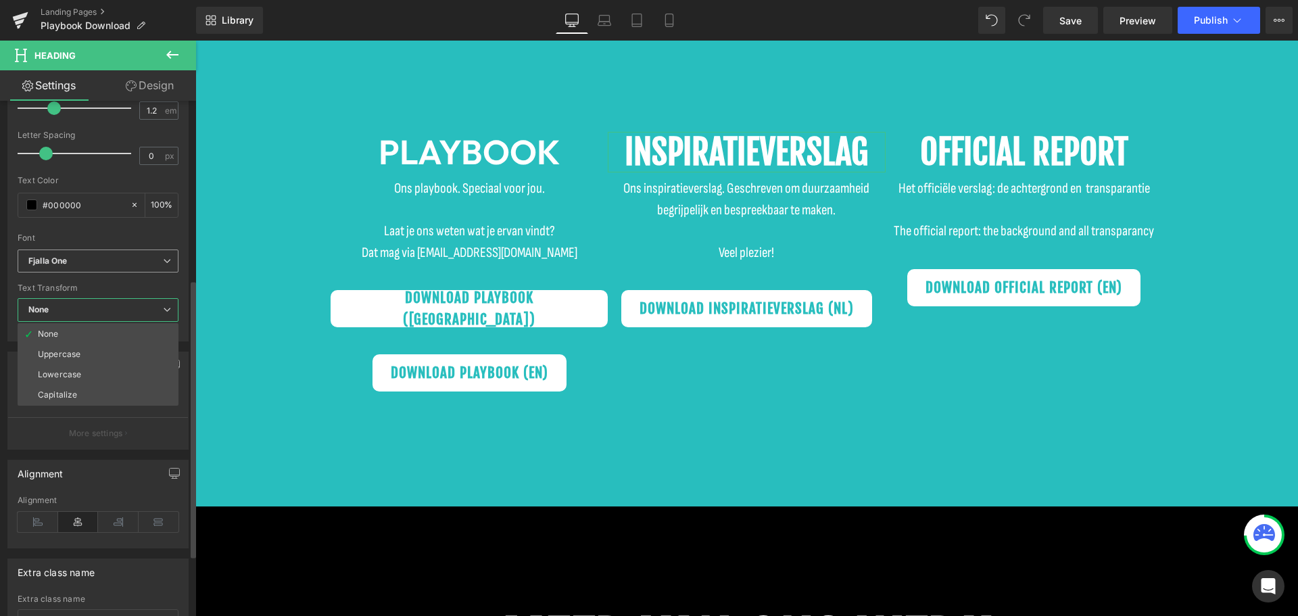
click at [137, 259] on b "Fjalla One" at bounding box center [95, 261] width 135 height 11
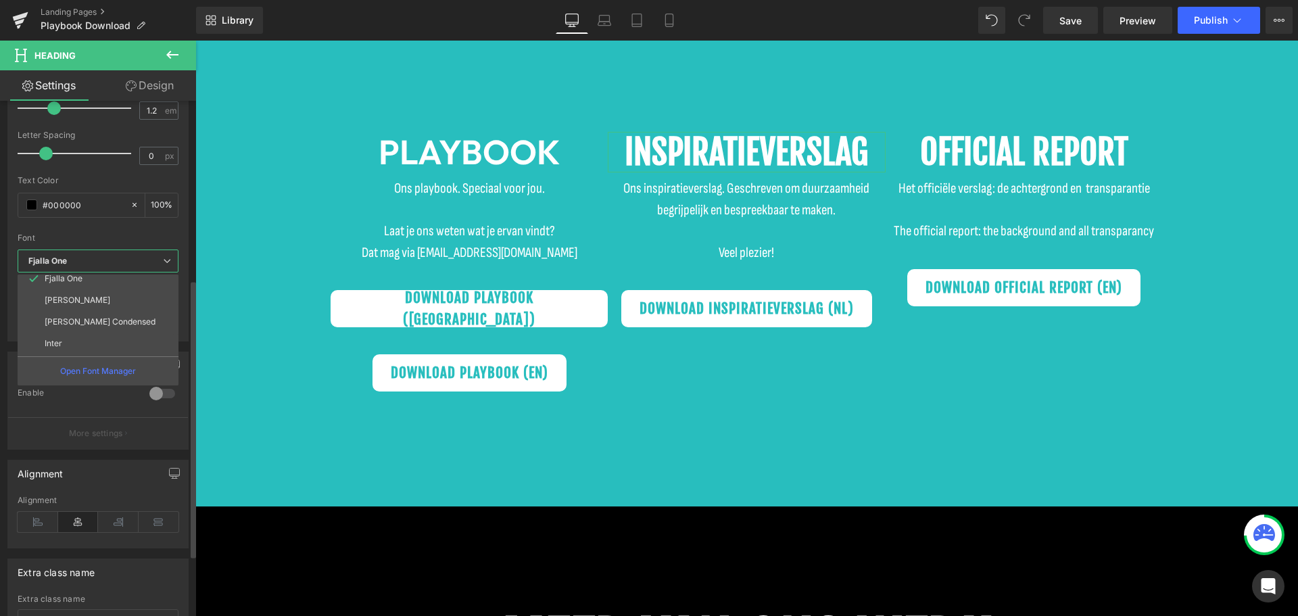
scroll to position [200, 0]
click at [100, 337] on li "Outfit" at bounding box center [101, 345] width 167 height 22
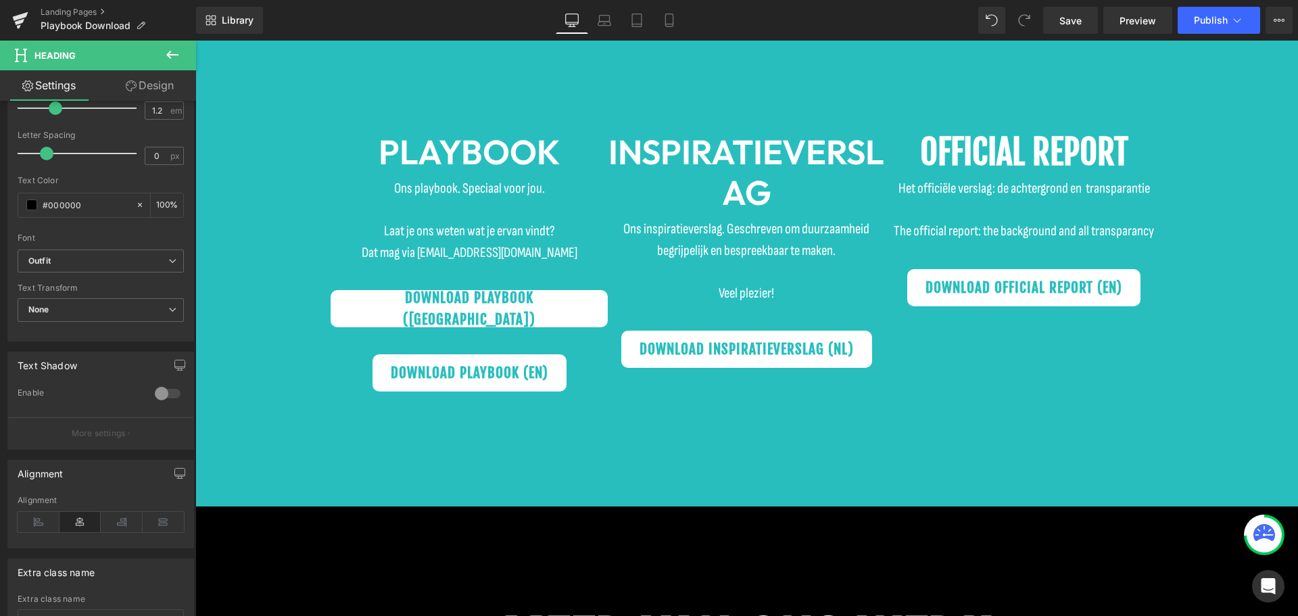
click at [1002, 156] on span "Heading" at bounding box center [1017, 152] width 37 height 16
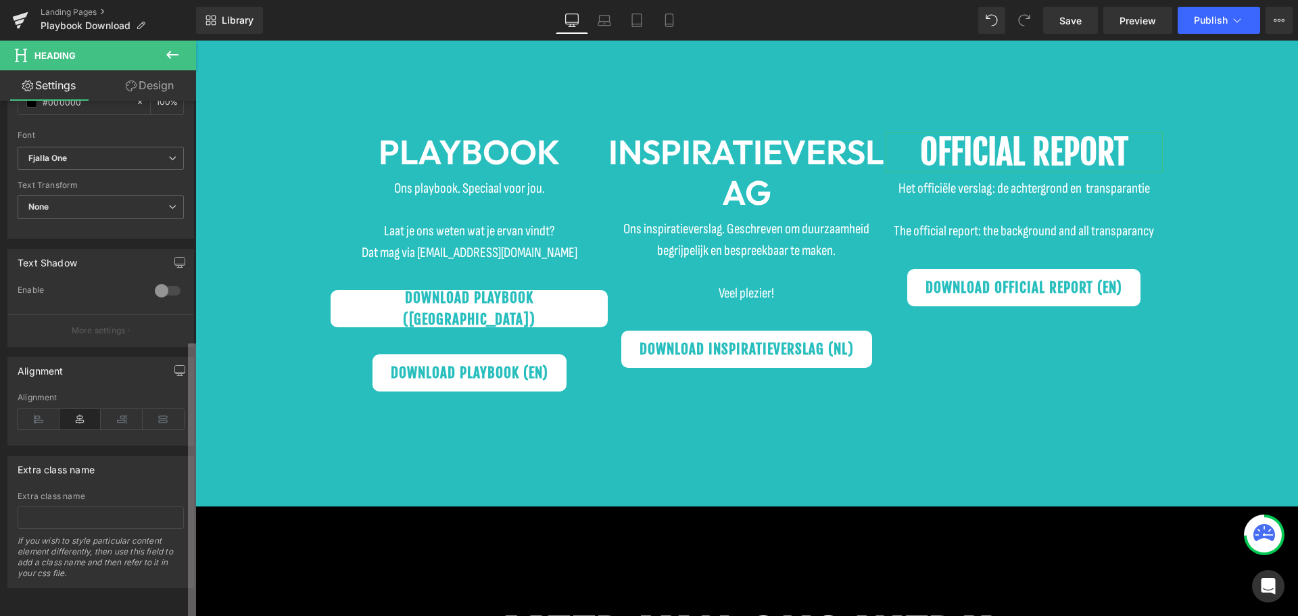
click at [183, 452] on div "Title Tag H1 H2 H3 H4 H5 H6 Title Tag H1 H1 H2 H3 H4 H5 H6 Typography Text Styl…" at bounding box center [98, 361] width 196 height 521
click at [111, 147] on span "Fjalla One" at bounding box center [101, 159] width 166 height 24
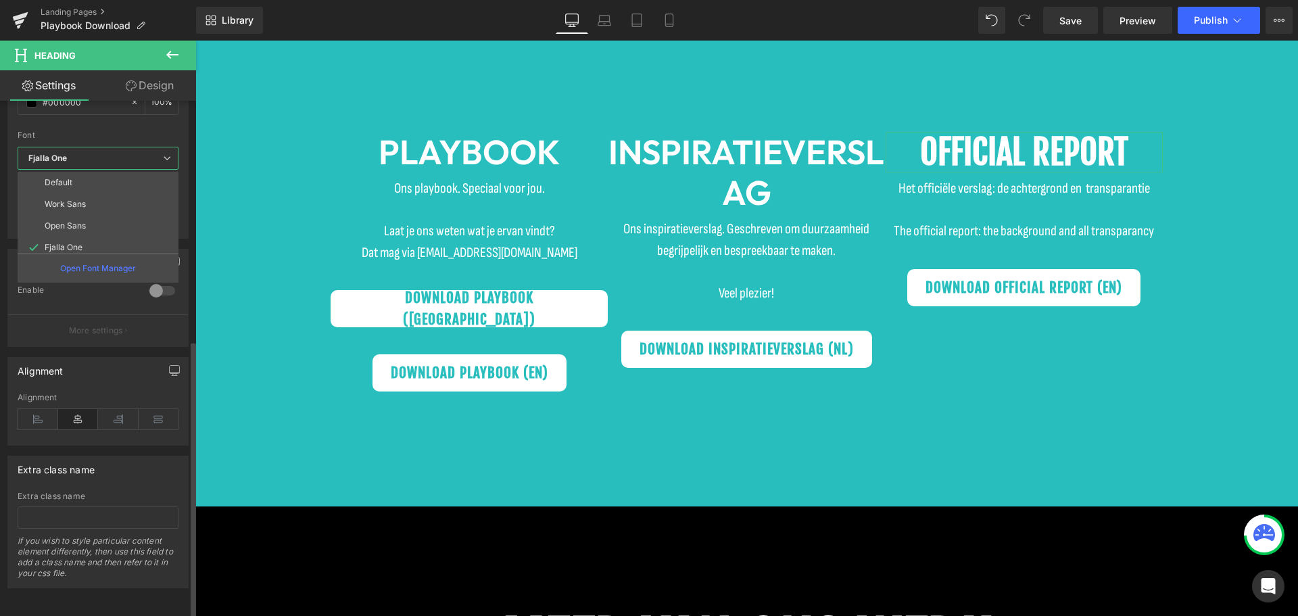
scroll to position [200, 0]
click at [78, 231] on li "Outfit" at bounding box center [101, 242] width 167 height 22
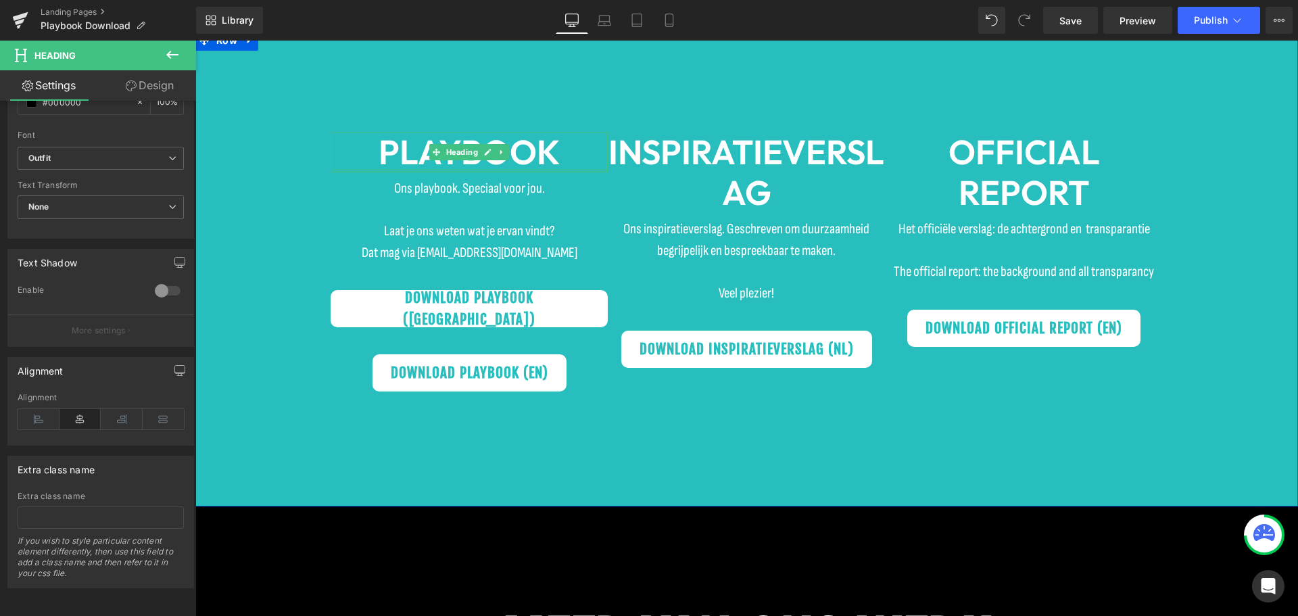
click at [413, 212] on p at bounding box center [469, 210] width 264 height 22
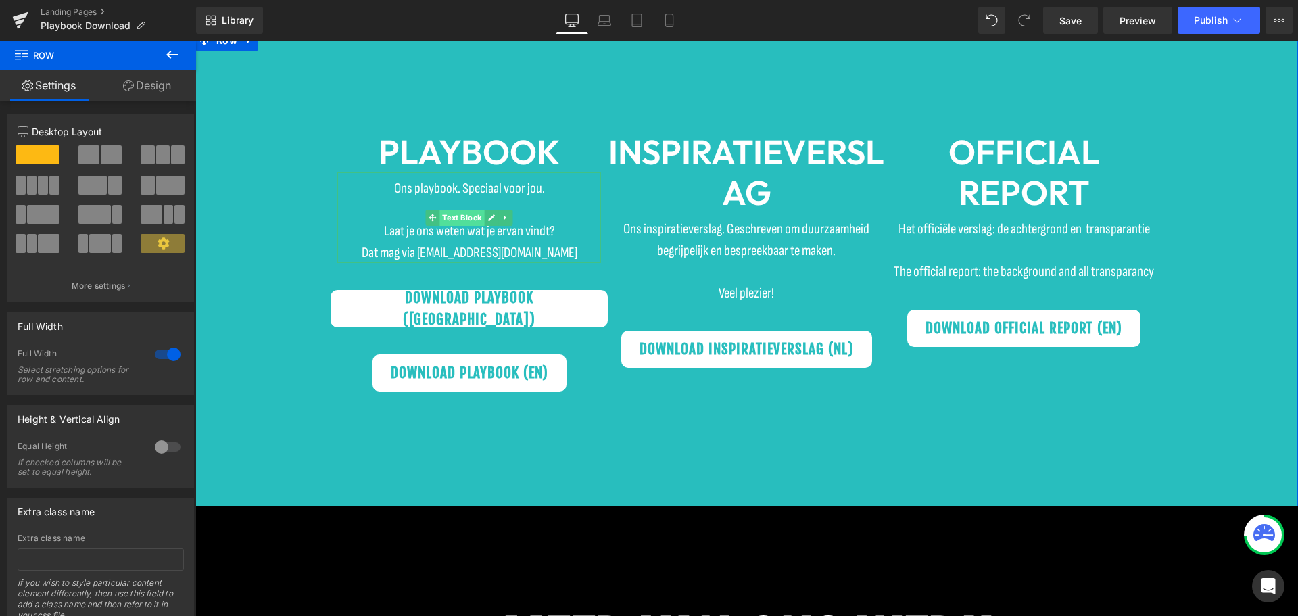
click at [464, 218] on span "Text Block" at bounding box center [462, 218] width 45 height 16
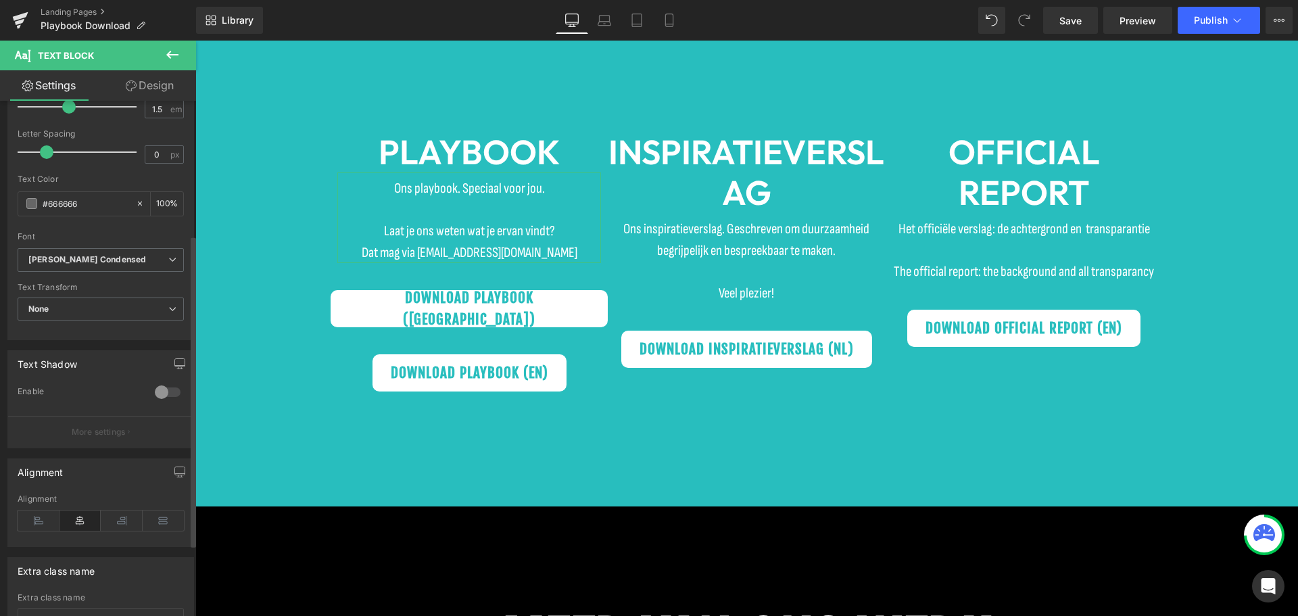
scroll to position [222, 0]
click at [121, 442] on p "More settings" at bounding box center [99, 439] width 54 height 12
click at [96, 261] on icon "Sofia Sans Condensed" at bounding box center [87, 266] width 118 height 11
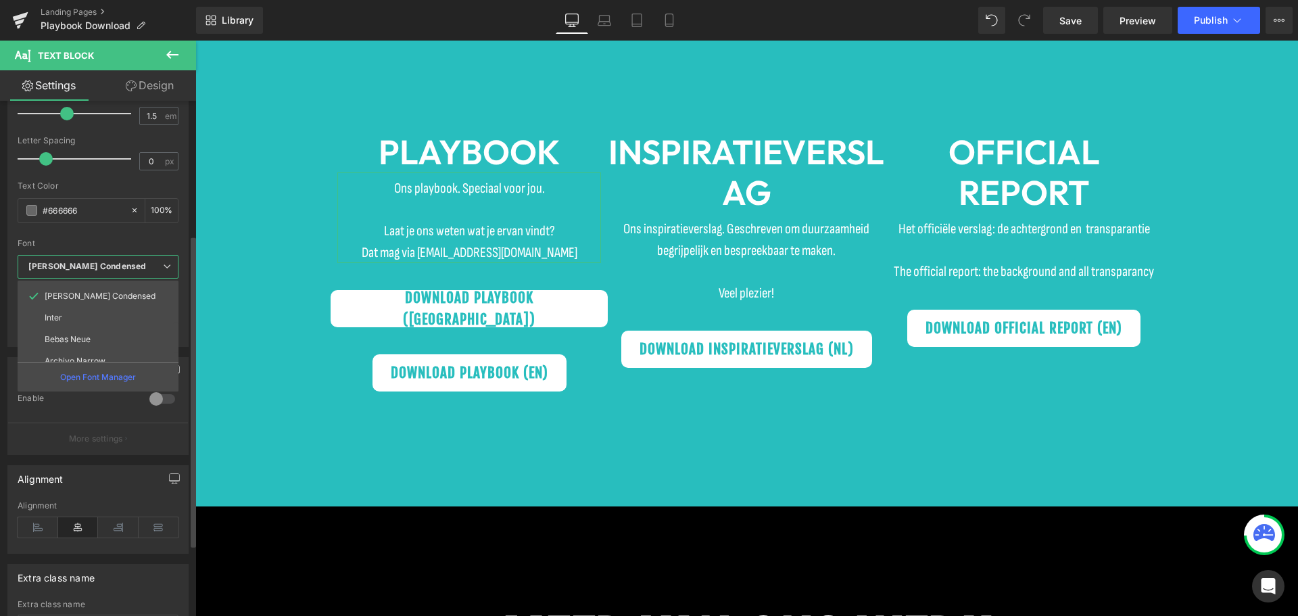
scroll to position [200, 0]
click at [103, 348] on li "Outfit" at bounding box center [101, 351] width 167 height 22
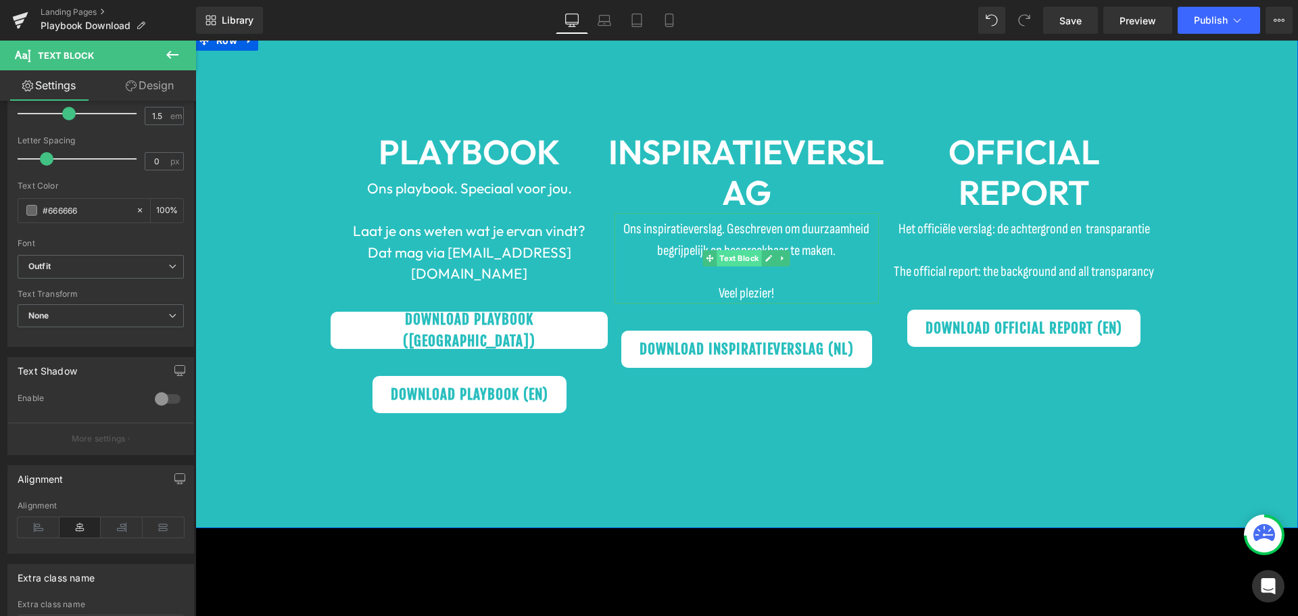
click at [743, 256] on span "Text Block" at bounding box center [739, 258] width 45 height 16
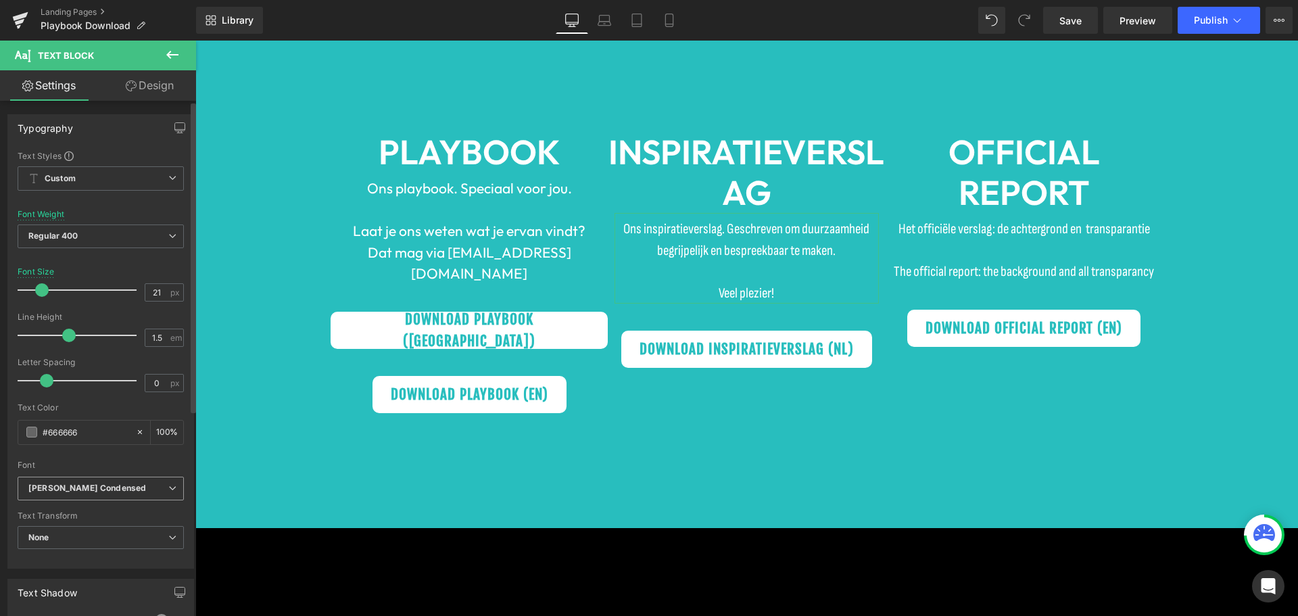
click at [114, 490] on icon "Sofia Sans Condensed" at bounding box center [87, 488] width 118 height 11
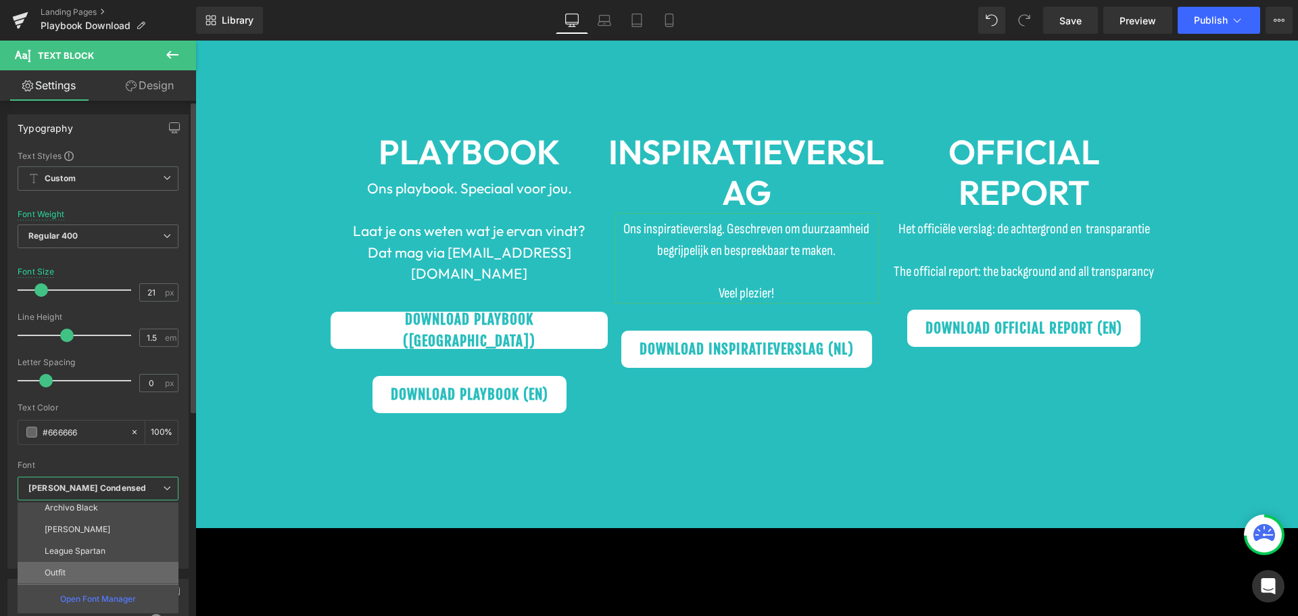
click at [92, 575] on li "Outfit" at bounding box center [101, 573] width 167 height 22
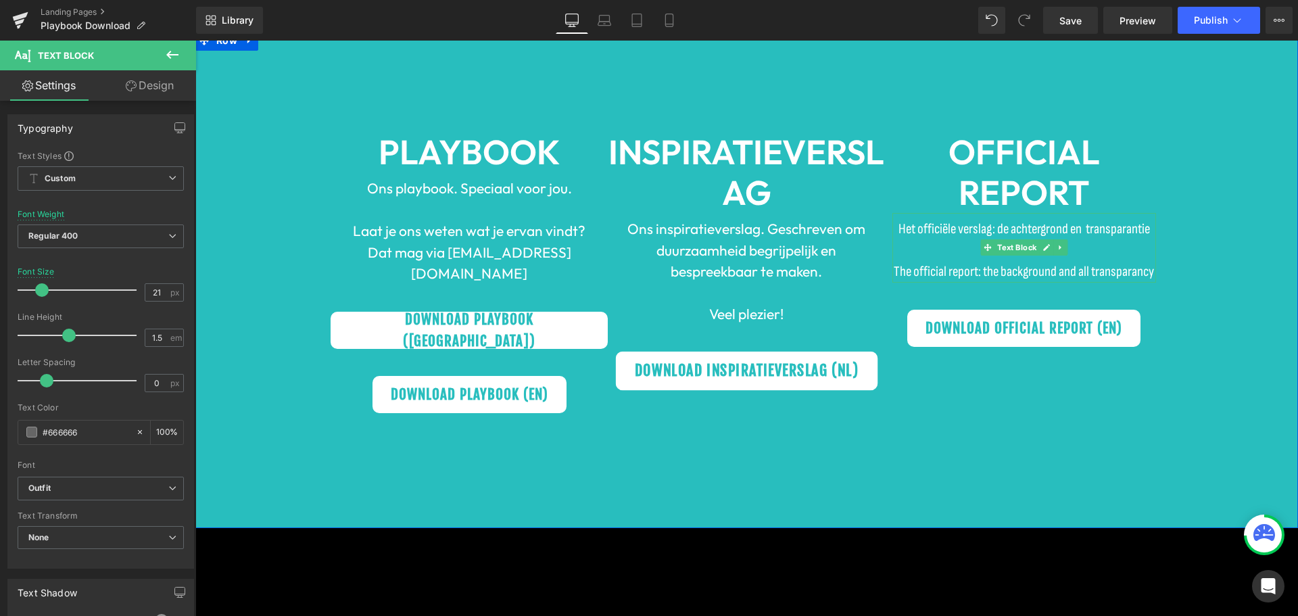
click at [1017, 248] on span "Text Block" at bounding box center [1017, 247] width 45 height 16
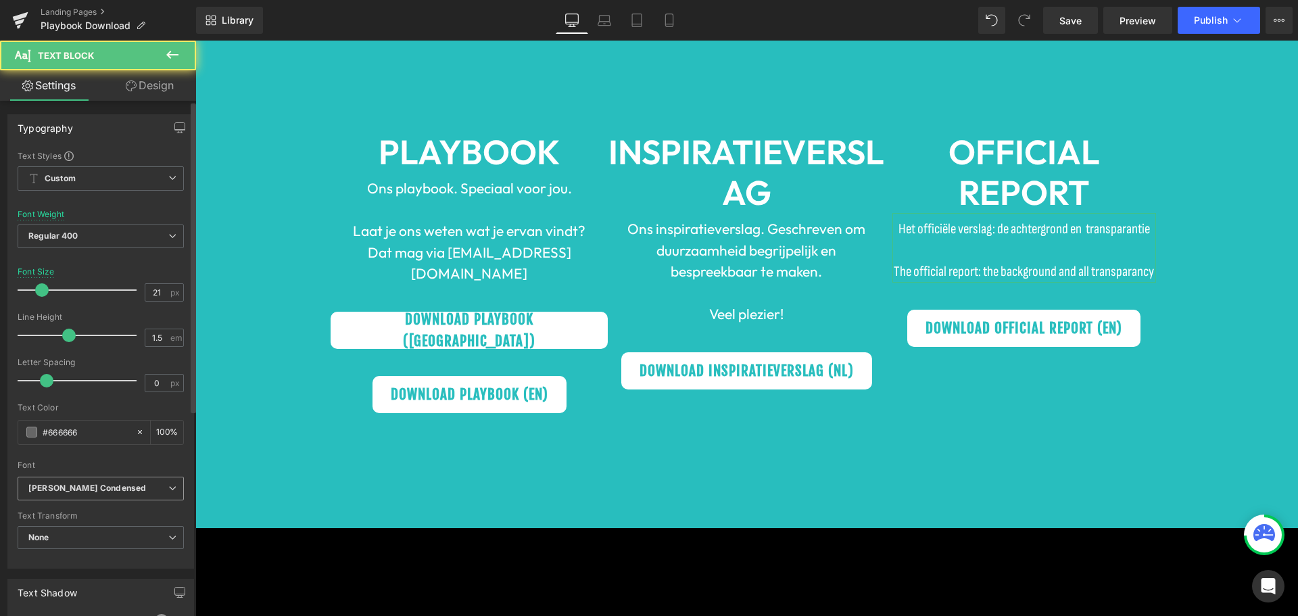
drag, startPoint x: 99, startPoint y: 485, endPoint x: 81, endPoint y: 519, distance: 39.0
click at [99, 484] on icon "Sofia Sans Condensed" at bounding box center [87, 488] width 118 height 11
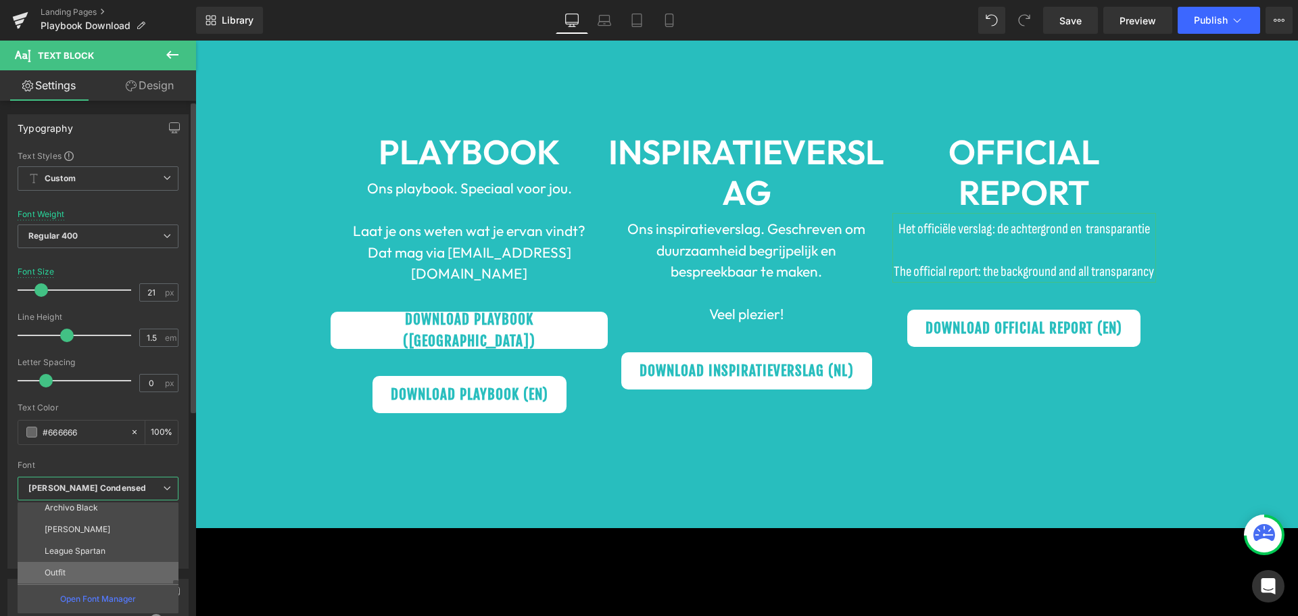
click at [83, 572] on li "Outfit" at bounding box center [101, 573] width 167 height 22
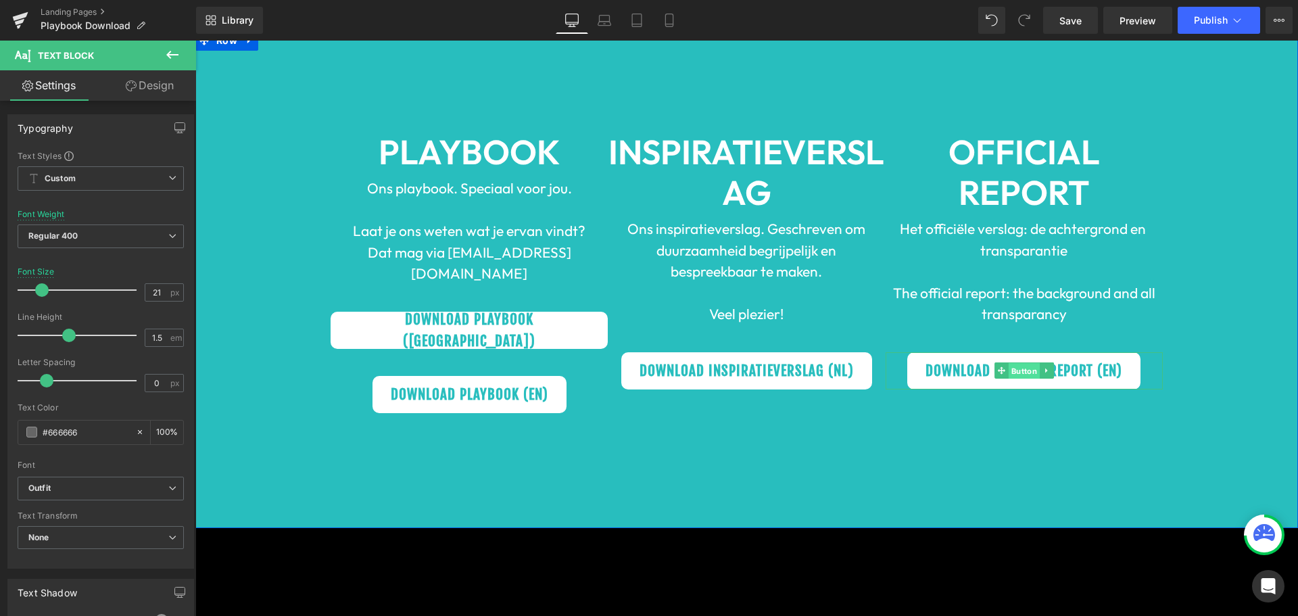
click at [1025, 369] on span "Button" at bounding box center [1024, 371] width 31 height 16
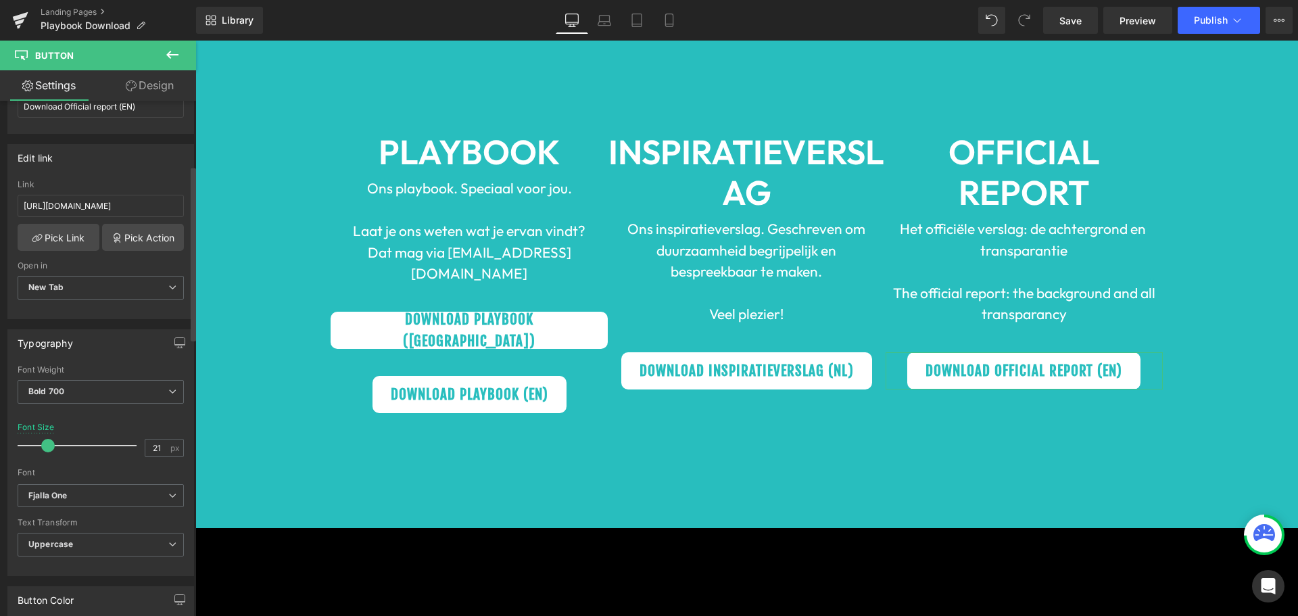
scroll to position [203, 0]
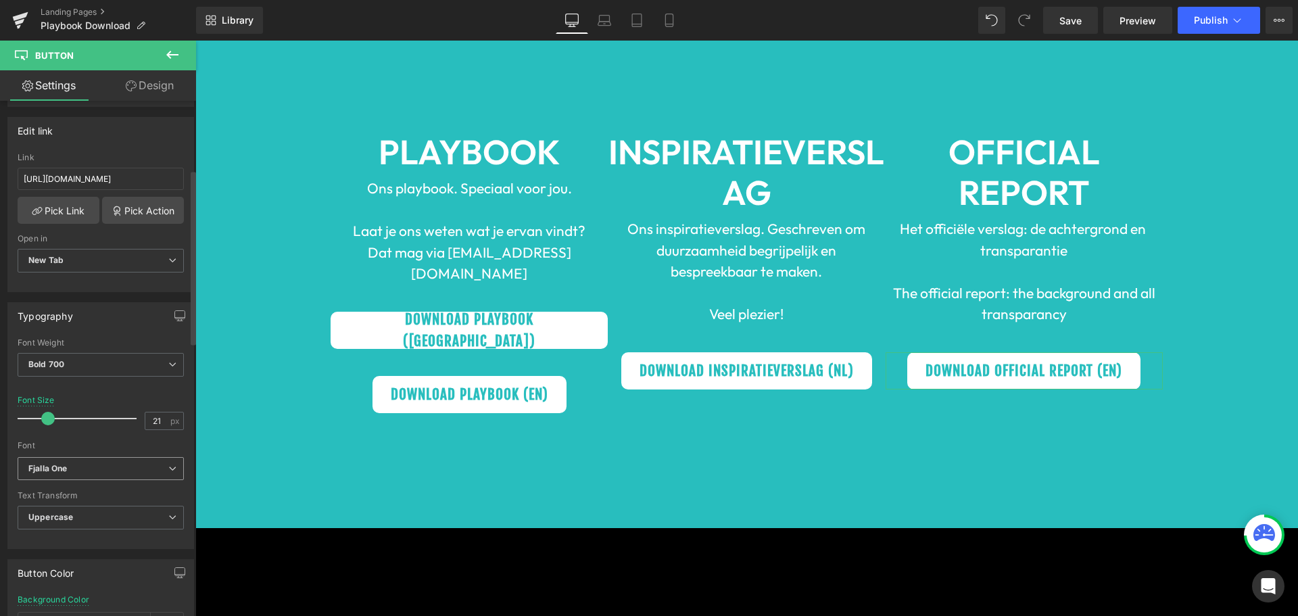
click at [111, 463] on b "Fjalla One" at bounding box center [98, 468] width 140 height 11
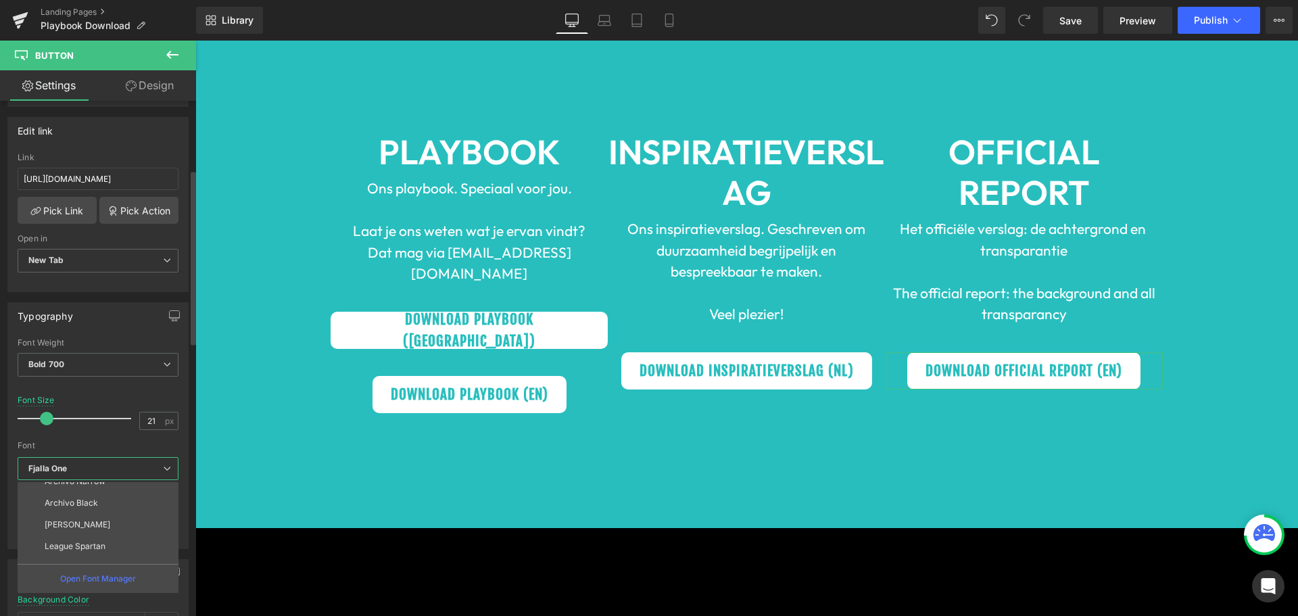
scroll to position [200, 0]
click at [83, 555] on li "Outfit" at bounding box center [101, 553] width 167 height 22
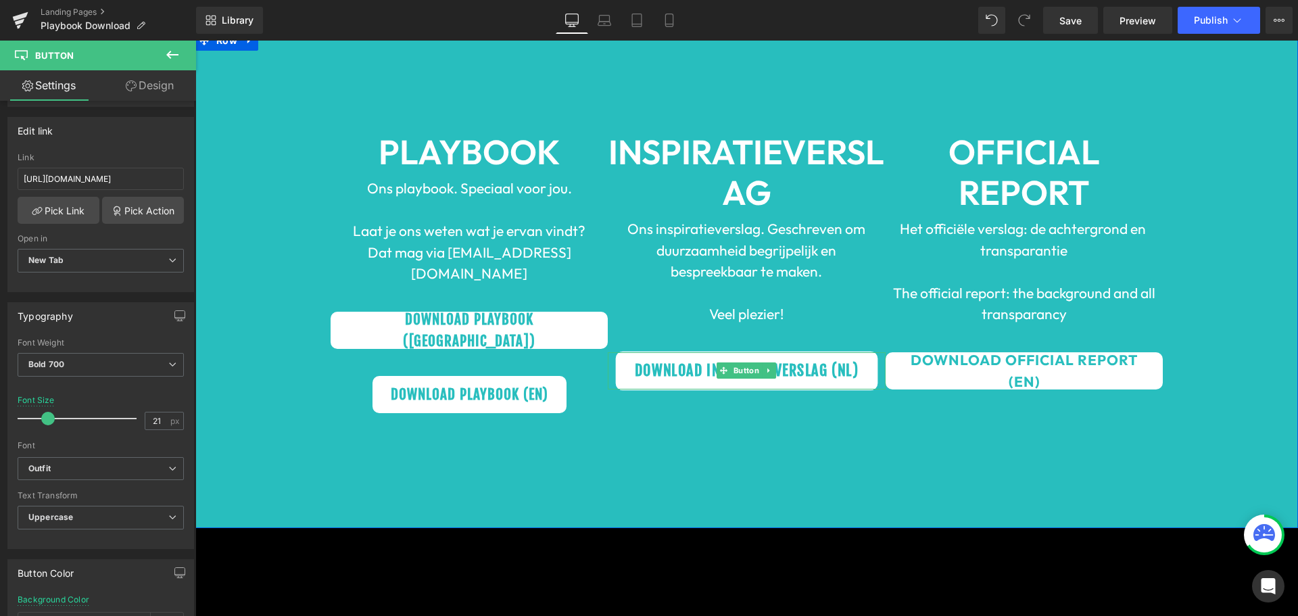
click at [743, 362] on span "Download Inspiratieverslag (NL)" at bounding box center [747, 371] width 224 height 22
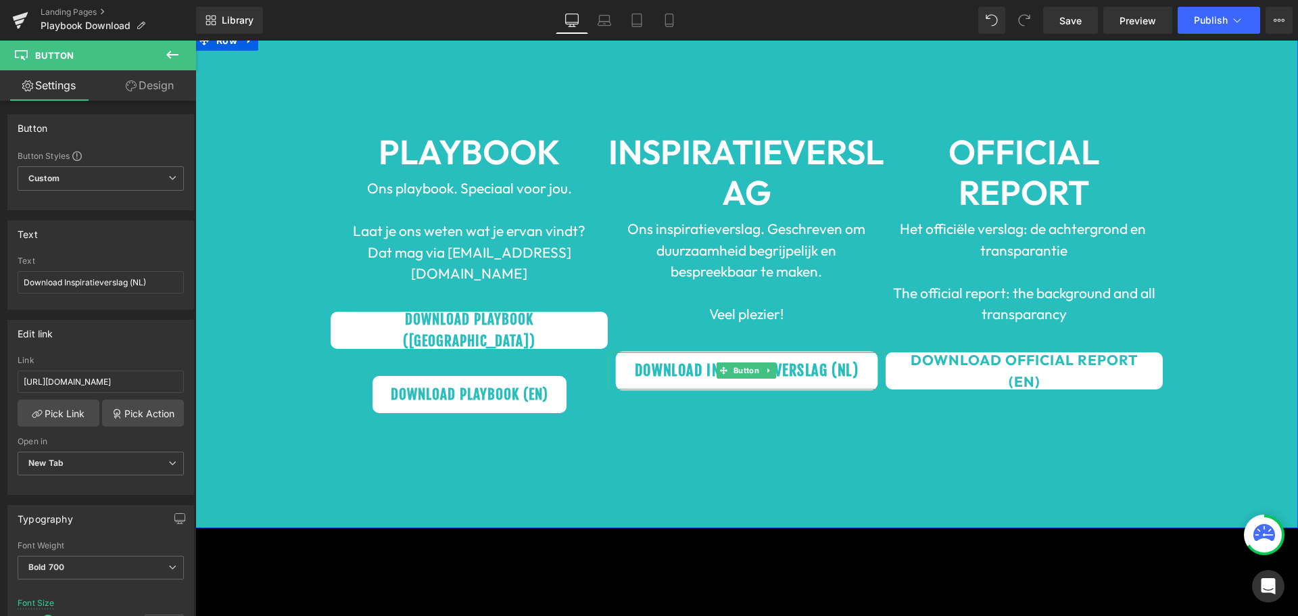
click at [746, 360] on span "Download Inspiratieverslag (NL)" at bounding box center [747, 371] width 224 height 22
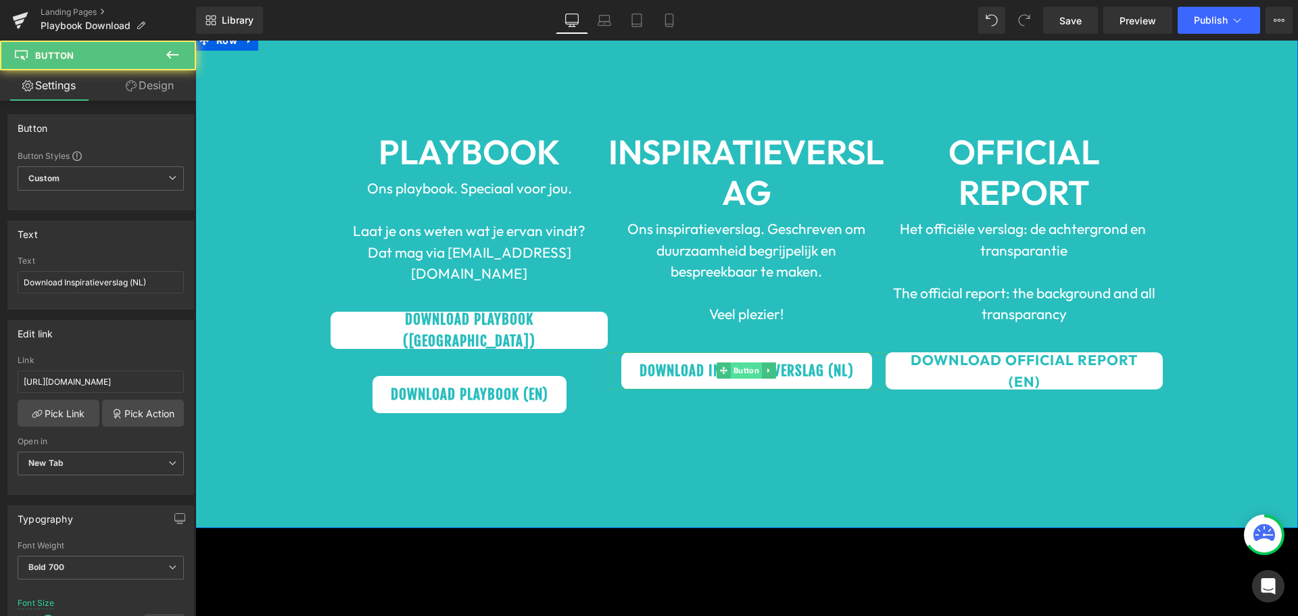
click at [743, 369] on span "Button" at bounding box center [746, 370] width 31 height 16
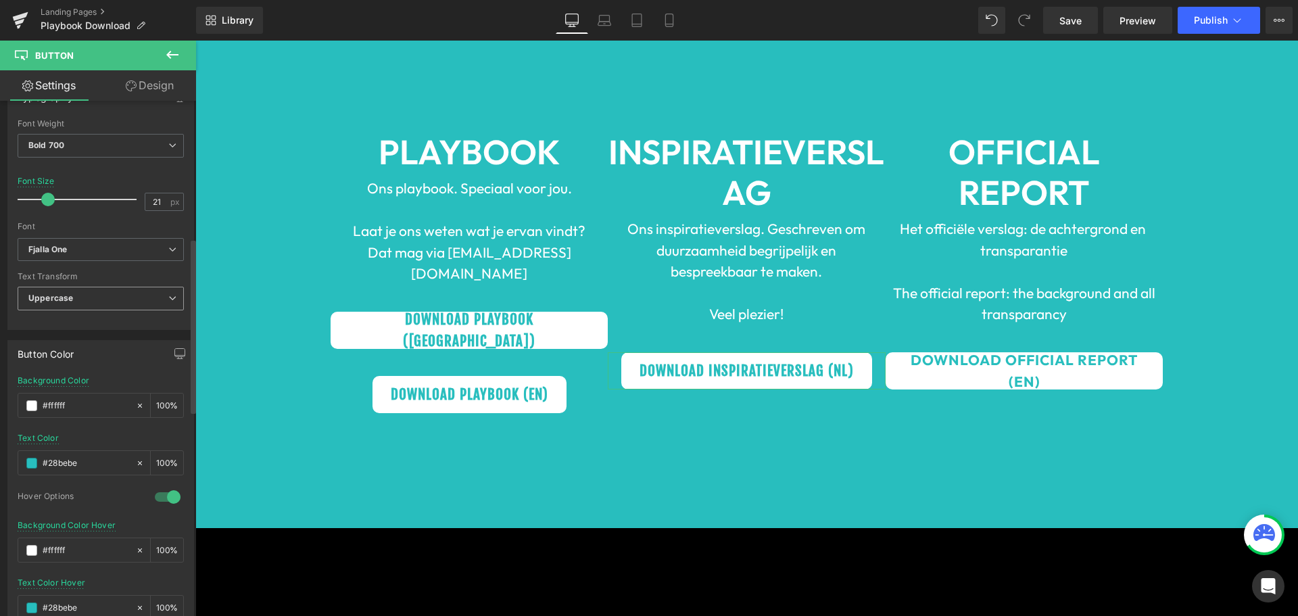
scroll to position [406, 0]
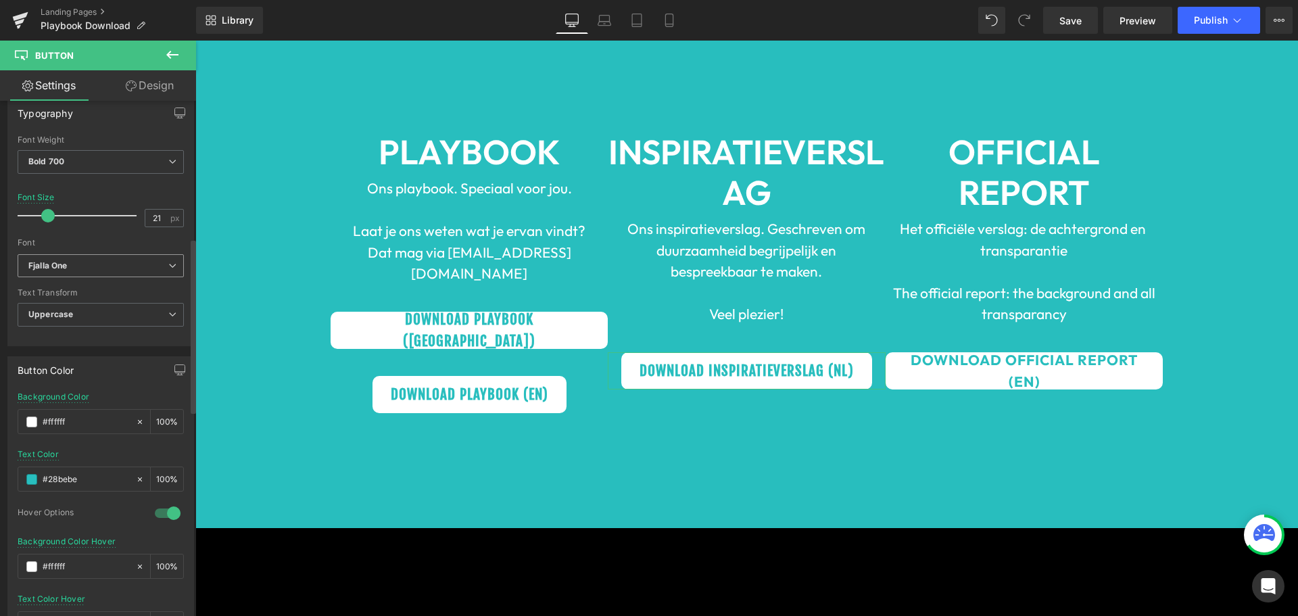
click at [110, 261] on b "Fjalla One" at bounding box center [98, 265] width 140 height 11
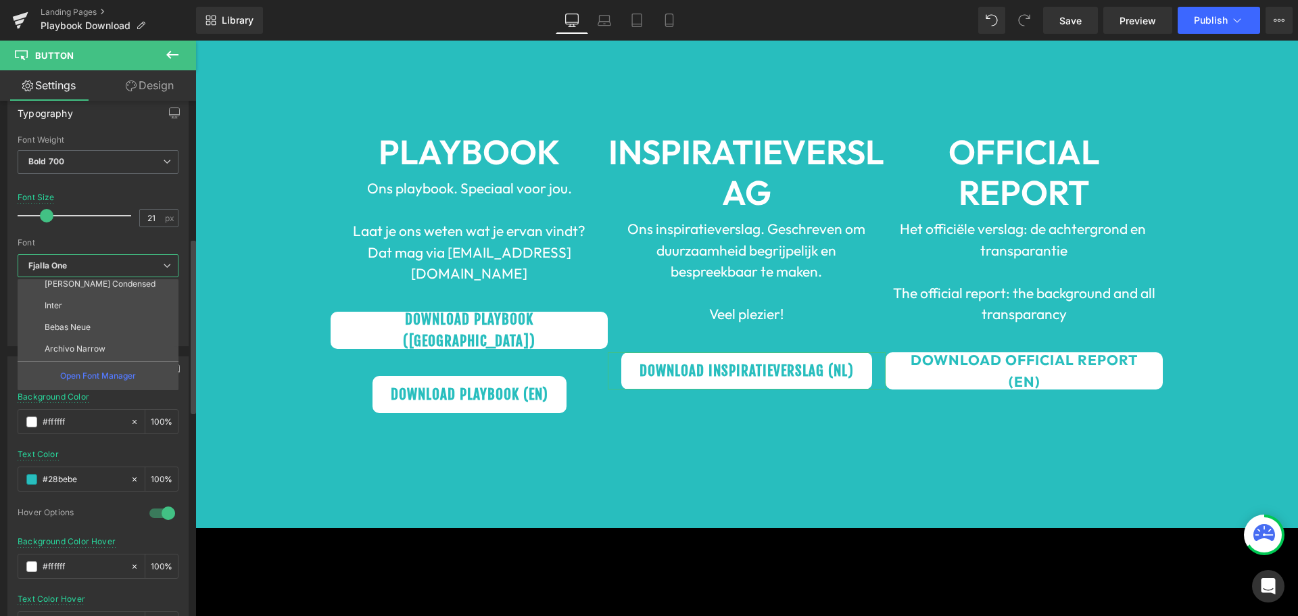
scroll to position [200, 0]
click at [88, 351] on li "Outfit" at bounding box center [101, 350] width 167 height 22
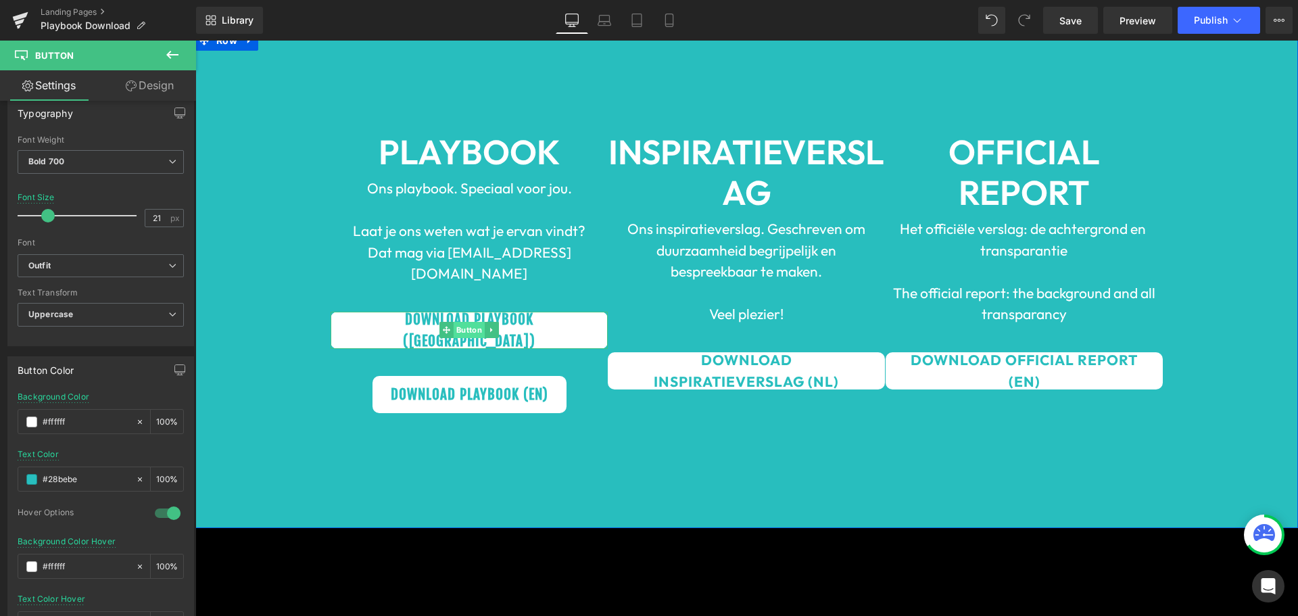
click at [458, 322] on span "Button" at bounding box center [469, 330] width 31 height 16
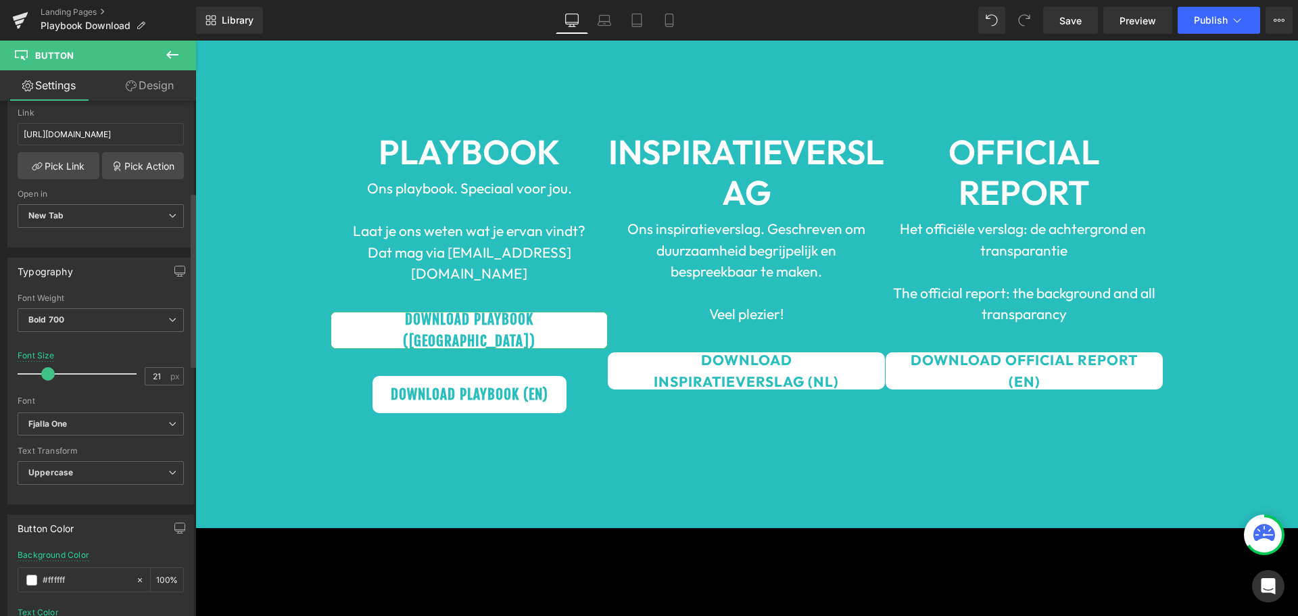
scroll to position [270, 0]
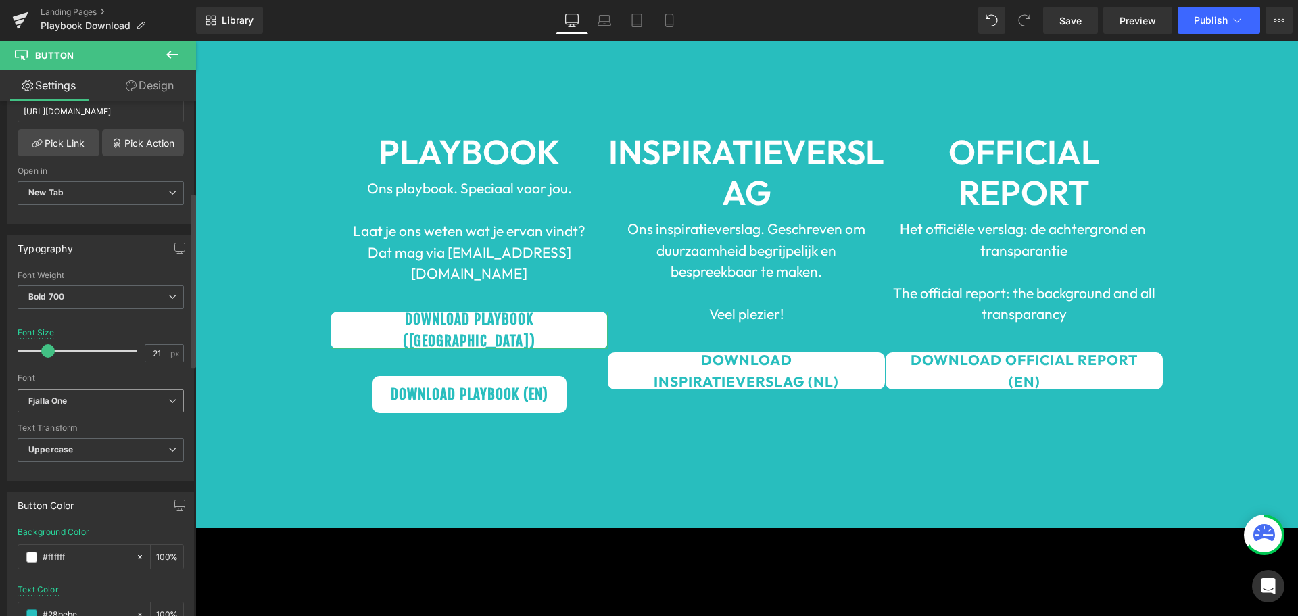
click at [93, 401] on b "Fjalla One" at bounding box center [98, 401] width 140 height 11
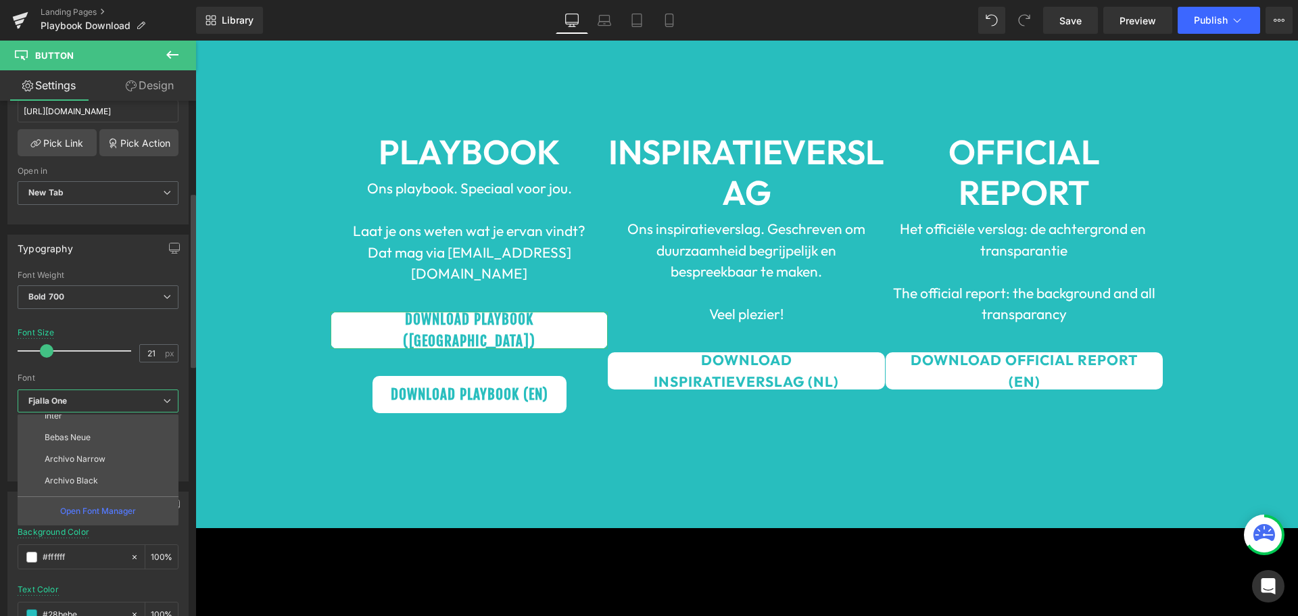
scroll to position [200, 0]
click at [87, 476] on li "Outfit" at bounding box center [101, 485] width 167 height 22
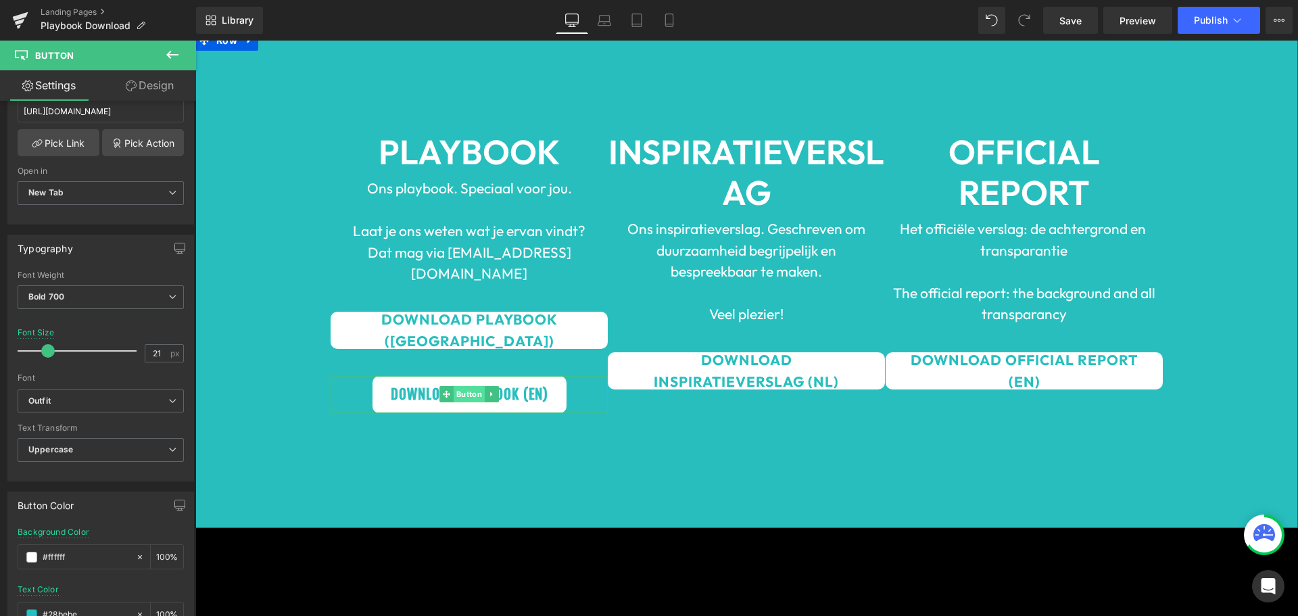
click at [467, 386] on span "Button" at bounding box center [469, 394] width 31 height 16
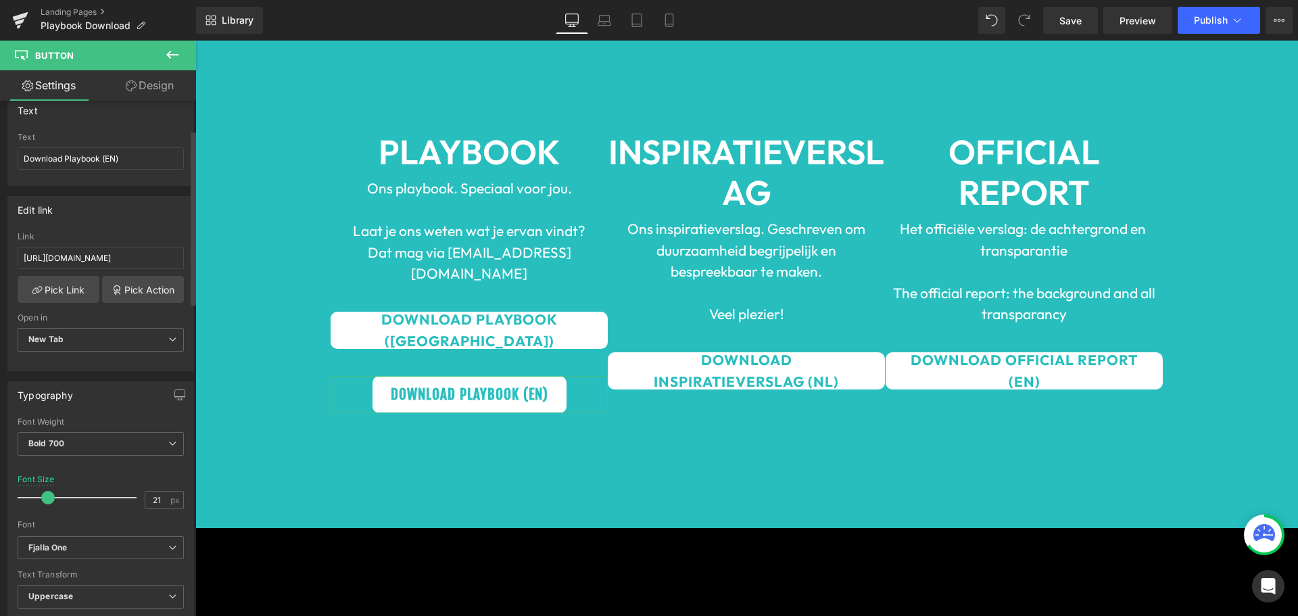
scroll to position [203, 0]
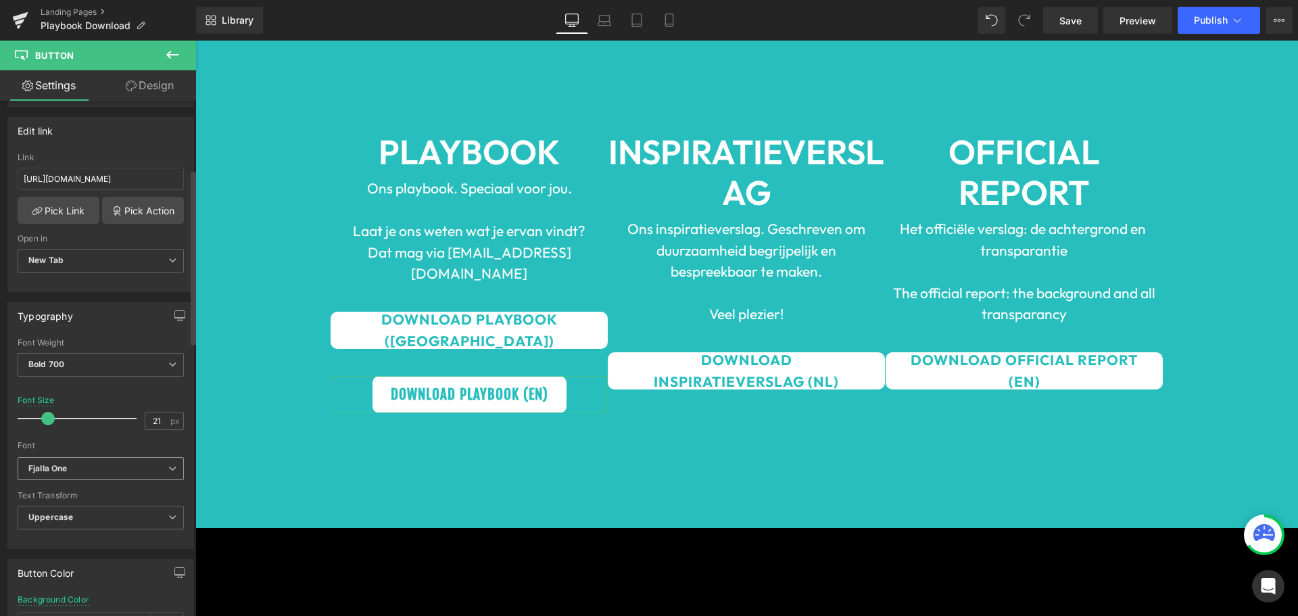
click at [95, 468] on b "Fjalla One" at bounding box center [98, 468] width 140 height 11
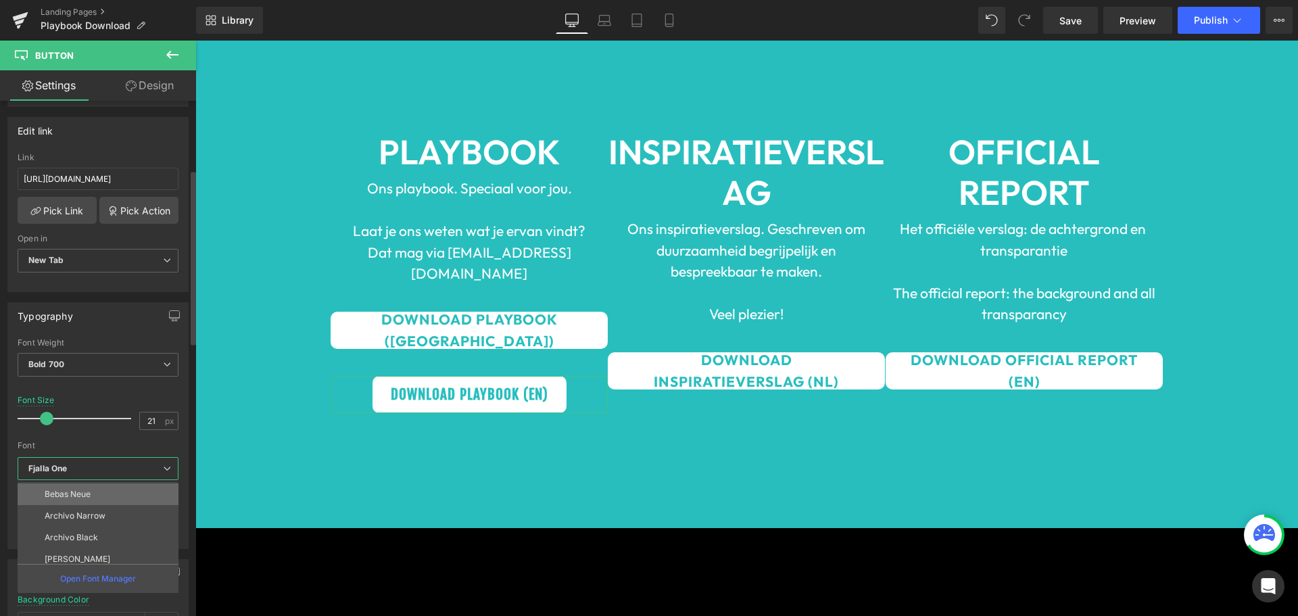
scroll to position [200, 0]
click at [97, 544] on li "Outfit" at bounding box center [101, 553] width 167 height 22
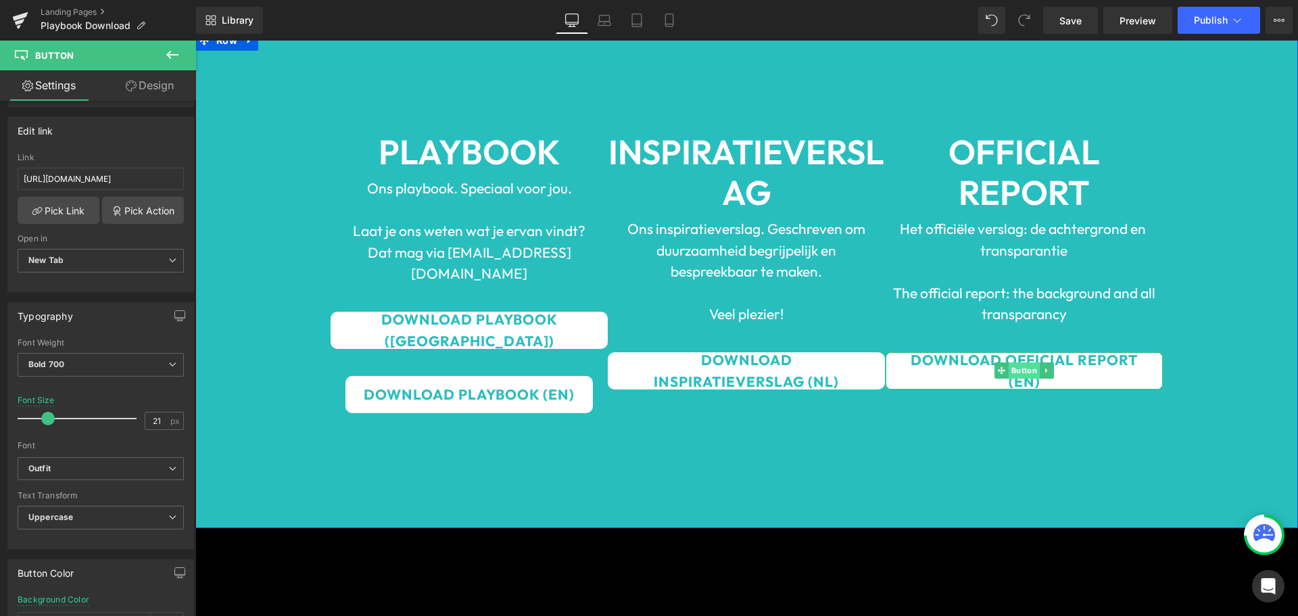
click at [1018, 364] on span "Button" at bounding box center [1024, 370] width 31 height 16
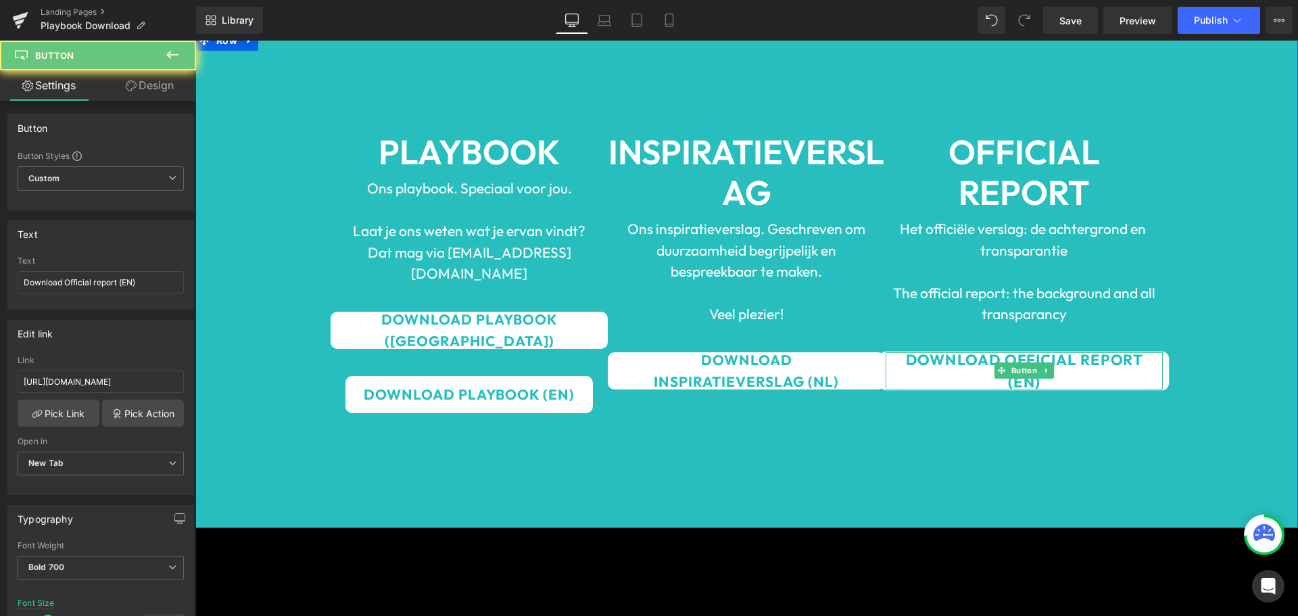
click at [1082, 356] on span "Download Official report (EN)" at bounding box center [1025, 370] width 252 height 45
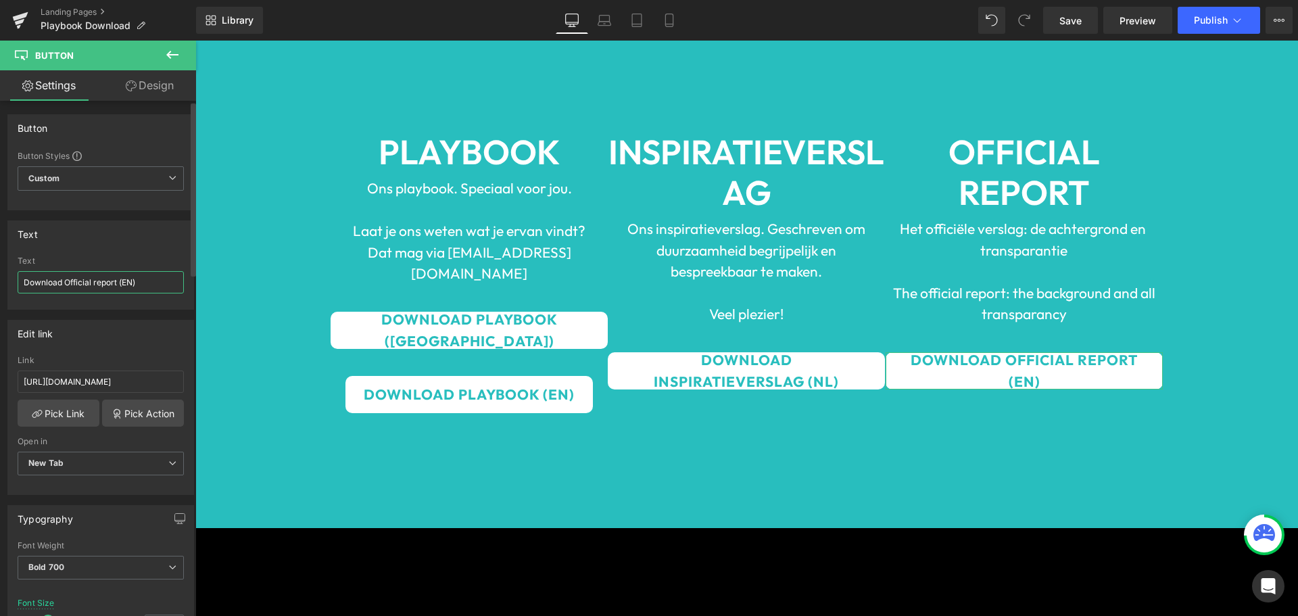
click at [140, 283] on input "Download Official report (EN)" at bounding box center [101, 282] width 166 height 22
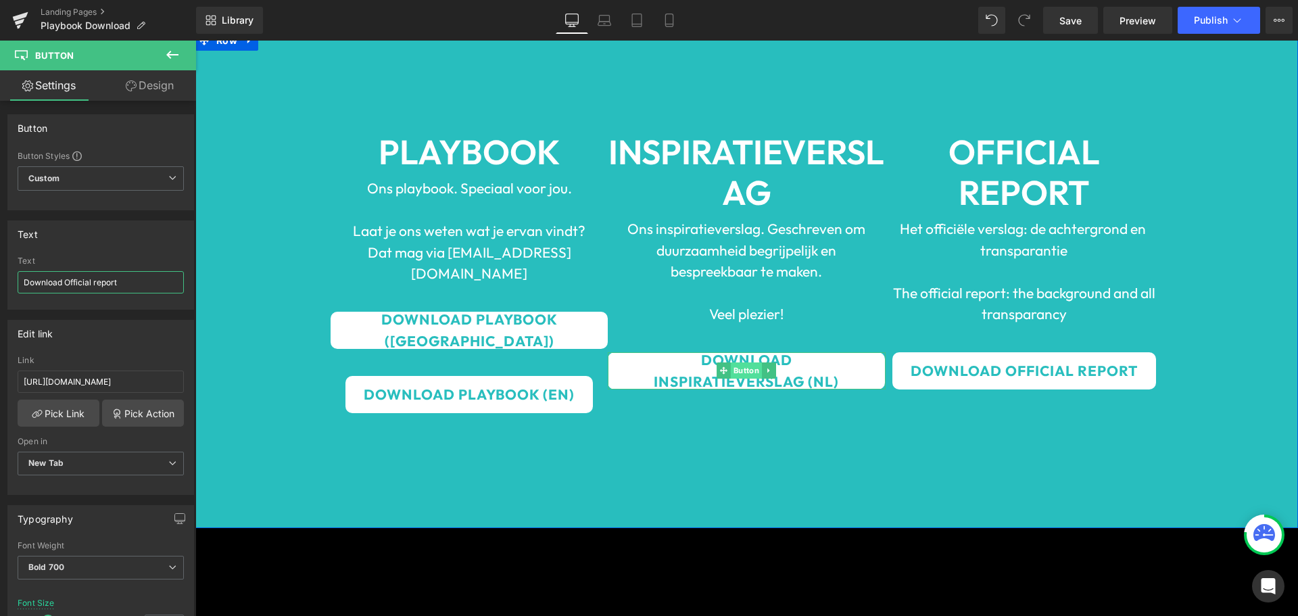
type input "Download Official report"
click at [731, 371] on span "Button" at bounding box center [746, 370] width 31 height 16
click at [154, 287] on input "Download Inspiratieverslag (NL)" at bounding box center [101, 282] width 166 height 22
type input "Download Inspiratieverslag"
click at [158, 93] on link "Design" at bounding box center [150, 85] width 98 height 30
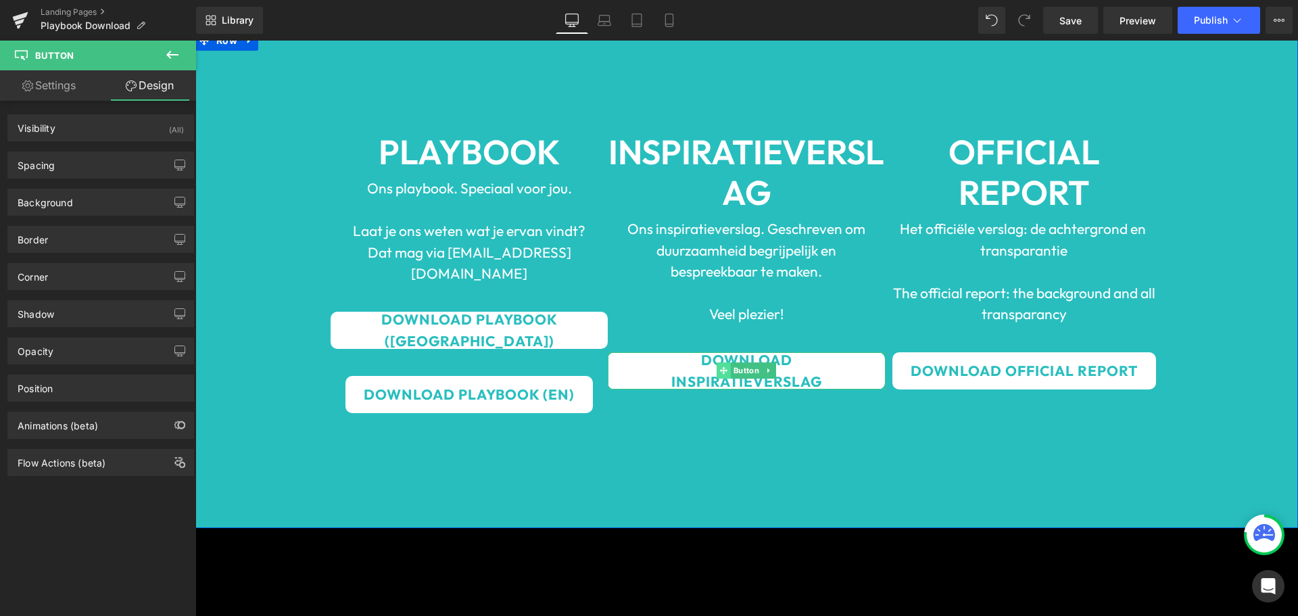
click at [720, 369] on icon at bounding box center [723, 370] width 7 height 7
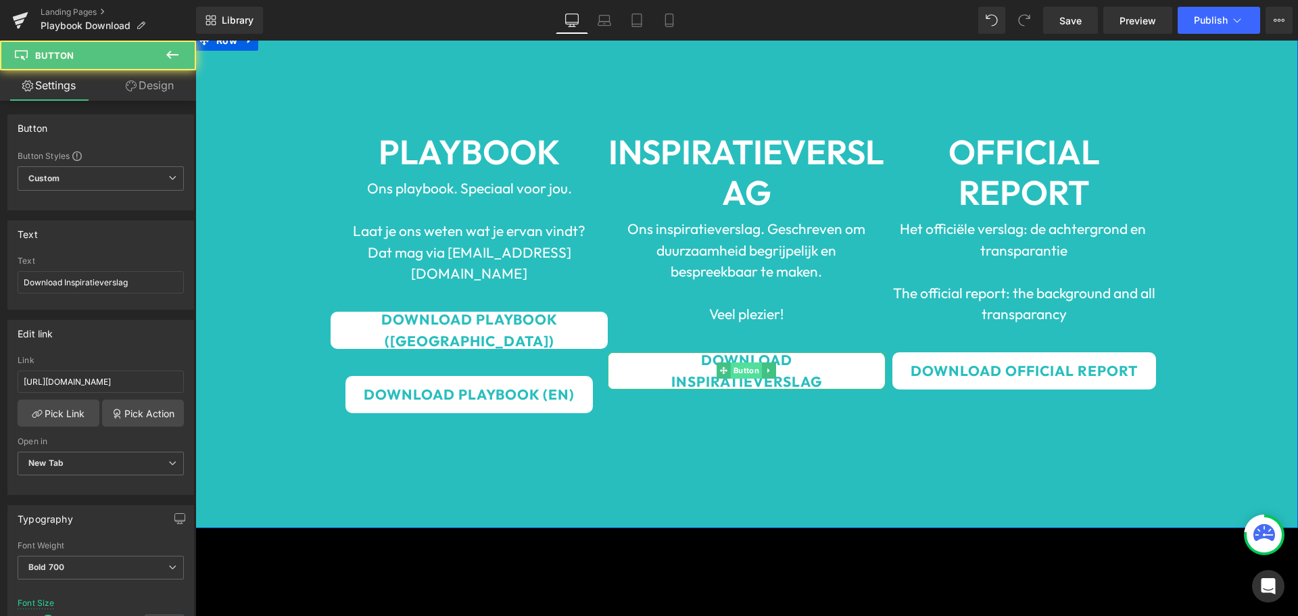
click at [745, 370] on span "Button" at bounding box center [746, 370] width 31 height 16
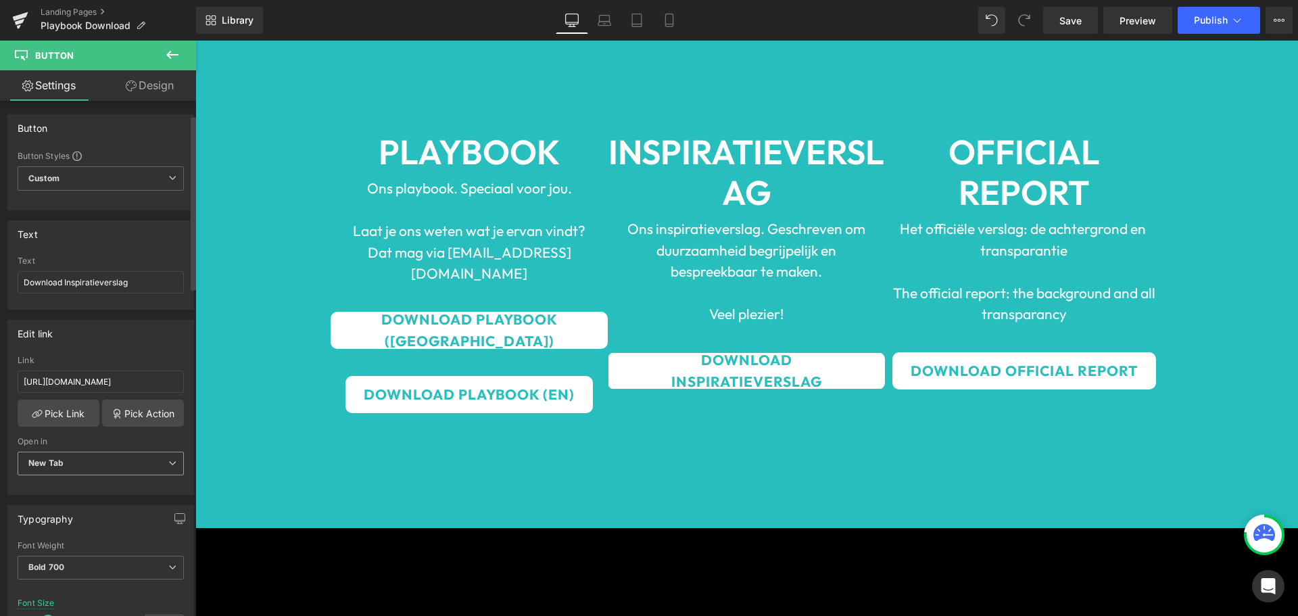
scroll to position [135, 0]
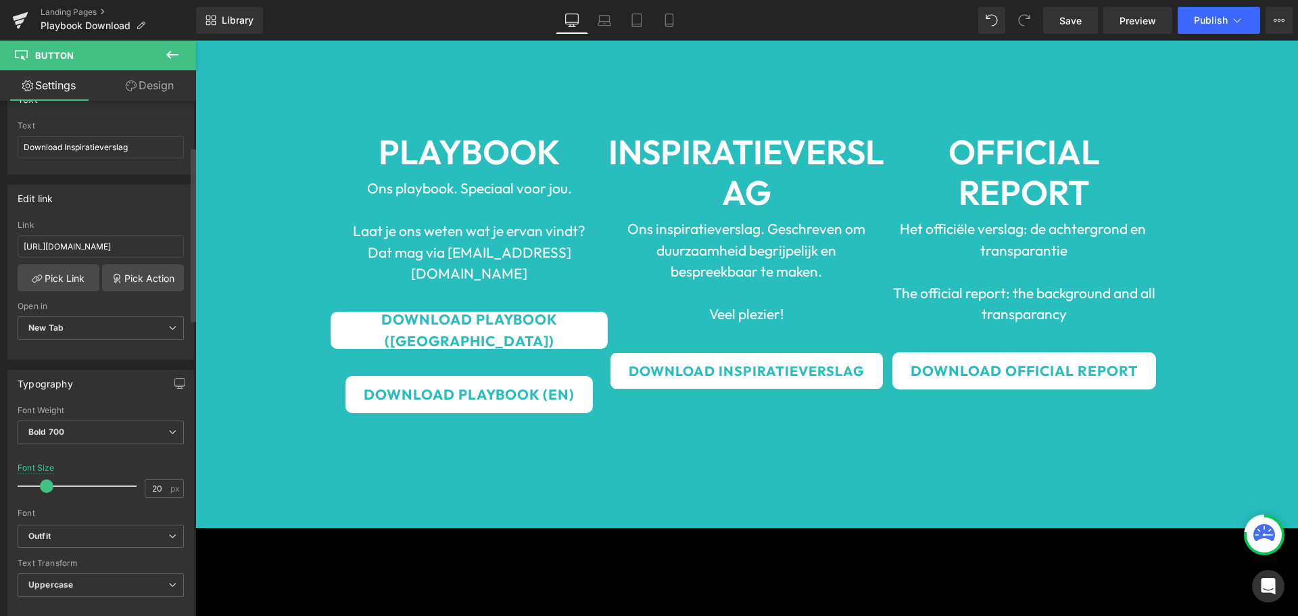
type input "19"
click at [43, 483] on span at bounding box center [46, 486] width 14 height 14
click at [1025, 367] on span "Button" at bounding box center [1024, 370] width 31 height 16
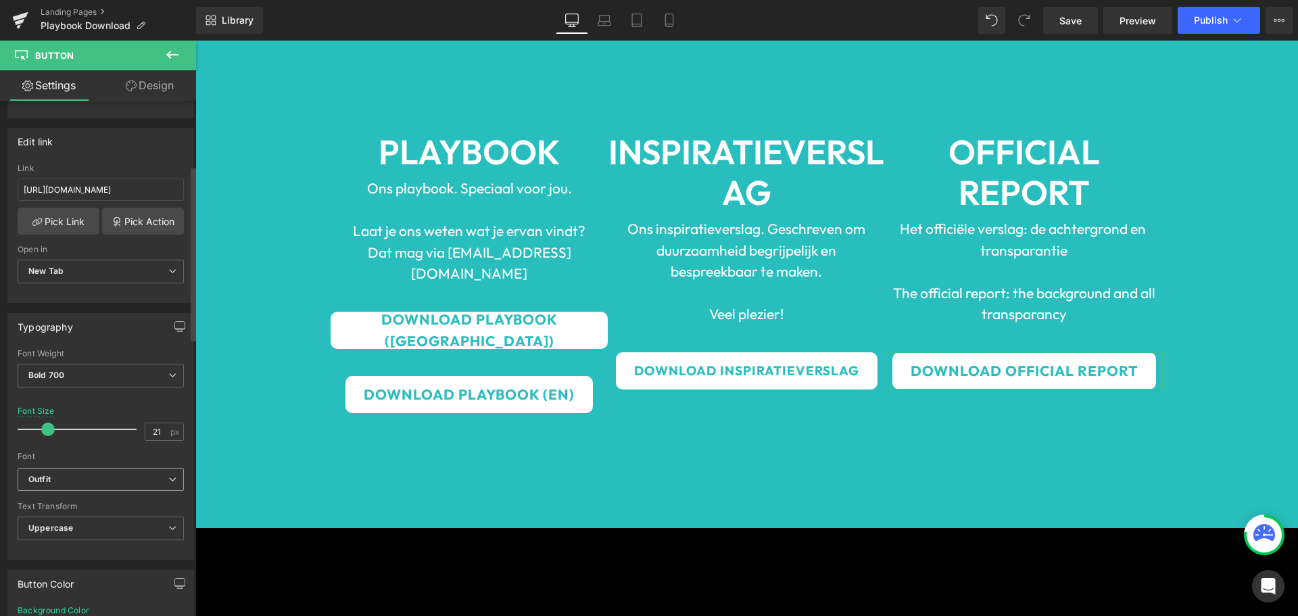
scroll to position [203, 0]
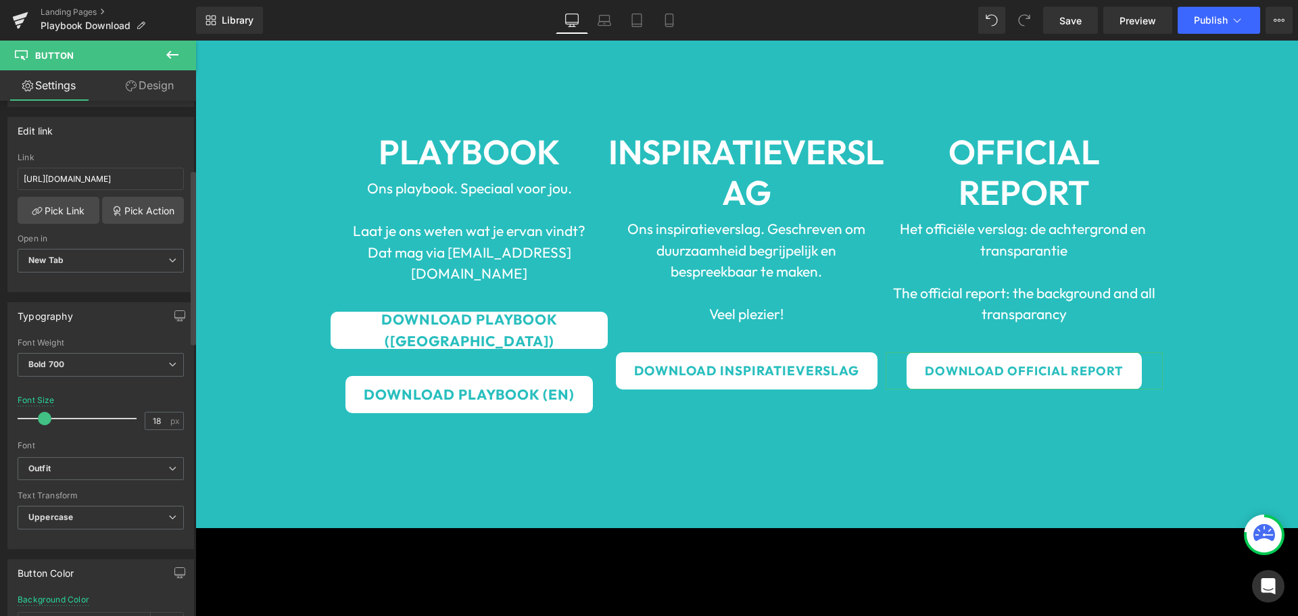
type input "19"
click at [45, 423] on span at bounding box center [46, 419] width 14 height 14
click at [465, 386] on span "Button" at bounding box center [469, 394] width 31 height 16
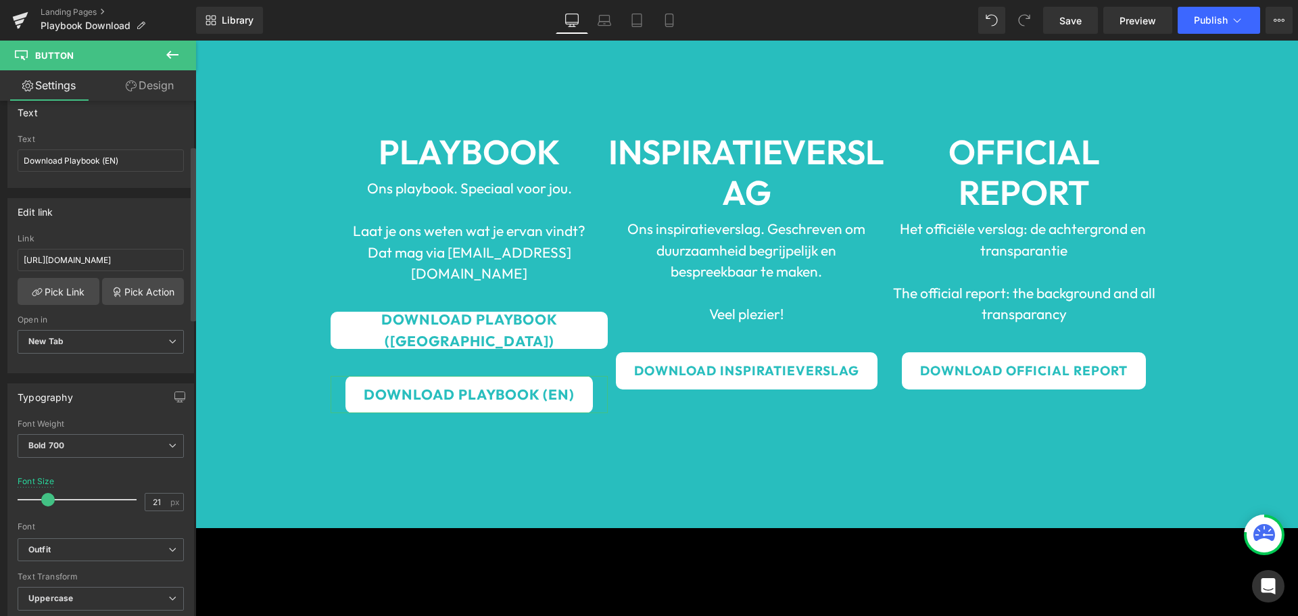
scroll to position [135, 0]
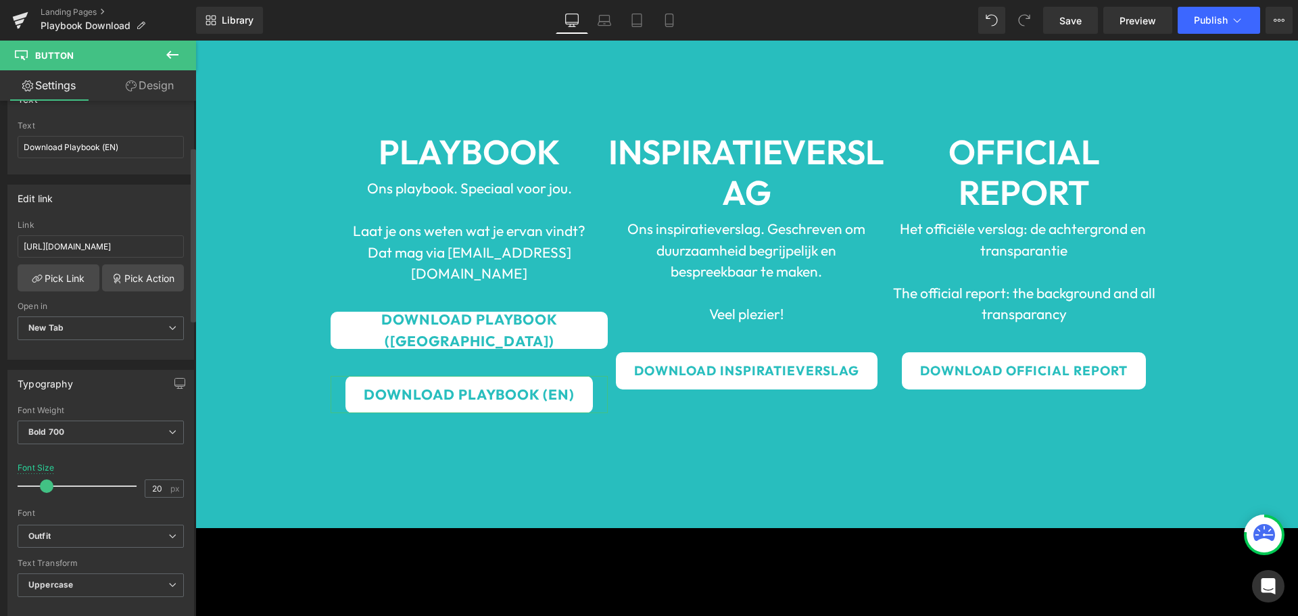
type input "19"
click at [47, 484] on span at bounding box center [46, 486] width 14 height 14
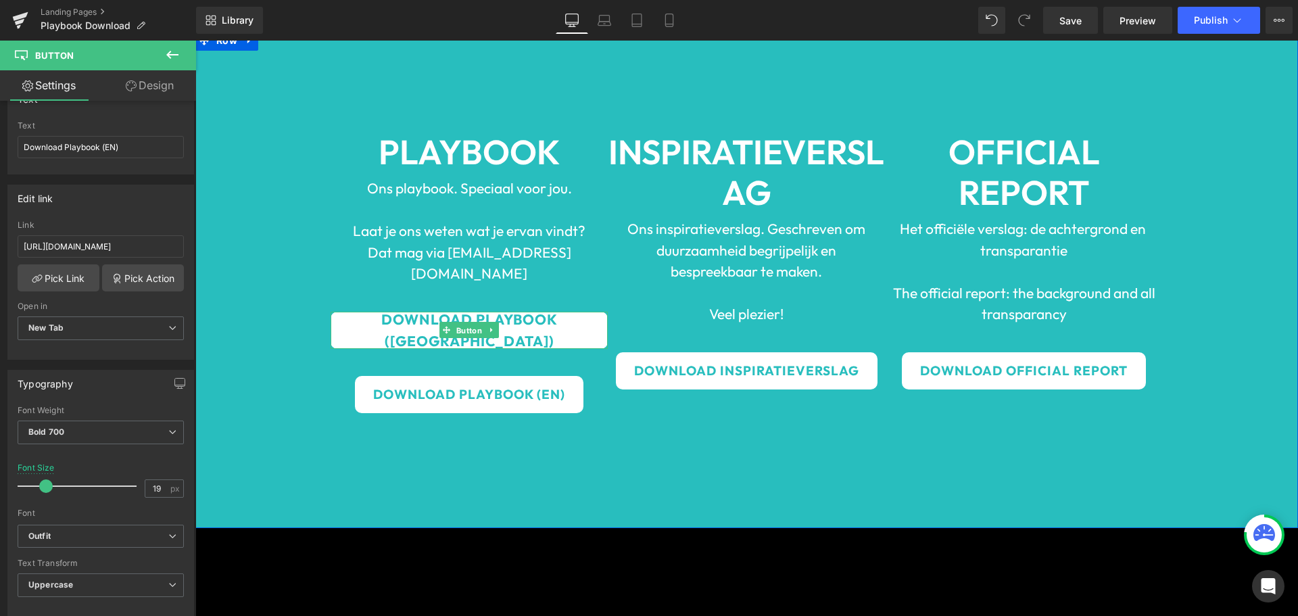
drag, startPoint x: 471, startPoint y: 308, endPoint x: 248, endPoint y: 426, distance: 252.6
click at [471, 323] on span "Button" at bounding box center [469, 331] width 31 height 16
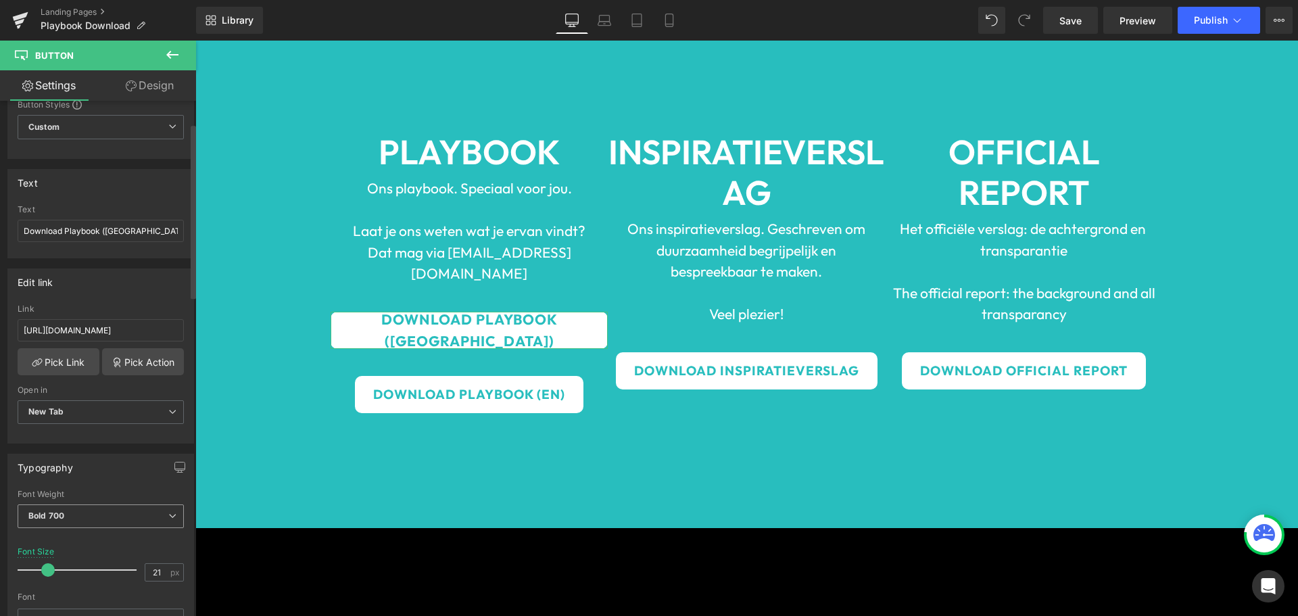
scroll to position [203, 0]
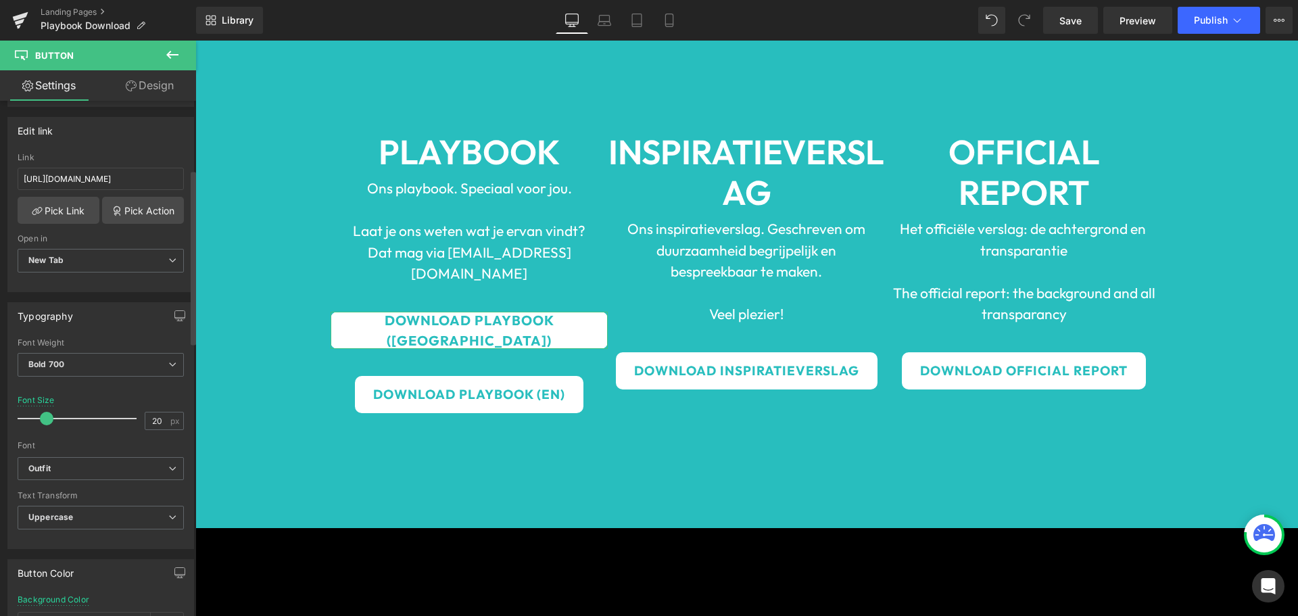
type input "19"
click at [43, 422] on span at bounding box center [46, 419] width 14 height 14
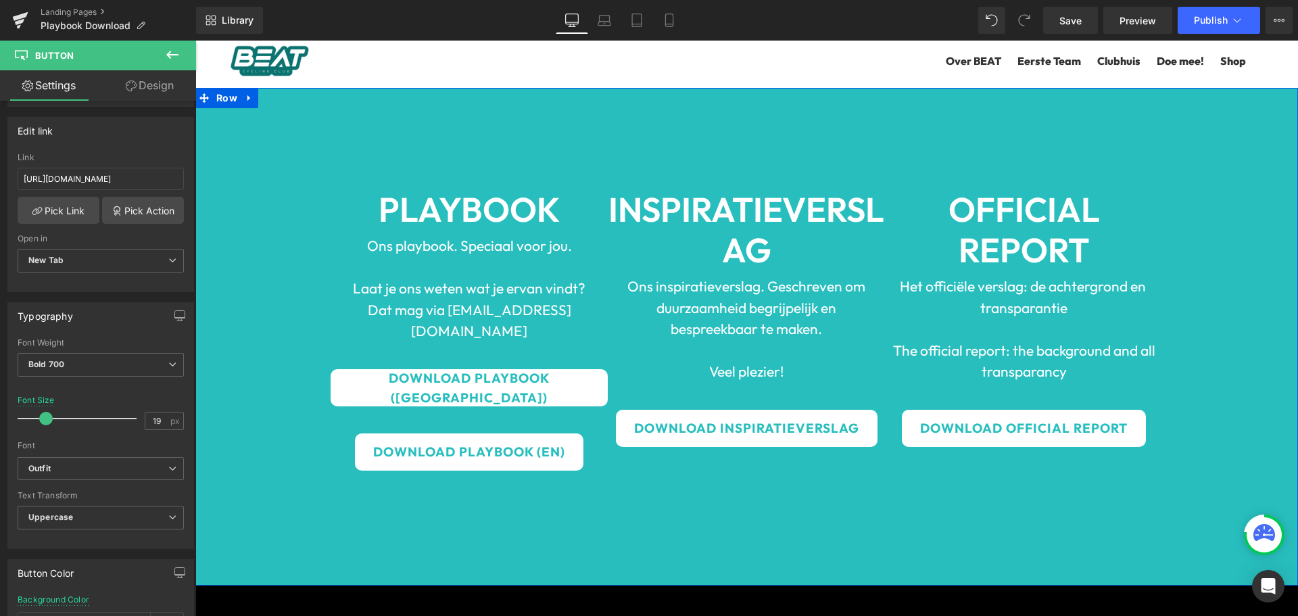
scroll to position [0, 0]
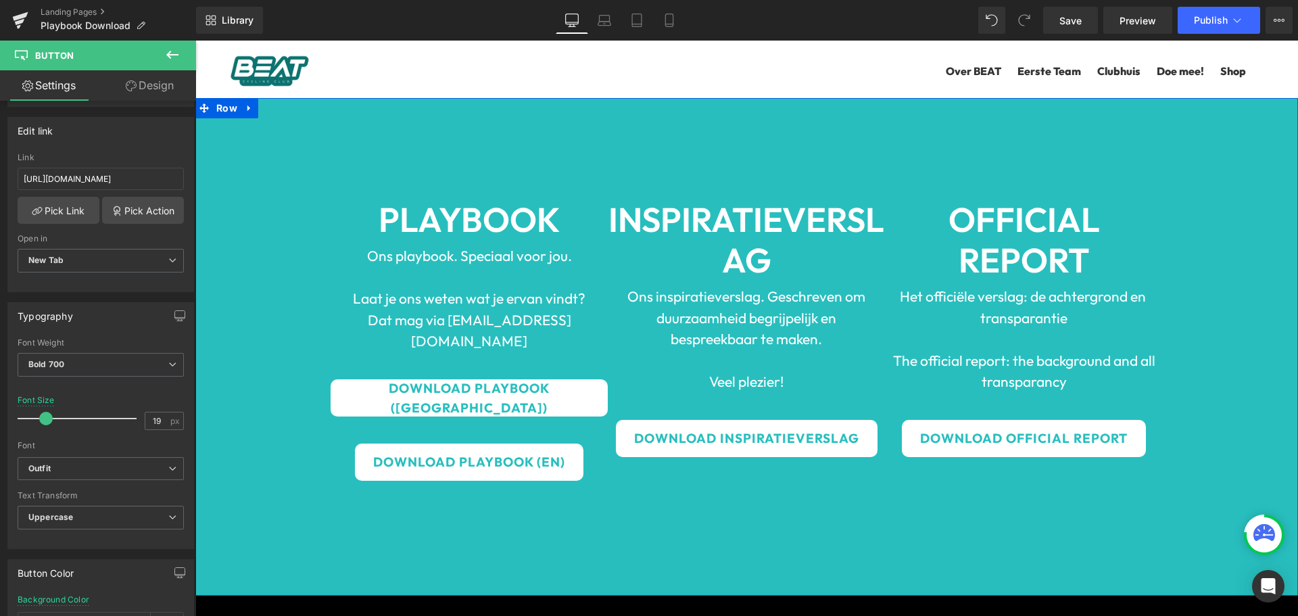
click at [470, 216] on div "PLAYBOOK Heading" at bounding box center [469, 219] width 277 height 41
click at [470, 216] on b "PLAYBOOK" at bounding box center [469, 219] width 181 height 43
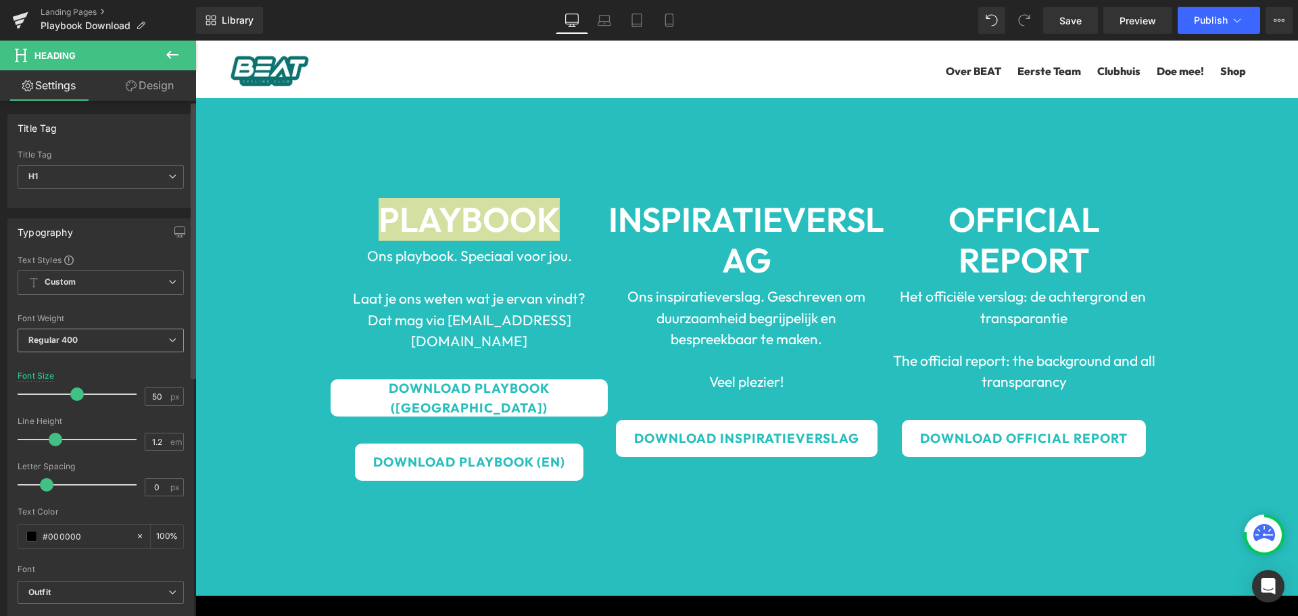
click at [50, 344] on b "Regular 400" at bounding box center [53, 340] width 50 height 10
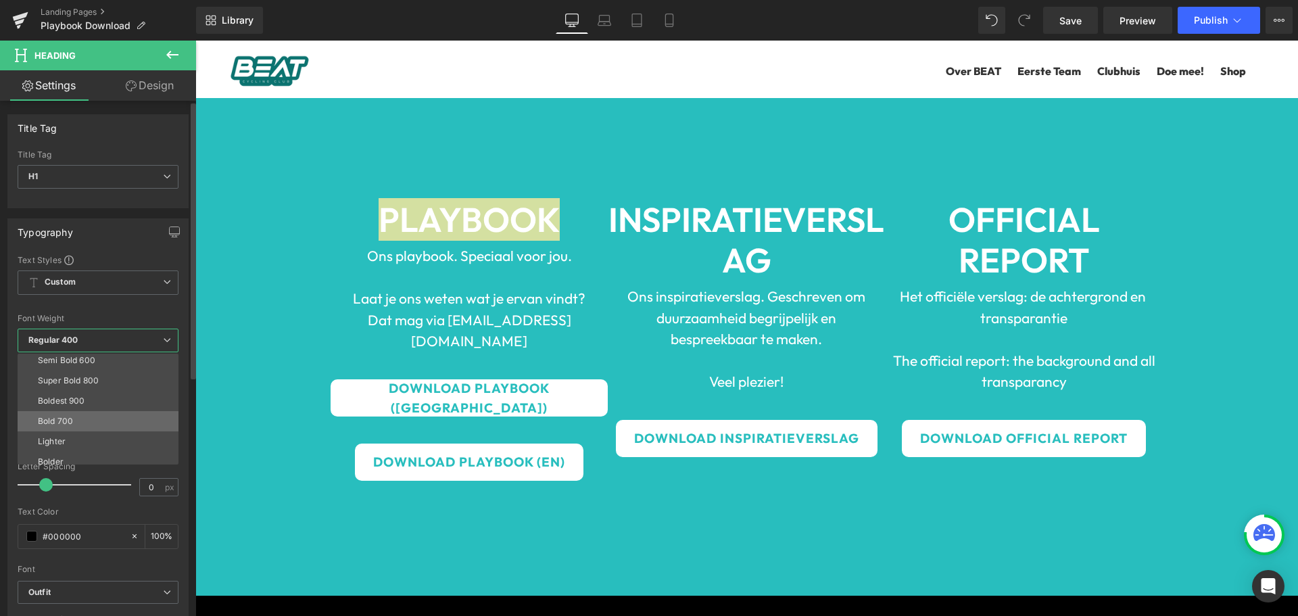
scroll to position [112, 0]
click at [100, 373] on li "Super Bold 800" at bounding box center [101, 373] width 167 height 20
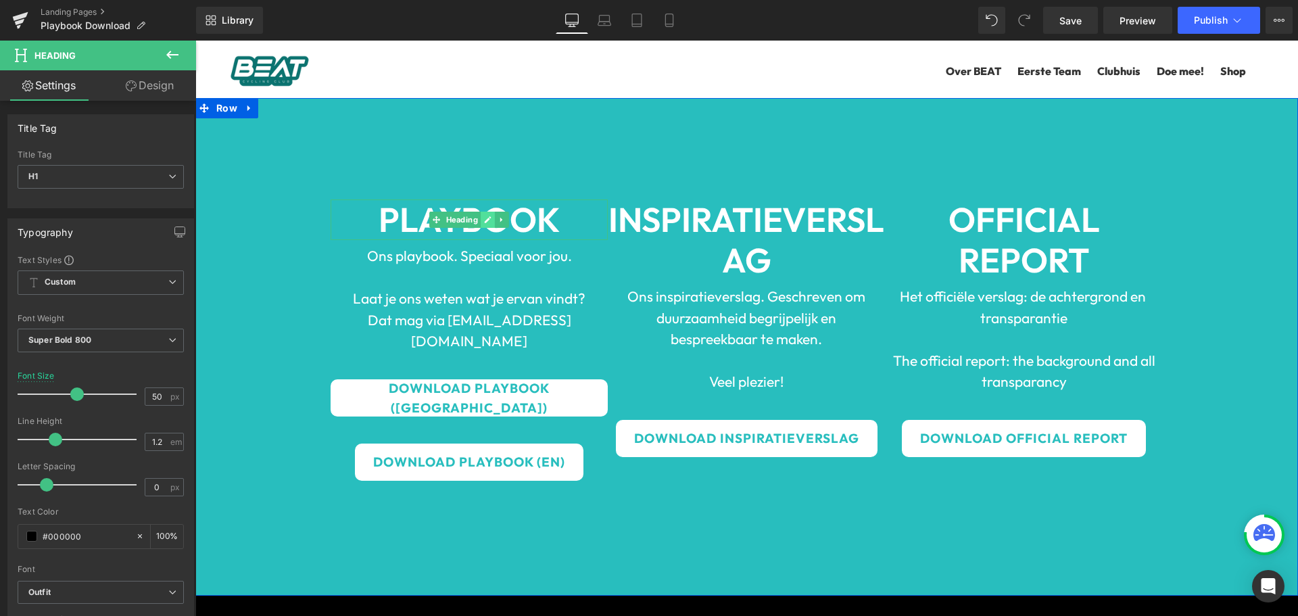
click at [481, 227] on link at bounding box center [488, 220] width 14 height 16
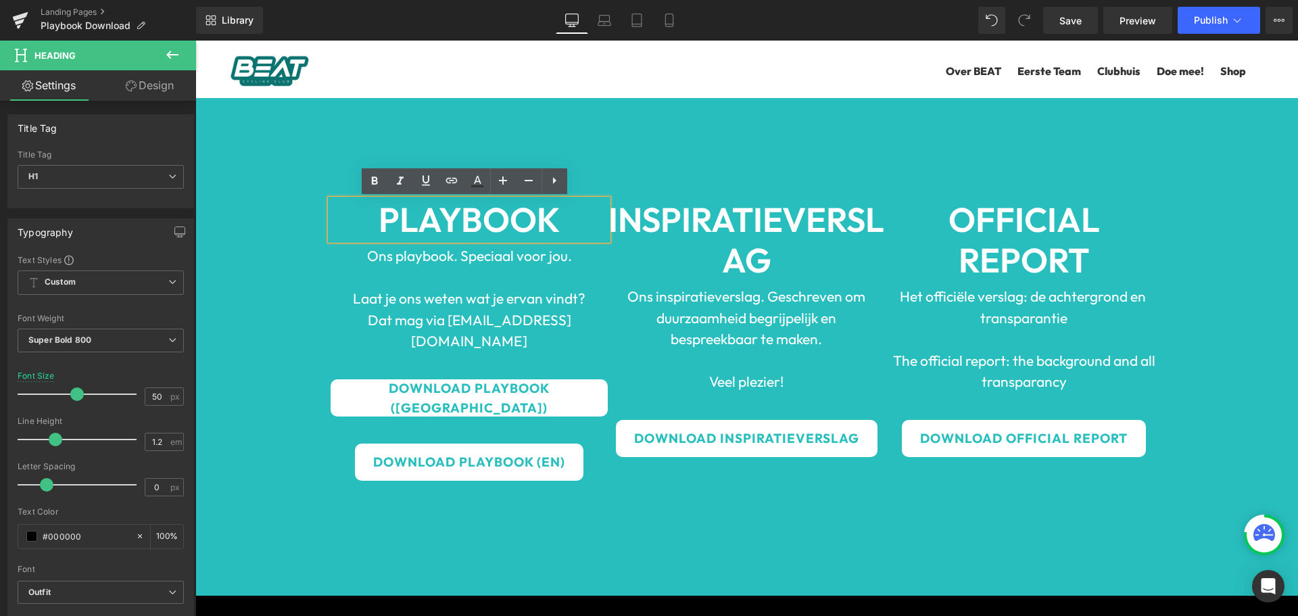
click at [458, 220] on b "PLAYBOOK" at bounding box center [469, 219] width 181 height 43
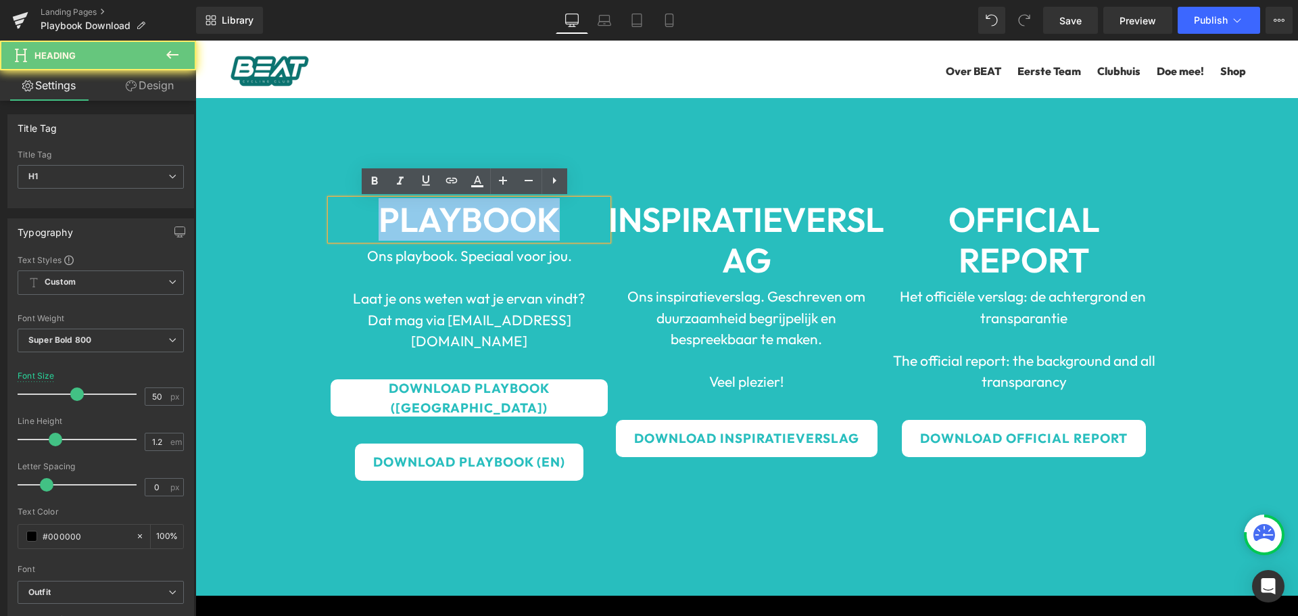
click at [458, 220] on b "PLAYBOOK" at bounding box center [469, 219] width 181 height 43
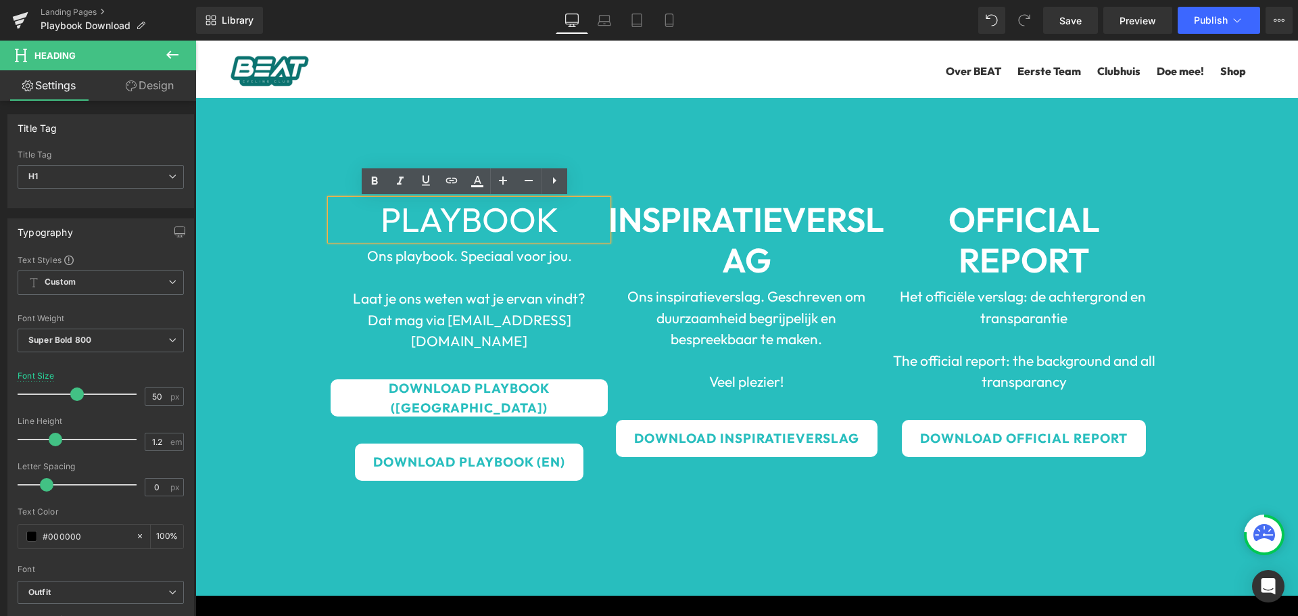
click at [507, 225] on font "PLAYBOOK" at bounding box center [470, 219] width 178 height 43
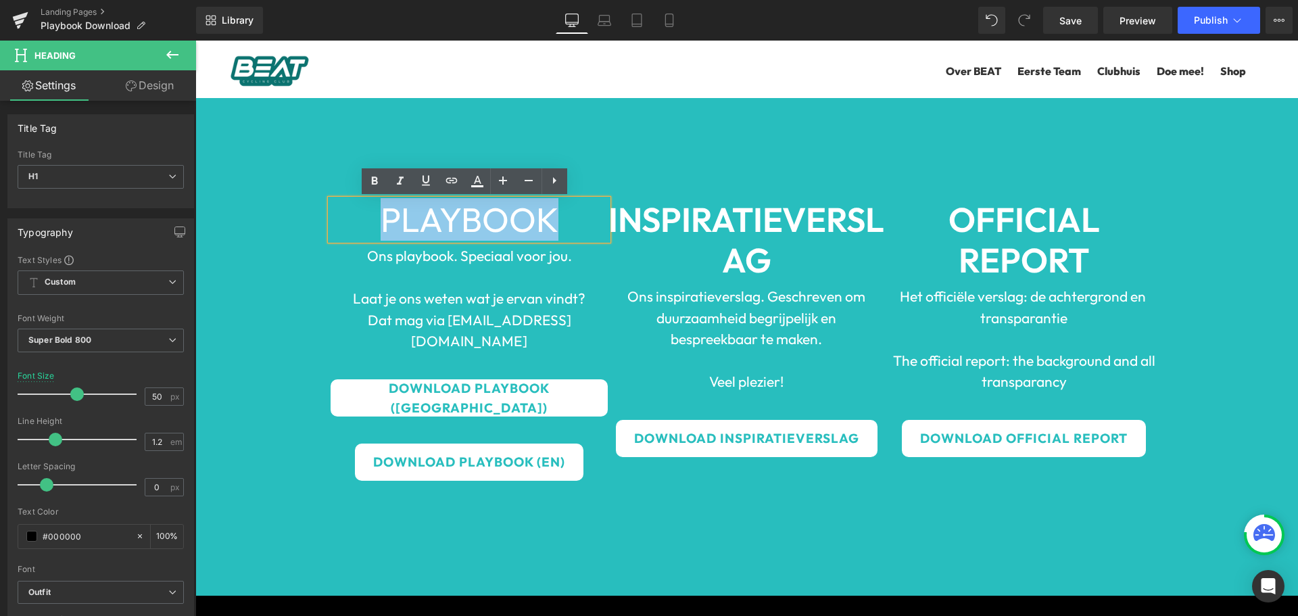
click at [507, 225] on font "PLAYBOOK" at bounding box center [470, 219] width 178 height 43
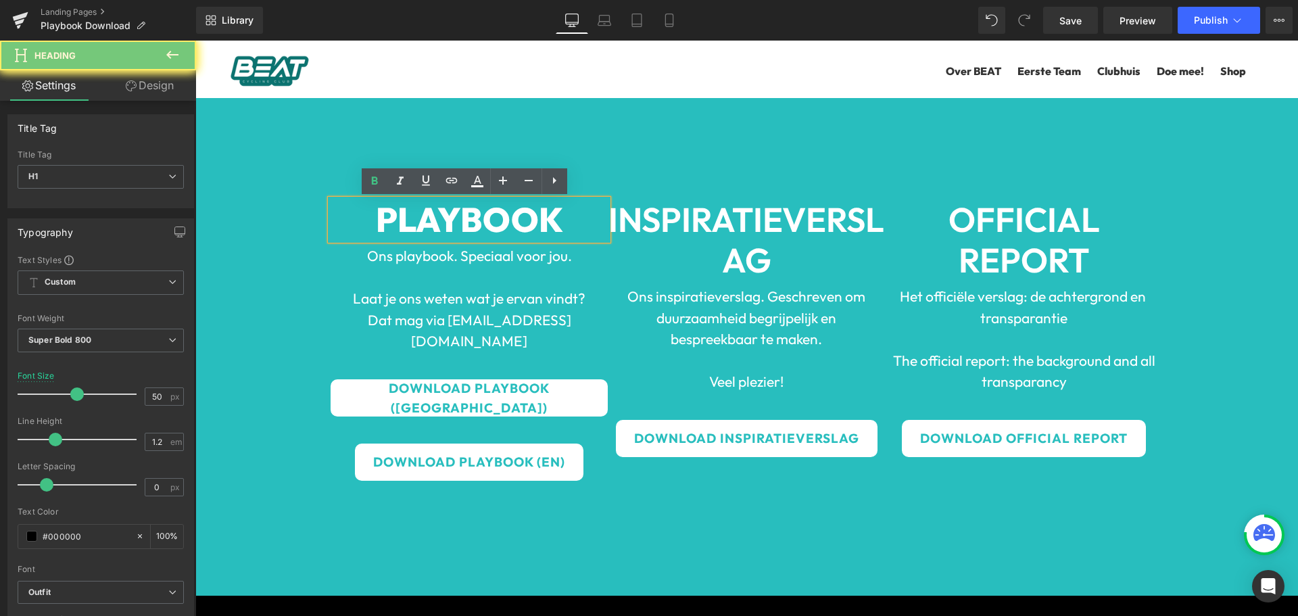
click at [511, 215] on font "PLAYBOOK" at bounding box center [469, 219] width 187 height 43
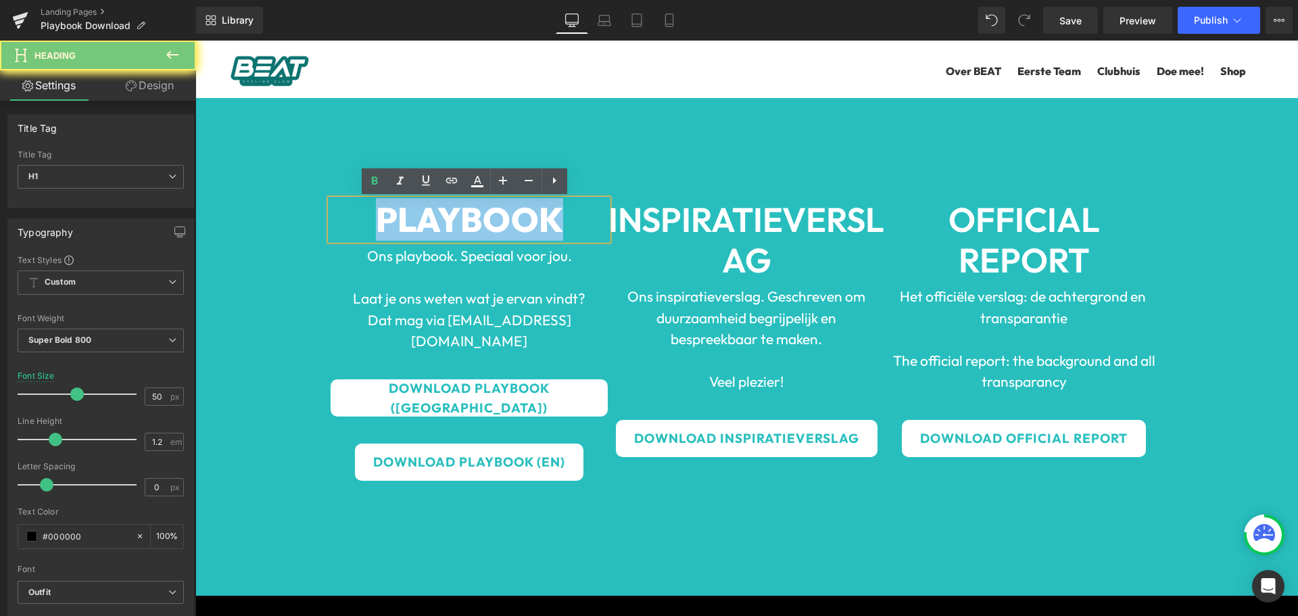
click at [511, 215] on font "PLAYBOOK" at bounding box center [469, 219] width 187 height 43
click at [417, 229] on font "PLAYBOOK" at bounding box center [469, 219] width 187 height 43
click at [396, 217] on font "PLAYBOOK" at bounding box center [469, 219] width 187 height 43
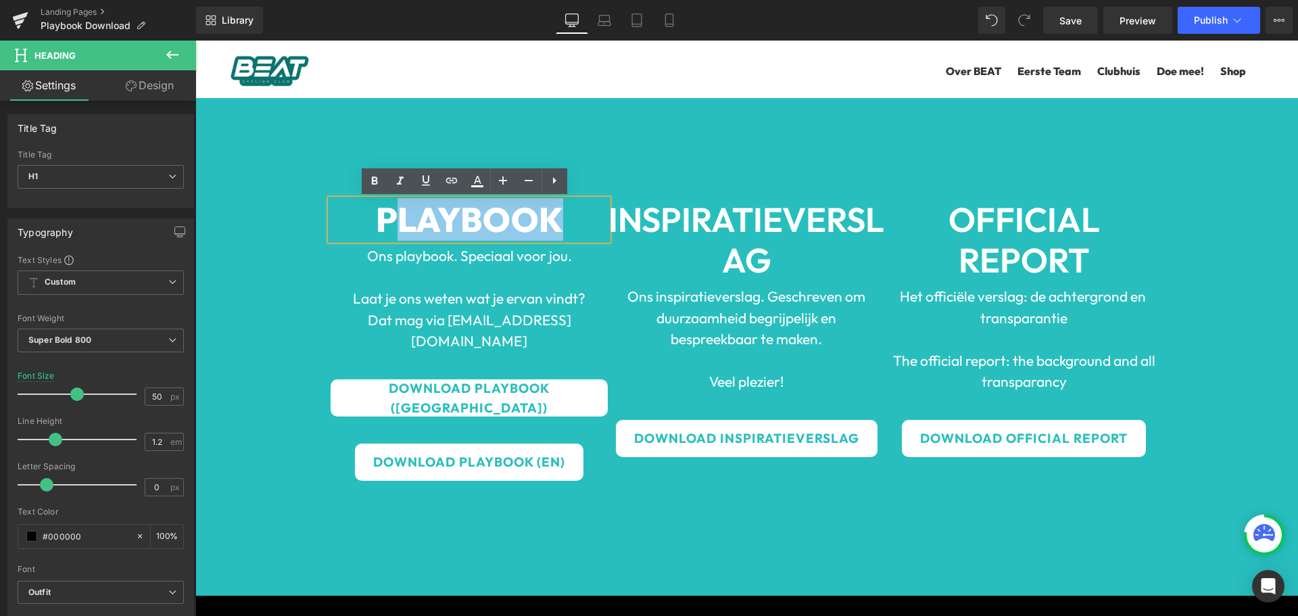
drag, startPoint x: 393, startPoint y: 218, endPoint x: 580, endPoint y: 218, distance: 187.3
click at [574, 218] on h1 "PLAYBOOK" at bounding box center [469, 219] width 277 height 41
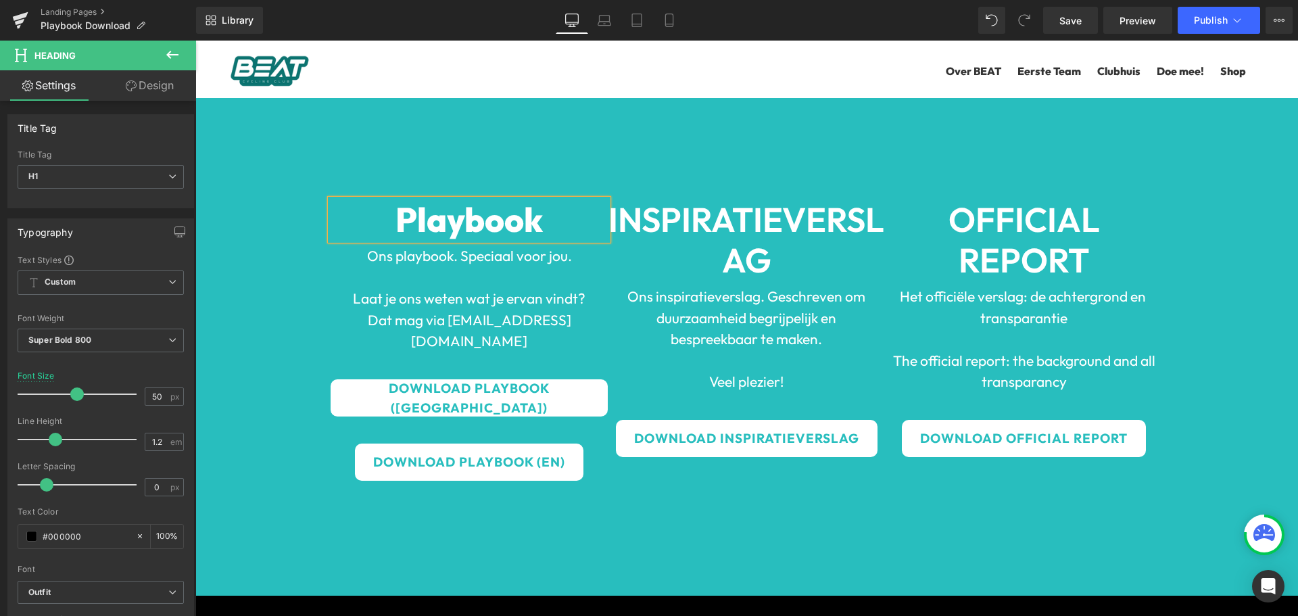
click at [750, 215] on b "INSPIRATIE" at bounding box center [696, 219] width 174 height 43
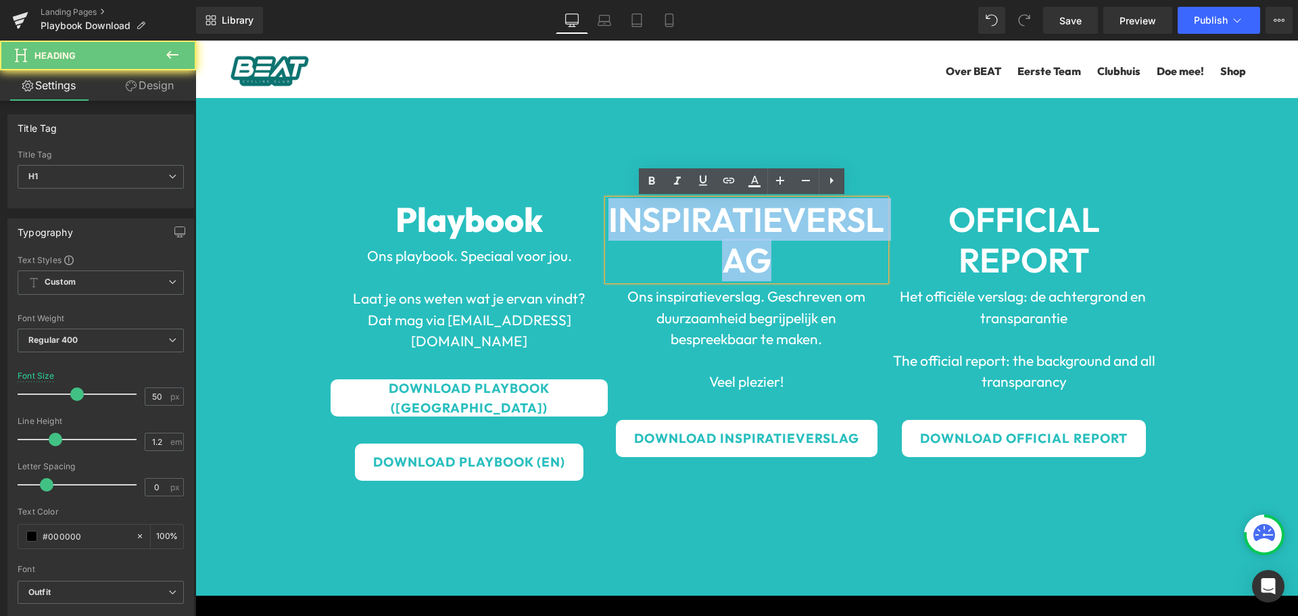
drag, startPoint x: 776, startPoint y: 254, endPoint x: 583, endPoint y: 204, distance: 199.1
click at [583, 204] on div "Playbook Heading Ons playbook. Speciaal voor jou. Laat je ons weten wat je erva…" at bounding box center [746, 347] width 1103 height 498
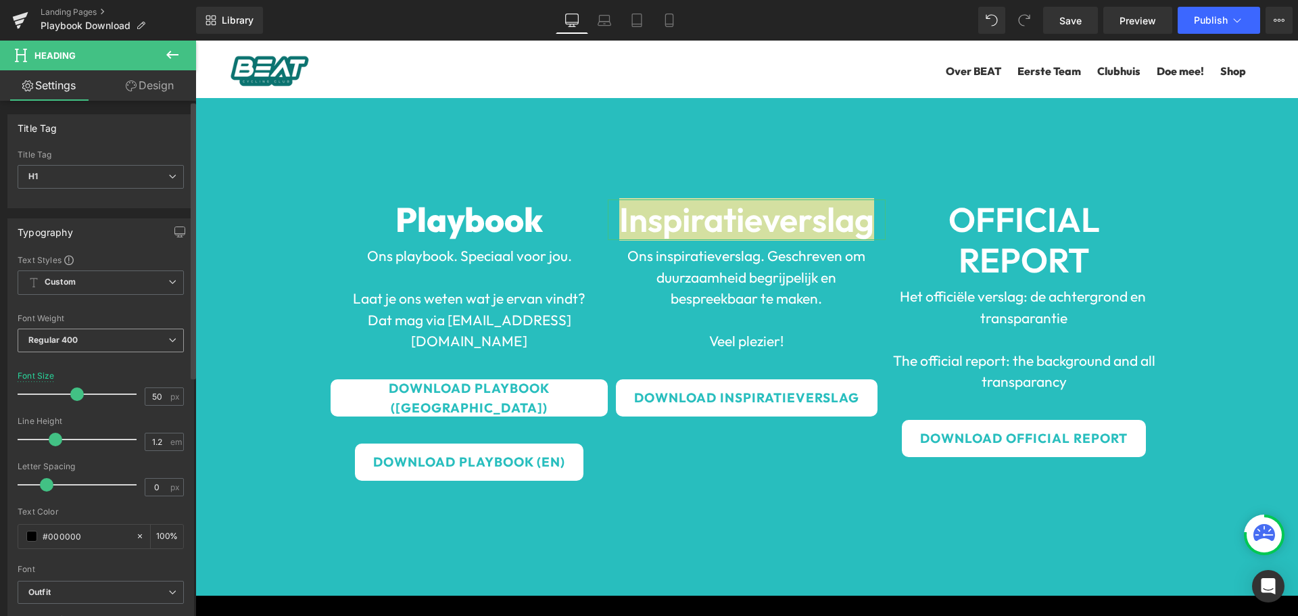
click at [81, 334] on span "Regular 400" at bounding box center [101, 341] width 166 height 24
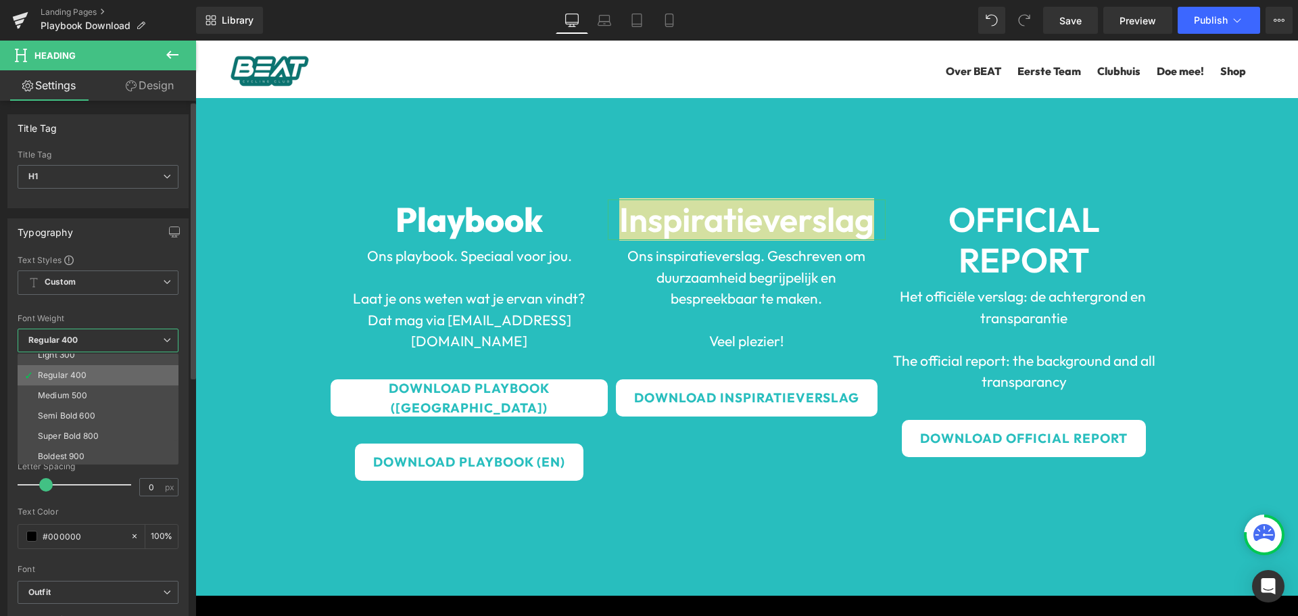
scroll to position [68, 0]
click at [83, 414] on div "Super Bold 800" at bounding box center [68, 417] width 61 height 9
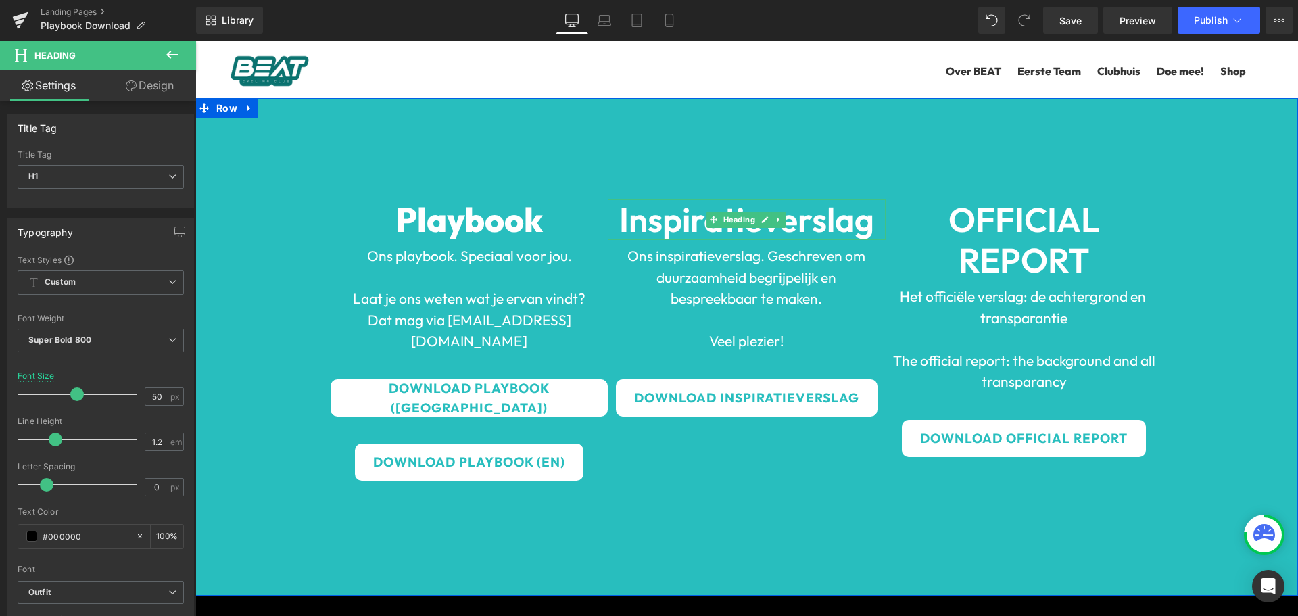
click at [672, 222] on b "Inspiratieverslag" at bounding box center [746, 219] width 255 height 43
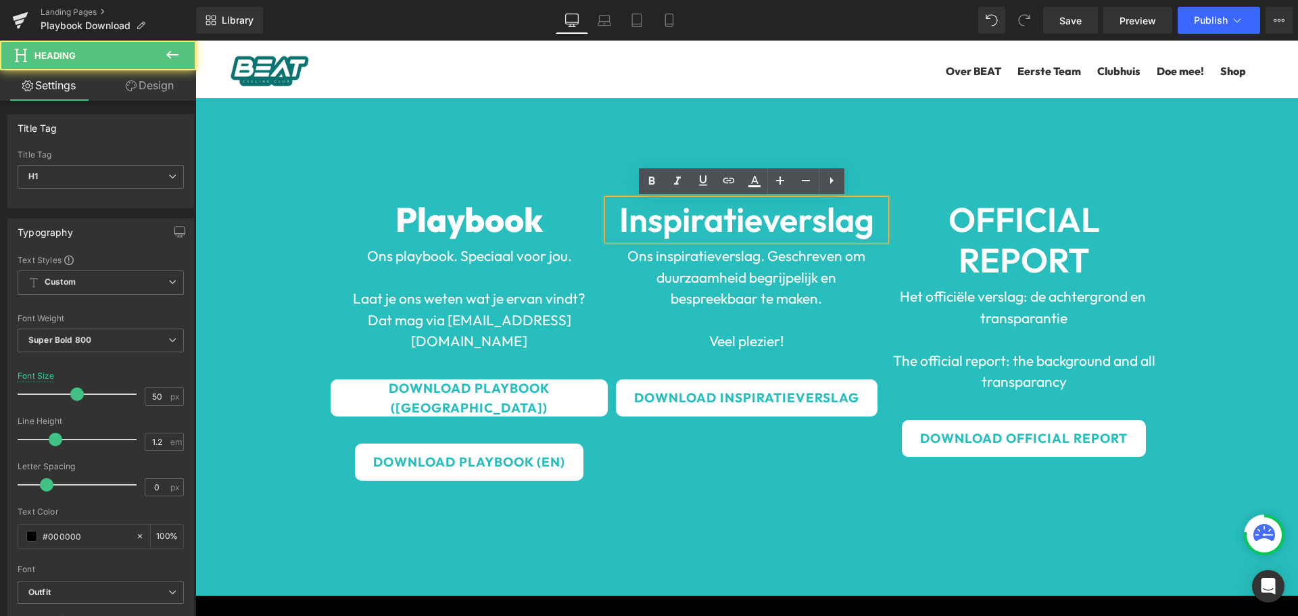
click at [787, 204] on b "Inspiratieverslag" at bounding box center [746, 219] width 255 height 43
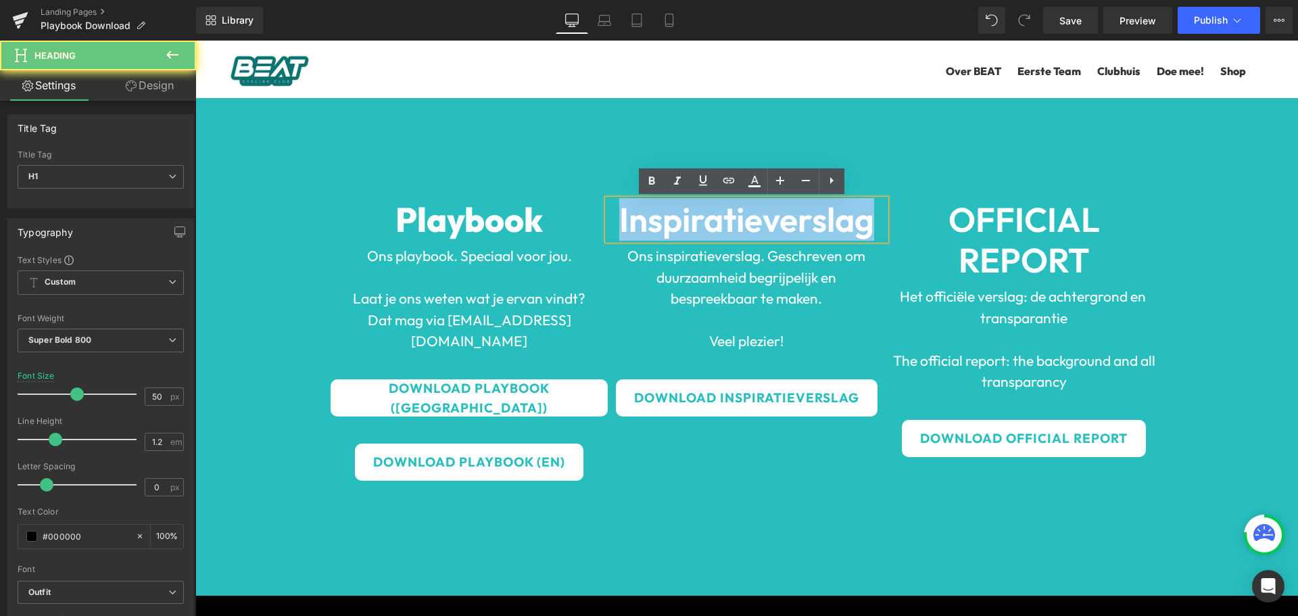
click at [787, 204] on b "Inspiratieverslag" at bounding box center [746, 219] width 255 height 43
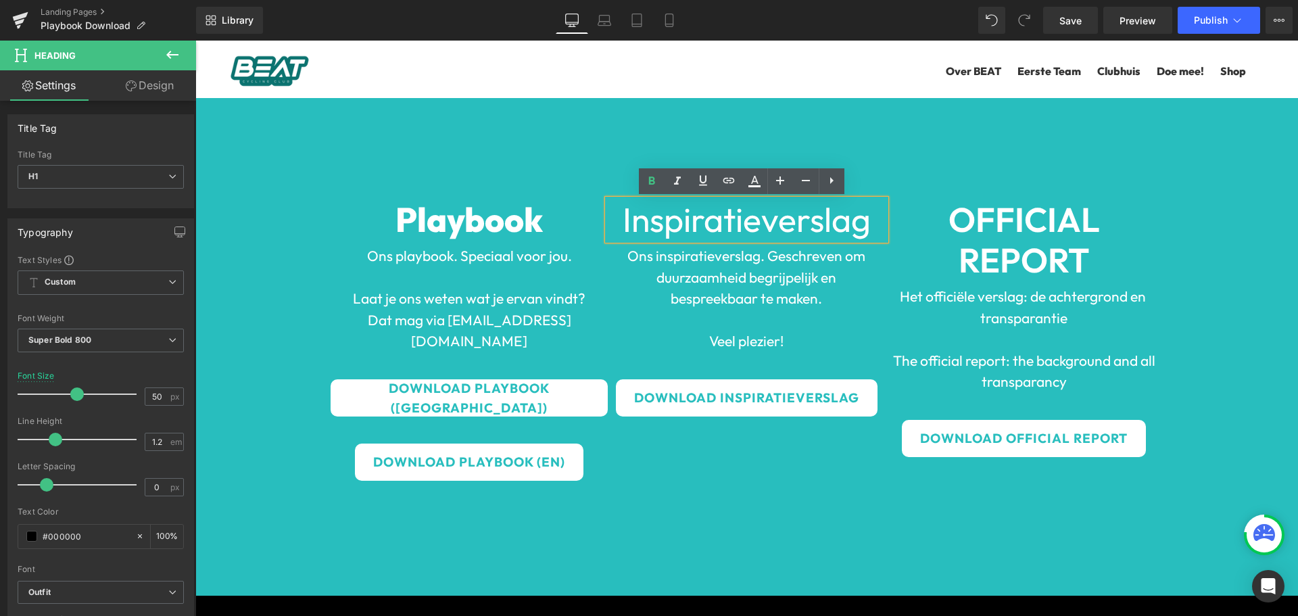
click at [763, 217] on font "Inspiratieverslag" at bounding box center [747, 219] width 248 height 43
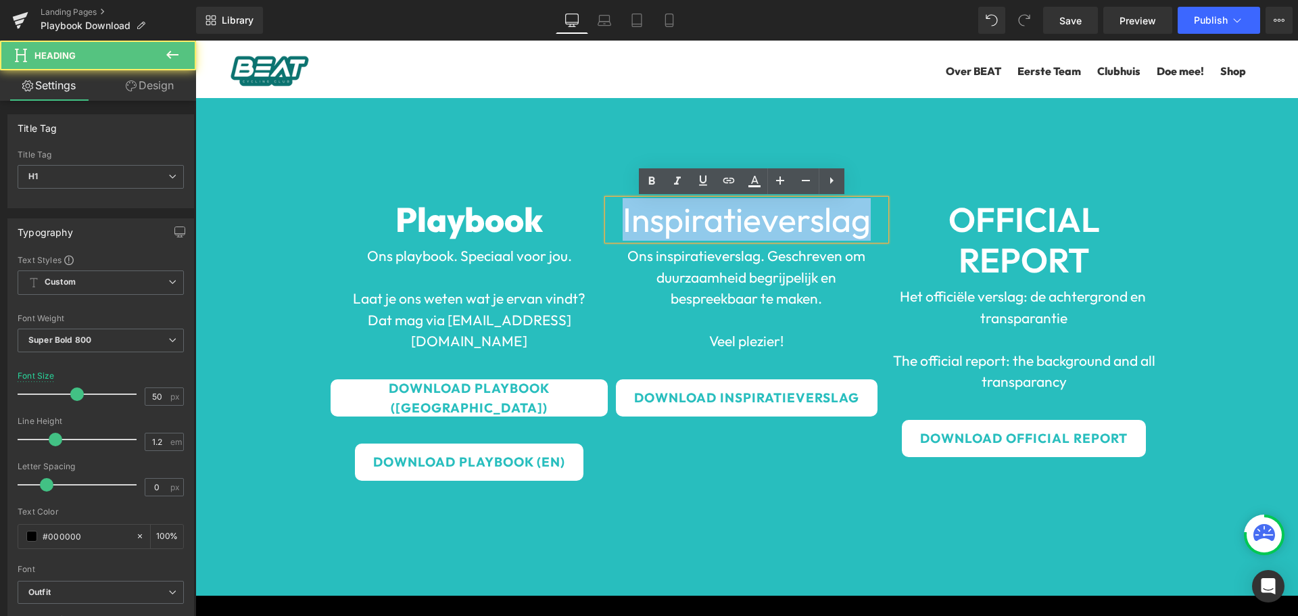
click at [763, 217] on font "Inspiratieverslag" at bounding box center [747, 219] width 248 height 43
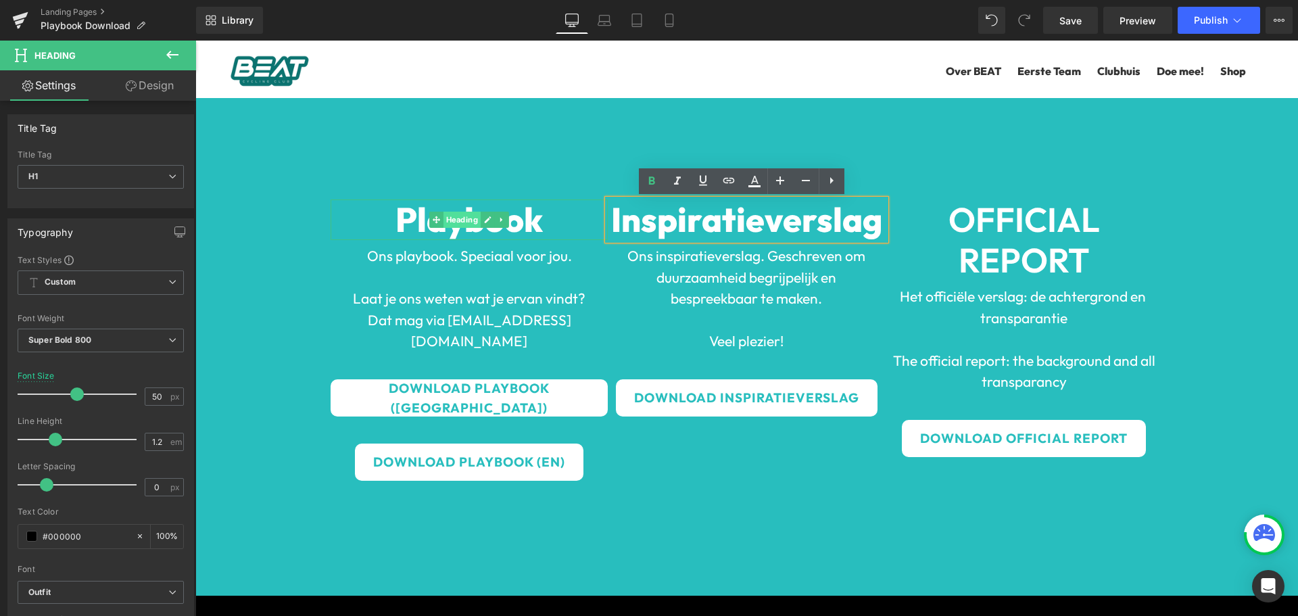
click at [444, 227] on span "Heading" at bounding box center [462, 220] width 37 height 16
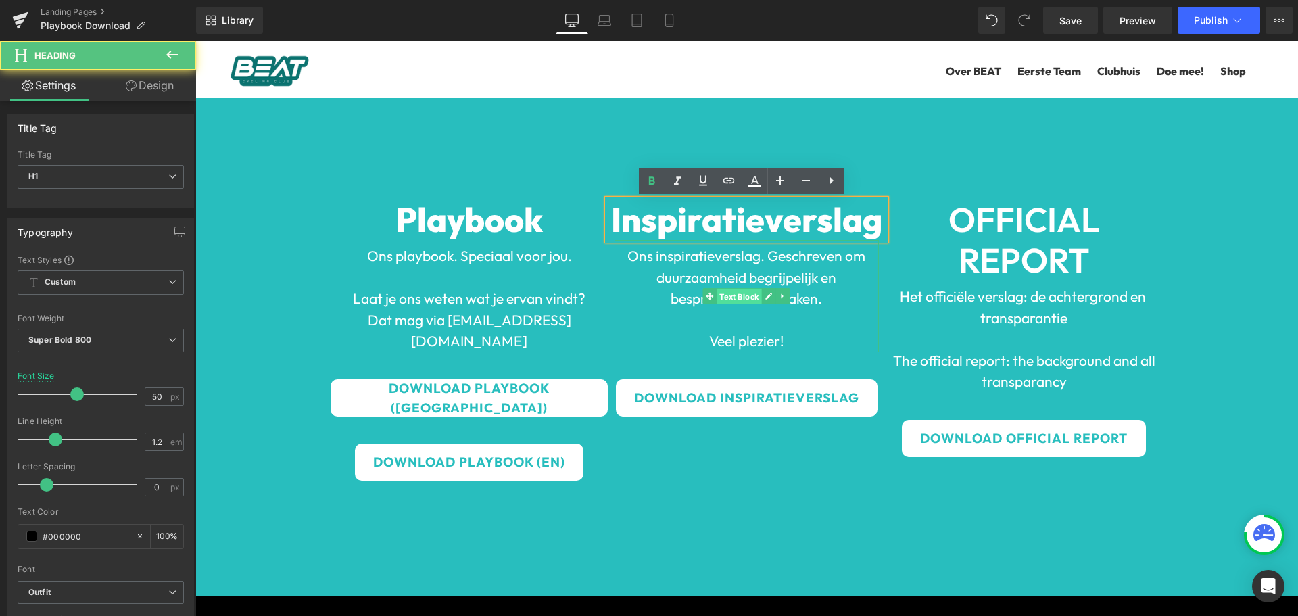
click at [736, 292] on span "Text Block" at bounding box center [739, 297] width 45 height 16
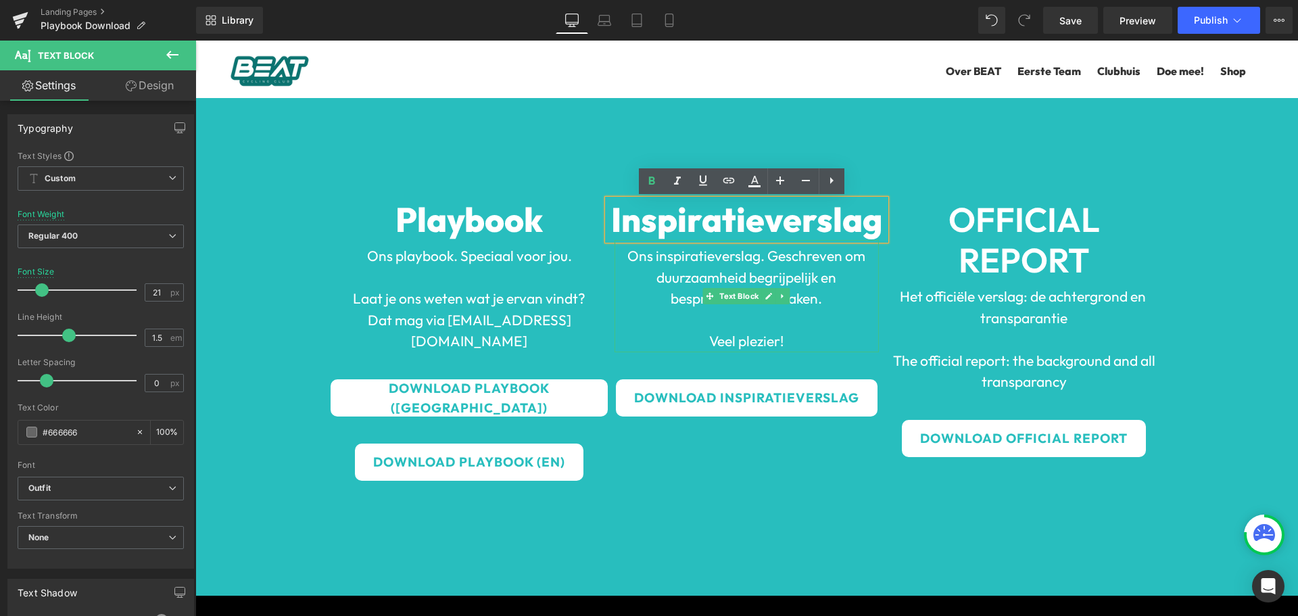
click at [743, 265] on p "Ons inspiratieverslag. Geschreven om duurzaamheid begrijpelijk en bespreekbaar …" at bounding box center [747, 277] width 264 height 64
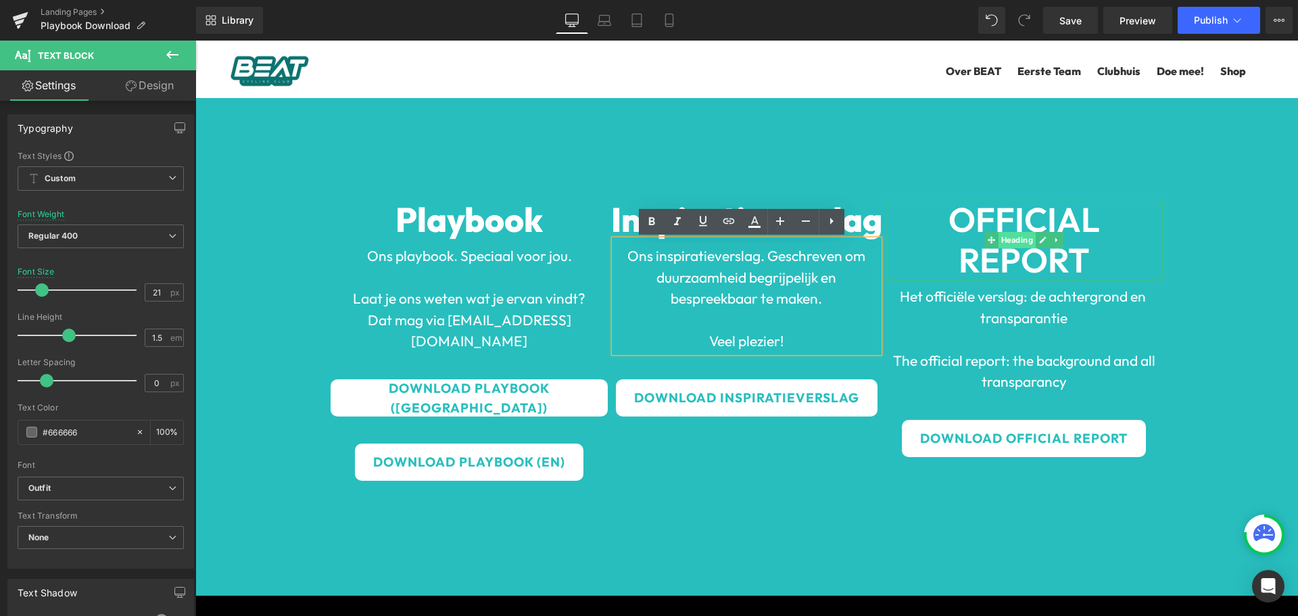
click at [1021, 243] on span "Heading" at bounding box center [1017, 240] width 37 height 16
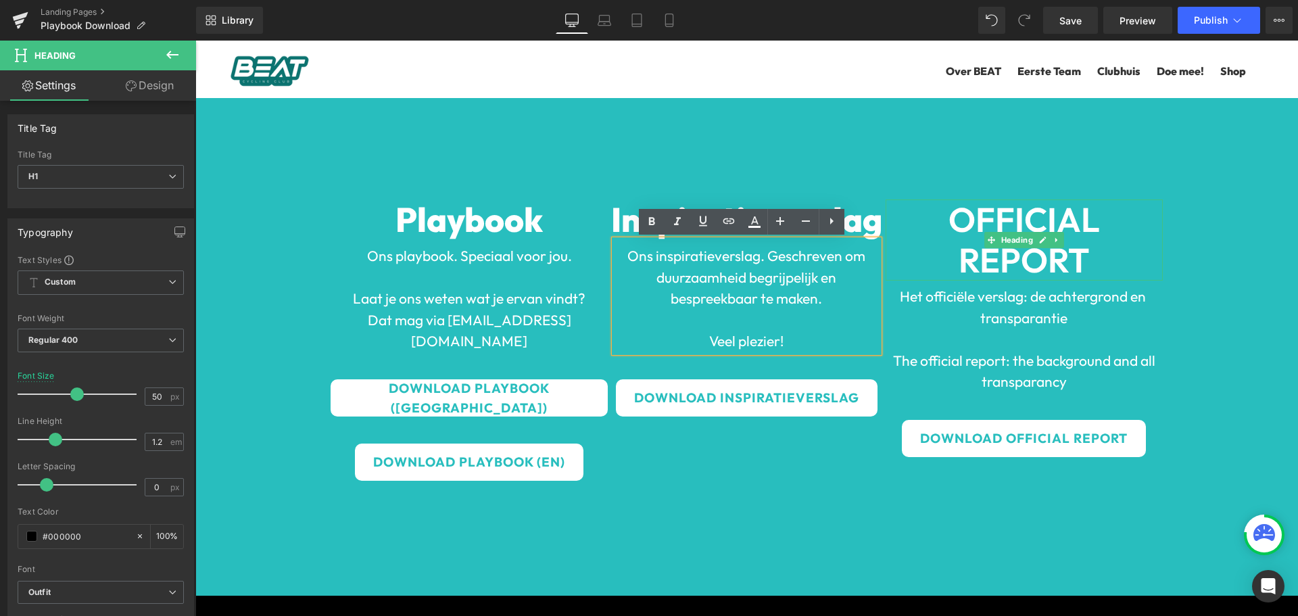
click at [1028, 262] on b "OFFICIAL REPORT" at bounding box center [1024, 239] width 151 height 83
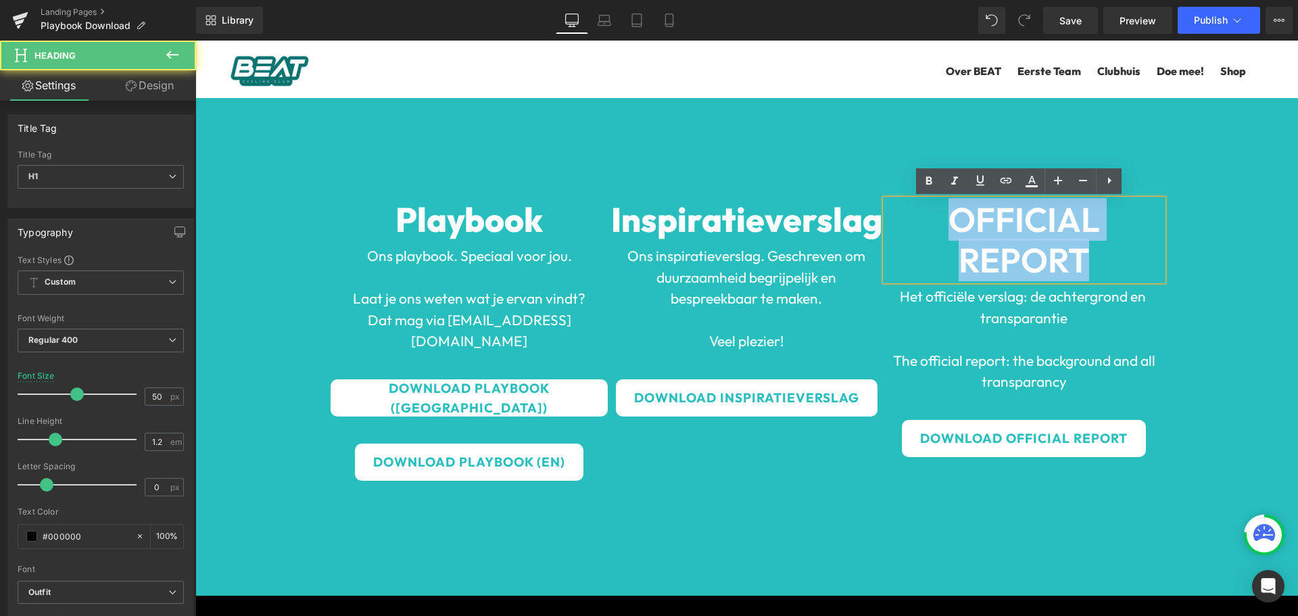
drag, startPoint x: 1078, startPoint y: 263, endPoint x: 878, endPoint y: 209, distance: 206.7
click at [886, 209] on div "OFFICIAL REPORT" at bounding box center [1024, 239] width 277 height 81
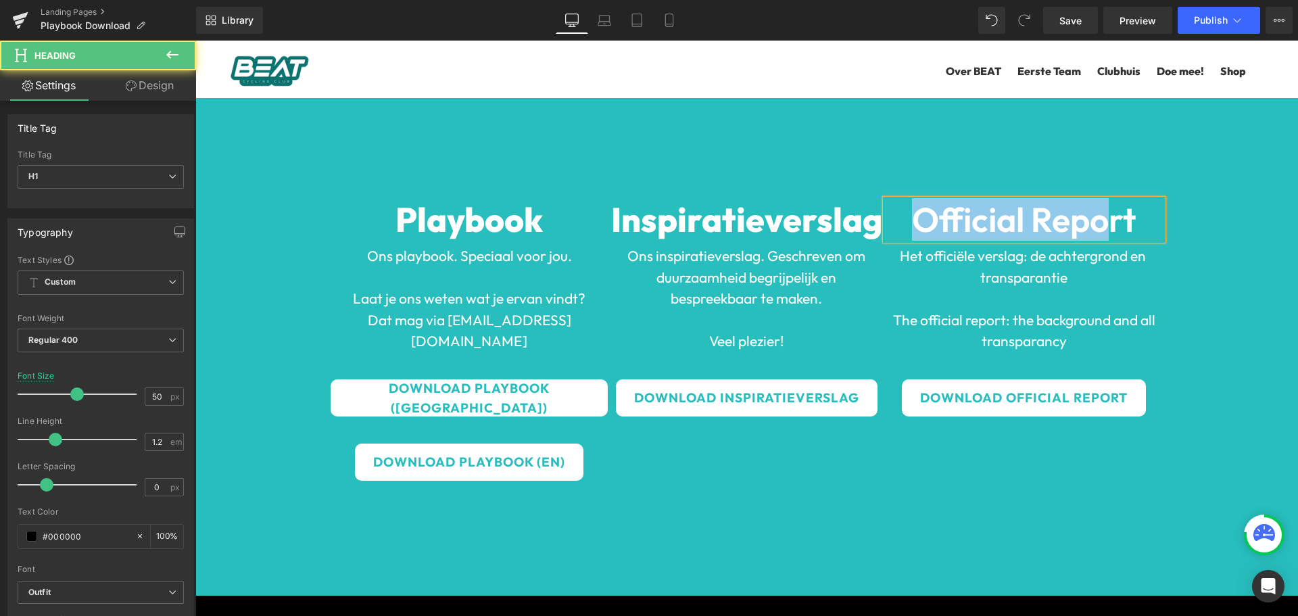
drag, startPoint x: 914, startPoint y: 219, endPoint x: 1104, endPoint y: 216, distance: 190.0
click at [1104, 216] on b "Official Report" at bounding box center [1024, 219] width 224 height 43
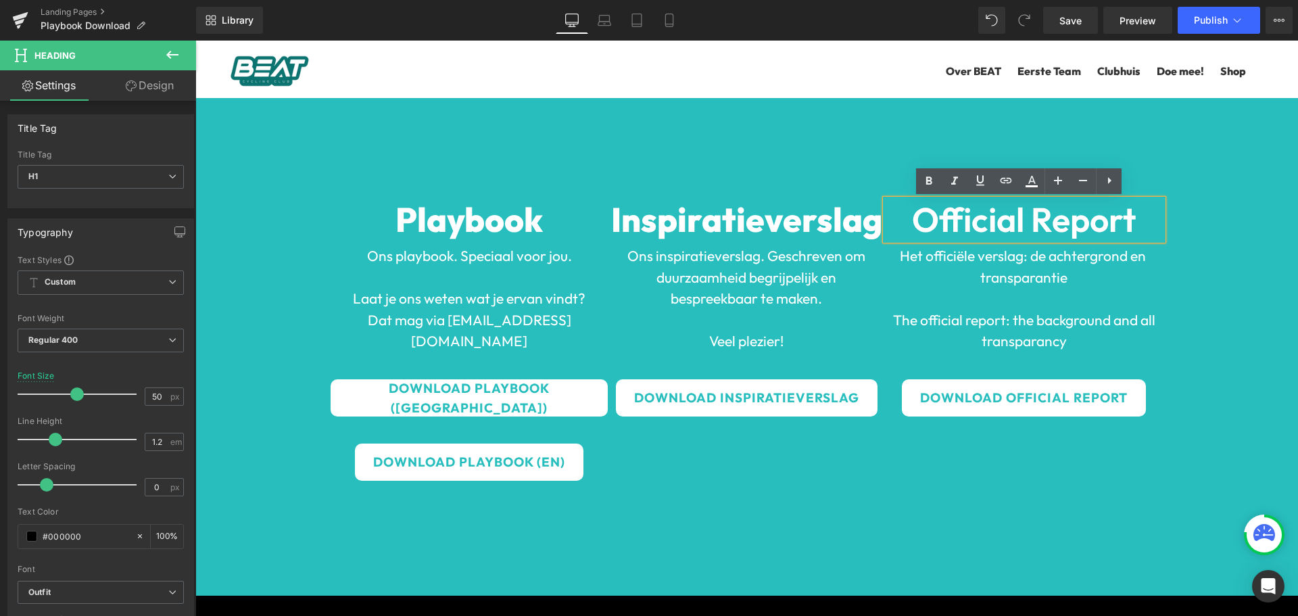
click at [1130, 216] on b "Official Report" at bounding box center [1024, 219] width 224 height 43
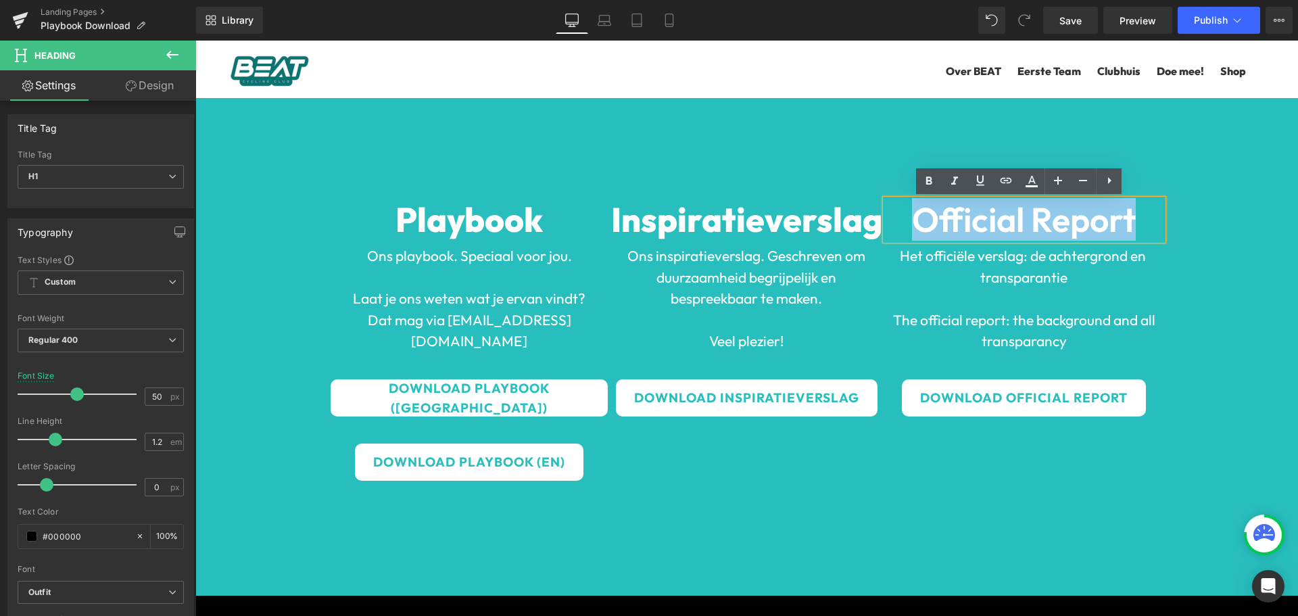
drag, startPoint x: 1146, startPoint y: 217, endPoint x: 907, endPoint y: 220, distance: 239.4
click at [907, 220] on h1 "Official Report" at bounding box center [1024, 219] width 277 height 41
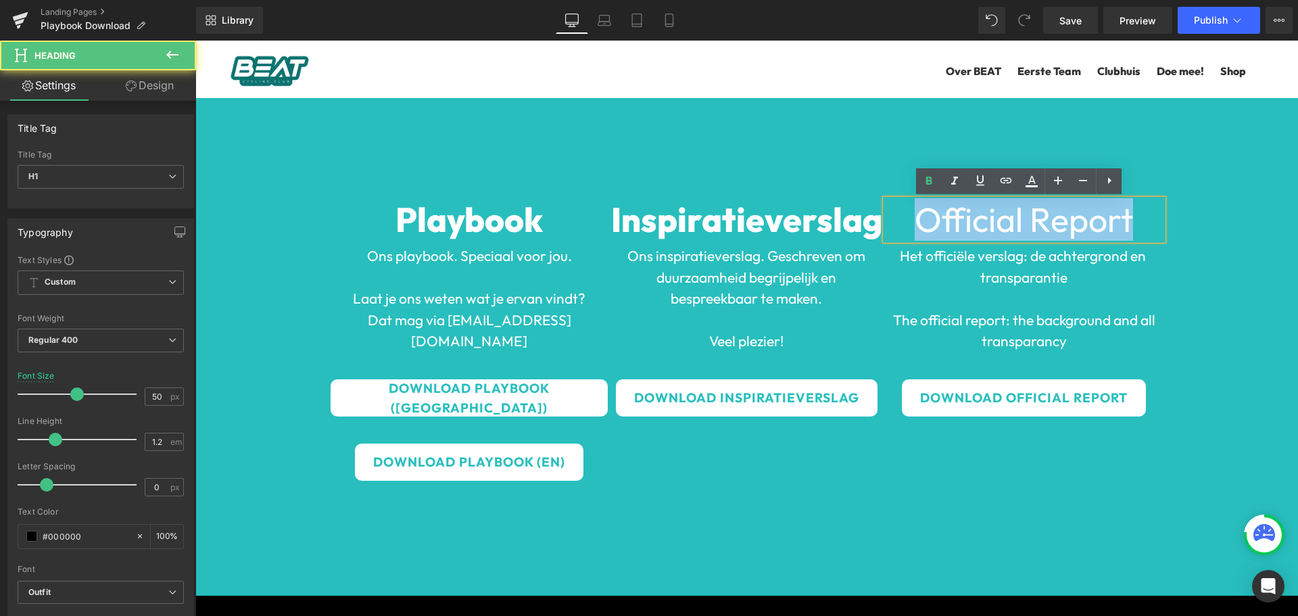
drag, startPoint x: 905, startPoint y: 218, endPoint x: 1143, endPoint y: 216, distance: 237.4
click at [1142, 216] on h1 "Official Report" at bounding box center [1024, 219] width 277 height 41
drag, startPoint x: 918, startPoint y: 220, endPoint x: 1142, endPoint y: 220, distance: 223.8
click at [1142, 220] on h1 "Official Report" at bounding box center [1024, 219] width 277 height 41
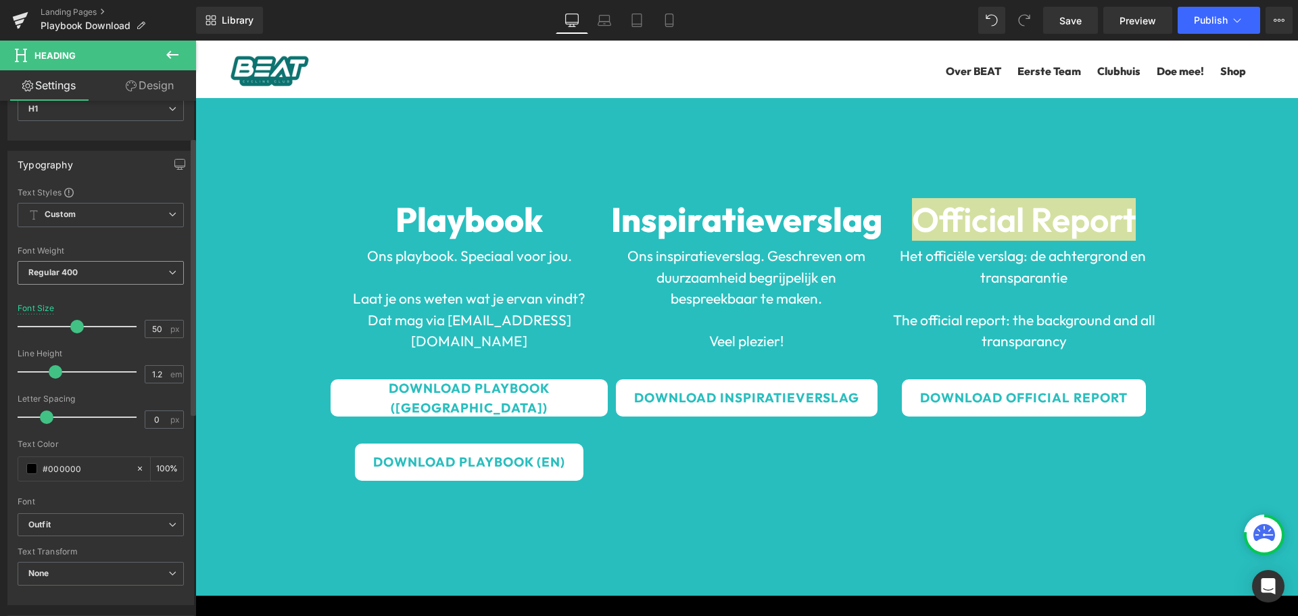
click at [43, 273] on b "Regular 400" at bounding box center [53, 272] width 50 height 10
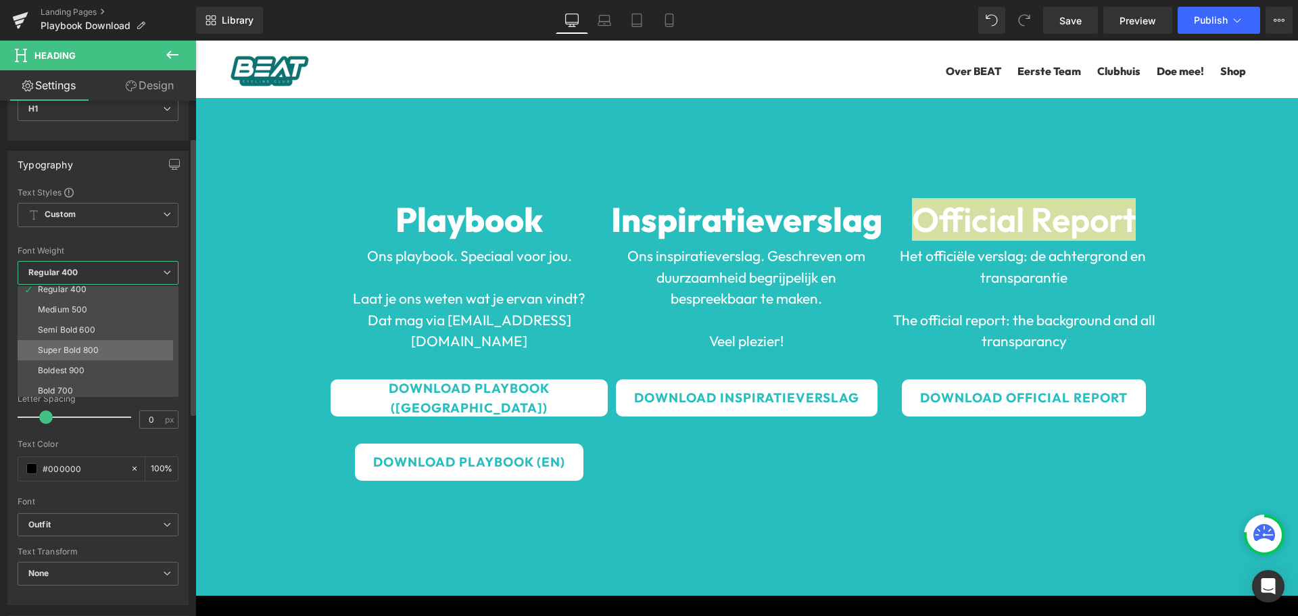
click at [74, 346] on div "Super Bold 800" at bounding box center [68, 350] width 61 height 9
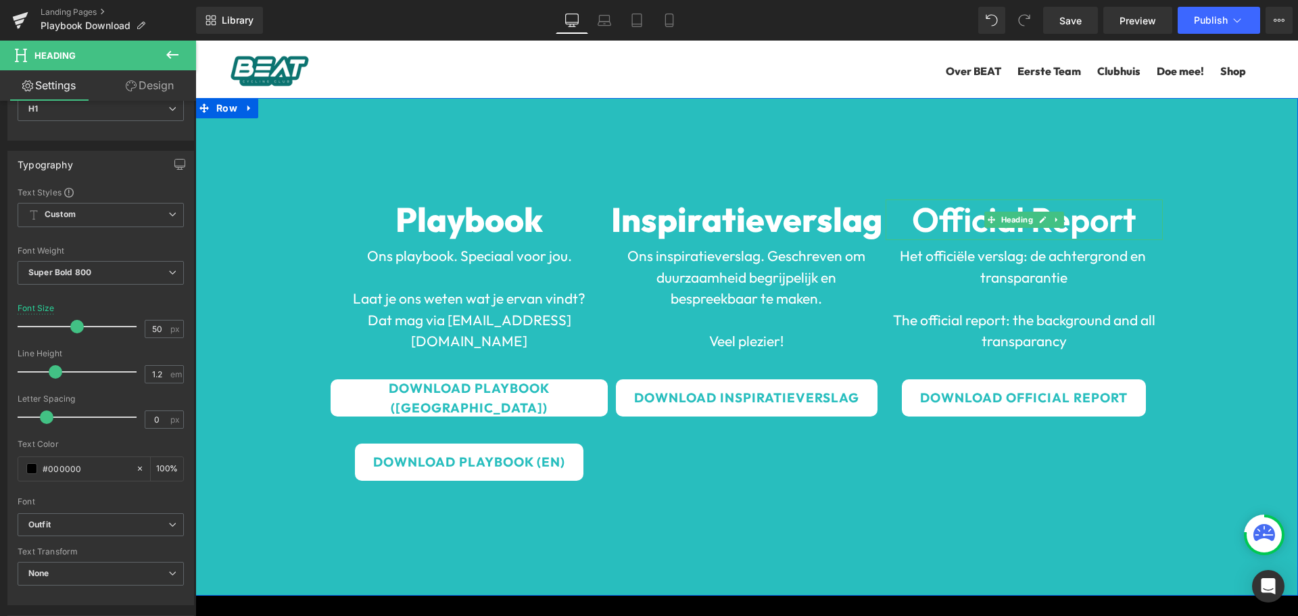
click at [1011, 204] on strong "Official Report" at bounding box center [1024, 219] width 224 height 43
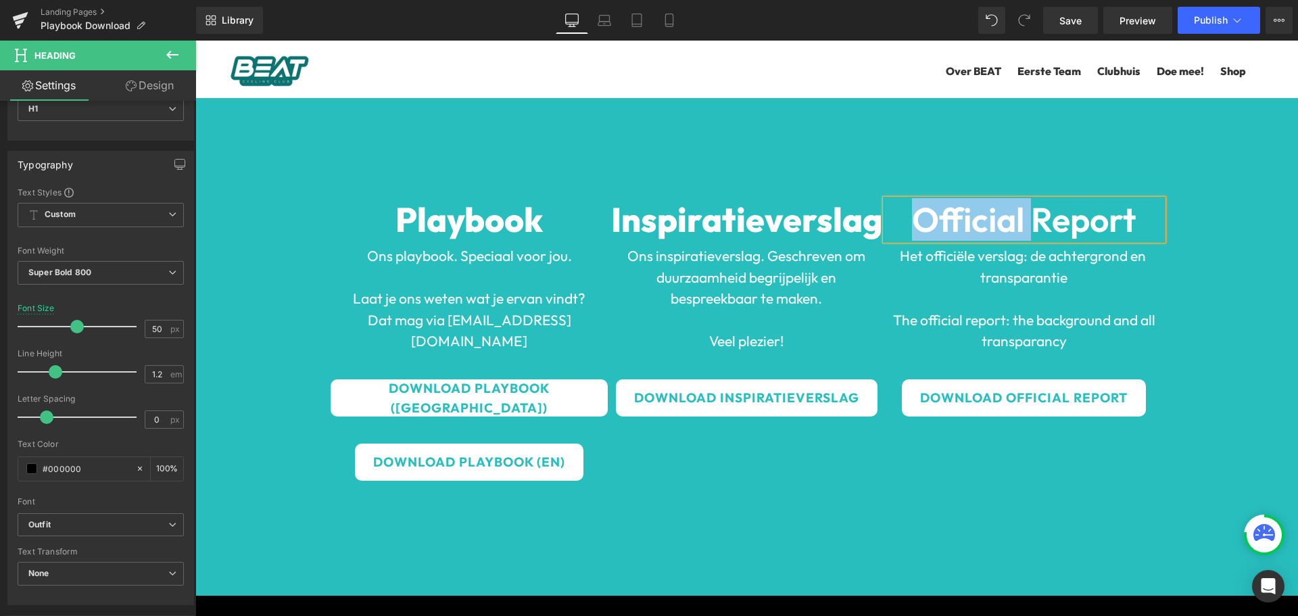
click at [1011, 204] on strong "Official Report" at bounding box center [1024, 219] width 224 height 43
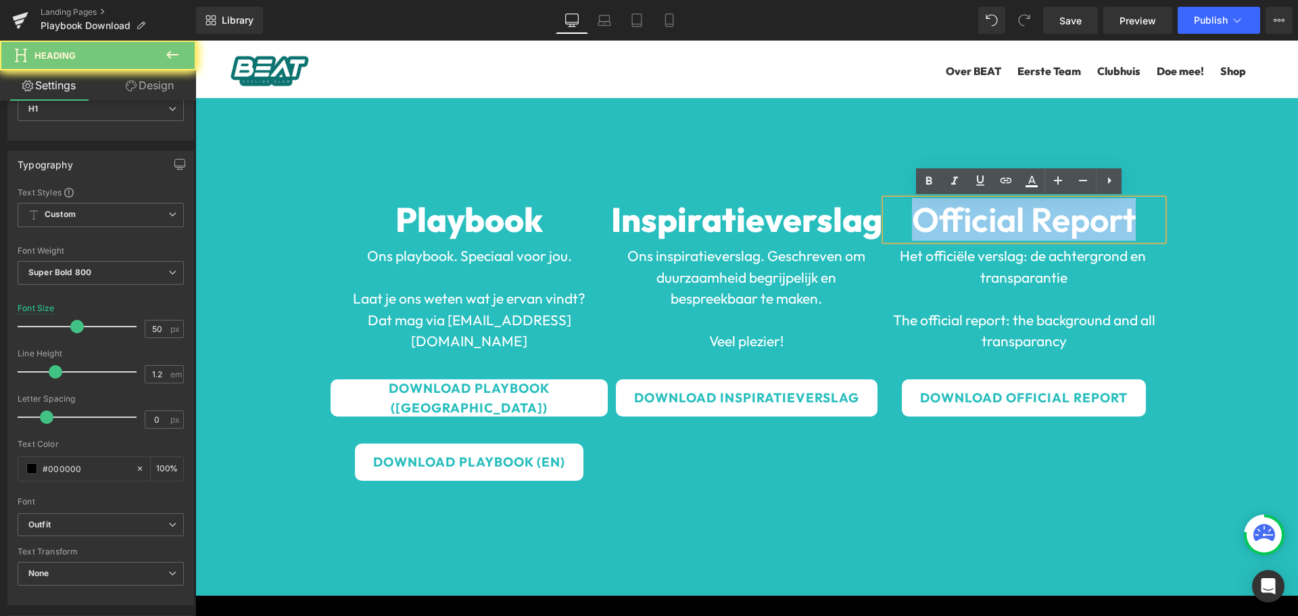
drag, startPoint x: 1128, startPoint y: 210, endPoint x: 887, endPoint y: 212, distance: 240.8
click at [888, 212] on h1 "Official Report" at bounding box center [1024, 219] width 277 height 41
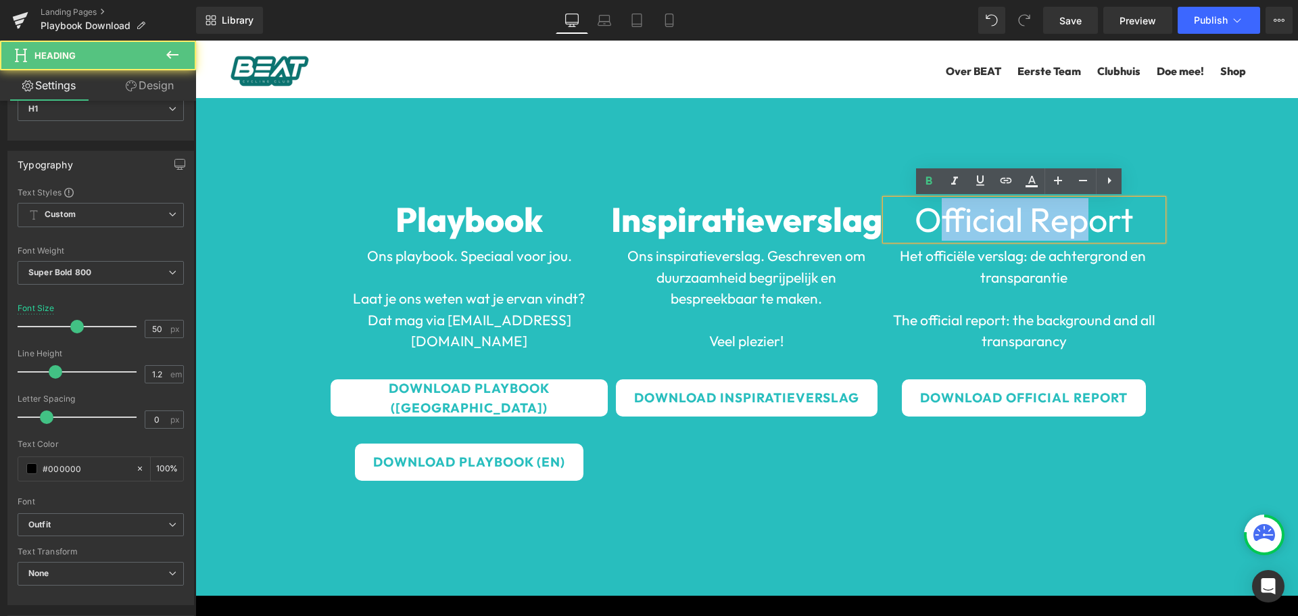
drag, startPoint x: 928, startPoint y: 210, endPoint x: 1122, endPoint y: 210, distance: 193.4
click at [1110, 210] on font "Official Report" at bounding box center [1024, 219] width 218 height 43
click at [1123, 210] on font "Official Report" at bounding box center [1024, 219] width 218 height 43
drag, startPoint x: 1136, startPoint y: 214, endPoint x: 849, endPoint y: 209, distance: 287.5
click at [849, 209] on div "Playbook Heading Ons playbook. Speciaal voor jou. Laat je ons weten wat je erva…" at bounding box center [746, 347] width 1103 height 498
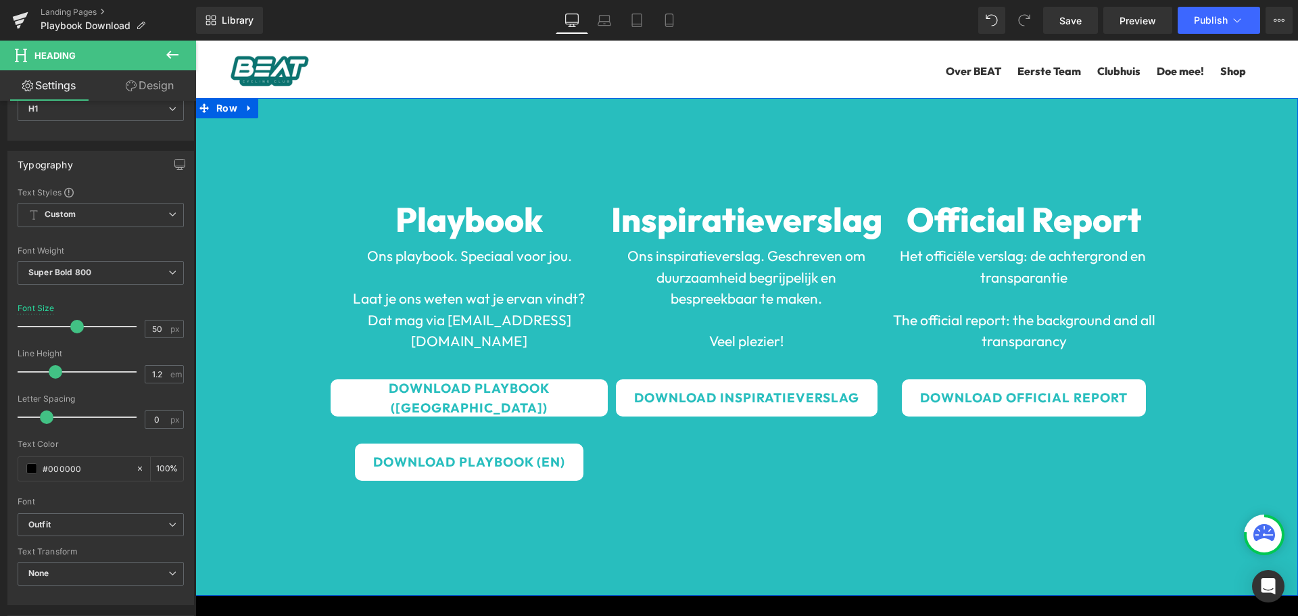
click at [968, 279] on p "Het officiële verslag: de achtergrond en transparantie" at bounding box center [1025, 266] width 264 height 43
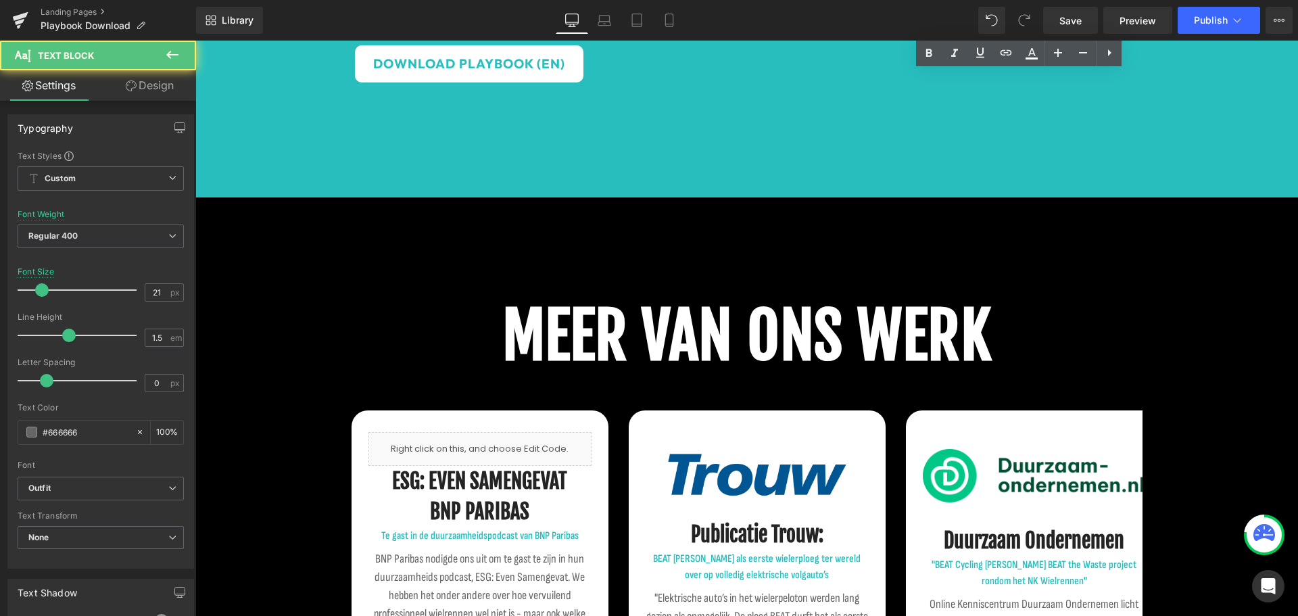
scroll to position [473, 0]
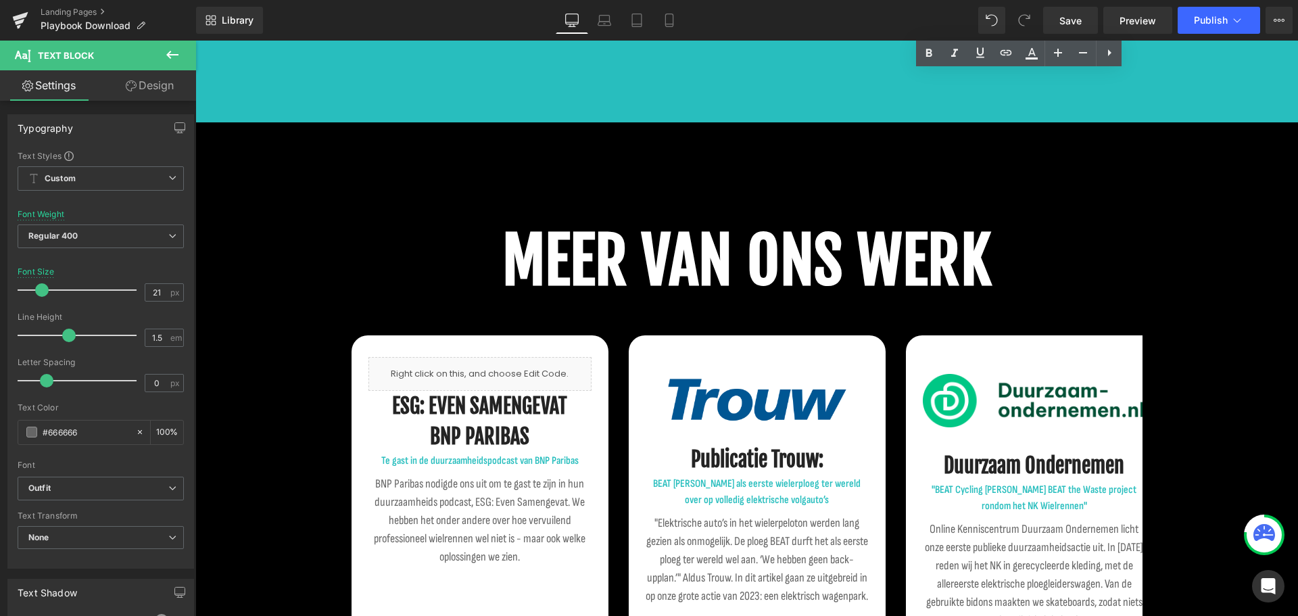
click at [773, 225] on b "MEER VAN ONS WERK" at bounding box center [747, 261] width 490 height 78
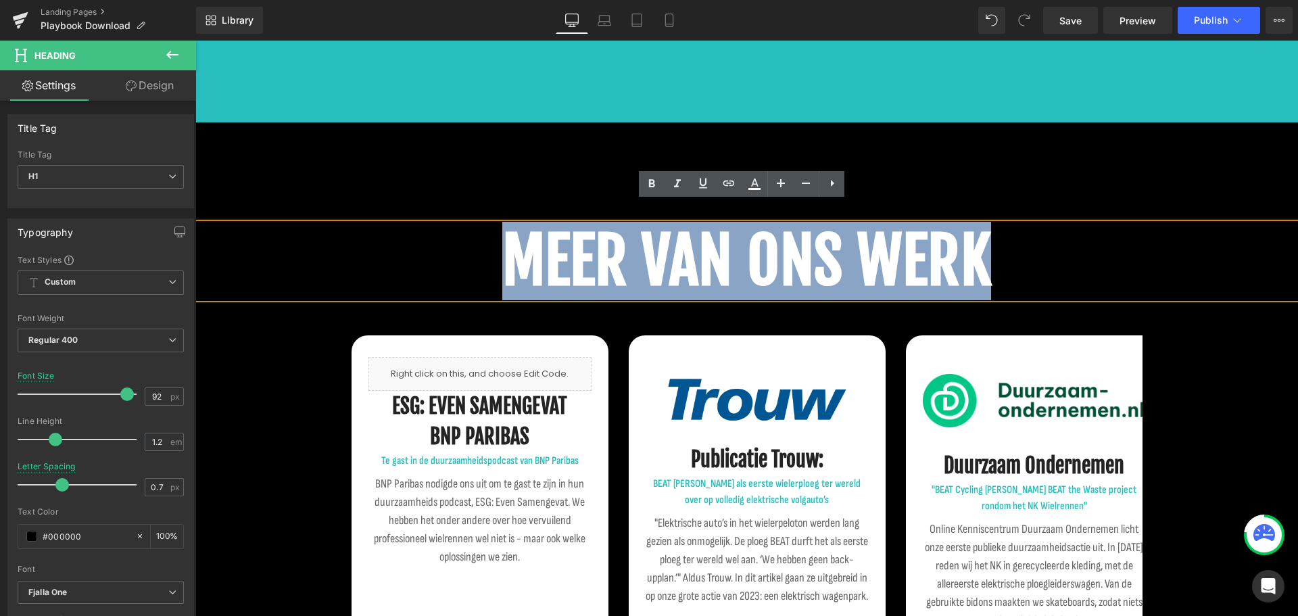
drag, startPoint x: 988, startPoint y: 228, endPoint x: 514, endPoint y: 209, distance: 474.4
click at [514, 224] on h1 "MEER VAN ONS WERK" at bounding box center [746, 261] width 1103 height 74
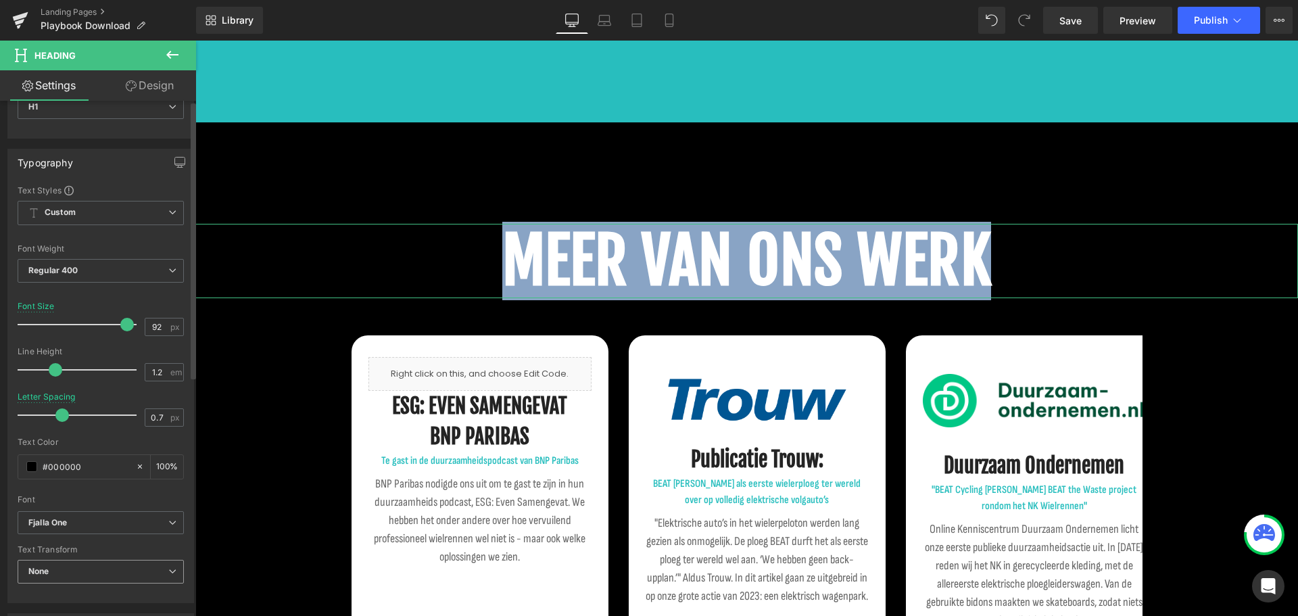
scroll to position [135, 0]
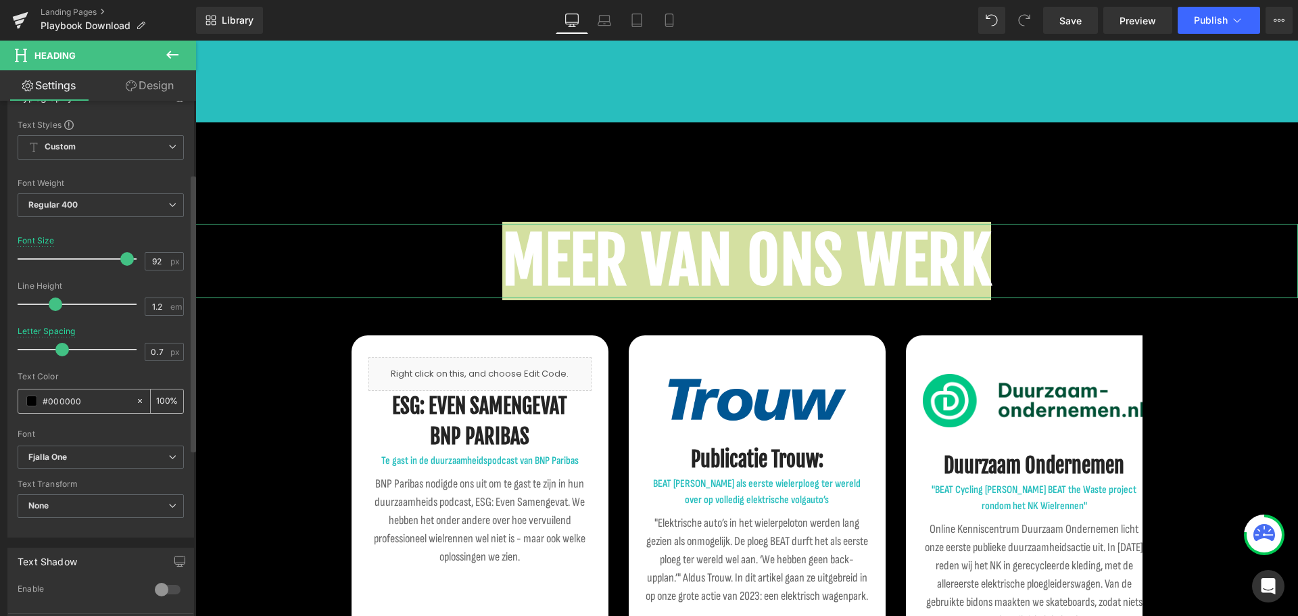
click at [60, 398] on input "#000000" at bounding box center [86, 401] width 87 height 15
click at [98, 458] on b "Fjalla One" at bounding box center [98, 457] width 140 height 11
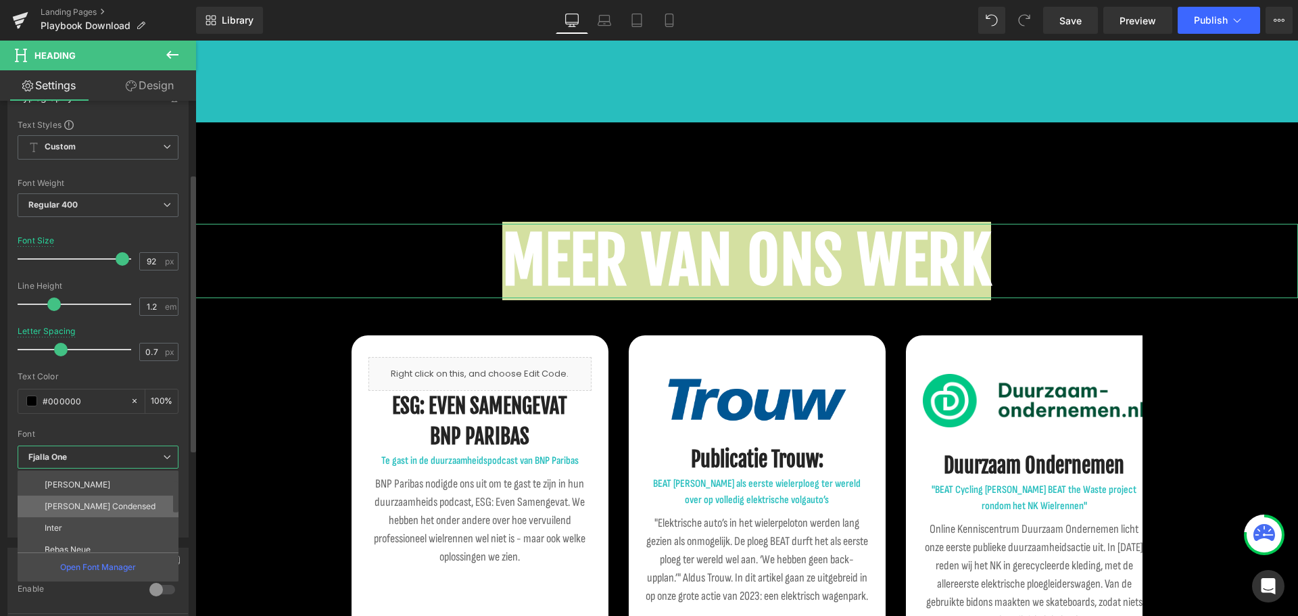
scroll to position [200, 0]
click at [80, 537] on li "Outfit" at bounding box center [101, 541] width 167 height 22
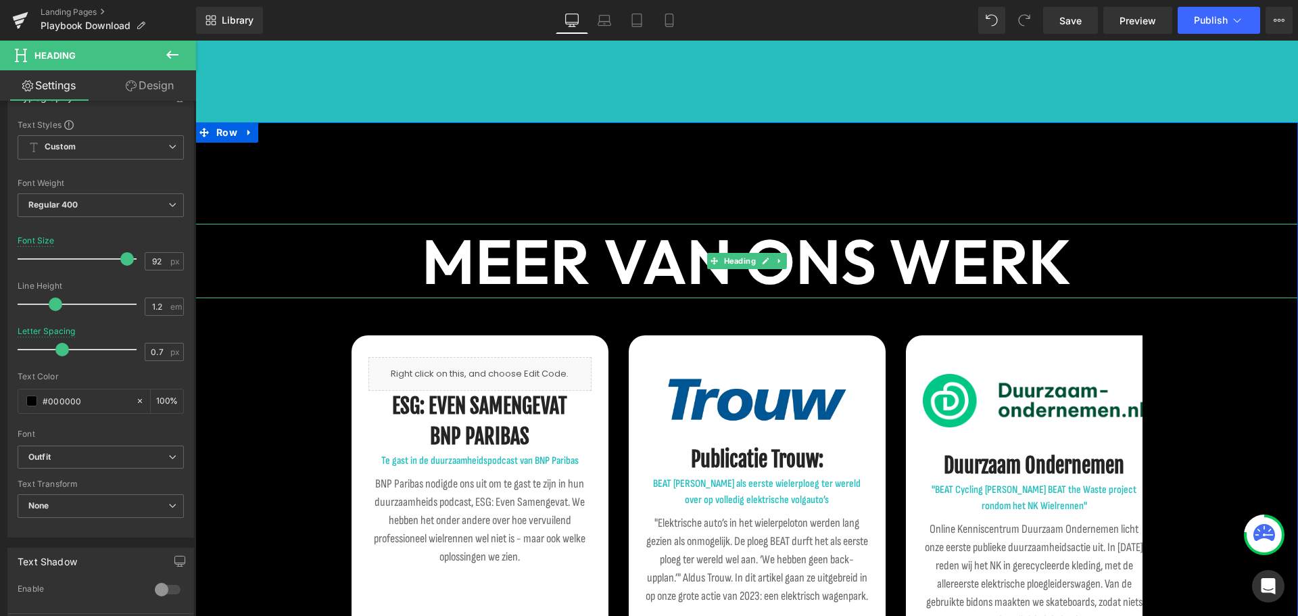
click at [736, 251] on b "MEER VAN ONS WERK" at bounding box center [747, 261] width 650 height 78
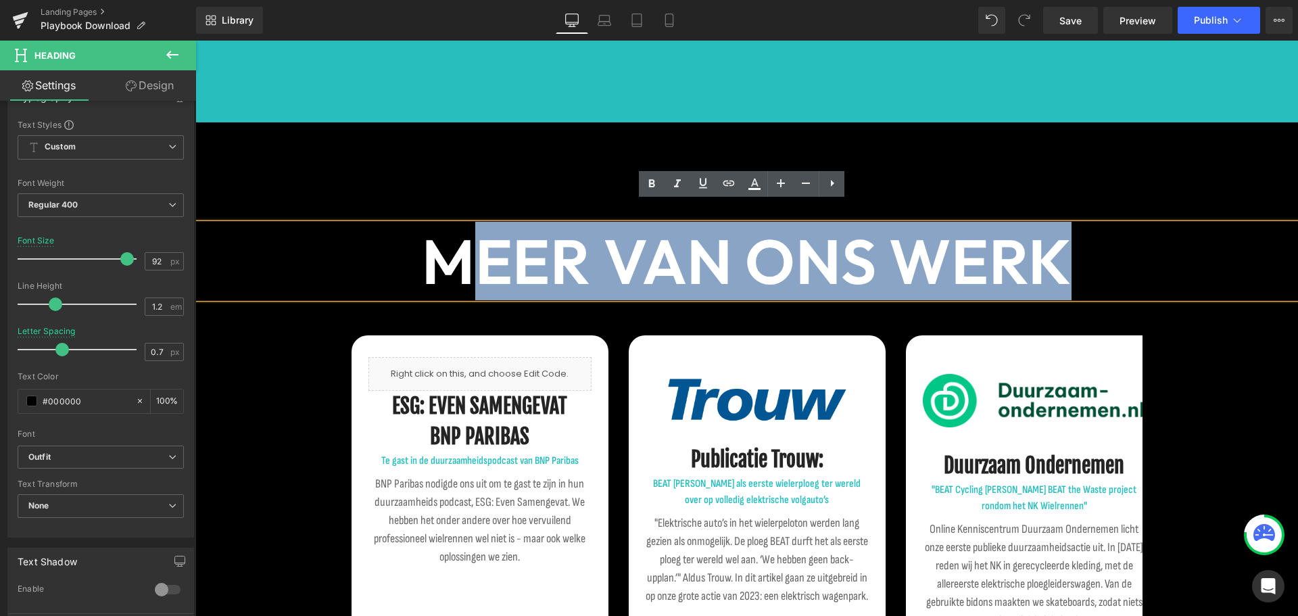
drag, startPoint x: 1107, startPoint y: 248, endPoint x: 460, endPoint y: 252, distance: 647.2
click at [460, 252] on h1 "MEER VAN ONS WERK" at bounding box center [746, 261] width 1103 height 74
drag, startPoint x: 483, startPoint y: 252, endPoint x: 461, endPoint y: 252, distance: 22.3
click at [484, 252] on b "MEER VAN ONS WERK" at bounding box center [747, 261] width 650 height 78
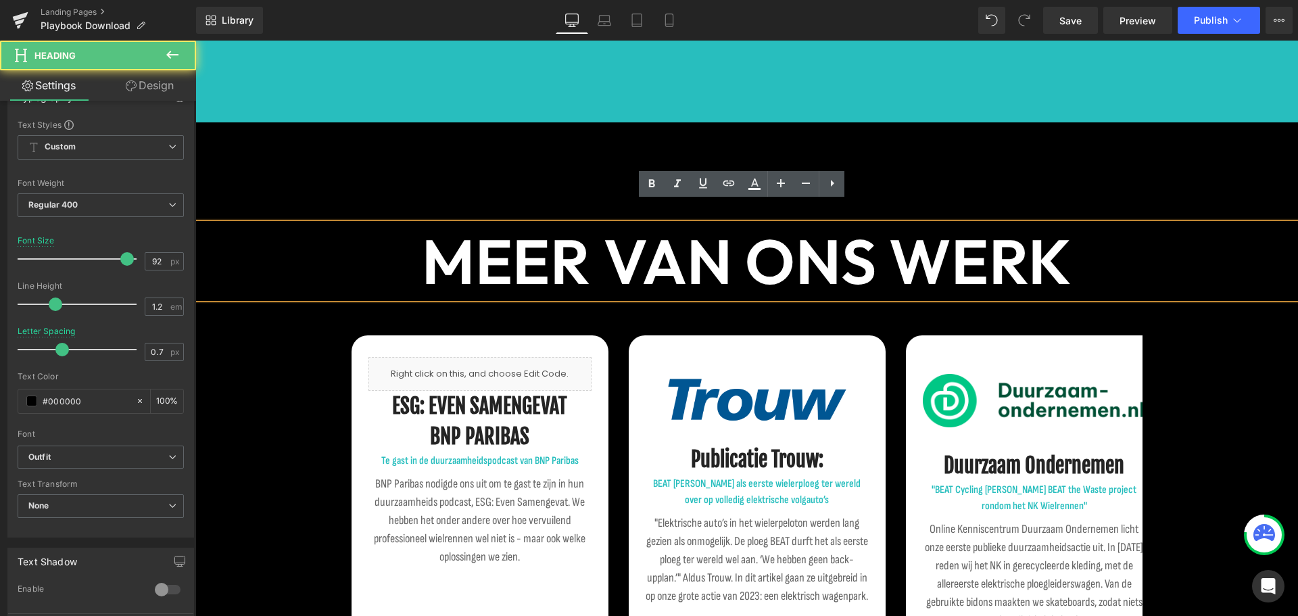
drag, startPoint x: 346, startPoint y: 258, endPoint x: 352, endPoint y: 255, distance: 7.3
click at [346, 258] on h1 "MEER VAN ONS WERK" at bounding box center [746, 261] width 1103 height 74
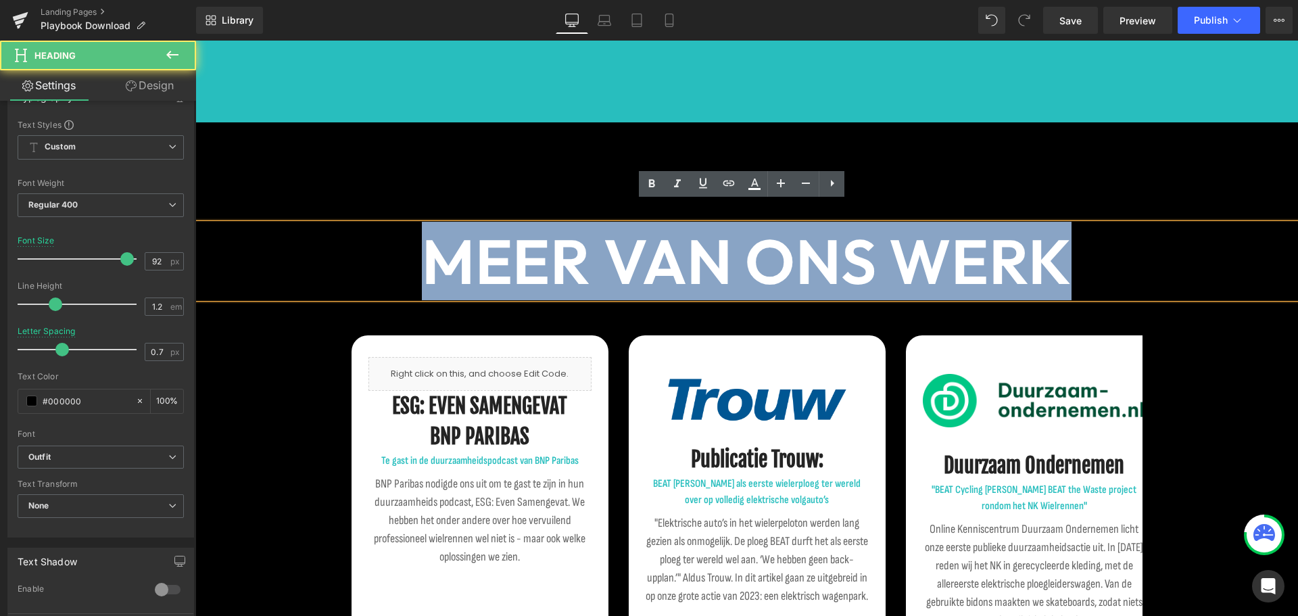
drag, startPoint x: 400, startPoint y: 237, endPoint x: 1128, endPoint y: 246, distance: 728.4
click at [1128, 246] on h1 "MEER VAN ONS WERK" at bounding box center [746, 261] width 1103 height 74
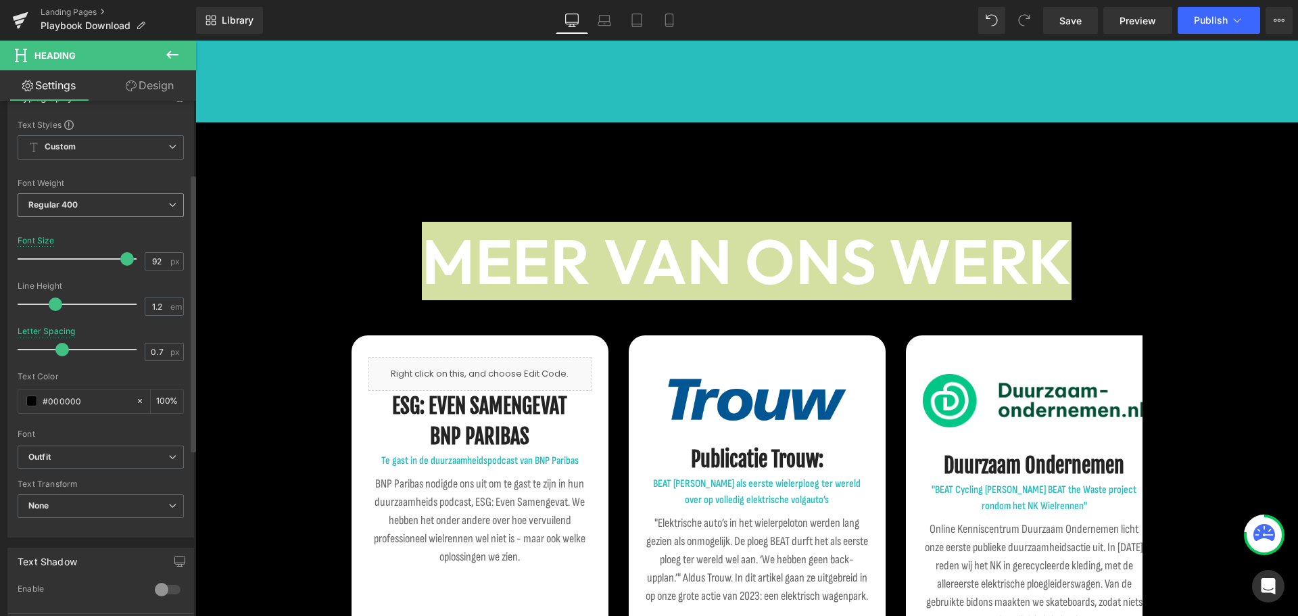
click at [78, 194] on span "Regular 400" at bounding box center [101, 205] width 166 height 24
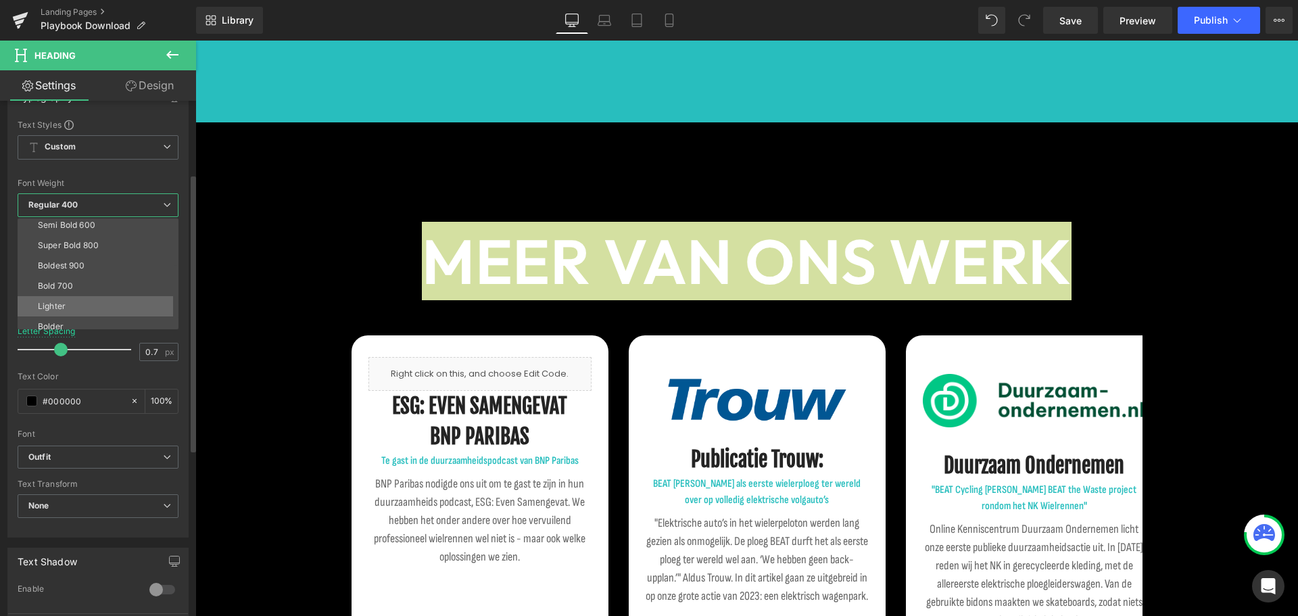
scroll to position [112, 0]
click at [114, 241] on li "Super Bold 800" at bounding box center [101, 238] width 167 height 20
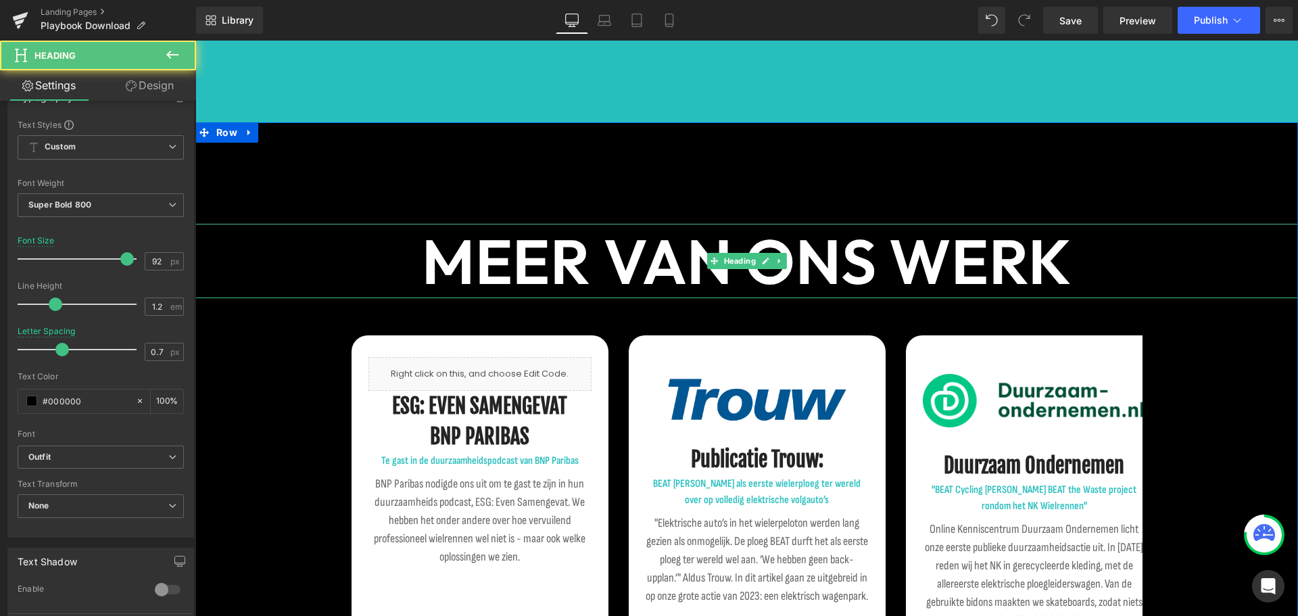
click at [461, 258] on b "MEER VAN ONS WERK" at bounding box center [747, 261] width 650 height 78
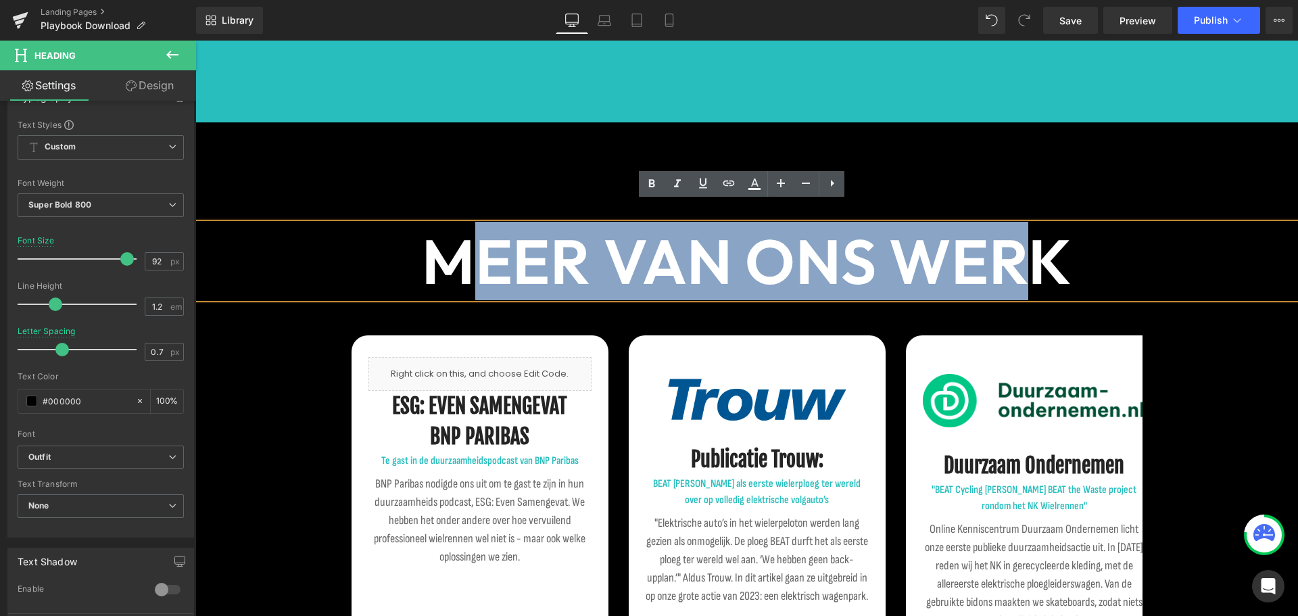
drag, startPoint x: 477, startPoint y: 243, endPoint x: 1045, endPoint y: 239, distance: 568.1
click at [1045, 239] on b "MEER VAN ONS WERK" at bounding box center [747, 261] width 650 height 78
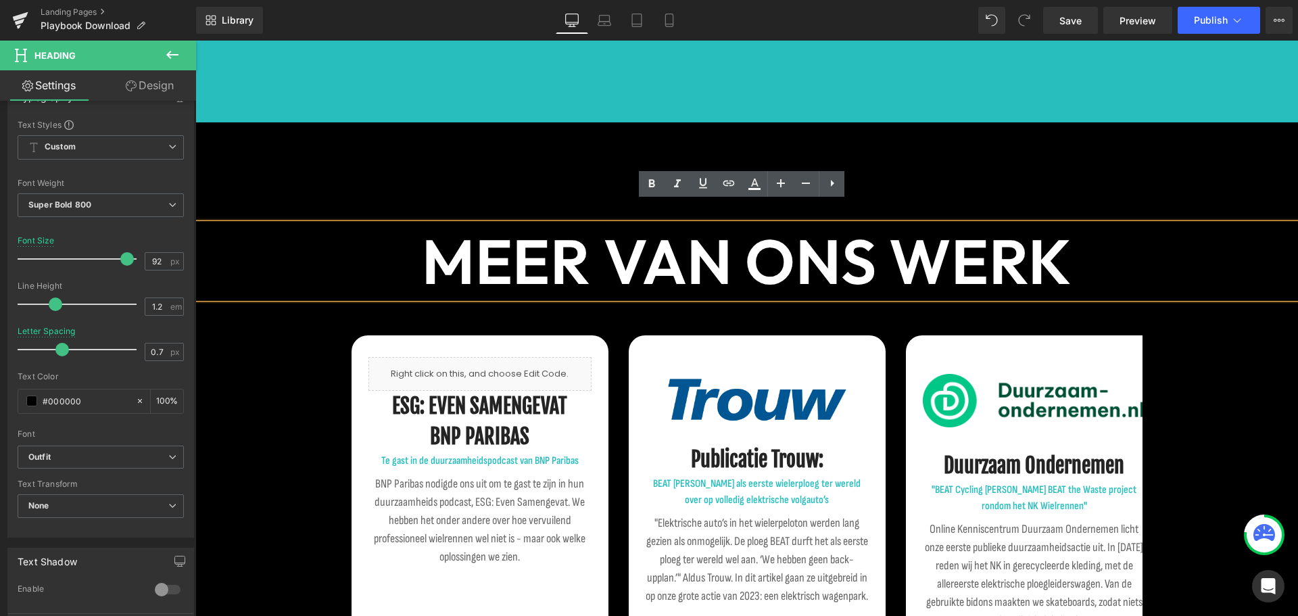
click at [1067, 237] on h1 "MEER VAN ONS WERK" at bounding box center [746, 261] width 1103 height 74
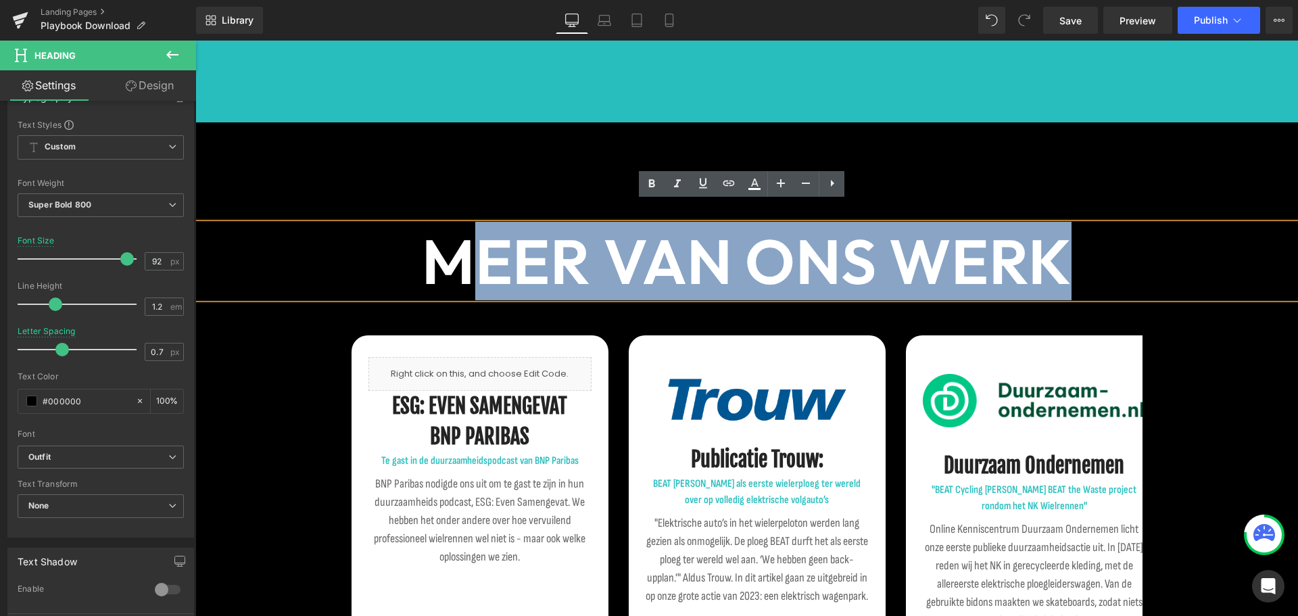
drag, startPoint x: 803, startPoint y: 241, endPoint x: 479, endPoint y: 254, distance: 324.9
click at [477, 251] on h1 "MEER VAN ONS WERK" at bounding box center [746, 261] width 1103 height 74
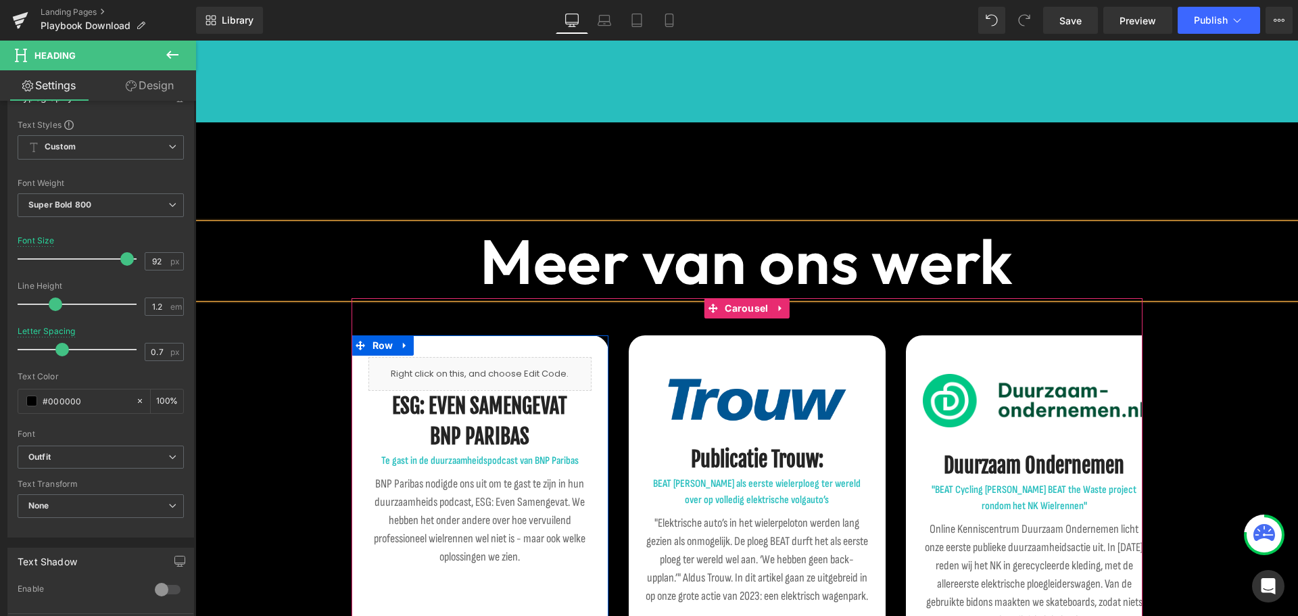
click at [276, 346] on div "Liquid ESG: EVEN SAMENGEVAT BNP PARIBAS Heading Te gast in de duurzaamheidspodc…" at bounding box center [746, 512] width 1103 height 429
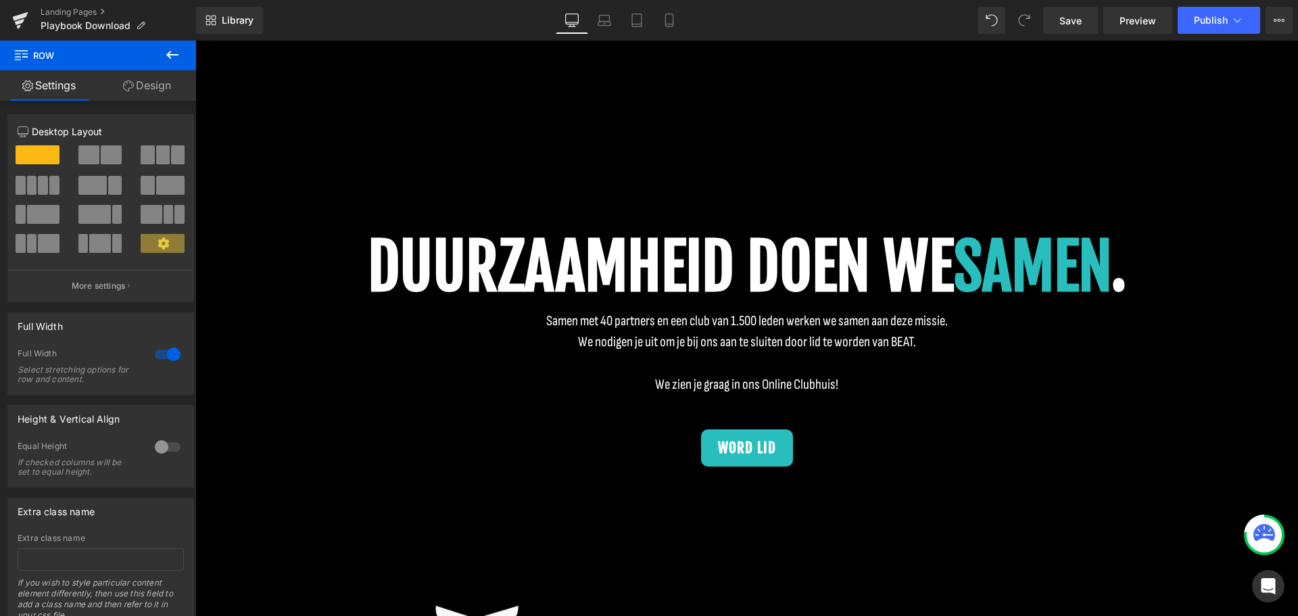
scroll to position [1217, 0]
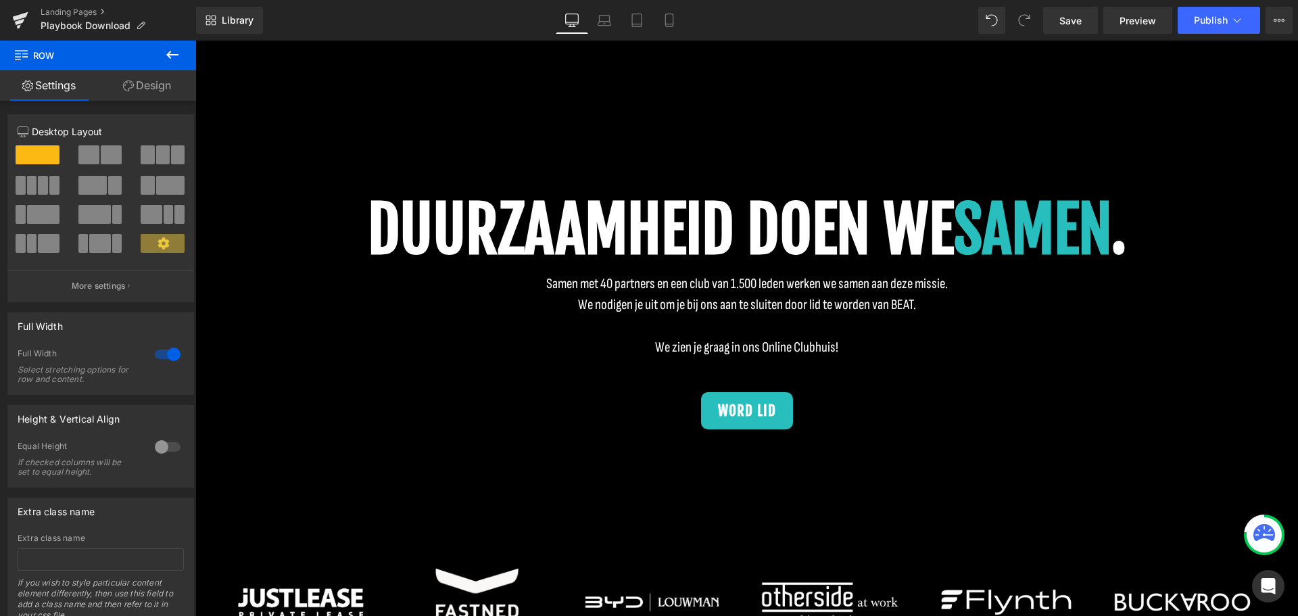
click at [651, 203] on span "DUURZAAMHEID DOEN WE" at bounding box center [661, 230] width 586 height 78
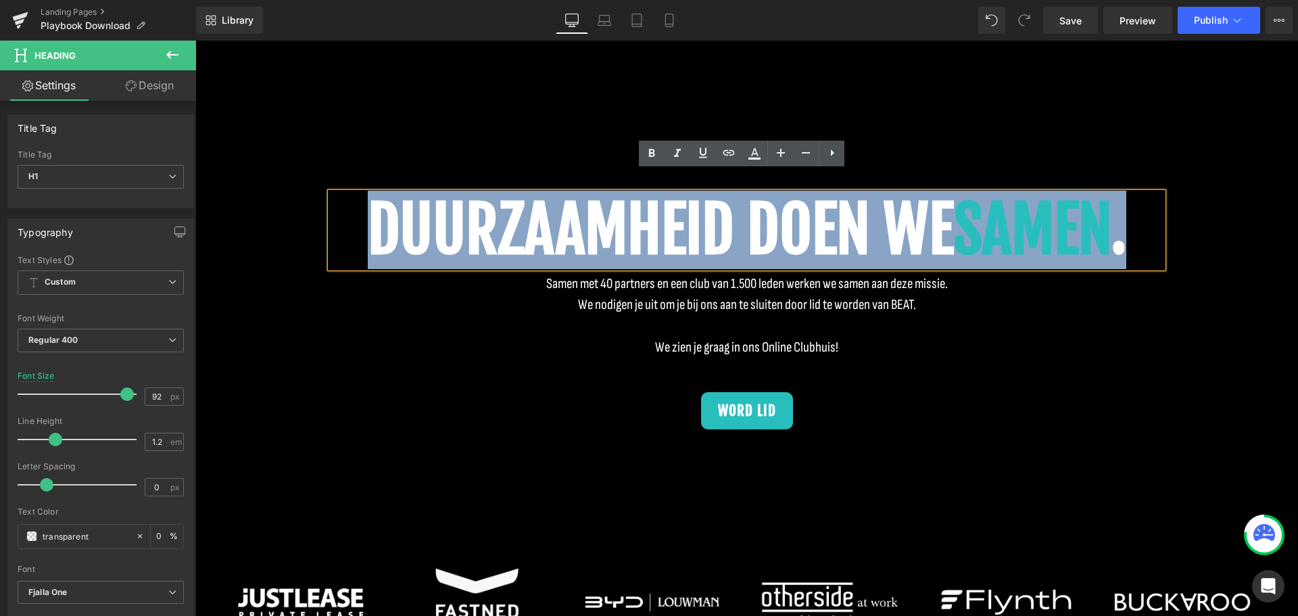
drag, startPoint x: 493, startPoint y: 188, endPoint x: 1250, endPoint y: 164, distance: 757.1
click at [1250, 164] on div "DUURZAAMHEID DOEN WE SAMEN . Heading Samen met 40 partners en een club van 1.50…" at bounding box center [746, 311] width 1103 height 440
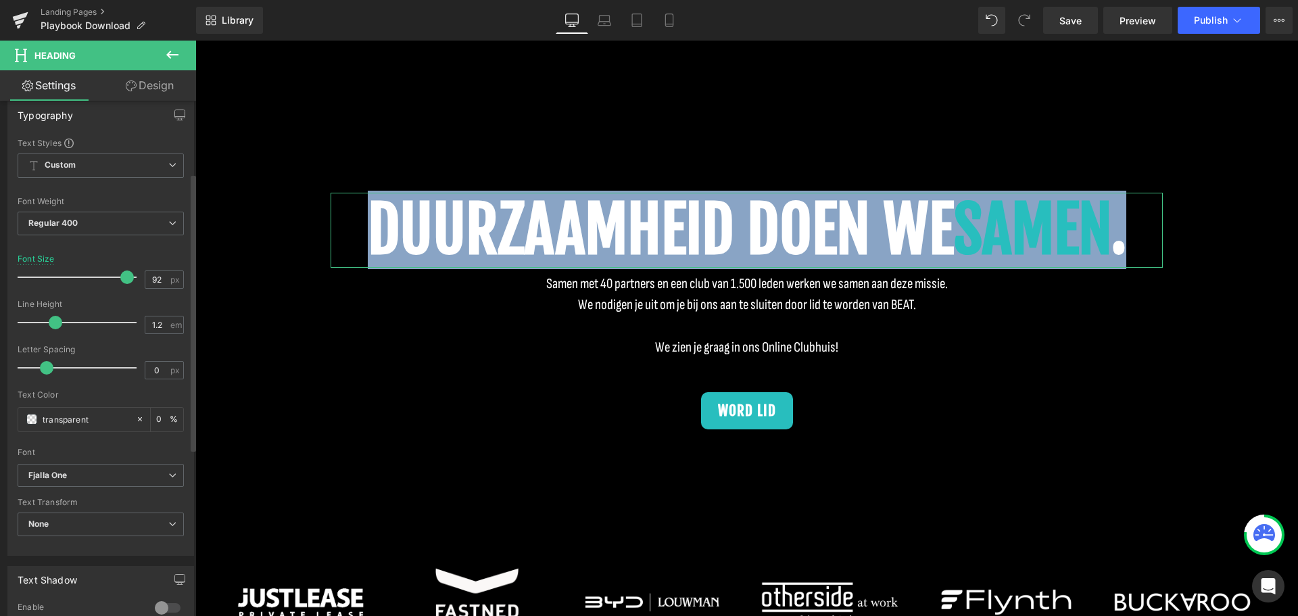
scroll to position [135, 0]
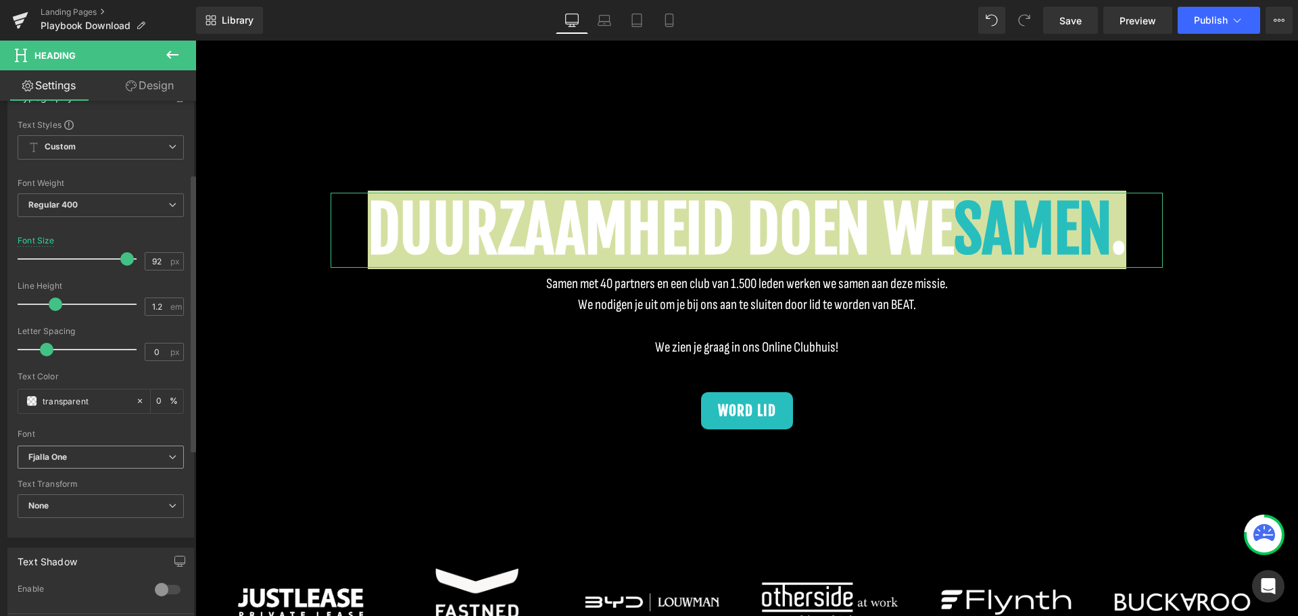
click at [60, 454] on icon "Fjalla One" at bounding box center [47, 457] width 39 height 11
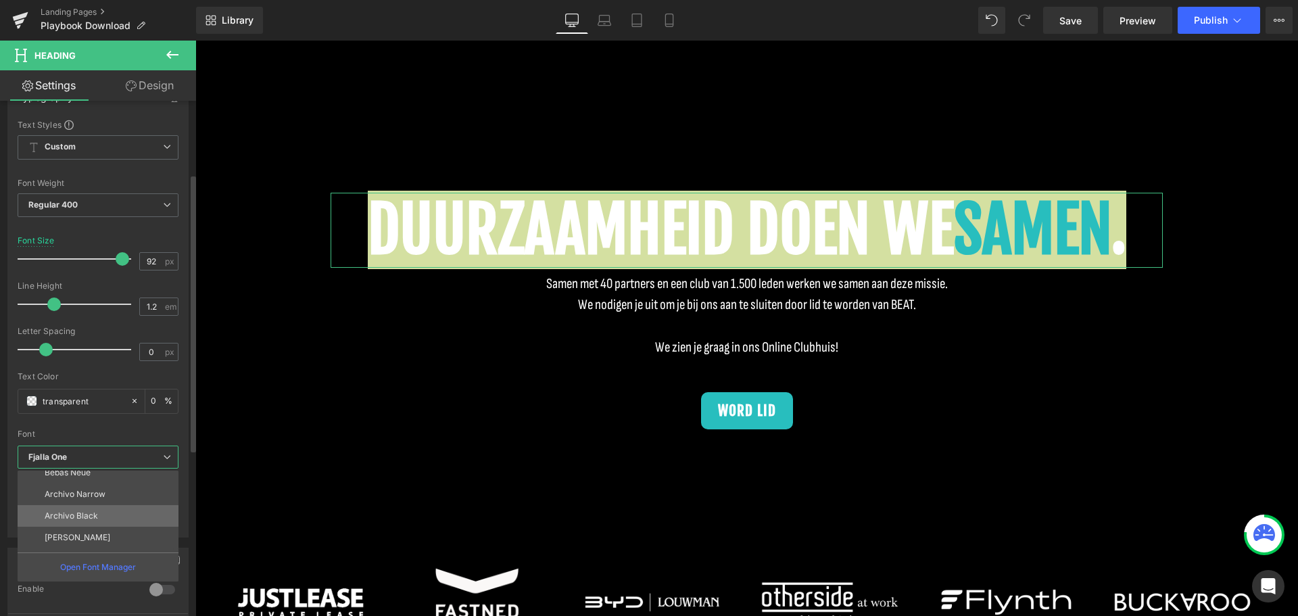
scroll to position [200, 0]
click at [95, 533] on li "Outfit" at bounding box center [101, 541] width 167 height 22
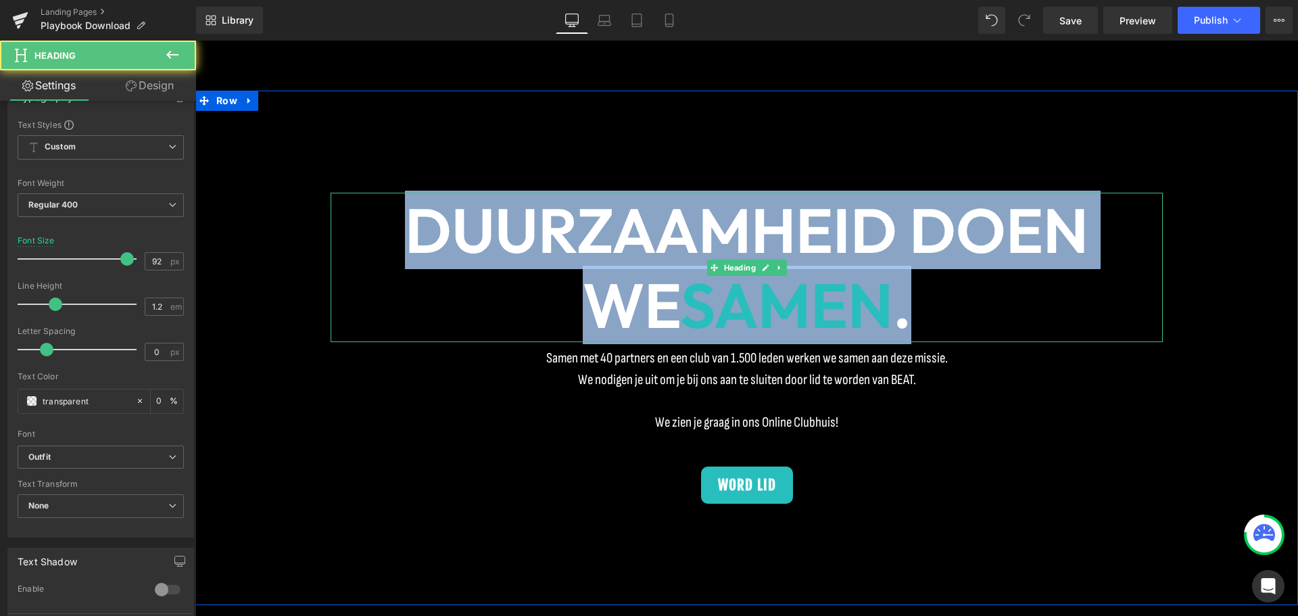
drag, startPoint x: 342, startPoint y: 207, endPoint x: 958, endPoint y: 308, distance: 623.6
click at [958, 308] on h1 "DUURZAAMHEID DOEN WE SAMEN ." at bounding box center [747, 267] width 832 height 149
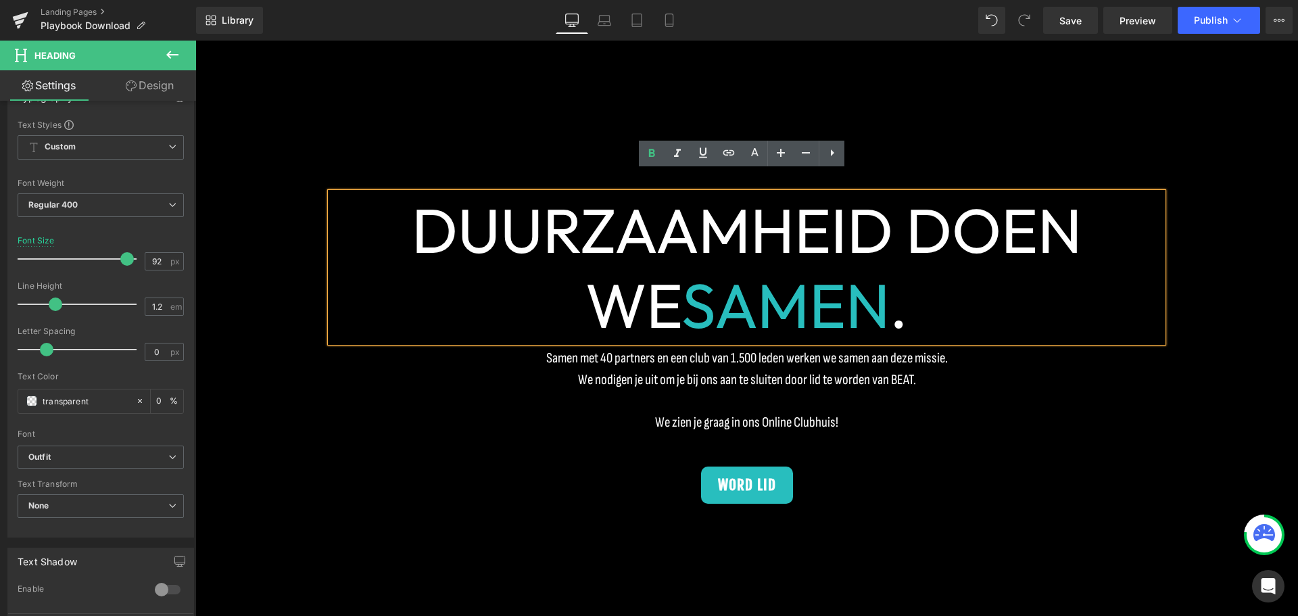
click at [914, 287] on h1 "DUURZAAMHEID DOEN WE SAMEN ." at bounding box center [747, 267] width 832 height 149
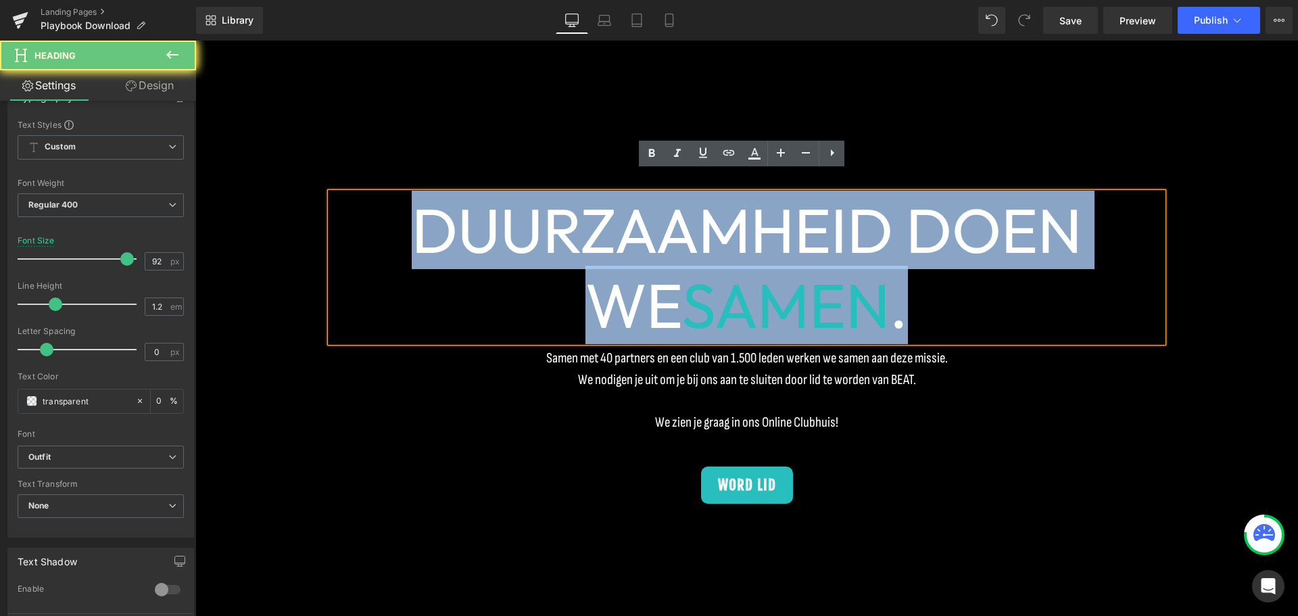
drag, startPoint x: 914, startPoint y: 287, endPoint x: 329, endPoint y: 187, distance: 592.8
click at [331, 193] on h1 "DUURZAAMHEID DOEN WE SAMEN ." at bounding box center [747, 267] width 832 height 149
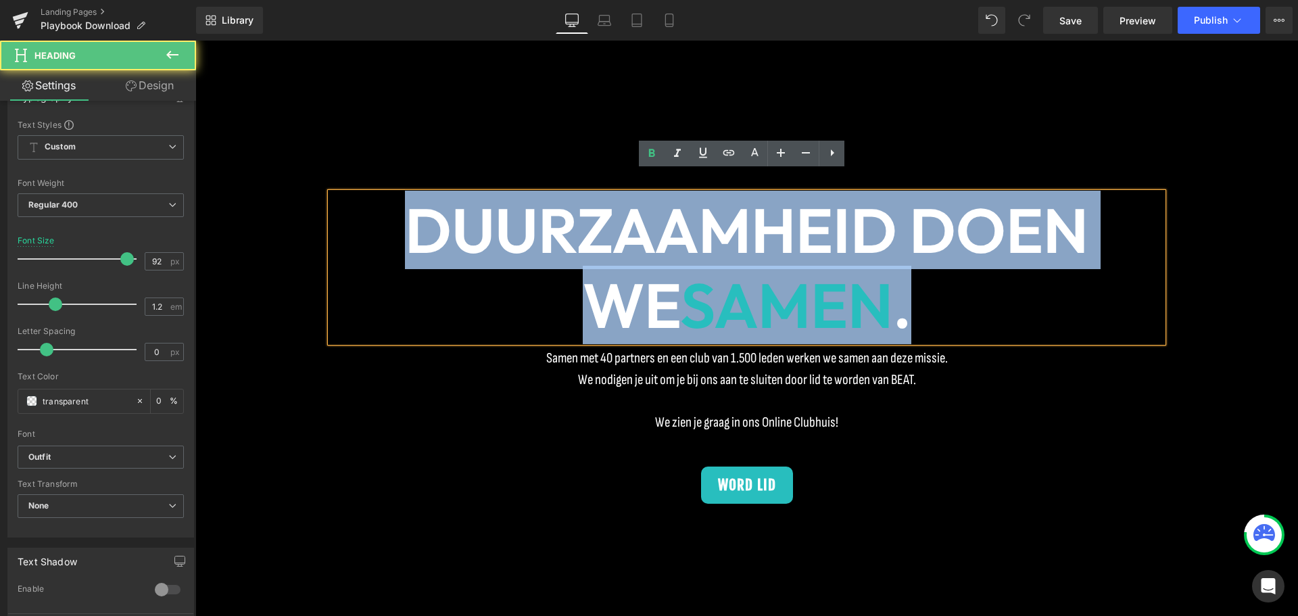
drag, startPoint x: 892, startPoint y: 280, endPoint x: 284, endPoint y: 168, distance: 618.1
click at [279, 171] on div "DUURZAAMHEID DOEN WE SAMEN . Heading Samen met 40 partners en een club van 1.50…" at bounding box center [746, 348] width 1103 height 515
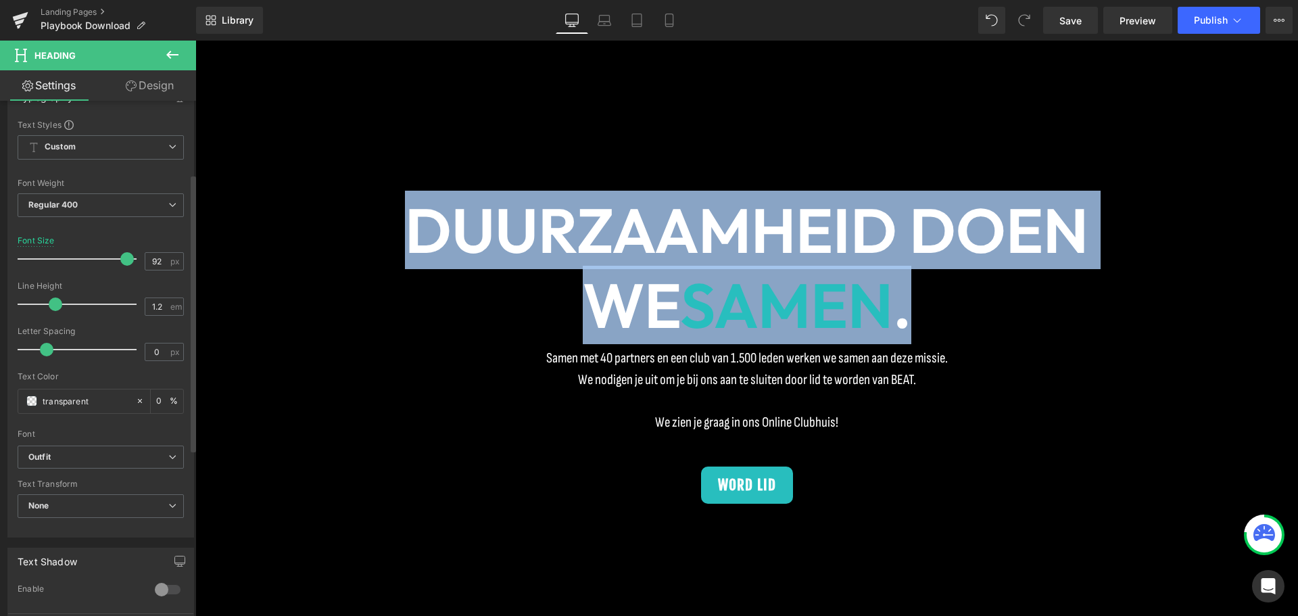
scroll to position [0, 0]
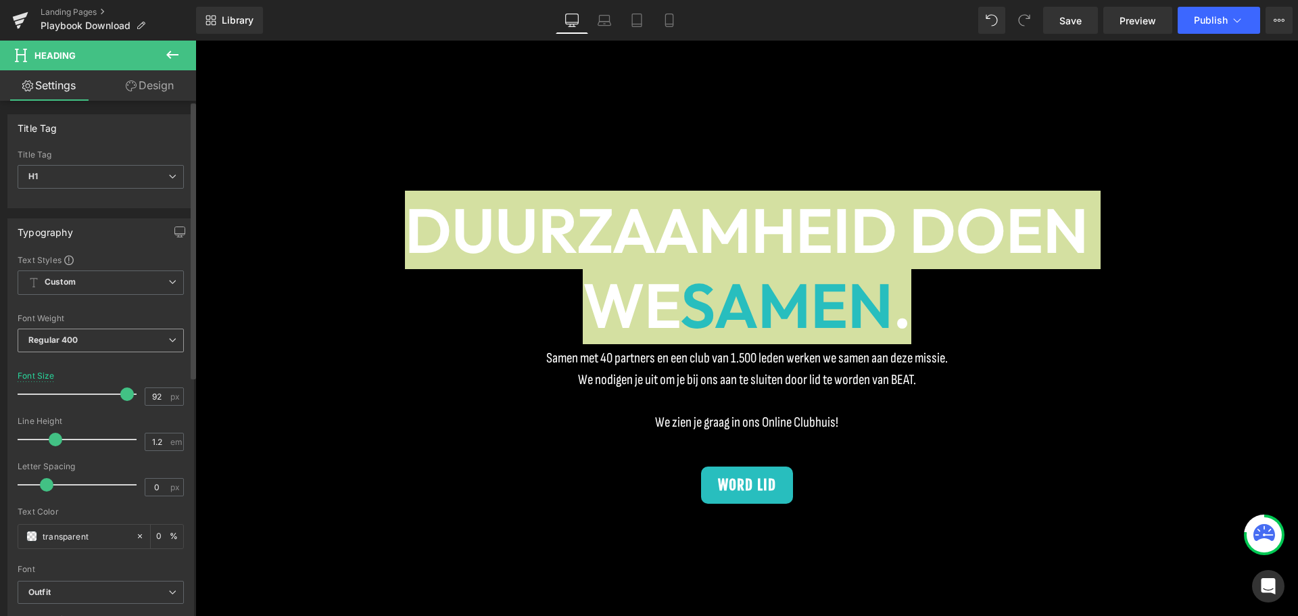
click at [90, 348] on span "Regular 400" at bounding box center [101, 341] width 166 height 24
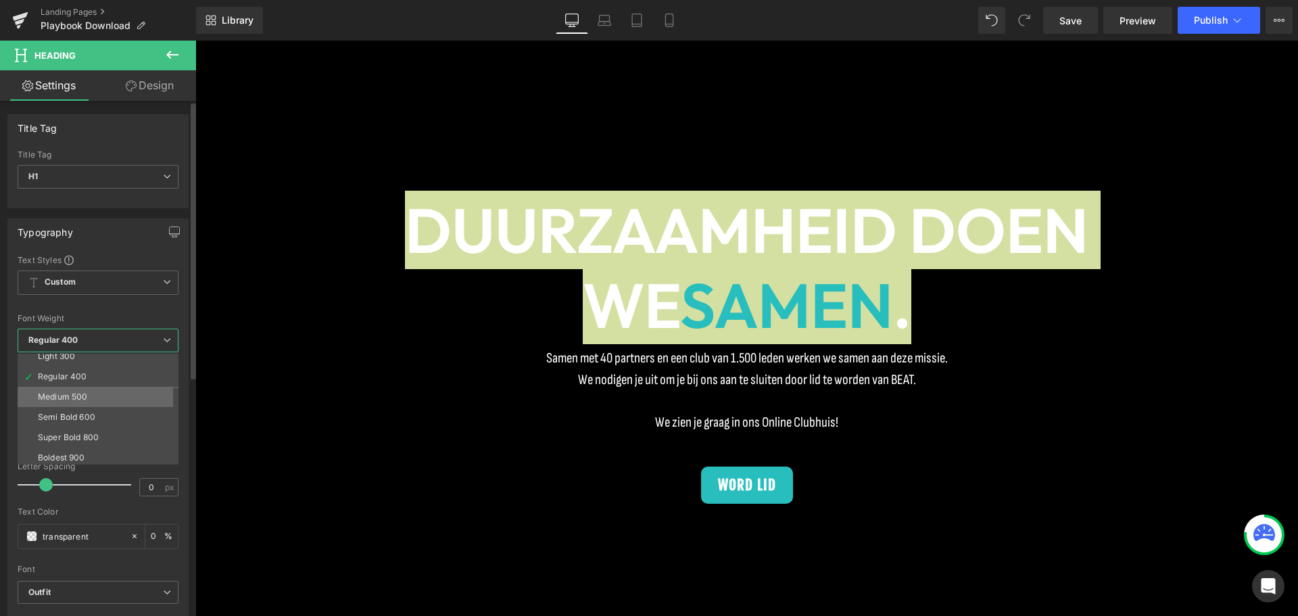
scroll to position [68, 0]
click at [107, 413] on li "Super Bold 800" at bounding box center [101, 418] width 167 height 20
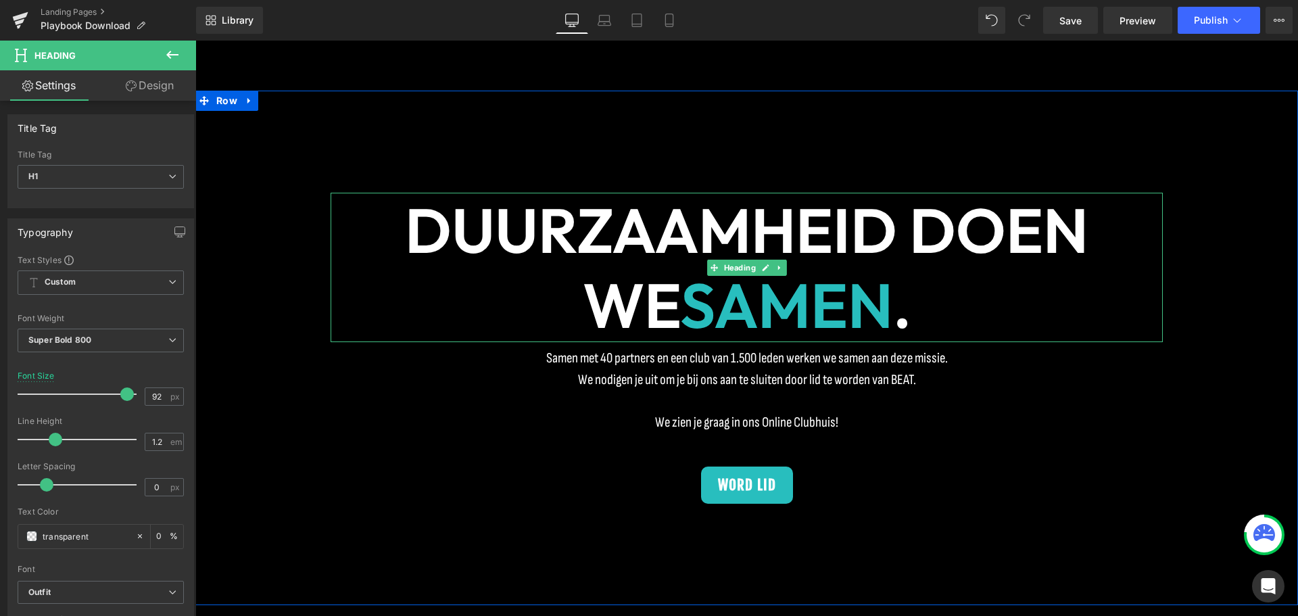
click at [809, 278] on span "SAMEN" at bounding box center [786, 305] width 213 height 78
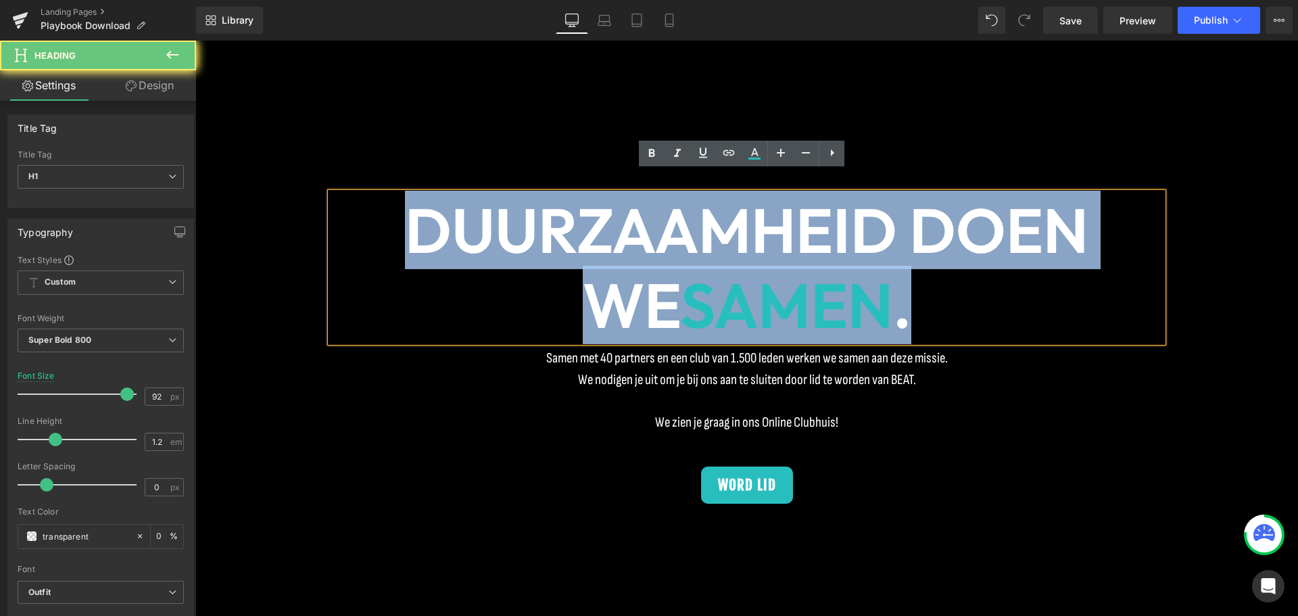
drag, startPoint x: 882, startPoint y: 278, endPoint x: 298, endPoint y: 154, distance: 596.7
click at [298, 154] on div "DUURZAAMHEID DOEN WE SAMEN . Heading Samen met 40 partners en een club van 1.50…" at bounding box center [746, 348] width 1103 height 515
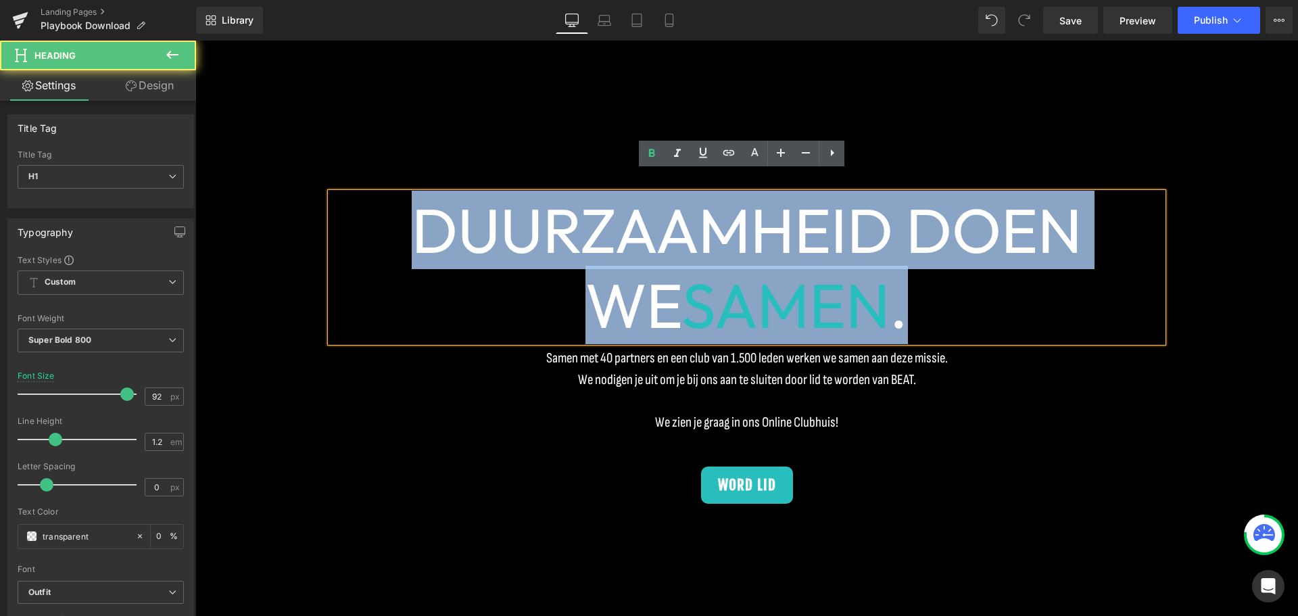
drag, startPoint x: 344, startPoint y: 198, endPoint x: 1079, endPoint y: 289, distance: 741.3
click at [1066, 287] on h1 "DUURZAAMHEID DOEN WE SAMEN ." at bounding box center [747, 267] width 832 height 149
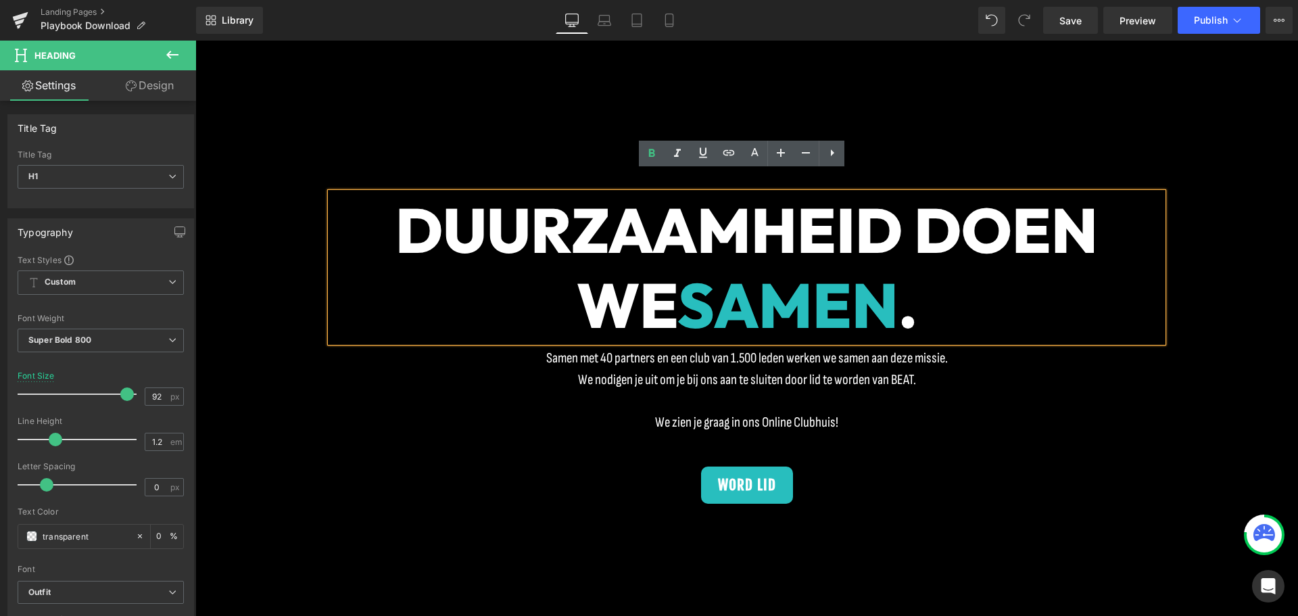
click at [1008, 278] on h1 "DUURZAAMHEID DOEN WE SAMEN ." at bounding box center [747, 267] width 832 height 149
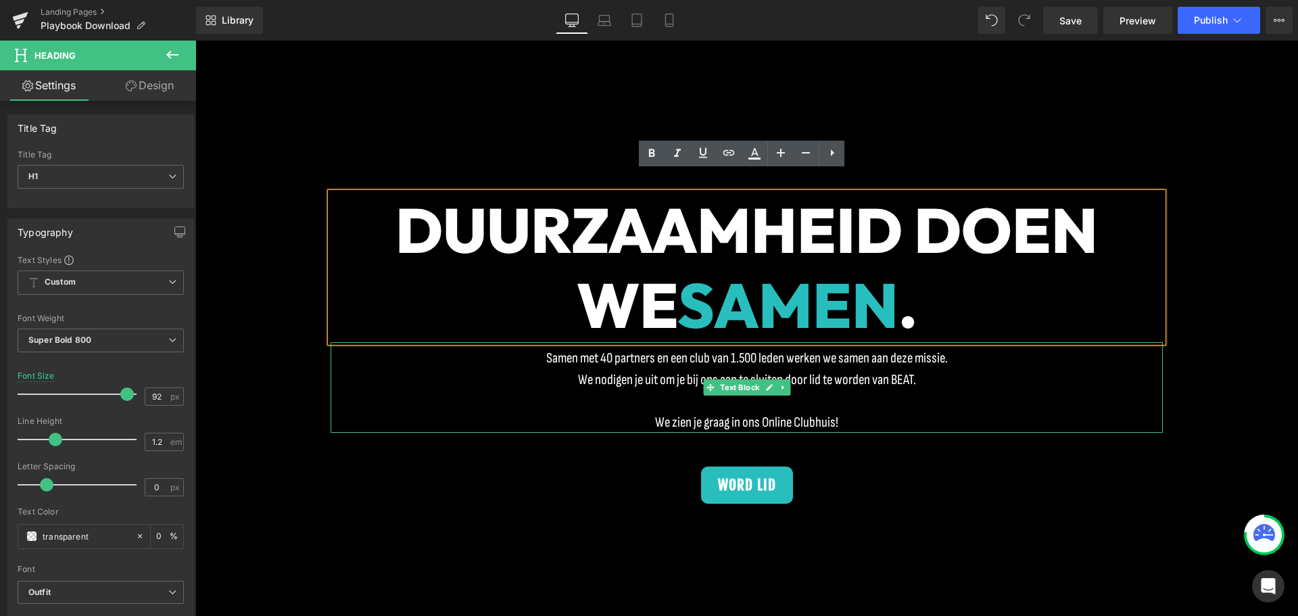
click at [683, 371] on font "We nodigen je uit om je bij ons aan te sluiten door lid te worden van BEAT." at bounding box center [747, 379] width 338 height 17
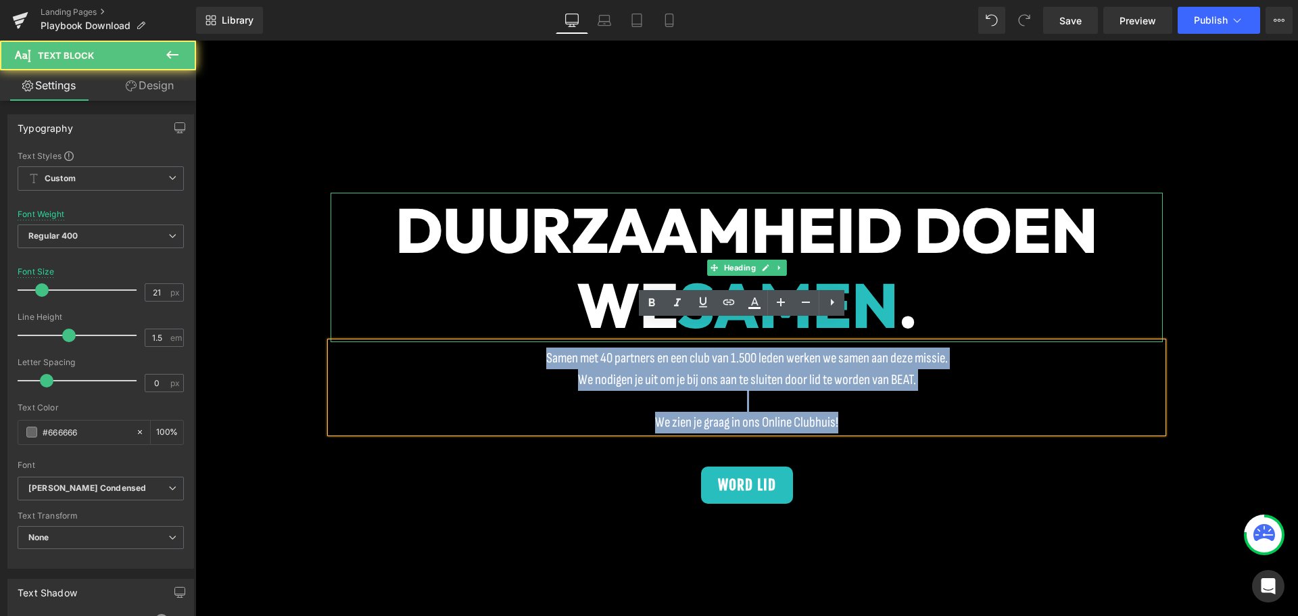
drag, startPoint x: 860, startPoint y: 404, endPoint x: 373, endPoint y: 303, distance: 497.2
click at [373, 303] on div "DUURZAAMHEID DOEN WE SAMEN . Heading Samen met 40 partners en een club van 1.50…" at bounding box center [747, 348] width 832 height 311
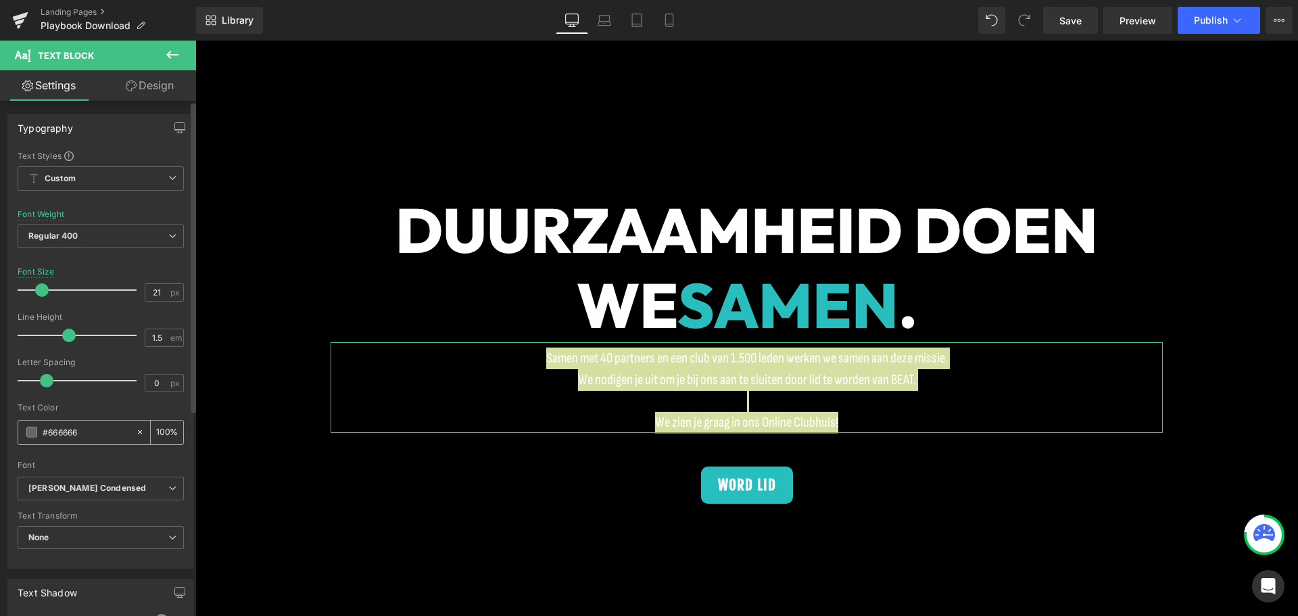
click at [67, 427] on input "#666666" at bounding box center [86, 432] width 87 height 15
click at [73, 485] on span "Sofia Sans Condensed" at bounding box center [101, 489] width 166 height 24
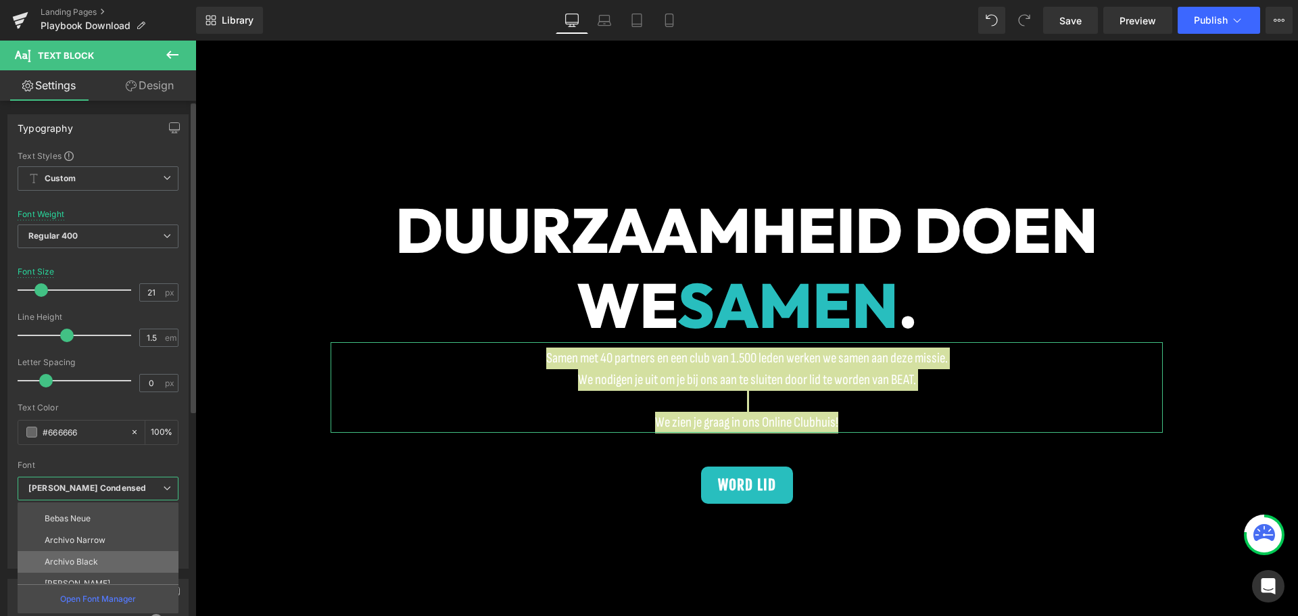
scroll to position [200, 0]
click at [72, 565] on li "Outfit" at bounding box center [101, 573] width 167 height 22
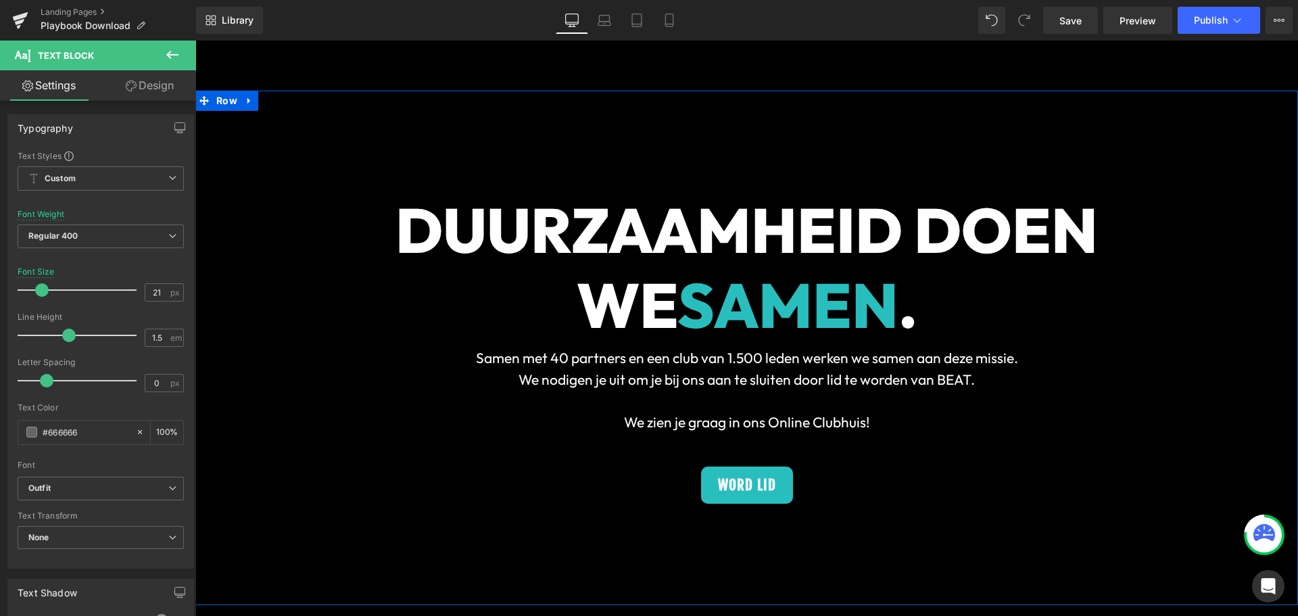
click at [711, 408] on div "Samen met 40 partners en een club van 1.500 leden werken we samen aan deze miss…" at bounding box center [747, 387] width 832 height 91
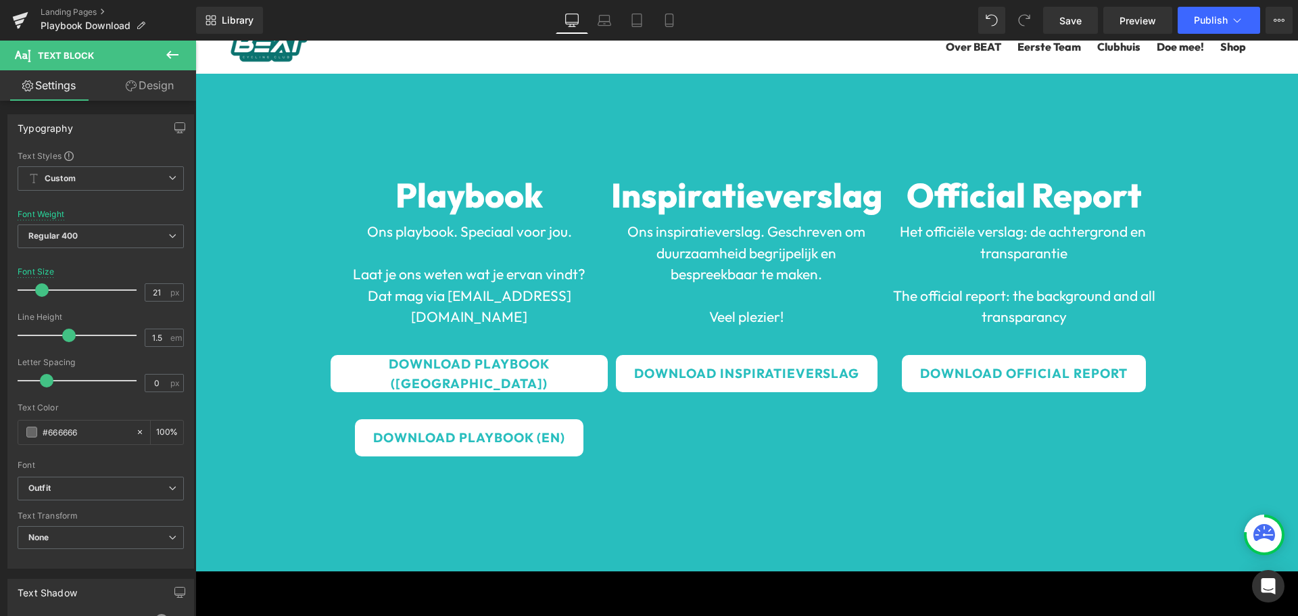
scroll to position [0, 0]
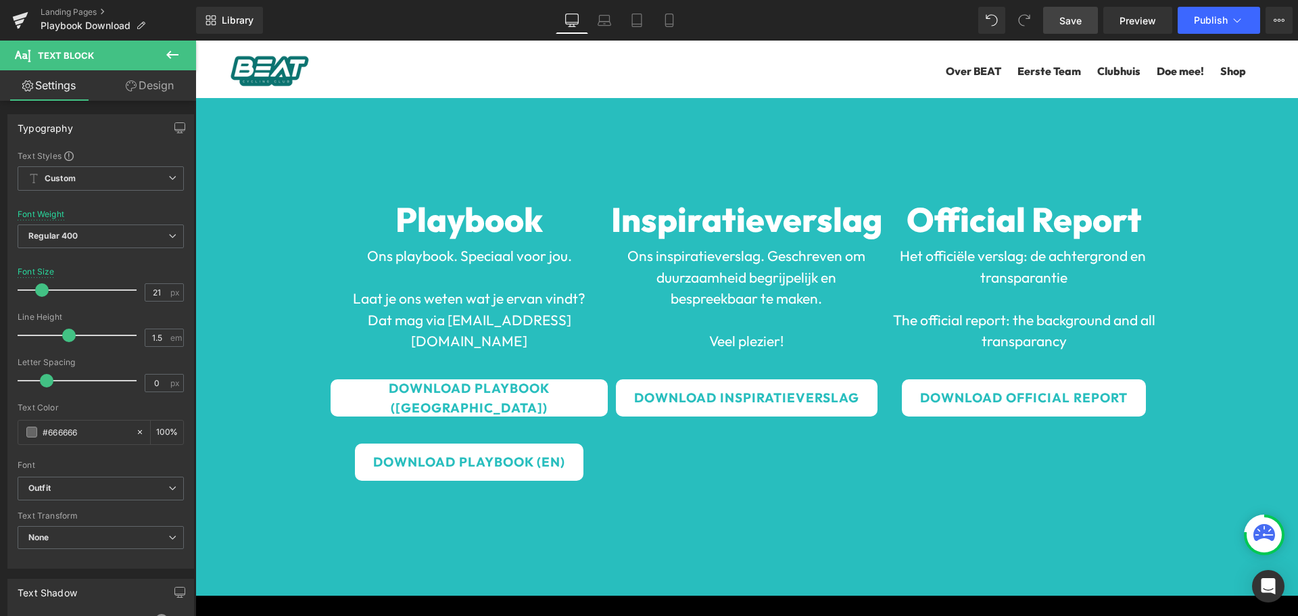
click at [1068, 20] on span "Save" at bounding box center [1071, 21] width 22 height 14
click at [1212, 21] on span "Publish" at bounding box center [1211, 20] width 34 height 11
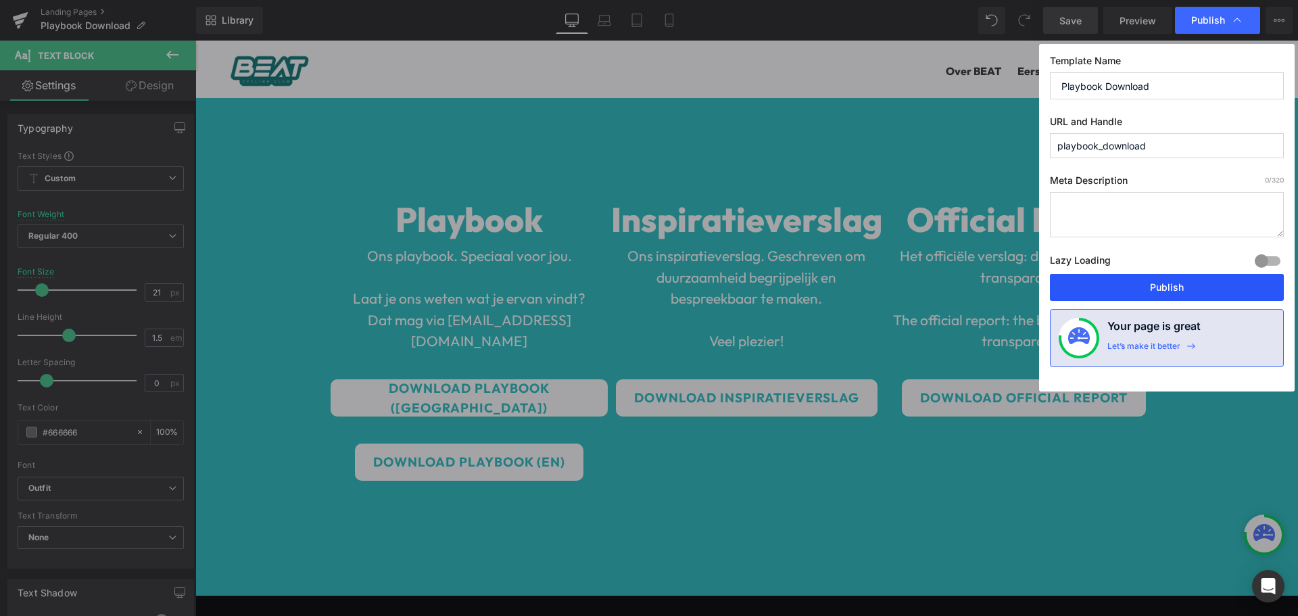
click at [1173, 280] on button "Publish" at bounding box center [1167, 287] width 234 height 27
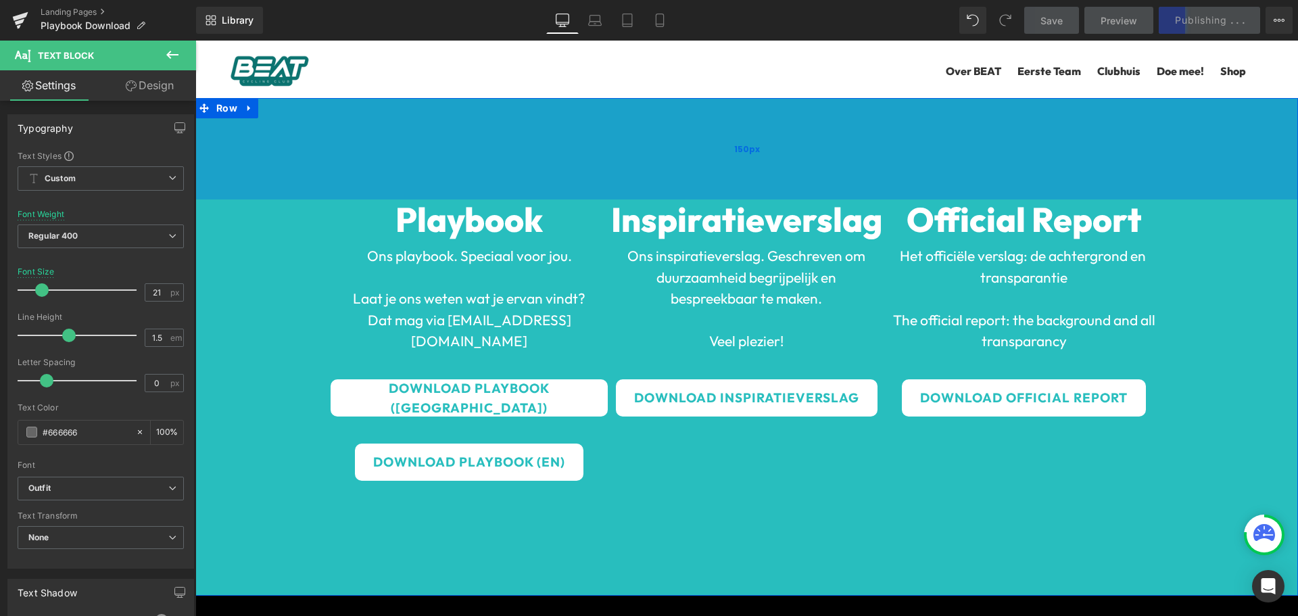
click at [828, 133] on div "150px" at bounding box center [746, 148] width 1103 height 101
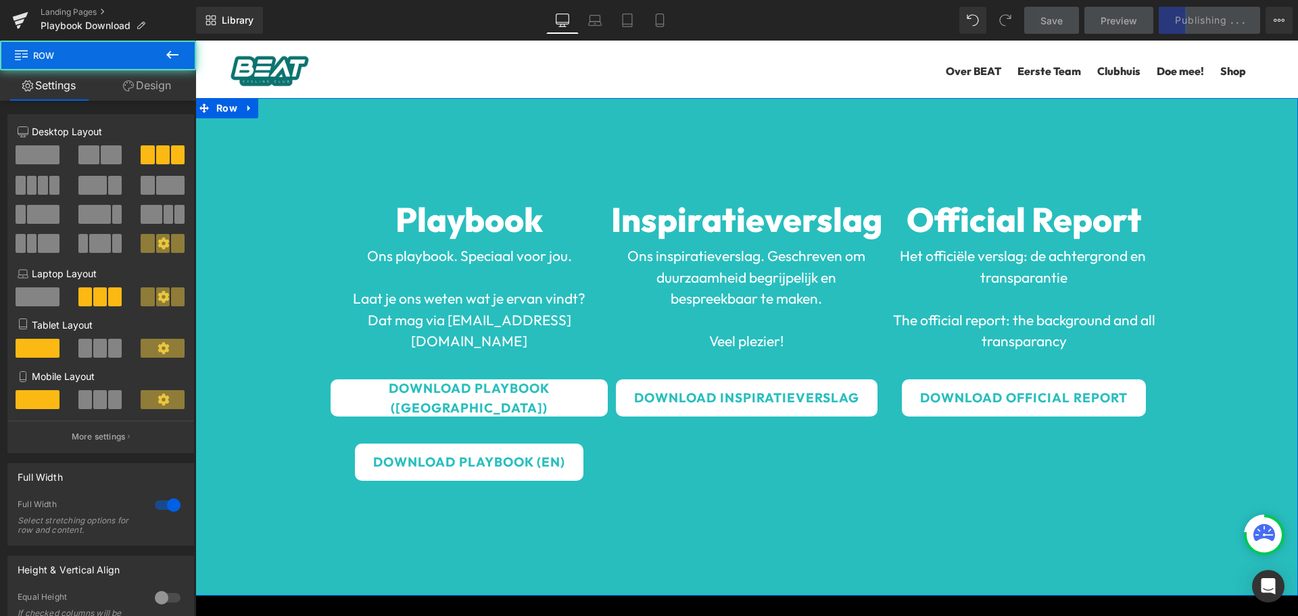
drag, startPoint x: 125, startPoint y: 80, endPoint x: 124, endPoint y: 172, distance: 92.0
click at [125, 80] on link "Design" at bounding box center [147, 85] width 98 height 30
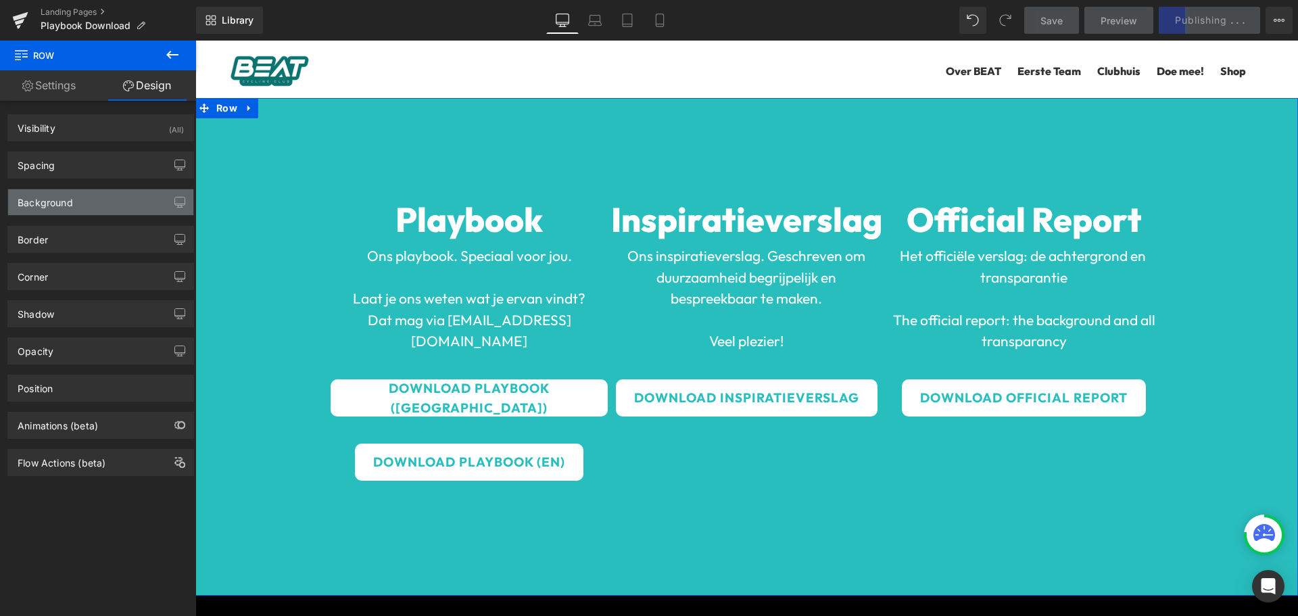
click at [91, 199] on div "Background" at bounding box center [100, 202] width 185 height 26
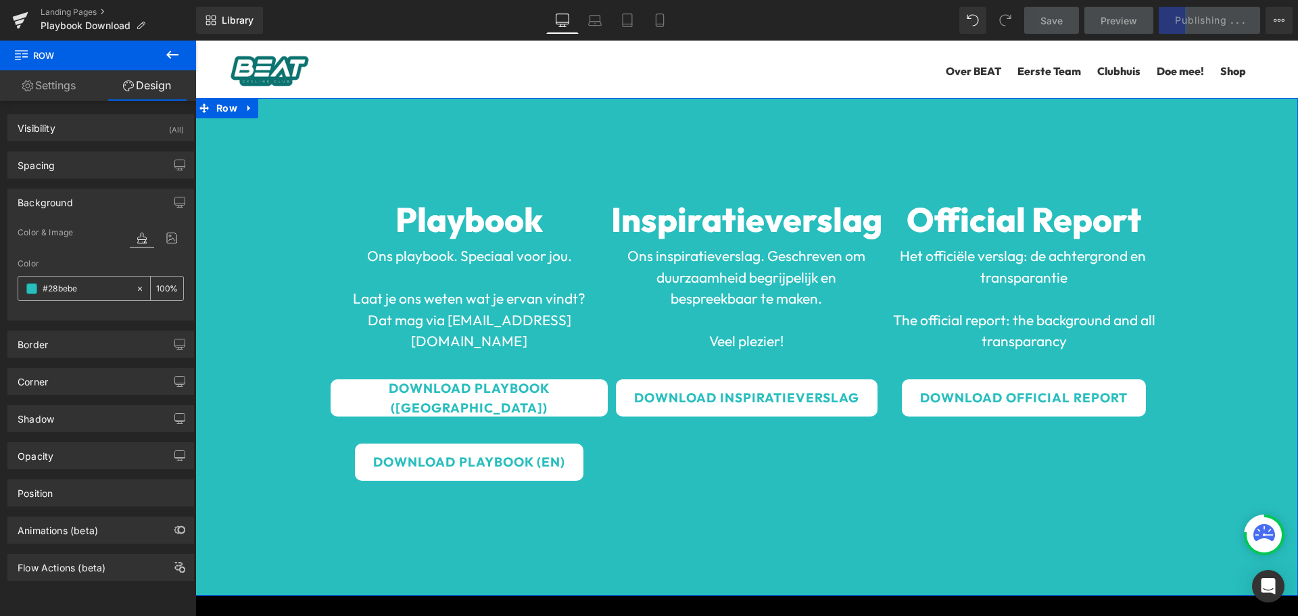
click at [57, 287] on input "#28bebe" at bounding box center [86, 288] width 87 height 15
type input "0"
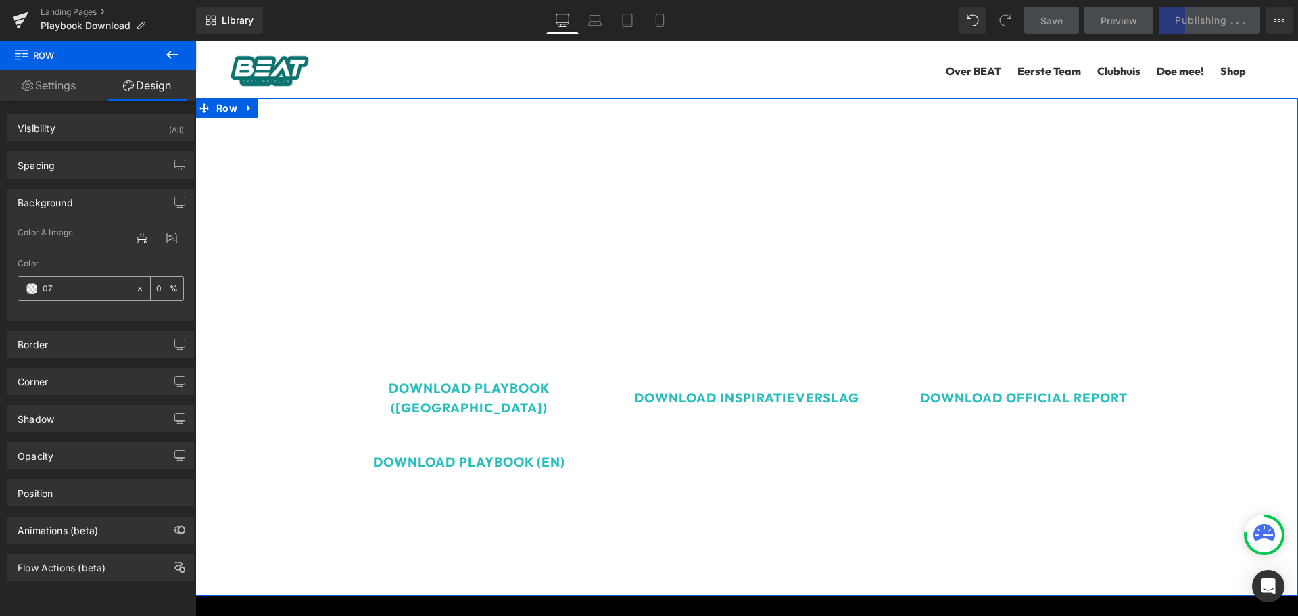
type input "077"
type input "100"
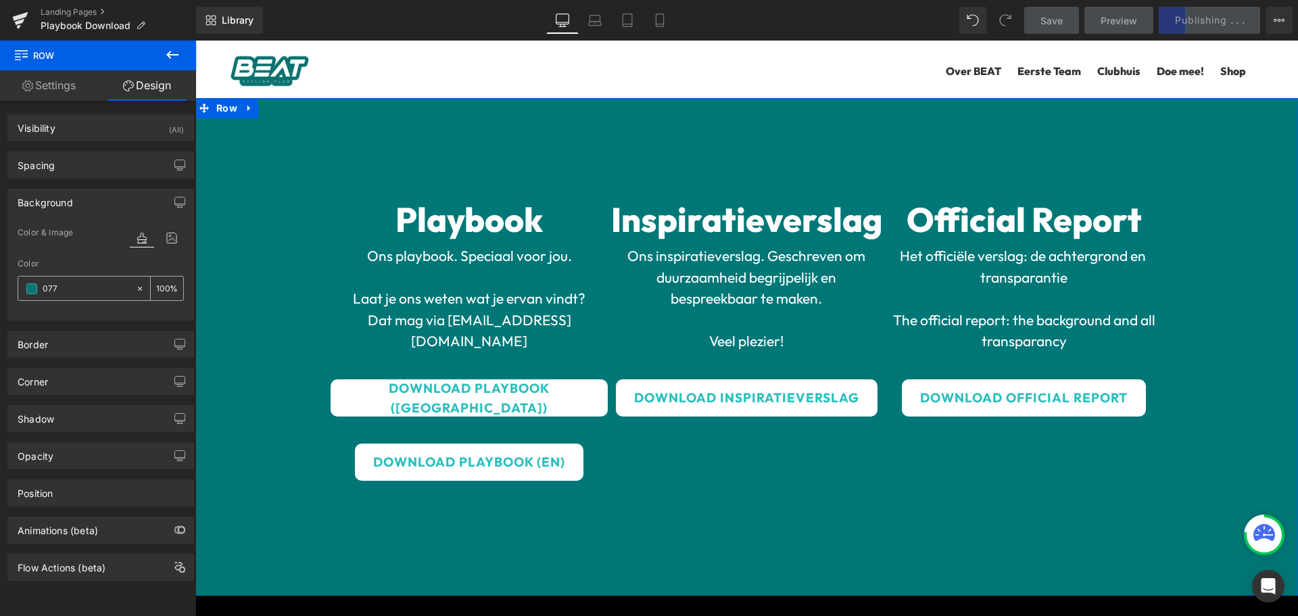
type input "0772"
type input "13"
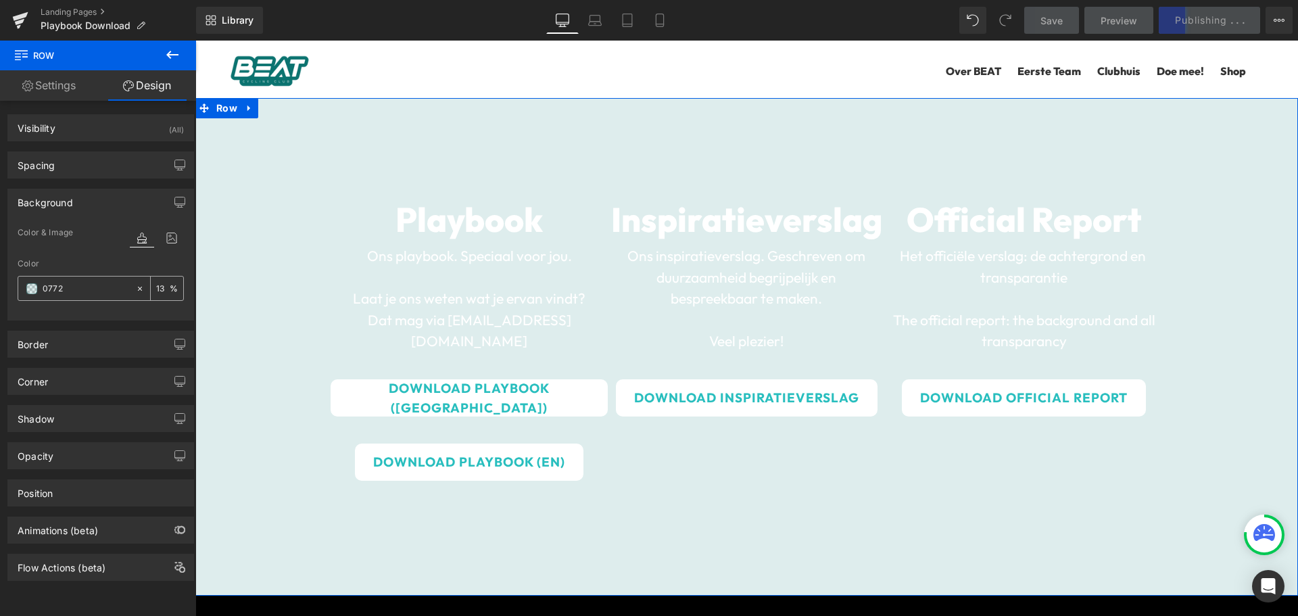
type input "07726"
type input "0"
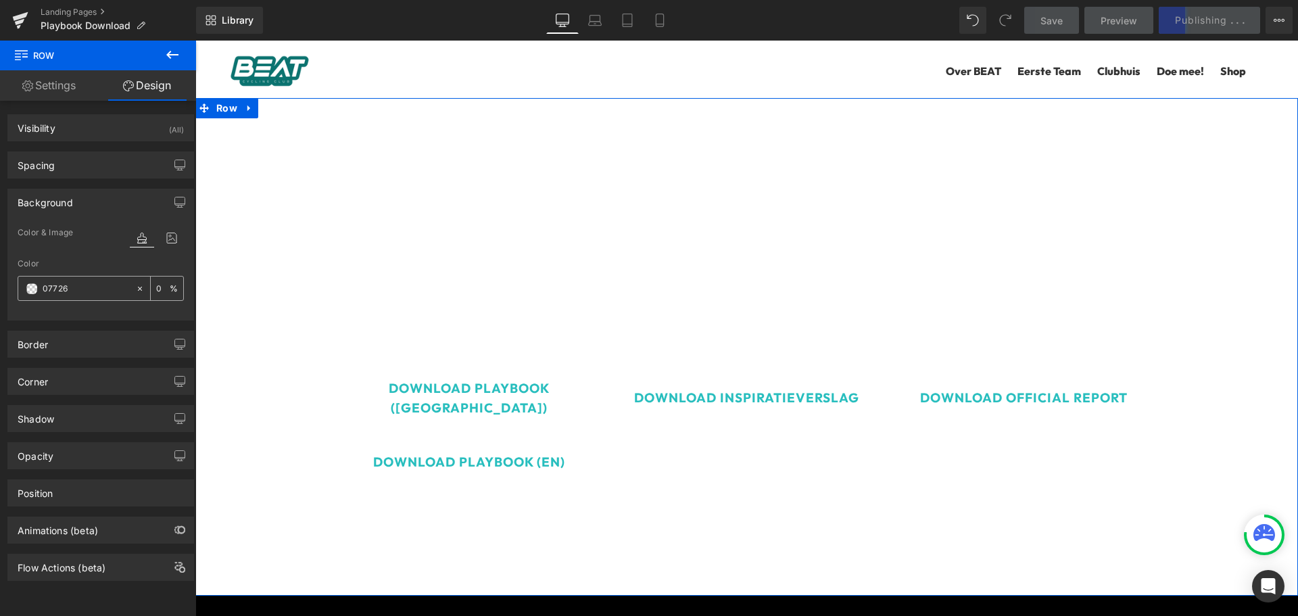
type input "07726F"
type input "100"
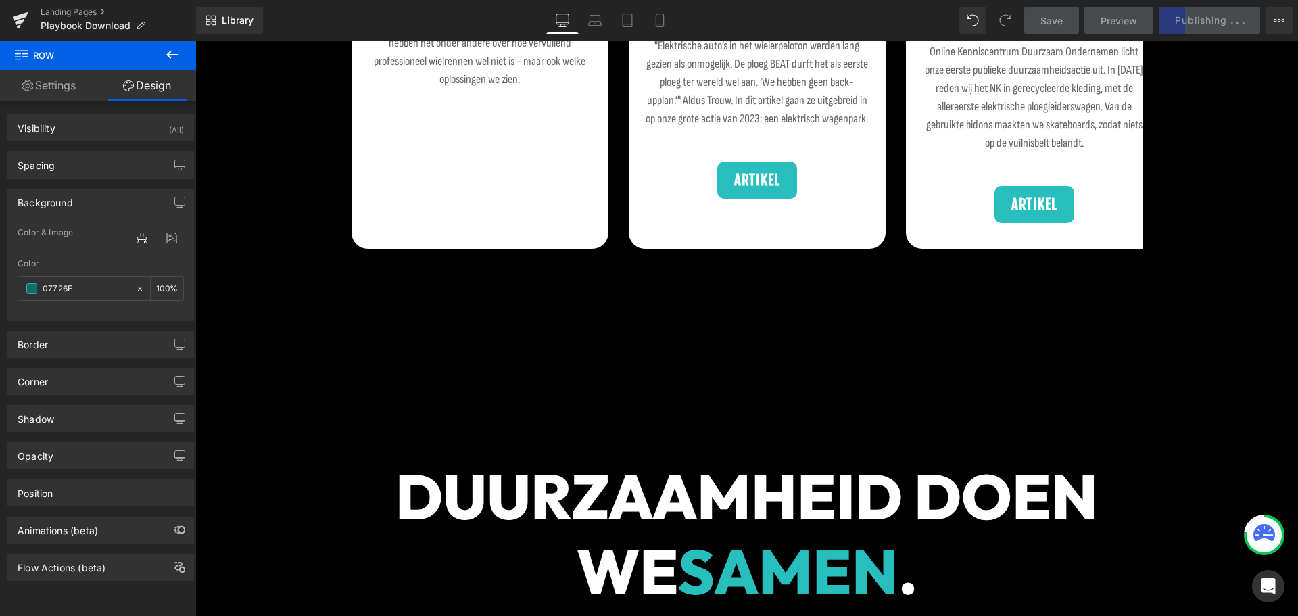
scroll to position [1014, 0]
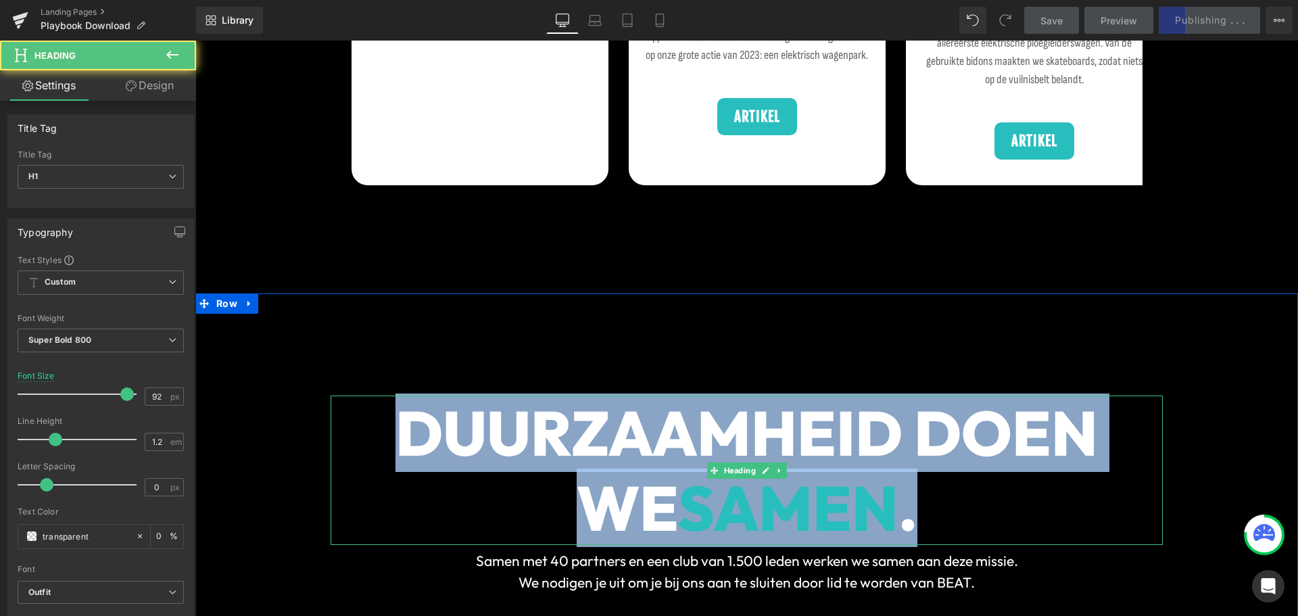
drag, startPoint x: 469, startPoint y: 408, endPoint x: 314, endPoint y: 400, distance: 154.4
click at [318, 400] on div "DUURZAAMHEID DOEN WE SAMEN . Heading Samen met 40 partners en een club van 1.50…" at bounding box center [746, 550] width 1103 height 515
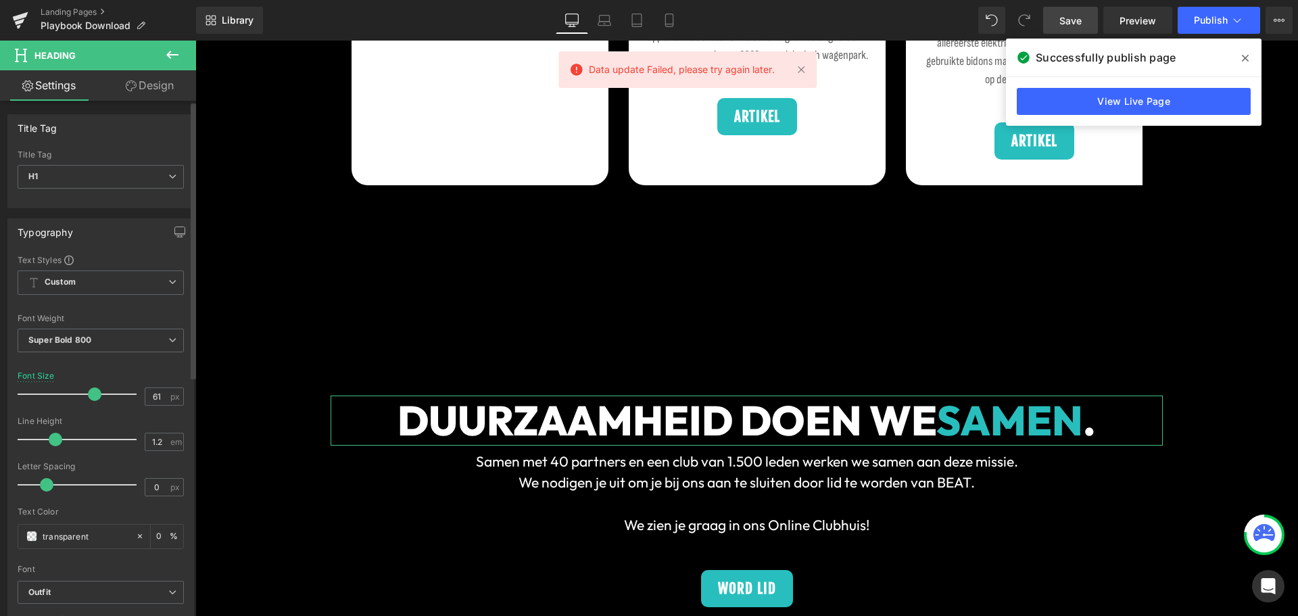
type input "66"
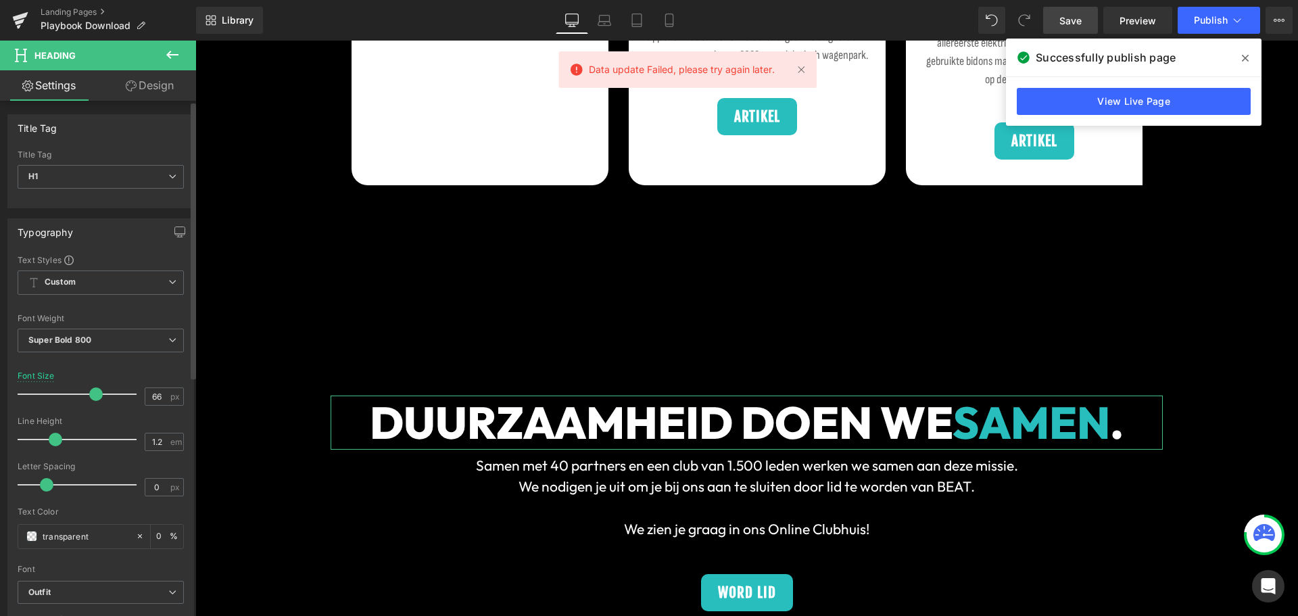
drag, startPoint x: 120, startPoint y: 395, endPoint x: 93, endPoint y: 392, distance: 27.9
click at [93, 392] on span at bounding box center [96, 394] width 14 height 14
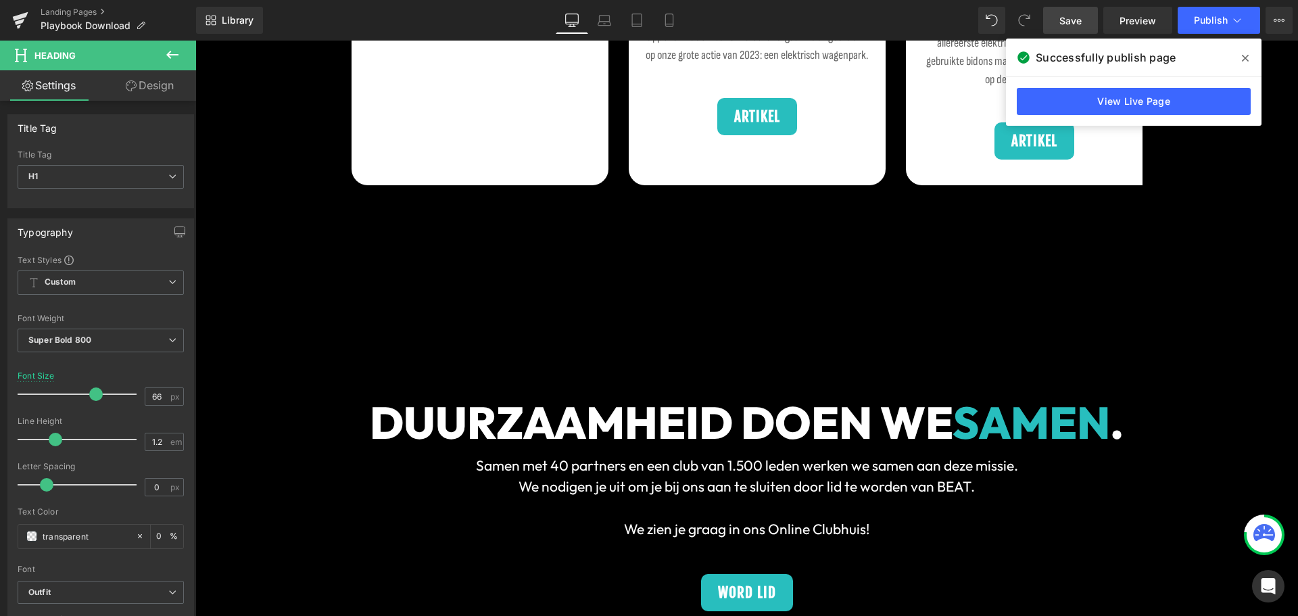
click at [1250, 52] on span at bounding box center [1246, 58] width 22 height 22
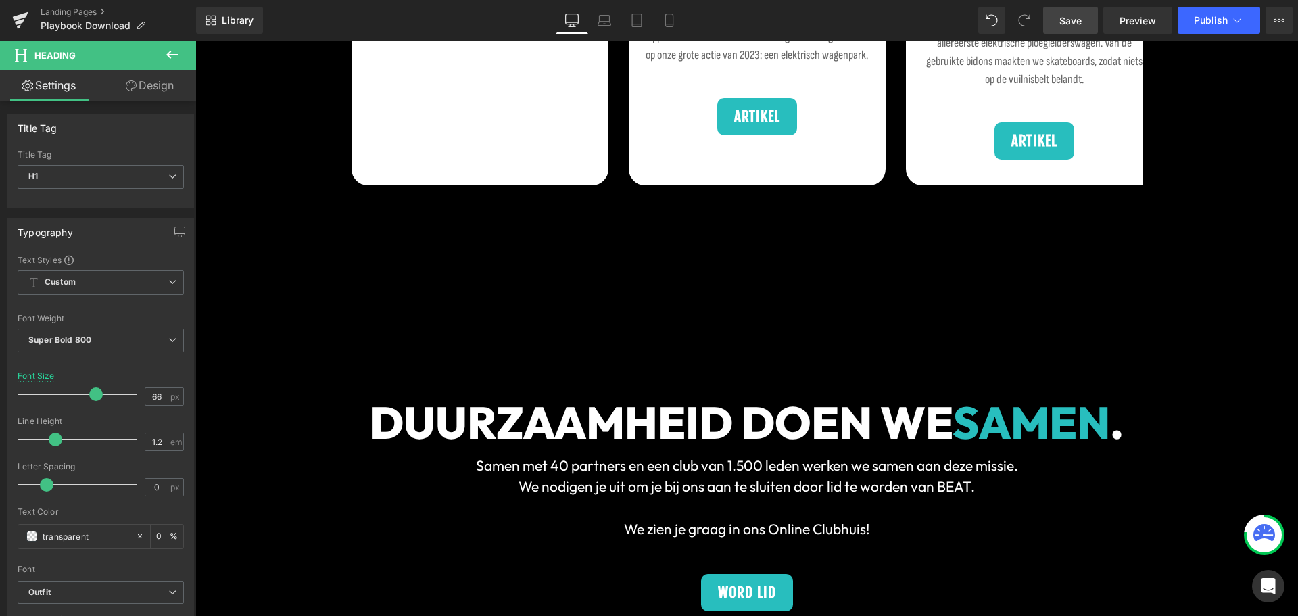
click at [1082, 19] on span "Save" at bounding box center [1071, 21] width 22 height 14
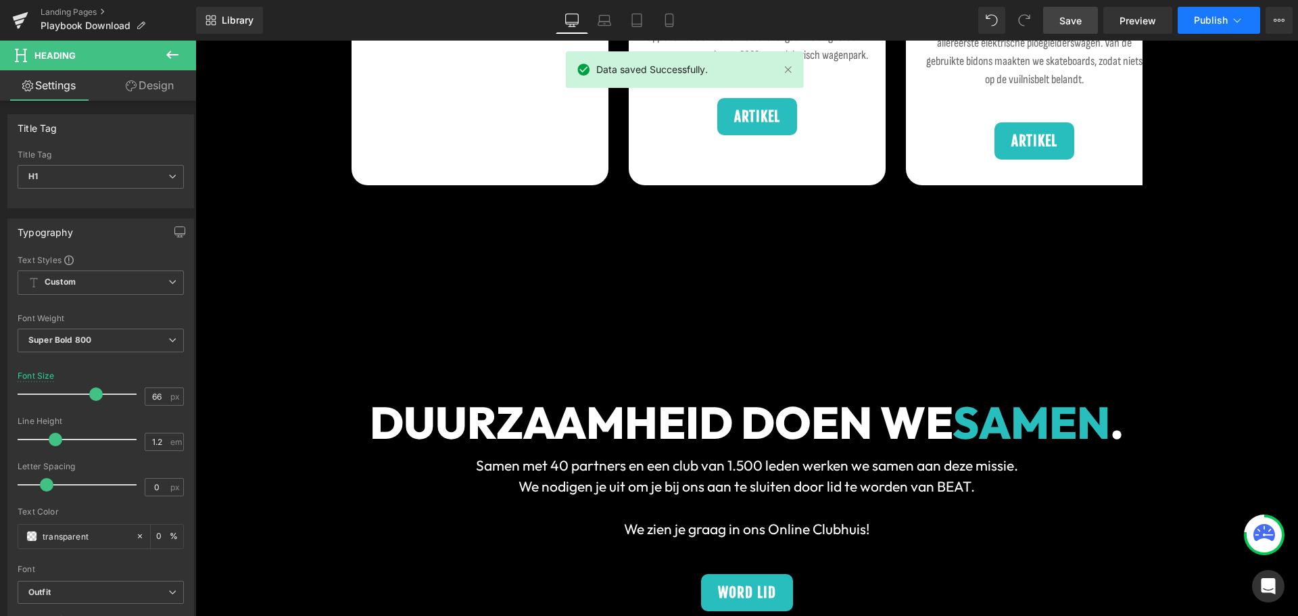
click at [1204, 16] on span "Publish" at bounding box center [1211, 20] width 34 height 11
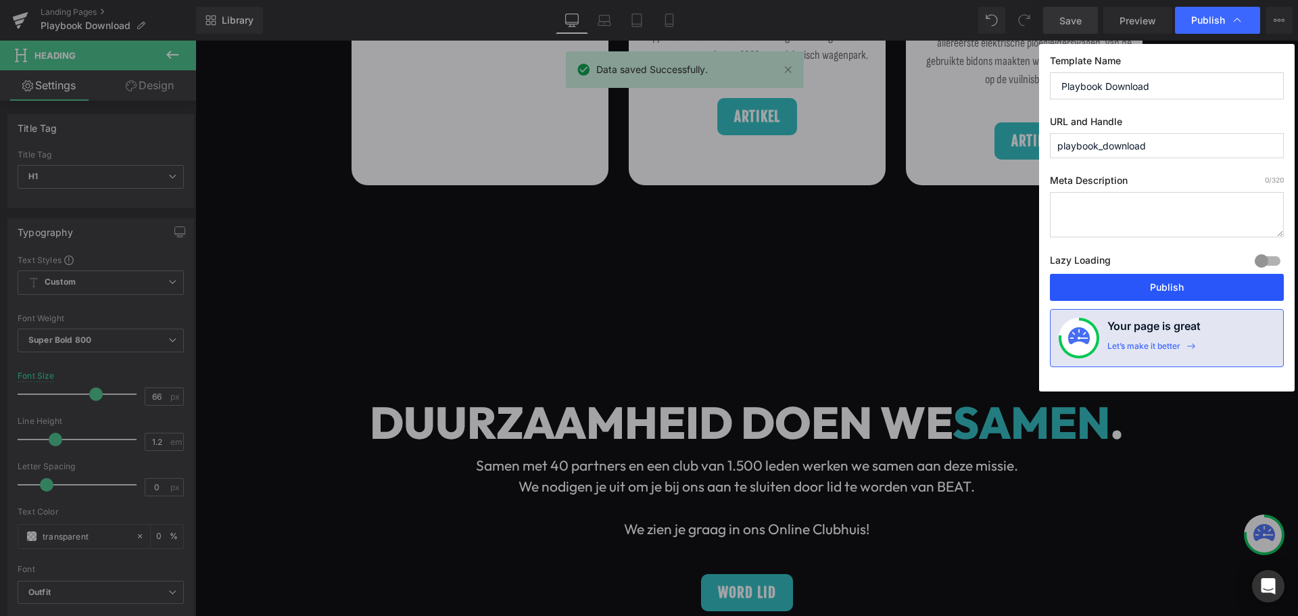
drag, startPoint x: 1162, startPoint y: 288, endPoint x: 966, endPoint y: 248, distance: 200.3
click at [1162, 288] on button "Publish" at bounding box center [1167, 287] width 234 height 27
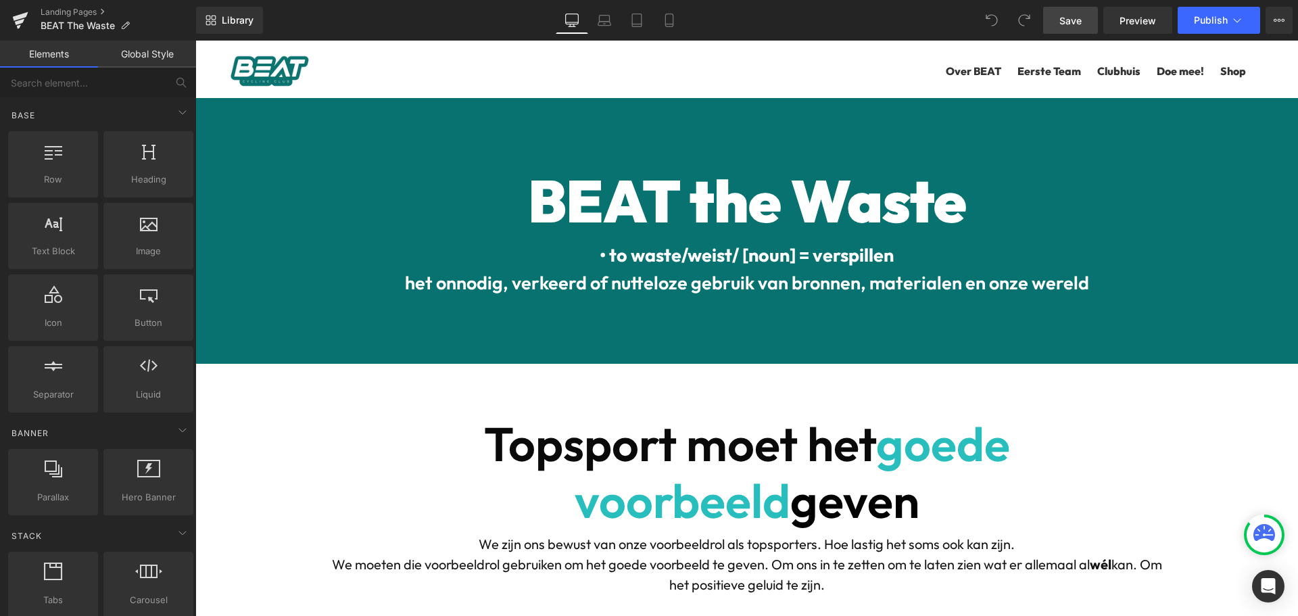
click at [1082, 17] on span "Save" at bounding box center [1071, 21] width 22 height 14
click at [1233, 21] on icon at bounding box center [1238, 21] width 14 height 14
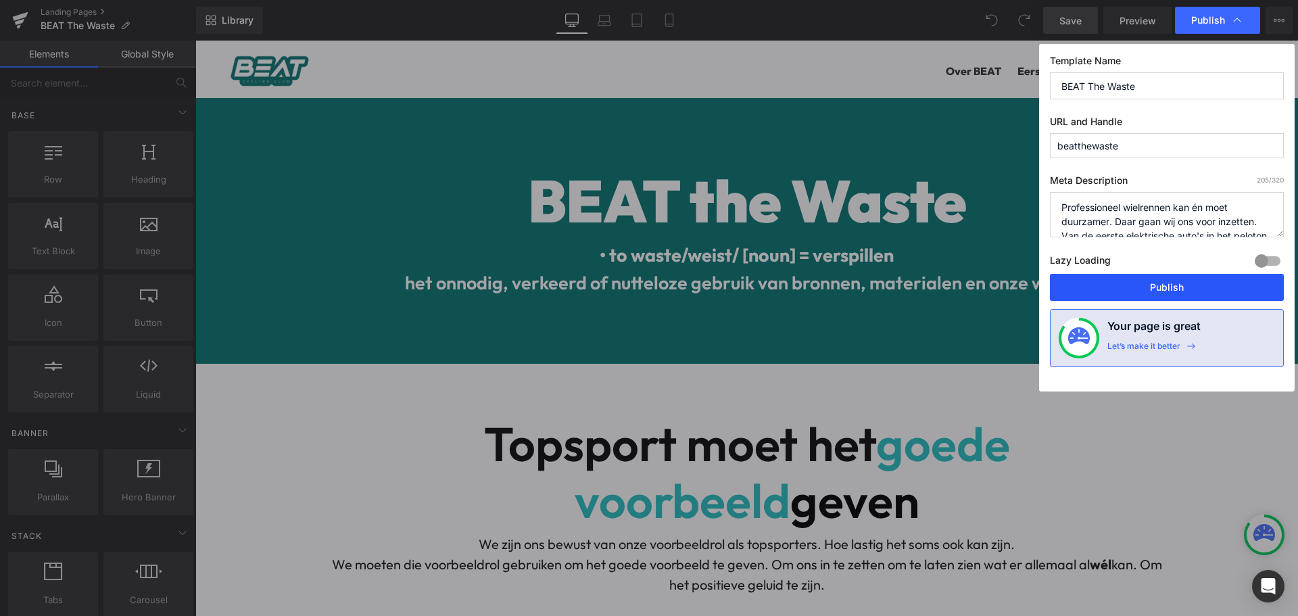
drag, startPoint x: 1168, startPoint y: 289, endPoint x: 815, endPoint y: 273, distance: 353.4
click at [1168, 289] on button "Publish" at bounding box center [1167, 287] width 234 height 27
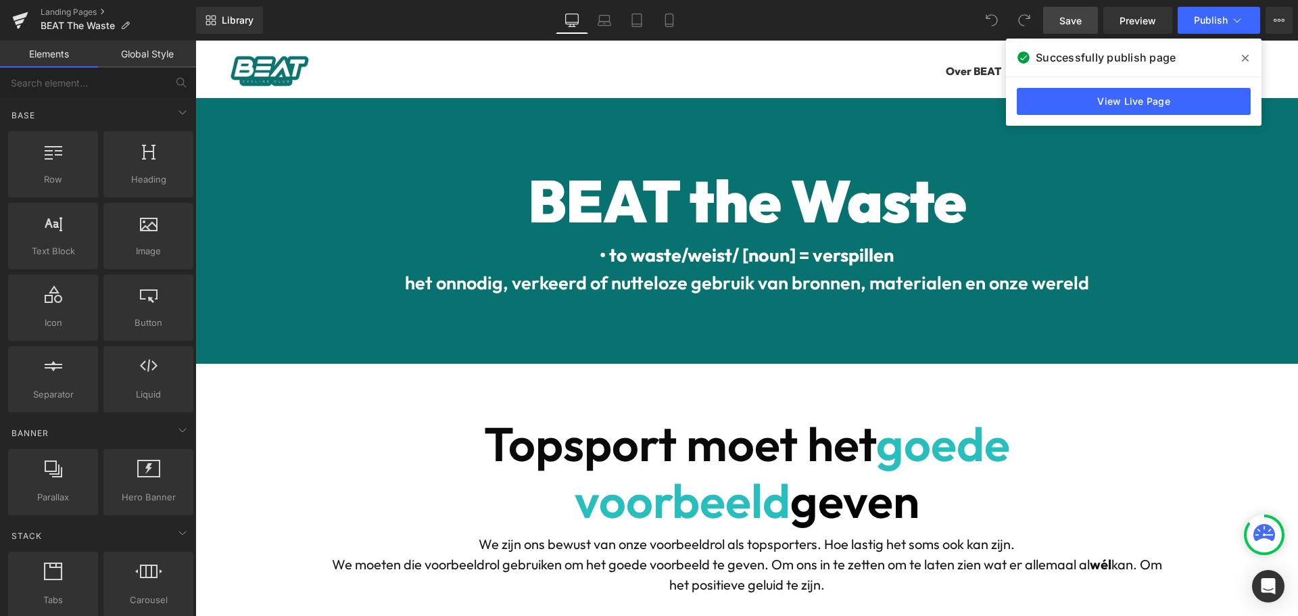
click at [1250, 55] on span at bounding box center [1246, 58] width 22 height 22
